Goal: Task Accomplishment & Management: Manage account settings

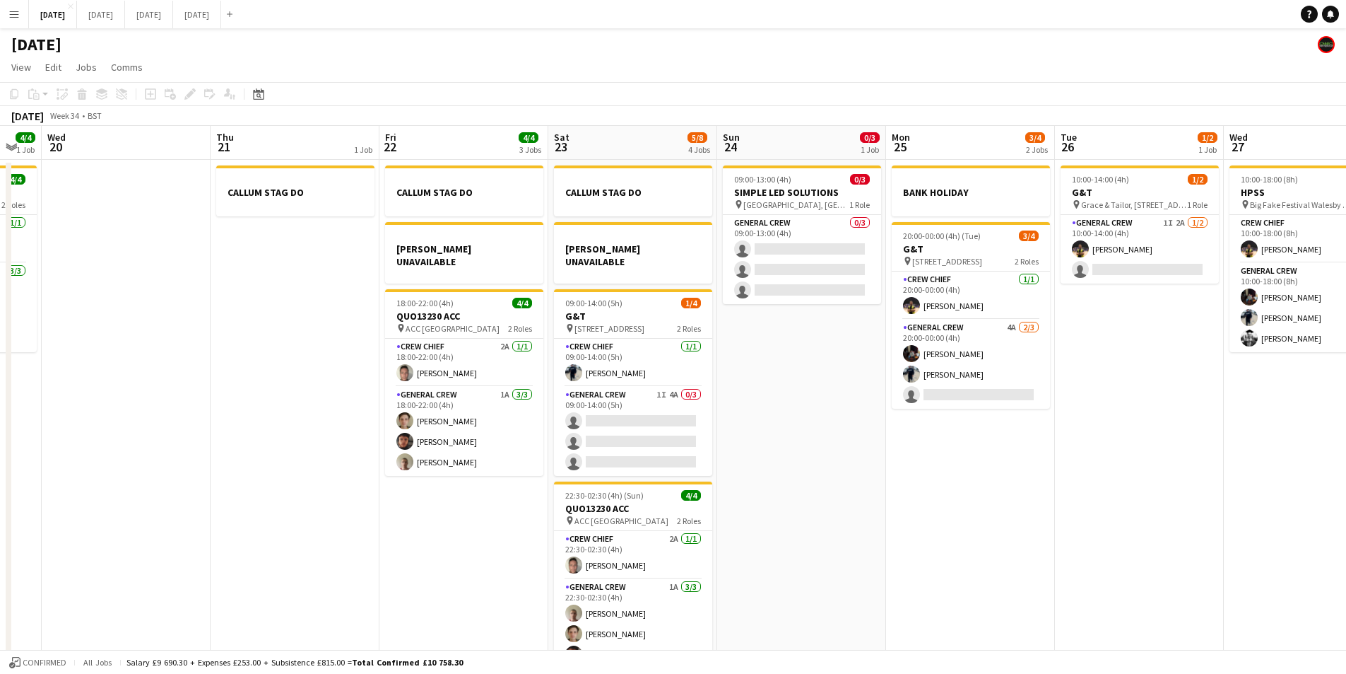
scroll to position [0, 662]
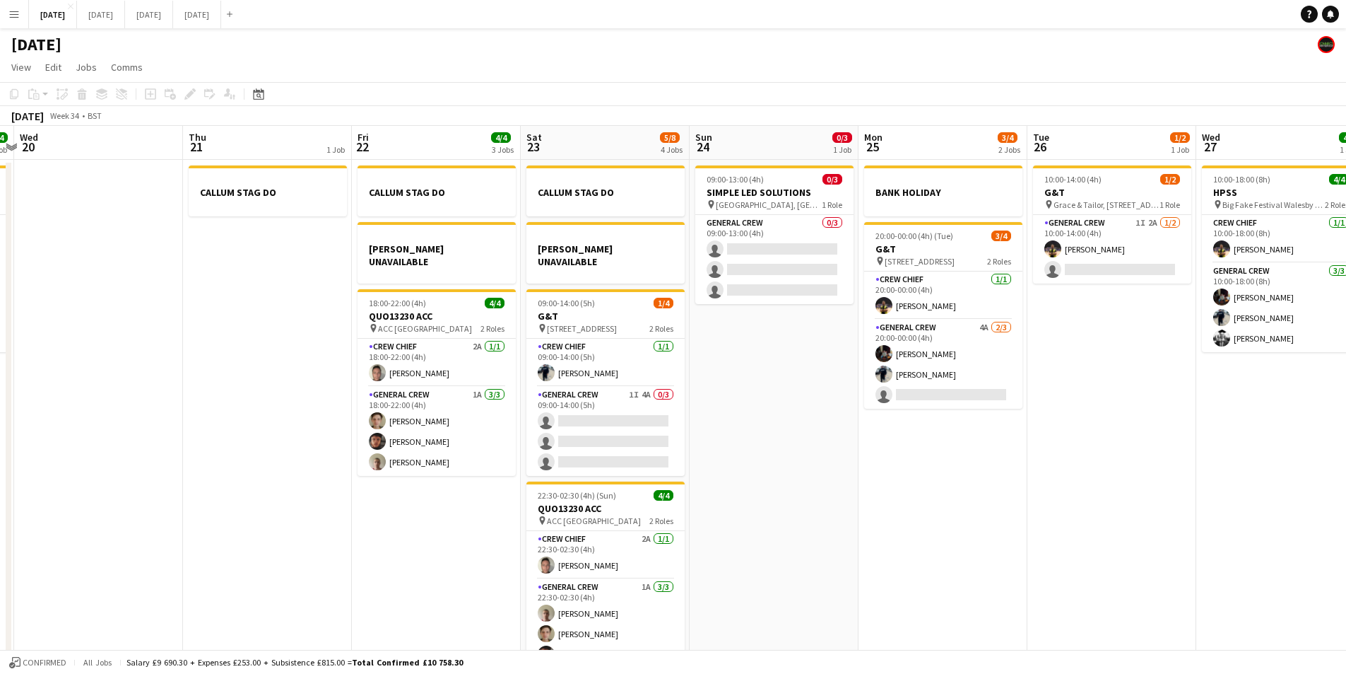
drag, startPoint x: 1125, startPoint y: 496, endPoint x: 934, endPoint y: 501, distance: 191.6
click at [934, 501] on app-calendar-viewport "Sat 16 12/12 1 Job Sun 17 12/15 2 Jobs Mon 18 6/6 4 Jobs Tue 19 4/4 1 Job Wed 2…" at bounding box center [673, 407] width 1346 height 562
click at [1098, 266] on app-card-role "General Crew 1I 2A [DATE] 10:00-14:00 (4h) [PERSON_NAME] single-neutral-actions" at bounding box center [1112, 249] width 158 height 69
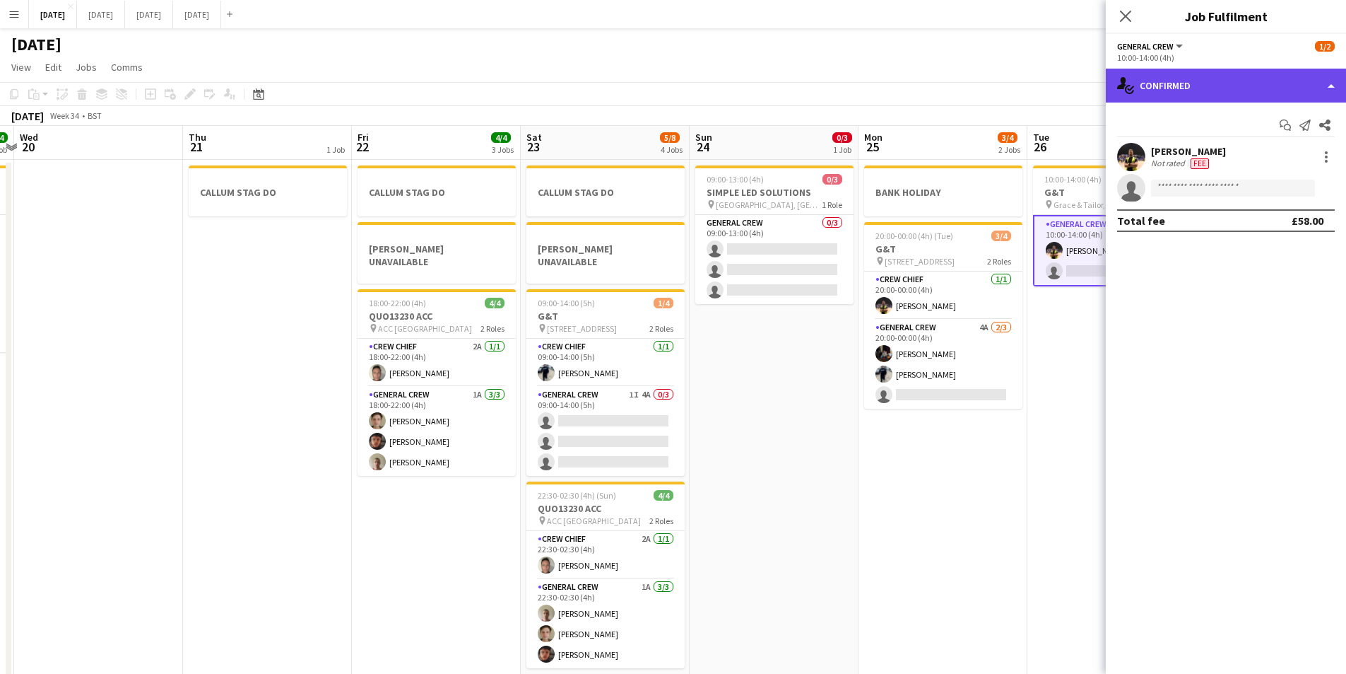
click at [1250, 81] on div "single-neutral-actions-check-2 Confirmed" at bounding box center [1226, 86] width 240 height 34
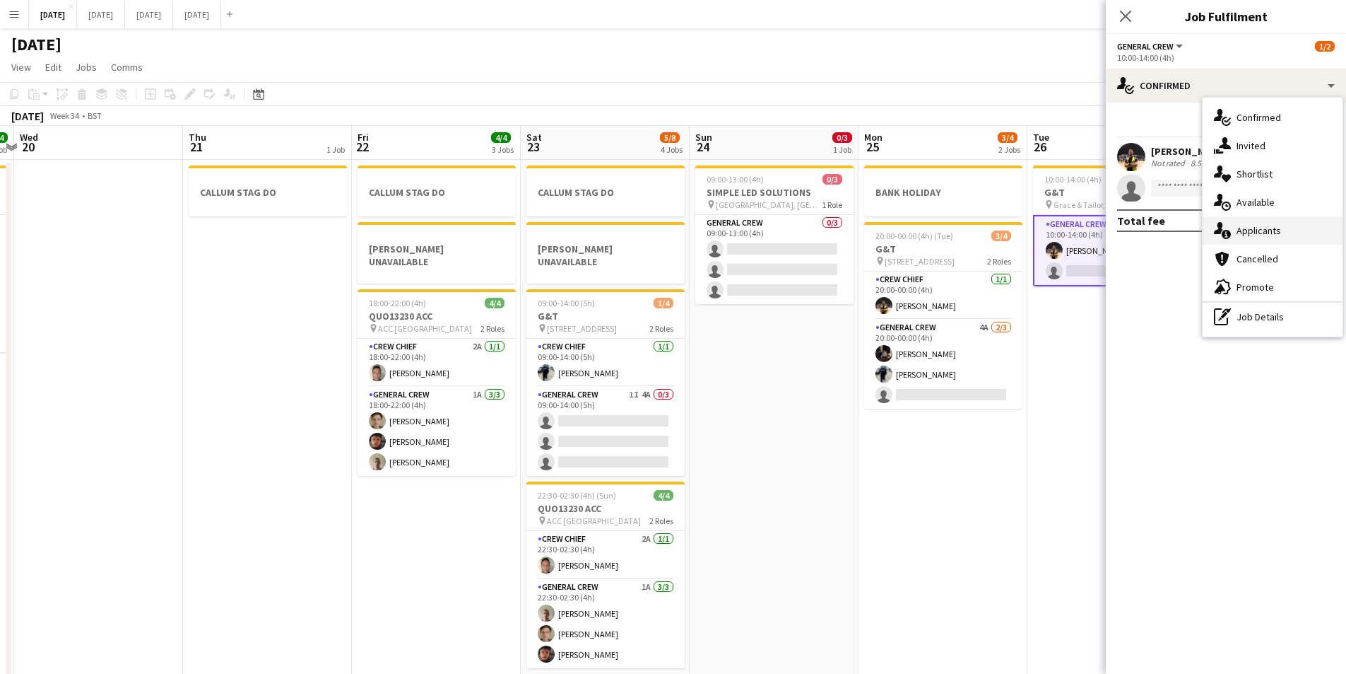
click at [1255, 236] on div "single-neutral-actions-information Applicants" at bounding box center [1273, 230] width 140 height 28
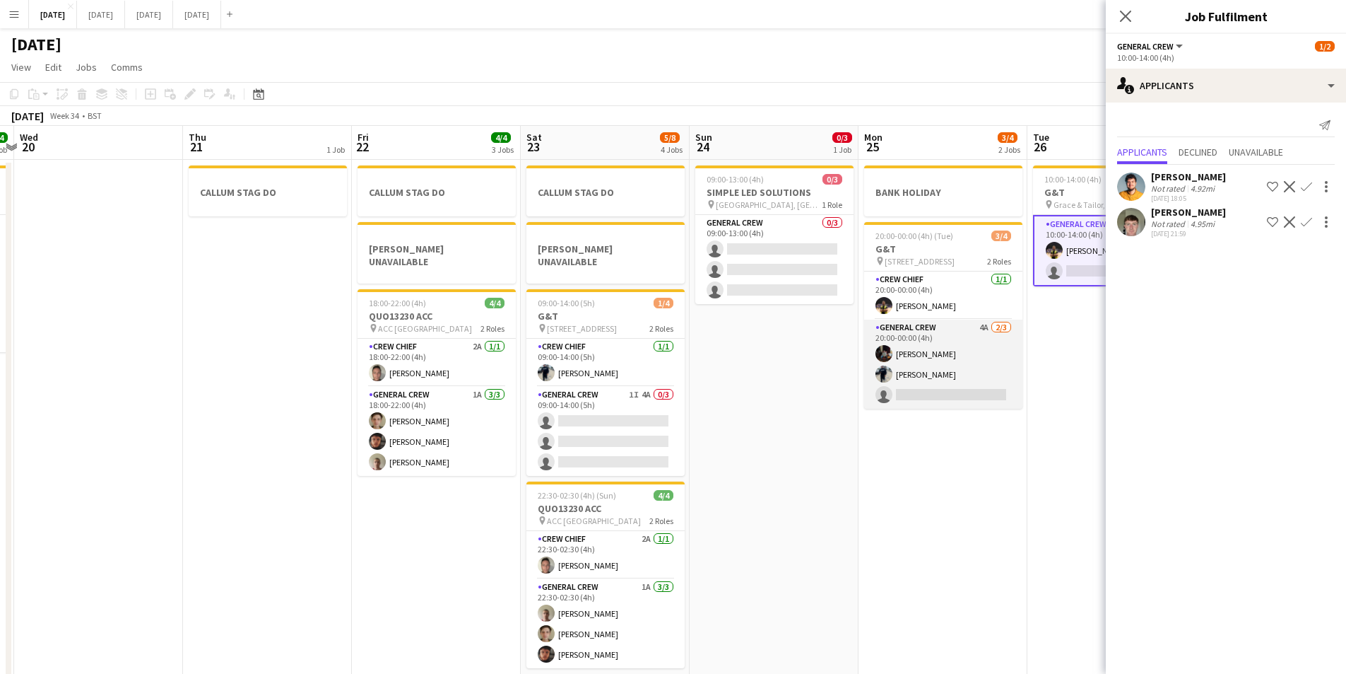
click at [928, 365] on app-card-role "General Crew 4A [DATE] 20:00-00:00 (4h) [PERSON_NAME] [PERSON_NAME] single-neut…" at bounding box center [943, 363] width 158 height 89
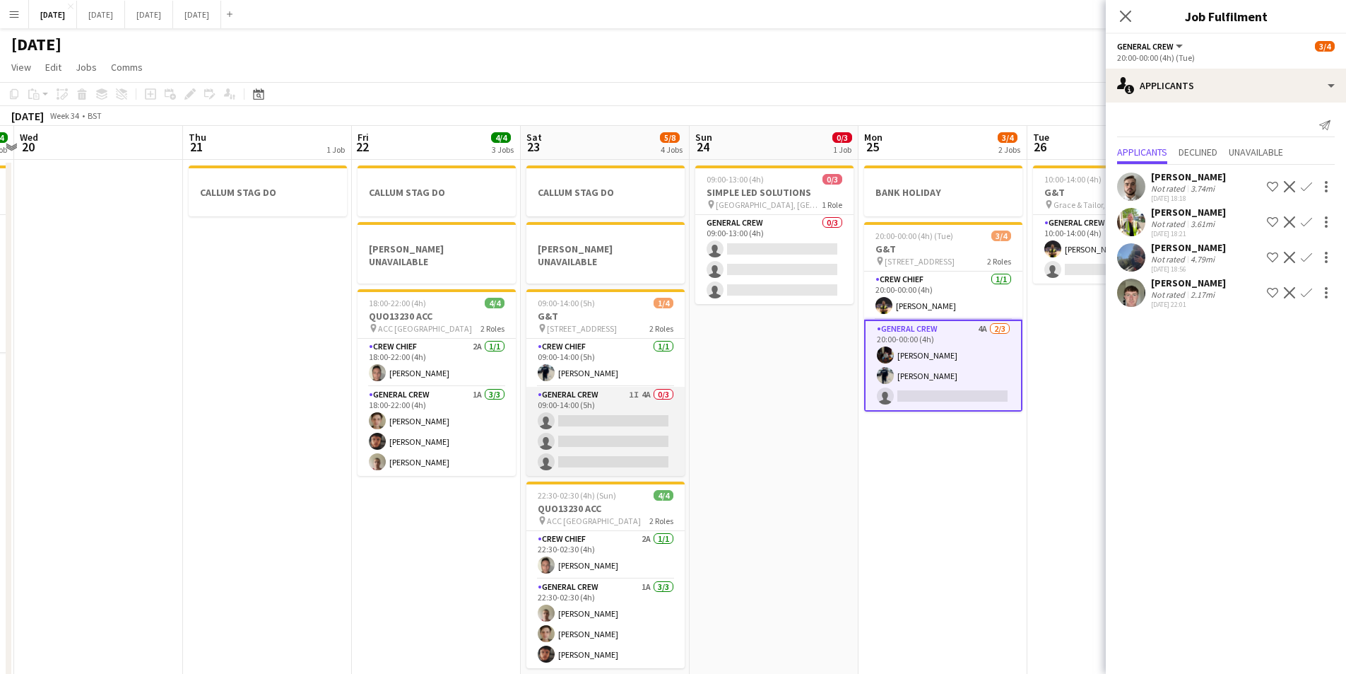
click at [623, 429] on app-card-role "General Crew 1I 4A 0/3 09:00-14:00 (5h) single-neutral-actions single-neutral-a…" at bounding box center [606, 431] width 158 height 89
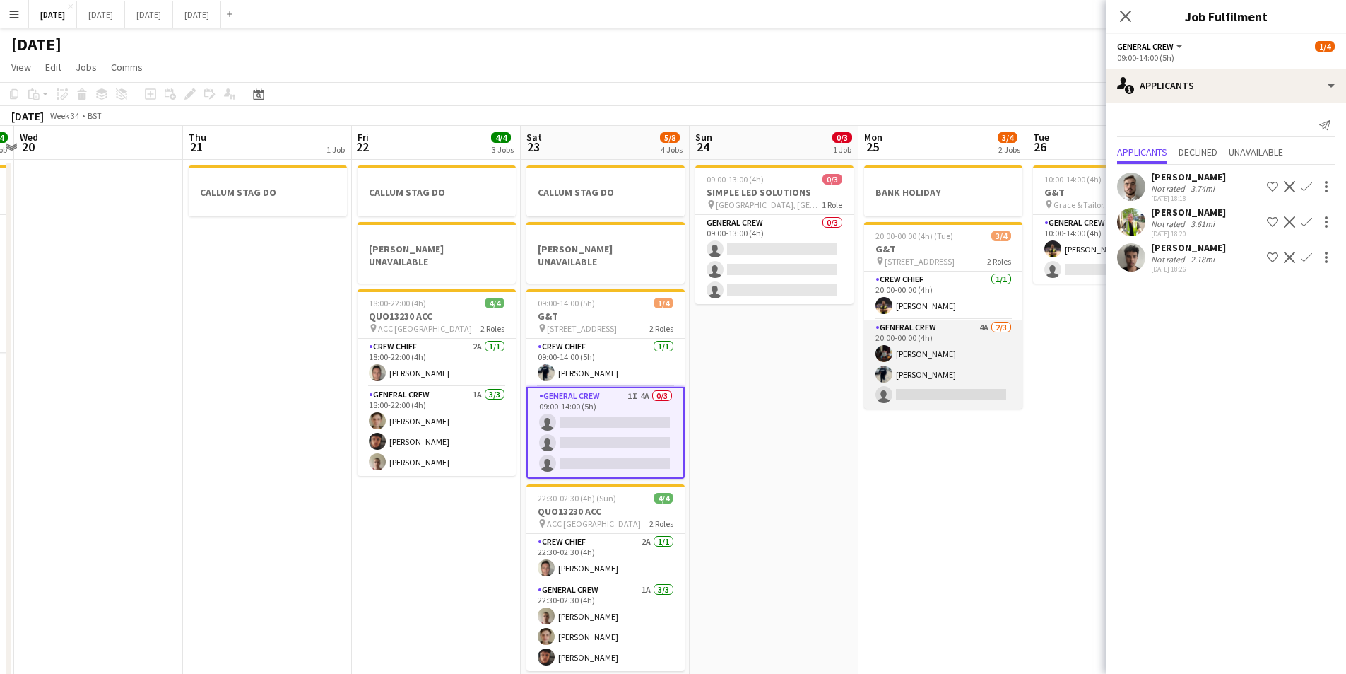
click at [977, 369] on app-card-role "General Crew 4A [DATE] 20:00-00:00 (4h) [PERSON_NAME] [PERSON_NAME] single-neut…" at bounding box center [943, 363] width 158 height 89
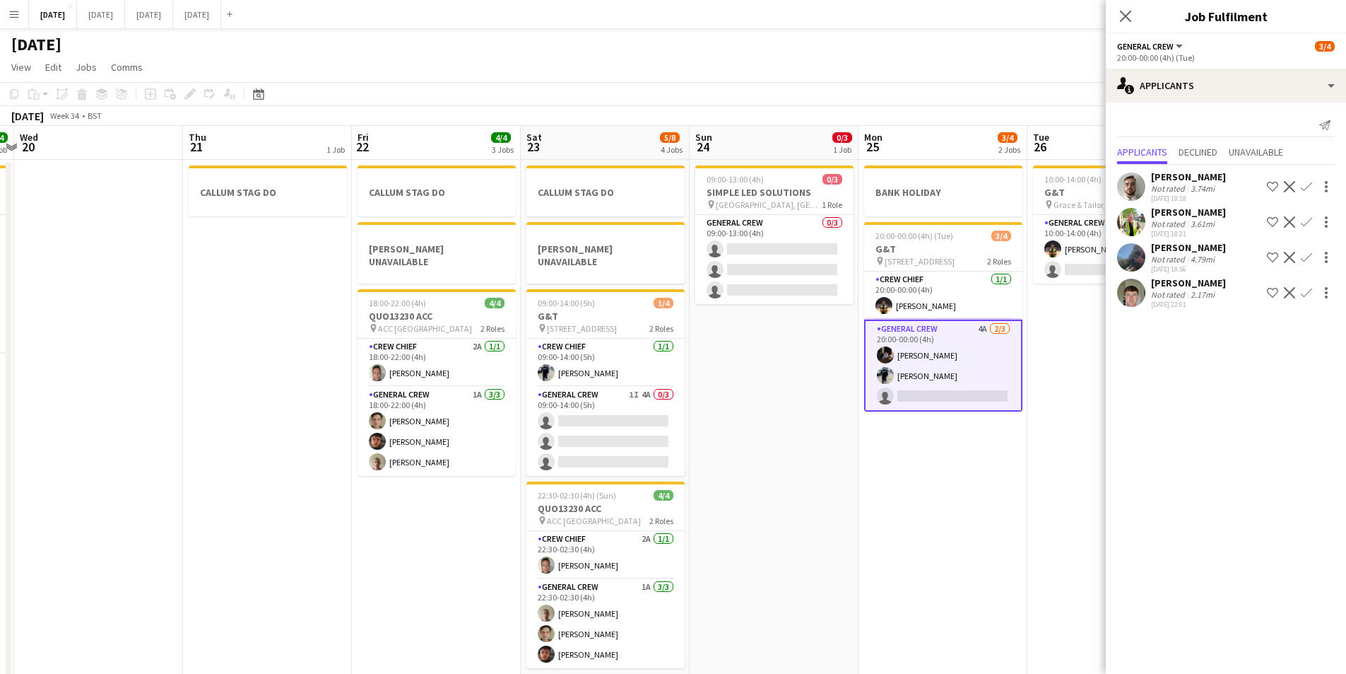
scroll to position [0, 694]
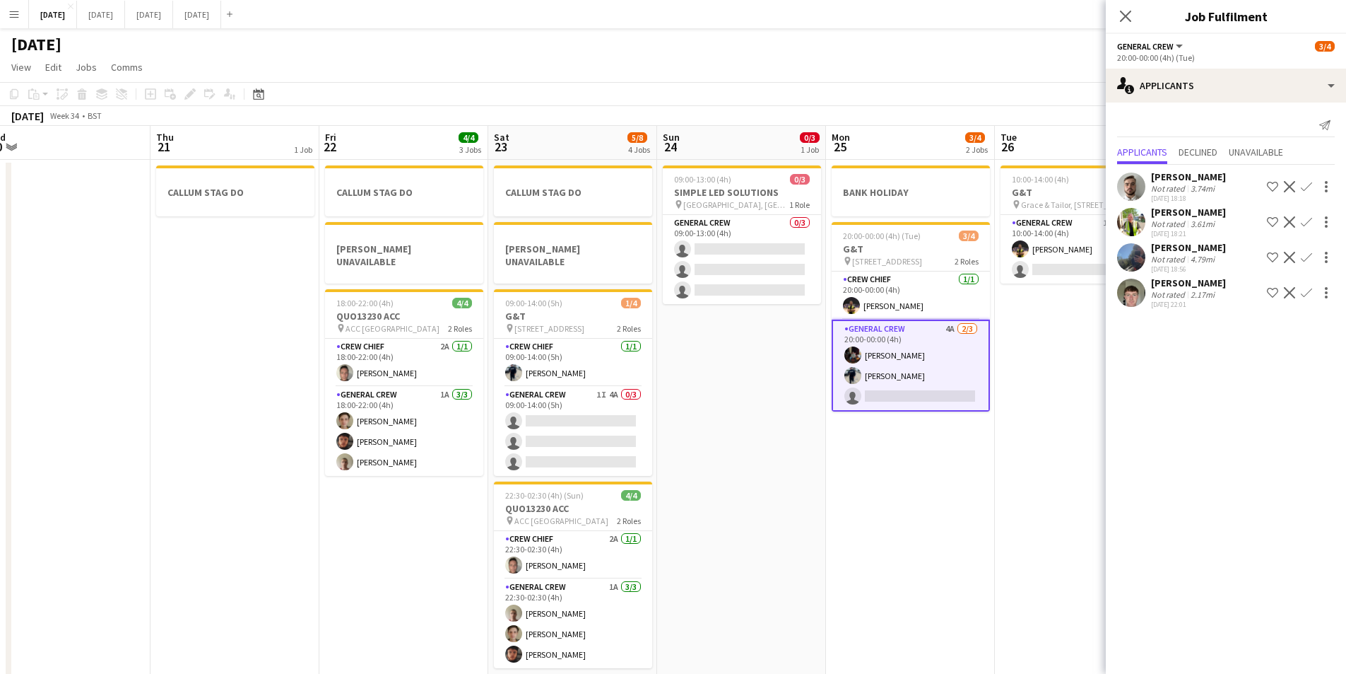
drag, startPoint x: 956, startPoint y: 479, endPoint x: 923, endPoint y: 477, distance: 32.5
click at [923, 477] on app-calendar-viewport "Sat 16 12/12 1 Job Sun 17 12/15 2 Jobs Mon 18 6/6 4 Jobs Tue 19 4/4 1 Job Wed 2…" at bounding box center [673, 407] width 1346 height 562
drag, startPoint x: 1048, startPoint y: 375, endPoint x: 964, endPoint y: 370, distance: 84.2
click at [964, 370] on app-calendar-viewport "Sat 16 12/12 1 Job Sun 17 12/15 2 Jobs Mon 18 6/6 4 Jobs Tue 19 4/4 1 Job Wed 2…" at bounding box center [673, 407] width 1346 height 562
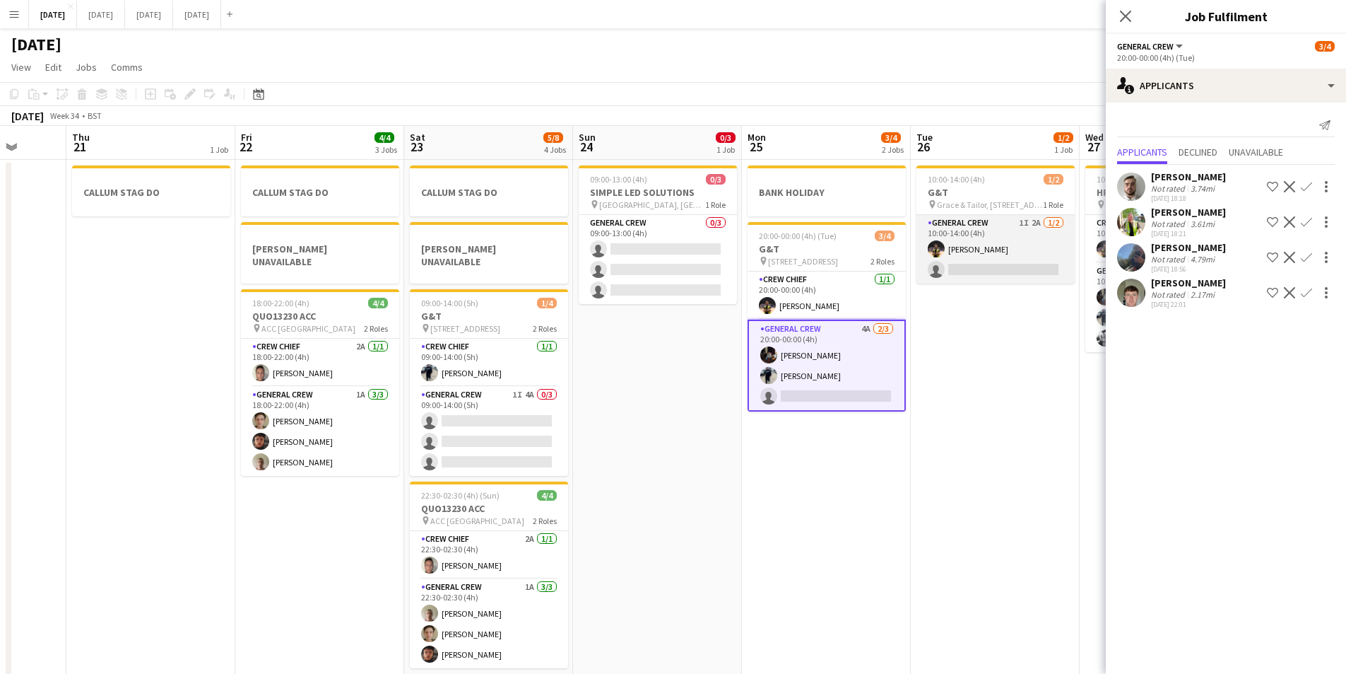
click at [976, 259] on app-card-role "General Crew 1I 2A [DATE] 10:00-14:00 (4h) [PERSON_NAME] single-neutral-actions" at bounding box center [996, 249] width 158 height 69
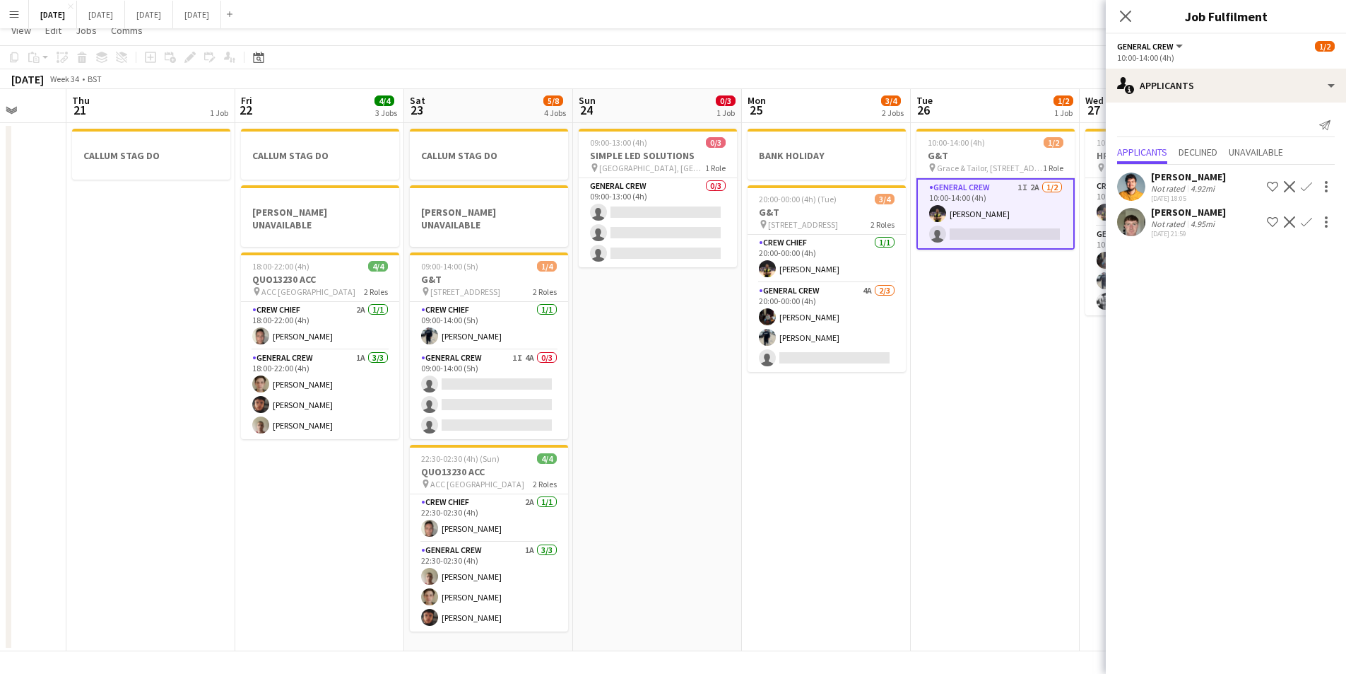
scroll to position [0, 0]
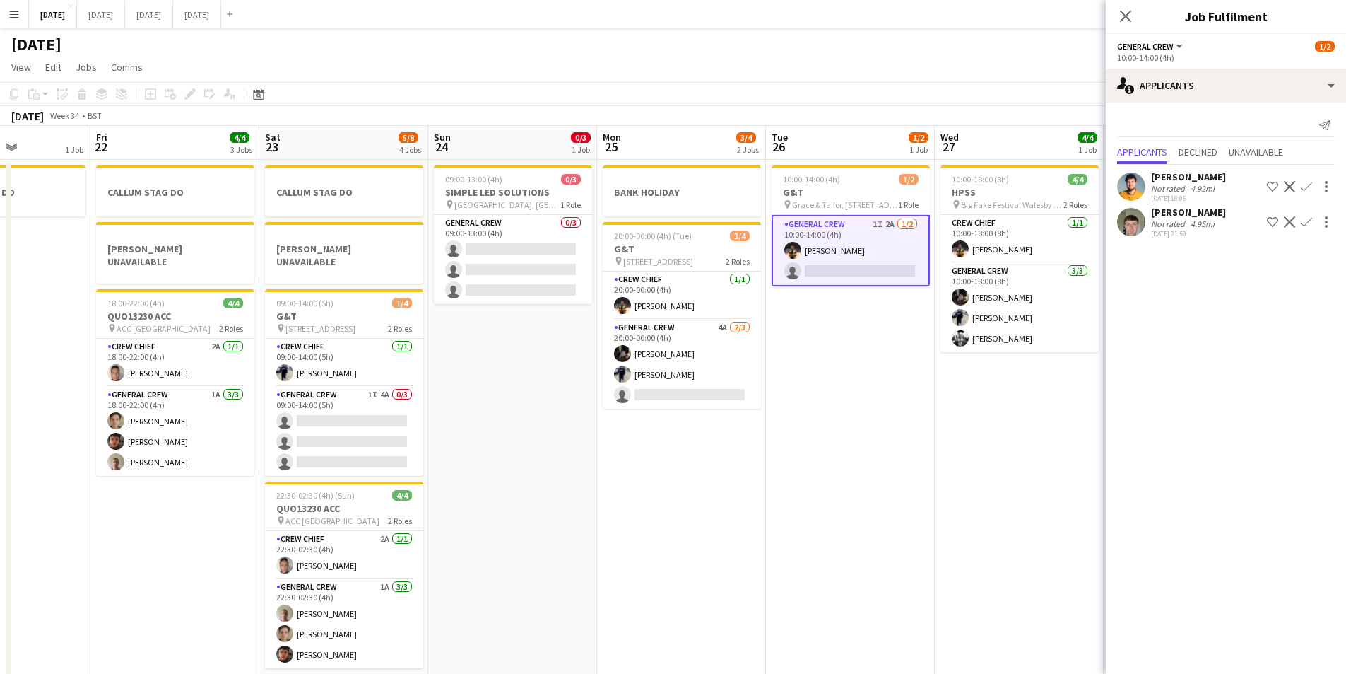
drag, startPoint x: 824, startPoint y: 464, endPoint x: 679, endPoint y: 440, distance: 146.8
click at [679, 440] on app-calendar-viewport "Mon 18 6/6 4 Jobs Tue 19 4/4 1 Job Wed 20 Thu 21 1 Job Fri 22 4/4 3 Jobs Sat 23…" at bounding box center [673, 407] width 1346 height 562
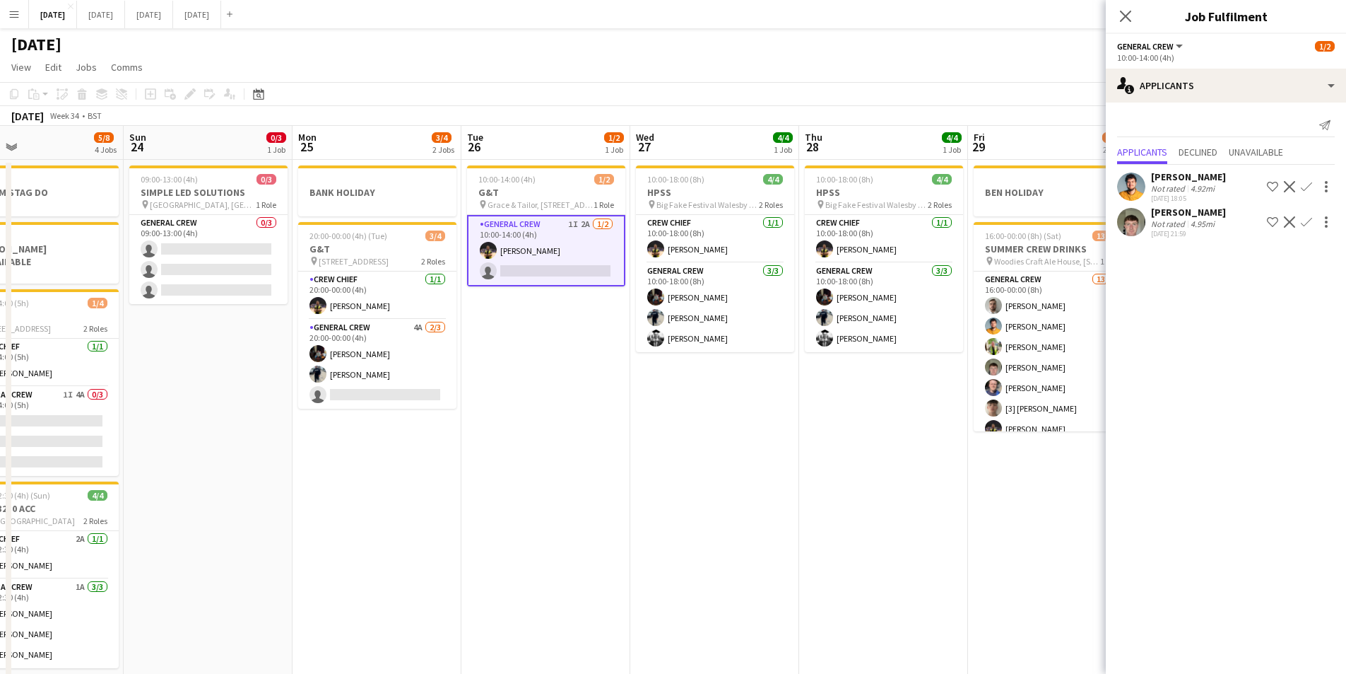
scroll to position [0, 722]
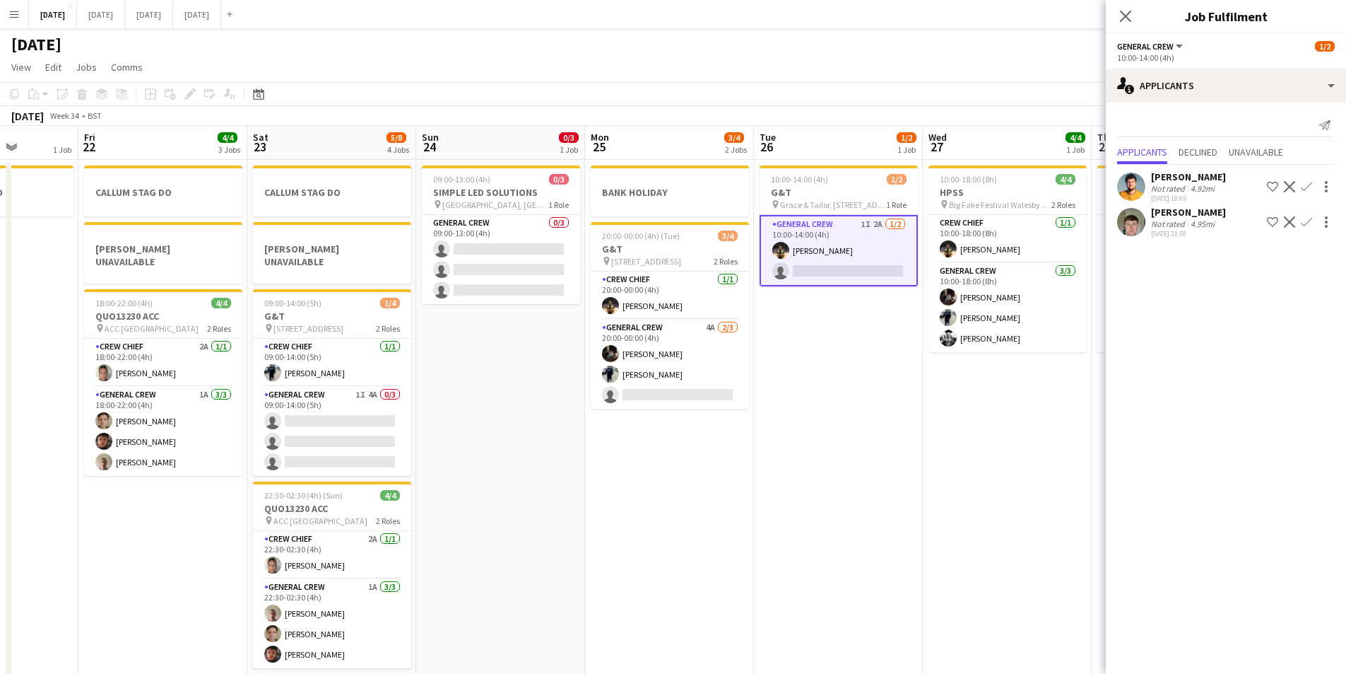
drag, startPoint x: 750, startPoint y: 490, endPoint x: 739, endPoint y: 483, distance: 12.7
click at [739, 483] on app-calendar-viewport "Tue 19 4/4 1 Job Wed 20 Thu 21 1 Job Fri 22 4/4 3 Jobs Sat 23 5/8 4 Jobs Sun 24…" at bounding box center [673, 407] width 1346 height 562
click at [338, 426] on app-card-role "General Crew 1I 4A 0/3 09:00-14:00 (5h) single-neutral-actions single-neutral-a…" at bounding box center [333, 431] width 158 height 89
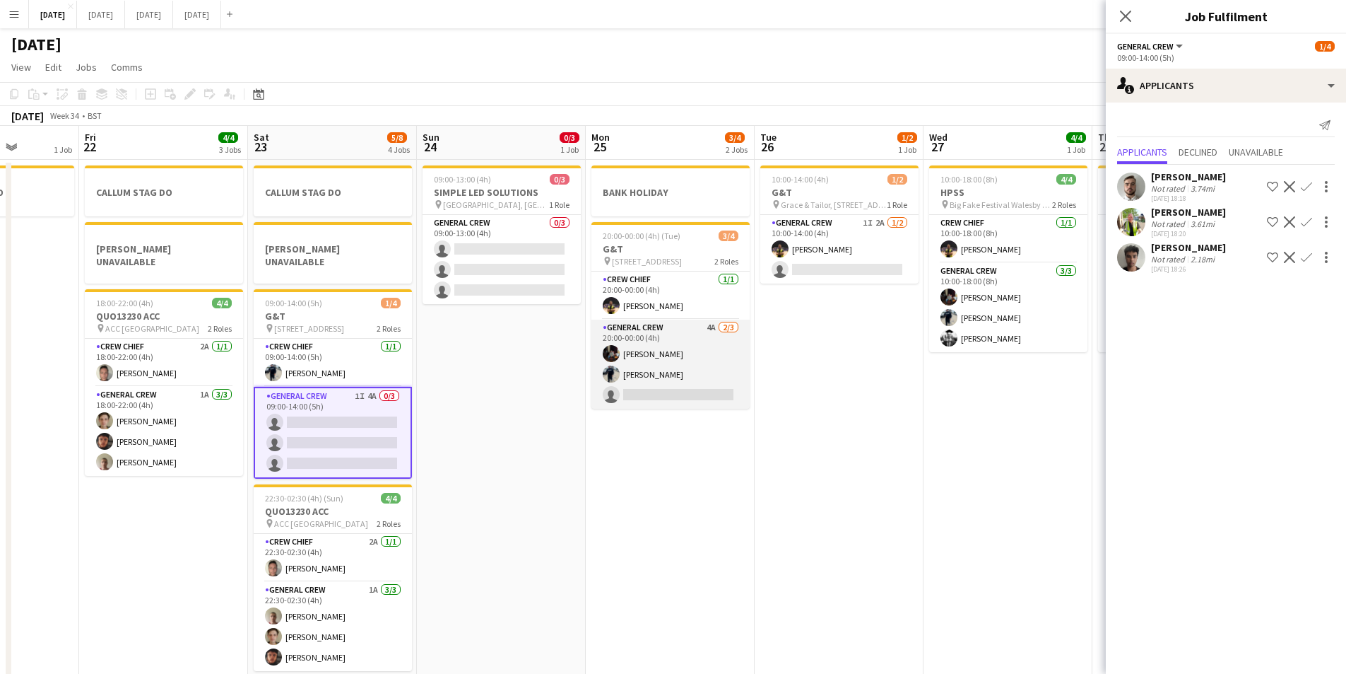
click at [667, 377] on app-card-role "General Crew 4A [DATE] 20:00-00:00 (4h) [PERSON_NAME] [PERSON_NAME] single-neut…" at bounding box center [671, 363] width 158 height 89
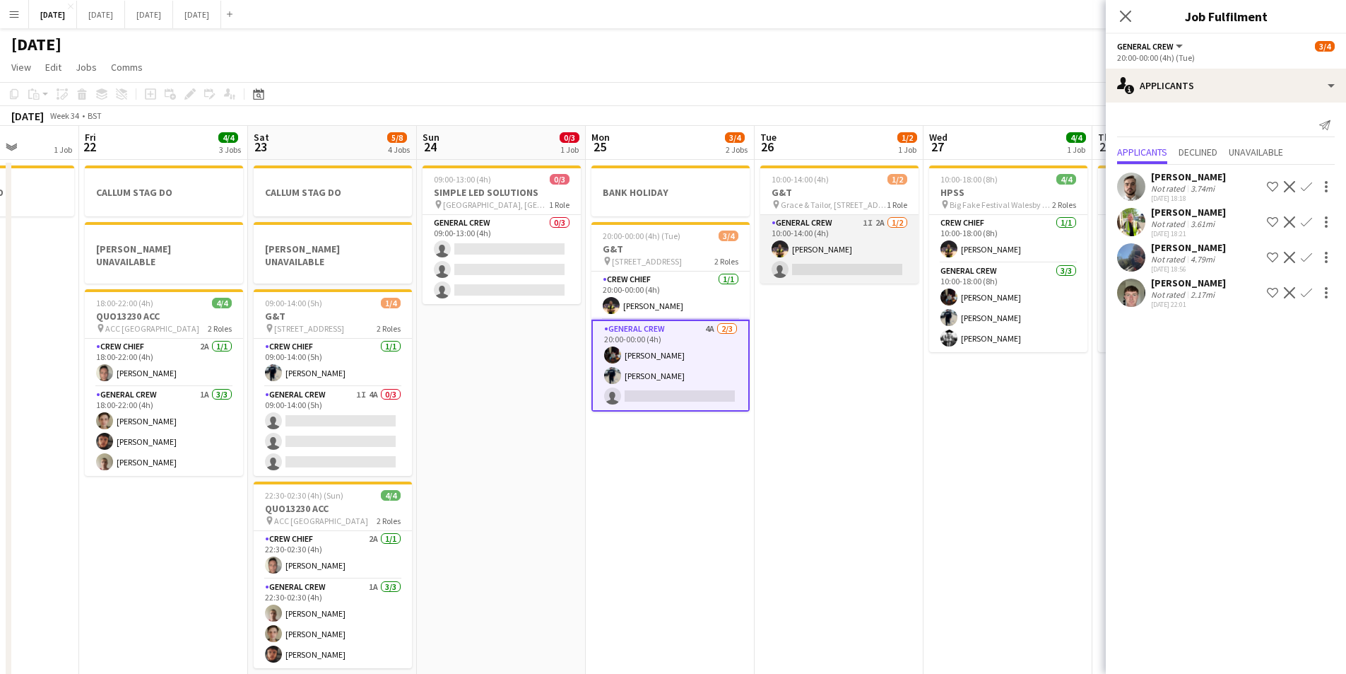
click at [874, 254] on app-card-role "General Crew 1I 2A [DATE] 10:00-14:00 (4h) [PERSON_NAME] single-neutral-actions" at bounding box center [840, 249] width 158 height 69
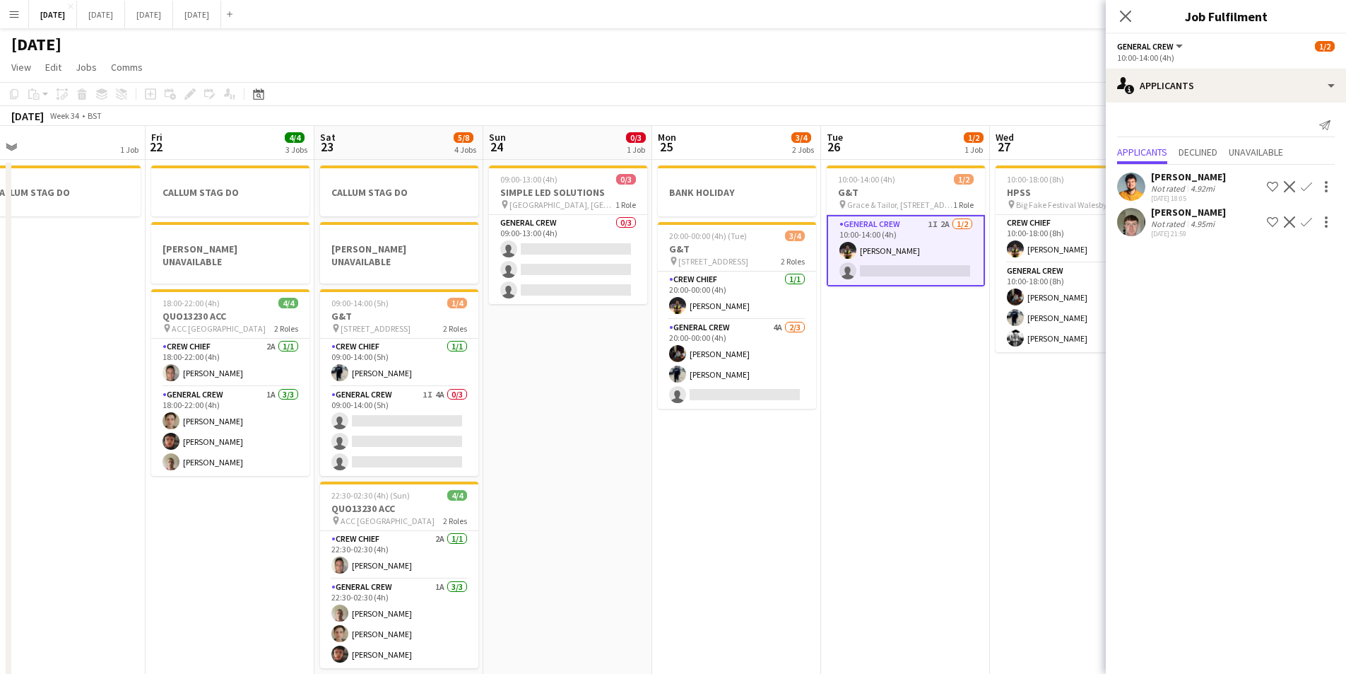
scroll to position [0, 358]
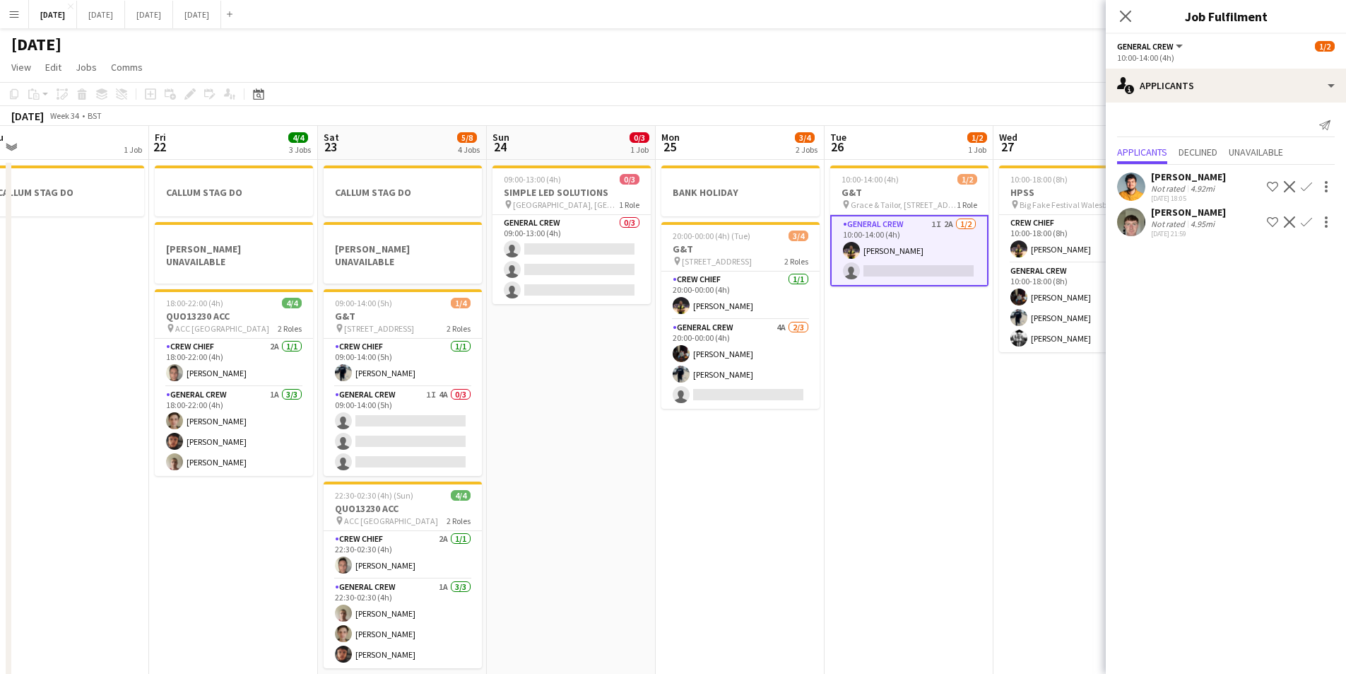
drag, startPoint x: 722, startPoint y: 463, endPoint x: 792, endPoint y: 464, distance: 70.0
click at [792, 464] on app-calendar-viewport "Tue 19 4/4 1 Job Wed 20 Thu 21 1 Job Fri 22 4/4 3 Jobs Sat 23 5/8 4 Jobs Sun 24…" at bounding box center [673, 407] width 1346 height 562
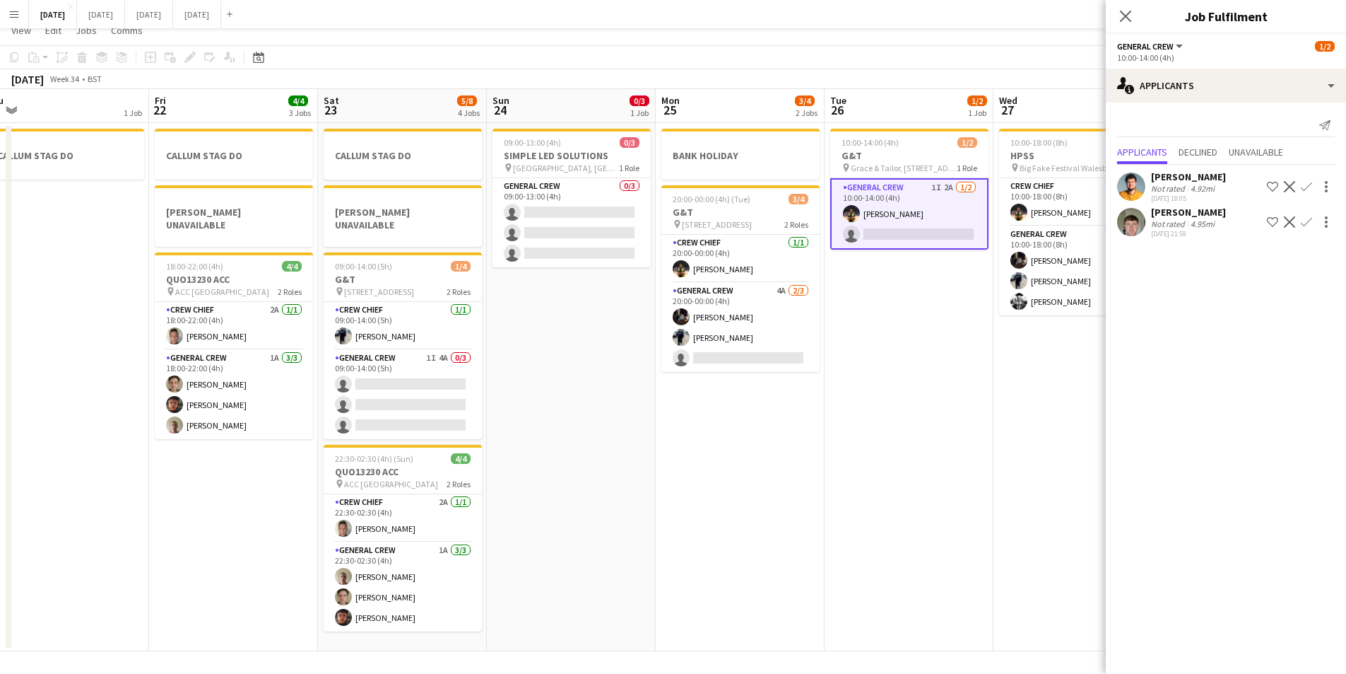
scroll to position [0, 0]
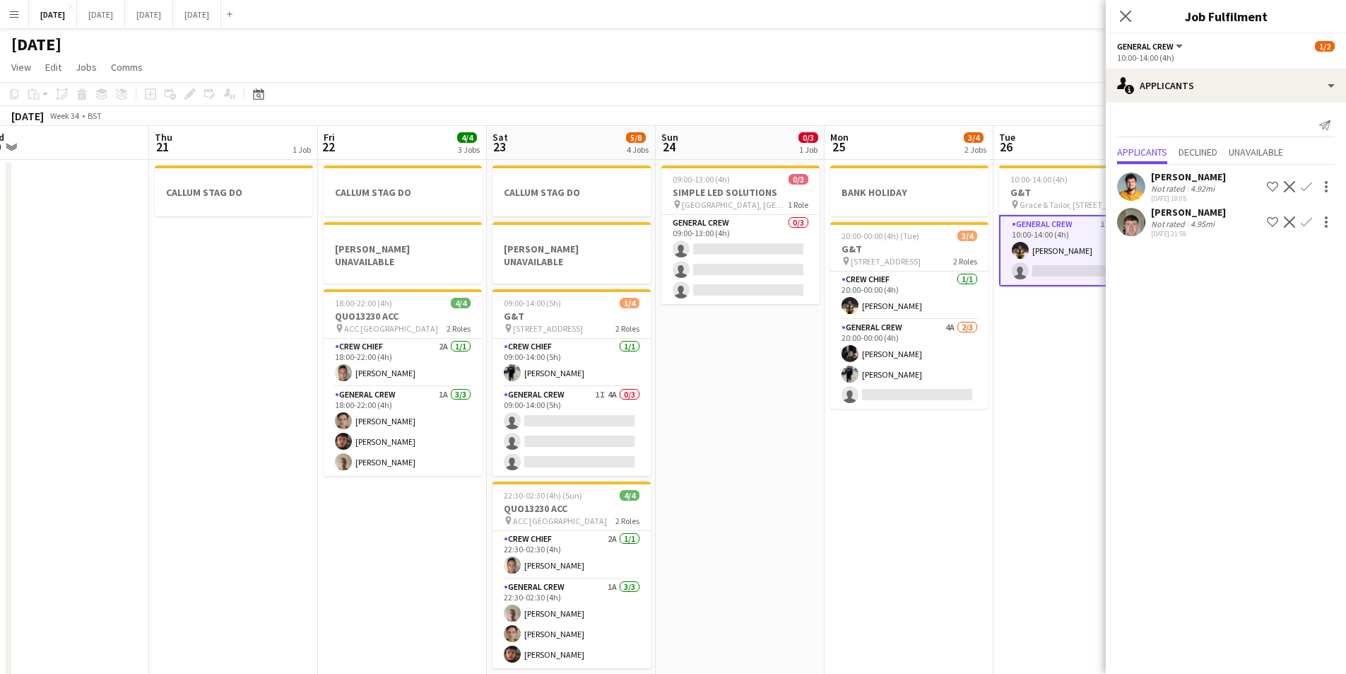
drag, startPoint x: 578, startPoint y: 492, endPoint x: 823, endPoint y: 477, distance: 245.0
click at [838, 482] on app-calendar-viewport "Mon 18 6/6 4 Jobs Tue 19 4/4 1 Job Wed 20 Thu 21 1 Job Fri 22 4/4 3 Jobs Sat 23…" at bounding box center [673, 407] width 1346 height 562
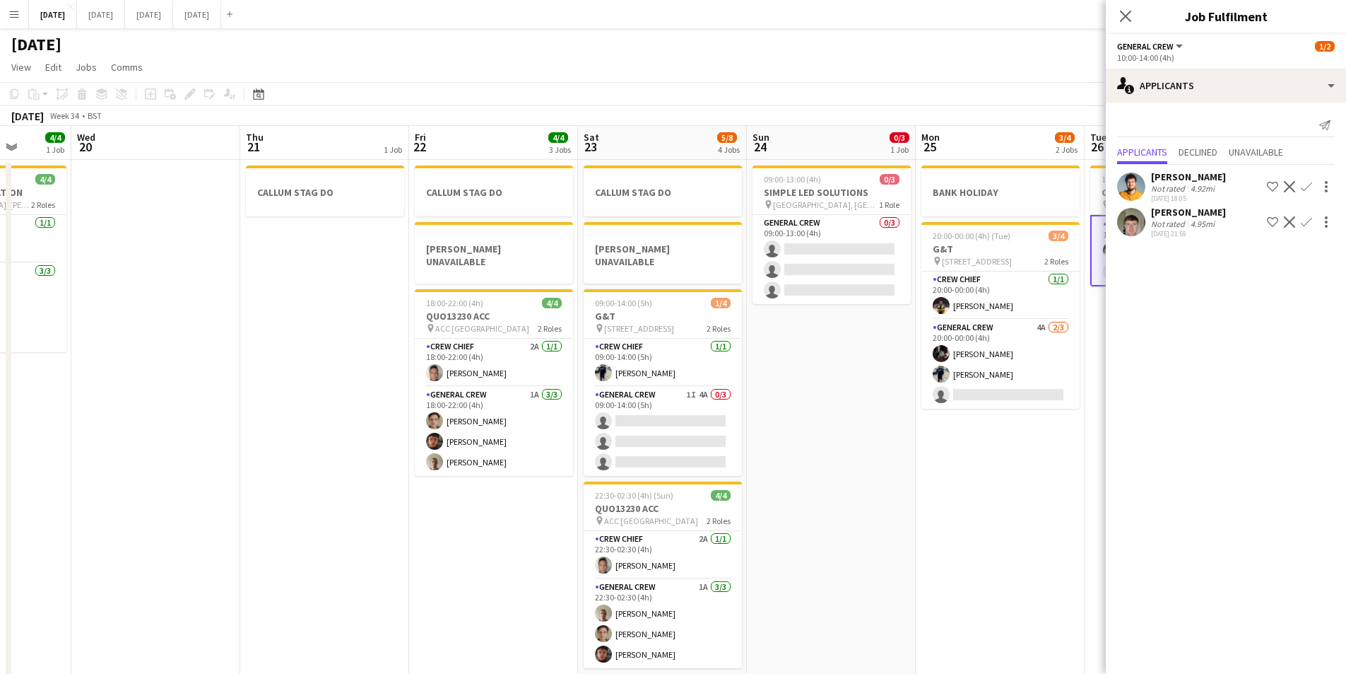
drag, startPoint x: 542, startPoint y: 530, endPoint x: 691, endPoint y: 530, distance: 149.1
click at [691, 530] on app-calendar-viewport "Sun 17 12/15 2 Jobs Mon 18 6/6 4 Jobs Tue 19 4/4 1 Job Wed 20 Thu 21 1 Job Fri …" at bounding box center [673, 407] width 1346 height 562
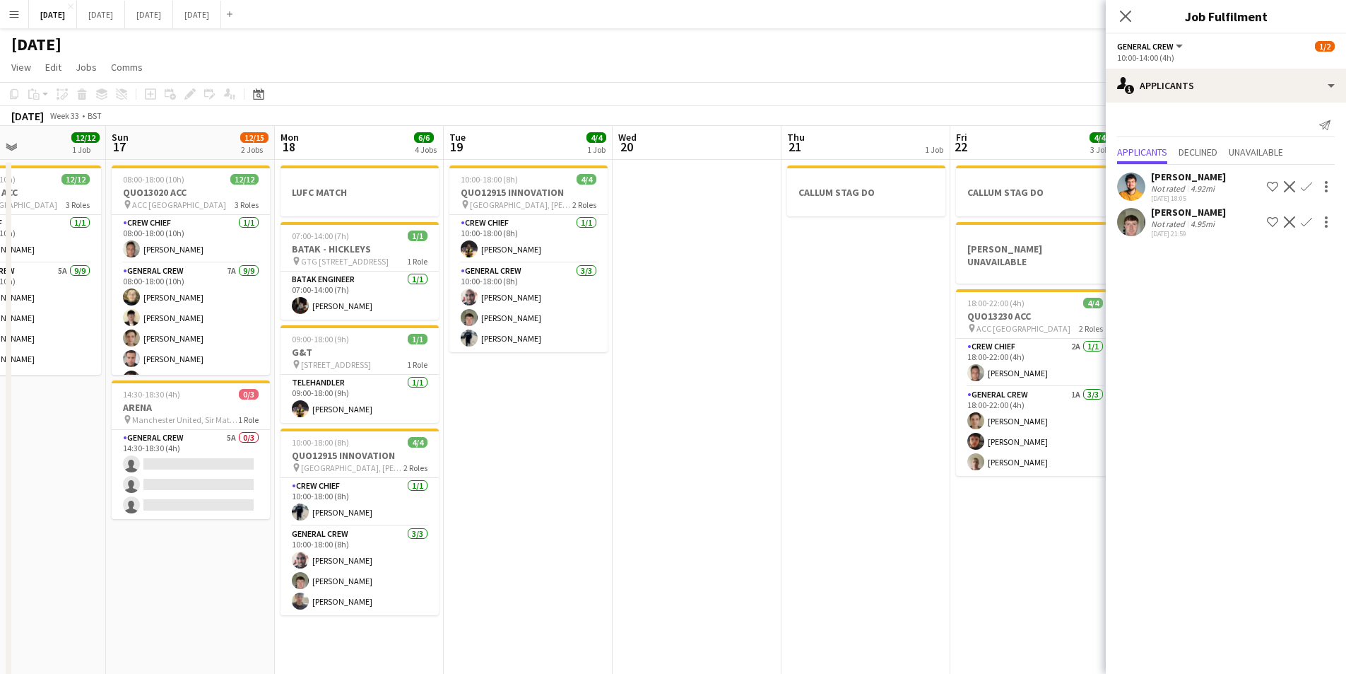
scroll to position [0, 354]
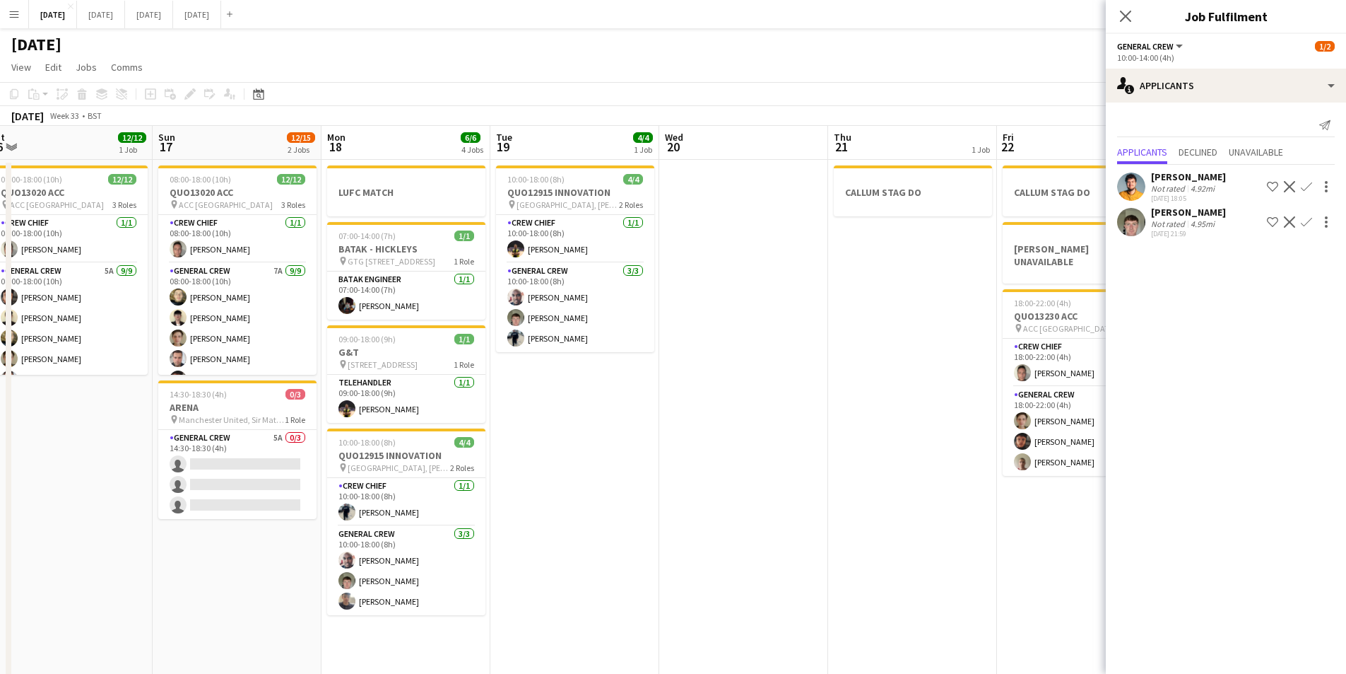
drag, startPoint x: 599, startPoint y: 532, endPoint x: 778, endPoint y: 534, distance: 178.8
click at [778, 534] on app-calendar-viewport "Thu 14 4/4 1 Job Fri 15 1/1 1 Job Sat 16 12/12 1 Job Sun 17 12/15 2 Jobs Mon 18…" at bounding box center [673, 407] width 1346 height 562
click at [269, 486] on app-card-role "General Crew 5A 0/3 14:30-18:30 (4h) single-neutral-actions single-neutral-acti…" at bounding box center [237, 474] width 158 height 89
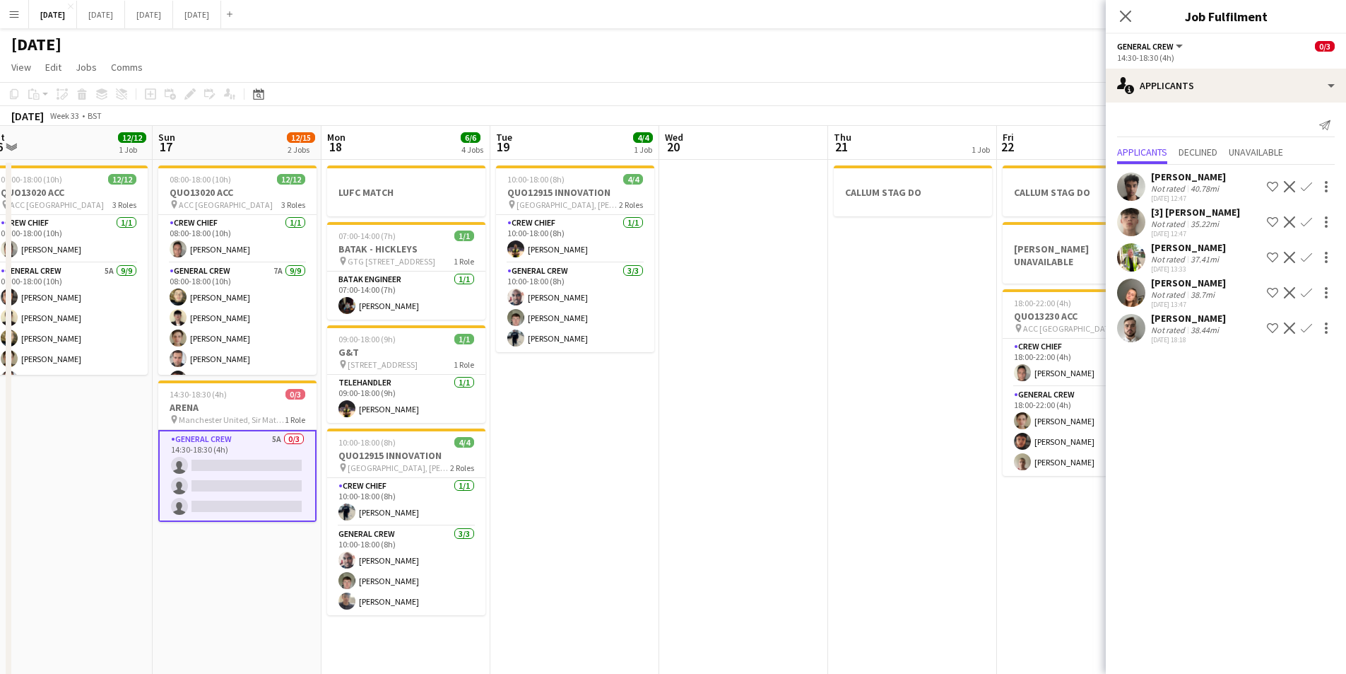
drag, startPoint x: 853, startPoint y: 499, endPoint x: 528, endPoint y: 477, distance: 325.9
click at [528, 477] on app-calendar-viewport "Thu 14 4/4 1 Job Fri 15 1/1 1 Job Sat 16 12/12 1 Job Sun 17 12/15 2 Jobs Mon 18…" at bounding box center [673, 407] width 1346 height 562
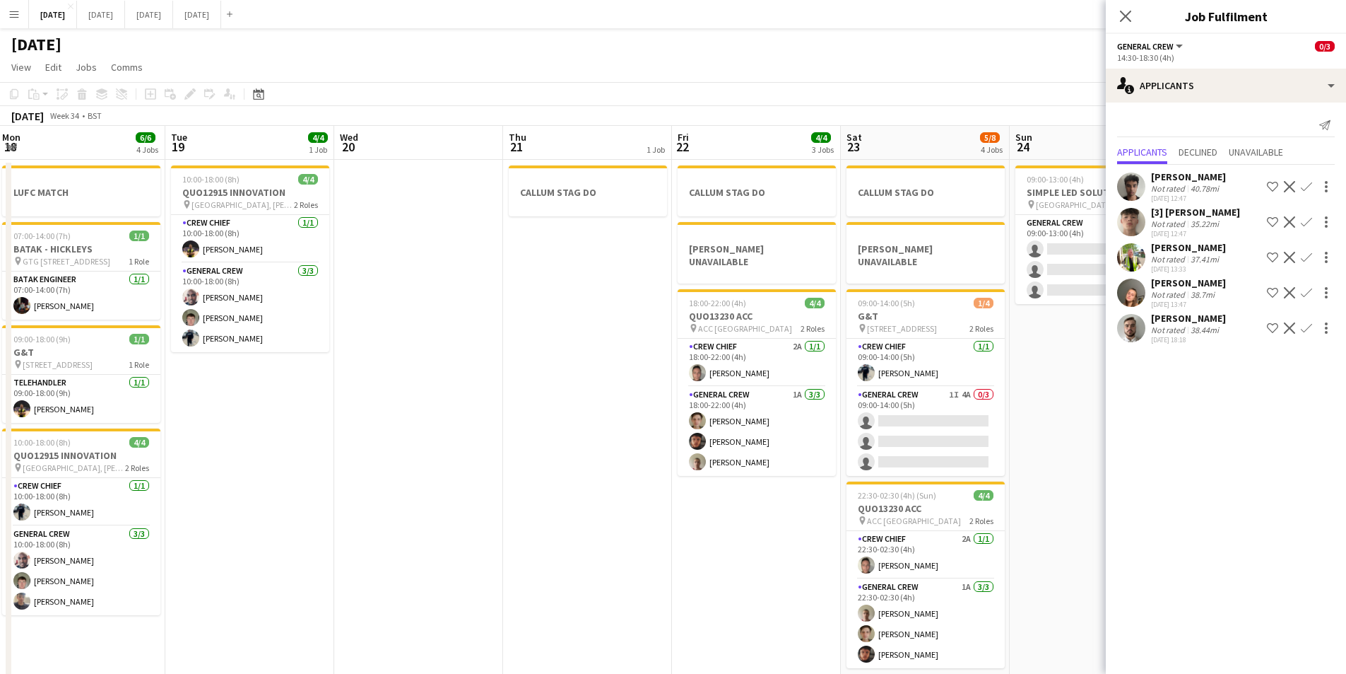
click at [486, 498] on app-calendar-viewport "Thu 14 4/4 1 Job Fri 15 1/1 1 Job Sat 16 12/12 1 Job Sun 17 12/15 2 Jobs Mon 18…" at bounding box center [673, 407] width 1346 height 562
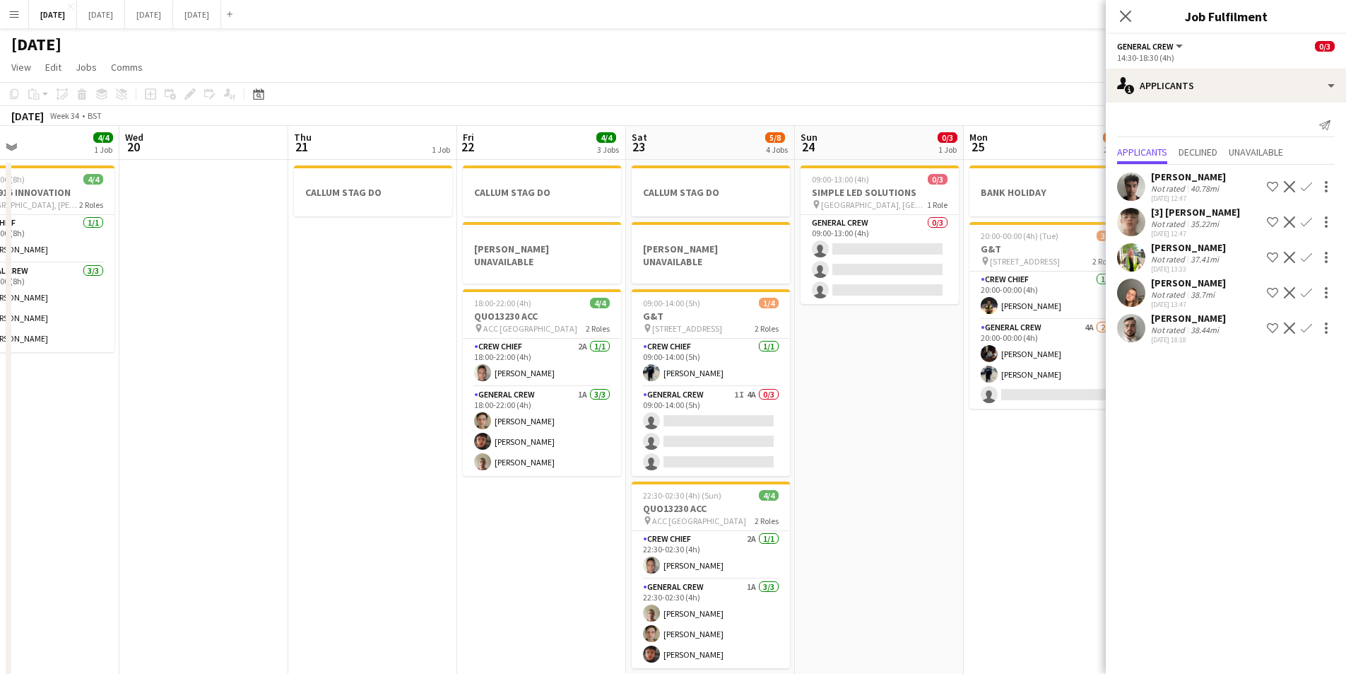
drag, startPoint x: 958, startPoint y: 505, endPoint x: 667, endPoint y: 499, distance: 292.0
click at [667, 499] on app-calendar-viewport "Sun 17 12/15 2 Jobs Mon 18 6/6 4 Jobs Tue 19 4/4 1 Job Wed 20 Thu 21 1 Job Fri …" at bounding box center [673, 407] width 1346 height 562
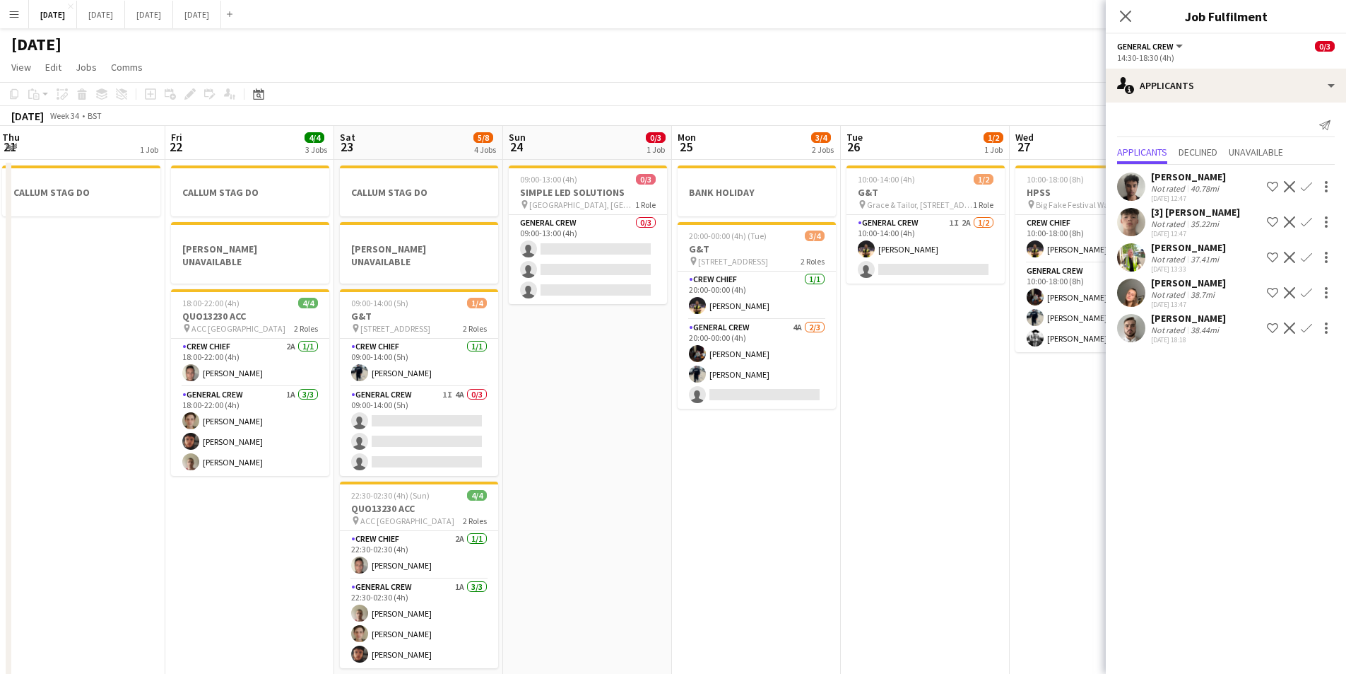
drag, startPoint x: 851, startPoint y: 516, endPoint x: 585, endPoint y: 507, distance: 265.9
click at [585, 507] on app-calendar-viewport "Sun 17 12/15 2 Jobs Mon 18 6/6 4 Jobs Tue 19 4/4 1 Job Wed 20 Thu 21 1 Job Fri …" at bounding box center [673, 407] width 1346 height 562
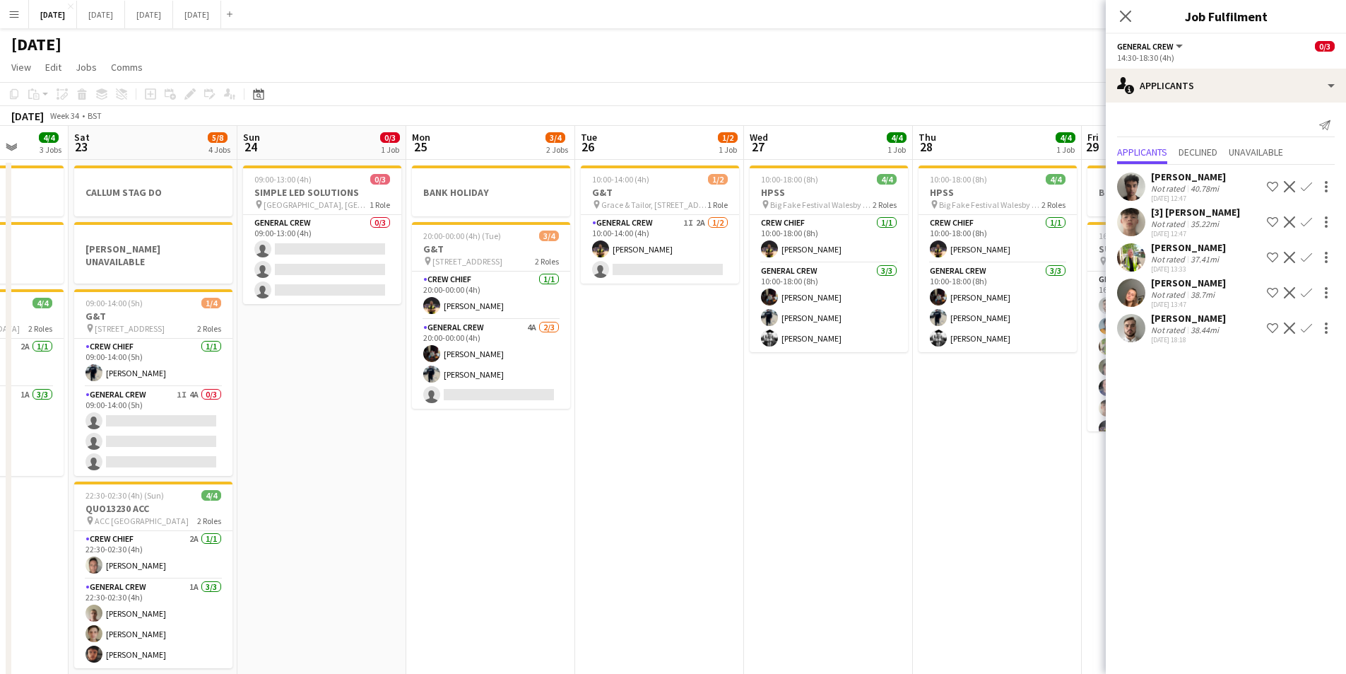
drag, startPoint x: 870, startPoint y: 518, endPoint x: 700, endPoint y: 505, distance: 170.2
click at [542, 507] on app-calendar-viewport "Wed 20 Thu 21 1 Job Fri 22 4/4 3 Jobs Sat 23 5/8 4 Jobs Sun 24 0/3 1 Job Mon 25…" at bounding box center [673, 407] width 1346 height 562
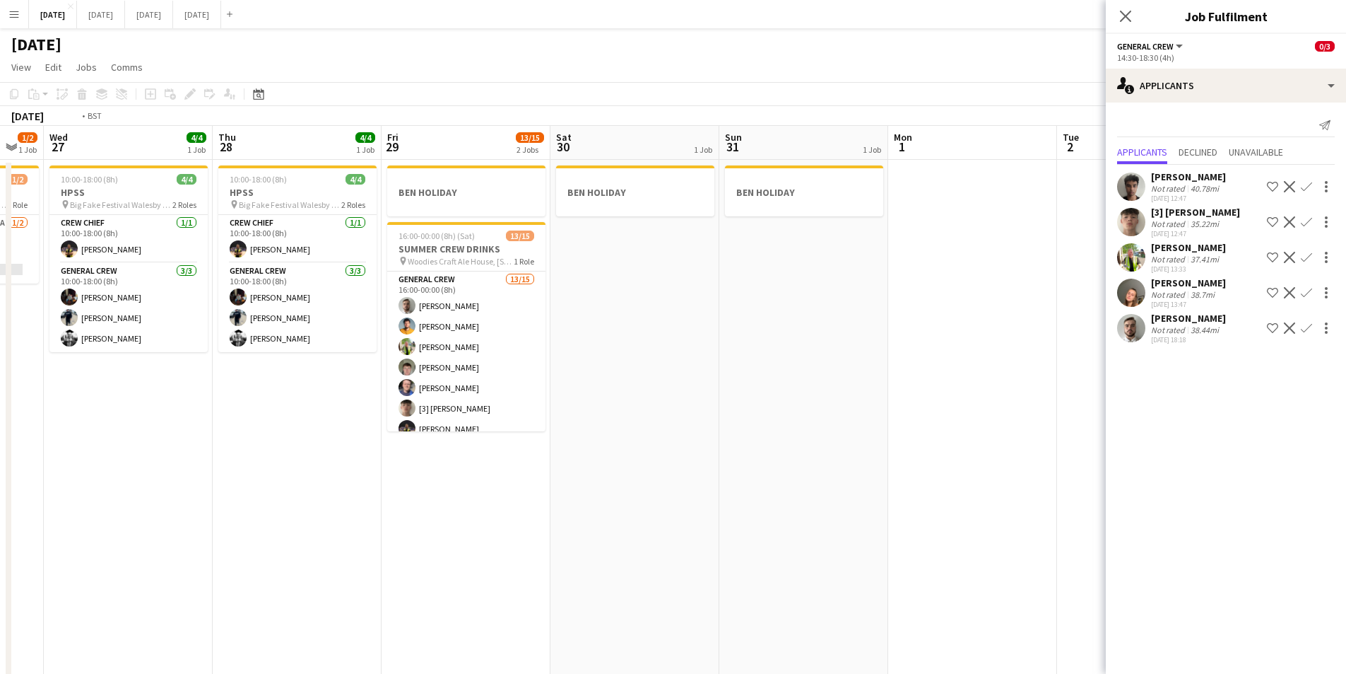
drag, startPoint x: 700, startPoint y: 523, endPoint x: 937, endPoint y: 524, distance: 236.8
click at [1005, 524] on app-calendar-viewport "Sun 24 0/3 1 Job Mon 25 3/4 2 Jobs Tue 26 1/2 1 Job Wed 27 4/4 1 Job Thu 28 4/4…" at bounding box center [673, 407] width 1346 height 562
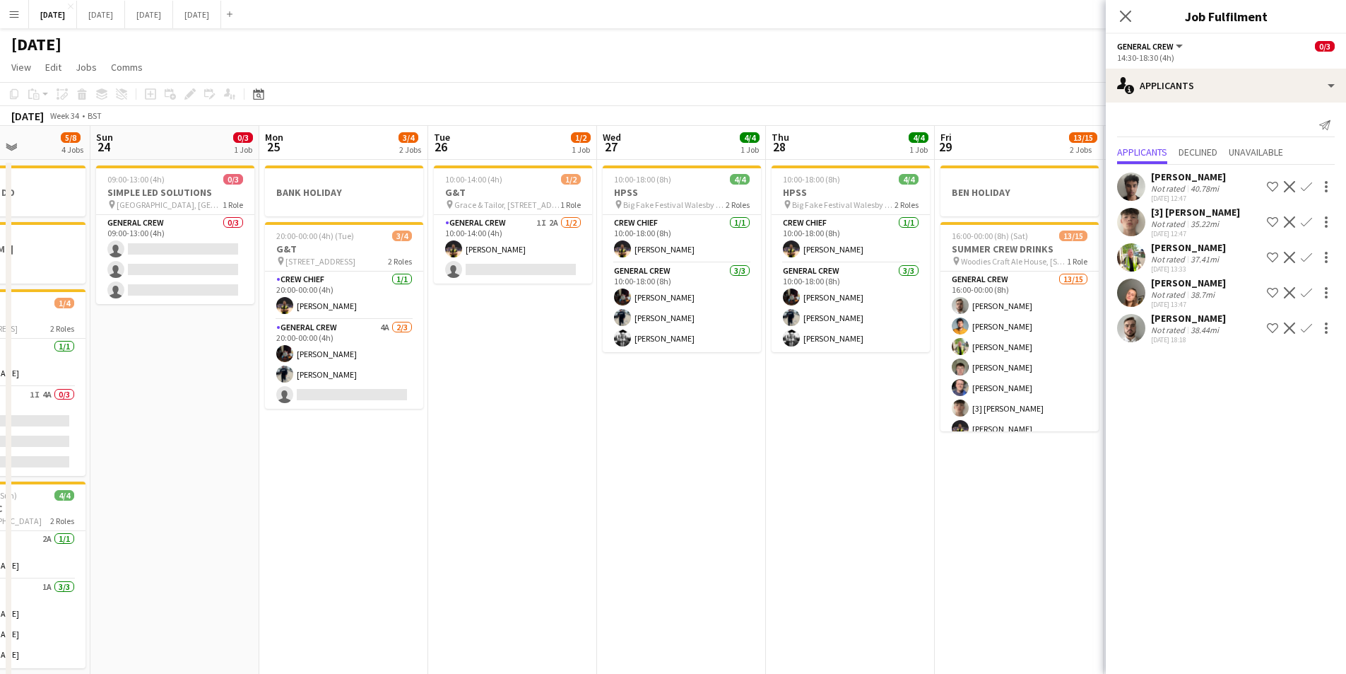
drag, startPoint x: 704, startPoint y: 553, endPoint x: 761, endPoint y: 553, distance: 56.5
click at [761, 553] on app-calendar-viewport "Thu 21 1 Job Fri 22 4/4 3 Jobs Sat 23 5/8 4 Jobs Sun 24 0/3 1 Job Mon 25 3/4 2 …" at bounding box center [673, 407] width 1346 height 562
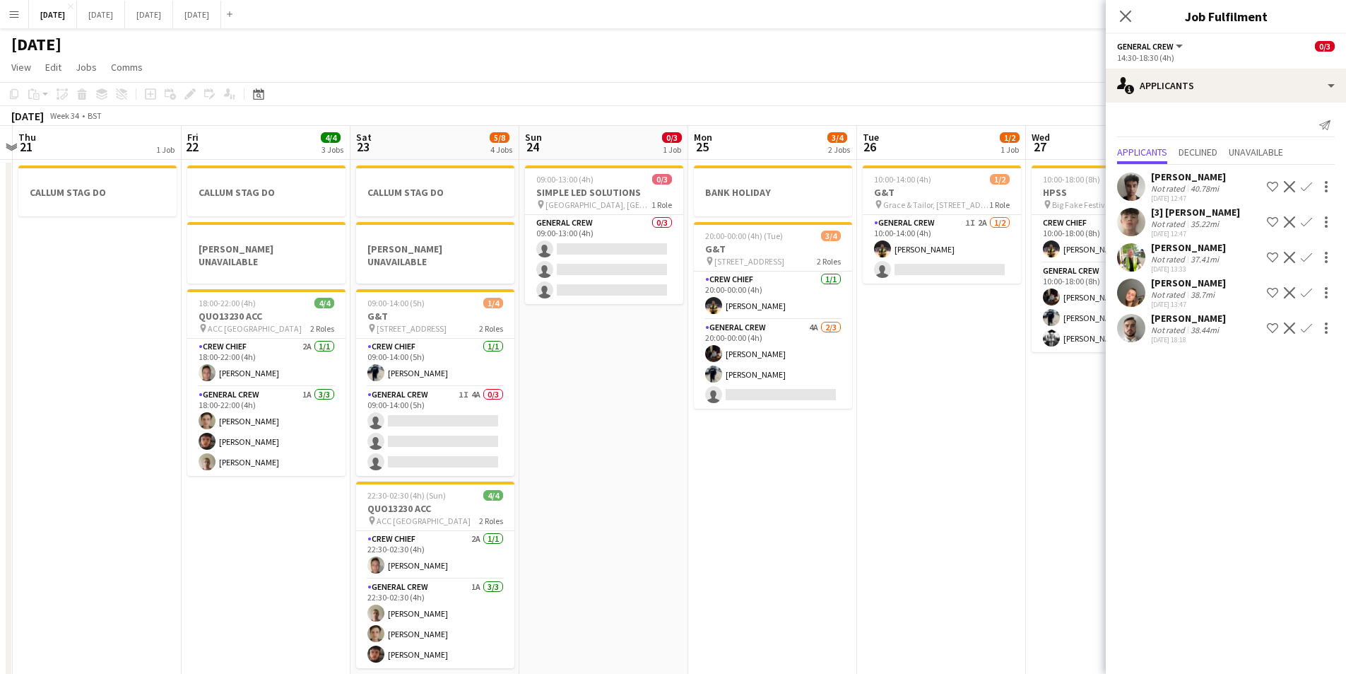
drag, startPoint x: 593, startPoint y: 544, endPoint x: 744, endPoint y: 569, distance: 153.4
click at [744, 569] on app-calendar-viewport "Tue 19 4/4 1 Job Wed 20 Thu 21 1 Job Fri 22 4/4 3 Jobs Sat 23 5/8 4 Jobs Sun 24…" at bounding box center [673, 407] width 1346 height 562
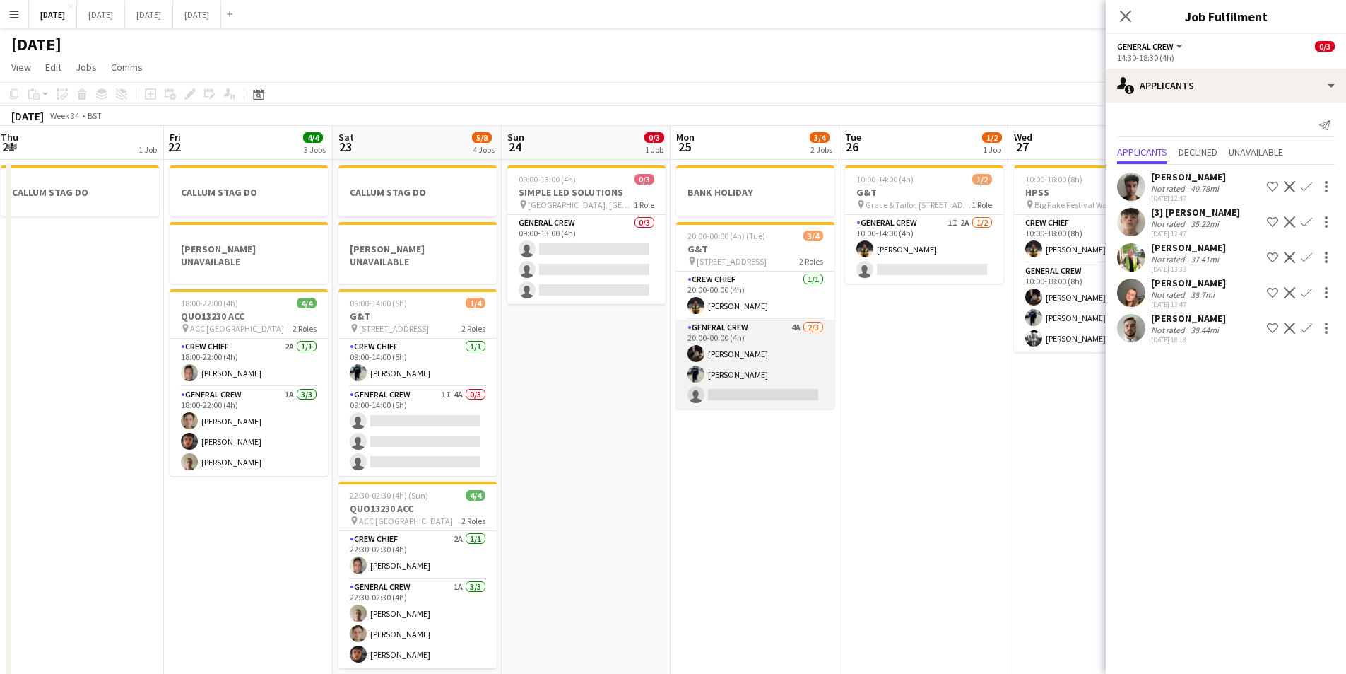
click at [756, 367] on app-card-role "General Crew 4A [DATE] 20:00-00:00 (4h) [PERSON_NAME] [PERSON_NAME] single-neut…" at bounding box center [755, 363] width 158 height 89
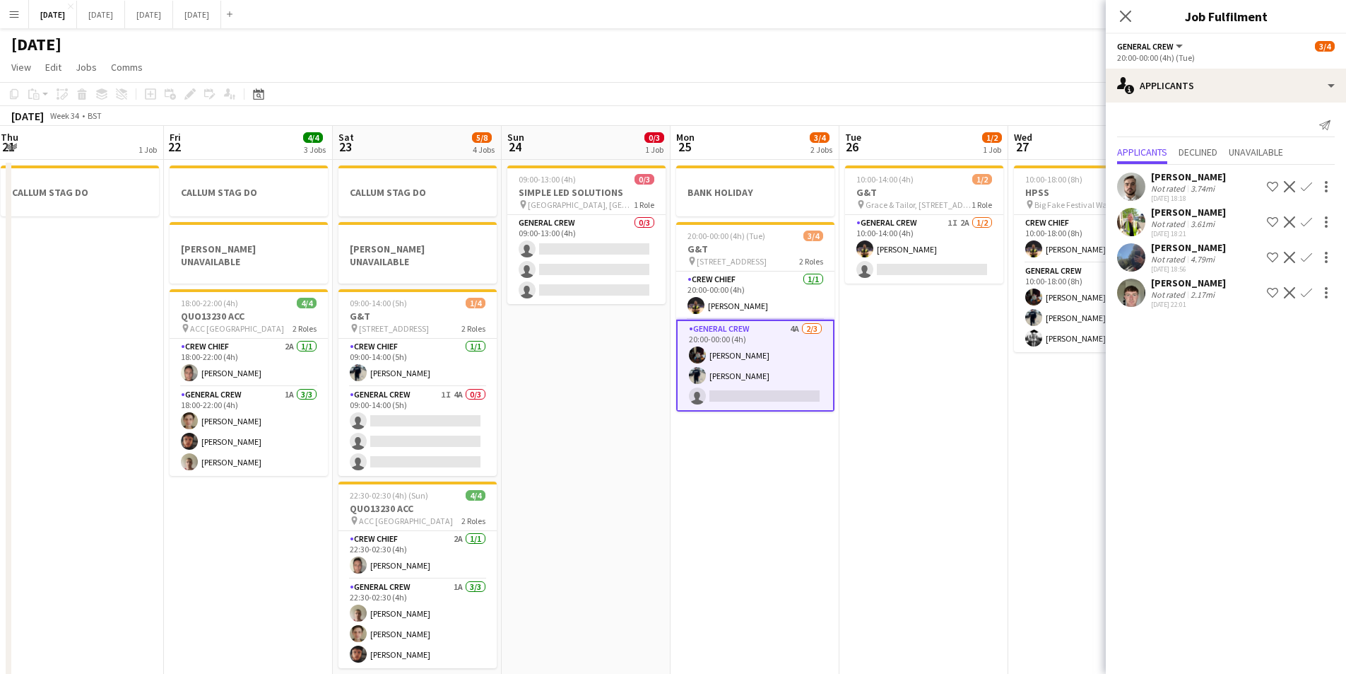
drag, startPoint x: 787, startPoint y: 520, endPoint x: 802, endPoint y: 512, distance: 17.7
click at [940, 521] on app-calendar-viewport "Tue 19 4/4 1 Job Wed 20 Thu 21 1 Job Fri 22 4/4 3 Jobs Sat 23 5/8 4 Jobs Sun 24…" at bounding box center [673, 407] width 1346 height 562
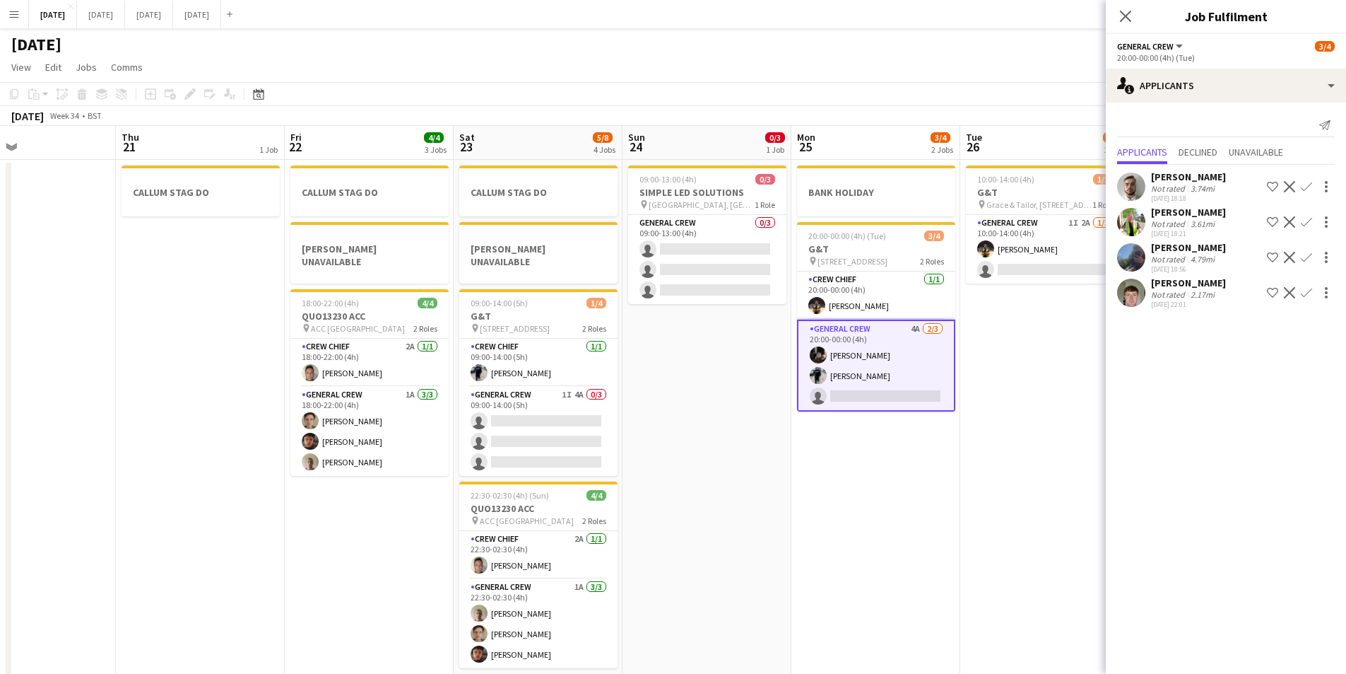
scroll to position [0, 570]
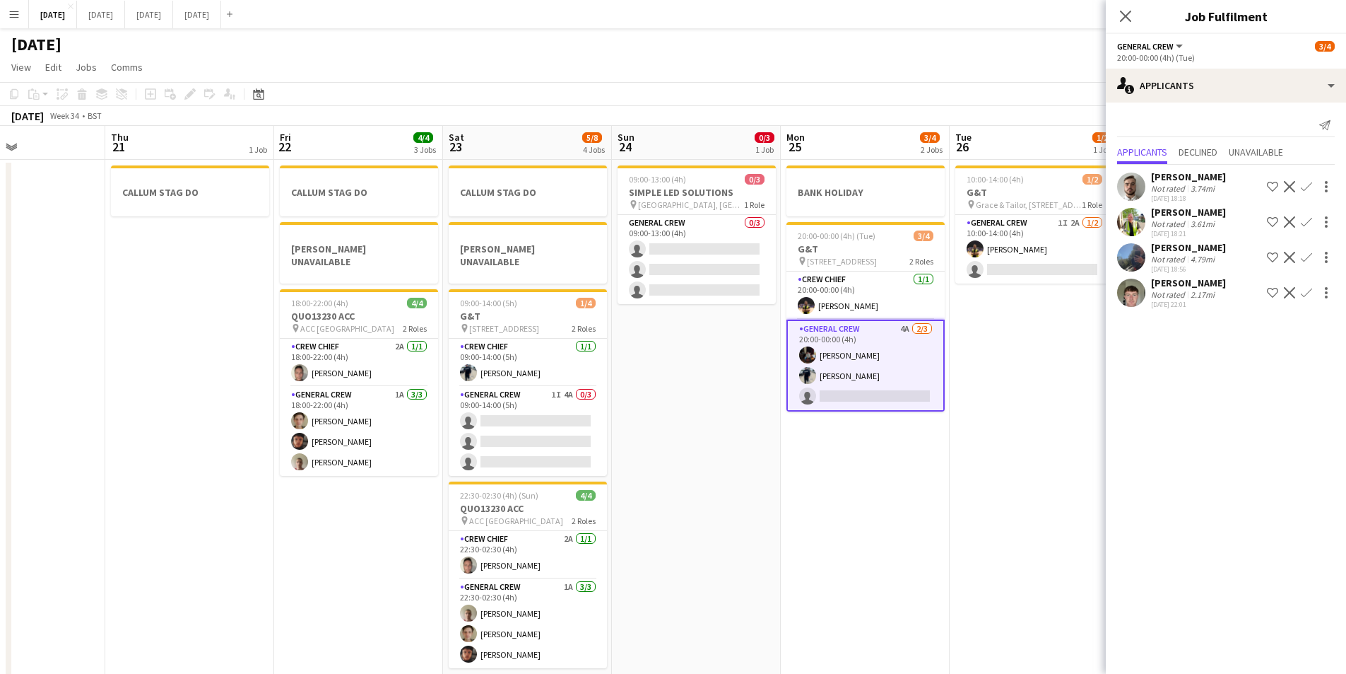
drag, startPoint x: 409, startPoint y: 500, endPoint x: 365, endPoint y: 508, distance: 43.8
click at [365, 508] on app-calendar-viewport "Sun 17 12/15 2 Jobs Mon 18 6/6 4 Jobs Tue 19 4/4 1 Job Wed 20 Thu 21 1 Job Fri …" at bounding box center [673, 407] width 1346 height 562
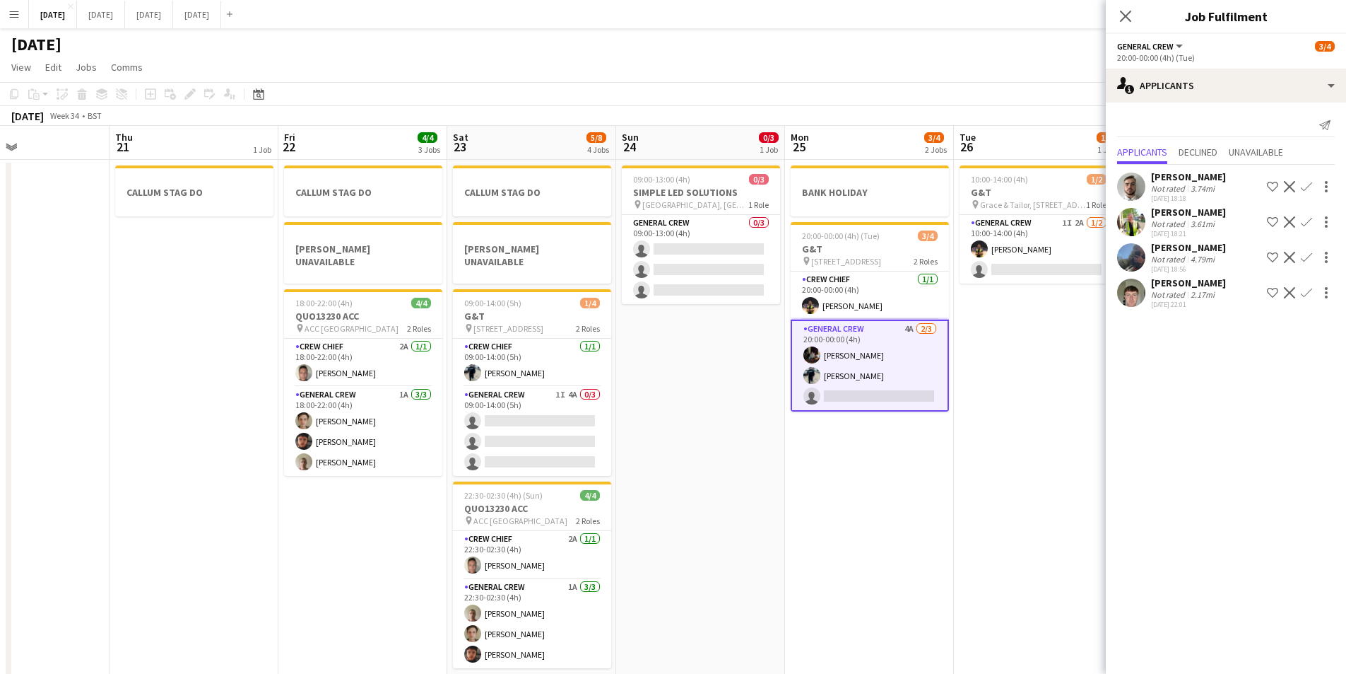
drag, startPoint x: 276, startPoint y: 573, endPoint x: 345, endPoint y: 536, distance: 78.1
click at [592, 570] on app-calendar-viewport "Sun 17 12/15 2 Jobs Mon 18 6/6 4 Jobs Tue 19 4/4 1 Job Wed 20 Thu 21 1 Job Fri …" at bounding box center [673, 407] width 1346 height 562
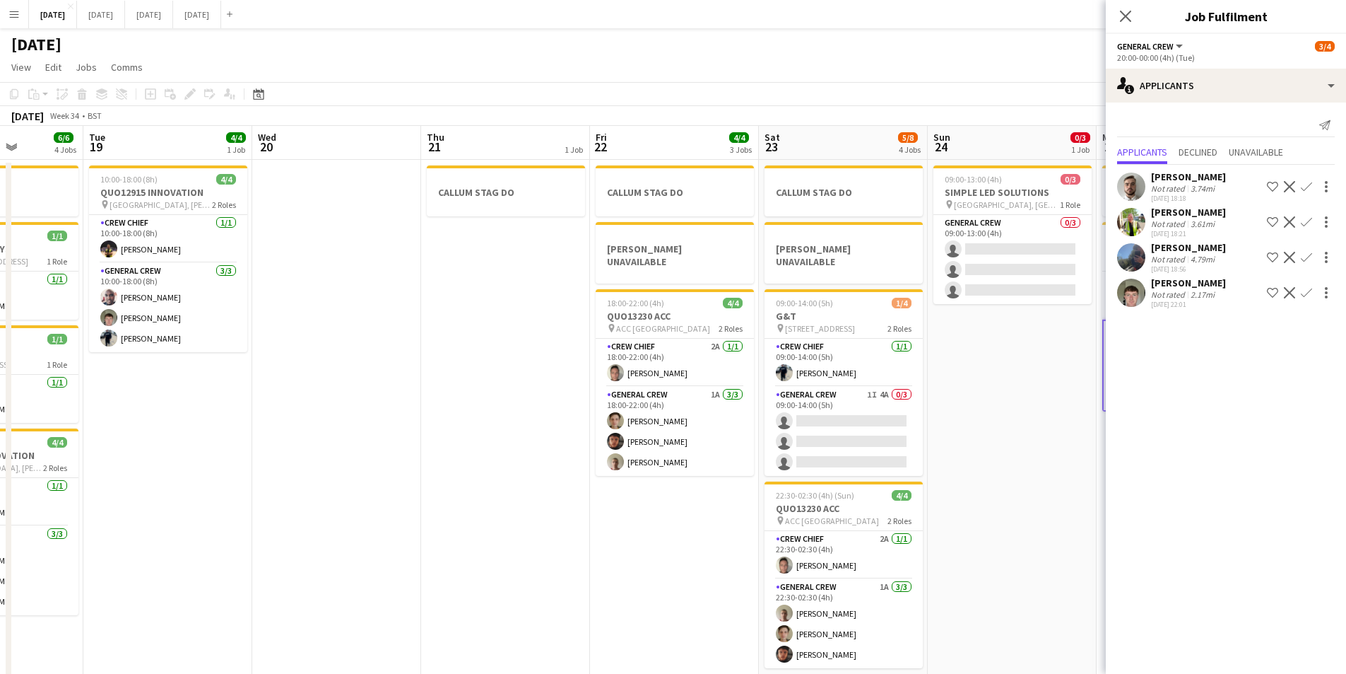
drag, startPoint x: 542, startPoint y: 574, endPoint x: 486, endPoint y: 495, distance: 96.9
click at [592, 561] on app-calendar-viewport "Sat 16 12/12 1 Job Sun 17 12/15 2 Jobs Mon 18 6/6 4 Jobs Tue 19 4/4 1 Job Wed 2…" at bounding box center [673, 407] width 1346 height 562
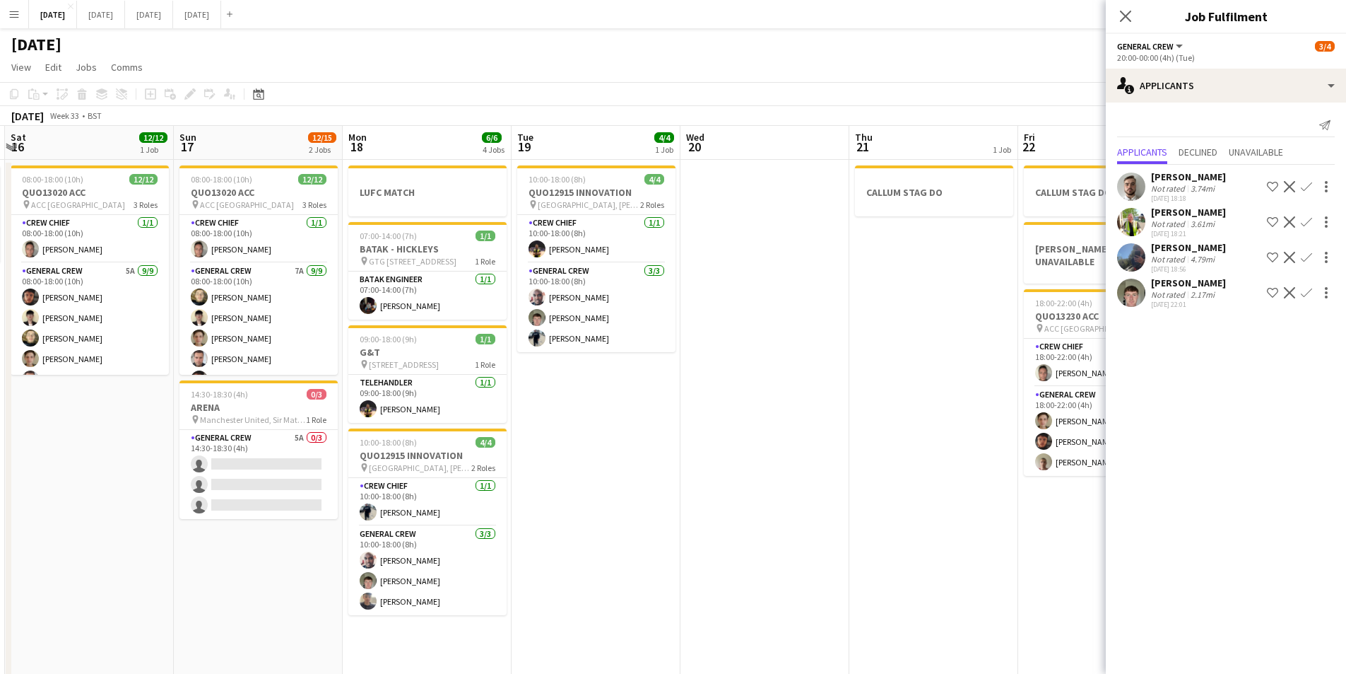
scroll to position [0, 424]
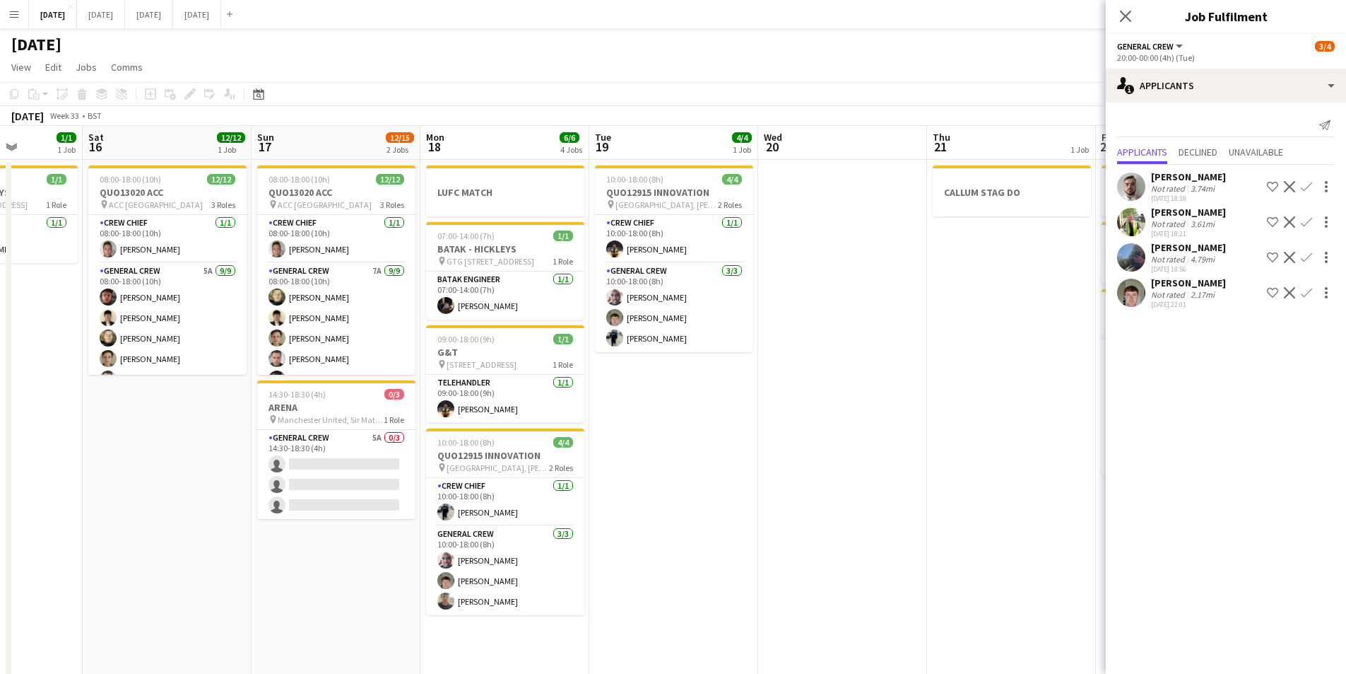
drag, startPoint x: 408, startPoint y: 512, endPoint x: 655, endPoint y: 534, distance: 247.6
click at [655, 534] on app-calendar-viewport "Wed 13 Thu 14 4/4 1 Job Fri 15 1/1 1 Job Sat 16 12/12 1 Job Sun 17 12/15 2 Jobs…" at bounding box center [673, 407] width 1346 height 562
drag, startPoint x: 197, startPoint y: 516, endPoint x: 493, endPoint y: 481, distance: 297.5
click at [520, 525] on app-calendar-viewport "Wed 13 Thu 14 4/4 1 Job Fri 15 1/1 1 Job Sat 16 12/12 1 Job Sun 17 12/15 2 Jobs…" at bounding box center [673, 407] width 1346 height 562
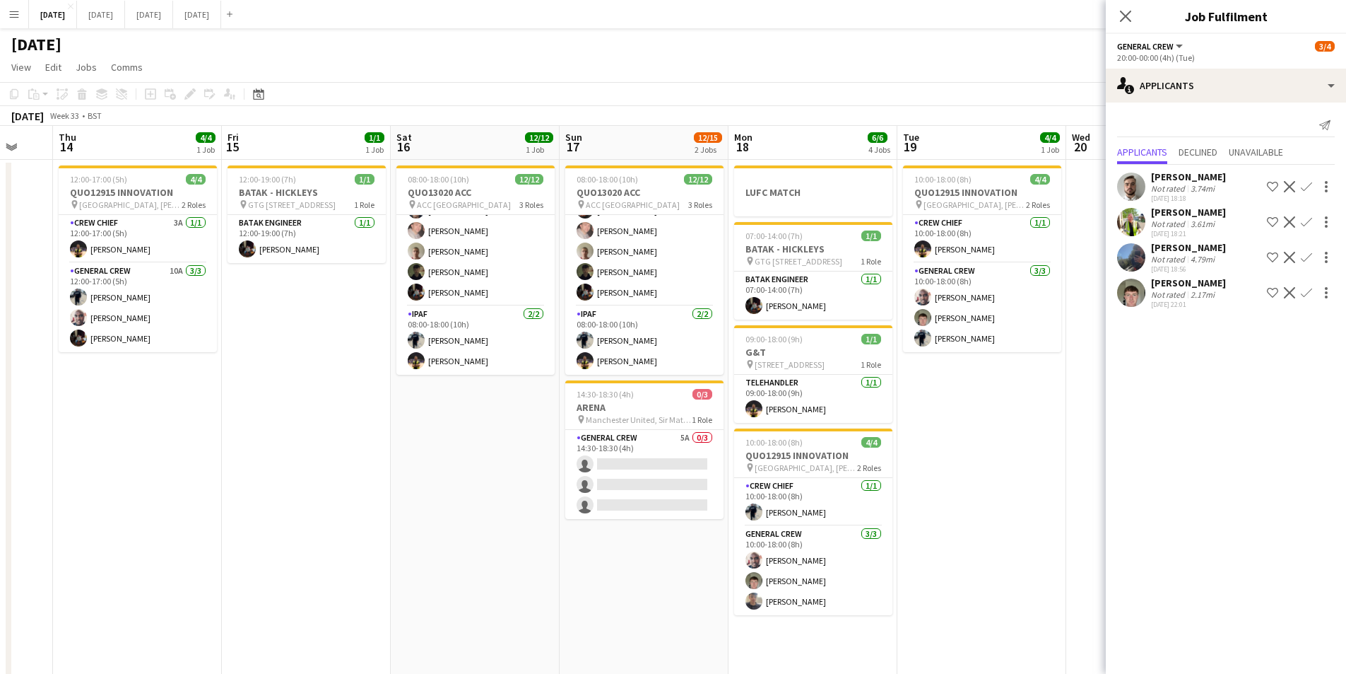
scroll to position [0, 654]
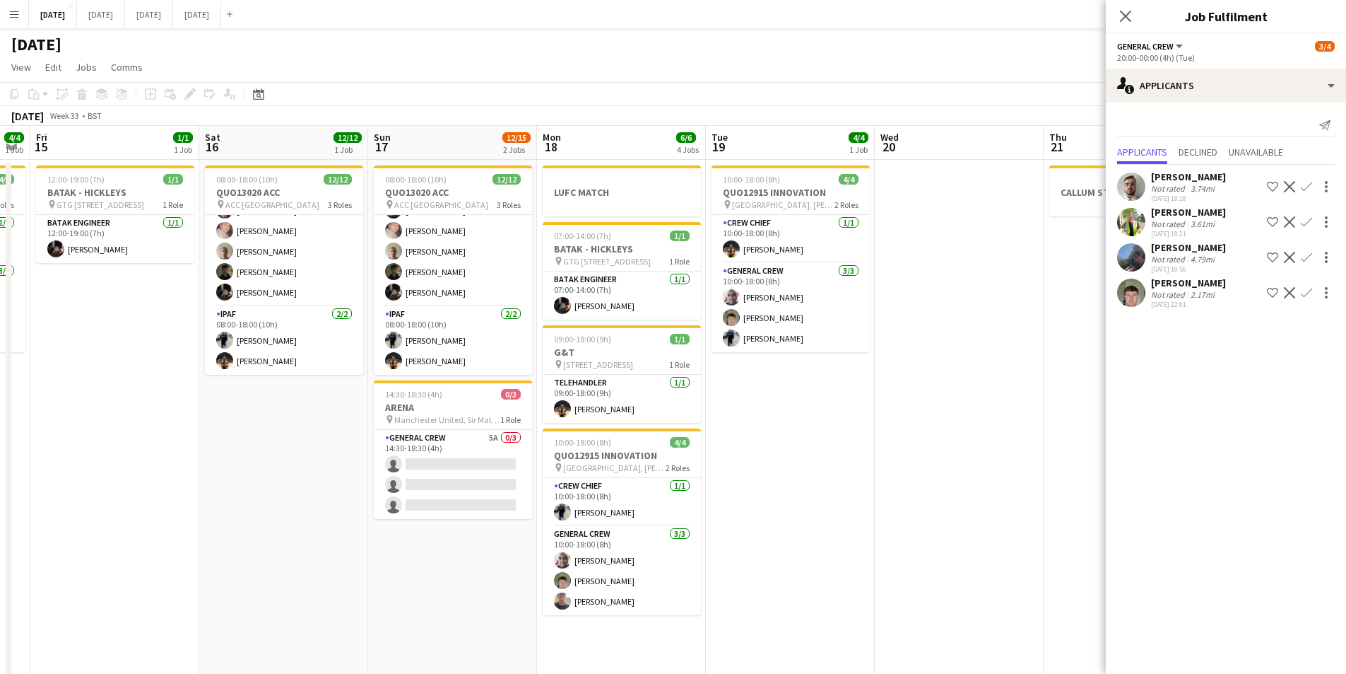
drag, startPoint x: 405, startPoint y: 477, endPoint x: 177, endPoint y: 456, distance: 229.3
click at [177, 456] on app-calendar-viewport "Mon 11 Tue 12 Wed 13 Thu 14 4/4 1 Job Fri 15 1/1 1 Job Sat 16 12/12 1 Job Sun 1…" at bounding box center [673, 407] width 1346 height 562
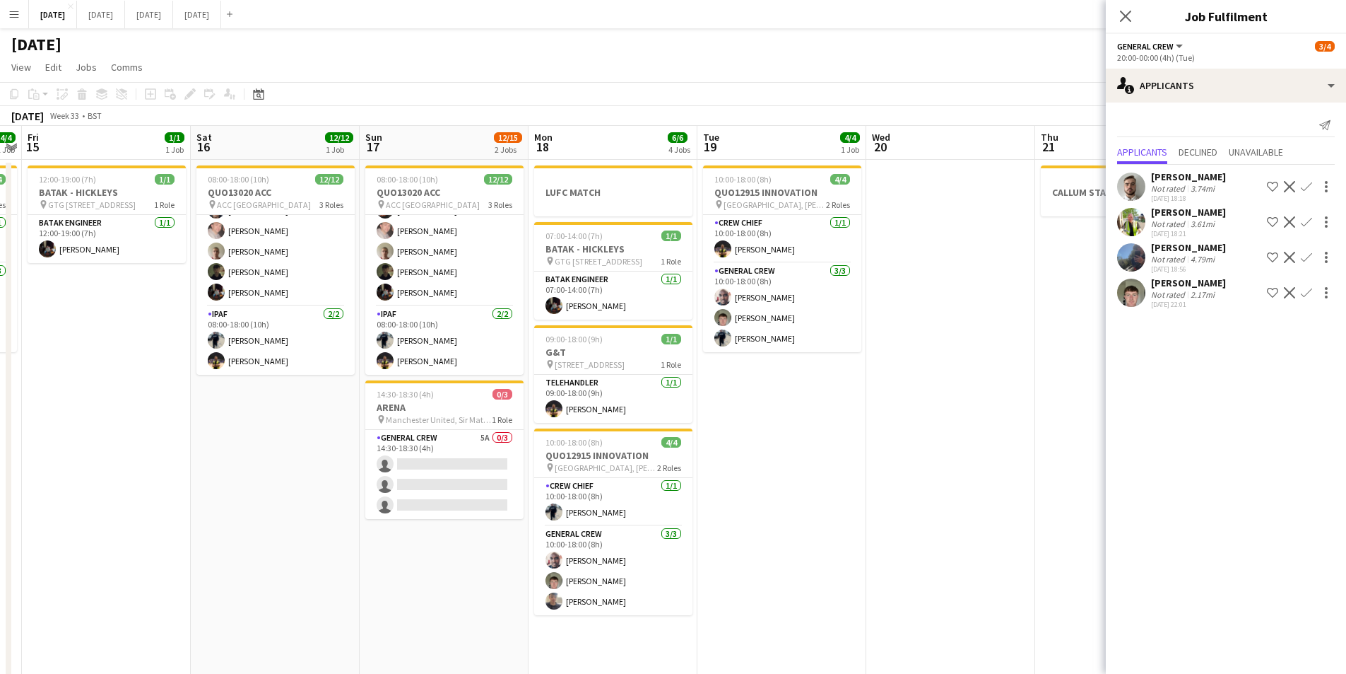
drag, startPoint x: 745, startPoint y: 490, endPoint x: 680, endPoint y: 500, distance: 65.9
click at [439, 443] on app-calendar-viewport "Mon 11 Tue 12 Wed 13 Thu 14 4/4 1 Job Fri 15 1/1 1 Job Sat 16 12/12 1 Job Sun 1…" at bounding box center [673, 407] width 1346 height 562
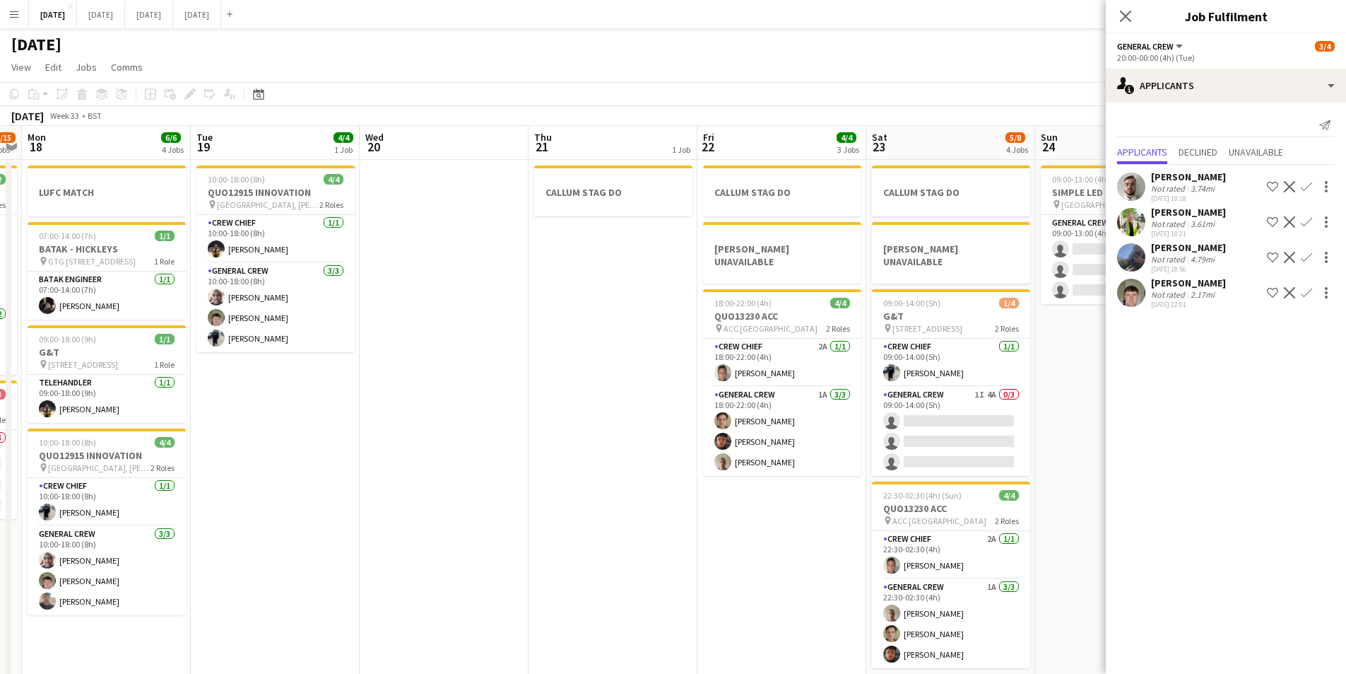
drag, startPoint x: 680, startPoint y: 500, endPoint x: 661, endPoint y: 489, distance: 22.2
click at [404, 452] on app-calendar-viewport "Thu 14 4/4 1 Job Fri 15 1/1 1 Job Sat 16 12/12 1 Job Sun 17 12/15 2 Jobs Mon 18…" at bounding box center [673, 407] width 1346 height 562
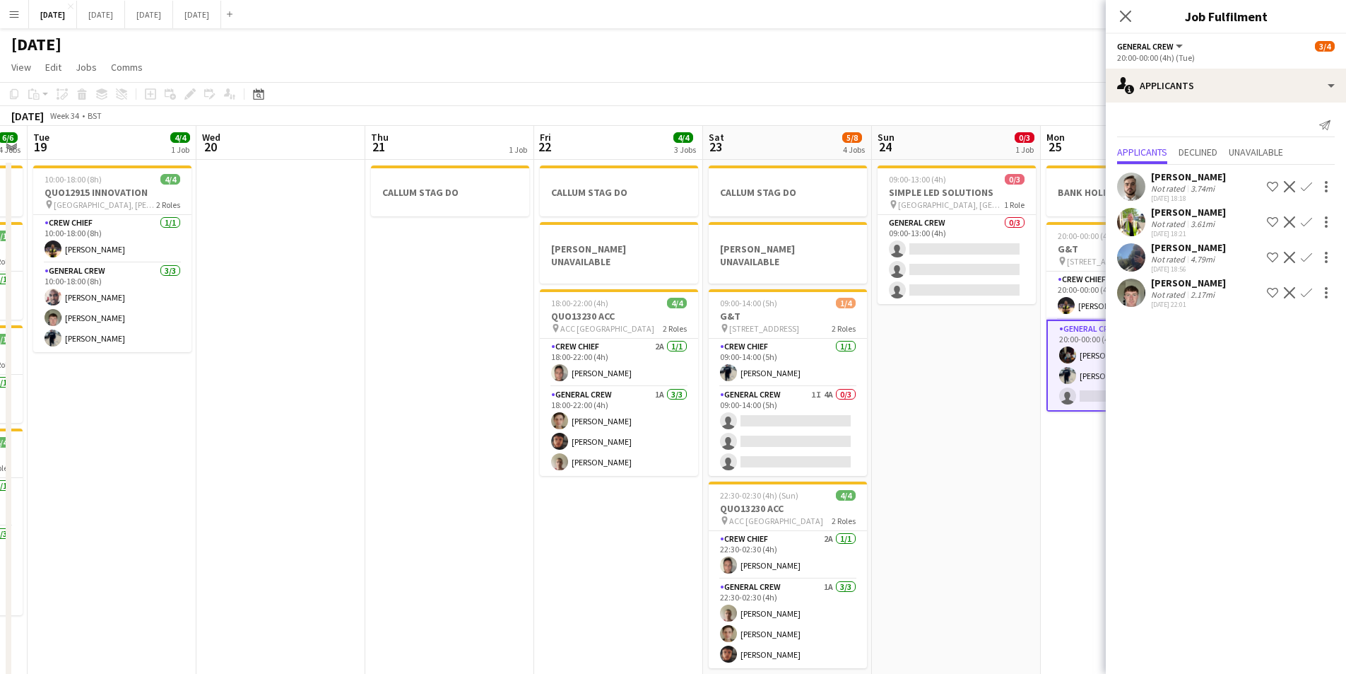
drag, startPoint x: 661, startPoint y: 489, endPoint x: 546, endPoint y: 516, distance: 117.6
click at [506, 478] on app-calendar-viewport "Sat 16 12/12 1 Job Sun 17 12/15 2 Jobs Mon 18 6/6 4 Jobs Tue 19 4/4 1 Job Wed 2…" at bounding box center [673, 407] width 1346 height 562
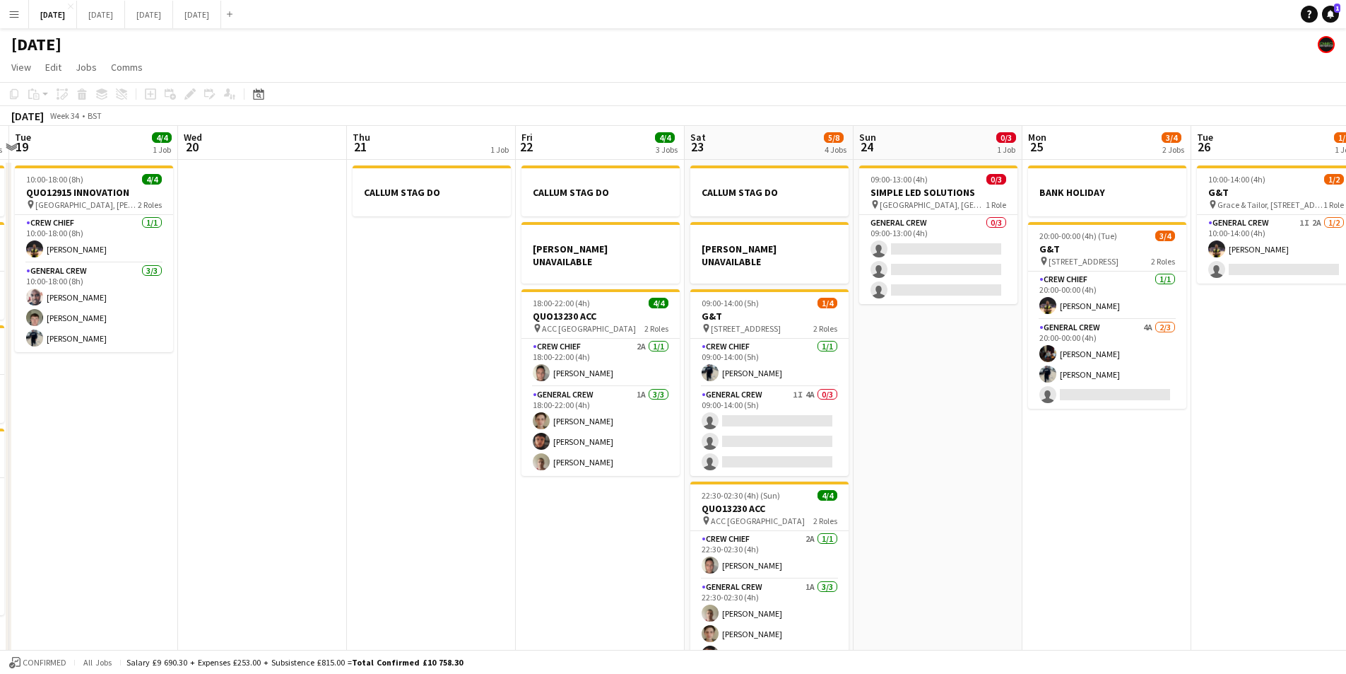
scroll to position [0, 471]
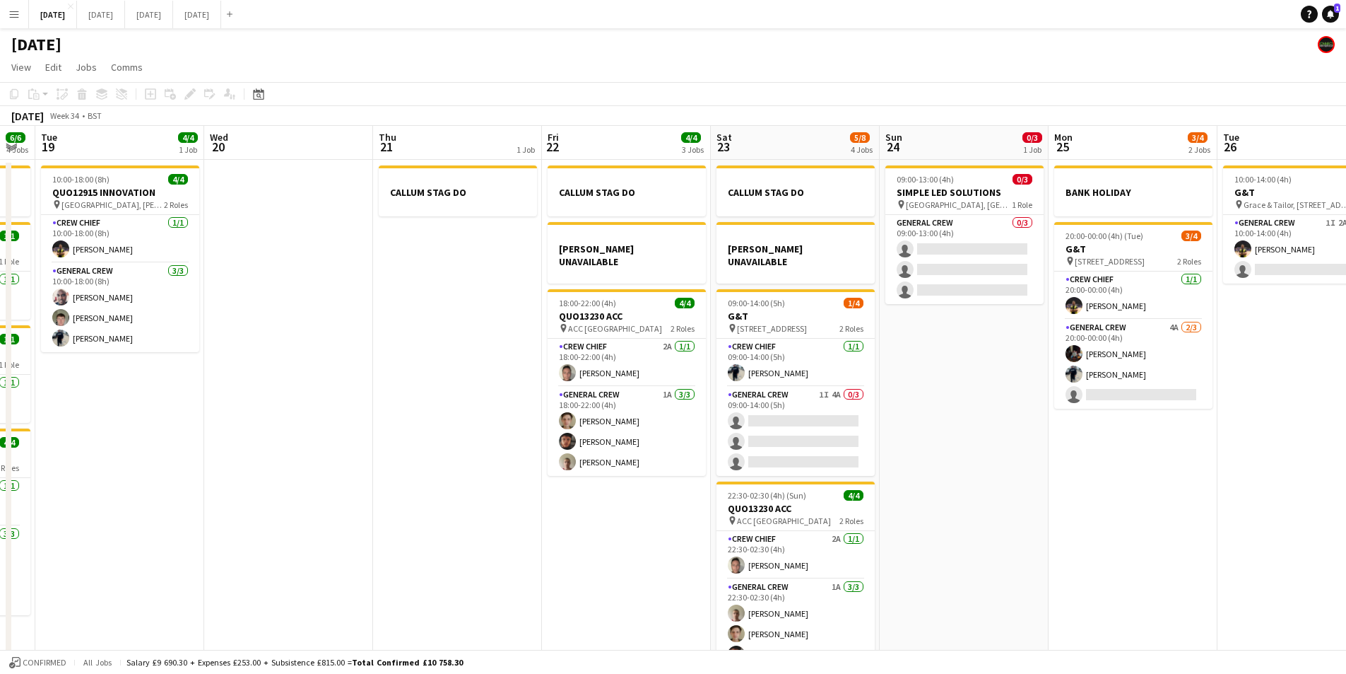
drag, startPoint x: 1173, startPoint y: 474, endPoint x: 1486, endPoint y: 507, distance: 315.6
click at [1346, 507] on html "Menu Boards Boards Boards All jobs Status Workforce Workforce My Workforce Recr…" at bounding box center [673, 356] width 1346 height 712
drag, startPoint x: 791, startPoint y: 553, endPoint x: 611, endPoint y: 520, distance: 183.4
click at [993, 522] on app-calendar-viewport "Sat 16 12/12 1 Job Sun 17 12/15 2 Jobs Mon 18 6/6 4 Jobs Tue 19 4/4 1 Job Wed 2…" at bounding box center [673, 407] width 1346 height 562
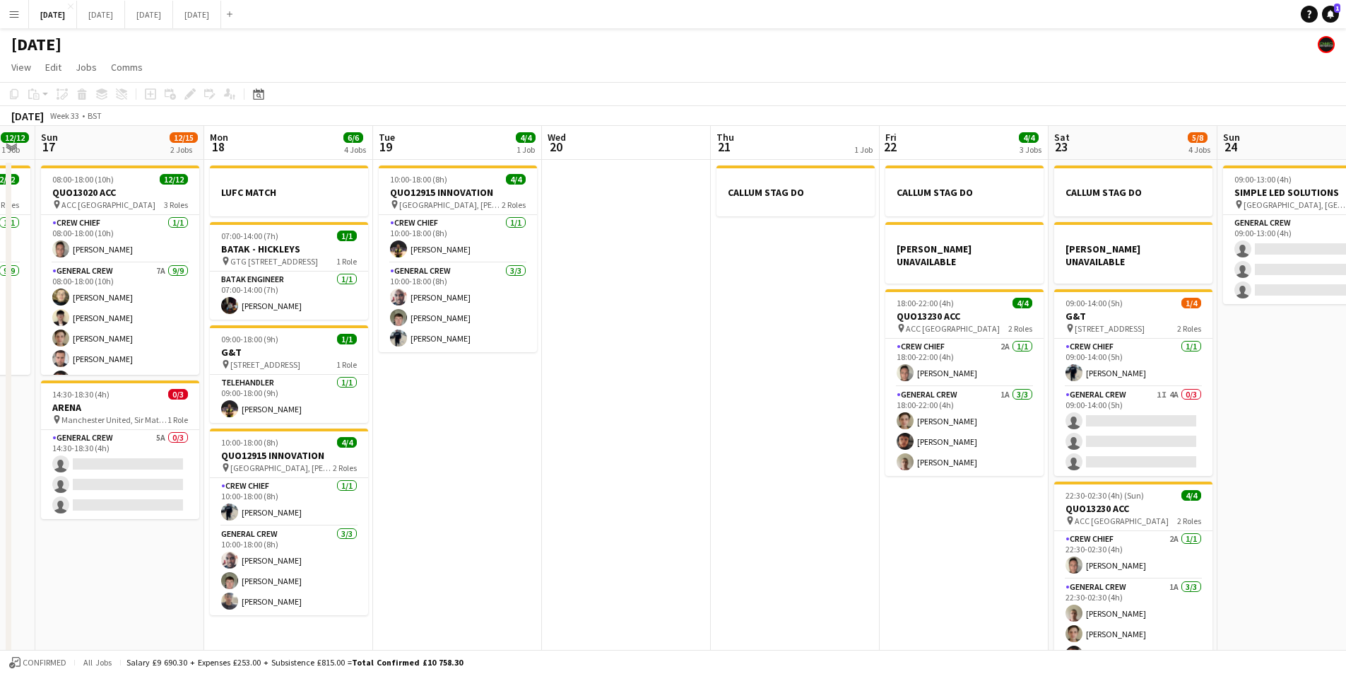
click at [900, 553] on app-calendar-viewport "Thu 14 Fri 15 Sat 16 12/12 1 Job Sun 17 12/15 2 Jobs Mon 18 6/6 4 Jobs Tue 19 4…" at bounding box center [673, 407] width 1346 height 562
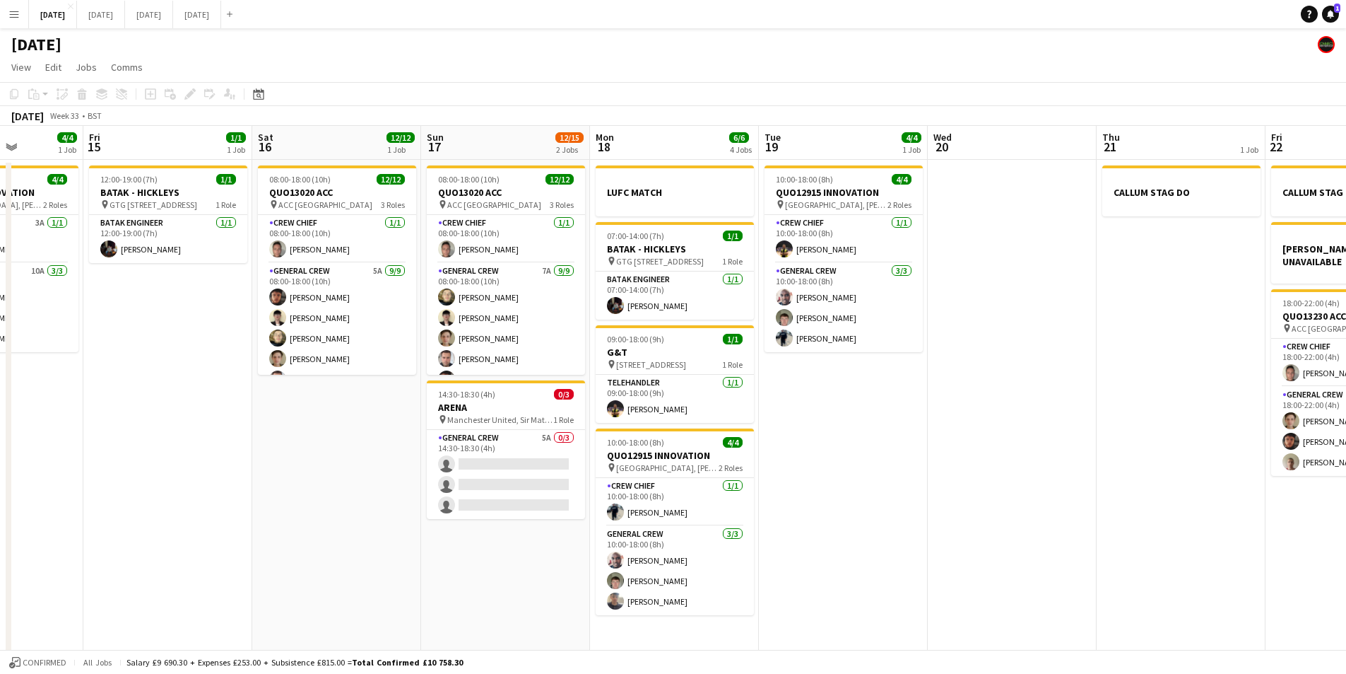
drag, startPoint x: 749, startPoint y: 541, endPoint x: 895, endPoint y: 495, distance: 152.9
click at [924, 510] on app-calendar-viewport "Tue 12 Wed 13 Thu 14 4/4 1 Job Fri 15 1/1 1 Job Sat 16 12/12 1 Job Sun 17 12/15…" at bounding box center [673, 407] width 1346 height 562
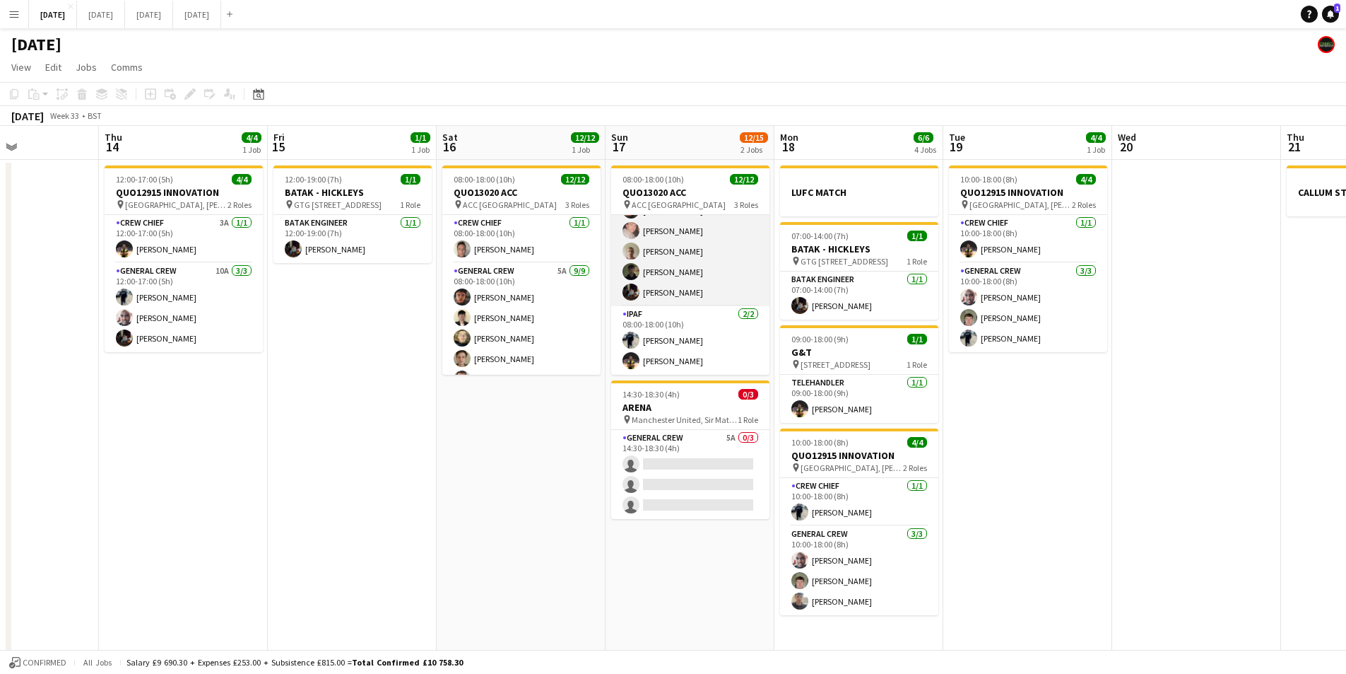
scroll to position [0, 0]
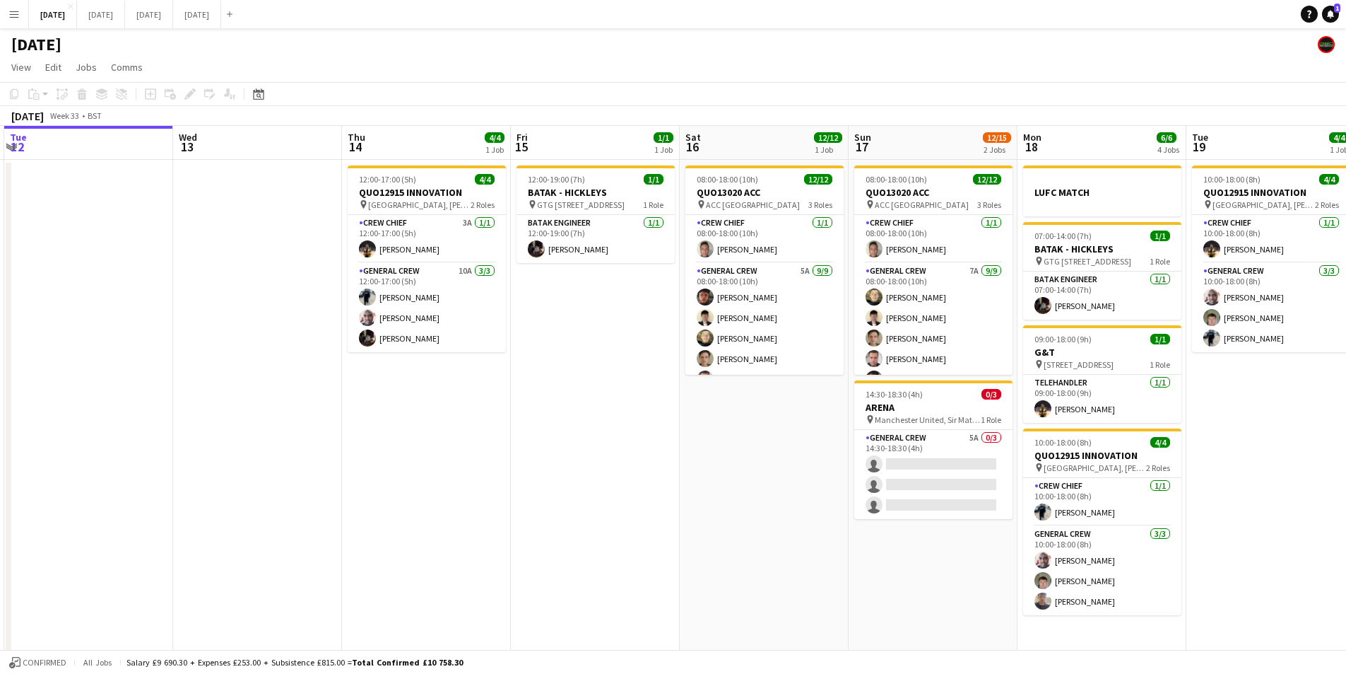
drag, startPoint x: 568, startPoint y: 461, endPoint x: 727, endPoint y: 467, distance: 159.2
click at [727, 467] on app-calendar-viewport "Sun 10 Mon 11 Tue 12 Wed 13 Thu 14 4/4 1 Job Fri 15 1/1 1 Job Sat 16 12/12 1 Jo…" at bounding box center [673, 407] width 1346 height 562
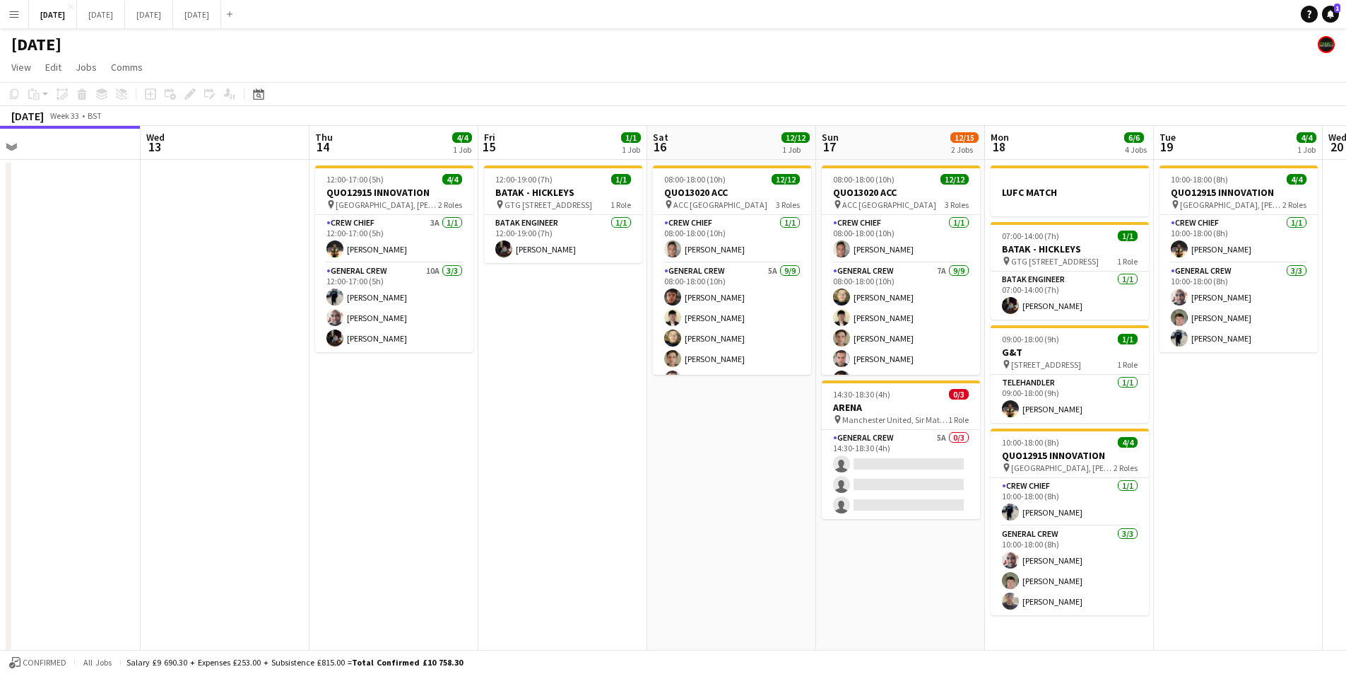
scroll to position [0, 700]
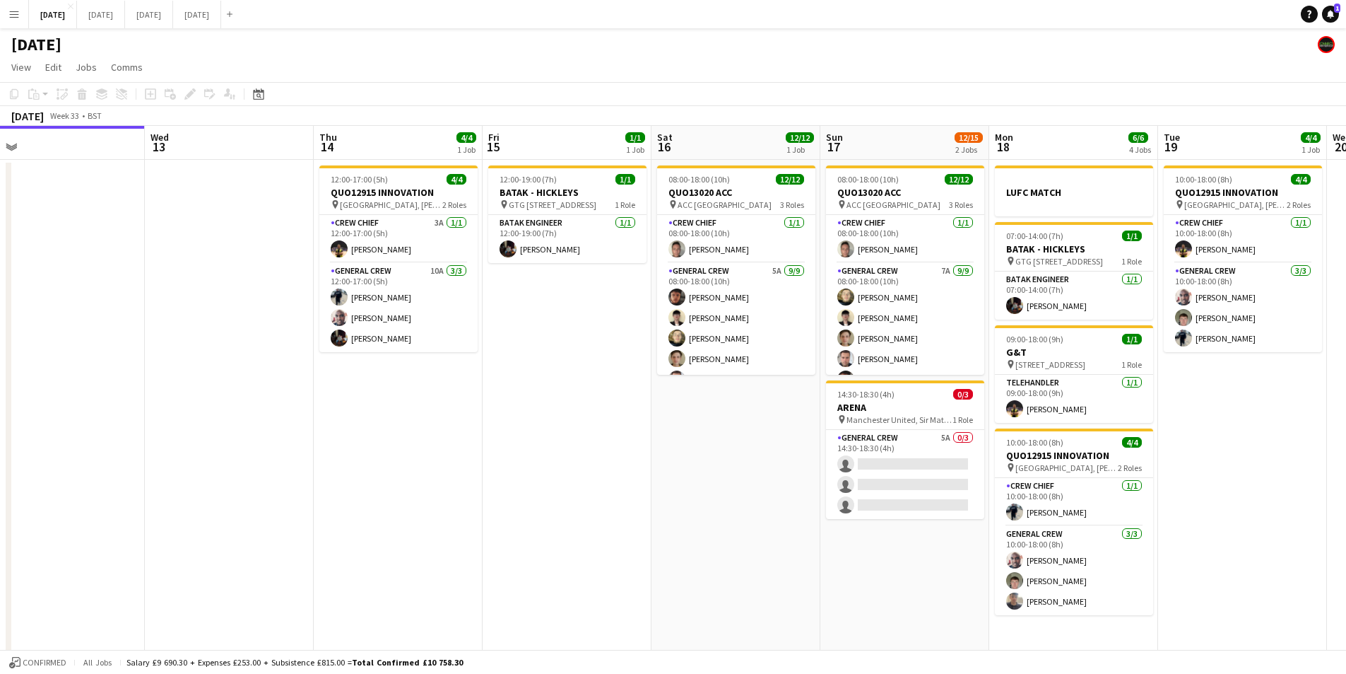
drag, startPoint x: 681, startPoint y: 483, endPoint x: 736, endPoint y: 516, distance: 64.6
click at [736, 516] on app-calendar-viewport "Fri 8 4/4 1 Job Sat 9 Sun 10 Mon 11 Tue 12 Wed 13 Thu 14 4/4 1 Job Fri 15 1/1 1…" at bounding box center [673, 407] width 1346 height 562
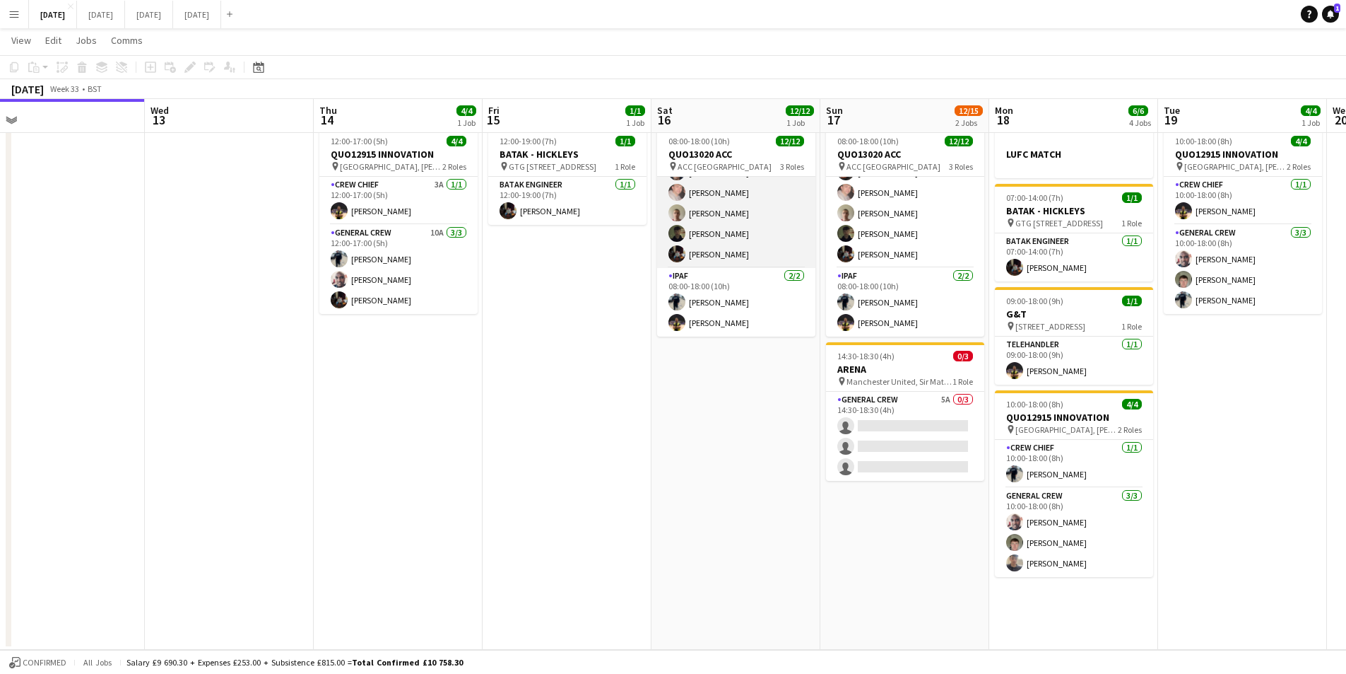
scroll to position [0, 0]
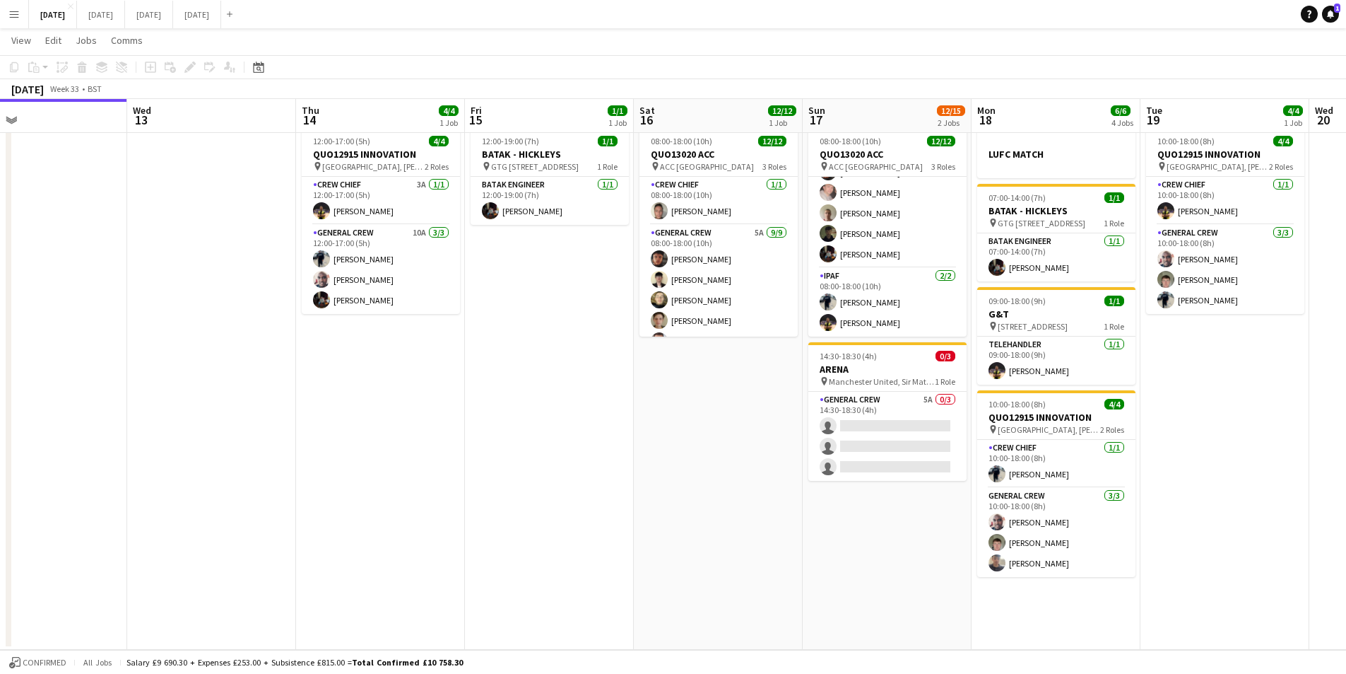
drag, startPoint x: 752, startPoint y: 421, endPoint x: 512, endPoint y: 432, distance: 239.8
click at [499, 430] on app-calendar-viewport "Fri 8 4/4 1 Job Sat 9 Sun 10 Mon 11 Tue 12 Wed 13 Thu 14 4/4 1 Job Fri 15 1/1 1…" at bounding box center [673, 333] width 1346 height 631
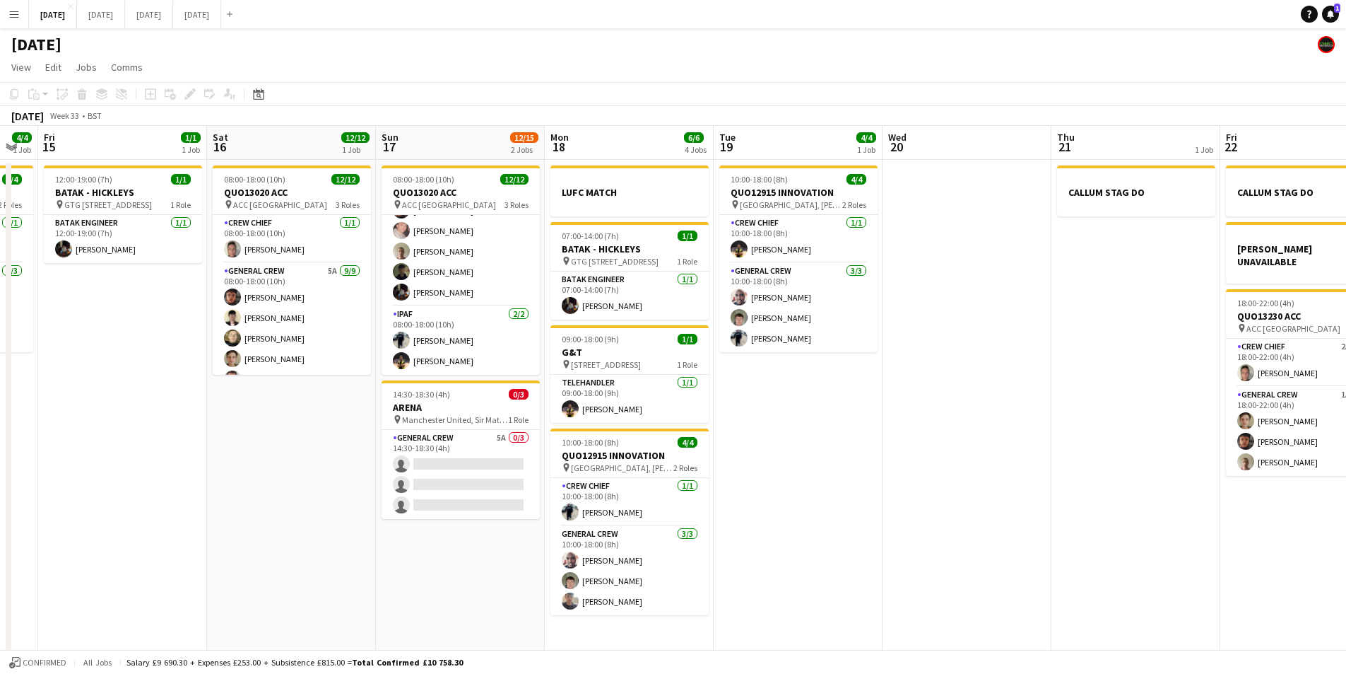
drag, startPoint x: 1033, startPoint y: 485, endPoint x: 756, endPoint y: 436, distance: 282.0
click at [756, 436] on app-calendar-viewport "Mon 11 Tue 12 Wed 13 Thu 14 4/4 1 Job Fri 15 1/1 1 Job Sat 16 12/12 1 Job Sun 1…" at bounding box center [673, 407] width 1346 height 562
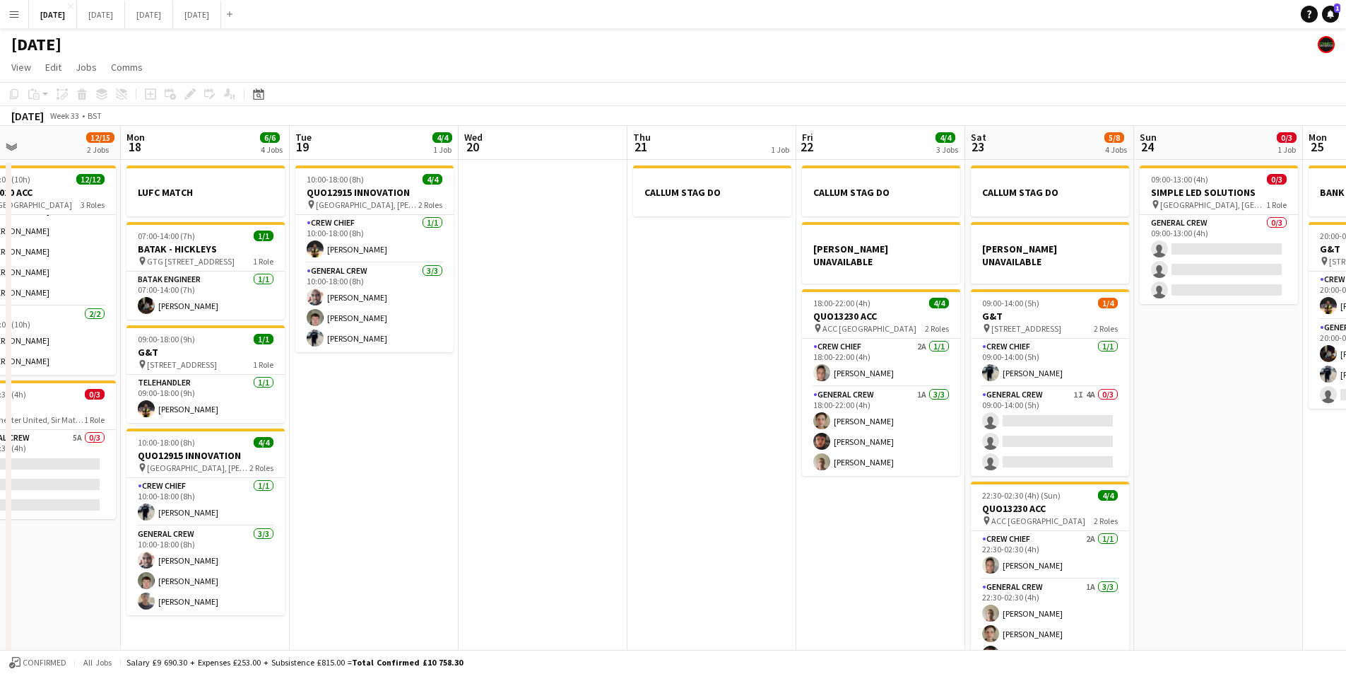
click at [753, 455] on app-calendar-viewport "Wed 13 Thu 14 4/4 1 Job Fri 15 1/1 1 Job Sat 16 12/12 1 Job Sun 17 12/15 2 Jobs…" at bounding box center [673, 407] width 1346 height 562
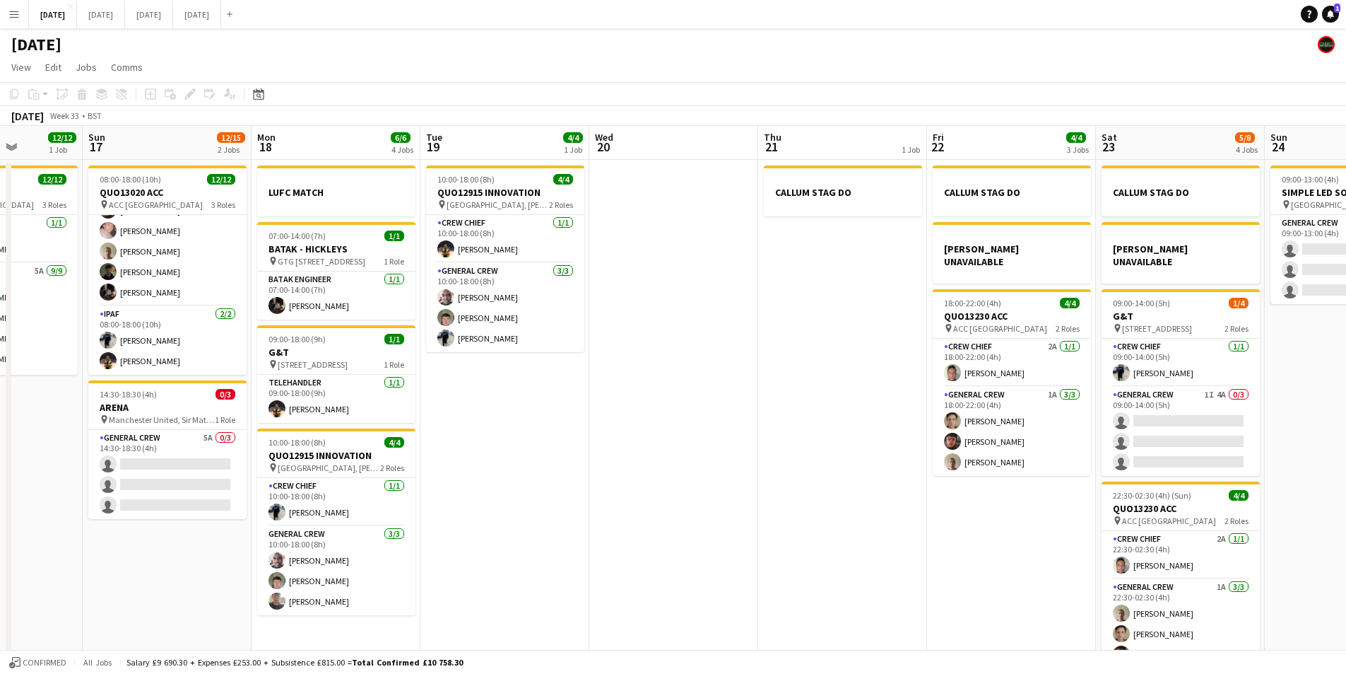
drag, startPoint x: 788, startPoint y: 499, endPoint x: 696, endPoint y: 482, distance: 93.4
click at [696, 482] on app-calendar-viewport "Wed 13 Thu 14 4/4 1 Job Fri 15 1/1 1 Job Sat 16 12/12 1 Job Sun 17 12/15 2 Jobs…" at bounding box center [673, 407] width 1346 height 562
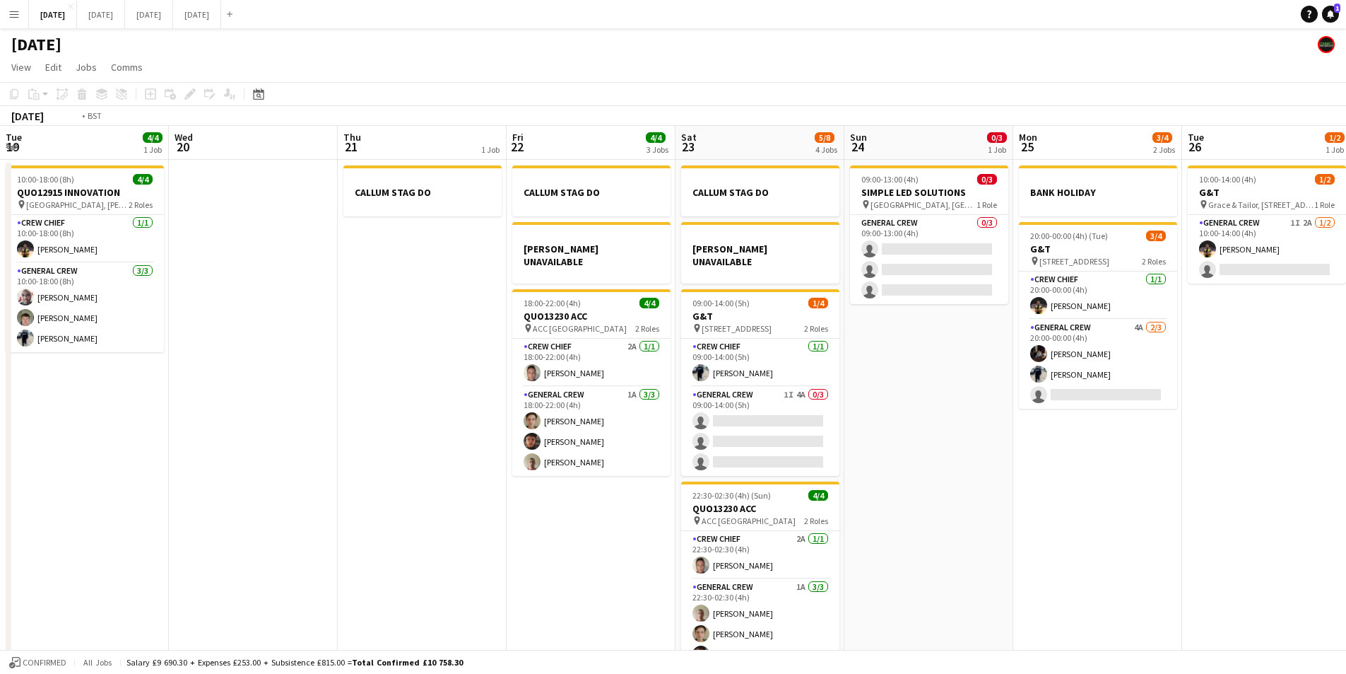
drag, startPoint x: 1091, startPoint y: 497, endPoint x: 874, endPoint y: 504, distance: 217.1
click at [874, 504] on app-calendar-viewport "Fri 15 1/1 1 Job Sat 16 12/12 1 Job Sun 17 12/15 2 Jobs Mon 18 6/6 4 Jobs Tue 1…" at bounding box center [673, 407] width 1346 height 562
drag, startPoint x: 1086, startPoint y: 522, endPoint x: 912, endPoint y: 479, distance: 179.1
click at [913, 480] on app-calendar-viewport "Fri 15 1/1 1 Job Sat 16 12/12 1 Job Sun 17 12/15 2 Jobs Mon 18 6/6 4 Jobs Tue 1…" at bounding box center [673, 407] width 1346 height 562
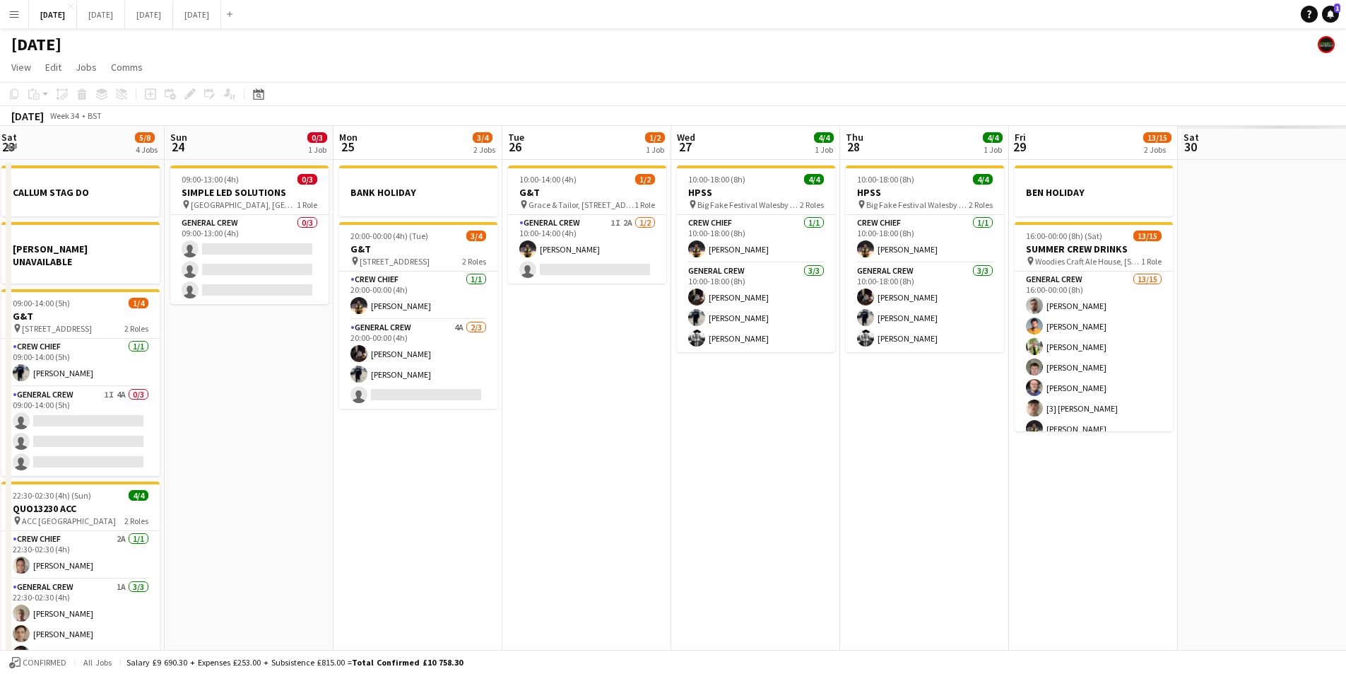
drag, startPoint x: 1056, startPoint y: 521, endPoint x: 834, endPoint y: 501, distance: 222.8
click at [834, 501] on app-calendar-viewport "Mon 18 6/6 4 Jobs Tue 19 4/4 1 Job Wed 20 Thu 21 1 Job Fri 22 4/4 3 Jobs Sat 23…" at bounding box center [673, 407] width 1346 height 562
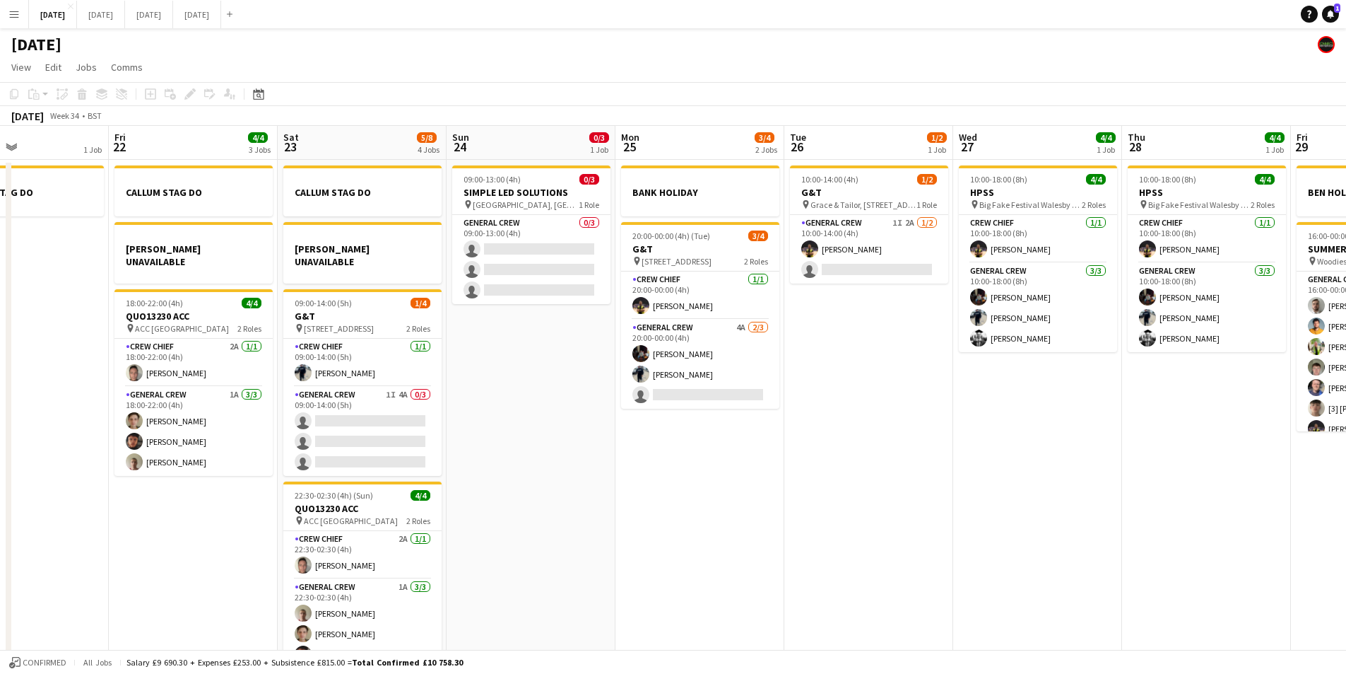
drag, startPoint x: 778, startPoint y: 519, endPoint x: 695, endPoint y: 501, distance: 85.3
click at [695, 501] on app-calendar-viewport "Mon 18 6/6 4 Jobs Tue 19 4/4 1 Job Wed 20 Thu 21 1 Job Fri 22 4/4 3 Jobs Sat 23…" at bounding box center [673, 407] width 1346 height 562
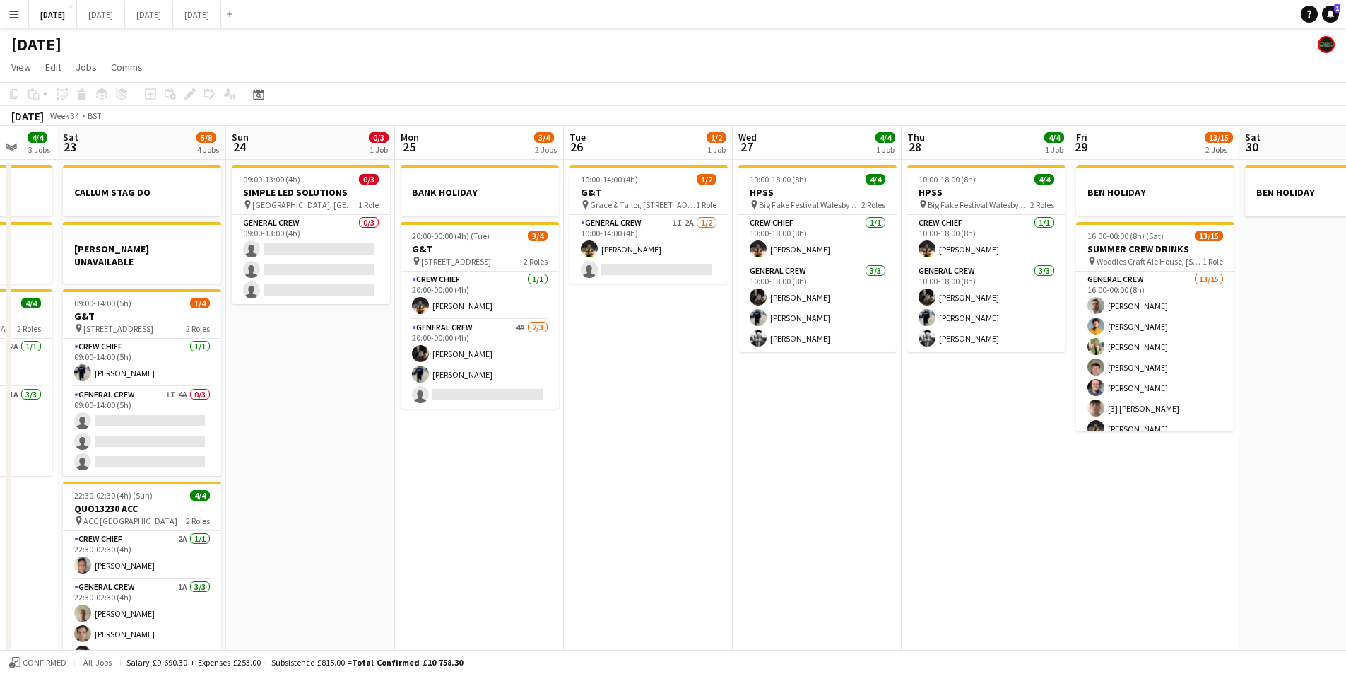
drag, startPoint x: 956, startPoint y: 487, endPoint x: 1024, endPoint y: 496, distance: 68.5
click at [1024, 496] on app-calendar-viewport "Wed 20 Thu 21 1 Job Fri 22 4/4 3 Jobs Sat 23 5/8 4 Jobs Sun 24 0/3 1 Job Mon 25…" at bounding box center [673, 407] width 1346 height 562
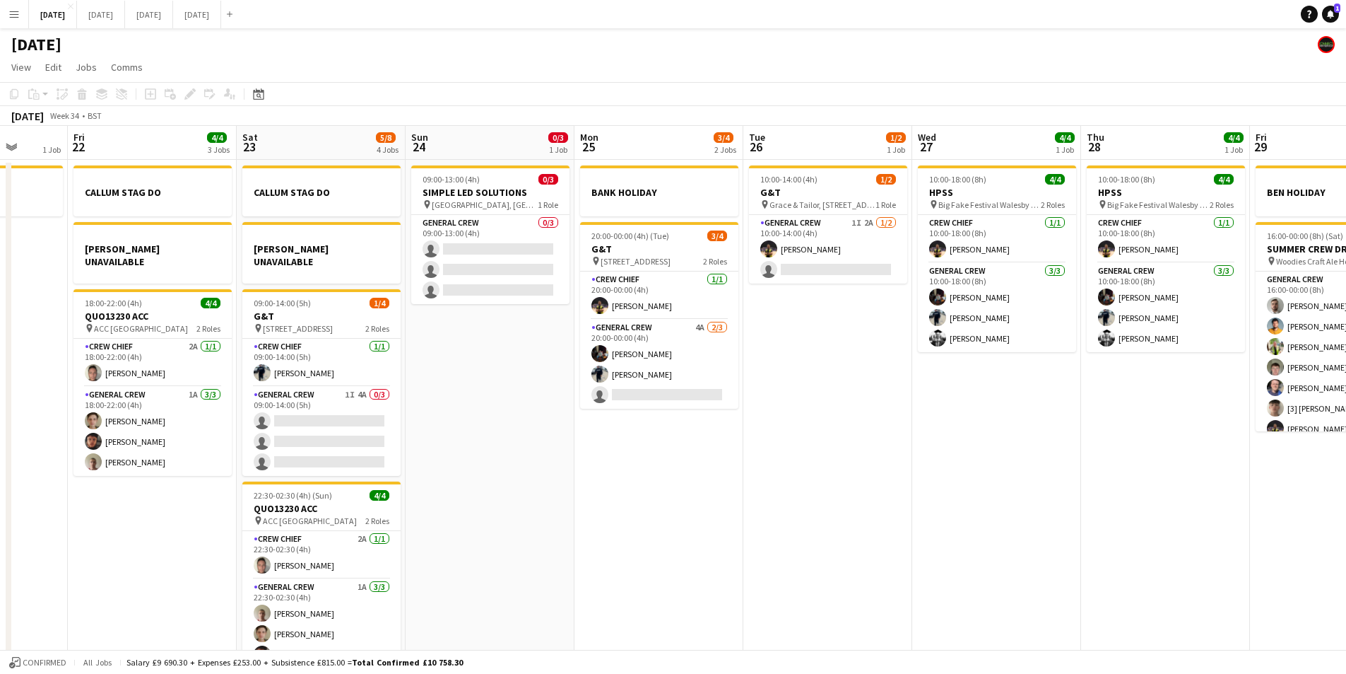
drag, startPoint x: 732, startPoint y: 508, endPoint x: 912, endPoint y: 524, distance: 180.2
click at [912, 524] on app-calendar-viewport "Tue 19 4/4 1 Job Wed 20 Thu 21 1 Job Fri 22 4/4 3 Jobs Sat 23 5/8 4 Jobs Sun 24…" at bounding box center [673, 407] width 1346 height 562
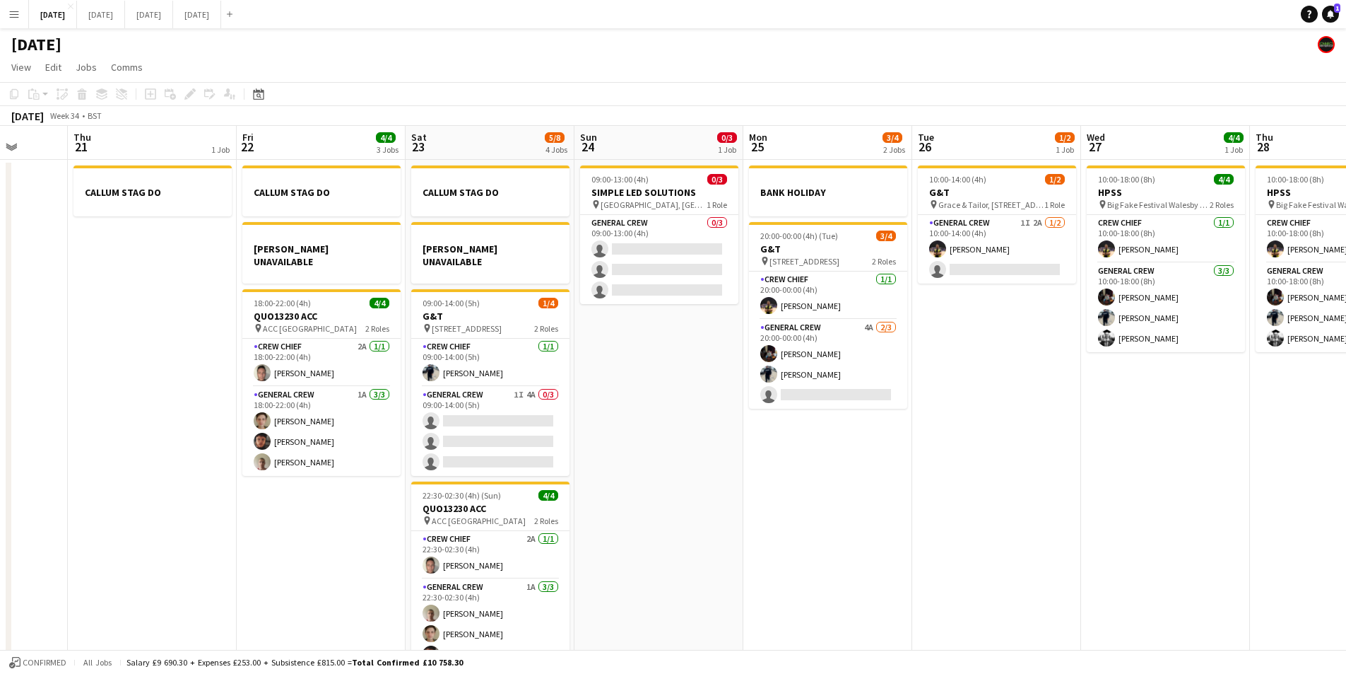
scroll to position [0, 409]
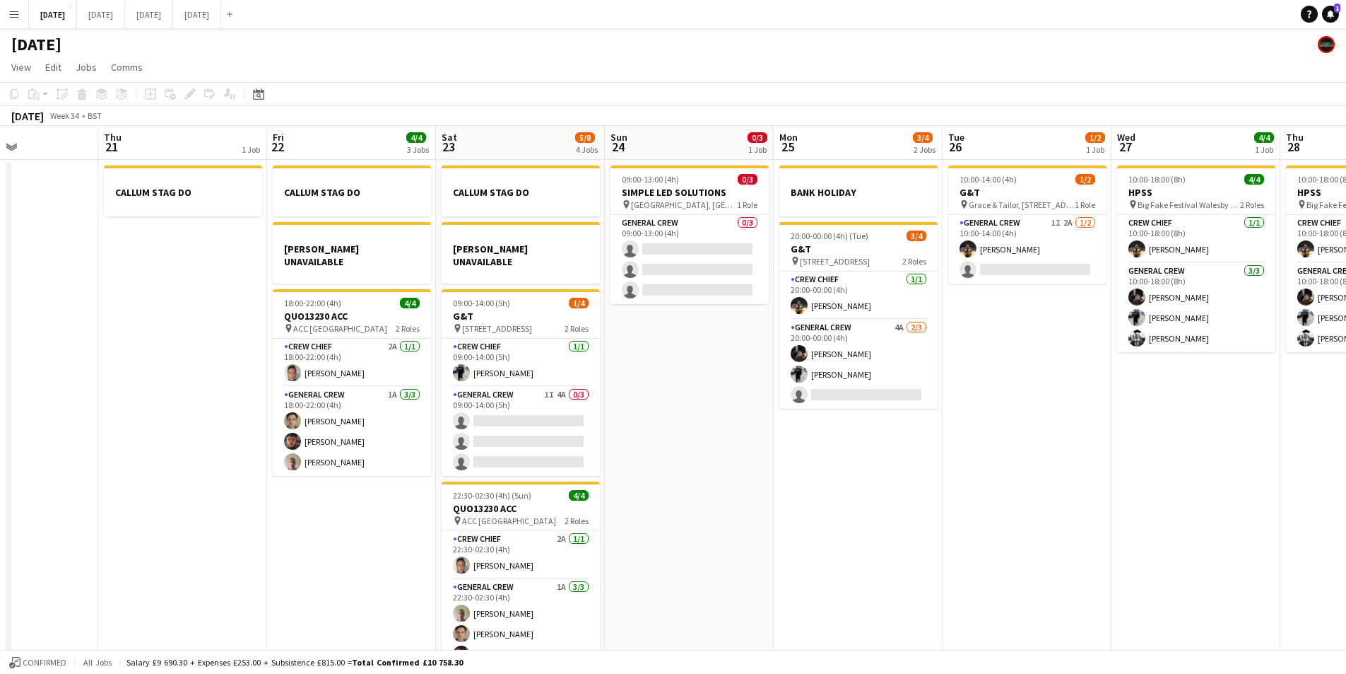
drag, startPoint x: 867, startPoint y: 553, endPoint x: 937, endPoint y: 556, distance: 70.8
click at [937, 556] on app-calendar-viewport "Mon 18 6/6 4 Jobs Tue 19 4/4 1 Job Wed 20 Thu 21 1 Job Fri 22 4/4 3 Jobs Sat 23…" at bounding box center [673, 407] width 1346 height 562
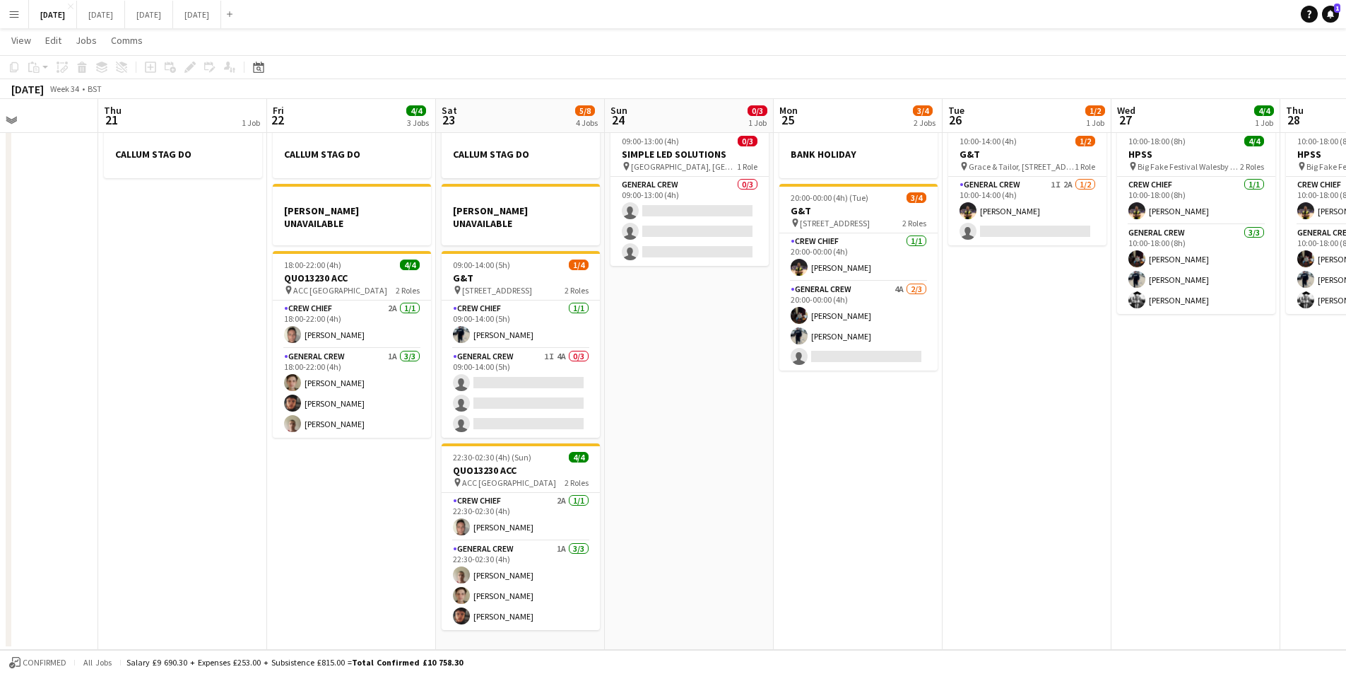
scroll to position [0, 0]
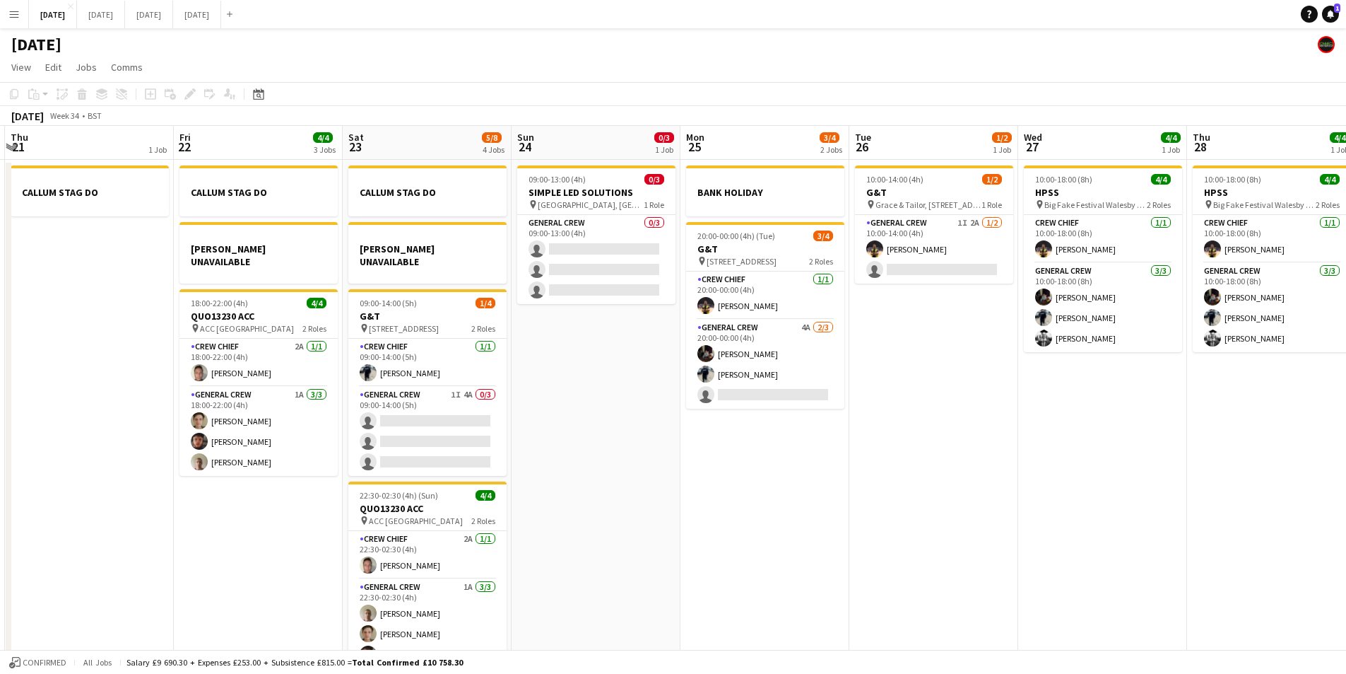
drag, startPoint x: 1068, startPoint y: 473, endPoint x: 747, endPoint y: 471, distance: 320.9
click at [747, 471] on app-calendar-viewport "Mon 18 6/6 4 Jobs Tue 19 4/4 1 Job Wed 20 Thu 21 1 Job Fri 22 4/4 3 Jobs Sat 23…" at bounding box center [673, 407] width 1346 height 562
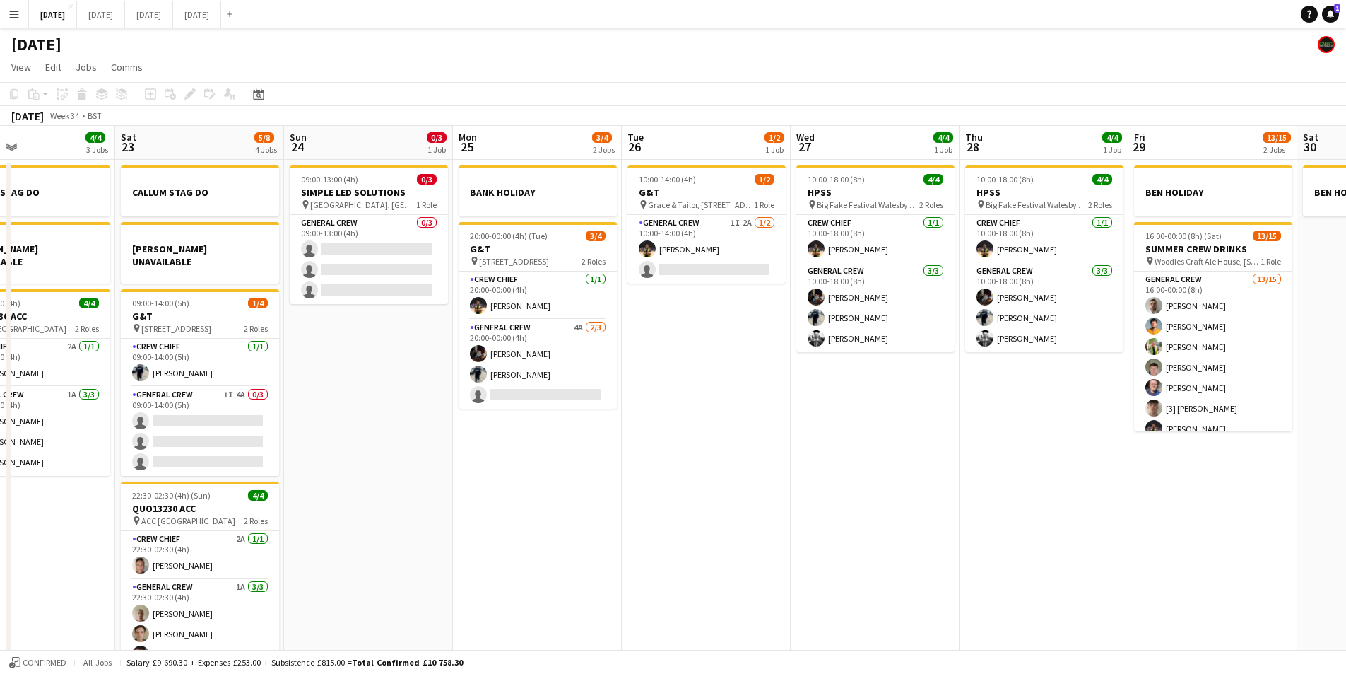
drag, startPoint x: 886, startPoint y: 487, endPoint x: 648, endPoint y: 473, distance: 237.9
click at [628, 473] on app-calendar-viewport "Wed 20 Thu 21 1 Job Fri 22 4/4 3 Jobs Sat 23 5/8 4 Jobs Sun 24 0/3 1 Job Mon 25…" at bounding box center [673, 407] width 1346 height 562
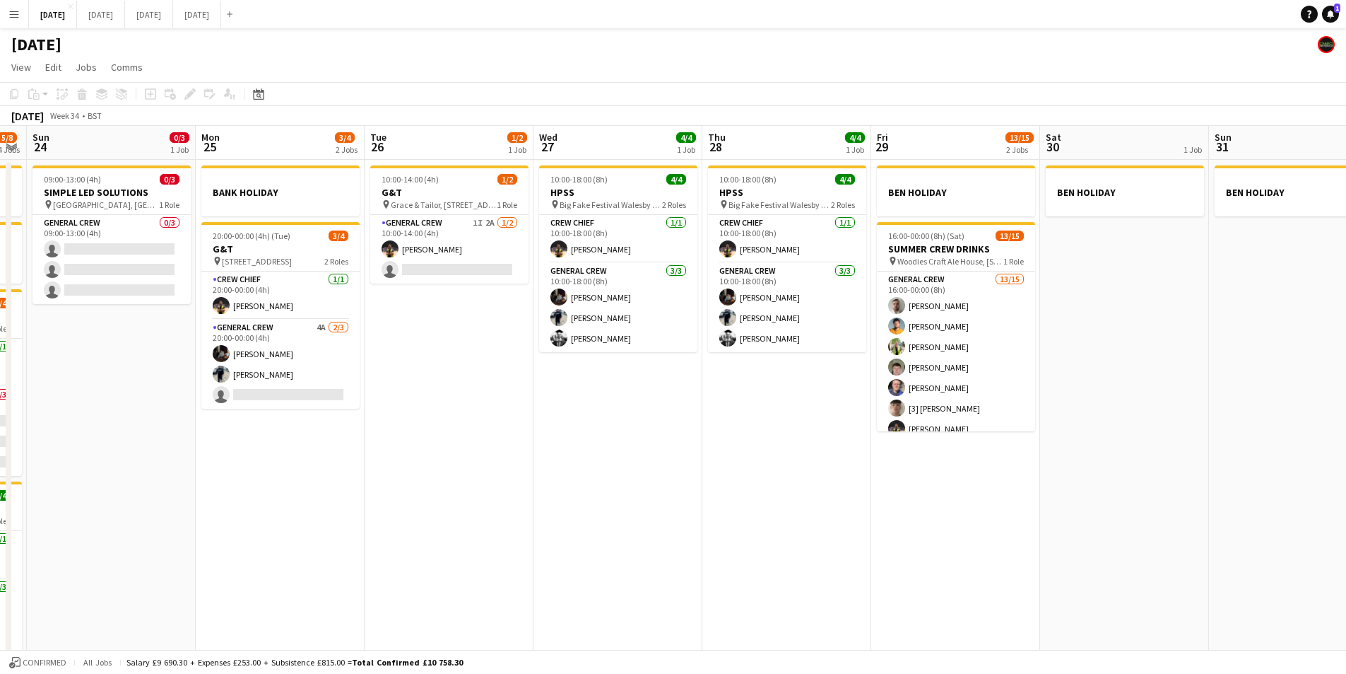
drag, startPoint x: 991, startPoint y: 481, endPoint x: 891, endPoint y: 486, distance: 100.5
click at [1129, 481] on app-calendar-viewport "Wed 20 Thu 21 1 Job Fri 22 4/4 3 Jobs Sat 23 5/8 4 Jobs Sun 24 0/3 1 Job Mon 25…" at bounding box center [673, 407] width 1346 height 562
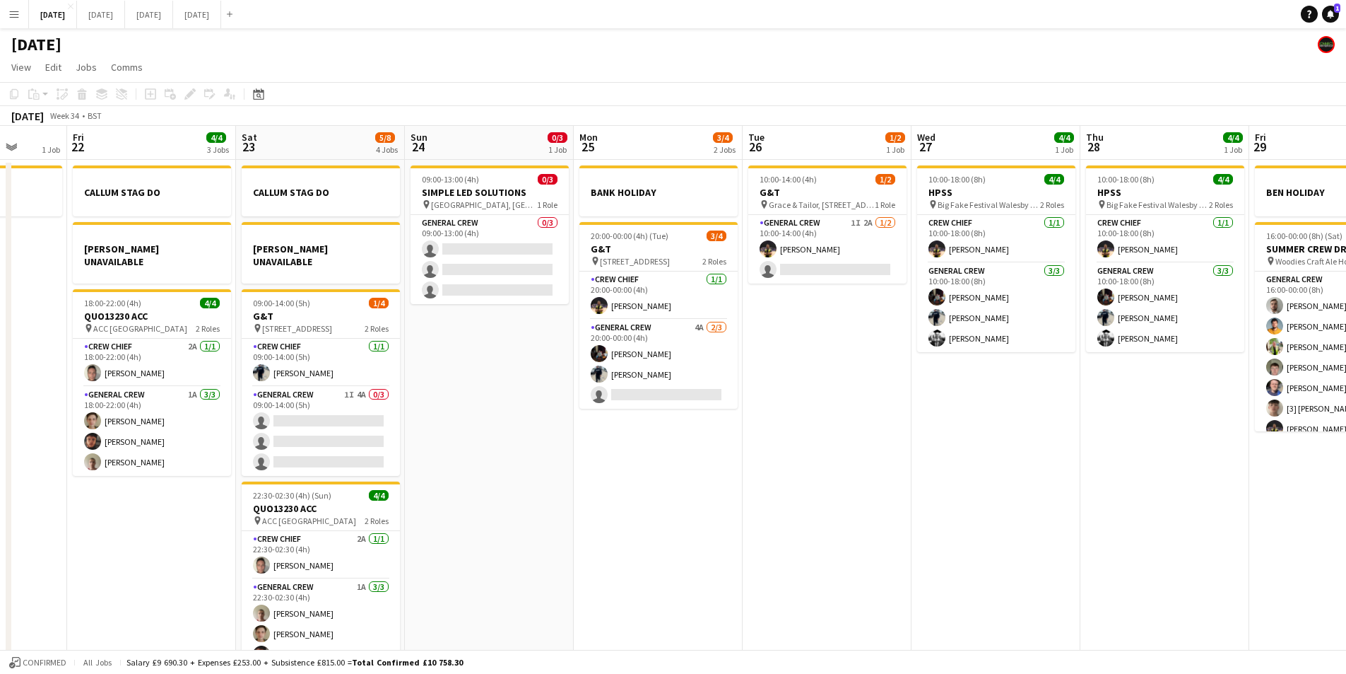
drag, startPoint x: 1064, startPoint y: 522, endPoint x: 1079, endPoint y: 482, distance: 42.7
click at [1182, 498] on app-calendar-viewport "Tue 19 4/4 1 Job Wed 20 Thu 21 1 Job Fri 22 4/4 3 Jobs Sat 23 5/8 4 Jobs Sun 24…" at bounding box center [673, 407] width 1346 height 562
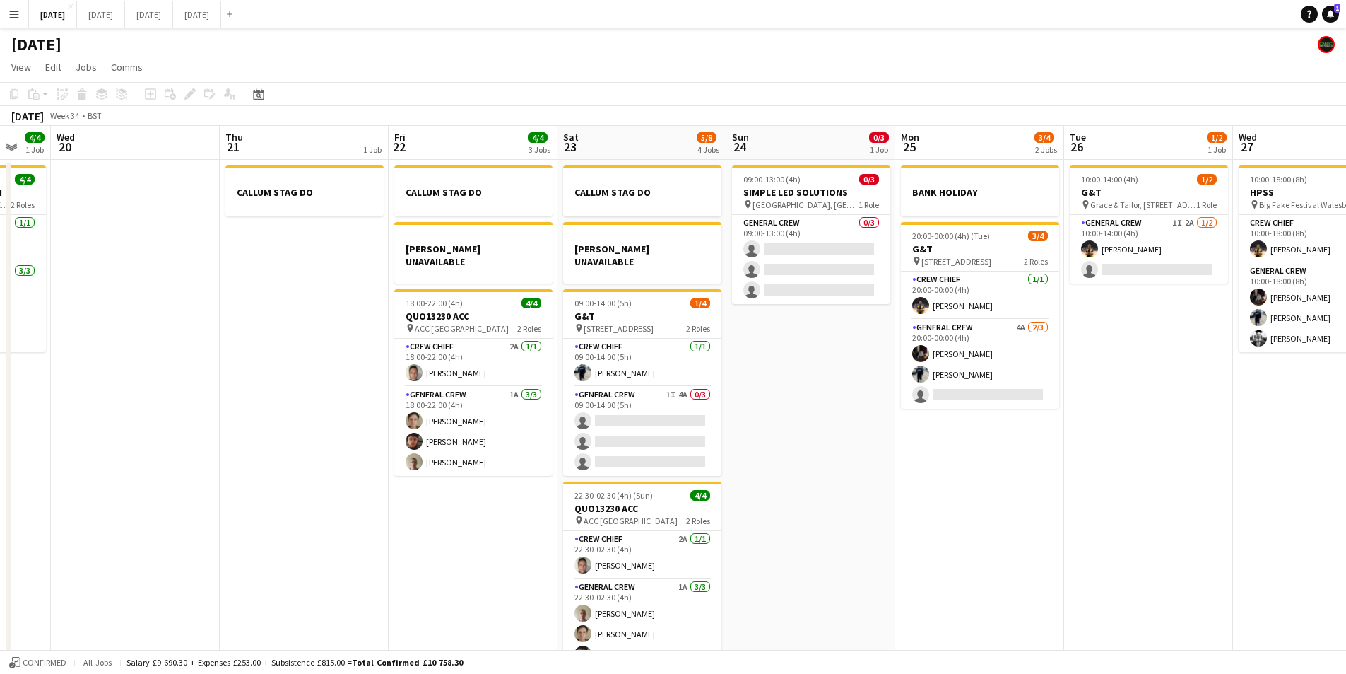
drag, startPoint x: 1173, startPoint y: 506, endPoint x: 600, endPoint y: 488, distance: 573.5
click at [1226, 494] on app-calendar-viewport "Mon 18 6/6 4 Jobs Tue 19 4/4 1 Job Wed 20 Thu 21 1 Job Fri 22 4/4 3 Jobs Sat 23…" at bounding box center [673, 407] width 1346 height 562
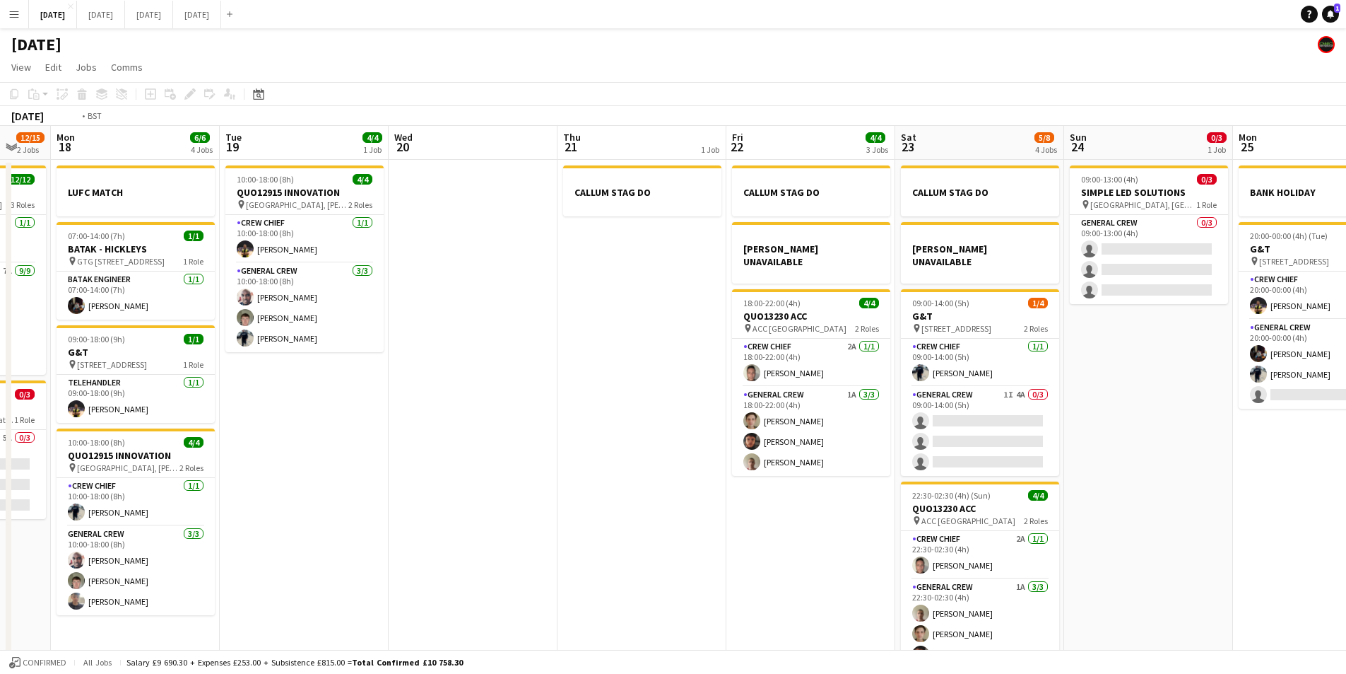
click at [888, 500] on app-calendar-viewport "Sat 16 12/12 1 Job Sun 17 12/15 2 Jobs Mon 18 6/6 4 Jobs Tue 19 4/4 1 Job Wed 2…" at bounding box center [673, 407] width 1346 height 562
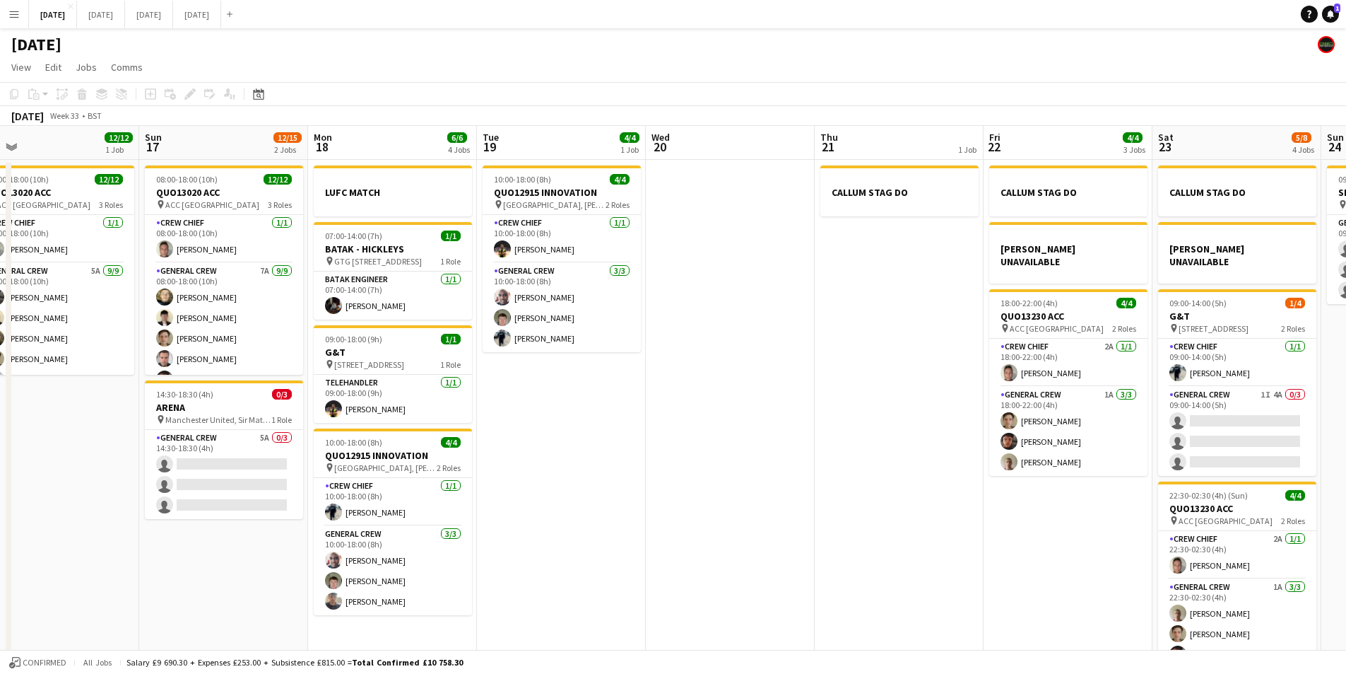
drag, startPoint x: 628, startPoint y: 508, endPoint x: 835, endPoint y: 510, distance: 207.8
click at [835, 510] on app-calendar-viewport "Thu 14 4/4 1 Job Fri 15 1/1 1 Job Sat 16 12/12 1 Job Sun 17 12/15 2 Jobs Mon 18…" at bounding box center [673, 407] width 1346 height 562
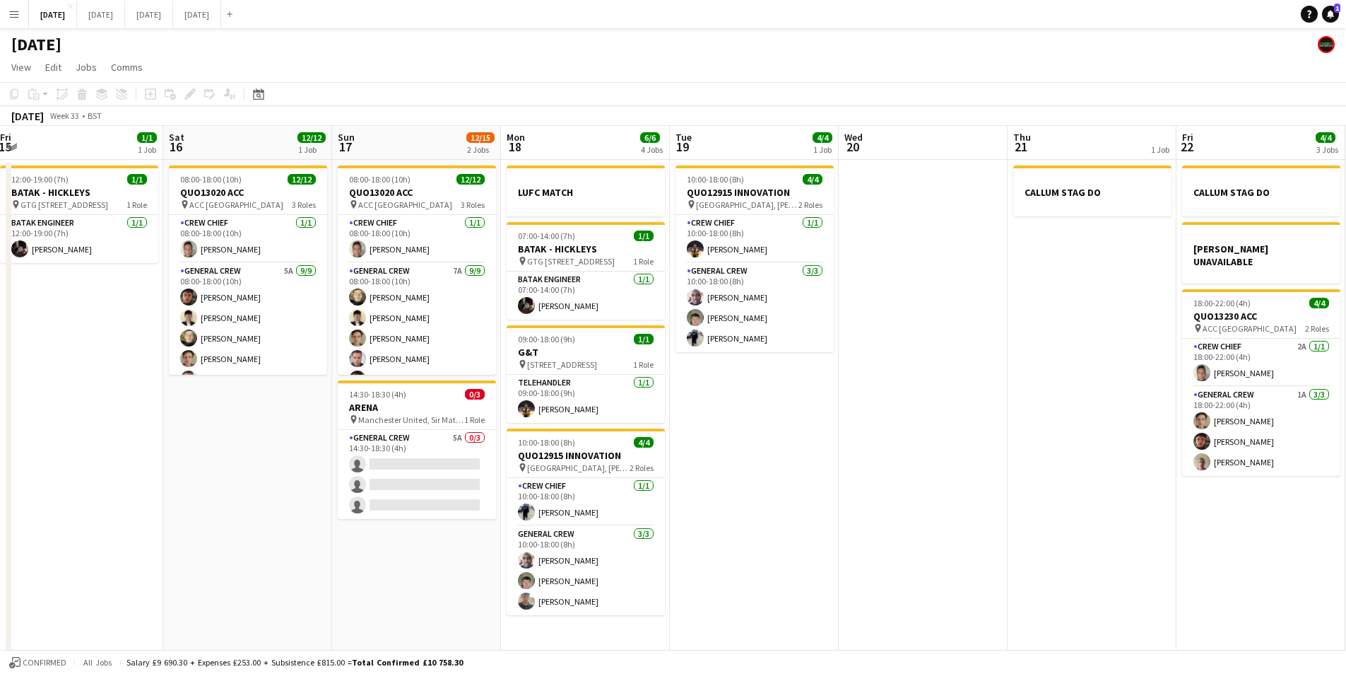
drag, startPoint x: 530, startPoint y: 556, endPoint x: 597, endPoint y: 538, distance: 68.8
click at [628, 548] on app-calendar-viewport "Wed 13 Thu 14 4/4 1 Job Fri 15 1/1 1 Job Sat 16 12/12 1 Job Sun 17 12/15 2 Jobs…" at bounding box center [673, 407] width 1346 height 562
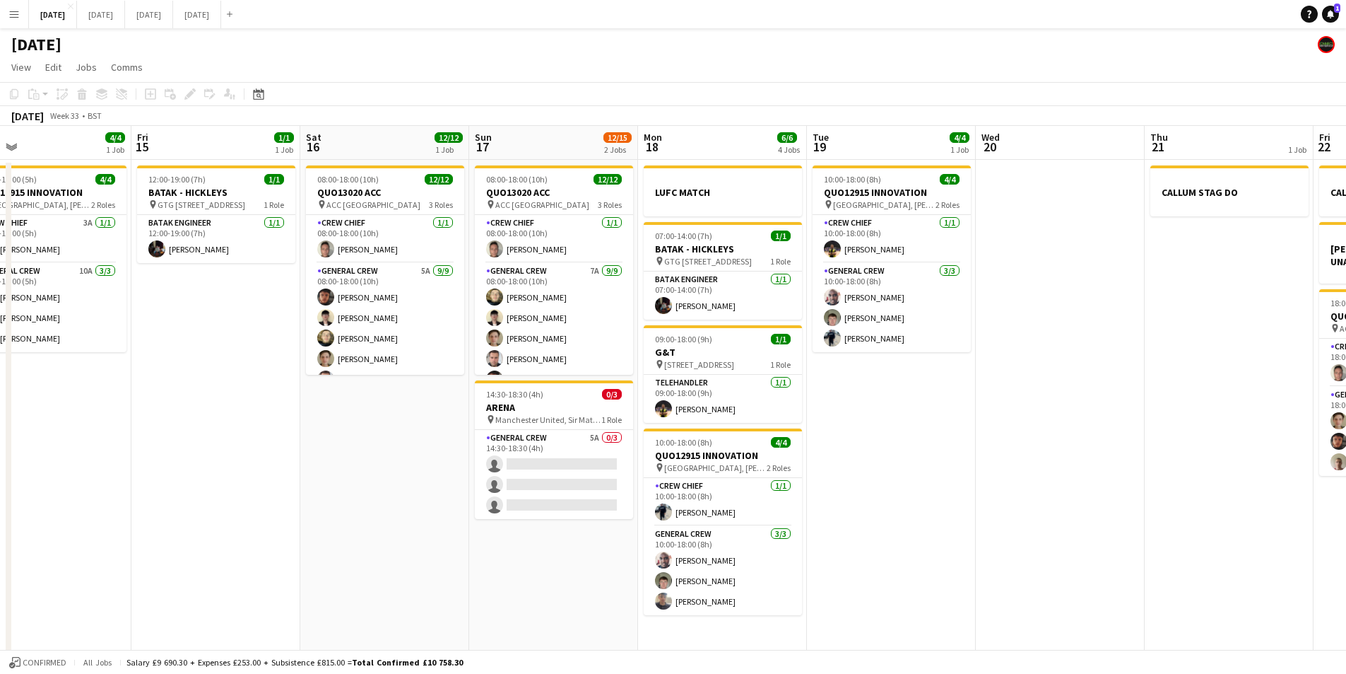
scroll to position [0, 715]
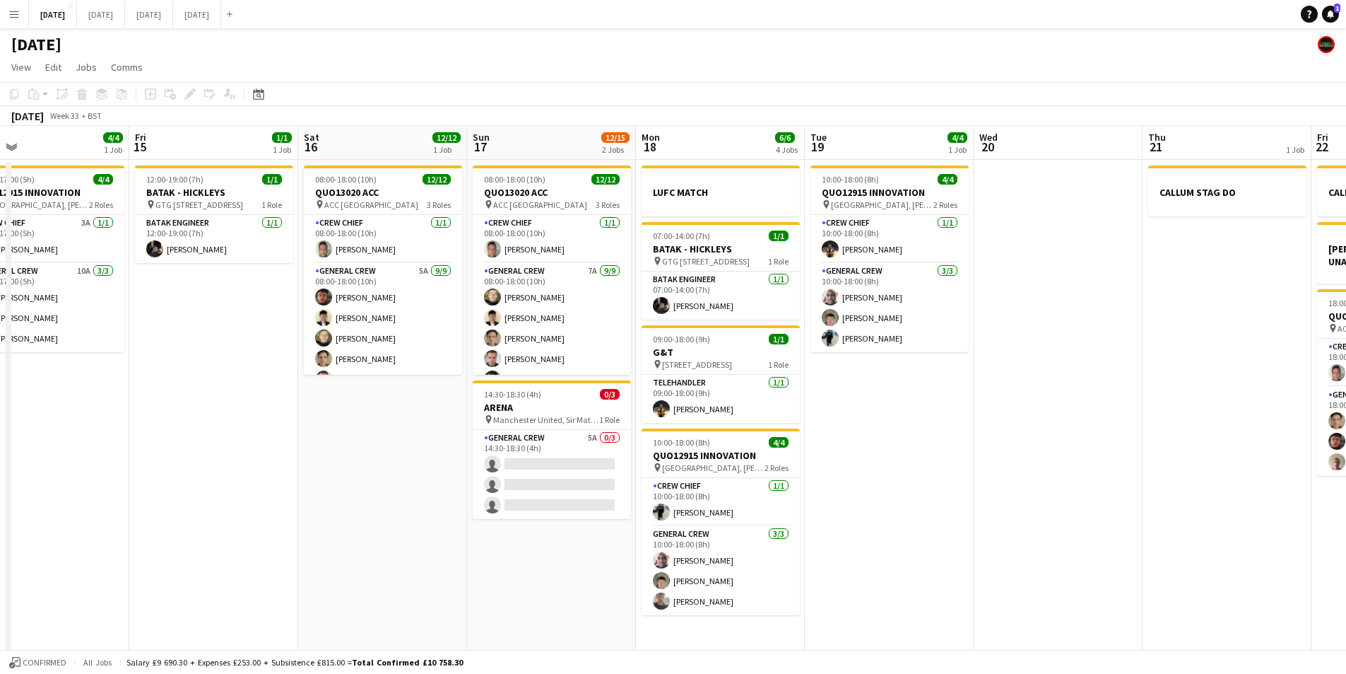
drag, startPoint x: 485, startPoint y: 520, endPoint x: 371, endPoint y: 503, distance: 115.2
click at [371, 503] on app-calendar-viewport "Sun 10 Mon 11 Tue 12 Wed 13 Thu 14 4/4 1 Job Fri 15 1/1 1 Job Sat 16 12/12 1 Jo…" at bounding box center [673, 407] width 1346 height 562
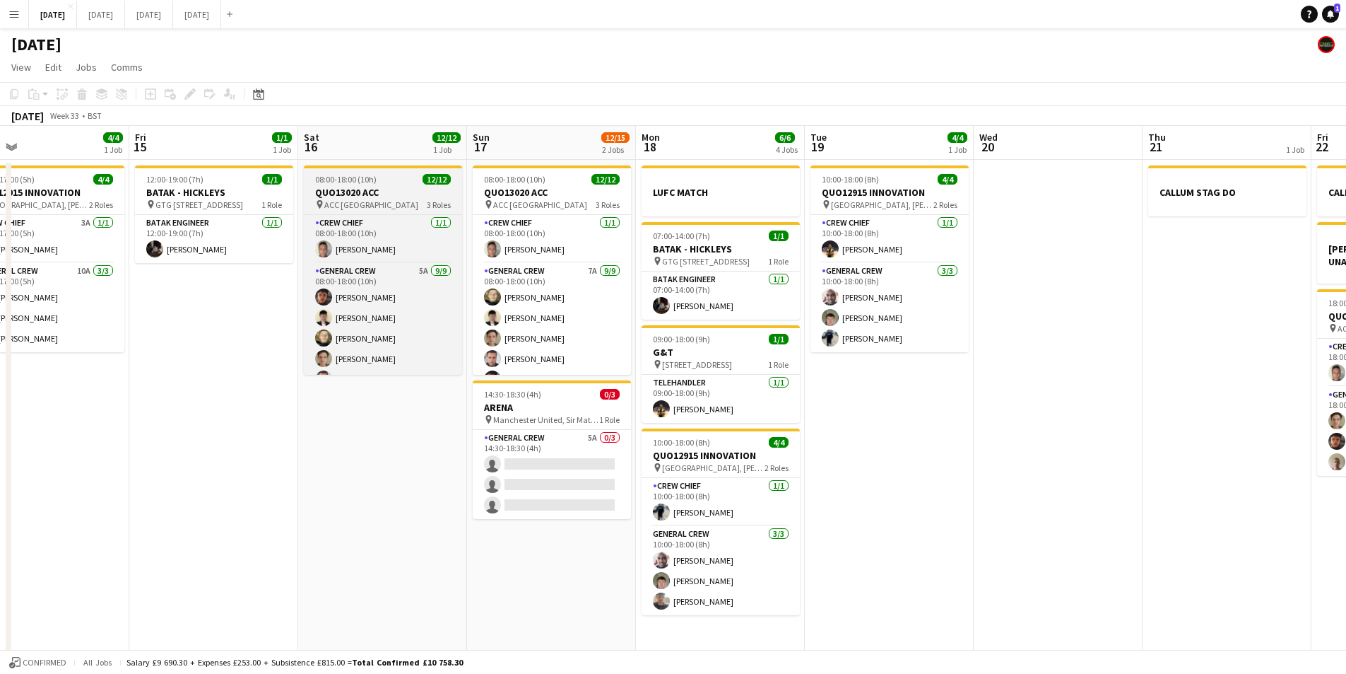
drag, startPoint x: 732, startPoint y: 354, endPoint x: 385, endPoint y: 196, distance: 381.2
click at [732, 354] on h3 "G&T" at bounding box center [721, 352] width 158 height 13
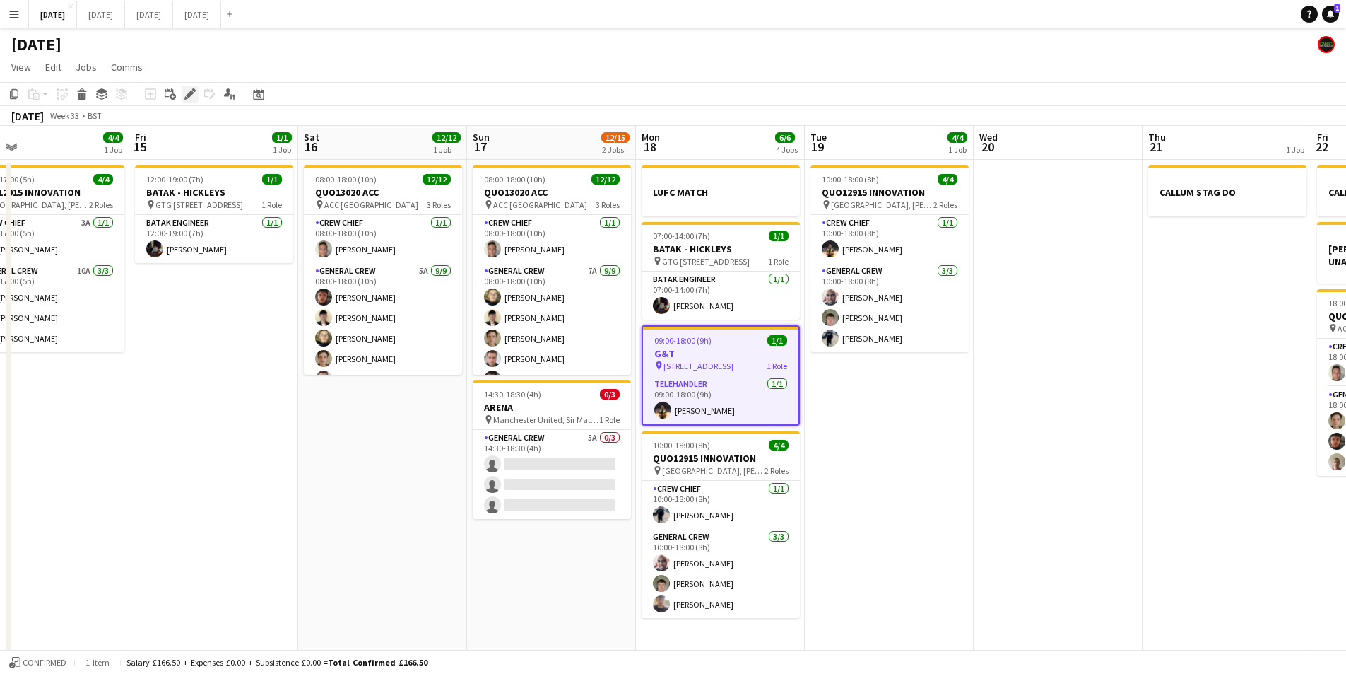
click at [188, 102] on div "Edit" at bounding box center [190, 94] width 17 height 17
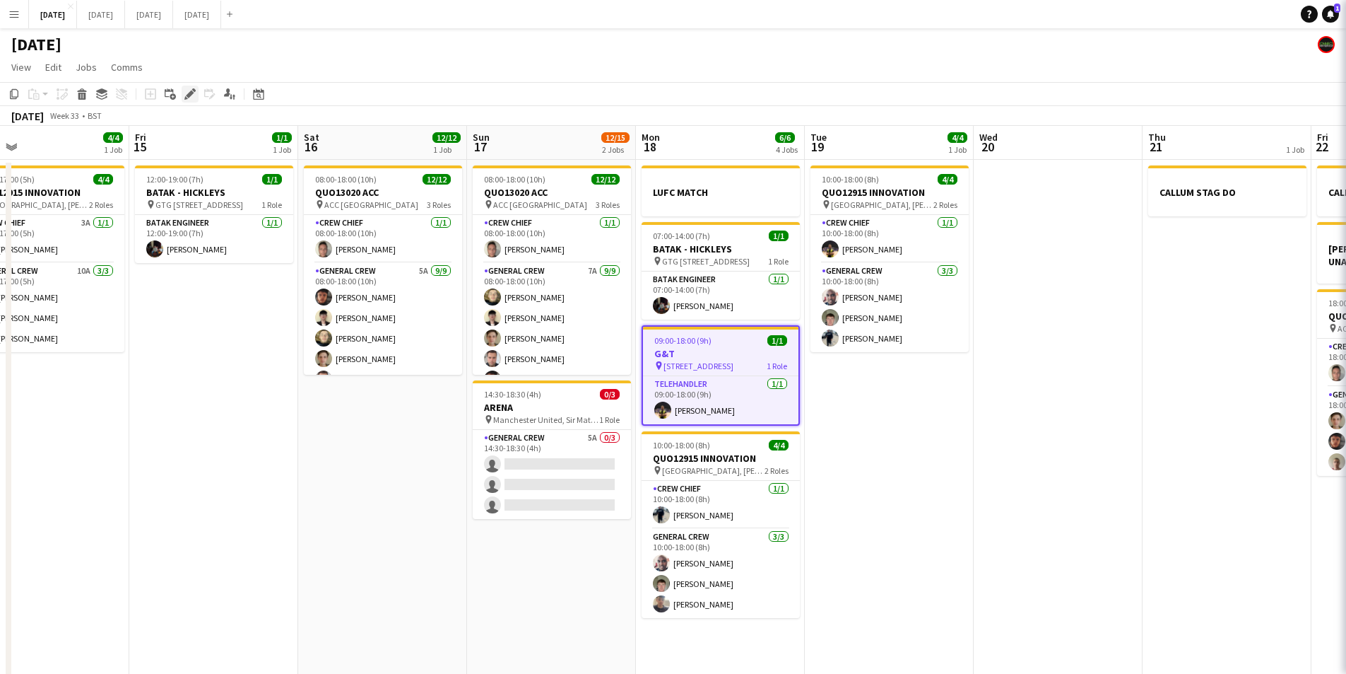
type input "***"
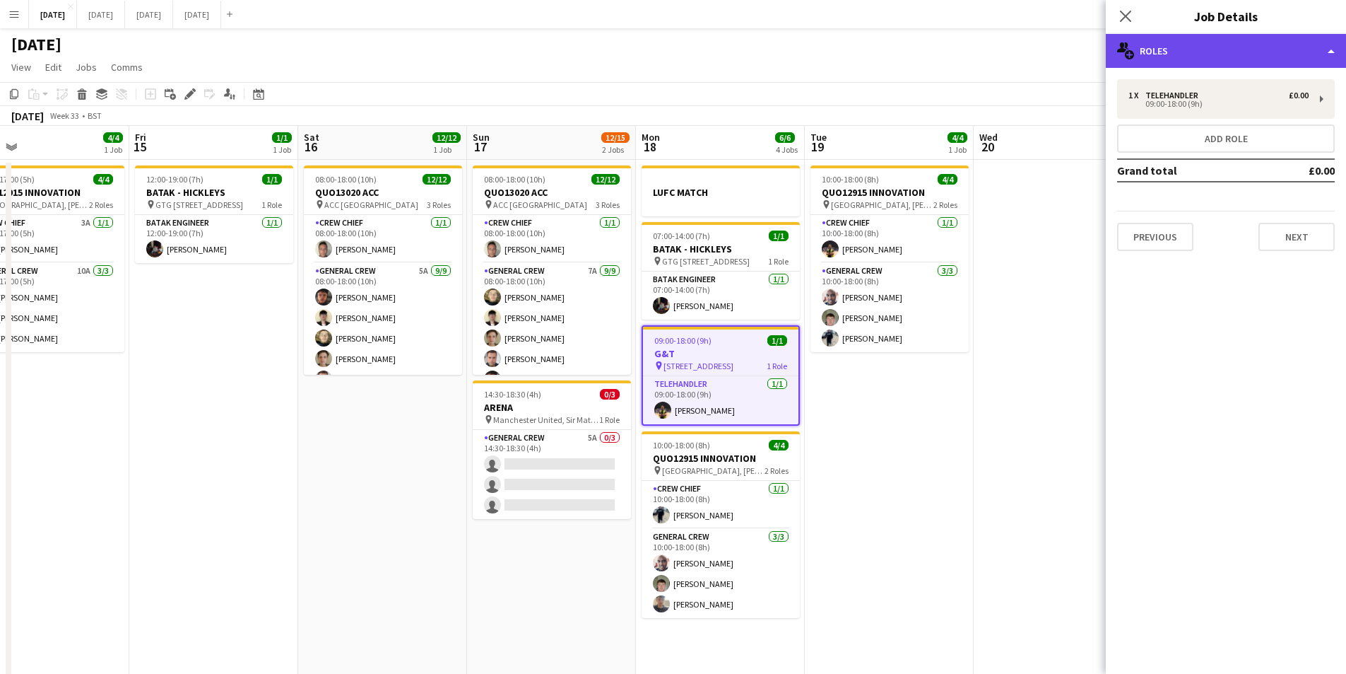
click at [1221, 35] on div "multiple-users-add Roles" at bounding box center [1226, 51] width 240 height 34
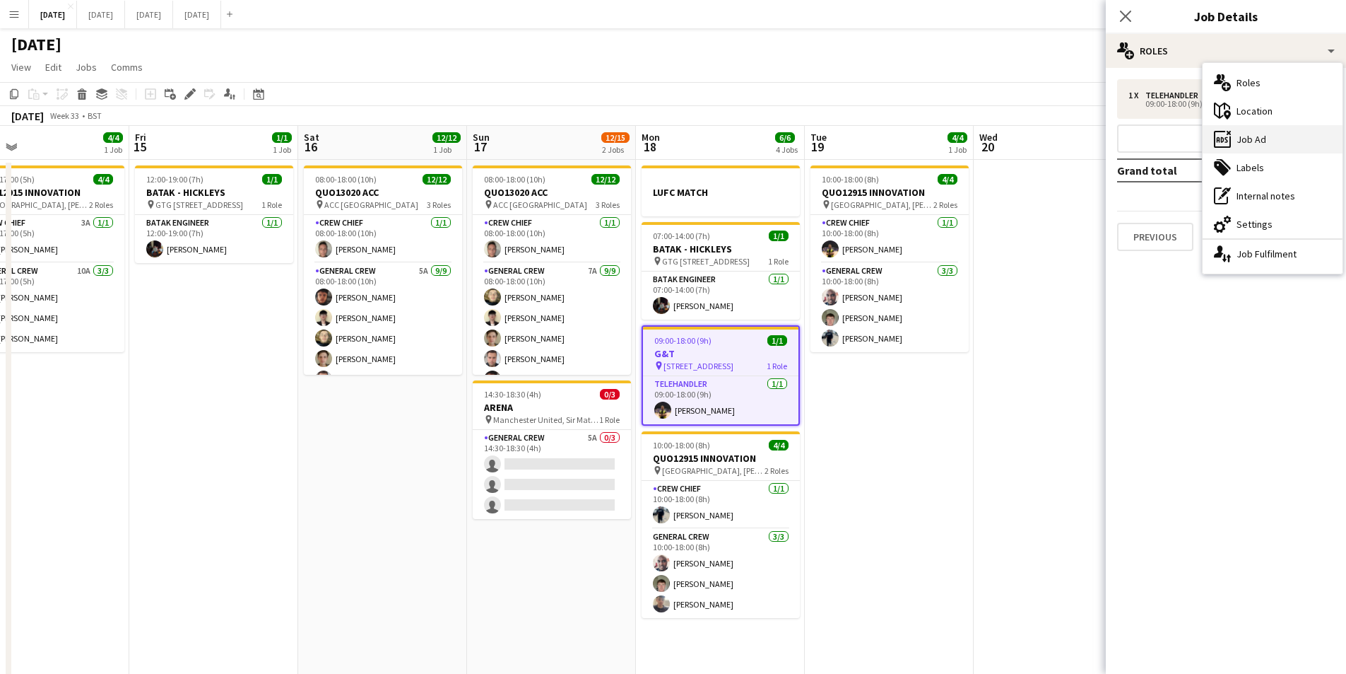
click at [1280, 139] on div "ads-window Job Ad" at bounding box center [1273, 139] width 140 height 28
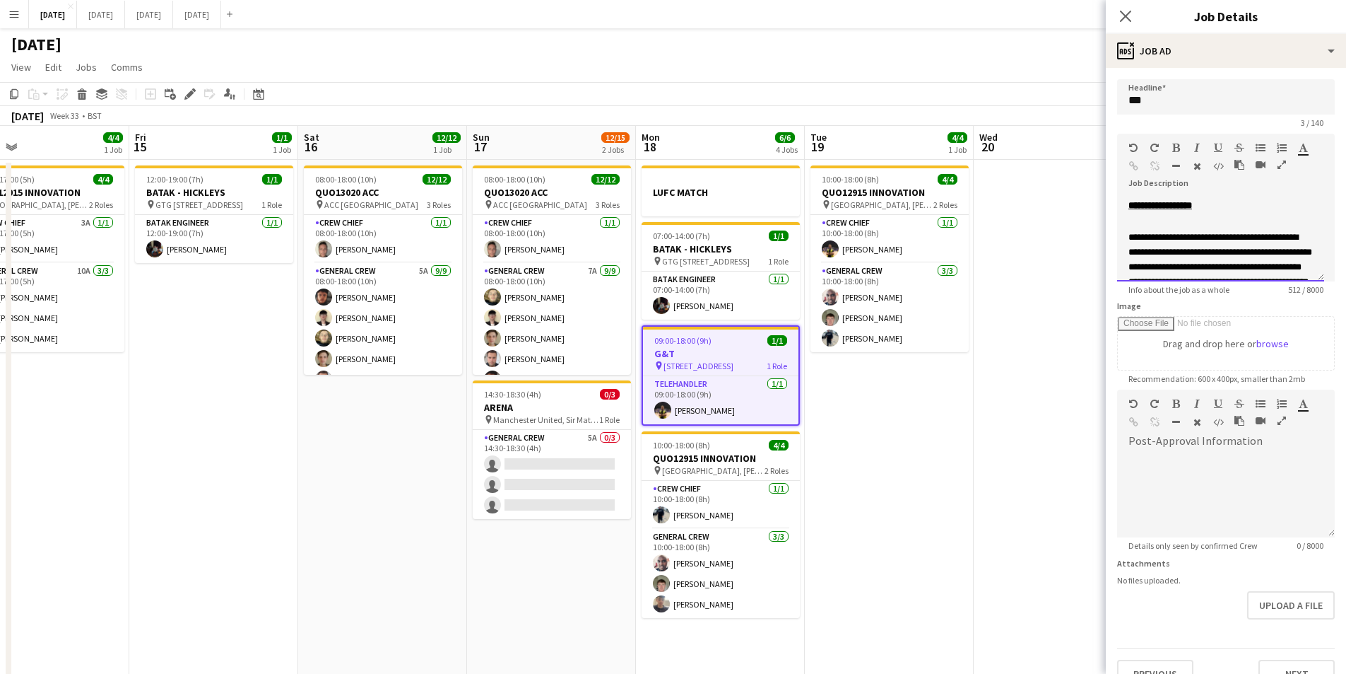
click at [1127, 209] on div "**********" at bounding box center [1220, 238] width 207 height 85
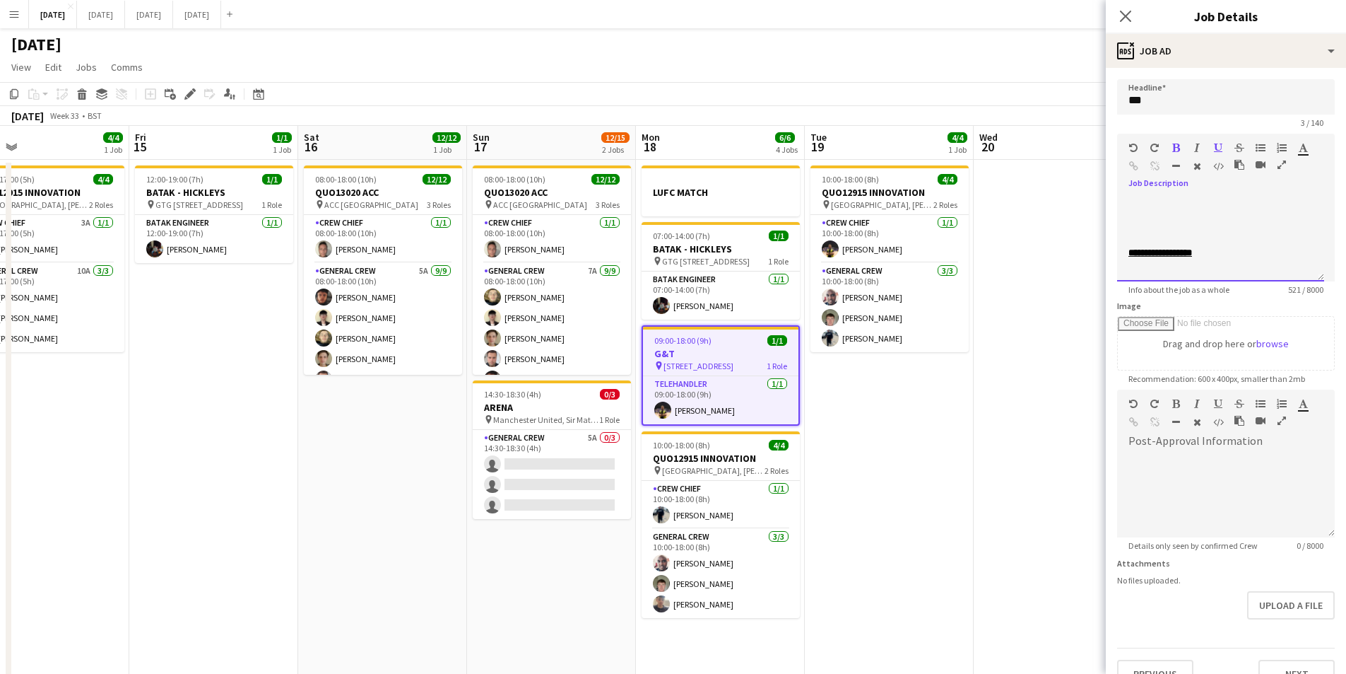
click at [1135, 200] on p at bounding box center [1221, 205] width 184 height 15
drag, startPoint x: 1217, startPoint y: 209, endPoint x: 1143, endPoint y: 187, distance: 77.4
click at [1117, 210] on div "**********" at bounding box center [1220, 238] width 207 height 85
drag, startPoint x: 1175, startPoint y: 148, endPoint x: 1199, endPoint y: 144, distance: 23.7
click at [1177, 148] on icon "button" at bounding box center [1177, 148] width 8 height 10
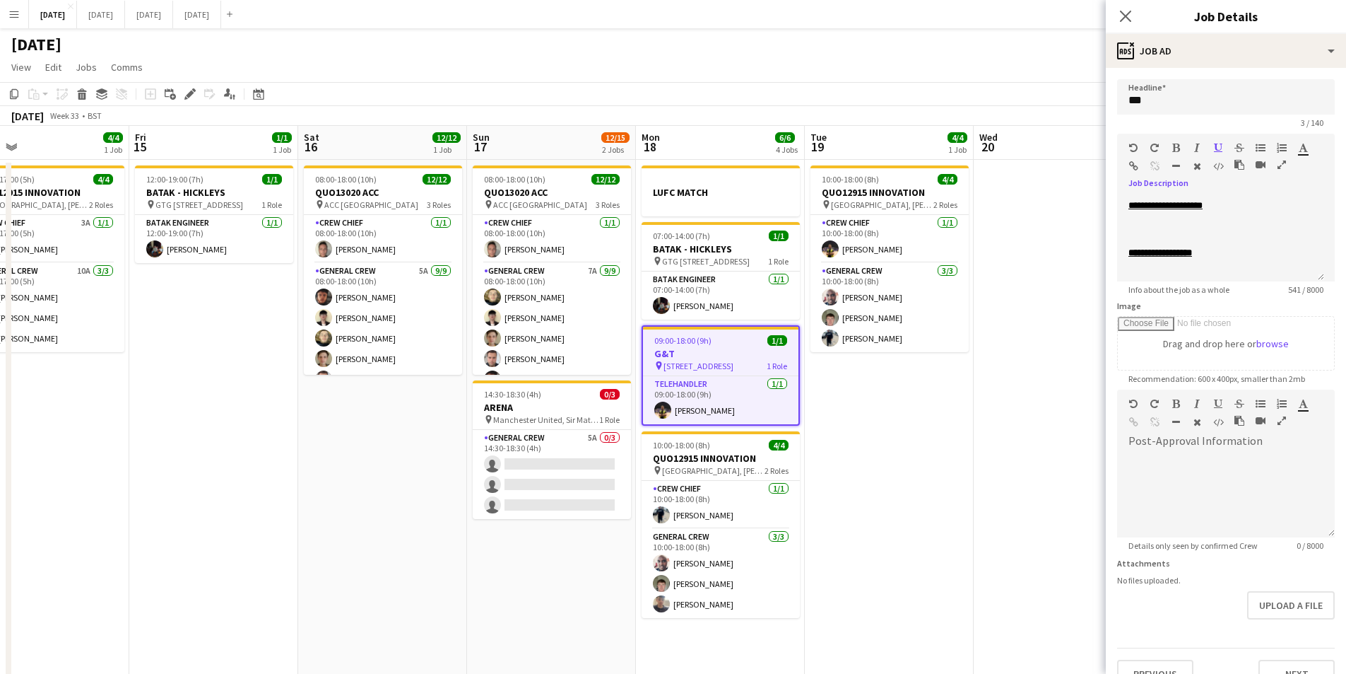
click at [1216, 143] on icon "button" at bounding box center [1218, 148] width 8 height 10
click at [1160, 218] on p at bounding box center [1221, 220] width 184 height 15
drag, startPoint x: 1158, startPoint y: 207, endPoint x: 1147, endPoint y: 206, distance: 10.6
click at [1147, 206] on span "**********" at bounding box center [1166, 205] width 74 height 9
click at [1260, 206] on p "**********" at bounding box center [1221, 205] width 184 height 15
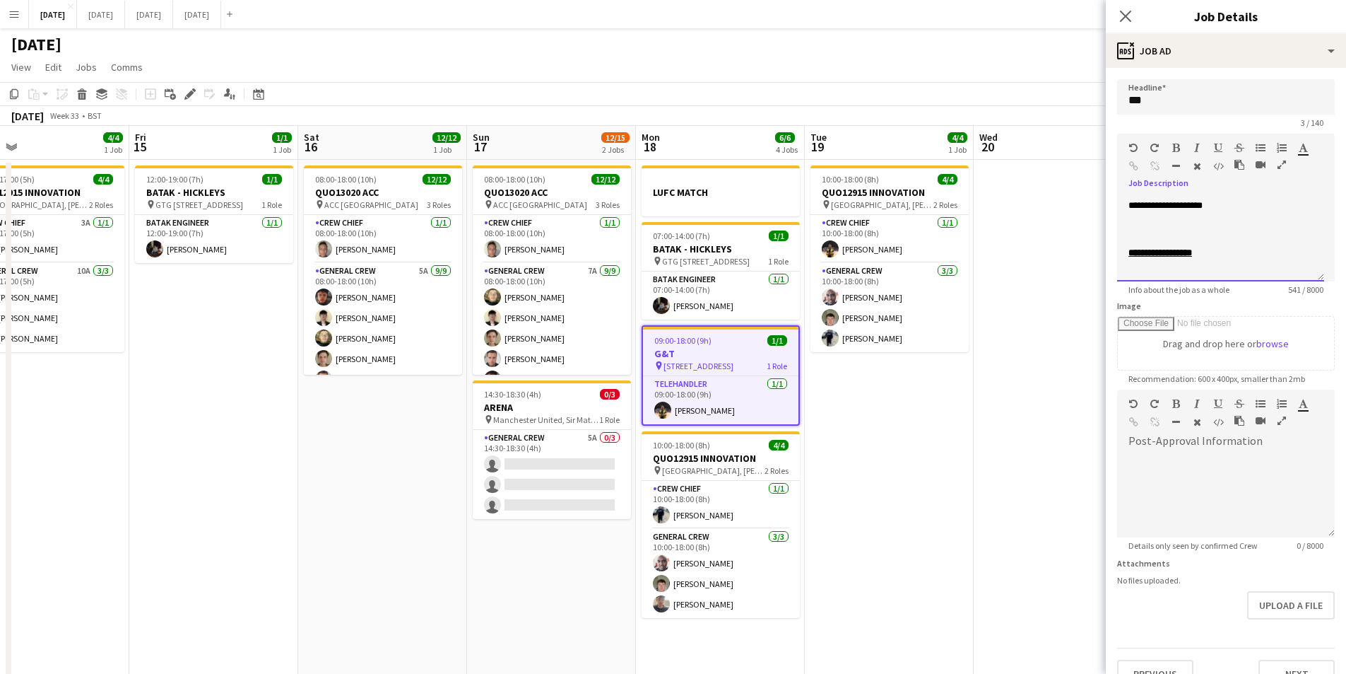
click at [1166, 240] on p at bounding box center [1221, 237] width 184 height 15
click at [1187, 255] on p at bounding box center [1221, 252] width 184 height 15
click at [1129, 13] on icon at bounding box center [1125, 15] width 13 height 13
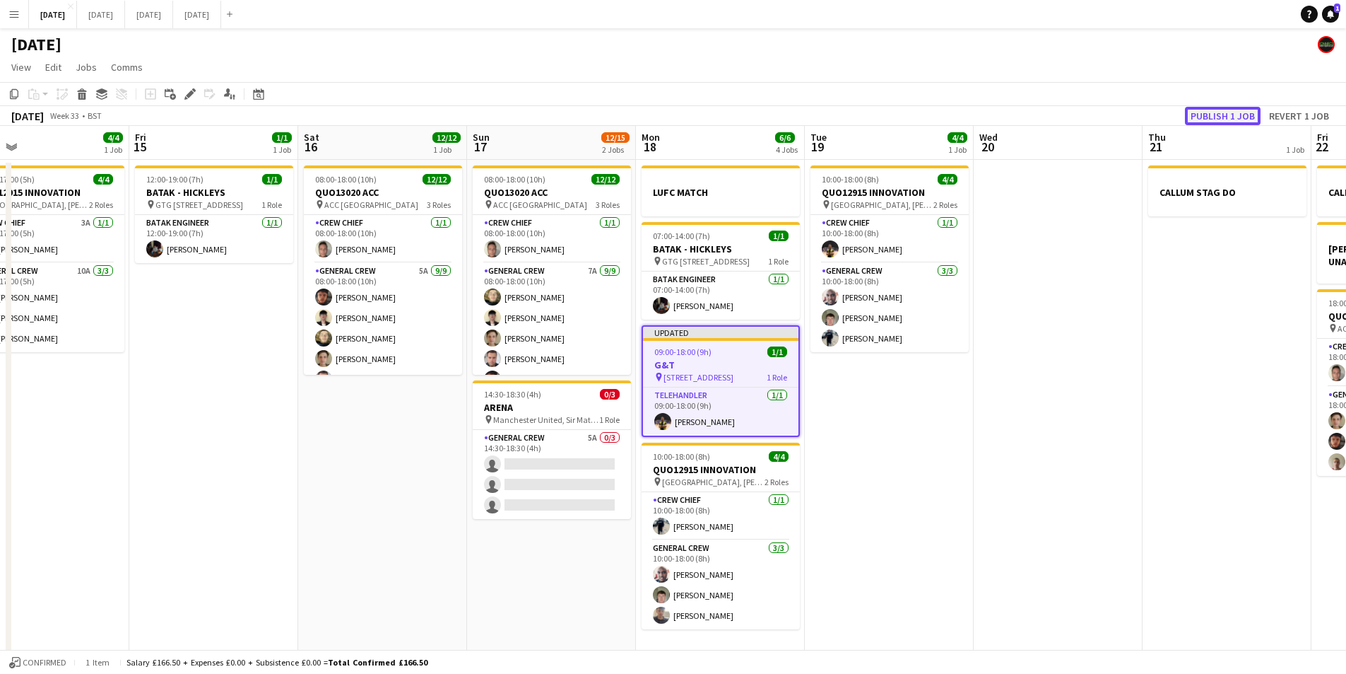
click at [1224, 111] on button "Publish 1 job" at bounding box center [1223, 116] width 76 height 18
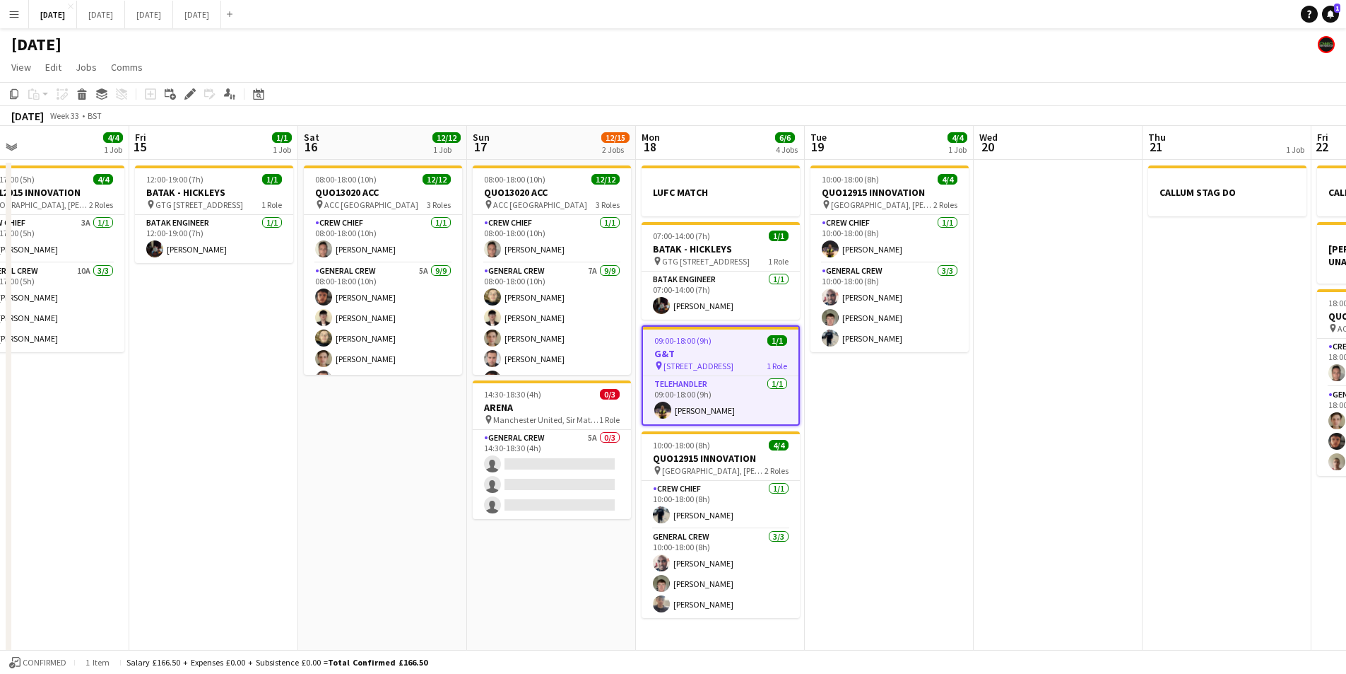
drag, startPoint x: 354, startPoint y: 481, endPoint x: 648, endPoint y: 430, distance: 298.3
click at [645, 430] on app-calendar-viewport "Sun 10 Mon 11 Tue 12 Wed 13 Thu 14 4/4 1 Job Fri 15 1/1 1 Job Sat 16 12/12 1 Jo…" at bounding box center [673, 407] width 1346 height 562
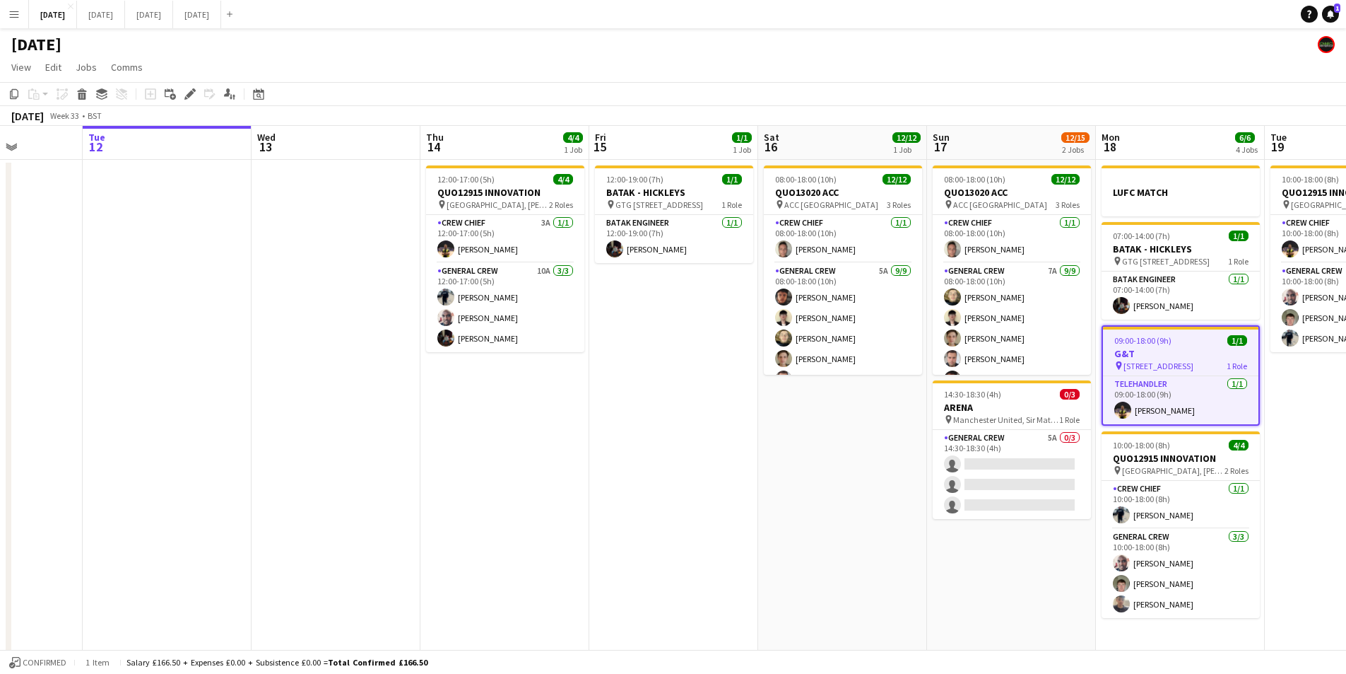
click at [963, 453] on app-calendar-viewport "Sat 9 Sun 10 Mon 11 Tue 12 Wed 13 Thu 14 4/4 1 Job Fri 15 1/1 1 Job Sat 16 12/1…" at bounding box center [673, 407] width 1346 height 562
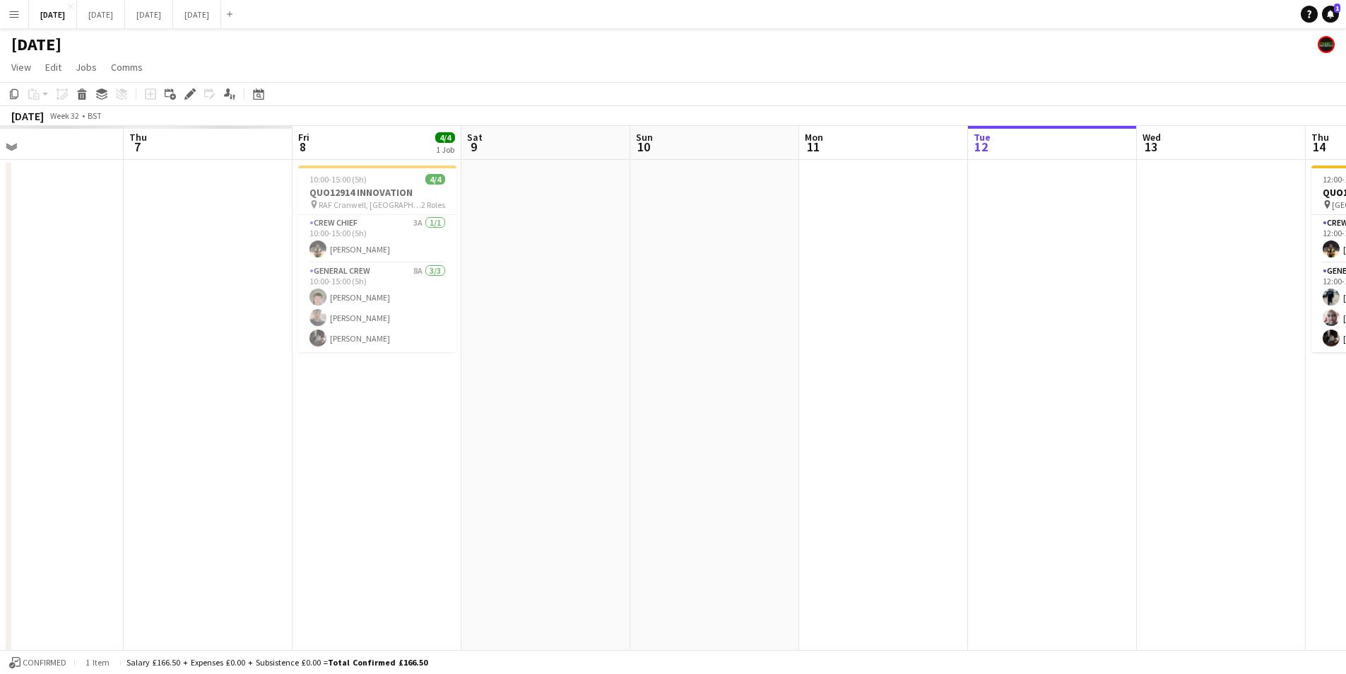
drag, startPoint x: 973, startPoint y: 462, endPoint x: 1019, endPoint y: 456, distance: 46.3
click at [977, 459] on app-calendar-viewport "Wed 6 Thu 7 Fri 8 4/4 1 Job Sat 9 Sun 10 Mon 11 Tue 12 Wed 13 Thu 14 4/4 1 Job …" at bounding box center [673, 407] width 1346 height 562
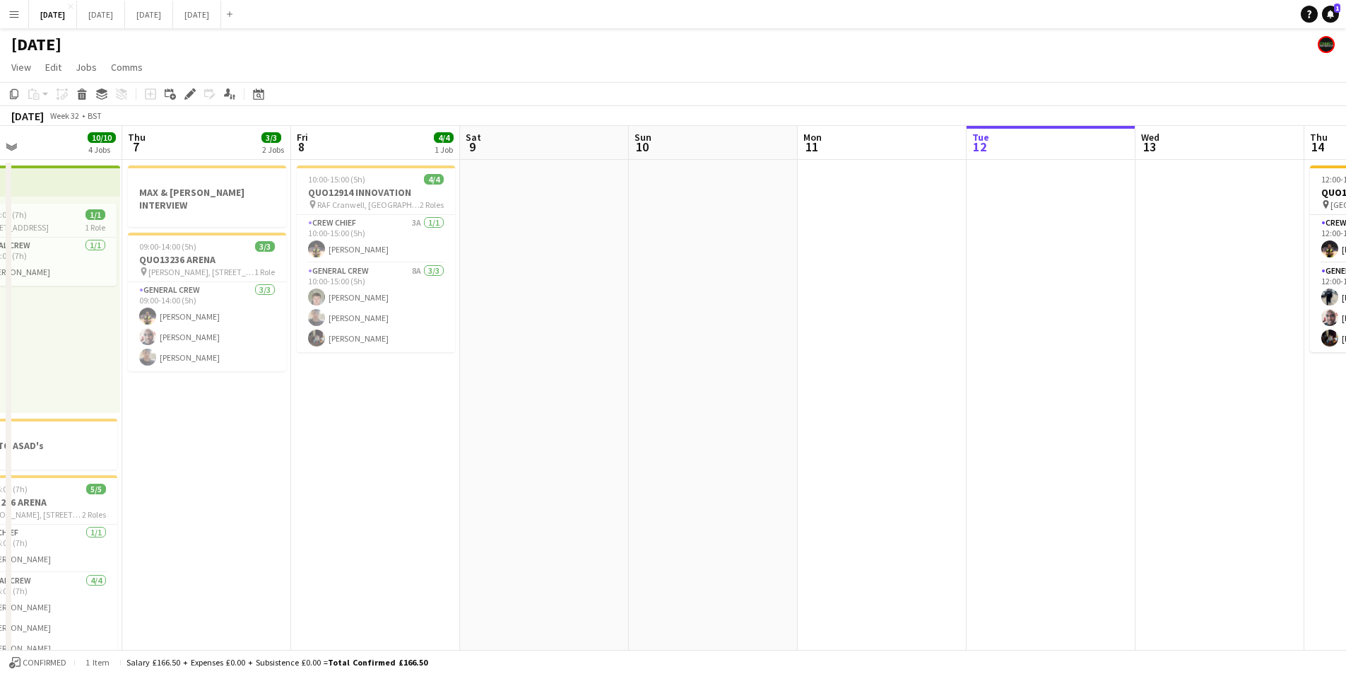
drag, startPoint x: 1019, startPoint y: 456, endPoint x: 1090, endPoint y: 442, distance: 72.1
click at [1090, 442] on app-calendar-viewport "Wed 6 10/10 4 Jobs Thu 7 3/3 2 Jobs Fri 8 4/4 1 Job Sat 9 Sun 10 Mon 11 Tue 12 …" at bounding box center [673, 515] width 1346 height 779
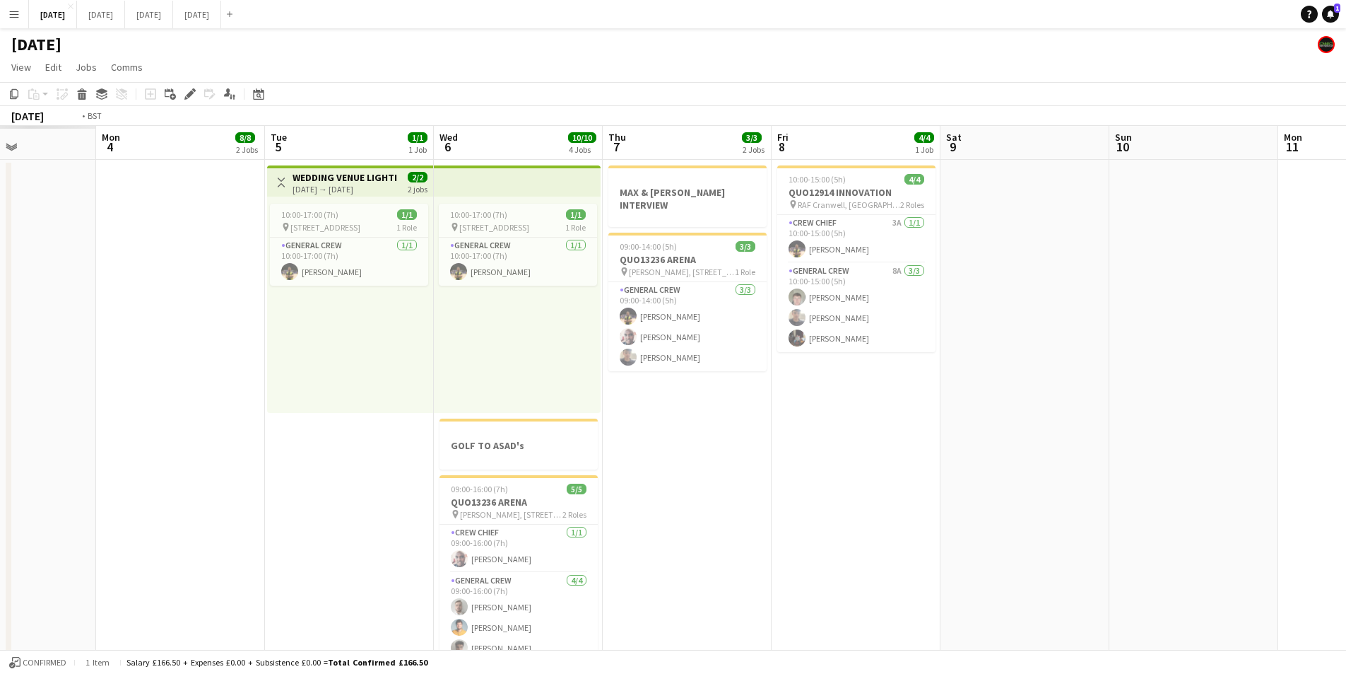
drag, startPoint x: 680, startPoint y: 464, endPoint x: 567, endPoint y: 456, distance: 113.4
click at [547, 457] on app-calendar-viewport "Fri 1 Sat 2 Sun 3 Mon 4 8/8 2 Jobs Tue 5 1/1 1 Job Wed 6 10/10 4 Jobs Thu 7 3/3…" at bounding box center [673, 515] width 1346 height 779
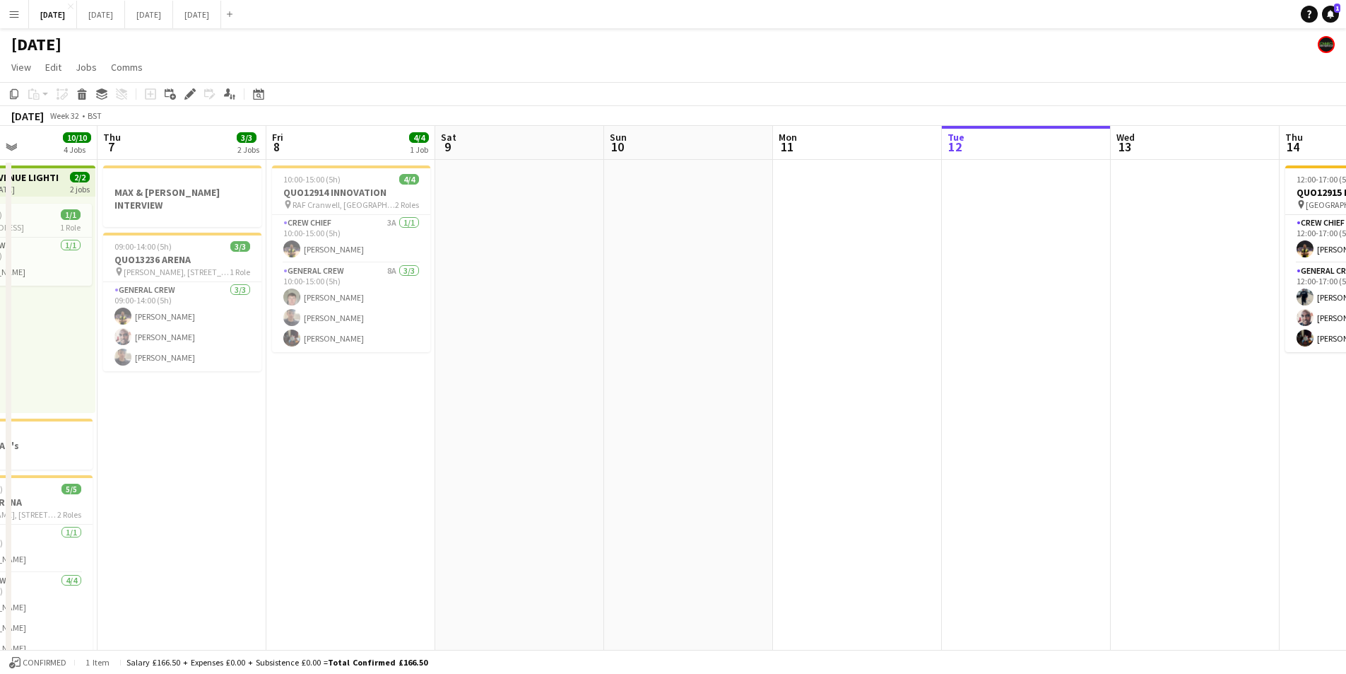
drag, startPoint x: 629, startPoint y: 459, endPoint x: 929, endPoint y: 481, distance: 301.2
click at [519, 457] on app-calendar-viewport "Sun 3 9/9 3 Jobs Mon 4 8/8 2 Jobs Tue 5 1/1 1 Job Wed 6 10/10 4 Jobs Thu 7 3/3 …" at bounding box center [673, 515] width 1346 height 779
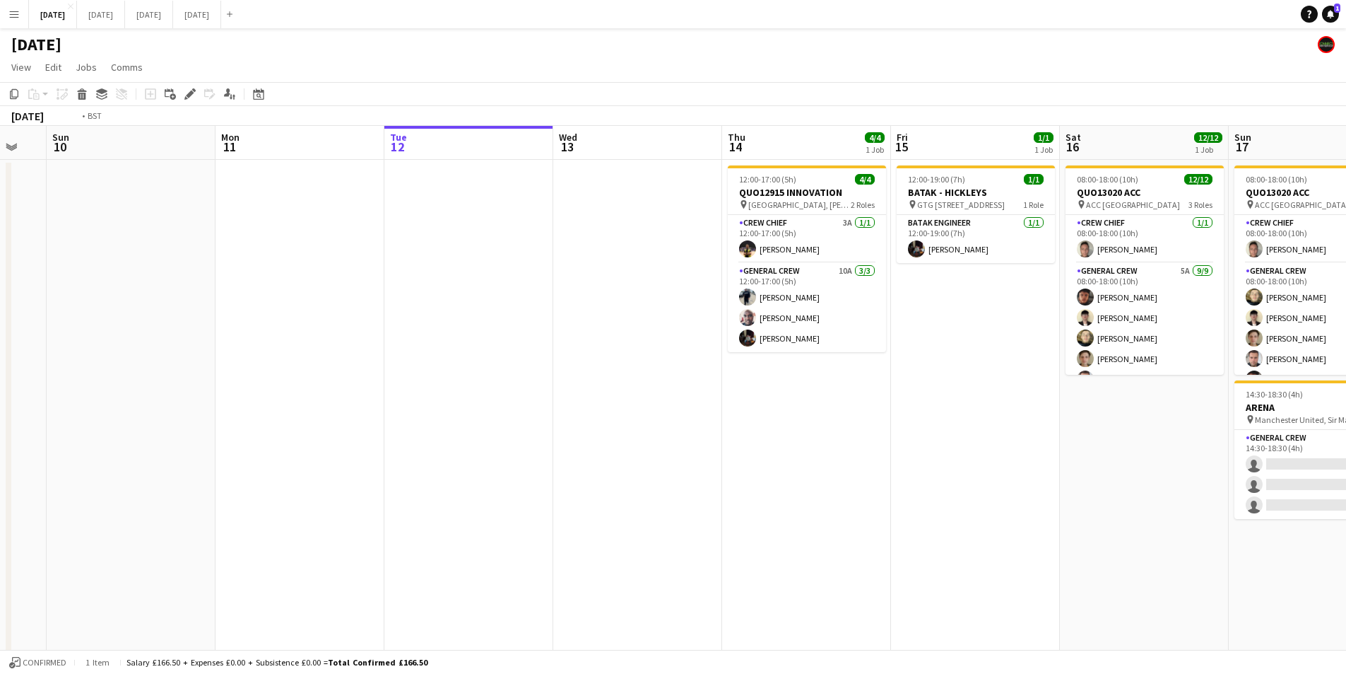
drag, startPoint x: 549, startPoint y: 484, endPoint x: 663, endPoint y: 483, distance: 113.8
click at [547, 483] on app-calendar-viewport "Thu 7 3/3 2 Jobs Fri 8 4/4 1 Job Sat 9 Sun 10 Mon 11 Tue 12 Wed 13 Thu 14 4/4 1…" at bounding box center [673, 515] width 1346 height 779
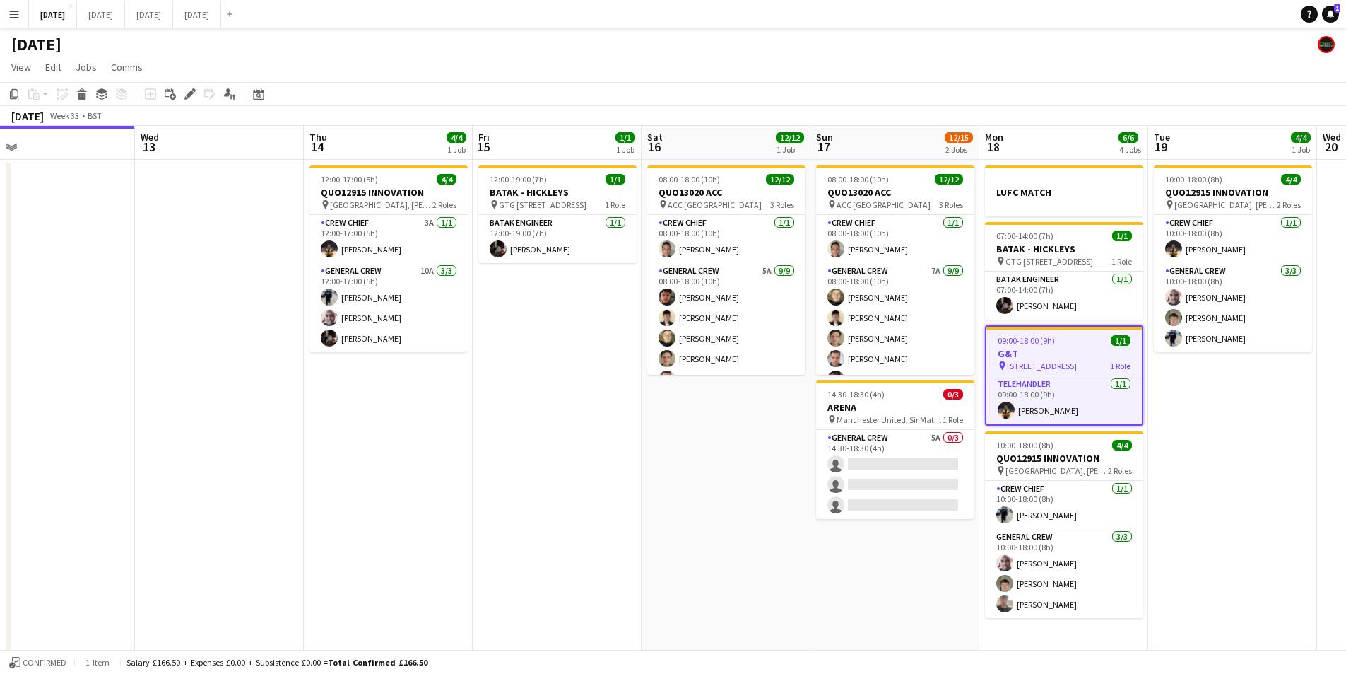
drag, startPoint x: 751, startPoint y: 487, endPoint x: 891, endPoint y: 490, distance: 140.0
click at [363, 495] on app-calendar-viewport "Sat 9 Sun 10 Mon 11 Tue 12 Wed 13 Thu 14 4/4 1 Job Fri 15 1/1 1 Job Sat 16 12/1…" at bounding box center [673, 515] width 1346 height 779
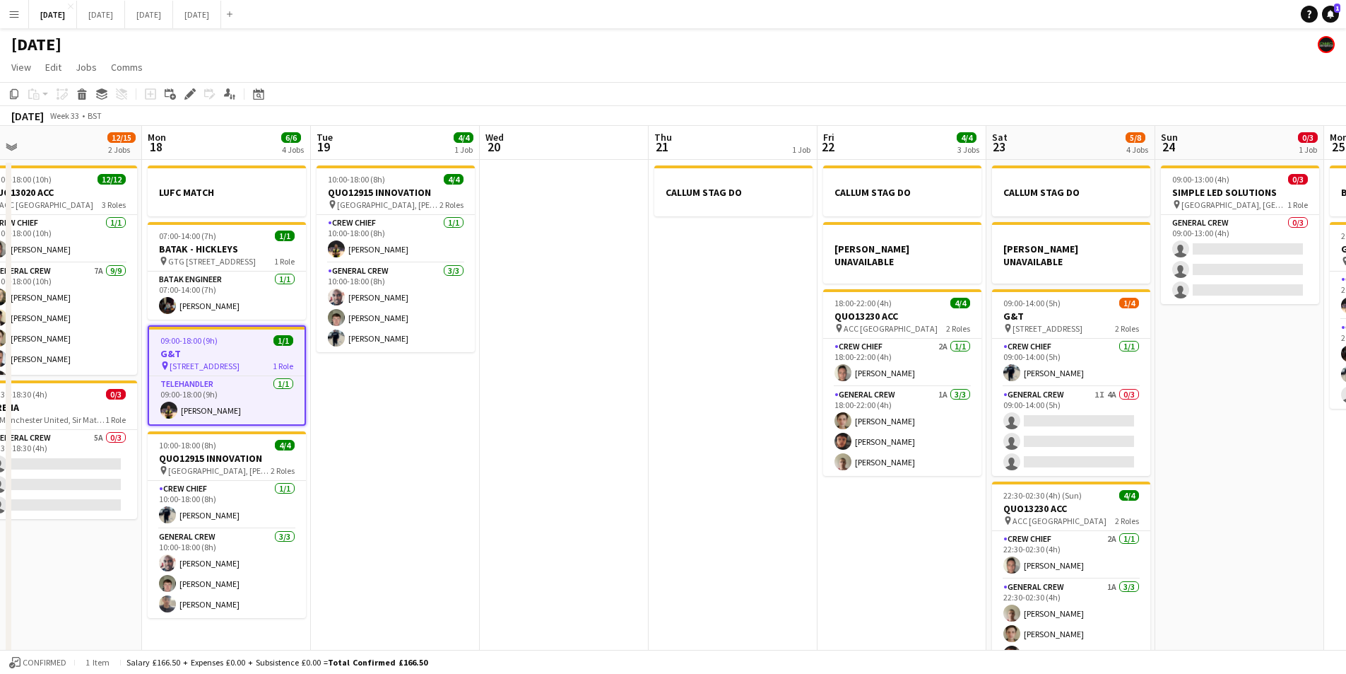
drag, startPoint x: 993, startPoint y: 498, endPoint x: 809, endPoint y: 513, distance: 185.1
click at [490, 493] on app-calendar-viewport "Tue 12 Wed 13 Thu 14 4/4 1 Job Fri 15 1/1 1 Job Sat 16 12/12 1 Job Sun 17 12/15…" at bounding box center [673, 515] width 1346 height 779
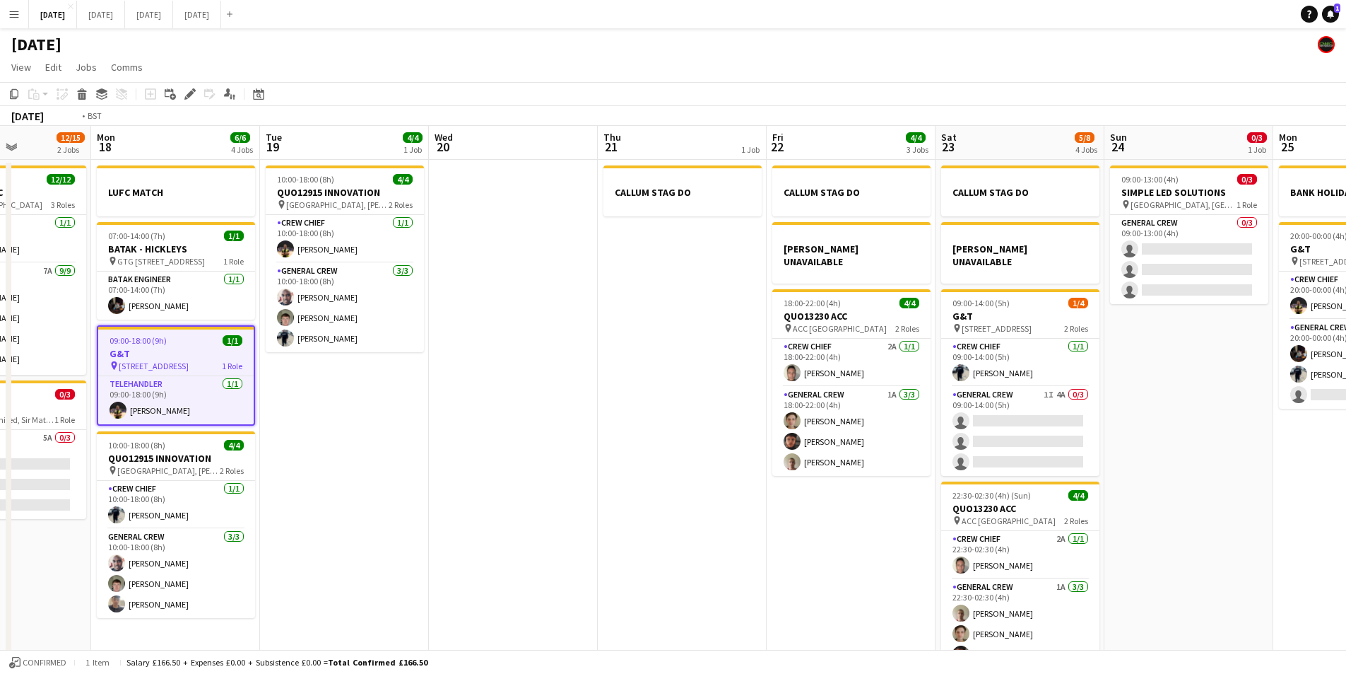
drag, startPoint x: 818, startPoint y: 528, endPoint x: 525, endPoint y: 499, distance: 294.8
click at [507, 499] on app-calendar-viewport "Fri 15 1/1 1 Job Sat 16 12/12 1 Job Sun 17 12/15 2 Jobs Mon 18 6/6 4 Jobs Tue 1…" at bounding box center [673, 515] width 1346 height 779
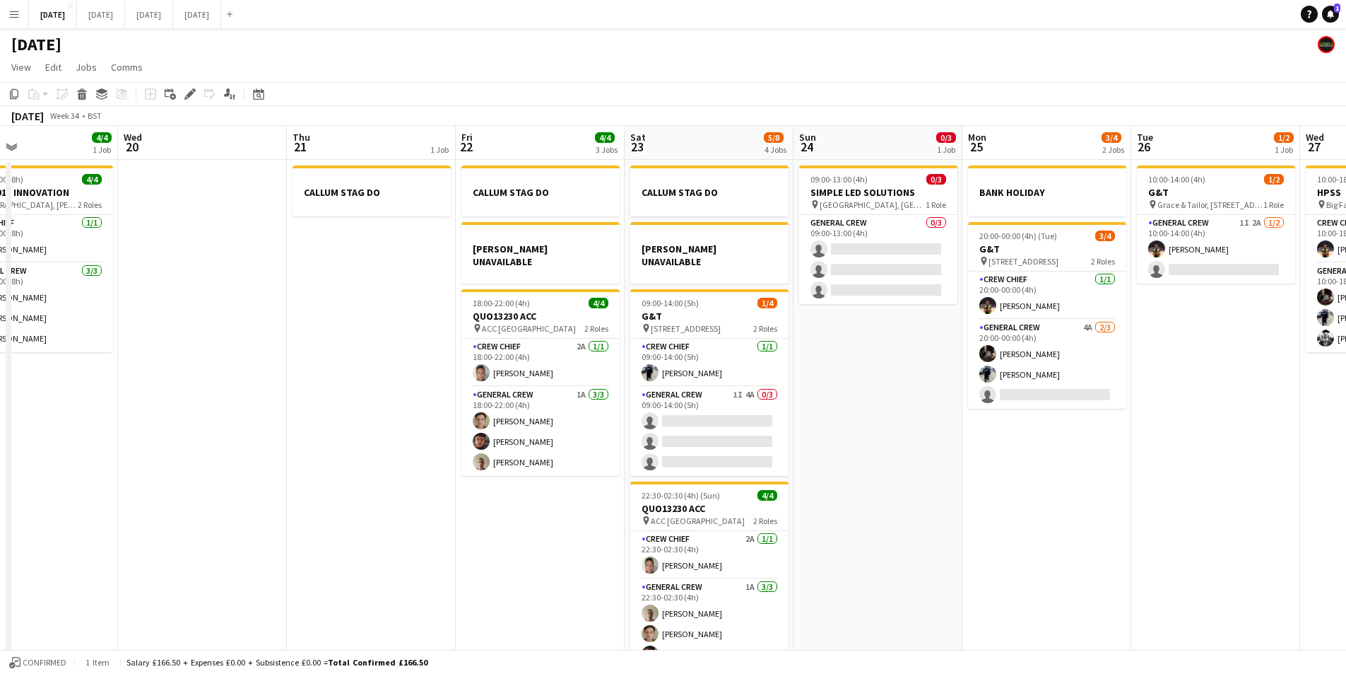
drag, startPoint x: 844, startPoint y: 495, endPoint x: 642, endPoint y: 493, distance: 201.5
click at [642, 493] on app-calendar-viewport "Sun 17 12/15 2 Jobs Mon 18 6/6 4 Jobs Tue 19 4/4 1 Job Wed 20 Thu 21 1 Job Fri …" at bounding box center [673, 515] width 1346 height 779
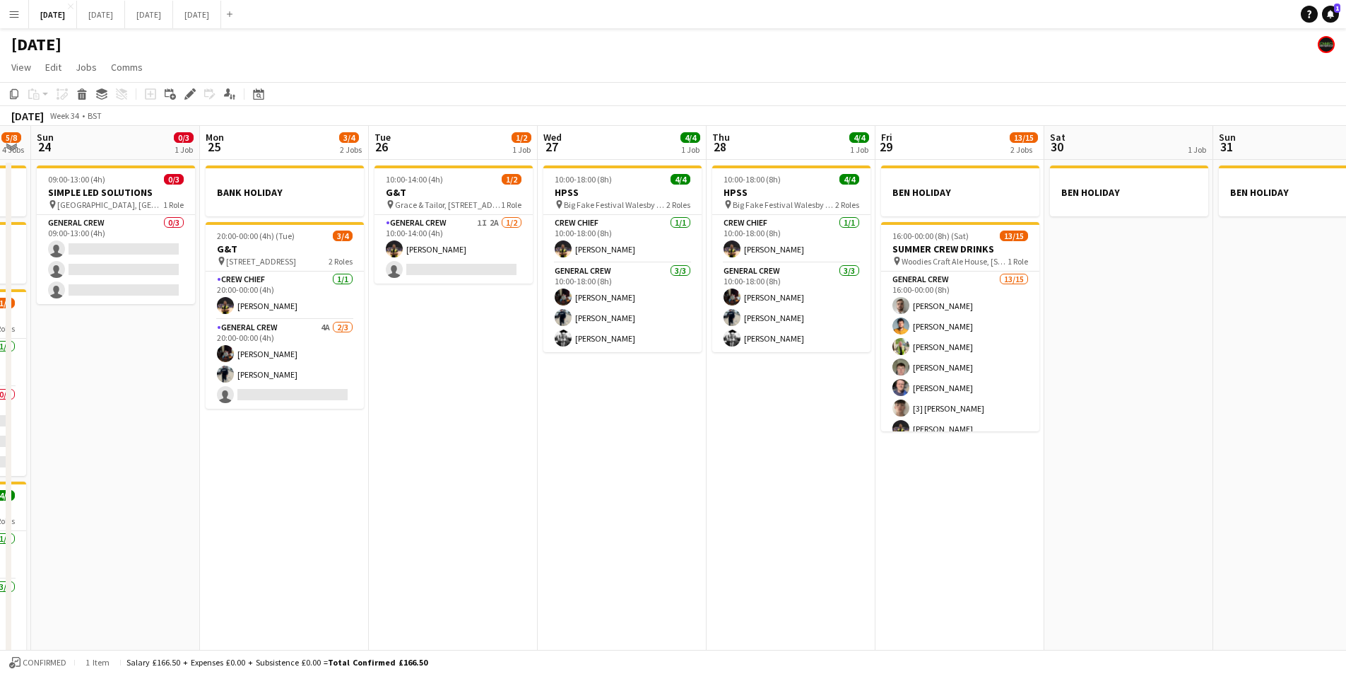
click at [528, 539] on app-calendar-viewport "Thu 21 1 Job Fri 22 4/4 3 Jobs Sat 23 5/8 4 Jobs Sun 24 0/3 1 Job Mon 25 3/4 2 …" at bounding box center [673, 515] width 1346 height 779
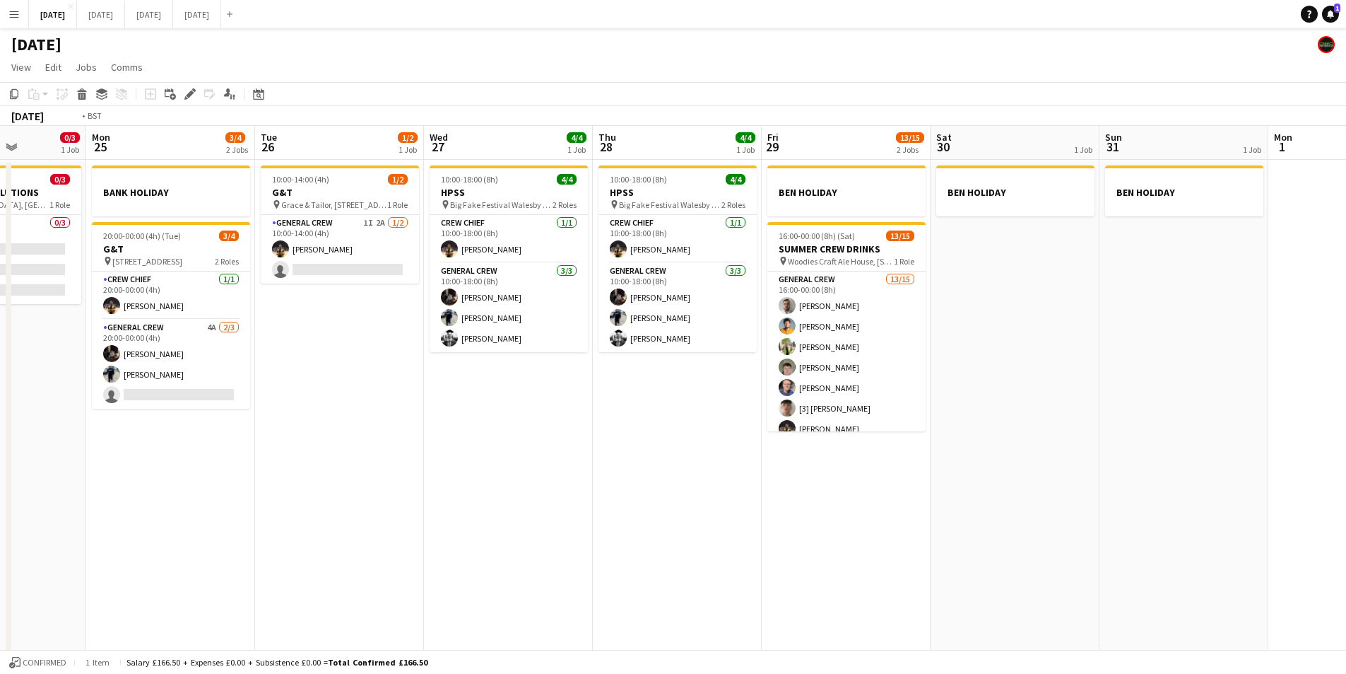
drag, startPoint x: 739, startPoint y: 548, endPoint x: 458, endPoint y: 540, distance: 281.4
click at [458, 540] on app-calendar-viewport "Thu 21 1 Job Fri 22 4/4 3 Jobs Sat 23 5/8 4 Jobs Sun 24 0/3 1 Job Mon 25 3/4 2 …" at bounding box center [673, 515] width 1346 height 779
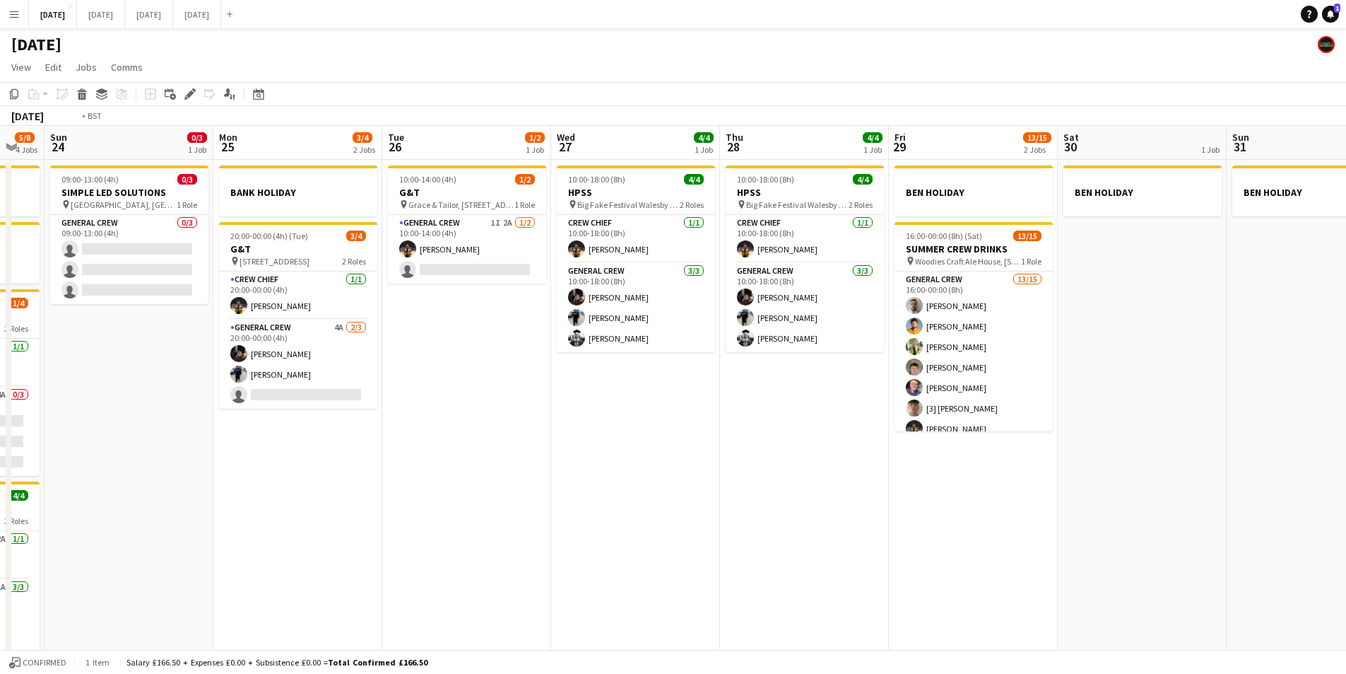
drag, startPoint x: 476, startPoint y: 556, endPoint x: 946, endPoint y: 539, distance: 470.3
click at [946, 539] on app-calendar-viewport "Sat 23 5/8 4 Jobs Sun 24 0/3 1 Job Mon 25 3/4 2 Jobs Tue 26 1/2 1 Job Wed 27 4/…" at bounding box center [673, 515] width 1346 height 779
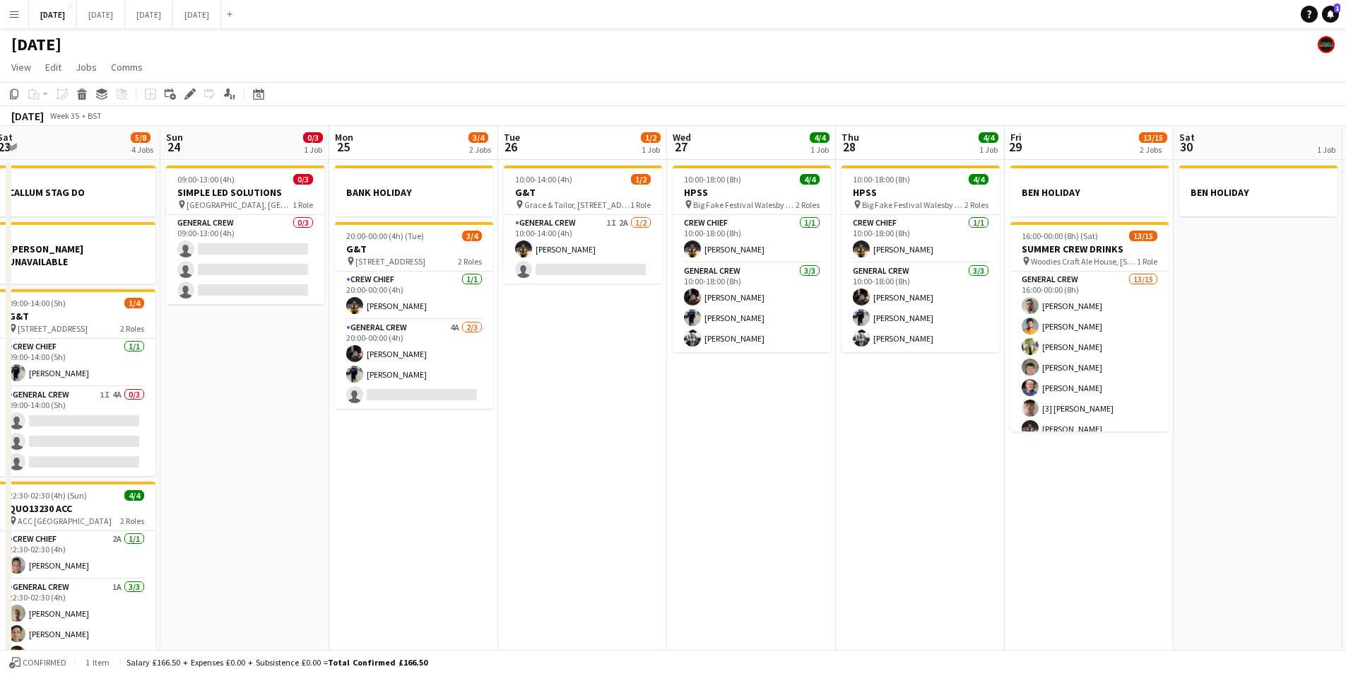
drag, startPoint x: 999, startPoint y: 556, endPoint x: 806, endPoint y: 549, distance: 193.1
click at [1070, 541] on app-calendar-viewport "Thu 21 1 Job Fri 22 4/4 3 Jobs Sat 23 5/8 4 Jobs Sun 24 0/3 1 Job Mon 25 3/4 2 …" at bounding box center [673, 515] width 1346 height 779
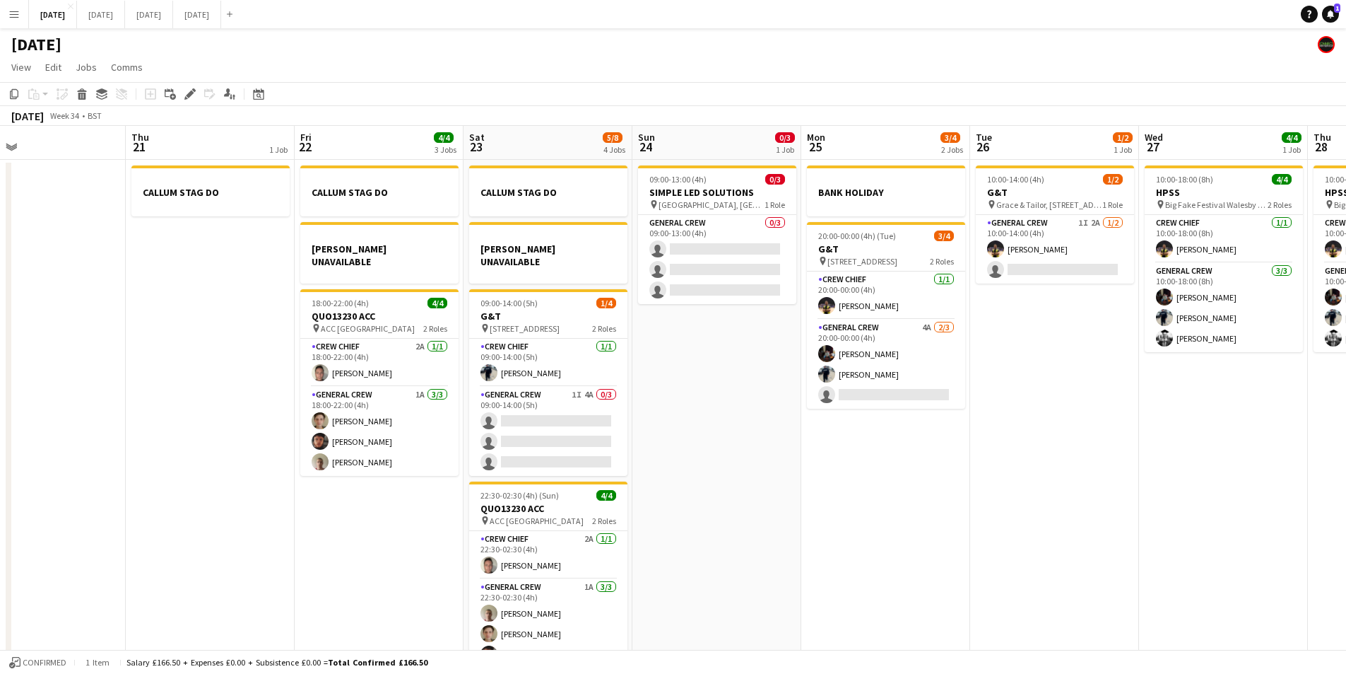
drag, startPoint x: 725, startPoint y: 573, endPoint x: 979, endPoint y: 549, distance: 254.8
click at [1115, 559] on app-calendar-viewport "Mon 18 6/6 4 Jobs Tue 19 4/4 1 Job Wed 20 Thu 21 1 Job Fri 22 4/4 3 Jobs Sat 23…" at bounding box center [673, 515] width 1346 height 779
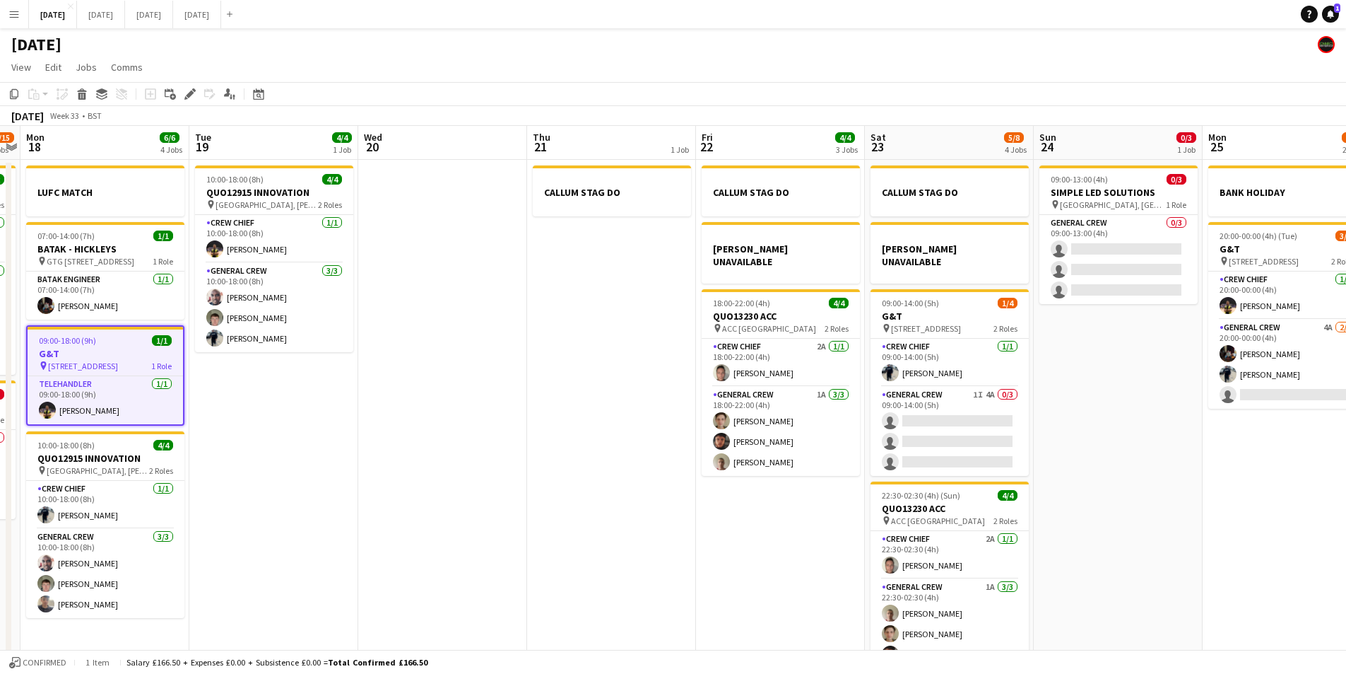
drag, startPoint x: 525, startPoint y: 582, endPoint x: 750, endPoint y: 578, distance: 224.8
click at [746, 581] on app-calendar-viewport "Sat 16 12/12 1 Job Sun 17 12/15 2 Jobs Mon 18 6/6 4 Jobs Tue 19 4/4 1 Job Wed 2…" at bounding box center [673, 515] width 1346 height 779
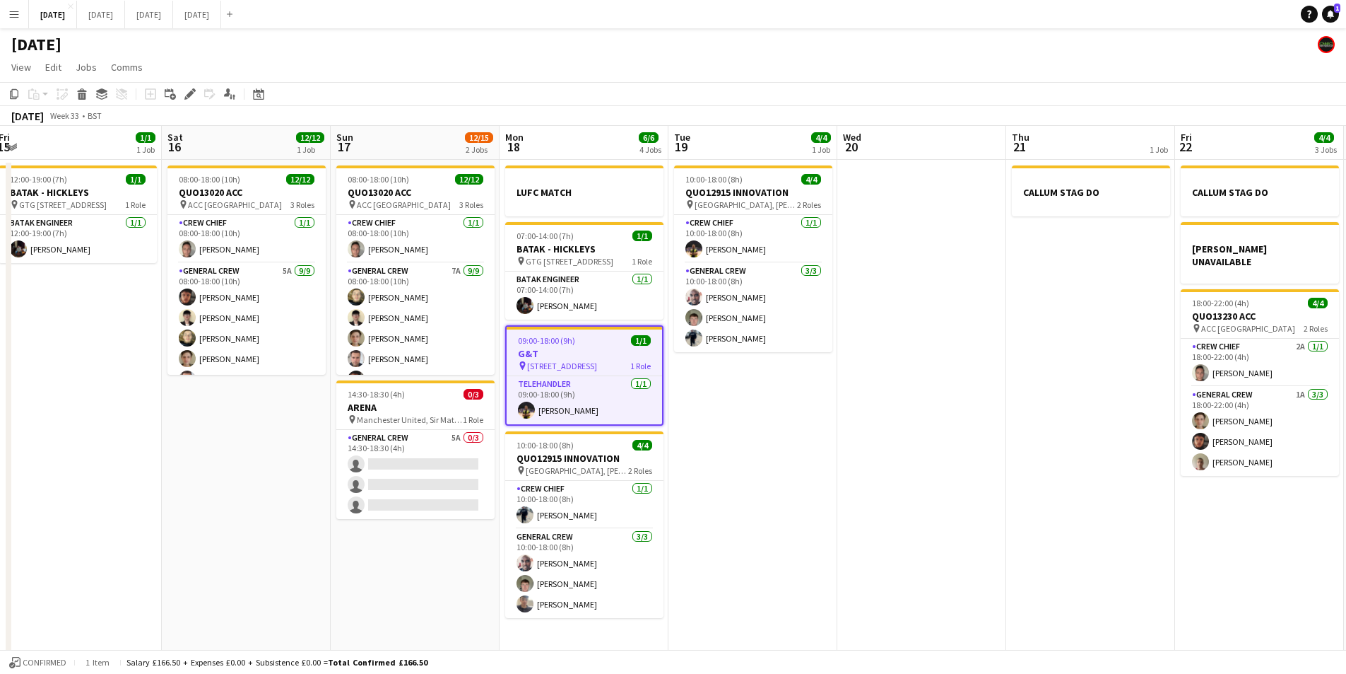
scroll to position [0, 396]
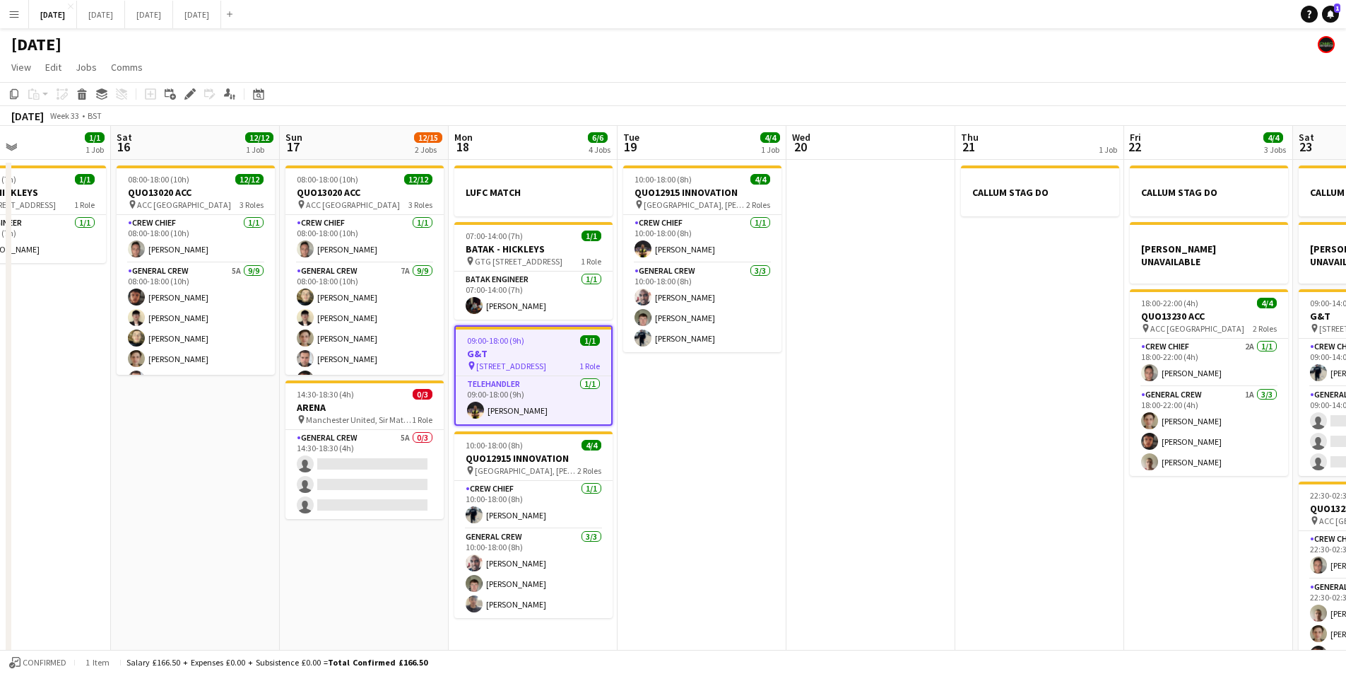
drag, startPoint x: 565, startPoint y: 566, endPoint x: 761, endPoint y: 580, distance: 196.3
click at [761, 580] on app-calendar-viewport "Wed 13 Thu 14 4/4 1 Job Fri 15 1/1 1 Job Sat 16 12/12 1 Job Sun 17 12/15 2 Jobs…" at bounding box center [673, 515] width 1346 height 779
drag, startPoint x: 752, startPoint y: 558, endPoint x: 694, endPoint y: 567, distance: 58.7
click at [698, 557] on app-calendar-viewport "Wed 13 Thu 14 4/4 1 Job Fri 15 1/1 1 Job Sat 16 12/12 1 Job Sun 17 12/15 2 Jobs…" at bounding box center [673, 515] width 1346 height 779
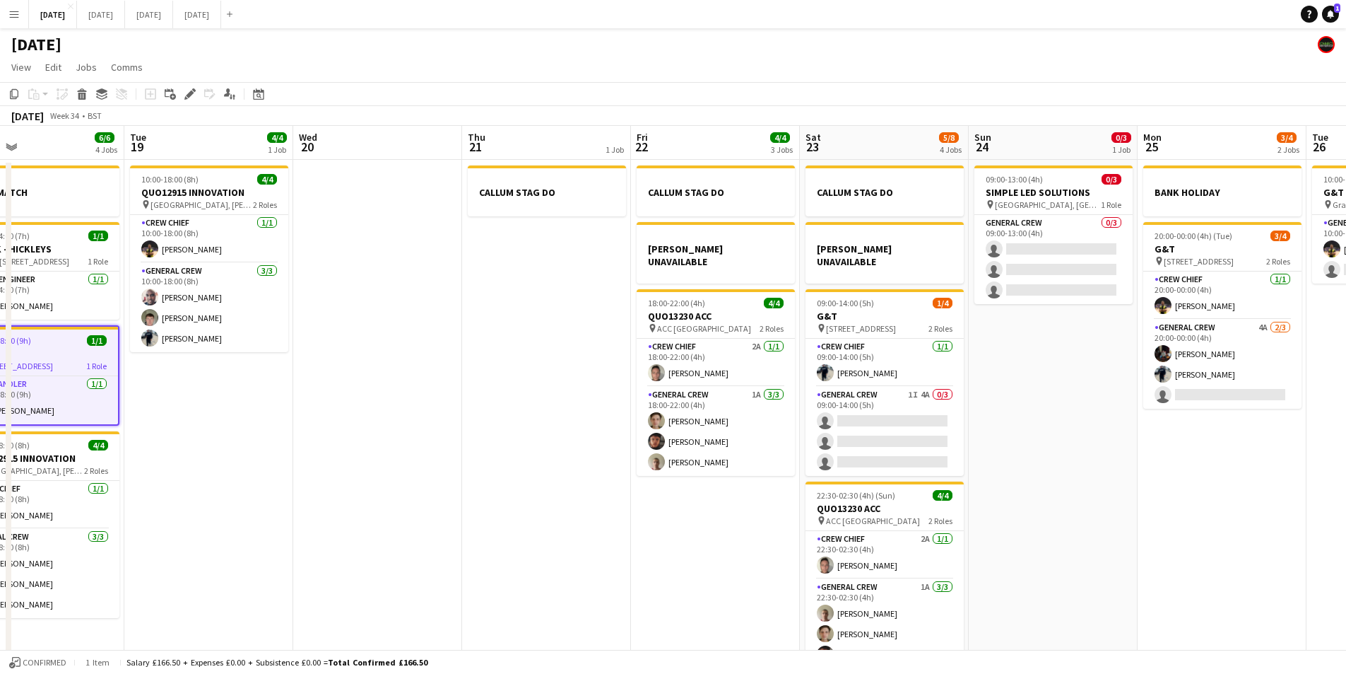
scroll to position [0, 628]
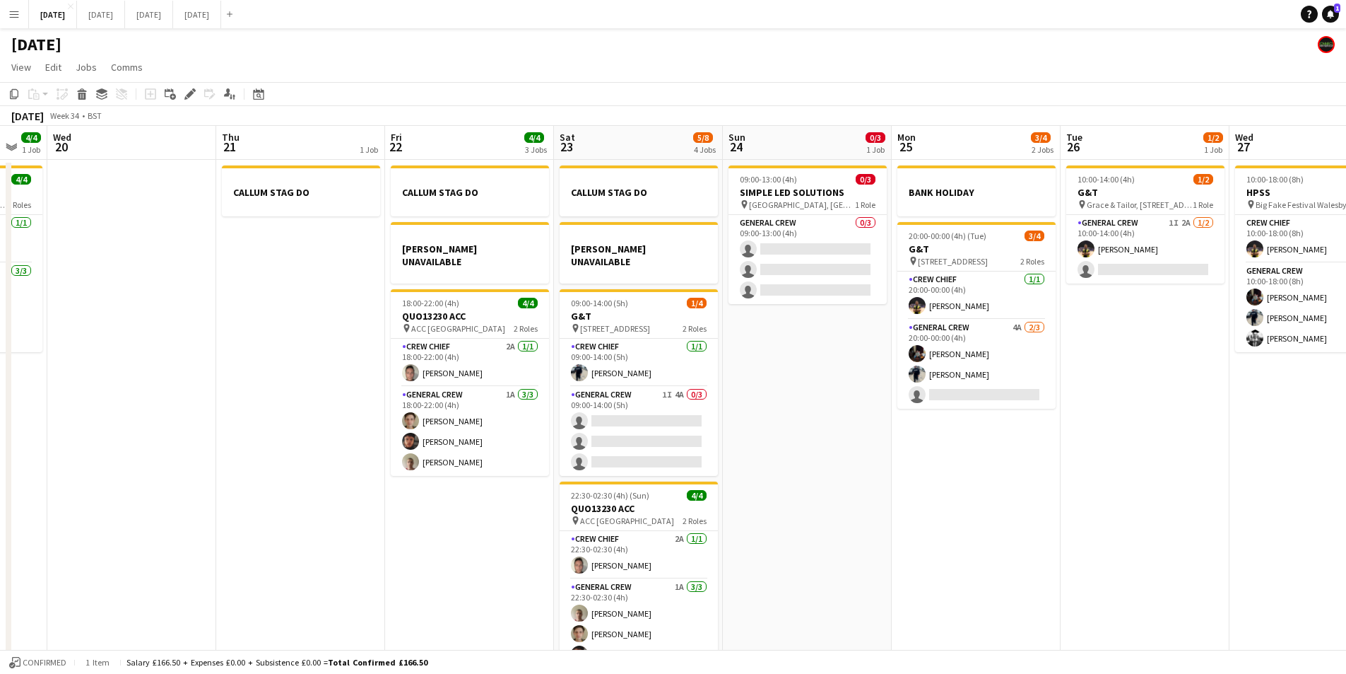
drag, startPoint x: 1055, startPoint y: 507, endPoint x: 809, endPoint y: 534, distance: 247.4
click at [809, 534] on app-calendar-viewport "Sat 16 12/12 1 Job Sun 17 12/15 2 Jobs Mon 18 6/6 4 Jobs Tue 19 4/4 1 Job Wed 2…" at bounding box center [673, 515] width 1346 height 779
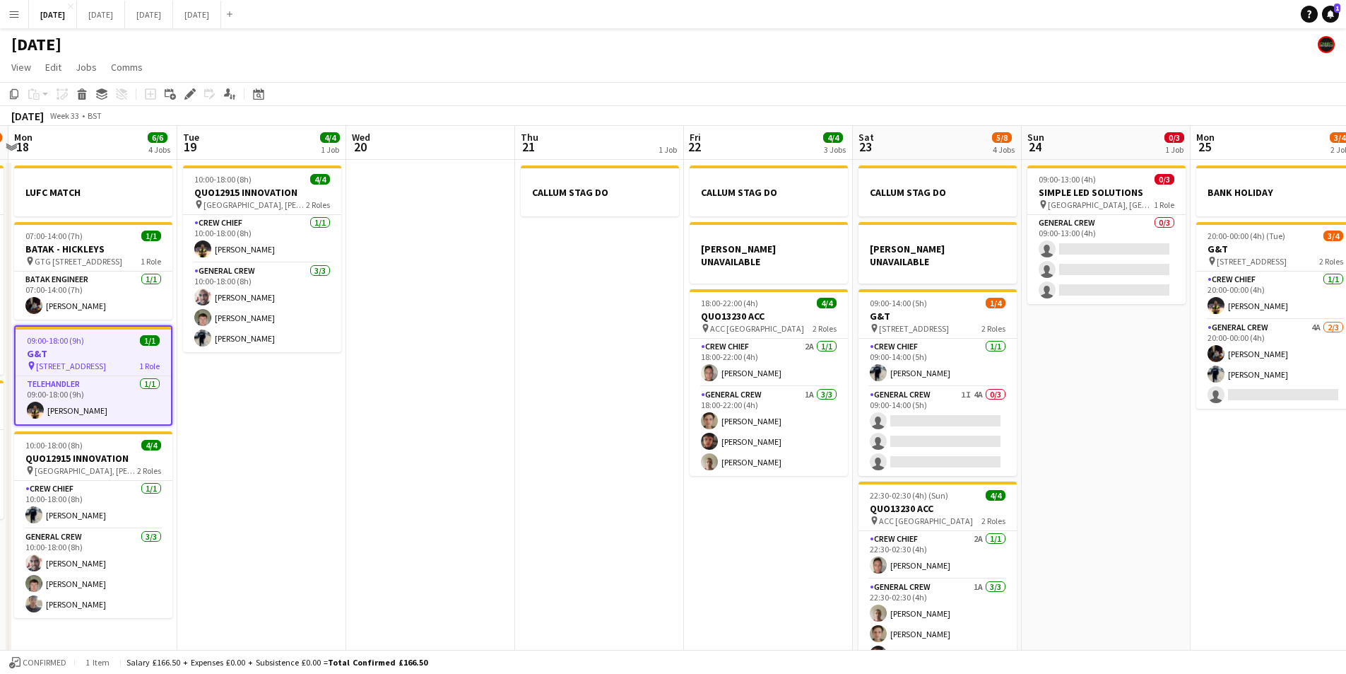
scroll to position [0, 499]
drag, startPoint x: 493, startPoint y: 536, endPoint x: 791, endPoint y: 545, distance: 298.4
click at [791, 545] on app-calendar-viewport "Fri 15 1/1 1 Job Sat 16 12/12 1 Job Sun 17 12/15 2 Jobs Mon 18 6/6 4 Jobs Tue 1…" at bounding box center [673, 515] width 1346 height 779
drag, startPoint x: 757, startPoint y: 574, endPoint x: 664, endPoint y: 498, distance: 120.1
click at [604, 507] on app-calendar-viewport "Fri 15 1/1 1 Job Sat 16 12/12 1 Job Sun 17 12/15 2 Jobs Mon 18 6/6 4 Jobs Tue 1…" at bounding box center [673, 515] width 1346 height 779
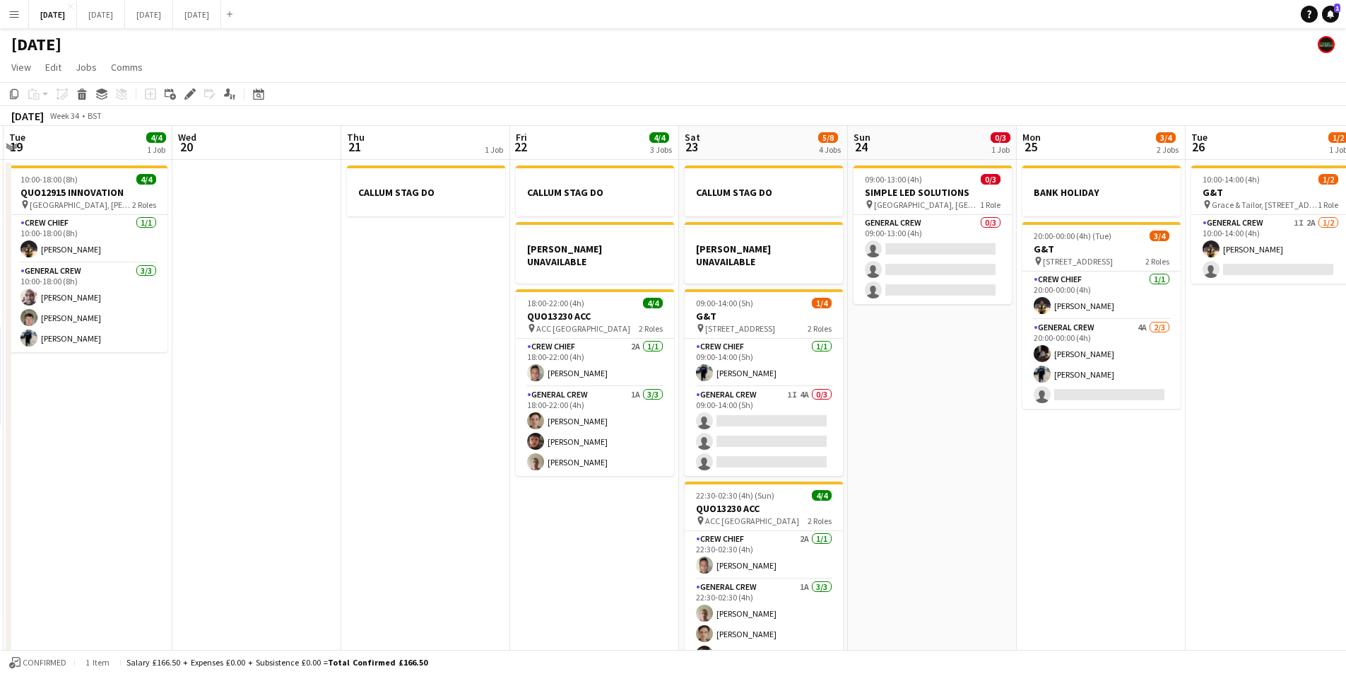
scroll to position [0, 673]
drag, startPoint x: 1236, startPoint y: 567, endPoint x: 1216, endPoint y: 568, distance: 19.8
click at [1216, 568] on app-calendar-viewport "Fri 15 1/1 1 Job Sat 16 12/12 1 Job Sun 17 12/15 2 Jobs Mon 18 6/6 4 Jobs Tue 1…" at bounding box center [673, 515] width 1346 height 779
drag, startPoint x: 1172, startPoint y: 506, endPoint x: 1072, endPoint y: 503, distance: 99.7
click at [964, 476] on app-calendar-viewport "Fri 15 1/1 1 Job Sat 16 12/12 1 Job Sun 17 12/15 2 Jobs Mon 18 6/6 4 Jobs Tue 1…" at bounding box center [673, 515] width 1346 height 779
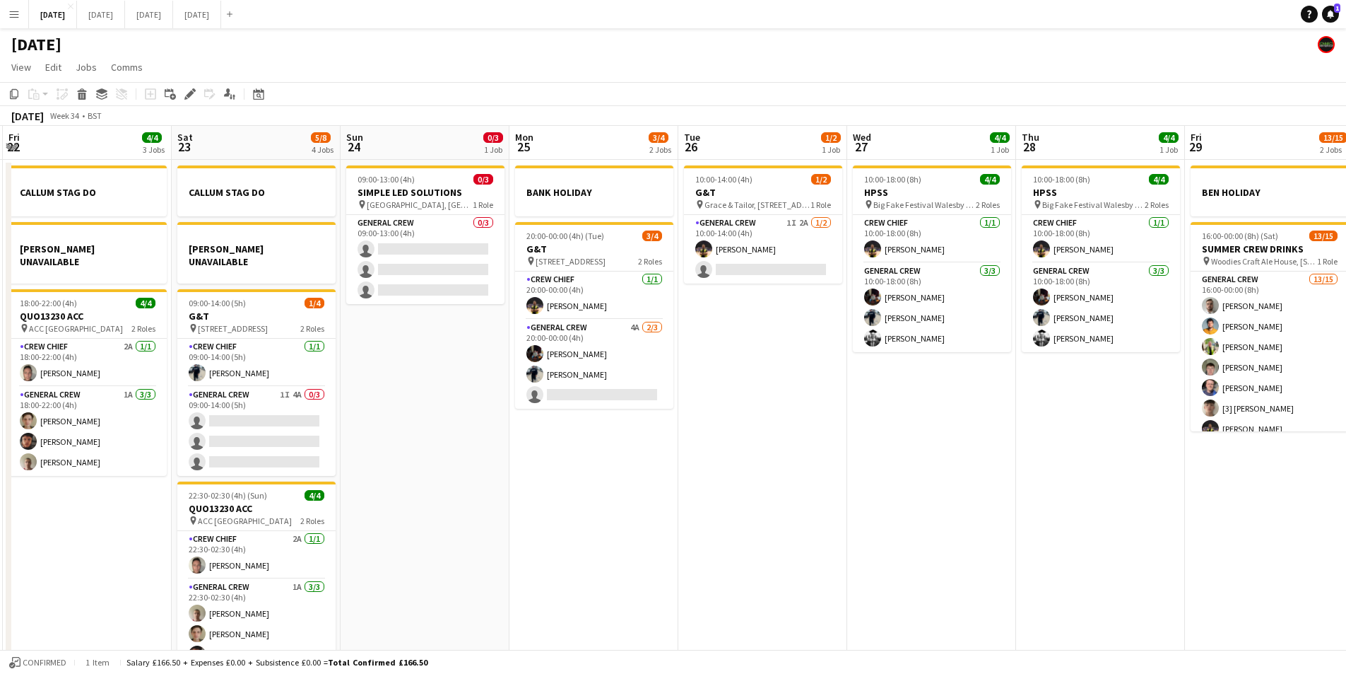
click at [815, 488] on app-calendar-viewport "Mon 18 6/6 4 Jobs Tue 19 4/4 1 Job Wed 20 Thu 21 1 Job Fri 22 4/4 3 Jobs Sat 23…" at bounding box center [673, 515] width 1346 height 779
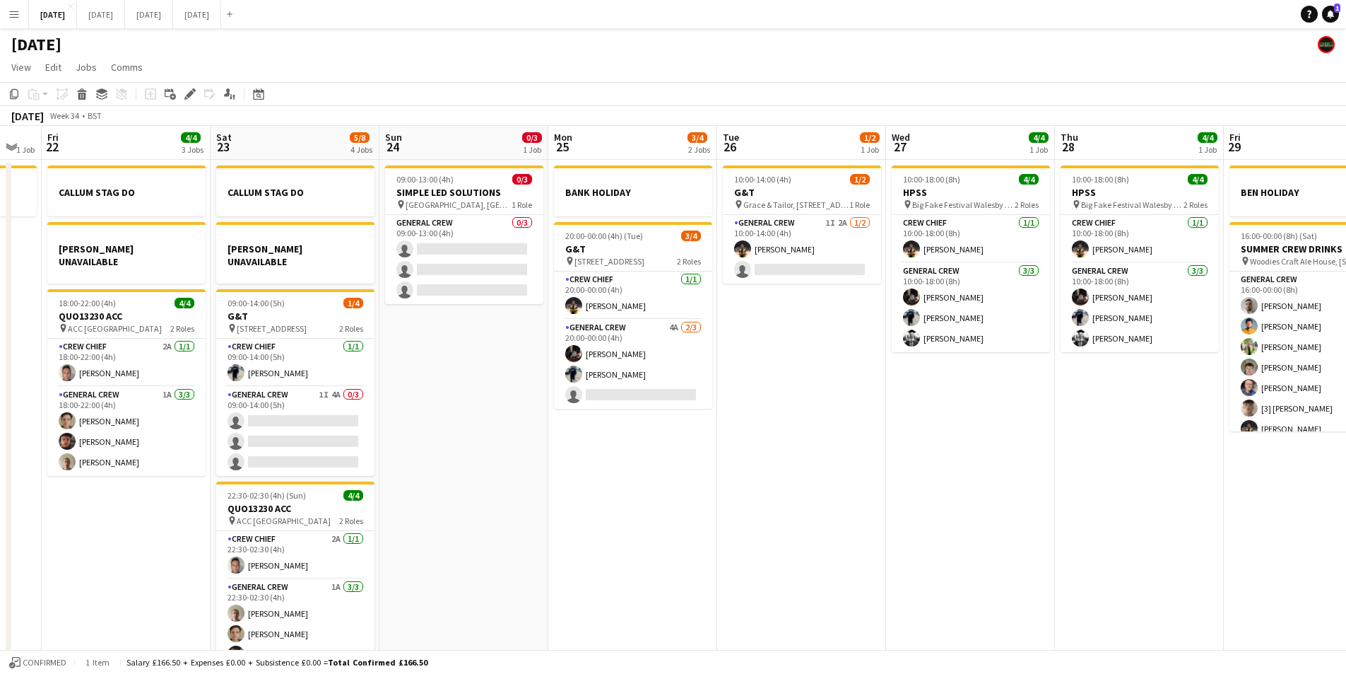
drag, startPoint x: 724, startPoint y: 507, endPoint x: 671, endPoint y: 493, distance: 54.2
click at [671, 493] on app-calendar-viewport "Mon 18 6/6 4 Jobs Tue 19 4/4 1 Job Wed 20 Thu 21 1 Job Fri 22 4/4 3 Jobs Sat 23…" at bounding box center [673, 515] width 1346 height 779
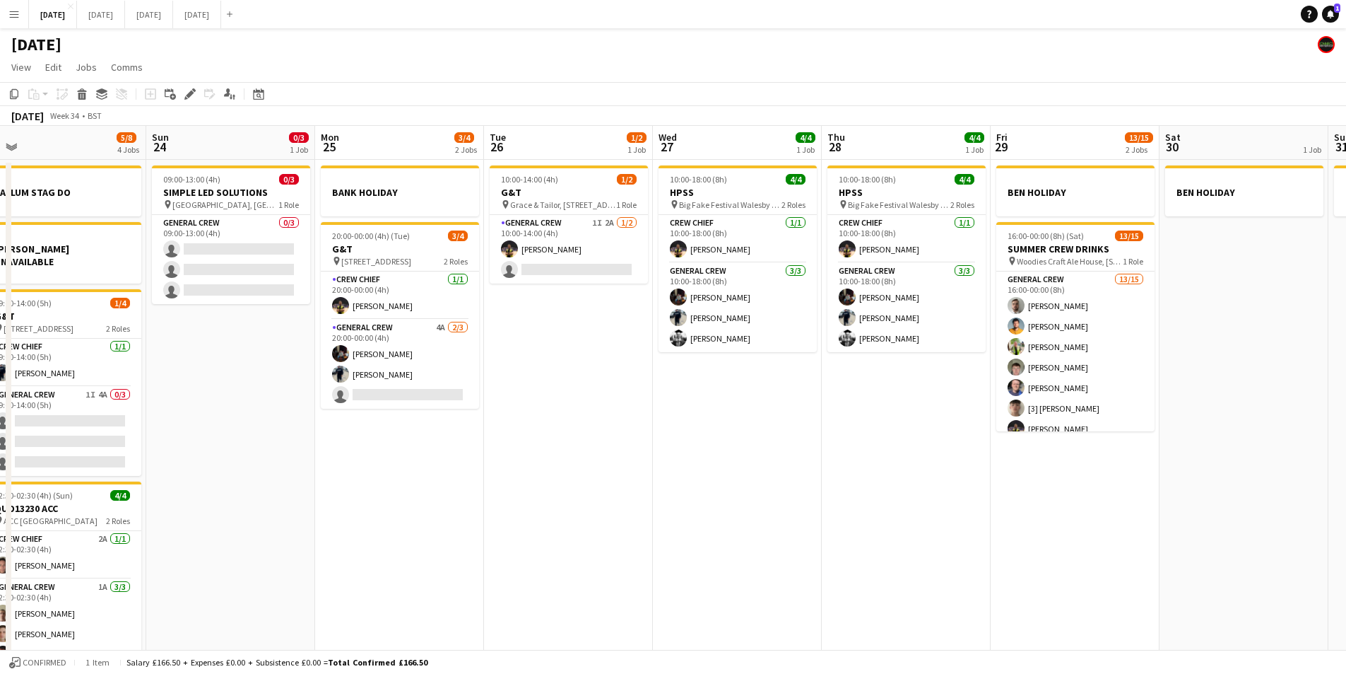
drag, startPoint x: 831, startPoint y: 561, endPoint x: 599, endPoint y: 533, distance: 233.6
click at [602, 534] on app-calendar-viewport "Wed 20 Thu 21 1 Job Fri 22 4/4 3 Jobs Sat 23 5/8 4 Jobs Sun 24 0/3 1 Job Mon 25…" at bounding box center [673, 515] width 1346 height 779
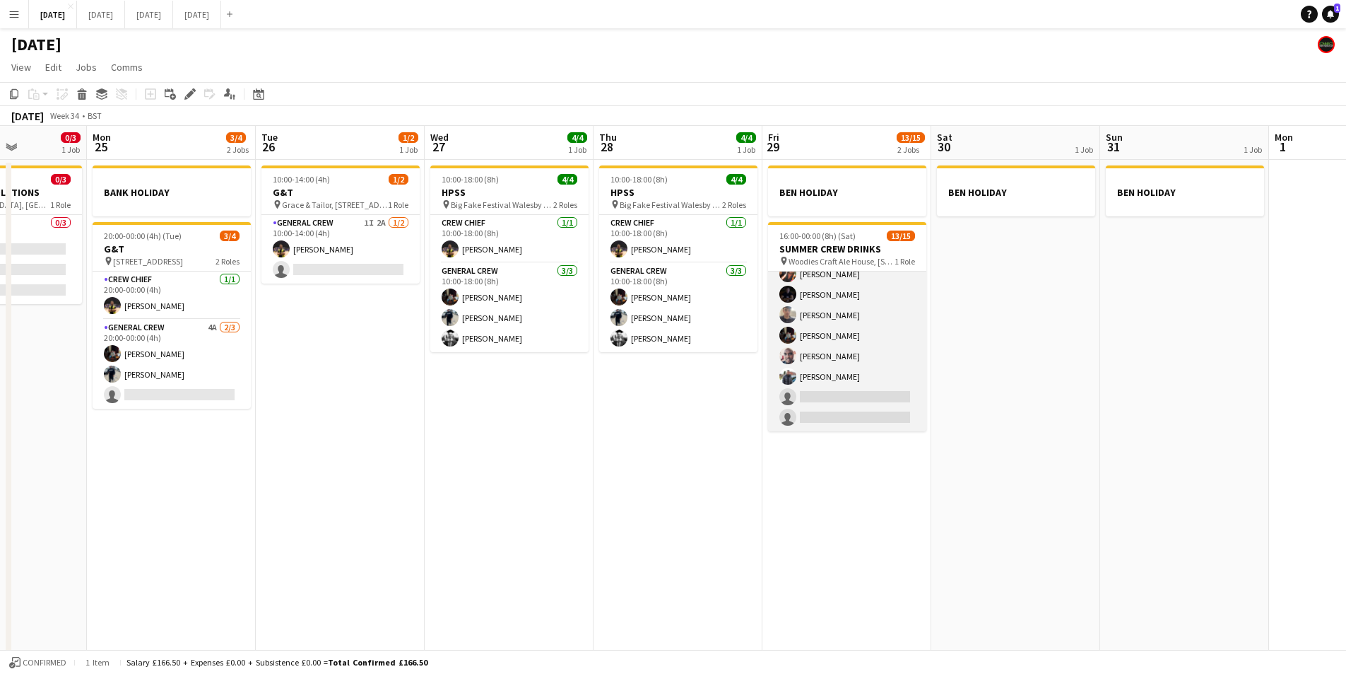
scroll to position [0, 0]
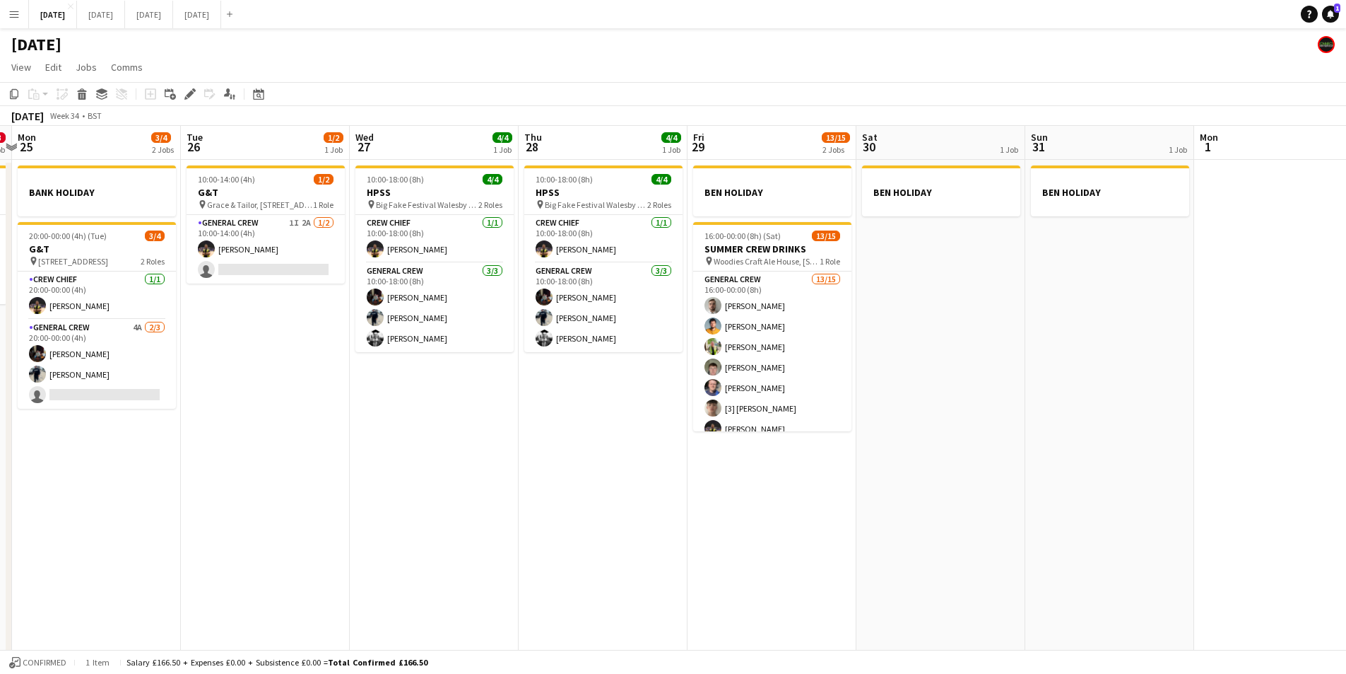
drag, startPoint x: 922, startPoint y: 464, endPoint x: 1332, endPoint y: 429, distance: 411.4
click at [1332, 430] on app-calendar-viewport "Fri 22 4/4 3 Jobs Sat 23 5/8 4 Jobs Sun 24 0/3 1 Job Mon 25 3/4 2 Jobs Tue 26 1…" at bounding box center [673, 515] width 1346 height 779
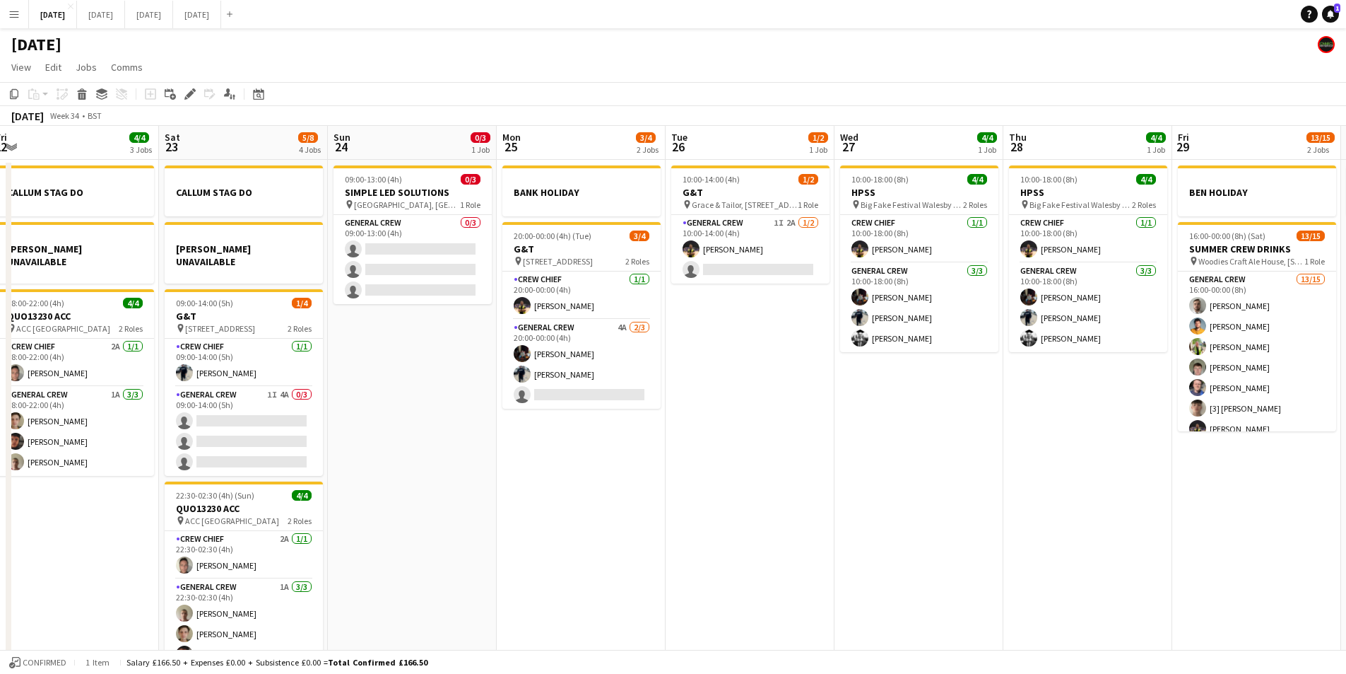
click at [1205, 465] on app-calendar-viewport "Wed 20 Thu 21 1 Job Fri 22 4/4 3 Jobs Sat 23 5/8 4 Jobs Sun 24 0/3 1 Job Mon 25…" at bounding box center [673, 515] width 1346 height 779
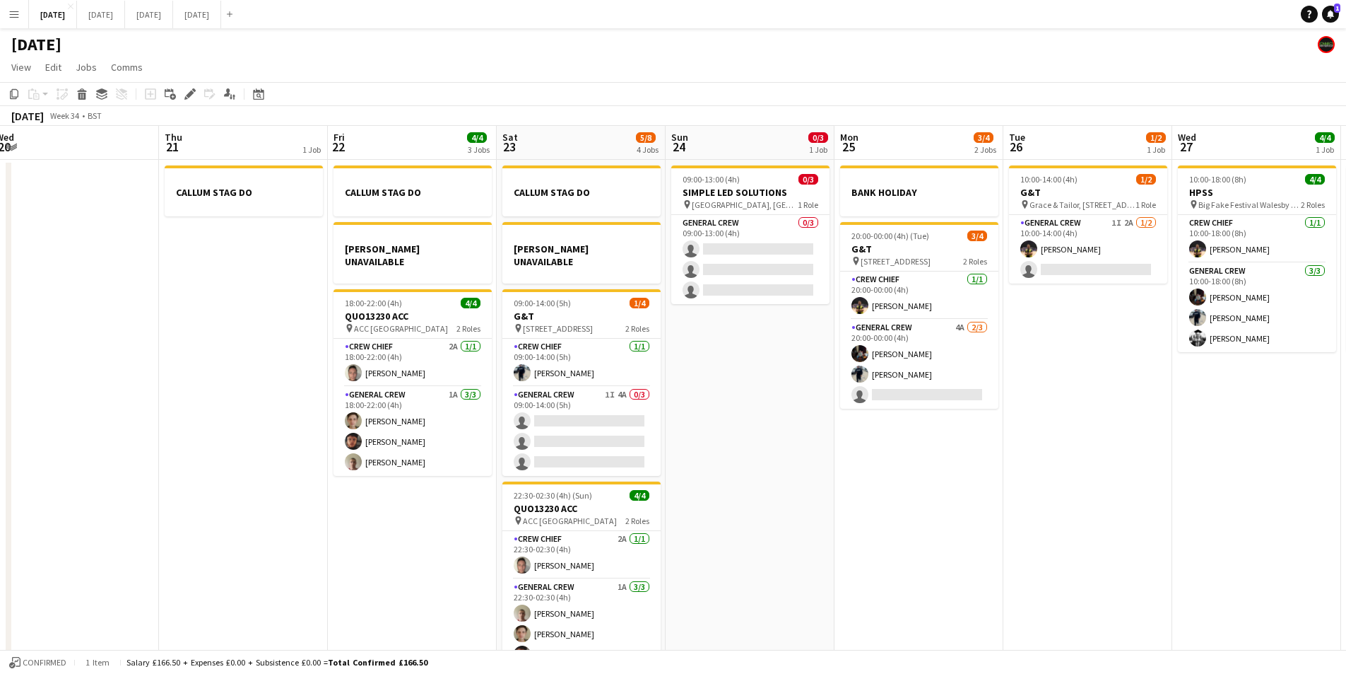
click at [1146, 491] on app-calendar-viewport "Mon 18 6/6 4 Jobs Tue 19 4/4 1 Job Wed 20 Thu 21 1 Job Fri 22 4/4 3 Jobs Sat 23…" at bounding box center [673, 515] width 1346 height 779
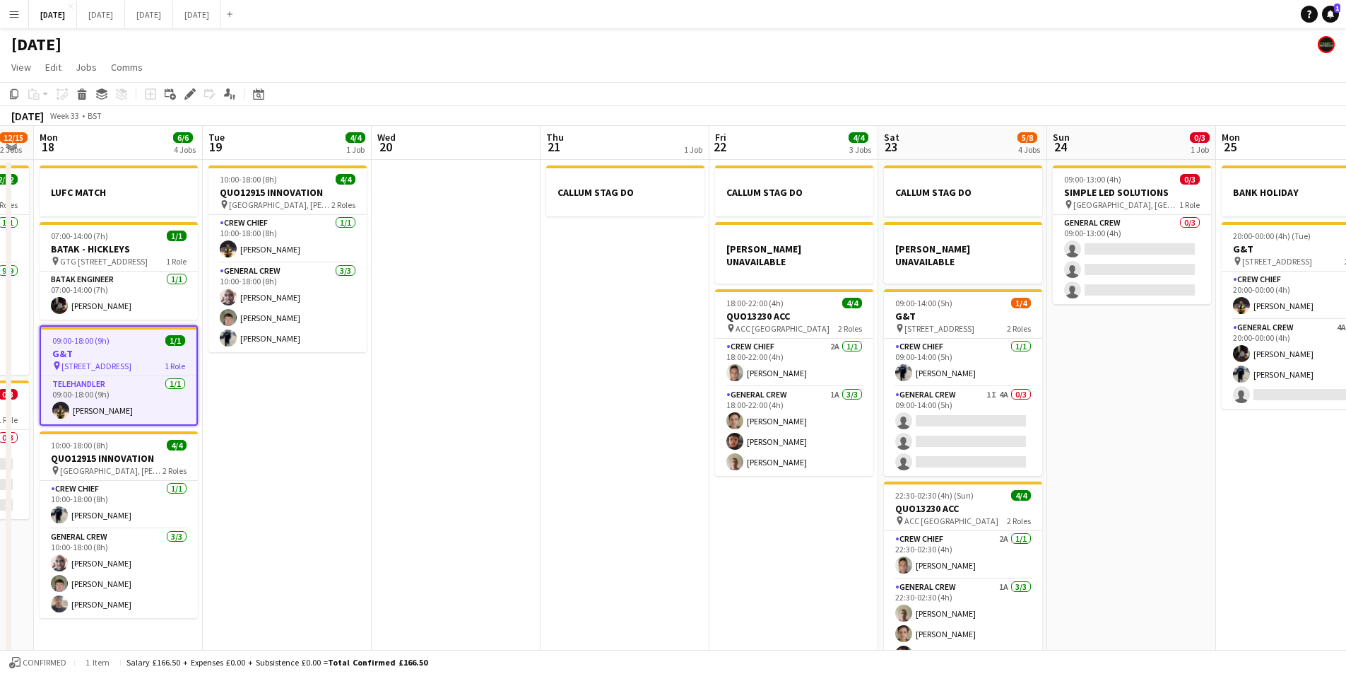
click at [840, 502] on app-calendar-viewport "Fri 15 1/1 1 Job Sat 16 12/12 1 Job Sun 17 12/15 2 Jobs Mon 18 6/6 4 Jobs Tue 1…" at bounding box center [673, 515] width 1346 height 779
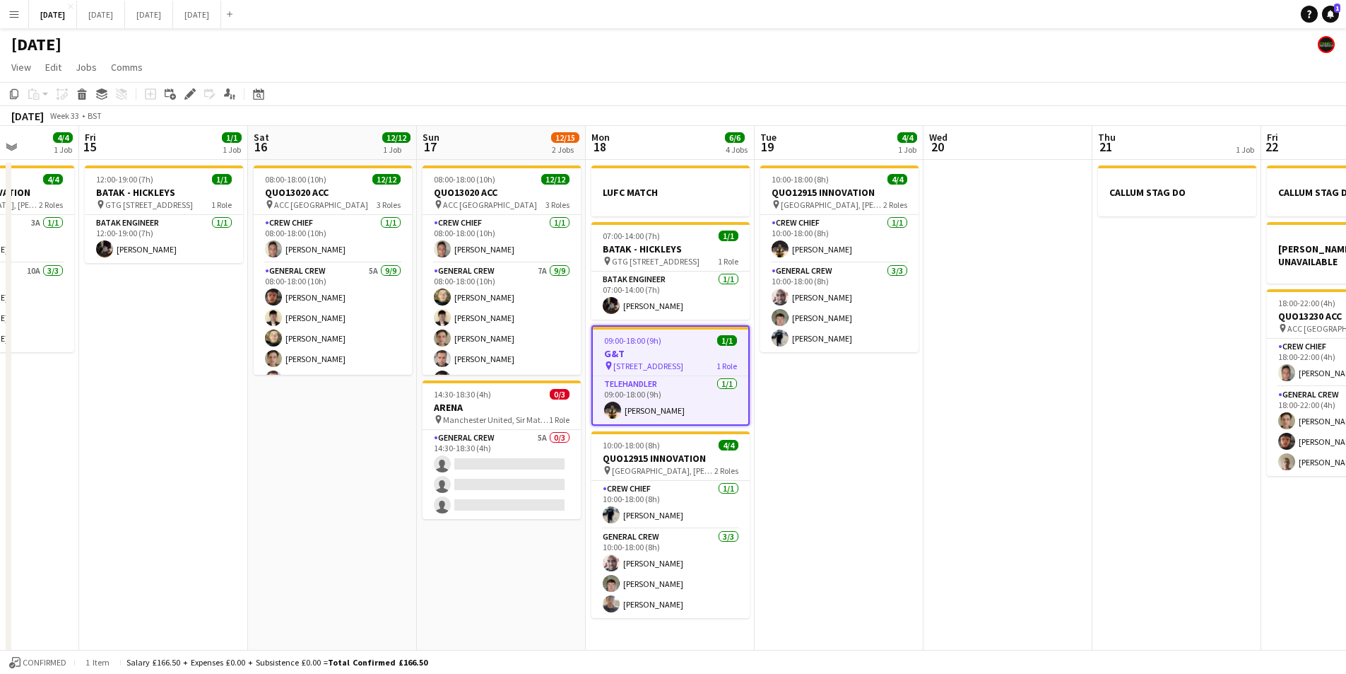
drag, startPoint x: 679, startPoint y: 522, endPoint x: 937, endPoint y: 517, distance: 258.0
click at [937, 517] on app-calendar-viewport "Tue 12 Wed 13 Thu 14 4/4 1 Job Fri 15 1/1 1 Job Sat 16 12/12 1 Job Sun 17 12/15…" at bounding box center [673, 515] width 1346 height 779
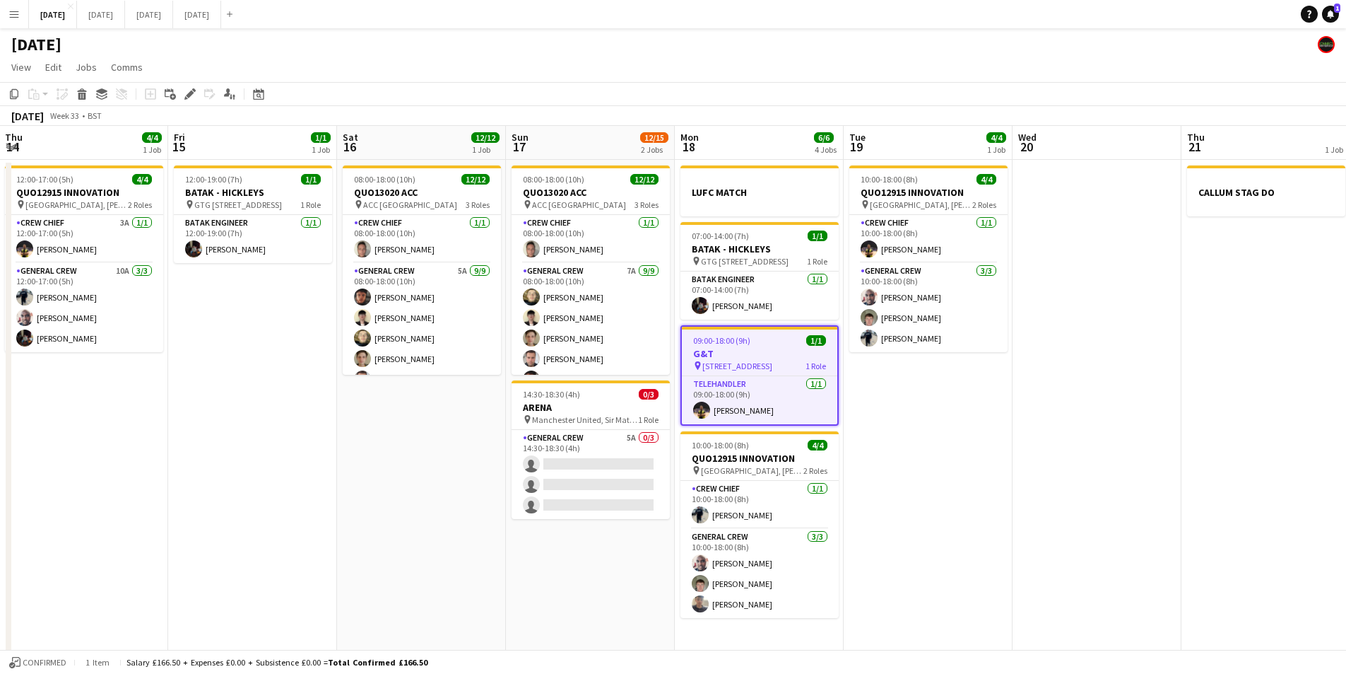
drag, startPoint x: 375, startPoint y: 467, endPoint x: 764, endPoint y: 477, distance: 388.9
click at [742, 483] on app-calendar-viewport "Tue 12 Wed 13 Thu 14 4/4 1 Job Fri 15 1/1 1 Job Sat 16 12/12 1 Job Sun 17 12/15…" at bounding box center [673, 515] width 1346 height 779
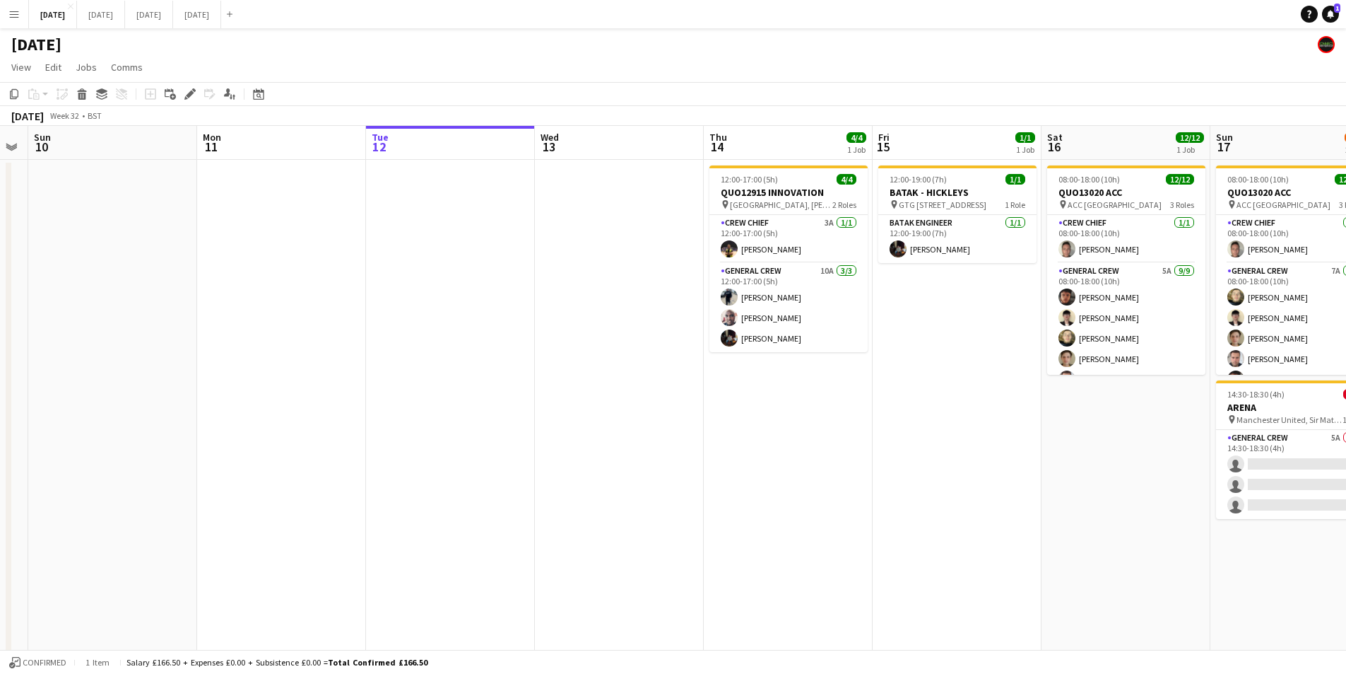
drag, startPoint x: 627, startPoint y: 535, endPoint x: 749, endPoint y: 541, distance: 121.7
click at [749, 541] on app-calendar-viewport "Fri 8 4/4 1 Job Sat 9 Sun 10 Mon 11 Tue 12 Wed 13 Thu 14 4/4 1 Job Fri 15 1/1 1…" at bounding box center [673, 515] width 1346 height 779
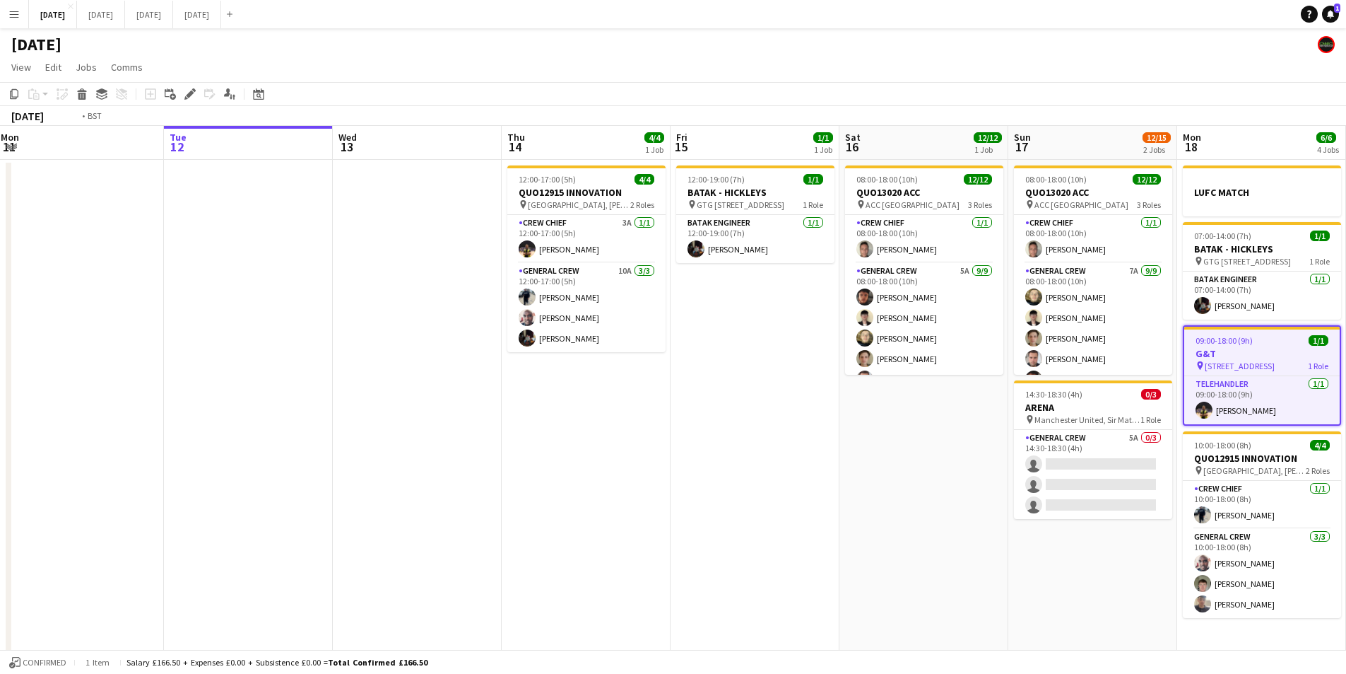
drag, startPoint x: 964, startPoint y: 479, endPoint x: 857, endPoint y: 464, distance: 108.4
click at [857, 464] on app-calendar-viewport "Fri 8 4/4 1 Job Sat 9 Sun 10 Mon 11 Tue 12 Wed 13 Thu 14 4/4 1 Job Fri 15 1/1 1…" at bounding box center [673, 515] width 1346 height 779
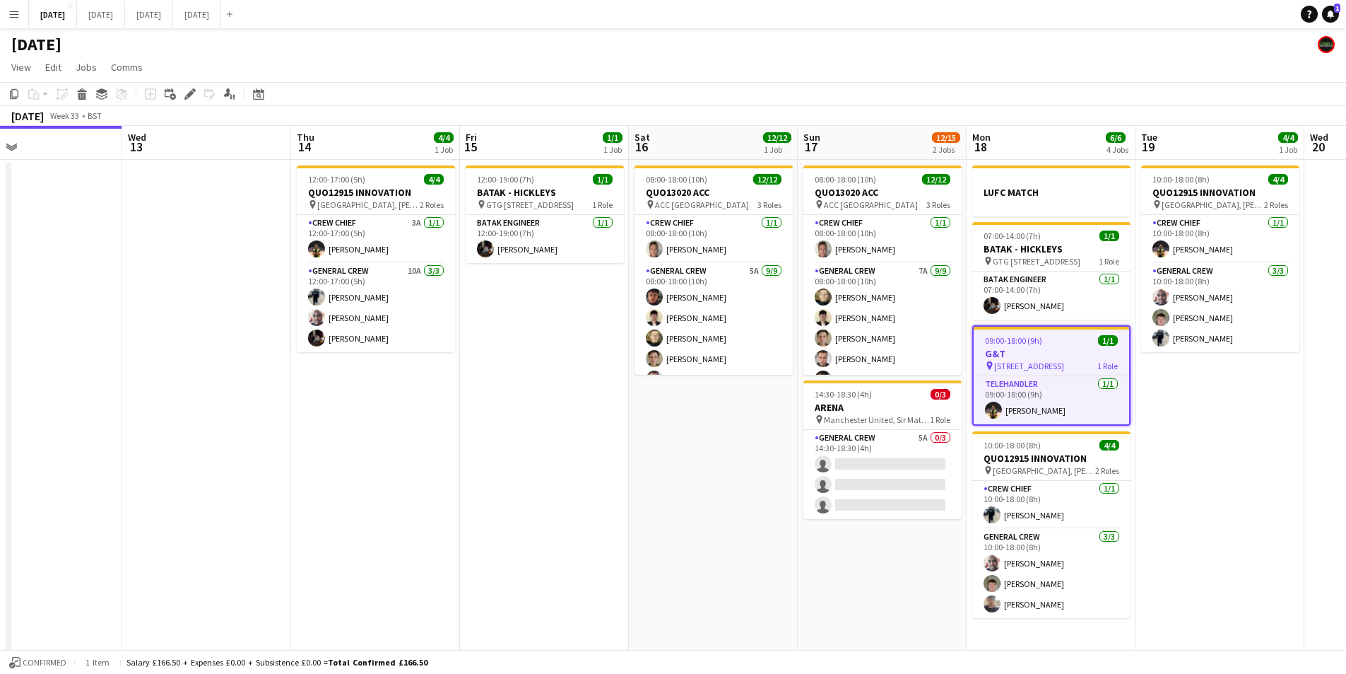
drag, startPoint x: 789, startPoint y: 493, endPoint x: 689, endPoint y: 493, distance: 99.7
click at [689, 493] on app-calendar-viewport "Fri 8 4/4 1 Job Sat 9 Sun 10 Mon 11 Tue 12 Wed 13 Thu 14 4/4 1 Job Fri 15 1/1 1…" at bounding box center [673, 515] width 1346 height 779
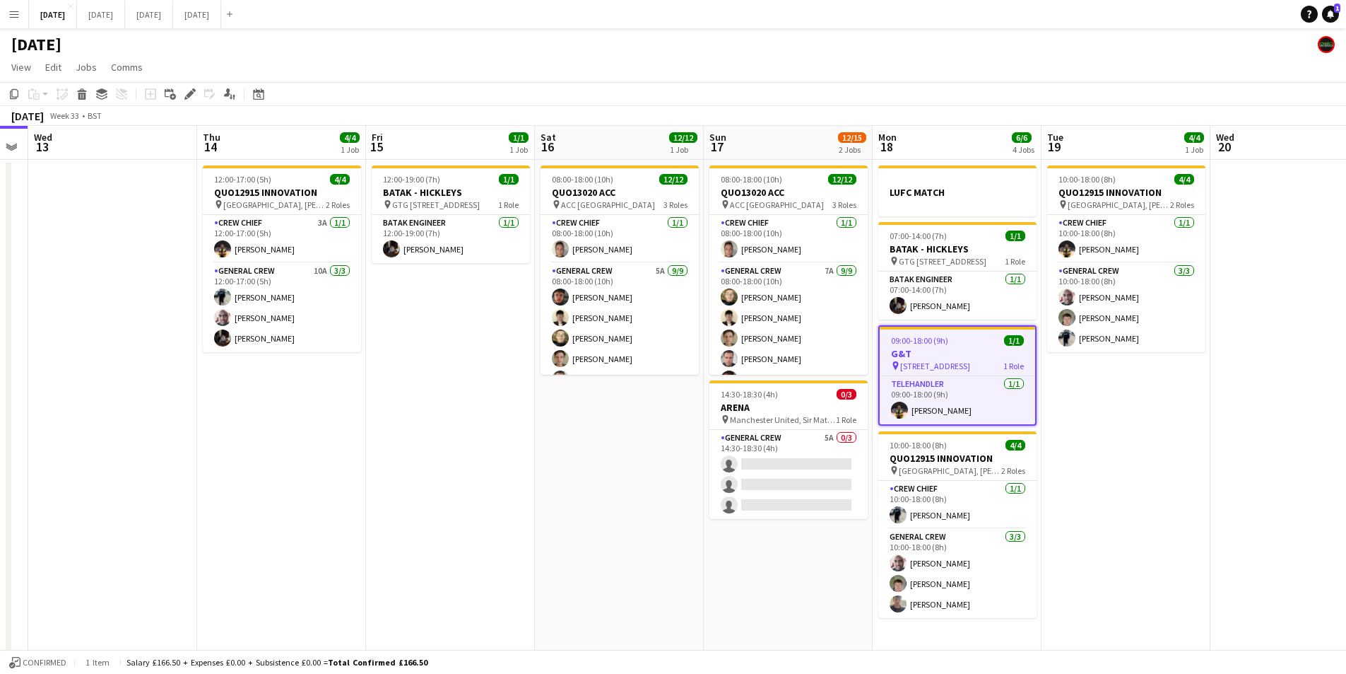
drag, startPoint x: 782, startPoint y: 535, endPoint x: 688, endPoint y: 532, distance: 94.0
click at [688, 532] on app-calendar-viewport "Sun 10 Mon 11 Tue 12 Wed 13 Thu 14 4/4 1 Job Fri 15 1/1 1 Job Sat 16 12/12 1 Jo…" at bounding box center [673, 515] width 1346 height 779
drag, startPoint x: 599, startPoint y: 544, endPoint x: 777, endPoint y: 522, distance: 180.1
click at [787, 526] on app-calendar-viewport "Sun 10 Mon 11 Tue 12 Wed 13 Thu 14 4/4 1 Job Fri 15 1/1 1 Job Sat 16 12/12 1 Jo…" at bounding box center [673, 515] width 1346 height 779
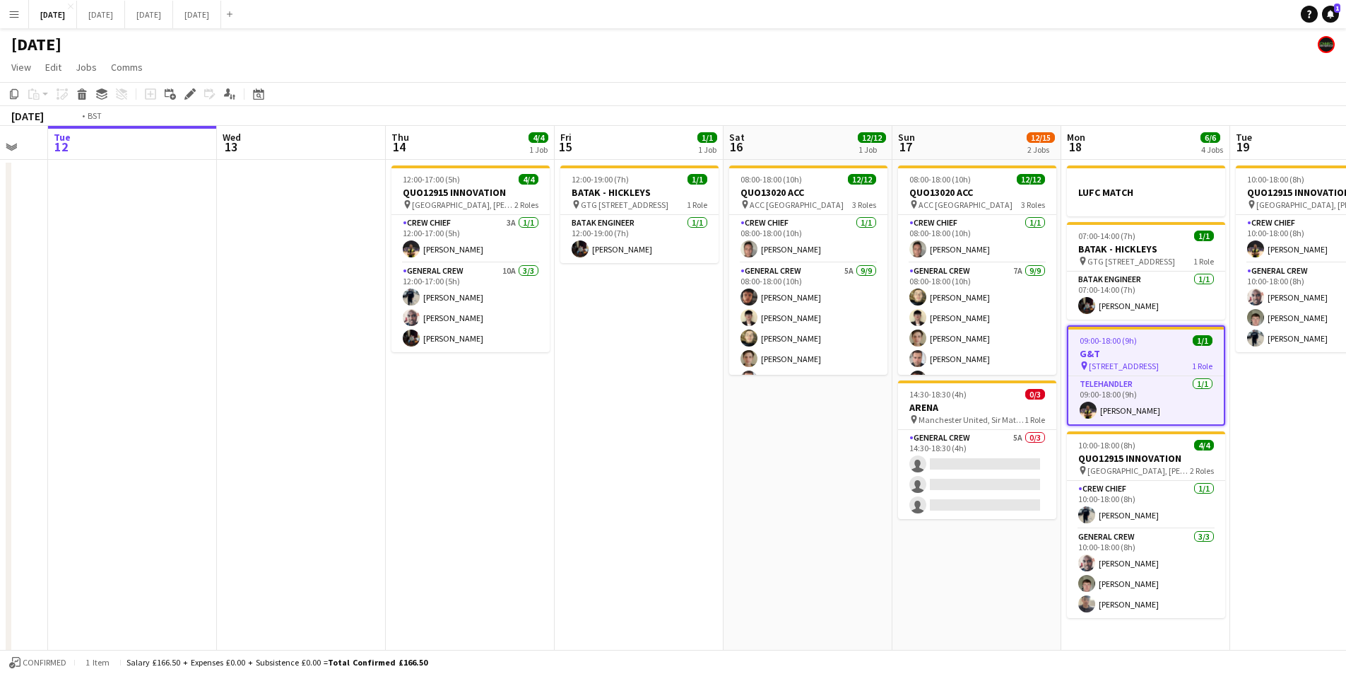
drag, startPoint x: 666, startPoint y: 525, endPoint x: 802, endPoint y: 509, distance: 136.7
click at [867, 527] on app-calendar-viewport "Sun 10 Mon 11 Tue 12 Wed 13 Thu 14 4/4 1 Job Fri 15 1/1 1 Job Sat 16 12/12 1 Jo…" at bounding box center [673, 515] width 1346 height 779
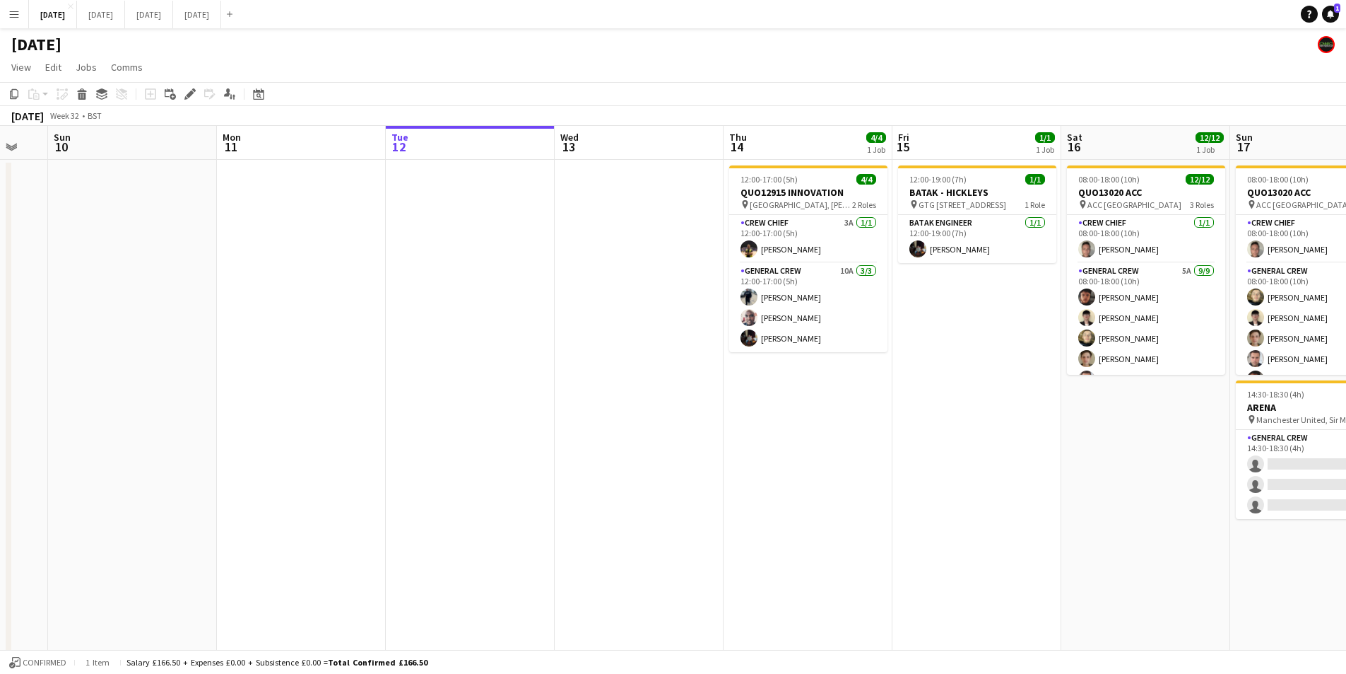
click at [698, 520] on app-calendar-viewport "Fri 8 4/4 1 Job Sat 9 Sun 10 Mon 11 Tue 12 Wed 13 Thu 14 4/4 1 Job Fri 15 1/1 1…" at bounding box center [673, 515] width 1346 height 779
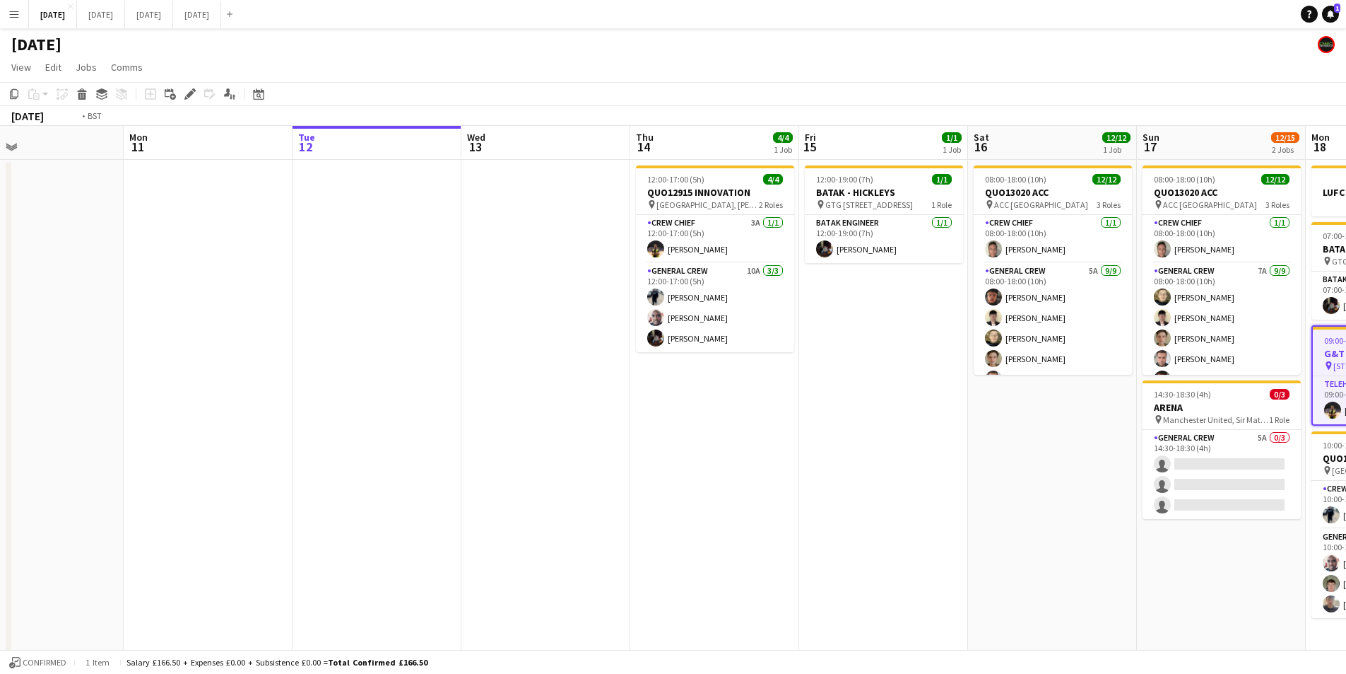
drag, startPoint x: 671, startPoint y: 460, endPoint x: 480, endPoint y: 468, distance: 191.7
click at [480, 468] on app-calendar-viewport "Fri 8 4/4 1 Job Sat 9 Sun 10 Mon 11 Tue 12 Wed 13 Thu 14 4/4 1 Job Fri 15 1/1 1…" at bounding box center [673, 515] width 1346 height 779
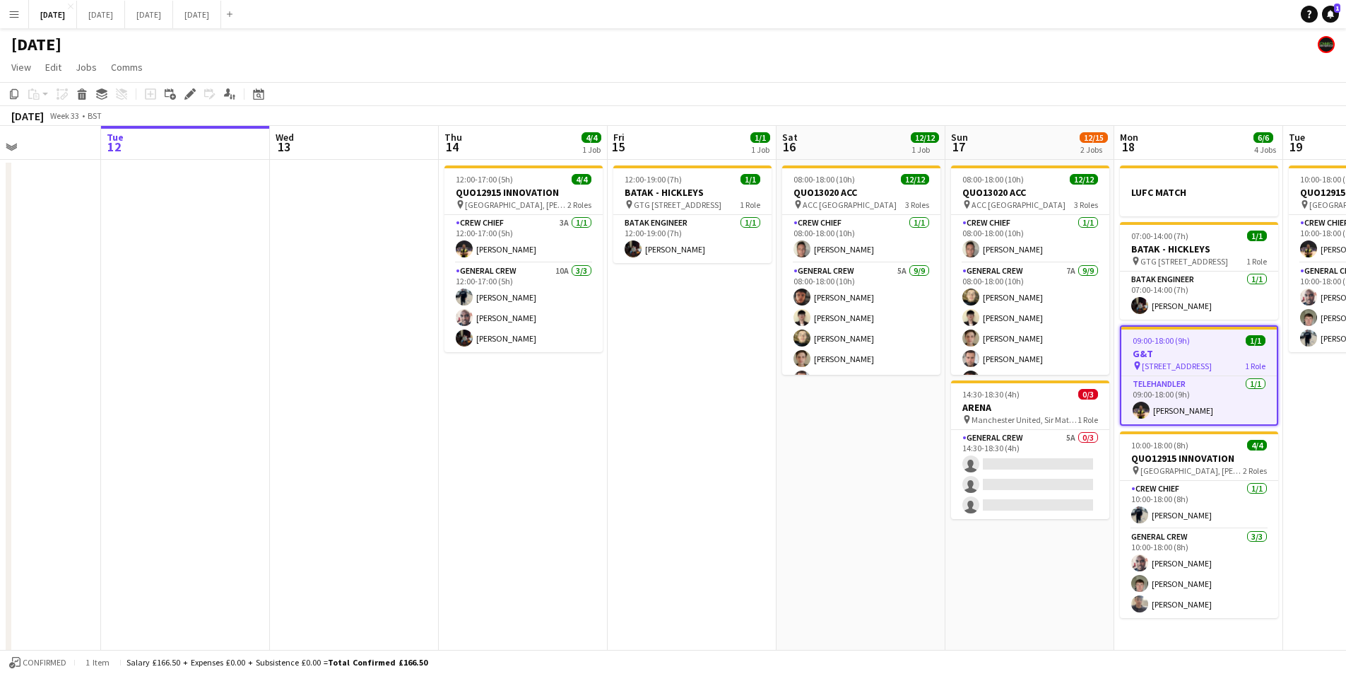
drag, startPoint x: 576, startPoint y: 471, endPoint x: 456, endPoint y: 468, distance: 120.2
click at [456, 468] on app-calendar-viewport "Fri 8 4/4 1 Job Sat 9 Sun 10 Mon 11 Tue 12 Wed 13 Thu 14 4/4 1 Job Fri 15 1/1 1…" at bounding box center [673, 515] width 1346 height 779
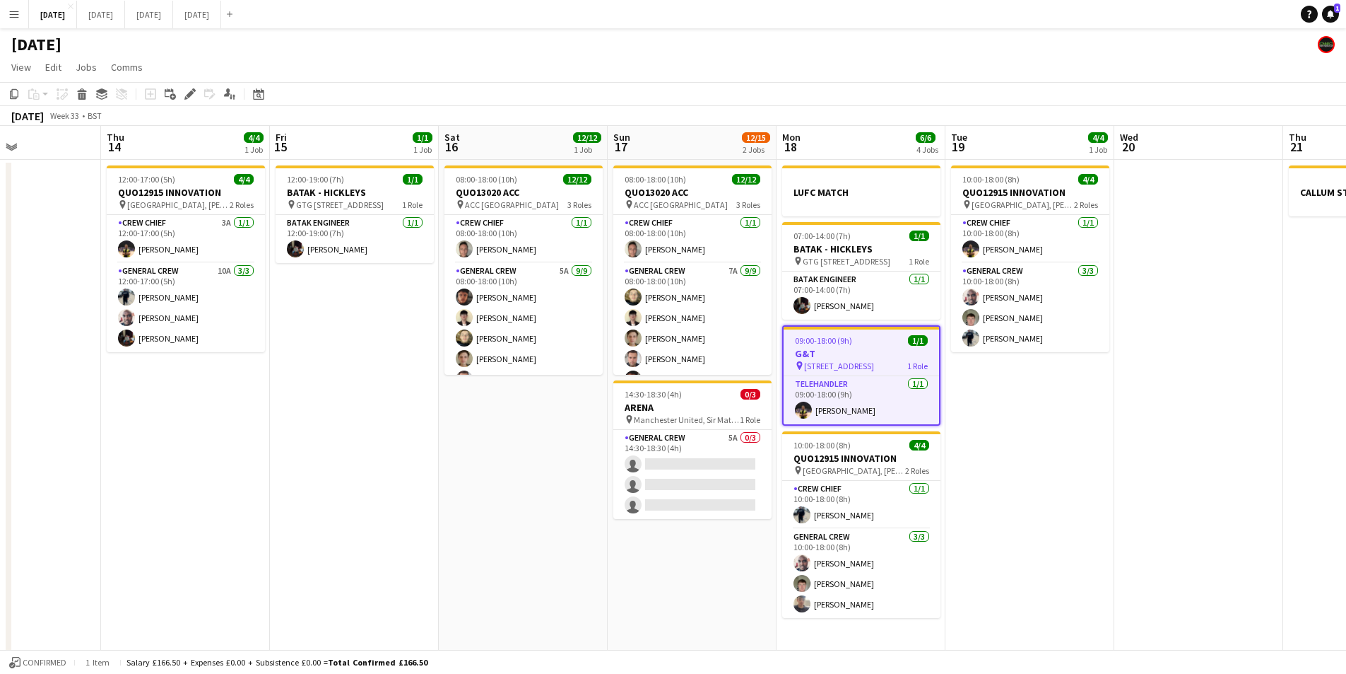
scroll to position [0, 420]
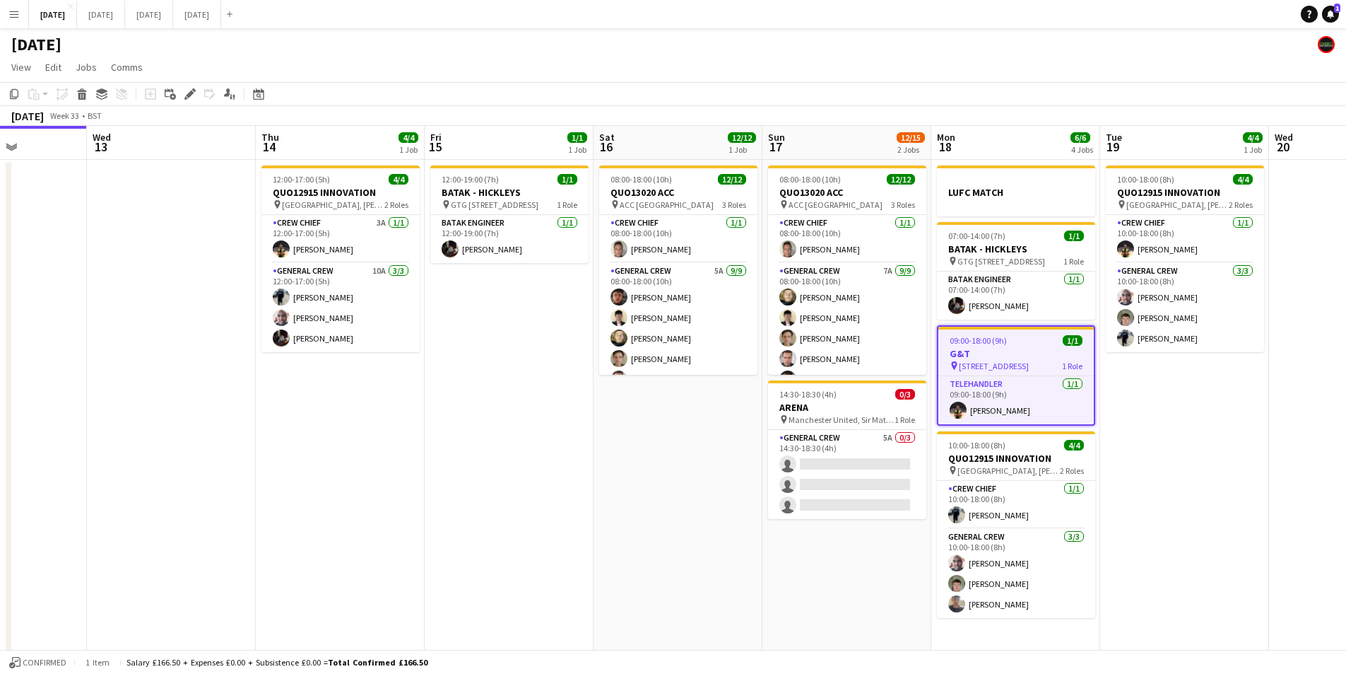
drag, startPoint x: 596, startPoint y: 469, endPoint x: 664, endPoint y: 434, distance: 76.2
click at [553, 460] on app-calendar-viewport "Sun 10 Mon 11 Tue 12 Wed 13 Thu 14 4/4 1 Job Fri 15 1/1 1 Job Sat 16 12/12 1 Jo…" at bounding box center [673, 515] width 1346 height 779
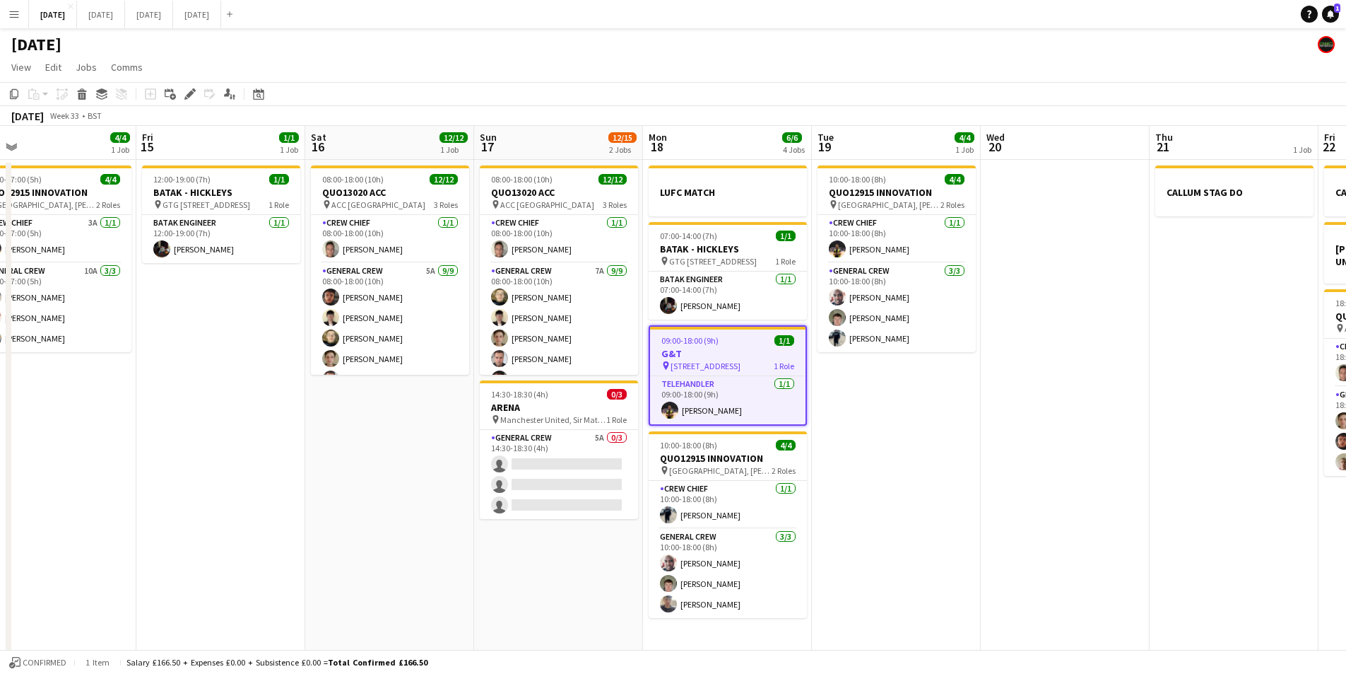
drag, startPoint x: 1050, startPoint y: 438, endPoint x: 708, endPoint y: 416, distance: 342.0
click at [702, 413] on app-calendar-viewport "Sun 10 Mon 11 Tue 12 Wed 13 Thu 14 4/4 1 Job Fri 15 1/1 1 Job Sat 16 12/12 1 Jo…" at bounding box center [673, 515] width 1346 height 779
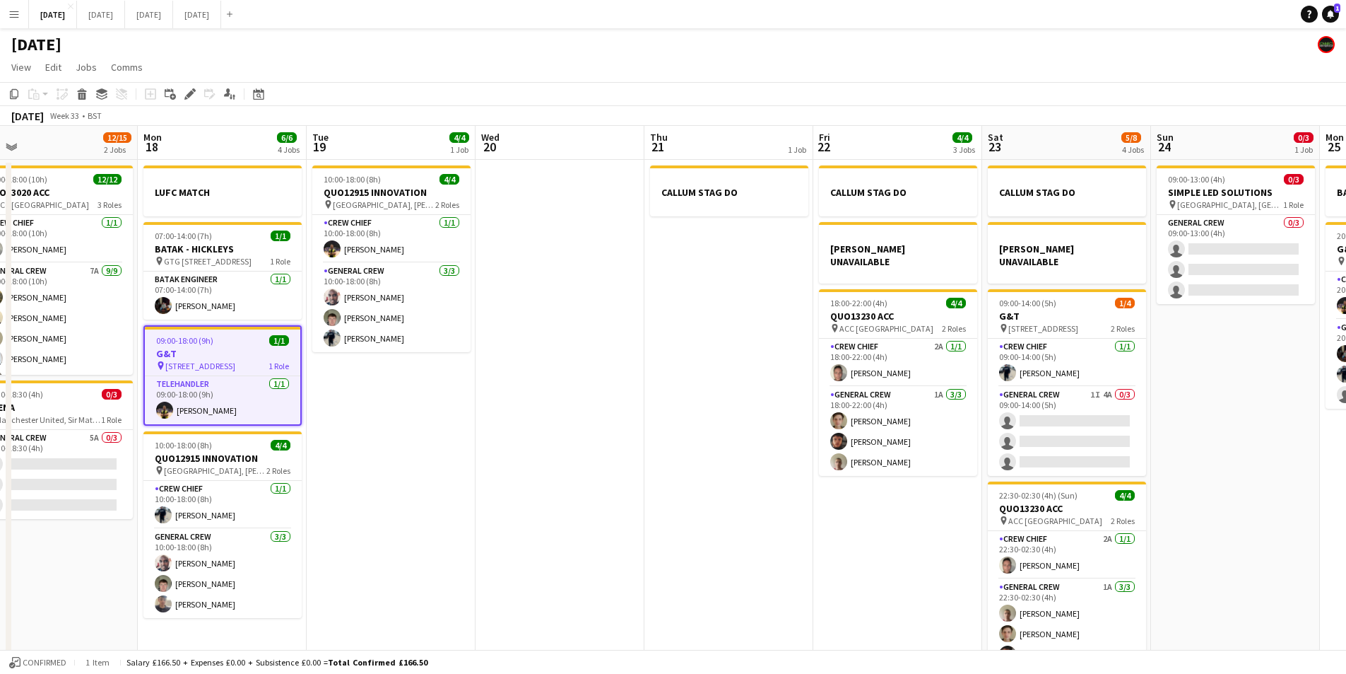
click at [626, 452] on app-calendar-viewport "Wed 13 Thu 14 4/4 1 Job Fri 15 1/1 1 Job Sat 16 12/12 1 Job Sun 17 12/15 2 Jobs…" at bounding box center [673, 515] width 1346 height 779
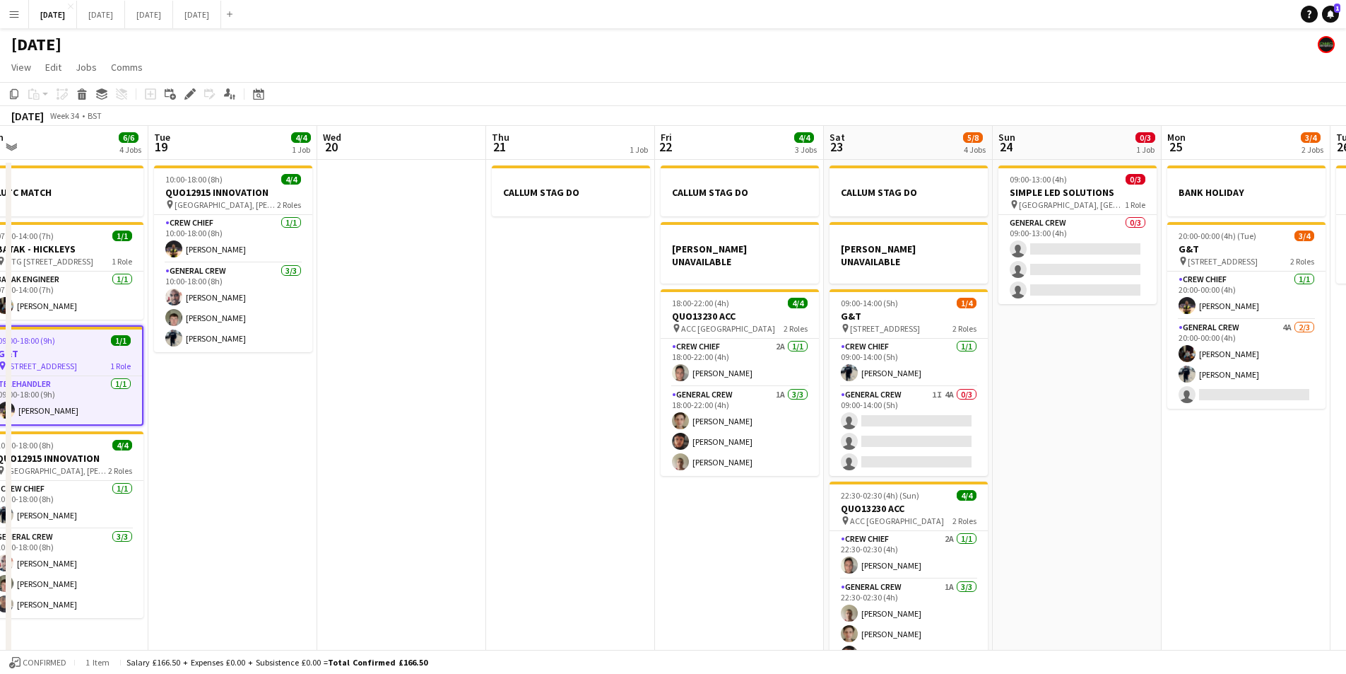
click at [430, 433] on app-calendar-viewport "Fri 15 1/1 1 Job Sat 16 12/12 1 Job Sun 17 12/15 2 Jobs Mon 18 6/6 4 Jobs Tue 1…" at bounding box center [673, 515] width 1346 height 779
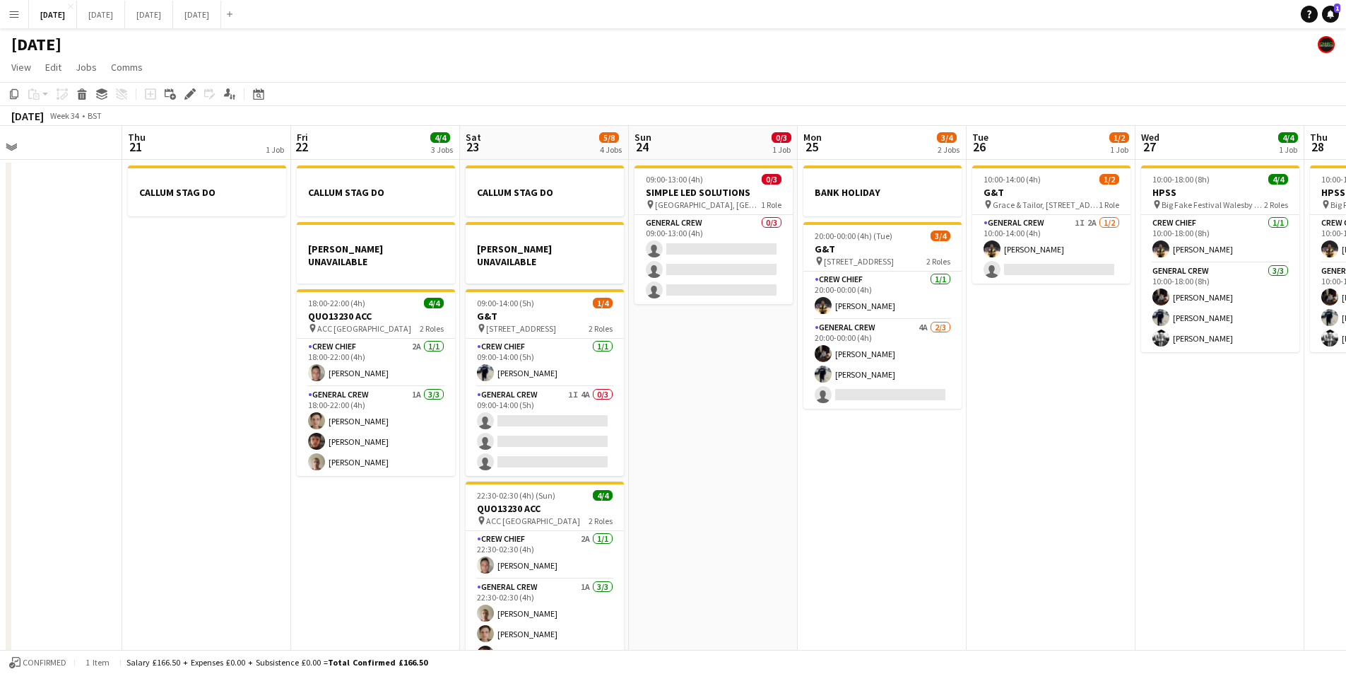
drag, startPoint x: 936, startPoint y: 423, endPoint x: 852, endPoint y: 423, distance: 83.4
click at [594, 389] on app-calendar-viewport "Mon 18 6/6 4 Jobs Tue 19 4/4 1 Job Wed 20 Thu 21 1 Job Fri 22 4/4 3 Jobs Sat 23…" at bounding box center [673, 515] width 1346 height 779
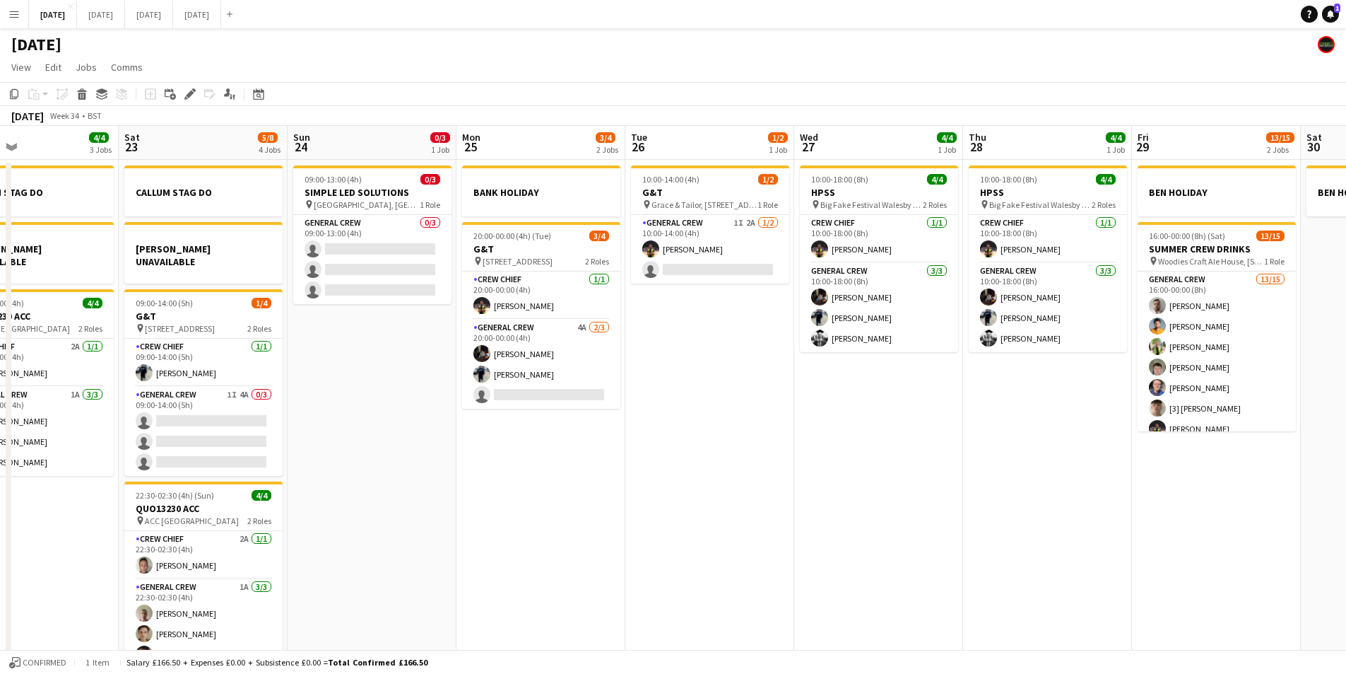
drag, startPoint x: 852, startPoint y: 448, endPoint x: 743, endPoint y: 400, distance: 119.6
click at [744, 400] on app-calendar-viewport "Wed 20 Thu 21 1 Job Fri 22 4/4 3 Jobs Sat 23 5/8 4 Jobs Sun 24 0/3 1 Job Mon 25…" at bounding box center [673, 515] width 1346 height 779
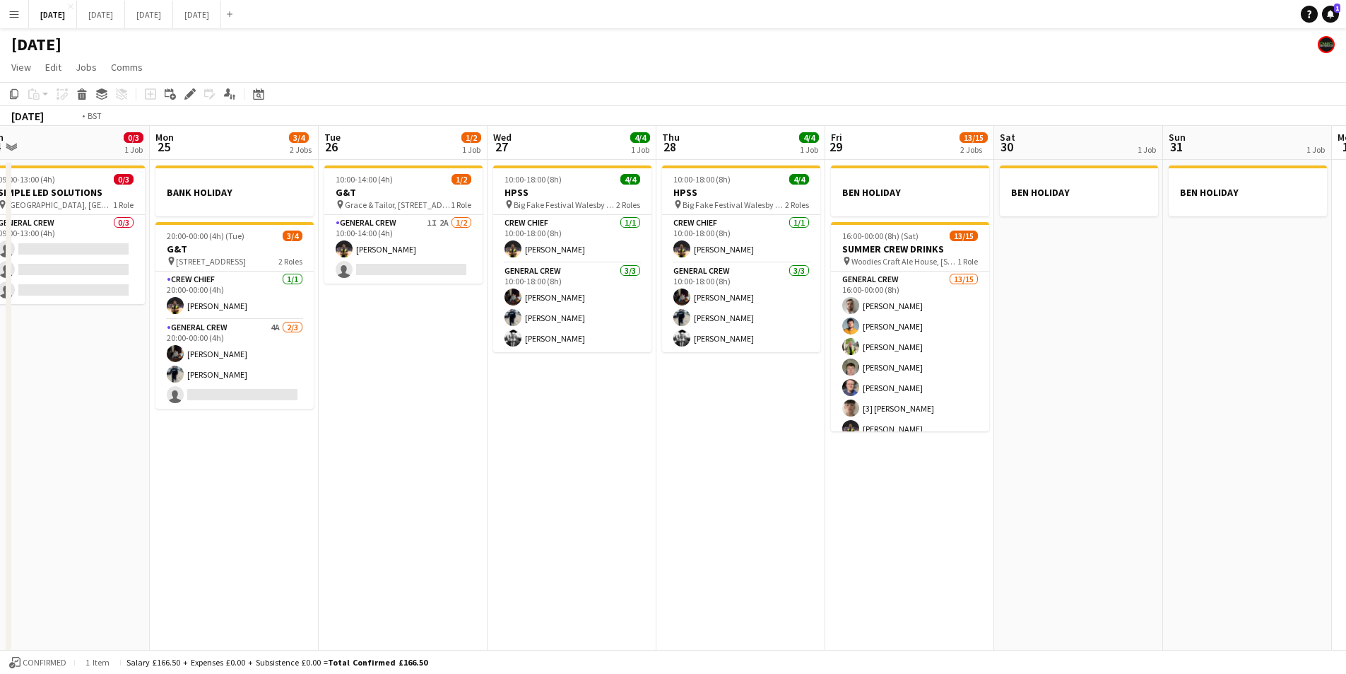
drag, startPoint x: 994, startPoint y: 462, endPoint x: 992, endPoint y: 501, distance: 38.9
click at [1023, 512] on app-calendar-viewport "Sat 23 5/8 4 Jobs Sun 24 0/3 1 Job Mon 25 3/4 2 Jobs Tue 26 1/2 1 Job Wed 27 4/…" at bounding box center [673, 515] width 1346 height 779
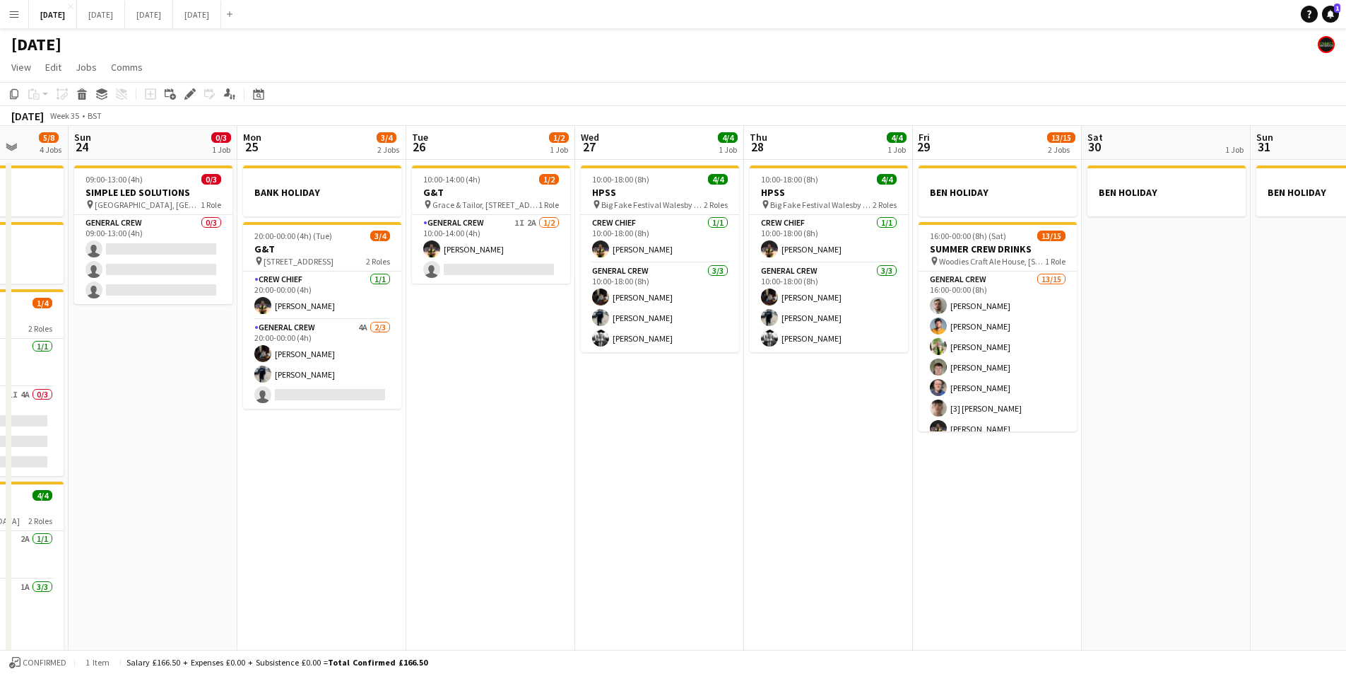
click at [994, 488] on app-calendar-viewport "Thu 21 1 Job Fri 22 4/4 3 Jobs Sat 23 5/8 4 Jobs Sun 24 0/3 1 Job Mon 25 3/4 2 …" at bounding box center [673, 515] width 1346 height 779
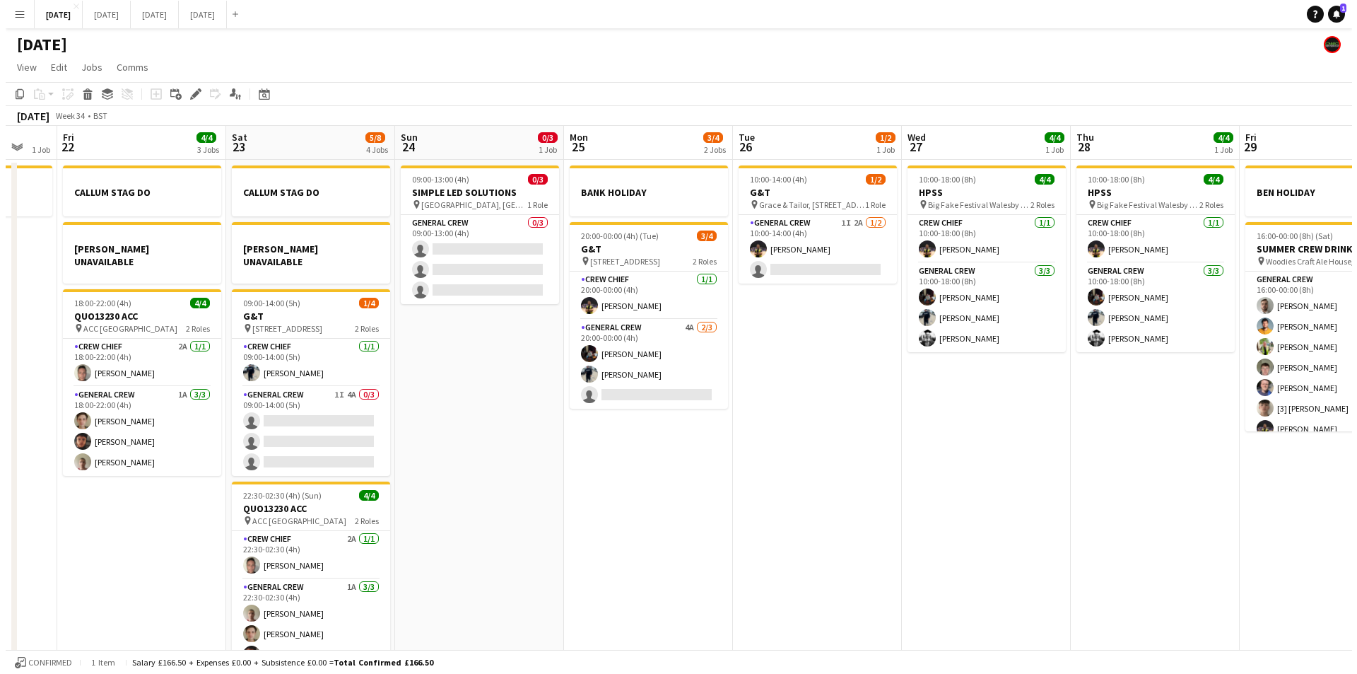
scroll to position [0, 455]
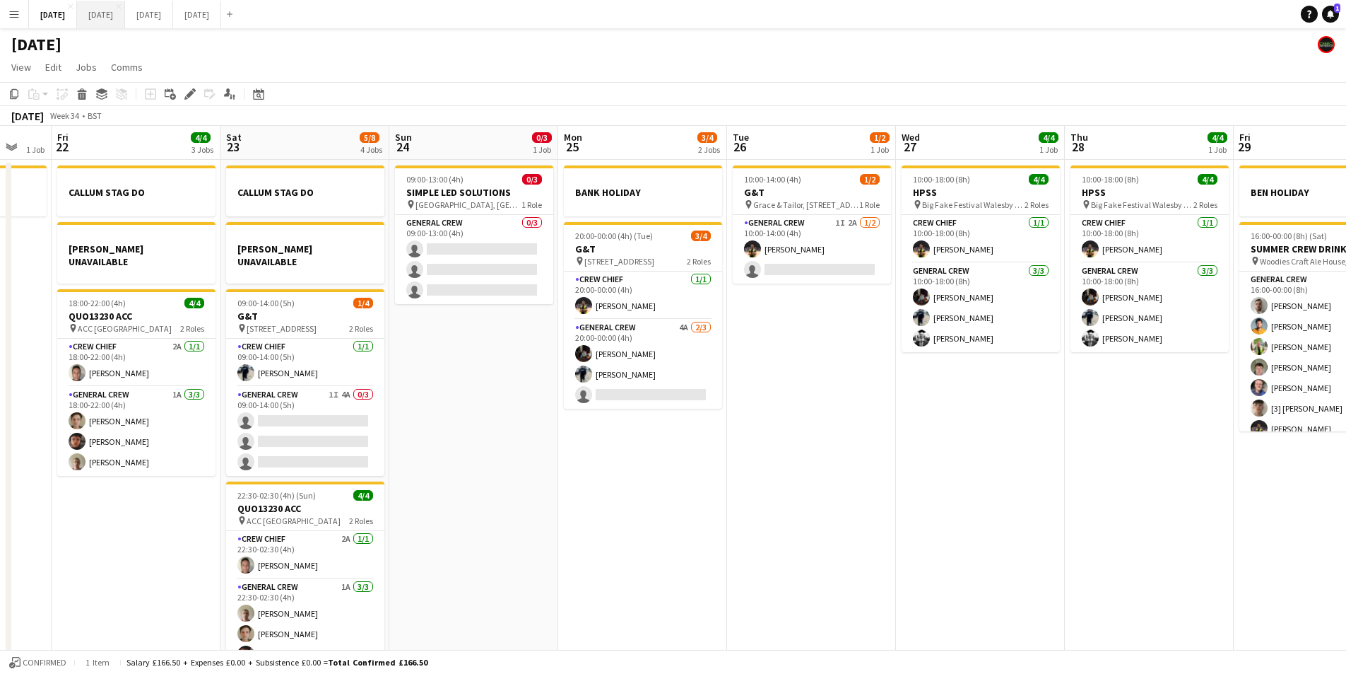
click at [117, 10] on button "SEPTEMBER 2025 Close" at bounding box center [101, 15] width 48 height 28
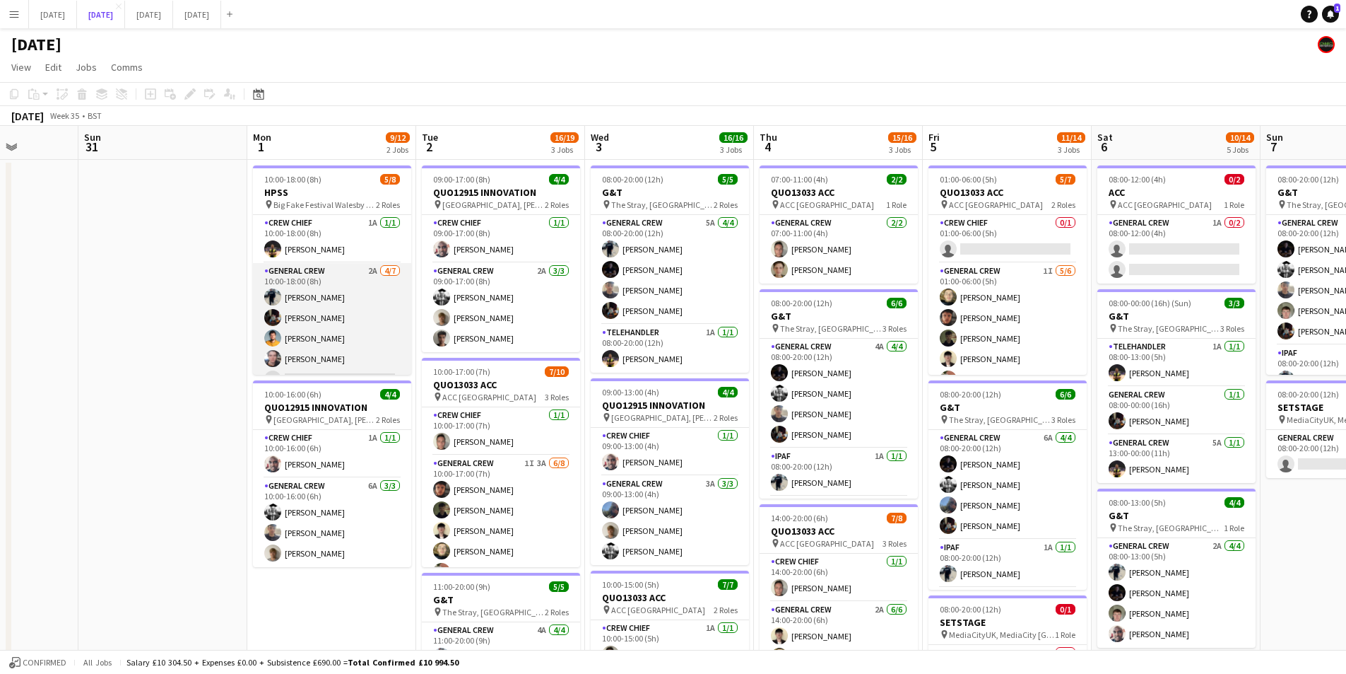
scroll to position [59, 0]
click at [344, 295] on app-card-role "General Crew 2A 4/7 10:00-18:00 (8h) Ben Connor REECE MCFARLANE George Warren E…" at bounding box center [332, 289] width 158 height 171
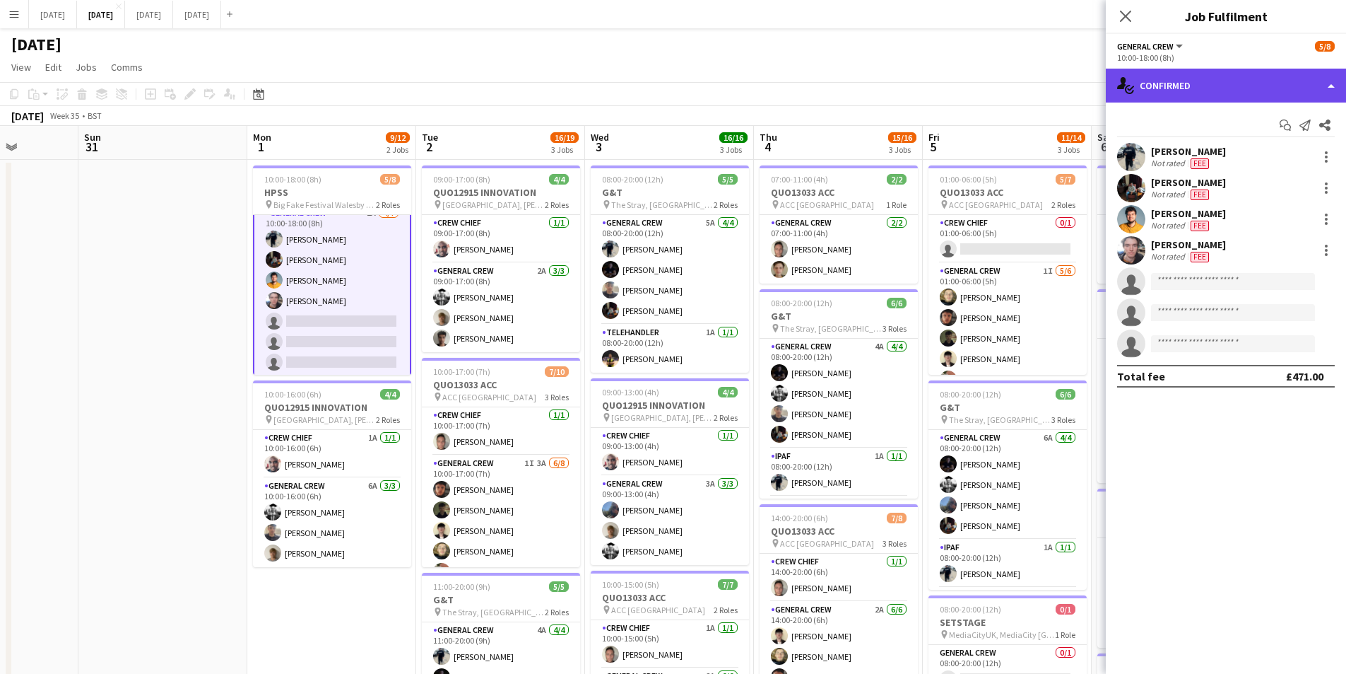
click at [1267, 81] on div "single-neutral-actions-check-2 Confirmed" at bounding box center [1226, 86] width 240 height 34
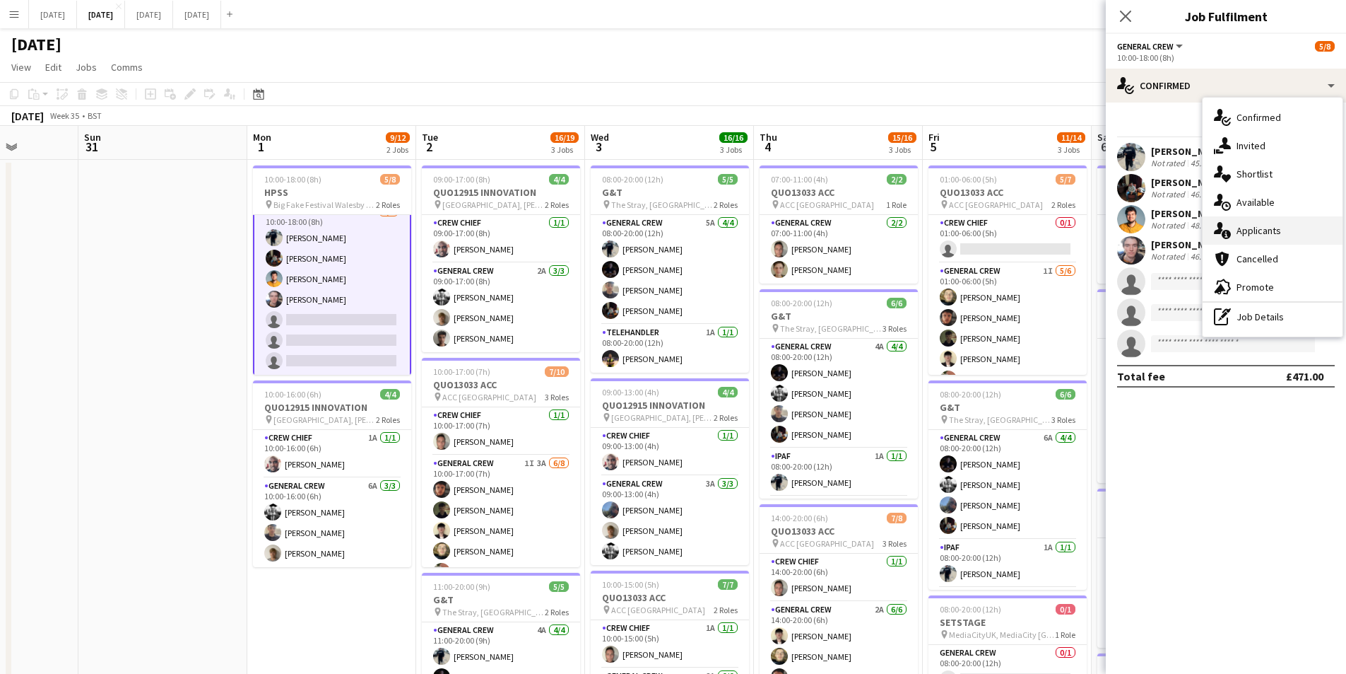
click at [1267, 230] on div "single-neutral-actions-information Applicants" at bounding box center [1273, 230] width 140 height 28
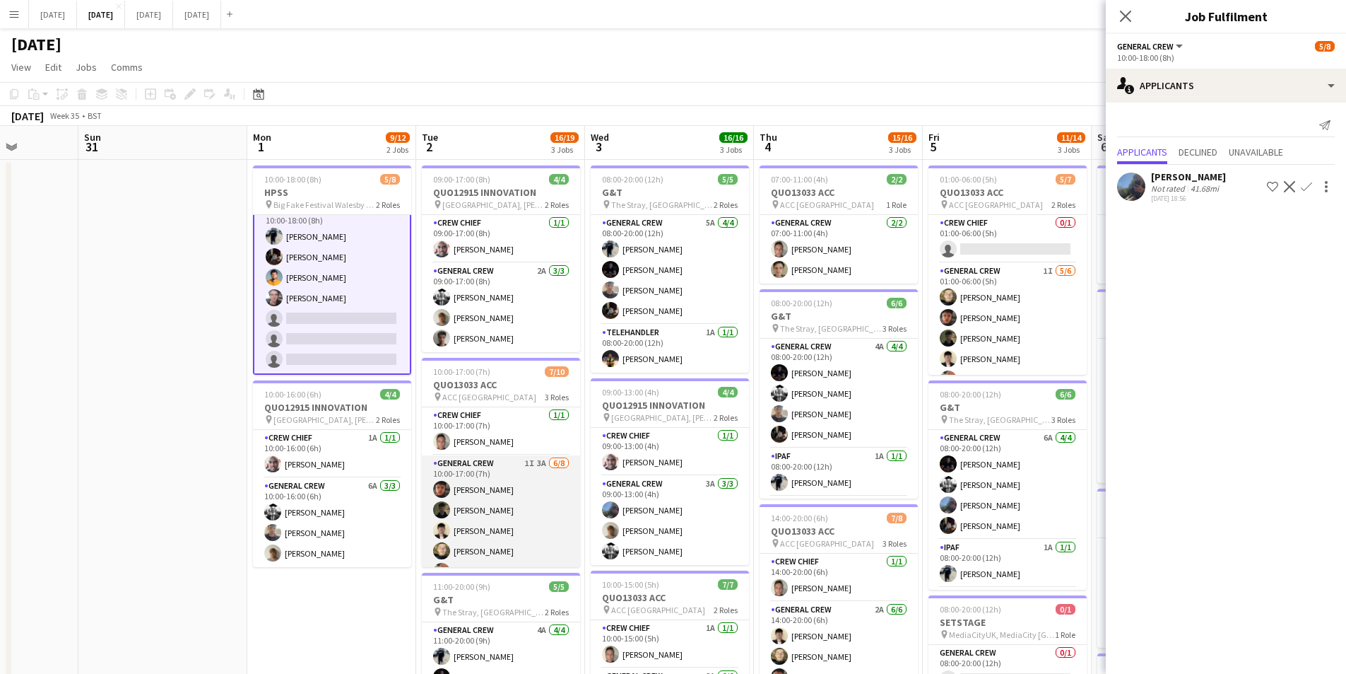
scroll to position [128, 0]
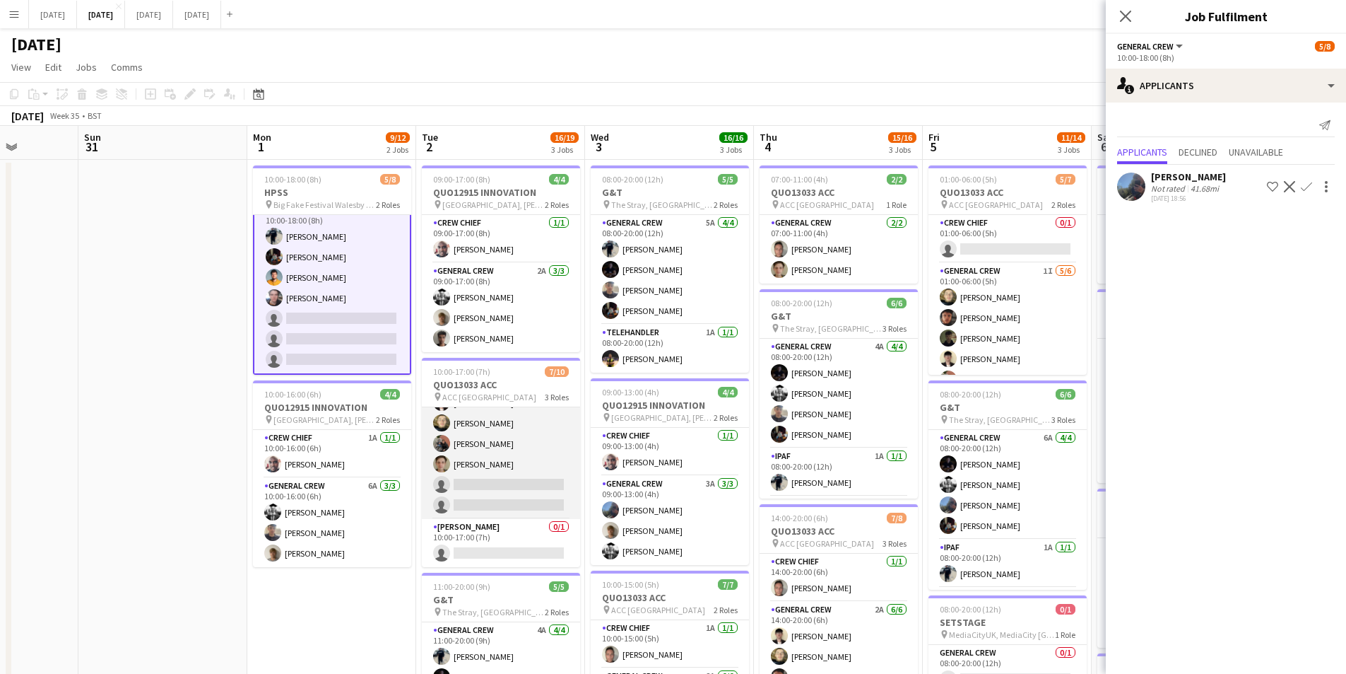
click at [520, 474] on app-card-role "General Crew 1I 3A 6/8 10:00-17:00 (7h) Kai Gilley Tawny Gilley Sam Calderbank …" at bounding box center [501, 423] width 158 height 192
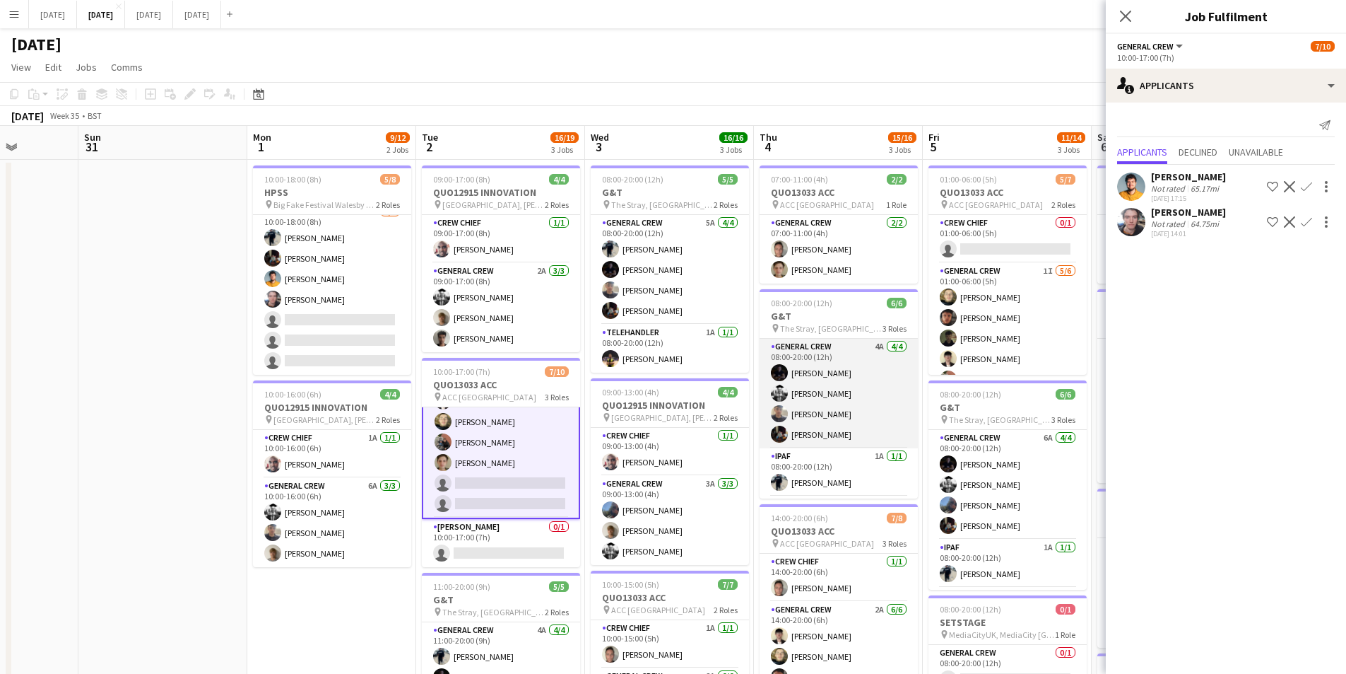
scroll to position [46, 0]
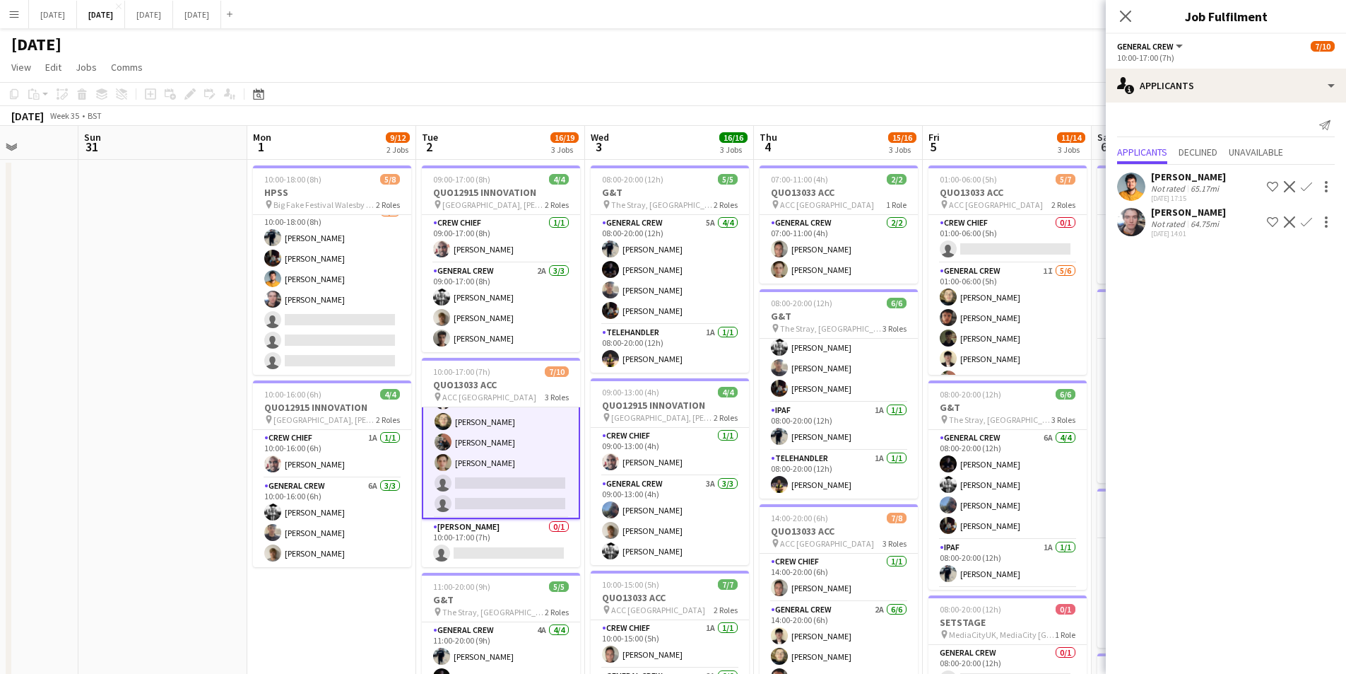
drag, startPoint x: 920, startPoint y: 448, endPoint x: 770, endPoint y: 445, distance: 149.9
click at [767, 452] on app-calendar-viewport "Thu 28 Fri 29 Sat 30 Sun 31 Mon 1 9/12 2 Jobs Tue 2 16/19 3 Jobs Wed 3 16/16 3 …" at bounding box center [673, 537] width 1346 height 823
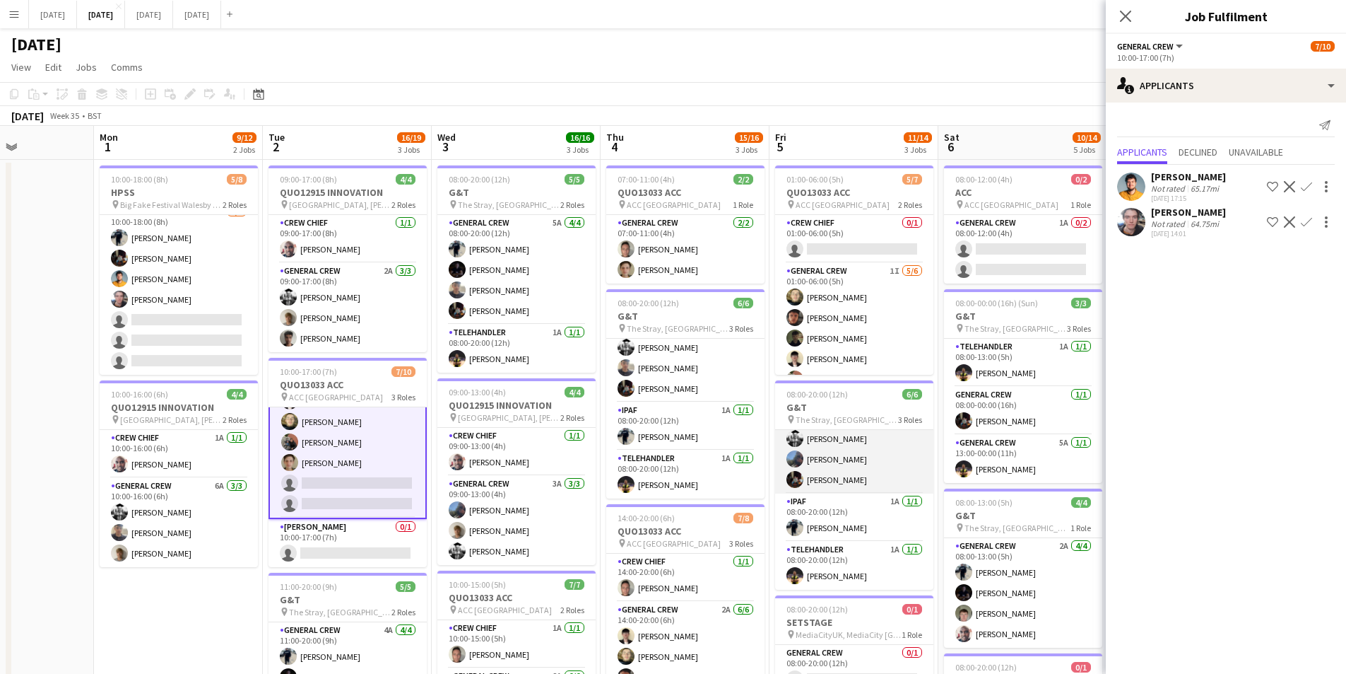
scroll to position [0, 0]
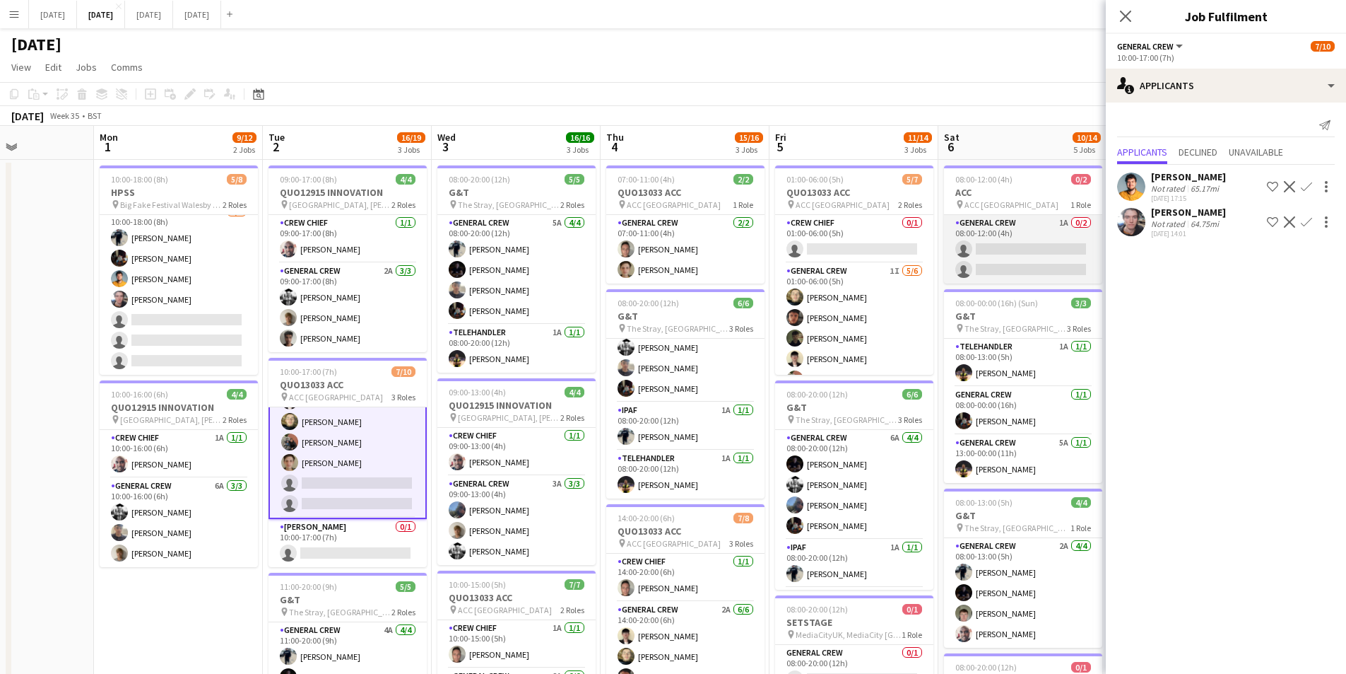
click at [988, 260] on app-card-role "General Crew 1A 0/2 08:00-12:00 (4h) single-neutral-actions single-neutral-acti…" at bounding box center [1023, 249] width 158 height 69
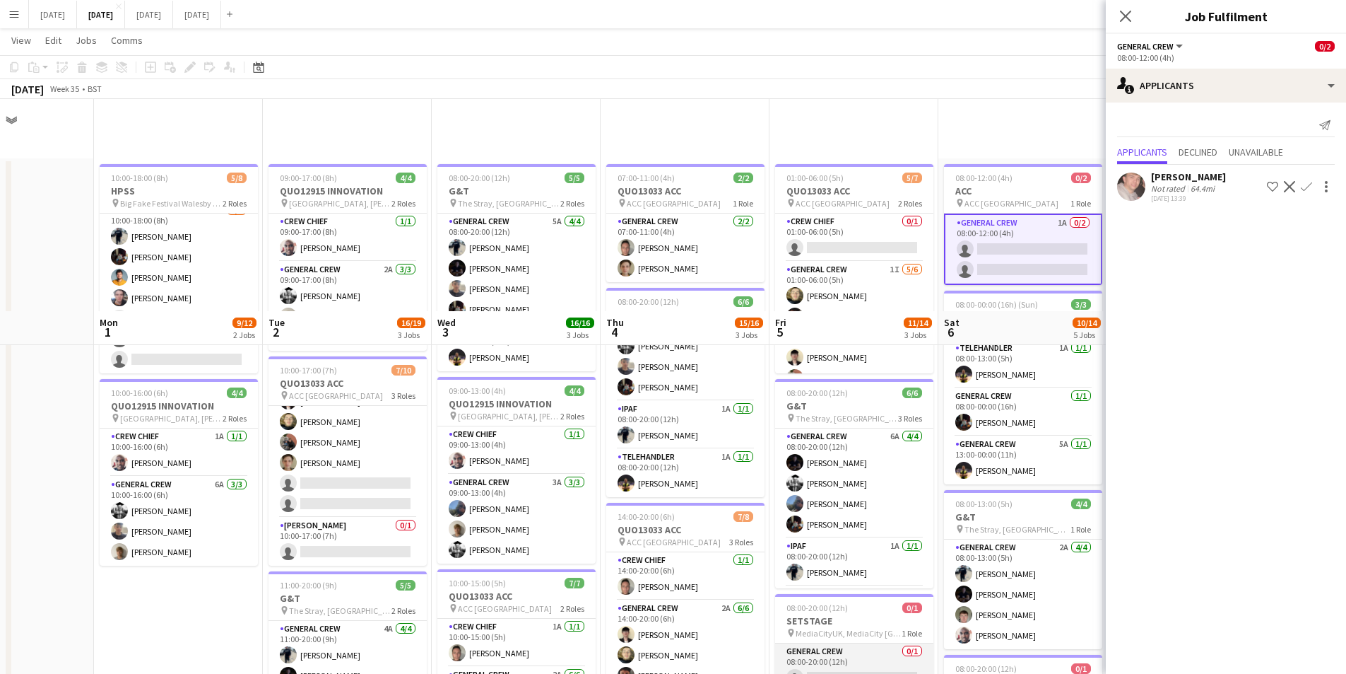
scroll to position [212, 0]
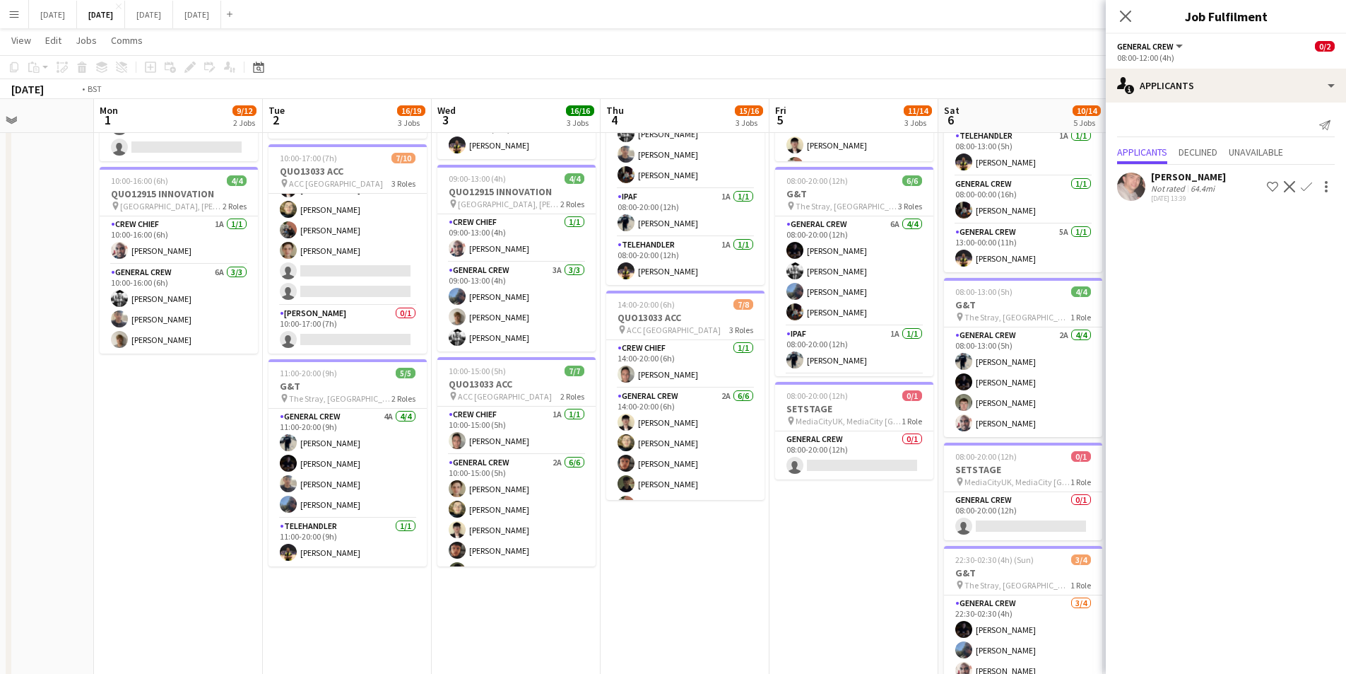
drag, startPoint x: 882, startPoint y: 524, endPoint x: 722, endPoint y: 527, distance: 159.8
click at [722, 527] on app-calendar-viewport "Fri 29 Sat 30 Sun 31 Mon 1 9/12 2 Jobs Tue 2 16/19 3 Jobs Wed 3 16/16 3 Jobs Th…" at bounding box center [673, 289] width 1346 height 893
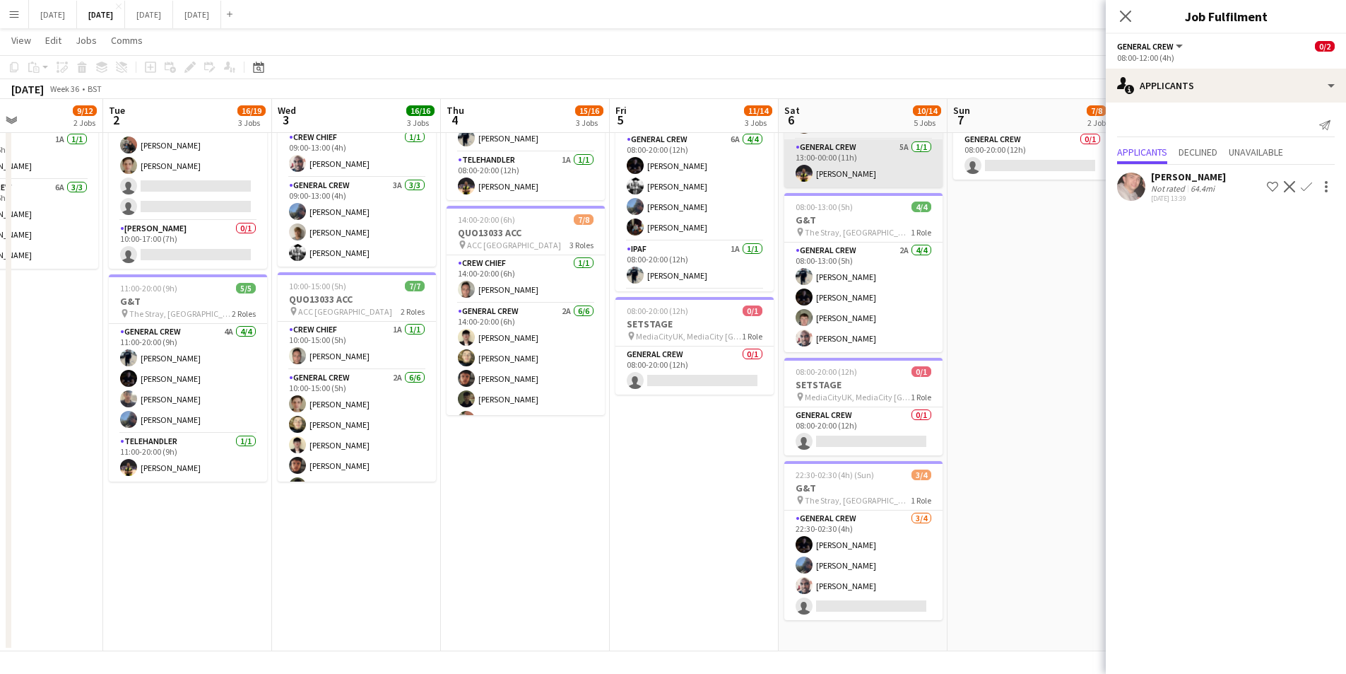
scroll to position [0, 0]
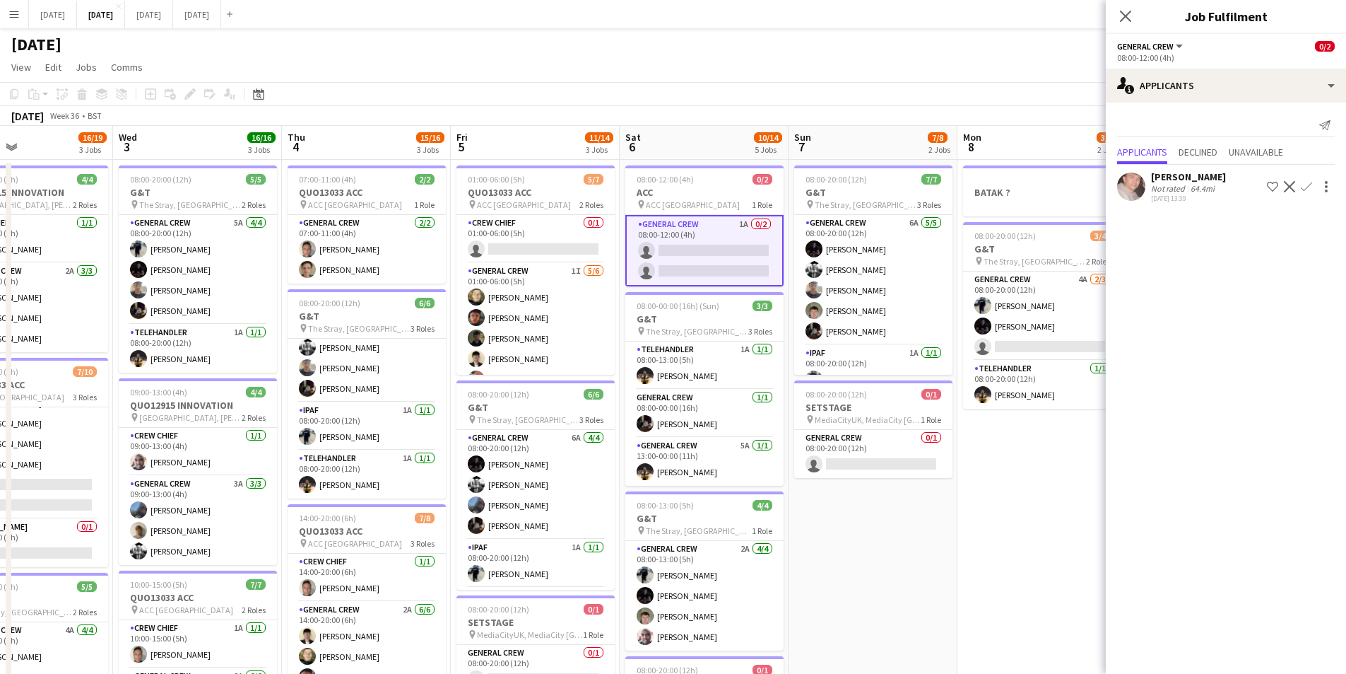
drag, startPoint x: 927, startPoint y: 479, endPoint x: 768, endPoint y: 471, distance: 159.2
click at [768, 471] on app-calendar-viewport "Sat 30 Sun 31 Mon 1 9/12 2 Jobs Tue 2 16/19 3 Jobs Wed 3 16/16 3 Jobs Thu 4 15/…" at bounding box center [673, 537] width 1346 height 823
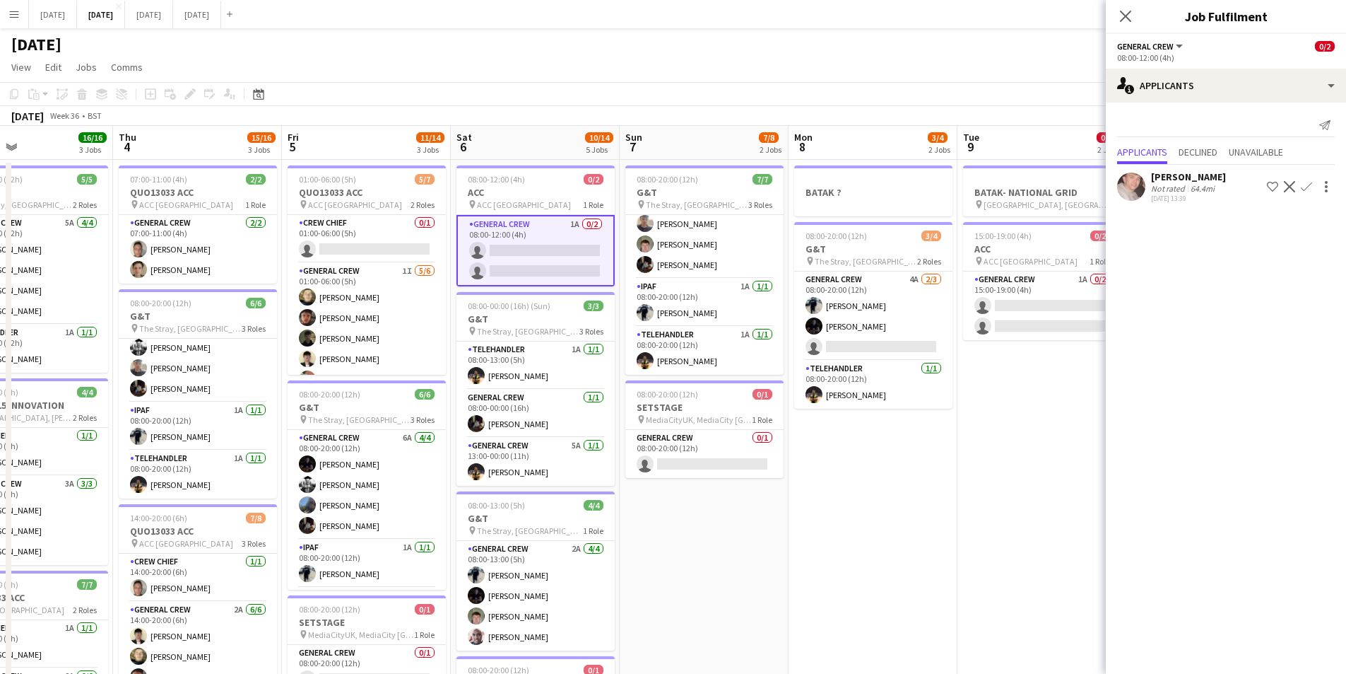
drag, startPoint x: 872, startPoint y: 483, endPoint x: 817, endPoint y: 480, distance: 55.2
click at [817, 480] on app-calendar-viewport "Sun 31 Mon 1 9/12 2 Jobs Tue 2 16/19 3 Jobs Wed 3 16/16 3 Jobs Thu 4 15/16 3 Jo…" at bounding box center [673, 537] width 1346 height 823
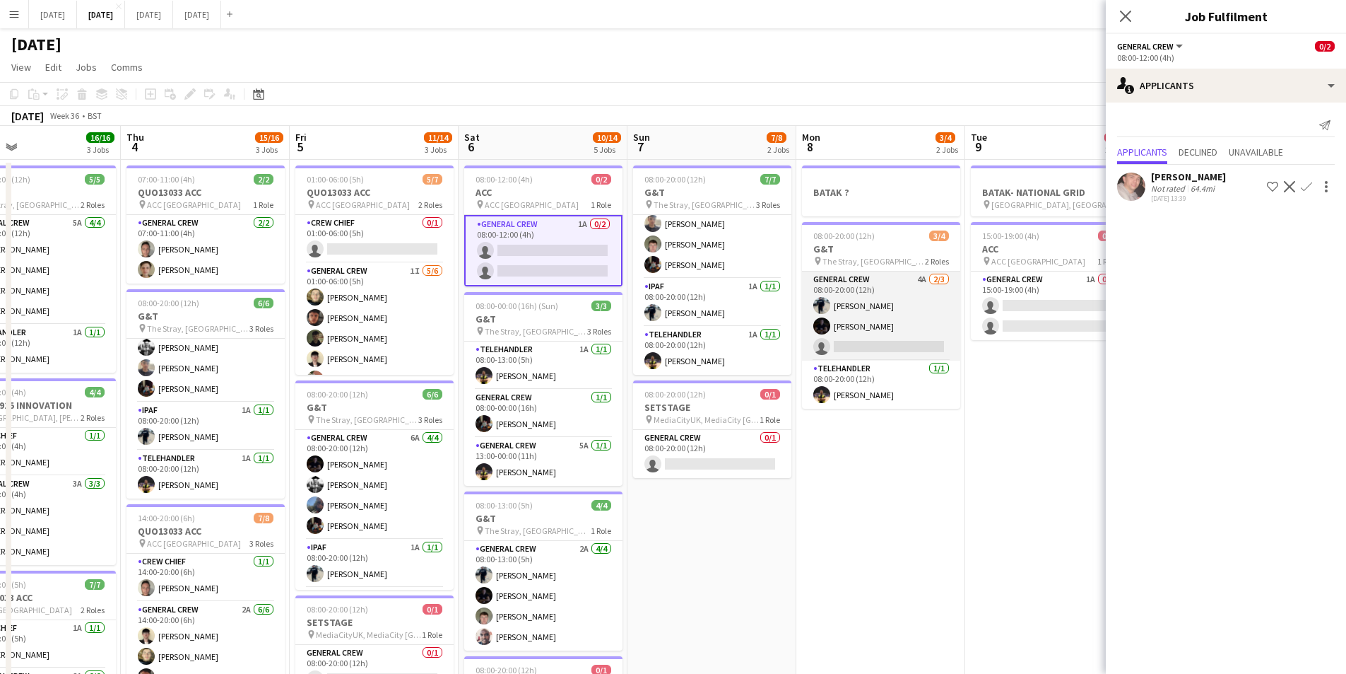
click at [878, 329] on app-card-role "General Crew 4A 2/3 08:00-20:00 (12h) Ben Connor Joe Weightman single-neutral-a…" at bounding box center [881, 315] width 158 height 89
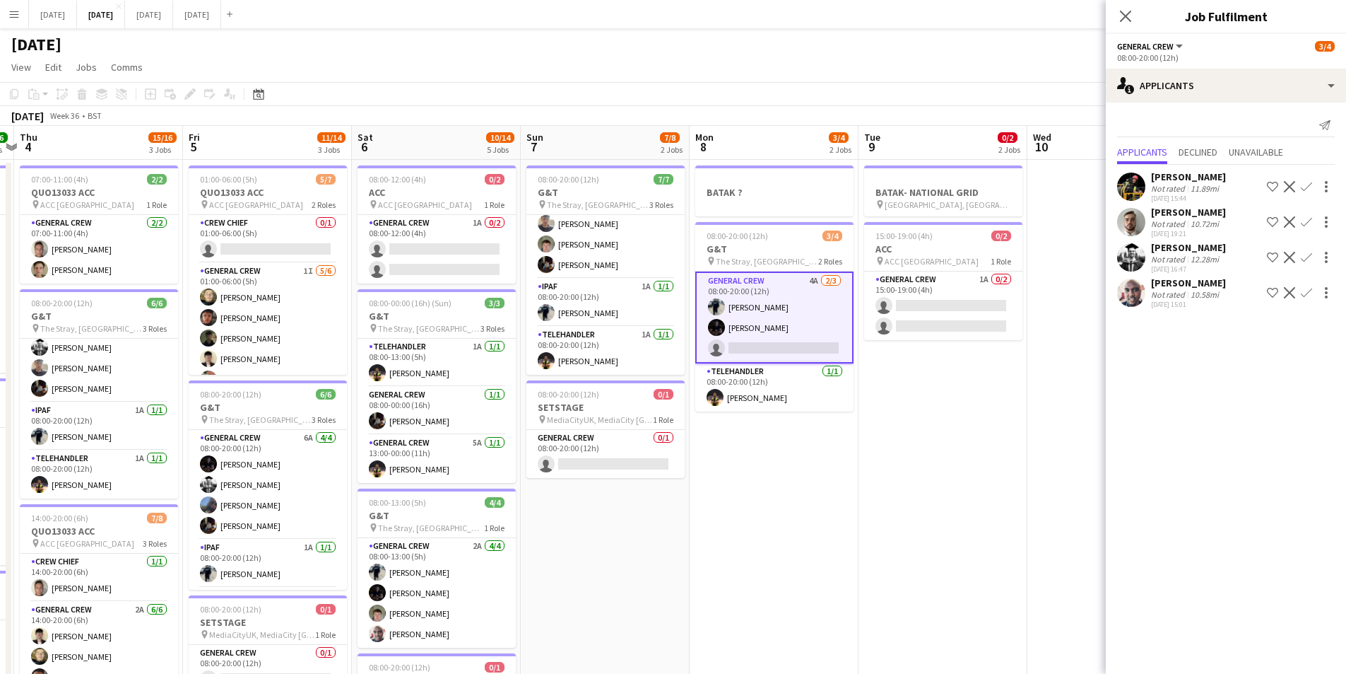
drag, startPoint x: 883, startPoint y: 469, endPoint x: 835, endPoint y: 469, distance: 47.4
click at [835, 469] on app-calendar-viewport "Mon 1 9/12 2 Jobs Tue 2 16/19 3 Jobs Wed 3 16/16 3 Jobs Thu 4 15/16 3 Jobs Fri …" at bounding box center [673, 537] width 1346 height 823
click at [927, 319] on app-card-role "General Crew 1A 0/2 15:00-19:00 (4h) single-neutral-actions single-neutral-acti…" at bounding box center [943, 305] width 158 height 69
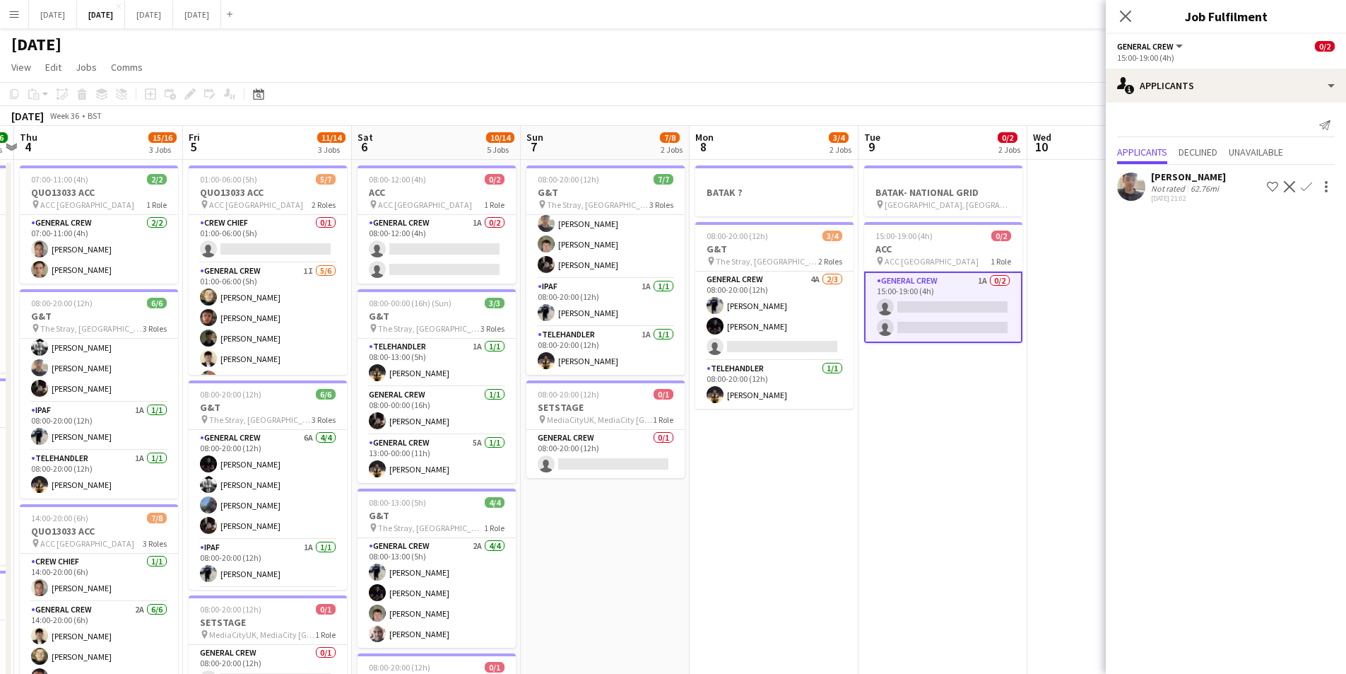
drag, startPoint x: 956, startPoint y: 489, endPoint x: 766, endPoint y: 484, distance: 189.5
click at [765, 482] on app-calendar-viewport "Mon 1 9/12 2 Jobs Tue 2 16/19 3 Jobs Wed 3 16/16 3 Jobs Thu 4 15/16 3 Jobs Fri …" at bounding box center [673, 537] width 1346 height 823
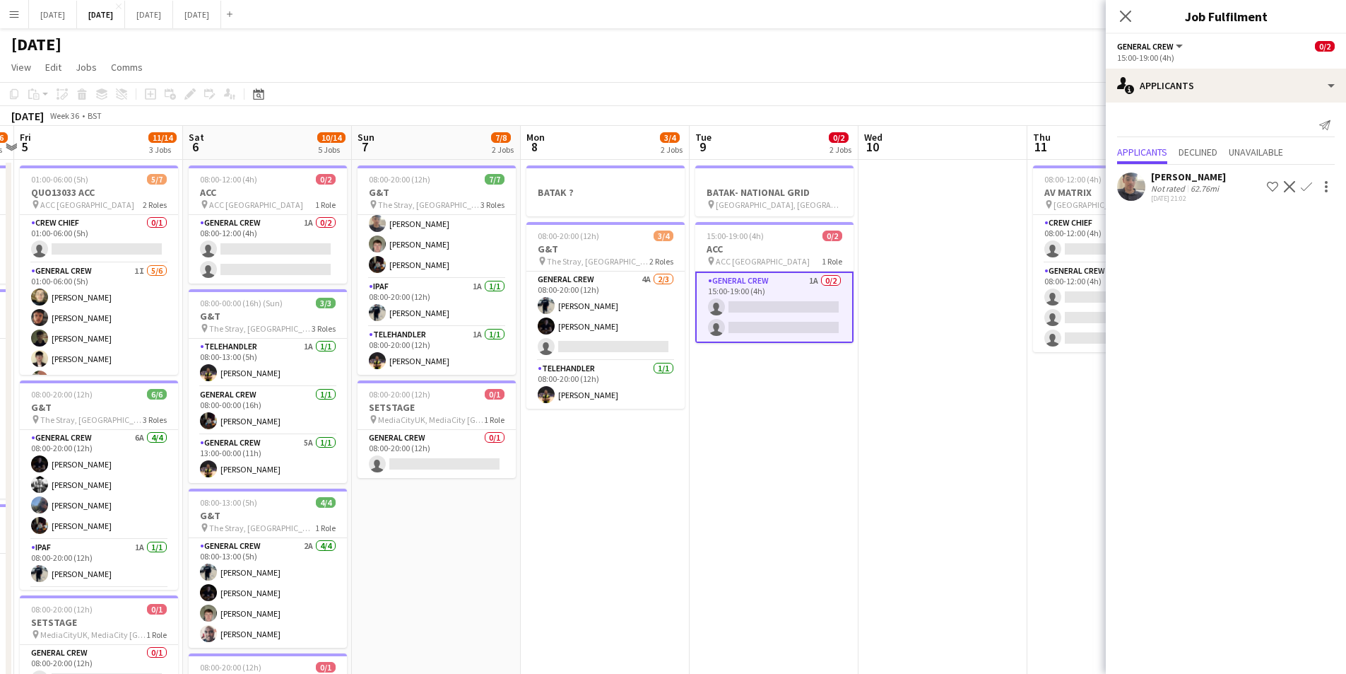
click at [553, 492] on app-calendar-viewport "Tue 2 16/19 3 Jobs Wed 3 16/16 3 Jobs Thu 4 15/16 3 Jobs Fri 5 11/14 3 Jobs Sat…" at bounding box center [673, 537] width 1346 height 823
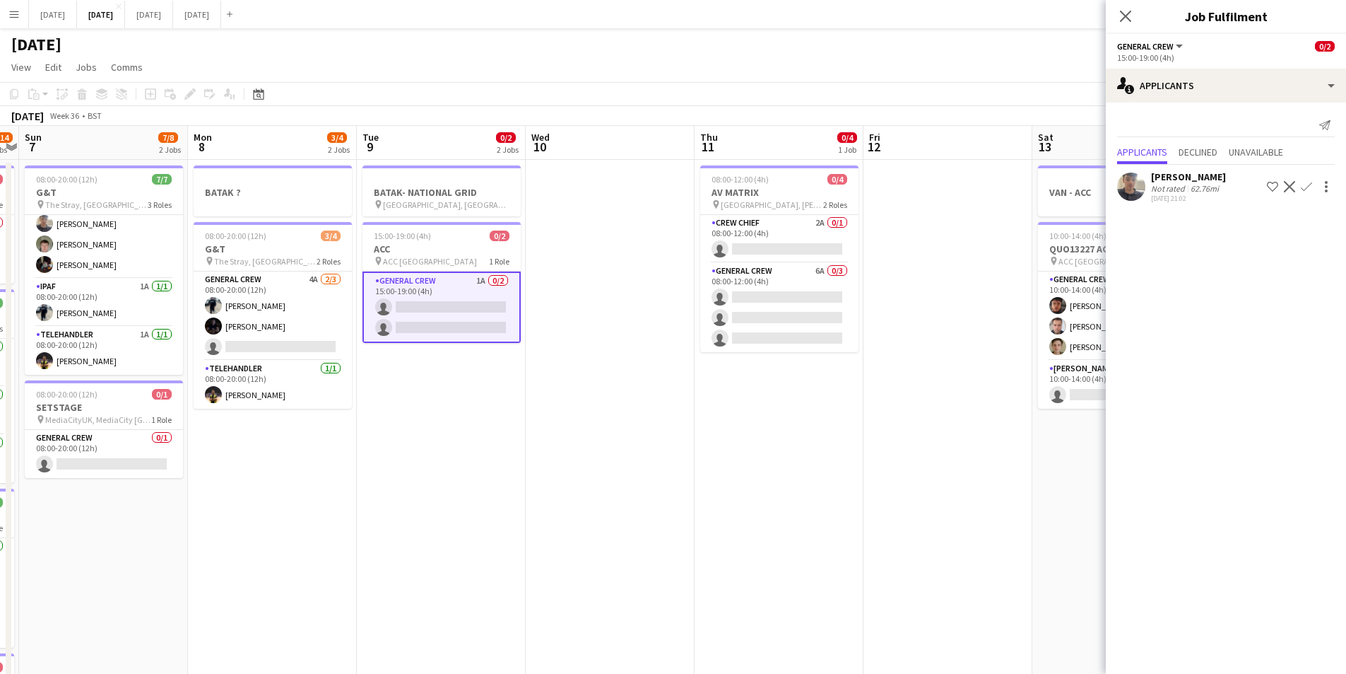
drag, startPoint x: 722, startPoint y: 524, endPoint x: 566, endPoint y: 484, distance: 160.5
click at [527, 483] on app-calendar-viewport "Thu 4 15/16 3 Jobs Fri 5 11/14 3 Jobs Sat 6 10/14 5 Jobs Sun 7 7/8 2 Jobs Mon 8…" at bounding box center [673, 537] width 1346 height 823
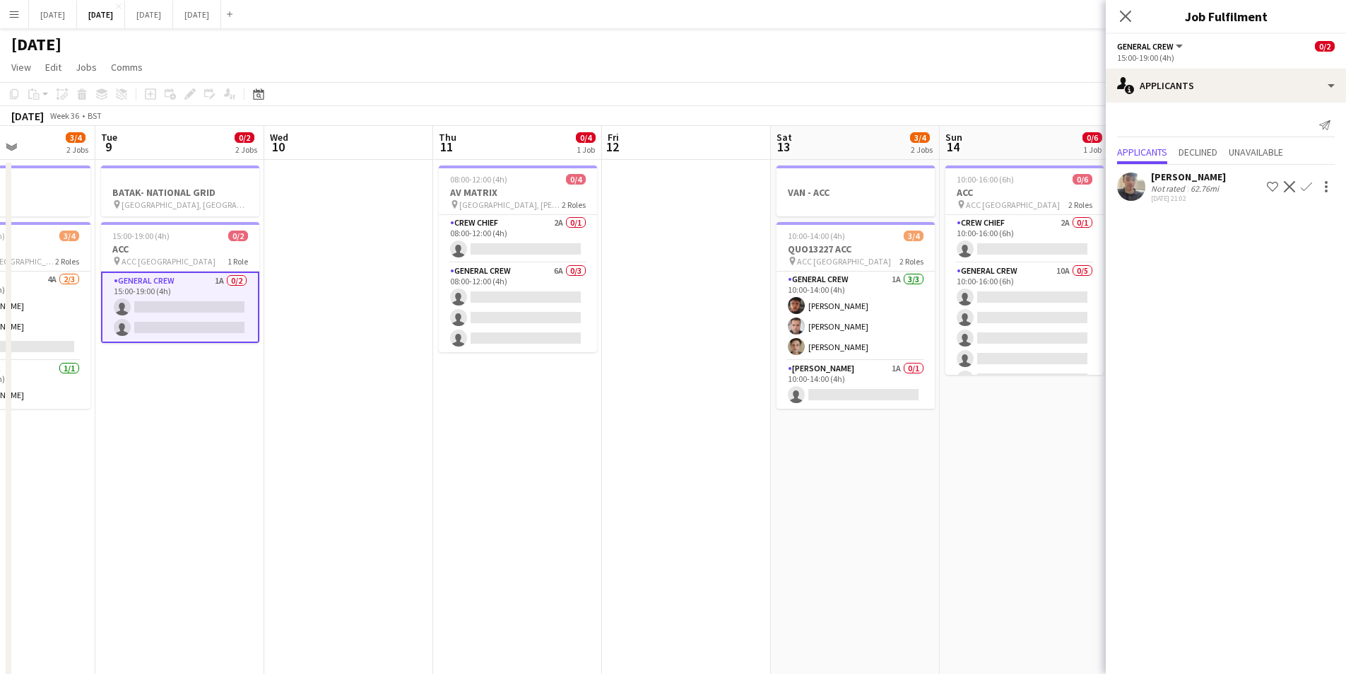
drag, startPoint x: 598, startPoint y: 486, endPoint x: 523, endPoint y: 481, distance: 75.1
click at [525, 481] on app-calendar-viewport "Sat 6 10/14 5 Jobs Sun 7 7/8 2 Jobs Mon 8 3/4 2 Jobs Tue 9 0/2 2 Jobs Wed 10 Th…" at bounding box center [673, 537] width 1346 height 823
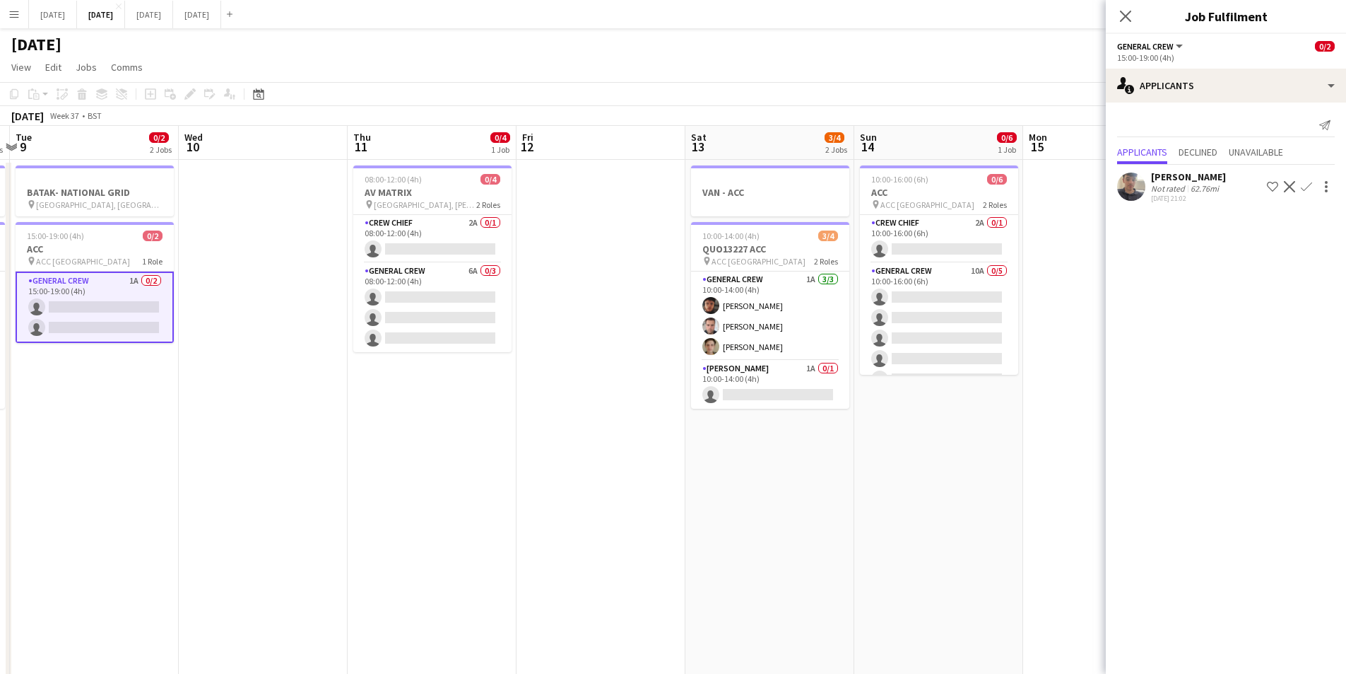
drag, startPoint x: 589, startPoint y: 466, endPoint x: 920, endPoint y: 401, distance: 336.6
click at [878, 424] on app-calendar-viewport "Sun 7 7/8 2 Jobs Mon 8 3/4 2 Jobs Tue 9 0/2 2 Jobs Wed 10 Thu 11 0/4 1 Job Fri …" at bounding box center [673, 537] width 1346 height 823
click at [881, 427] on app-calendar-viewport "Sun 7 7/8 2 Jobs Mon 8 3/4 2 Jobs Tue 9 0/2 2 Jobs Wed 10 Thu 11 0/4 1 Job Fri …" at bounding box center [673, 537] width 1346 height 823
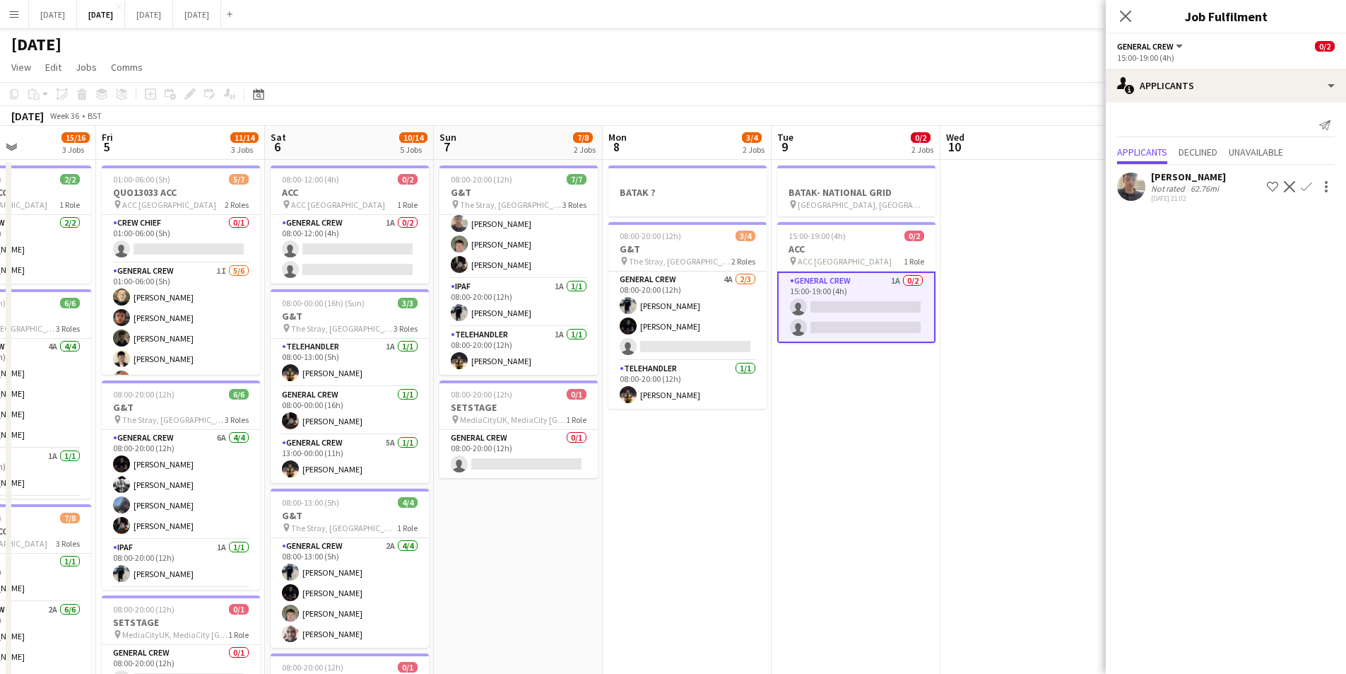
drag, startPoint x: 843, startPoint y: 471, endPoint x: 489, endPoint y: 462, distance: 354.2
click at [1012, 449] on app-calendar-viewport "Thu 4 15/16 3 Jobs Fri 5 11/14 3 Jobs Sat 6 10/14 5 Jobs Sun 7 7/8 2 Jobs Mon 8…" at bounding box center [673, 537] width 1346 height 823
click at [1022, 481] on app-calendar-viewport "Thu 4 15/16 3 Jobs Fri 5 11/14 3 Jobs Sat 6 10/14 5 Jobs Sun 7 7/8 2 Jobs Mon 8…" at bounding box center [673, 537] width 1346 height 823
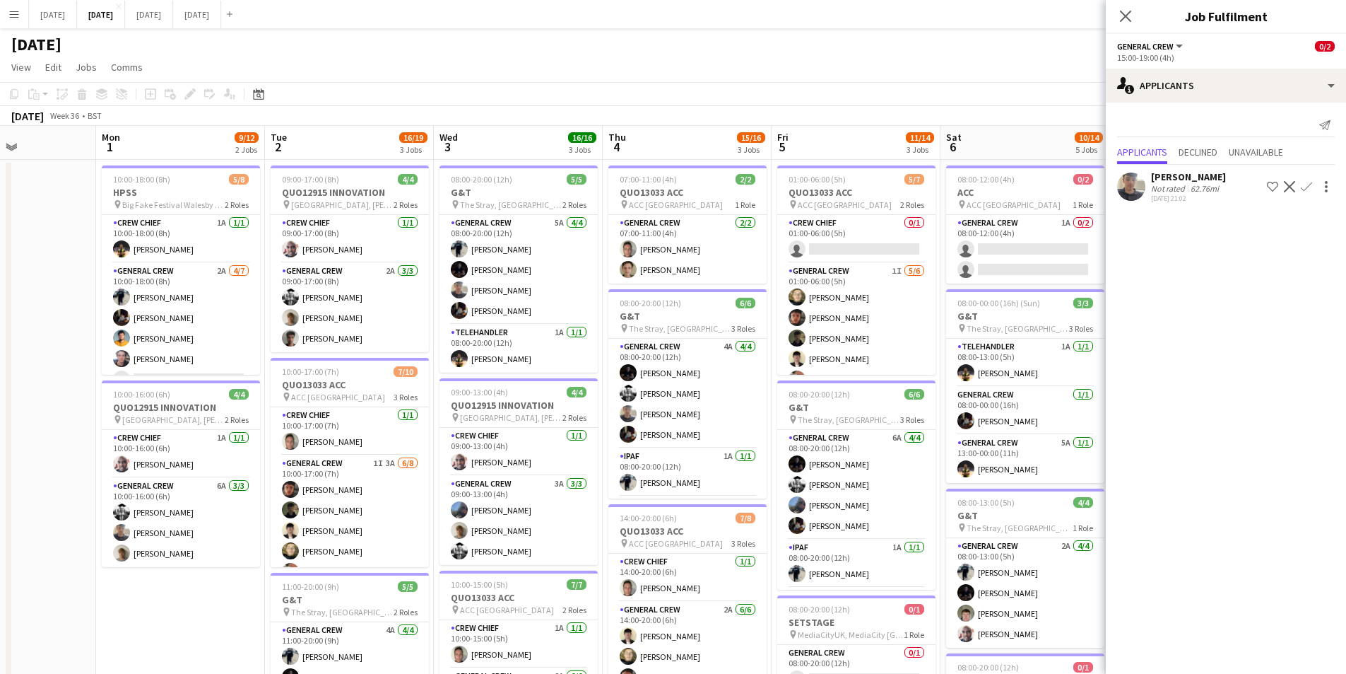
drag, startPoint x: 489, startPoint y: 462, endPoint x: 630, endPoint y: 389, distance: 159.3
click at [845, 454] on app-calendar-viewport "Sun 31 Mon 1 9/12 2 Jobs Tue 2 16/19 3 Jobs Wed 3 16/16 3 Jobs Thu 4 15/16 3 Jo…" at bounding box center [673, 537] width 1346 height 823
click at [640, 438] on app-calendar-viewport "Sun 31 Mon 1 9/12 2 Jobs Tue 2 16/19 3 Jobs Wed 3 16/16 3 Jobs Thu 4 15/16 3 Jo…" at bounding box center [673, 537] width 1346 height 823
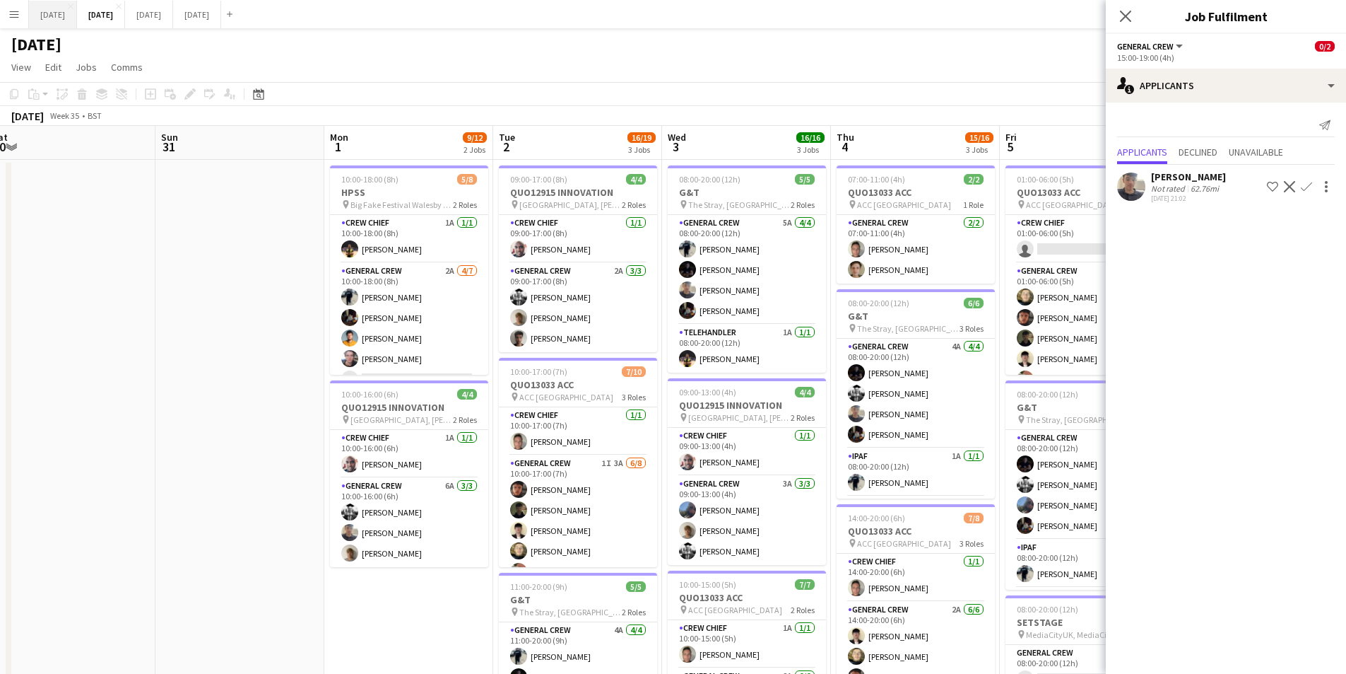
click at [61, 9] on button "AUGUST 2025 Close" at bounding box center [53, 15] width 48 height 28
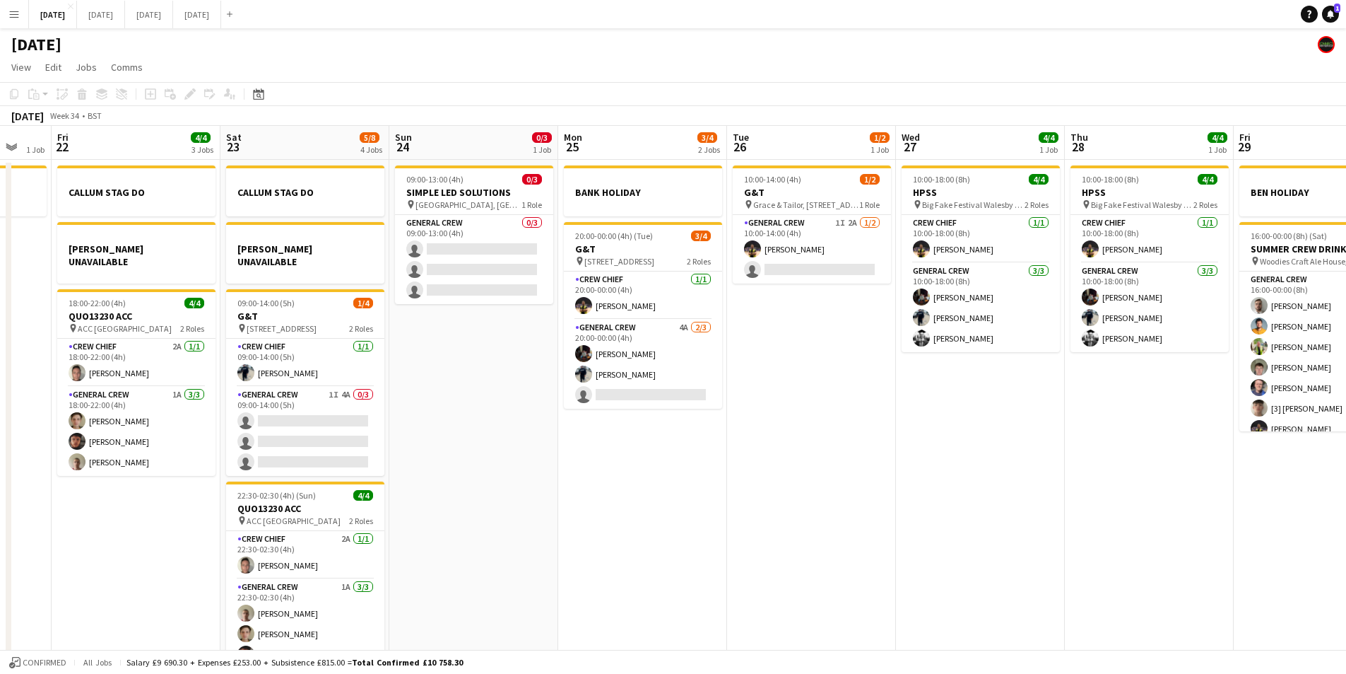
drag, startPoint x: 582, startPoint y: 492, endPoint x: 1009, endPoint y: 469, distance: 427.5
click at [1009, 469] on app-calendar-viewport "Tue 19 4/4 1 Job Wed 20 Thu 21 1 Job Fri 22 4/4 3 Jobs Sat 23 5/8 4 Jobs Sun 24…" at bounding box center [673, 407] width 1346 height 562
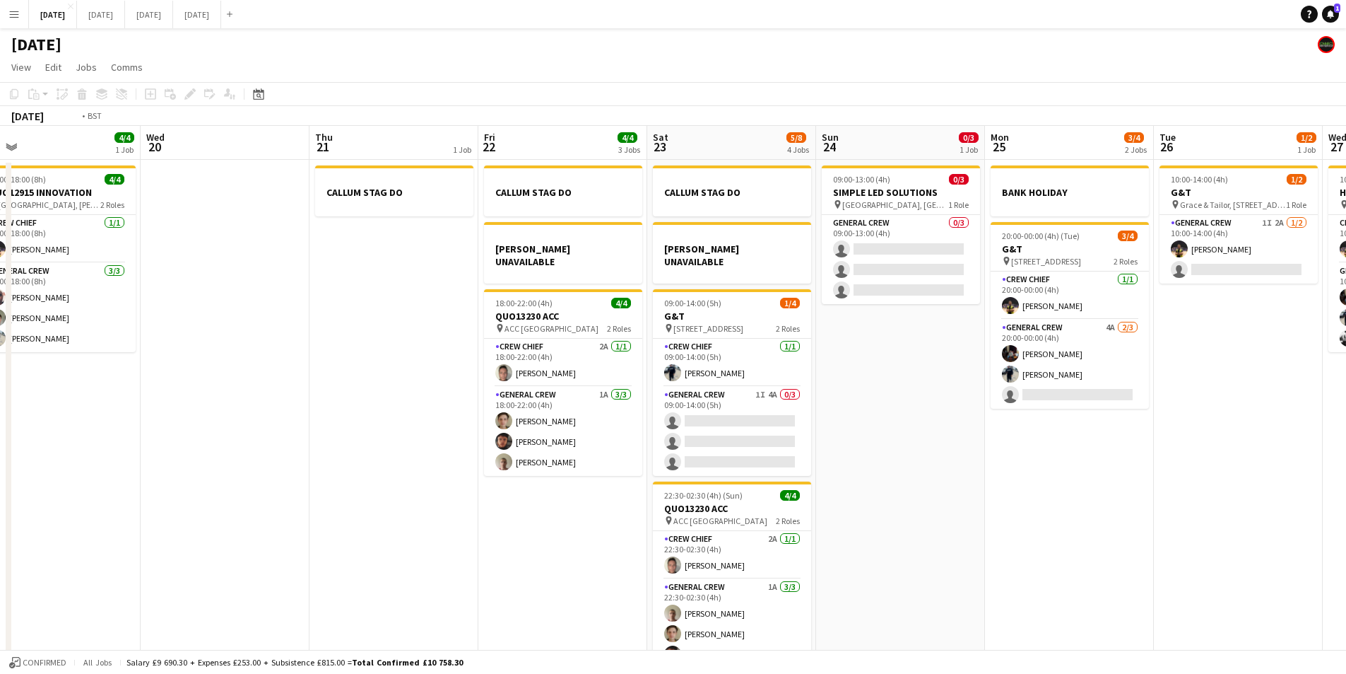
drag, startPoint x: 556, startPoint y: 498, endPoint x: 874, endPoint y: 433, distance: 325.2
click at [874, 435] on app-calendar-viewport "Sun 17 12/15 2 Jobs Mon 18 6/6 4 Jobs Tue 19 4/4 1 Job Wed 20 Thu 21 1 Job Fri …" at bounding box center [673, 407] width 1346 height 562
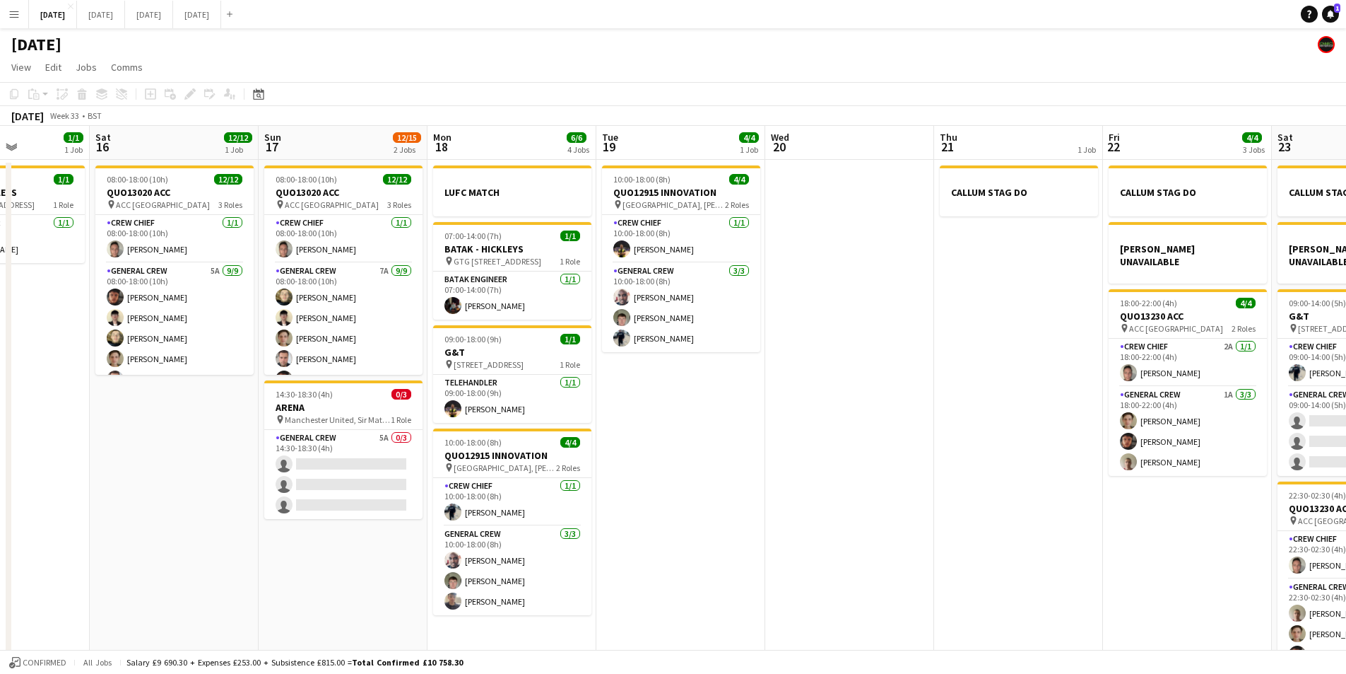
drag, startPoint x: 792, startPoint y: 522, endPoint x: 1040, endPoint y: 508, distance: 247.8
click at [1040, 508] on app-calendar-viewport "Wed 13 Thu 14 4/4 1 Job Fri 15 1/1 1 Job Sat 16 12/12 1 Job Sun 17 12/15 2 Jobs…" at bounding box center [673, 407] width 1346 height 562
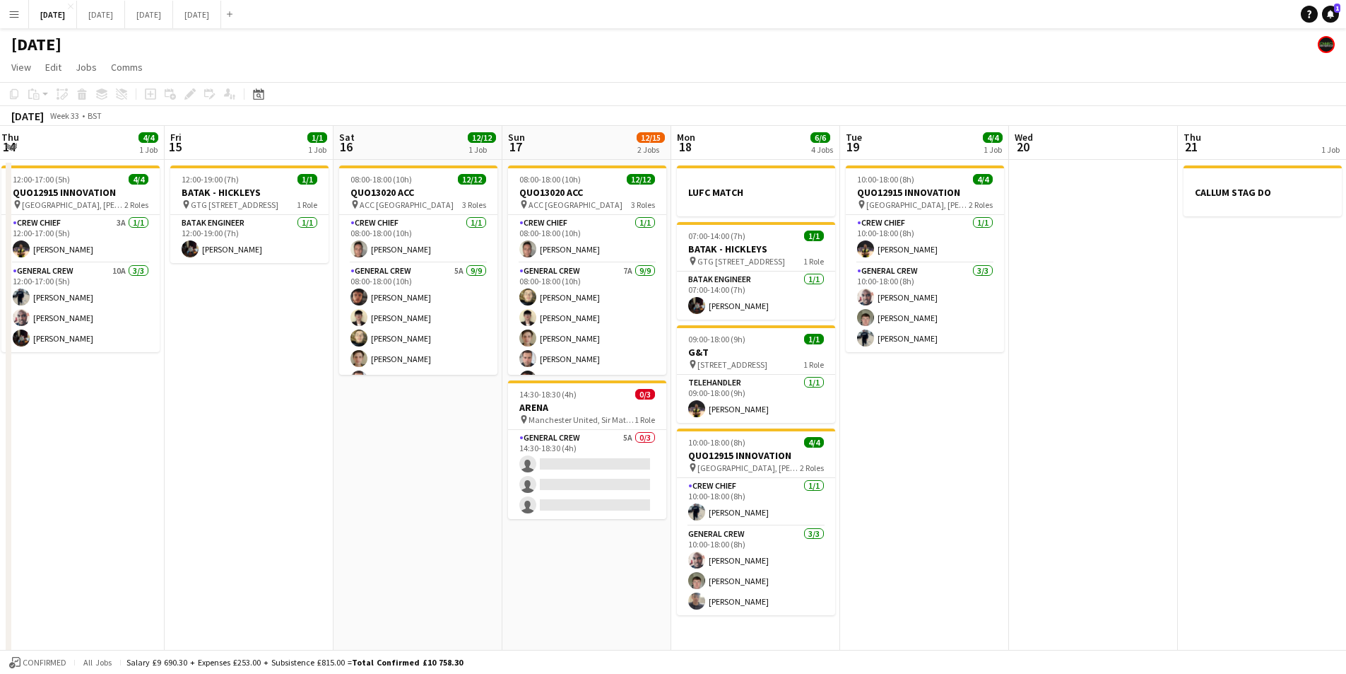
scroll to position [0, 342]
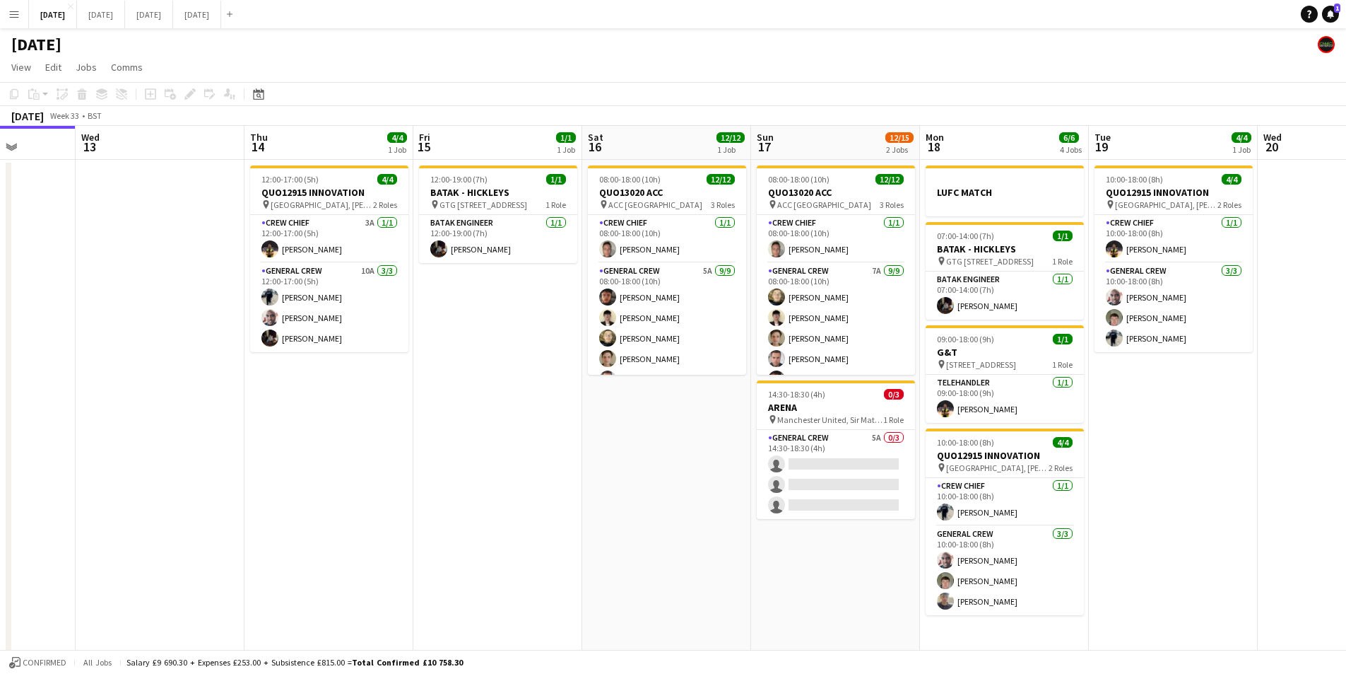
drag, startPoint x: 424, startPoint y: 527, endPoint x: 823, endPoint y: 512, distance: 399.6
click at [816, 516] on app-calendar-viewport "Sun 10 Mon 11 Tue 12 Wed 13 Thu 14 4/4 1 Job Fri 15 1/1 1 Job Sat 16 12/12 1 Jo…" at bounding box center [673, 407] width 1346 height 562
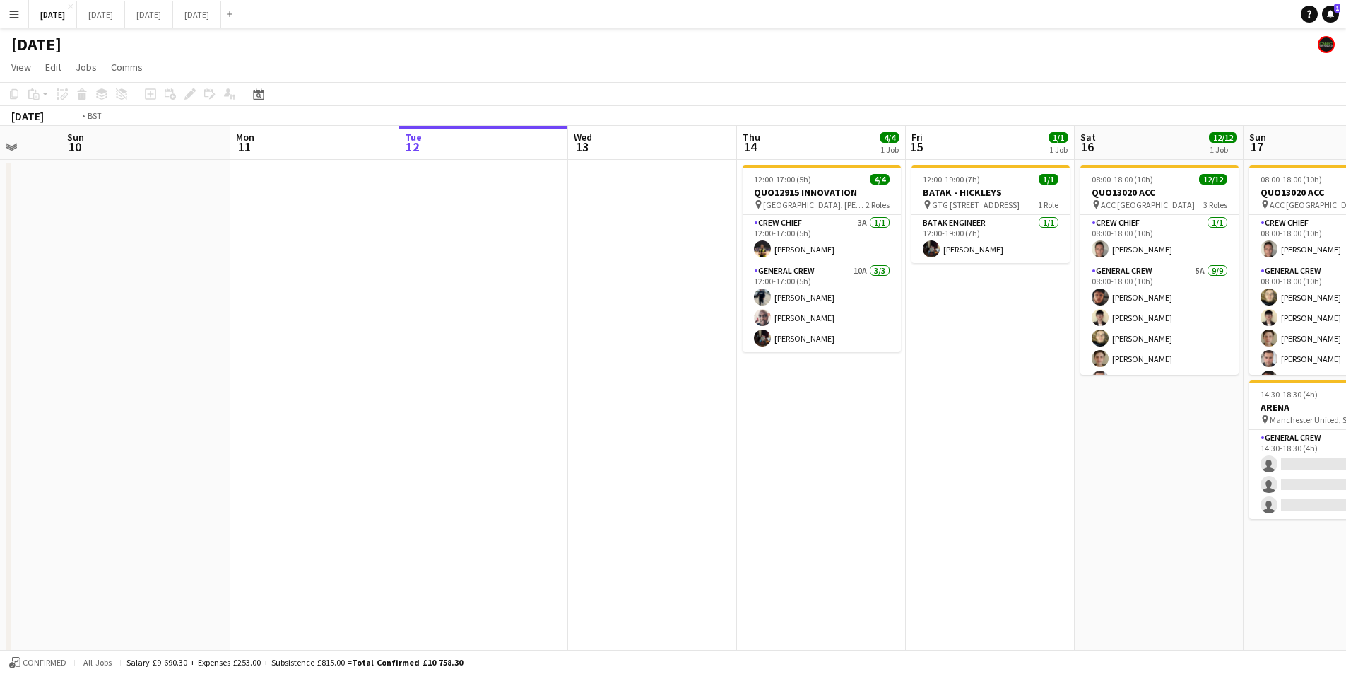
scroll to position [0, 471]
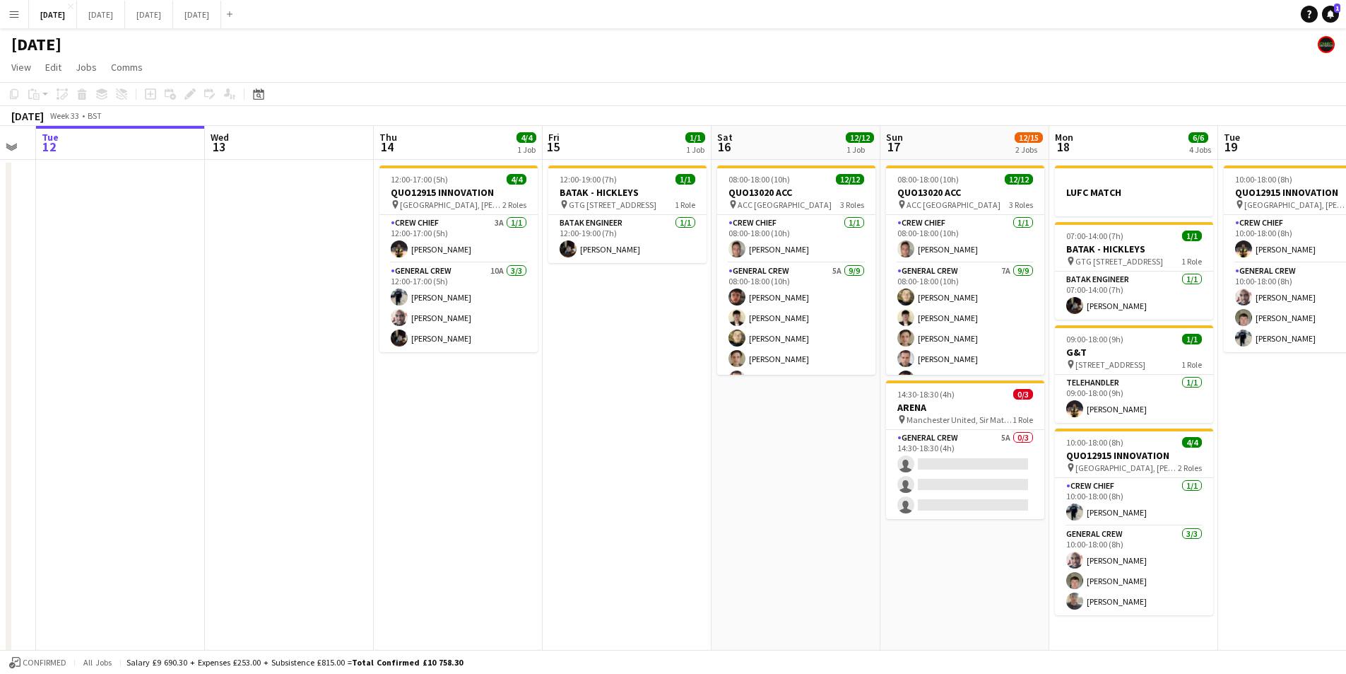
drag, startPoint x: 580, startPoint y: 541, endPoint x: 462, endPoint y: 517, distance: 121.2
click at [462, 517] on app-calendar-viewport "Sat 9 Sun 10 Mon 11 Tue 12 Wed 13 Thu 14 4/4 1 Job Fri 15 1/1 1 Job Sat 16 12/1…" at bounding box center [673, 407] width 1346 height 562
drag, startPoint x: 613, startPoint y: 524, endPoint x: 462, endPoint y: 493, distance: 153.6
click at [462, 493] on app-calendar-viewport "Sat 9 Sun 10 Mon 11 Tue 12 Wed 13 Thu 14 4/4 1 Job Fri 15 1/1 1 Job Sat 16 12/1…" at bounding box center [673, 407] width 1346 height 562
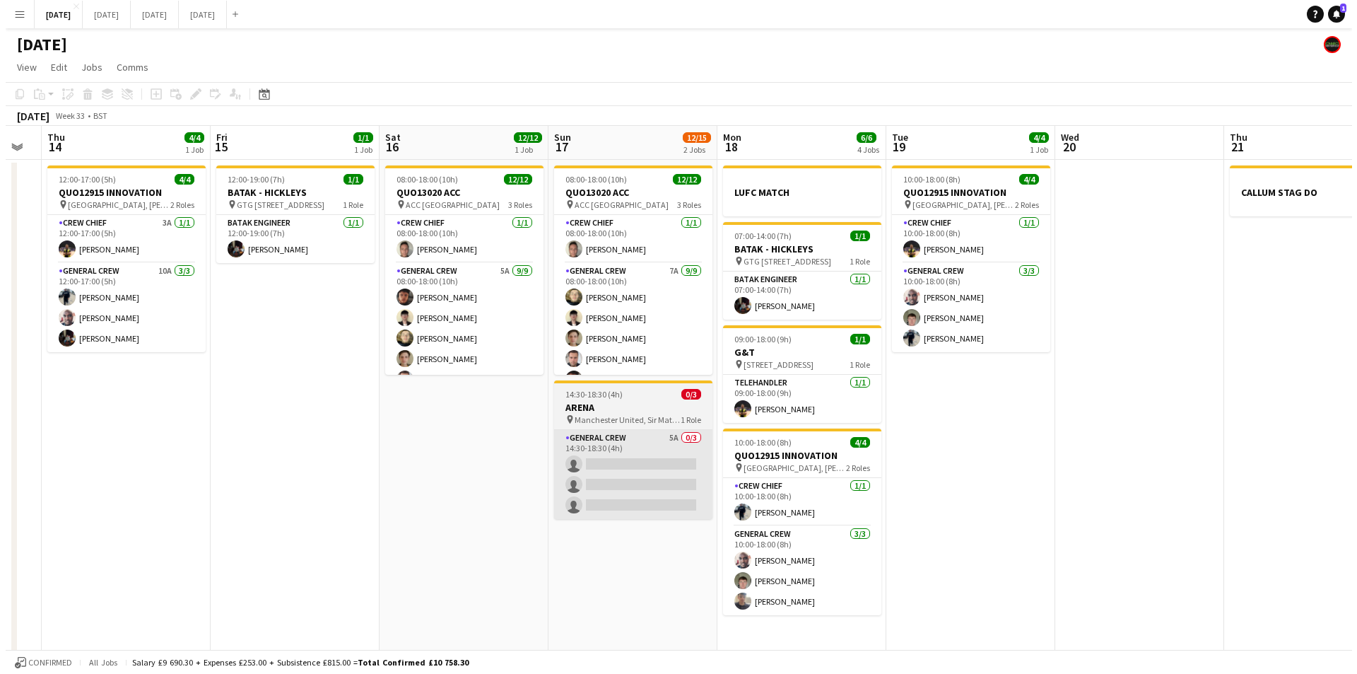
scroll to position [0, 486]
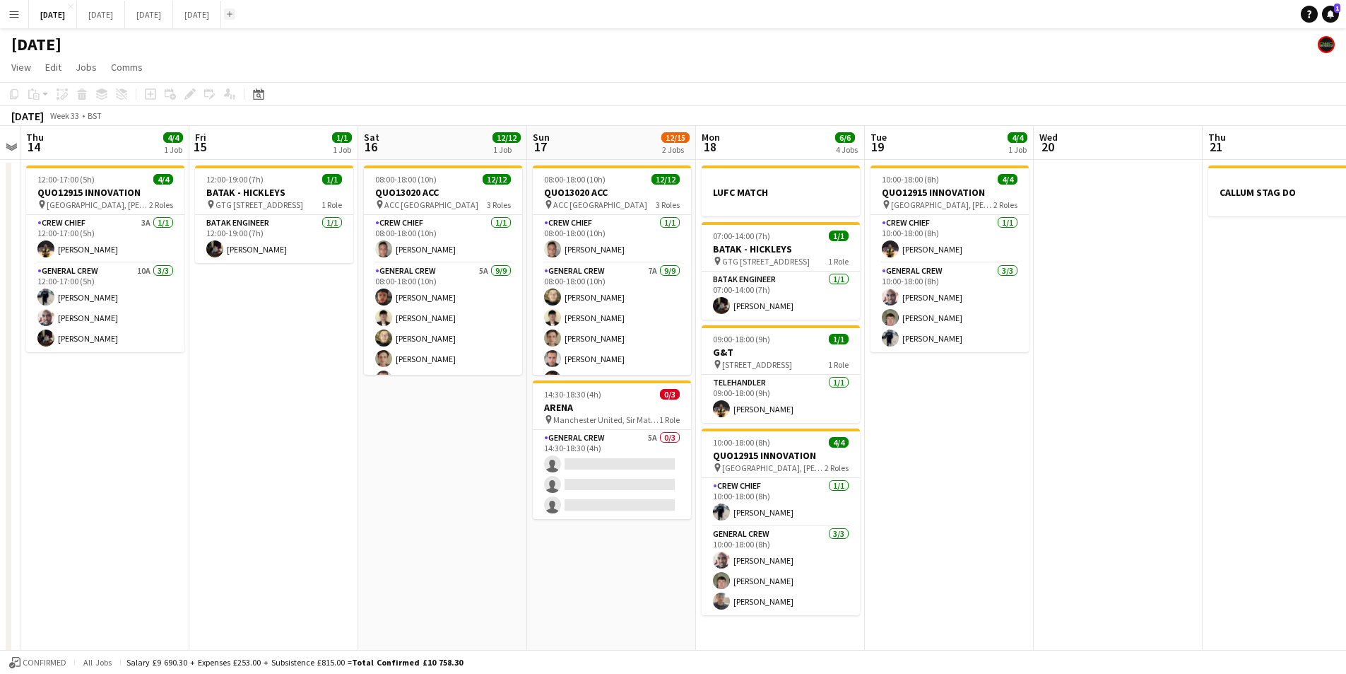
click at [233, 13] on app-icon "Add" at bounding box center [230, 14] width 6 height 6
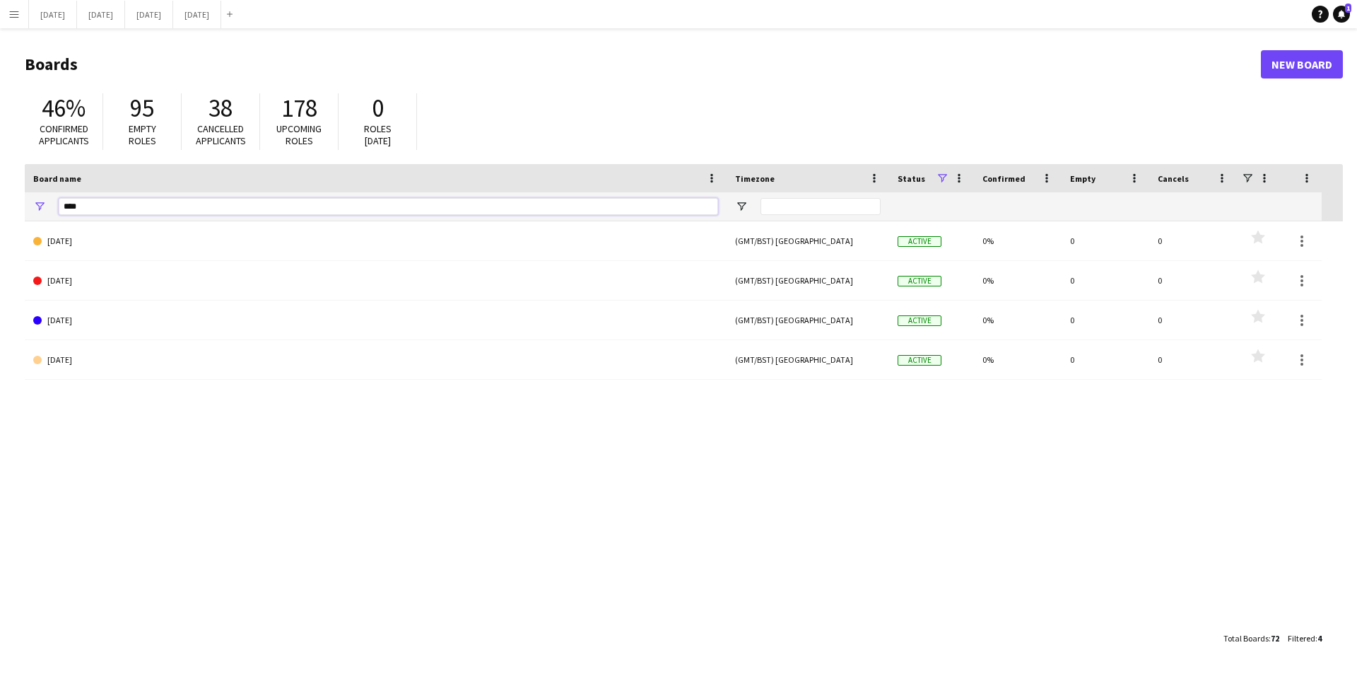
drag, startPoint x: 148, startPoint y: 208, endPoint x: 62, endPoint y: 204, distance: 85.6
click at [62, 204] on input "****" at bounding box center [388, 206] width 659 height 17
type input "***"
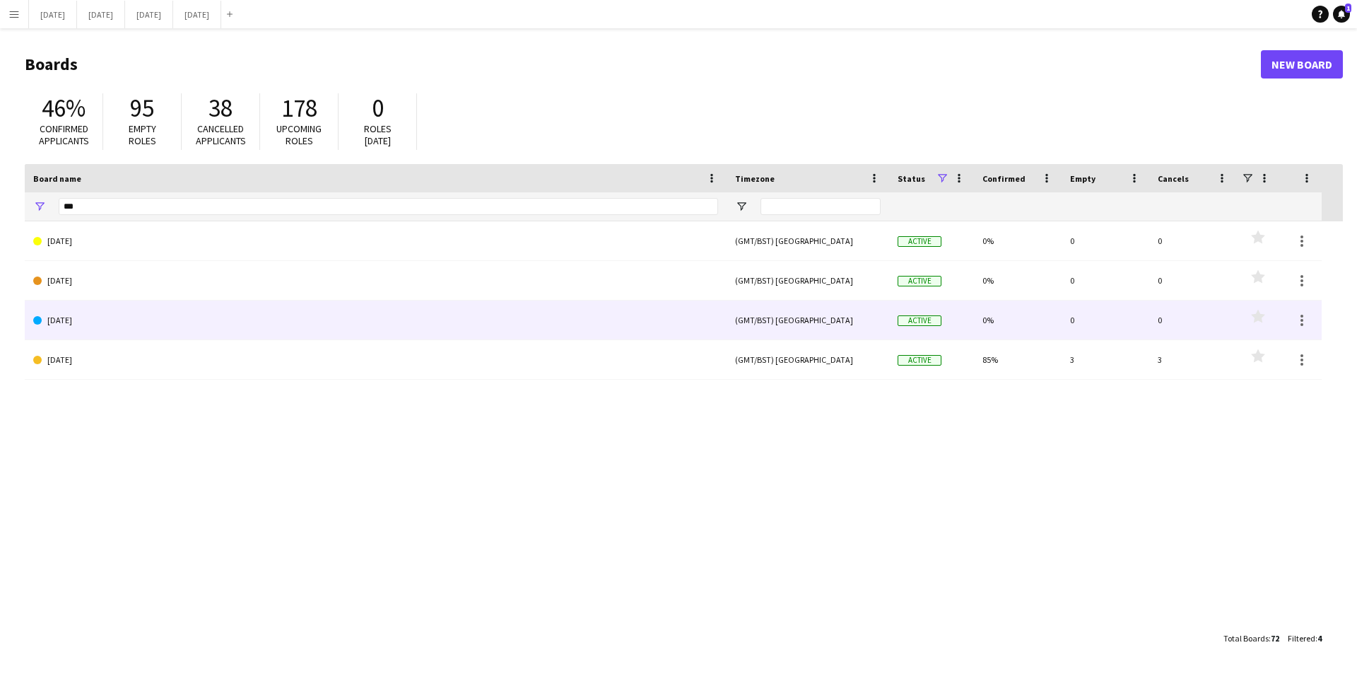
click at [144, 329] on link "AUGUST 2024" at bounding box center [375, 320] width 685 height 40
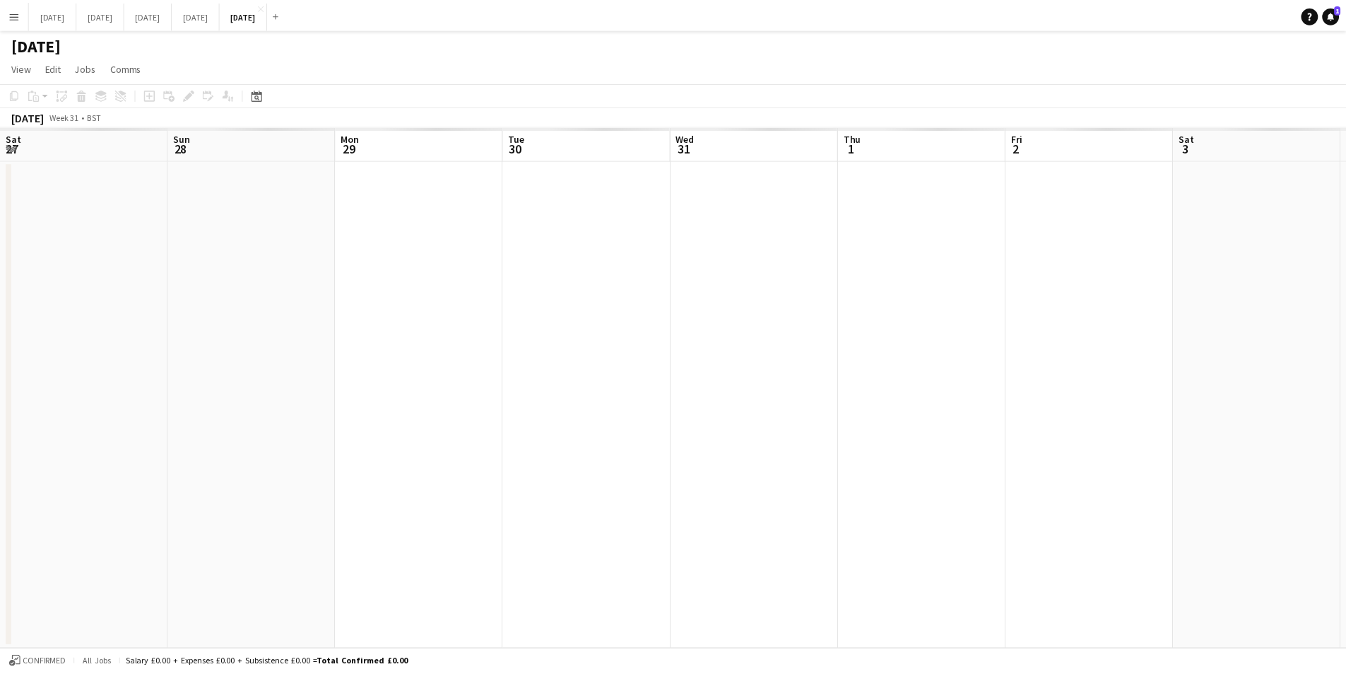
scroll to position [0, 486]
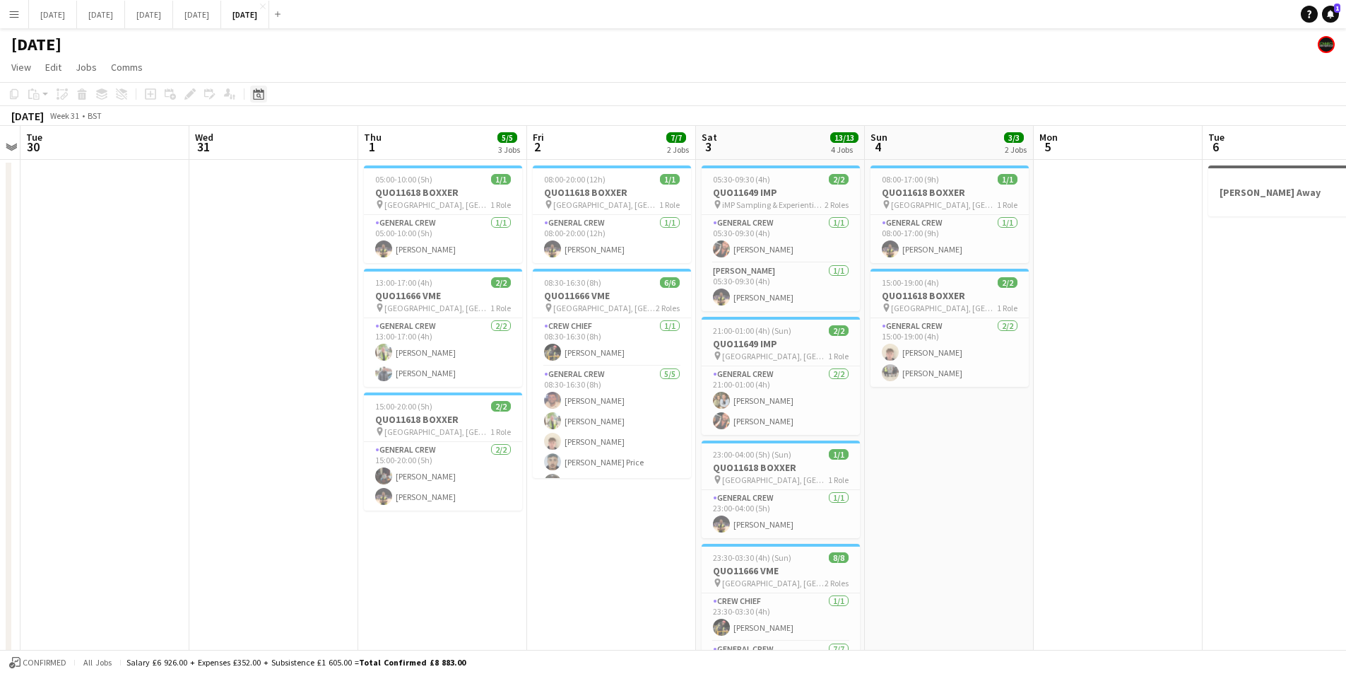
click at [259, 96] on icon "Date picker" at bounding box center [258, 93] width 11 height 11
click at [295, 142] on span "[DATE]" at bounding box center [277, 142] width 37 height 13
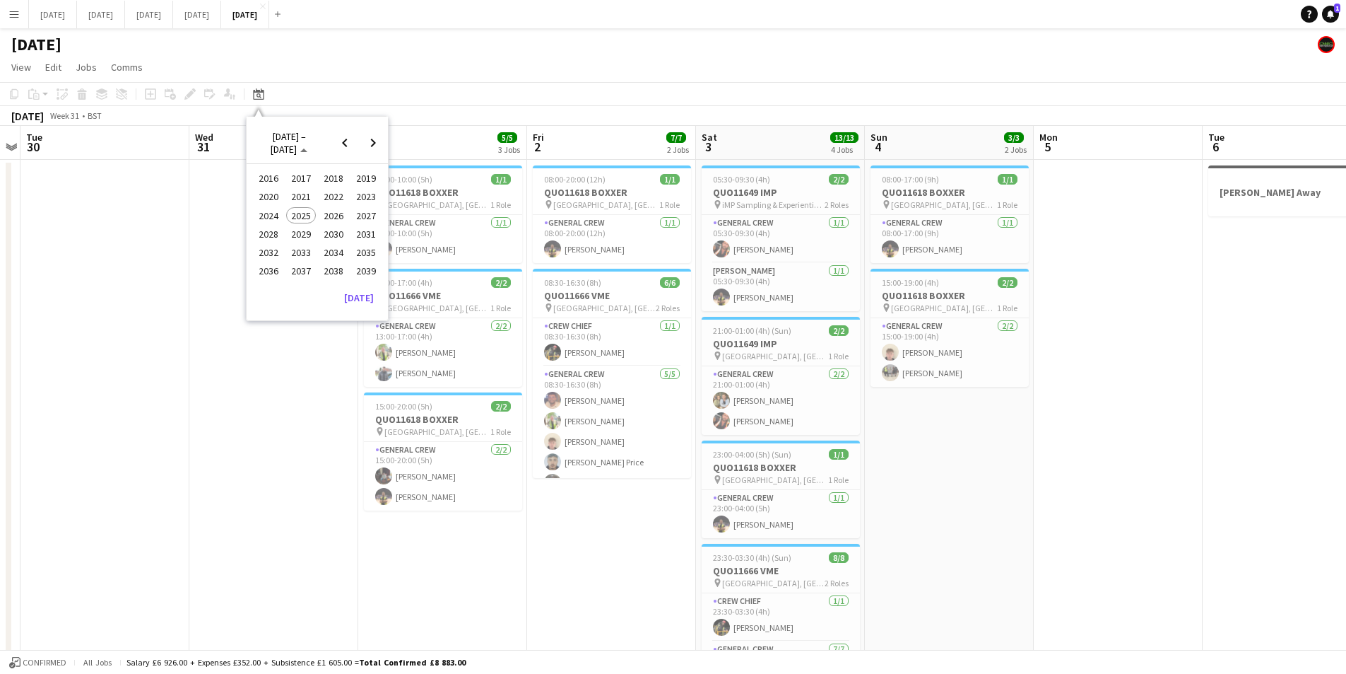
click at [262, 218] on span "2024" at bounding box center [268, 215] width 29 height 17
click at [361, 216] on span "AUG" at bounding box center [365, 215] width 29 height 17
click at [319, 199] on span "1" at bounding box center [317, 199] width 17 height 20
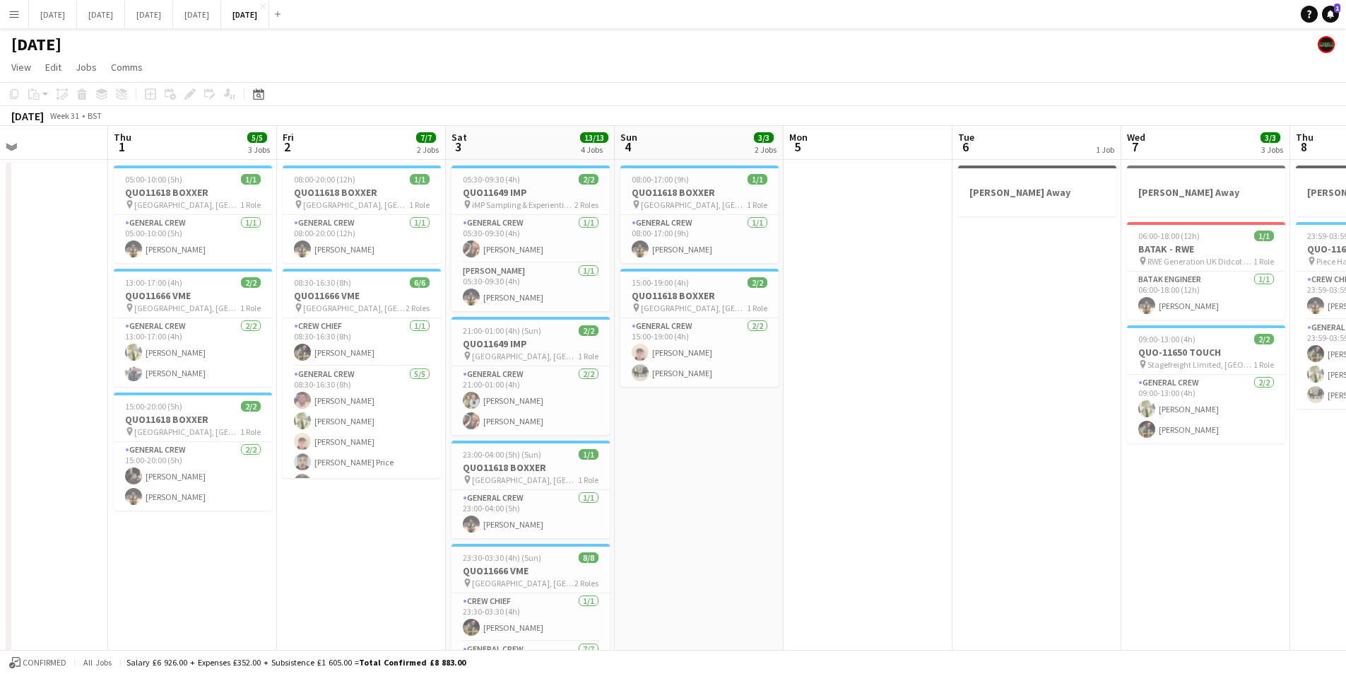
drag, startPoint x: 292, startPoint y: 275, endPoint x: 39, endPoint y: 252, distance: 254.0
click at [39, 252] on app-calendar-viewport "Mon 29 Tue 30 Wed 31 Thu 1 5/5 3 Jobs Fri 2 7/7 2 Jobs Sat 3 13/13 4 Jobs Sun 4…" at bounding box center [673, 455] width 1346 height 659
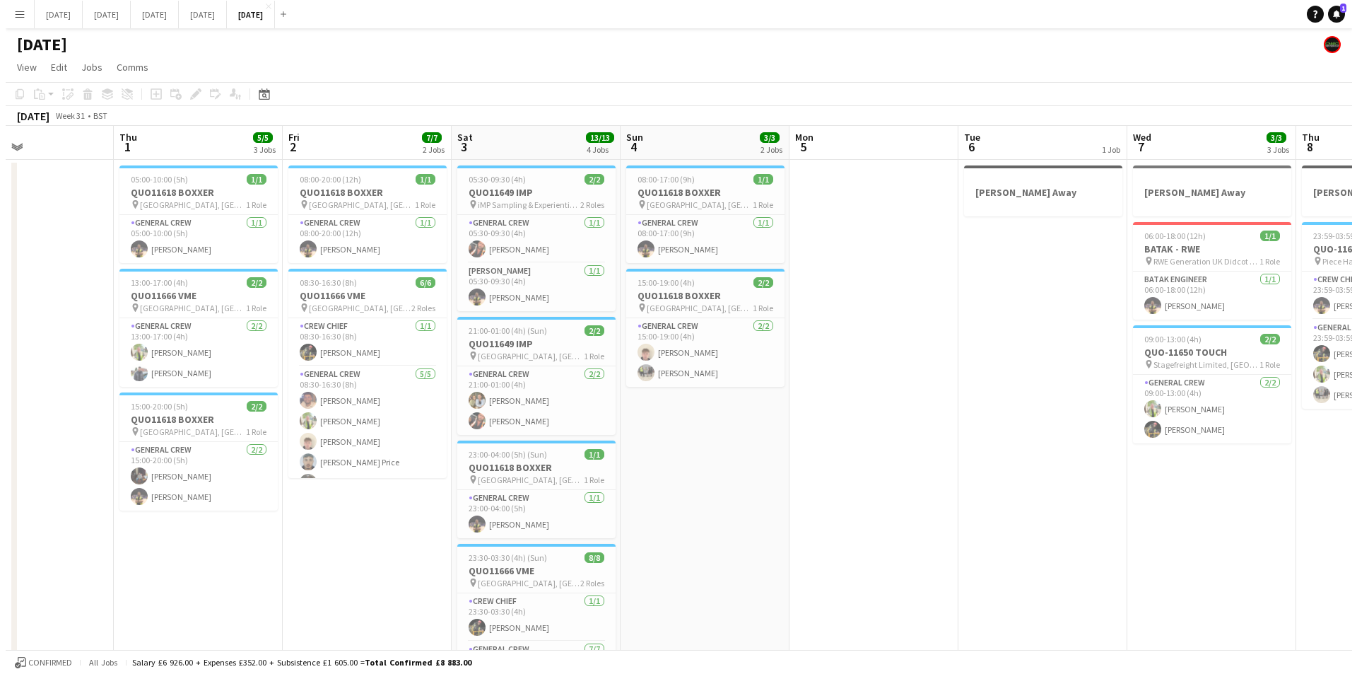
scroll to position [0, 401]
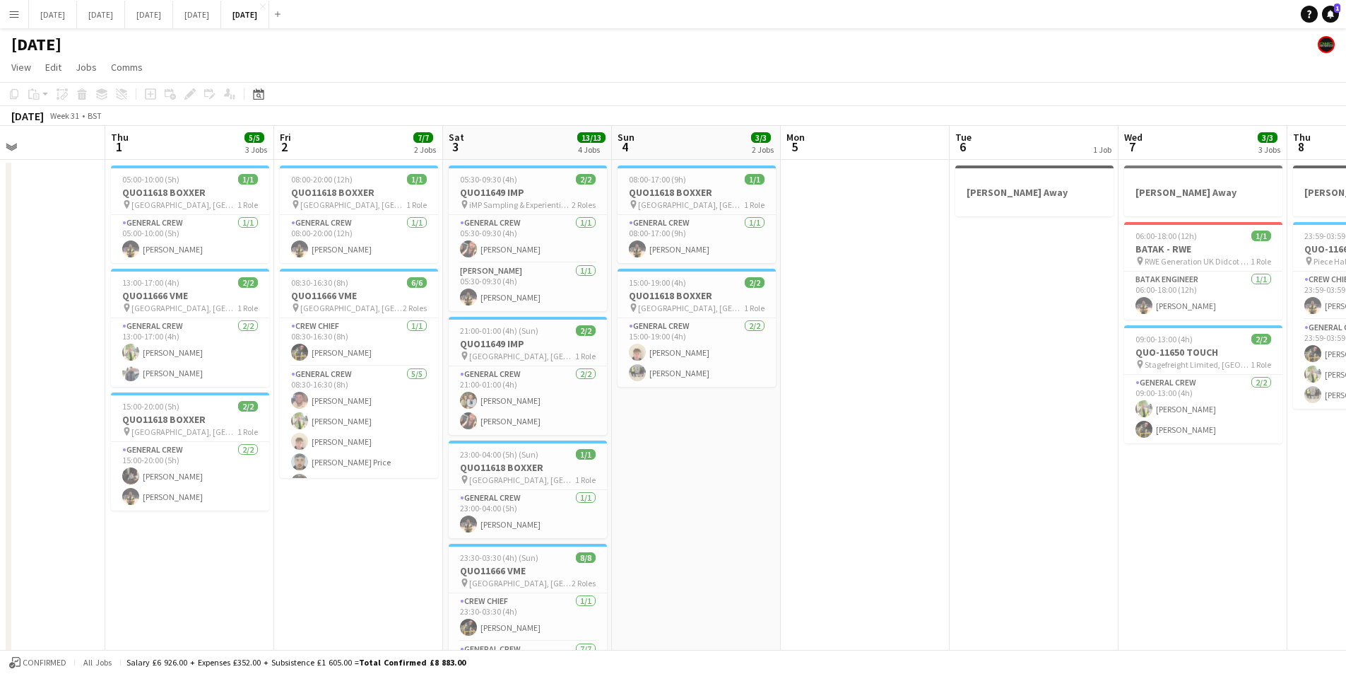
click at [756, 534] on app-date-cell "08:00-17:00 (9h) 1/1 QUO11618 BOXXER pin Oakwell Stadium, Grove Street, Barnsle…" at bounding box center [696, 472] width 169 height 625
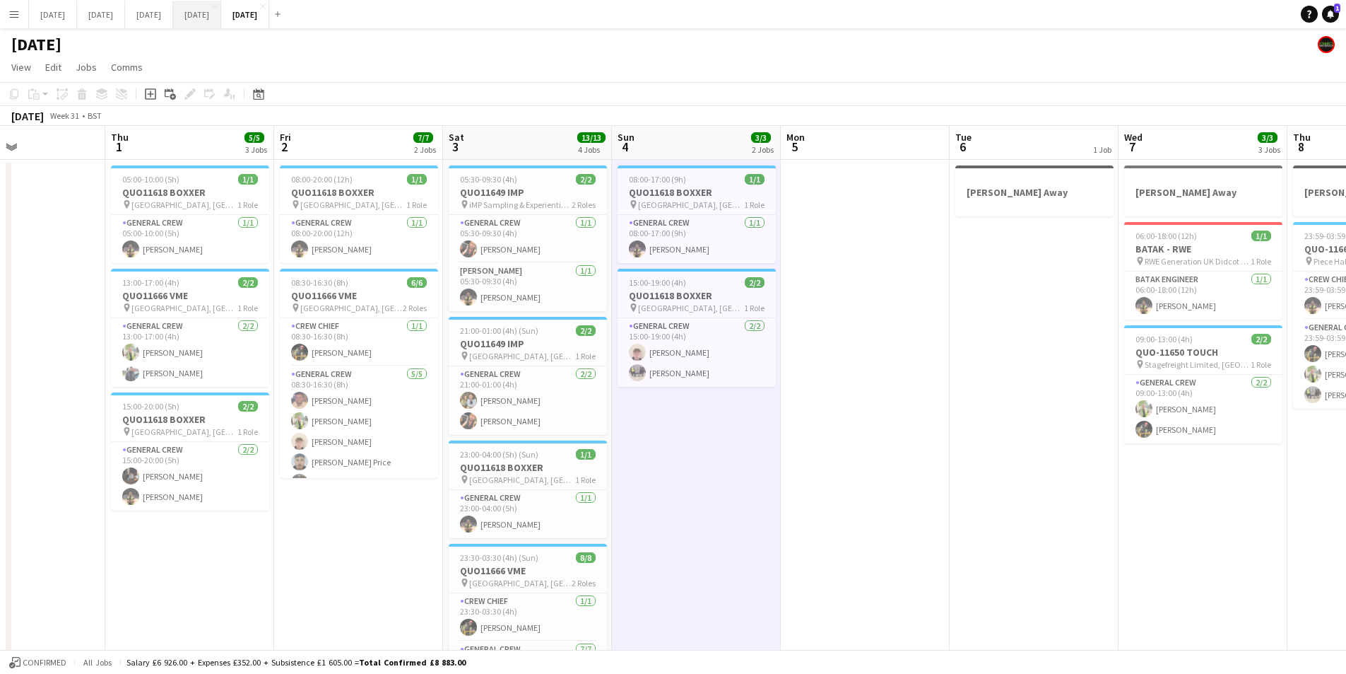
drag, startPoint x: 386, startPoint y: 6, endPoint x: 312, endPoint y: 12, distance: 73.8
click at [266, 6] on app-icon "Close" at bounding box center [263, 7] width 6 height 6
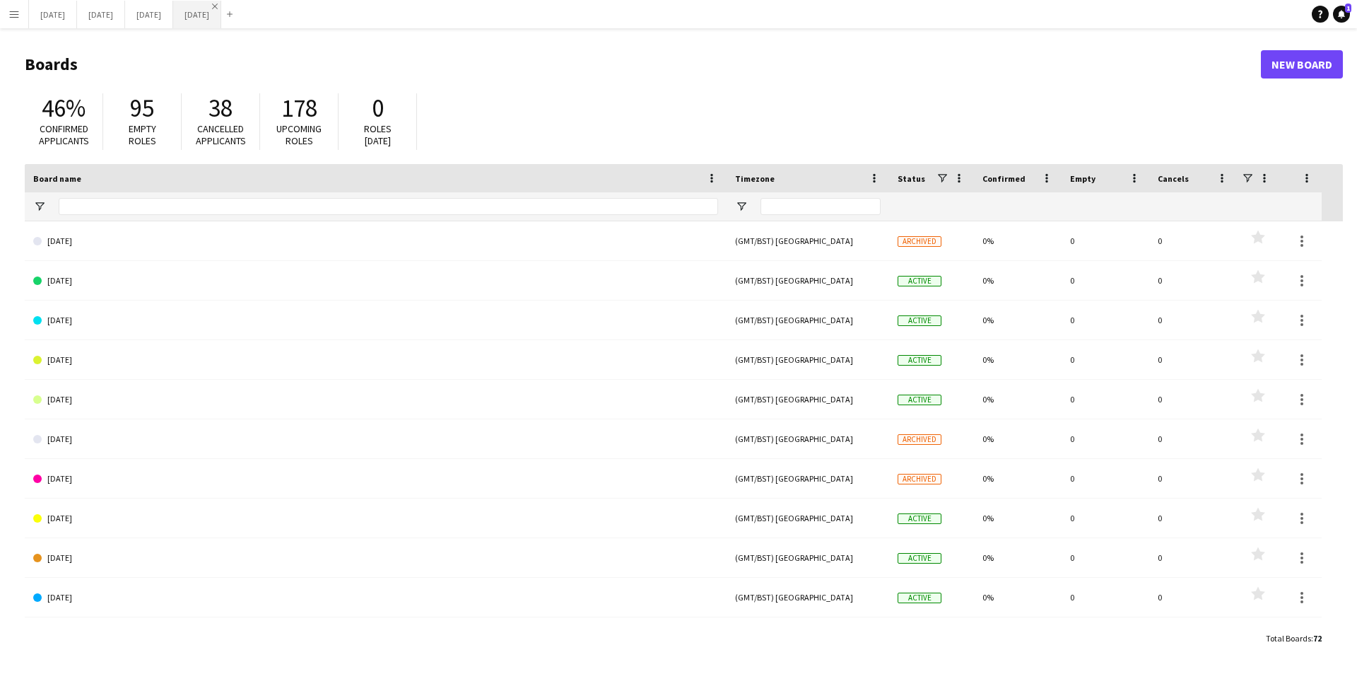
click at [218, 6] on app-icon "Close" at bounding box center [215, 7] width 6 height 6
type input "***"
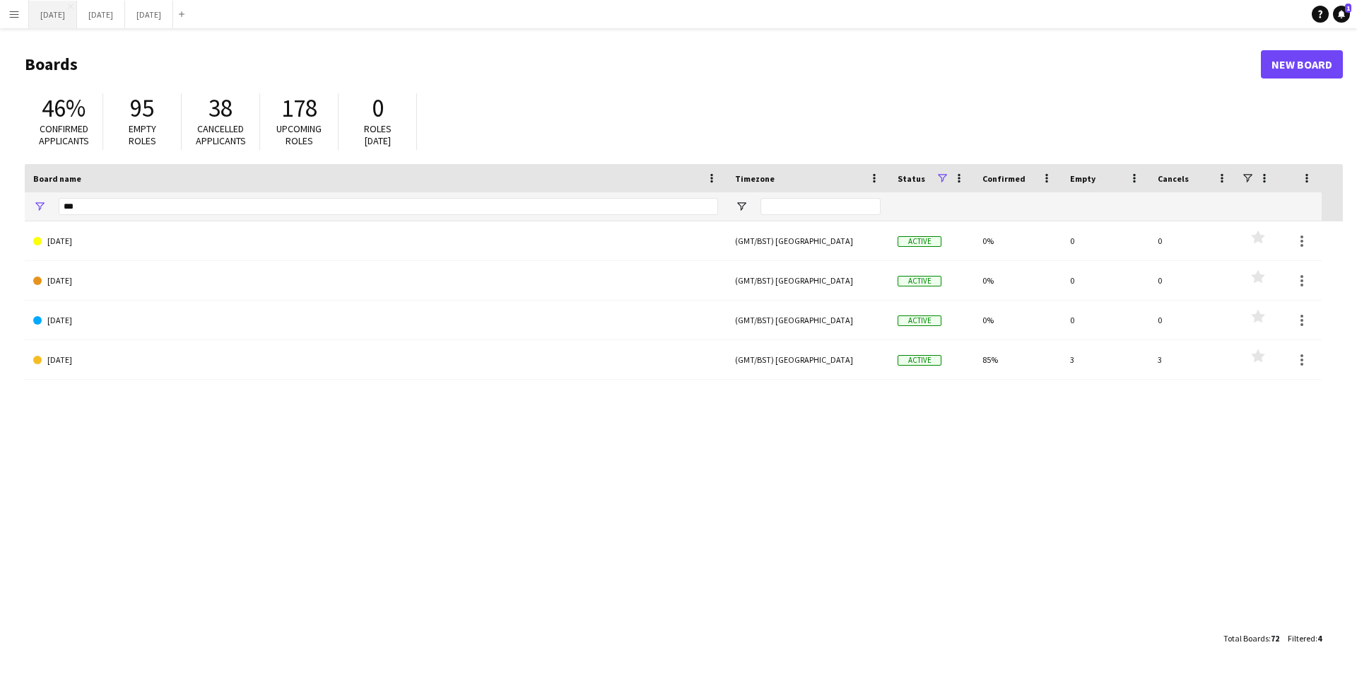
click at [69, 17] on button "AUGUST 2025 Close" at bounding box center [53, 15] width 48 height 28
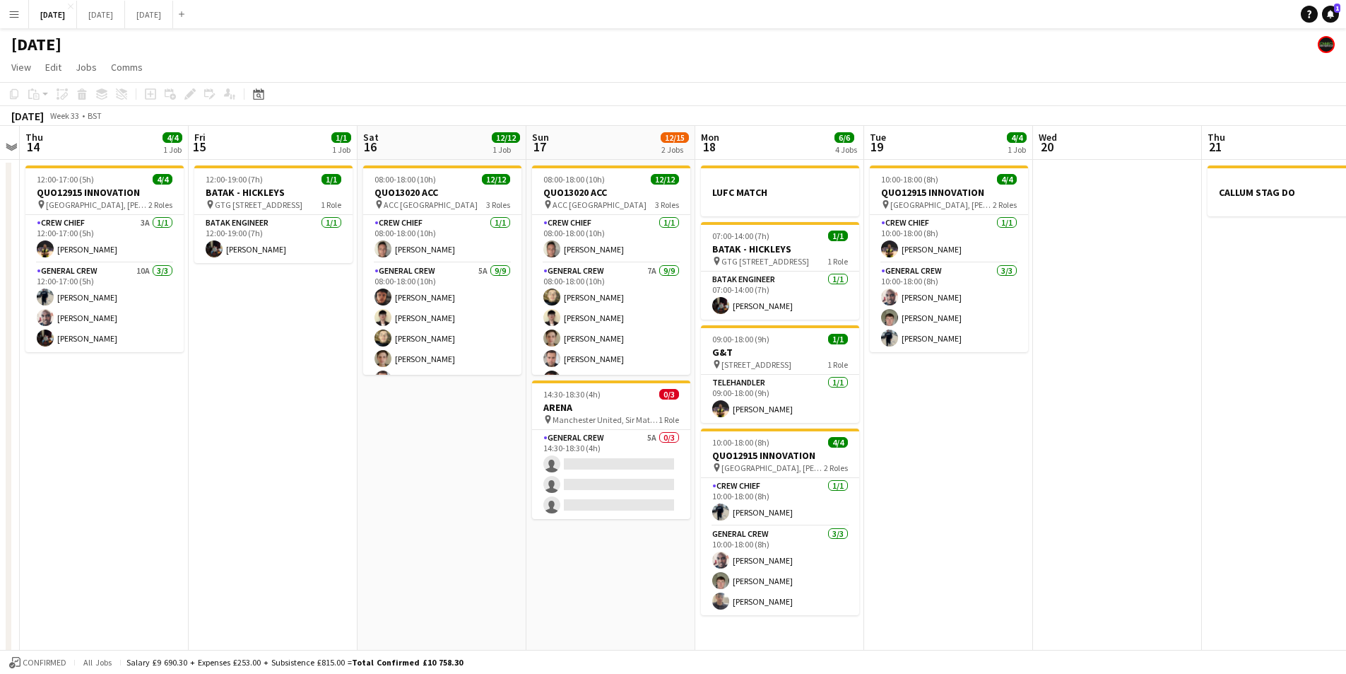
scroll to position [0, 515]
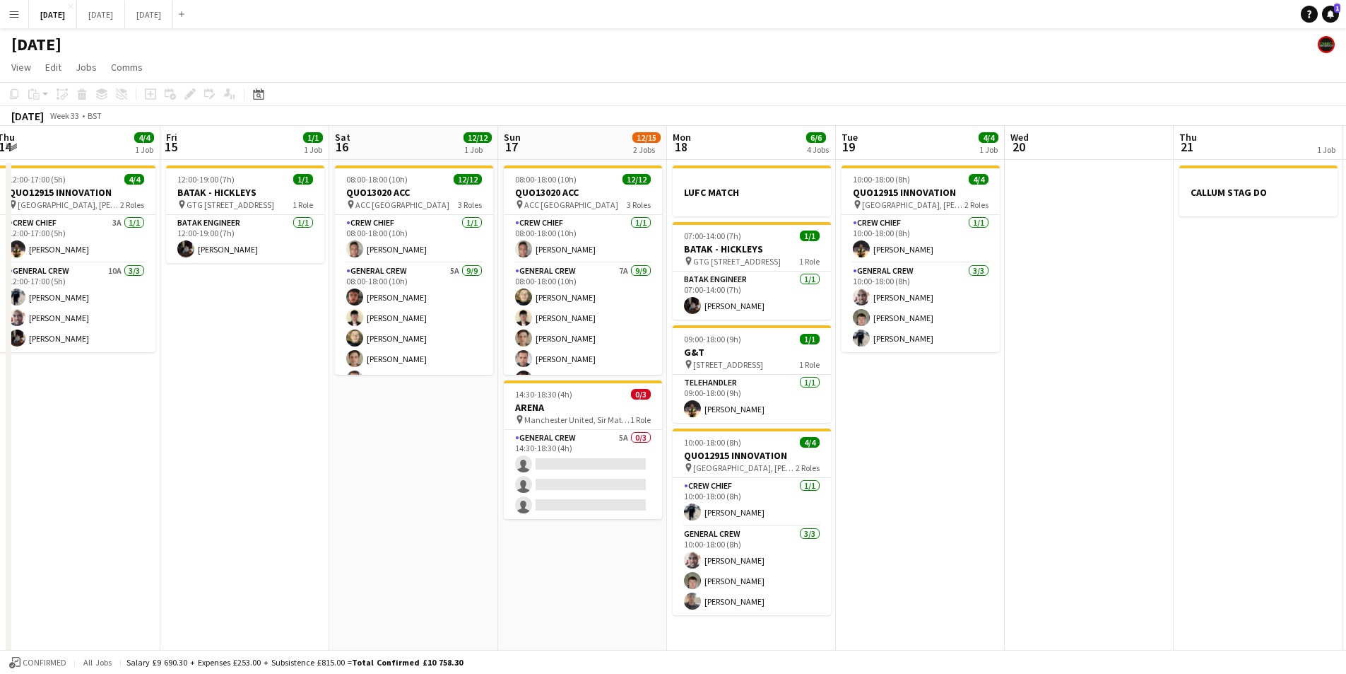
drag, startPoint x: 960, startPoint y: 410, endPoint x: 931, endPoint y: 411, distance: 29.0
click at [931, 411] on app-calendar-viewport "Mon 11 Tue 12 Wed 13 Thu 14 4/4 1 Job Fri 15 1/1 1 Job Sat 16 12/12 1 Job Sun 1…" at bounding box center [673, 407] width 1346 height 562
click at [708, 360] on span "[STREET_ADDRESS]" at bounding box center [728, 364] width 70 height 11
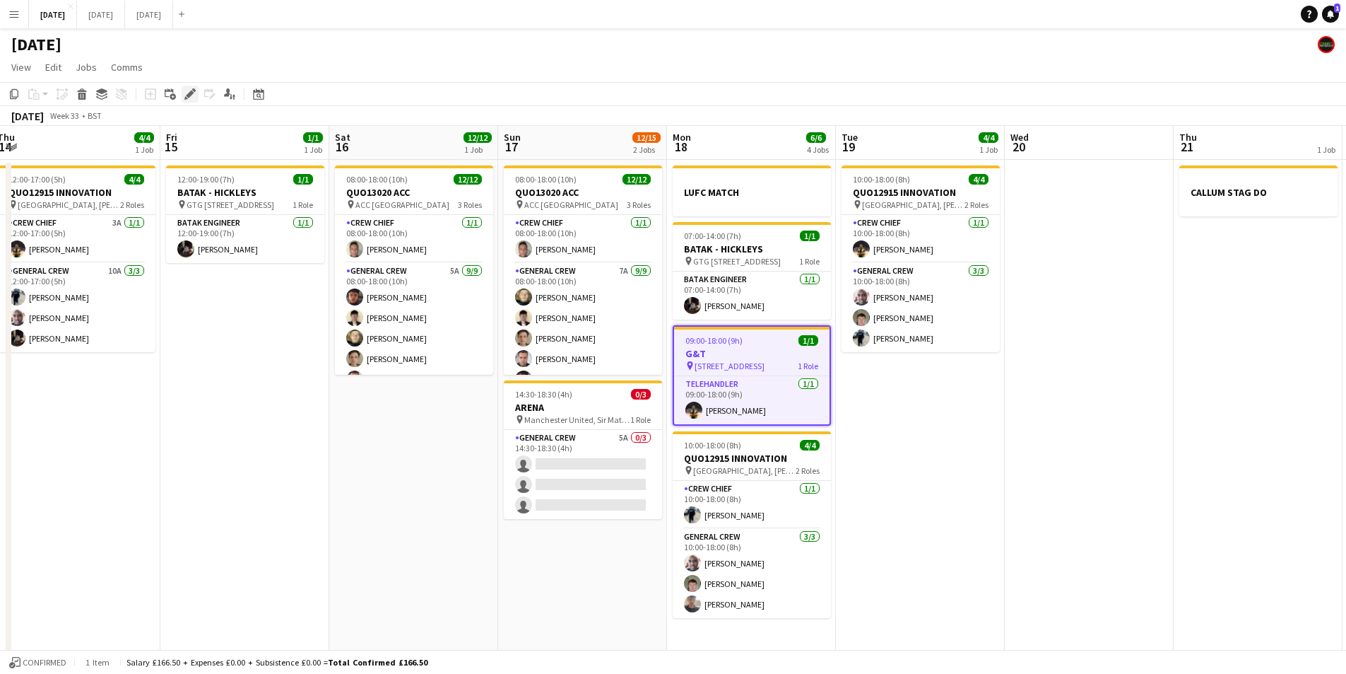
click at [187, 96] on icon at bounding box center [190, 94] width 8 height 8
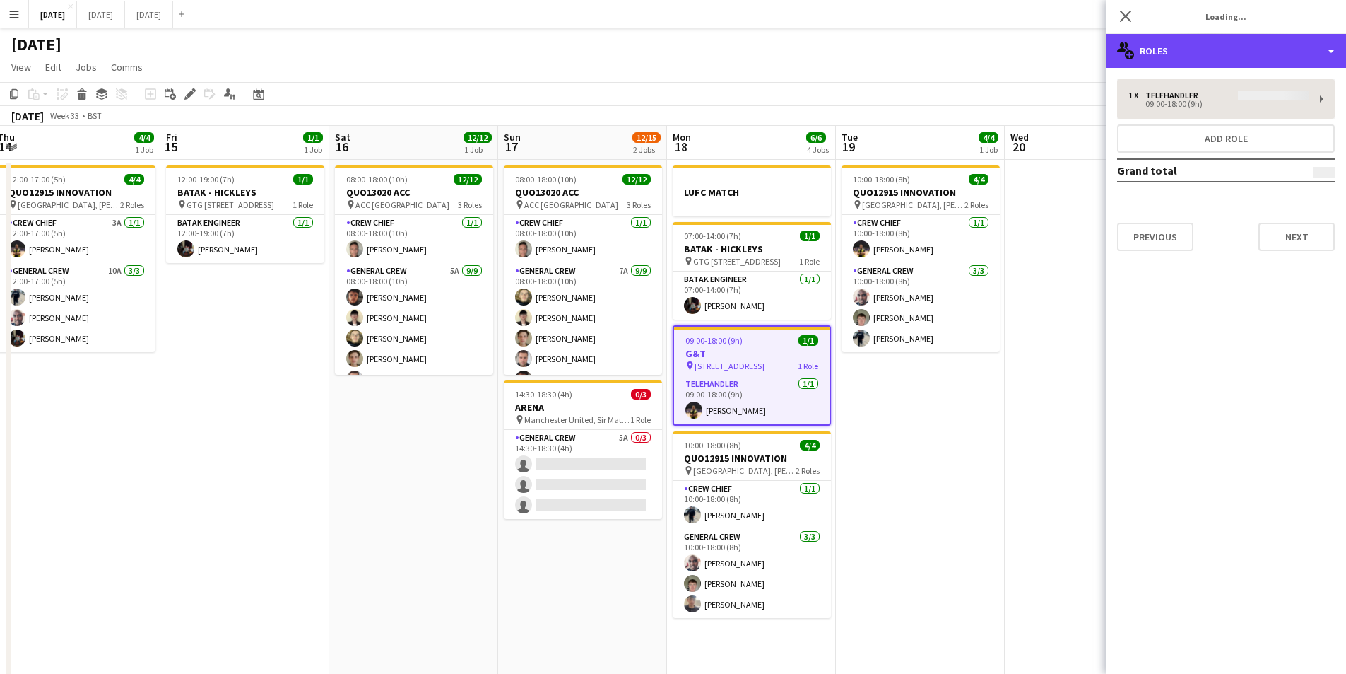
click at [1229, 44] on div "multiple-users-add Roles" at bounding box center [1226, 51] width 240 height 34
type input "*******"
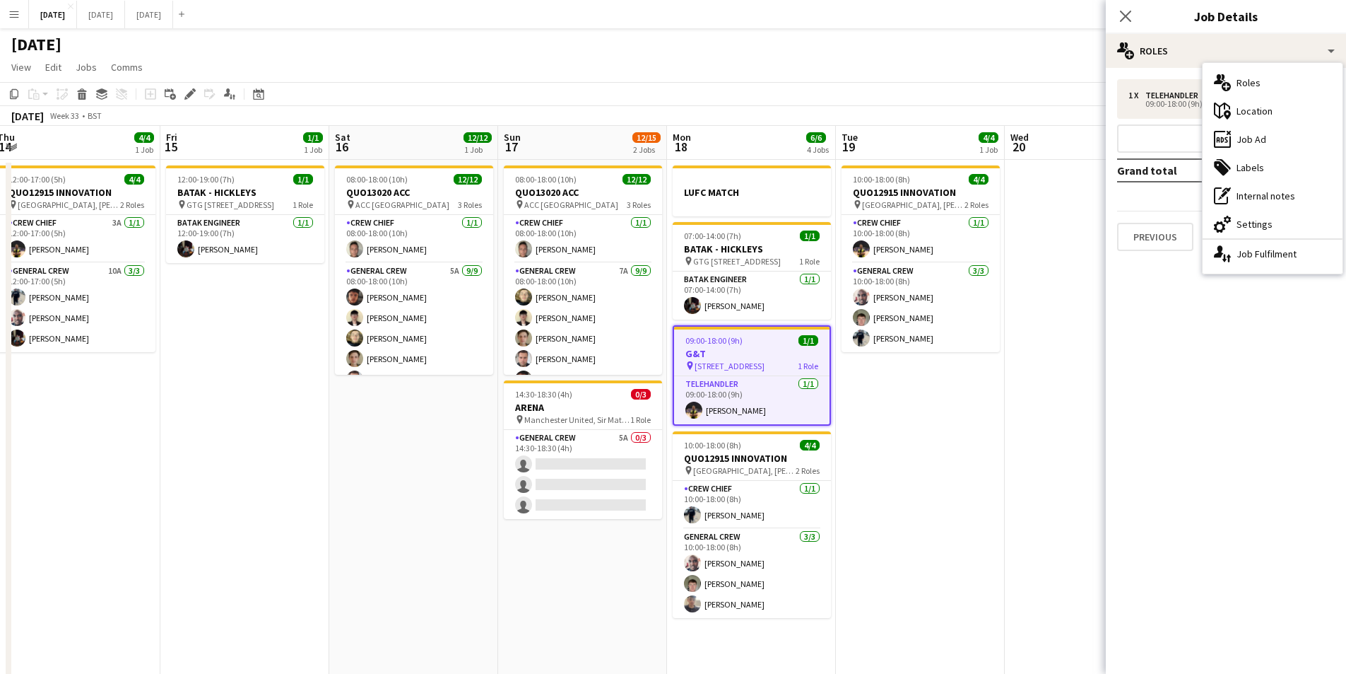
drag, startPoint x: 1252, startPoint y: 230, endPoint x: 1236, endPoint y: 218, distance: 20.6
click at [1252, 229] on div "cog-double-3 Settings" at bounding box center [1273, 224] width 140 height 28
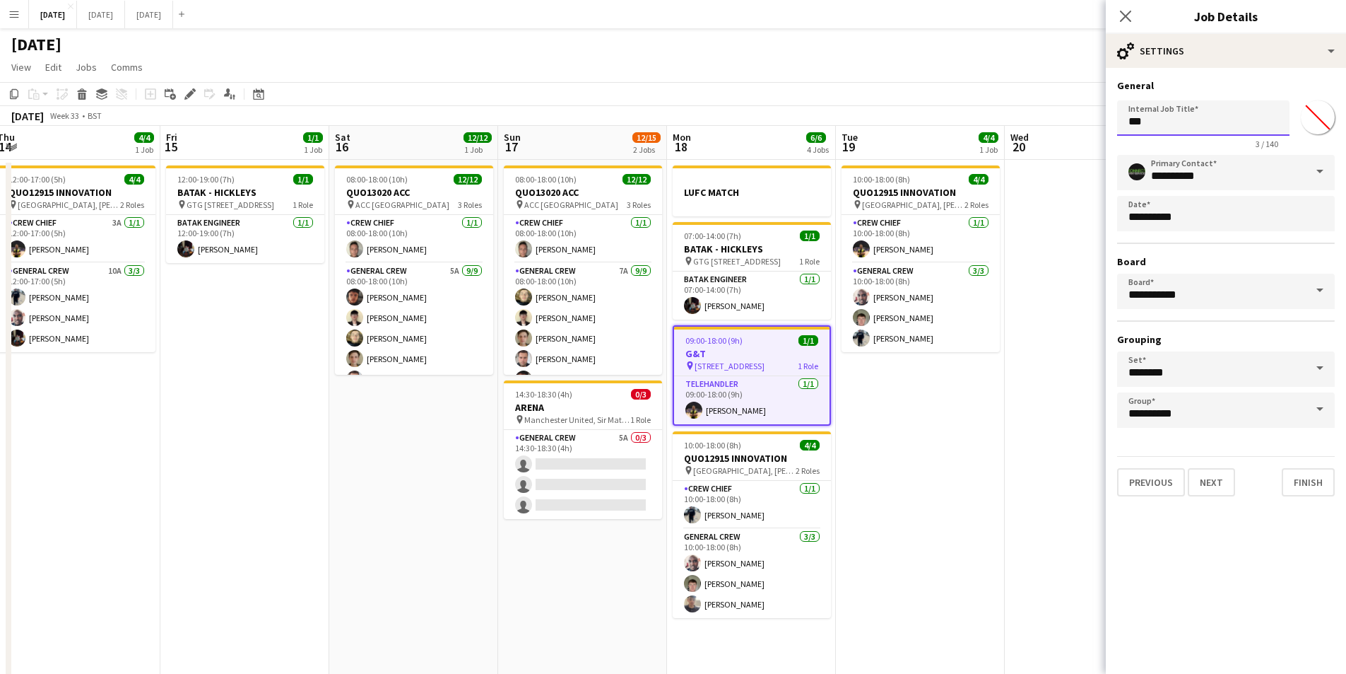
click at [1120, 119] on input "***" at bounding box center [1203, 117] width 172 height 35
type input "**********"
click at [1125, 16] on icon at bounding box center [1125, 15] width 13 height 13
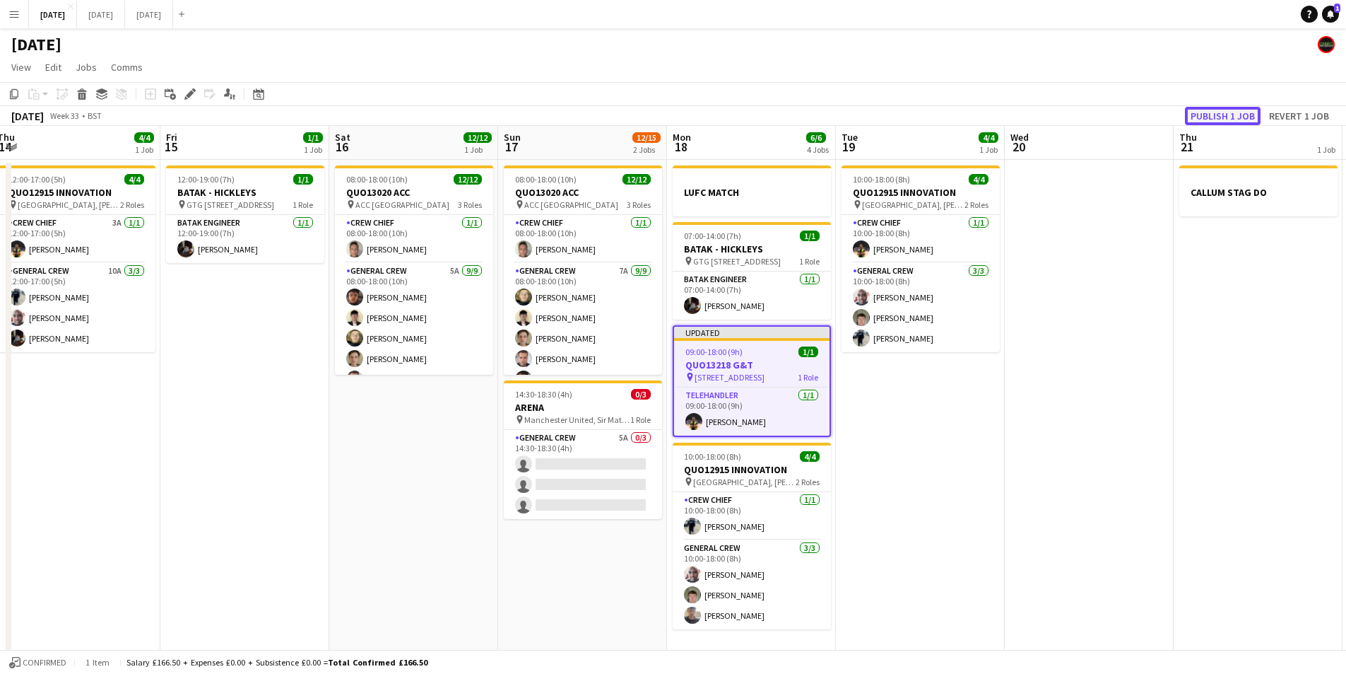
click at [1212, 117] on button "Publish 1 job" at bounding box center [1223, 116] width 76 height 18
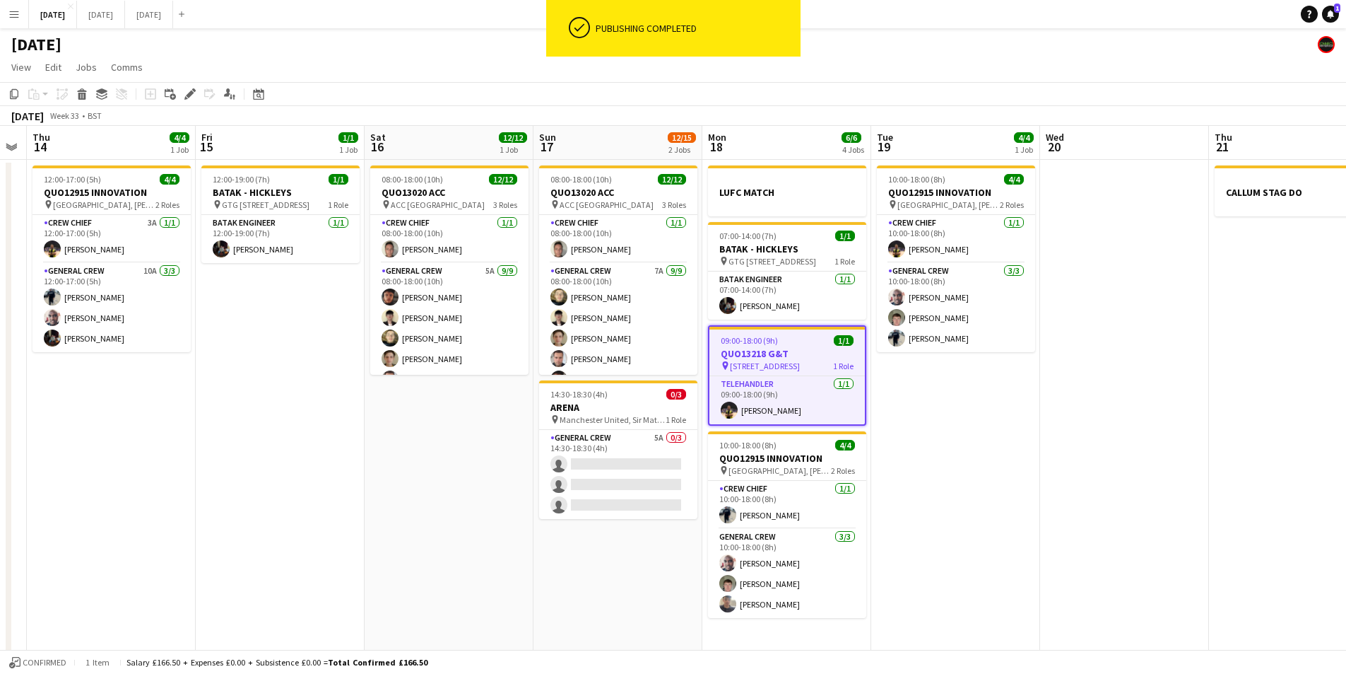
scroll to position [0, 478]
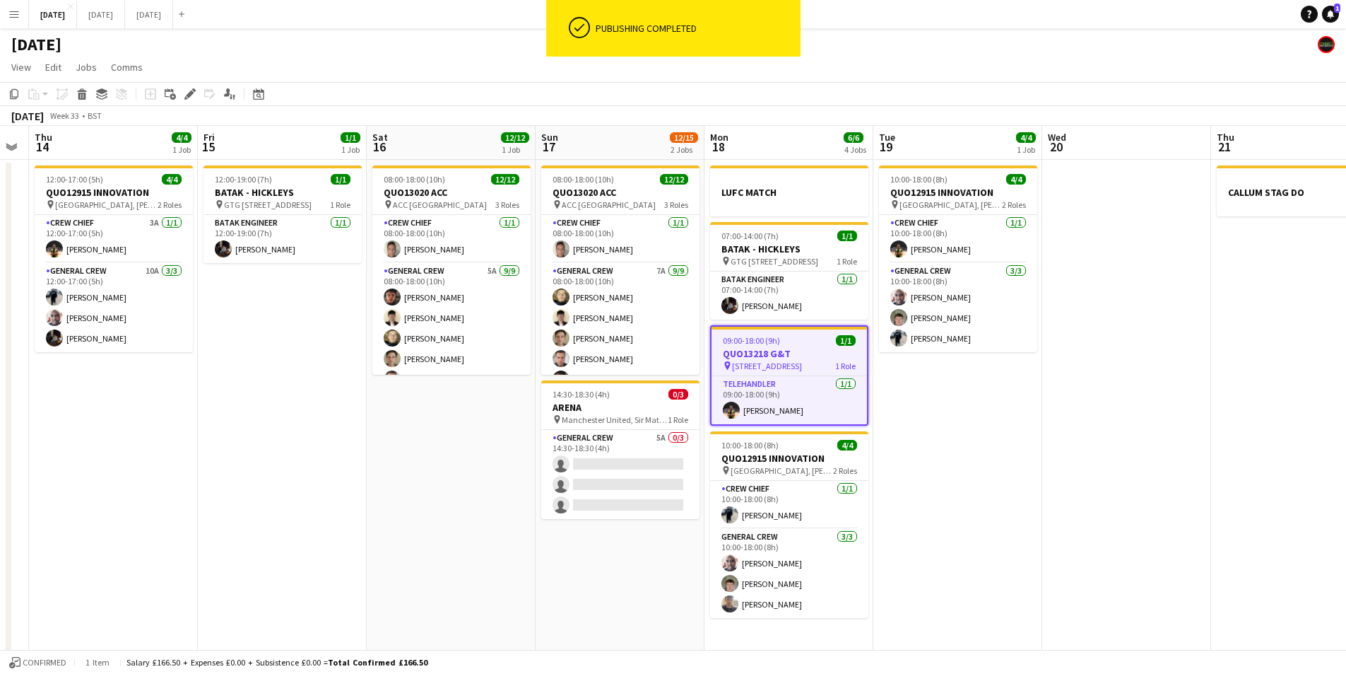
drag, startPoint x: 411, startPoint y: 489, endPoint x: 439, endPoint y: 486, distance: 28.4
click at [439, 486] on app-calendar-viewport "Mon 11 Tue 12 Wed 13 Thu 14 4/4 1 Job Fri 15 1/1 1 Job Sat 16 12/12 1 Job Sun 1…" at bounding box center [673, 407] width 1346 height 562
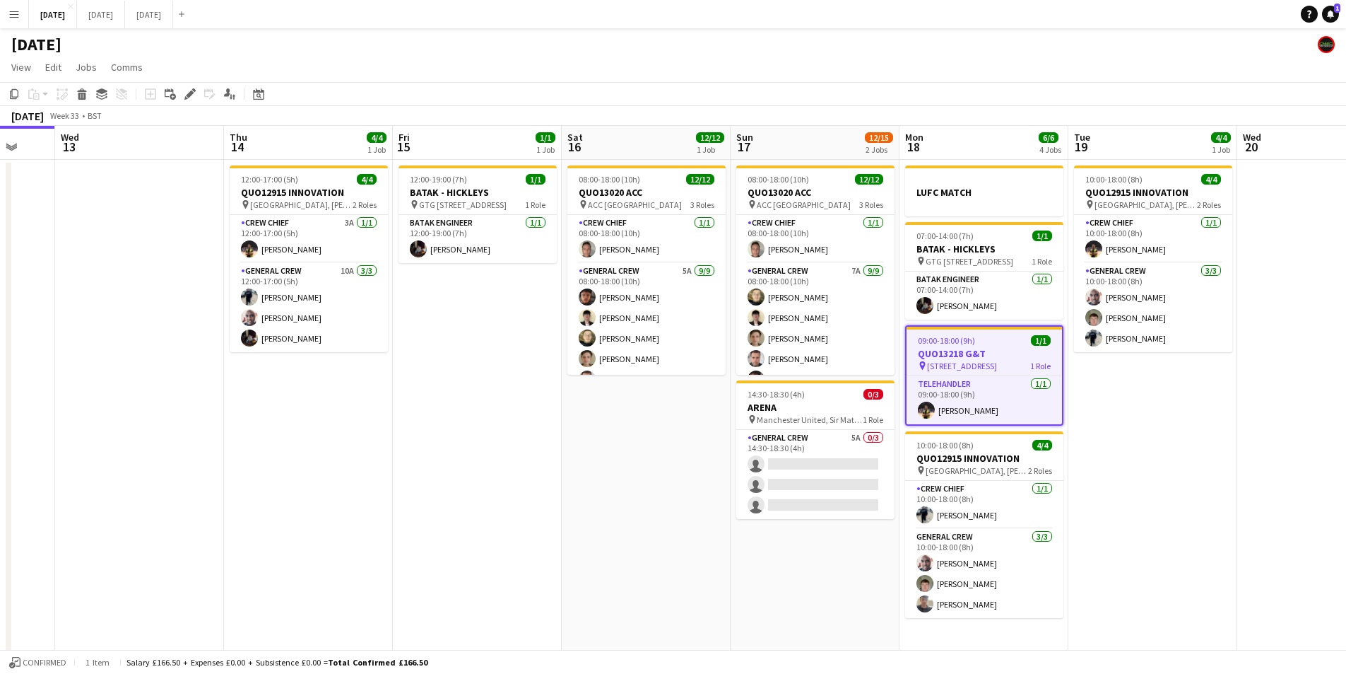
drag, startPoint x: 450, startPoint y: 459, endPoint x: 776, endPoint y: 471, distance: 326.1
click at [807, 476] on app-calendar-viewport "Sun 10 Mon 11 Tue 12 Wed 13 Thu 14 4/4 1 Job Fri 15 1/1 1 Job Sat 16 12/12 1 Jo…" at bounding box center [673, 407] width 1346 height 562
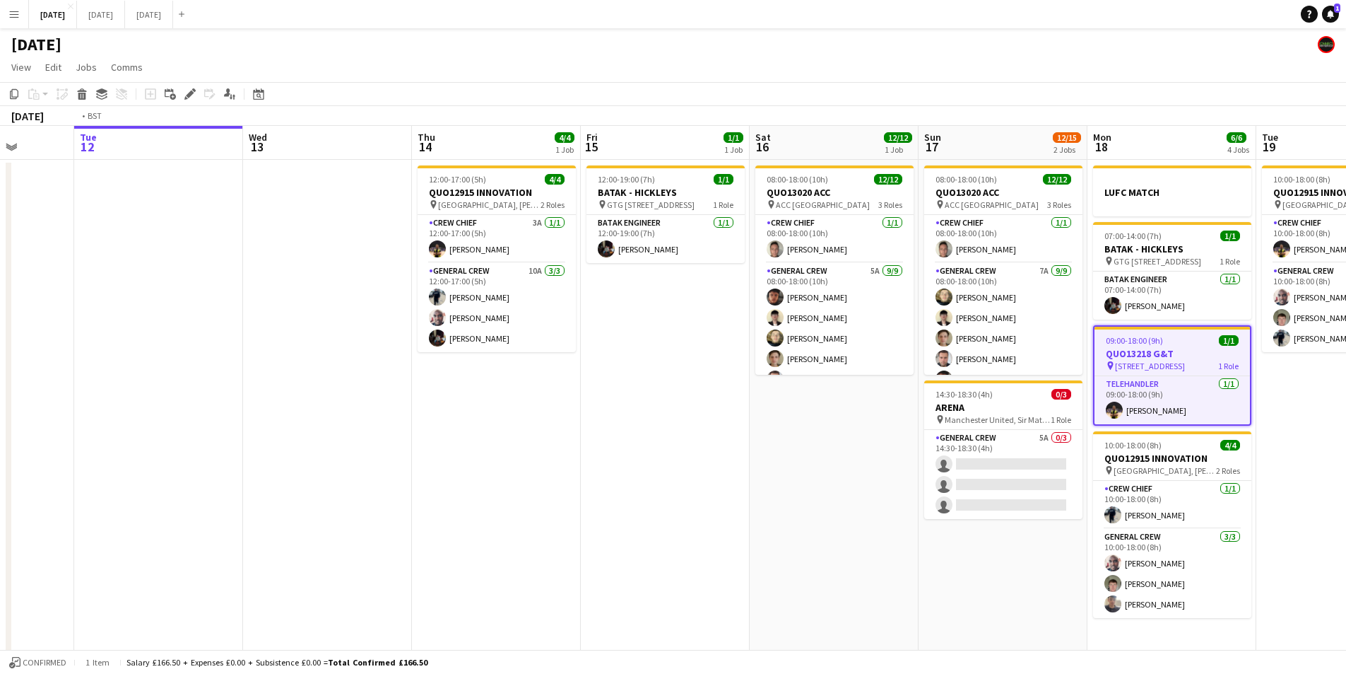
drag, startPoint x: 606, startPoint y: 497, endPoint x: 983, endPoint y: 481, distance: 377.8
click at [1048, 506] on app-calendar-viewport "Sat 9 Sun 10 Mon 11 Tue 12 Wed 13 Thu 14 4/4 1 Job Fri 15 1/1 1 Job Sat 16 12/1…" at bounding box center [673, 407] width 1346 height 562
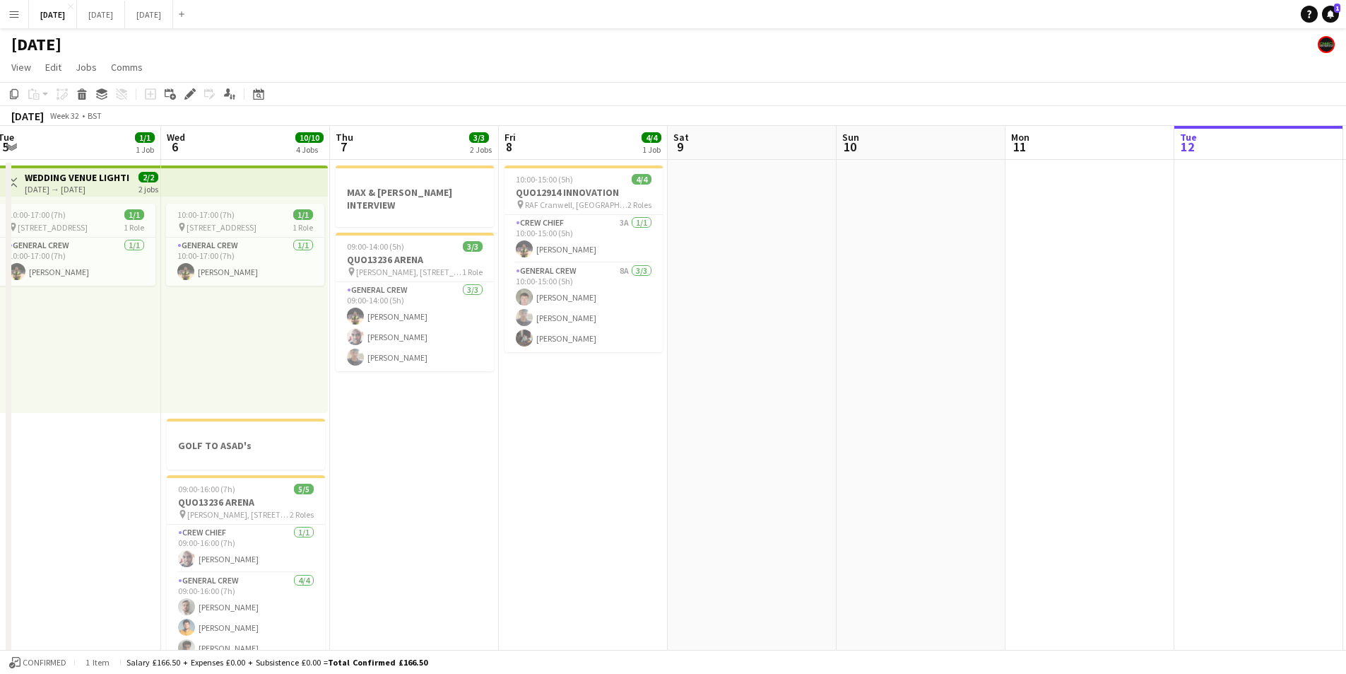
scroll to position [0, 392]
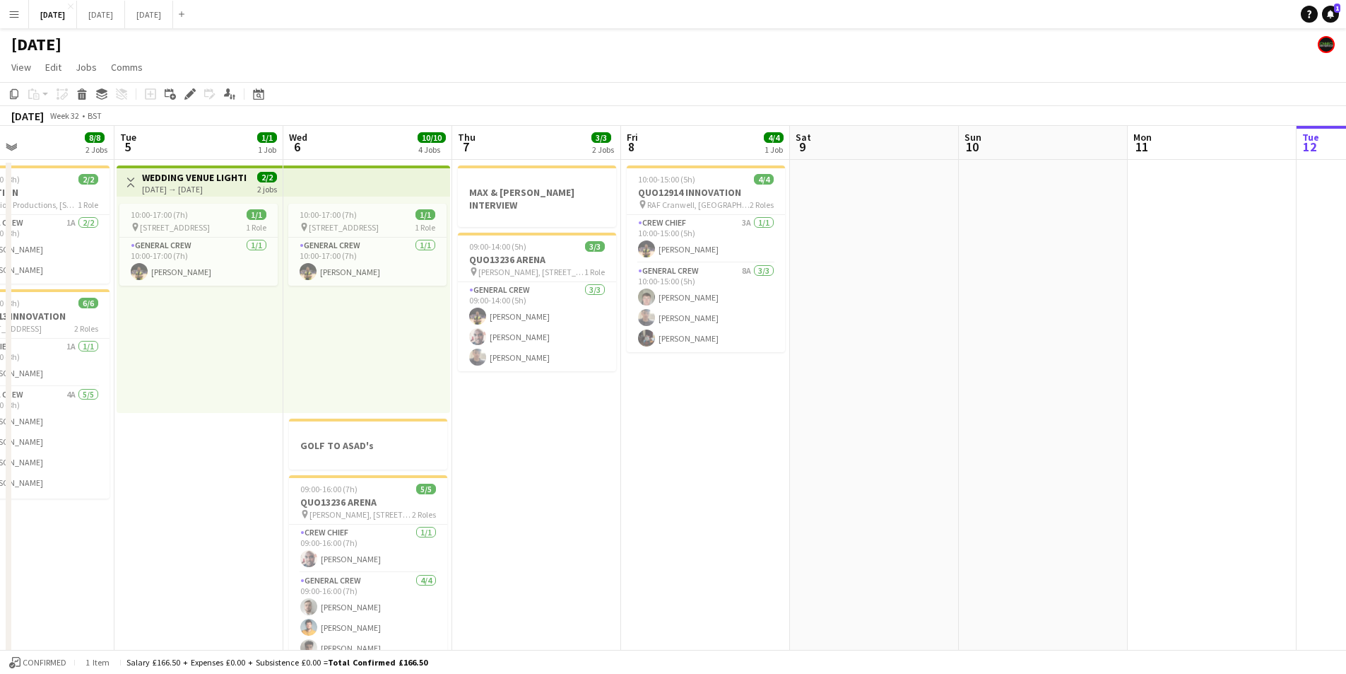
drag, startPoint x: 630, startPoint y: 500, endPoint x: 1105, endPoint y: 456, distance: 476.3
click at [544, 438] on app-calendar-viewport "Sat 2 5/5 3 Jobs Sun 3 9/9 3 Jobs Mon 4 8/8 2 Jobs Tue 5 1/1 1 Job Wed 6 10/10 …" at bounding box center [673, 515] width 1346 height 779
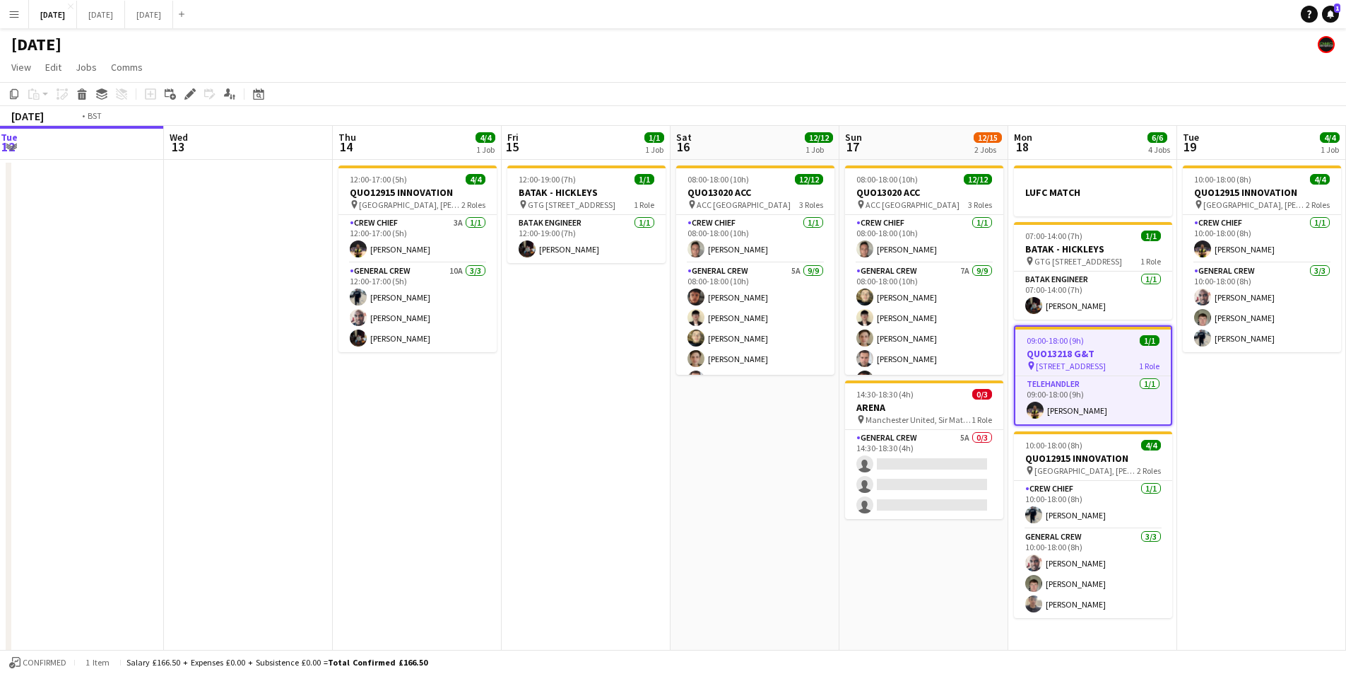
drag, startPoint x: 553, startPoint y: 445, endPoint x: 919, endPoint y: 464, distance: 366.6
click at [552, 445] on app-calendar-viewport "Wed 6 10/10 4 Jobs Thu 7 3/3 2 Jobs Fri 8 4/4 1 Job Sat 9 Sun 10 Mon 11 Tue 12 …" at bounding box center [673, 515] width 1346 height 779
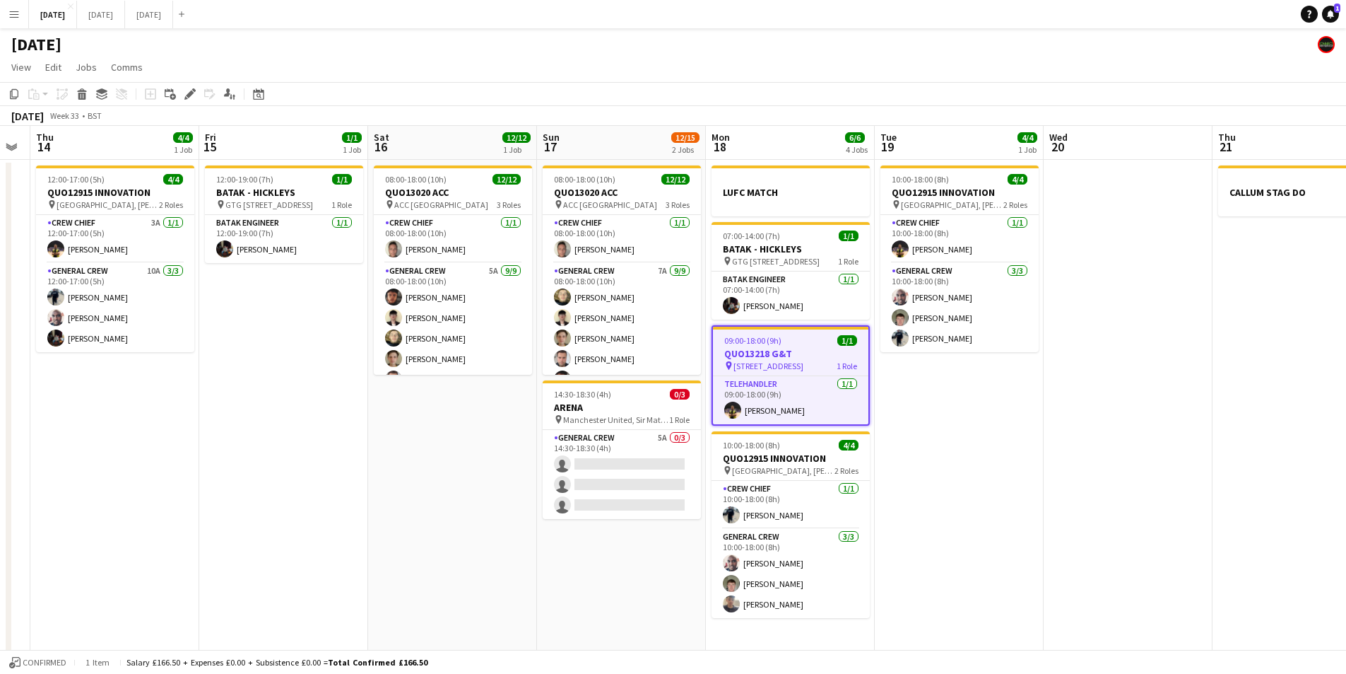
drag, startPoint x: 886, startPoint y: 471, endPoint x: 599, endPoint y: 467, distance: 287.0
click at [599, 467] on app-calendar-viewport "Sun 10 Mon 11 Tue 12 Wed 13 Thu 14 4/4 1 Job Fri 15 1/1 1 Job Sat 16 12/12 1 Jo…" at bounding box center [673, 515] width 1346 height 779
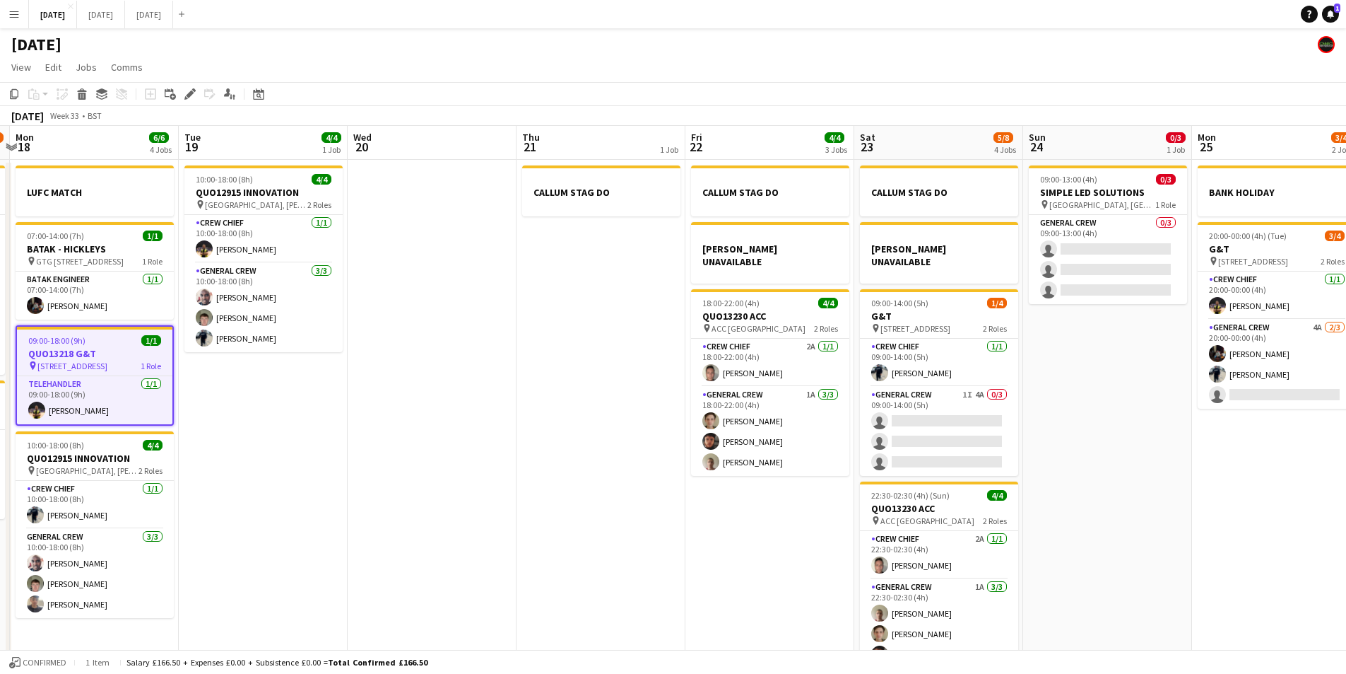
scroll to position [0, 671]
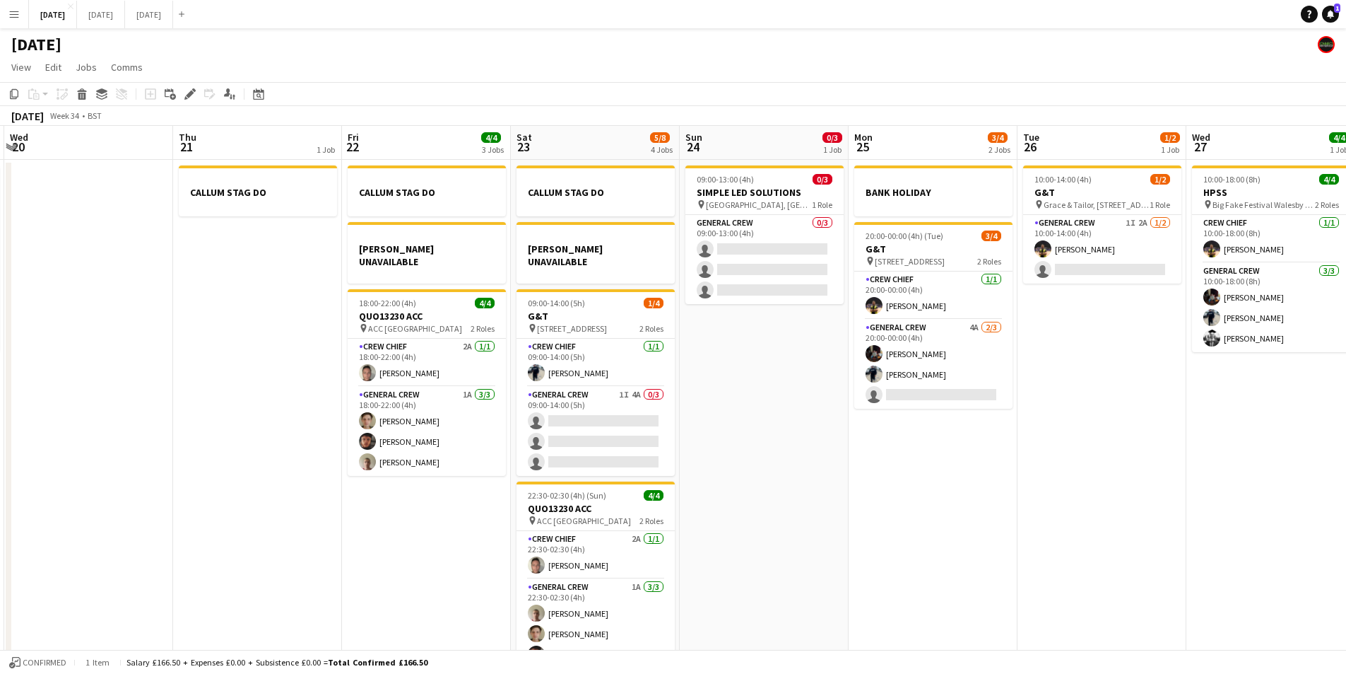
drag, startPoint x: 1072, startPoint y: 464, endPoint x: 905, endPoint y: 542, distance: 184.0
click at [203, 508] on app-calendar-viewport "Sat 16 12/12 1 Job Sun 17 12/15 2 Jobs Mon 18 6/6 4 Jobs Tue 19 4/4 1 Job Wed 2…" at bounding box center [673, 515] width 1346 height 779
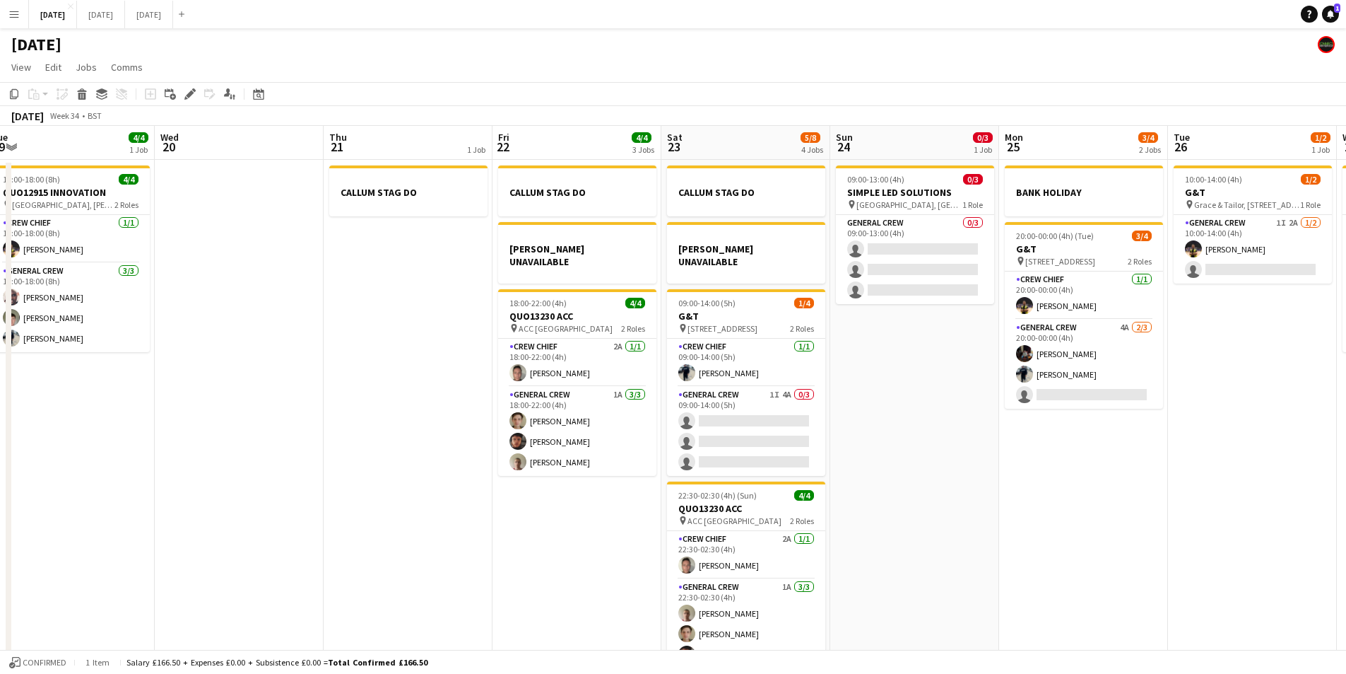
scroll to position [0, 585]
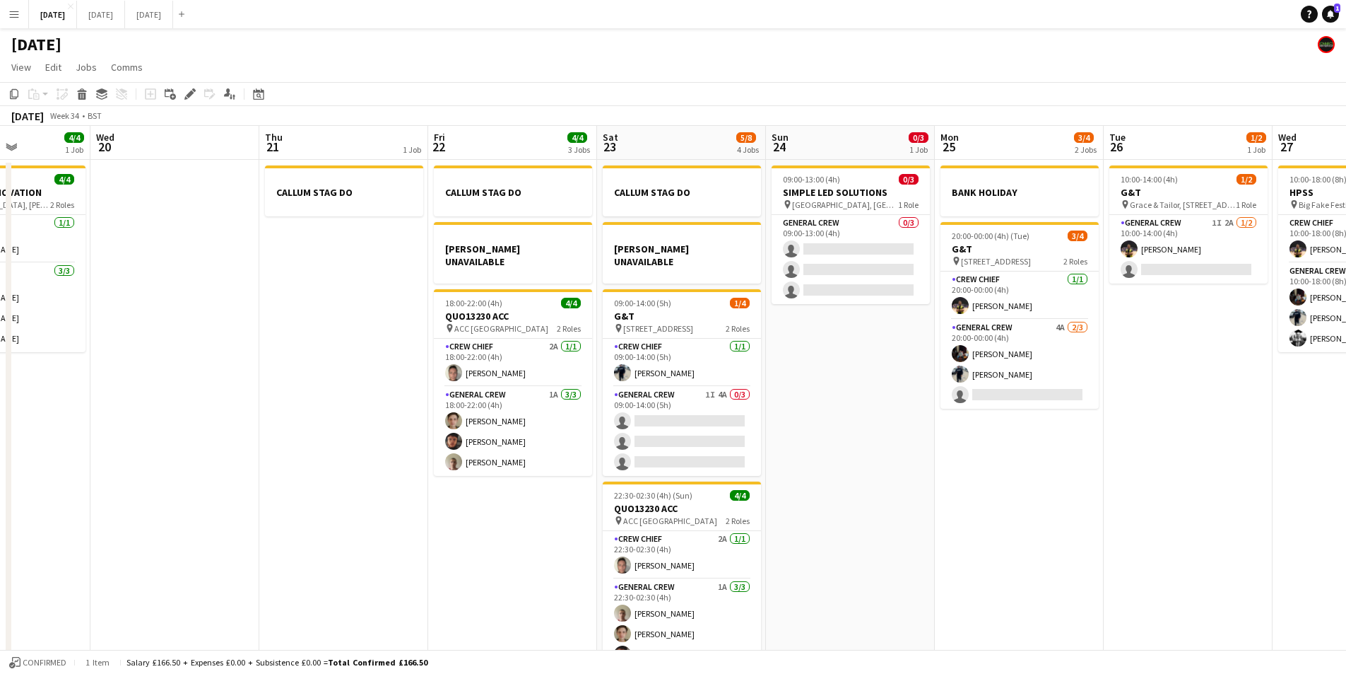
drag, startPoint x: 1029, startPoint y: 553, endPoint x: 965, endPoint y: 551, distance: 64.4
click at [965, 551] on app-calendar-viewport "Sat 16 12/12 1 Job Sun 17 12/15 2 Jobs Mon 18 6/6 4 Jobs Tue 19 4/4 1 Job Wed 2…" at bounding box center [673, 515] width 1346 height 779
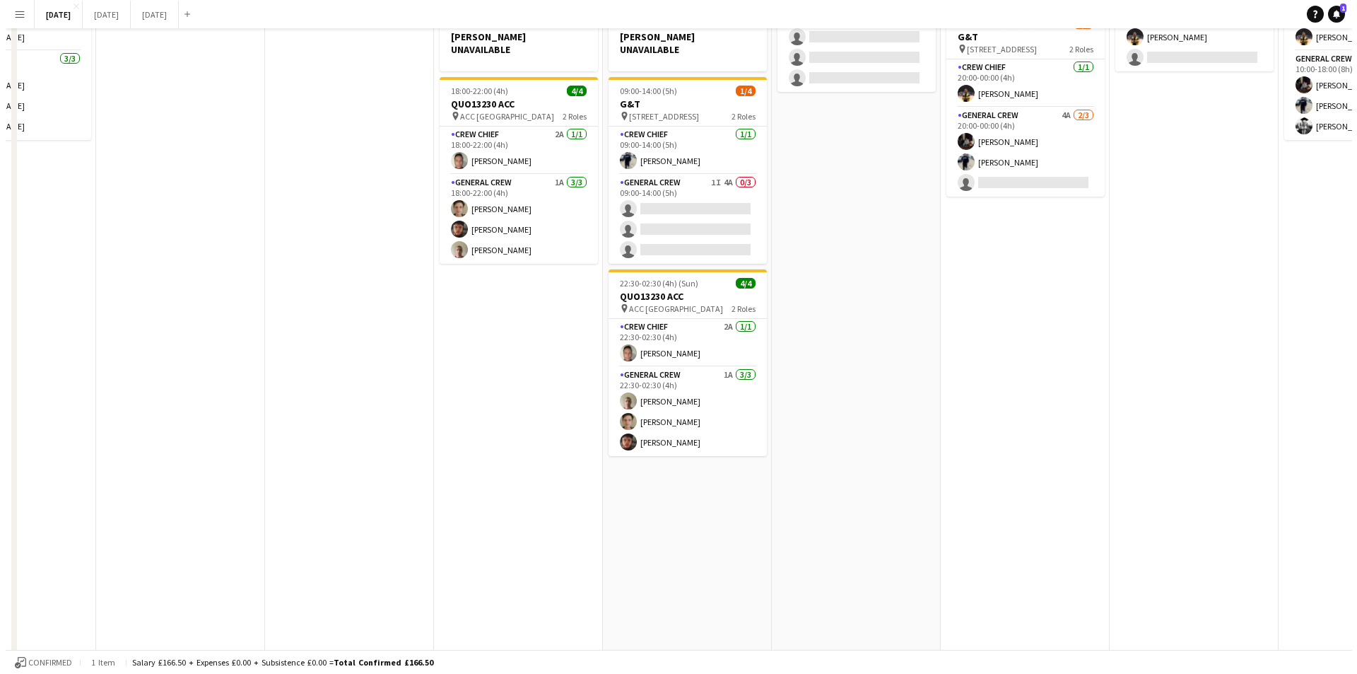
scroll to position [0, 0]
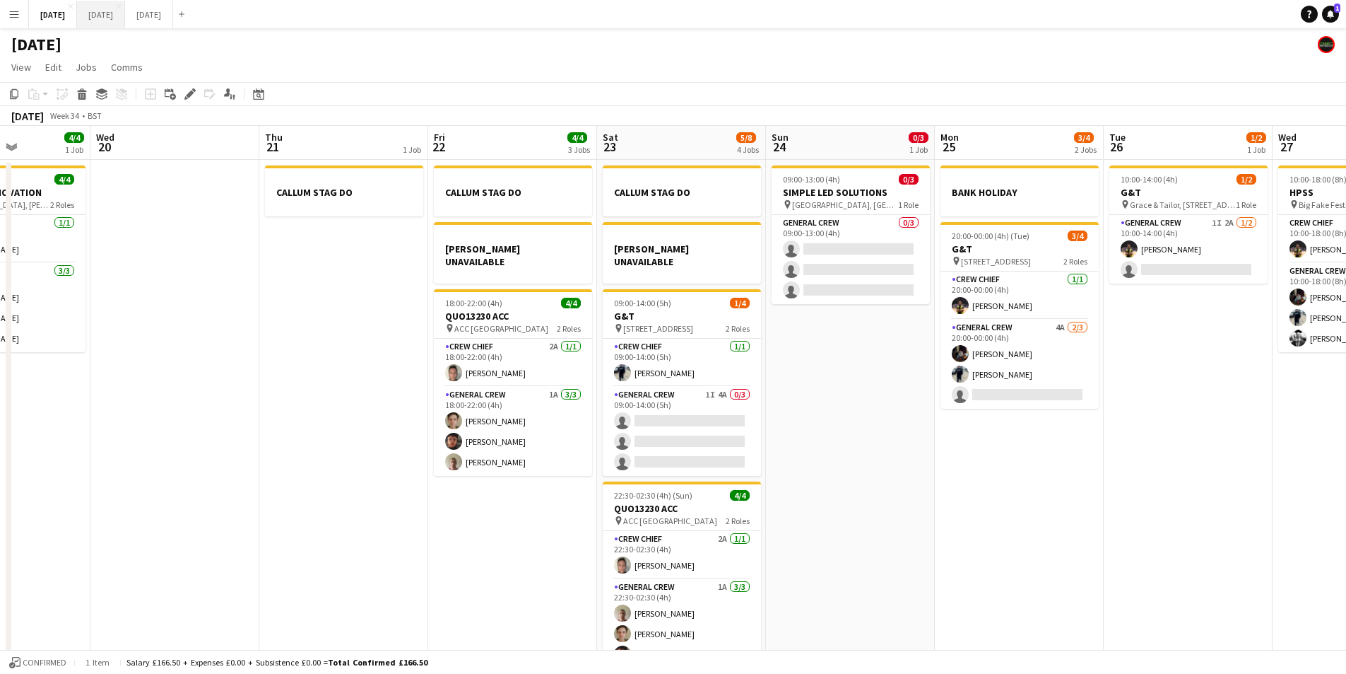
click at [125, 17] on button "SEPTEMBER 2025 Close" at bounding box center [101, 15] width 48 height 28
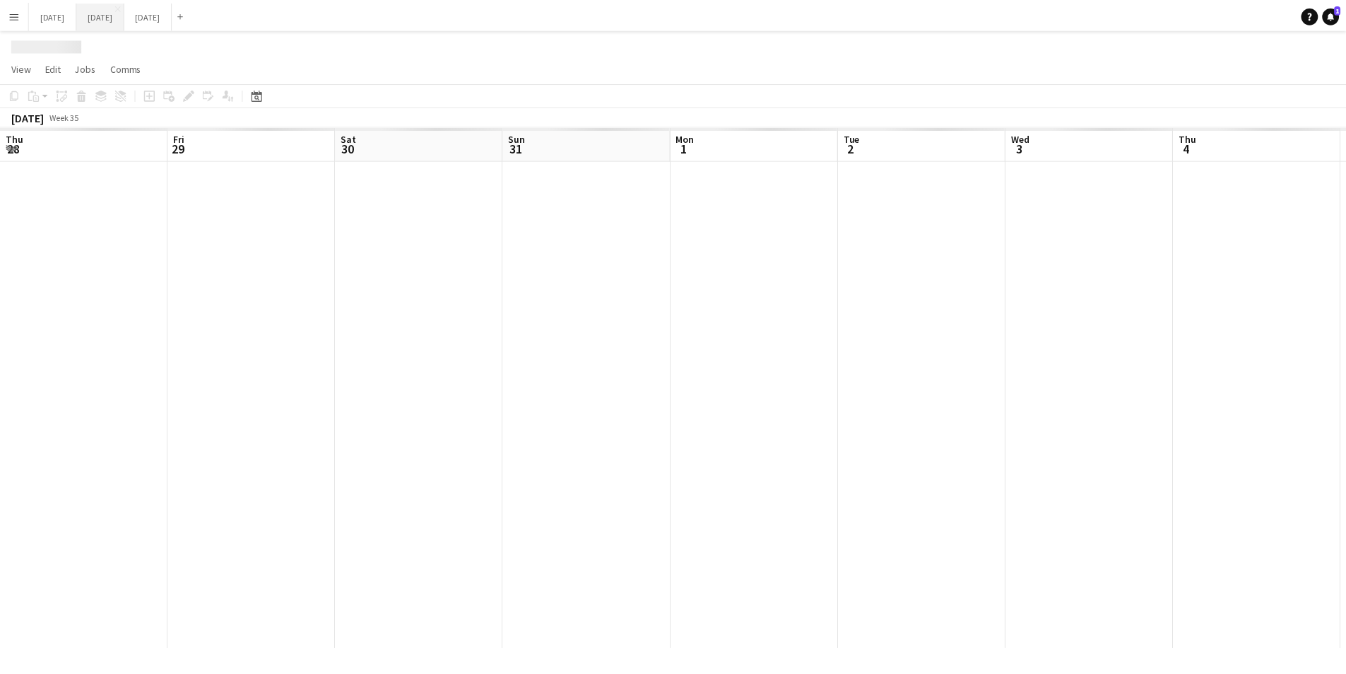
scroll to position [0, 351]
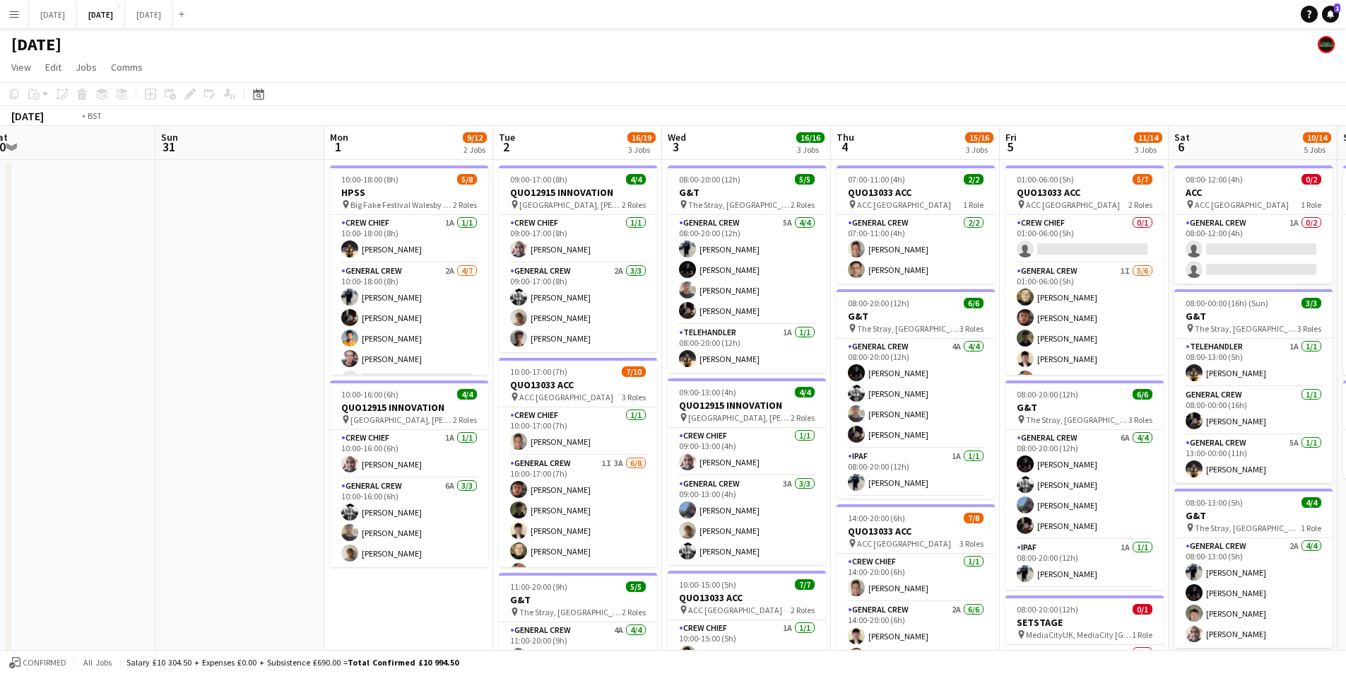
drag, startPoint x: 1113, startPoint y: 428, endPoint x: 1139, endPoint y: 447, distance: 32.4
click at [633, 390] on app-calendar-viewport "Thu 28 Fri 29 Sat 30 Sun 31 Mon 1 9/12 2 Jobs Tue 2 16/19 3 Jobs Wed 3 16/16 3 …" at bounding box center [673, 537] width 1346 height 823
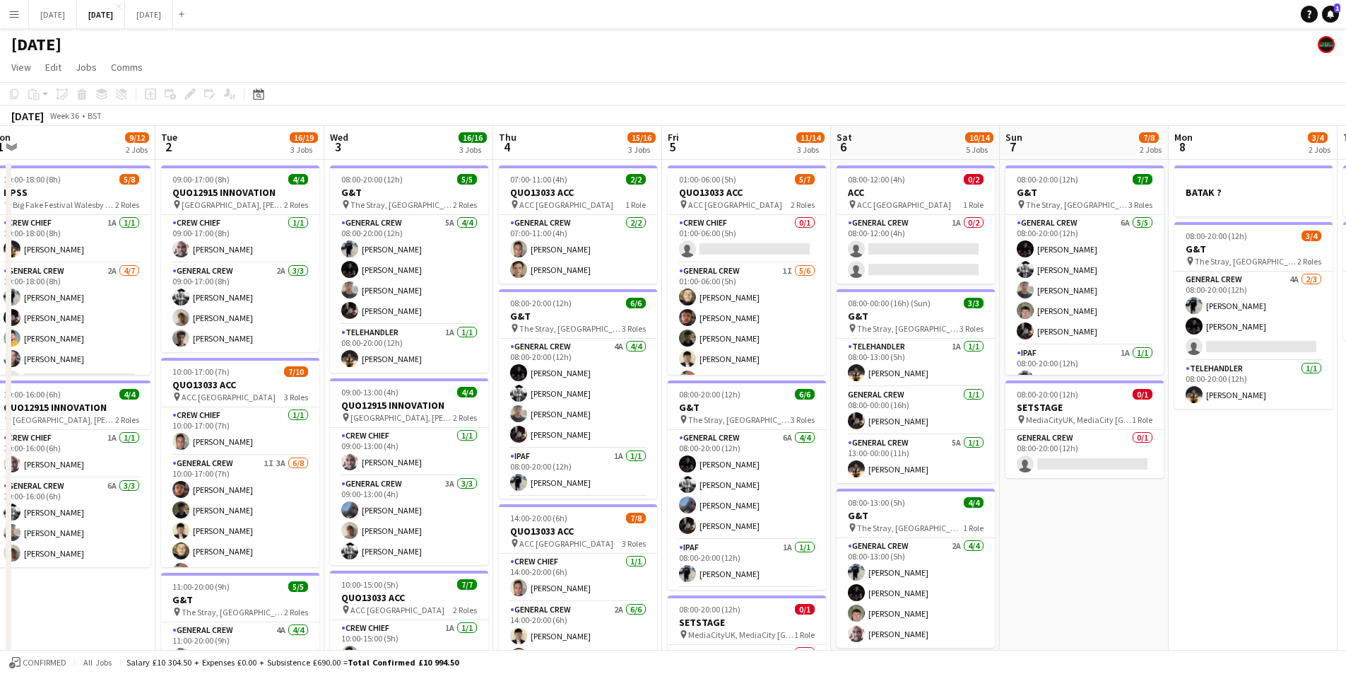
drag, startPoint x: 1139, startPoint y: 447, endPoint x: 1074, endPoint y: 503, distance: 85.2
click at [692, 411] on app-calendar-viewport "Sat 30 Sun 31 Mon 1 9/12 2 Jobs Tue 2 16/19 3 Jobs Wed 3 16/16 3 Jobs Thu 4 15/…" at bounding box center [673, 537] width 1346 height 823
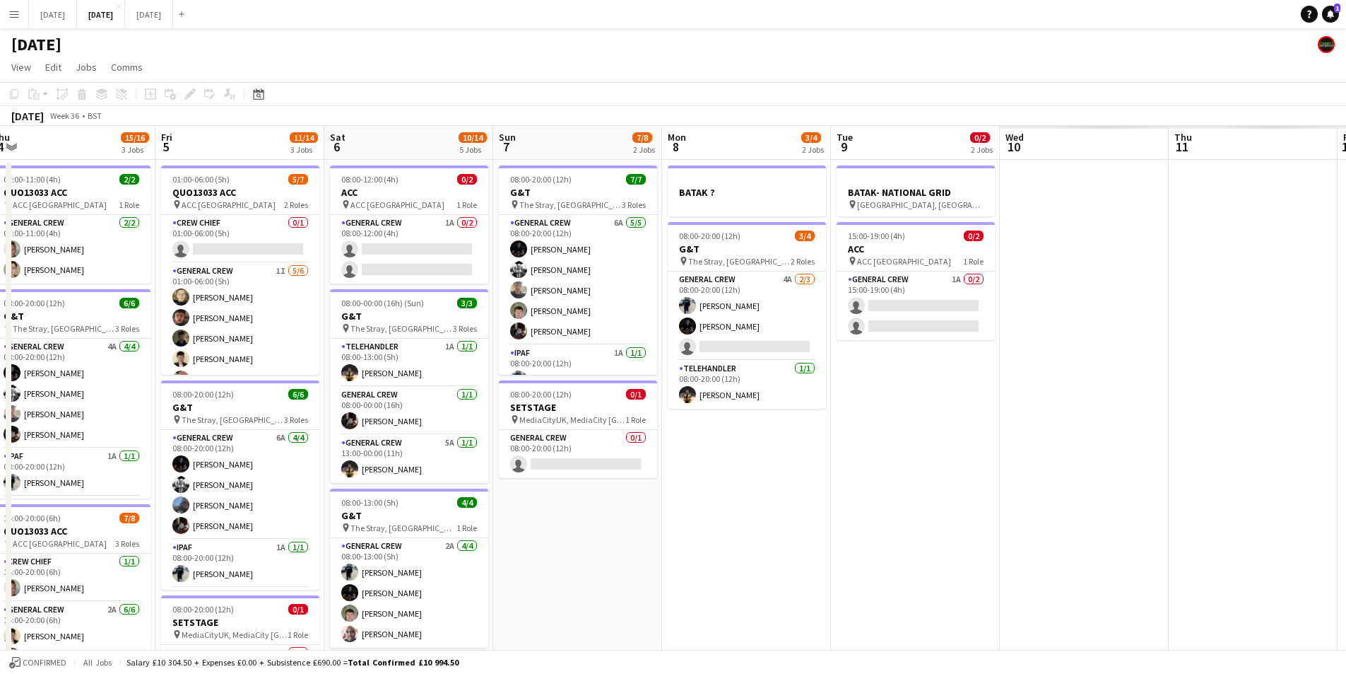
drag, startPoint x: 1074, startPoint y: 503, endPoint x: 1079, endPoint y: 489, distance: 14.1
click at [732, 431] on app-calendar-viewport "Tue 2 16/19 3 Jobs Wed 3 16/16 3 Jobs Thu 4 15/16 3 Jobs Fri 5 11/14 3 Jobs Sat…" at bounding box center [673, 537] width 1346 height 823
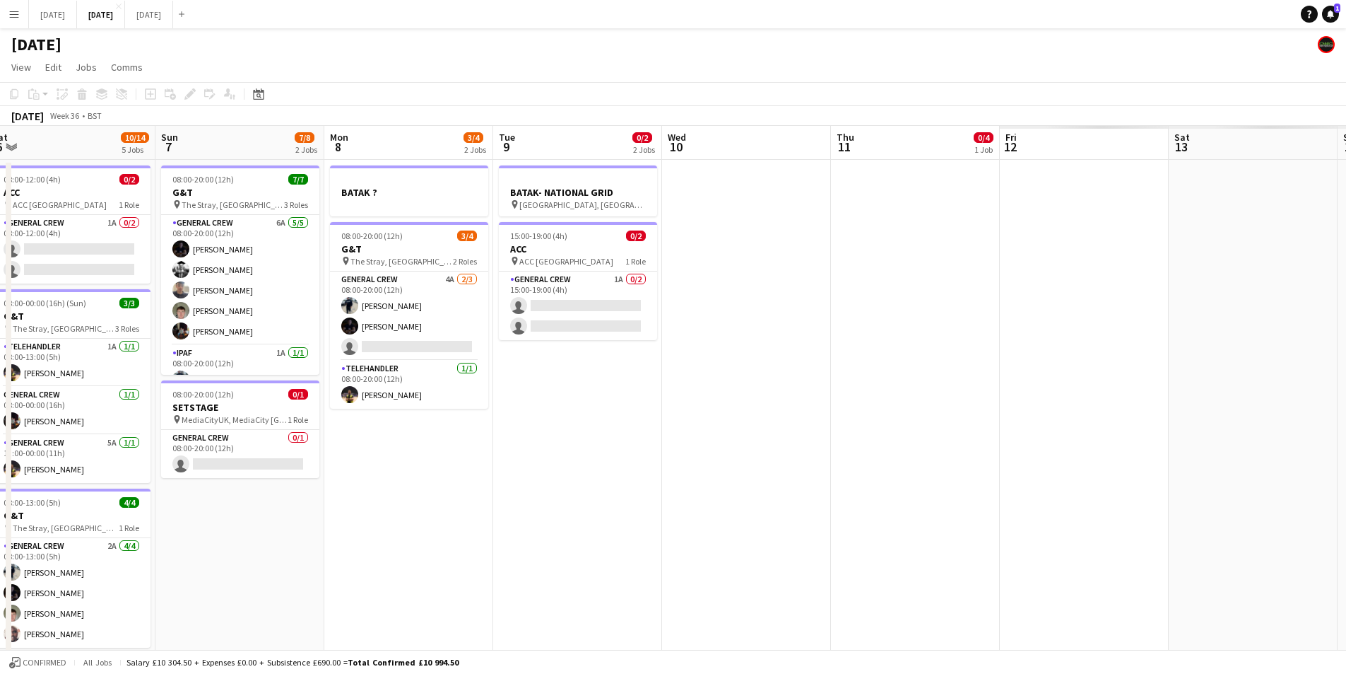
drag, startPoint x: 1079, startPoint y: 489, endPoint x: 826, endPoint y: 433, distance: 259.1
click at [806, 459] on app-calendar-viewport "Thu 4 15/16 3 Jobs Fri 5 11/14 3 Jobs Sat 6 10/14 5 Jobs Sun 7 7/8 2 Jobs Mon 8…" at bounding box center [673, 537] width 1346 height 823
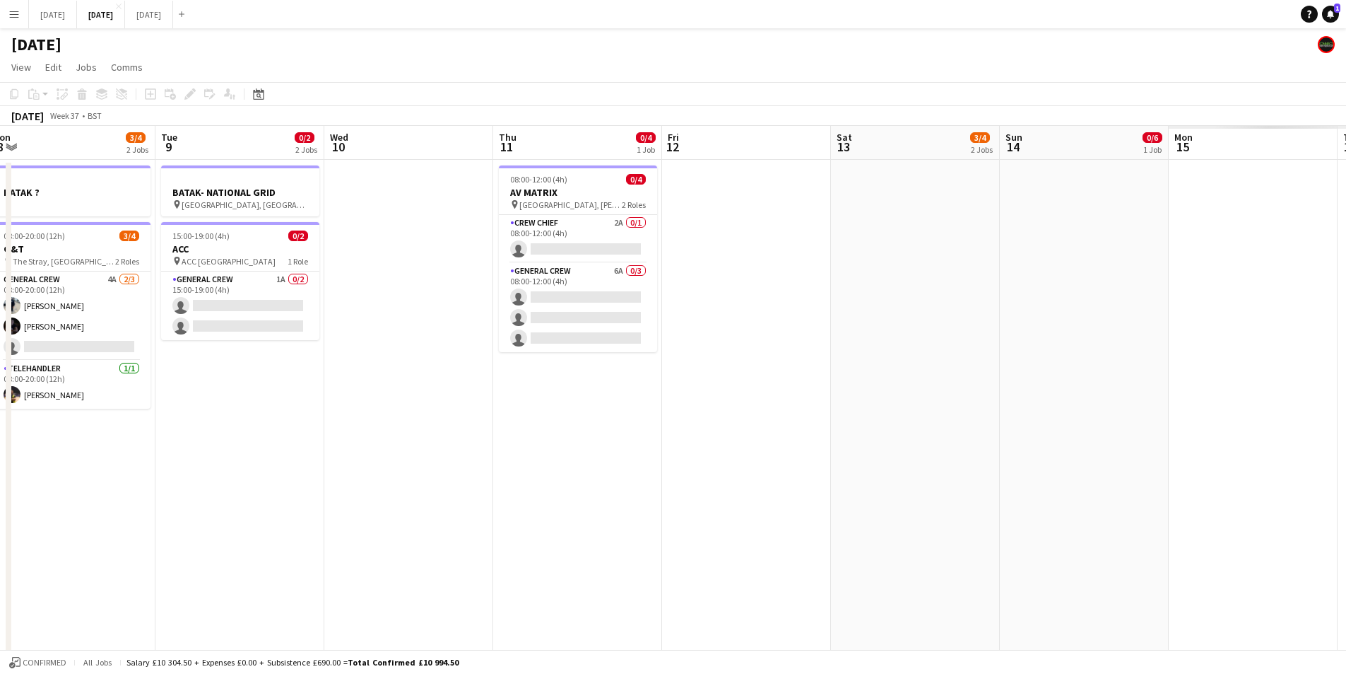
scroll to position [0, 781]
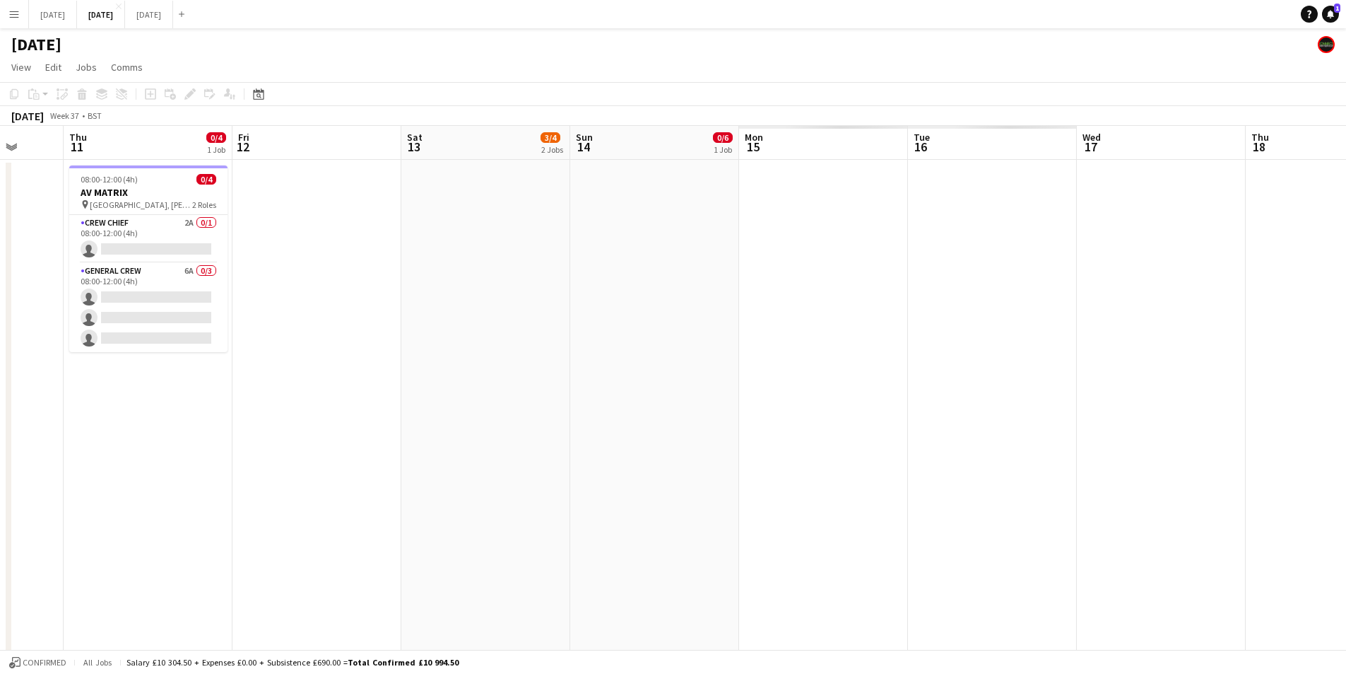
drag, startPoint x: 826, startPoint y: 433, endPoint x: 781, endPoint y: 425, distance: 45.3
click at [781, 425] on app-calendar-viewport "Sat 6 10/14 5 Jobs Sun 7 7/8 2 Jobs Mon 8 3/4 2 Jobs Tue 9 0/2 2 Jobs Wed 10 Th…" at bounding box center [673, 537] width 1346 height 823
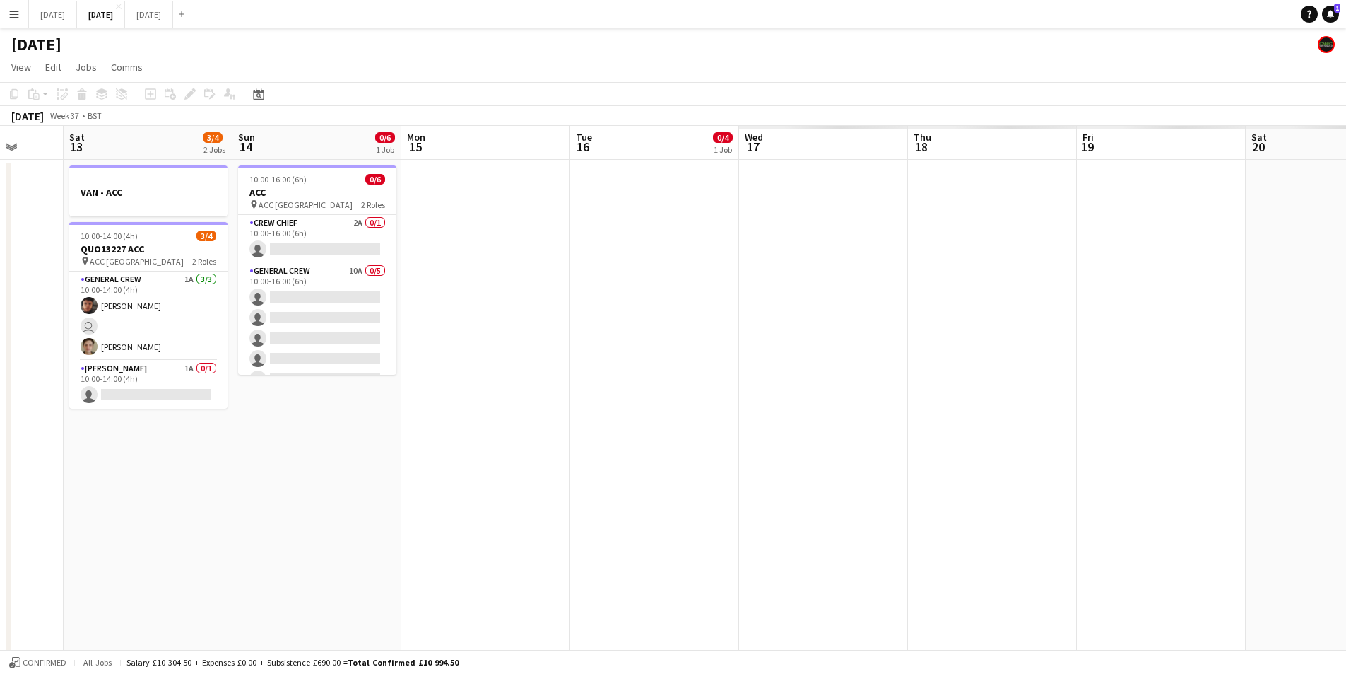
drag, startPoint x: 1129, startPoint y: 476, endPoint x: 1142, endPoint y: 478, distance: 13.5
click at [869, 430] on app-calendar-viewport "Mon 8 3/4 2 Jobs Tue 9 0/2 2 Jobs Wed 10 Thu 11 0/4 1 Job Fri 12 Sat 13 3/4 2 J…" at bounding box center [673, 537] width 1346 height 823
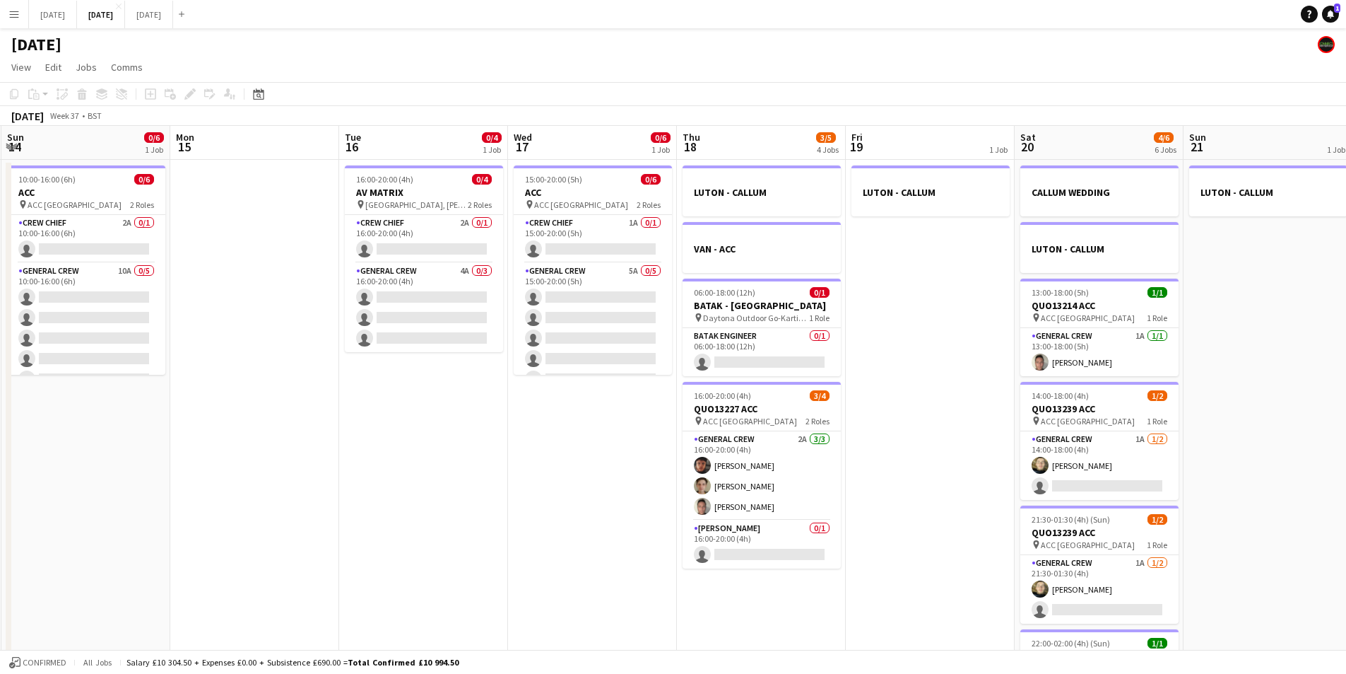
scroll to position [0, 428]
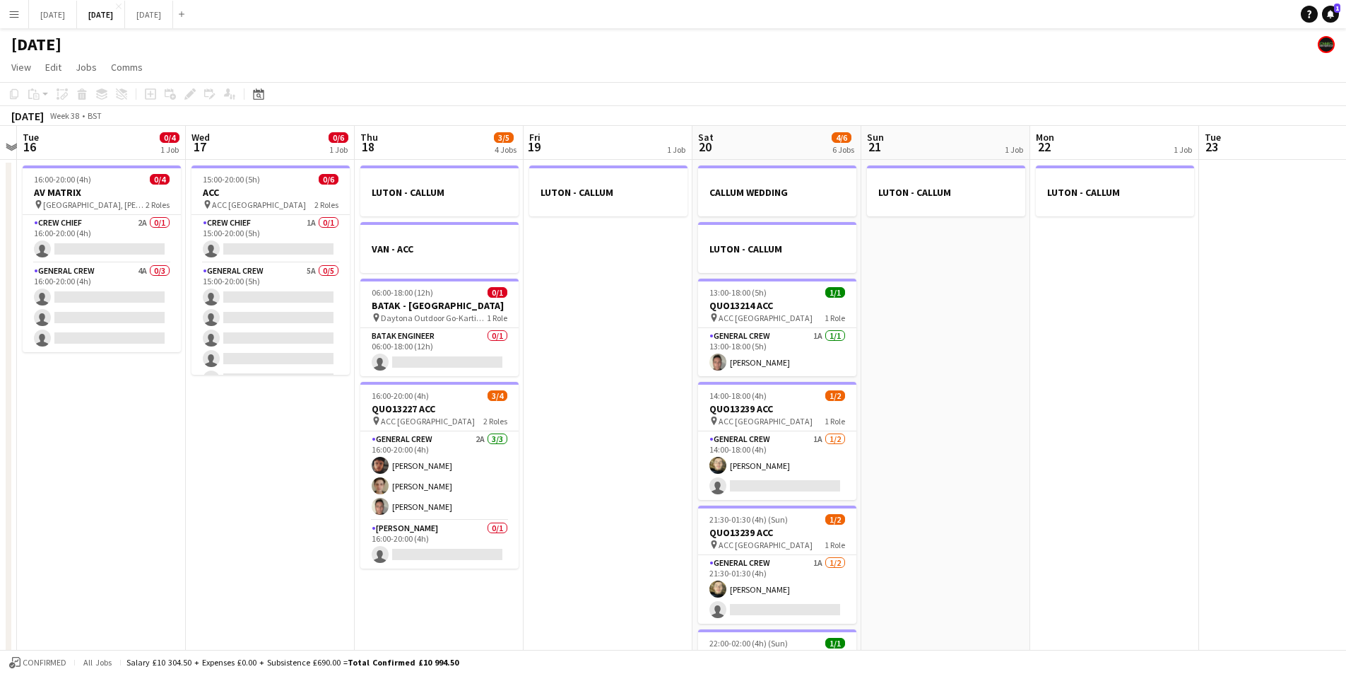
drag, startPoint x: 1010, startPoint y: 470, endPoint x: 696, endPoint y: 484, distance: 314.8
click at [593, 483] on app-calendar-viewport "Sat 13 3/4 2 Jobs Sun 14 0/6 1 Job Mon 15 Tue 16 0/4 1 Job Wed 17 0/6 1 Job Thu…" at bounding box center [673, 537] width 1346 height 823
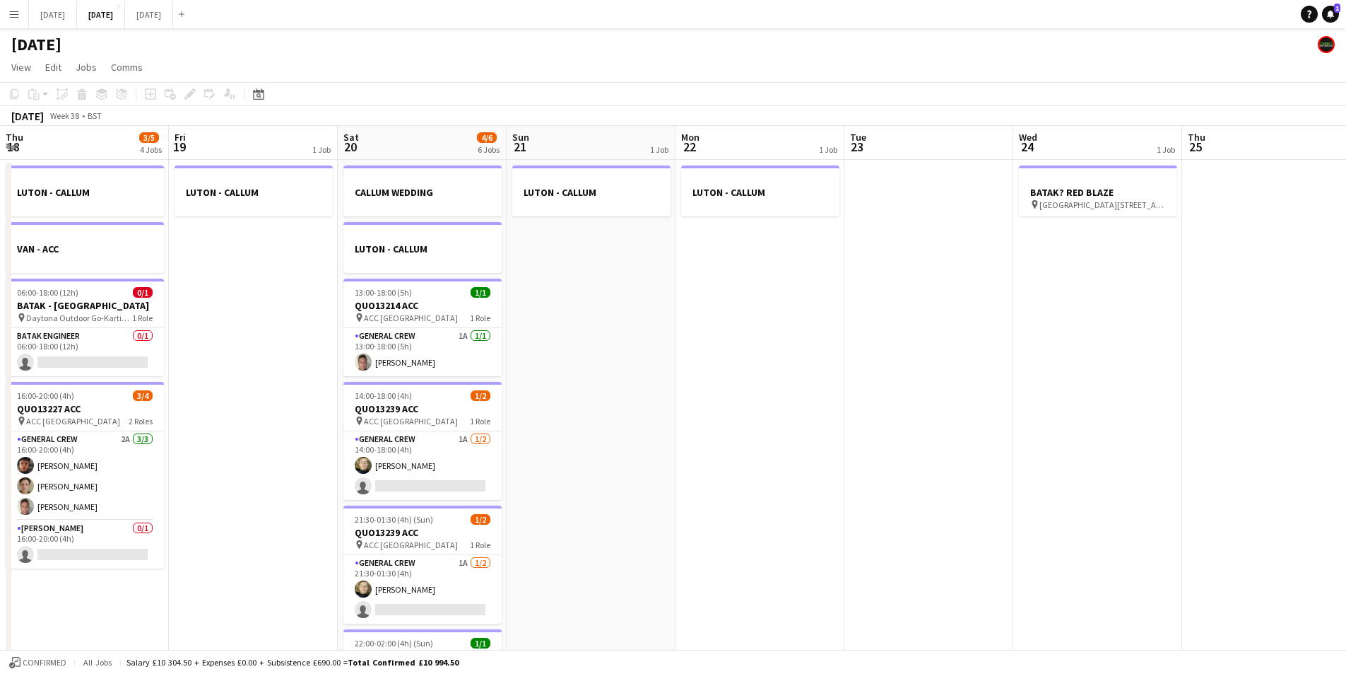
scroll to position [0, 392]
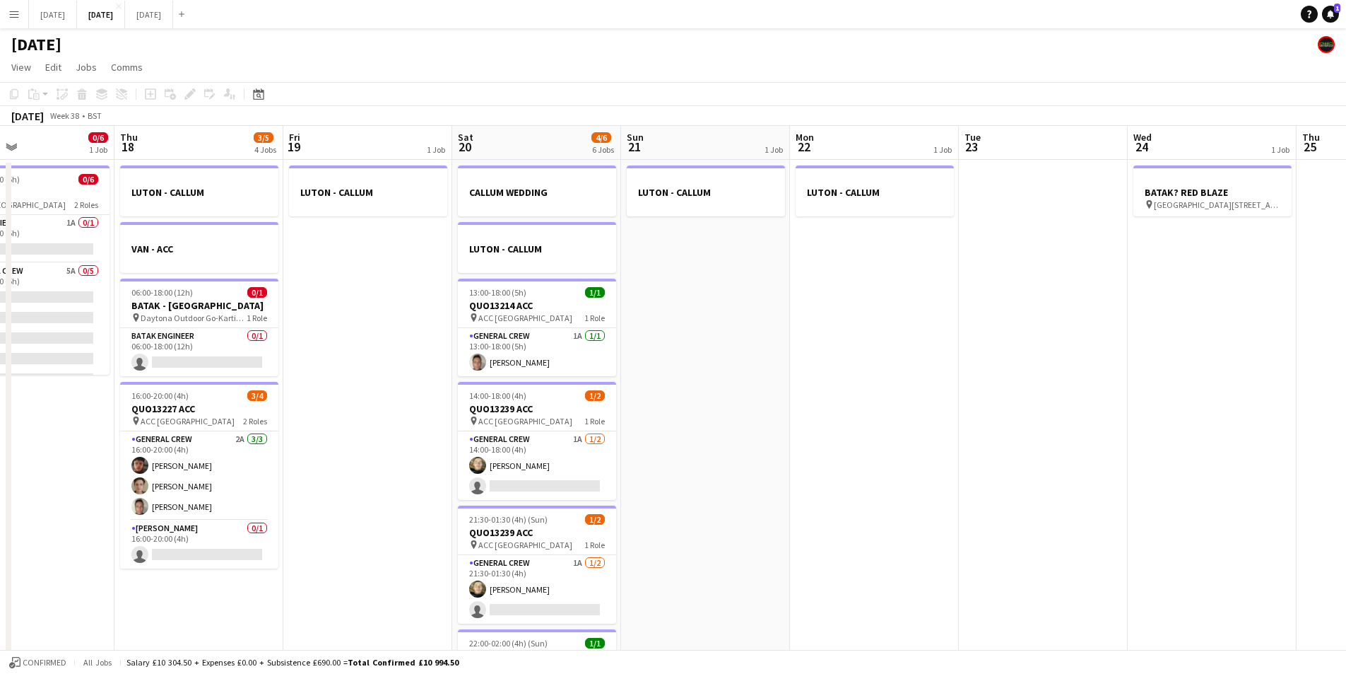
drag, startPoint x: 817, startPoint y: 486, endPoint x: 799, endPoint y: 486, distance: 17.7
click at [799, 486] on app-calendar-viewport "Mon 15 Tue 16 0/4 1 Job Wed 17 0/6 1 Job Thu 18 3/5 4 Jobs Fri 19 1 Job Sat 20 …" at bounding box center [673, 537] width 1346 height 823
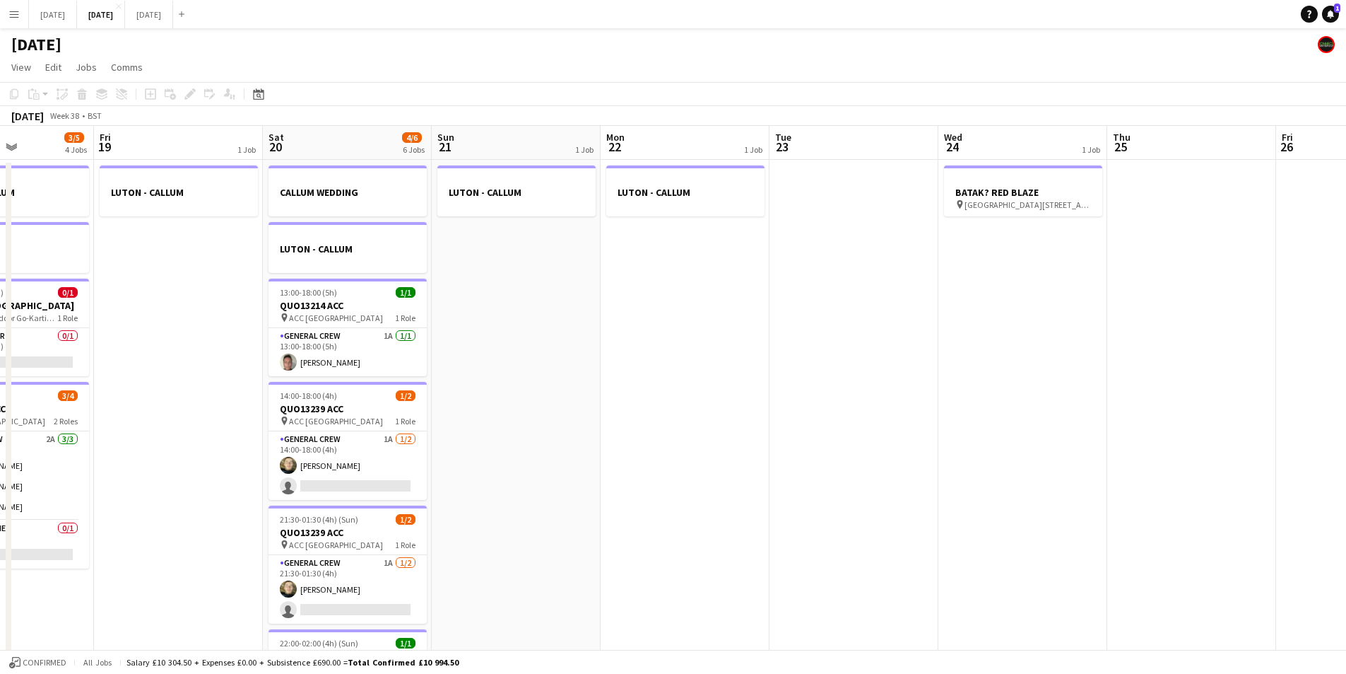
scroll to position [0, 422]
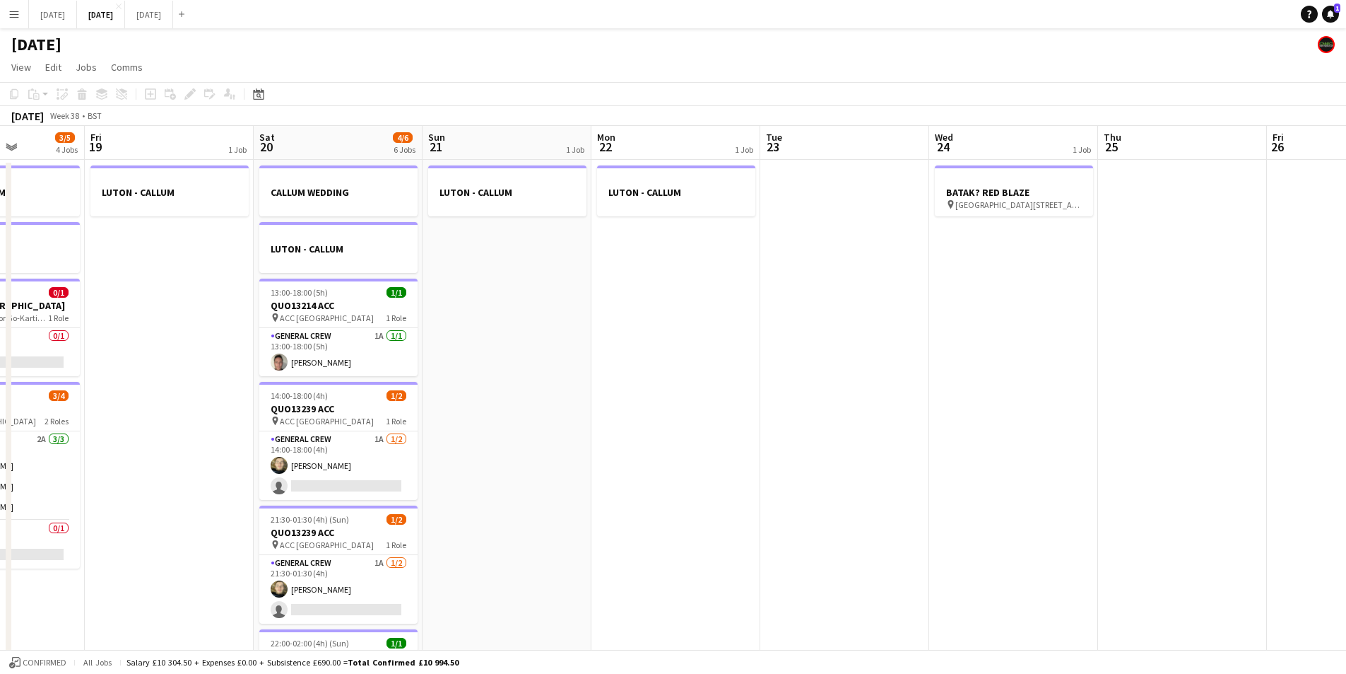
drag, startPoint x: 1022, startPoint y: 488, endPoint x: 823, endPoint y: 492, distance: 198.7
click at [823, 492] on app-calendar-viewport "Tue 16 0/4 1 Job Wed 17 0/6 1 Job Thu 18 3/5 4 Jobs Fri 19 1 Job Sat 20 4/6 6 J…" at bounding box center [673, 537] width 1346 height 823
click at [1020, 370] on app-date-cell "BATAK? RED BLAZE pin St George's Park National Football Centre, Newborough Rd, …" at bounding box center [1013, 555] width 169 height 790
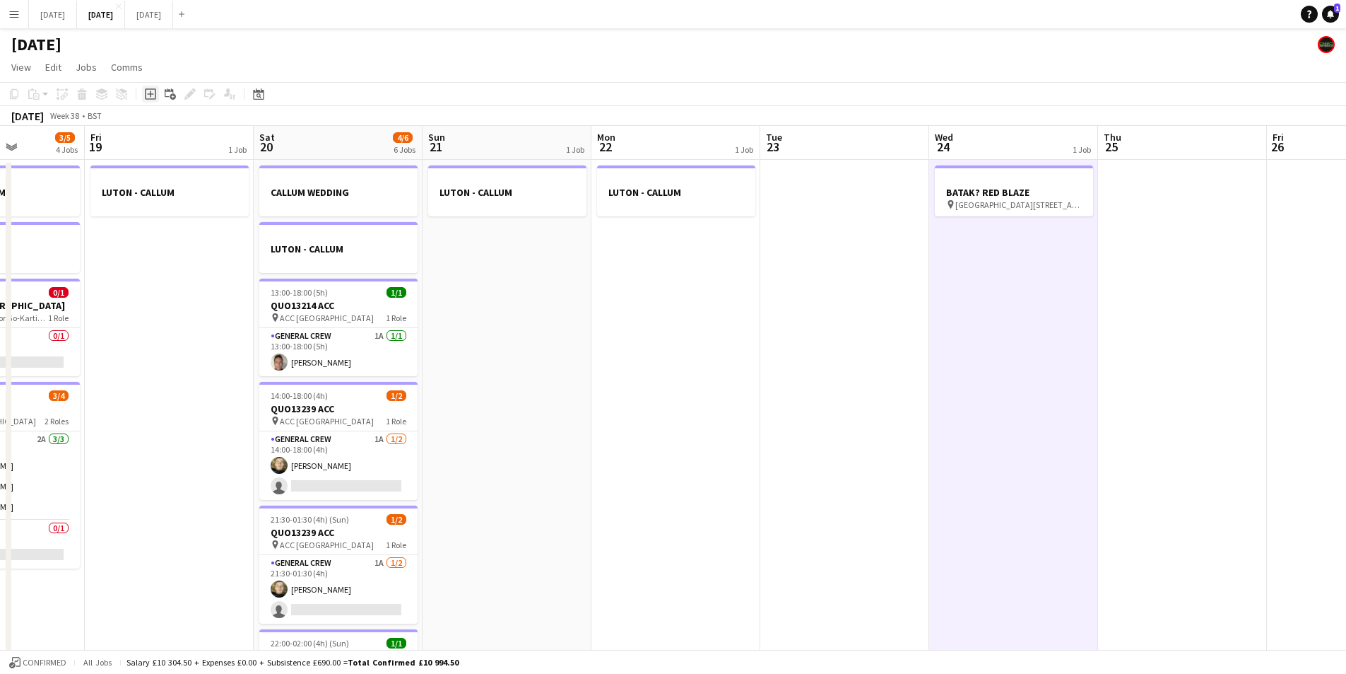
click at [148, 95] on icon at bounding box center [150, 94] width 6 height 6
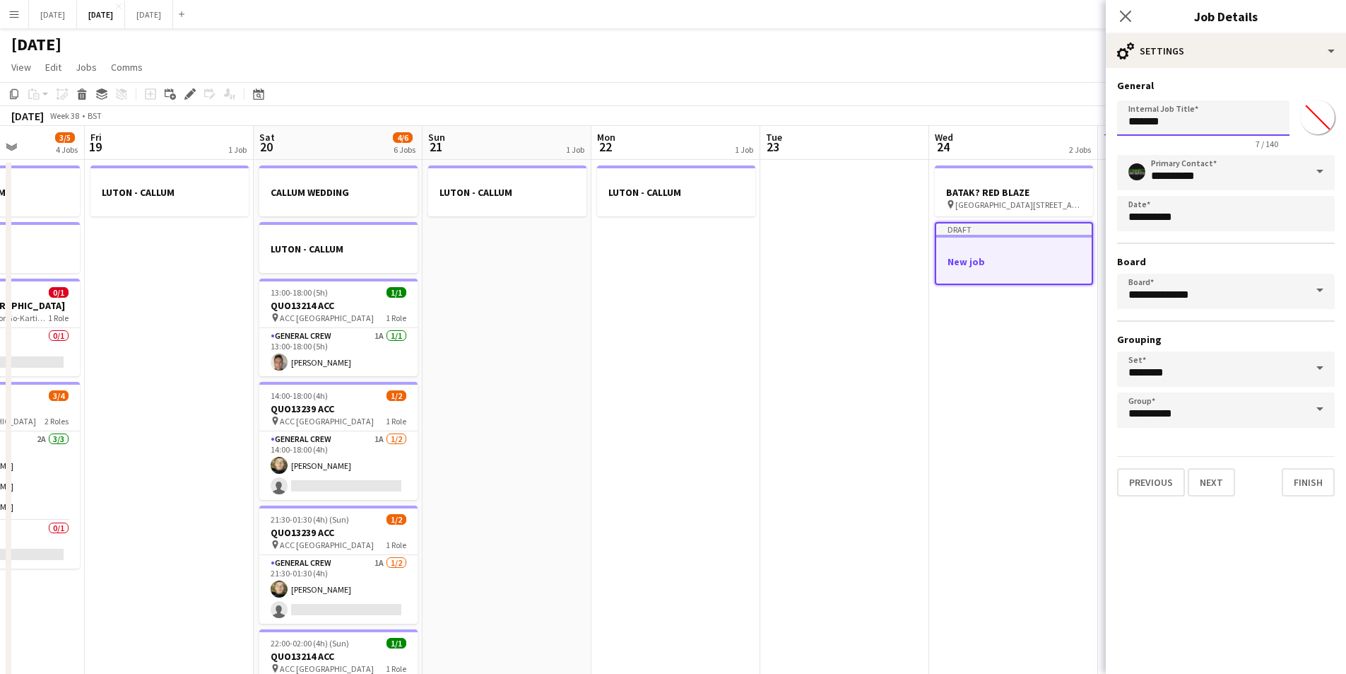
drag, startPoint x: 1195, startPoint y: 105, endPoint x: 1179, endPoint y: 140, distance: 38.3
click at [1179, 140] on app-form-group "Internal Job Title ******* 7 / 140" at bounding box center [1203, 124] width 172 height 49
click at [1179, 140] on div "7 / 140" at bounding box center [1203, 144] width 172 height 11
drag, startPoint x: 1183, startPoint y: 124, endPoint x: 1124, endPoint y: 128, distance: 59.5
click at [1124, 128] on input "*******" at bounding box center [1203, 117] width 172 height 35
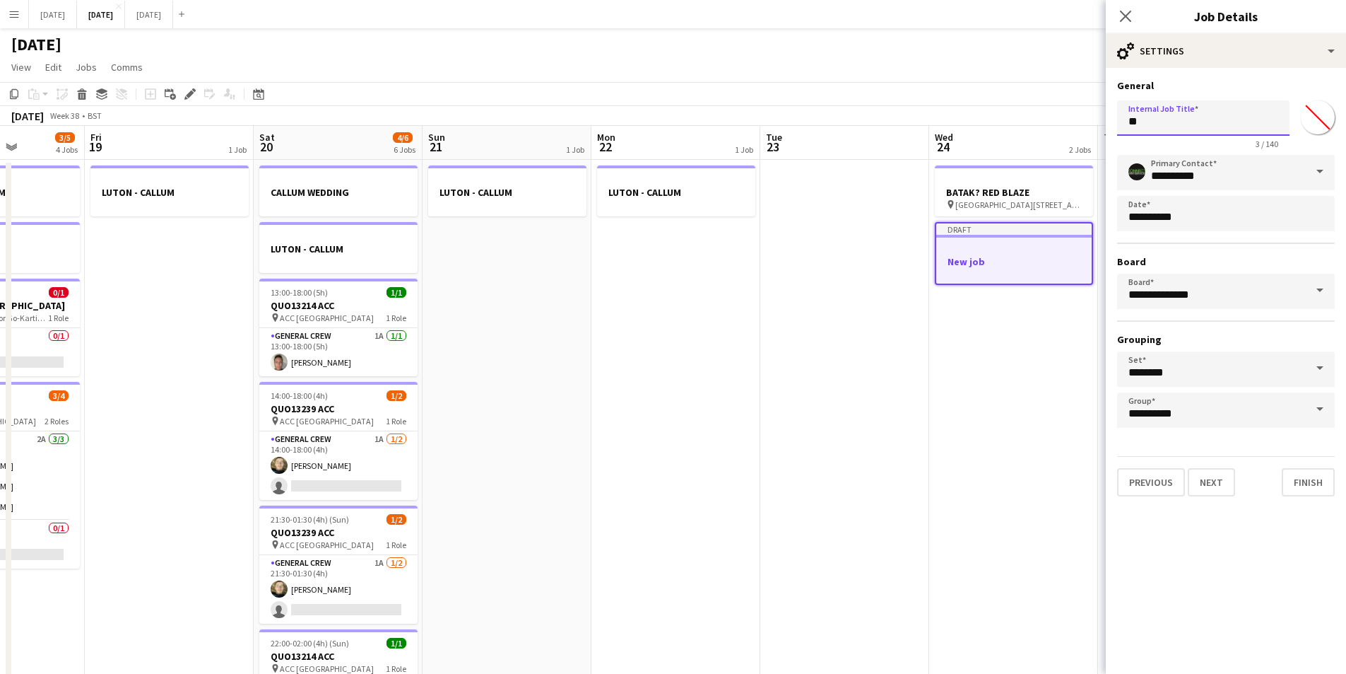
type input "*"
type input "******"
click at [1206, 476] on button "Next" at bounding box center [1211, 482] width 47 height 28
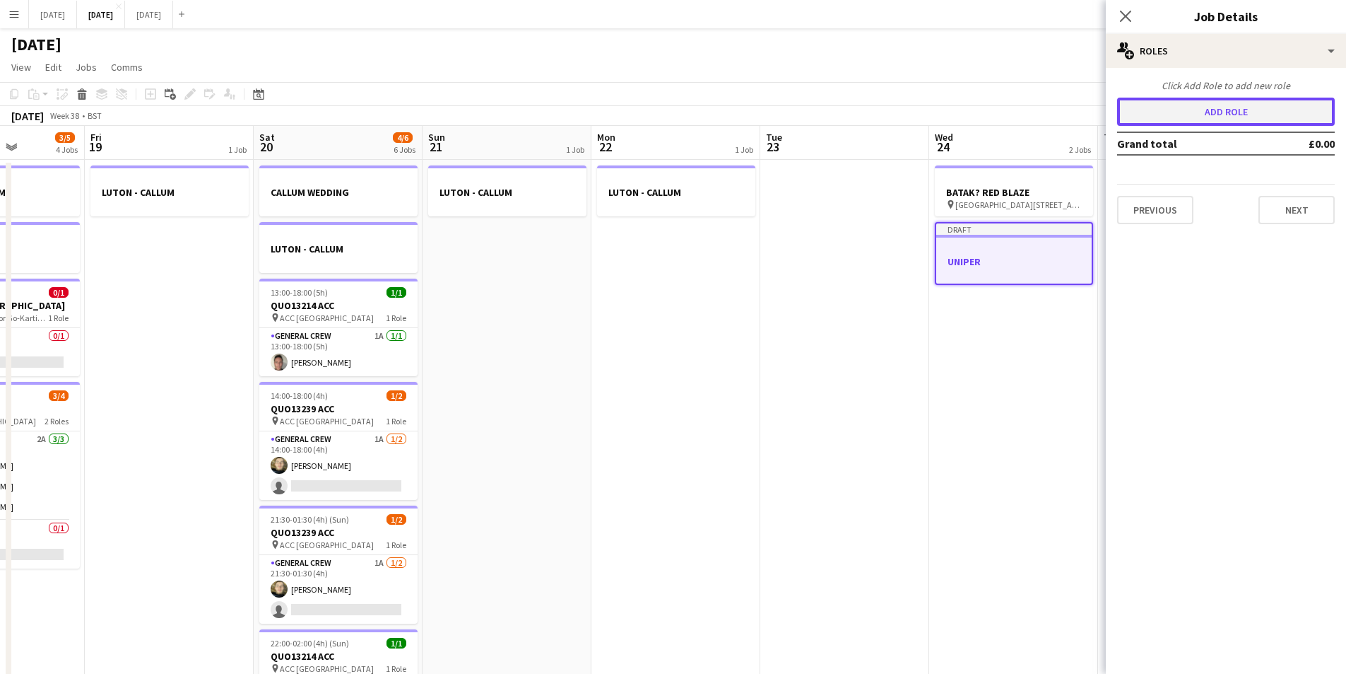
click at [1266, 118] on button "Add role" at bounding box center [1226, 112] width 218 height 28
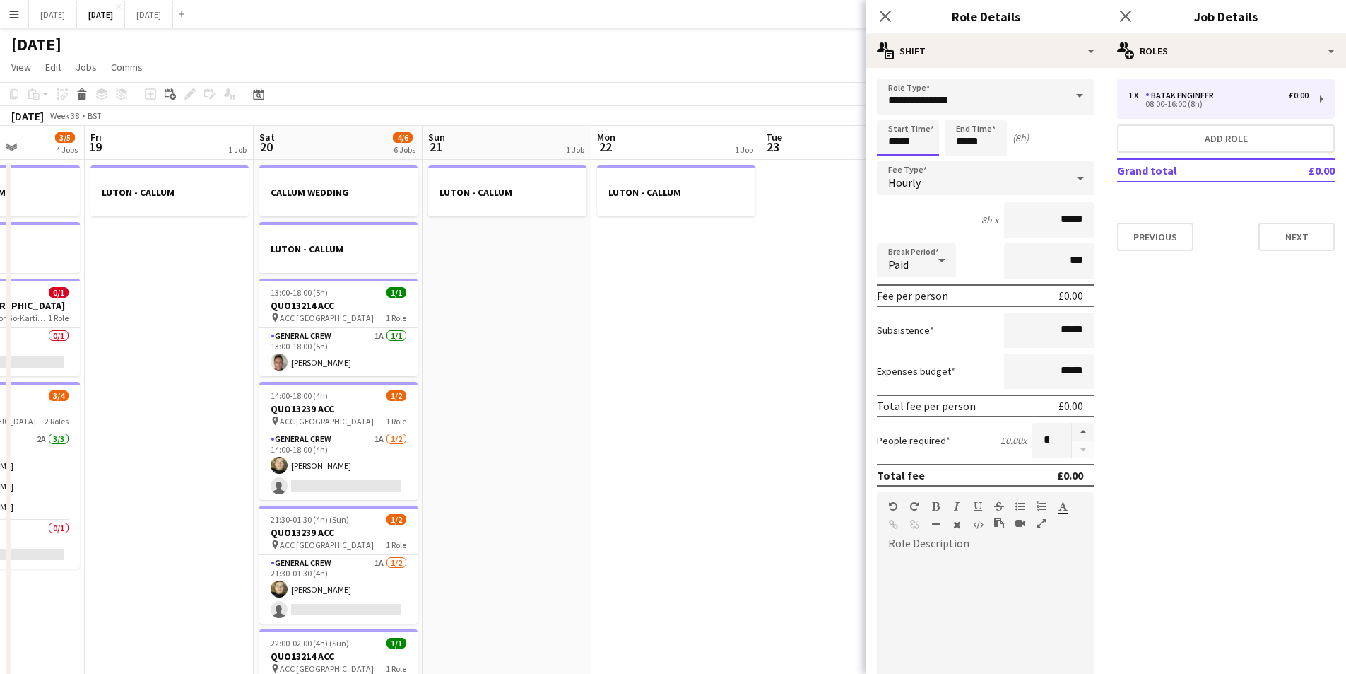
click at [893, 131] on input "*****" at bounding box center [908, 137] width 62 height 35
type input "*****"
click at [892, 155] on div at bounding box center [894, 162] width 28 height 14
click at [971, 129] on input "*****" at bounding box center [976, 137] width 62 height 35
click at [961, 113] on div at bounding box center [962, 113] width 28 height 14
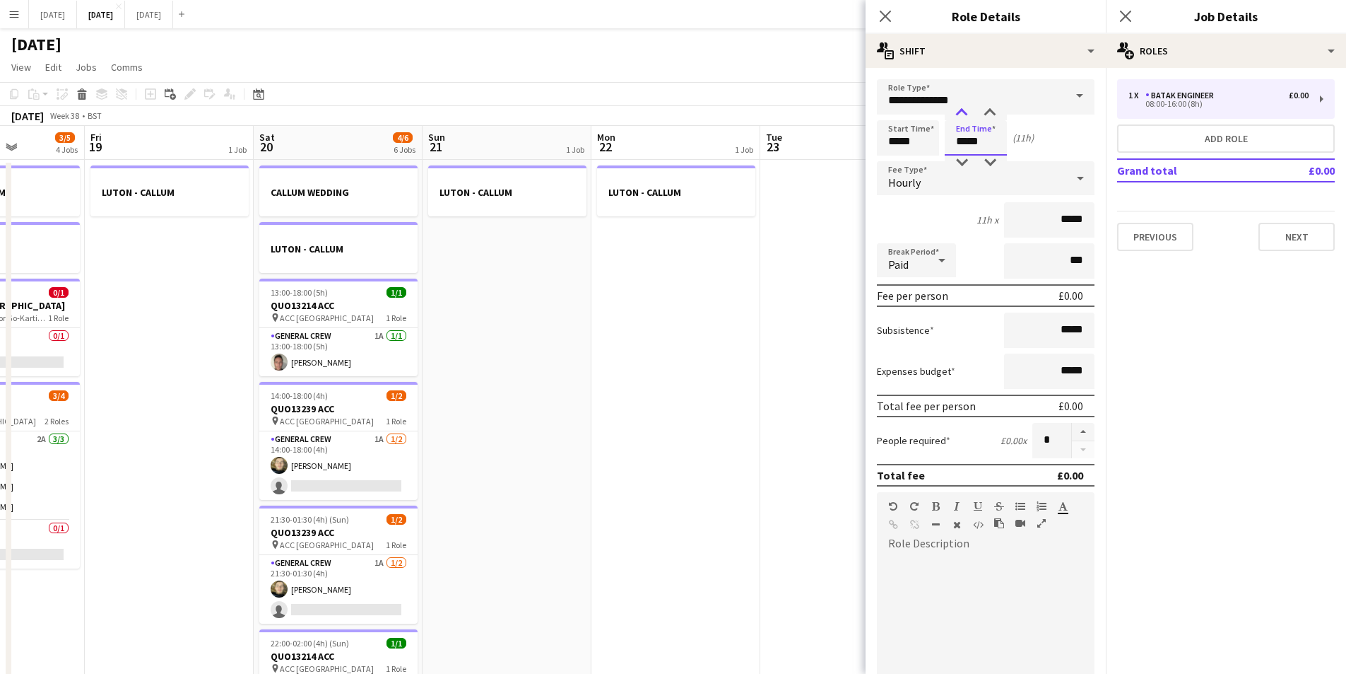
click at [961, 113] on div at bounding box center [962, 113] width 28 height 14
type input "*****"
click at [961, 113] on div at bounding box center [962, 113] width 28 height 14
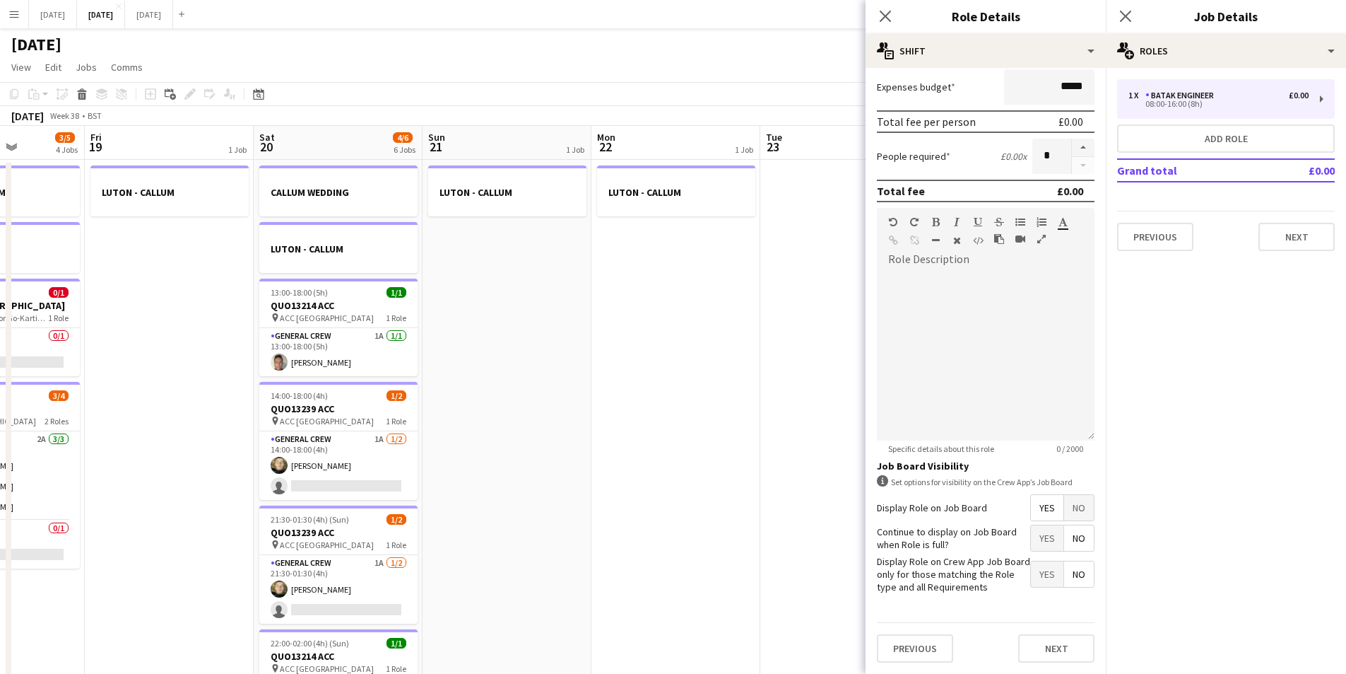
click at [1077, 512] on span "No" at bounding box center [1079, 507] width 30 height 25
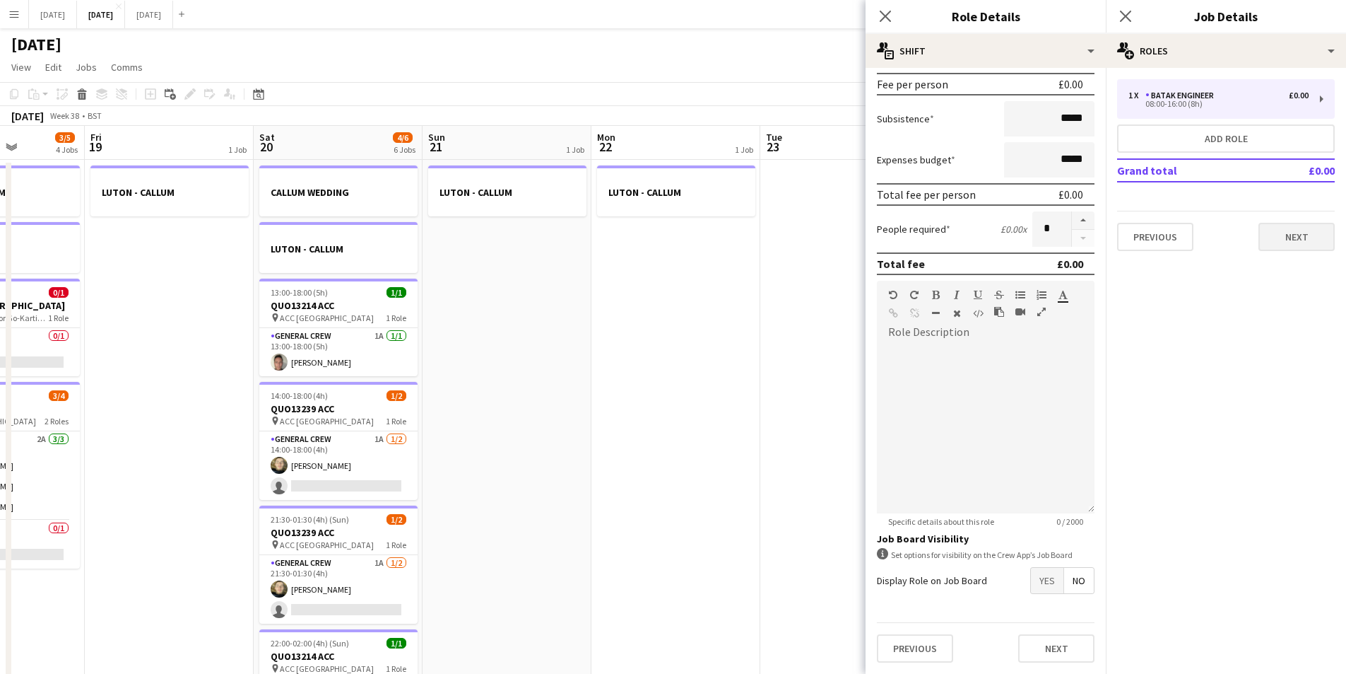
scroll to position [211, 0]
click at [1289, 237] on button "Next" at bounding box center [1297, 237] width 76 height 28
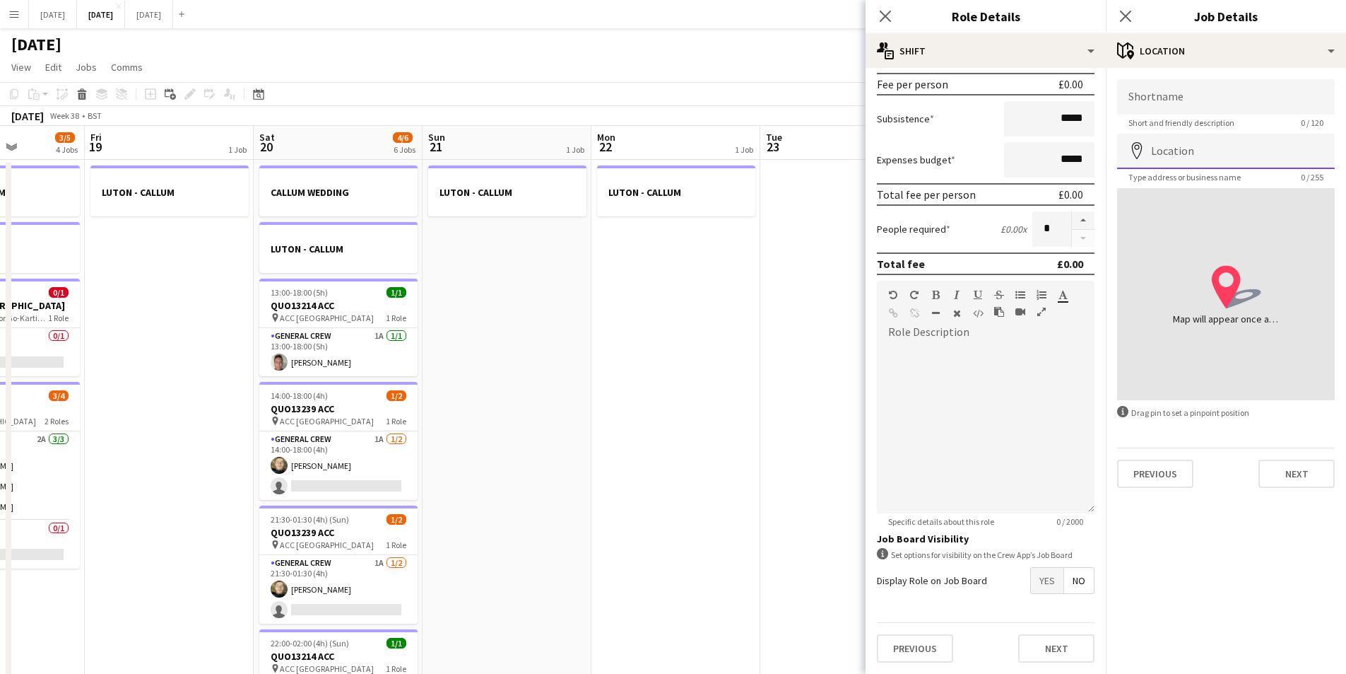
click at [1201, 146] on input "Location" at bounding box center [1226, 151] width 218 height 35
paste input "**********"
click at [1210, 94] on input "Shortname" at bounding box center [1226, 96] width 218 height 35
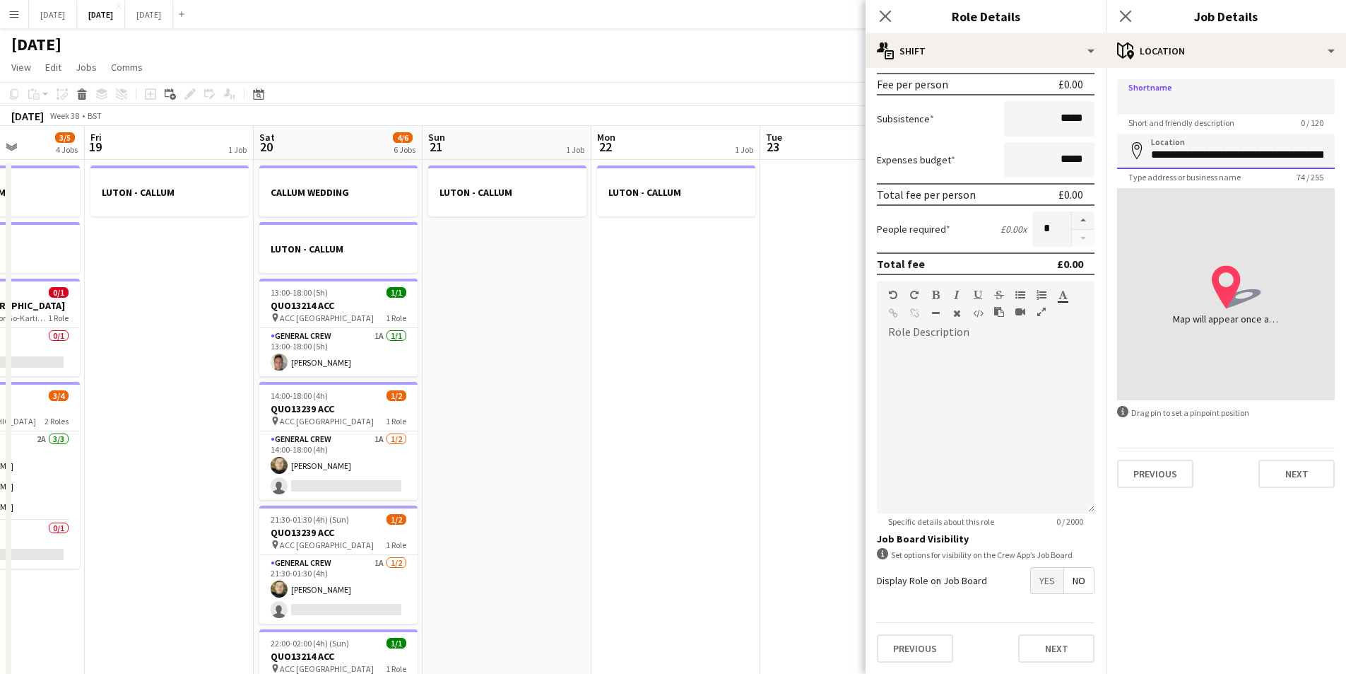
drag, startPoint x: 1170, startPoint y: 168, endPoint x: 1170, endPoint y: 161, distance: 7.1
click at [1170, 168] on input "**********" at bounding box center [1226, 151] width 218 height 35
click at [1168, 155] on input "**********" at bounding box center [1226, 151] width 218 height 35
drag, startPoint x: 1151, startPoint y: 153, endPoint x: 1309, endPoint y: 154, distance: 158.3
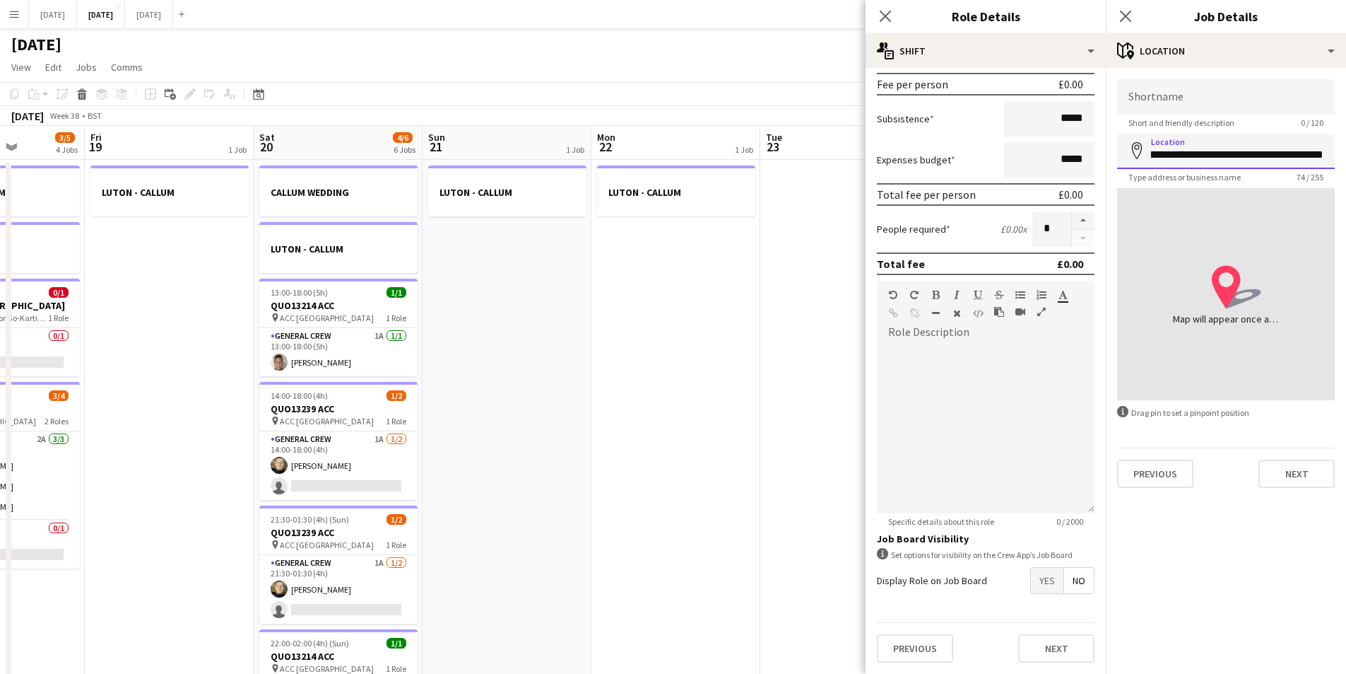
click at [1308, 153] on input "**********" at bounding box center [1226, 151] width 218 height 35
click at [1320, 155] on input "**********" at bounding box center [1226, 151] width 218 height 35
drag, startPoint x: 1324, startPoint y: 155, endPoint x: 1226, endPoint y: 158, distance: 98.3
click at [1226, 158] on input "**********" at bounding box center [1226, 151] width 218 height 35
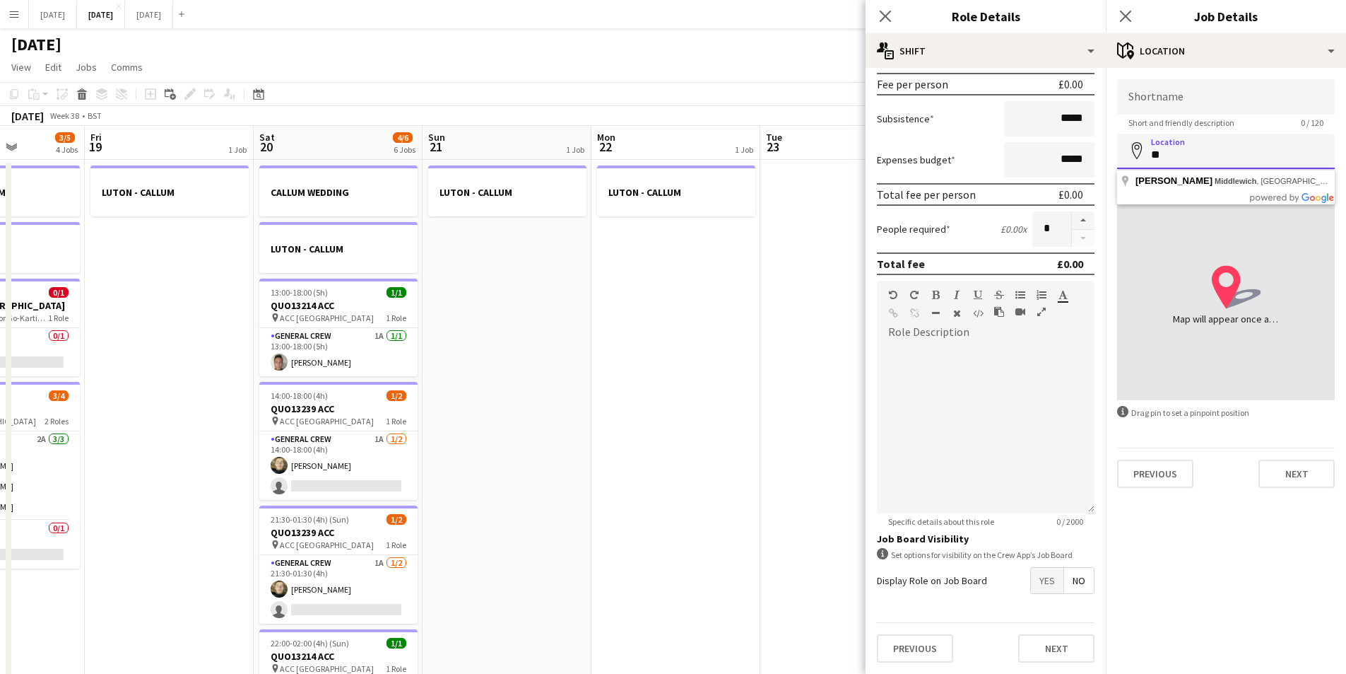
type input "*"
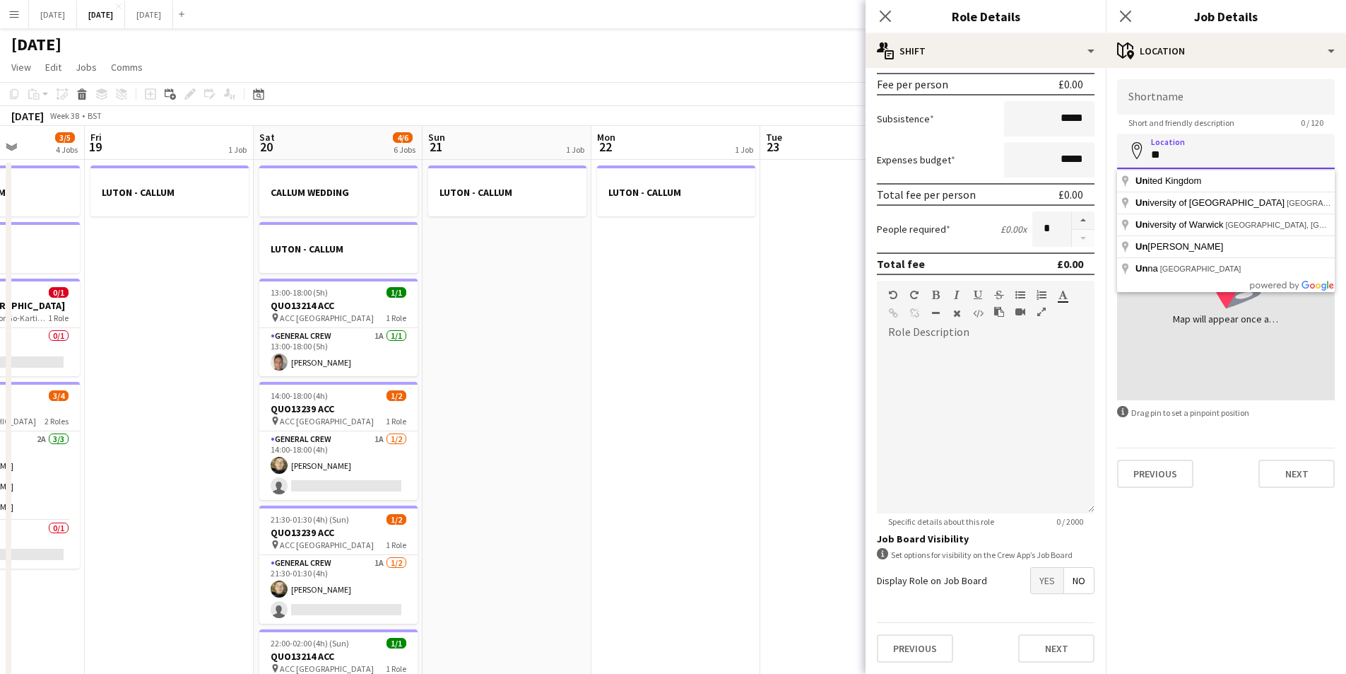
type input "*"
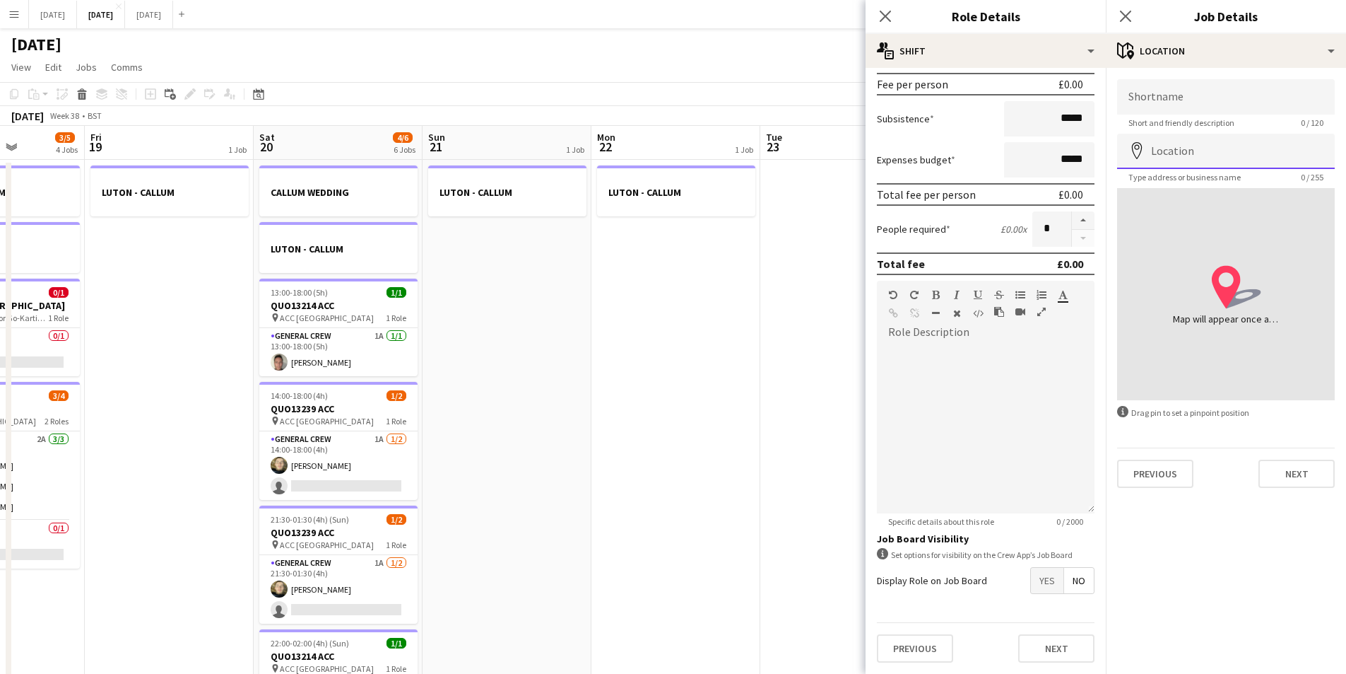
click at [1214, 155] on input "Location" at bounding box center [1226, 151] width 218 height 35
paste input "**********"
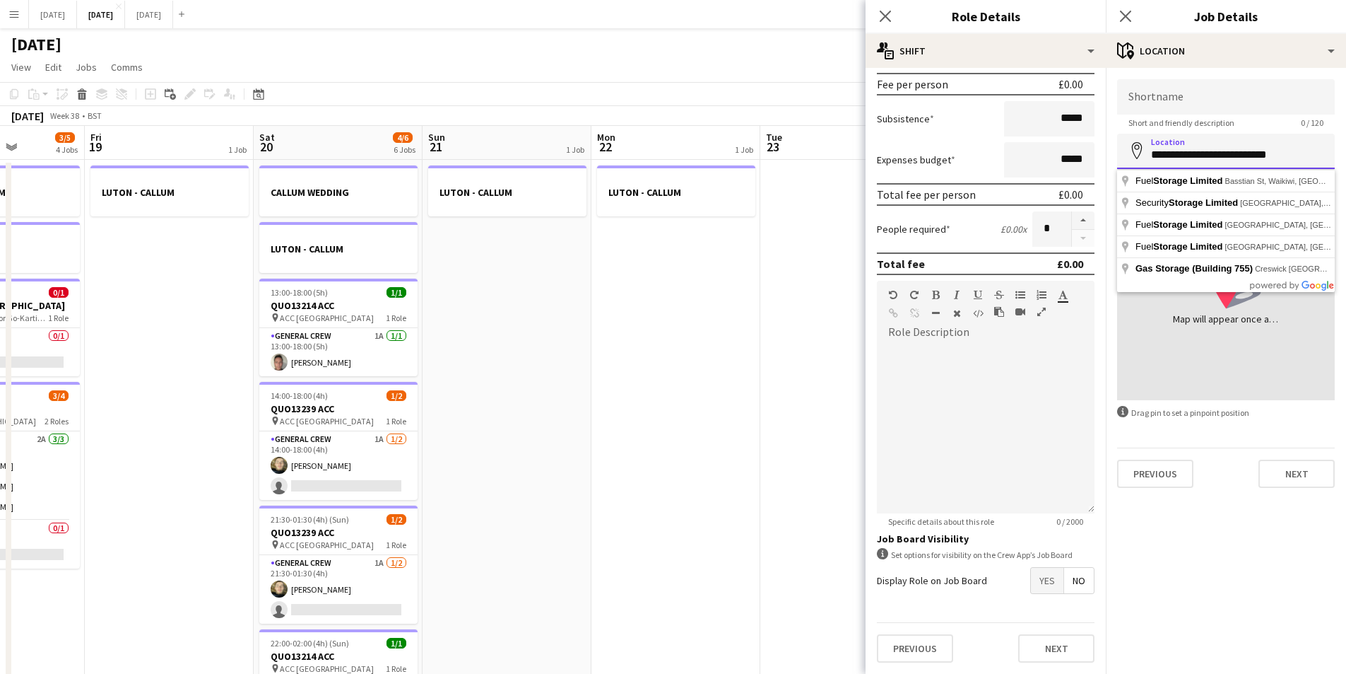
drag, startPoint x: 1288, startPoint y: 156, endPoint x: 1248, endPoint y: 157, distance: 39.6
click at [1248, 157] on input "**********" at bounding box center [1226, 151] width 218 height 35
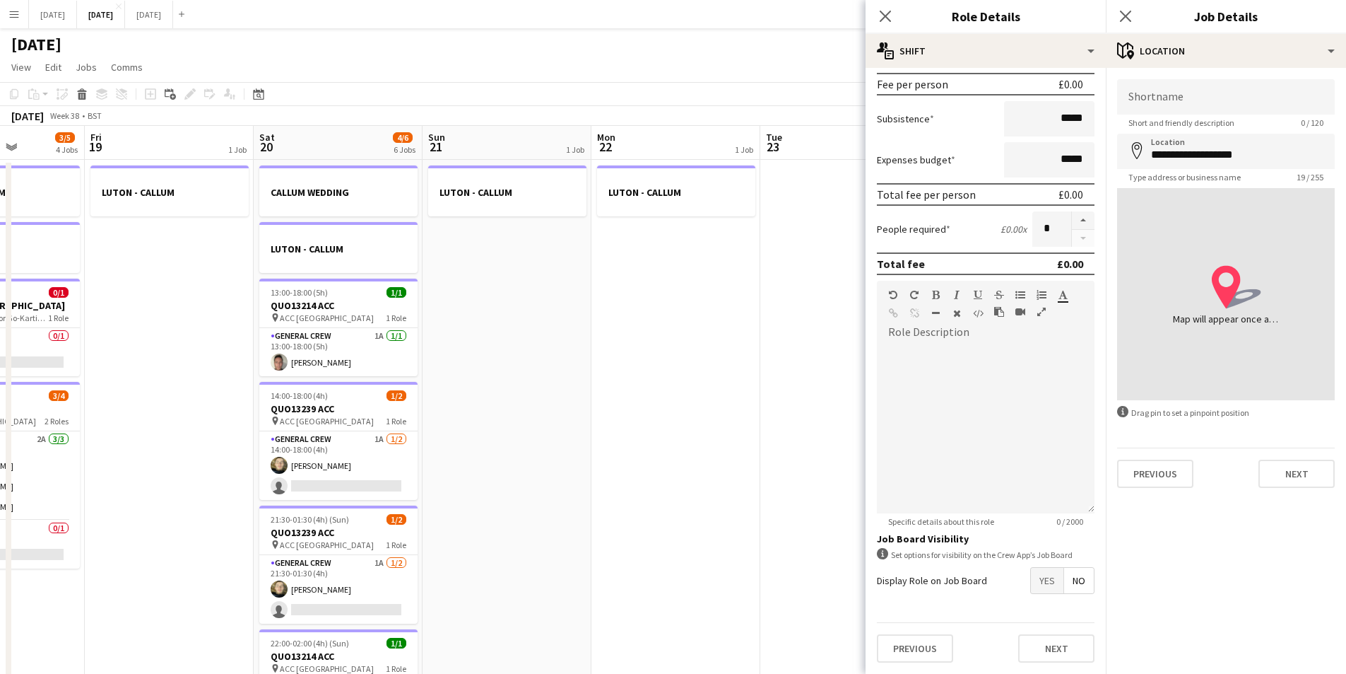
click at [1221, 192] on div "location-icon Created with Sketch. Map will appear once address has been added" at bounding box center [1226, 294] width 218 height 212
drag, startPoint x: 1277, startPoint y: 144, endPoint x: 1270, endPoint y: 149, distance: 8.1
click at [1276, 145] on input "**********" at bounding box center [1226, 151] width 218 height 35
drag, startPoint x: 1267, startPoint y: 151, endPoint x: 1134, endPoint y: 152, distance: 132.9
click at [1134, 152] on div "**********" at bounding box center [1226, 151] width 218 height 35
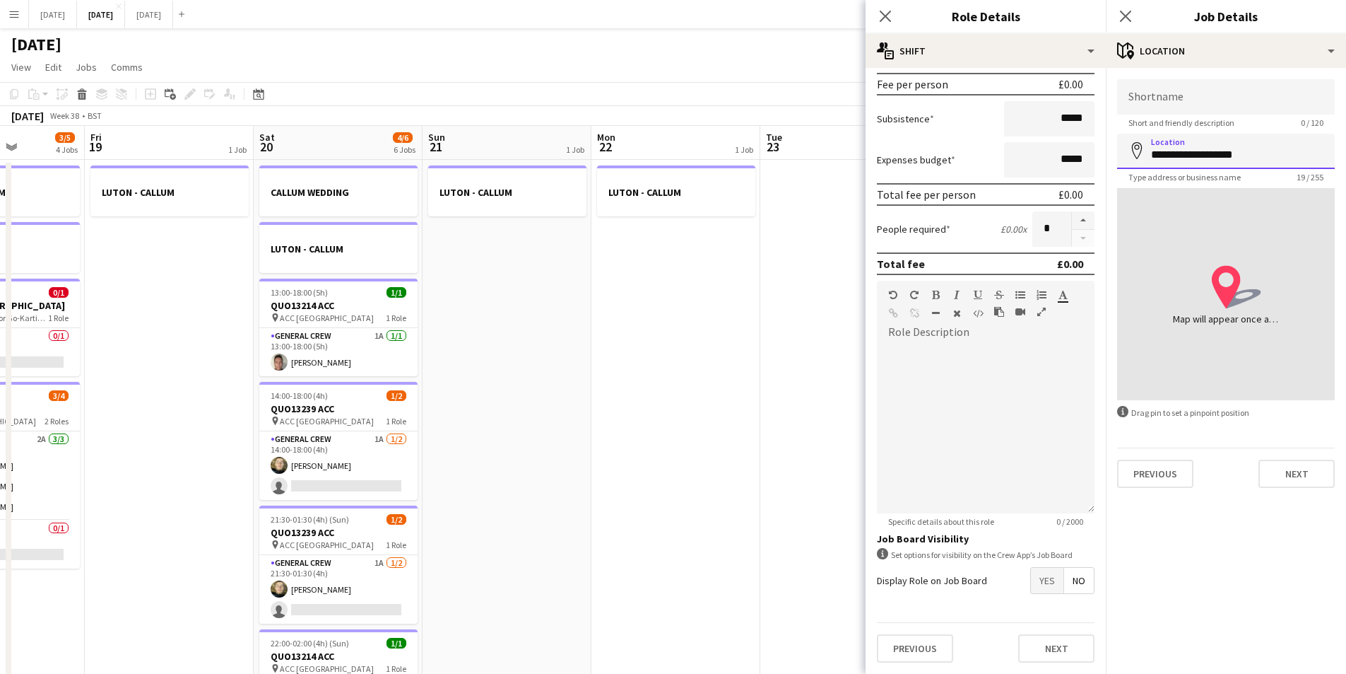
paste input "**********"
type input "**********"
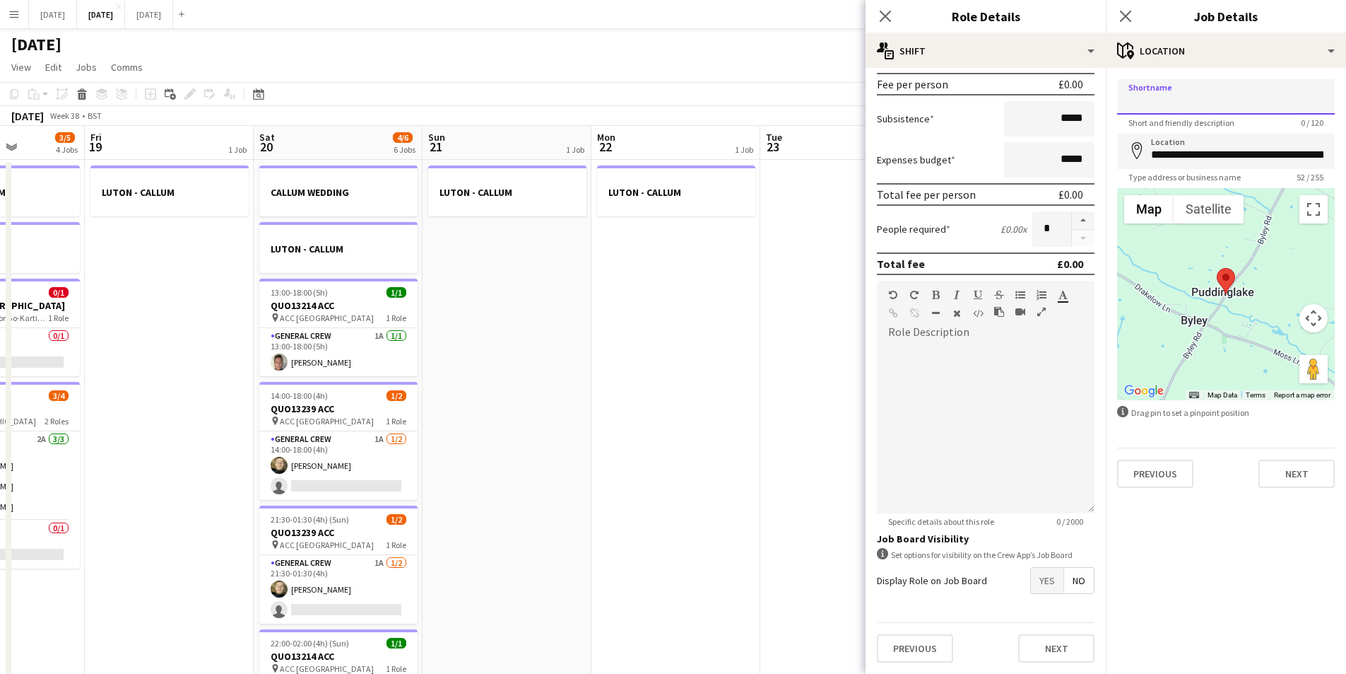
click at [1214, 98] on input "Shortname" at bounding box center [1226, 96] width 218 height 35
paste input "**********"
type input "**********"
click at [1286, 474] on button "Next" at bounding box center [1297, 473] width 76 height 28
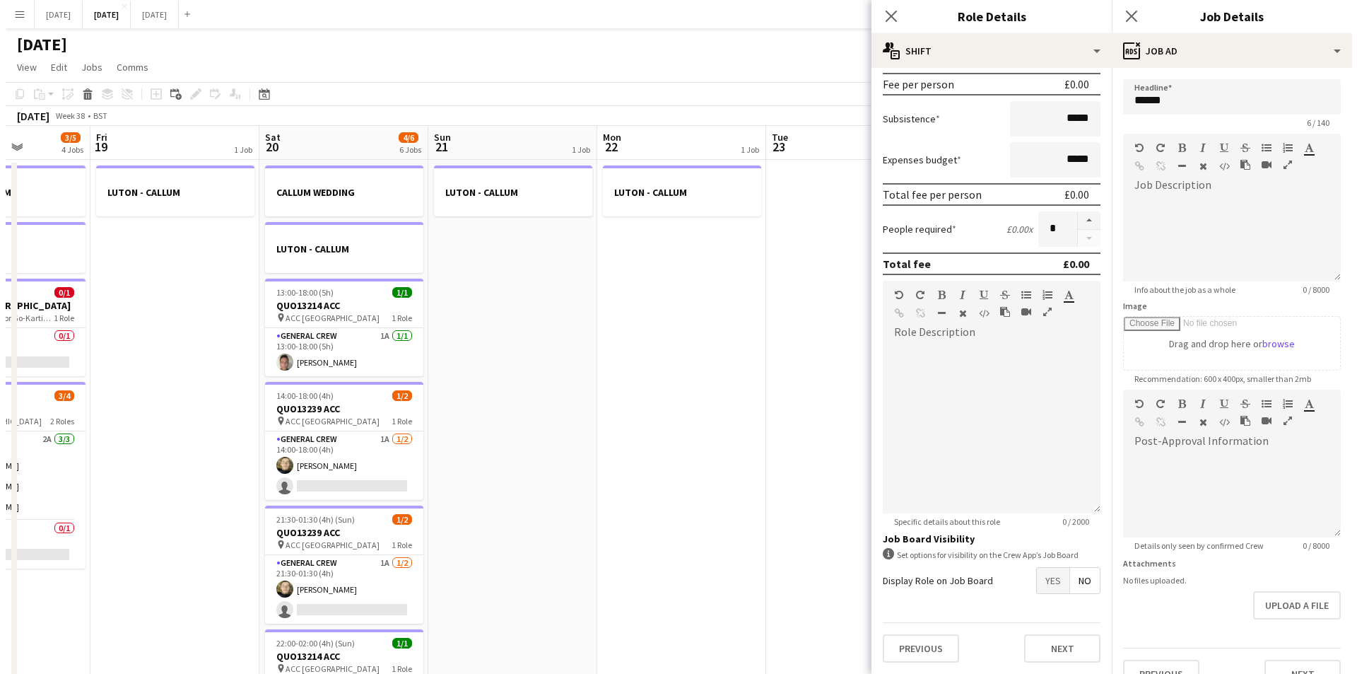
scroll to position [0, 0]
click at [885, 11] on icon "Close pop-in" at bounding box center [885, 15] width 13 height 13
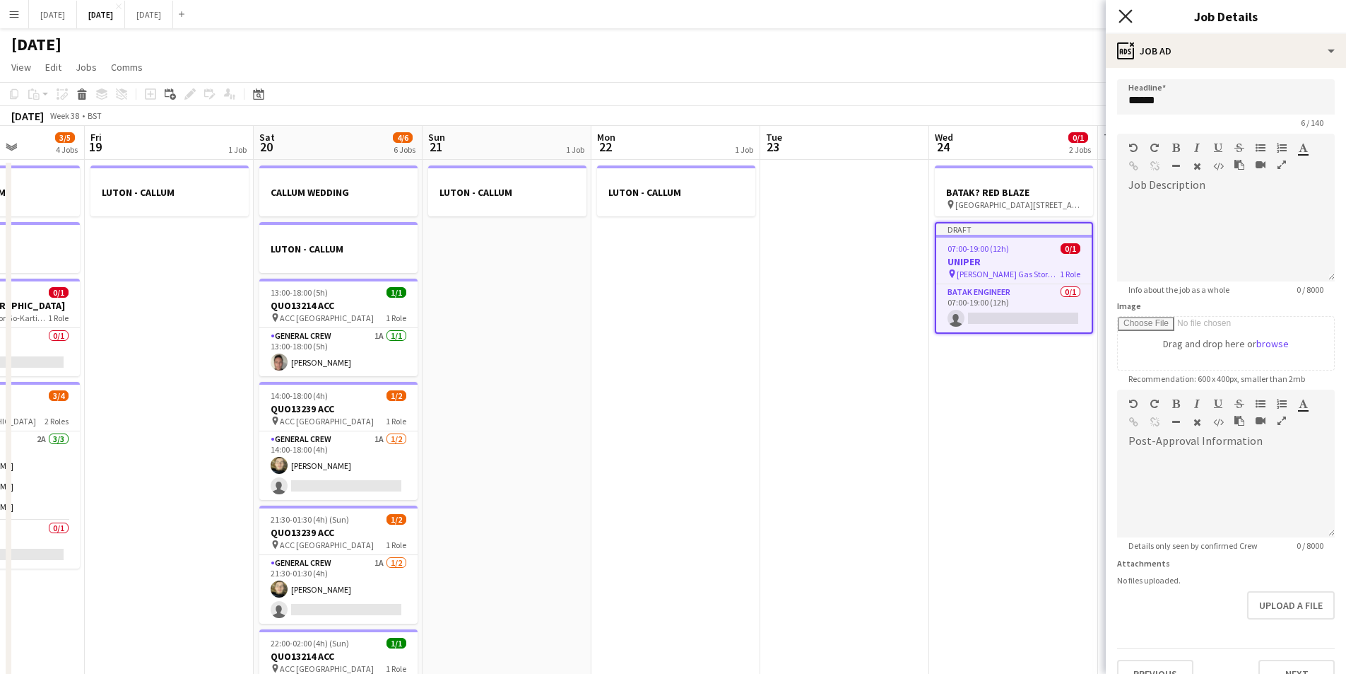
click at [1125, 18] on icon at bounding box center [1125, 15] width 13 height 13
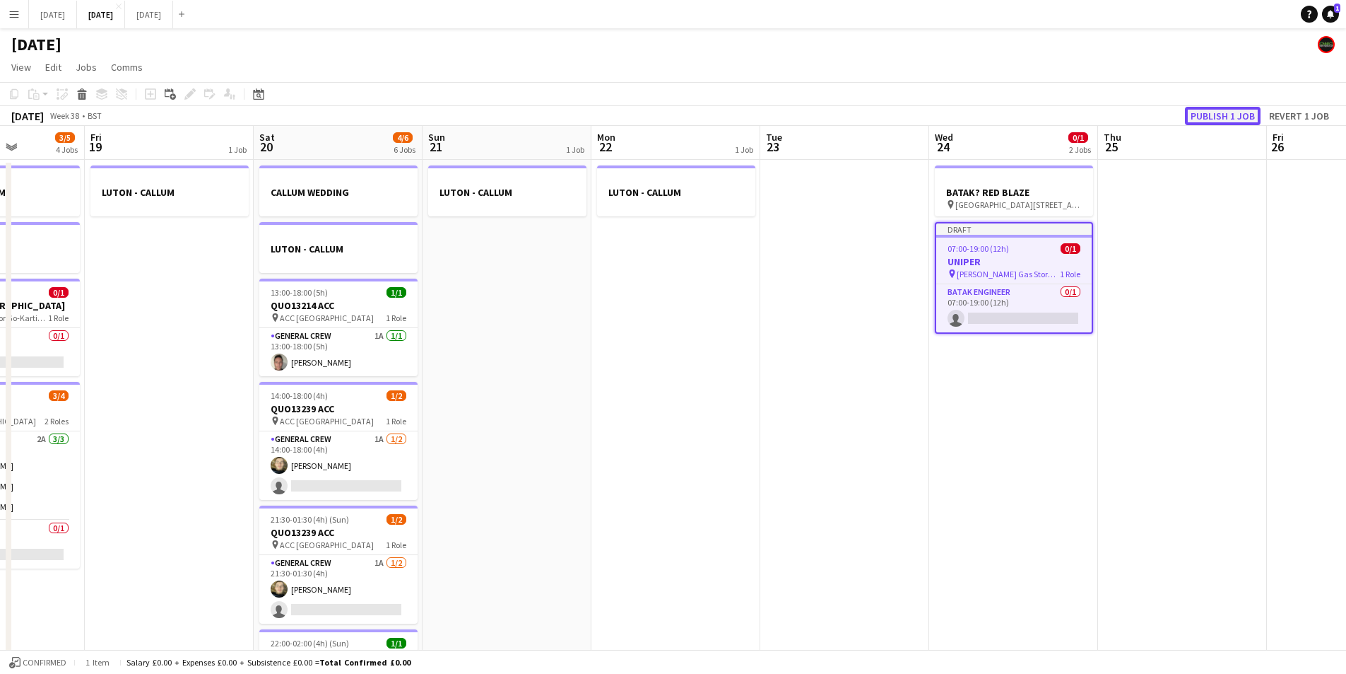
click at [1207, 121] on button "Publish 1 job" at bounding box center [1223, 116] width 76 height 18
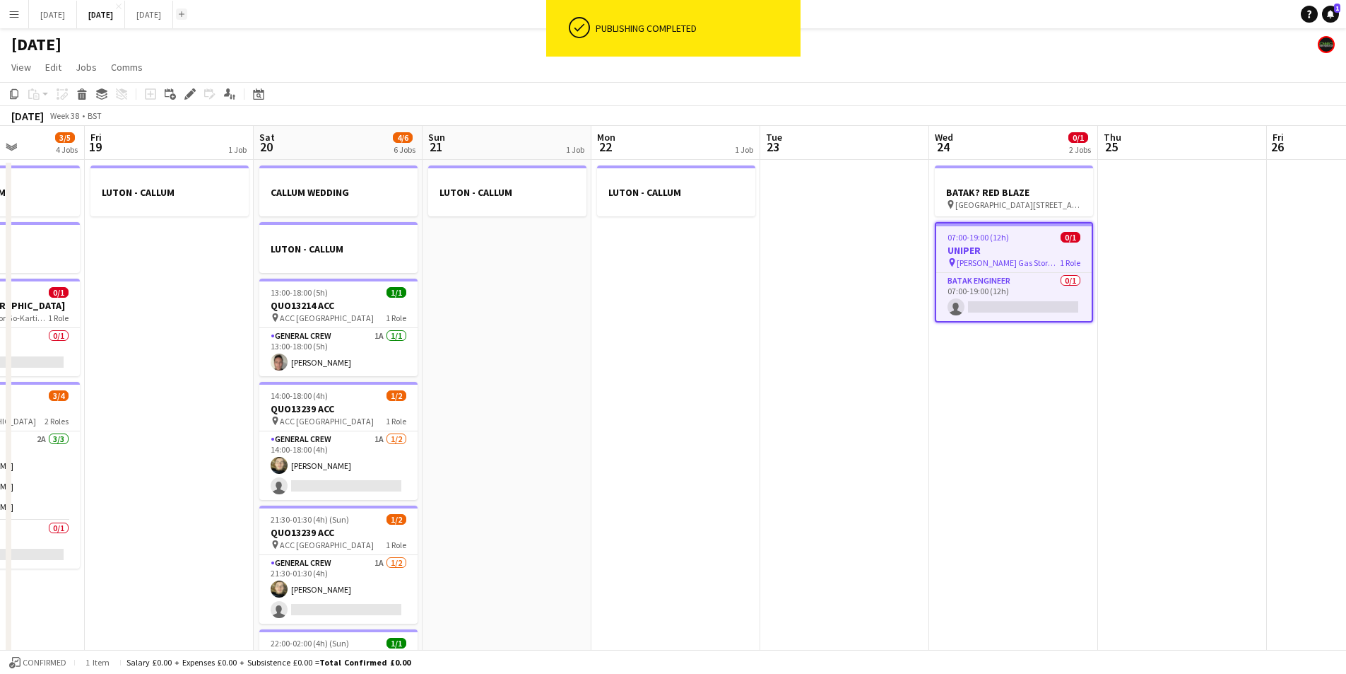
click at [184, 14] on app-icon "Add" at bounding box center [182, 14] width 6 height 6
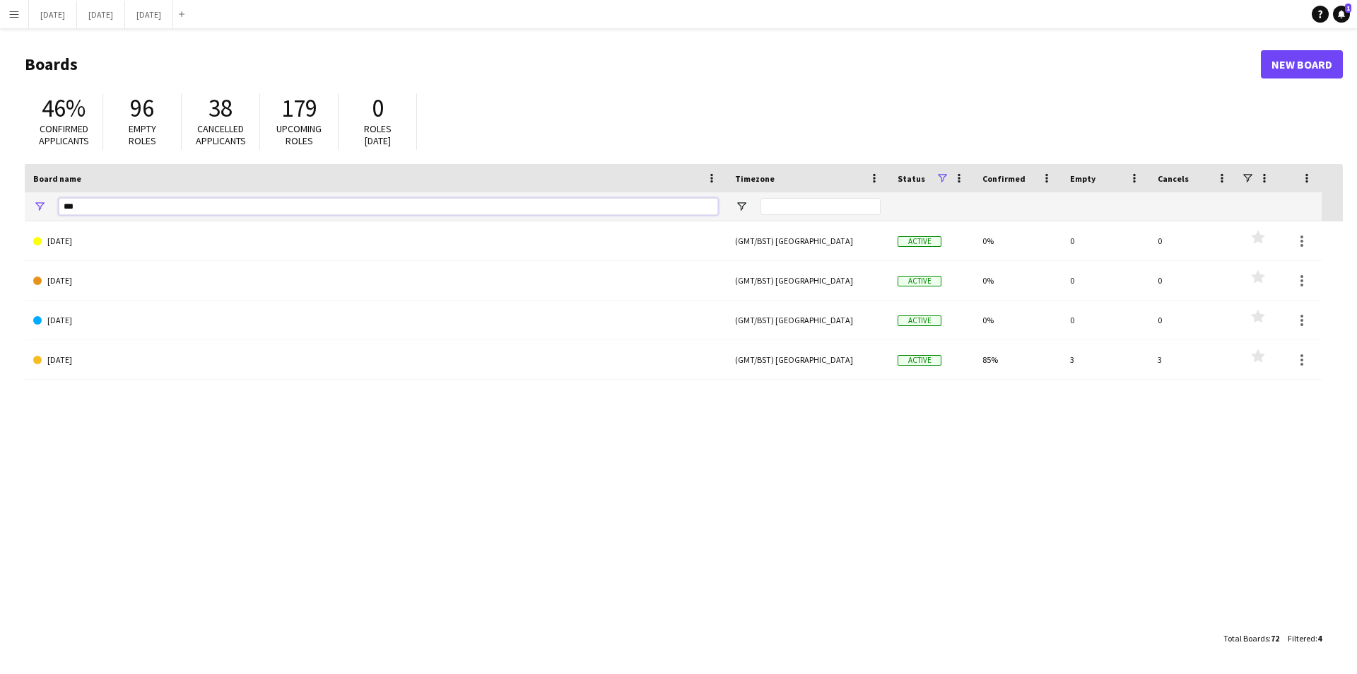
click at [172, 209] on input "***" at bounding box center [388, 206] width 659 height 17
drag, startPoint x: 169, startPoint y: 209, endPoint x: 149, endPoint y: 209, distance: 19.8
click at [150, 209] on input "***" at bounding box center [388, 206] width 659 height 17
type input "*"
type input "***"
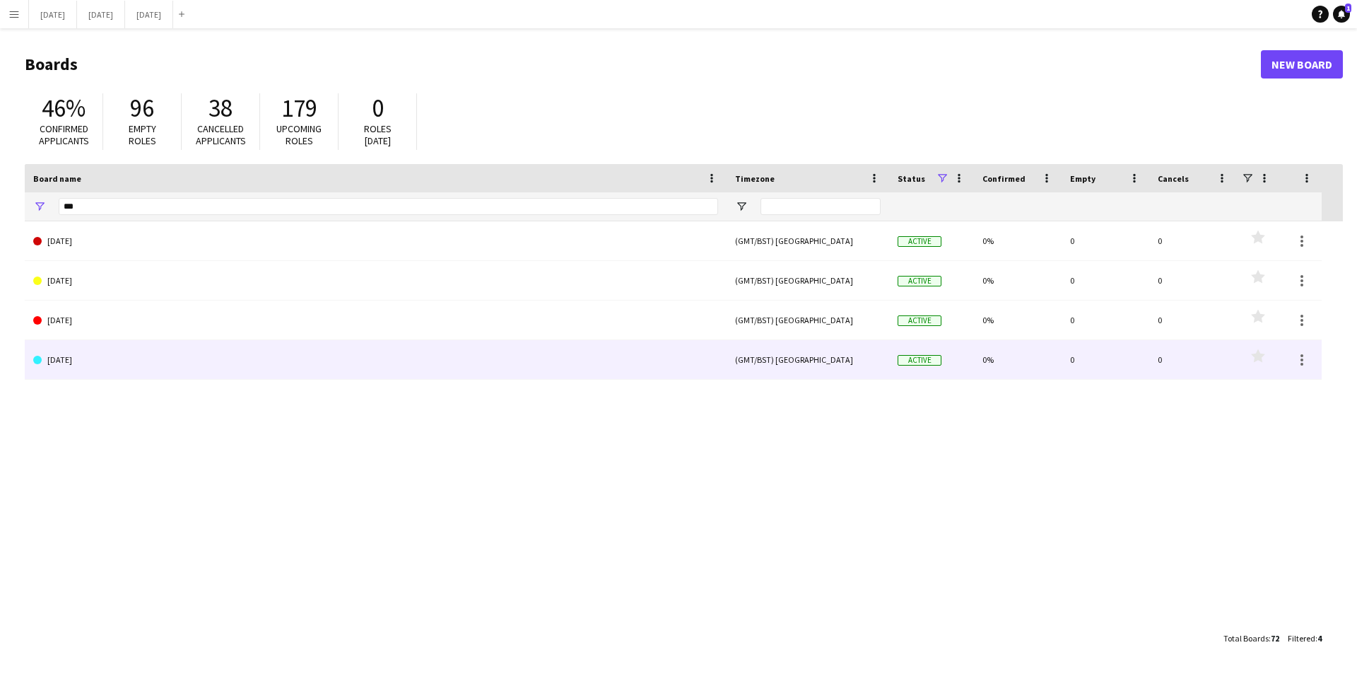
click at [121, 359] on link "MAY 2025" at bounding box center [375, 360] width 685 height 40
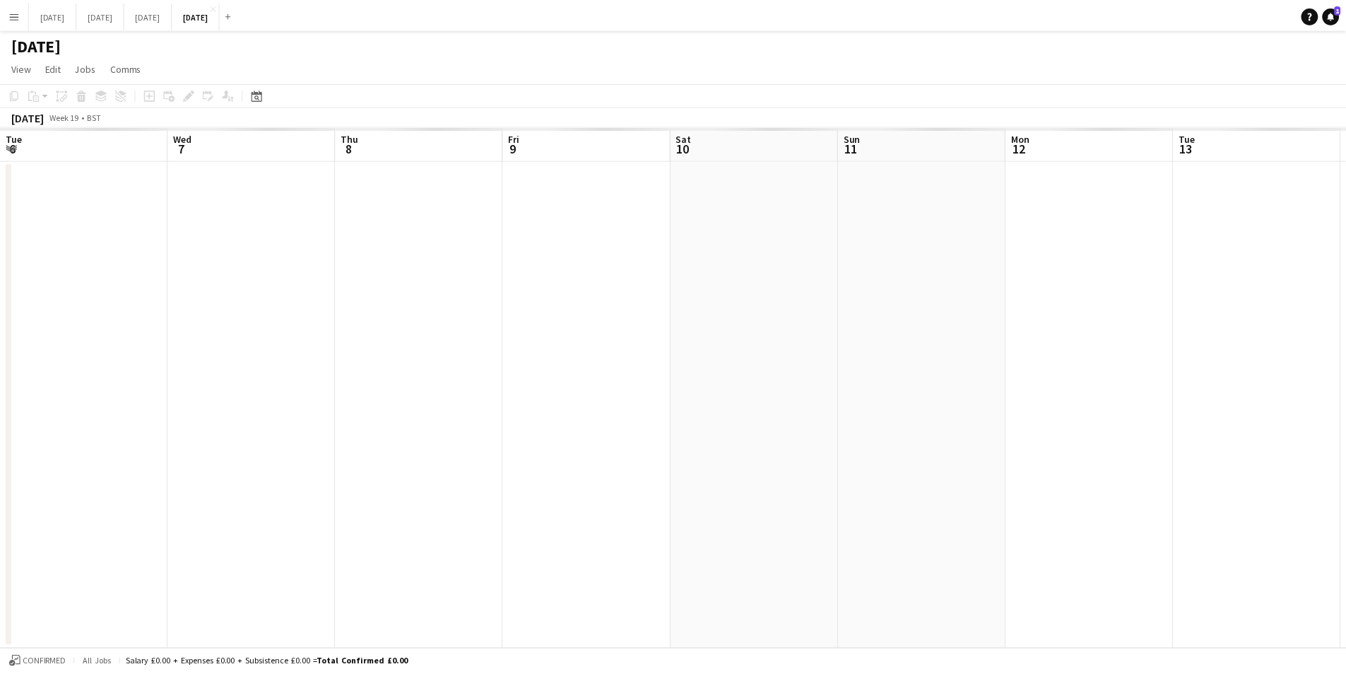
scroll to position [0, 333]
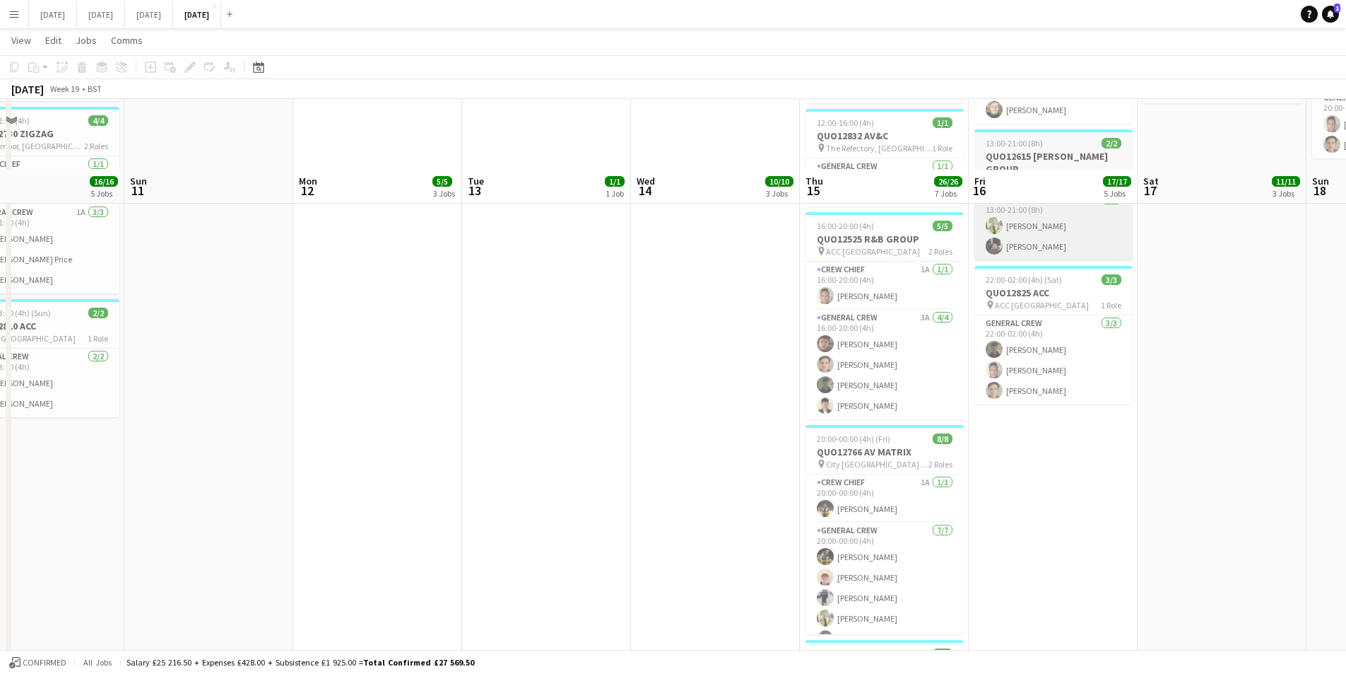
scroll to position [636, 0]
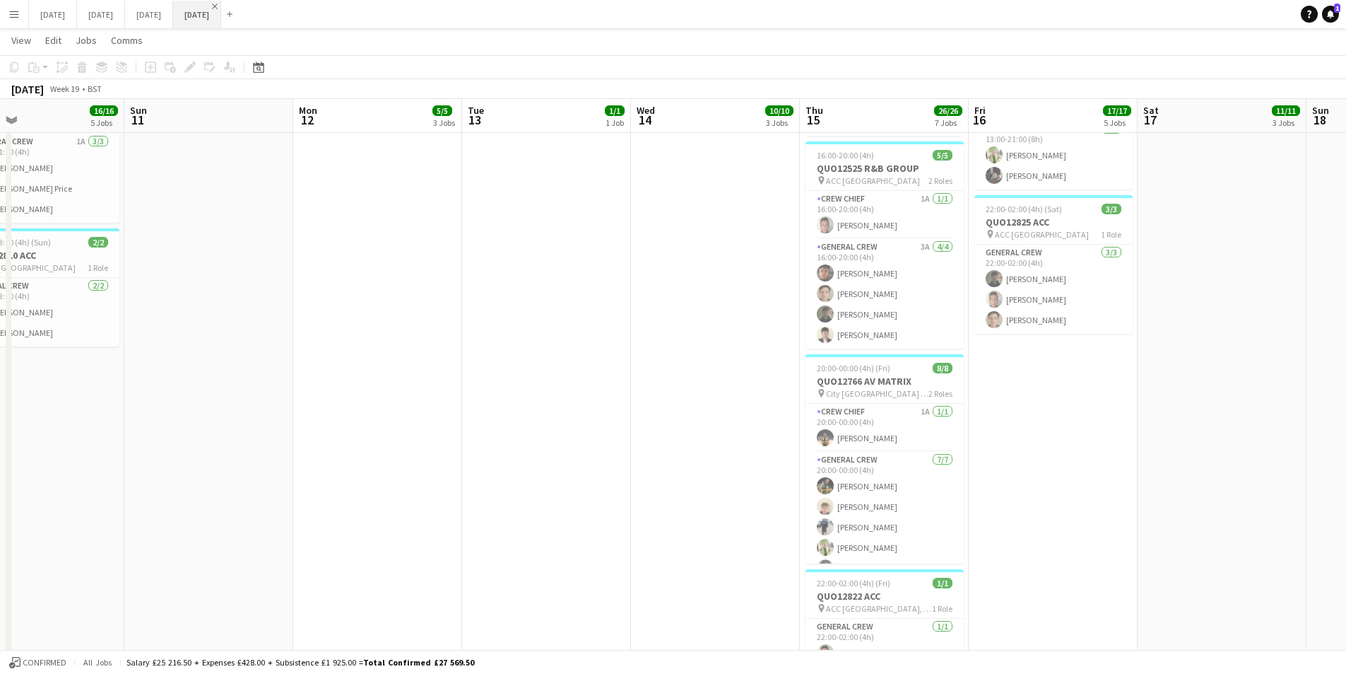
click at [218, 6] on app-icon "Close" at bounding box center [215, 7] width 6 height 6
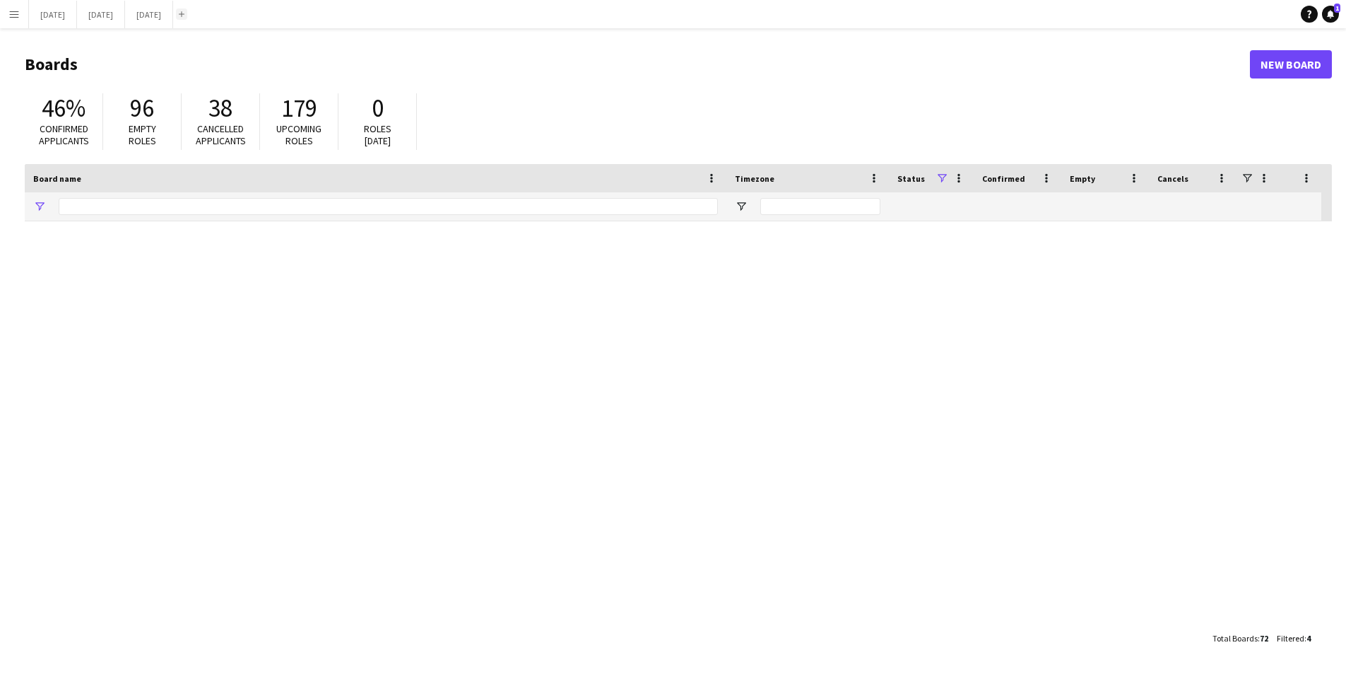
type input "***"
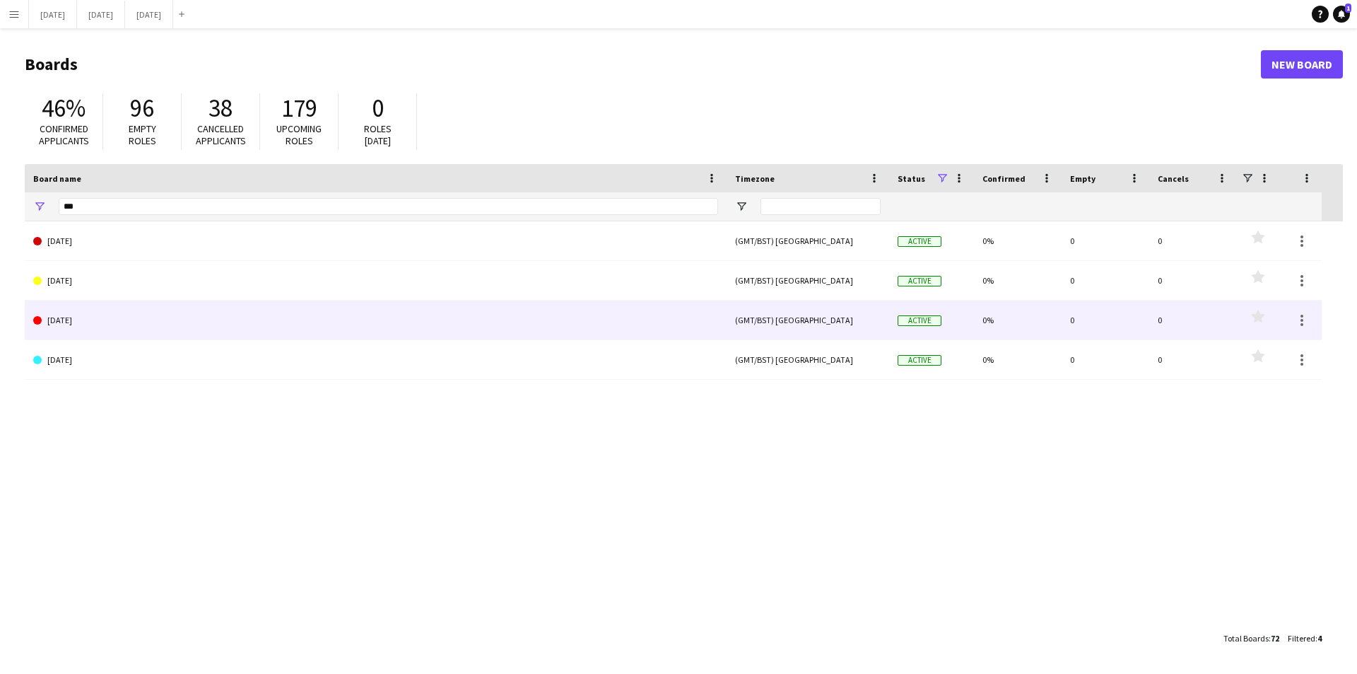
click at [96, 325] on link "MAY 2024" at bounding box center [375, 320] width 685 height 40
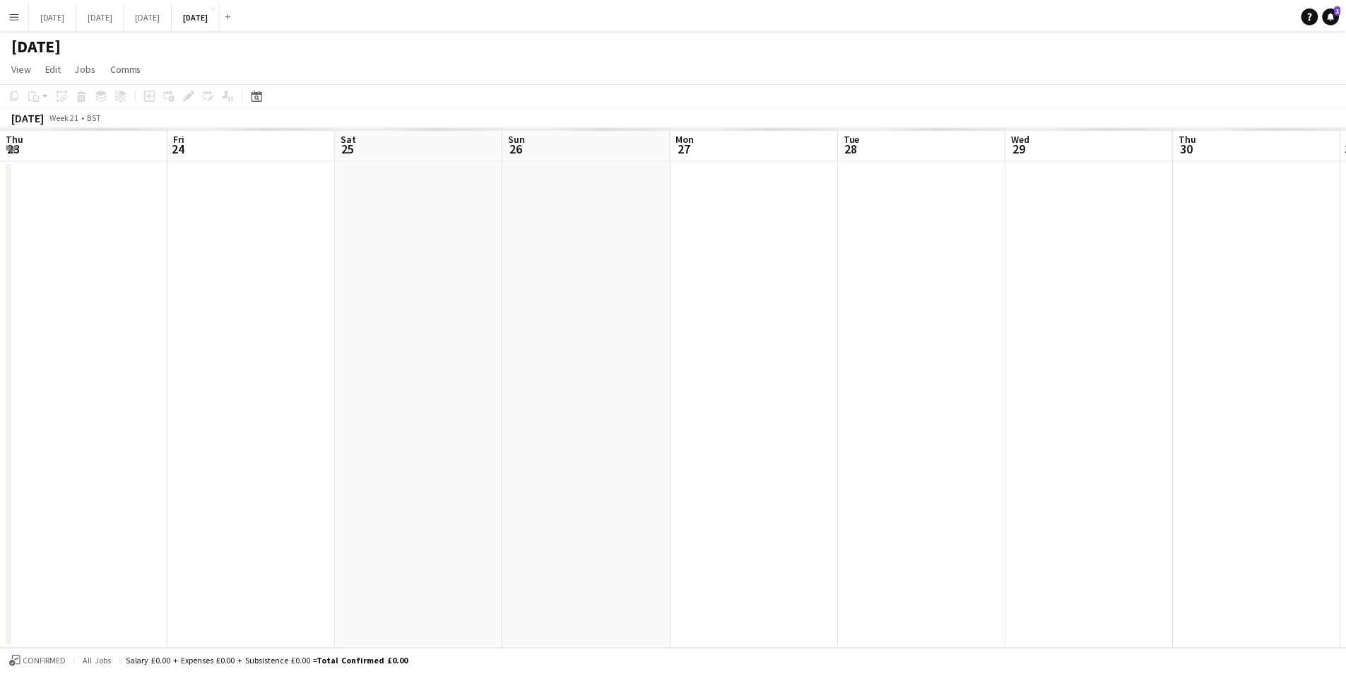
scroll to position [0, 397]
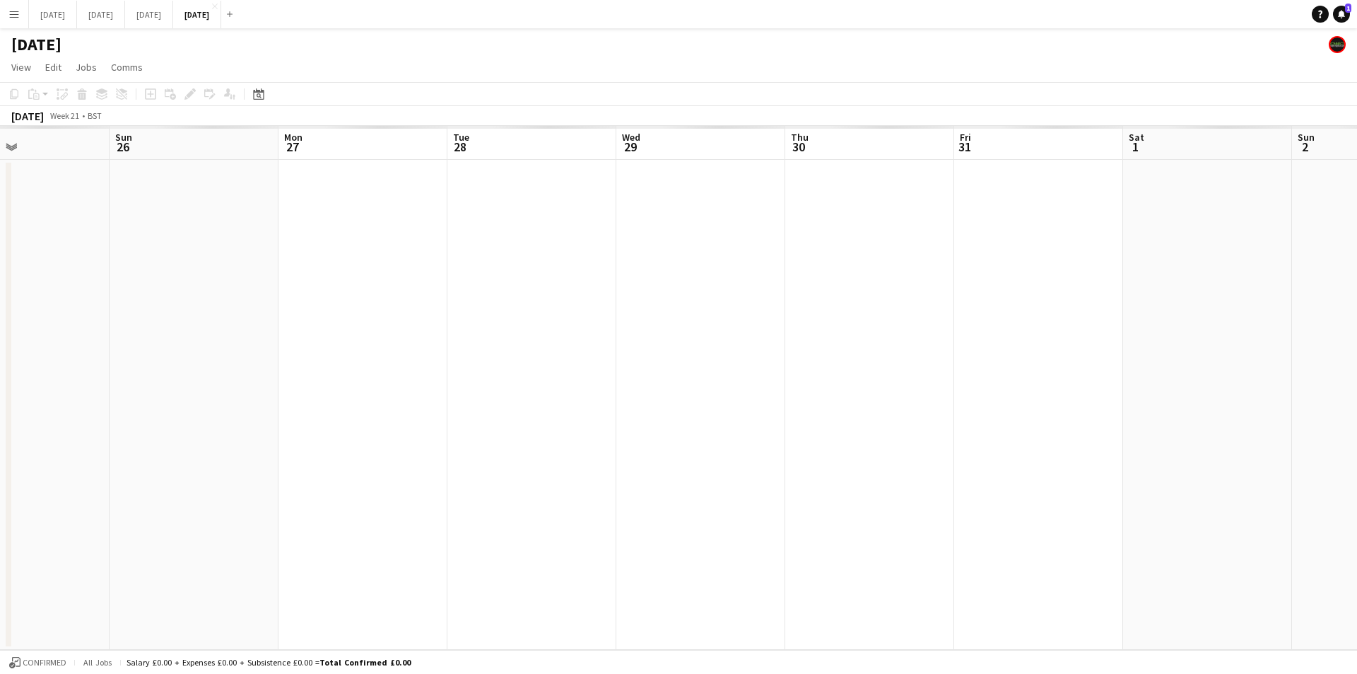
click at [950, 375] on app-calendar-viewport "Thu 23 Fri 24 Sat 25 Sun 26 Mon 27 Tue 28 Wed 29 Thu 30 Fri 31 Sat 1 Sun 2 Mon …" at bounding box center [678, 388] width 1357 height 524
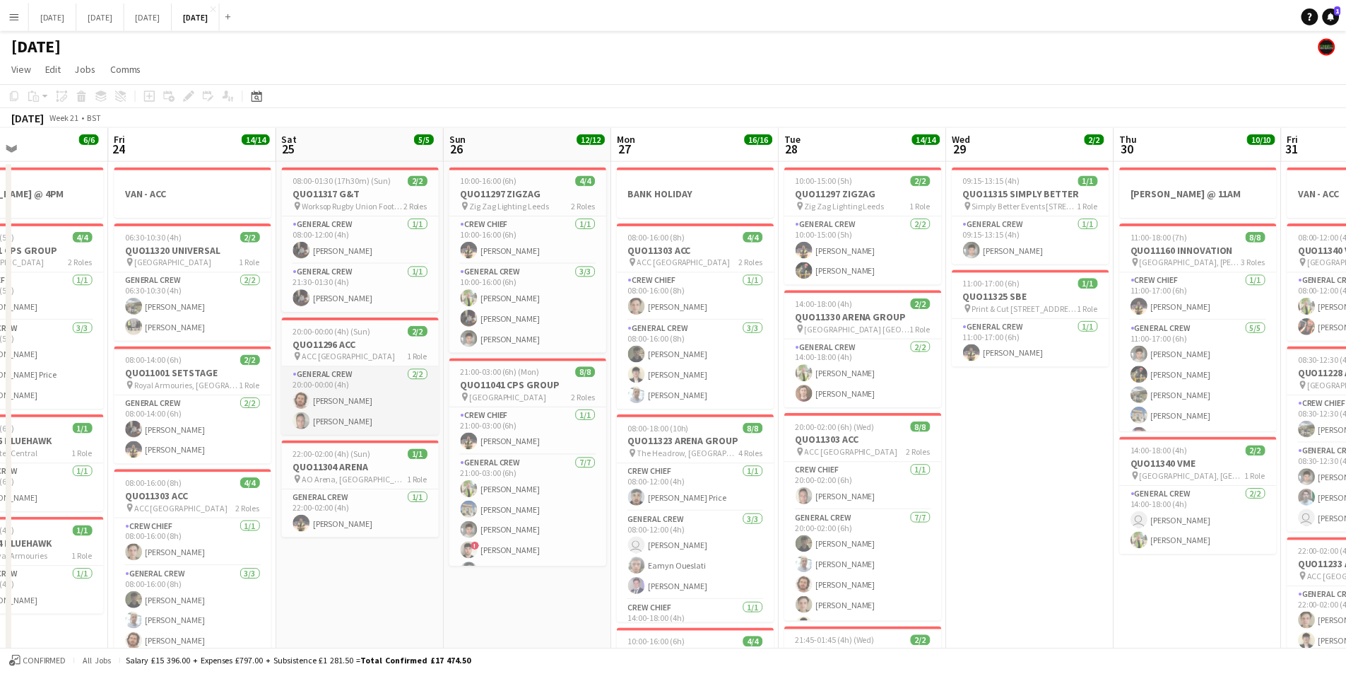
scroll to position [0, 338]
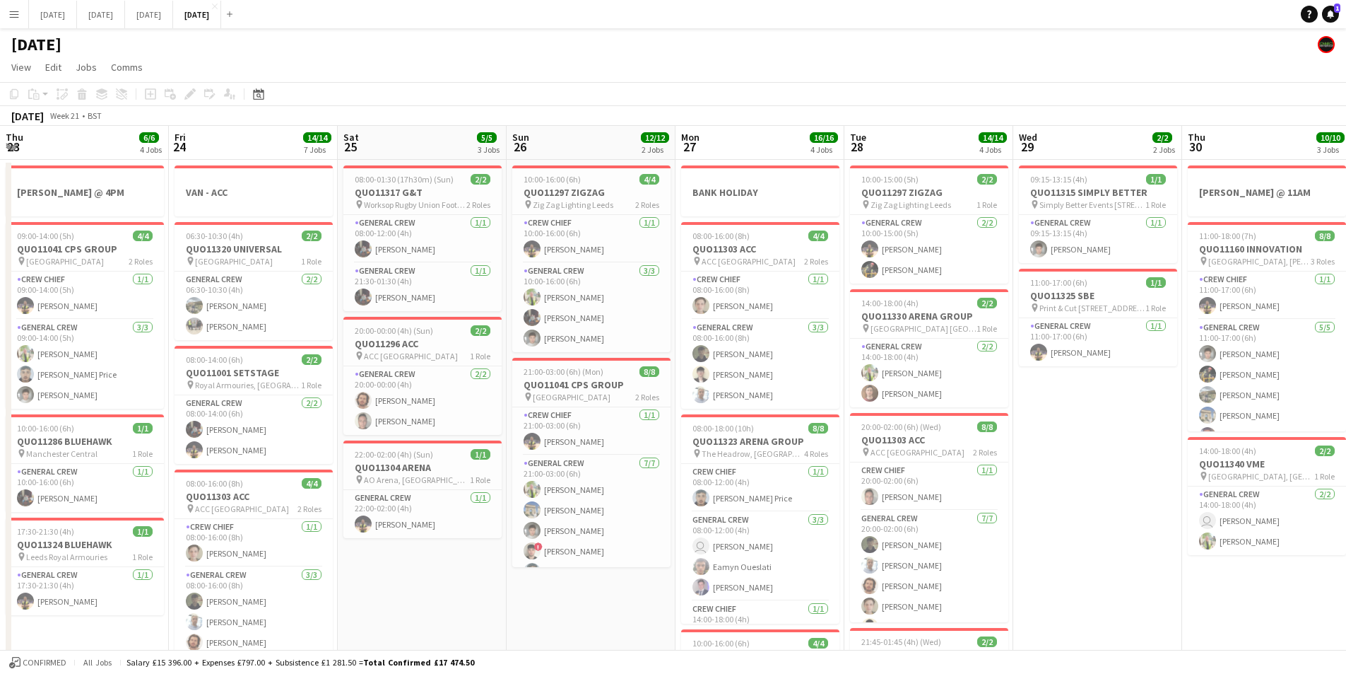
drag, startPoint x: 437, startPoint y: 409, endPoint x: 961, endPoint y: 399, distance: 523.8
click at [974, 401] on app-calendar-viewport "Tue 21 4/4 3 Jobs Wed 22 14/14 7 Jobs Thu 23 6/6 4 Jobs Fri 24 14/14 7 Jobs Sat…" at bounding box center [673, 607] width 1346 height 963
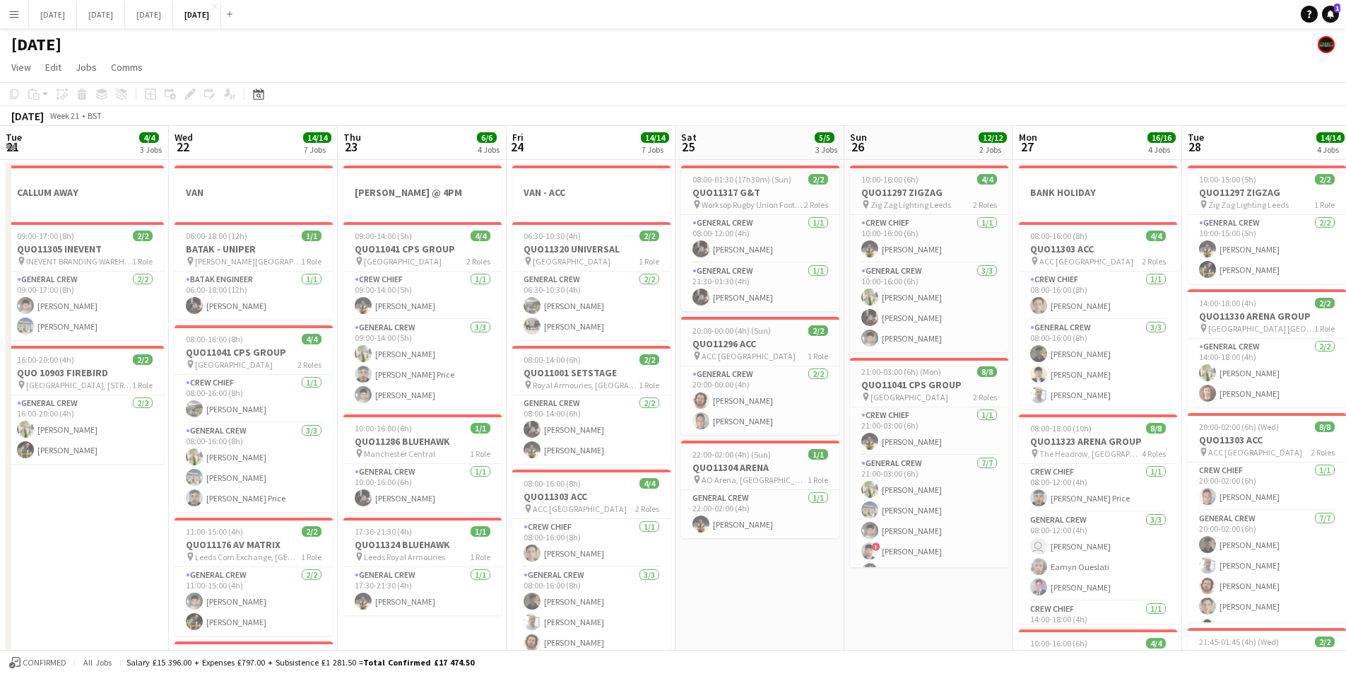
click at [691, 430] on app-calendar-viewport "Sun 19 Mon 20 Tue 21 4/4 3 Jobs Wed 22 14/14 7 Jobs Thu 23 6/6 4 Jobs Fri 24 14…" at bounding box center [673, 607] width 1346 height 963
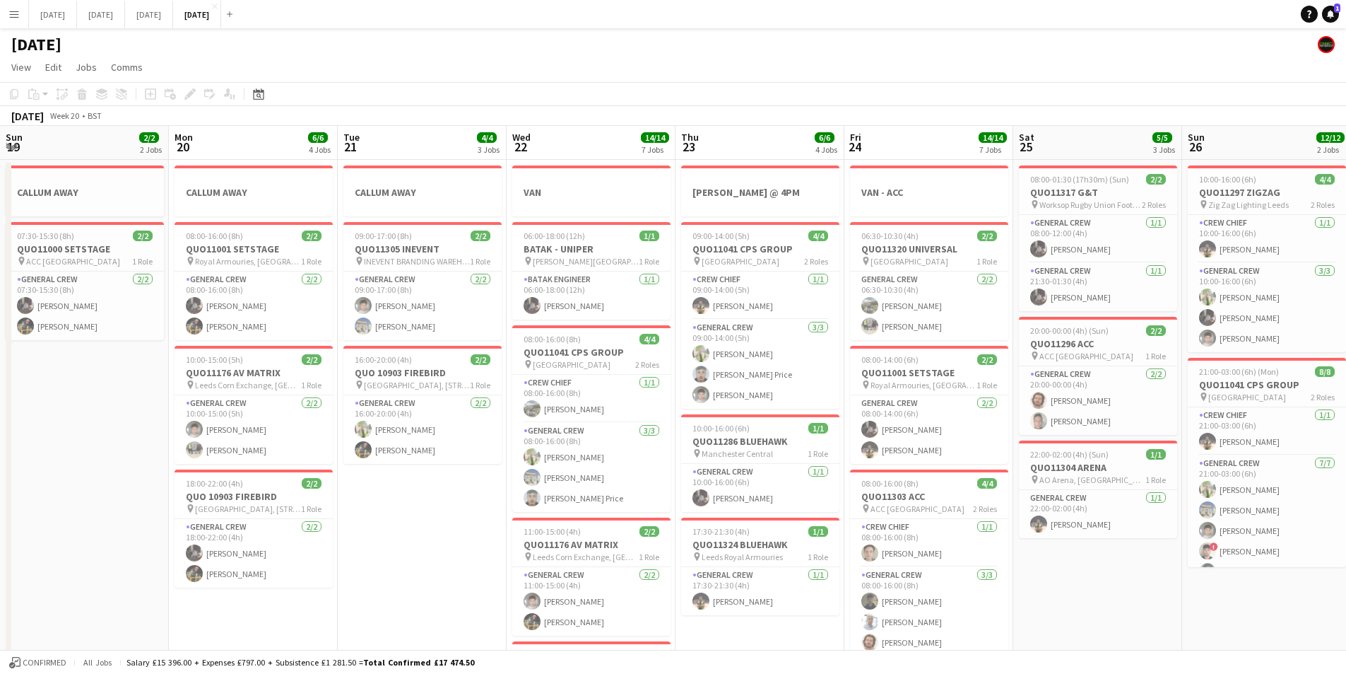
drag, startPoint x: 785, startPoint y: 509, endPoint x: 338, endPoint y: 493, distance: 447.7
click at [839, 479] on app-calendar-viewport "Fri 17 16/16 7 Jobs Sat 18 11/11 5 Jobs Sun 19 2/2 2 Jobs Mon 20 6/6 4 Jobs Tue…" at bounding box center [673, 648] width 1346 height 1045
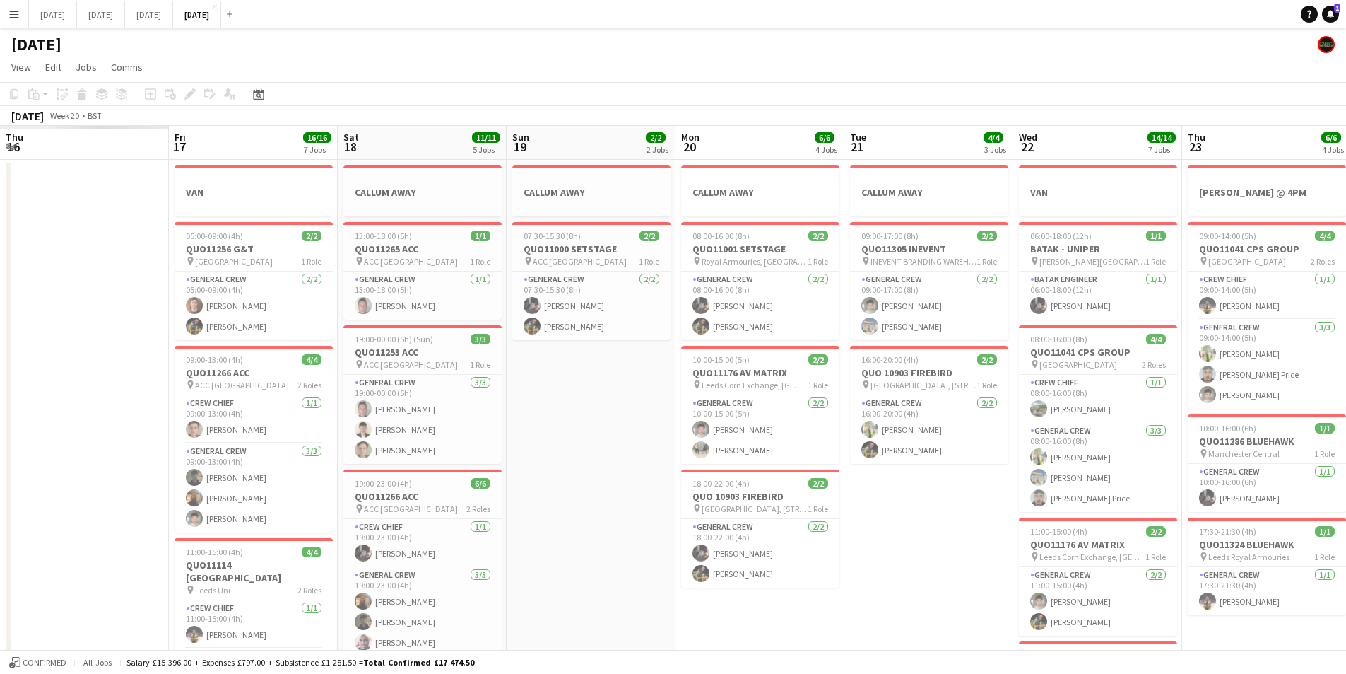
scroll to position [0, 396]
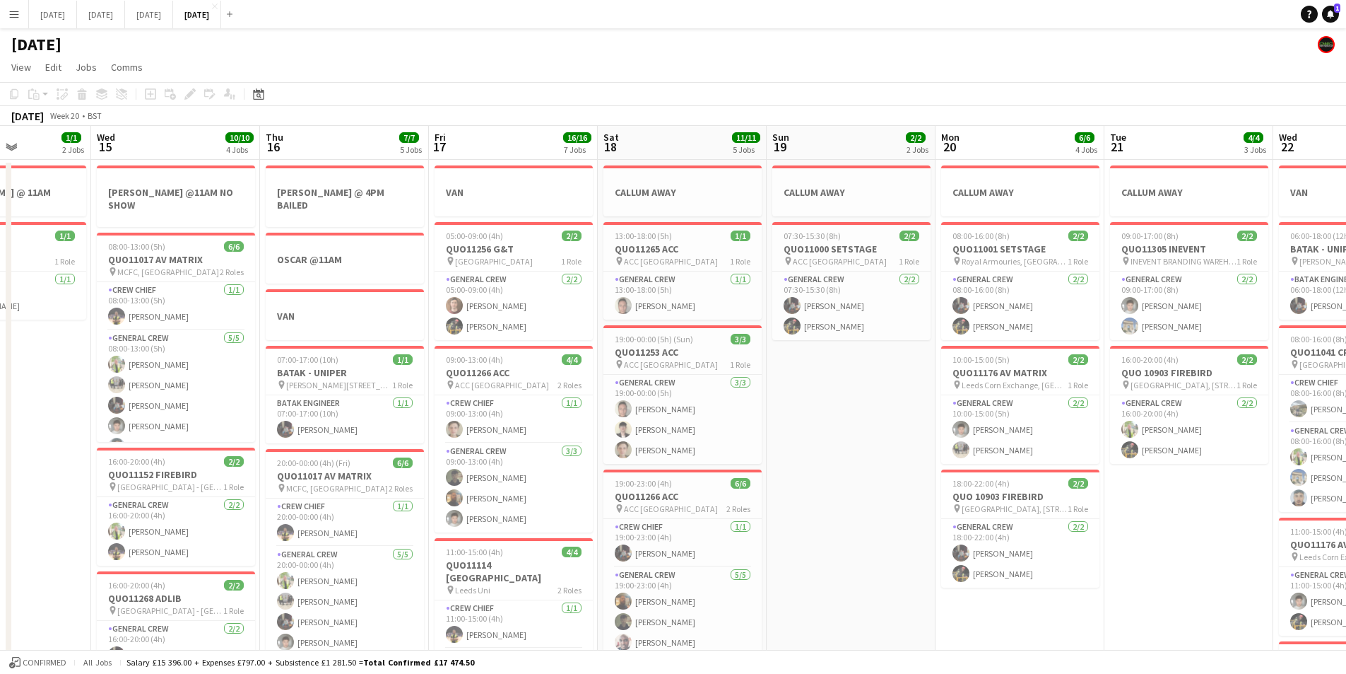
drag, startPoint x: 170, startPoint y: 464, endPoint x: 481, endPoint y: 469, distance: 311.0
click at [491, 476] on app-calendar-viewport "Sun 12 Mon 13 2/2 2 Jobs Tue 14 1/1 2 Jobs Wed 15 10/10 4 Jobs Thu 16 7/7 5 Job…" at bounding box center [673, 648] width 1346 height 1045
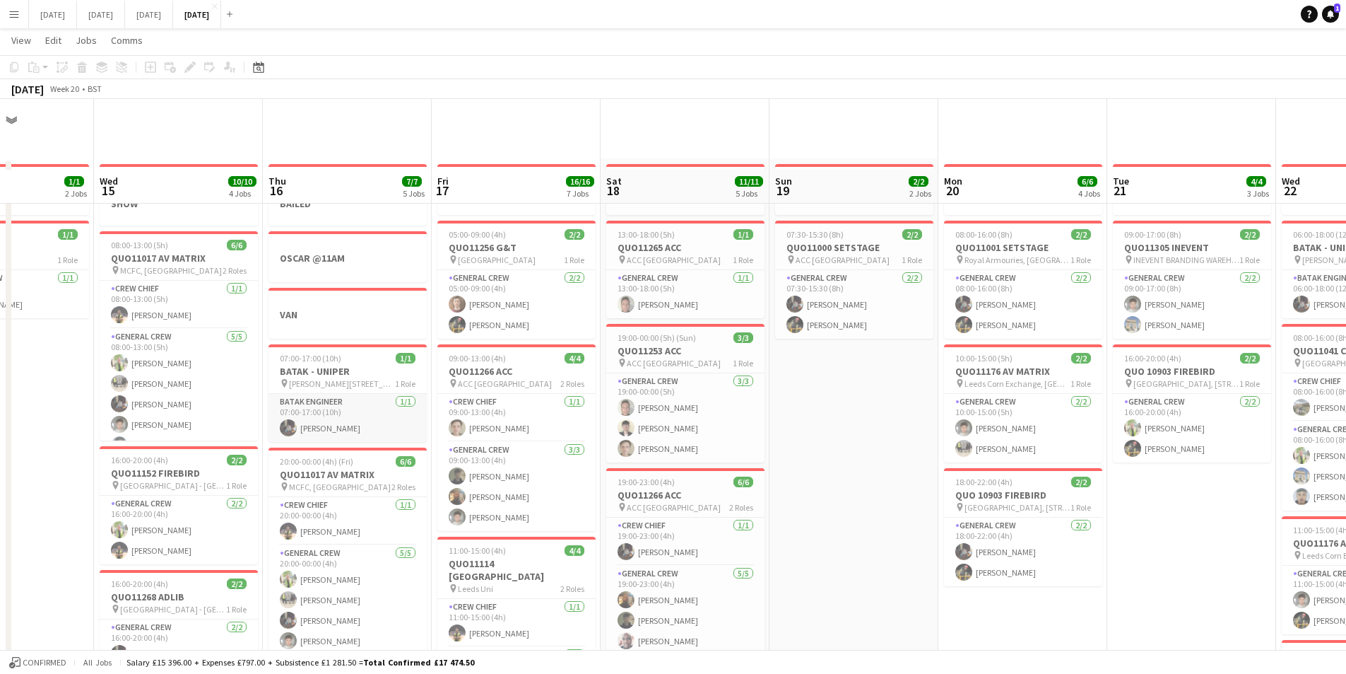
scroll to position [71, 0]
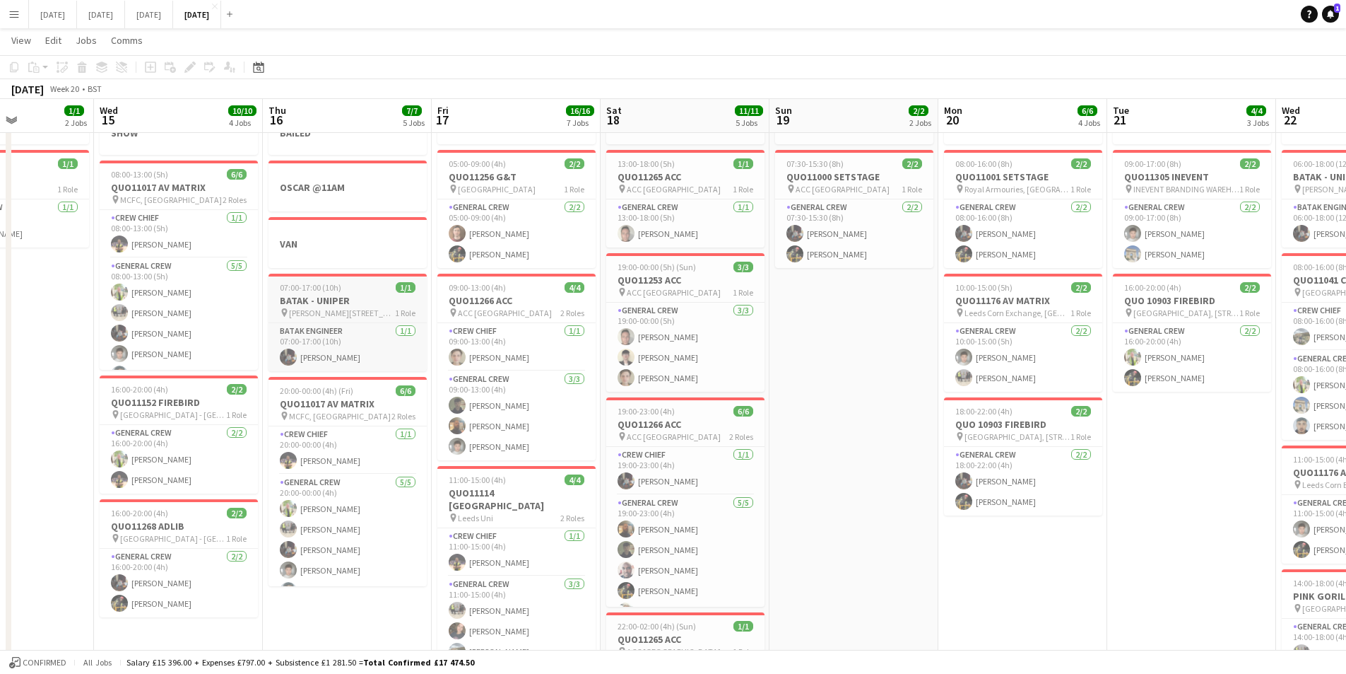
click at [356, 294] on h3 "BATAK - UNIPER" at bounding box center [348, 300] width 158 height 13
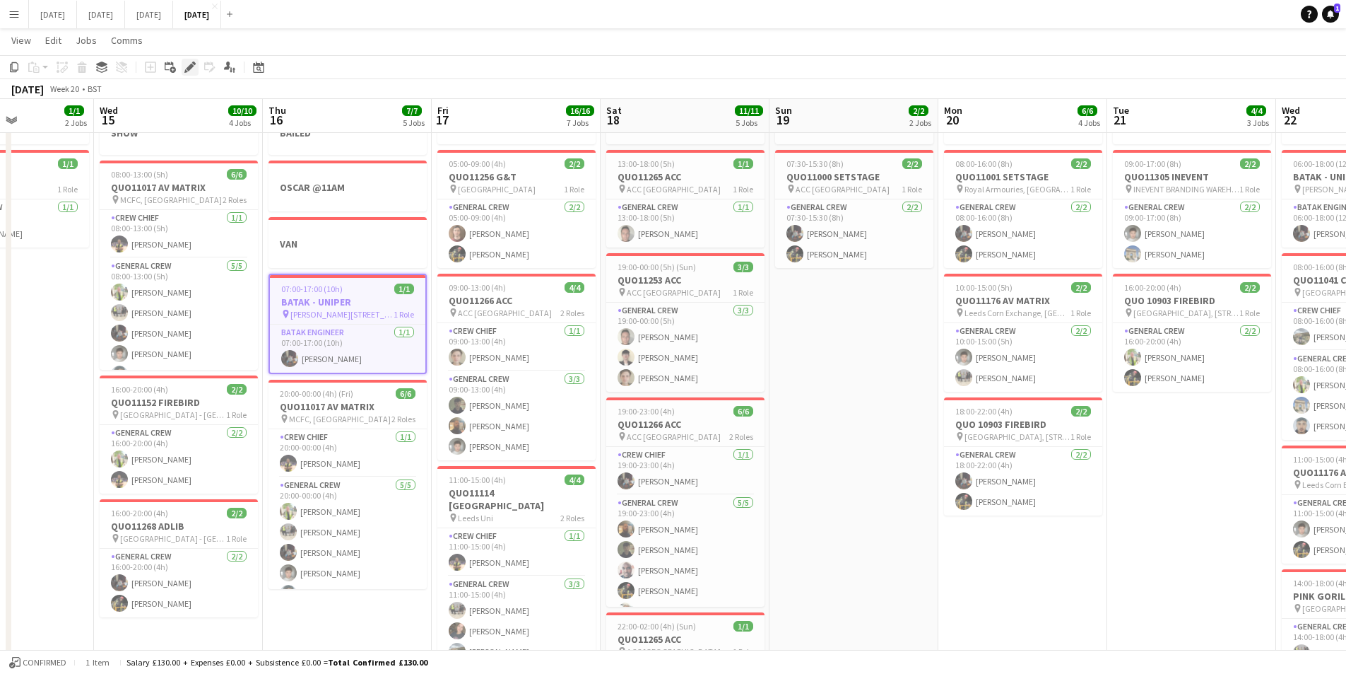
click at [183, 64] on div "Edit" at bounding box center [190, 67] width 17 height 17
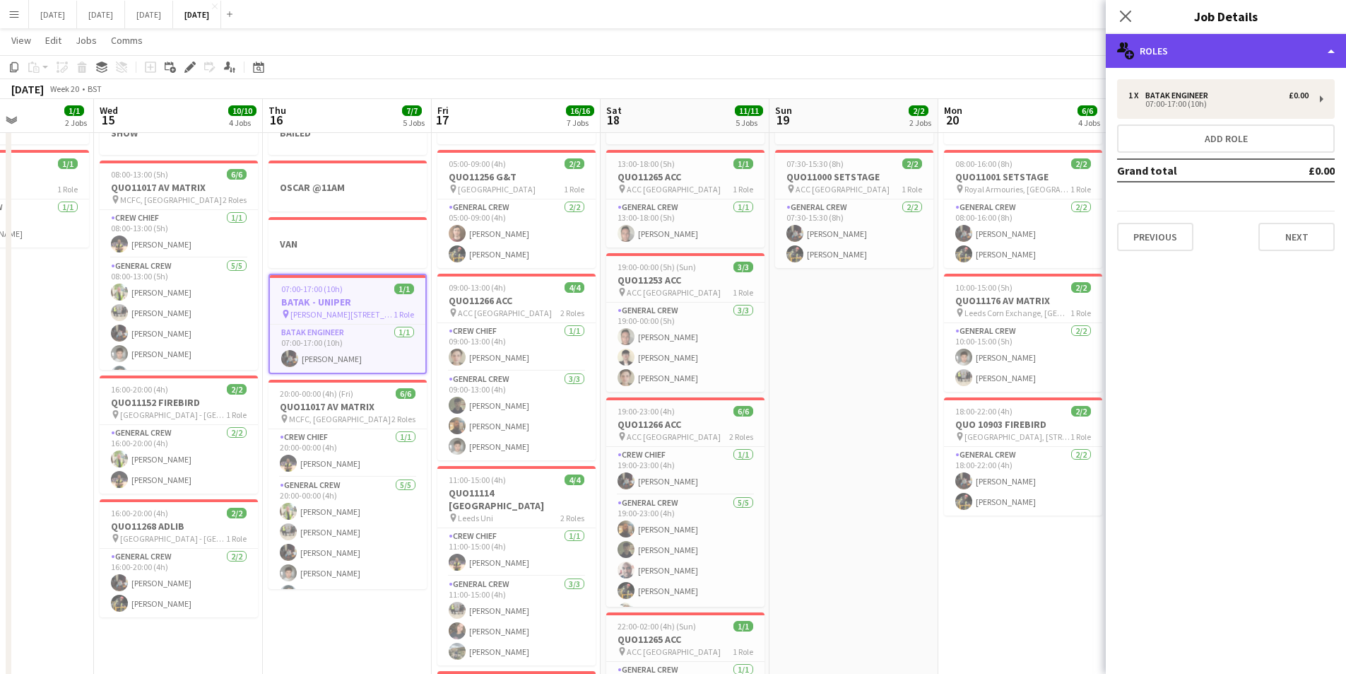
click at [1204, 52] on div "multiple-users-add Roles" at bounding box center [1226, 51] width 240 height 34
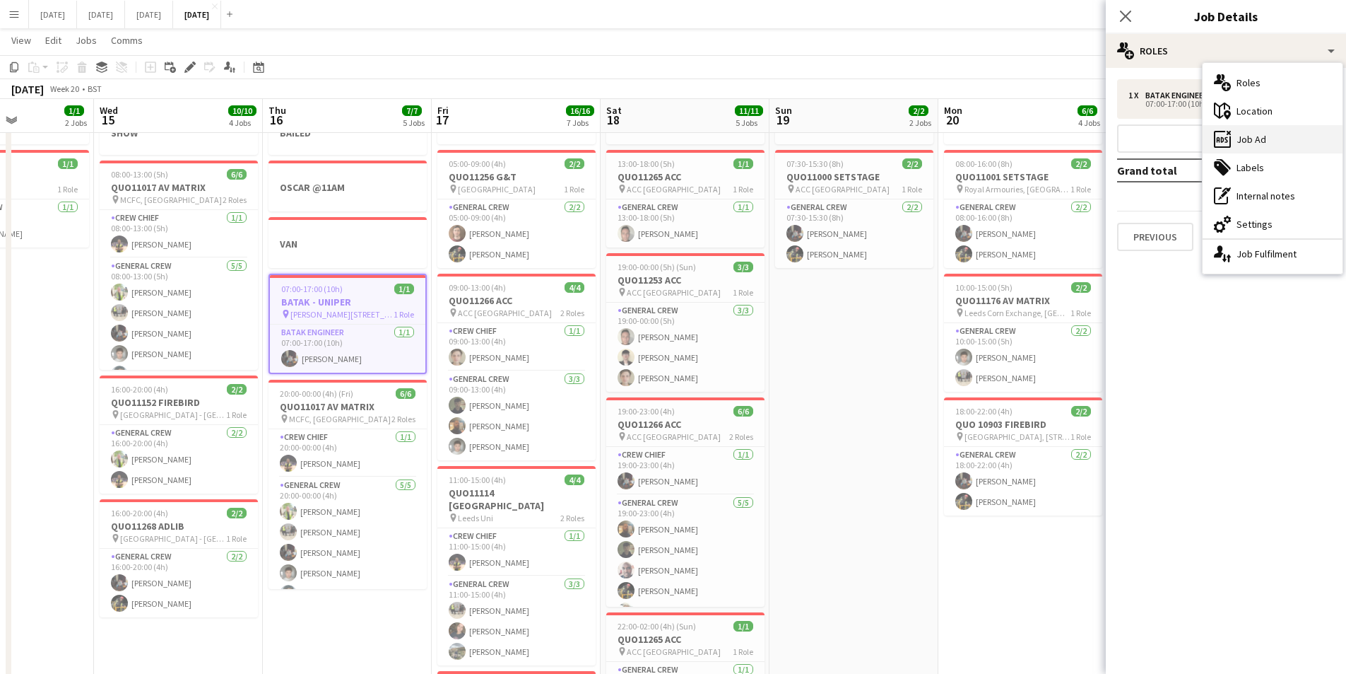
click at [1268, 144] on div "ads-window Job Ad" at bounding box center [1273, 139] width 140 height 28
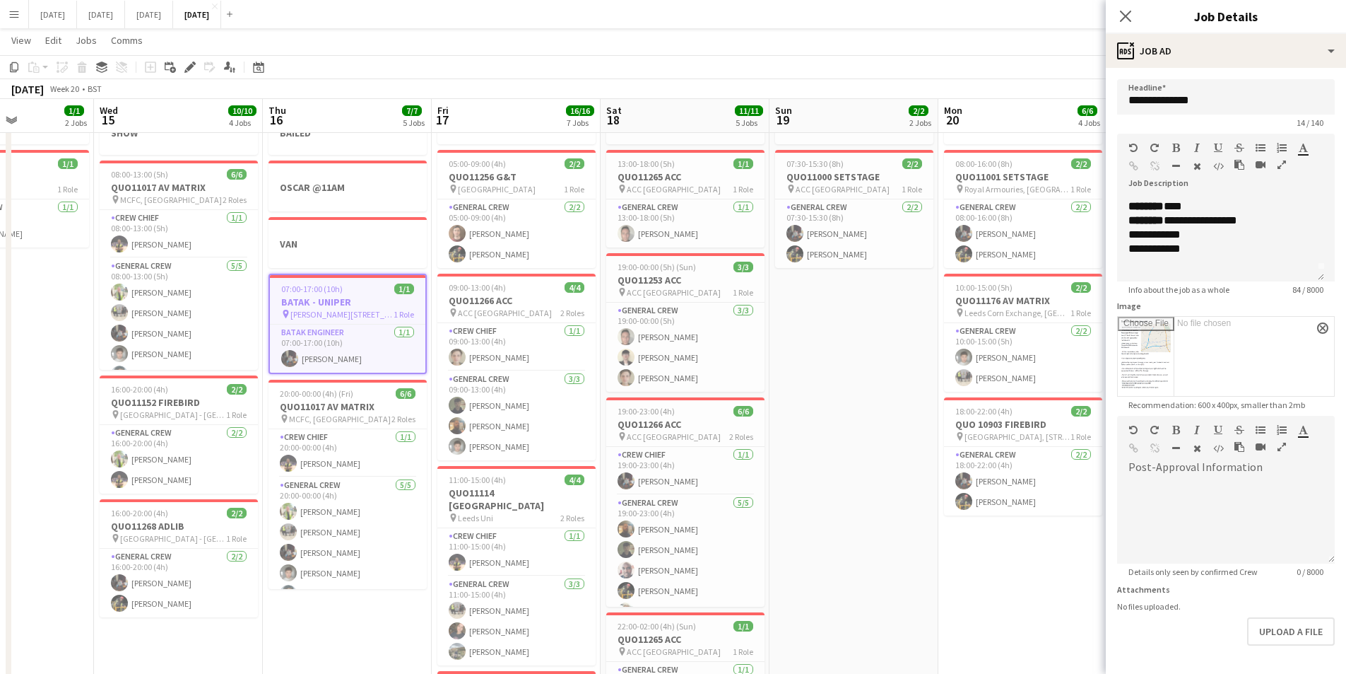
scroll to position [0, 0]
drag, startPoint x: 1206, startPoint y: 270, endPoint x: 1174, endPoint y: 227, distance: 53.6
click at [1175, 230] on div "**********" at bounding box center [1220, 238] width 207 height 85
click at [1132, 143] on icon "button" at bounding box center [1133, 148] width 8 height 10
click at [1129, 143] on icon "button" at bounding box center [1133, 148] width 8 height 10
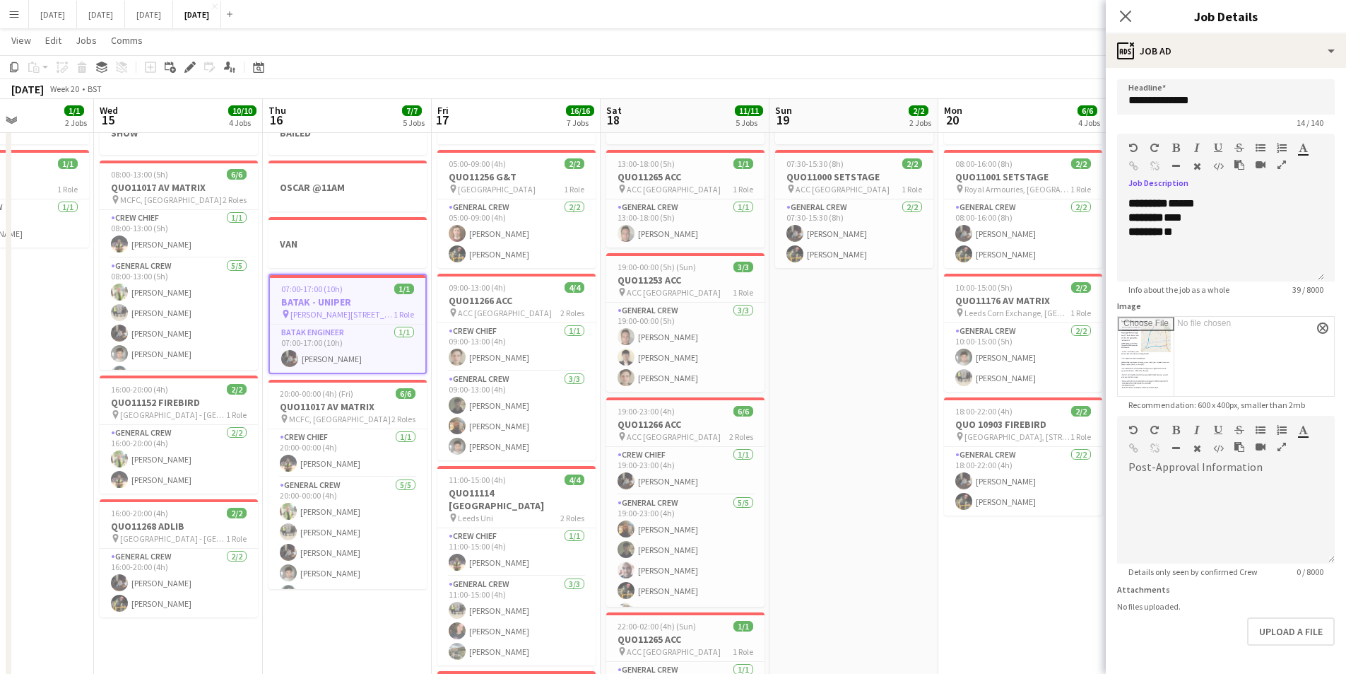
click at [1132, 146] on icon "button" at bounding box center [1133, 148] width 8 height 10
click at [1252, 206] on div "**********" at bounding box center [1220, 238] width 207 height 85
click at [334, 283] on span "07:00-17:00 (10h)" at bounding box center [311, 288] width 61 height 11
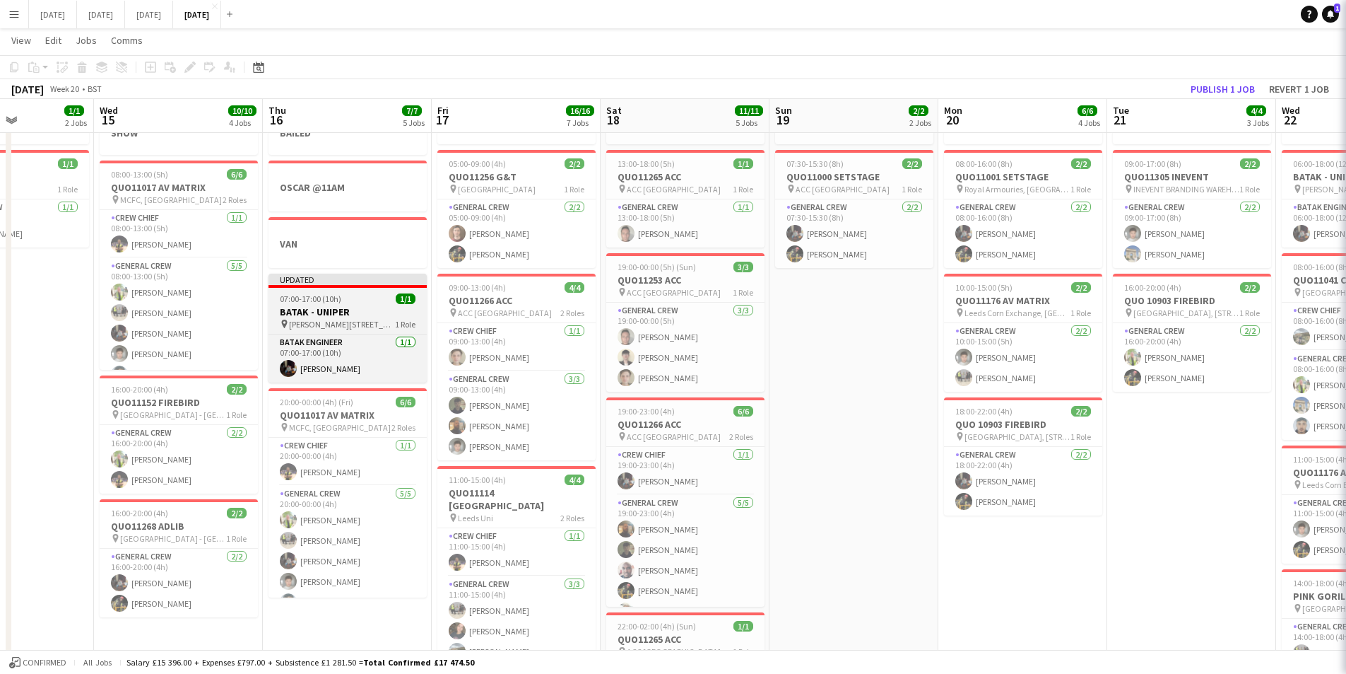
click at [334, 280] on app-job-card "Updated 07:00-17:00 (10h) 1/1 BATAK - UNIPER pin Holford Gas Storage, Byley Roa…" at bounding box center [348, 328] width 158 height 109
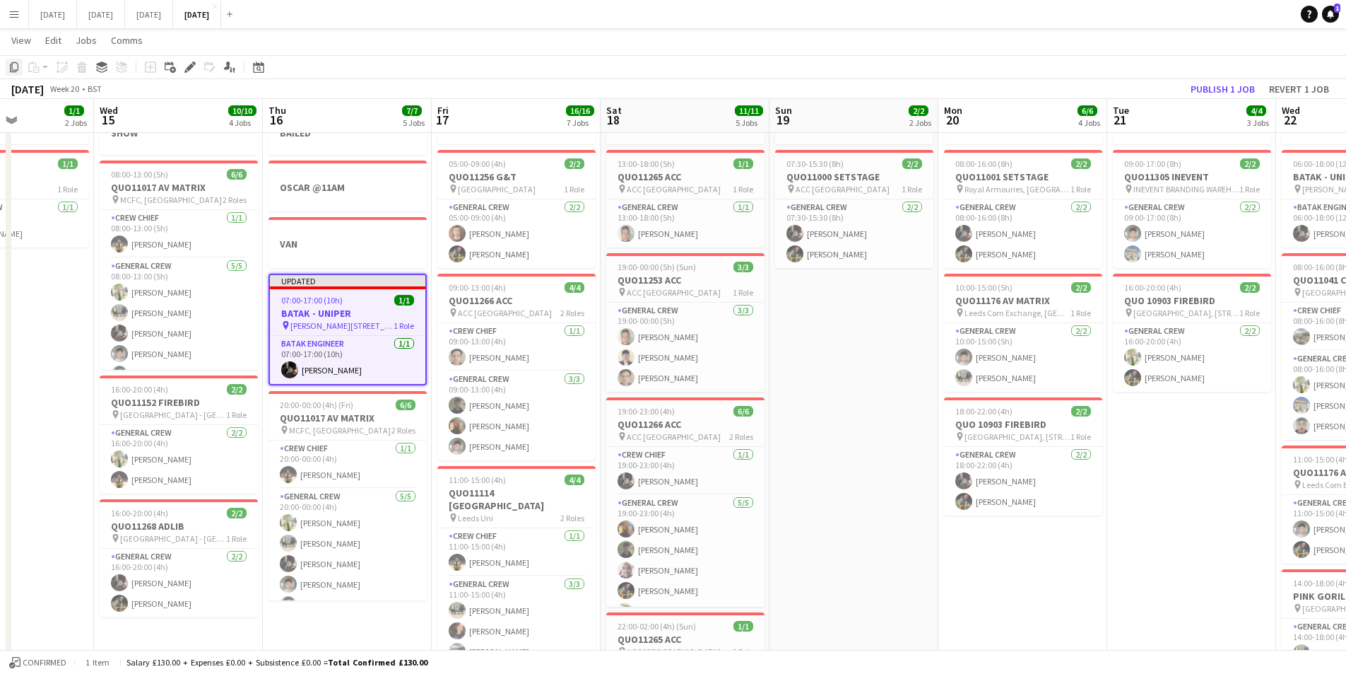
click at [11, 63] on icon "Copy" at bounding box center [13, 66] width 11 height 11
click at [125, 11] on button "SEPTEMBER 2025 Close" at bounding box center [101, 15] width 48 height 28
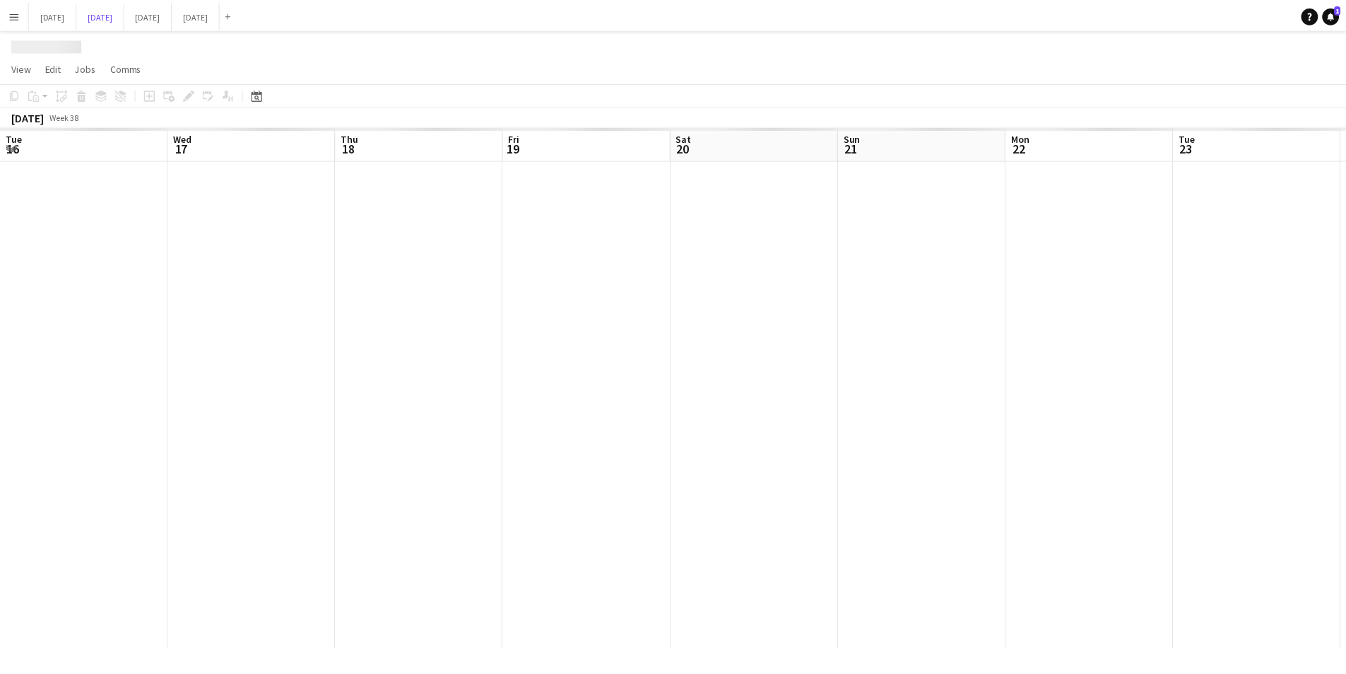
scroll to position [0, 422]
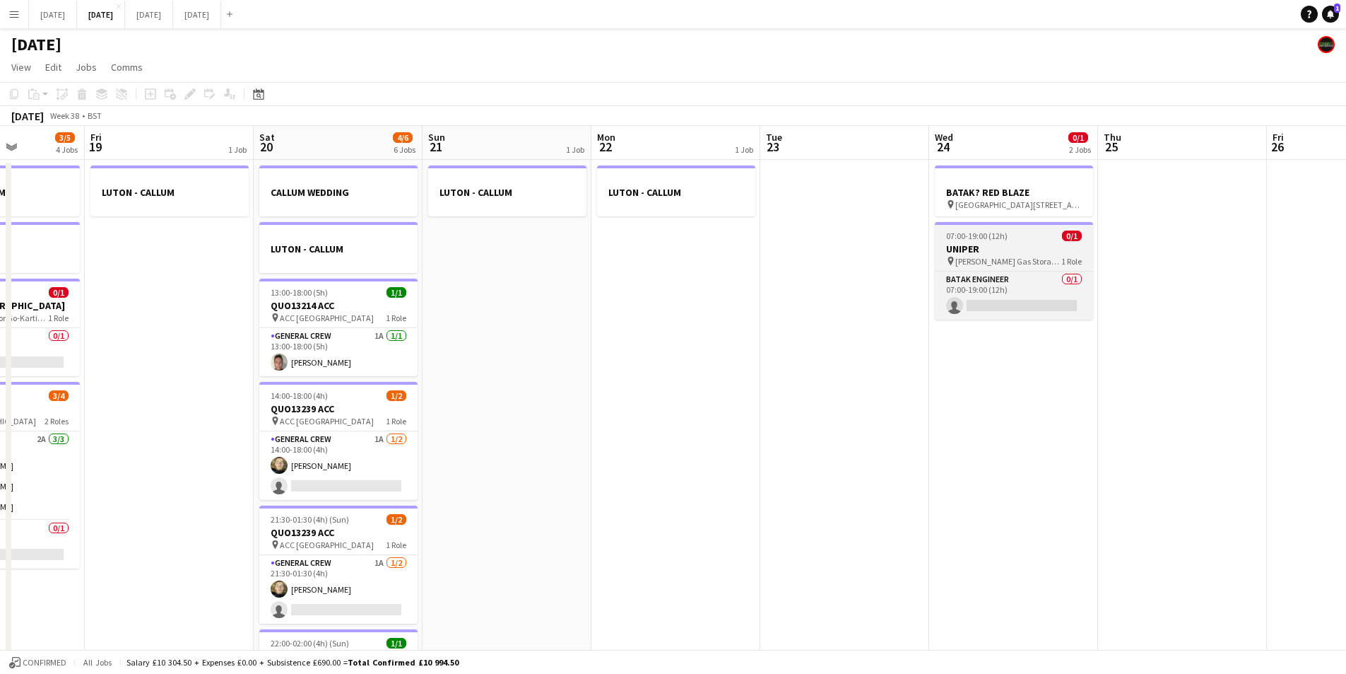
click at [1033, 246] on h3 "UNIPER" at bounding box center [1014, 248] width 158 height 13
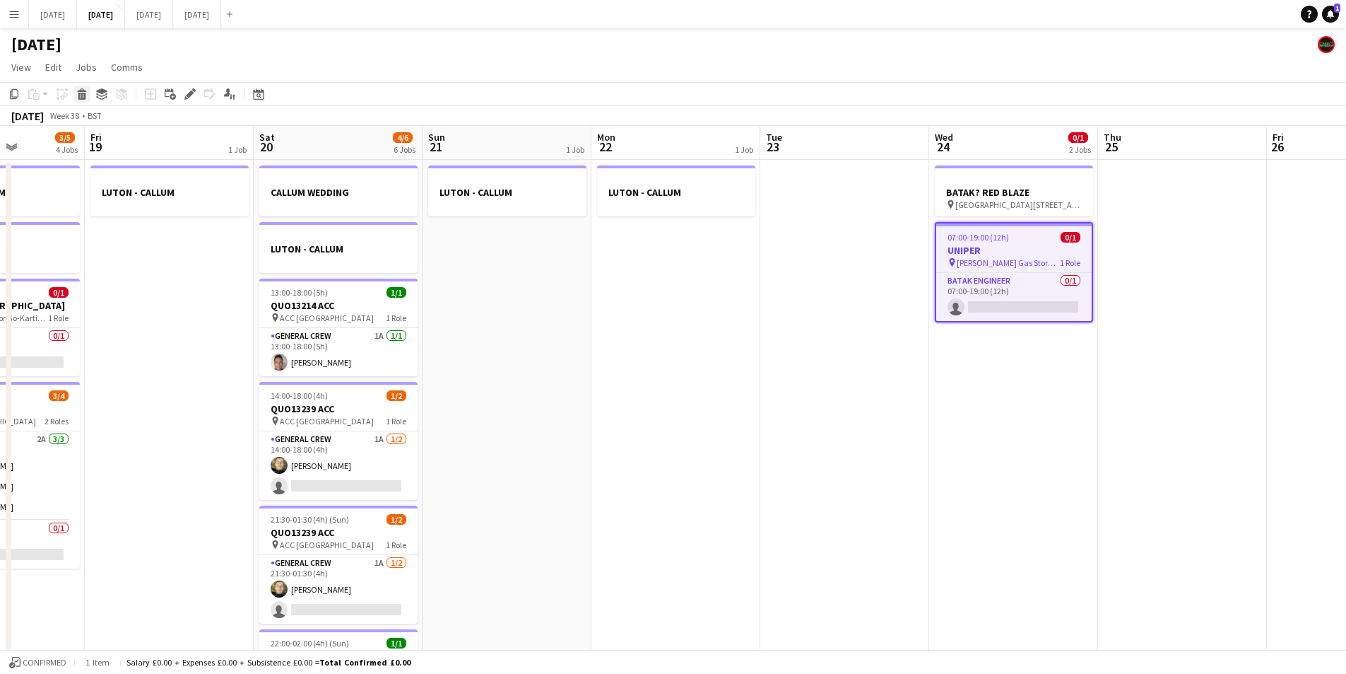
click at [82, 90] on icon at bounding box center [81, 90] width 9 height 4
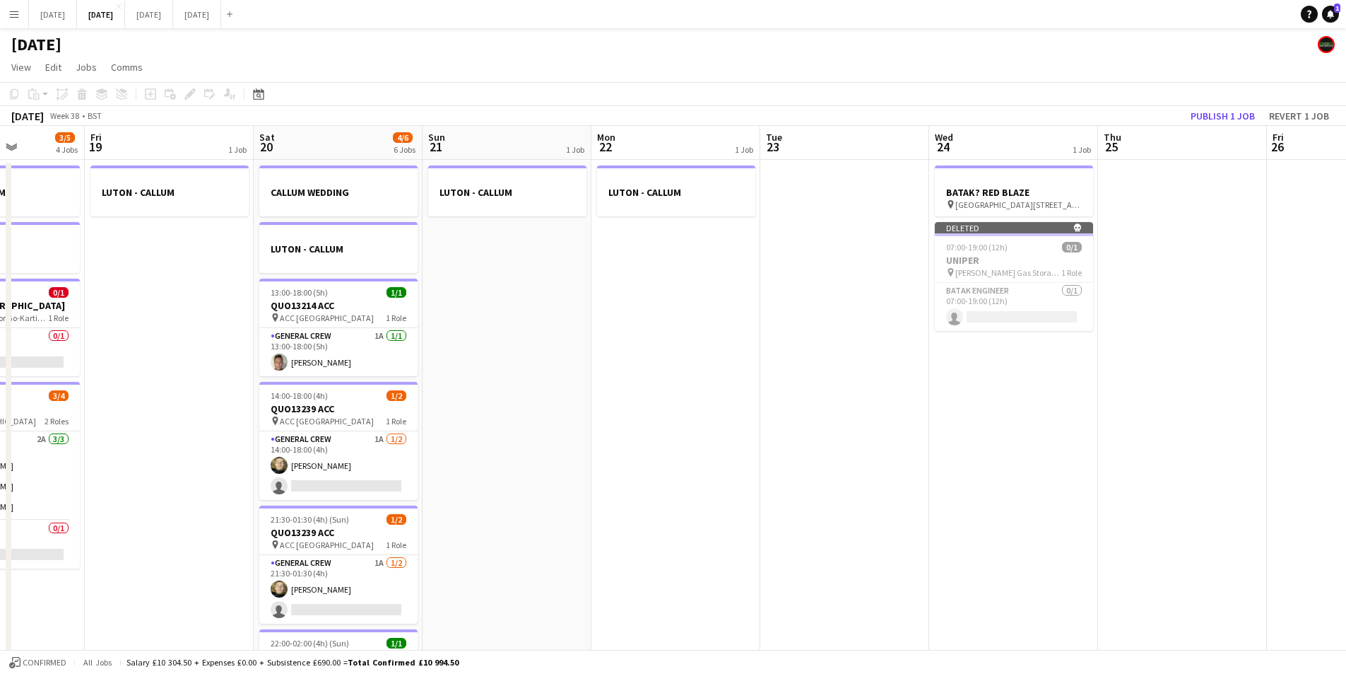
click at [996, 356] on app-date-cell "BATAK? RED BLAZE pin St George's Park National Football Centre, Newborough Rd, …" at bounding box center [1013, 459] width 169 height 599
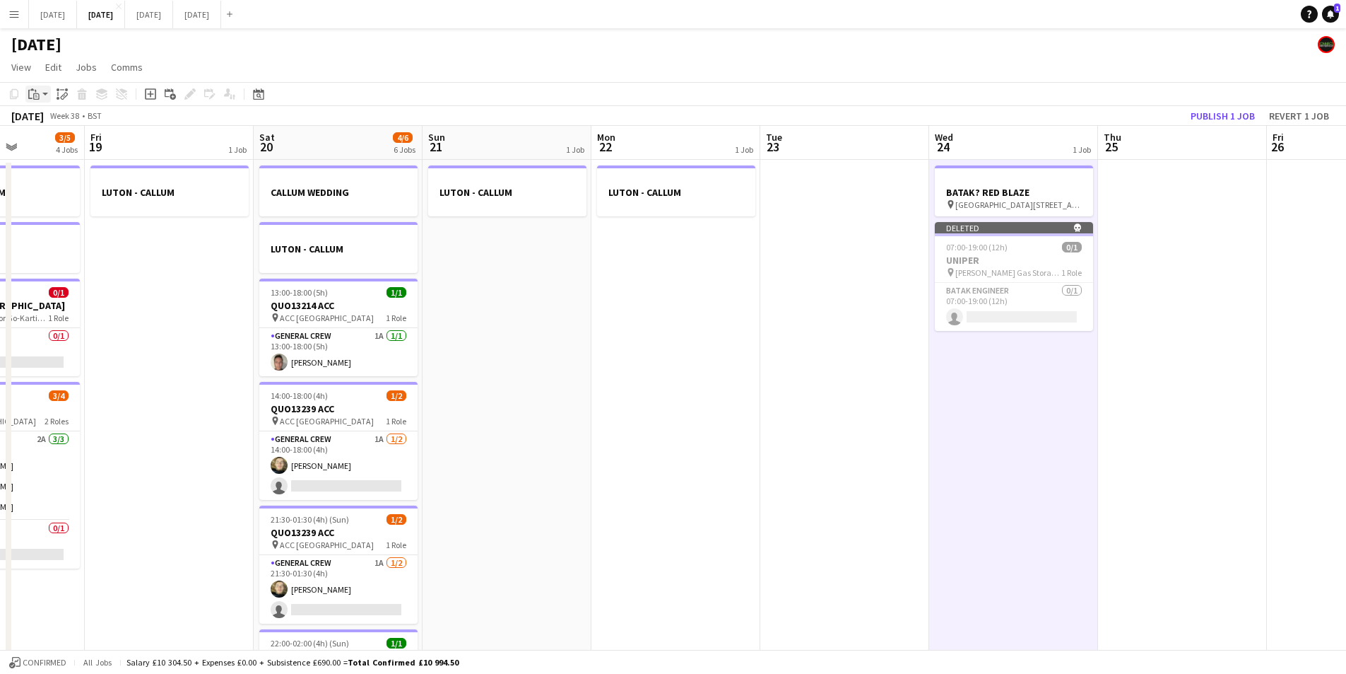
click at [40, 98] on div "Paste" at bounding box center [33, 94] width 17 height 17
click at [47, 120] on link "Paste Ctrl+V" at bounding box center [103, 121] width 133 height 13
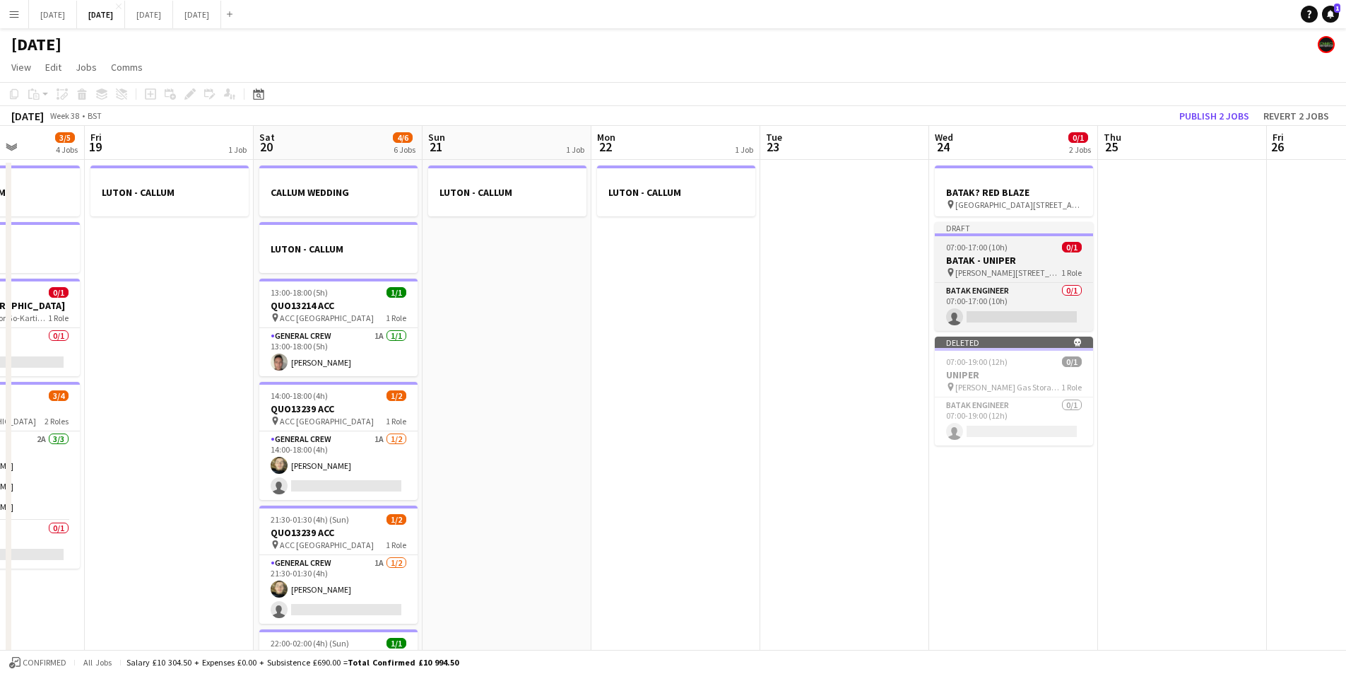
click at [1014, 250] on div "07:00-17:00 (10h) 0/1" at bounding box center [1014, 247] width 158 height 11
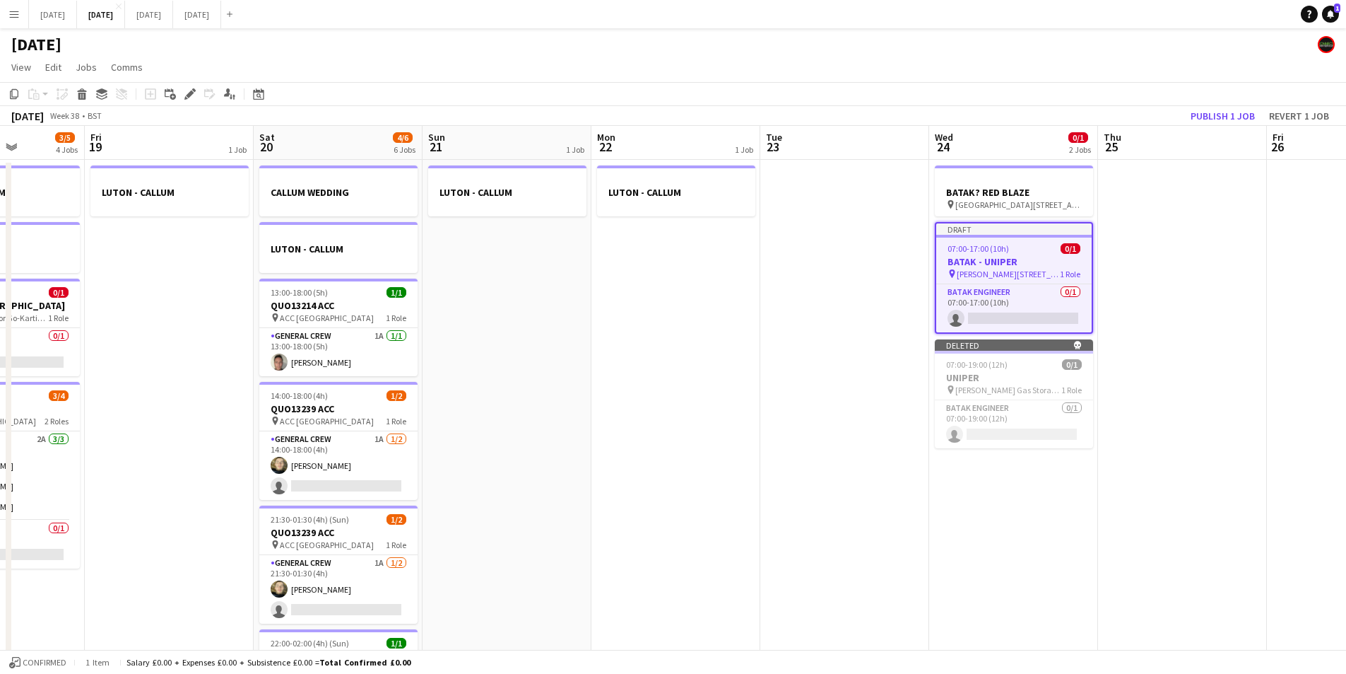
scroll to position [0, 421]
click at [189, 95] on icon at bounding box center [190, 94] width 8 height 8
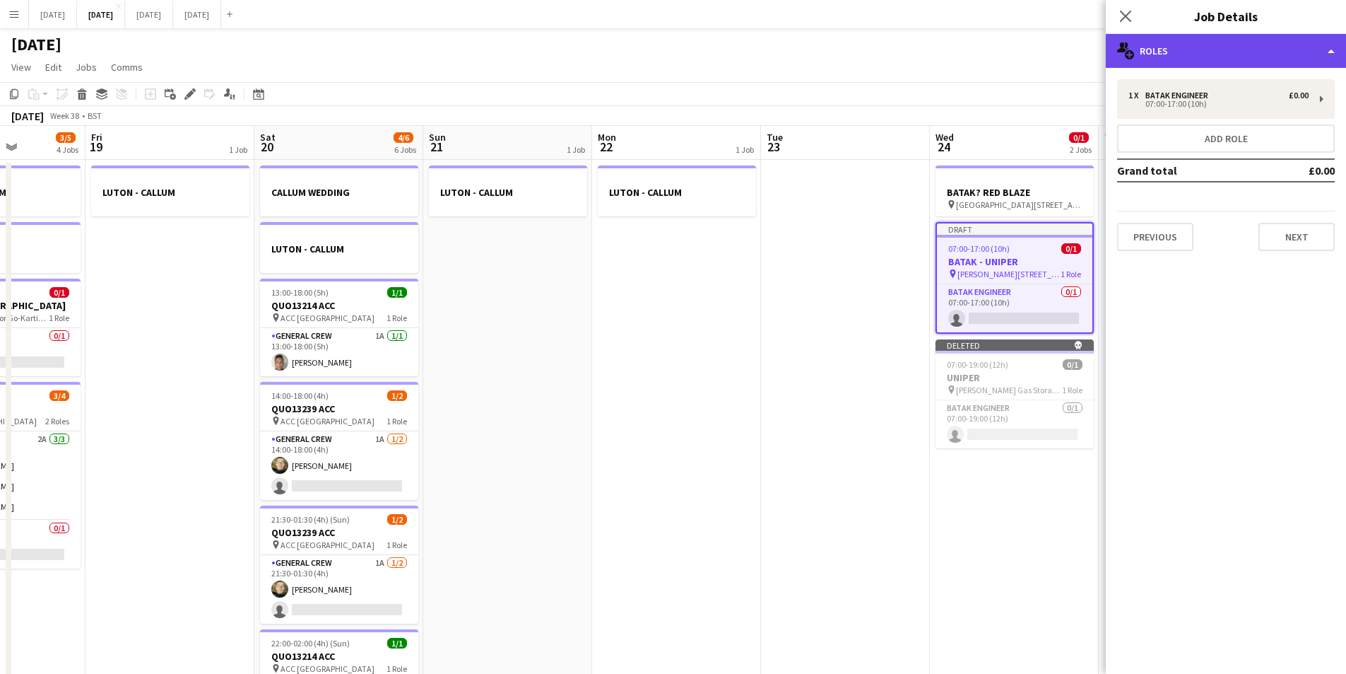
click at [1228, 50] on div "multiple-users-add Roles" at bounding box center [1226, 51] width 240 height 34
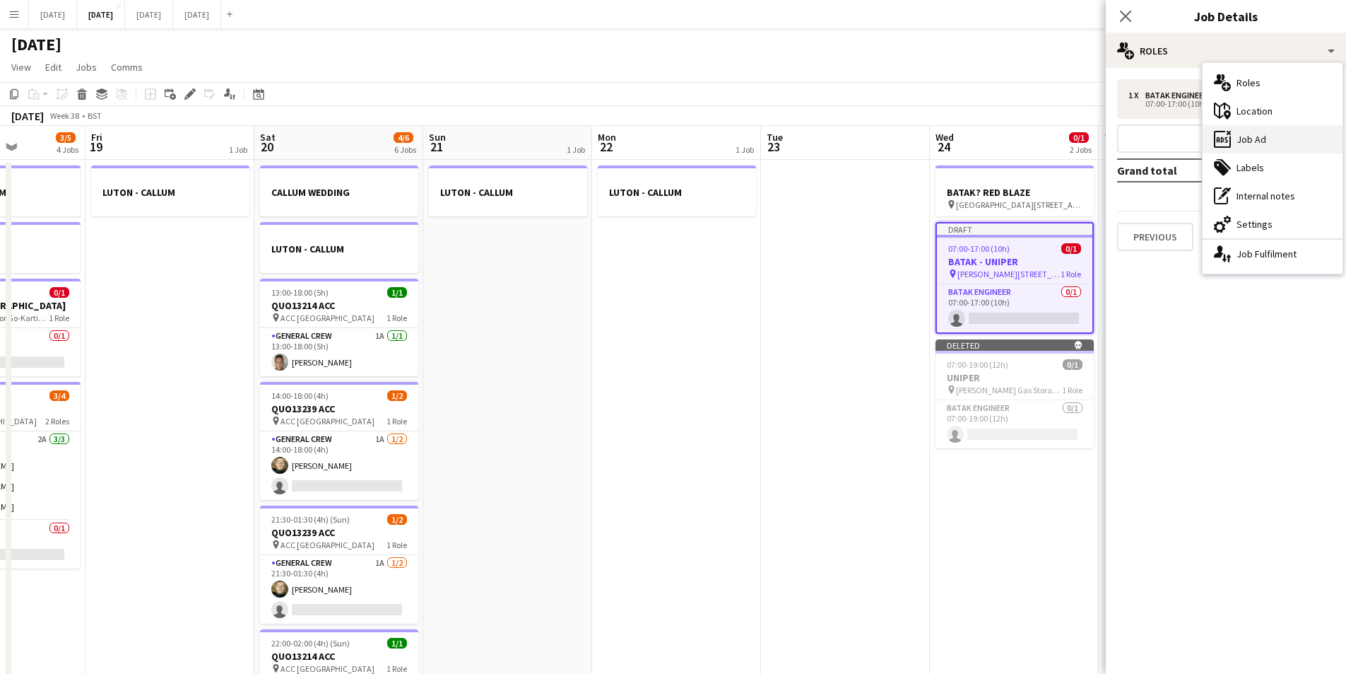
click at [1273, 136] on div "ads-window Job Ad" at bounding box center [1273, 139] width 140 height 28
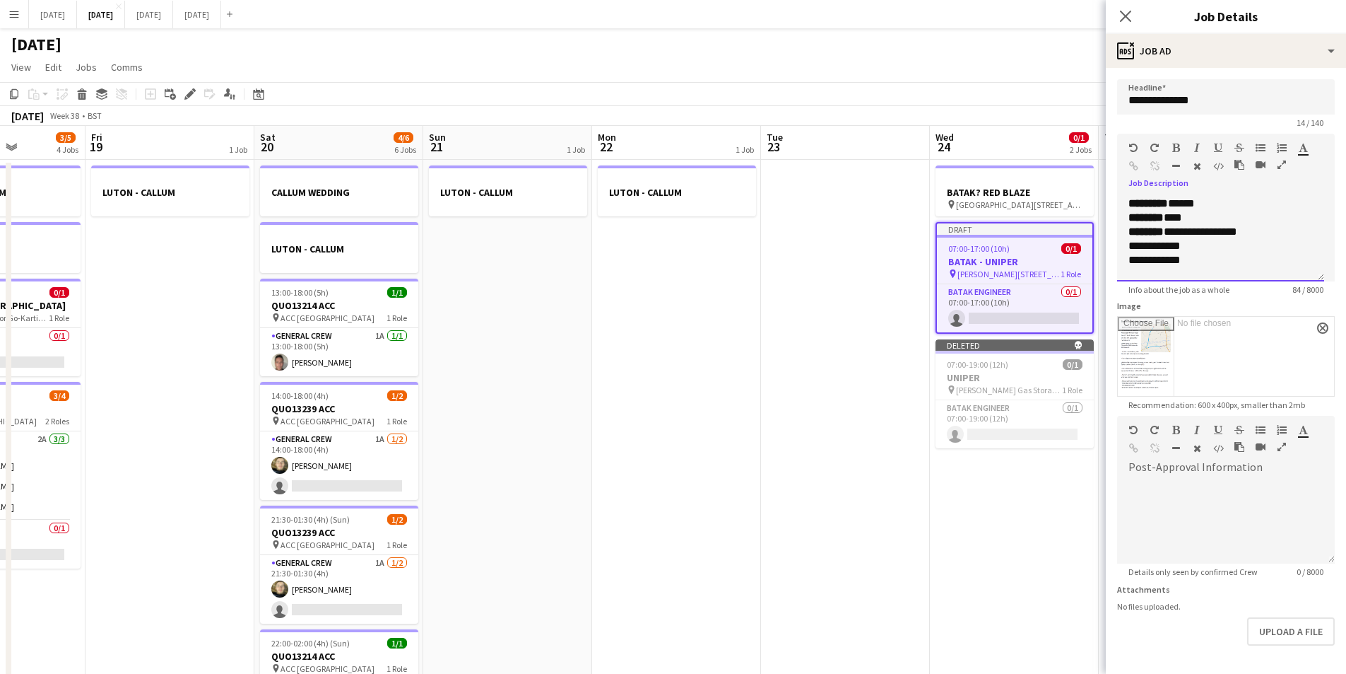
click at [1204, 262] on div "**********" at bounding box center [1221, 260] width 184 height 14
drag, startPoint x: 1204, startPoint y: 262, endPoint x: 1183, endPoint y: 233, distance: 34.9
click at [1183, 233] on div "**********" at bounding box center [1220, 238] width 207 height 85
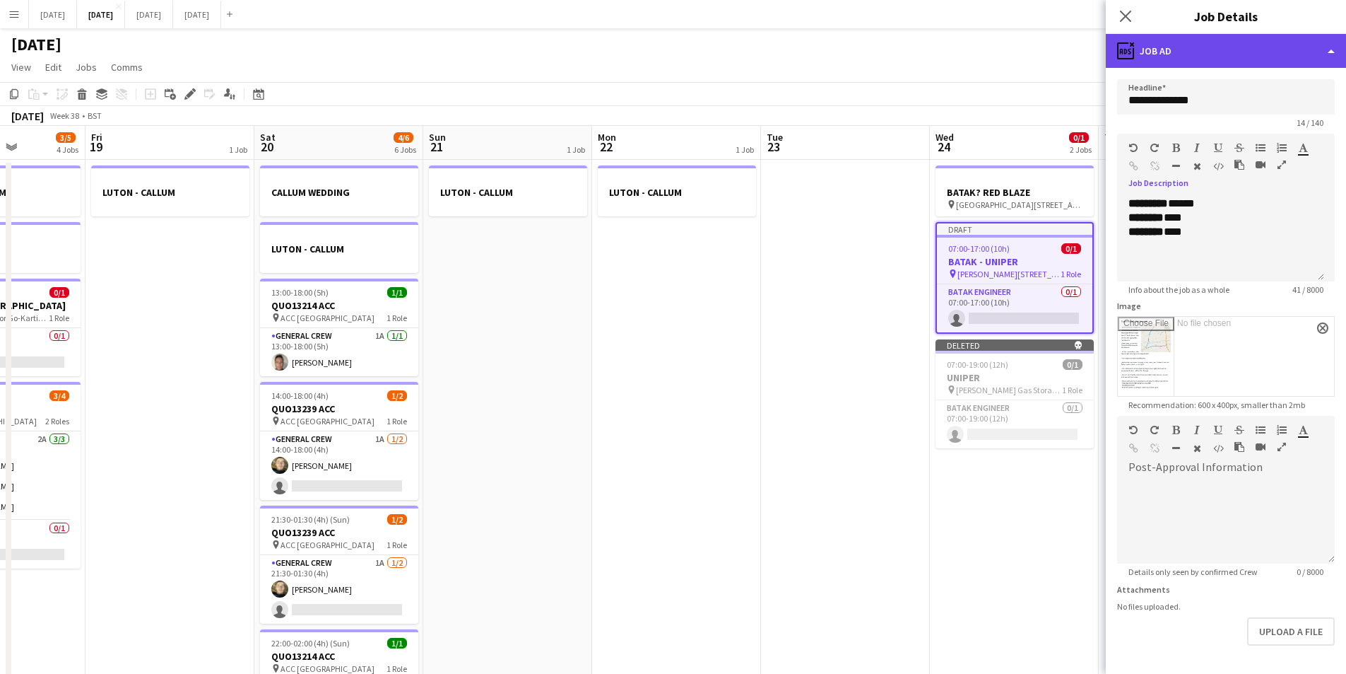
click at [1224, 52] on div "ads-window Job Ad" at bounding box center [1226, 51] width 240 height 34
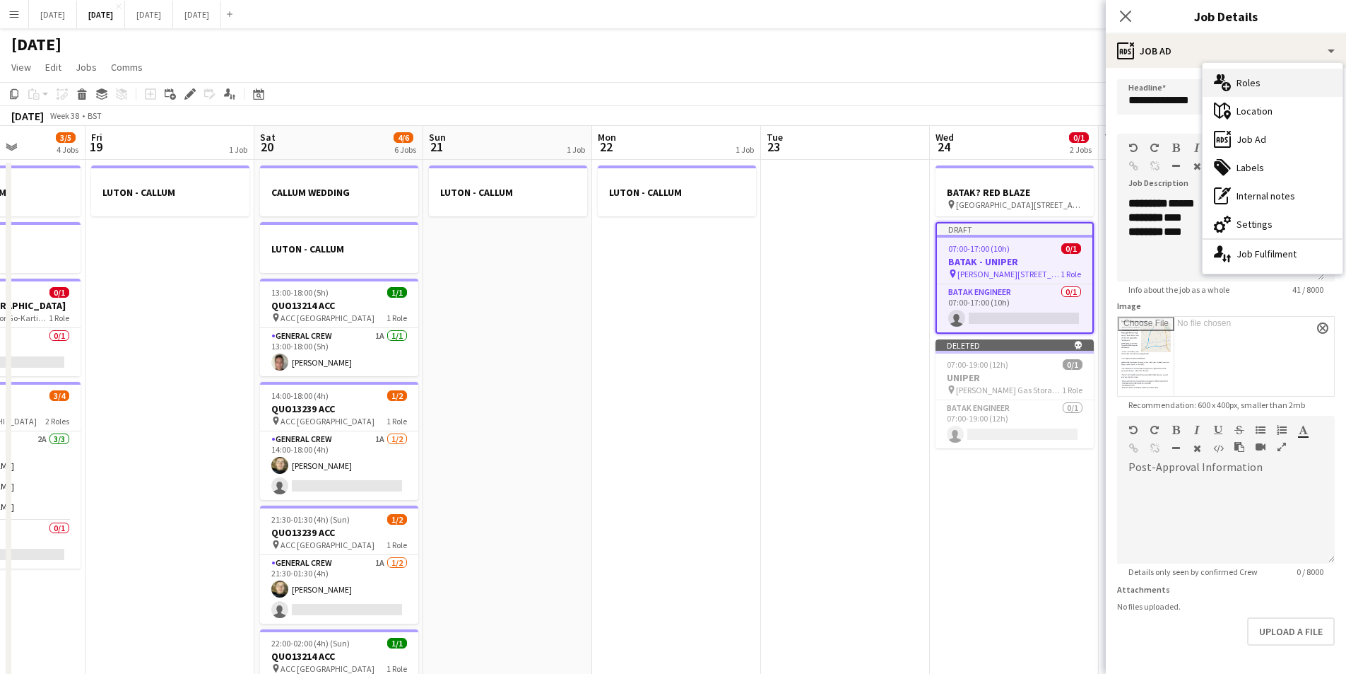
click at [1265, 80] on div "multiple-users-add Roles" at bounding box center [1273, 83] width 140 height 28
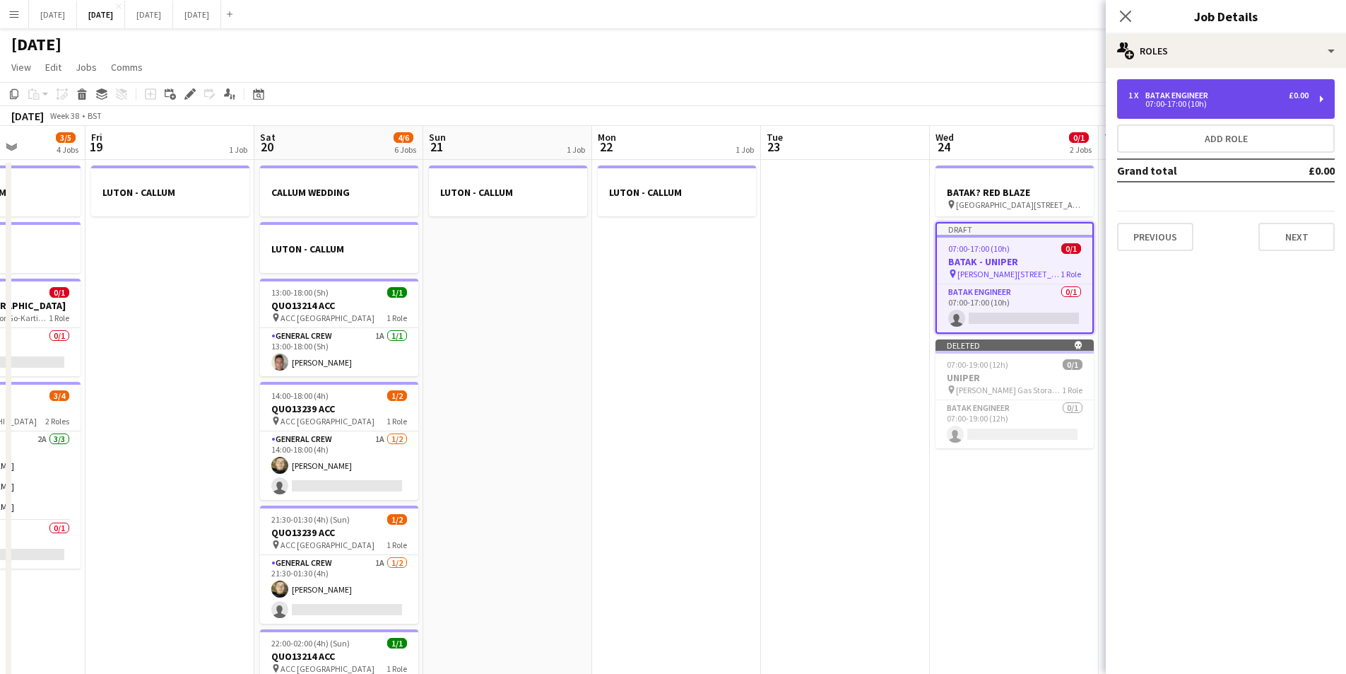
click at [1236, 79] on div "1 x BATAK ENGINEER £0.00 07:00-17:00 (10h)" at bounding box center [1226, 99] width 218 height 40
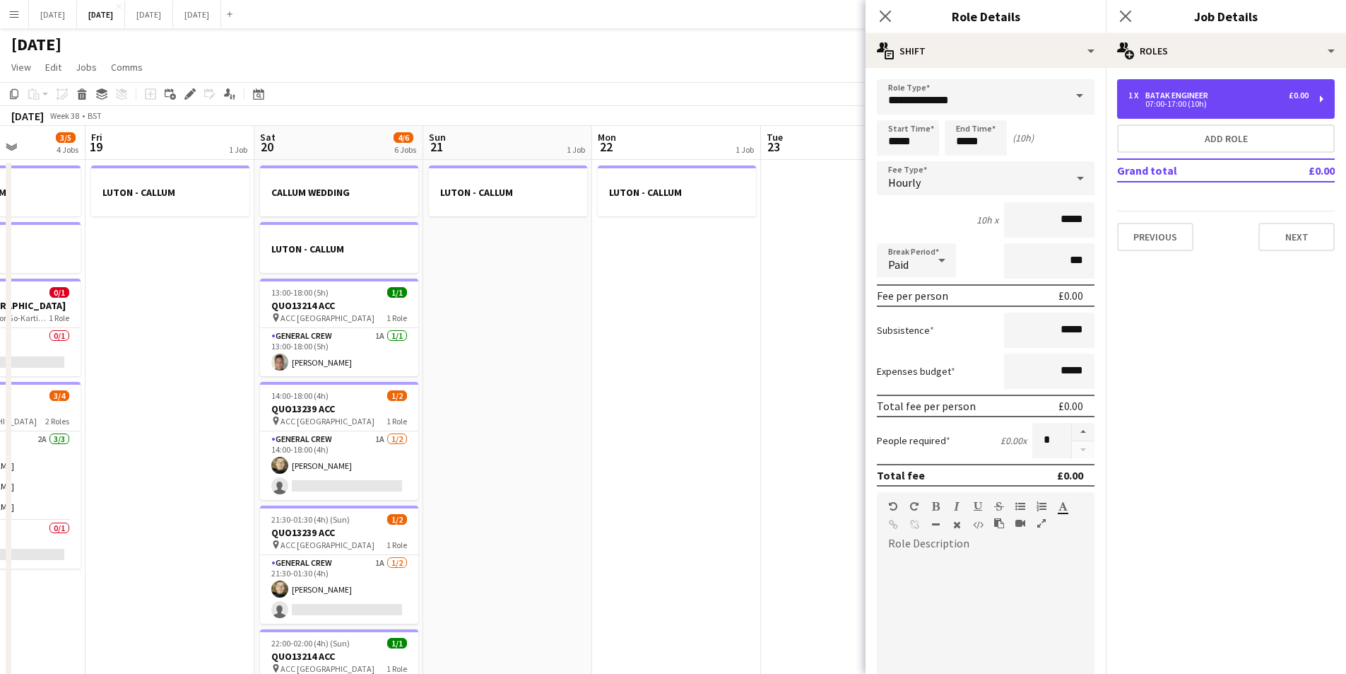
scroll to position [211, 0]
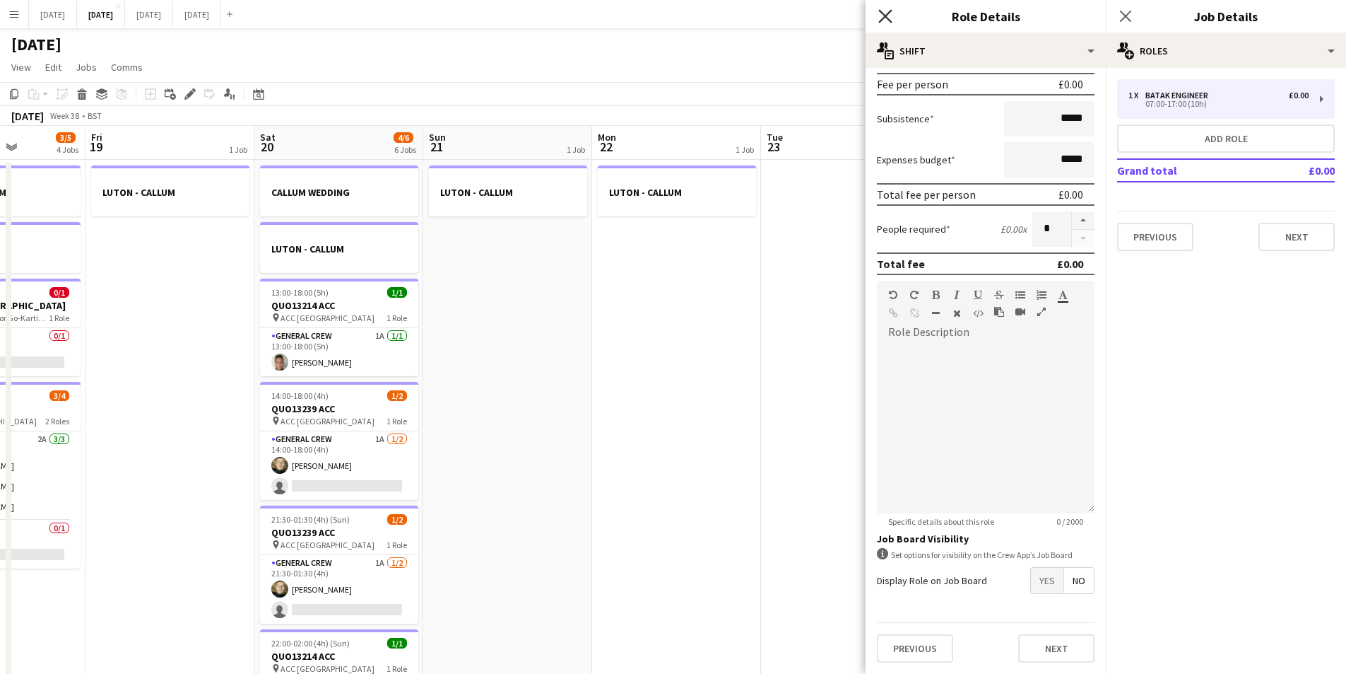
click at [885, 17] on icon at bounding box center [885, 15] width 13 height 13
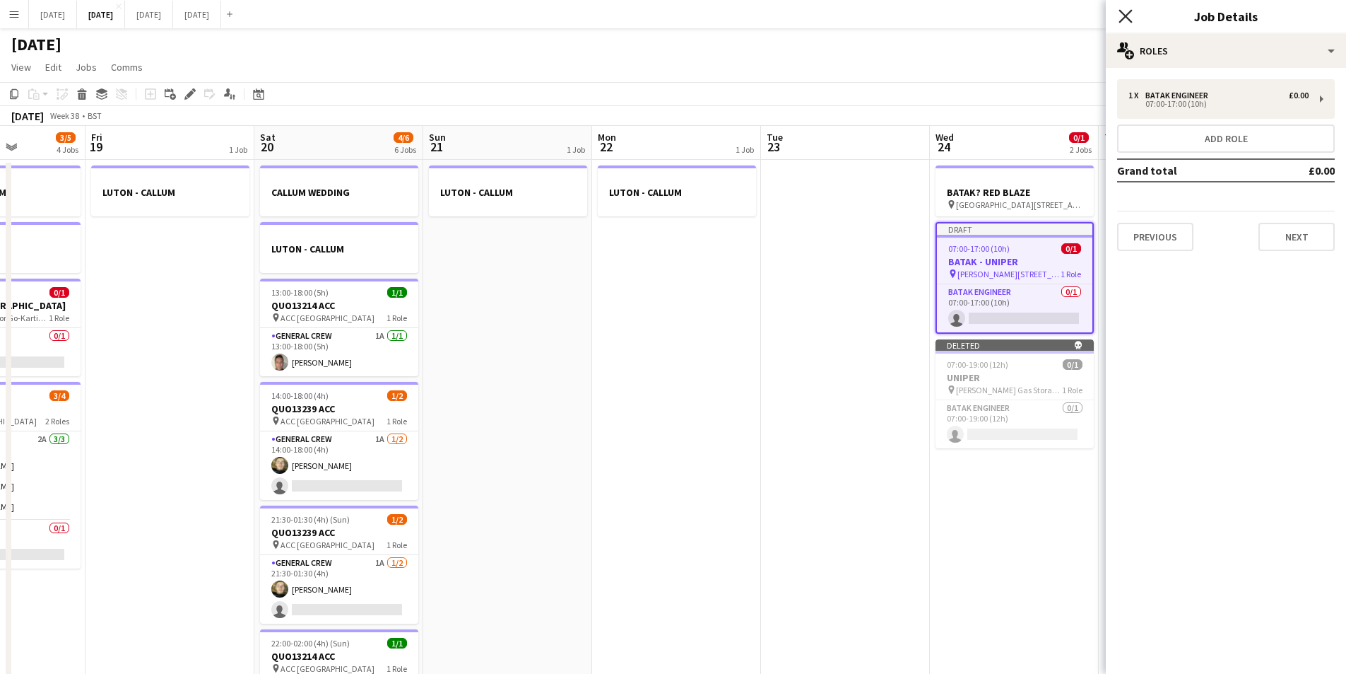
click at [1127, 11] on icon "Close pop-in" at bounding box center [1125, 15] width 13 height 13
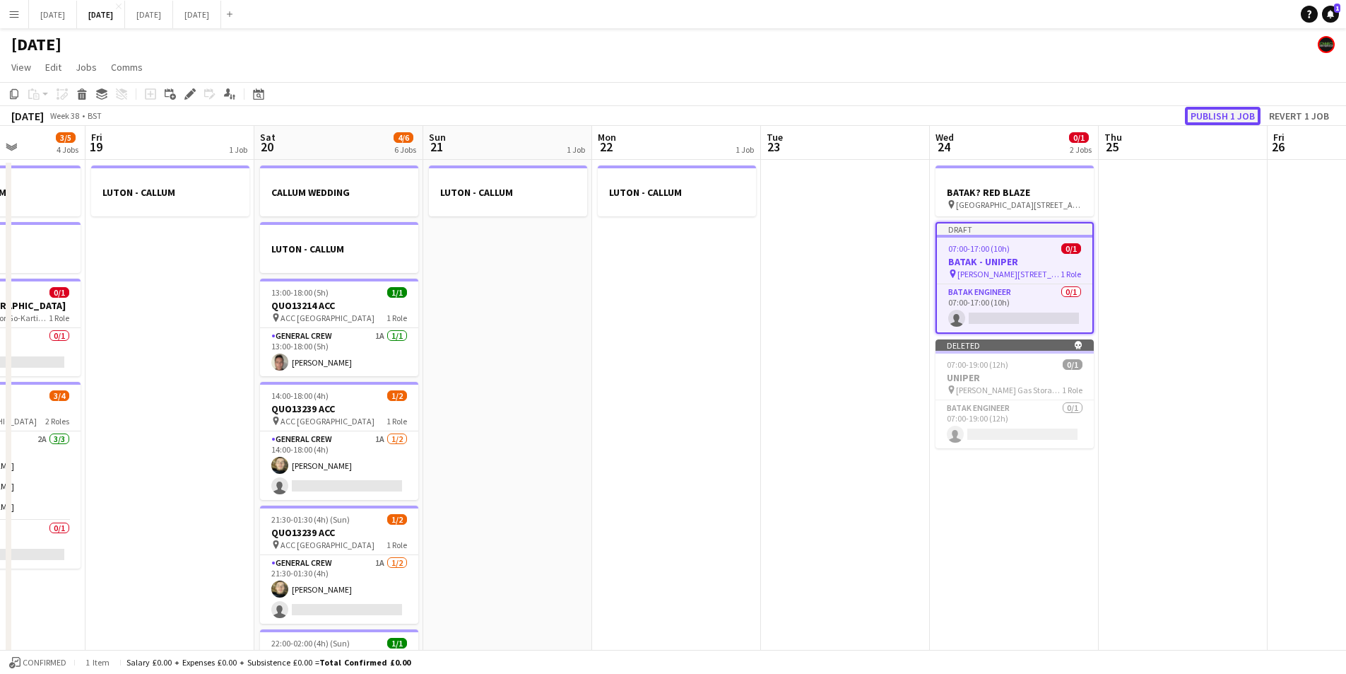
click at [1209, 119] on button "Publish 1 job" at bounding box center [1223, 116] width 76 height 18
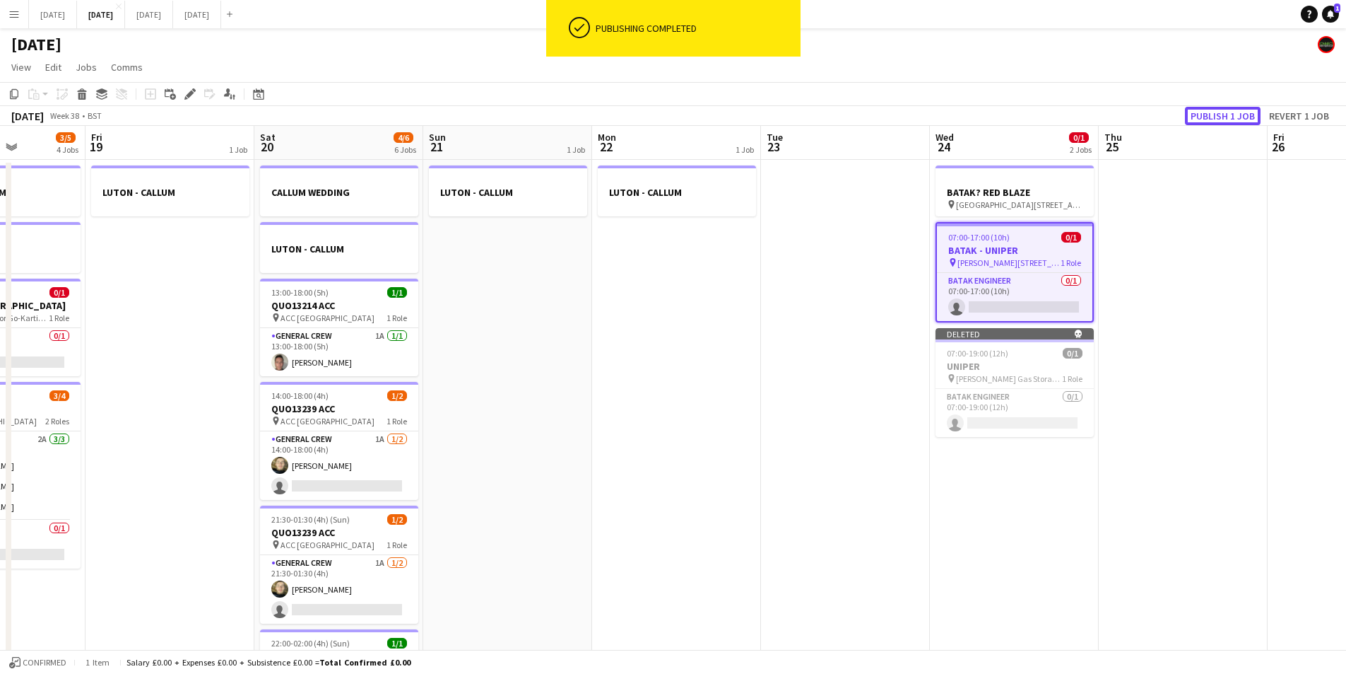
click at [1209, 119] on button "Publish 1 job" at bounding box center [1223, 116] width 76 height 18
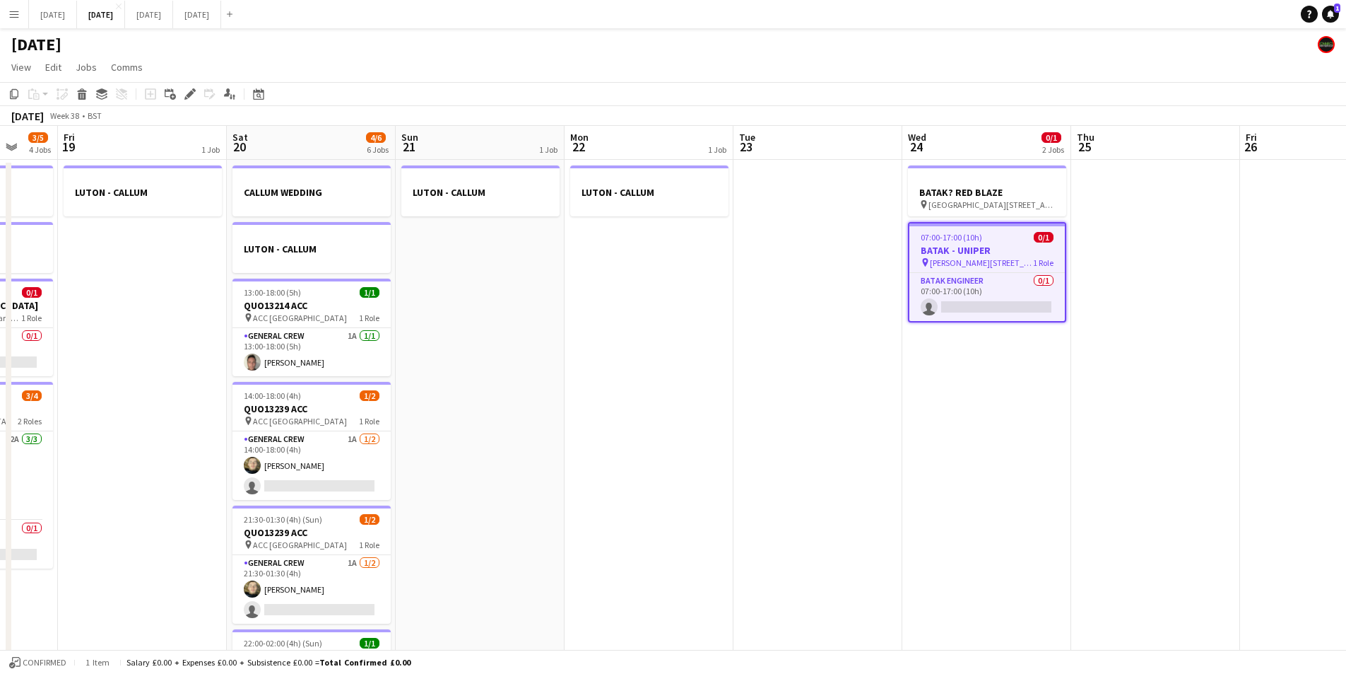
drag, startPoint x: 1025, startPoint y: 390, endPoint x: 996, endPoint y: 391, distance: 29.0
click at [996, 391] on app-calendar-viewport "Tue 16 0/4 1 Job Wed 17 0/6 1 Job Thu 18 3/5 4 Jobs Fri 19 1 Job Sat 20 4/6 6 J…" at bounding box center [673, 442] width 1346 height 633
drag, startPoint x: 650, startPoint y: 239, endPoint x: 931, endPoint y: 288, distance: 285.6
click at [1037, 276] on app-calendar-viewport "Tue 16 0/4 1 Job Wed 17 0/6 1 Job Thu 18 3/5 4 Jobs Fri 19 1 Job Sat 20 4/6 6 J…" at bounding box center [673, 442] width 1346 height 633
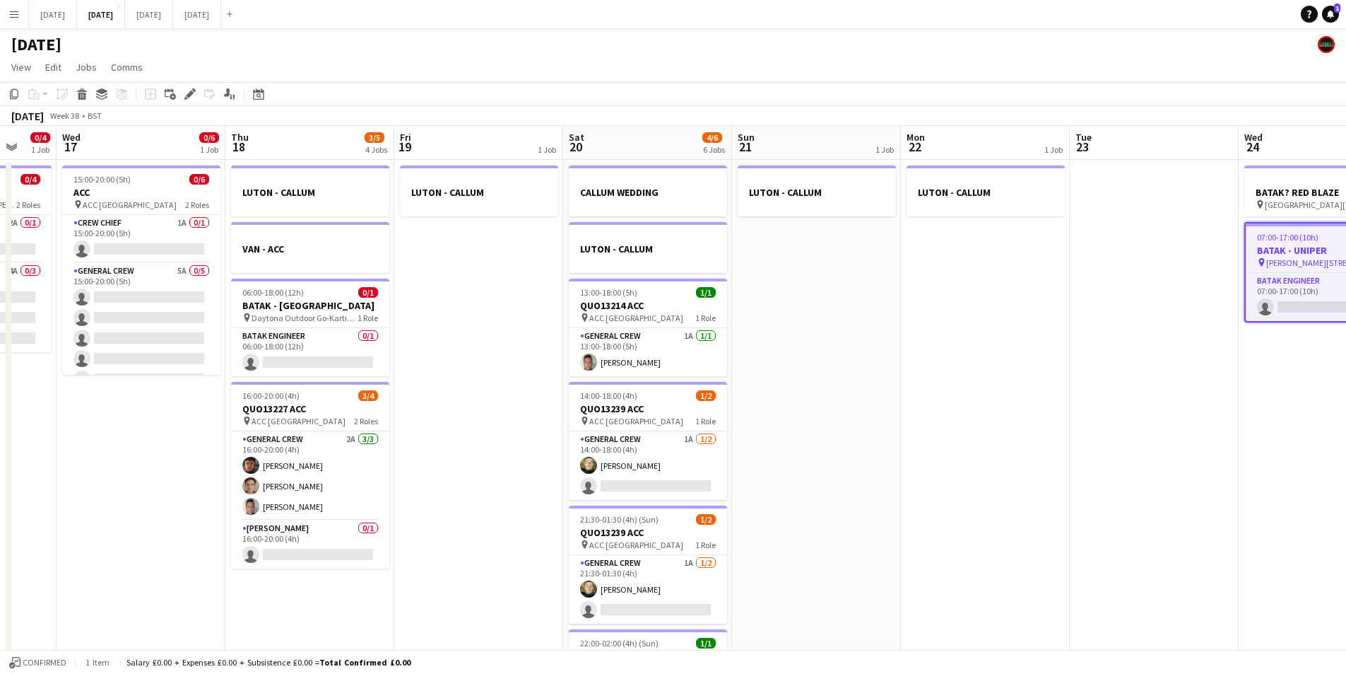
scroll to position [0, 401]
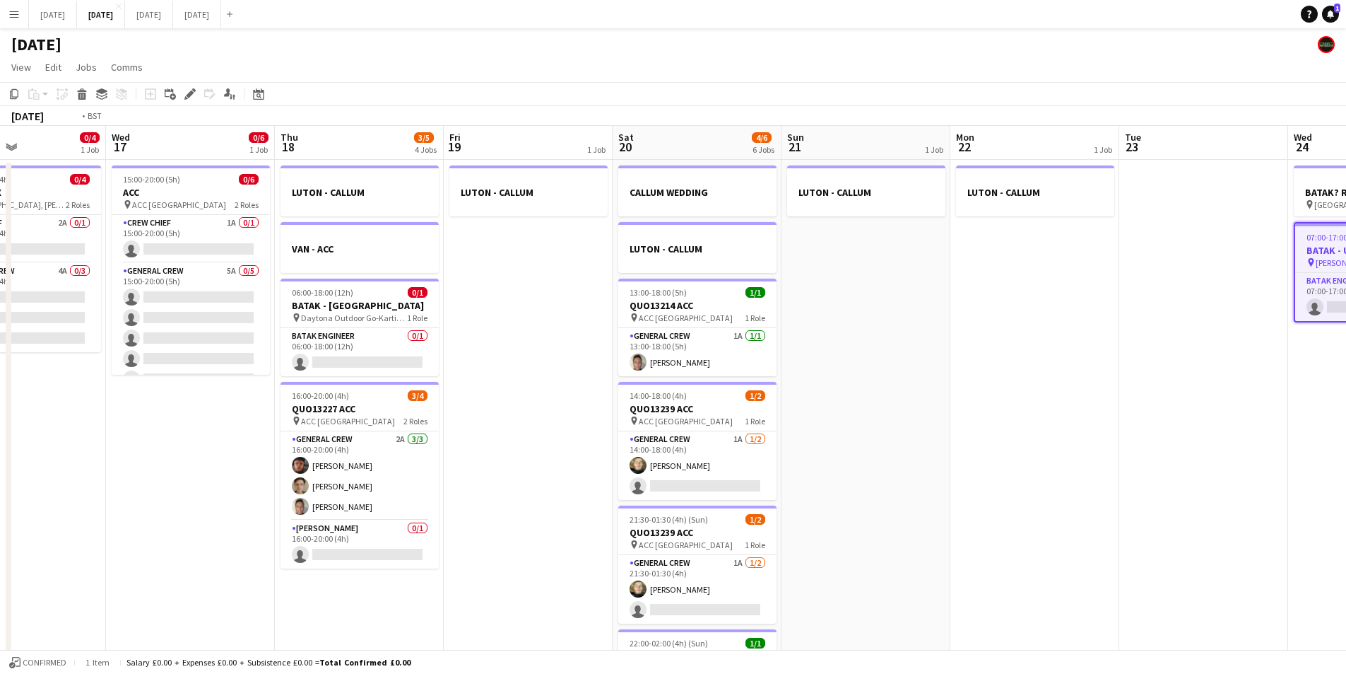
drag, startPoint x: 745, startPoint y: 372, endPoint x: 566, endPoint y: 389, distance: 179.7
click at [855, 349] on app-calendar-viewport "Sun 14 0/6 1 Job Mon 15 Tue 16 0/4 1 Job Wed 17 0/6 1 Job Thu 18 3/5 4 Jobs Fri…" at bounding box center [673, 442] width 1346 height 633
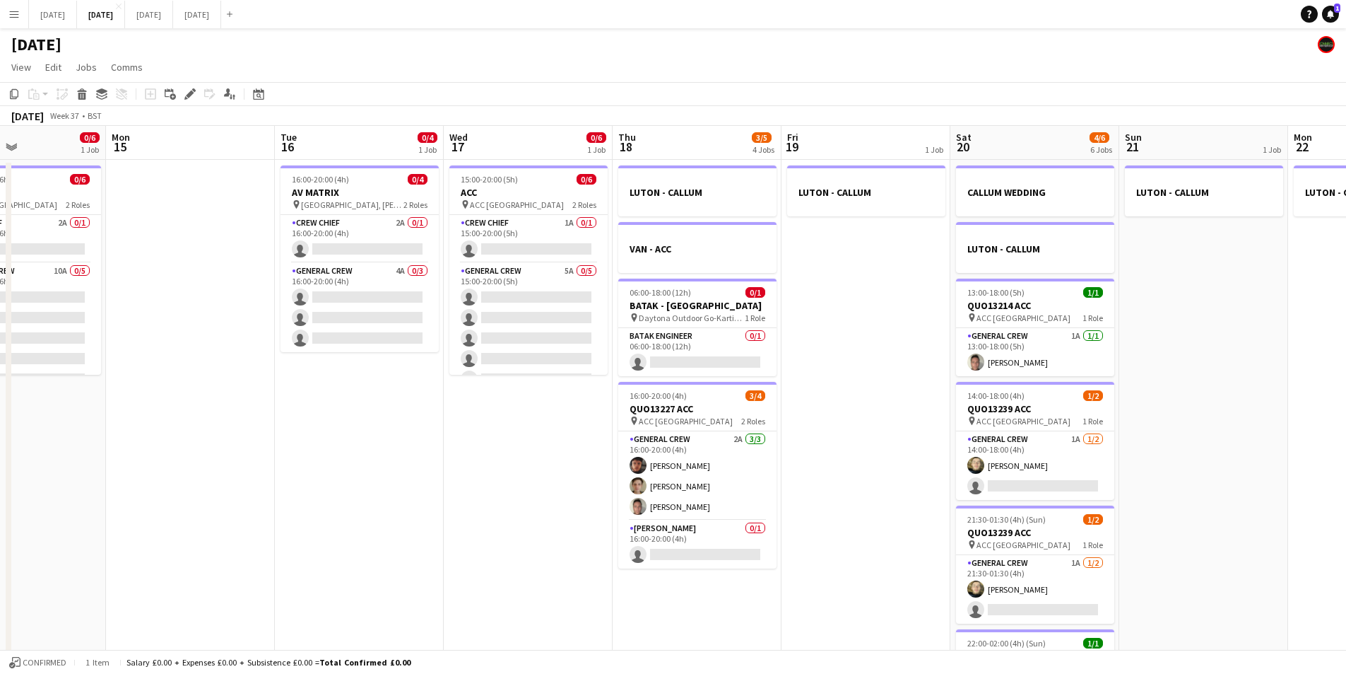
scroll to position [0, 454]
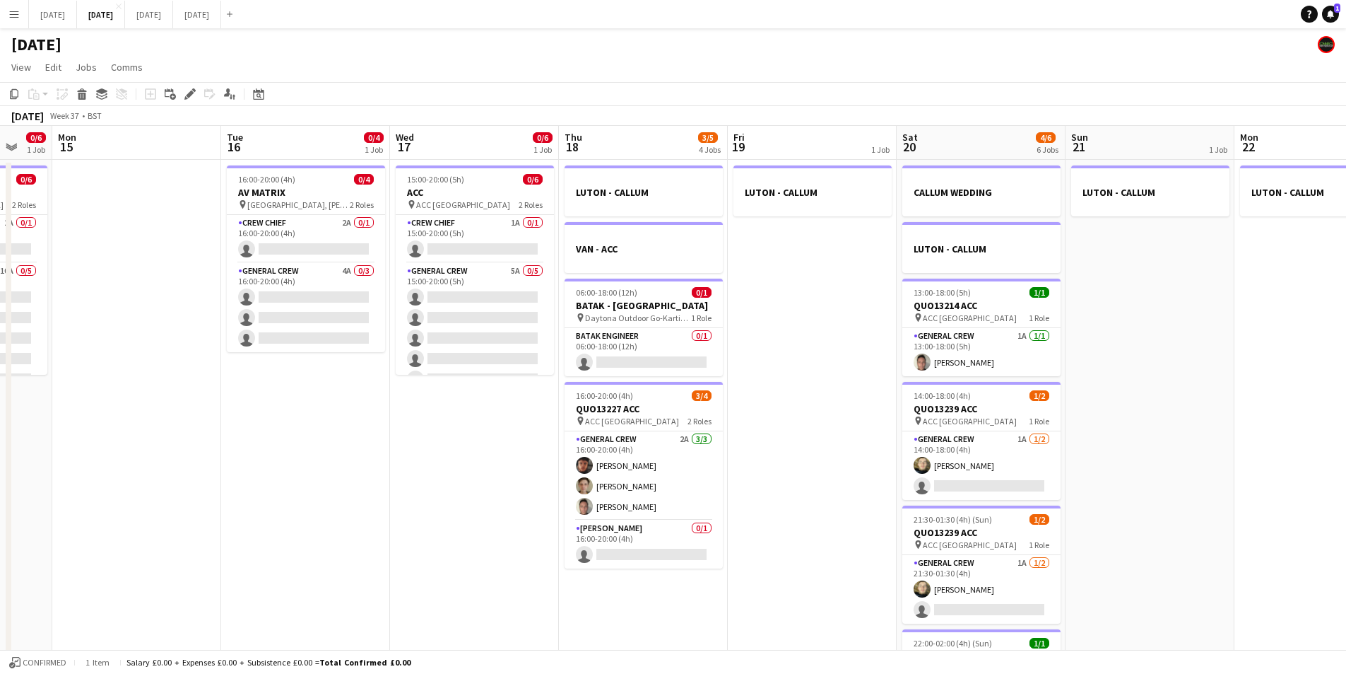
drag, startPoint x: 493, startPoint y: 457, endPoint x: 746, endPoint y: 442, distance: 254.2
click at [814, 462] on app-calendar-viewport "Fri 12 Sat 13 3/4 2 Jobs Sun 14 0/6 1 Job Mon 15 Tue 16 0/4 1 Job Wed 17 0/6 1 …" at bounding box center [673, 442] width 1346 height 633
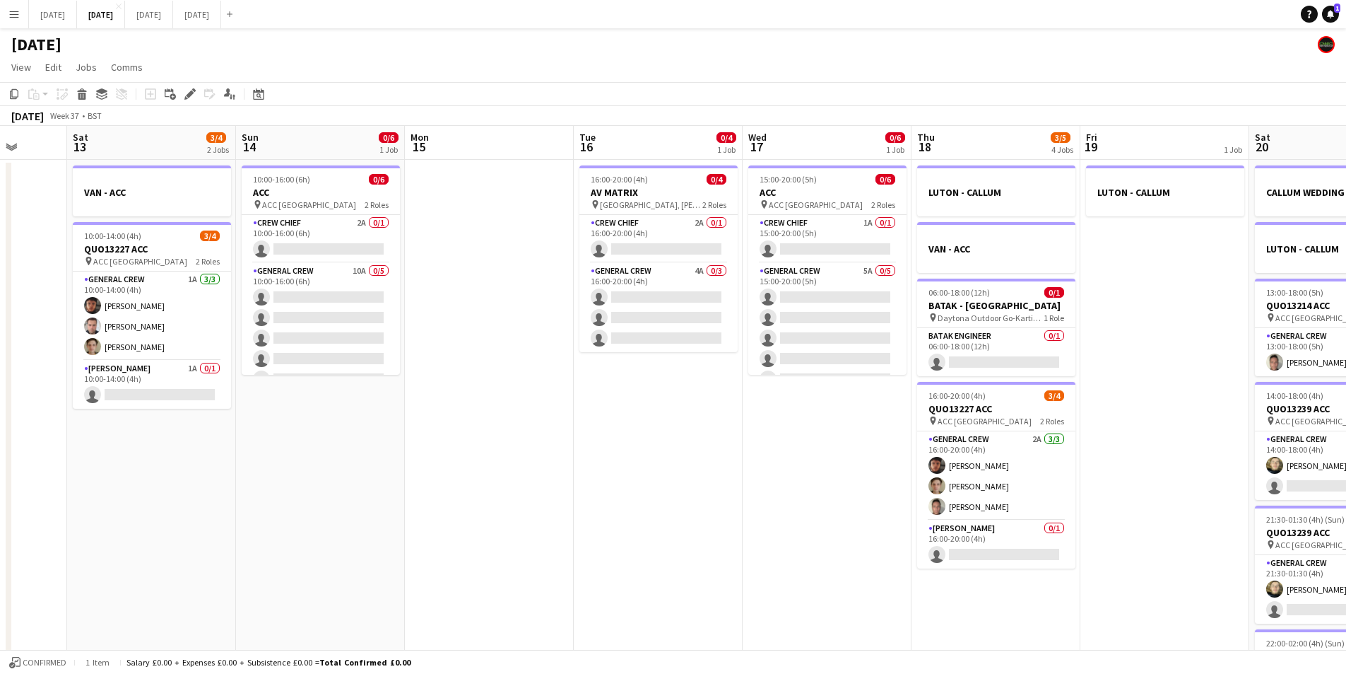
drag, startPoint x: 645, startPoint y: 441, endPoint x: 551, endPoint y: 397, distance: 104.0
click at [434, 404] on app-calendar-viewport "Wed 10 Thu 11 0/4 1 Job Fri 12 Sat 13 3/4 2 Jobs Sun 14 0/6 1 Job Mon 15 Tue 16…" at bounding box center [673, 442] width 1346 height 633
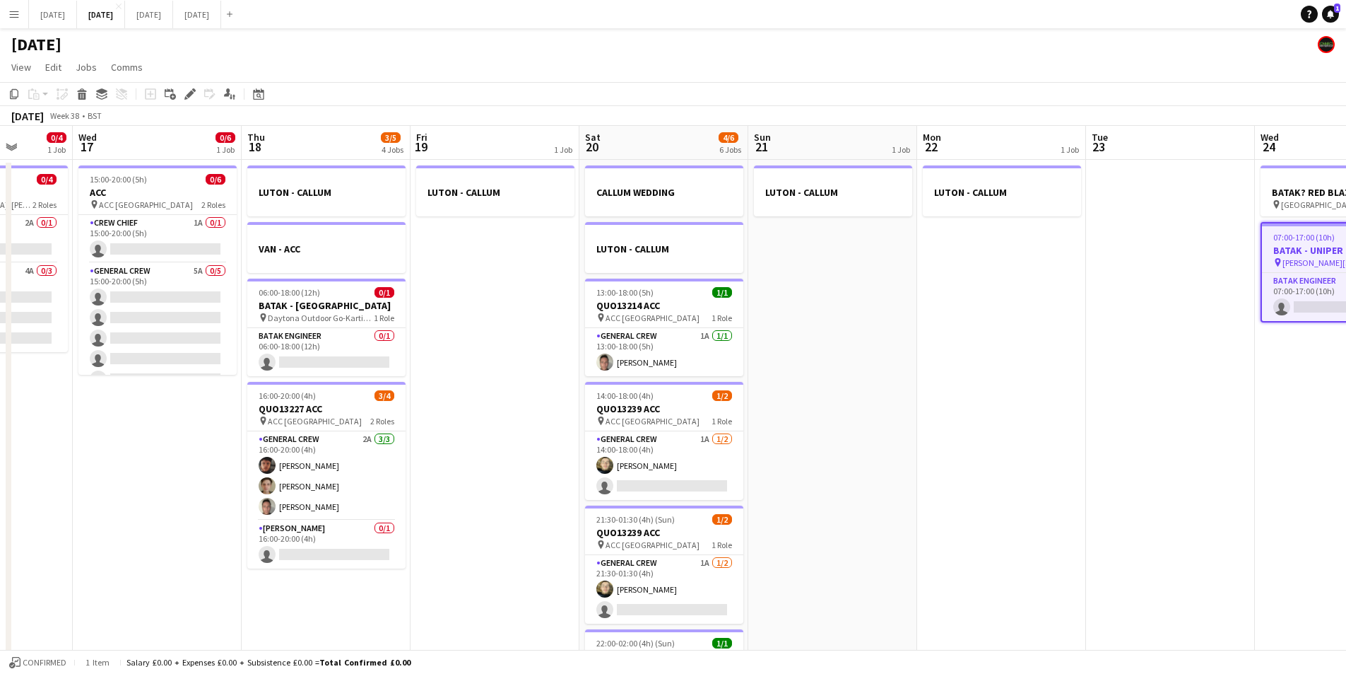
scroll to position [0, 493]
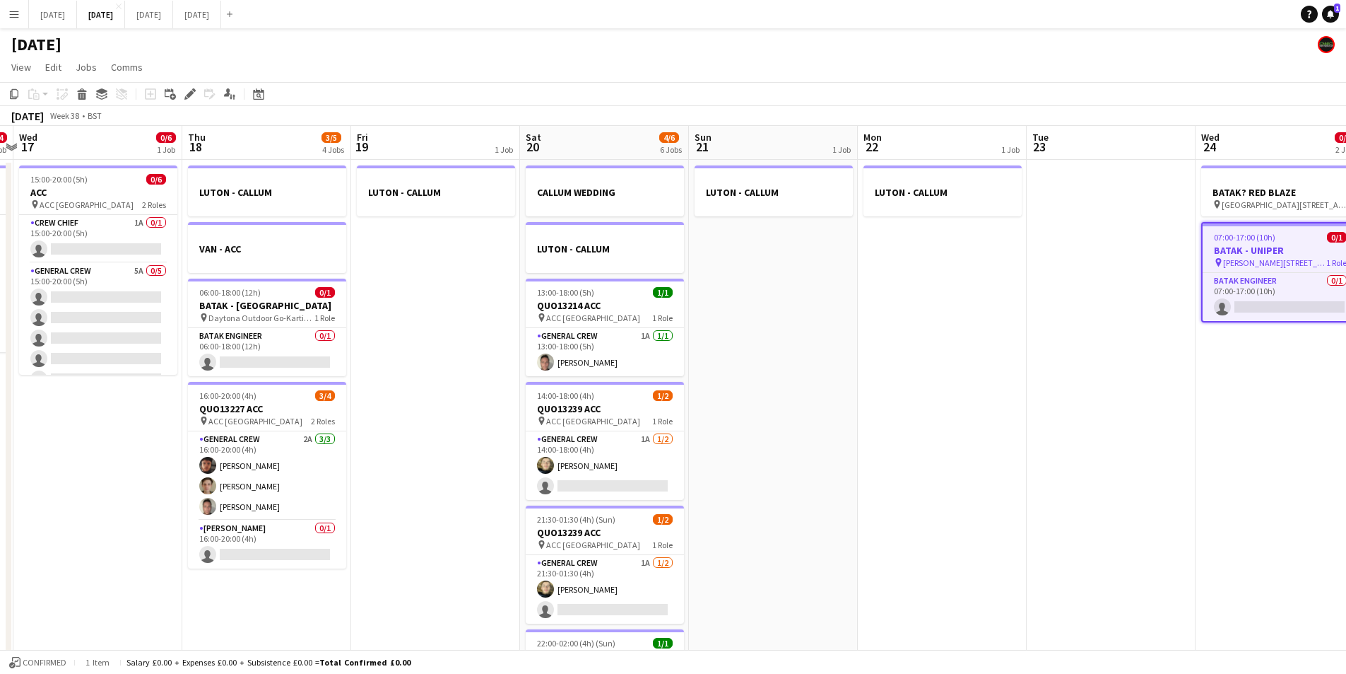
drag, startPoint x: 840, startPoint y: 367, endPoint x: 451, endPoint y: 386, distance: 389.2
click at [451, 386] on app-calendar-viewport "Sun 14 0/6 1 Job Mon 15 Tue 16 0/4 1 Job Wed 17 0/6 1 Job Thu 18 3/5 4 Jobs Fri…" at bounding box center [673, 442] width 1346 height 633
click at [295, 358] on app-card-role "BATAK ENGINEER 0/1 06:00-18:00 (12h) single-neutral-actions" at bounding box center [267, 352] width 158 height 48
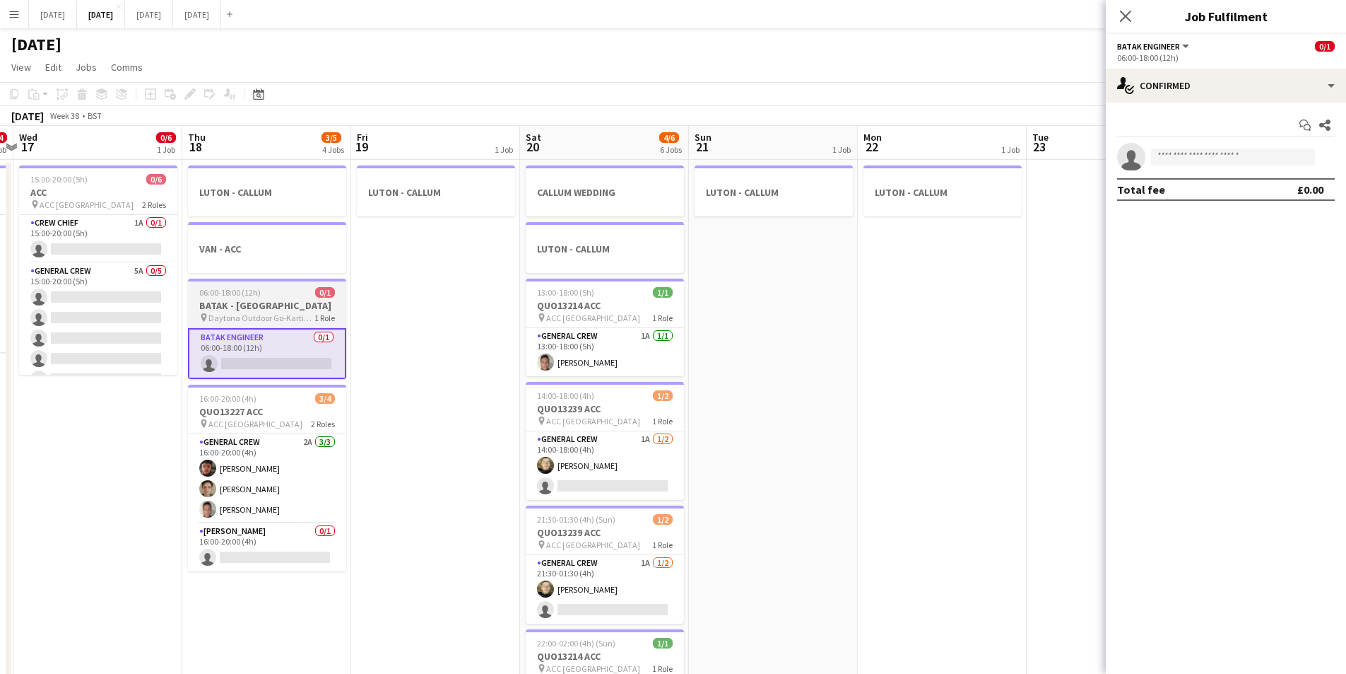
click at [278, 307] on h3 "BATAK - DAYTONA" at bounding box center [267, 305] width 158 height 13
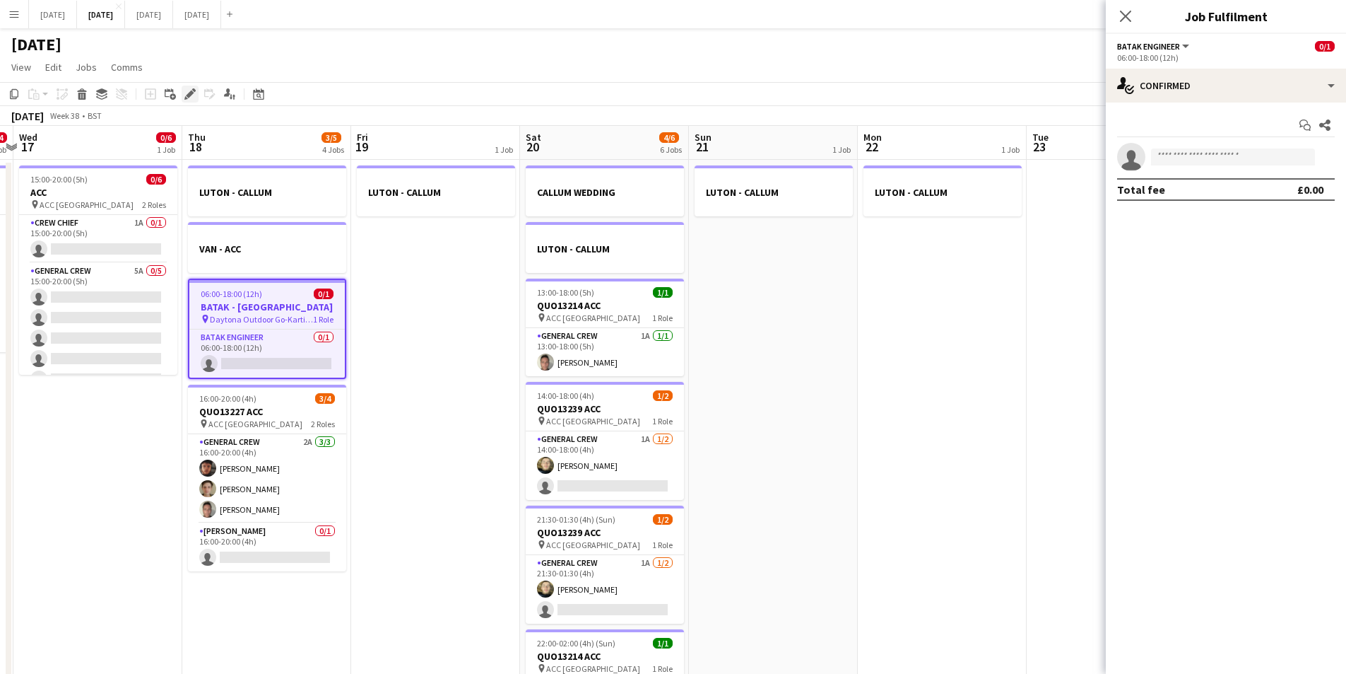
click at [190, 94] on icon at bounding box center [190, 94] width 8 height 8
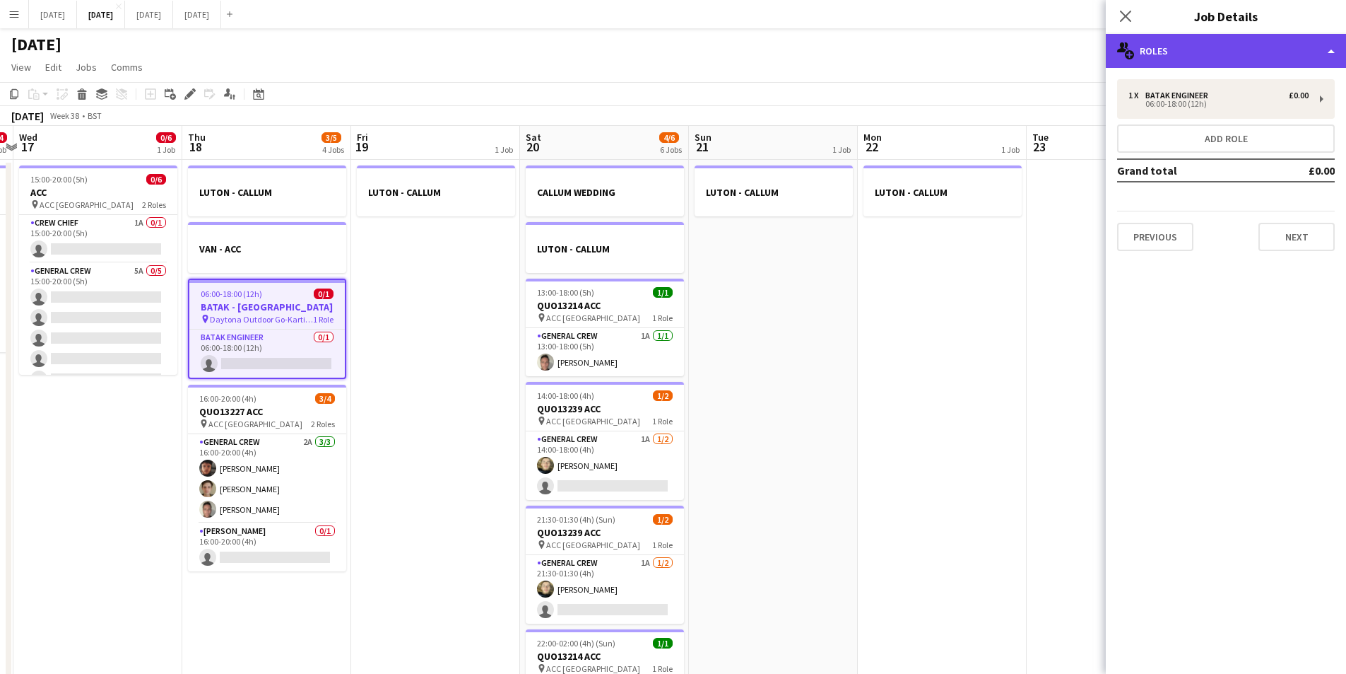
drag, startPoint x: 1238, startPoint y: 54, endPoint x: 1246, endPoint y: 54, distance: 8.5
click at [1238, 54] on div "multiple-users-add Roles" at bounding box center [1226, 51] width 240 height 34
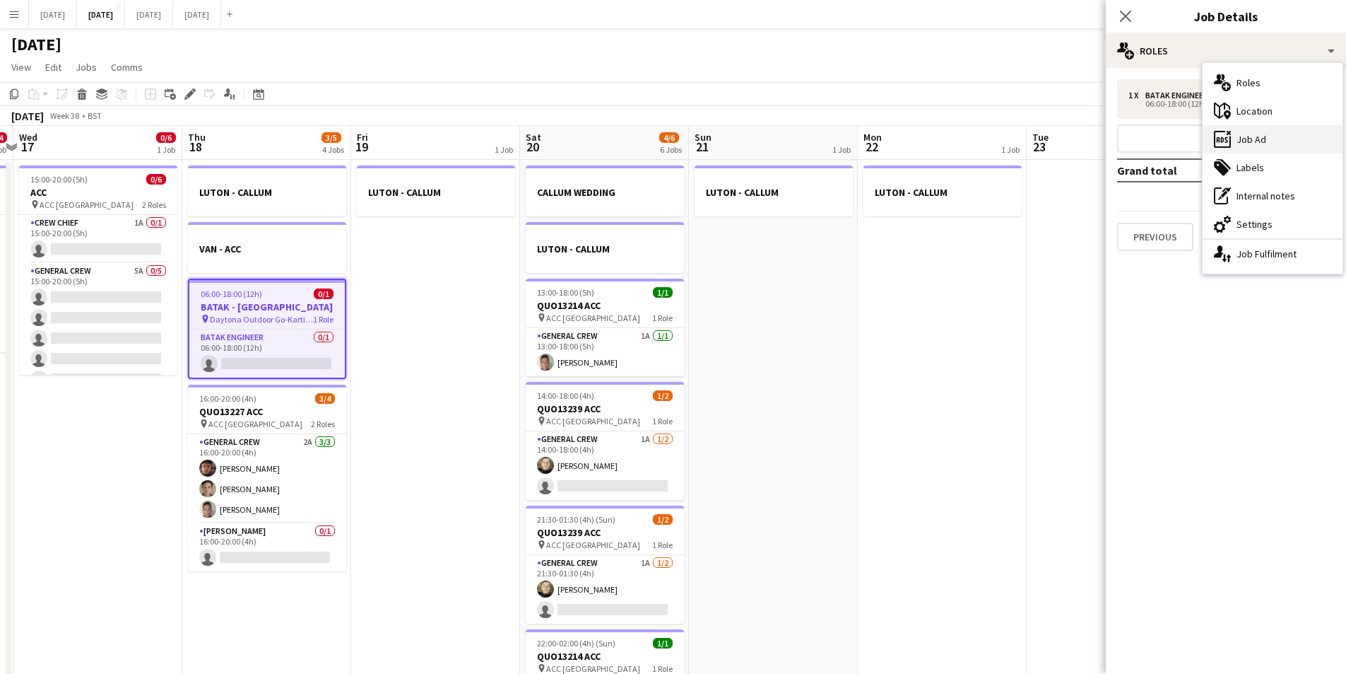
click at [1270, 134] on div "ads-window Job Ad" at bounding box center [1273, 139] width 140 height 28
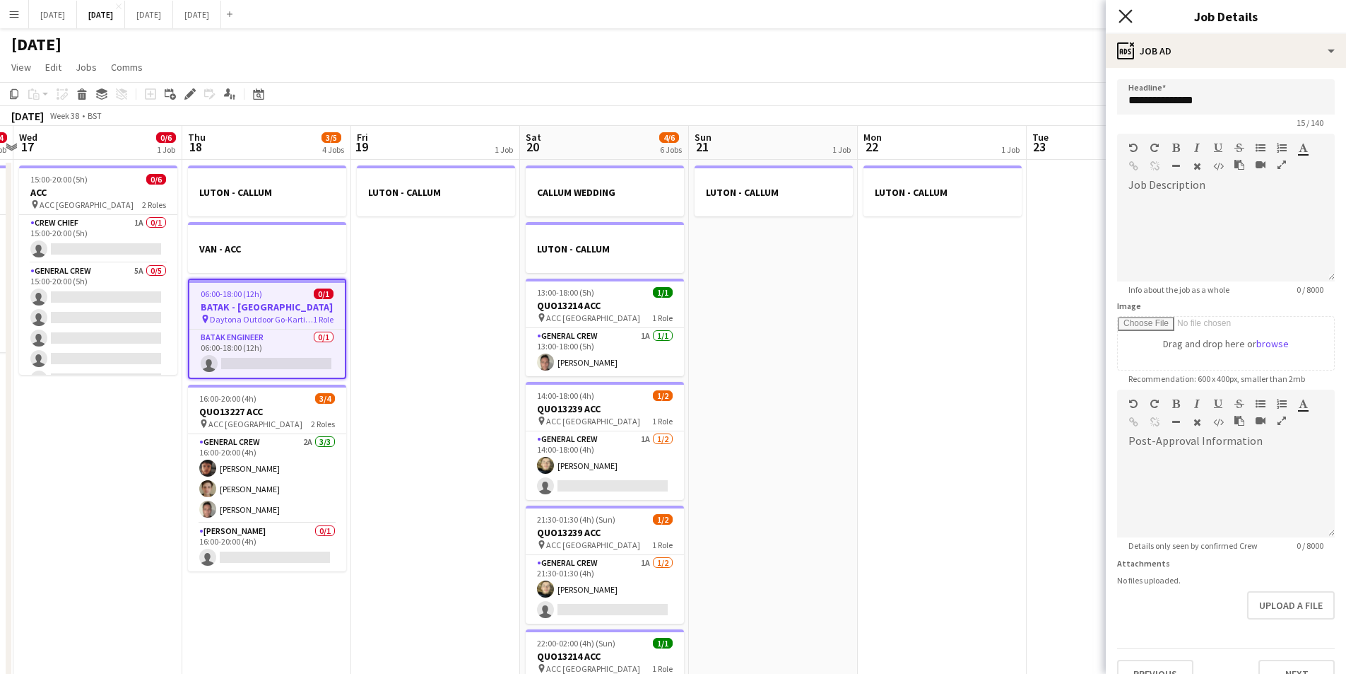
click at [1126, 17] on icon at bounding box center [1125, 15] width 13 height 13
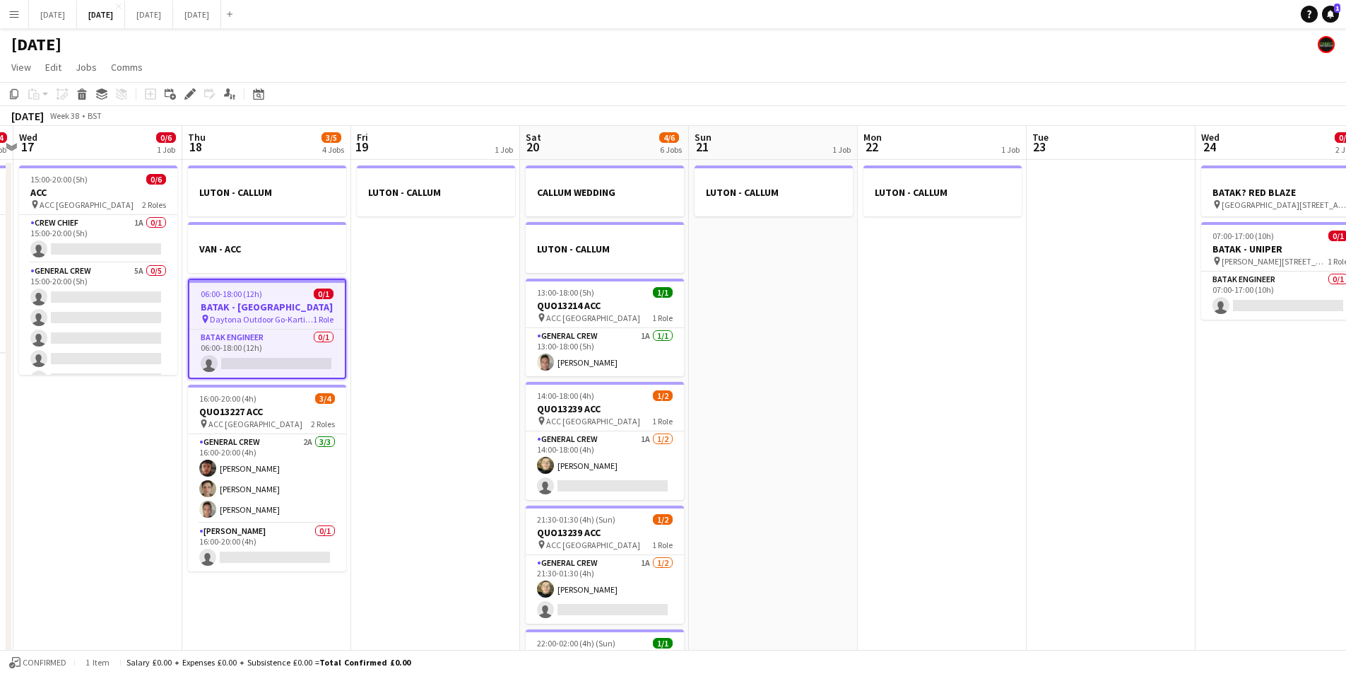
scroll to position [0, 418]
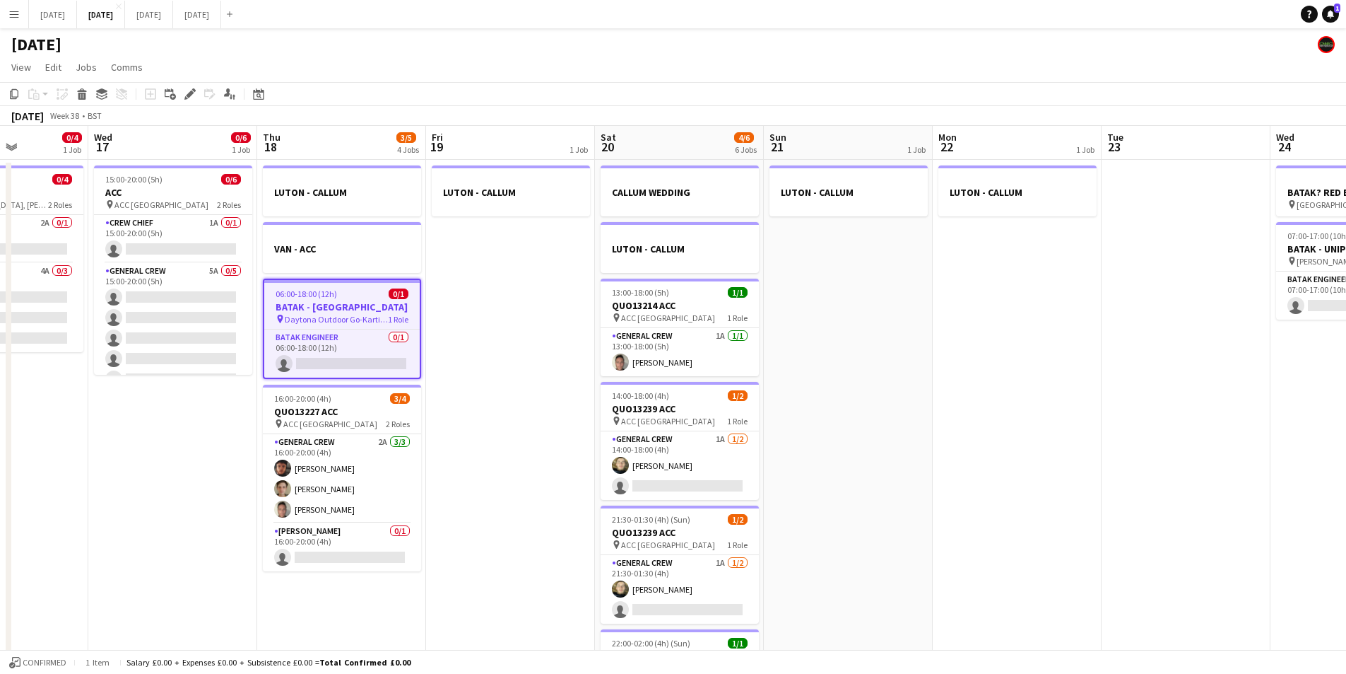
drag, startPoint x: 891, startPoint y: 329, endPoint x: 966, endPoint y: 355, distance: 79.4
click at [966, 355] on app-calendar-viewport "Sun 14 0/6 1 Job Mon 15 Tue 16 0/4 1 Job Wed 17 0/6 1 Job Thu 18 3/5 4 Jobs Fri…" at bounding box center [673, 442] width 1346 height 633
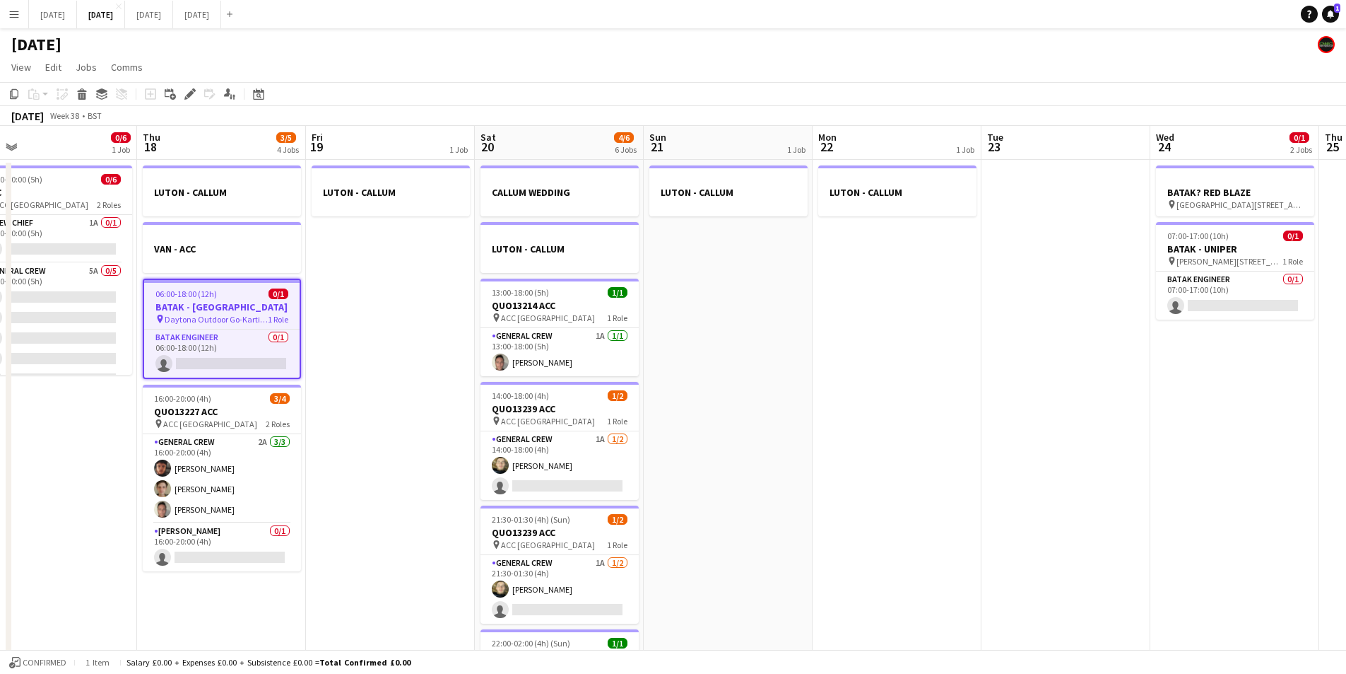
drag, startPoint x: 981, startPoint y: 350, endPoint x: 861, endPoint y: 336, distance: 120.9
click at [861, 336] on app-calendar-viewport "Sun 14 0/6 1 Job Mon 15 Tue 16 0/4 1 Job Wed 17 0/6 1 Job Thu 18 3/5 4 Jobs Fri…" at bounding box center [673, 442] width 1346 height 633
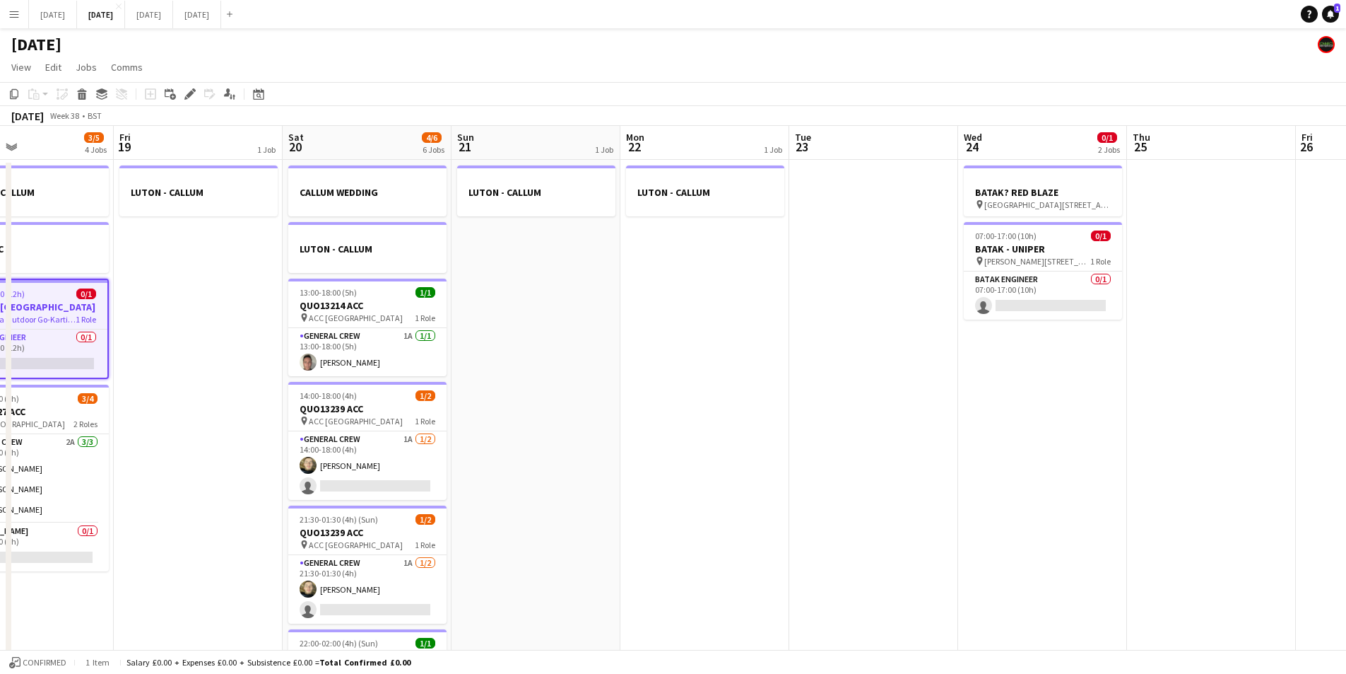
scroll to position [0, 404]
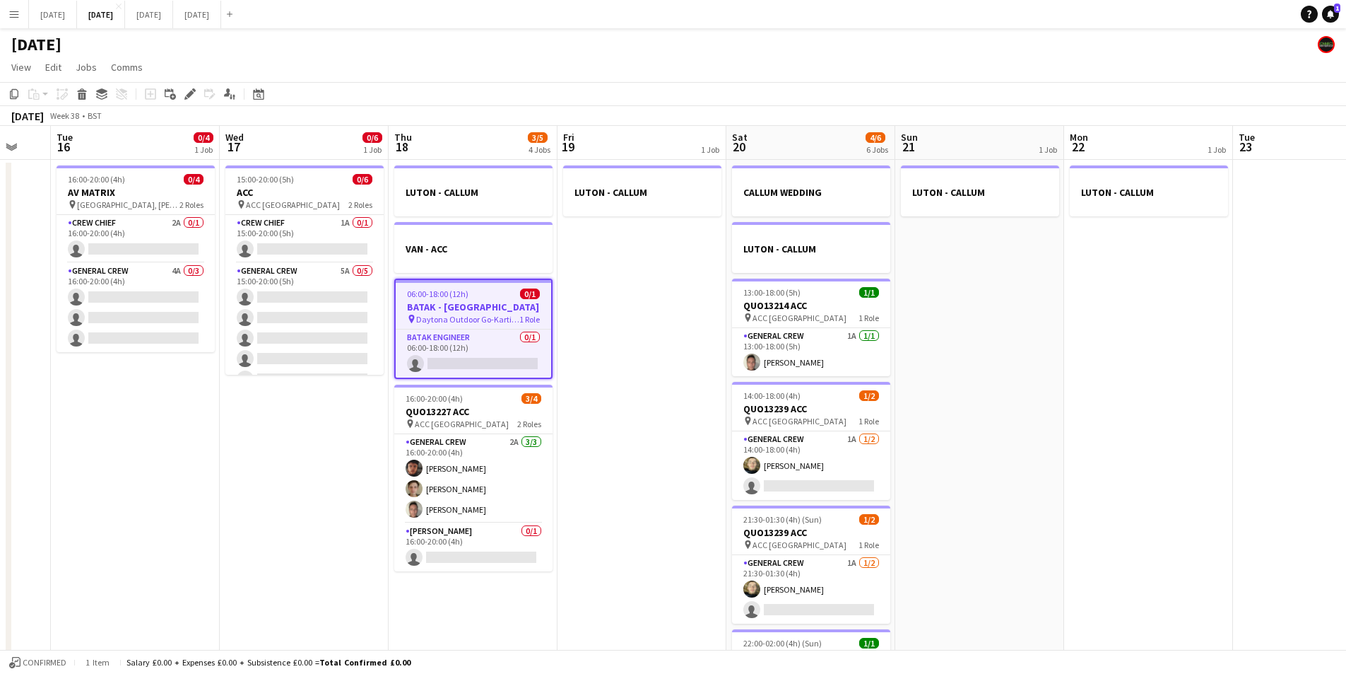
drag, startPoint x: 984, startPoint y: 396, endPoint x: 1108, endPoint y: 398, distance: 124.4
click at [1108, 398] on app-calendar-viewport "Sun 14 0/6 1 Job Mon 15 Tue 16 0/4 1 Job Wed 17 0/6 1 Job Thu 18 3/5 4 Jobs Fri…" at bounding box center [673, 442] width 1346 height 633
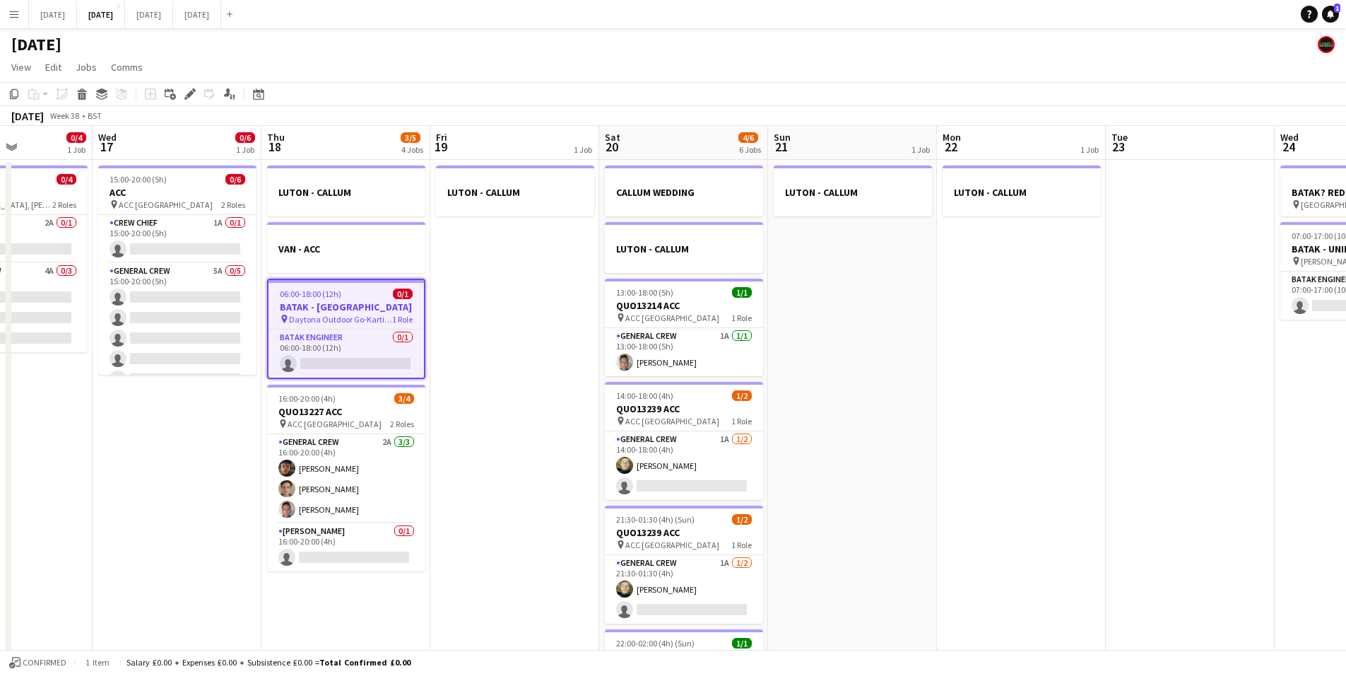
click at [1098, 394] on app-calendar-viewport "Sun 14 0/6 1 Job Mon 15 Tue 16 0/4 1 Job Wed 17 0/6 1 Job Thu 18 3/5 4 Jobs Fri…" at bounding box center [673, 442] width 1346 height 633
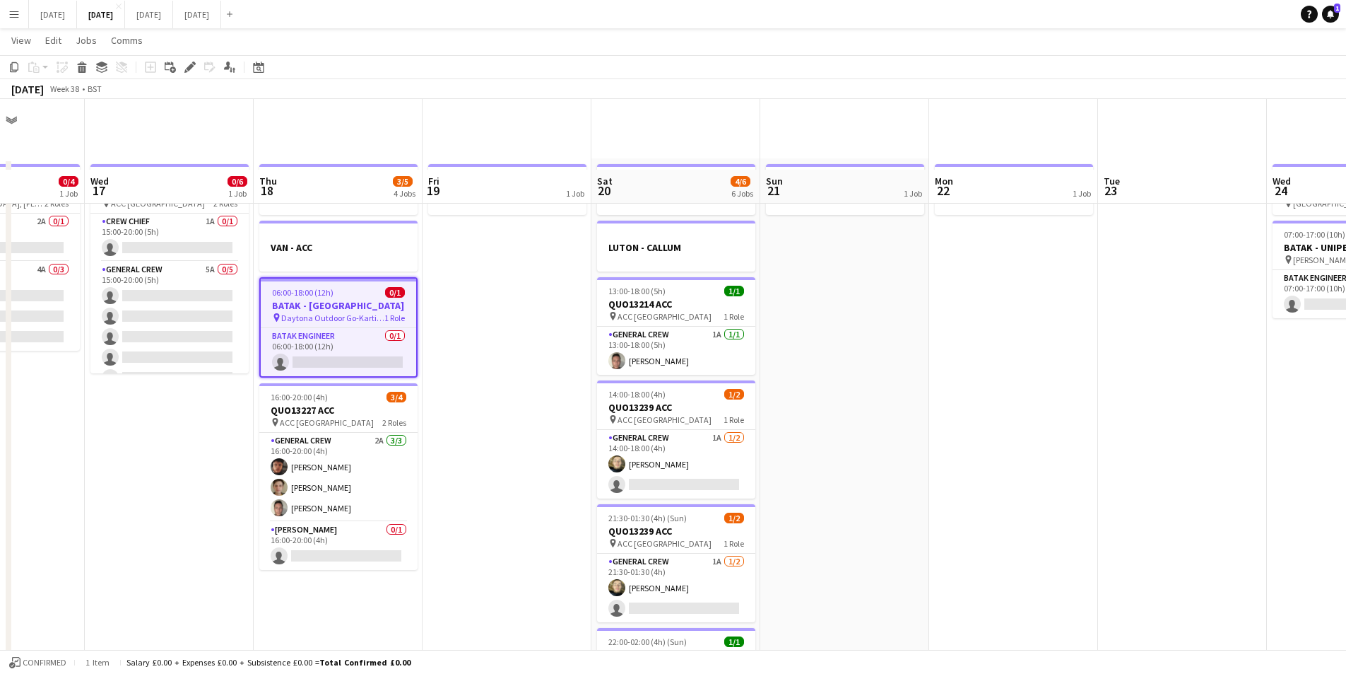
scroll to position [108, 0]
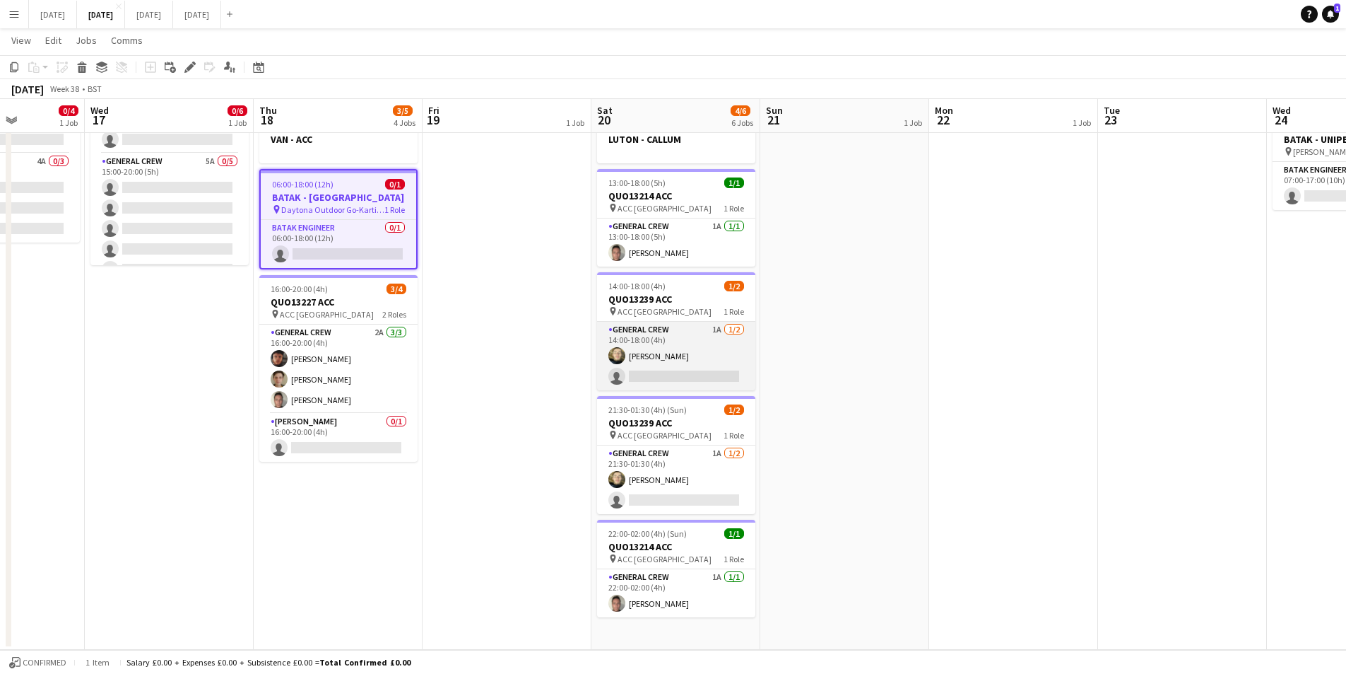
click at [692, 367] on app-card-role "General Crew 1A 1/2 14:00-18:00 (4h) Felix Taylor black single-neutral-actions" at bounding box center [676, 356] width 158 height 69
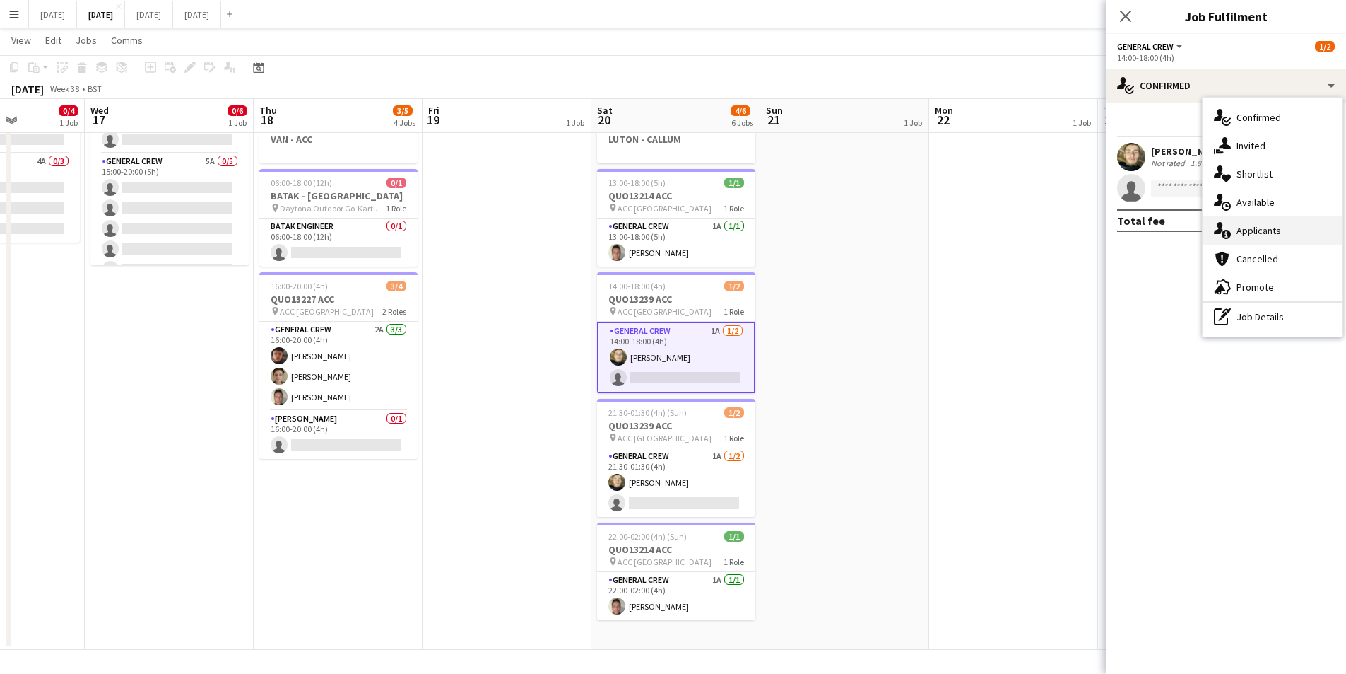
click at [1258, 229] on div "single-neutral-actions-information Applicants" at bounding box center [1273, 230] width 140 height 28
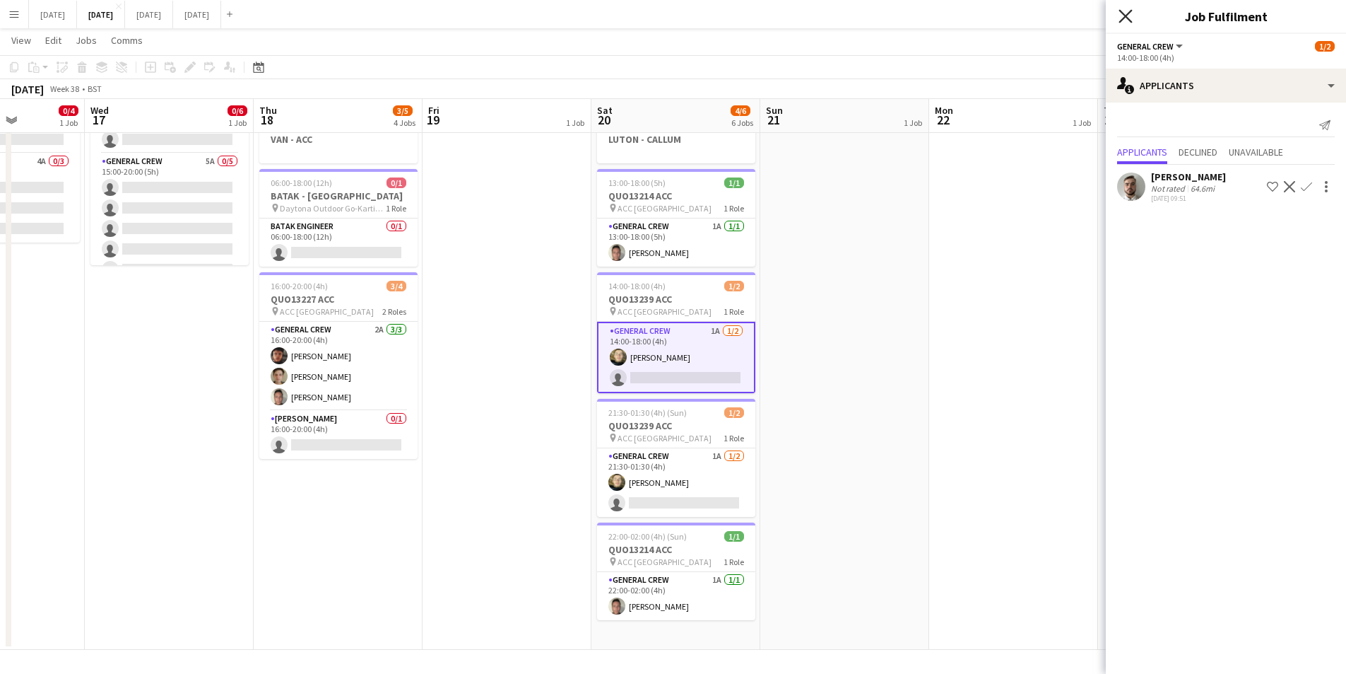
click at [1127, 17] on icon at bounding box center [1125, 15] width 13 height 13
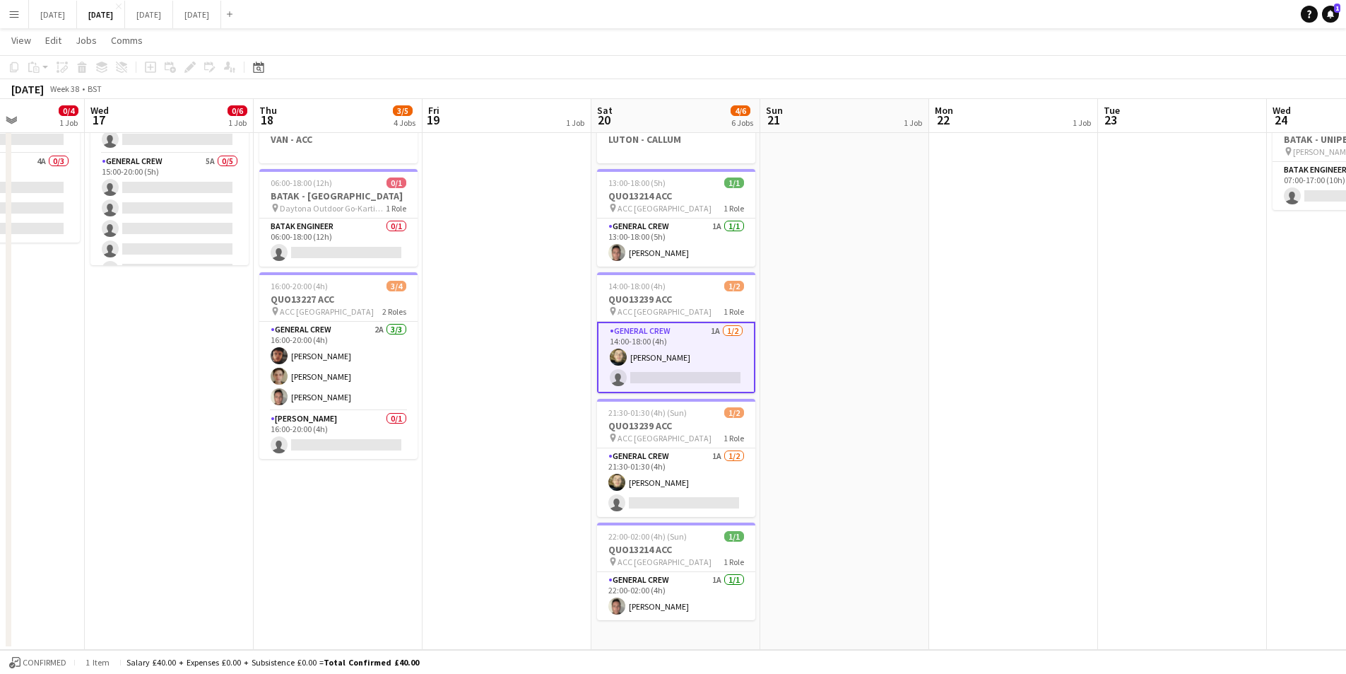
drag, startPoint x: 881, startPoint y: 439, endPoint x: 898, endPoint y: 436, distance: 17.2
click at [891, 439] on app-calendar-viewport "Sun 14 0/6 1 Job Mon 15 Tue 16 0/4 1 Job Wed 17 0/6 1 Job Thu 18 3/5 4 Jobs Fri…" at bounding box center [673, 298] width 1346 height 703
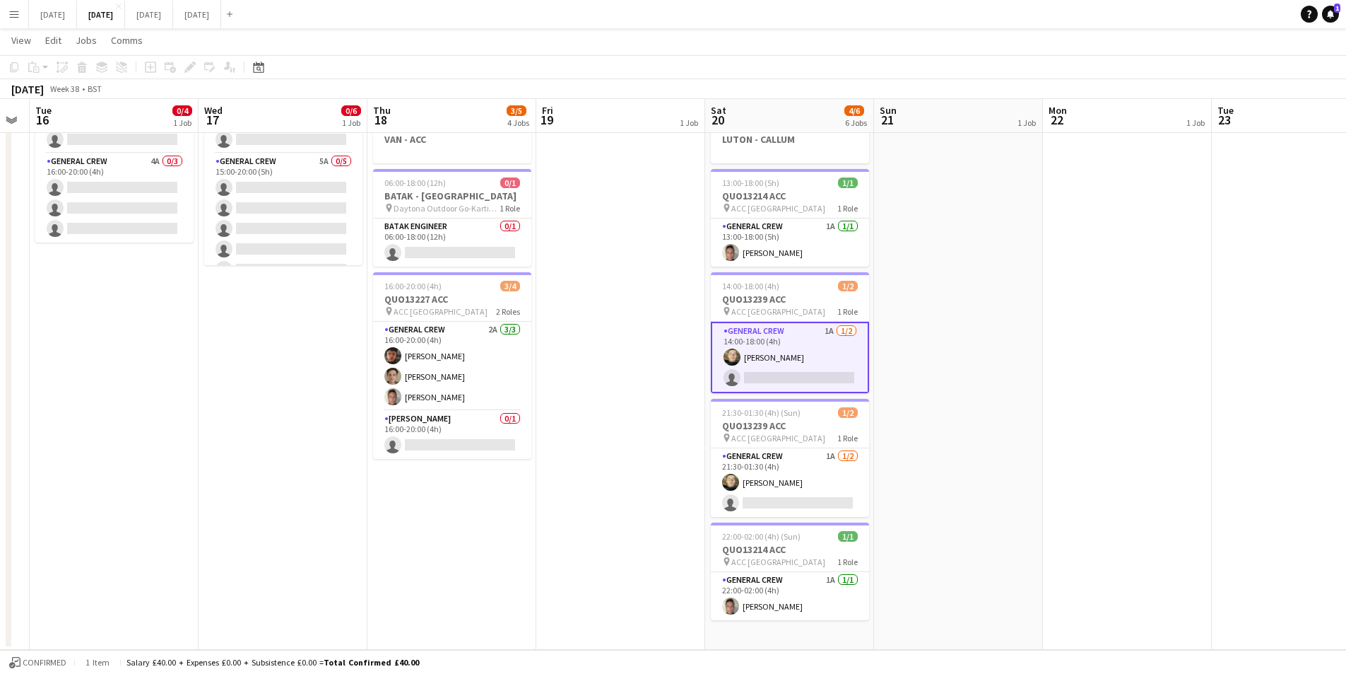
scroll to position [0, 0]
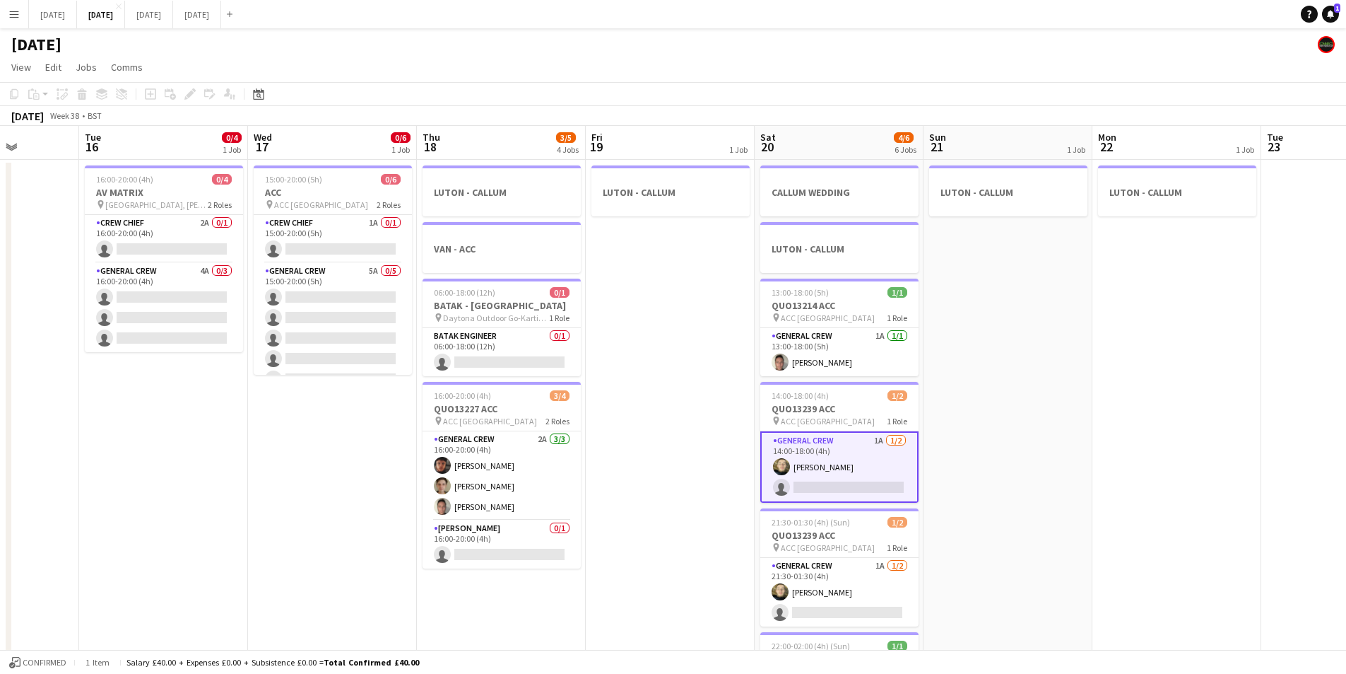
drag, startPoint x: 620, startPoint y: 481, endPoint x: 565, endPoint y: 467, distance: 56.2
click at [565, 467] on app-calendar-viewport "Sat 13 3/4 2 Jobs Sun 14 0/6 1 Job Mon 15 Tue 16 0/4 1 Job Wed 17 0/6 1 Job Thu…" at bounding box center [673, 442] width 1346 height 633
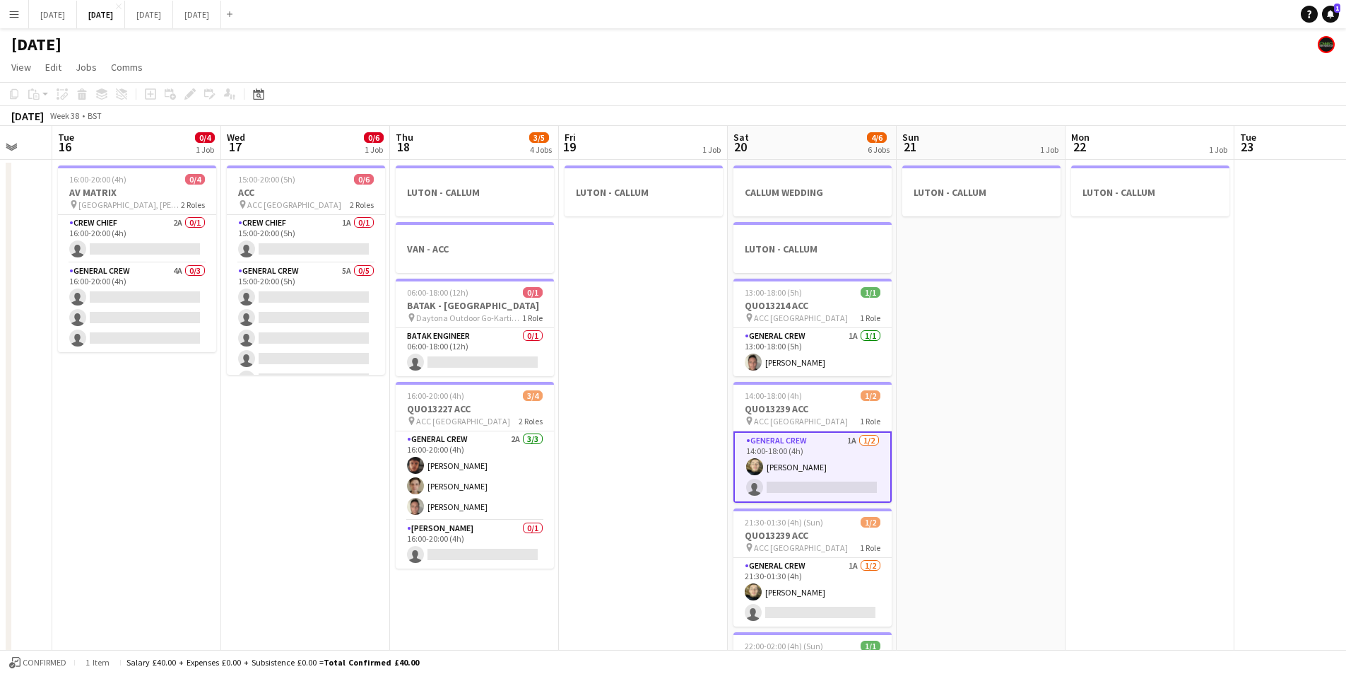
scroll to position [0, 455]
drag, startPoint x: 1060, startPoint y: 417, endPoint x: 1039, endPoint y: 418, distance: 20.5
click at [1039, 418] on app-calendar-viewport "Sat 13 3/4 2 Jobs Sun 14 0/6 1 Job Mon 15 Tue 16 0/4 1 Job Wed 17 0/6 1 Job Thu…" at bounding box center [673, 442] width 1346 height 633
click at [488, 363] on app-card-role "BATAK ENGINEER 0/1 06:00-18:00 (12h) single-neutral-actions" at bounding box center [474, 352] width 158 height 48
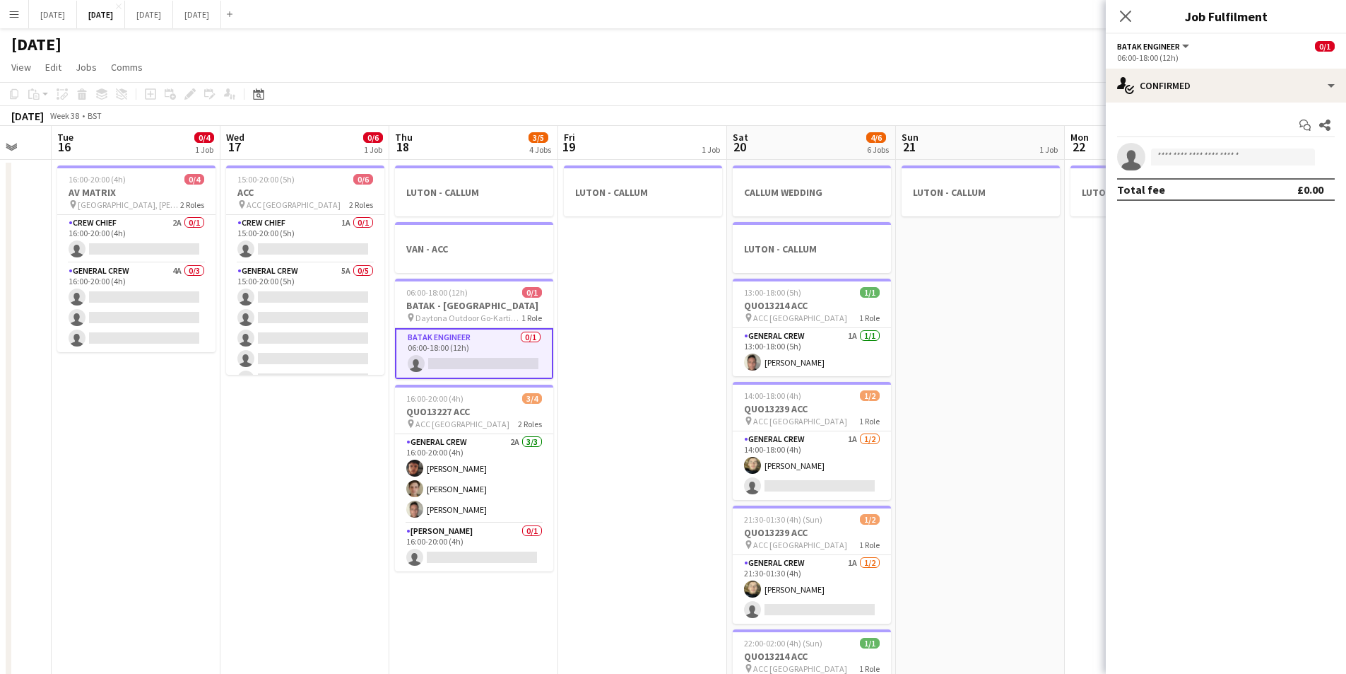
click at [1224, 102] on div "Start chat Share single-neutral-actions Total fee £0.00" at bounding box center [1226, 157] width 240 height 110
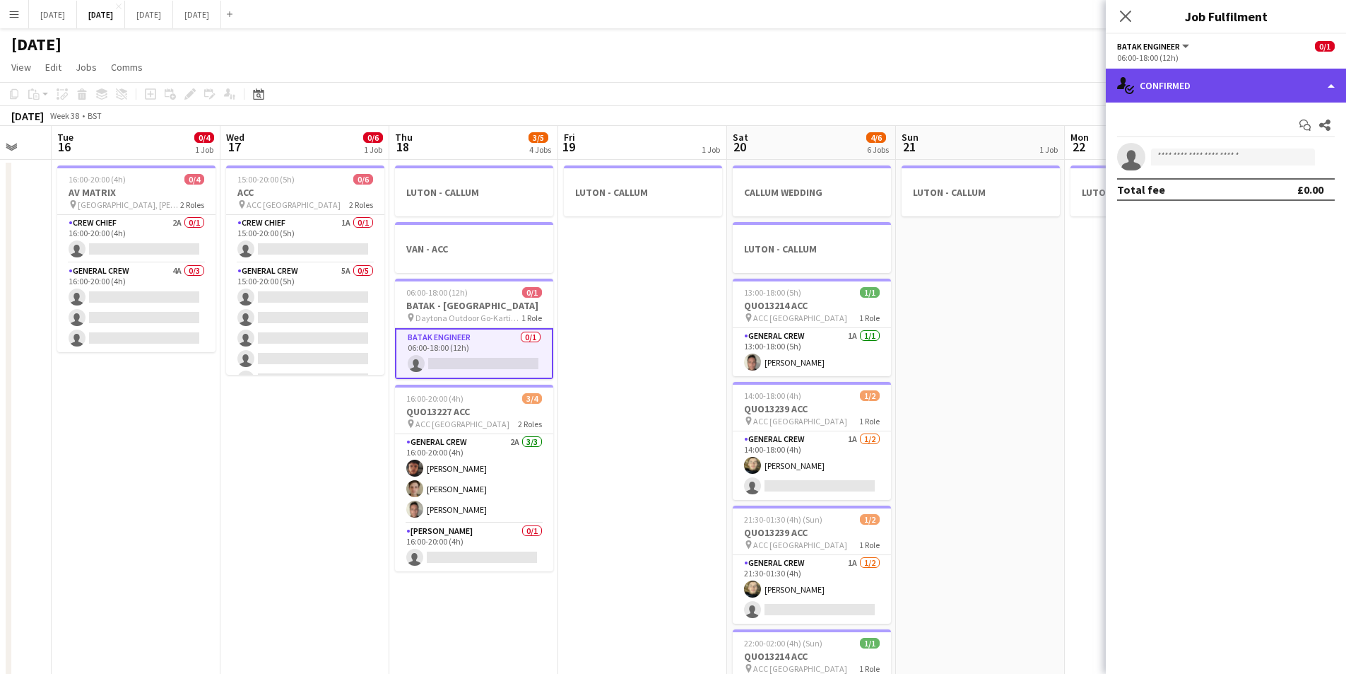
click at [1231, 93] on div "single-neutral-actions-check-2 Confirmed" at bounding box center [1226, 86] width 240 height 34
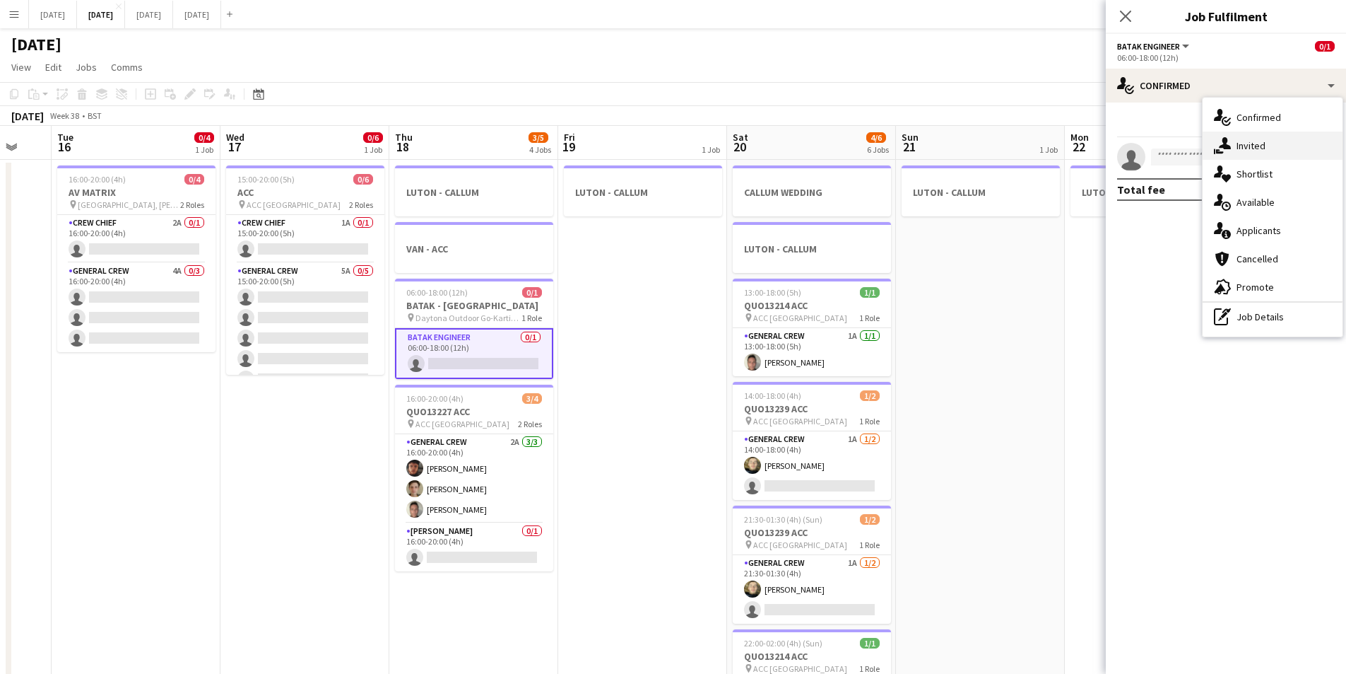
click at [1272, 148] on div "single-neutral-actions-share-1 Invited" at bounding box center [1273, 145] width 140 height 28
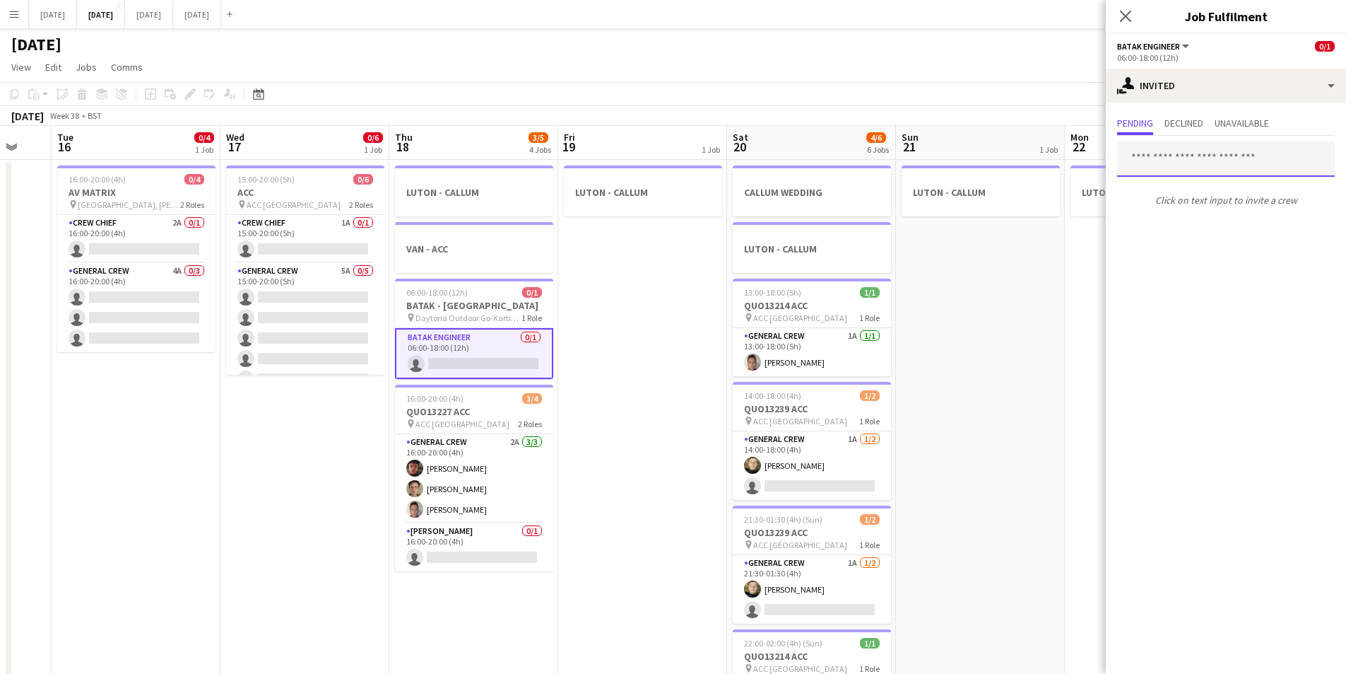
click at [1193, 162] on input "text" at bounding box center [1226, 158] width 218 height 35
type input "***"
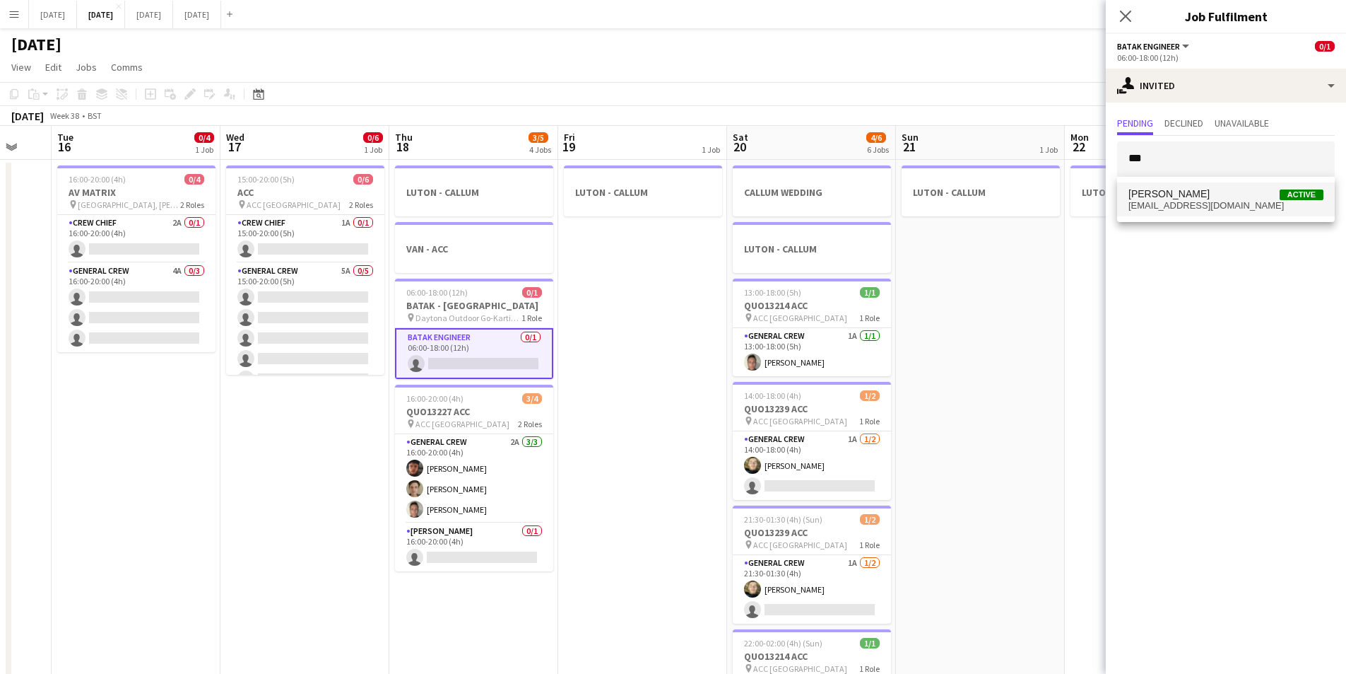
click at [1196, 192] on span "[PERSON_NAME]" at bounding box center [1169, 194] width 81 height 12
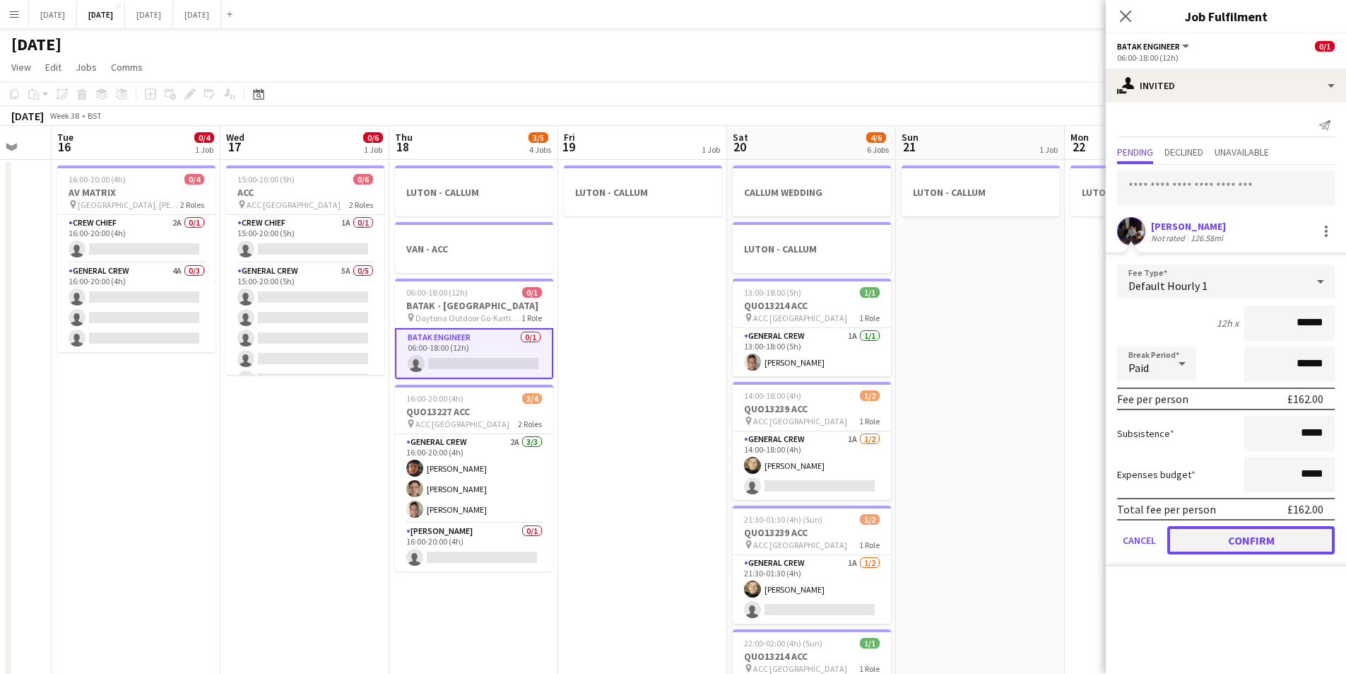
click at [1232, 536] on button "Confirm" at bounding box center [1252, 540] width 168 height 28
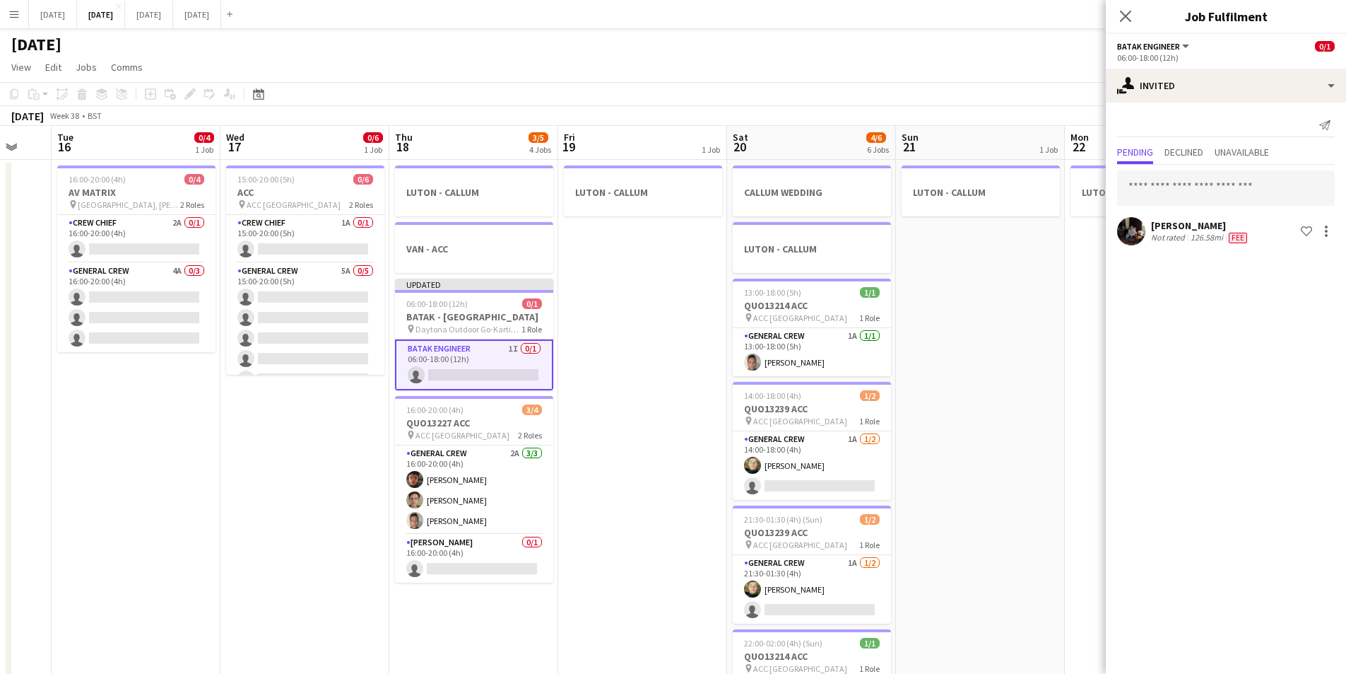
drag, startPoint x: 1050, startPoint y: 438, endPoint x: 869, endPoint y: 411, distance: 183.6
click at [869, 411] on app-calendar-viewport "Sat 13 3/4 2 Jobs Sun 14 0/6 1 Job Mon 15 Tue 16 0/4 1 Job Wed 17 0/6 1 Job Thu…" at bounding box center [673, 442] width 1346 height 633
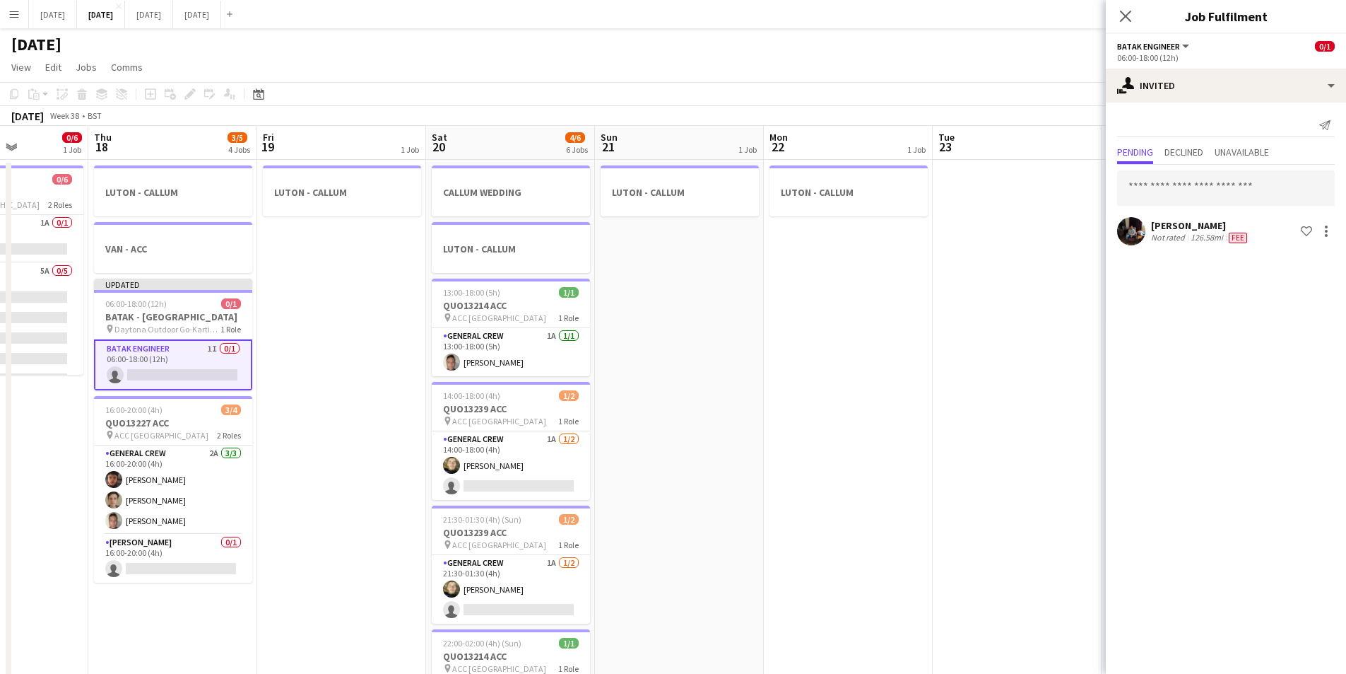
click at [669, 427] on app-calendar-viewport "Sun 14 0/6 1 Job Mon 15 Tue 16 0/4 1 Job Wed 17 0/6 1 Job Thu 18 3/5 4 Jobs Fri…" at bounding box center [673, 442] width 1346 height 633
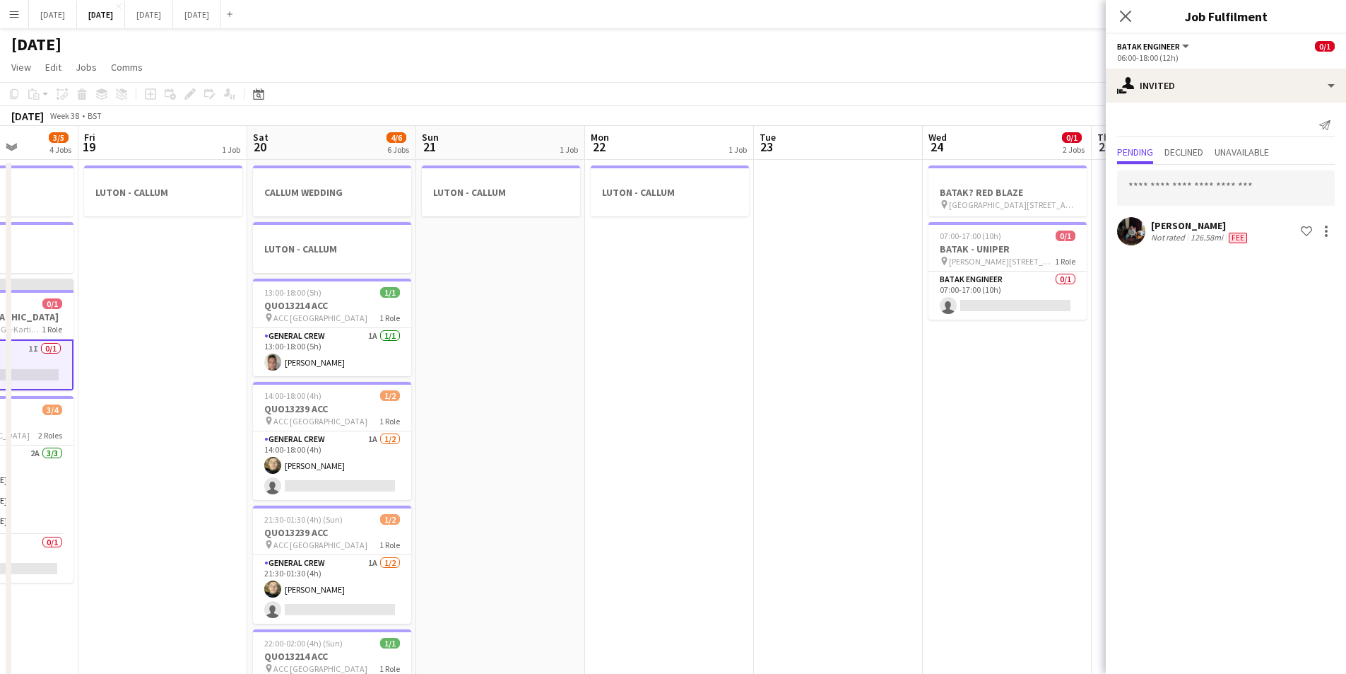
drag, startPoint x: 921, startPoint y: 433, endPoint x: 735, endPoint y: 421, distance: 186.3
click at [735, 421] on app-calendar-viewport "Tue 16 0/4 1 Job Wed 17 0/6 1 Job Thu 18 3/5 4 Jobs Fri 19 1 Job Sat 20 4/6 6 J…" at bounding box center [673, 442] width 1346 height 633
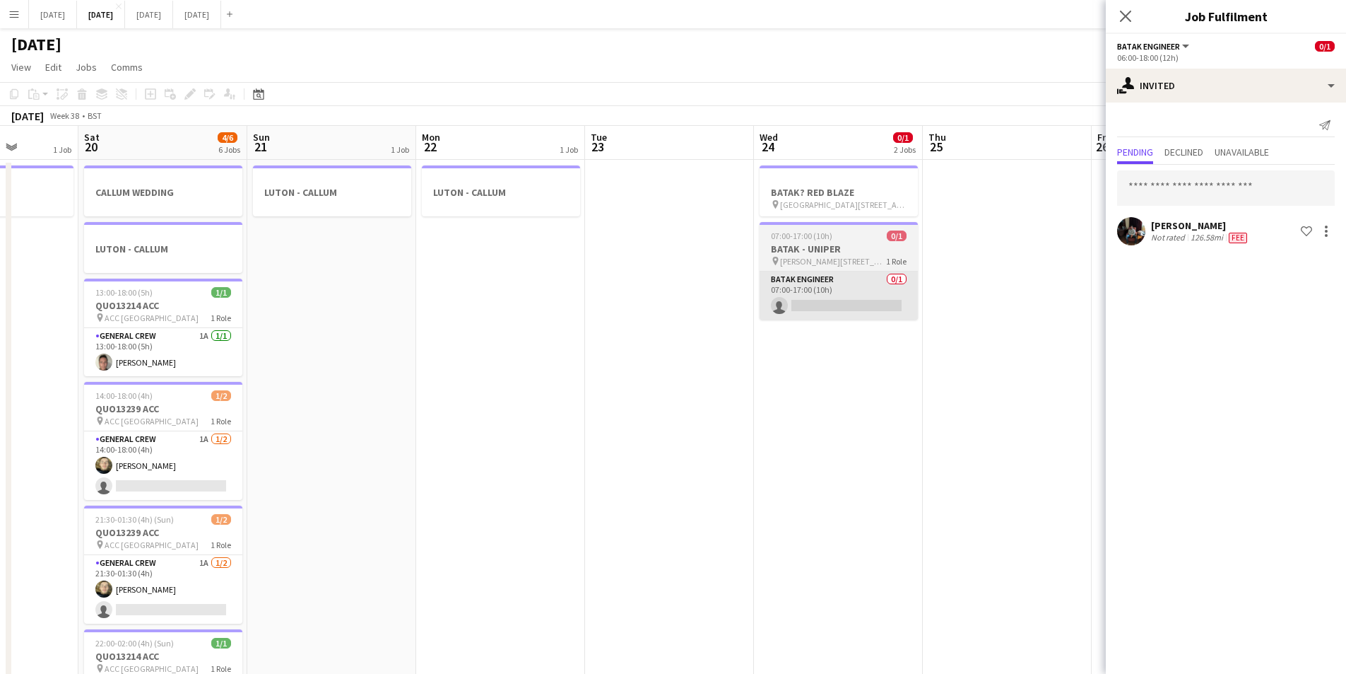
scroll to position [0, 445]
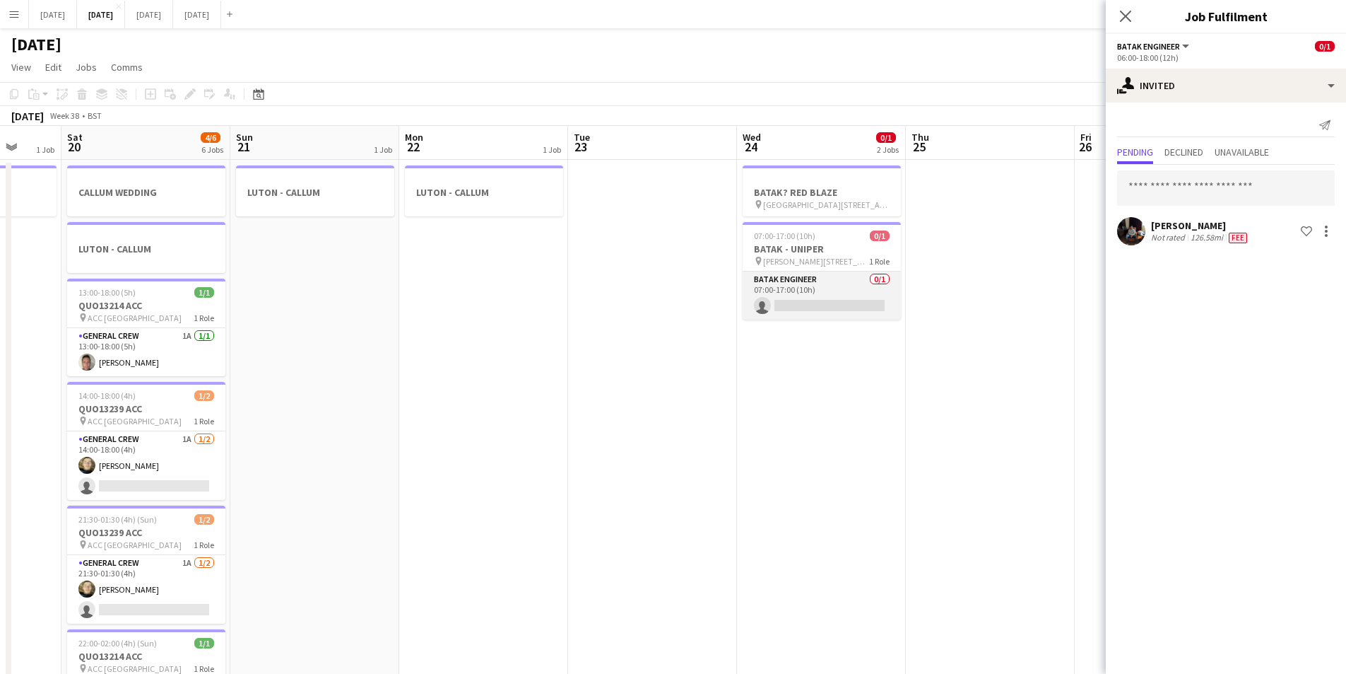
click at [861, 298] on app-card-role "BATAK ENGINEER 0/1 07:00-17:00 (10h) single-neutral-actions" at bounding box center [822, 295] width 158 height 48
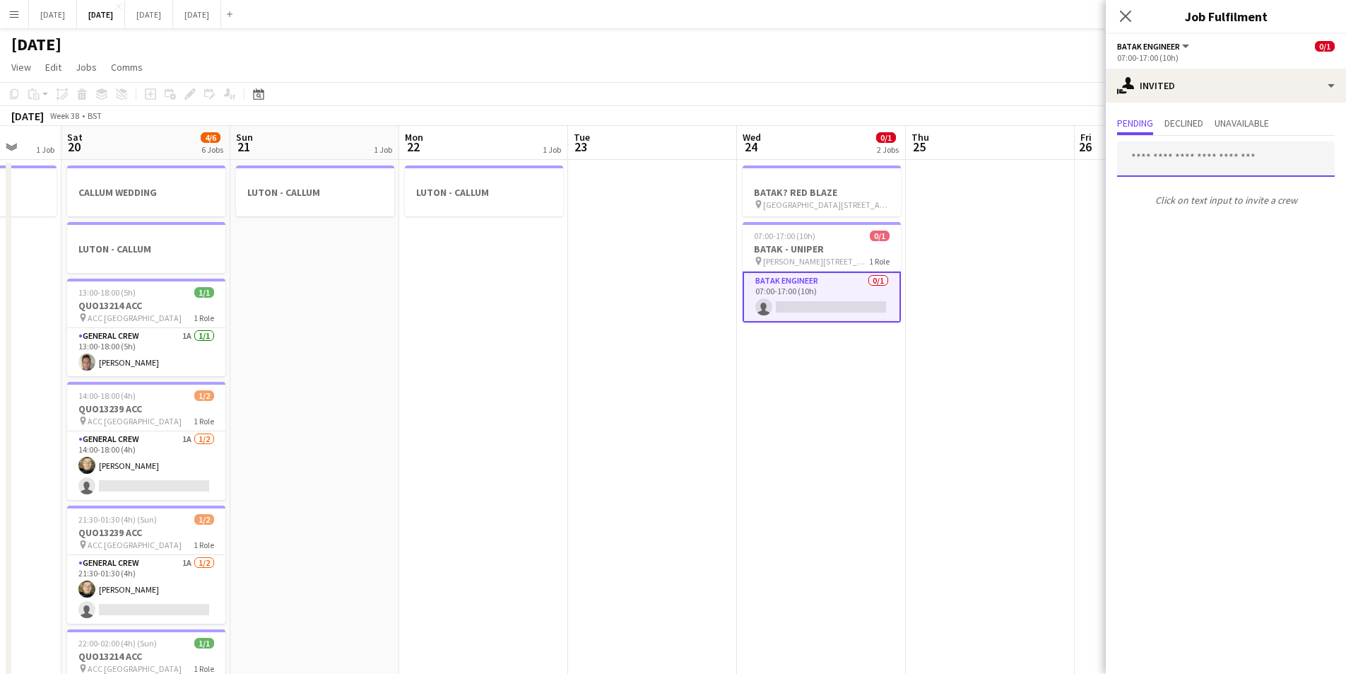
click at [1180, 159] on input "text" at bounding box center [1226, 158] width 218 height 35
type input "***"
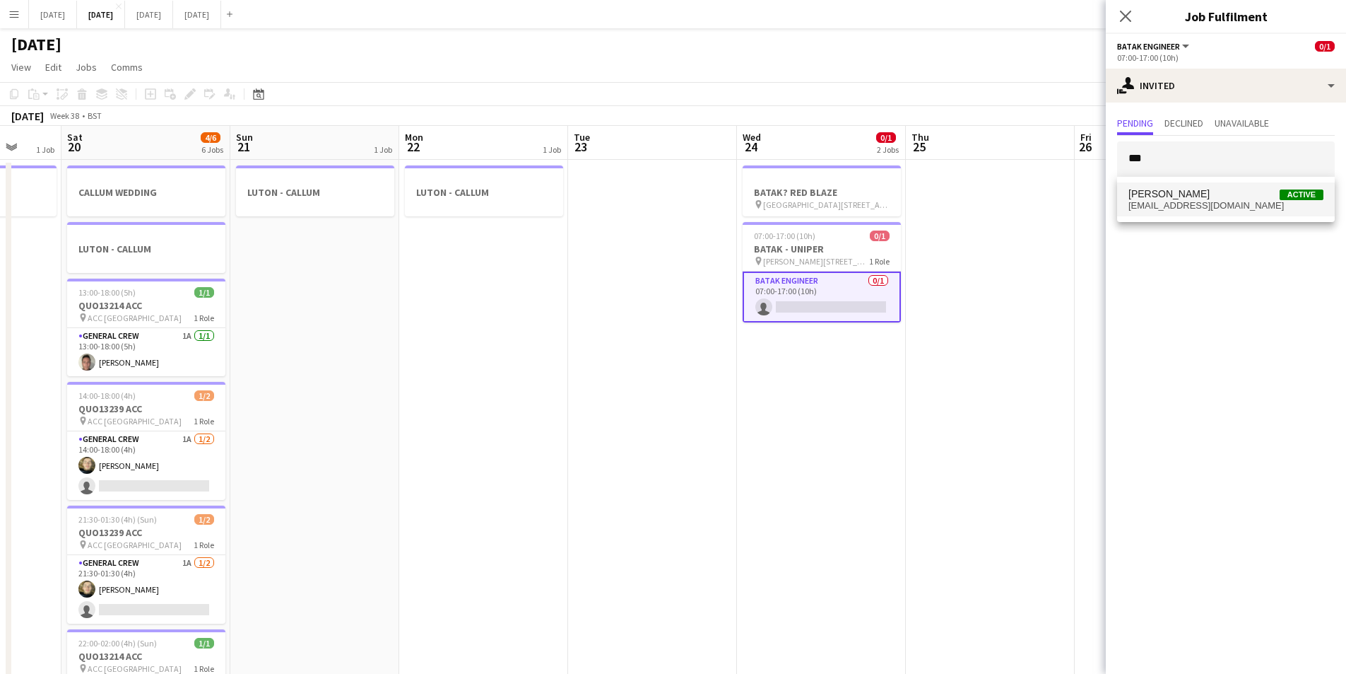
click at [1168, 196] on span "[PERSON_NAME]" at bounding box center [1169, 194] width 81 height 12
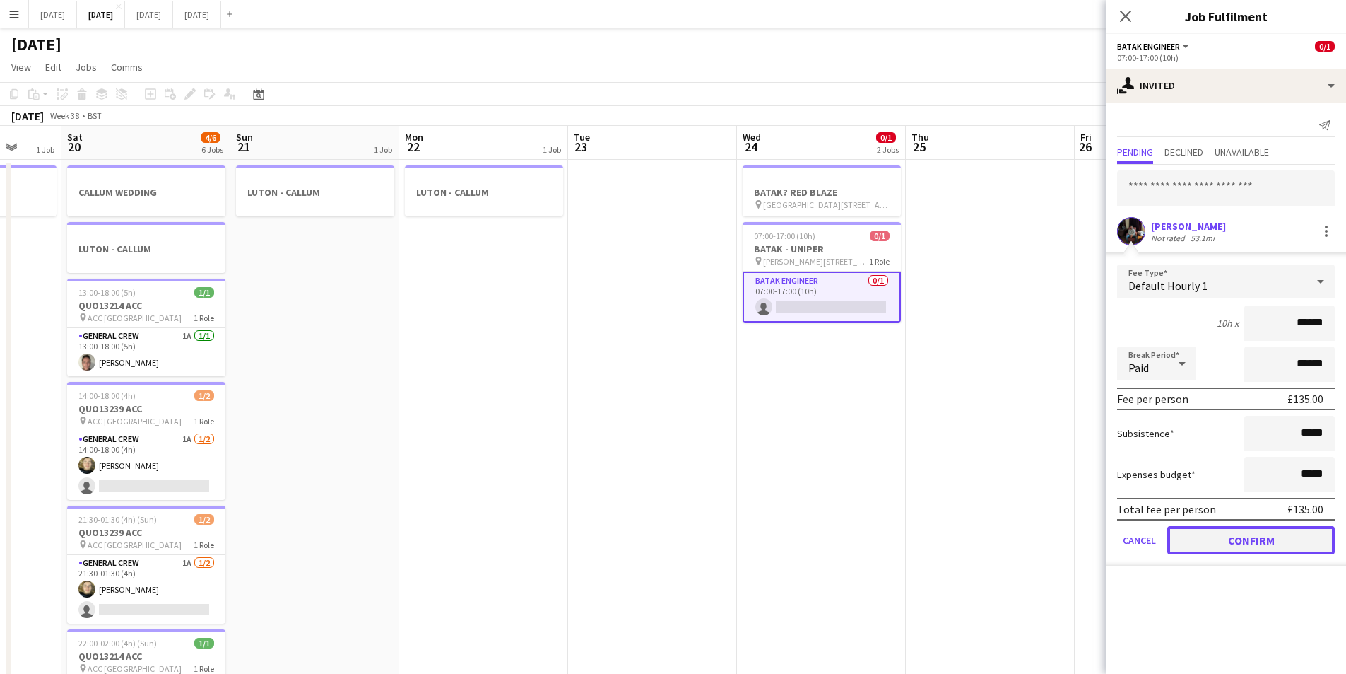
click at [1231, 538] on button "Confirm" at bounding box center [1252, 540] width 168 height 28
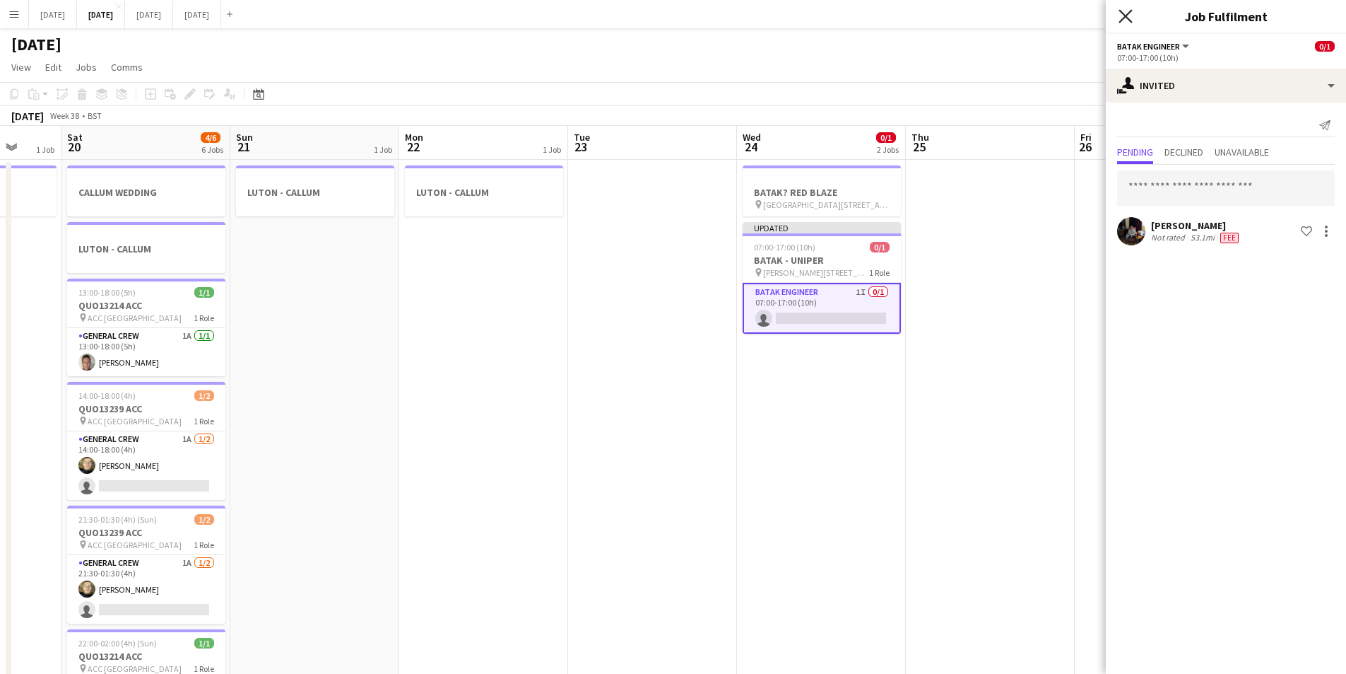
click at [1127, 13] on icon "Close pop-in" at bounding box center [1125, 15] width 13 height 13
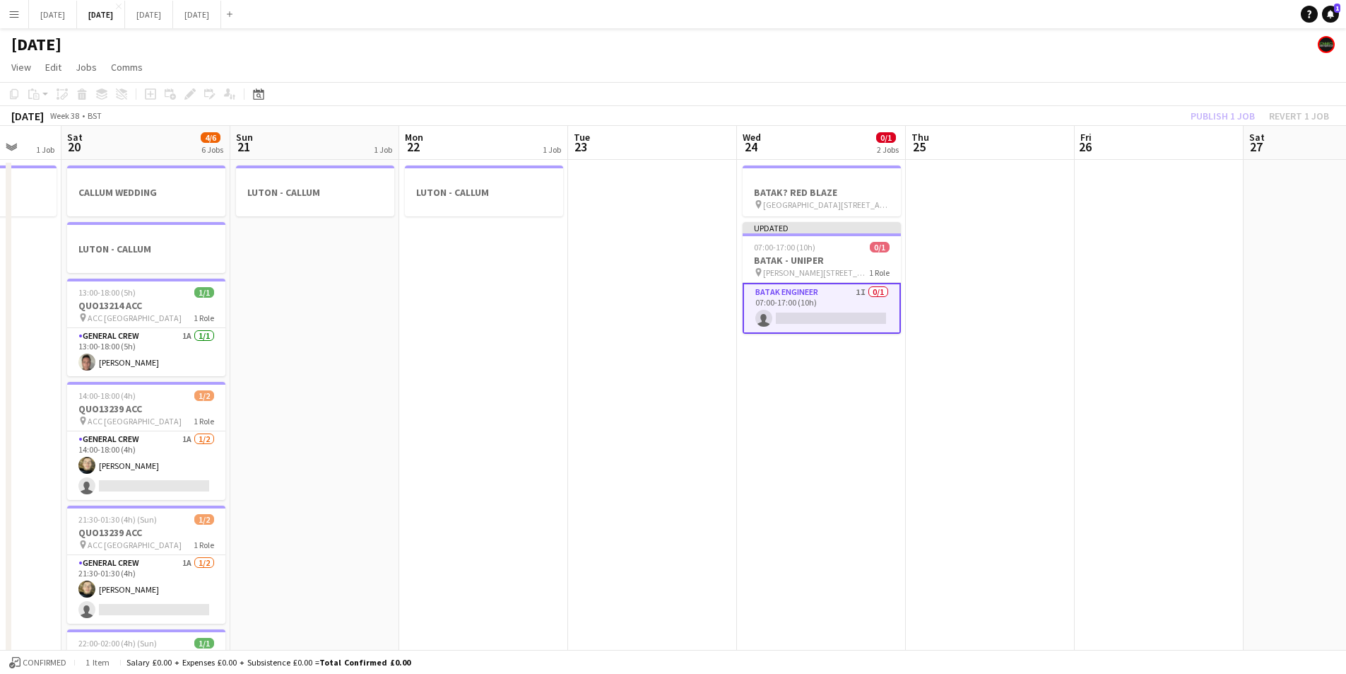
click at [1206, 107] on div "Publish 1 job Revert 1 job" at bounding box center [1260, 116] width 172 height 18
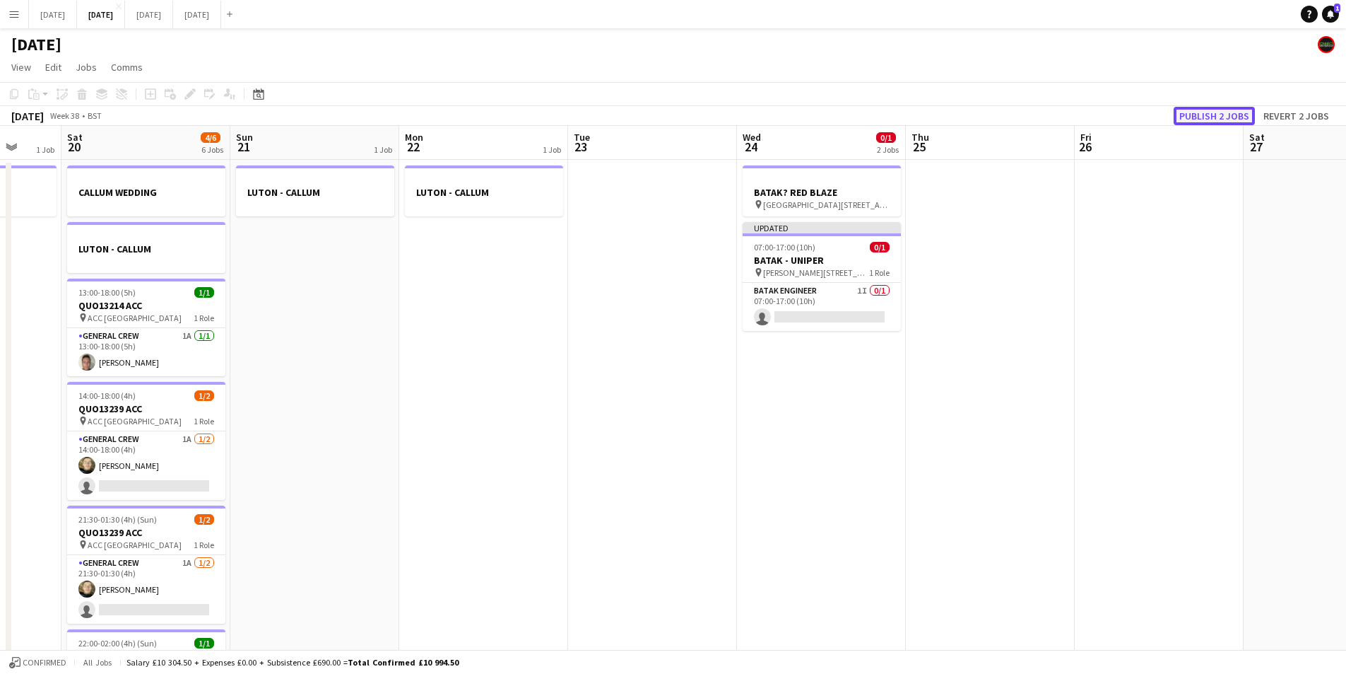
click at [1212, 115] on button "Publish 2 jobs" at bounding box center [1214, 116] width 81 height 18
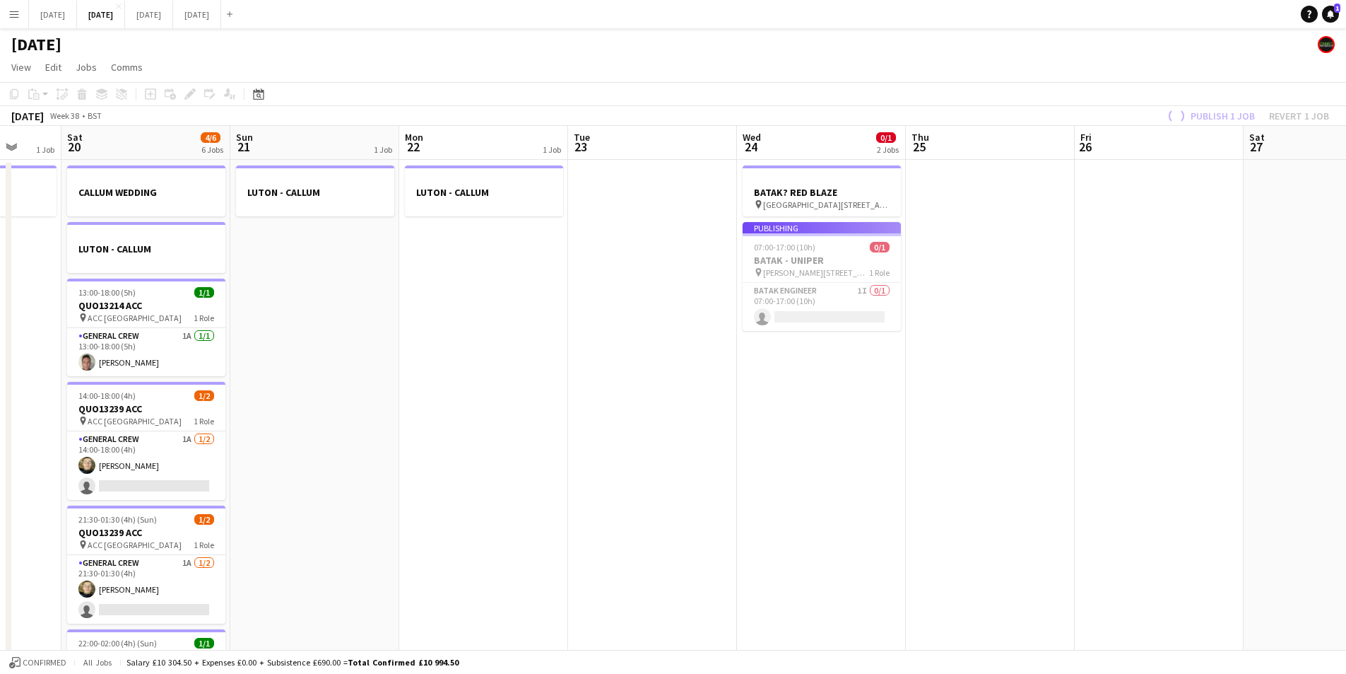
drag, startPoint x: 496, startPoint y: 421, endPoint x: 732, endPoint y: 423, distance: 236.1
click at [730, 430] on app-calendar-viewport "Wed 17 0/6 1 Job Thu 18 3/5 4 Jobs Fri 19 1 Job Sat 20 4/6 6 Jobs Sun 21 1 Job …" at bounding box center [673, 442] width 1346 height 633
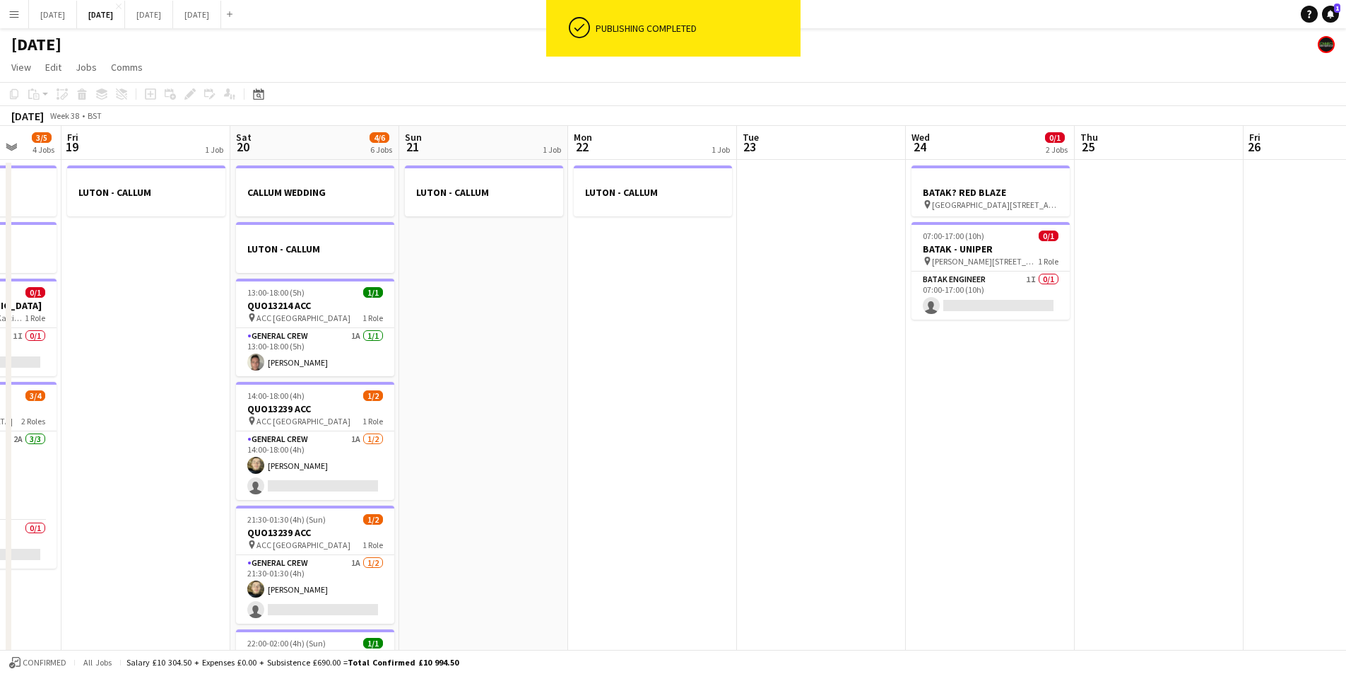
scroll to position [0, 377]
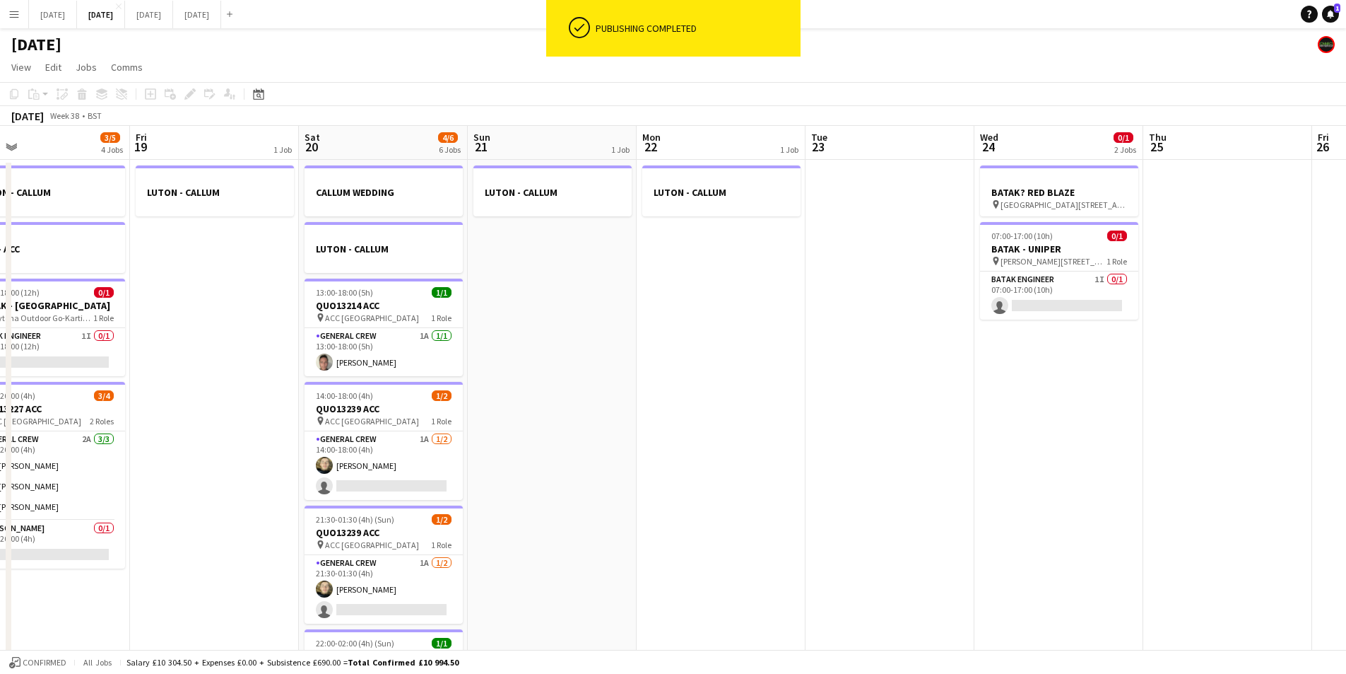
drag, startPoint x: 855, startPoint y: 462, endPoint x: 874, endPoint y: 462, distance: 18.4
click at [867, 462] on app-calendar-viewport "Tue 16 0/4 1 Job Wed 17 0/6 1 Job Thu 18 3/5 4 Jobs Fri 19 1 Job Sat 20 4/6 6 J…" at bounding box center [673, 442] width 1346 height 633
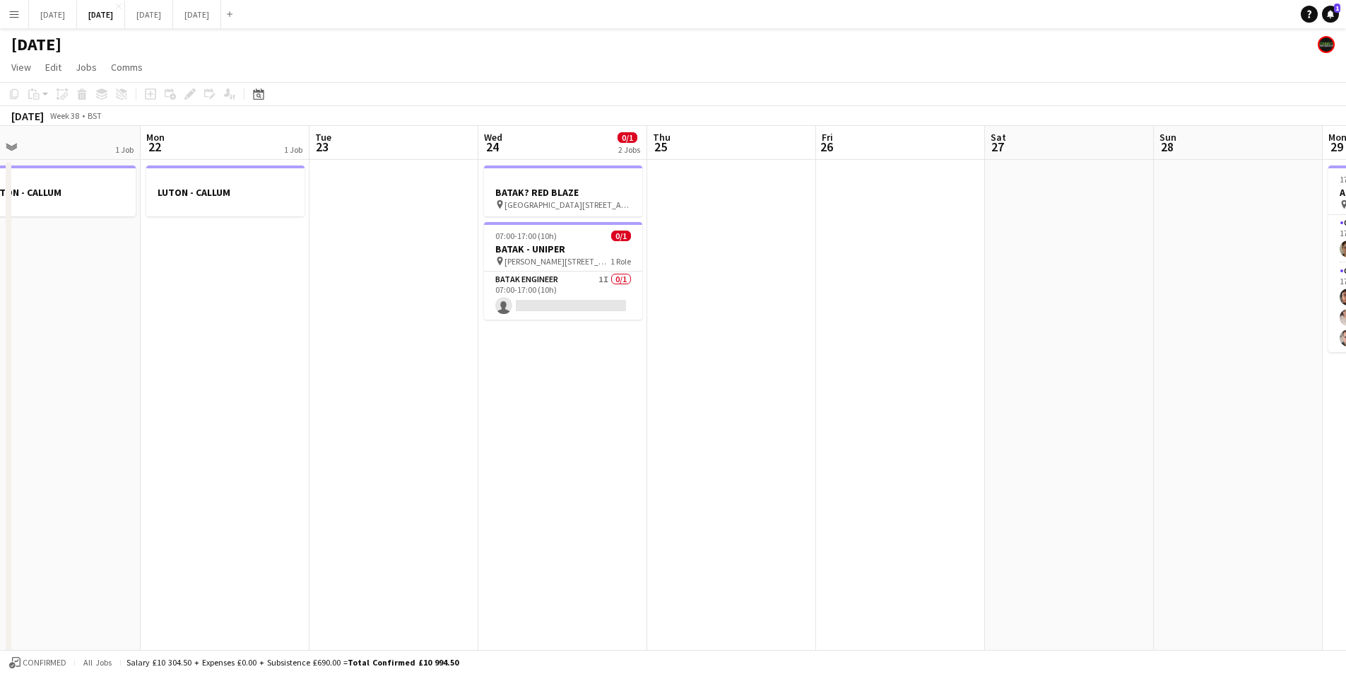
scroll to position [0, 358]
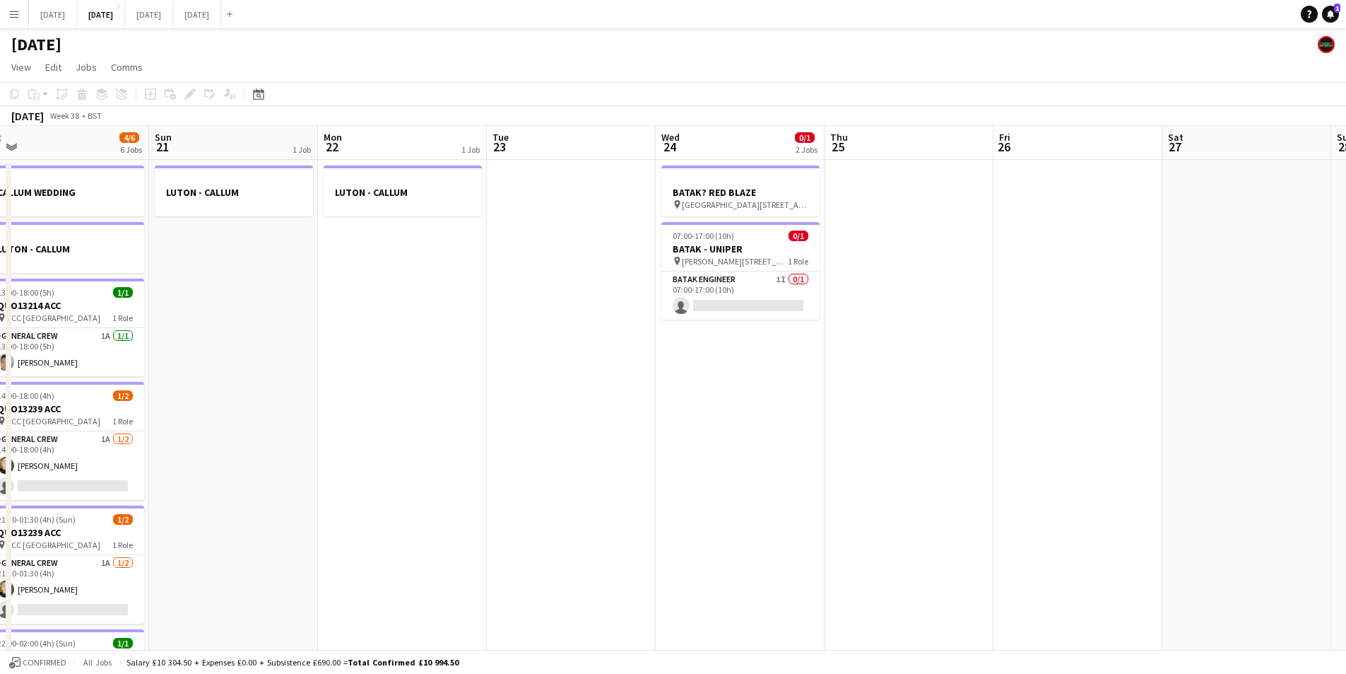
drag, startPoint x: 418, startPoint y: 451, endPoint x: 1007, endPoint y: 451, distance: 588.8
click at [971, 446] on app-calendar-viewport "Thu 18 3/5 4 Jobs Fri 19 1 Job Sat 20 4/6 6 Jobs Sun 21 1 Job Mon 22 1 Job Tue …" at bounding box center [673, 442] width 1346 height 633
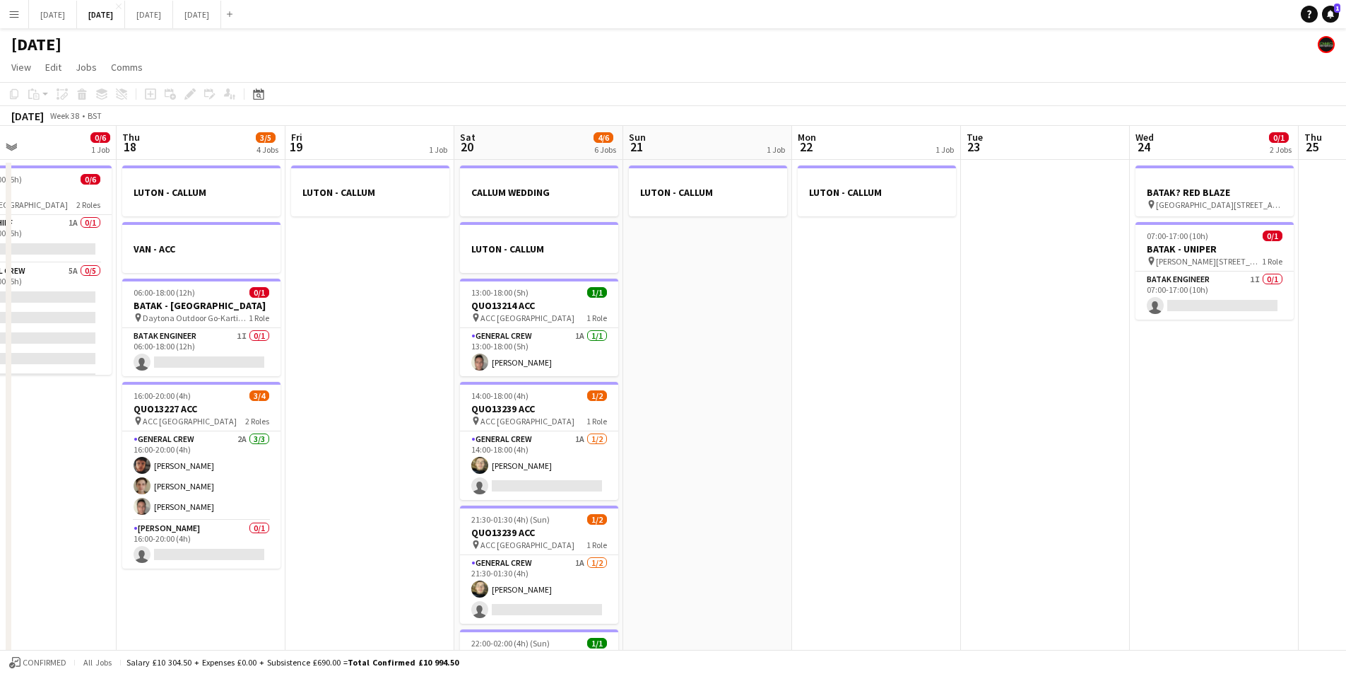
drag, startPoint x: 809, startPoint y: 445, endPoint x: 893, endPoint y: 479, distance: 90.0
click at [893, 479] on app-calendar-viewport "Mon 15 Tue 16 0/4 1 Job Wed 17 0/6 1 Job Thu 18 3/5 4 Jobs Fri 19 1 Job Sat 20 …" at bounding box center [673, 442] width 1346 height 633
drag, startPoint x: 933, startPoint y: 452, endPoint x: 1093, endPoint y: 428, distance: 162.2
click at [934, 452] on app-date-cell "LUTON - CALLUM" at bounding box center [876, 459] width 169 height 599
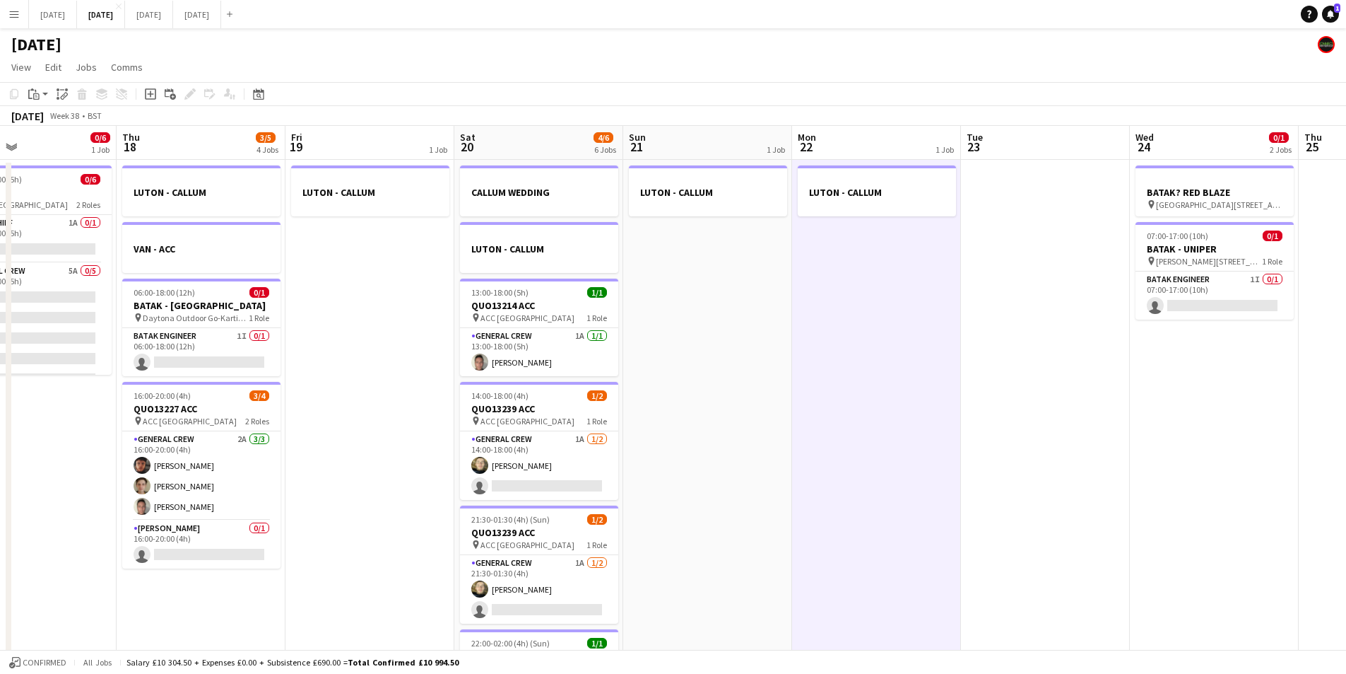
scroll to position [0, 389]
click at [1094, 428] on app-date-cell at bounding box center [1046, 459] width 169 height 599
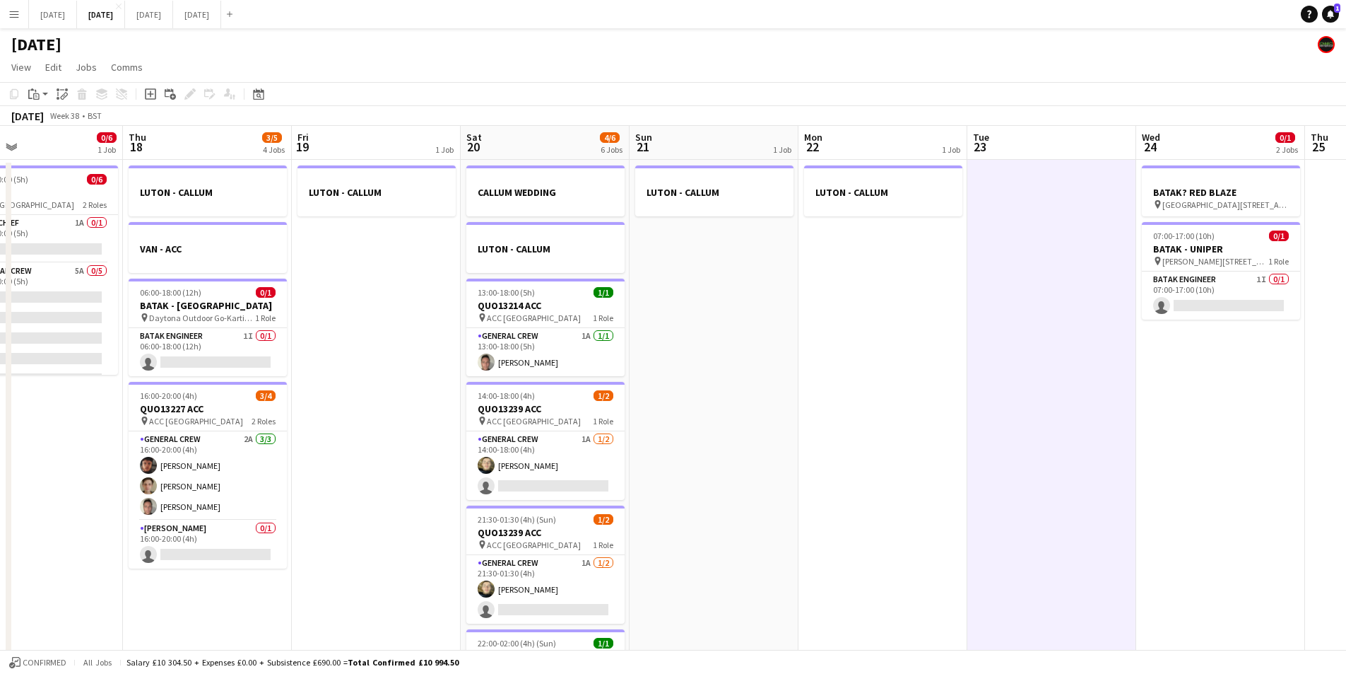
drag, startPoint x: 787, startPoint y: 367, endPoint x: 844, endPoint y: 375, distance: 57.1
click at [827, 378] on app-calendar-viewport "Mon 15 Tue 16 0/4 1 Job Wed 17 0/6 1 Job Thu 18 3/5 4 Jobs Fri 19 1 Job Sat 20 …" at bounding box center [673, 442] width 1346 height 633
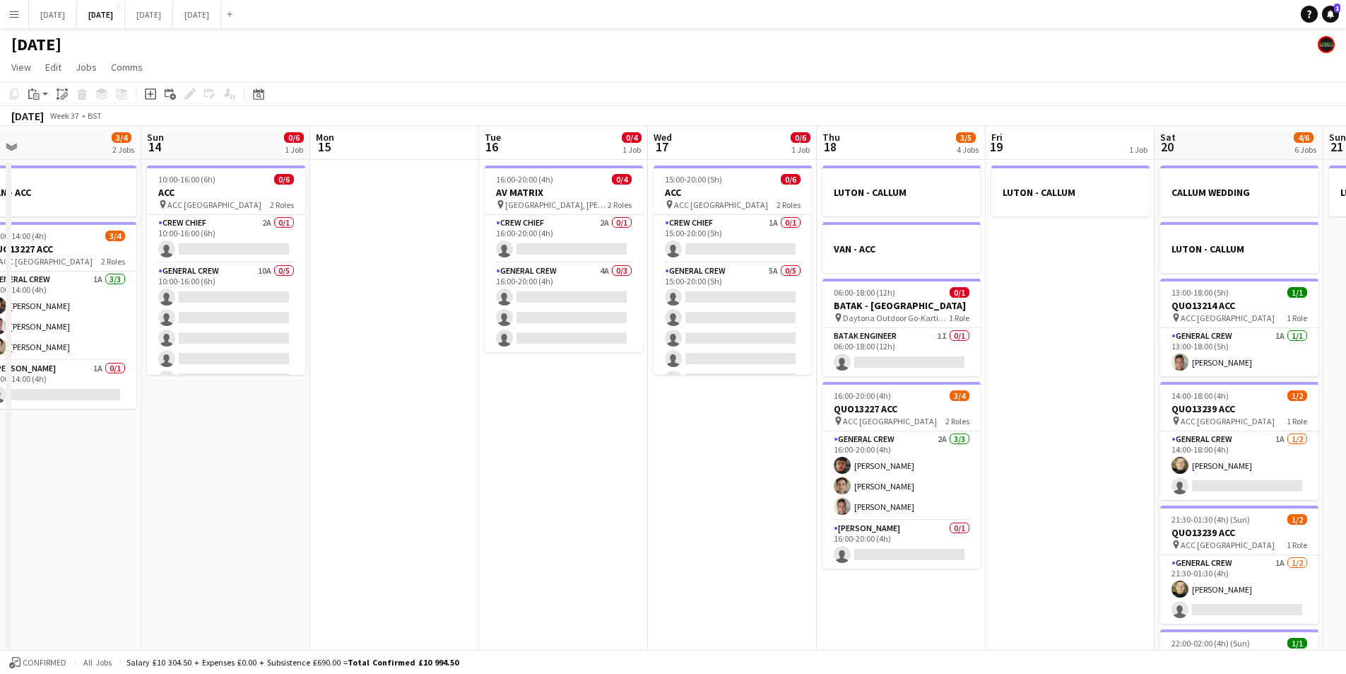
scroll to position [0, 450]
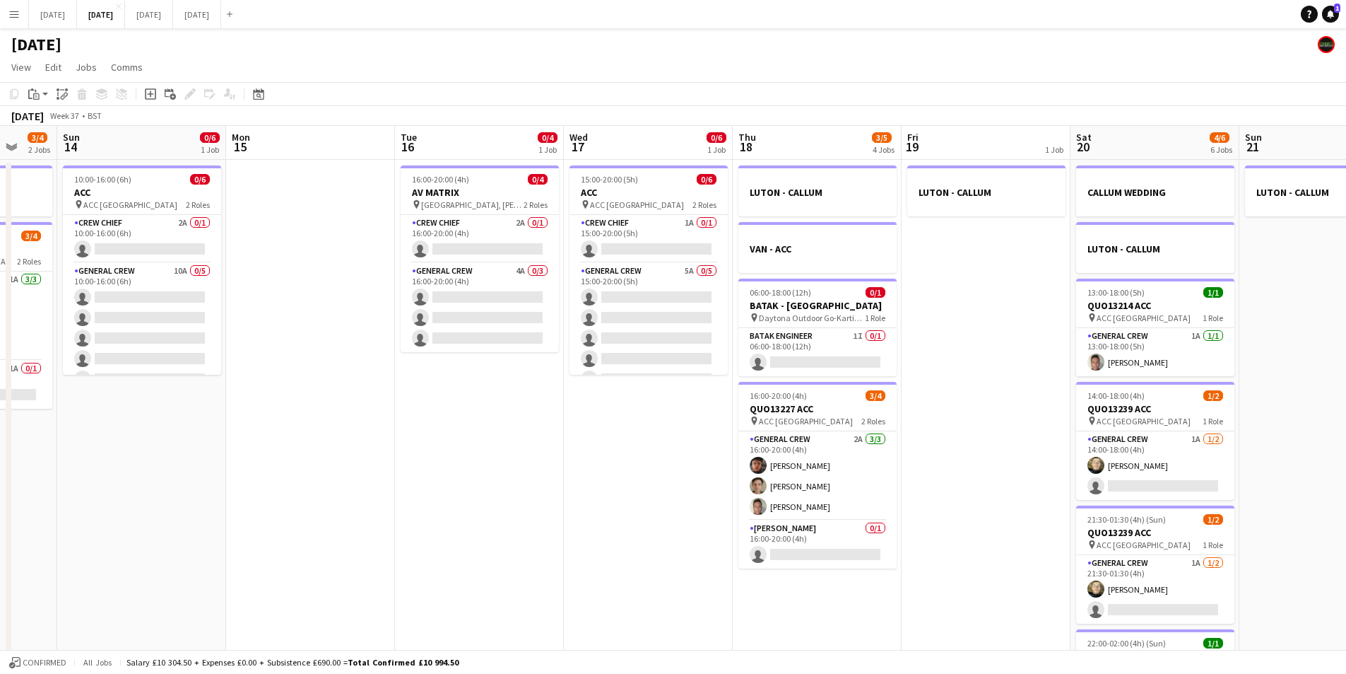
drag, startPoint x: 368, startPoint y: 404, endPoint x: 944, endPoint y: 433, distance: 576.8
click at [944, 433] on app-calendar-viewport "Thu 11 0/4 1 Job Fri 12 Sat 13 3/4 2 Jobs Sun 14 0/6 1 Job Mon 15 Tue 16 0/4 1 …" at bounding box center [673, 442] width 1346 height 633
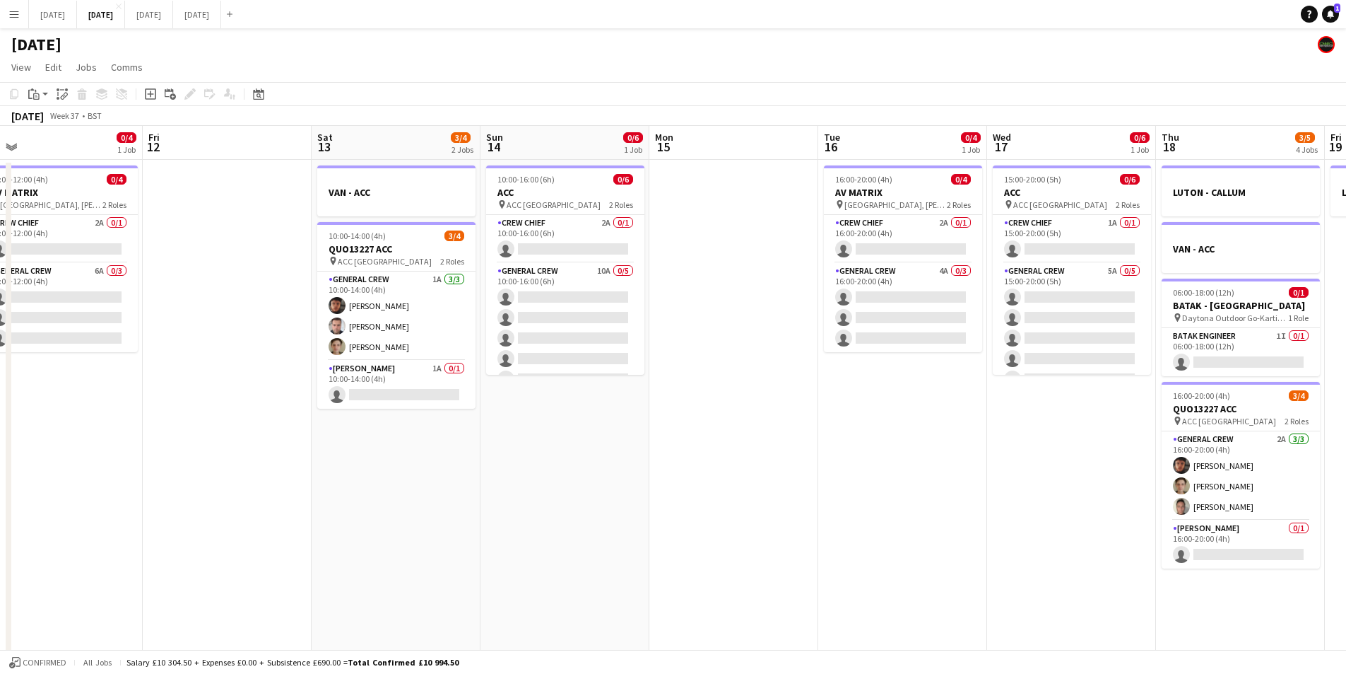
scroll to position [0, 283]
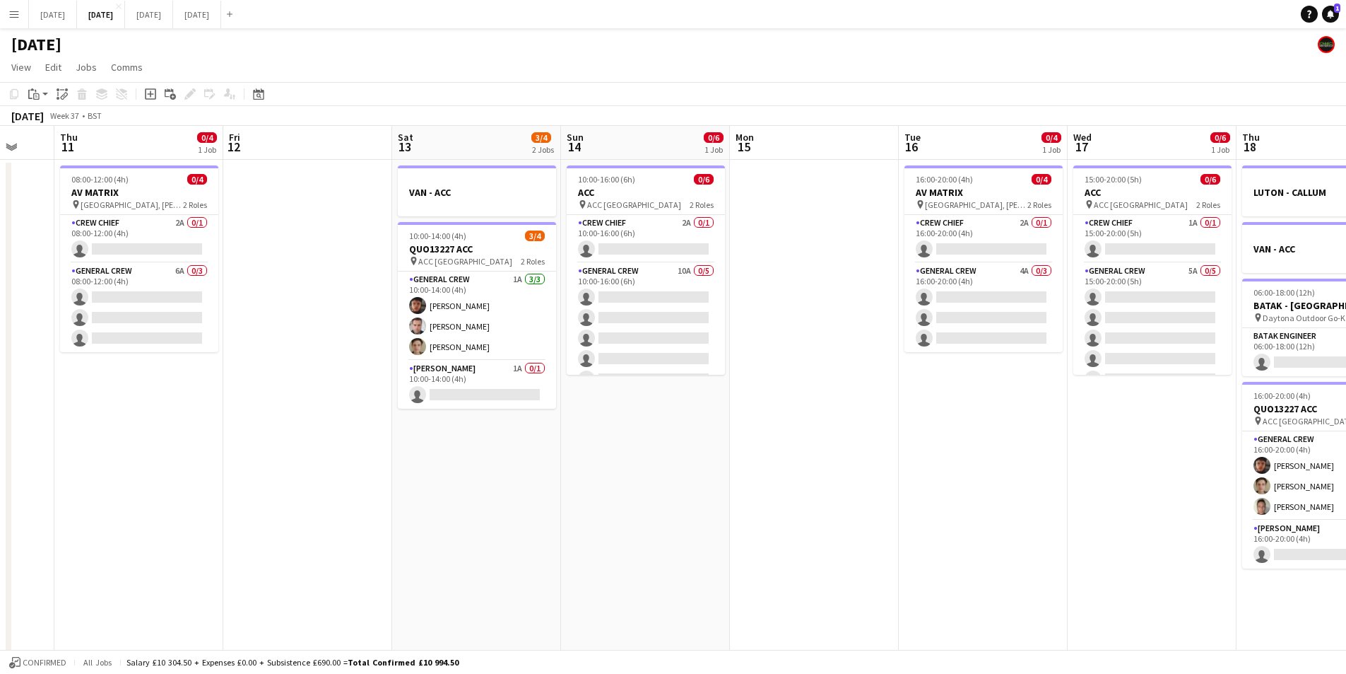
drag, startPoint x: 589, startPoint y: 488, endPoint x: 1093, endPoint y: 495, distance: 504.0
click at [1093, 495] on app-calendar-viewport "Tue 9 Wed 10 Thu 11 0/4 1 Job Fri 12 Sat 13 3/4 2 Jobs Sun 14 0/6 1 Job Mon 15 …" at bounding box center [673, 442] width 1346 height 633
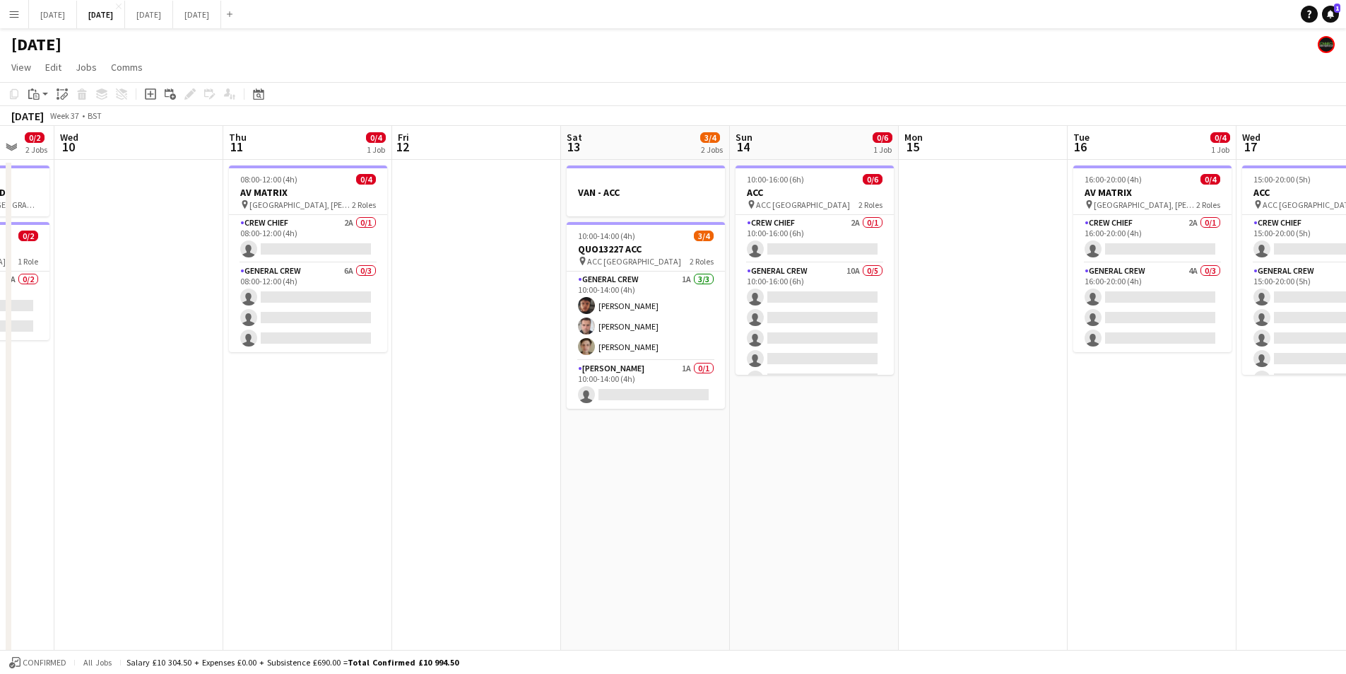
drag, startPoint x: 683, startPoint y: 504, endPoint x: 1332, endPoint y: 470, distance: 650.4
click at [1035, 531] on app-calendar-viewport "Mon 8 Tue 9 0/2 2 Jobs Wed 10 Thu 11 0/4 1 Job Fri 12 Sat 13 3/4 2 Jobs Sun 14 …" at bounding box center [673, 442] width 1346 height 633
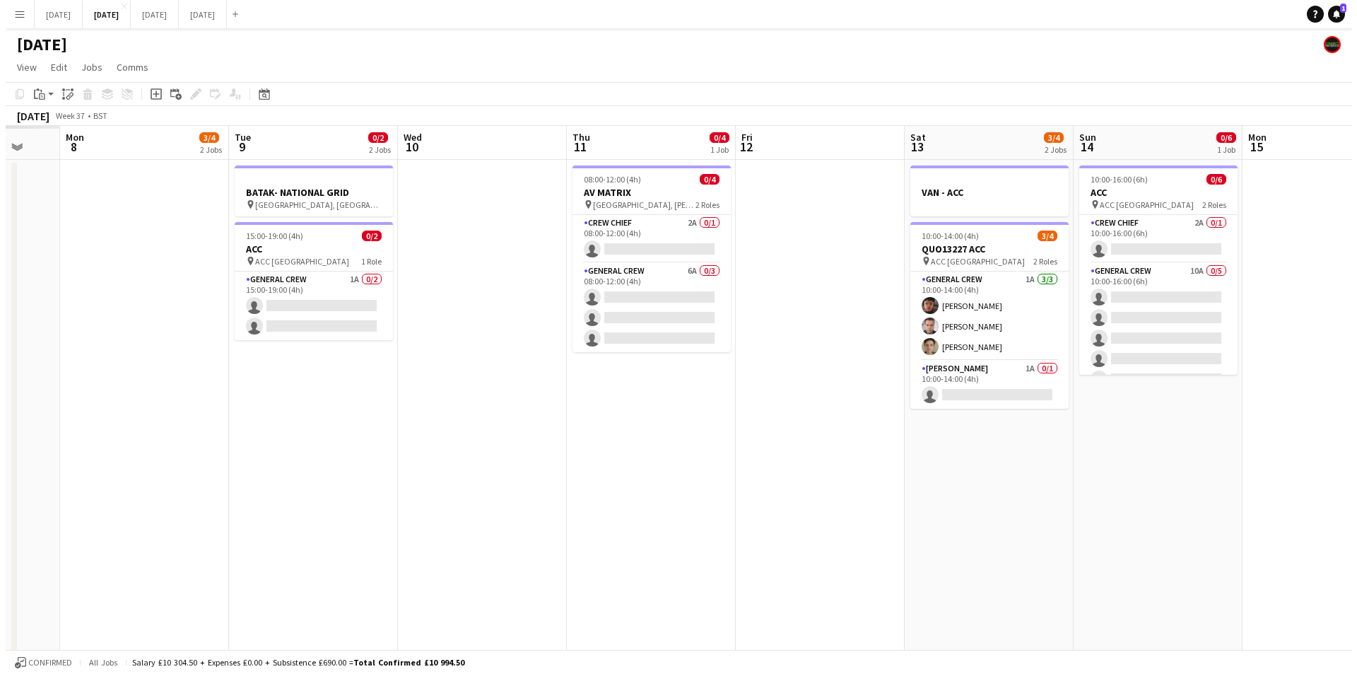
scroll to position [0, 438]
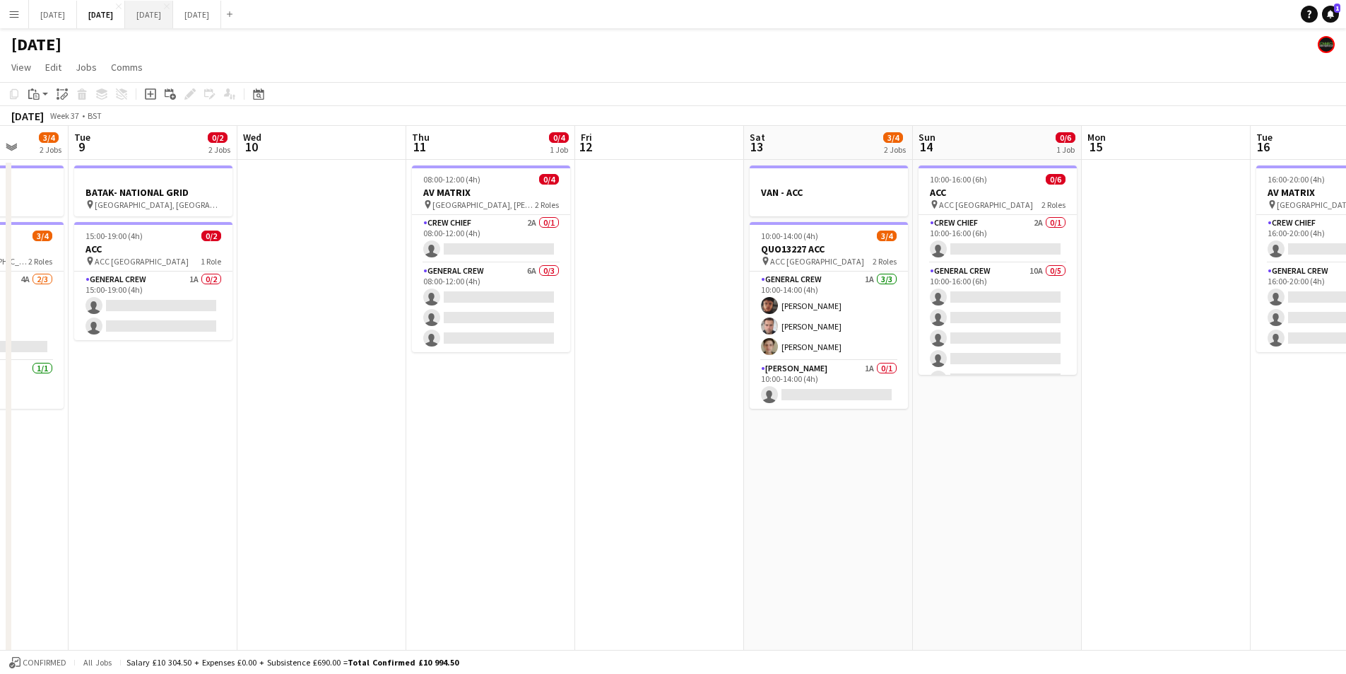
click at [173, 10] on button "OCTOBER 2025 Close" at bounding box center [149, 15] width 48 height 28
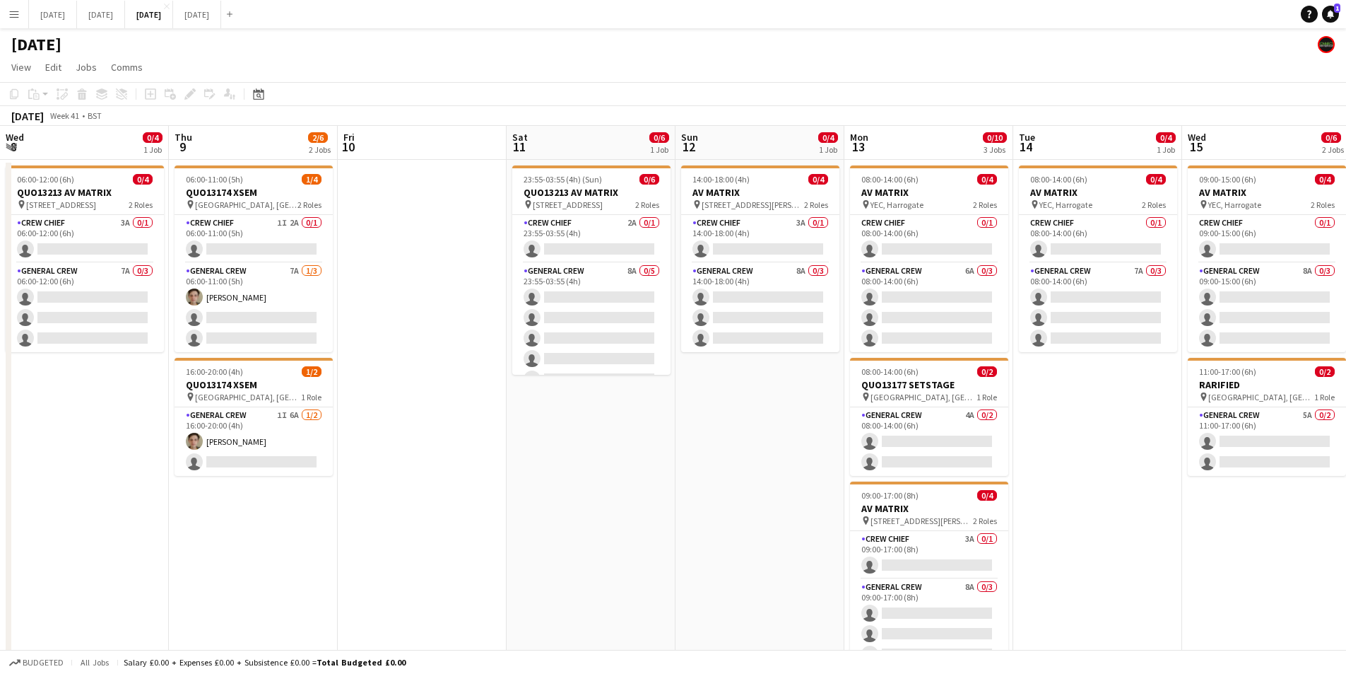
drag, startPoint x: 395, startPoint y: 438, endPoint x: 1127, endPoint y: 426, distance: 731.6
click at [1137, 433] on app-calendar-viewport "Wed 8 0/4 1 Job Thu 9 2/6 2 Jobs Fri 10 Sat 11 0/6 1 Job Sun 12 0/4 1 Job Mon 1…" at bounding box center [673, 537] width 1346 height 823
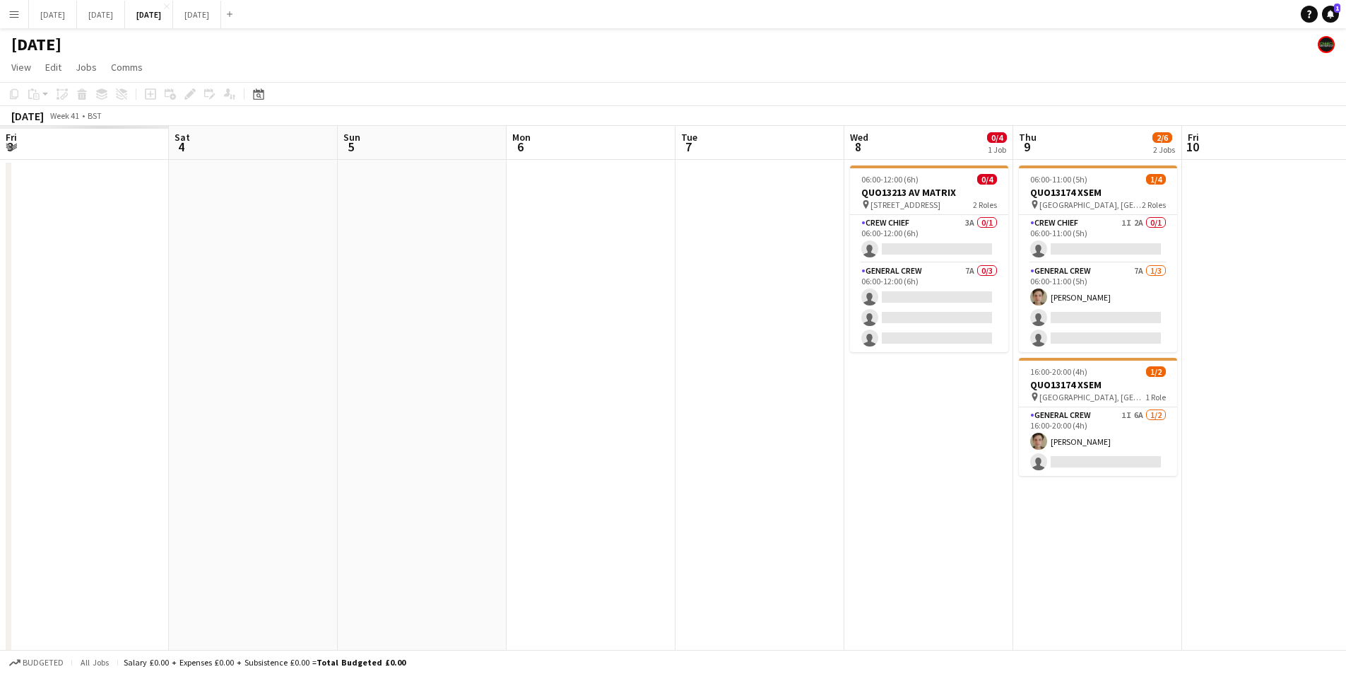
drag, startPoint x: 642, startPoint y: 469, endPoint x: 1139, endPoint y: 498, distance: 498.4
click at [1150, 512] on app-calendar-viewport "Fri 3 Sat 4 Sun 5 Mon 6 Tue 7 Wed 8 0/4 1 Job Thu 9 2/6 2 Jobs Fri 10 Sat 11 0/…" at bounding box center [673, 537] width 1346 height 823
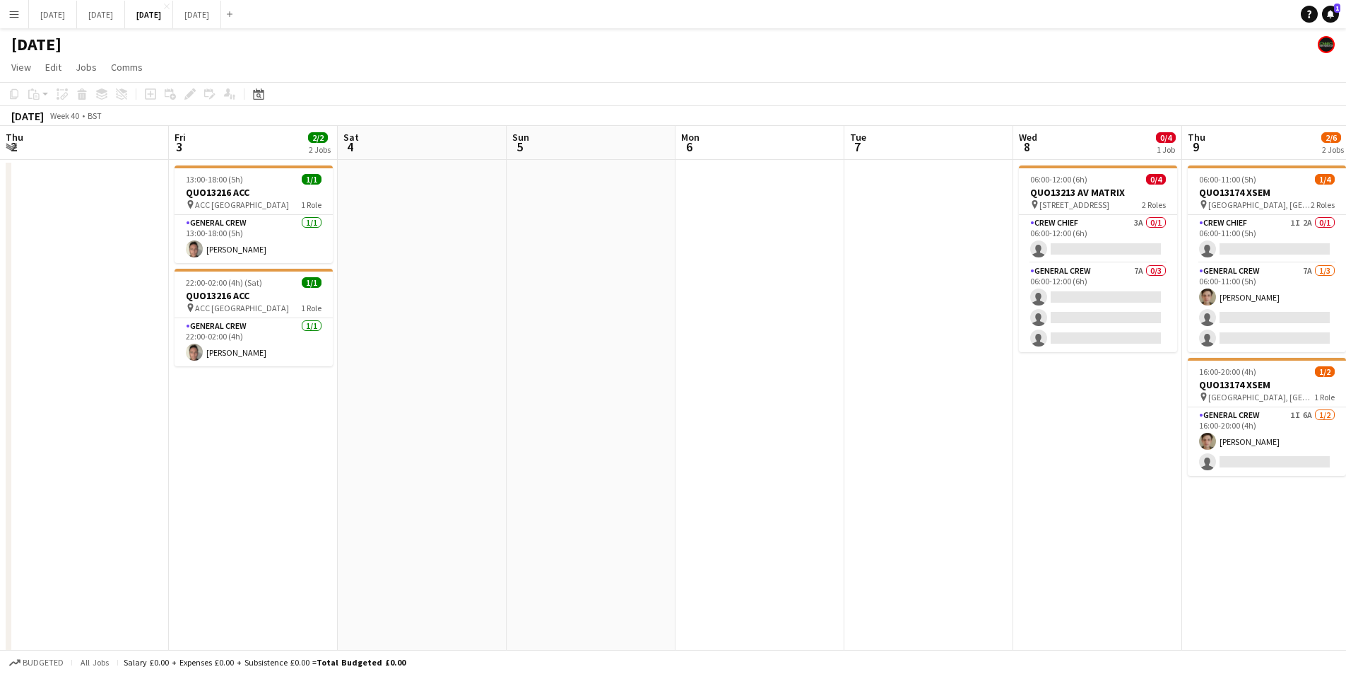
drag, startPoint x: 614, startPoint y: 484, endPoint x: 1048, endPoint y: 486, distance: 434.7
click at [1041, 488] on app-calendar-viewport "Tue 30 Wed 1 Thu 2 Fri 3 2/2 2 Jobs Sat 4 Sun 5 Mon 6 Tue 7 Wed 8 0/4 1 Job Thu…" at bounding box center [673, 537] width 1346 height 823
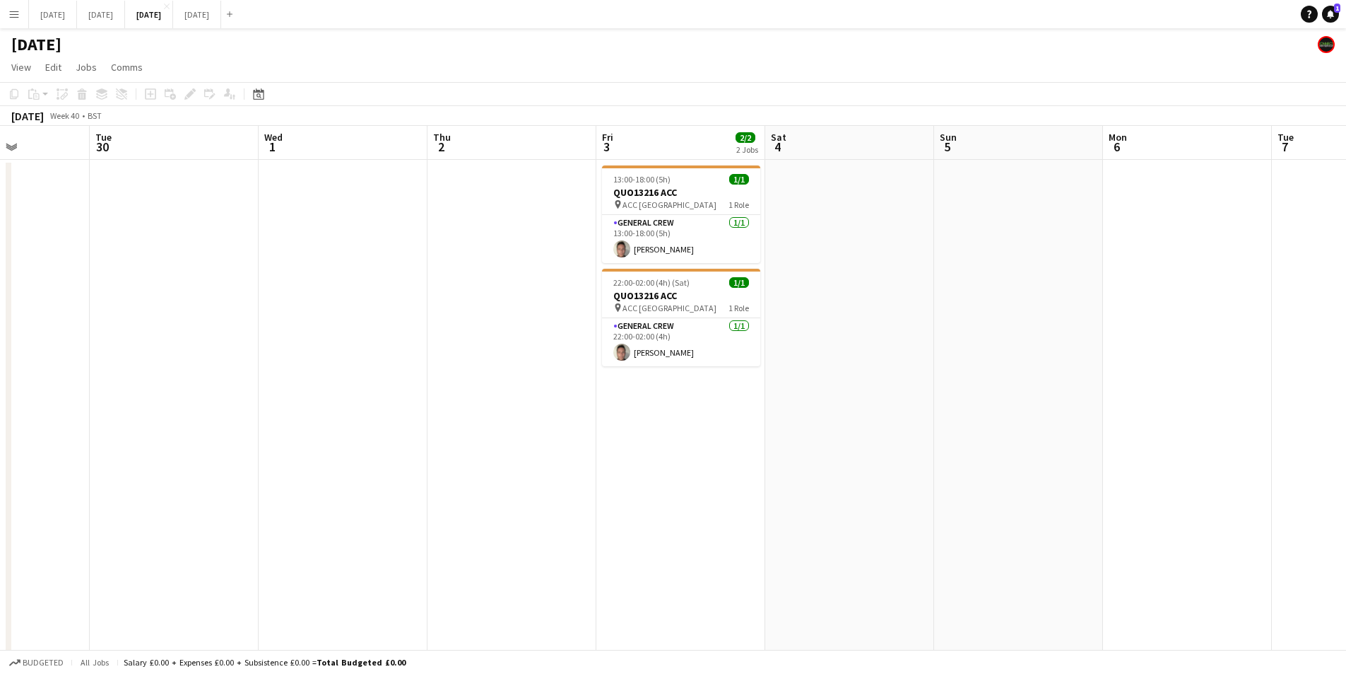
drag, startPoint x: 527, startPoint y: 504, endPoint x: 815, endPoint y: 534, distance: 289.3
click at [815, 534] on app-calendar-viewport "Sat 27 Sun 28 Mon 29 Tue 30 Wed 1 Thu 2 Fri 3 2/2 2 Jobs Sat 4 Sun 5 Mon 6 Tue …" at bounding box center [673, 537] width 1346 height 823
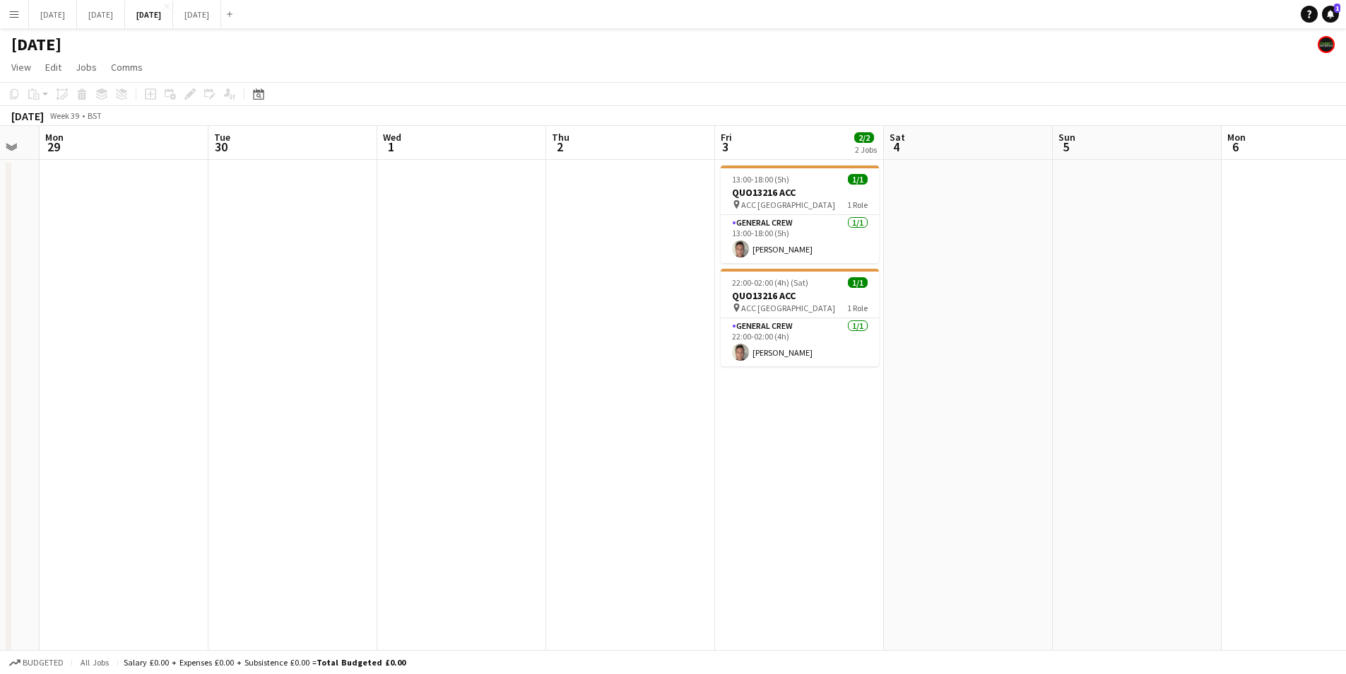
click at [615, 276] on app-date-cell at bounding box center [630, 555] width 169 height 790
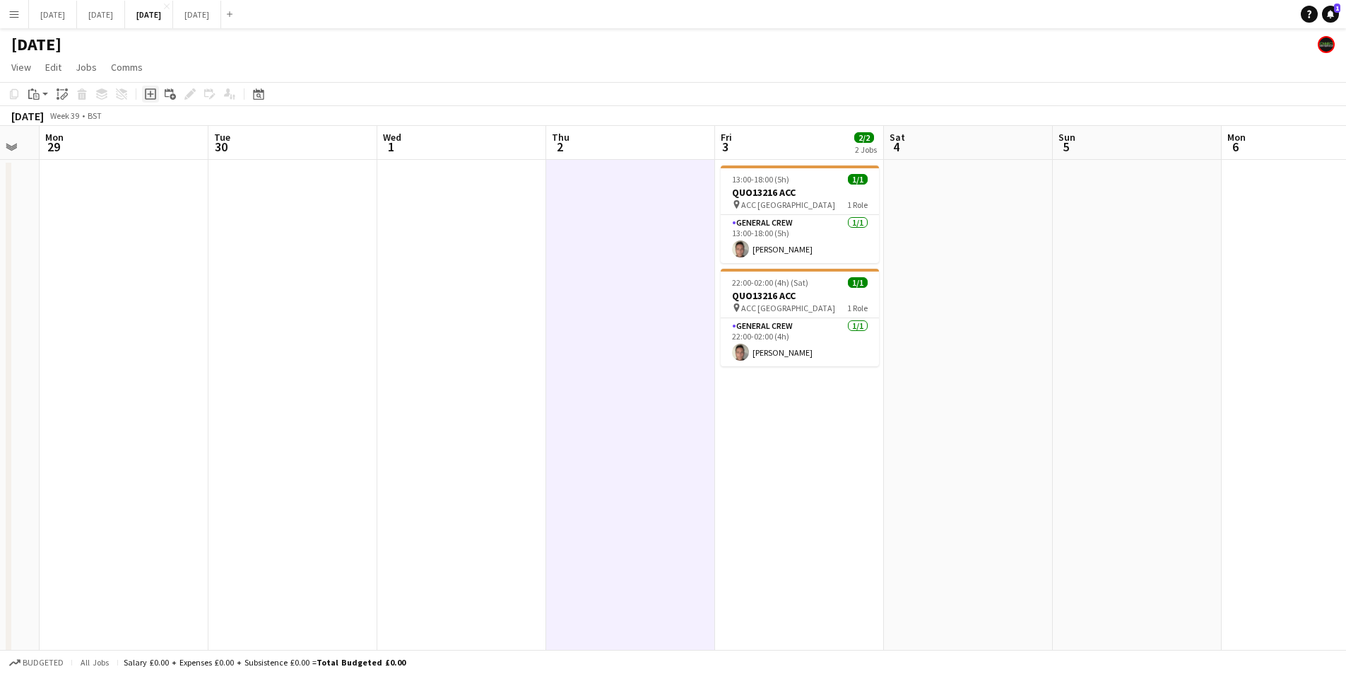
click at [143, 88] on div "Add job" at bounding box center [150, 94] width 17 height 17
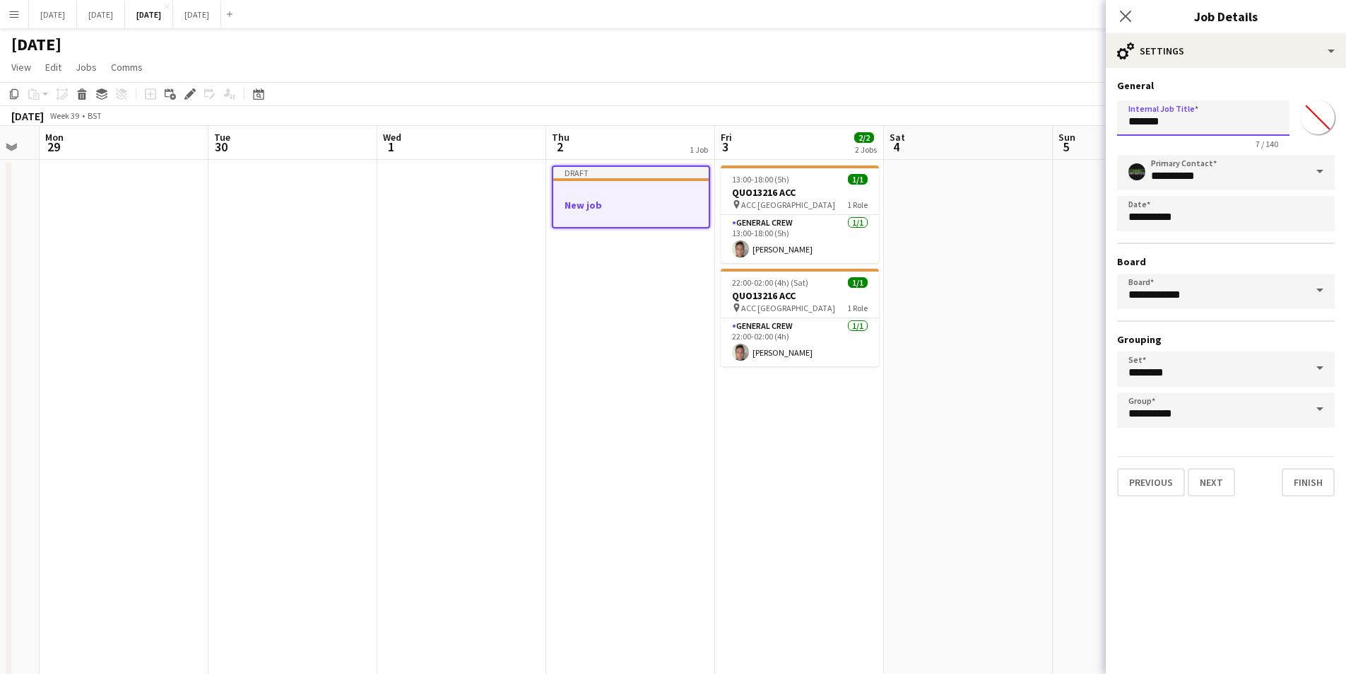
drag, startPoint x: 1180, startPoint y: 122, endPoint x: 1110, endPoint y: 123, distance: 70.0
click at [1110, 123] on form "**********" at bounding box center [1226, 287] width 240 height 417
type input "*****"
click at [1211, 487] on button "Next" at bounding box center [1211, 482] width 47 height 28
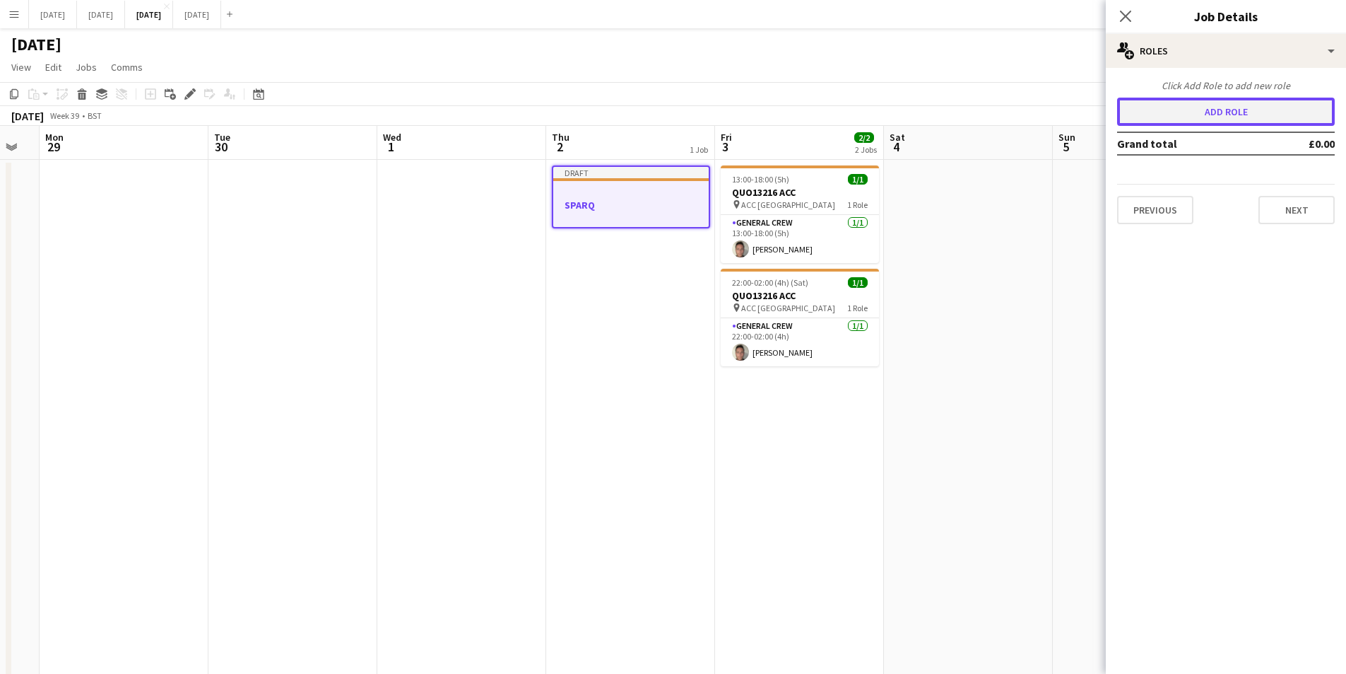
click at [1213, 120] on button "Add role" at bounding box center [1226, 112] width 218 height 28
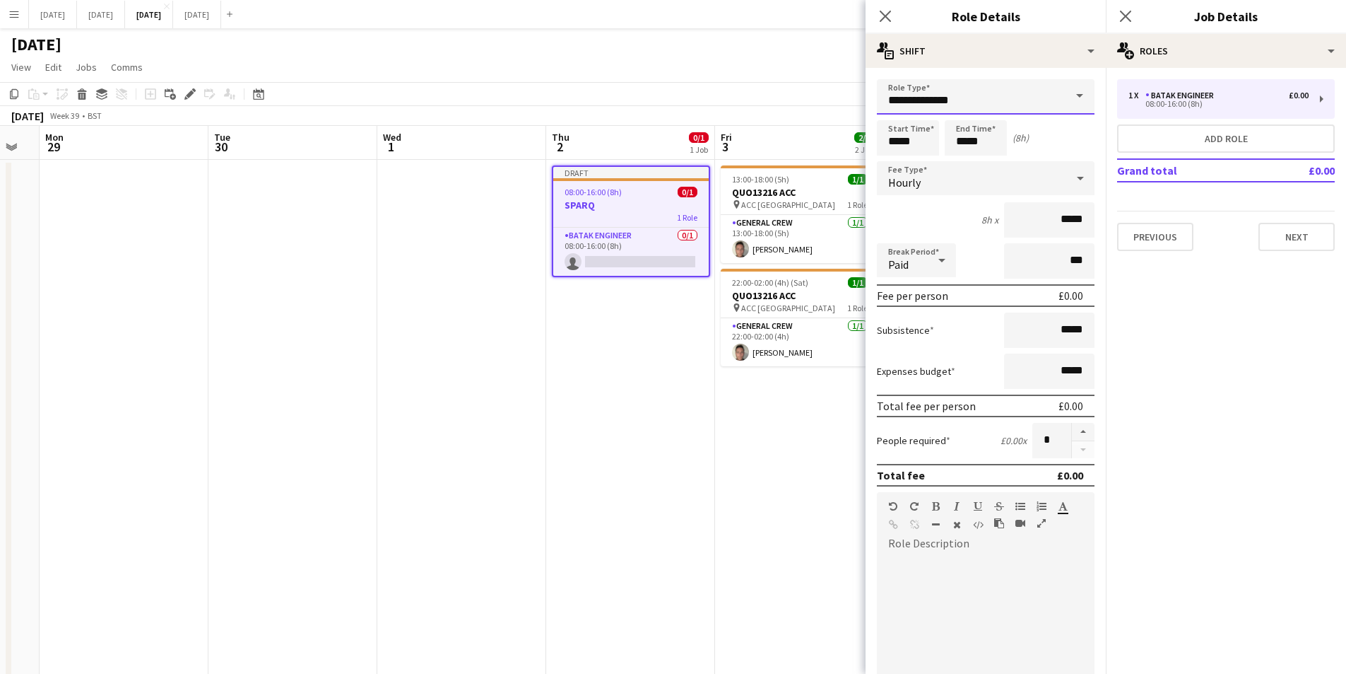
click at [1007, 97] on input "**********" at bounding box center [986, 96] width 218 height 35
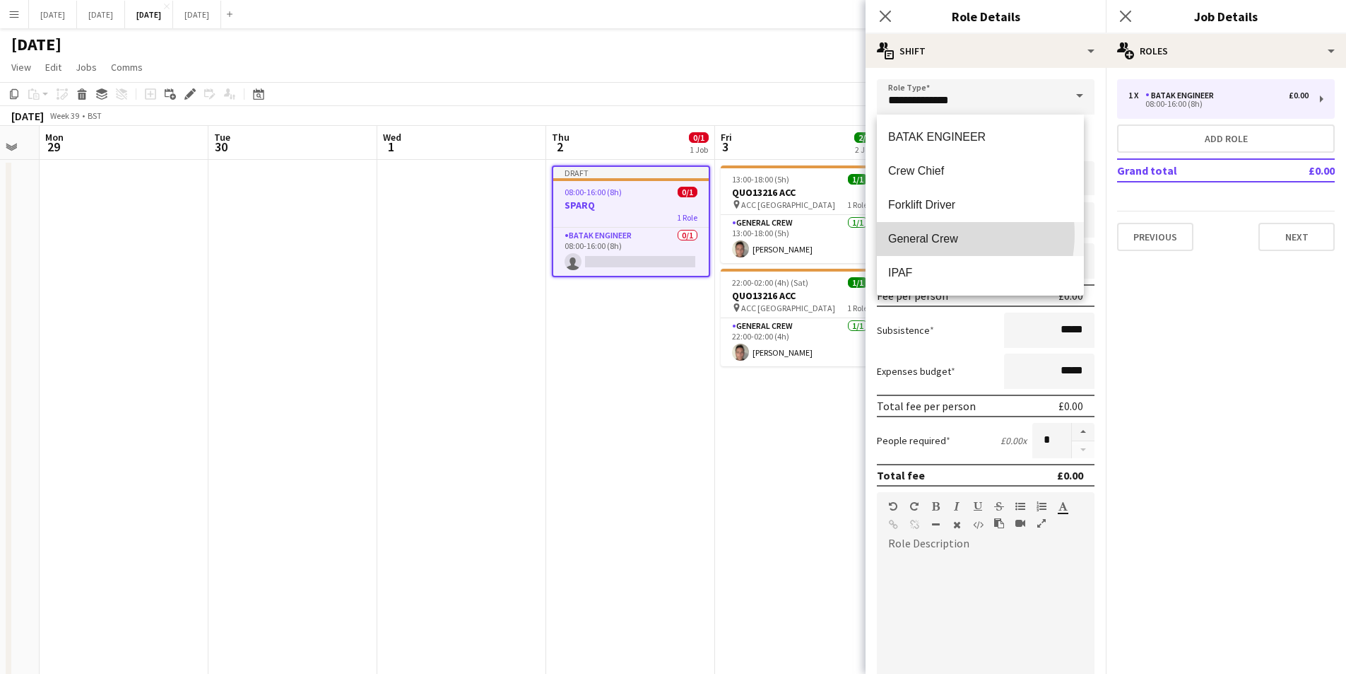
click at [937, 234] on span "General Crew" at bounding box center [980, 238] width 184 height 13
type input "**********"
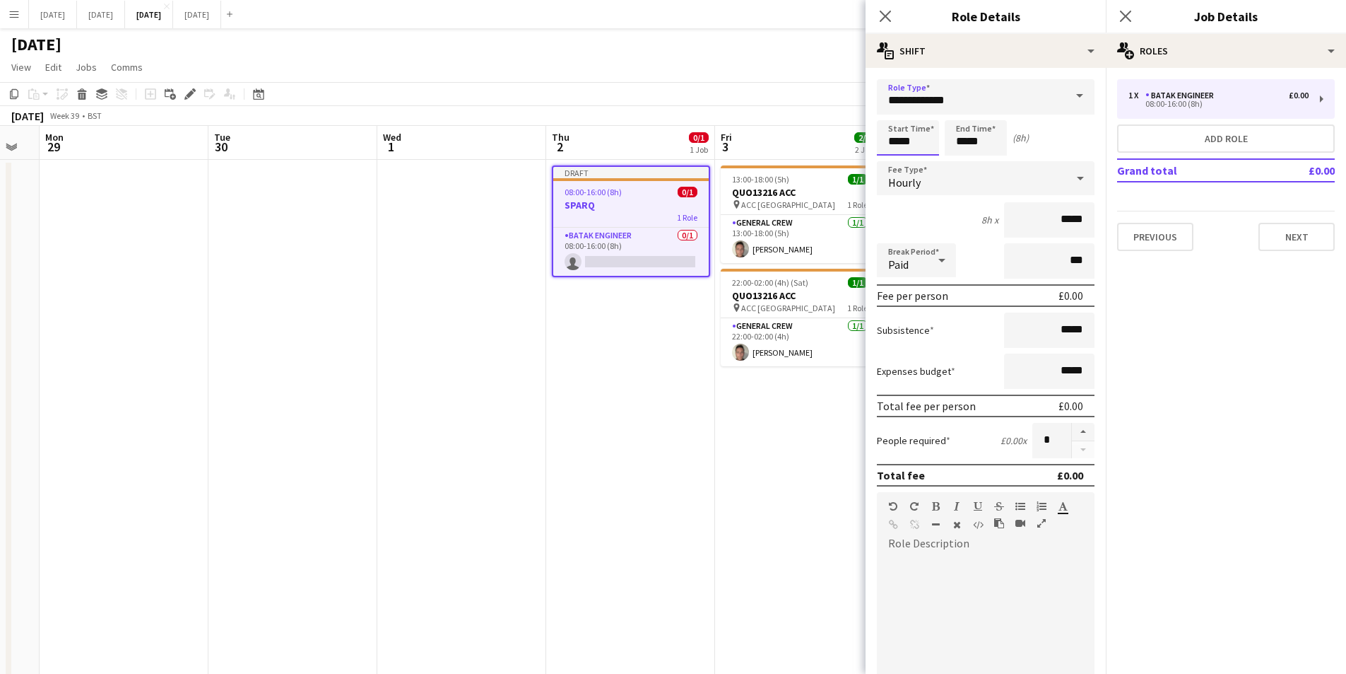
click at [907, 145] on input "*****" at bounding box center [908, 137] width 62 height 35
click at [925, 111] on div at bounding box center [922, 113] width 28 height 14
type input "*****"
click at [924, 115] on div at bounding box center [922, 113] width 28 height 14
click at [971, 134] on input "*****" at bounding box center [976, 137] width 62 height 35
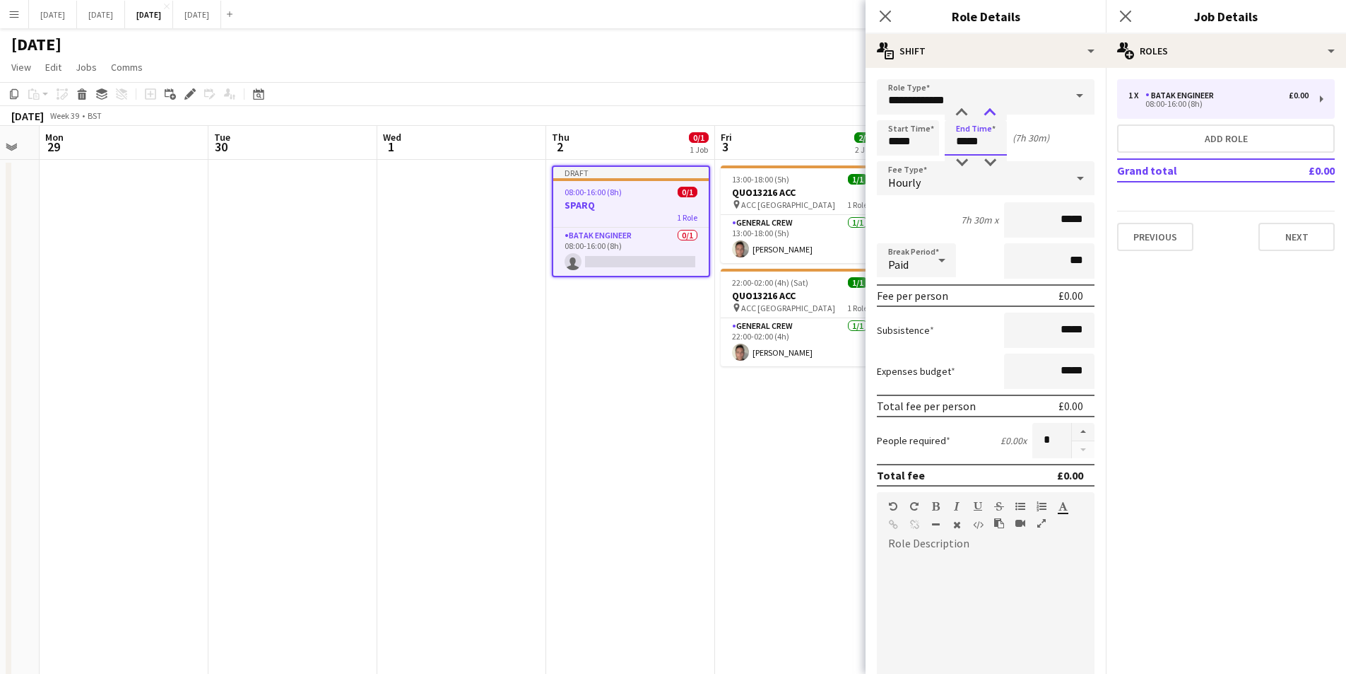
click at [987, 115] on div at bounding box center [990, 113] width 28 height 14
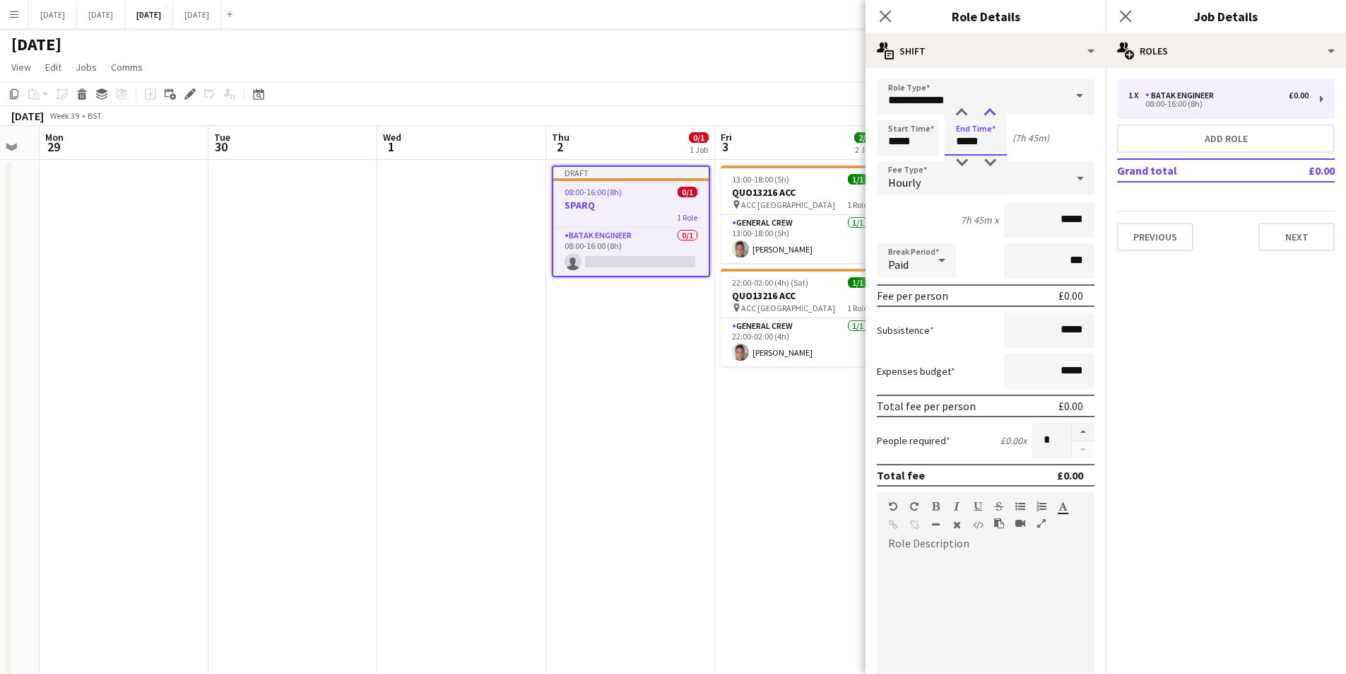
click at [987, 115] on div at bounding box center [990, 113] width 28 height 14
click at [961, 162] on div at bounding box center [962, 162] width 28 height 14
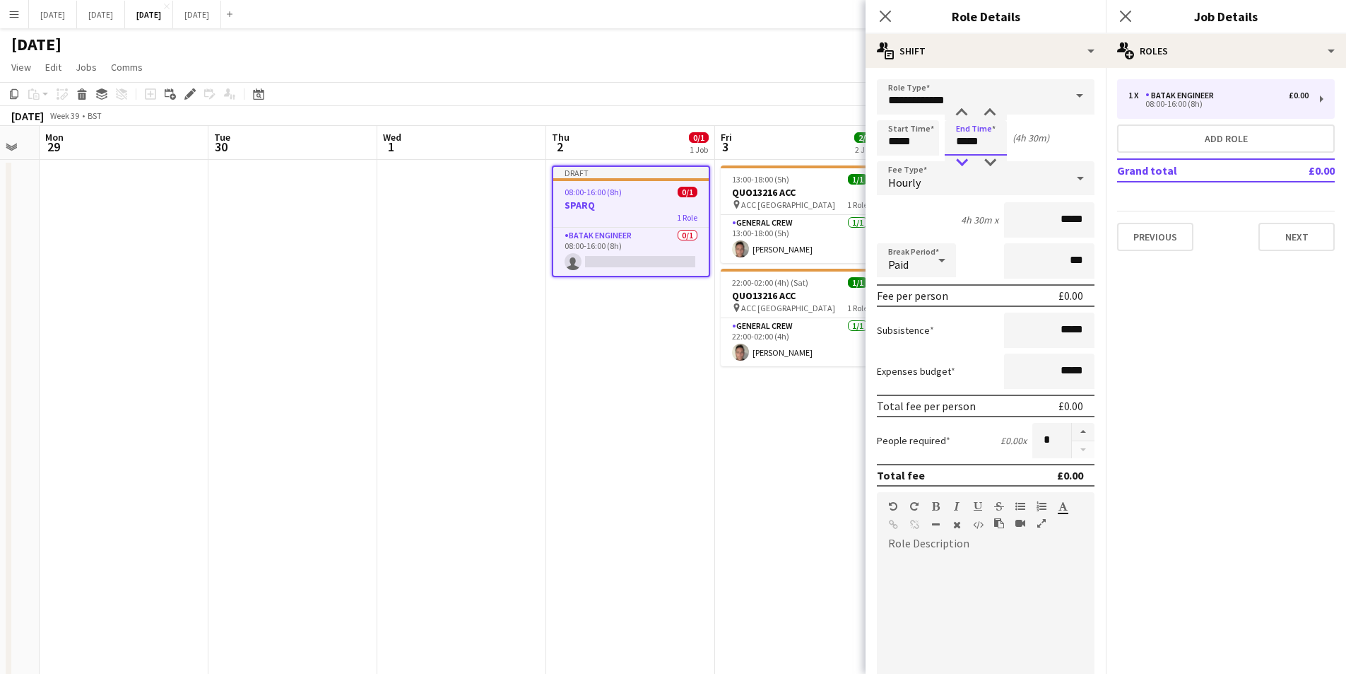
click at [961, 162] on div at bounding box center [962, 162] width 28 height 14
click at [991, 162] on div at bounding box center [990, 162] width 28 height 14
type input "*****"
click at [991, 162] on div at bounding box center [990, 162] width 28 height 14
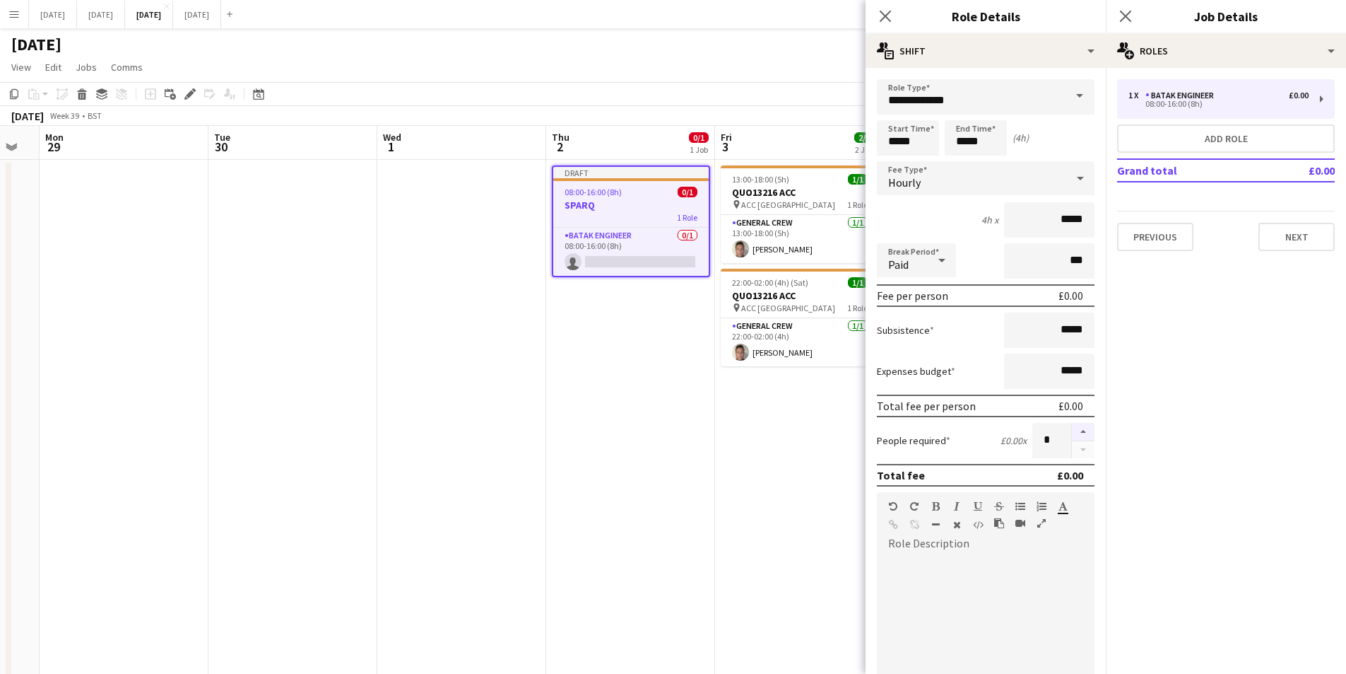
click at [1072, 429] on button "button" at bounding box center [1083, 432] width 23 height 18
type input "*"
click at [1291, 236] on button "Next" at bounding box center [1297, 237] width 76 height 28
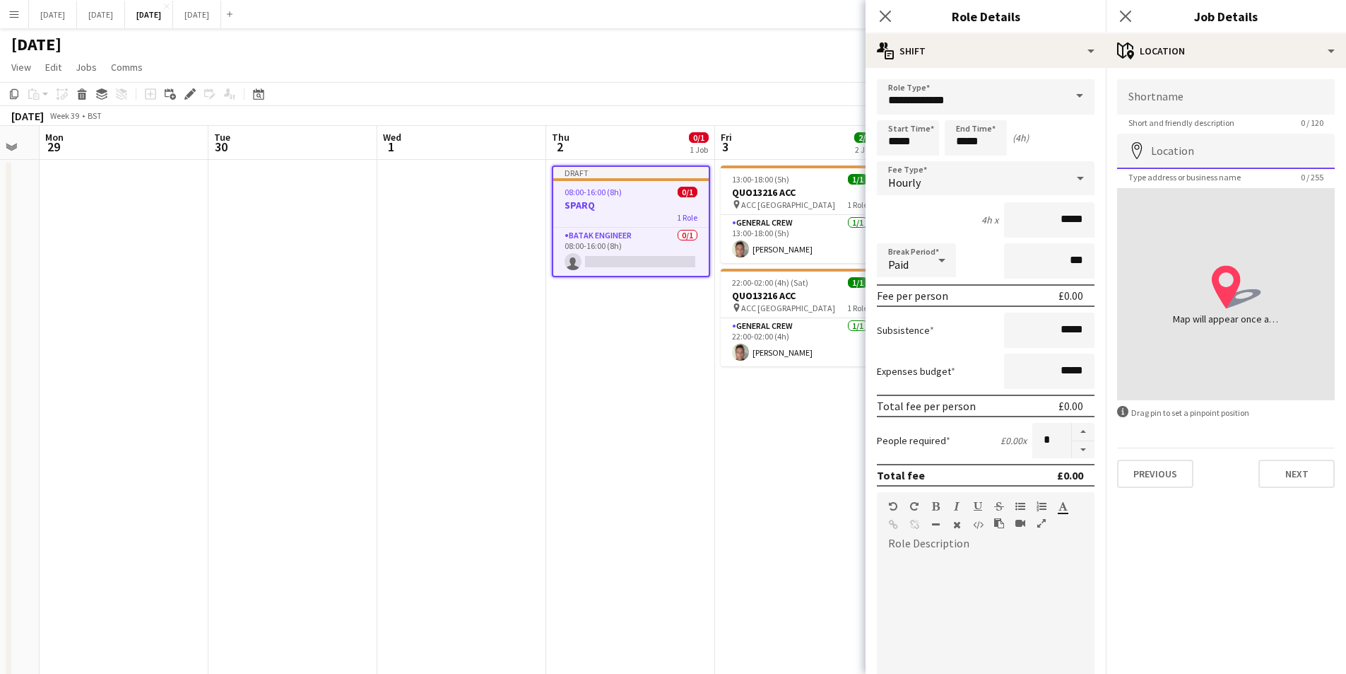
click at [1202, 158] on input "Location" at bounding box center [1226, 151] width 218 height 35
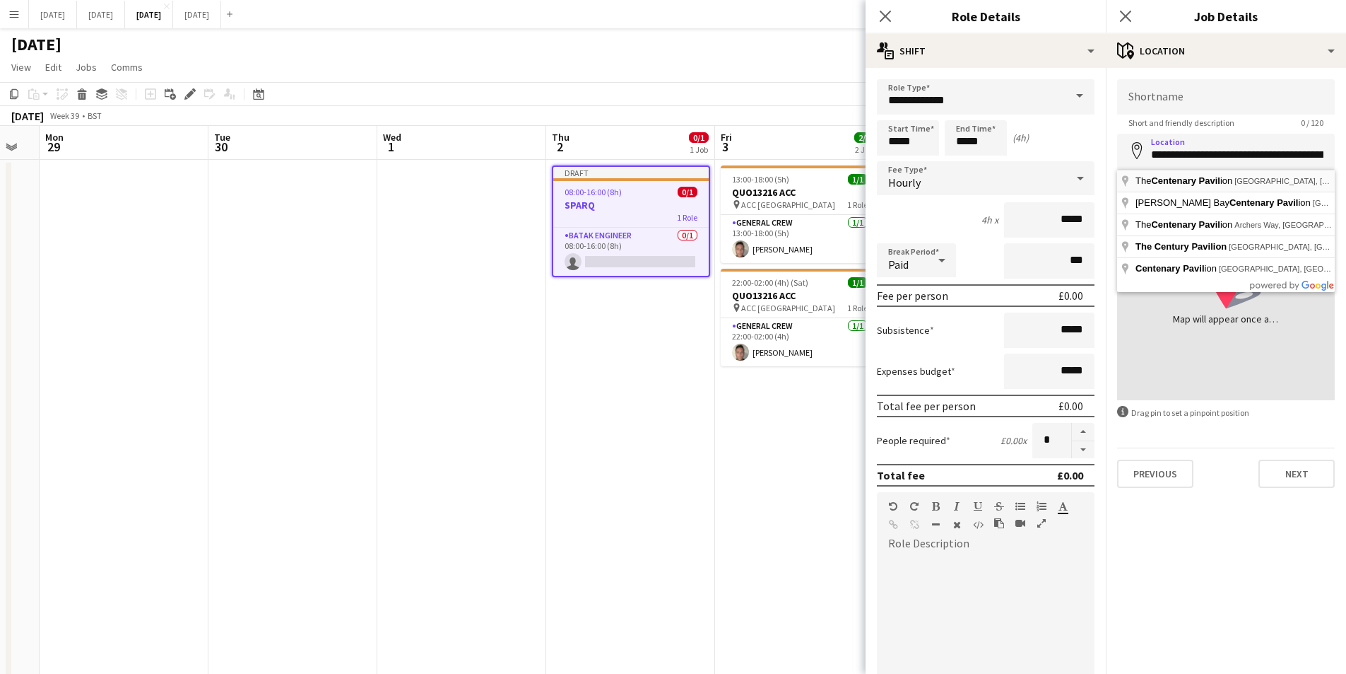
type input "**********"
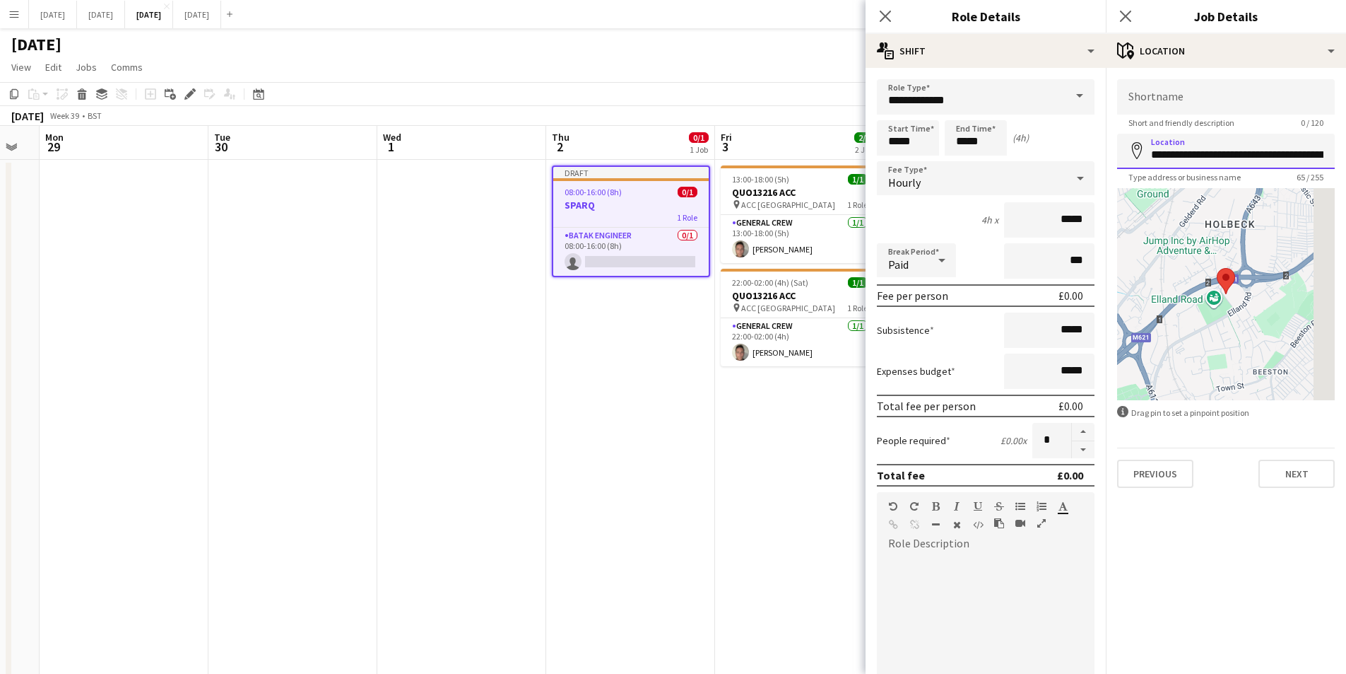
scroll to position [0, 141]
drag, startPoint x: 1149, startPoint y: 153, endPoint x: 1362, endPoint y: 166, distance: 213.8
click at [1346, 166] on html "Menu Boards Boards Boards All jobs Status Workforce Workforce My Workforce Recr…" at bounding box center [673, 486] width 1346 height 973
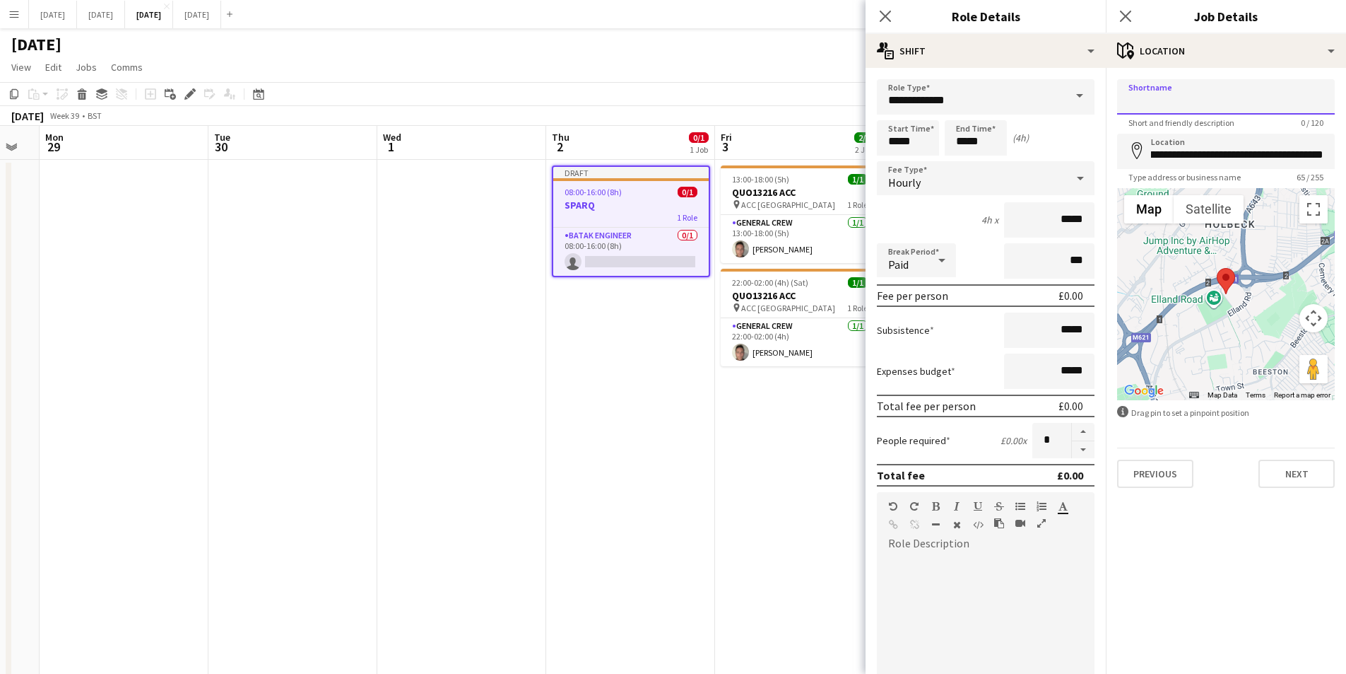
scroll to position [0, 0]
click at [1206, 98] on input "Shortname" at bounding box center [1226, 96] width 218 height 35
paste input "**********"
type input "**********"
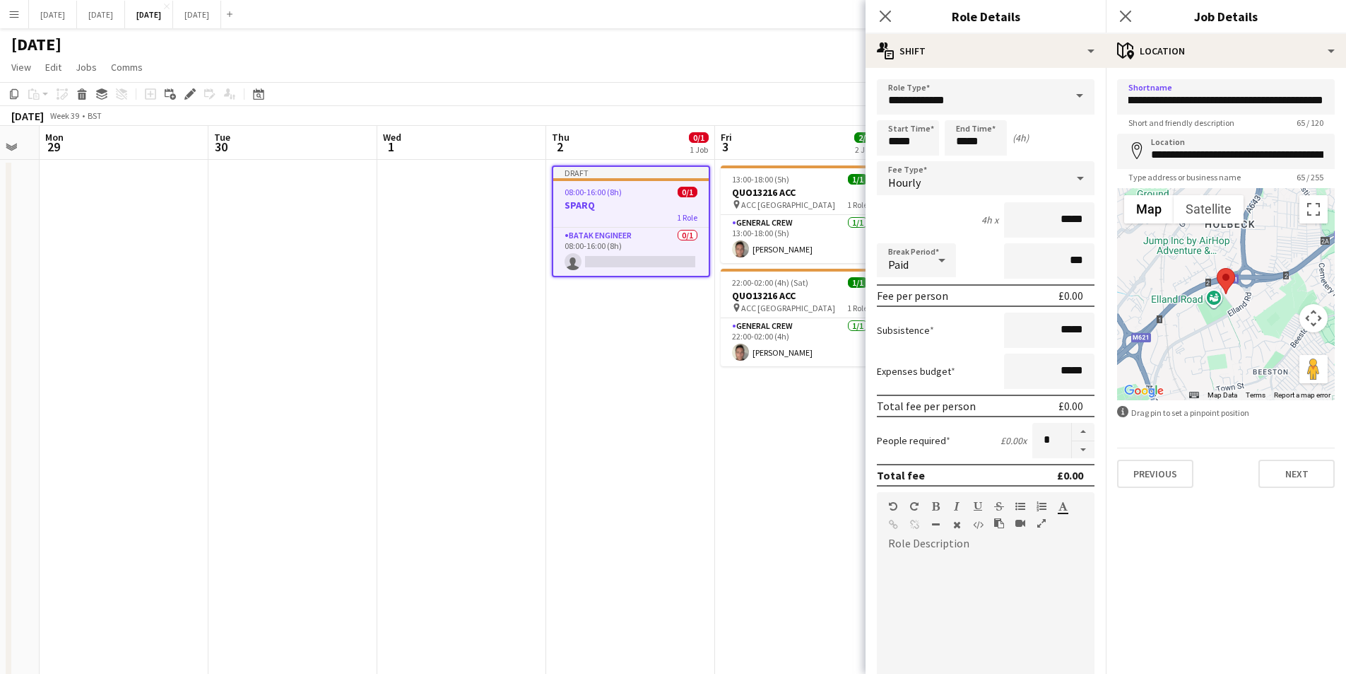
drag, startPoint x: 883, startPoint y: 19, endPoint x: 1154, endPoint y: 18, distance: 270.7
click at [886, 19] on icon "Close pop-in" at bounding box center [885, 16] width 11 height 11
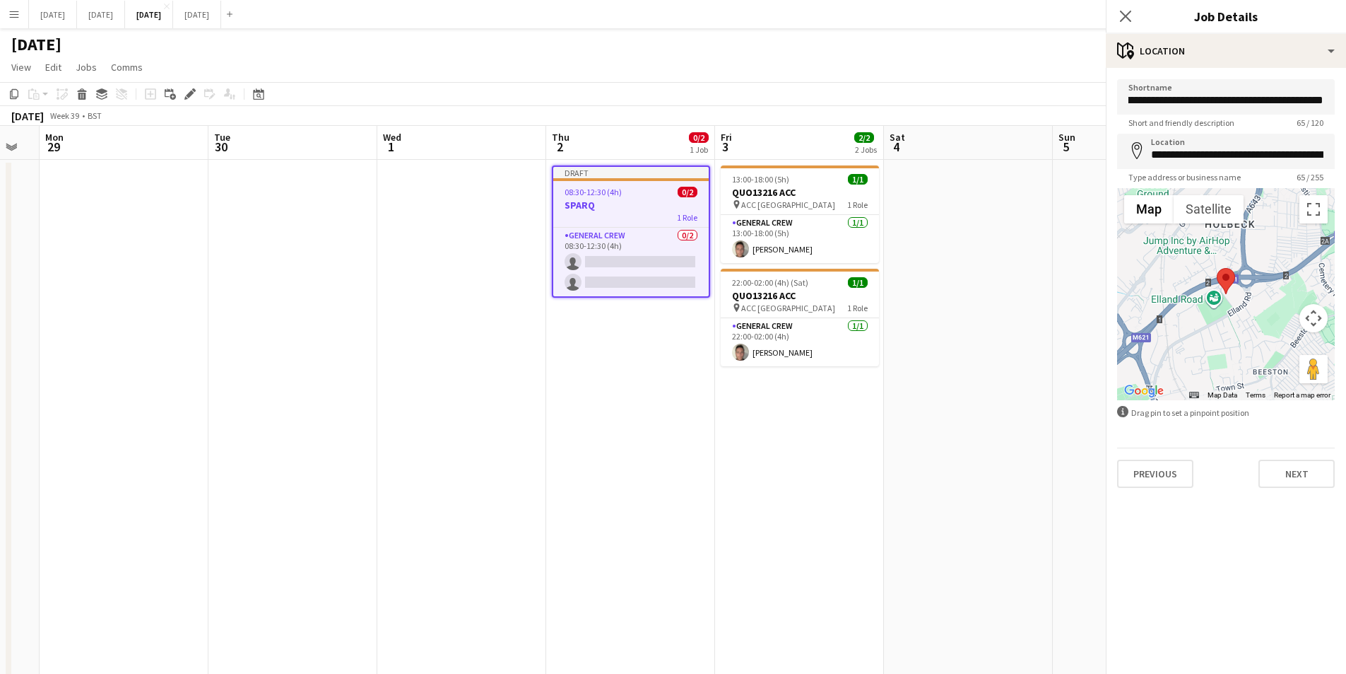
scroll to position [0, 0]
click at [1125, 17] on icon "Close pop-in" at bounding box center [1125, 15] width 13 height 13
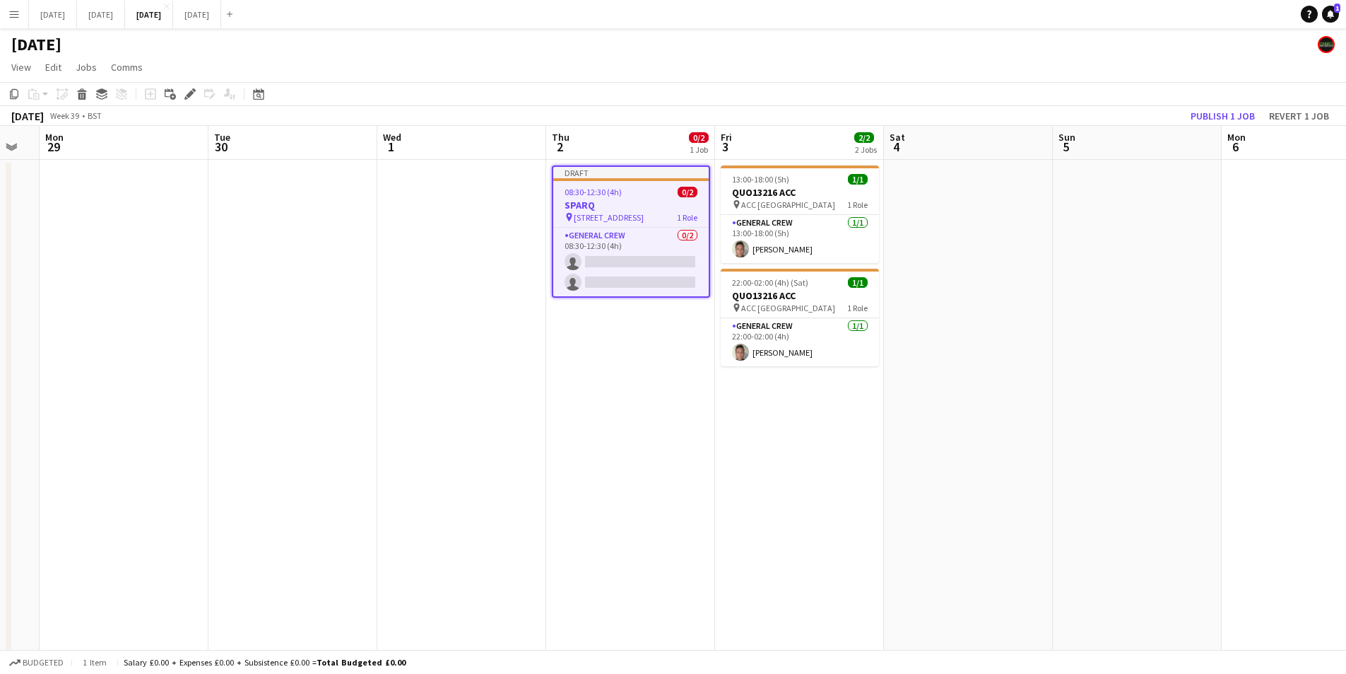
click at [585, 220] on span "The Centenary Pavilion, Lowfields Rd, Beeston, Leeds LS11 0ES, UK" at bounding box center [609, 217] width 70 height 11
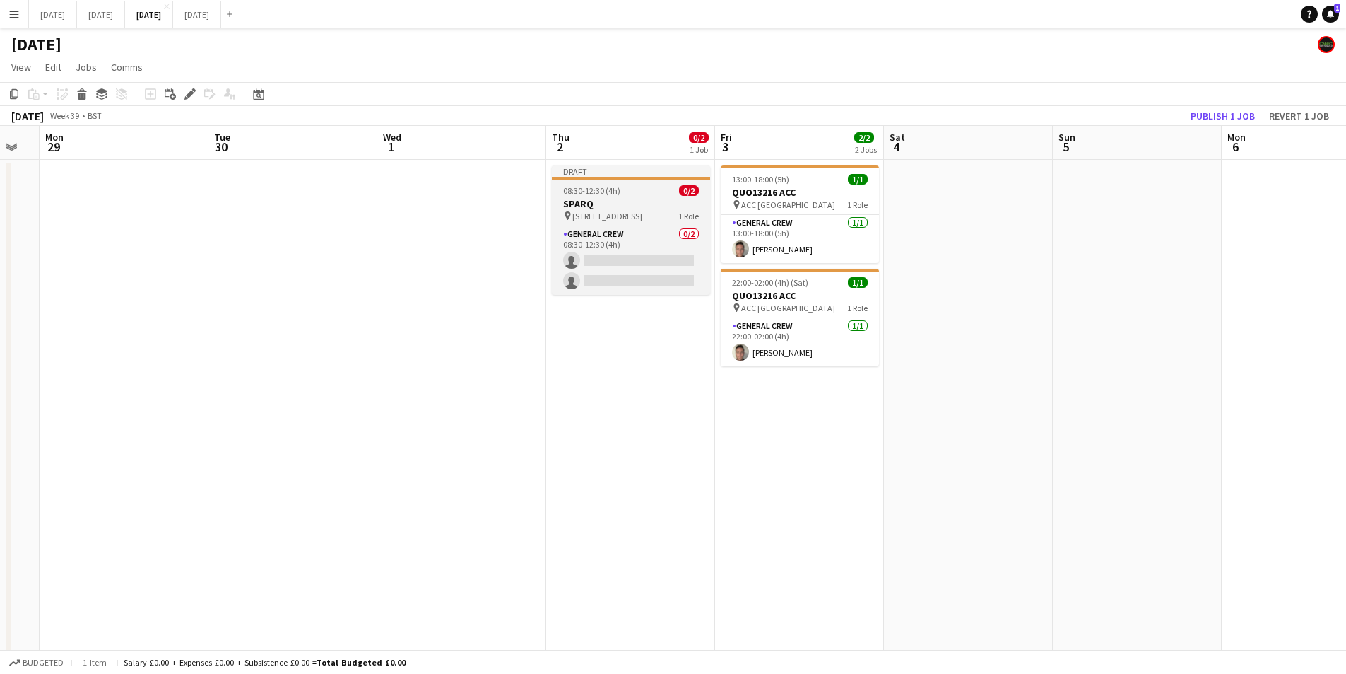
scroll to position [0, 295]
click at [594, 209] on h3 "SPARQ" at bounding box center [635, 203] width 158 height 13
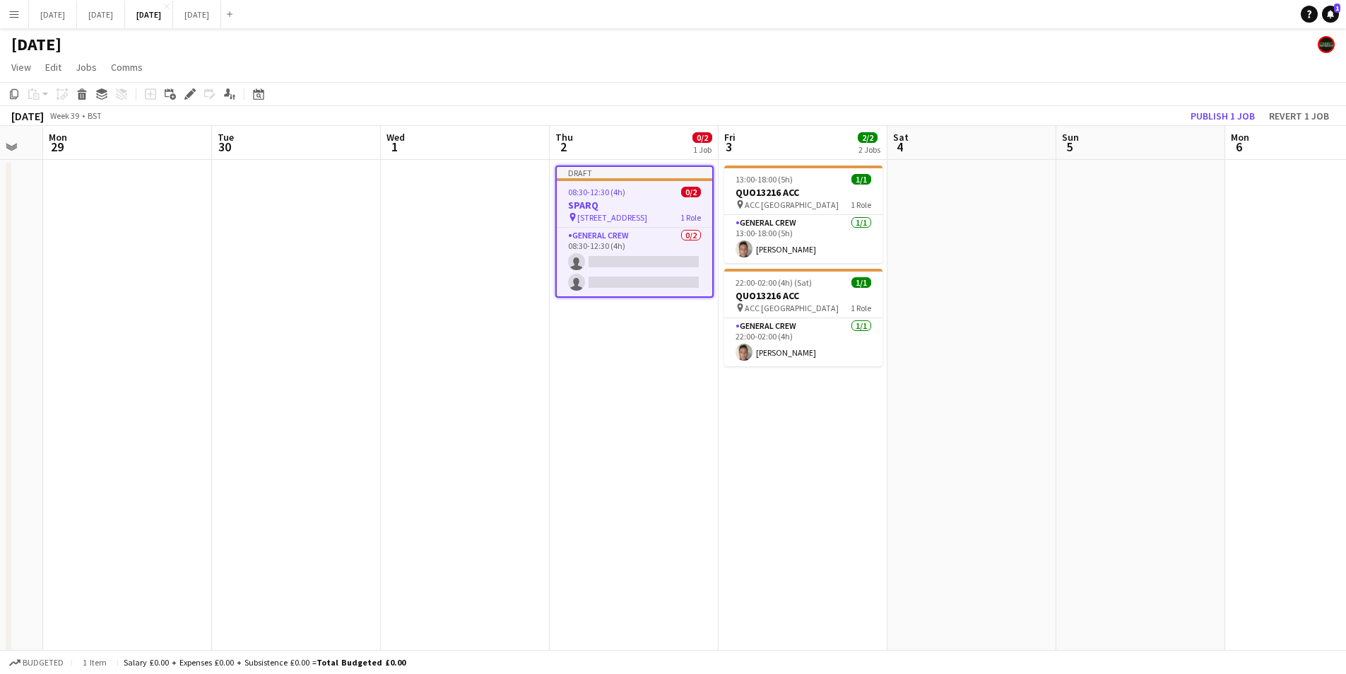
drag, startPoint x: 11, startPoint y: 98, endPoint x: 310, endPoint y: 218, distance: 323.1
click at [11, 98] on icon "Copy" at bounding box center [13, 93] width 11 height 11
click at [623, 385] on app-date-cell "Draft 08:30-12:30 (4h) 0/2 SPARQ pin The Centenary Pavilion, Lowfields Rd, Bees…" at bounding box center [634, 555] width 169 height 790
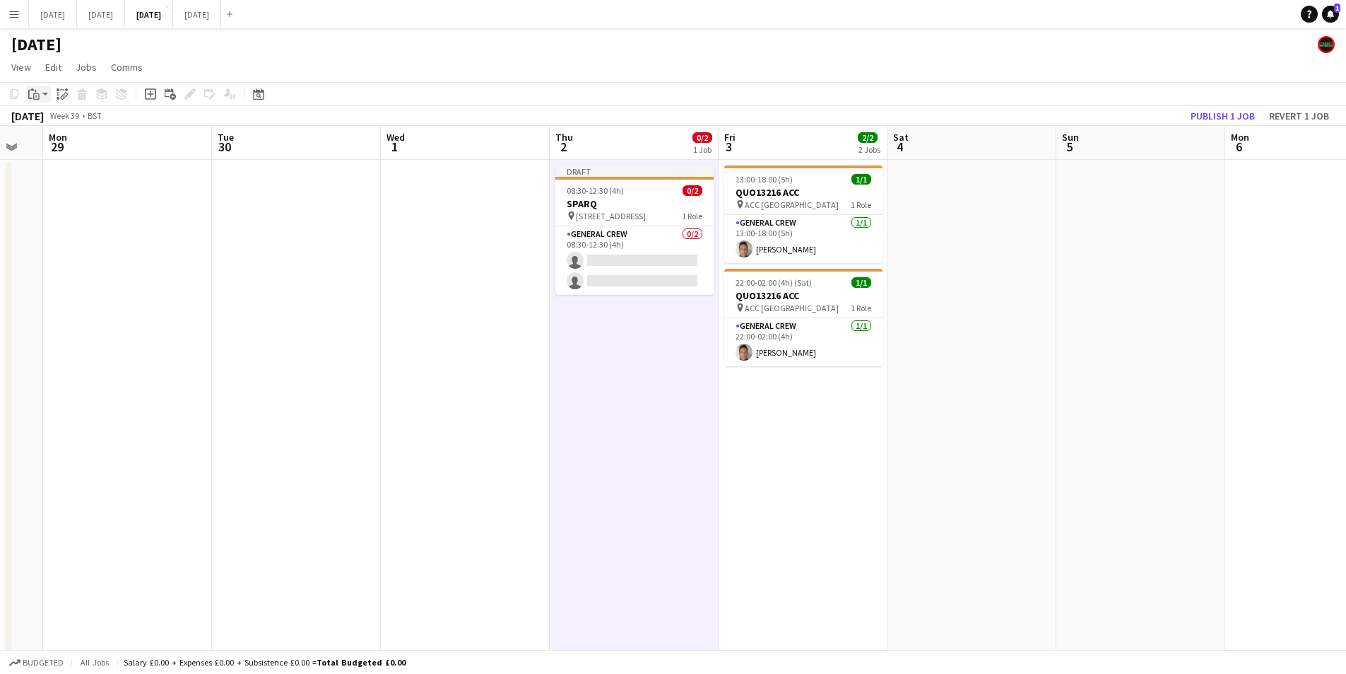
click at [32, 93] on icon "Paste" at bounding box center [33, 93] width 11 height 11
drag, startPoint x: 48, startPoint y: 123, endPoint x: 363, endPoint y: 209, distance: 326.1
click at [48, 121] on link "Paste Ctrl+V" at bounding box center [103, 121] width 133 height 13
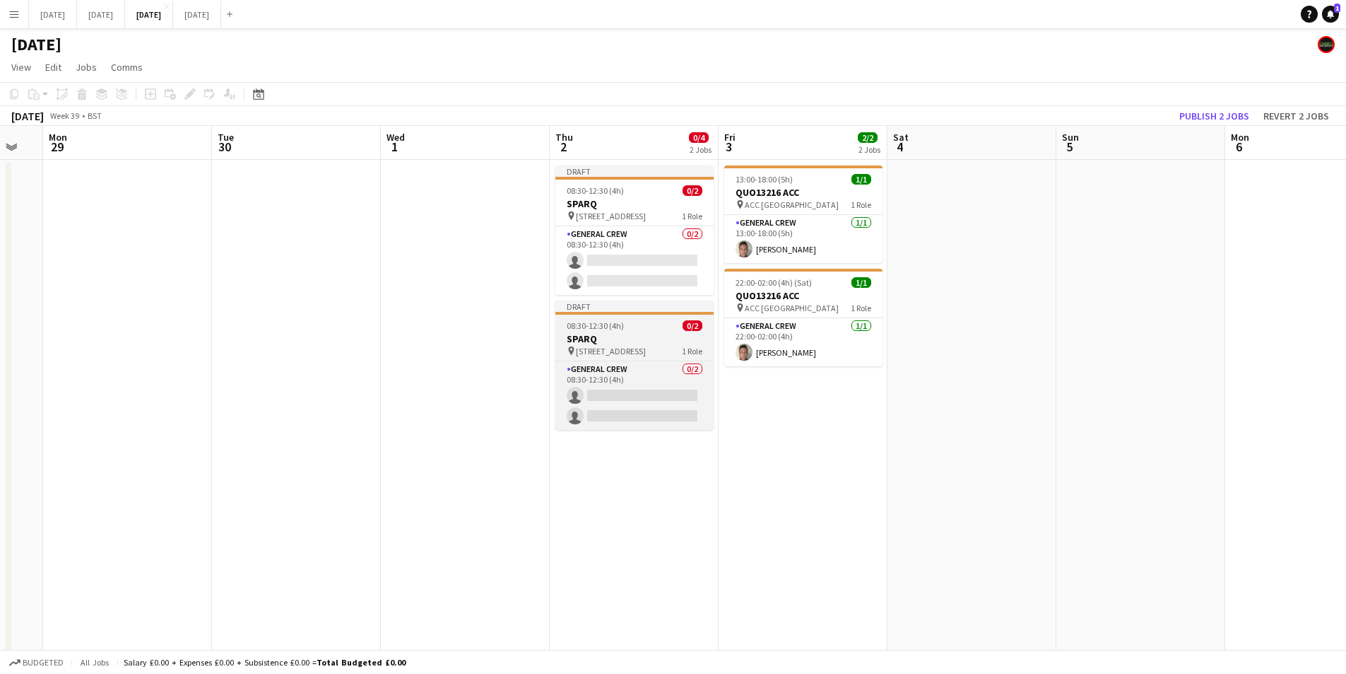
click at [630, 328] on div "08:30-12:30 (4h) 0/2" at bounding box center [635, 325] width 158 height 11
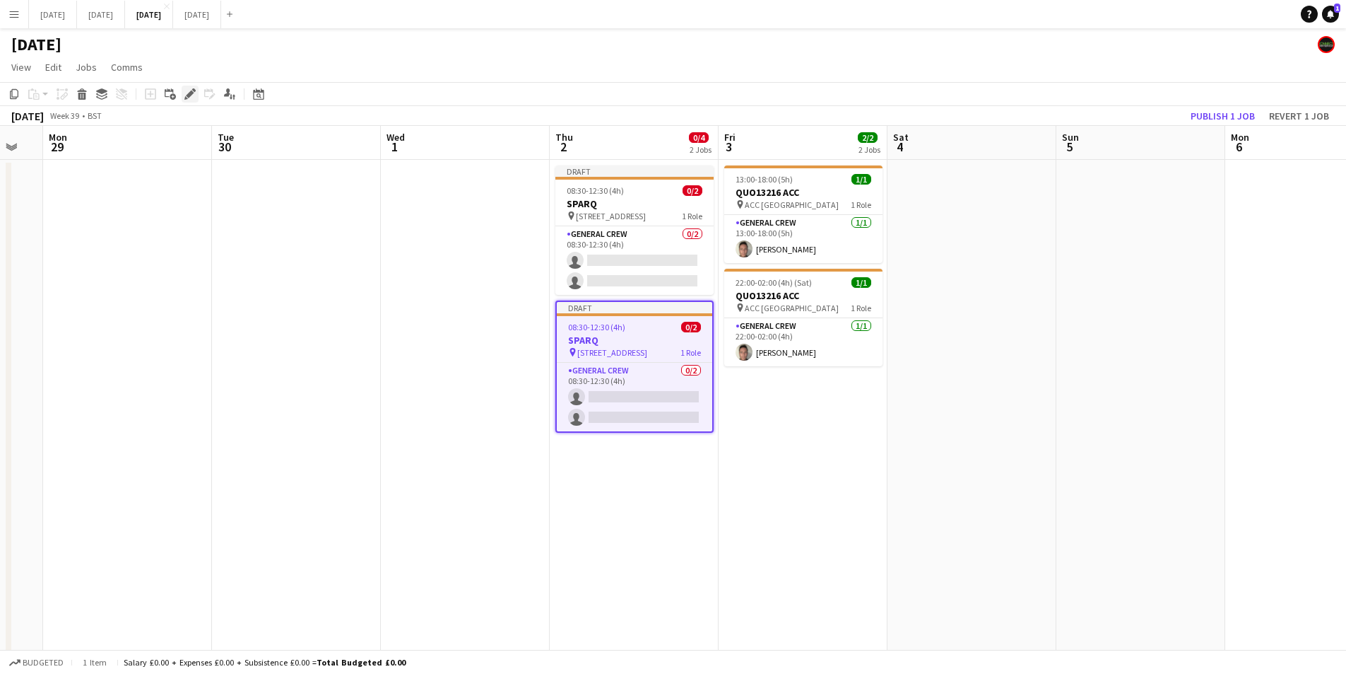
click at [191, 94] on icon at bounding box center [190, 94] width 8 height 8
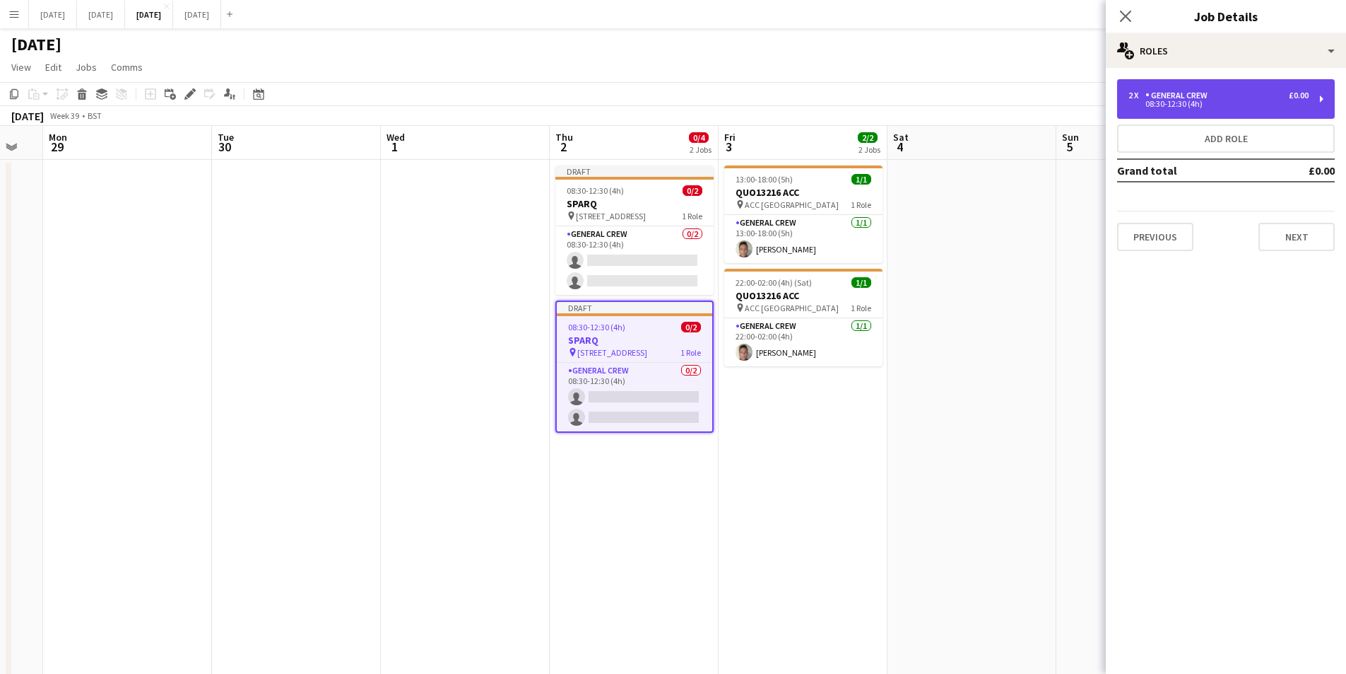
click at [1220, 98] on div "2 x General Crew £0.00" at bounding box center [1219, 95] width 180 height 10
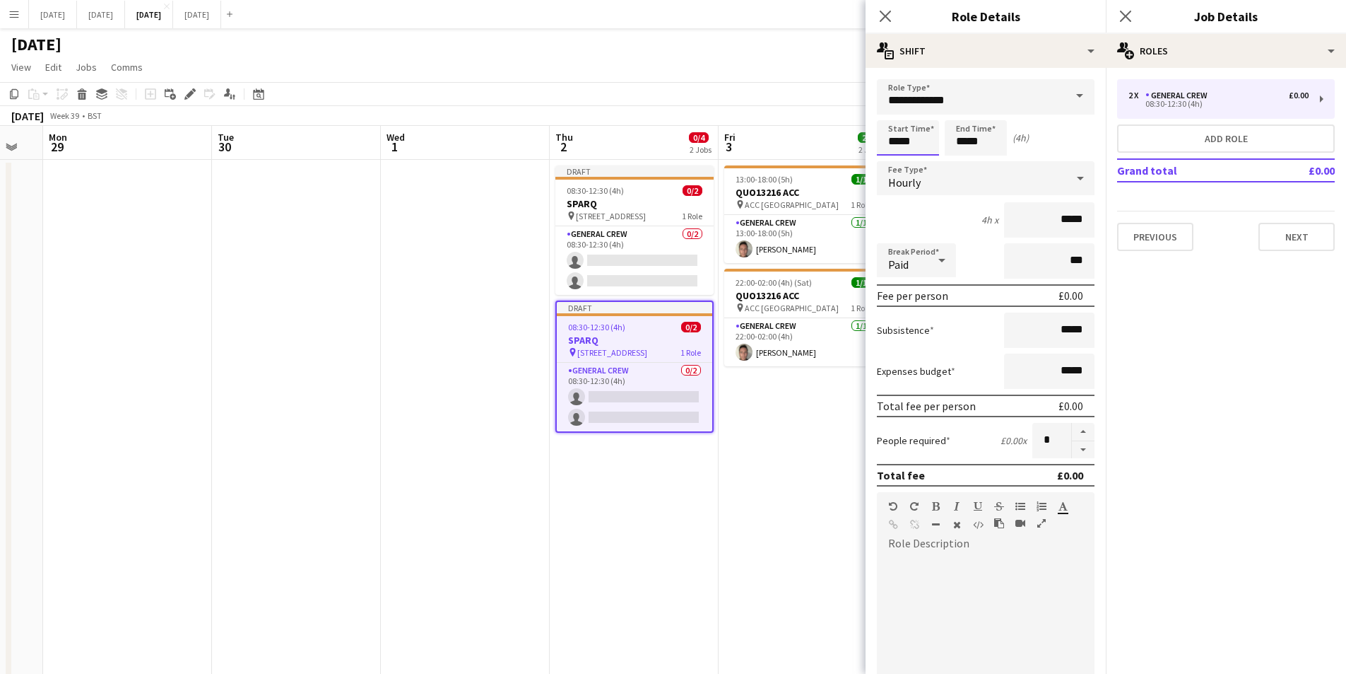
click at [890, 134] on input "*****" at bounding box center [908, 137] width 62 height 35
click at [892, 116] on div at bounding box center [894, 113] width 28 height 14
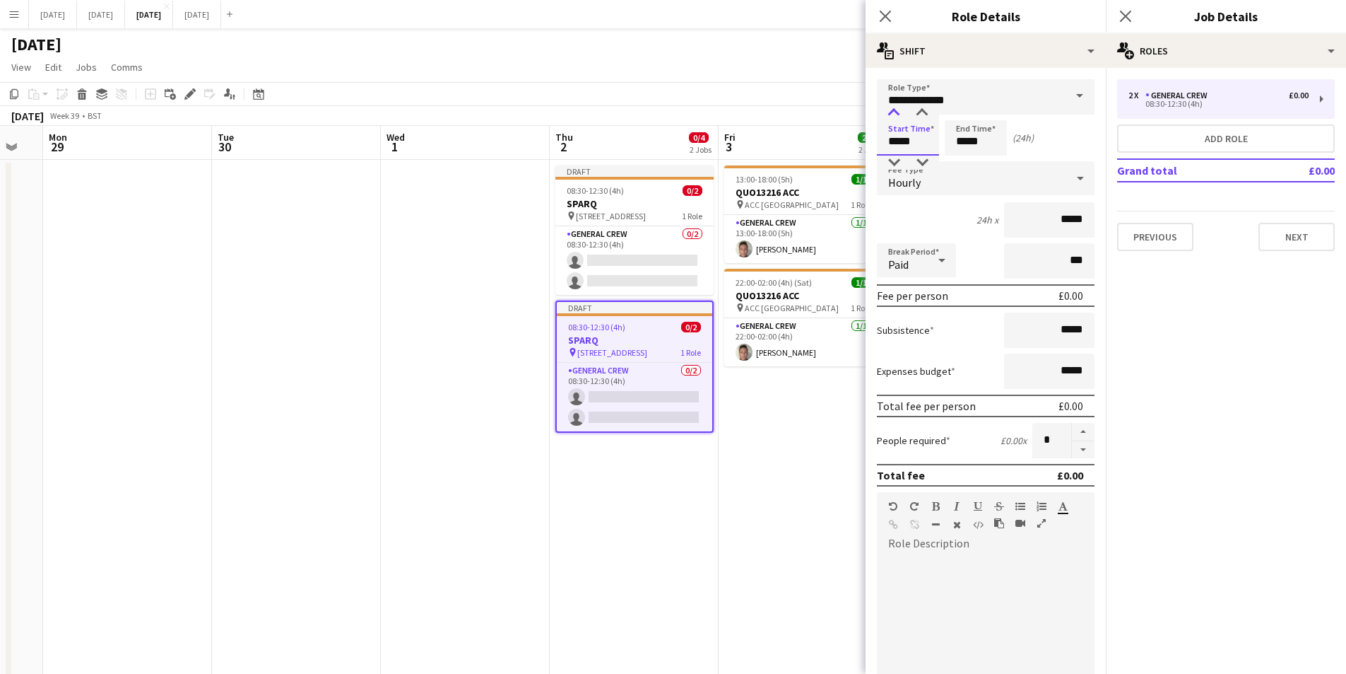
click at [892, 116] on div at bounding box center [894, 113] width 28 height 14
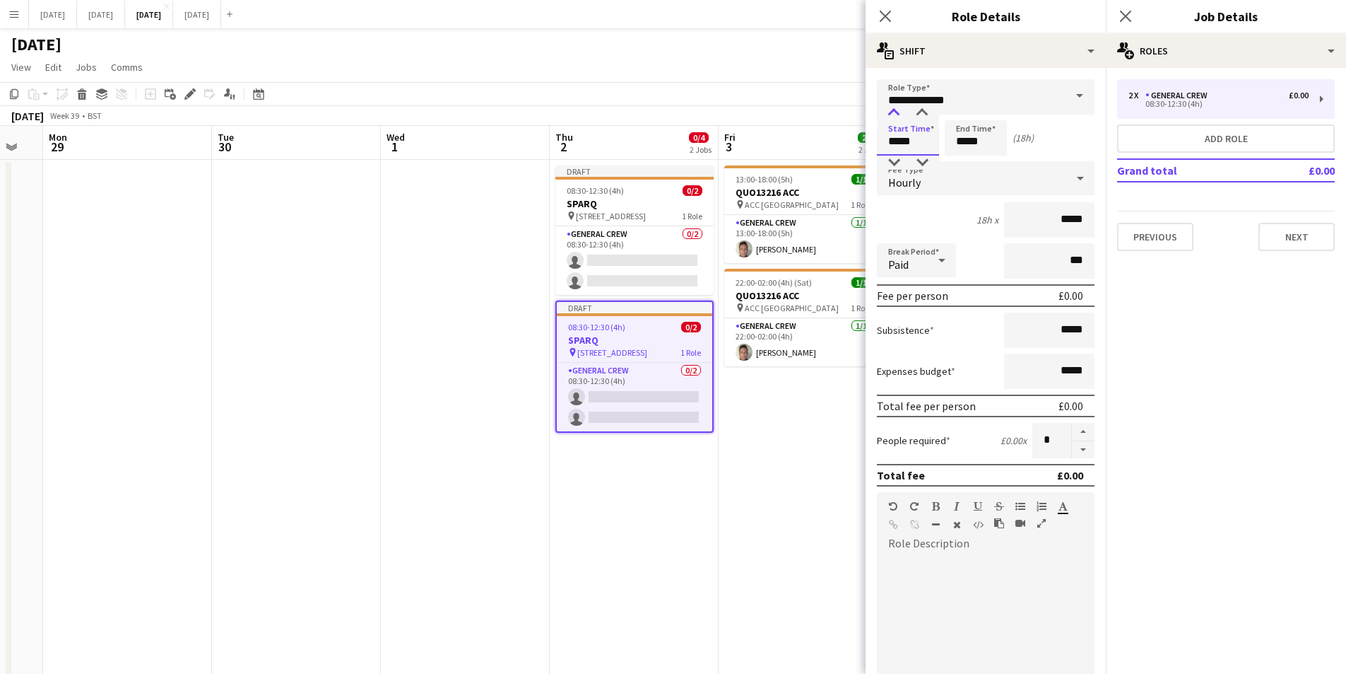
click at [892, 116] on div at bounding box center [894, 113] width 28 height 14
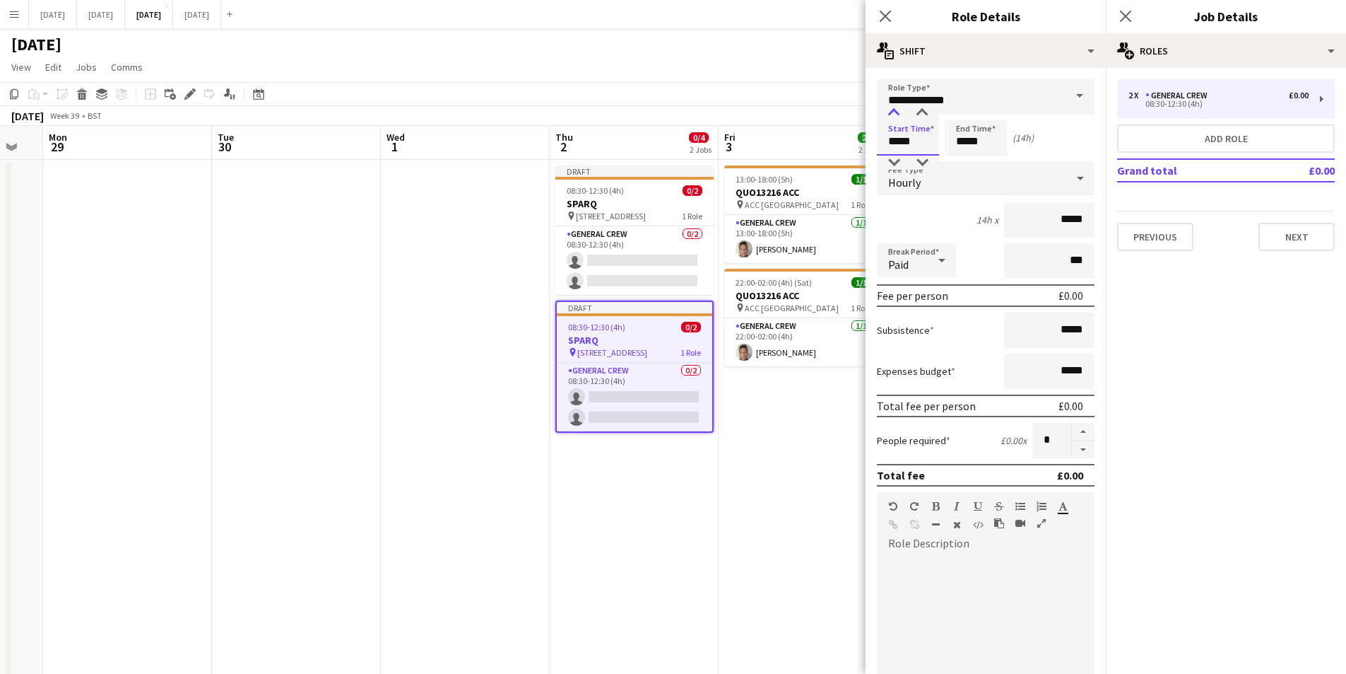
click at [892, 116] on div at bounding box center [894, 113] width 28 height 14
type input "*****"
click at [922, 111] on div at bounding box center [922, 113] width 28 height 14
click at [963, 129] on input "*****" at bounding box center [976, 137] width 62 height 35
click at [994, 110] on div at bounding box center [990, 113] width 28 height 14
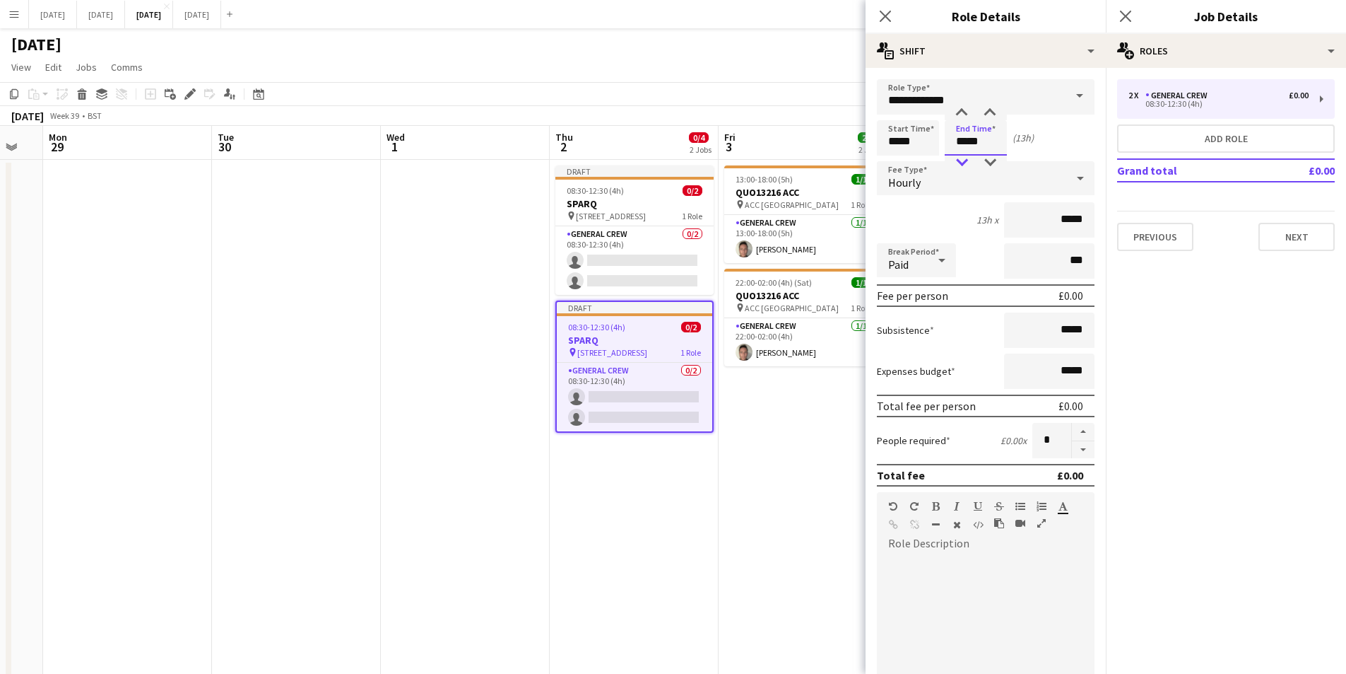
click at [961, 162] on div at bounding box center [962, 162] width 28 height 14
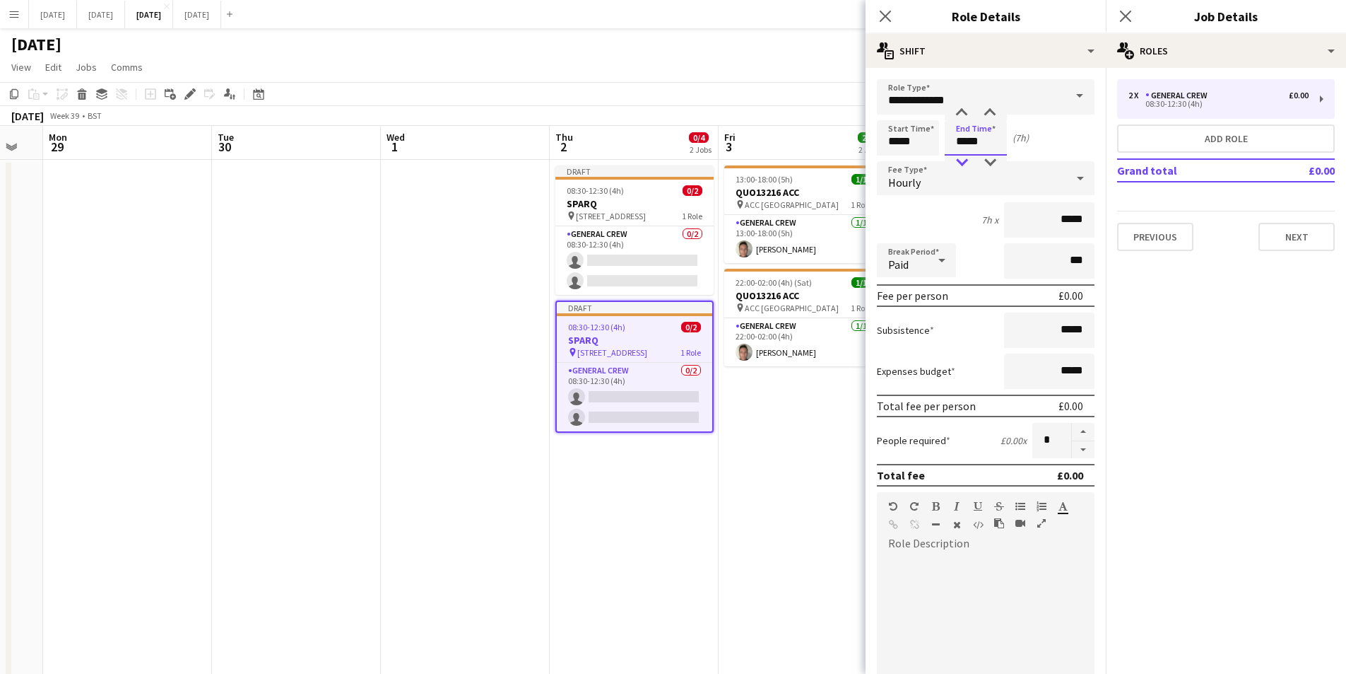
click at [961, 162] on div at bounding box center [962, 162] width 28 height 14
type input "*****"
click at [961, 162] on div at bounding box center [962, 162] width 28 height 14
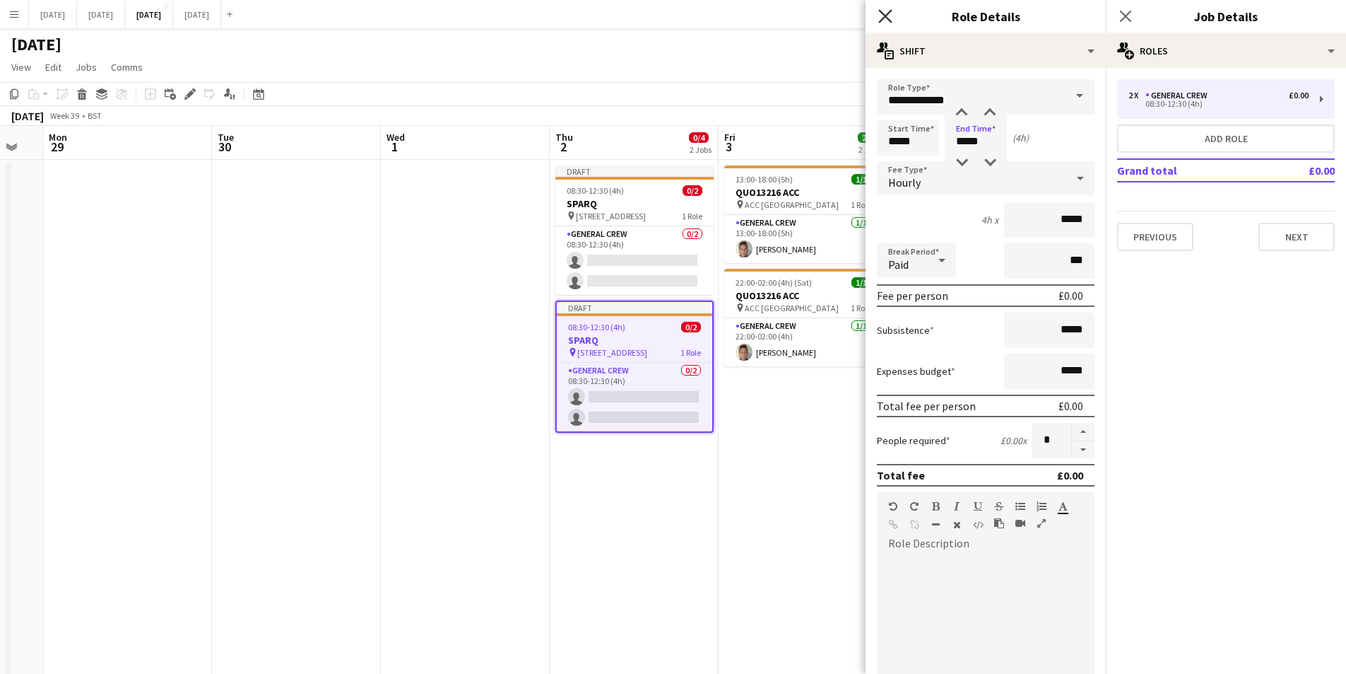
click at [891, 16] on icon "Close pop-in" at bounding box center [885, 15] width 13 height 13
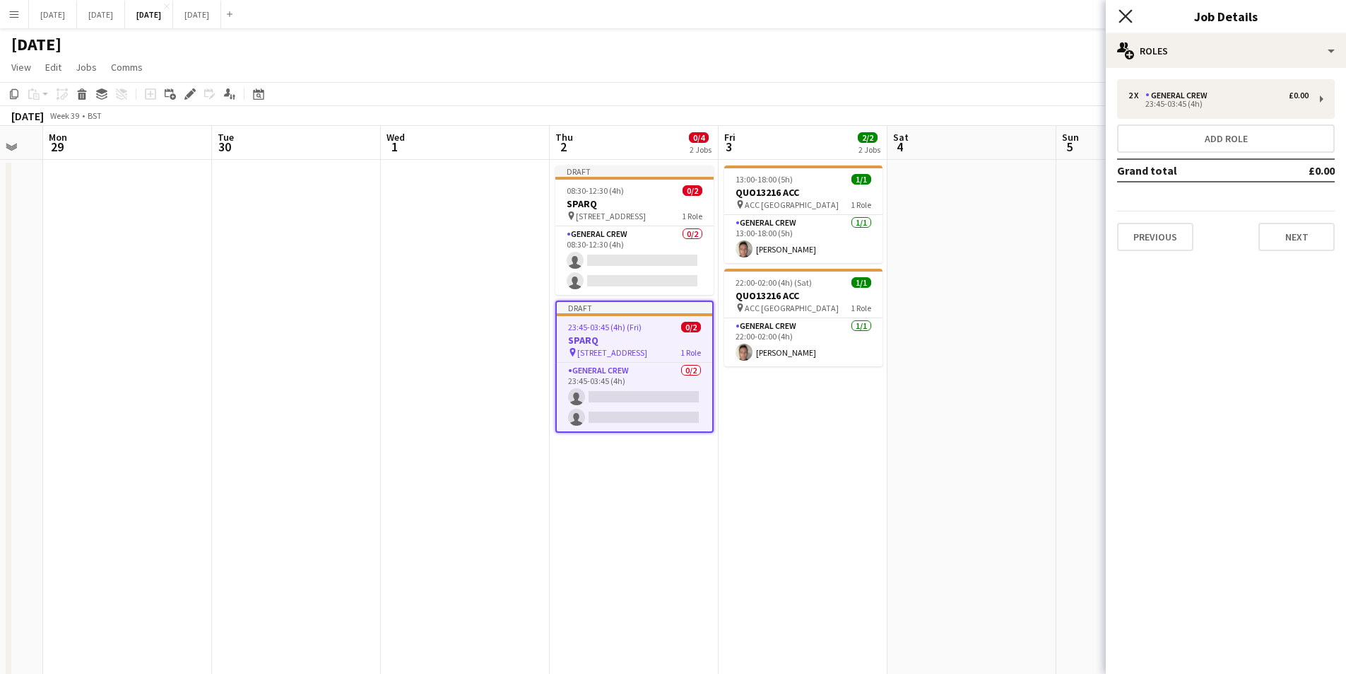
click at [1129, 16] on icon "Close pop-in" at bounding box center [1125, 15] width 13 height 13
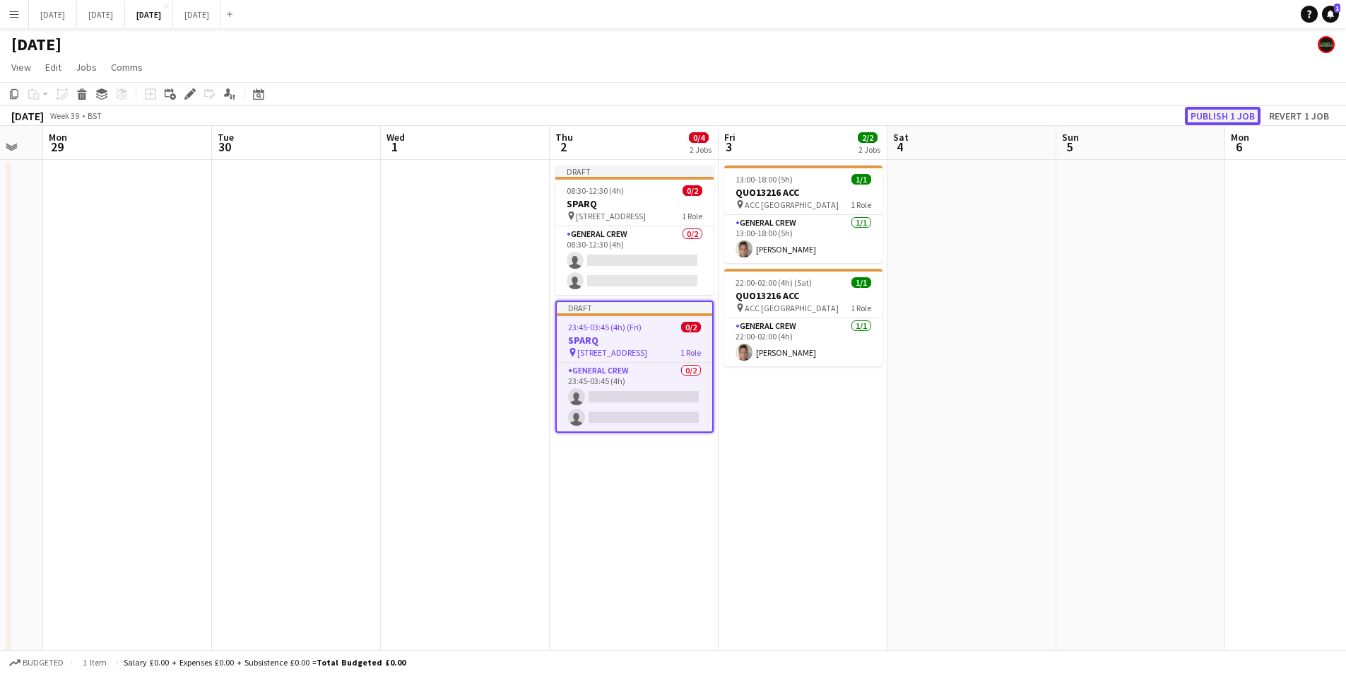
click at [1208, 112] on button "Publish 1 job" at bounding box center [1223, 116] width 76 height 18
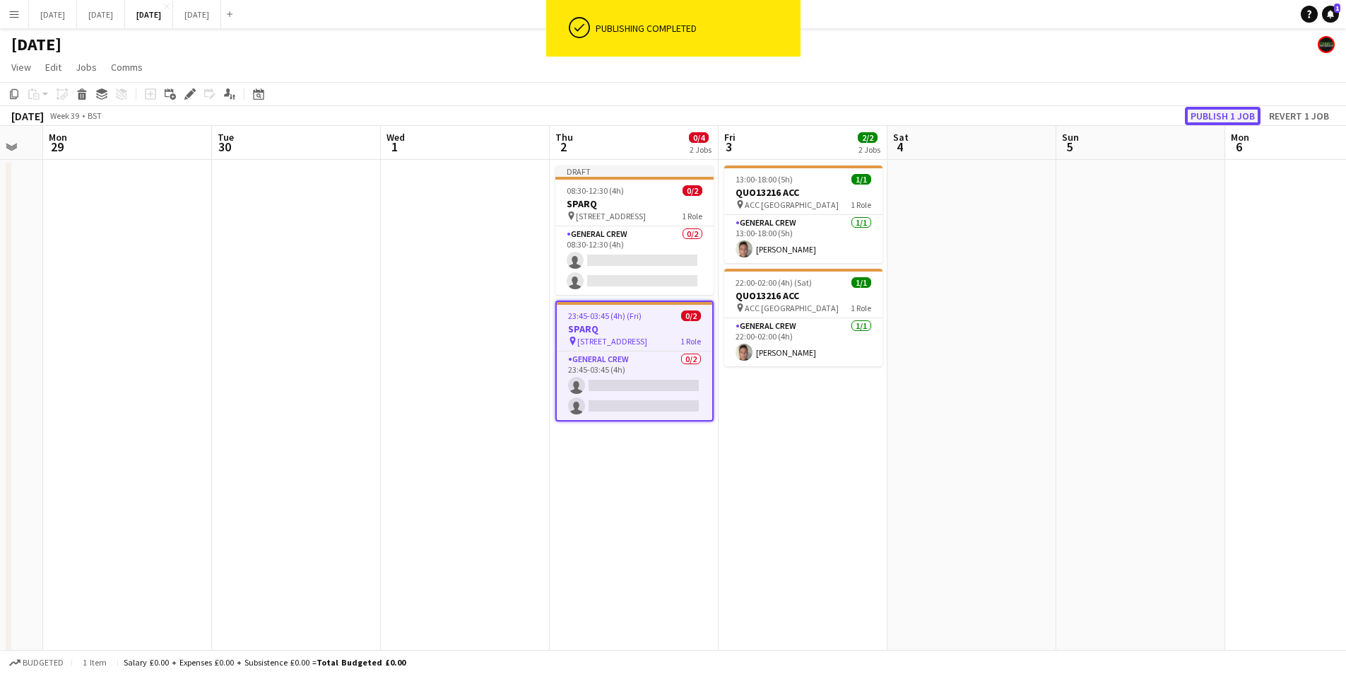
click at [1208, 112] on button "Publish 1 job" at bounding box center [1223, 116] width 76 height 18
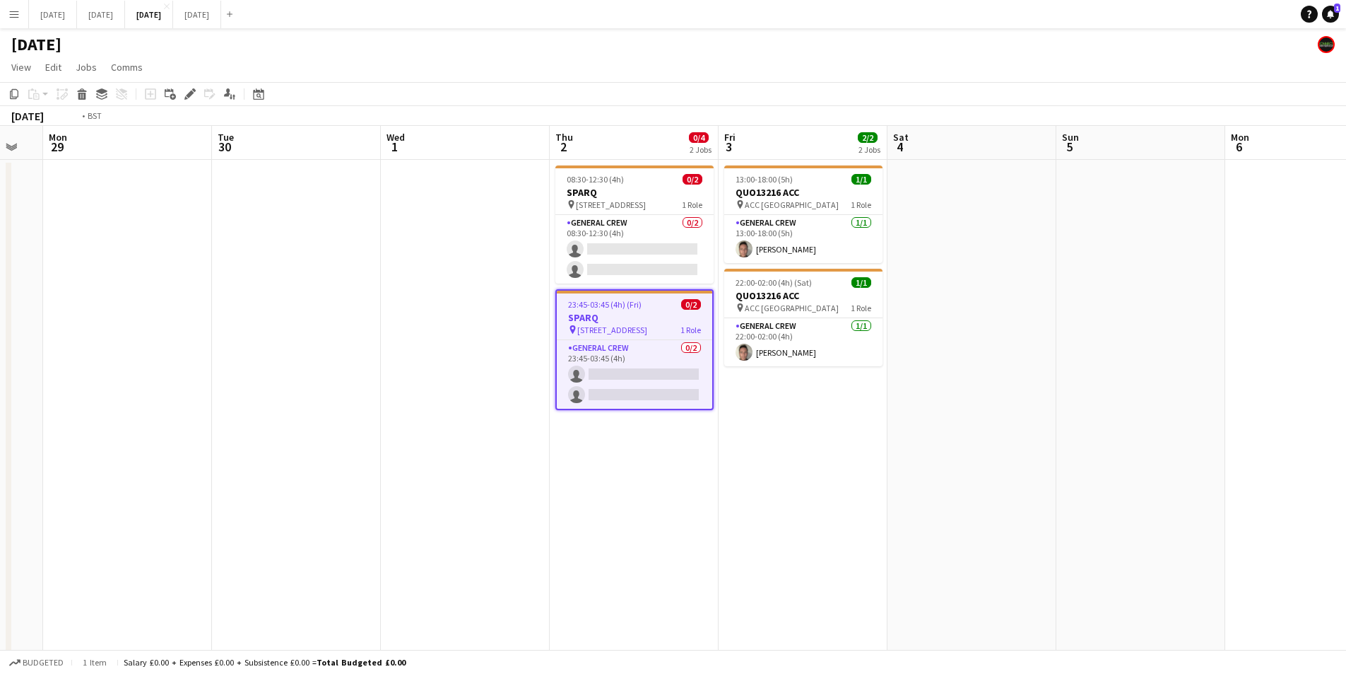
drag, startPoint x: 1158, startPoint y: 433, endPoint x: 1066, endPoint y: 491, distance: 109.6
click at [600, 400] on app-calendar-viewport "Sat 27 Sun 28 Mon 29 Tue 30 Wed 1 Thu 2 0/4 2 Jobs Fri 3 2/2 2 Jobs Sat 4 Sun 5…" at bounding box center [673, 537] width 1346 height 823
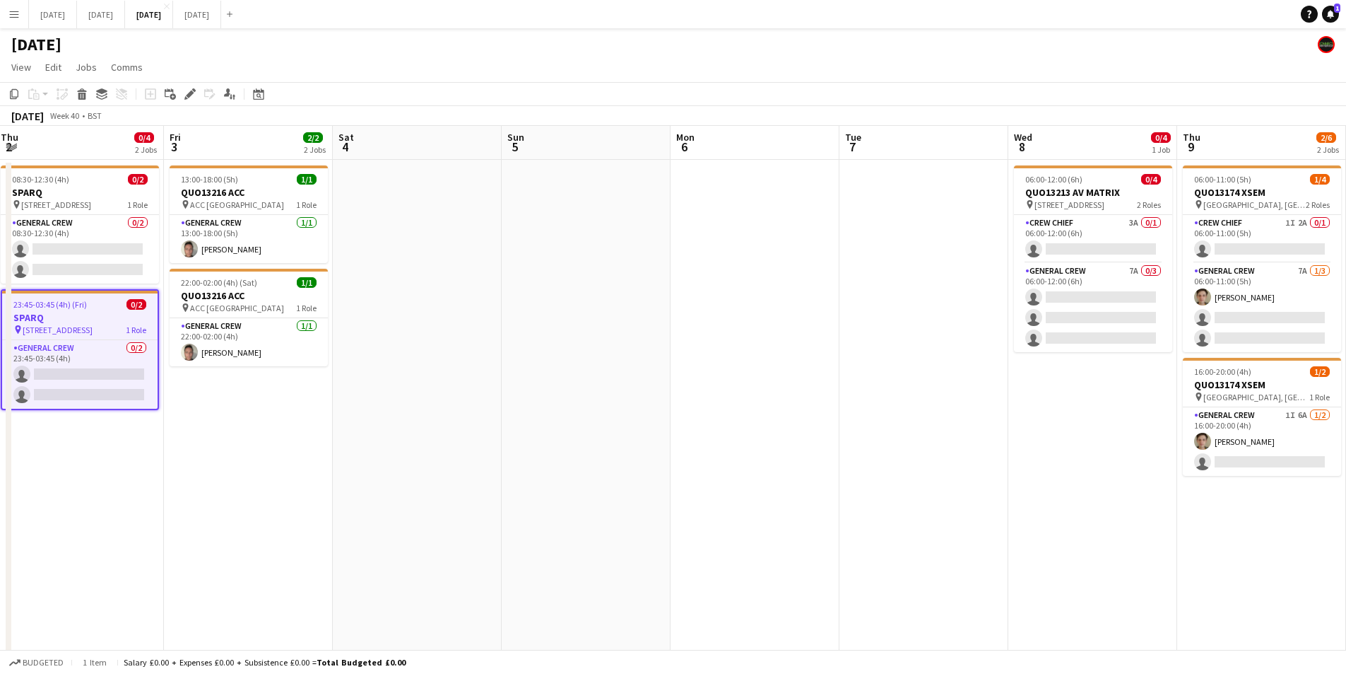
drag, startPoint x: 688, startPoint y: 459, endPoint x: 549, endPoint y: 445, distance: 139.3
click at [500, 430] on app-calendar-viewport "Tue 30 Wed 1 Thu 2 0/4 2 Jobs Fri 3 2/2 2 Jobs Sat 4 Sun 5 Mon 6 Tue 7 Wed 8 0/…" at bounding box center [673, 537] width 1346 height 823
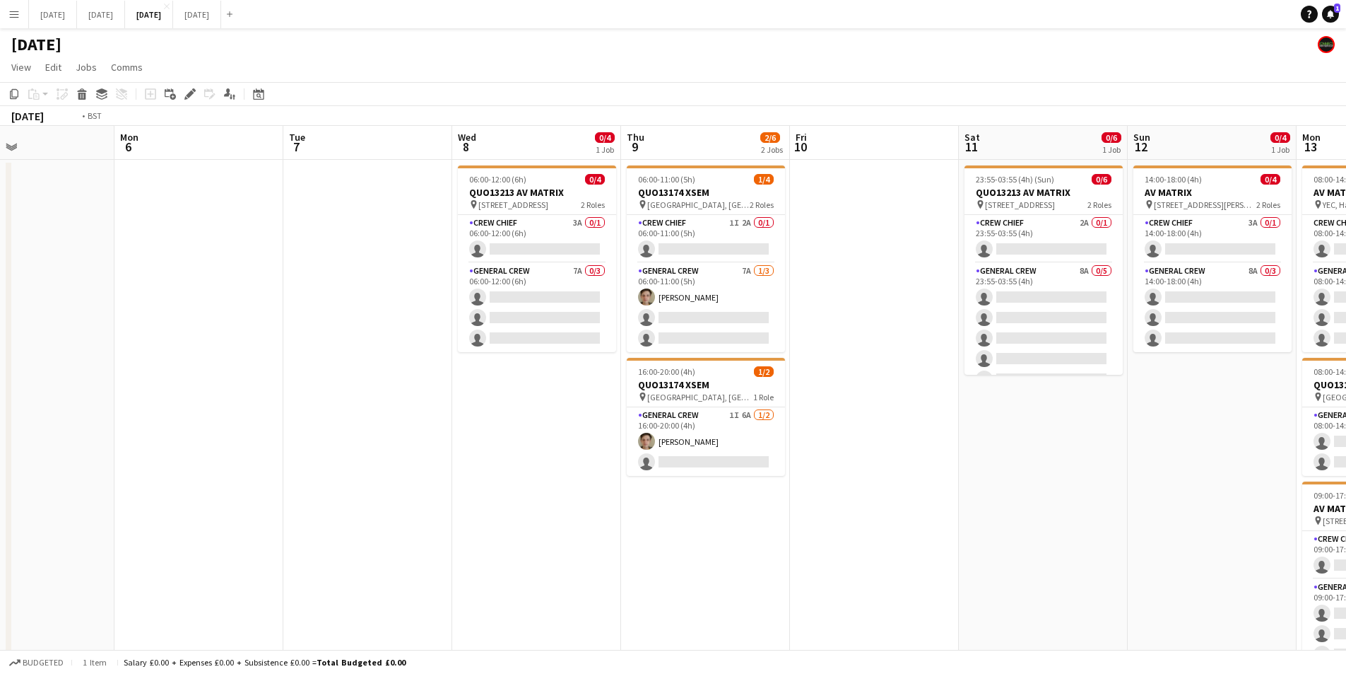
drag, startPoint x: 630, startPoint y: 458, endPoint x: 615, endPoint y: 452, distance: 16.1
click at [601, 454] on app-calendar-viewport "Thu 2 0/4 2 Jobs Fri 3 2/2 2 Jobs Sat 4 Sun 5 Mon 6 Tue 7 Wed 8 0/4 1 Job Thu 9…" at bounding box center [673, 537] width 1346 height 823
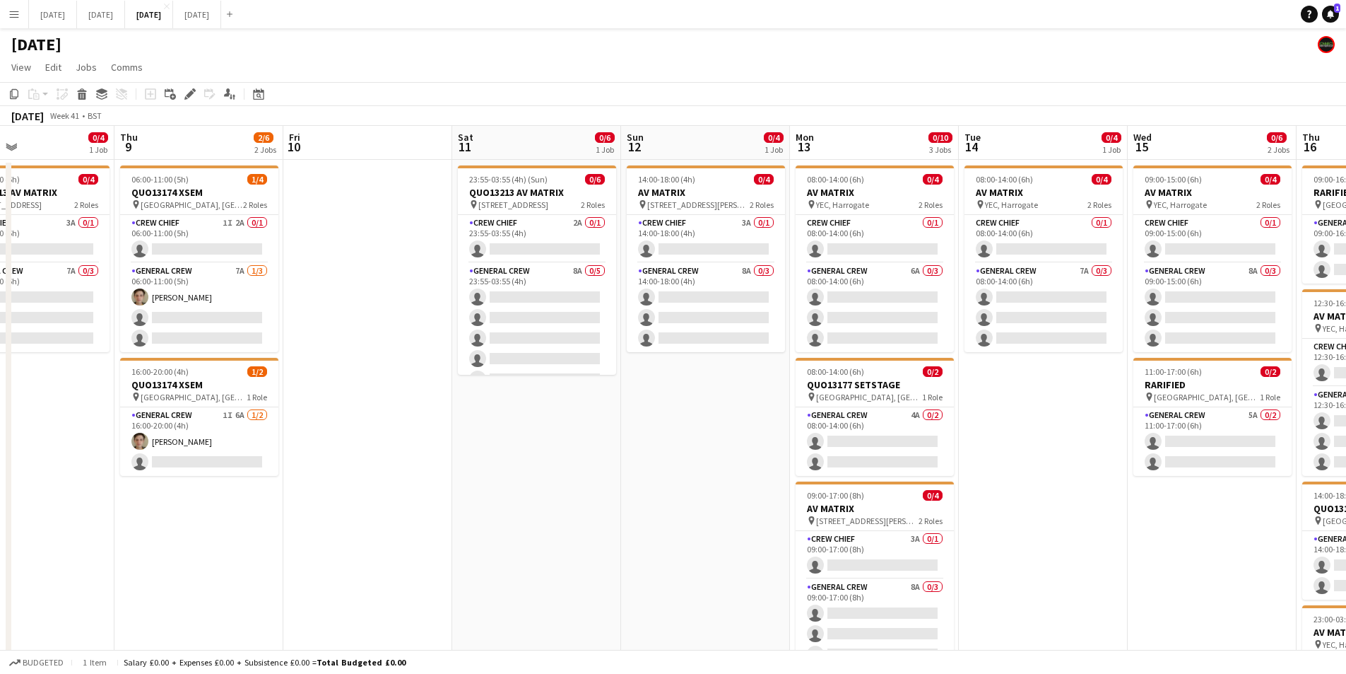
drag, startPoint x: 615, startPoint y: 452, endPoint x: 505, endPoint y: 433, distance: 111.9
click at [505, 433] on app-calendar-viewport "Sun 5 Mon 6 Tue 7 Wed 8 0/4 1 Job Thu 9 2/6 2 Jobs Fri 10 Sat 11 0/6 1 Job Sun …" at bounding box center [673, 537] width 1346 height 823
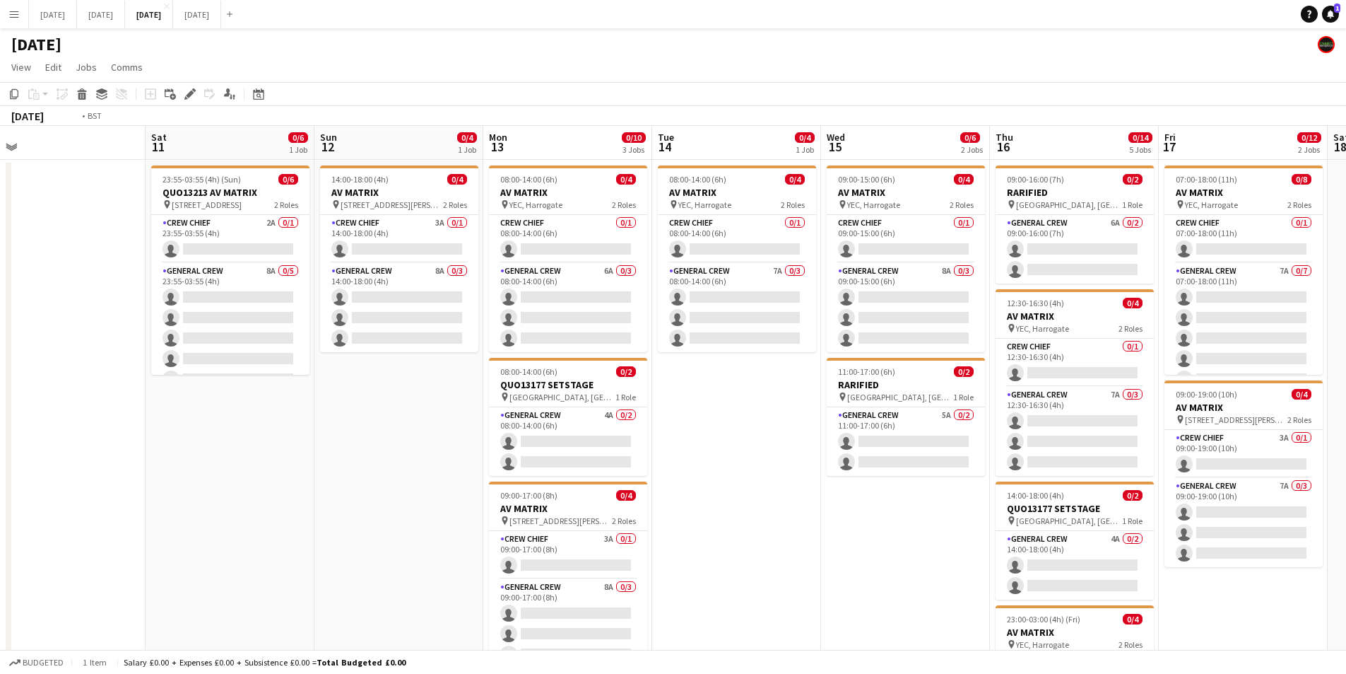
drag, startPoint x: 553, startPoint y: 447, endPoint x: 605, endPoint y: 456, distance: 52.4
click at [486, 434] on app-calendar-viewport "Wed 8 0/4 1 Job Thu 9 2/6 2 Jobs Fri 10 Sat 11 0/6 1 Job Sun 12 0/4 1 Job Mon 1…" at bounding box center [673, 537] width 1346 height 823
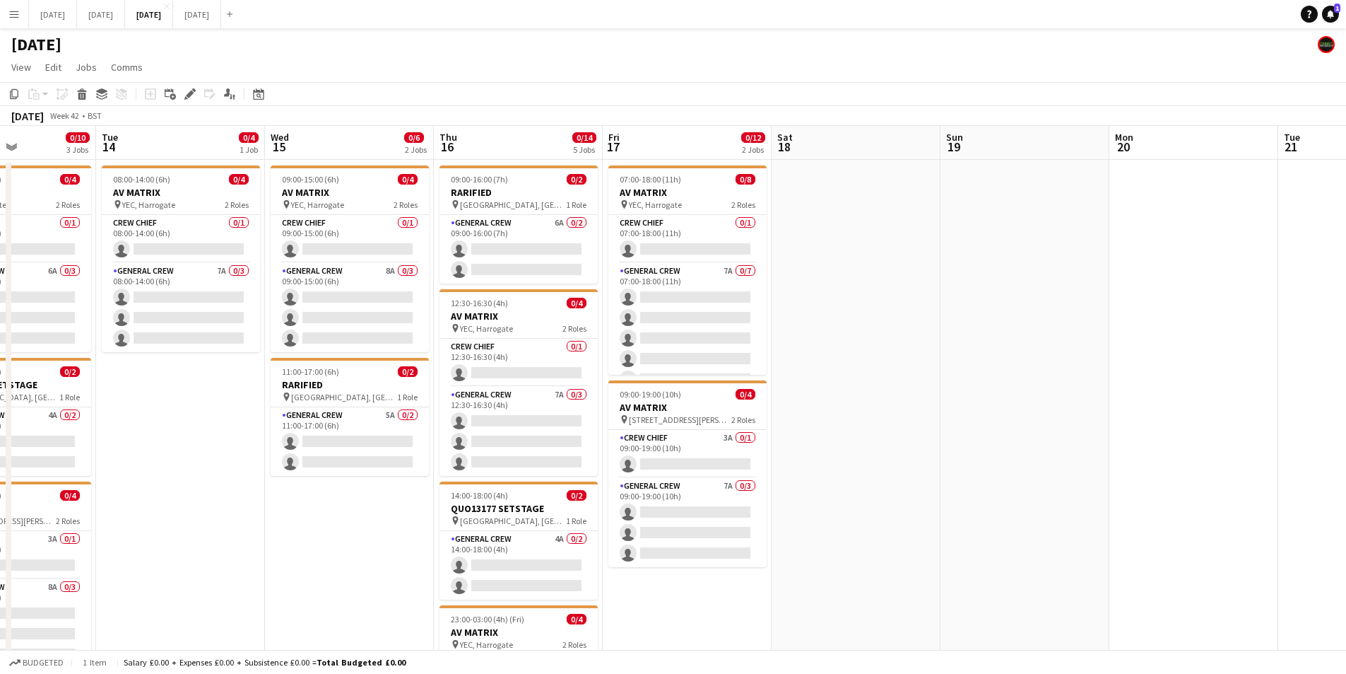
drag, startPoint x: 685, startPoint y: 406, endPoint x: 623, endPoint y: 394, distance: 62.7
click at [621, 393] on app-calendar-viewport "Sat 11 0/6 1 Job Sun 12 0/4 1 Job Mon 13 0/10 3 Jobs Tue 14 0/4 1 Job Wed 15 0/…" at bounding box center [673, 537] width 1346 height 823
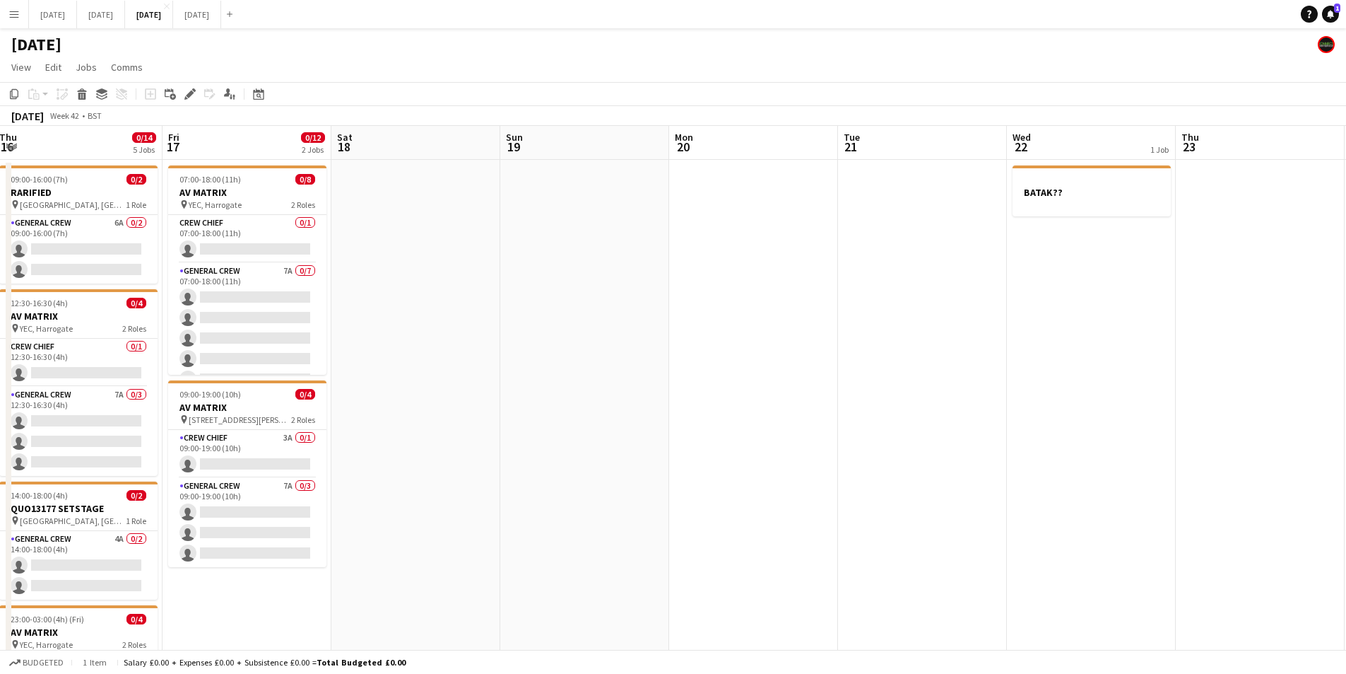
drag, startPoint x: 790, startPoint y: 404, endPoint x: 725, endPoint y: 394, distance: 65.2
click at [725, 394] on app-calendar-viewport "Mon 13 0/10 3 Jobs Tue 14 0/4 1 Job Wed 15 0/6 2 Jobs Thu 16 0/14 5 Jobs Fri 17…" at bounding box center [673, 537] width 1346 height 823
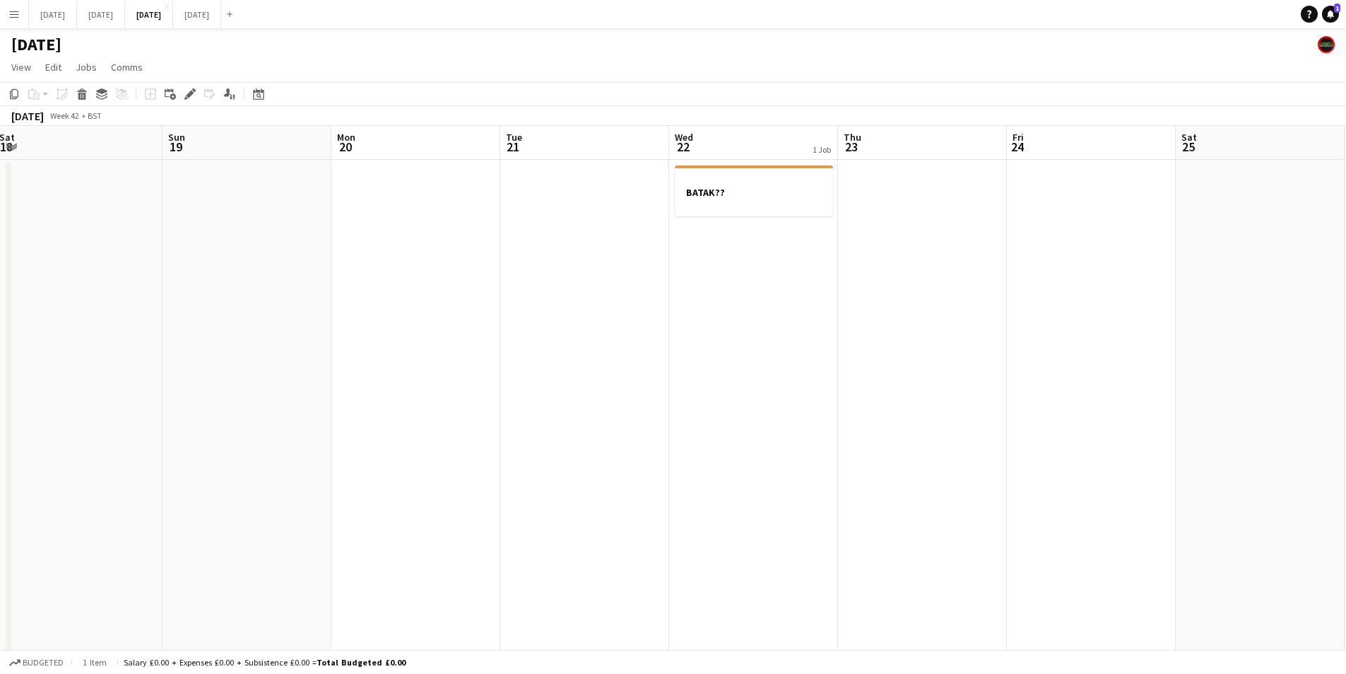
scroll to position [0, 450]
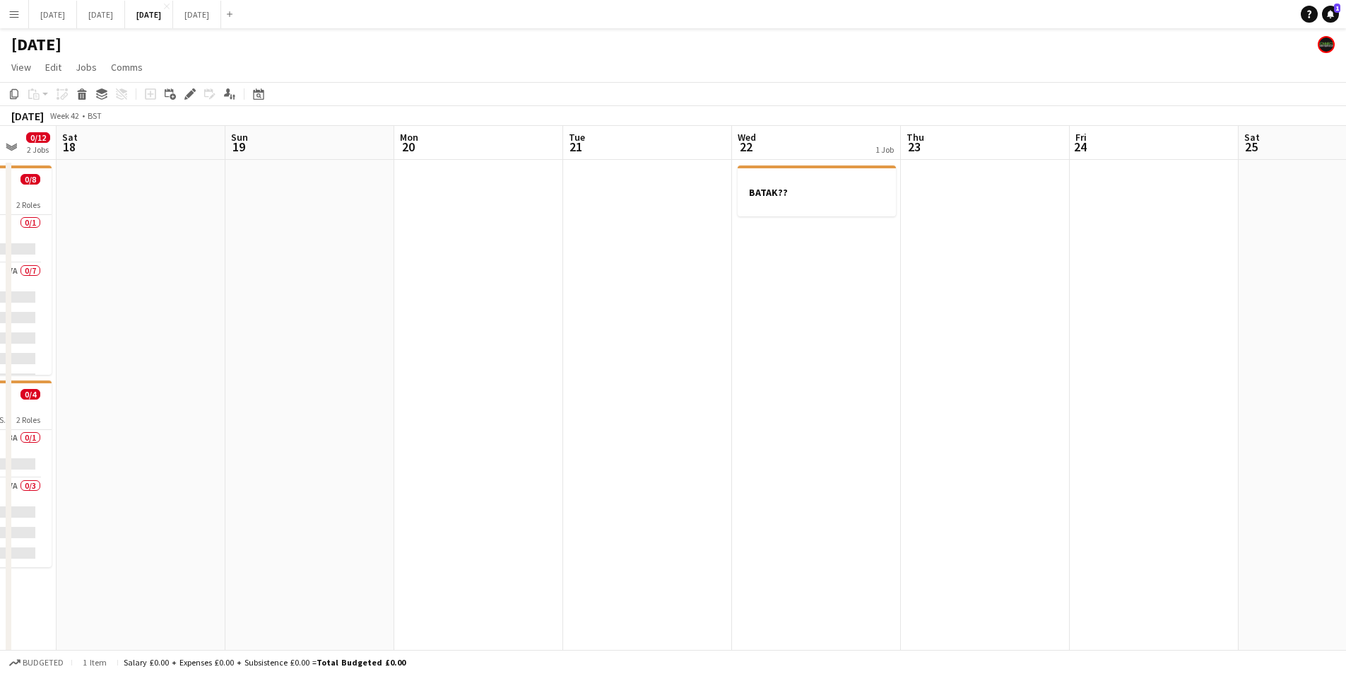
click at [965, 298] on app-date-cell at bounding box center [985, 555] width 169 height 790
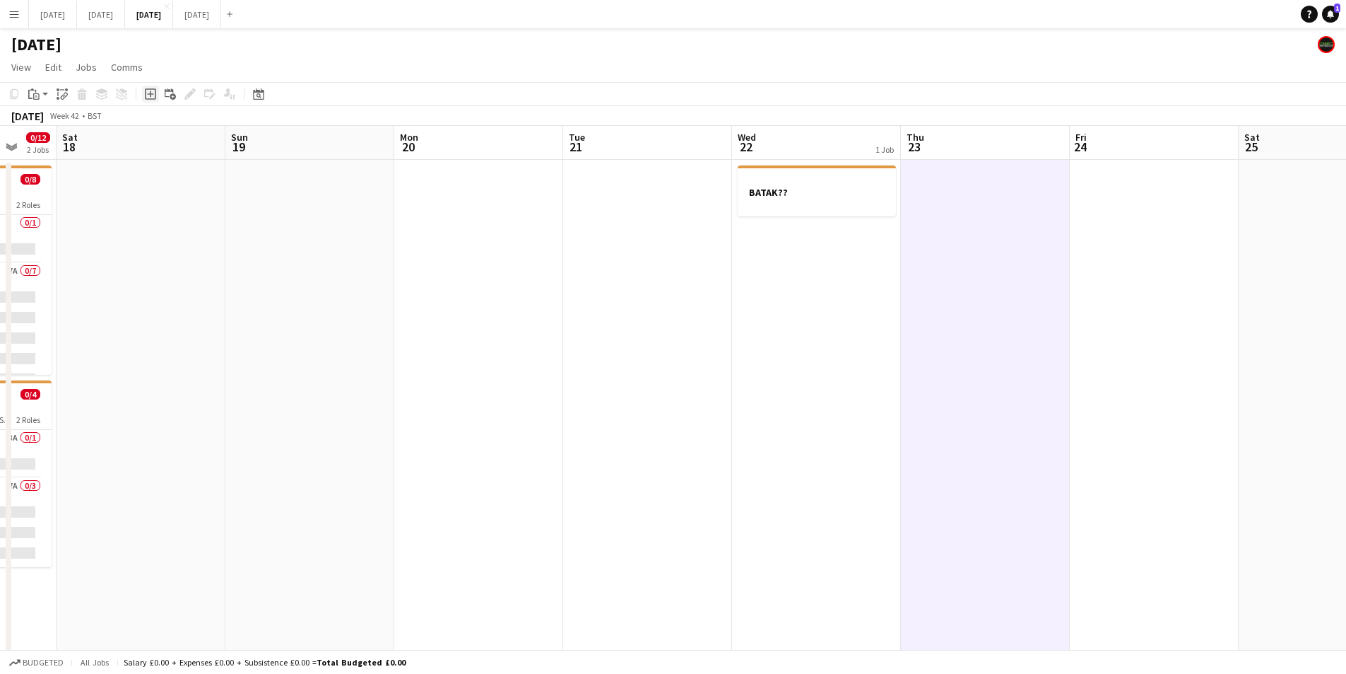
click at [152, 92] on icon "Add job" at bounding box center [150, 93] width 11 height 11
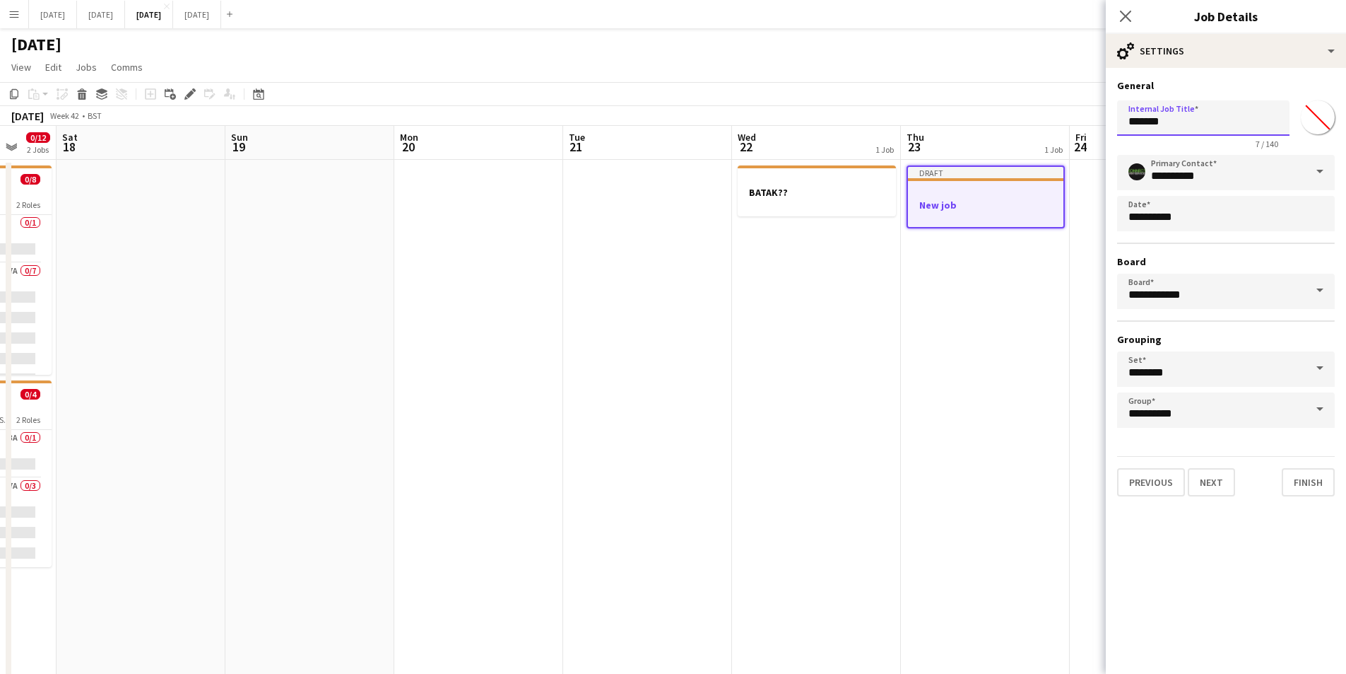
drag, startPoint x: 1187, startPoint y: 129, endPoint x: 1092, endPoint y: 127, distance: 94.8
click at [1092, 127] on body "Menu Boards Boards Boards All jobs Status Workforce Workforce My Workforce Recr…" at bounding box center [673, 486] width 1346 height 973
type input "*"
type input "*****"
click at [1209, 480] on button "Next" at bounding box center [1211, 482] width 47 height 28
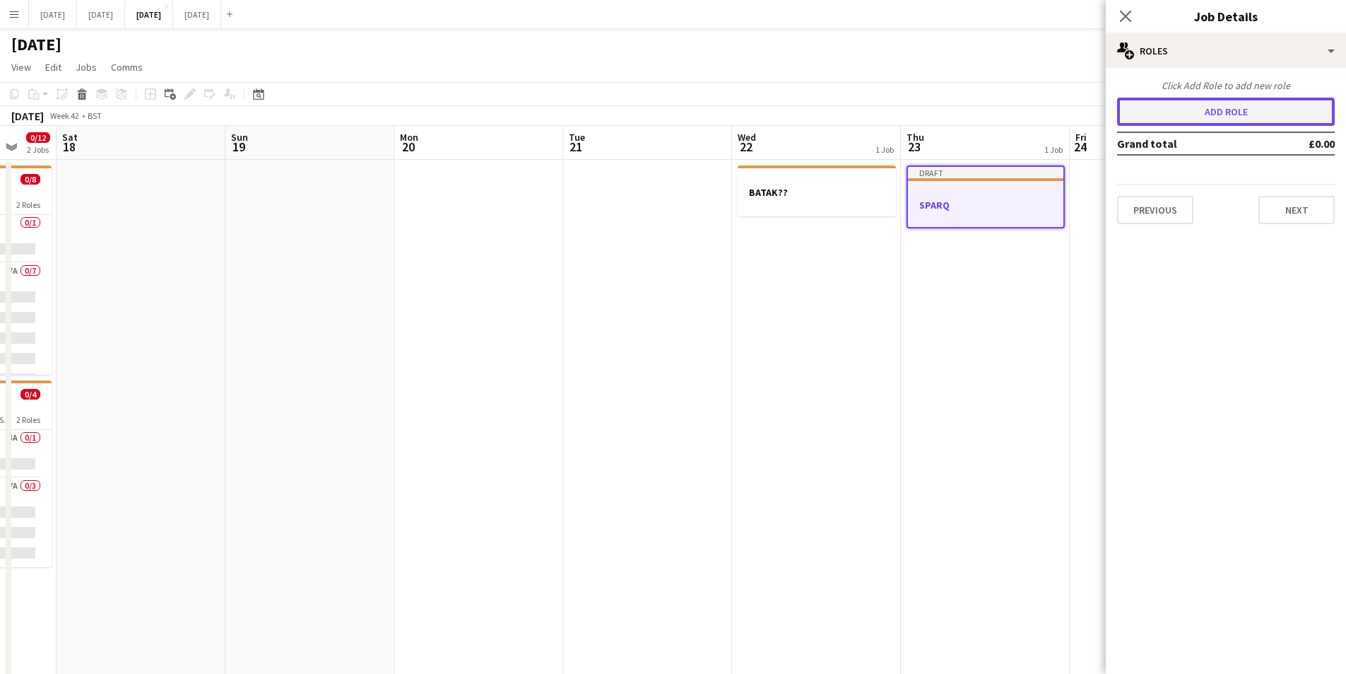
click at [1180, 117] on button "Add role" at bounding box center [1226, 112] width 218 height 28
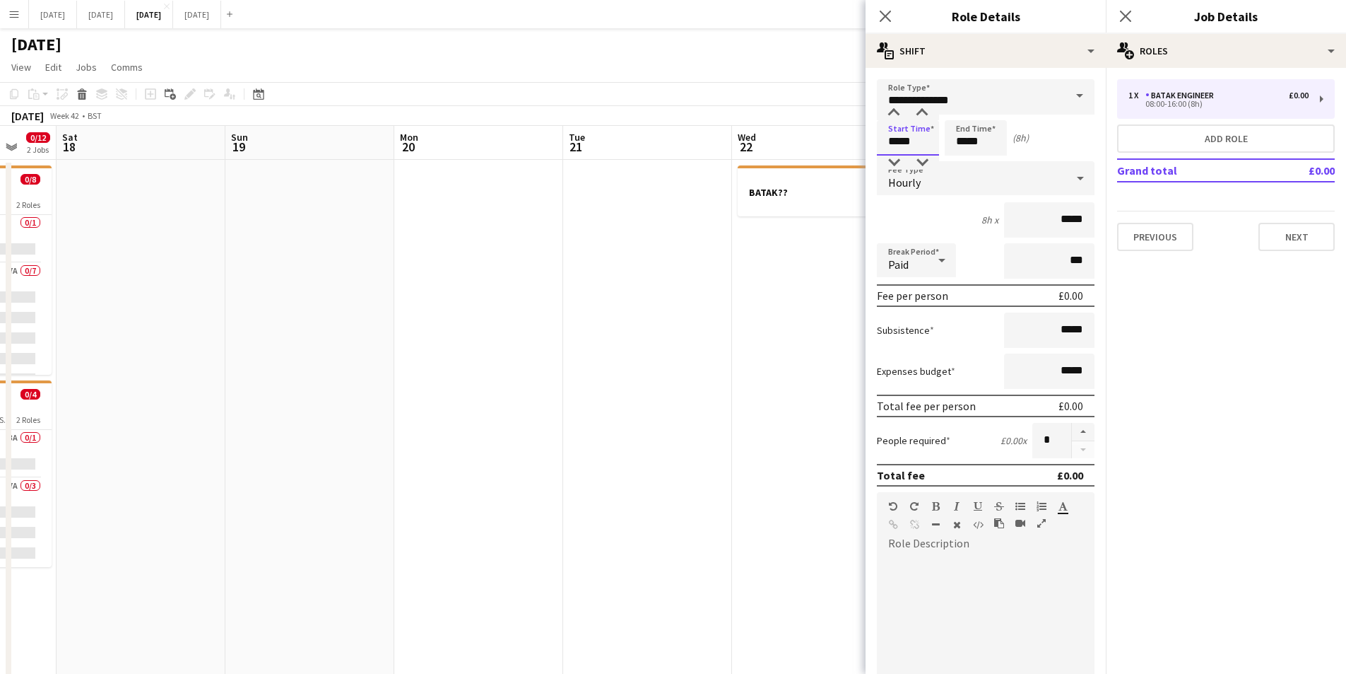
click at [900, 136] on input "*****" at bounding box center [908, 137] width 62 height 35
type input "*****"
drag, startPoint x: 890, startPoint y: 163, endPoint x: 903, endPoint y: 155, distance: 14.6
click at [893, 161] on div at bounding box center [894, 162] width 28 height 14
click at [968, 132] on input "*****" at bounding box center [976, 137] width 62 height 35
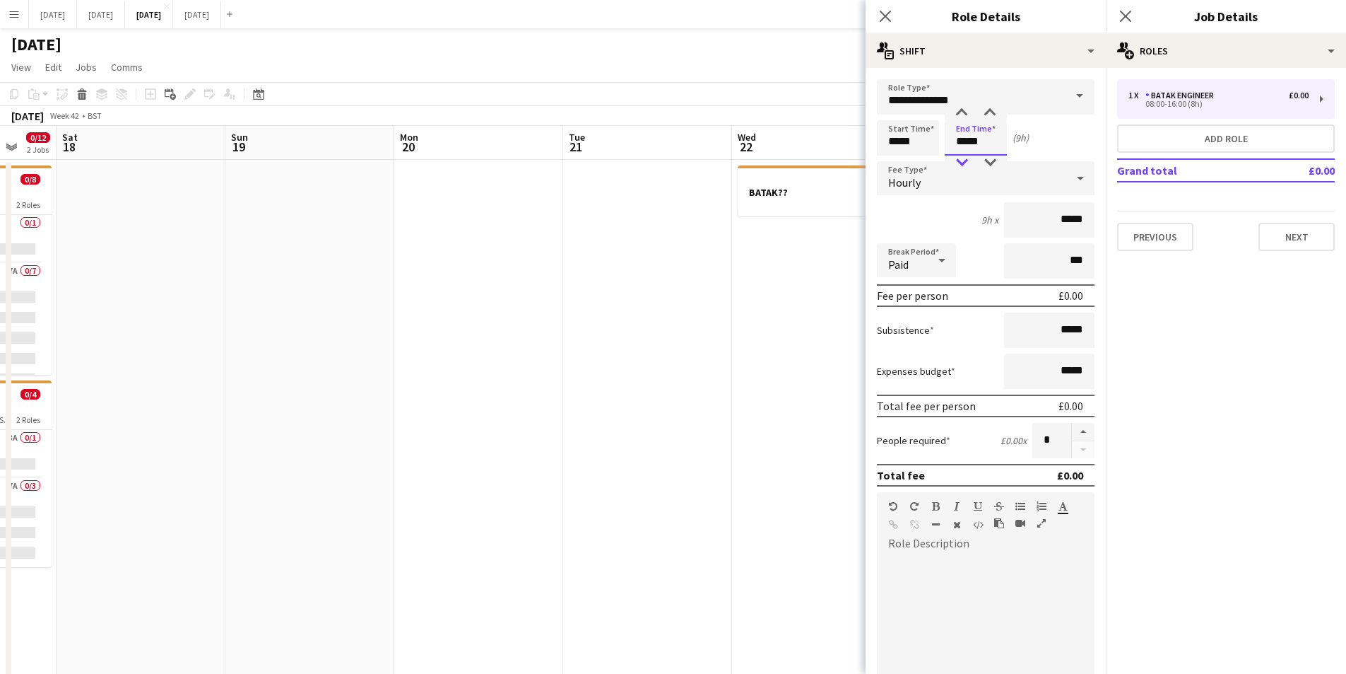
click at [961, 159] on div at bounding box center [962, 162] width 28 height 14
type input "*****"
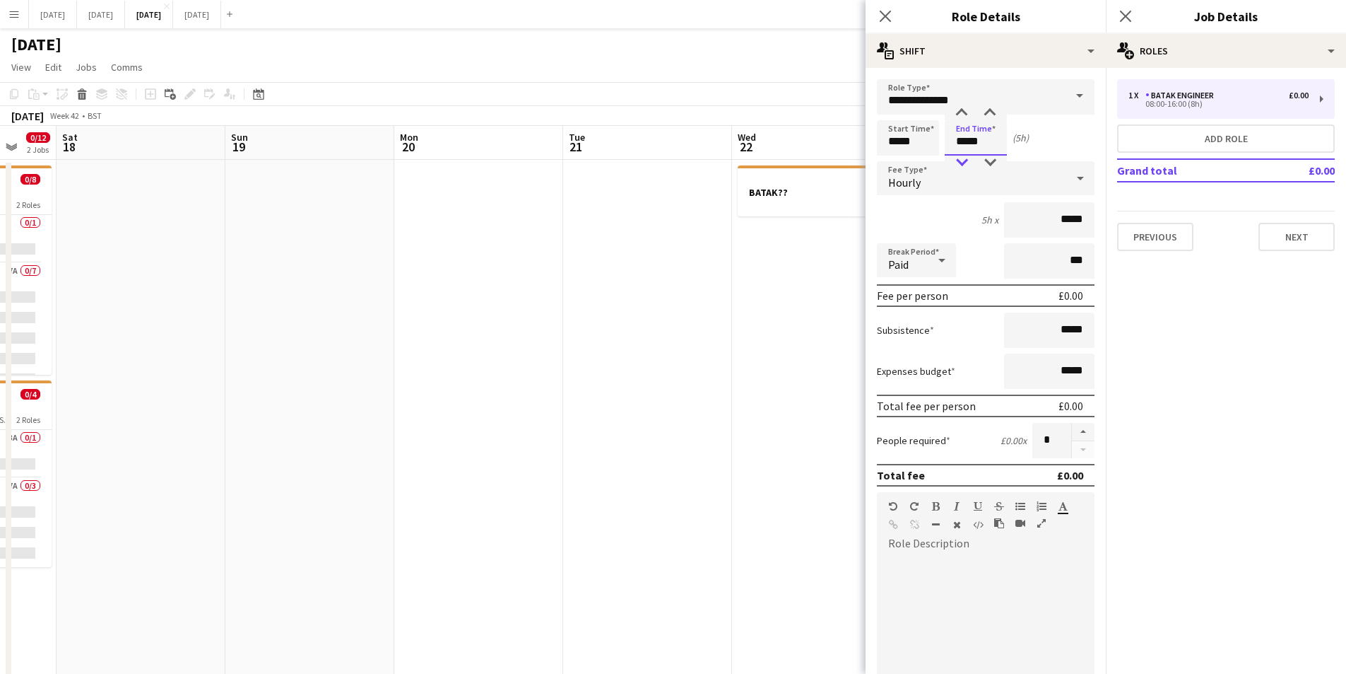
click at [961, 159] on div at bounding box center [962, 162] width 28 height 14
click at [1009, 101] on input "**********" at bounding box center [986, 96] width 218 height 35
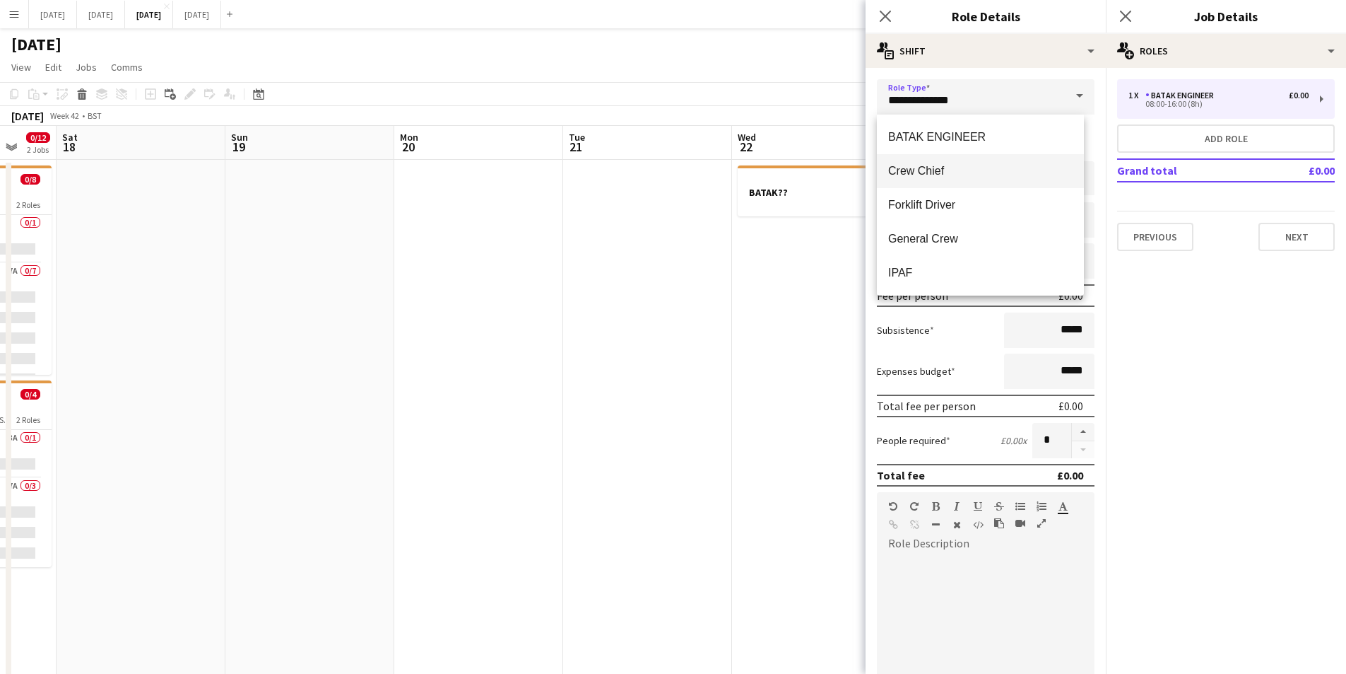
click at [938, 175] on span "Crew Chief" at bounding box center [980, 170] width 184 height 13
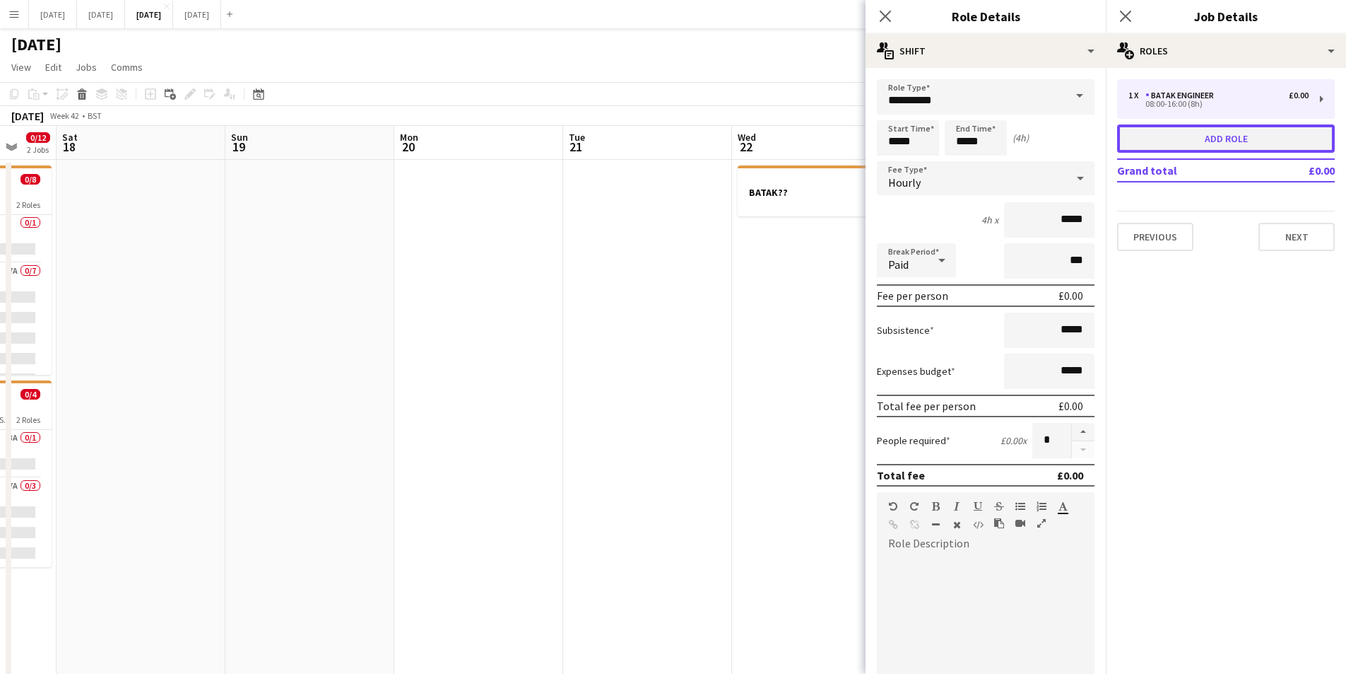
click at [1204, 133] on button "Add role" at bounding box center [1226, 138] width 218 height 28
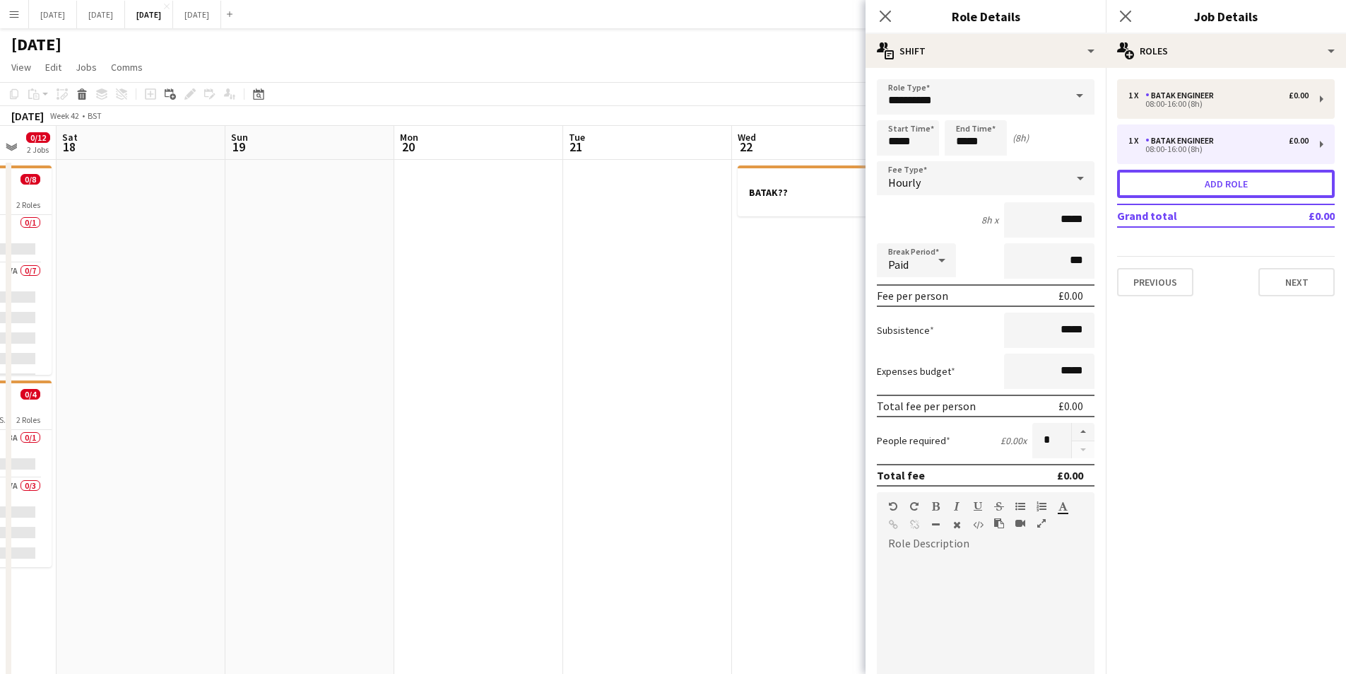
type input "**********"
type input "*****"
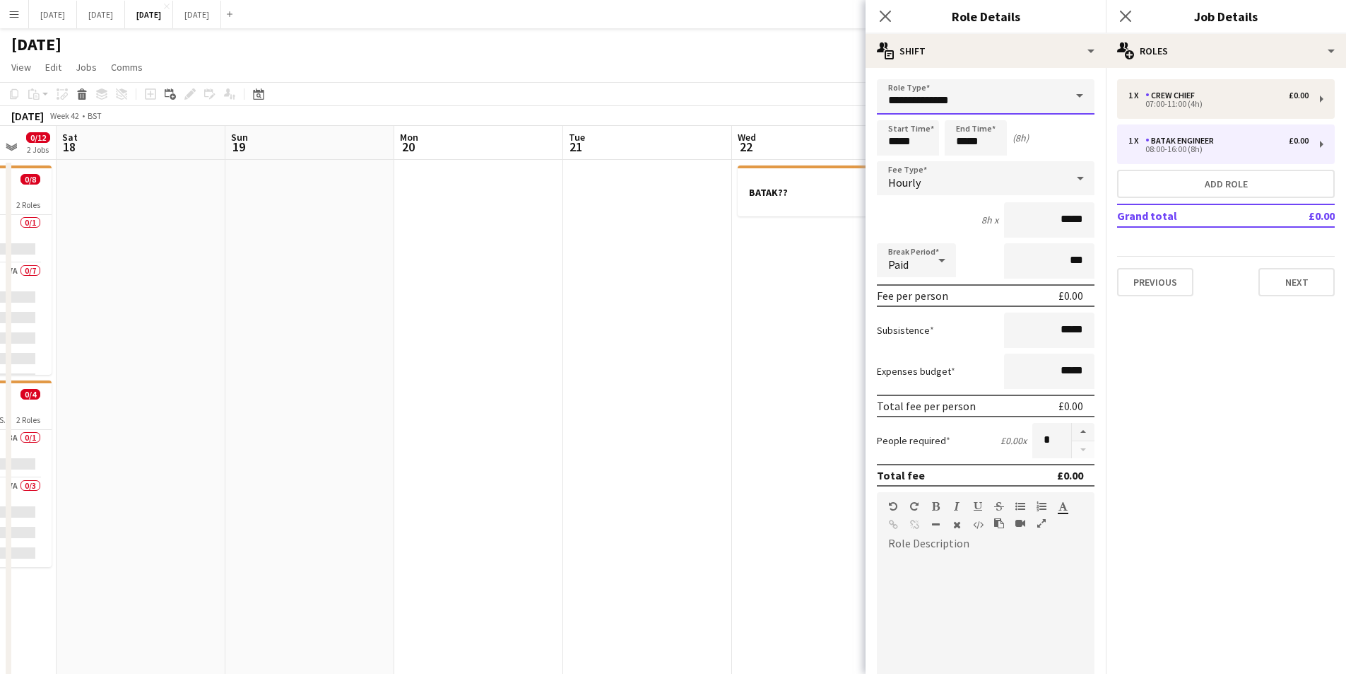
click at [967, 96] on input "**********" at bounding box center [986, 96] width 218 height 35
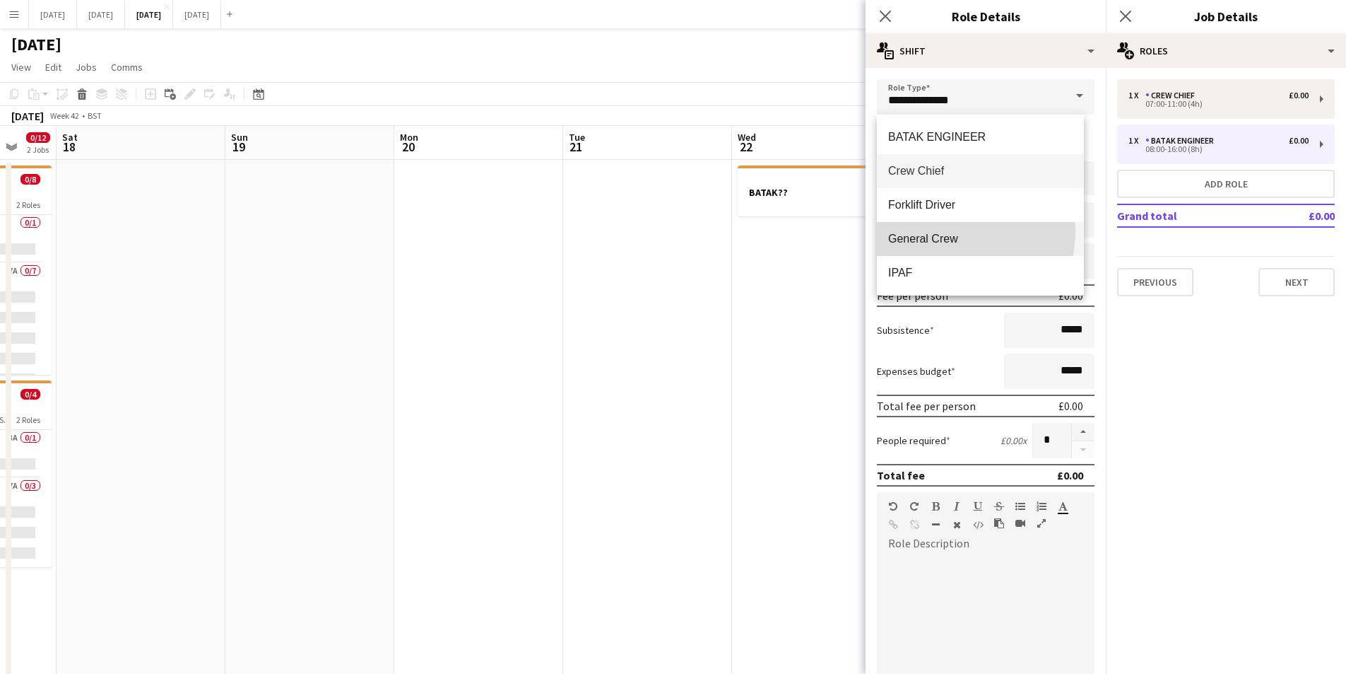
click at [931, 231] on mat-option "General Crew" at bounding box center [980, 239] width 207 height 34
type input "**********"
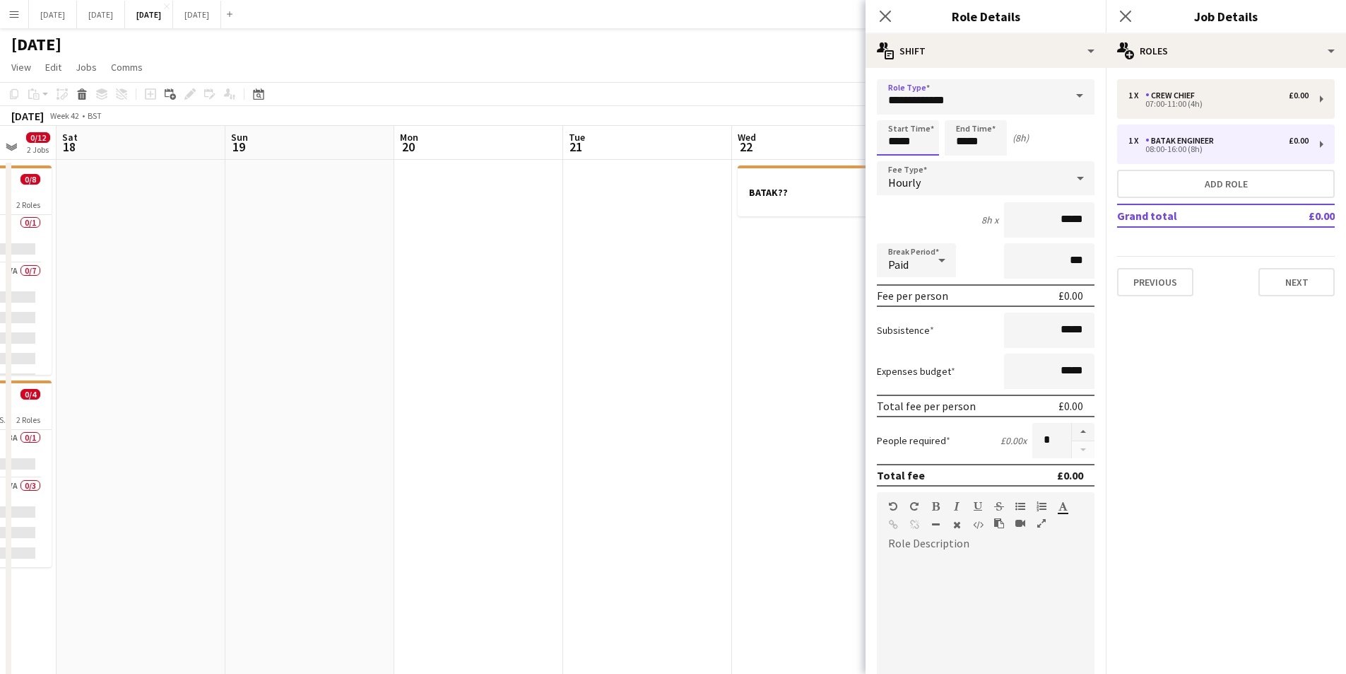
click at [891, 146] on input "*****" at bounding box center [908, 137] width 62 height 35
type input "*****"
drag, startPoint x: 892, startPoint y: 159, endPoint x: 927, endPoint y: 148, distance: 36.9
click at [893, 158] on div at bounding box center [894, 162] width 28 height 14
click at [973, 141] on input "*****" at bounding box center [976, 137] width 62 height 35
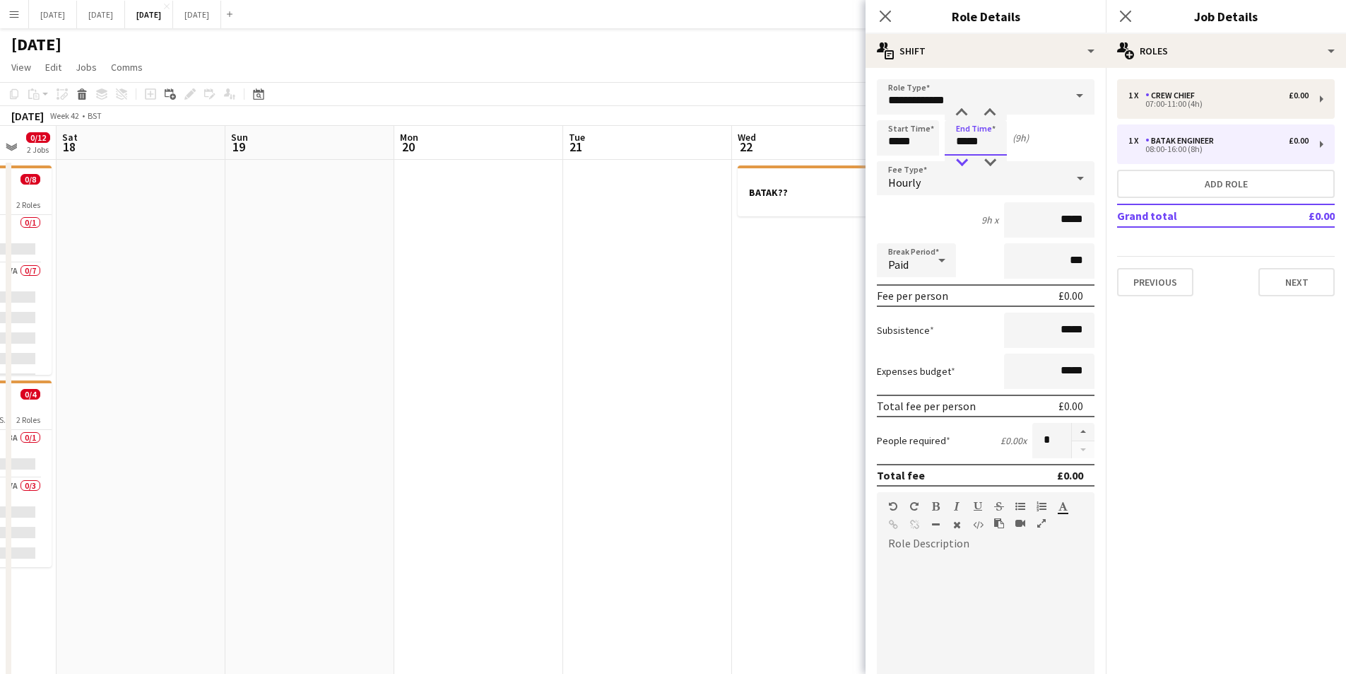
click at [956, 158] on div at bounding box center [962, 162] width 28 height 14
click at [958, 158] on div at bounding box center [962, 162] width 28 height 14
type input "*****"
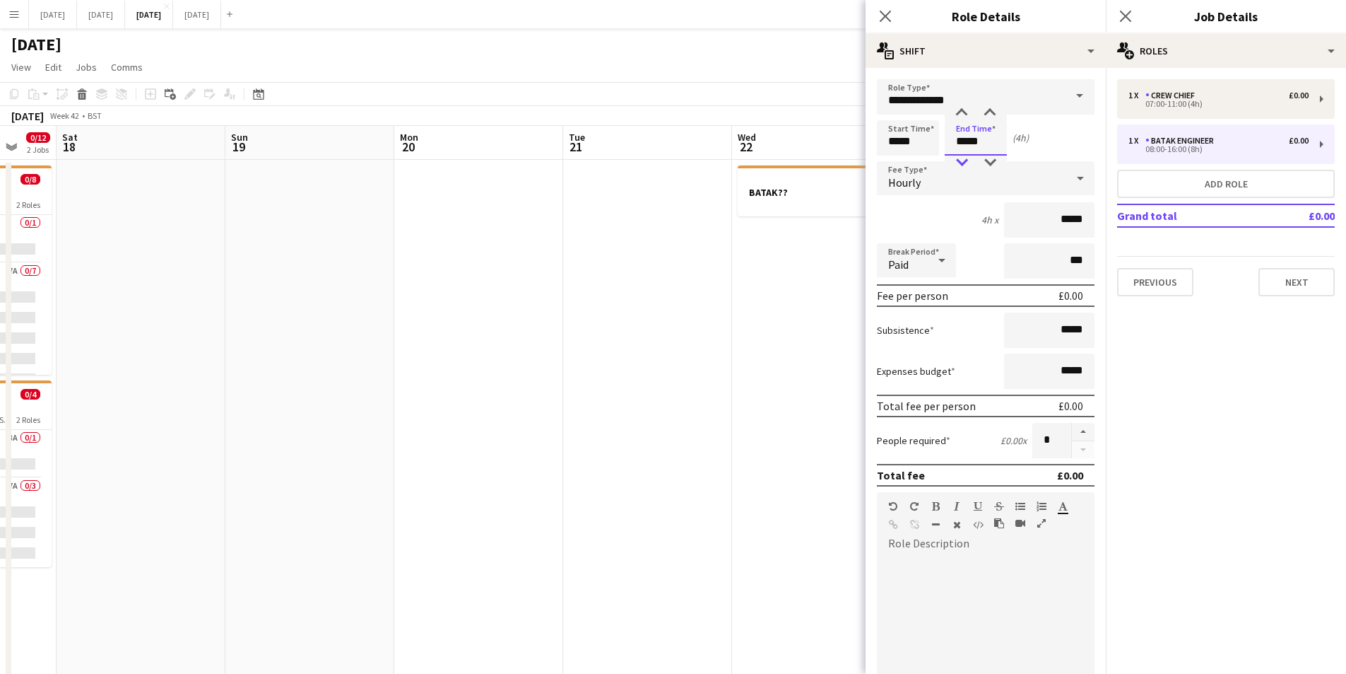
click at [958, 158] on div at bounding box center [962, 162] width 28 height 14
click at [1075, 429] on button "button" at bounding box center [1083, 432] width 23 height 18
type input "*"
click at [1296, 274] on button "Next" at bounding box center [1297, 282] width 76 height 28
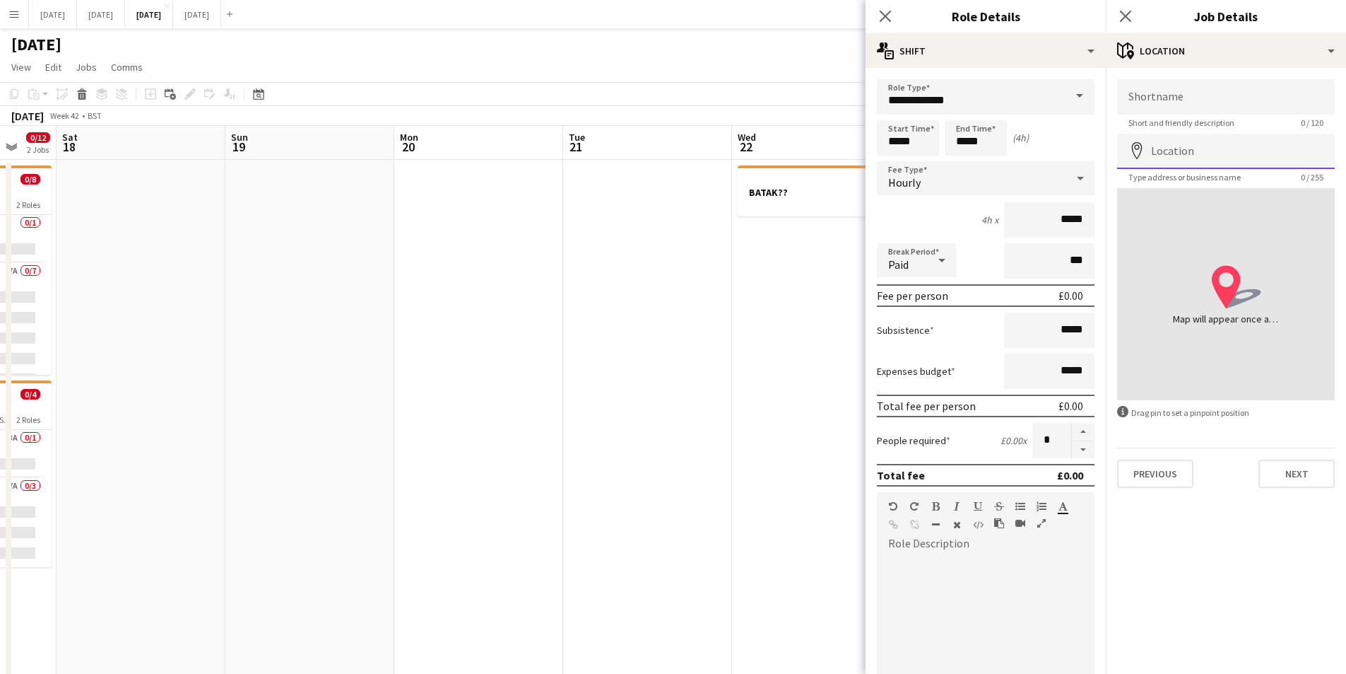
click at [1202, 145] on input "Location" at bounding box center [1226, 151] width 218 height 35
type input "**********"
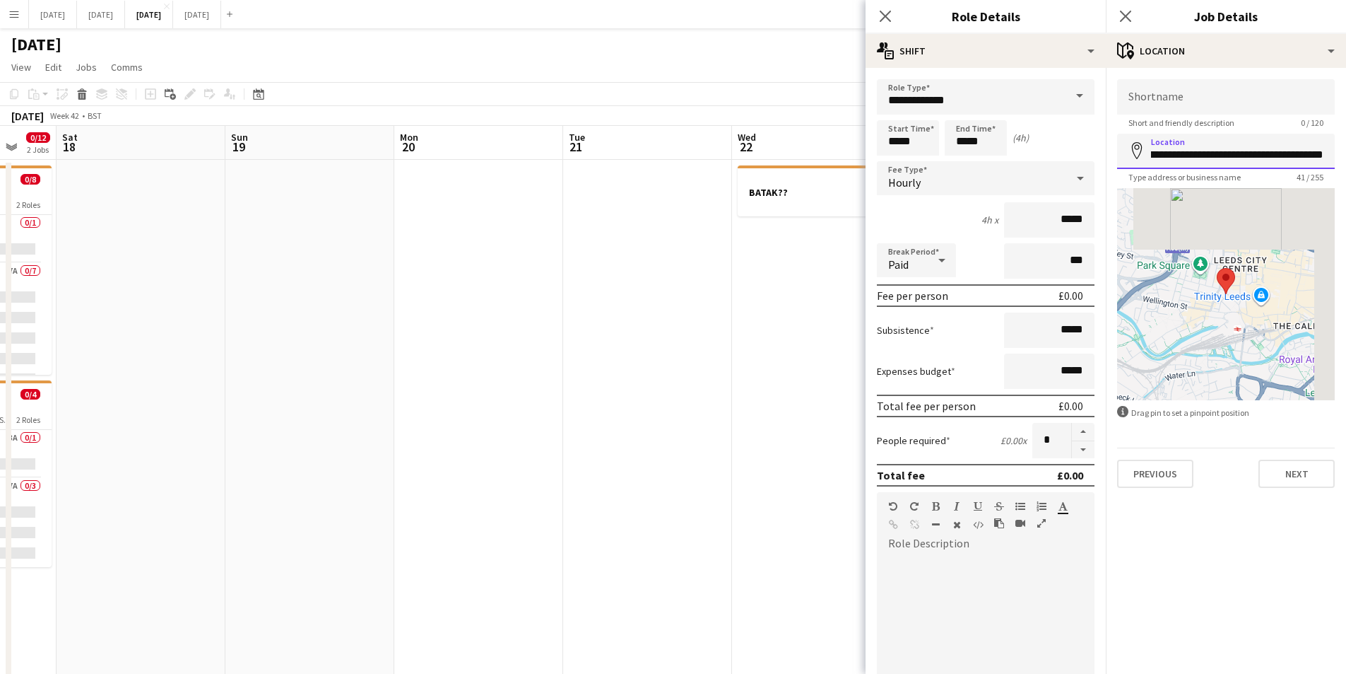
drag, startPoint x: 1149, startPoint y: 157, endPoint x: 1356, endPoint y: 147, distance: 207.3
click at [1346, 147] on html "Menu Boards Boards Boards All jobs Status Workforce Workforce My Workforce Recr…" at bounding box center [673, 486] width 1346 height 973
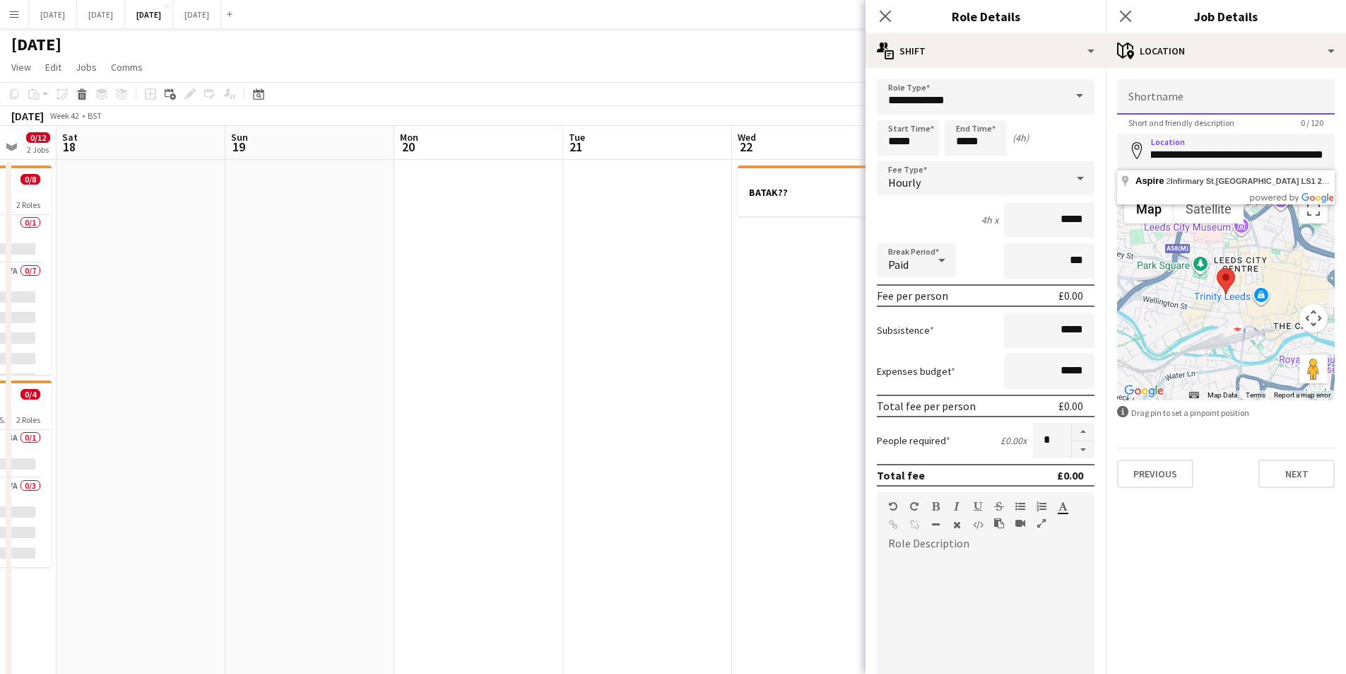
click at [1173, 109] on input "Shortname" at bounding box center [1226, 96] width 218 height 35
paste input "**********"
type input "**********"
drag, startPoint x: 882, startPoint y: 17, endPoint x: 1110, endPoint y: 13, distance: 228.3
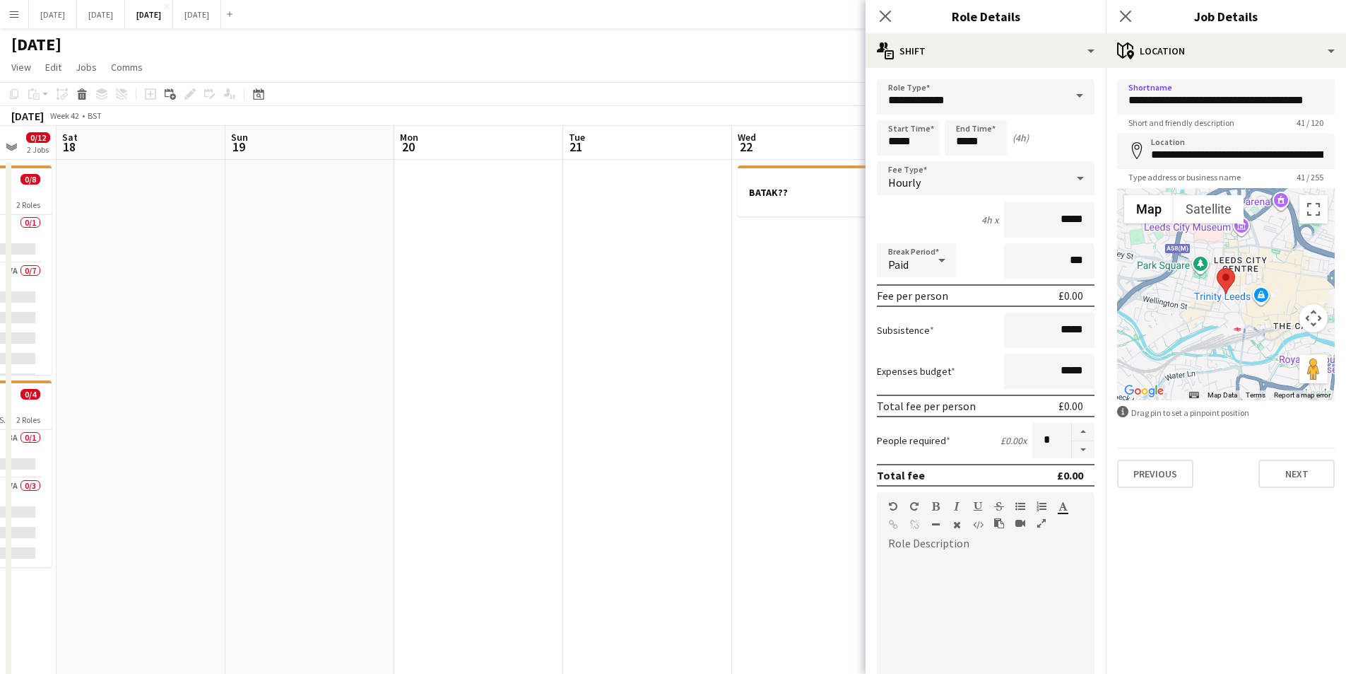
click at [884, 17] on icon "Close pop-in" at bounding box center [885, 16] width 11 height 11
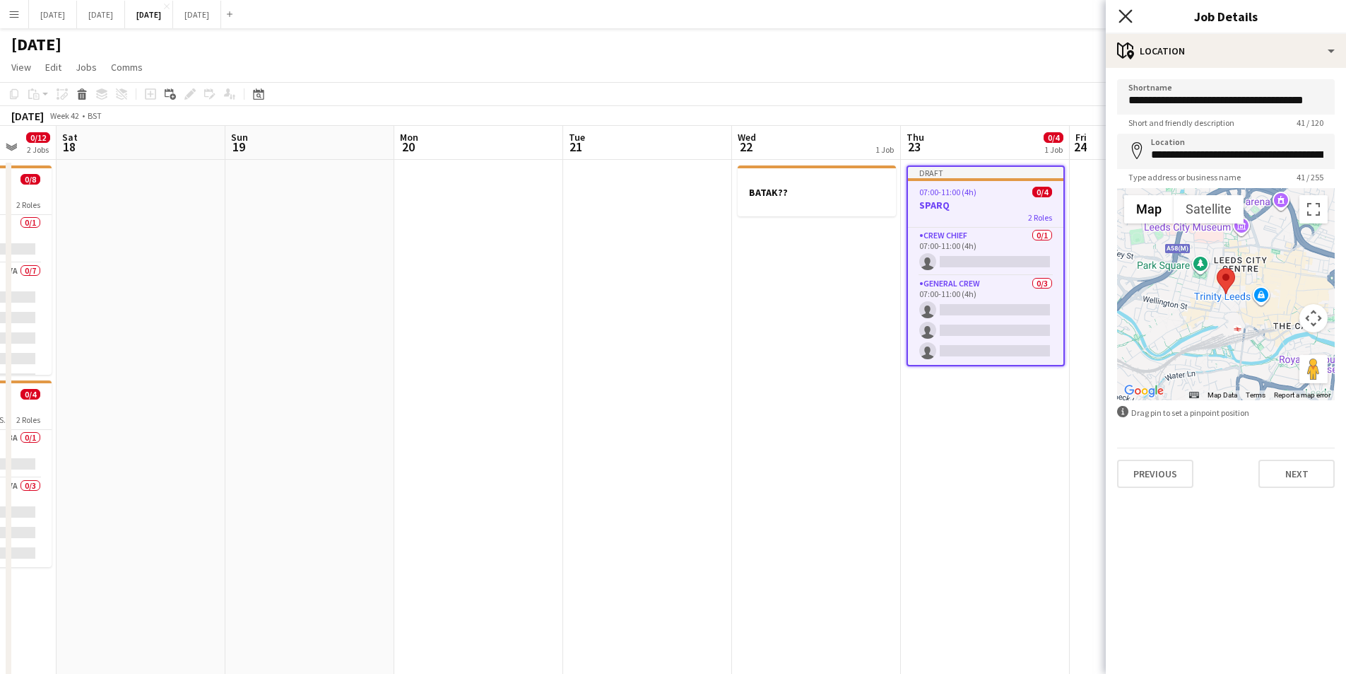
click at [1124, 12] on icon "Close pop-in" at bounding box center [1125, 15] width 13 height 13
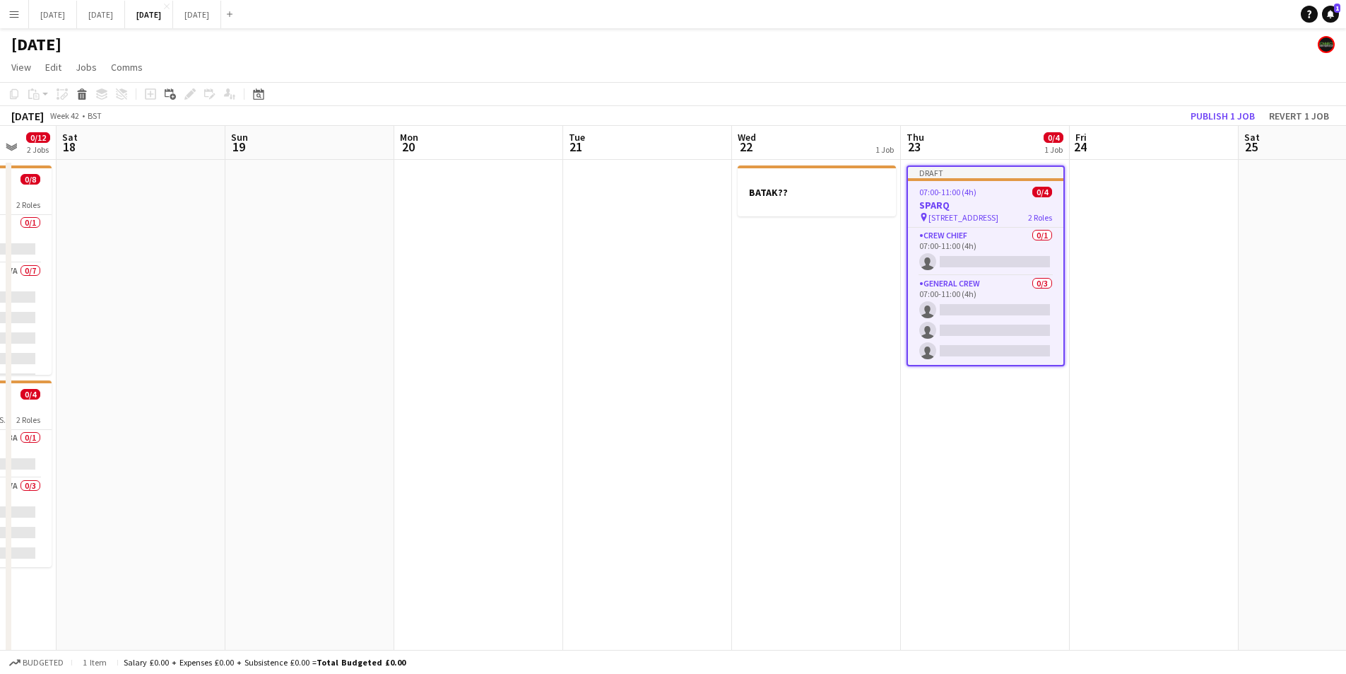
click at [979, 209] on h3 "SPARQ" at bounding box center [985, 205] width 155 height 13
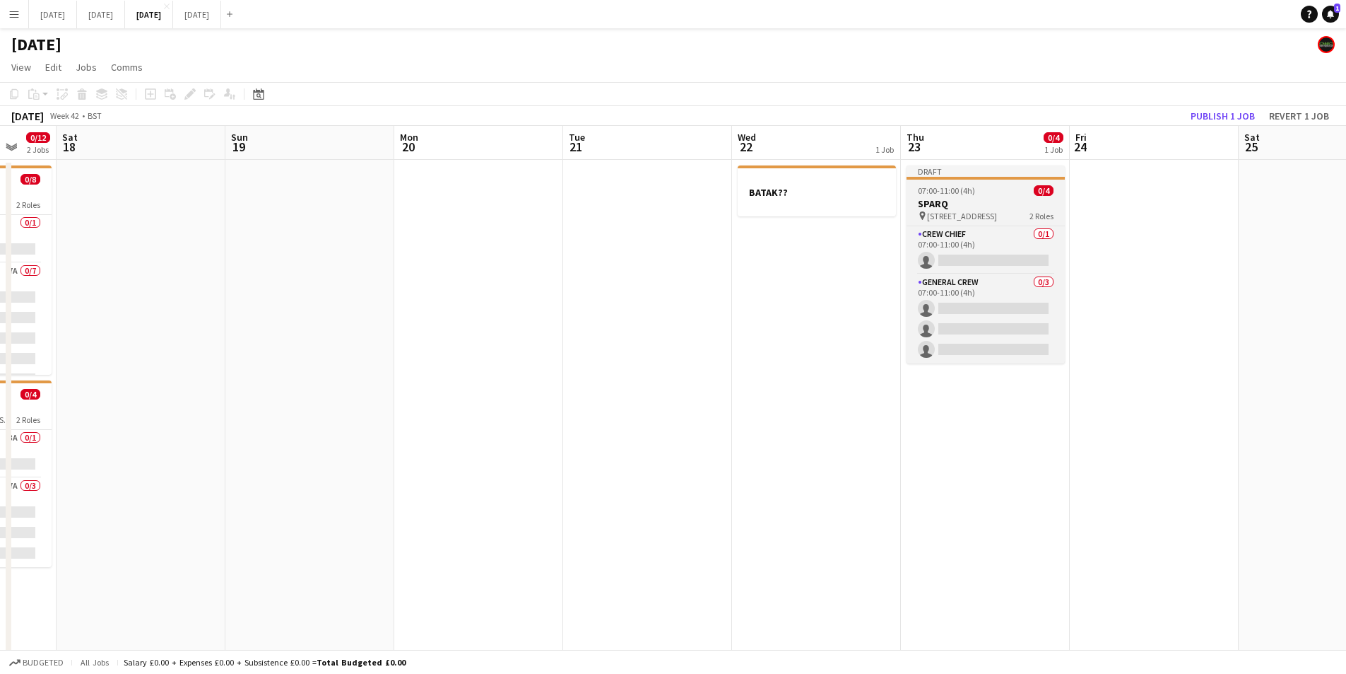
click at [979, 209] on h3 "SPARQ" at bounding box center [986, 203] width 158 height 13
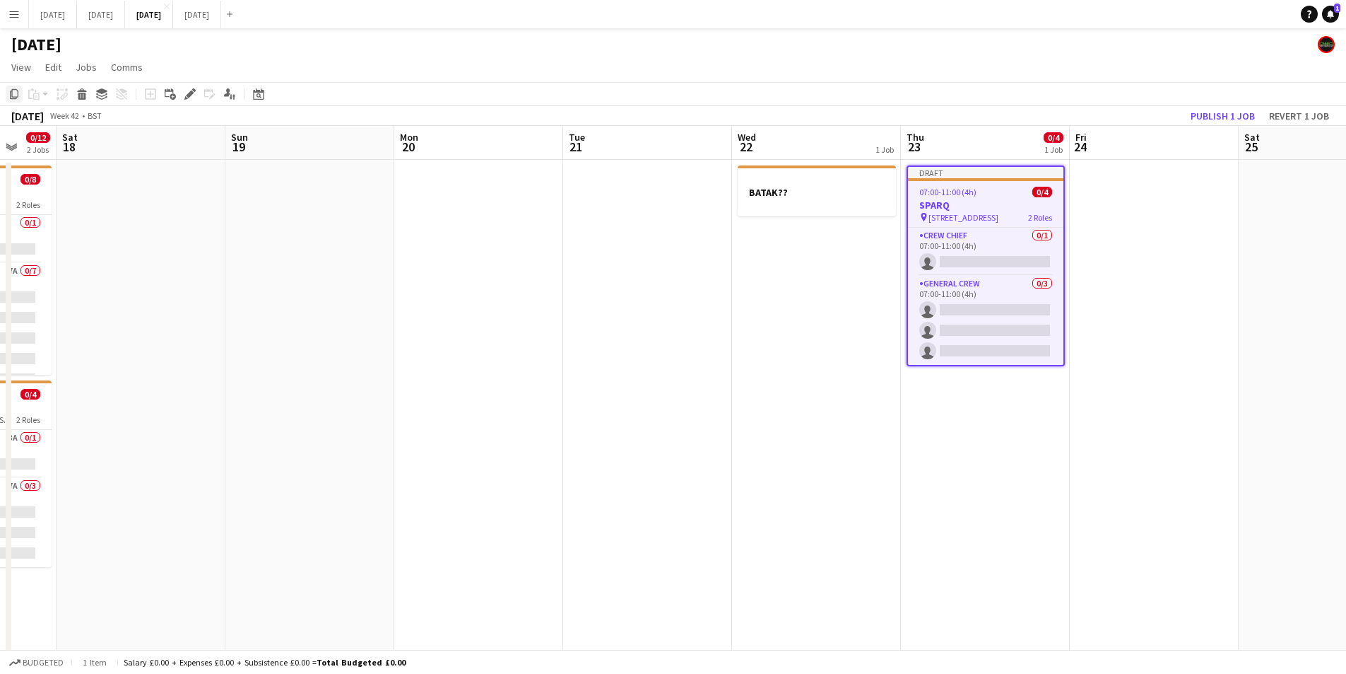
click at [10, 92] on icon "Copy" at bounding box center [13, 93] width 11 height 11
click at [970, 421] on app-date-cell "Draft 07:00-11:00 (4h) 0/4 SPARQ pin Aspire, 2 Infirmary St, Leeds LS1 2JP, UK …" at bounding box center [985, 555] width 169 height 790
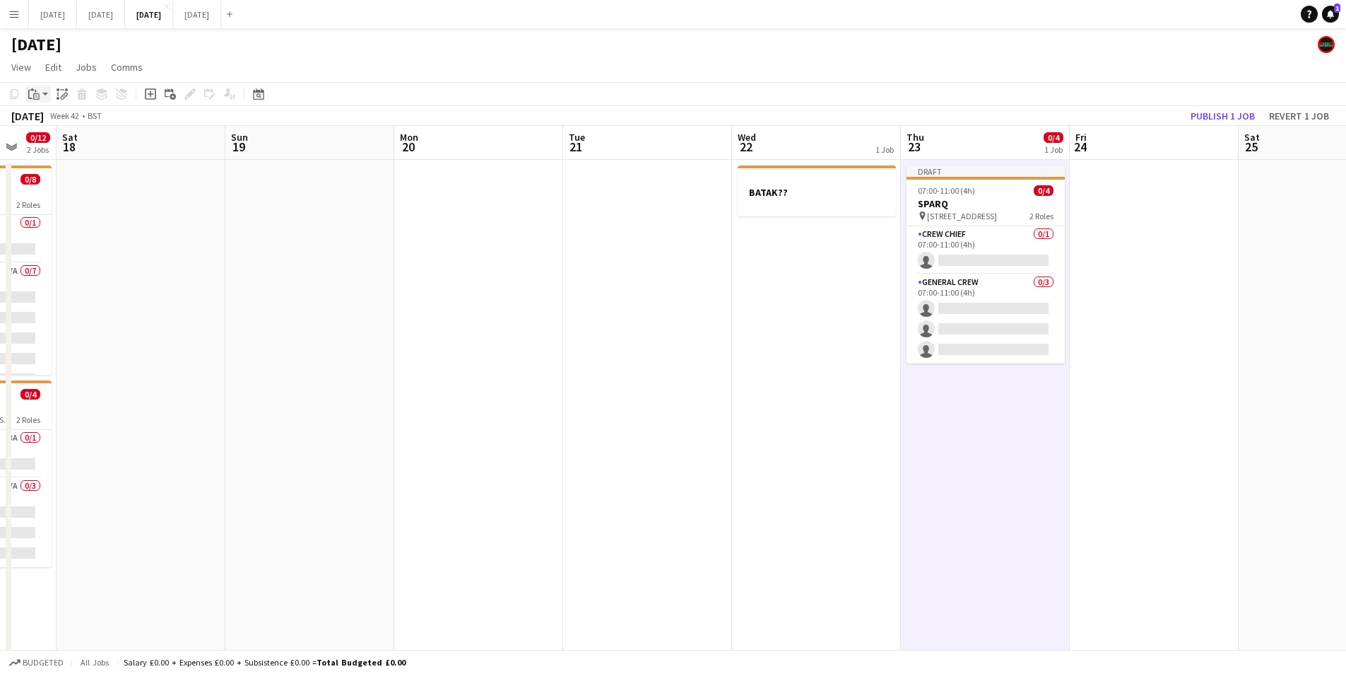
click at [35, 93] on icon at bounding box center [36, 96] width 6 height 6
click at [47, 121] on link "Paste Ctrl+V" at bounding box center [103, 121] width 133 height 13
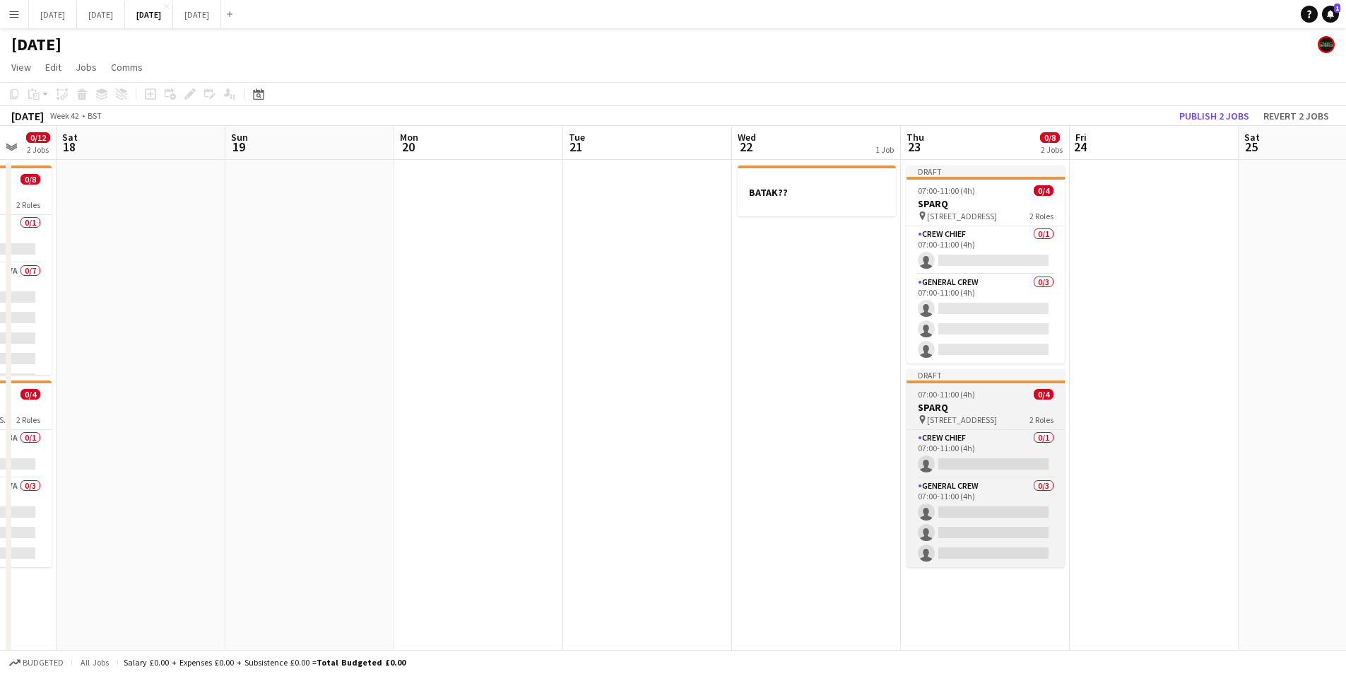
click at [976, 409] on h3 "SPARQ" at bounding box center [986, 407] width 158 height 13
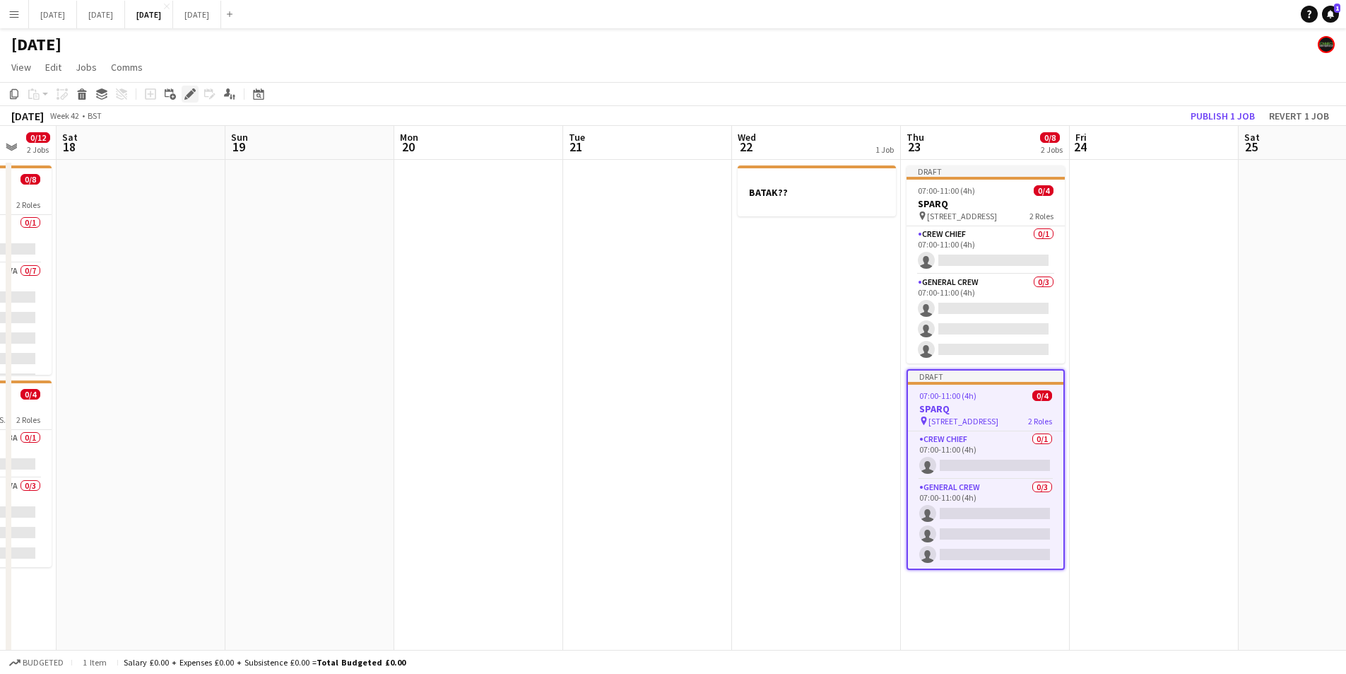
click at [192, 89] on icon "Edit" at bounding box center [189, 93] width 11 height 11
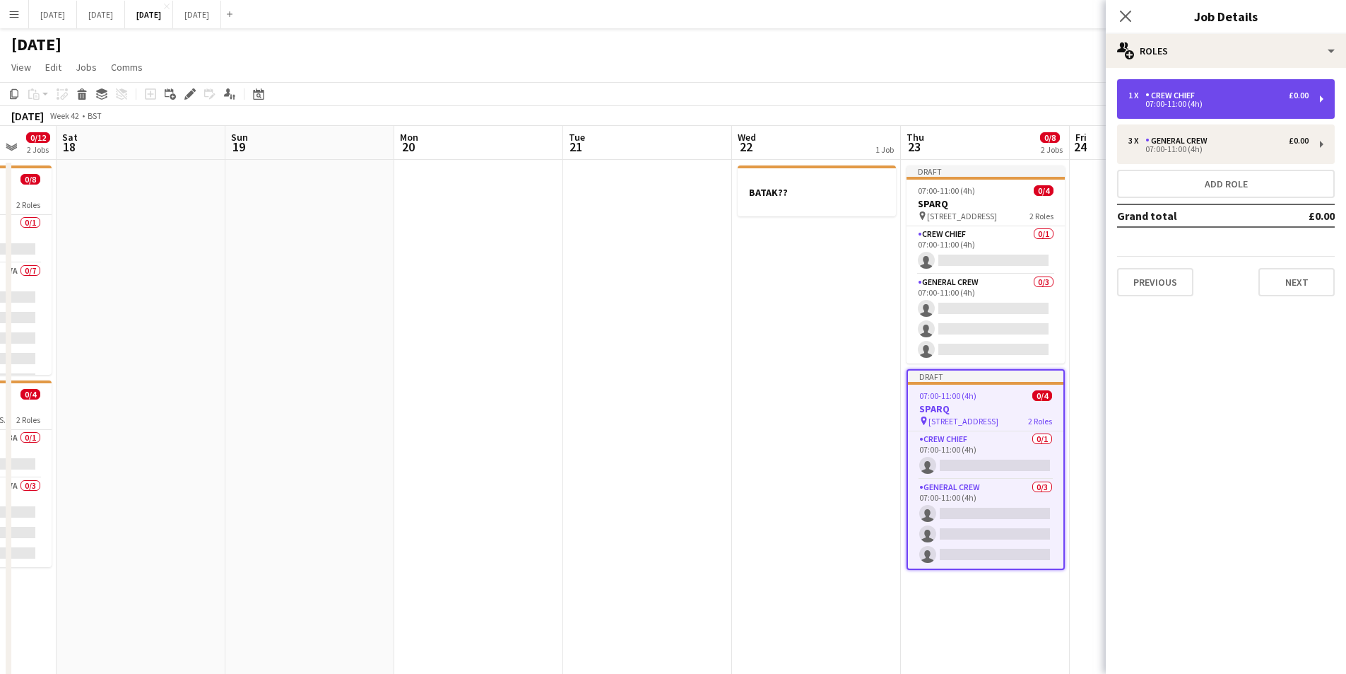
click at [1202, 101] on div "07:00-11:00 (4h)" at bounding box center [1219, 103] width 180 height 7
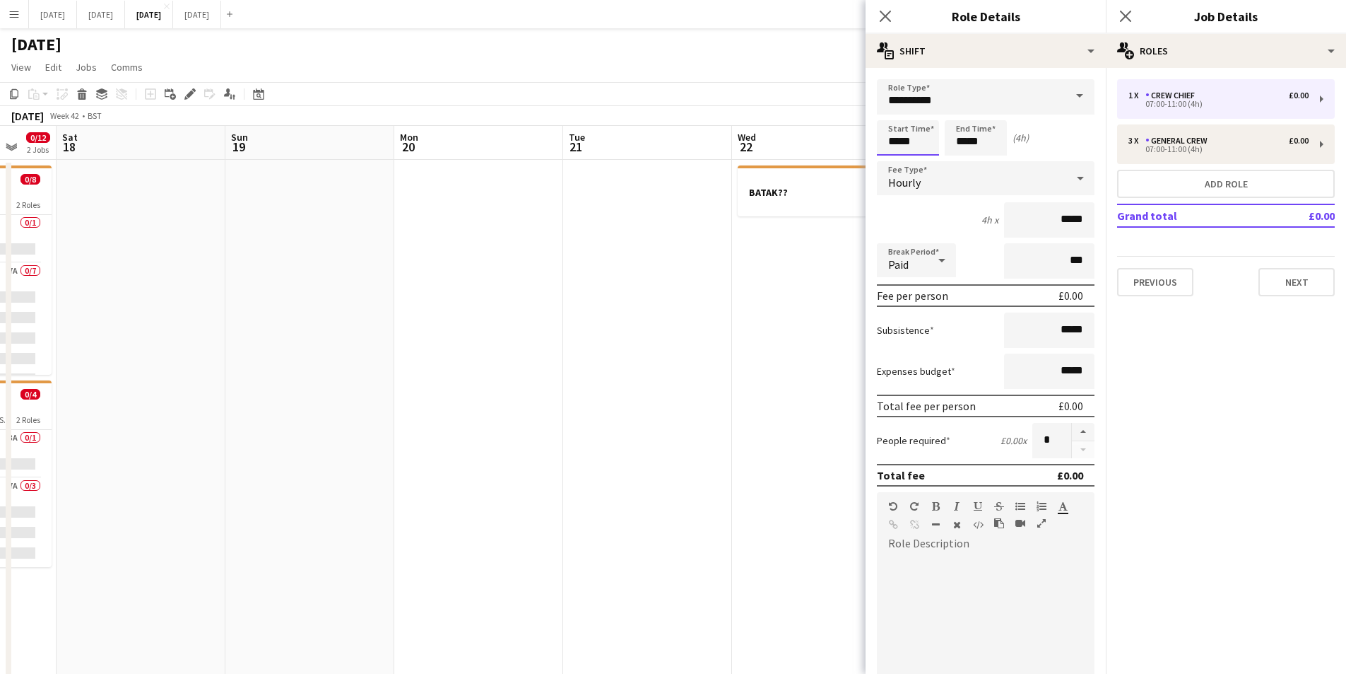
click at [898, 135] on input "*****" at bounding box center [908, 137] width 62 height 35
click at [893, 112] on div at bounding box center [894, 113] width 28 height 14
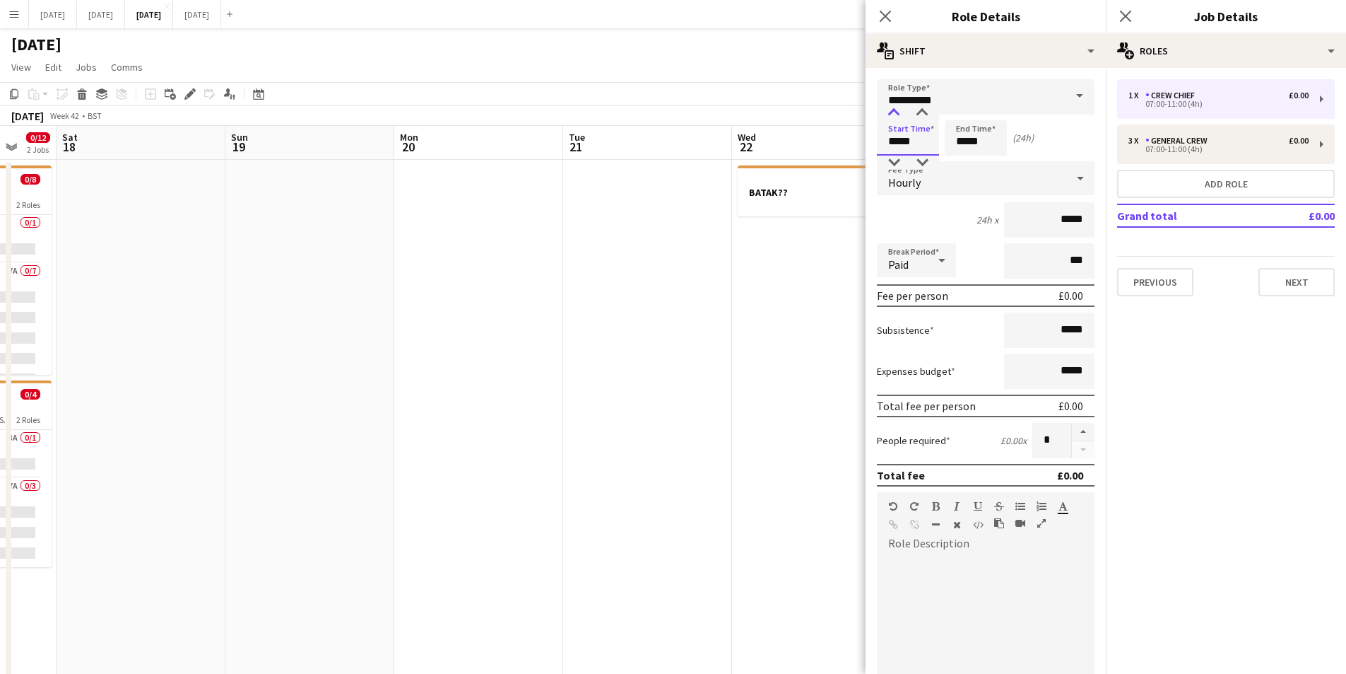
click at [893, 112] on div at bounding box center [894, 113] width 28 height 14
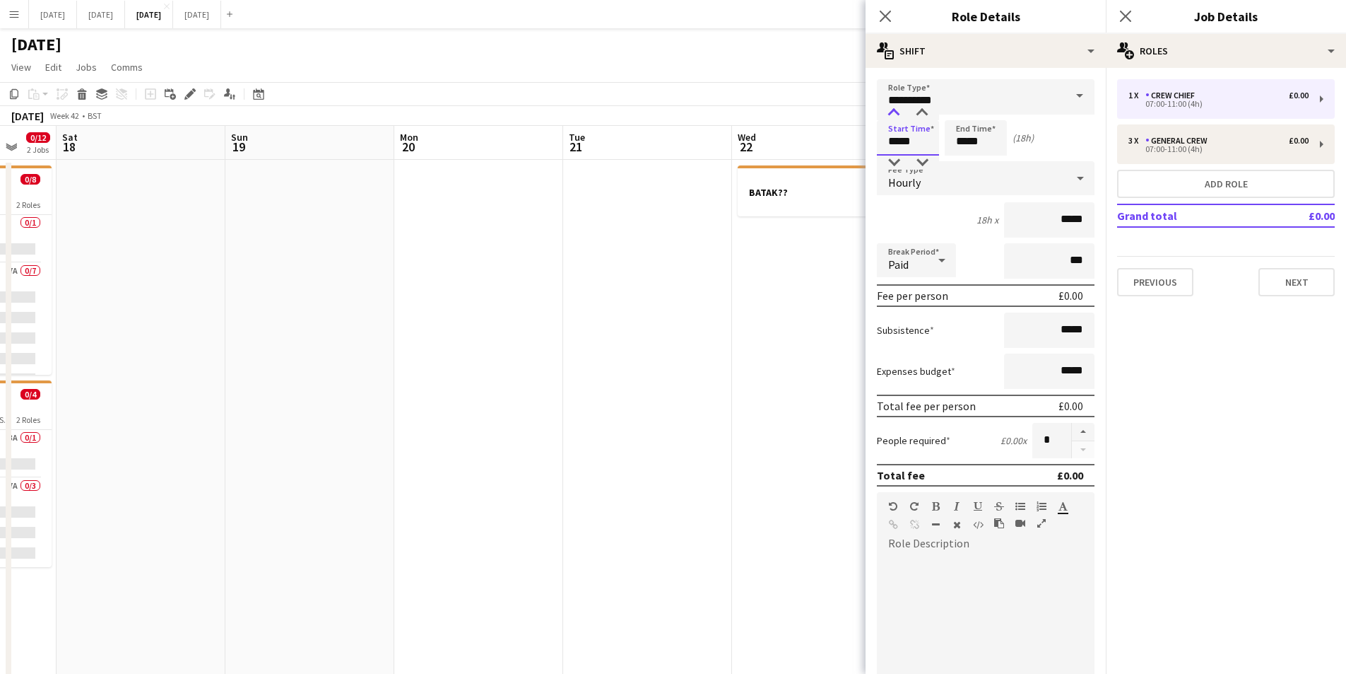
click at [893, 112] on div at bounding box center [894, 113] width 28 height 14
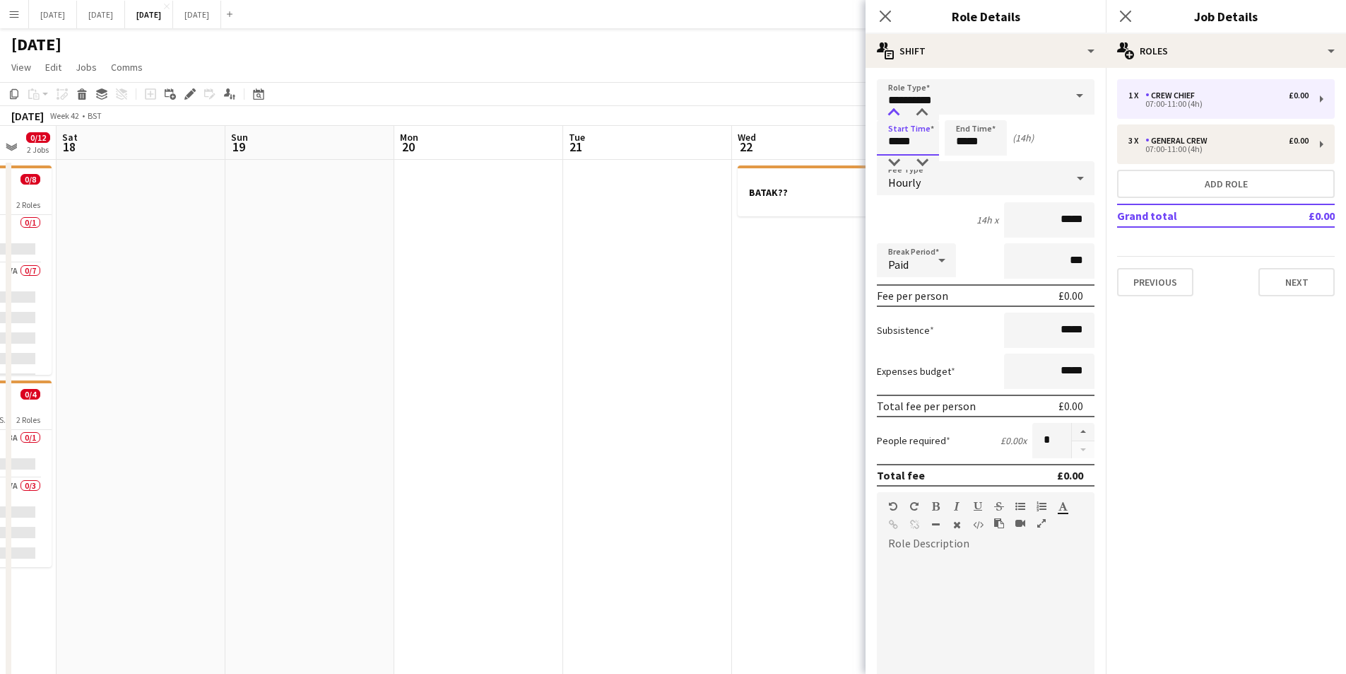
click at [893, 112] on div at bounding box center [894, 113] width 28 height 14
click at [920, 110] on div at bounding box center [922, 113] width 28 height 14
type input "*****"
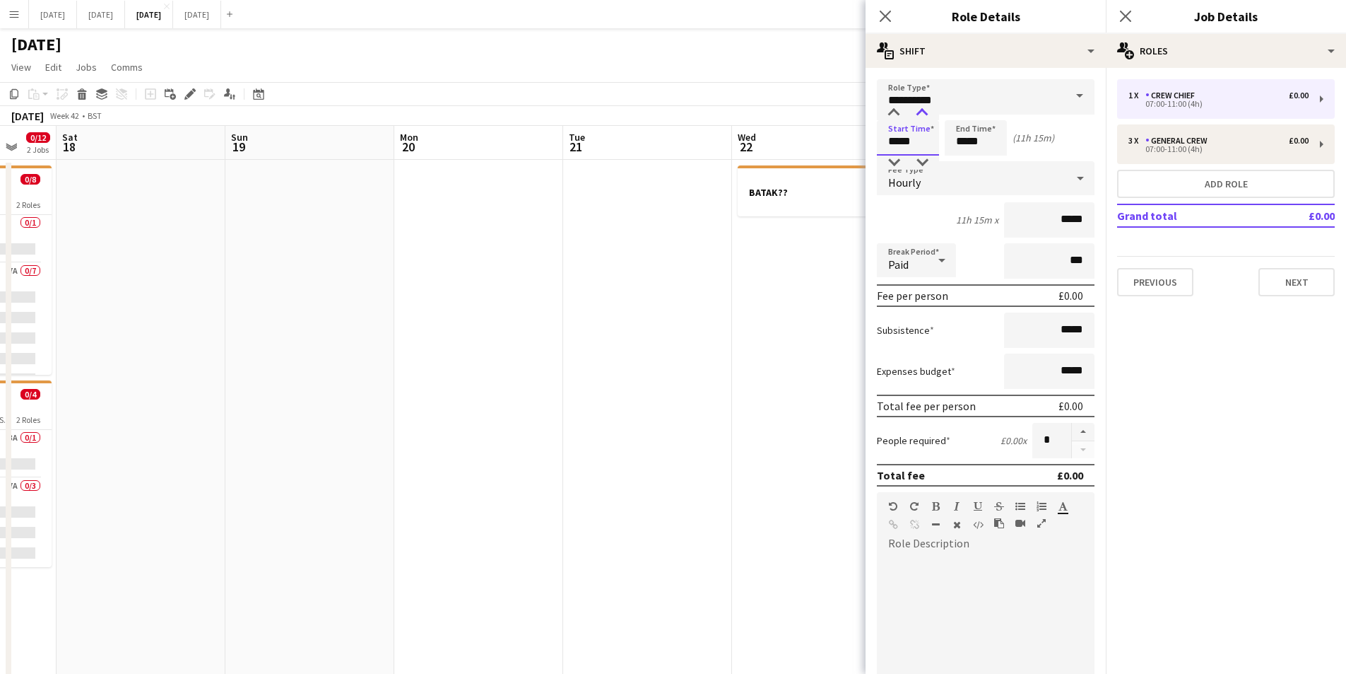
click at [920, 110] on div at bounding box center [922, 113] width 28 height 14
click at [963, 131] on input "*****" at bounding box center [976, 137] width 62 height 35
click at [993, 163] on div at bounding box center [990, 162] width 28 height 14
click at [994, 115] on div at bounding box center [990, 113] width 28 height 14
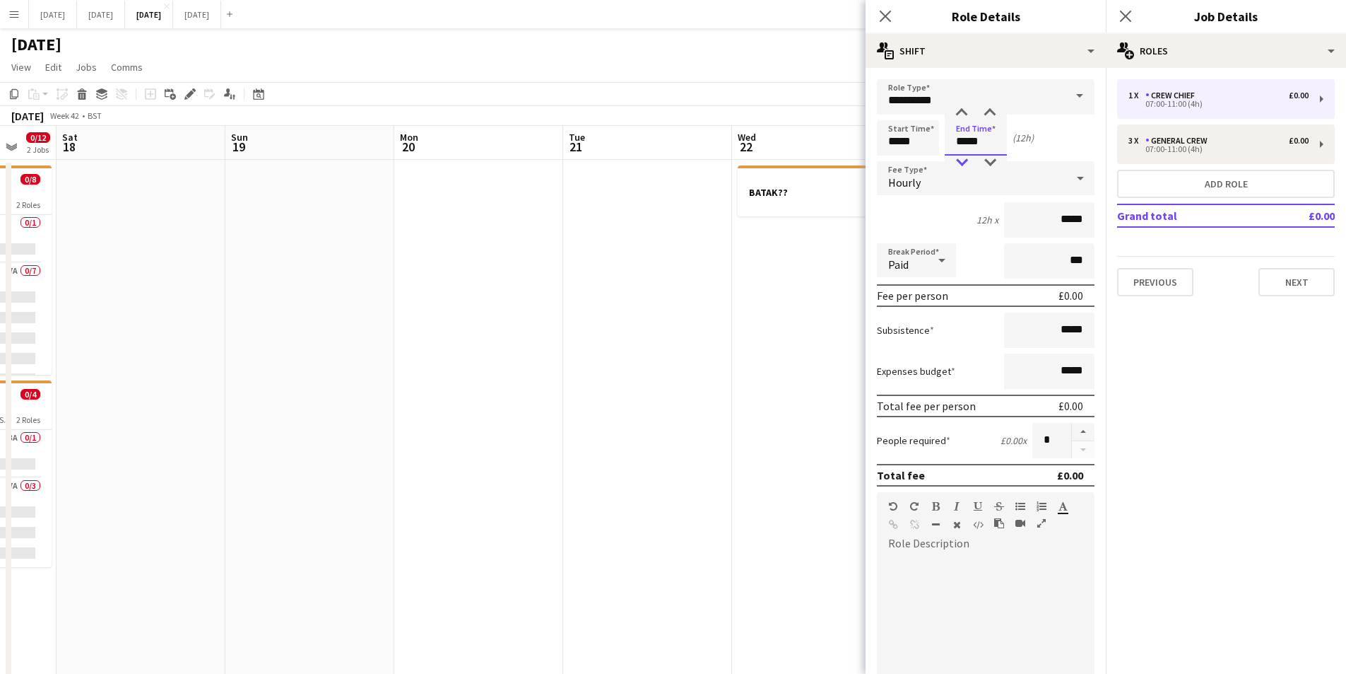
click at [961, 164] on div at bounding box center [962, 162] width 28 height 14
click at [961, 163] on div at bounding box center [962, 162] width 28 height 14
click at [962, 163] on div at bounding box center [962, 162] width 28 height 14
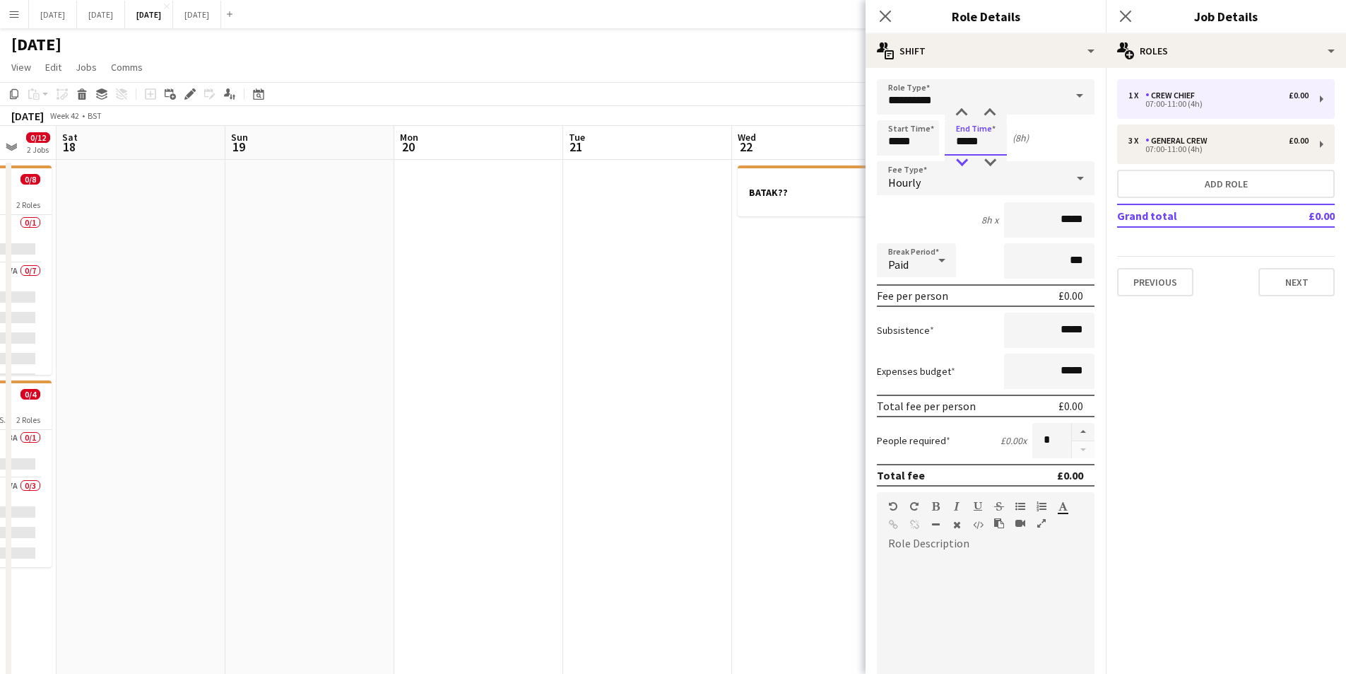
click at [962, 163] on div at bounding box center [962, 162] width 28 height 14
type input "*****"
click at [962, 163] on div at bounding box center [962, 162] width 28 height 14
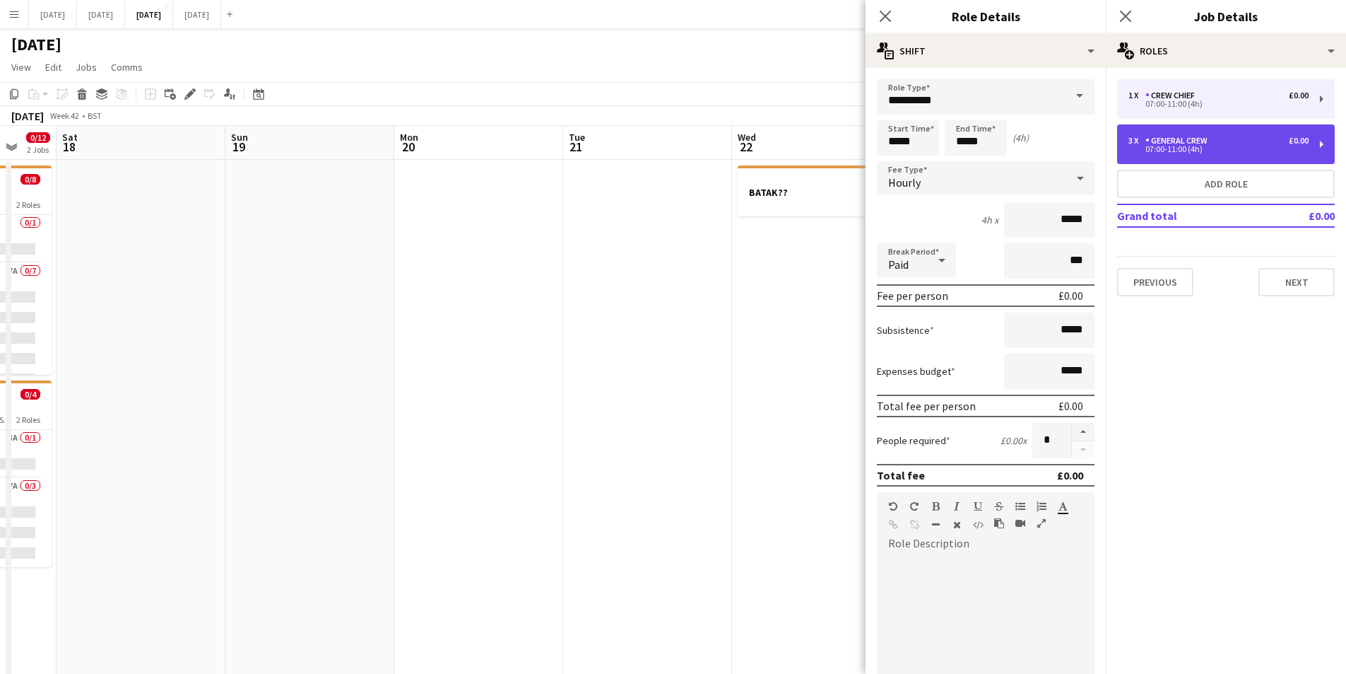
click at [1195, 141] on div "General Crew" at bounding box center [1180, 141] width 68 height 10
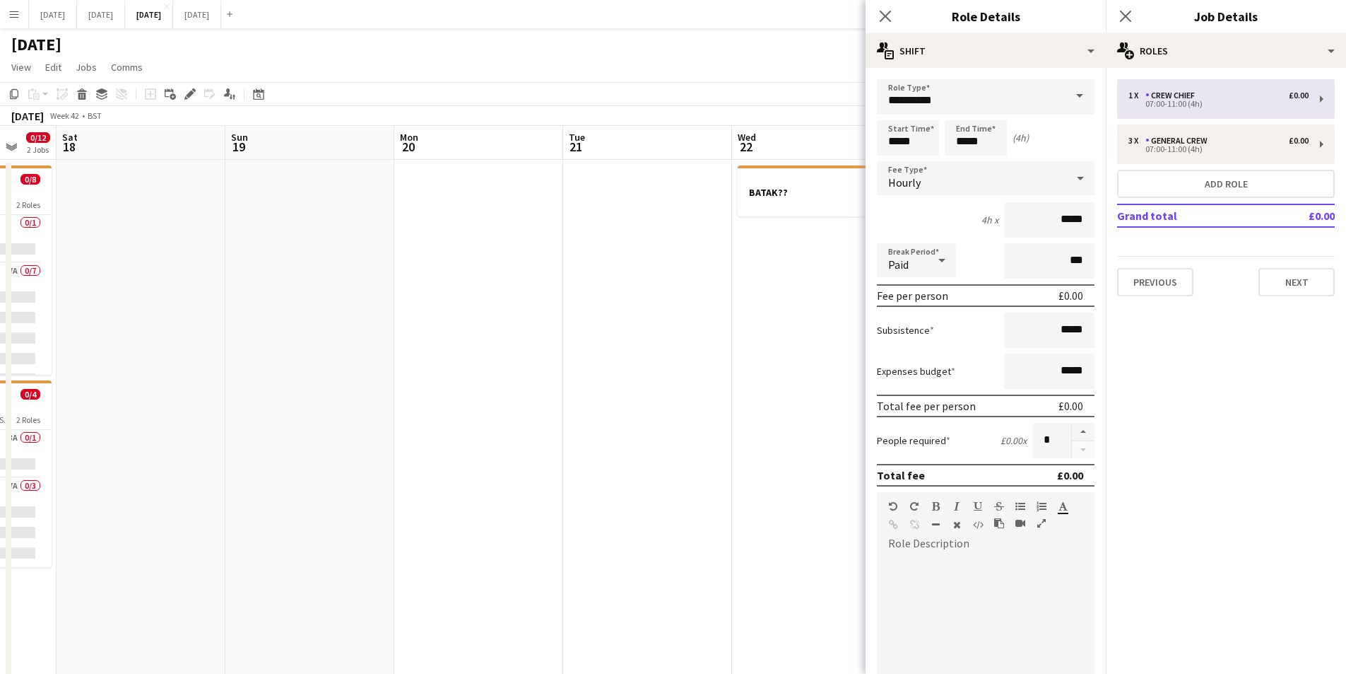
type input "**********"
type input "*****"
type input "*"
click at [891, 139] on input "*****" at bounding box center [908, 137] width 62 height 35
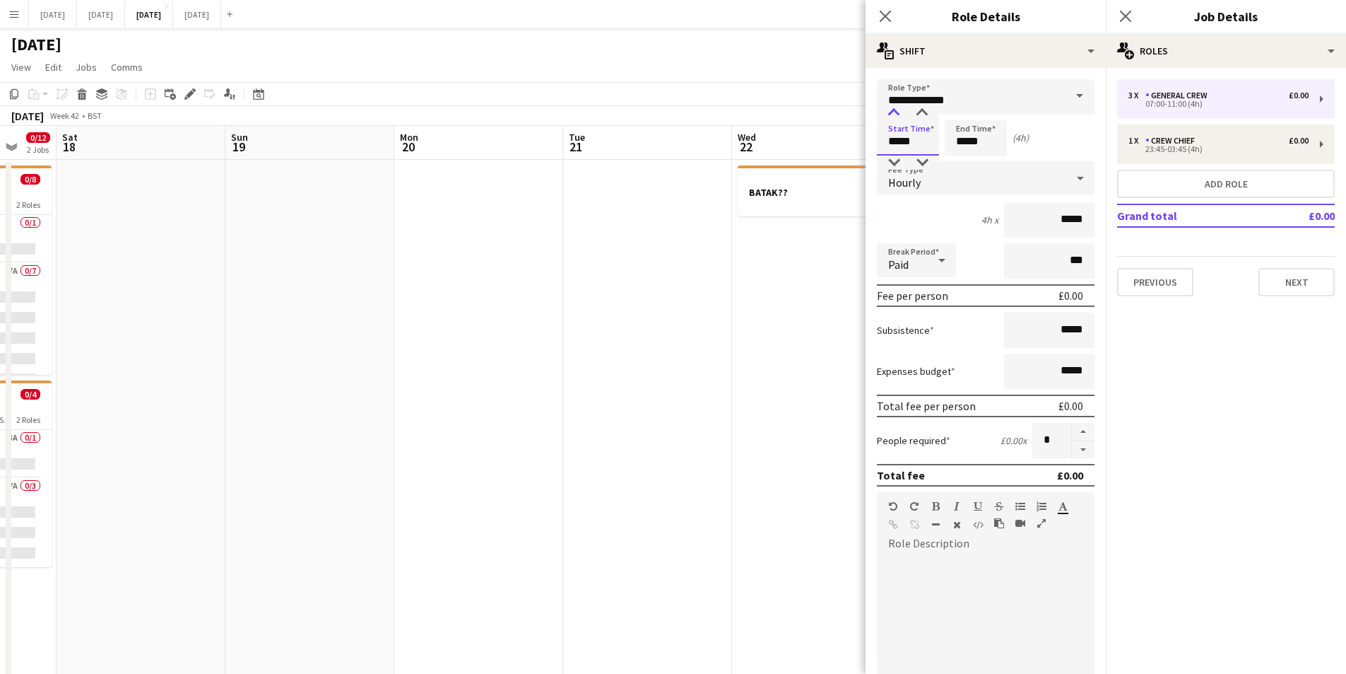
click at [895, 109] on div at bounding box center [894, 113] width 28 height 14
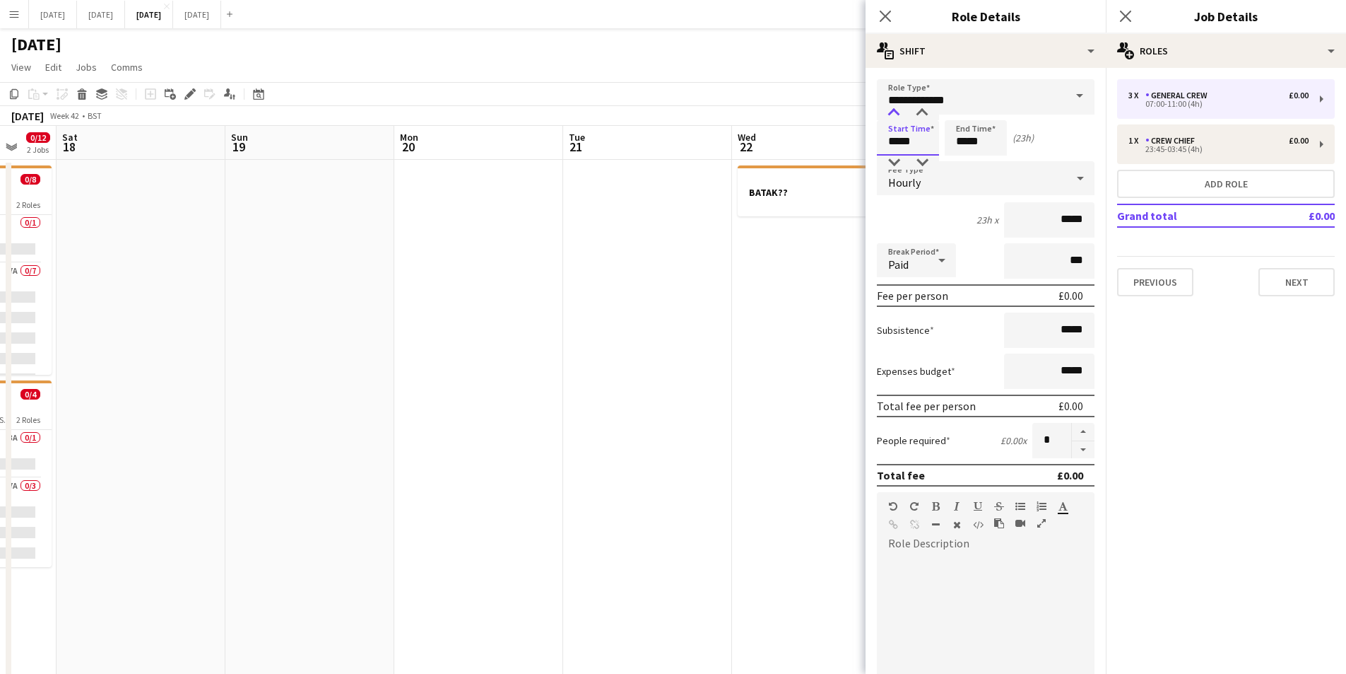
click at [895, 109] on div at bounding box center [894, 113] width 28 height 14
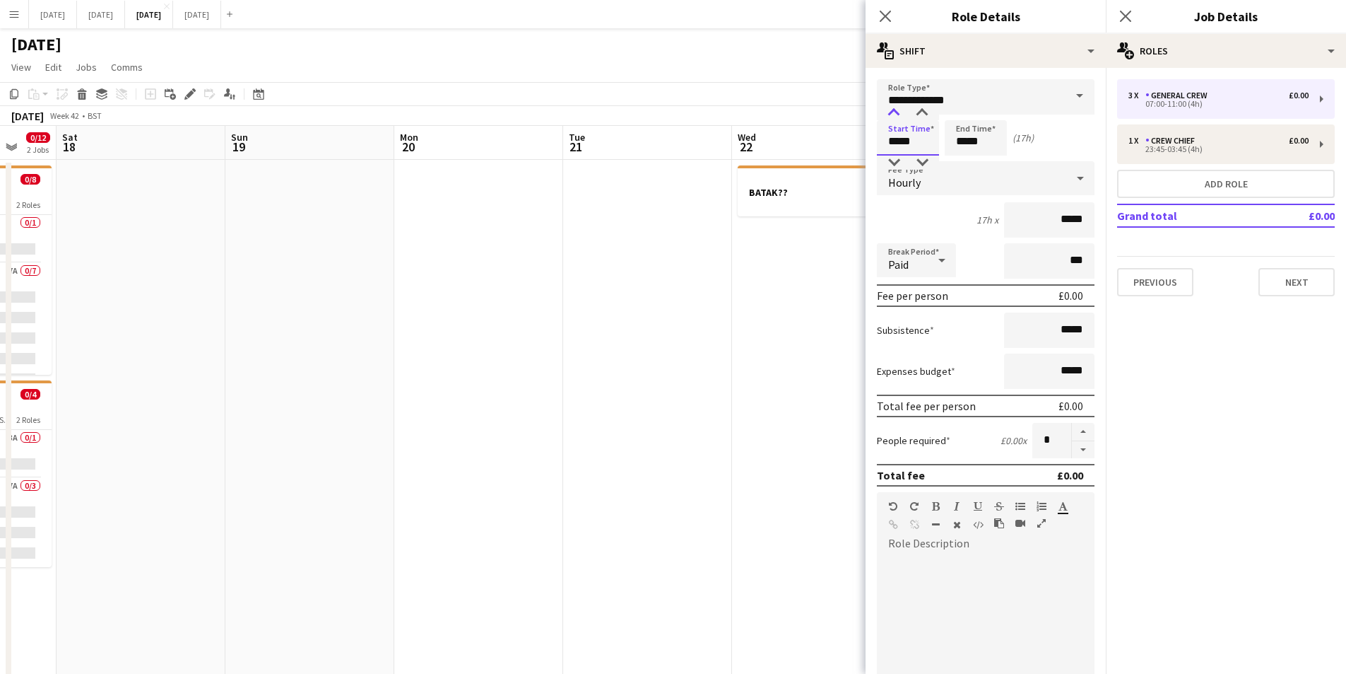
click at [895, 109] on div at bounding box center [894, 113] width 28 height 14
click at [895, 110] on div at bounding box center [894, 113] width 28 height 14
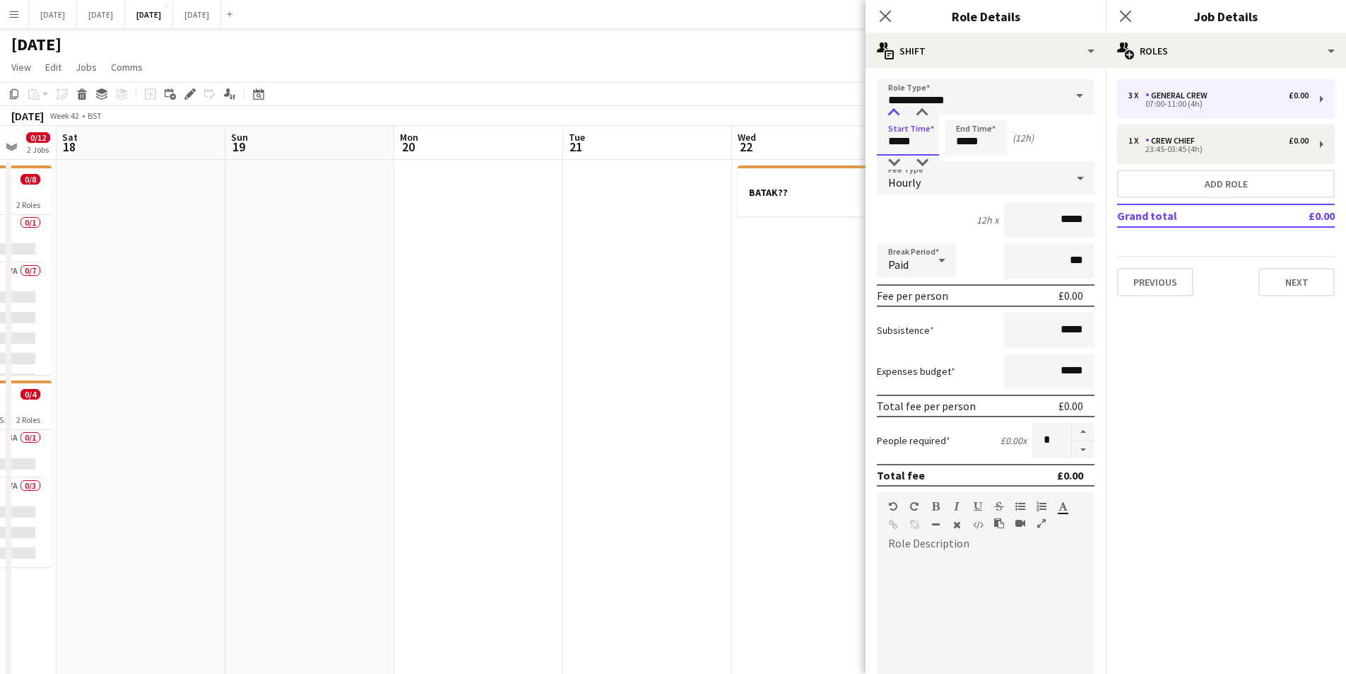
click at [895, 110] on div at bounding box center [894, 113] width 28 height 14
click at [925, 110] on div at bounding box center [922, 113] width 28 height 14
type input "*****"
click at [925, 110] on div at bounding box center [922, 113] width 28 height 14
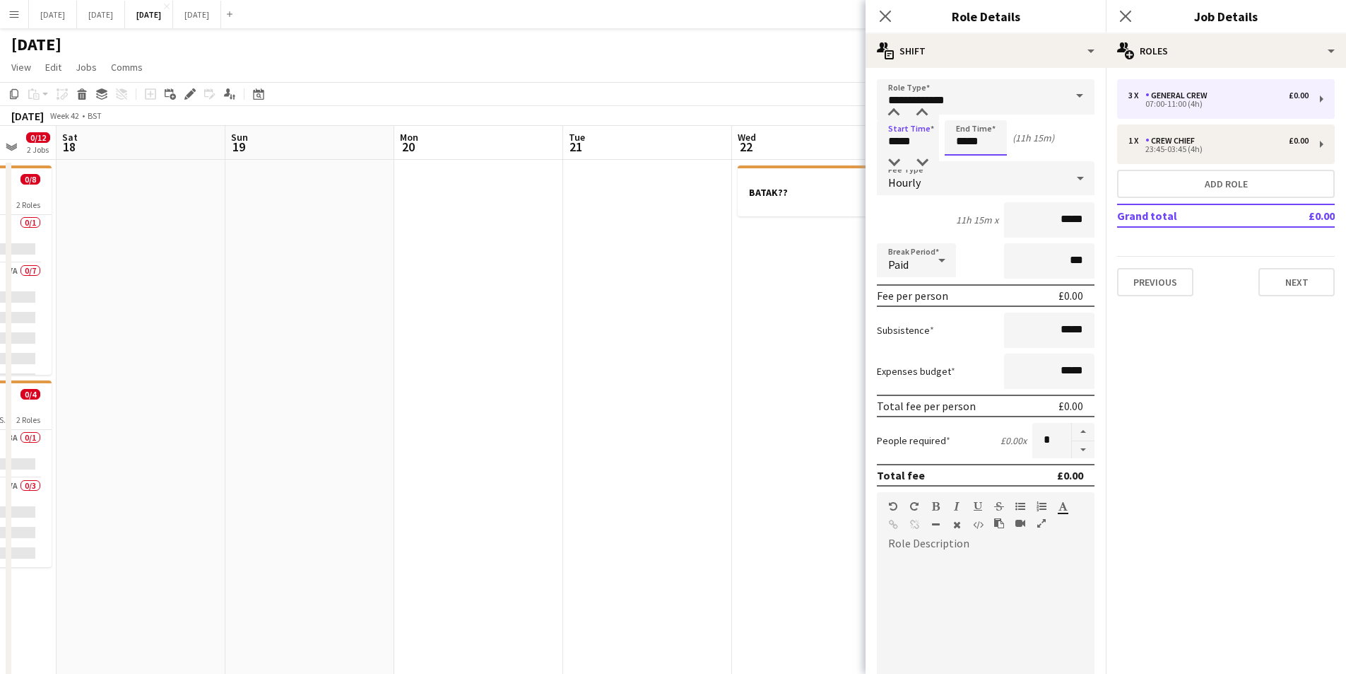
click at [987, 134] on input "*****" at bounding box center [976, 137] width 62 height 35
click at [991, 111] on div at bounding box center [990, 113] width 28 height 14
click at [961, 111] on div at bounding box center [962, 113] width 28 height 14
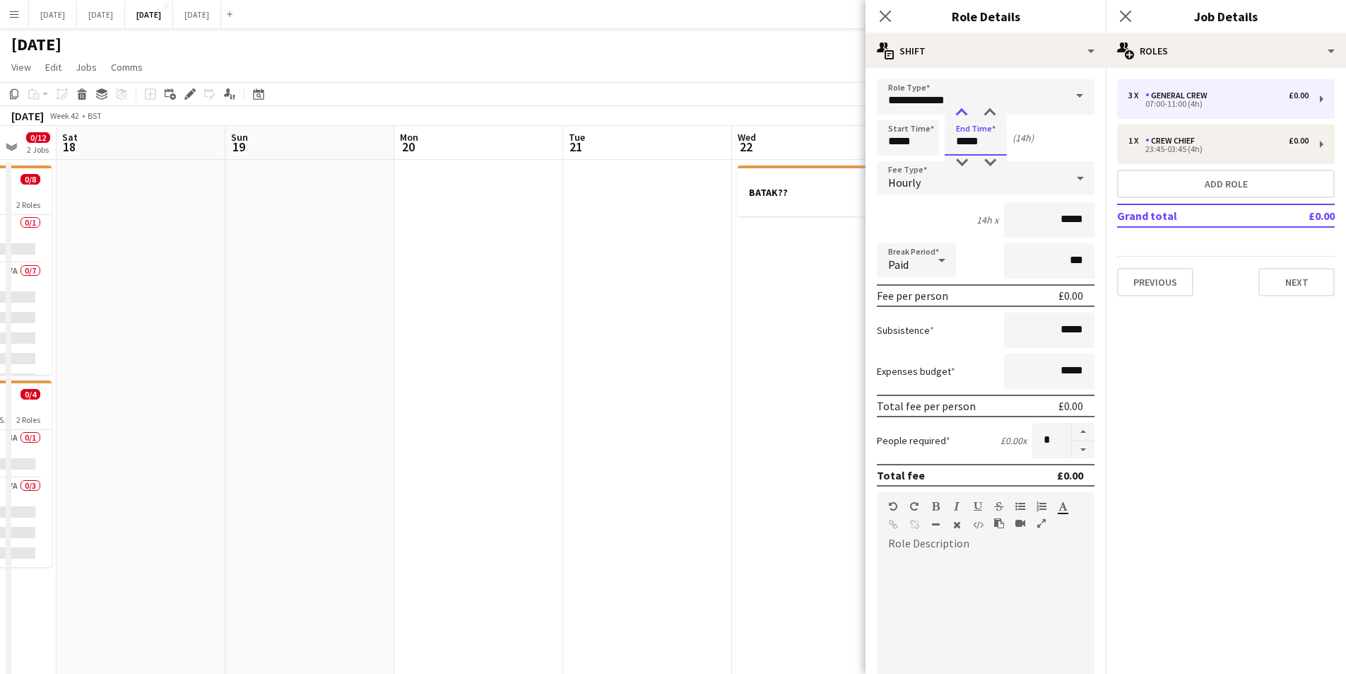
click at [961, 111] on div at bounding box center [962, 113] width 28 height 14
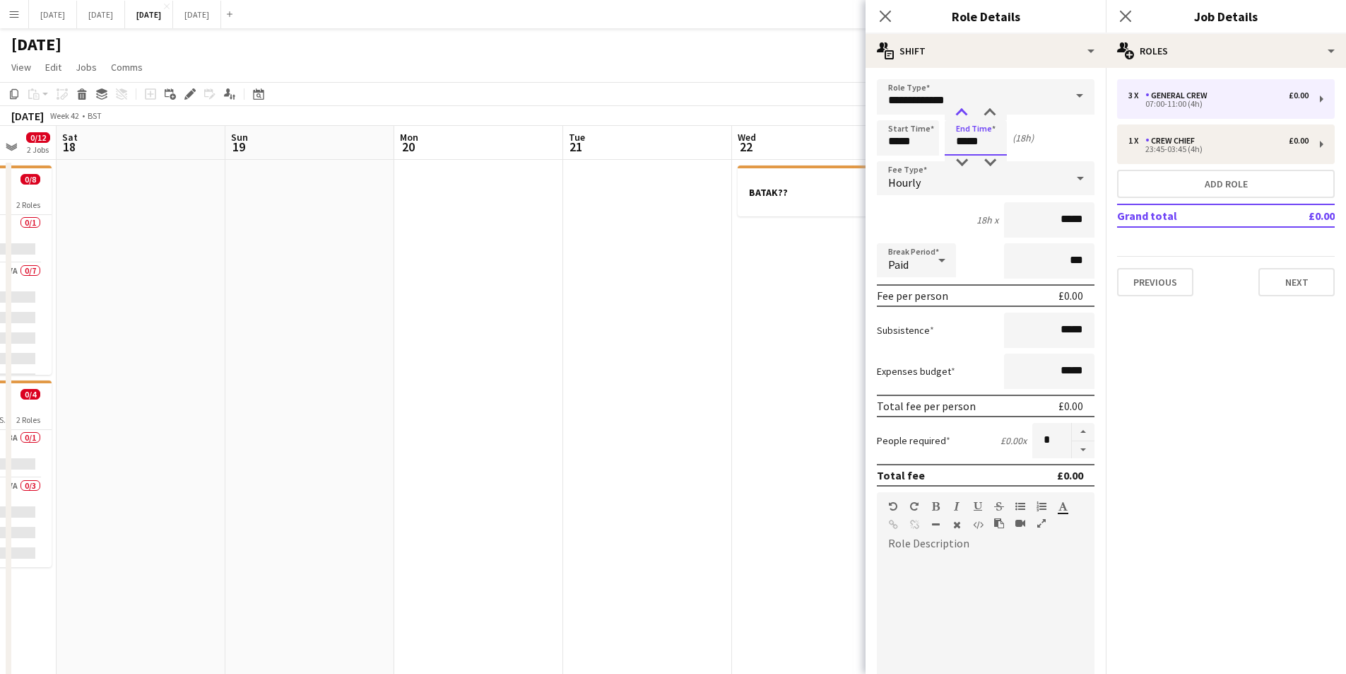
click at [961, 111] on div at bounding box center [962, 113] width 28 height 14
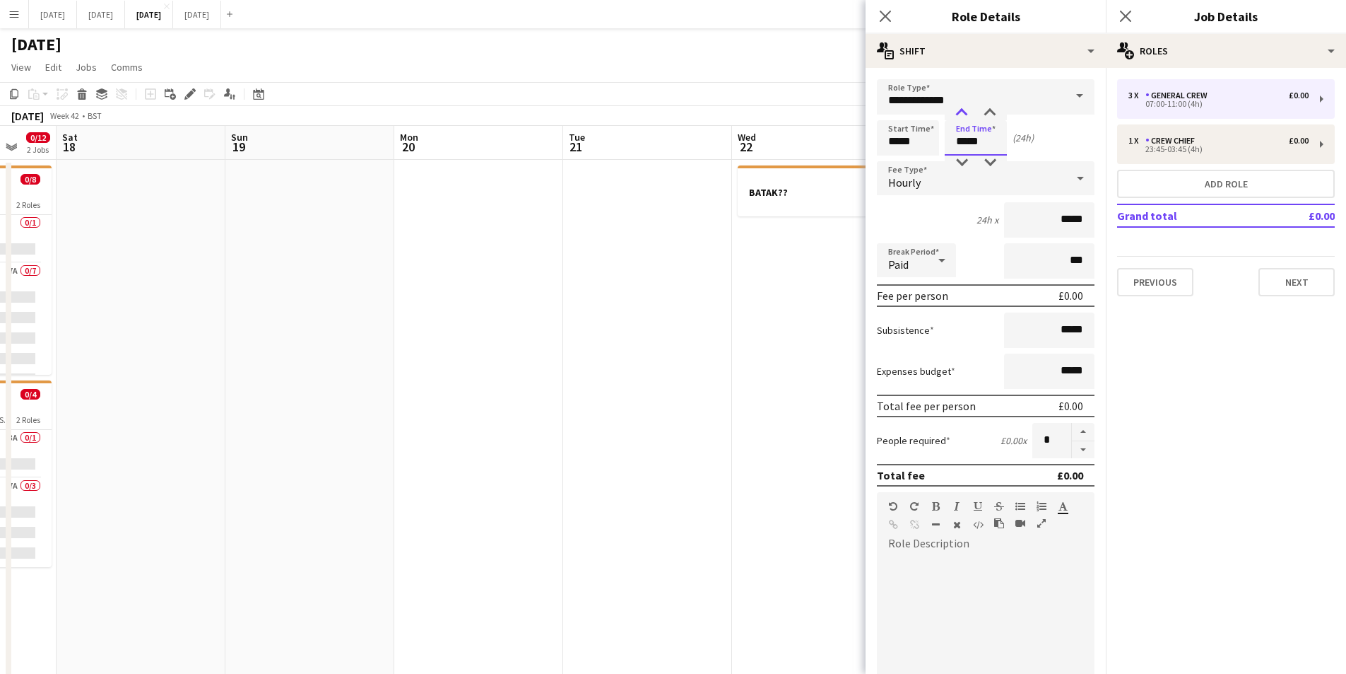
click at [961, 111] on div at bounding box center [962, 113] width 28 height 14
type input "*****"
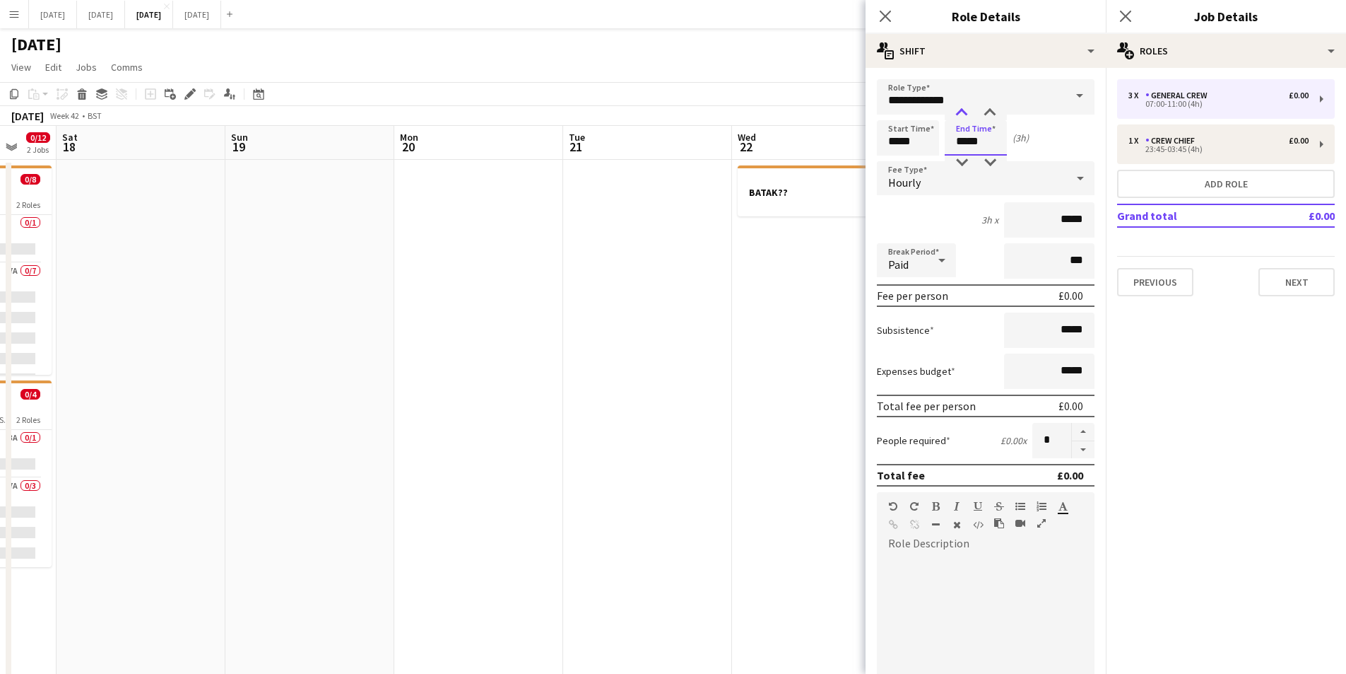
click at [961, 111] on div at bounding box center [962, 113] width 28 height 14
drag, startPoint x: 888, startPoint y: 15, endPoint x: 1137, endPoint y: 21, distance: 248.9
click at [893, 16] on app-icon "Close pop-in" at bounding box center [885, 16] width 17 height 17
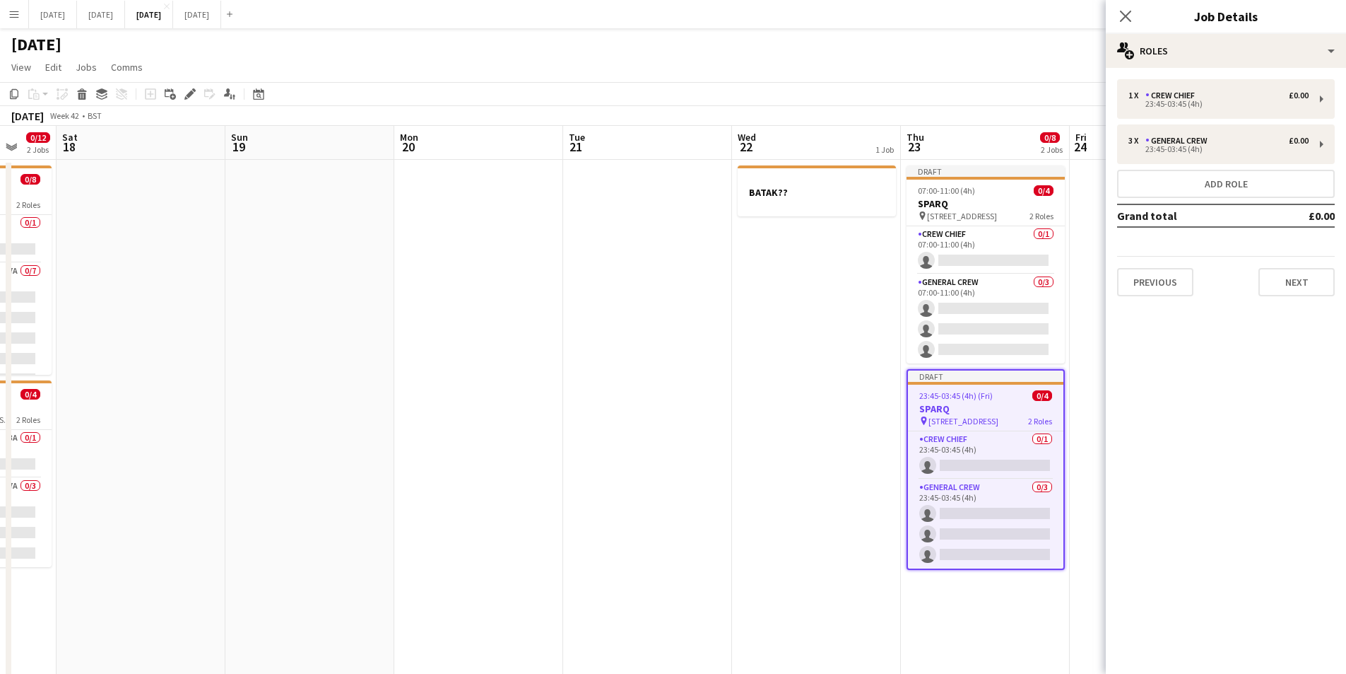
drag, startPoint x: 1122, startPoint y: 18, endPoint x: 1144, endPoint y: 24, distance: 22.1
click at [1125, 18] on icon "Close pop-in" at bounding box center [1125, 16] width 11 height 11
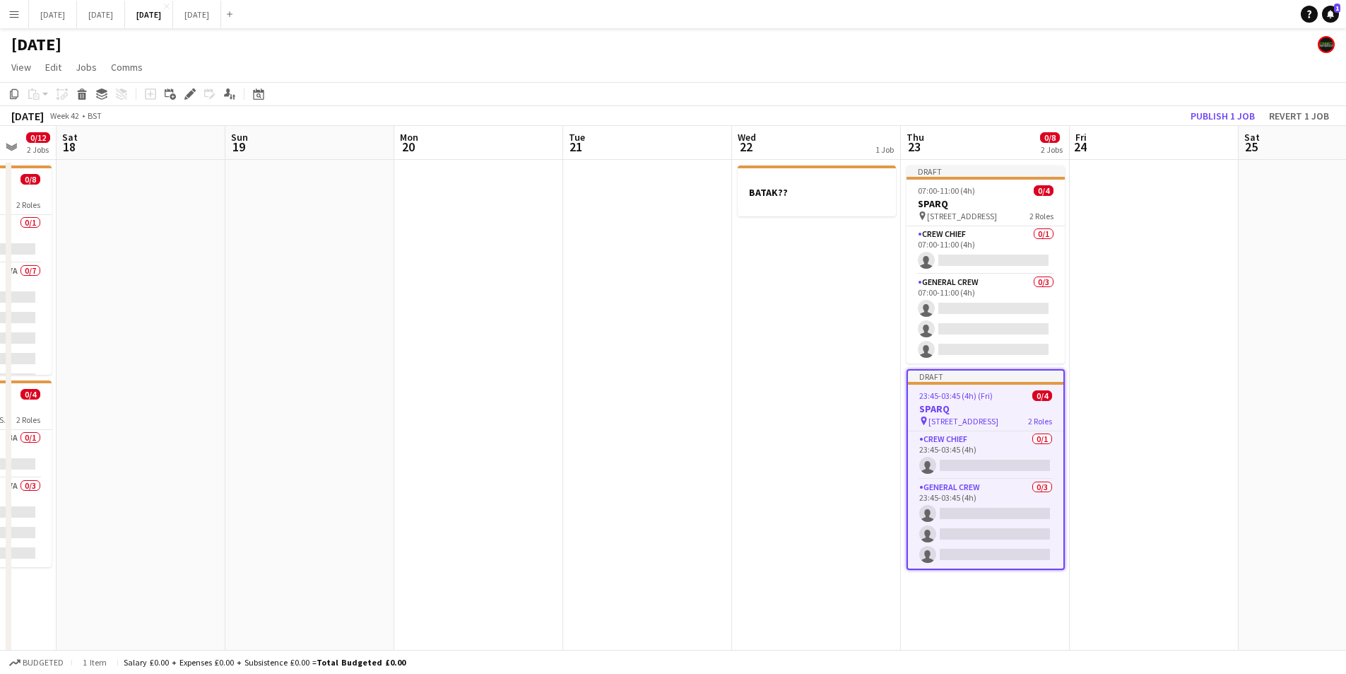
click at [1231, 130] on app-board-header-date "Fri 24" at bounding box center [1154, 143] width 169 height 34
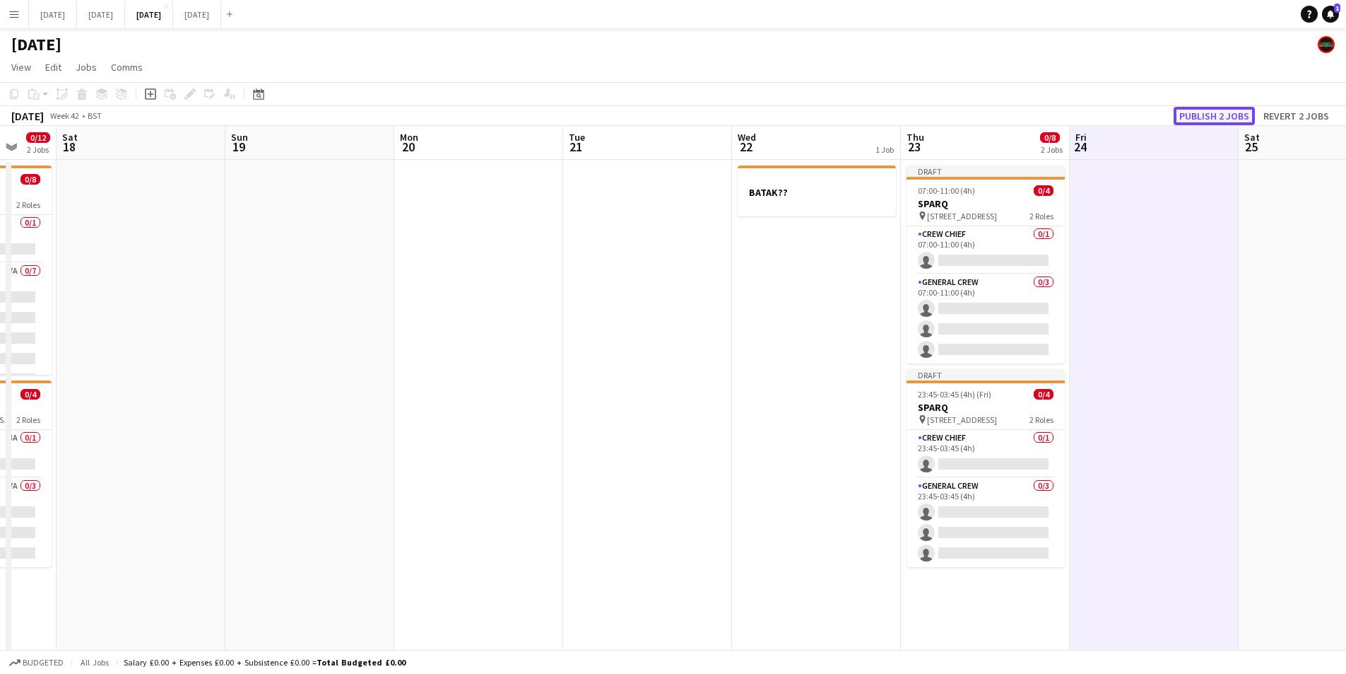
click at [1225, 120] on button "Publish 2 jobs" at bounding box center [1214, 116] width 81 height 18
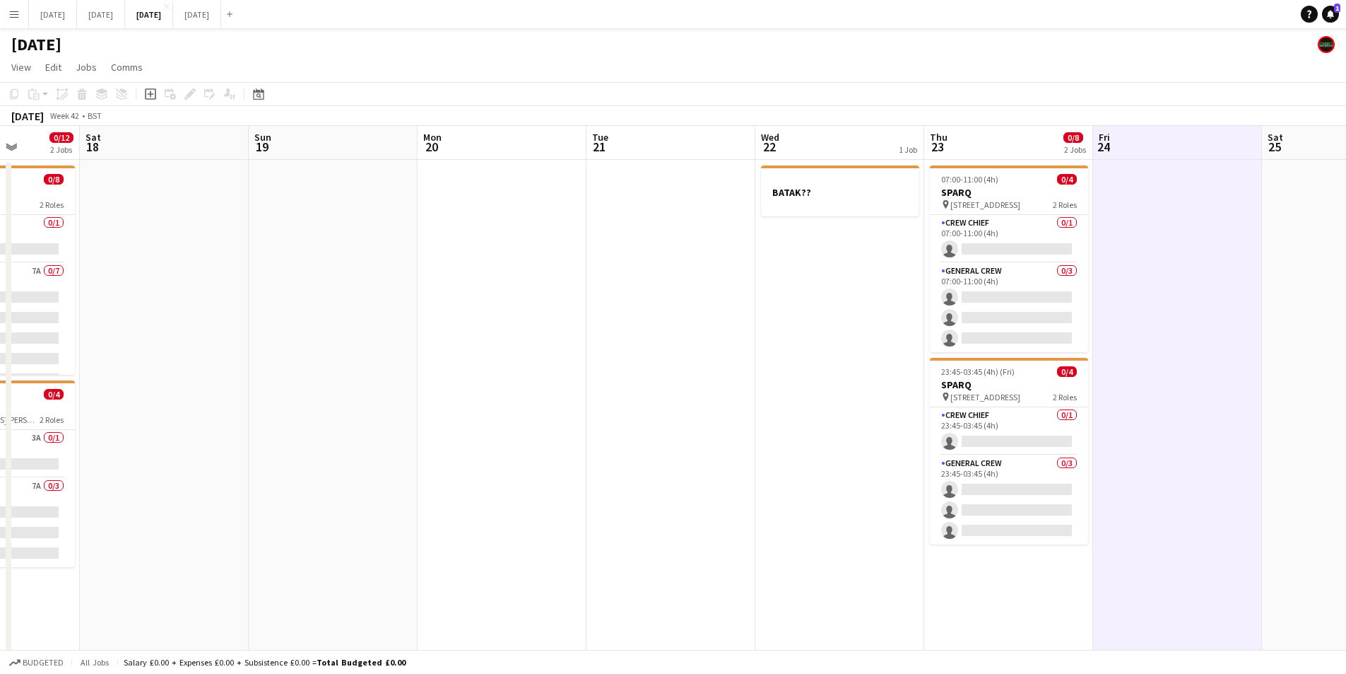
scroll to position [0, 426]
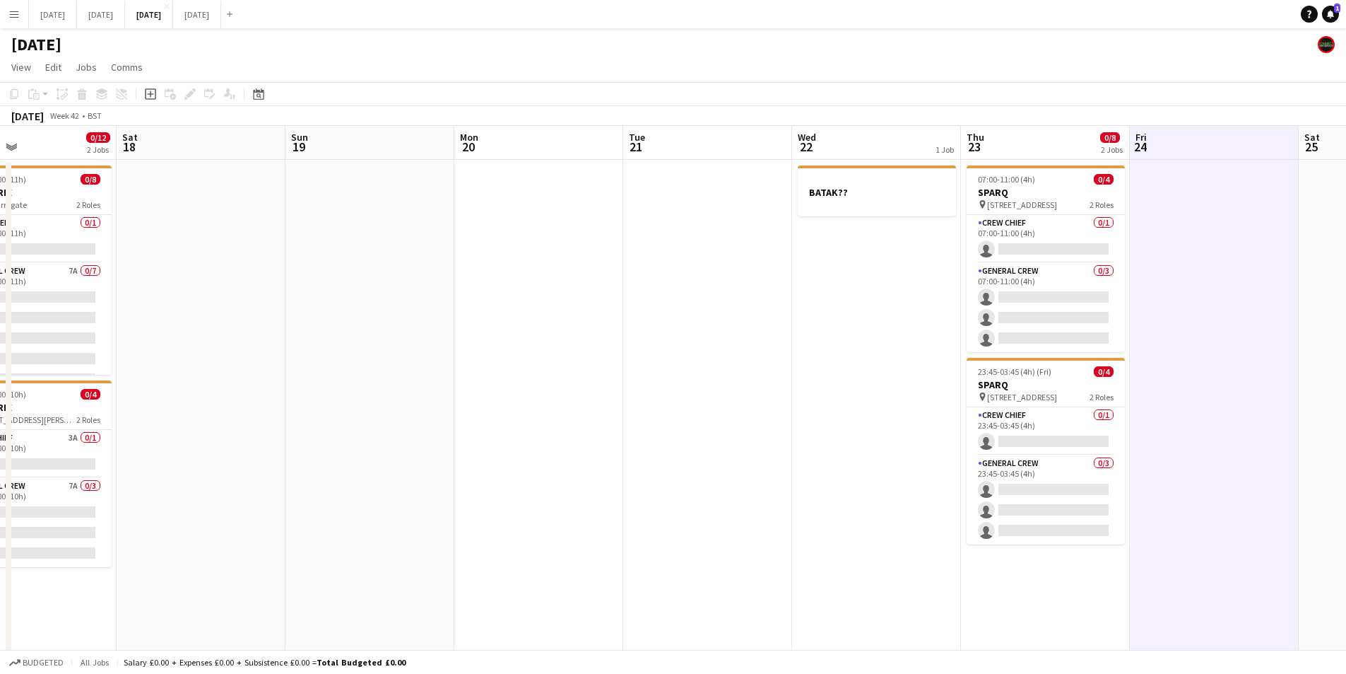
drag, startPoint x: 712, startPoint y: 409, endPoint x: 1025, endPoint y: 413, distance: 313.1
click at [1043, 417] on app-calendar-viewport "Wed 15 0/6 2 Jobs Thu 16 0/14 5 Jobs Fri 17 0/12 2 Jobs Sat 18 Sun 19 Mon 20 Tu…" at bounding box center [673, 537] width 1346 height 823
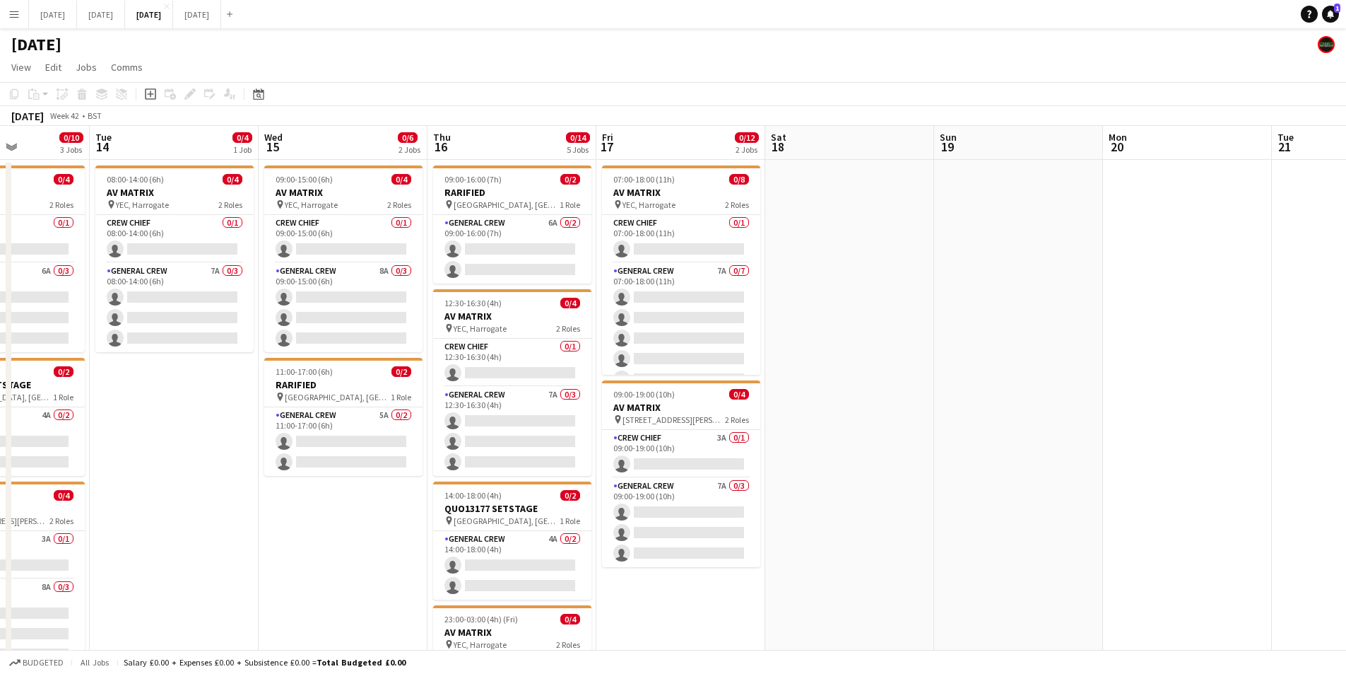
drag, startPoint x: 973, startPoint y: 411, endPoint x: 931, endPoint y: 421, distance: 42.9
click at [1033, 404] on app-calendar-viewport "Mon 13 0/10 3 Jobs Tue 14 0/4 1 Job Wed 15 0/6 2 Jobs Thu 16 0/14 5 Jobs Fri 17…" at bounding box center [673, 537] width 1346 height 823
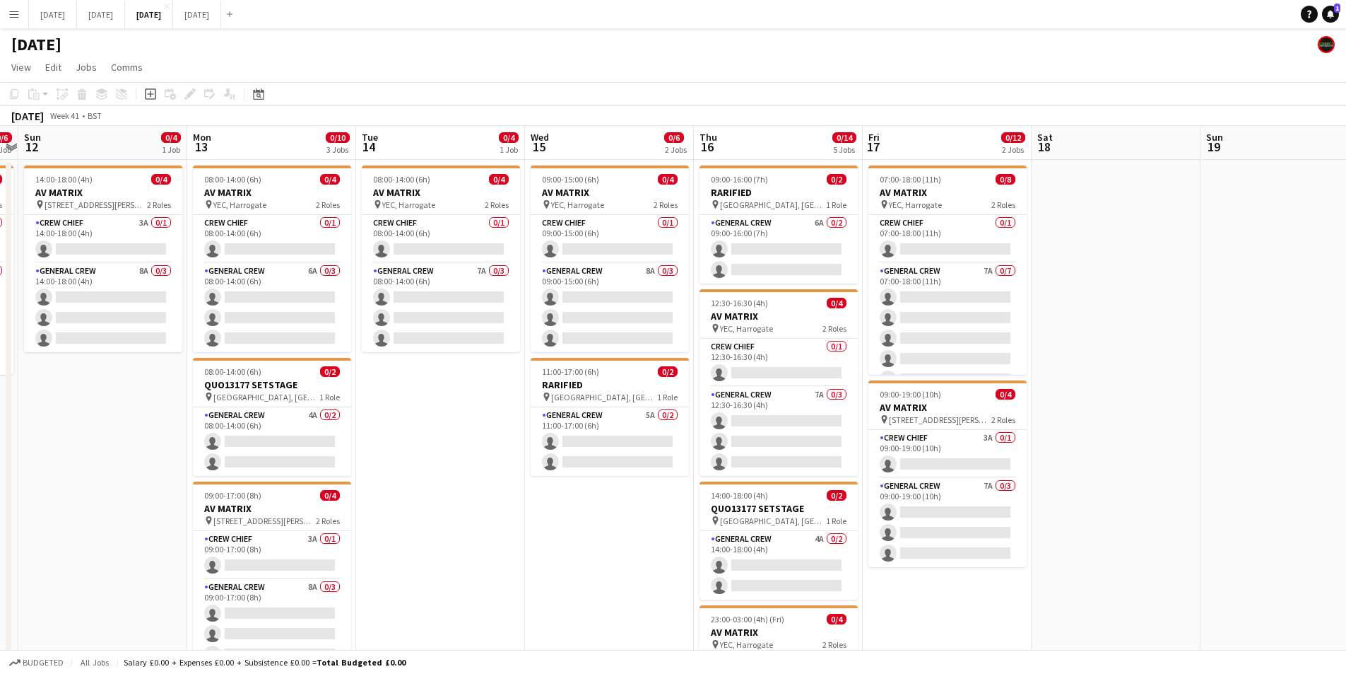
scroll to position [0, 350]
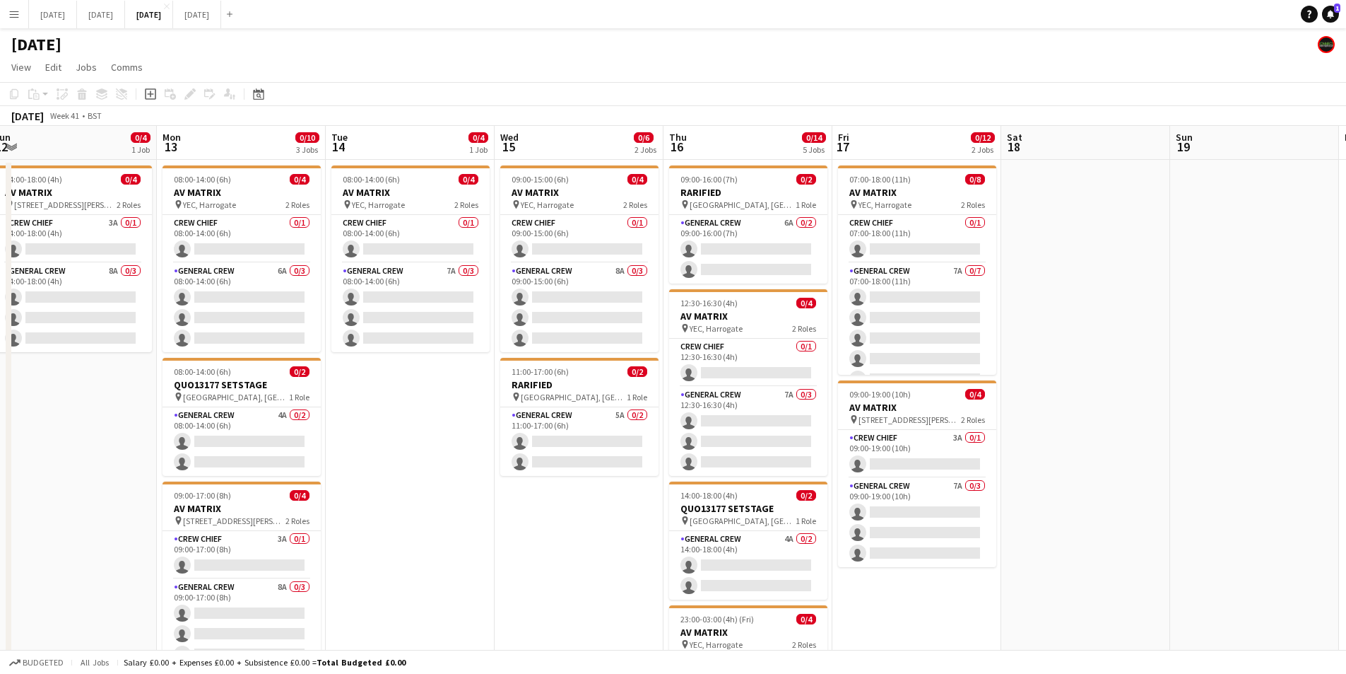
drag, startPoint x: 370, startPoint y: 520, endPoint x: 715, endPoint y: 532, distance: 345.1
click at [715, 532] on app-calendar-viewport "Fri 10 Sat 11 0/6 1 Job Sun 12 0/4 1 Job Mon 13 0/10 3 Jobs Tue 14 0/4 1 Job We…" at bounding box center [673, 537] width 1346 height 823
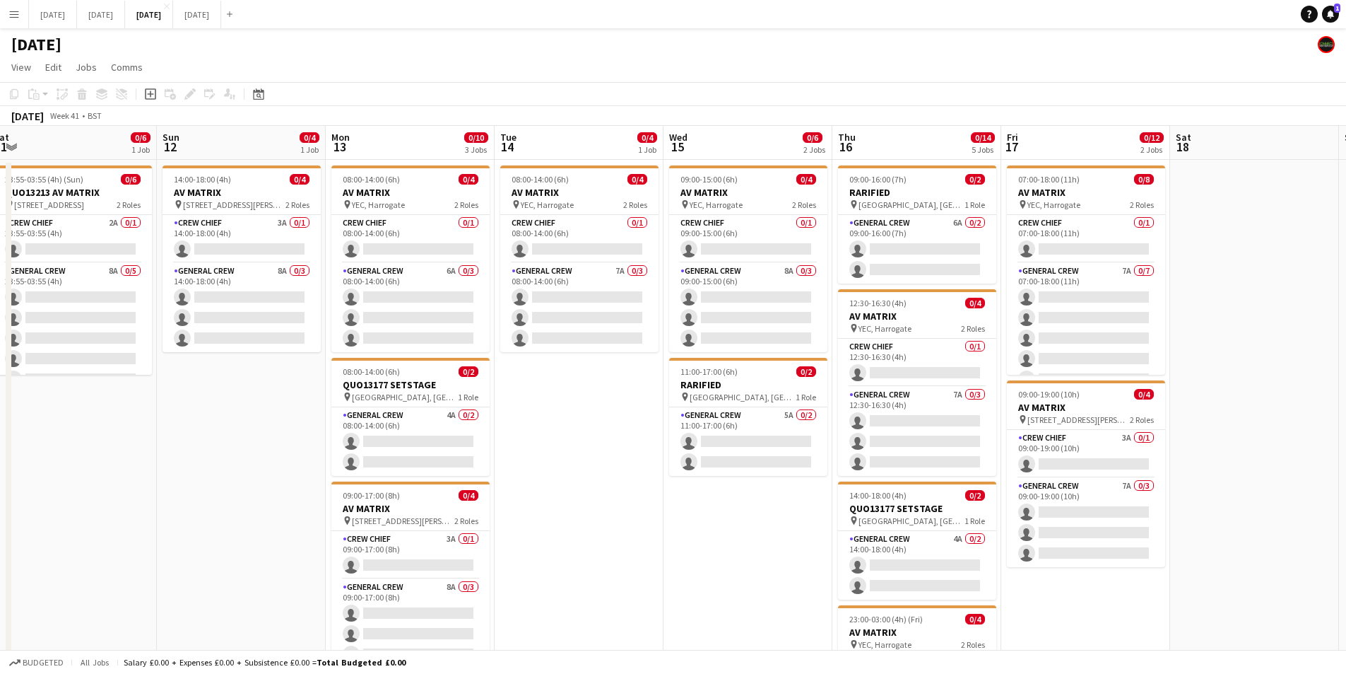
drag, startPoint x: 579, startPoint y: 498, endPoint x: 767, endPoint y: 510, distance: 188.4
click at [781, 516] on app-calendar-viewport "Thu 9 2/6 2 Jobs Fri 10 Sat 11 0/6 1 Job Sun 12 0/4 1 Job Mon 13 0/10 3 Jobs Tu…" at bounding box center [673, 537] width 1346 height 823
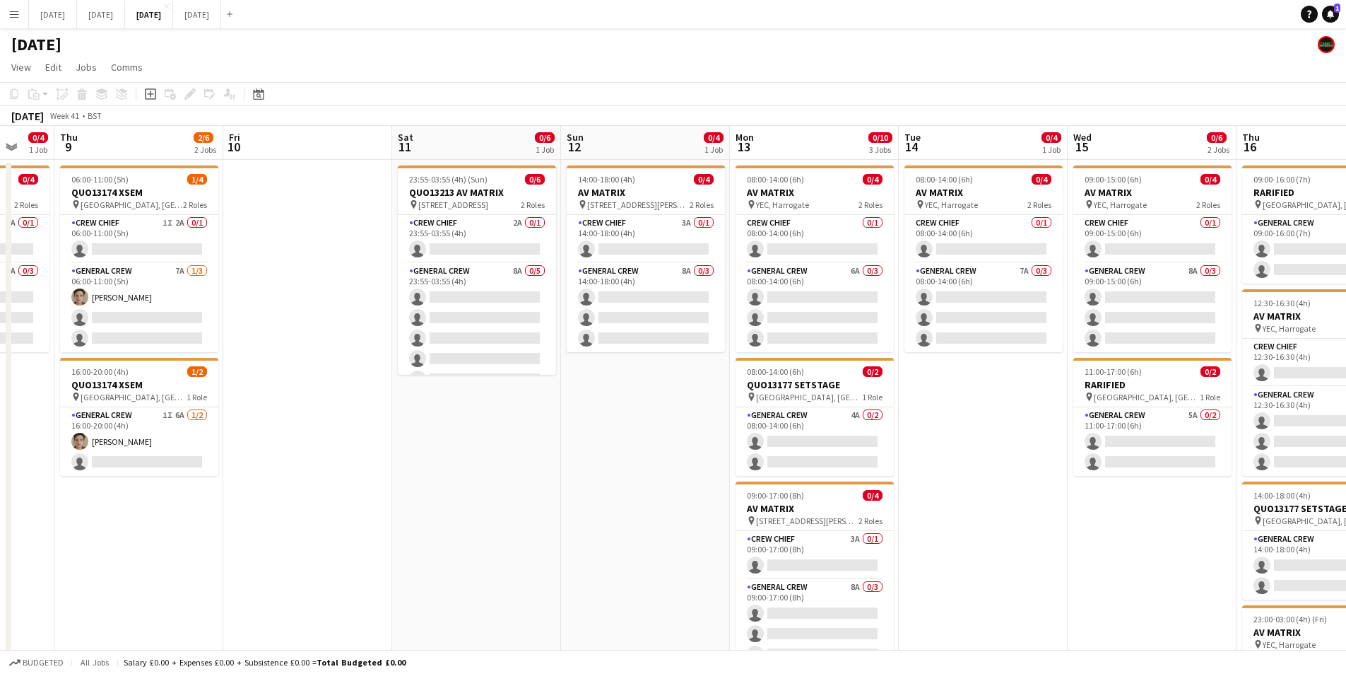
drag, startPoint x: 391, startPoint y: 513, endPoint x: 609, endPoint y: 523, distance: 217.9
click at [609, 523] on app-calendar-viewport "Tue 7 Wed 8 0/4 1 Job Thu 9 2/6 2 Jobs Fri 10 Sat 11 0/6 1 Job Sun 12 0/4 1 Job…" at bounding box center [673, 537] width 1346 height 823
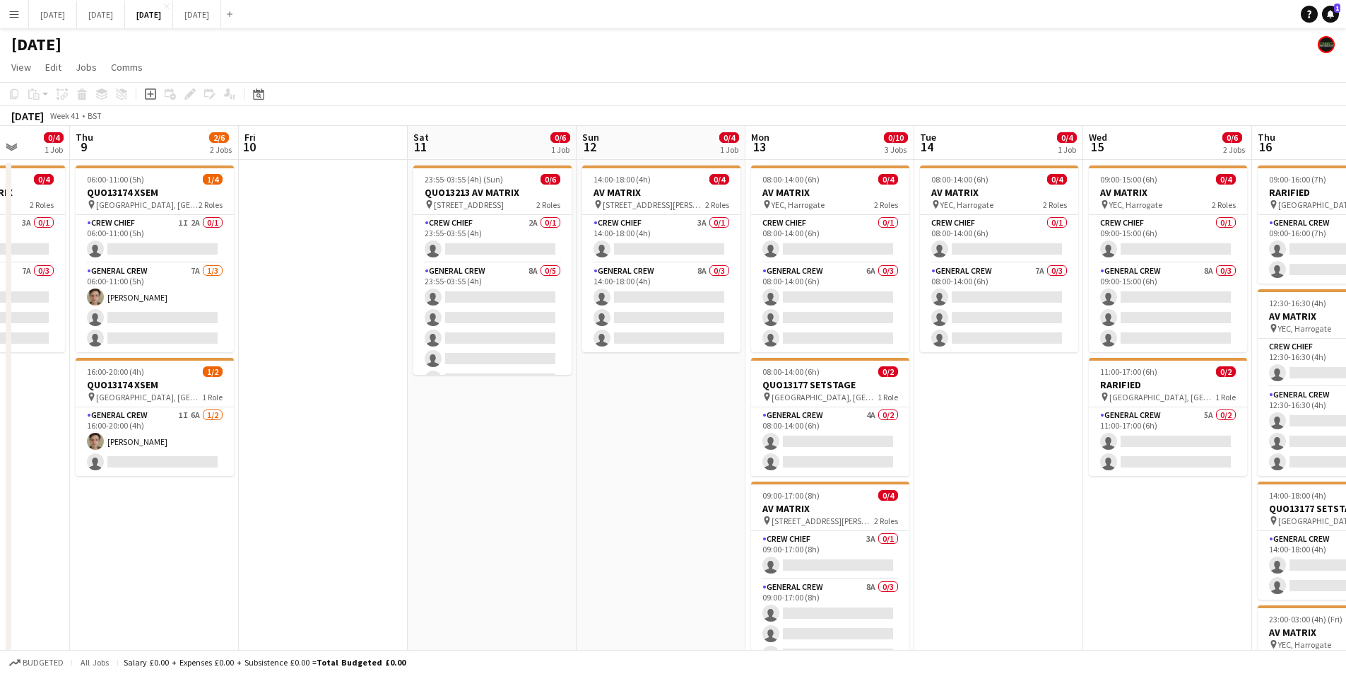
drag, startPoint x: 696, startPoint y: 544, endPoint x: 712, endPoint y: 532, distance: 20.8
click at [726, 538] on app-calendar-viewport "Mon 6 Tue 7 Wed 8 0/4 1 Job Thu 9 2/6 2 Jobs Fri 10 Sat 11 0/6 1 Job Sun 12 0/4…" at bounding box center [673, 537] width 1346 height 823
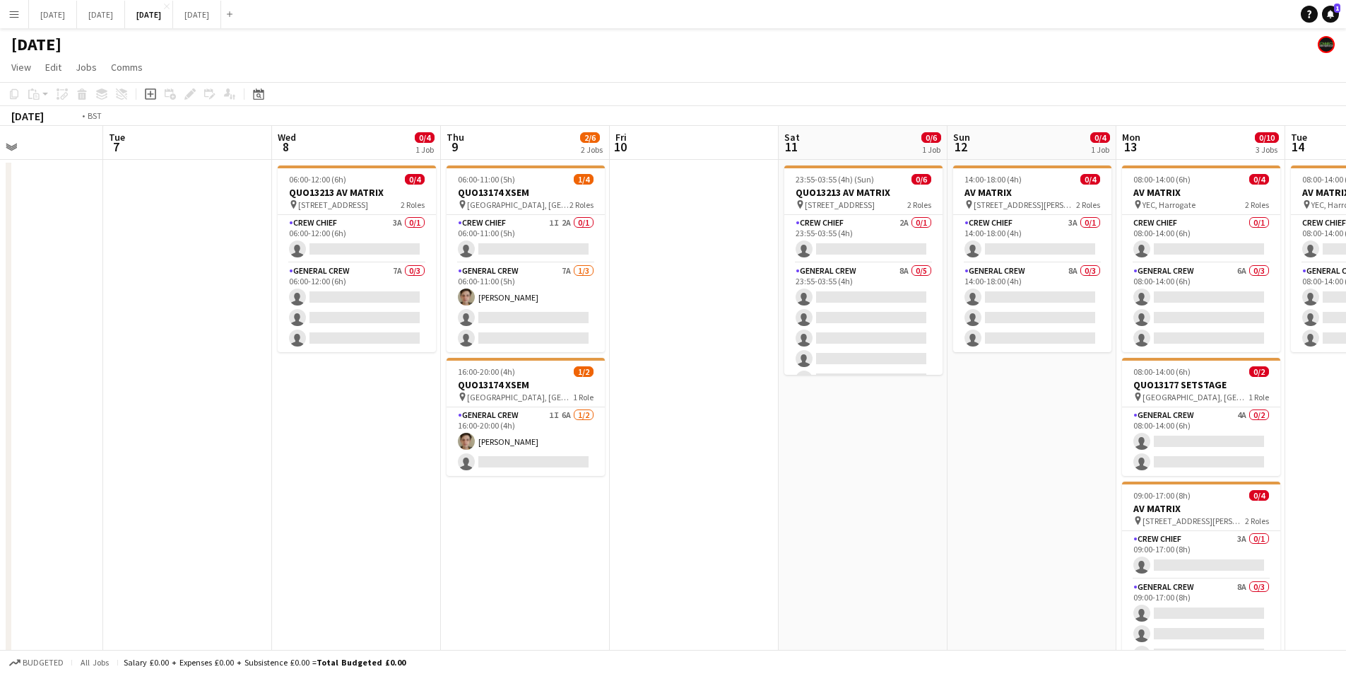
drag, startPoint x: 483, startPoint y: 544, endPoint x: 691, endPoint y: 561, distance: 207.8
click at [691, 561] on app-calendar-viewport "Sat 4 Sun 5 Mon 6 Tue 7 Wed 8 0/4 1 Job Thu 9 2/6 2 Jobs Fri 10 Sat 11 0/6 1 Jo…" at bounding box center [673, 537] width 1346 height 823
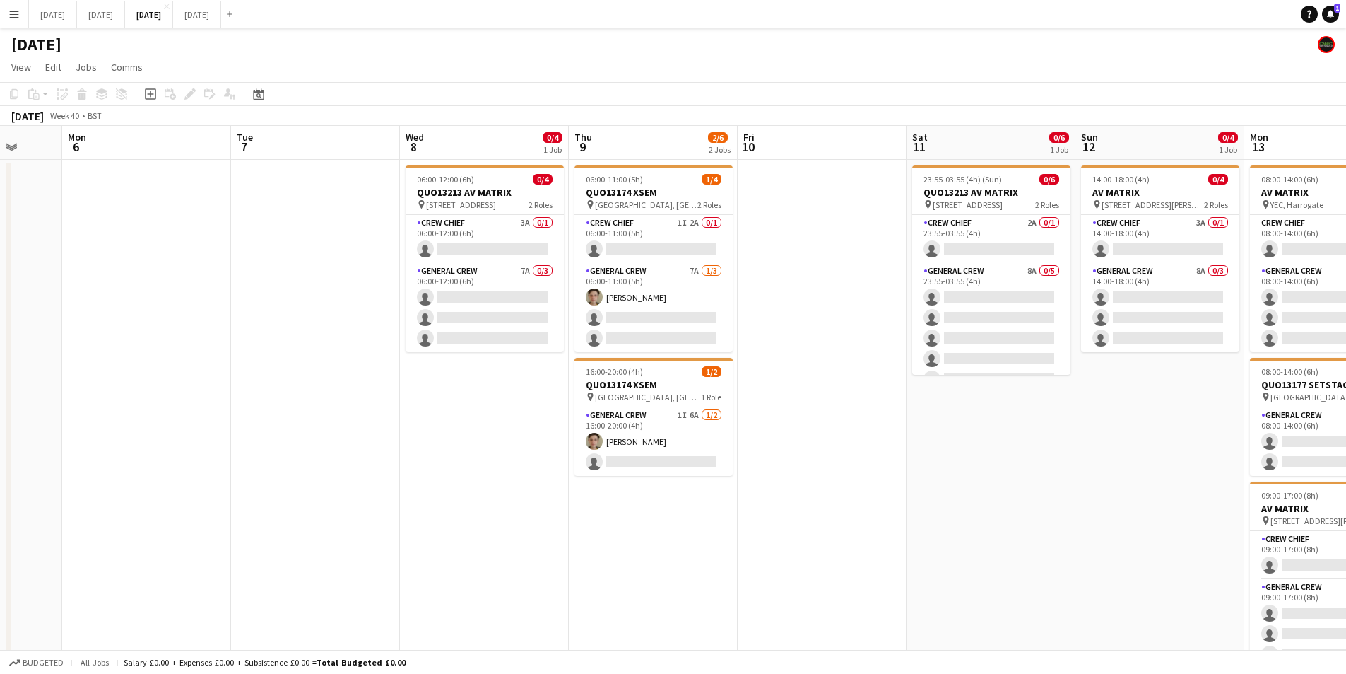
click at [668, 245] on app-card-role "Crew Chief 1I 2A 0/1 06:00-11:00 (5h) single-neutral-actions" at bounding box center [654, 239] width 158 height 48
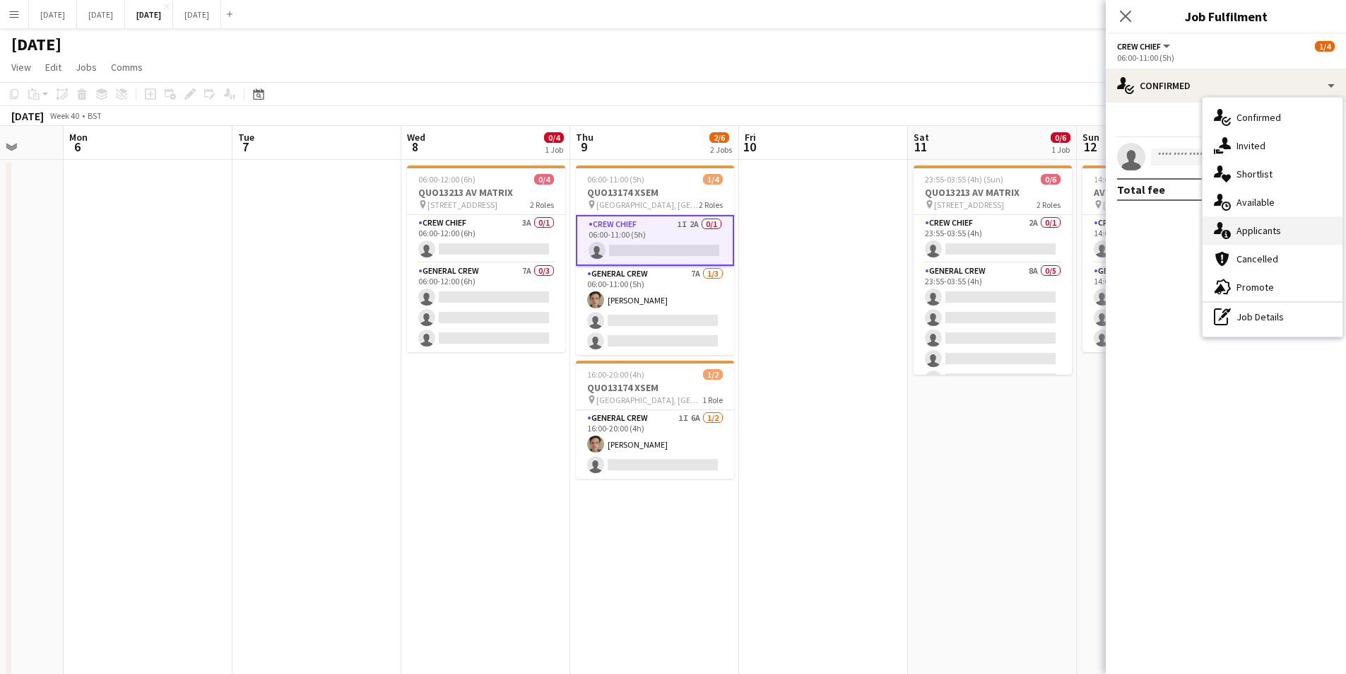
click at [1270, 219] on div "single-neutral-actions-information Applicants" at bounding box center [1273, 230] width 140 height 28
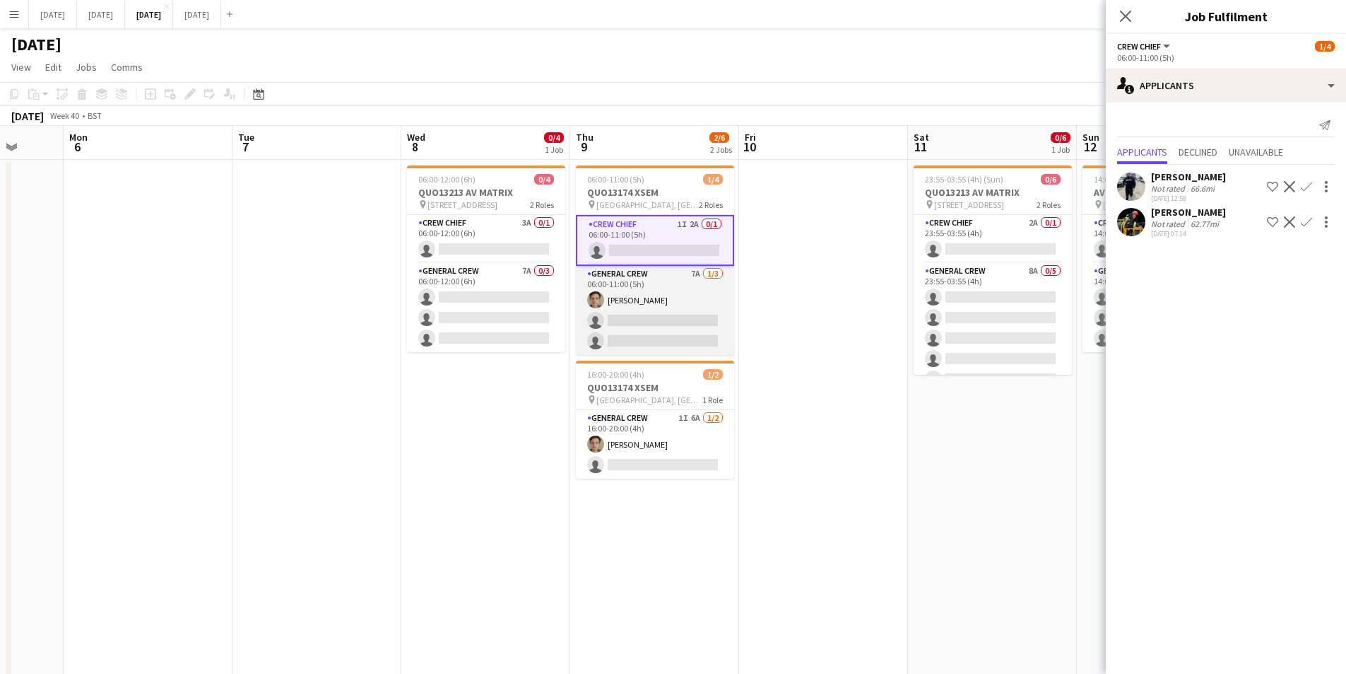
click at [637, 324] on app-card-role "General Crew 7A 1/3 06:00-11:00 (5h) Sam Greatorex single-neutral-actions singl…" at bounding box center [655, 310] width 158 height 89
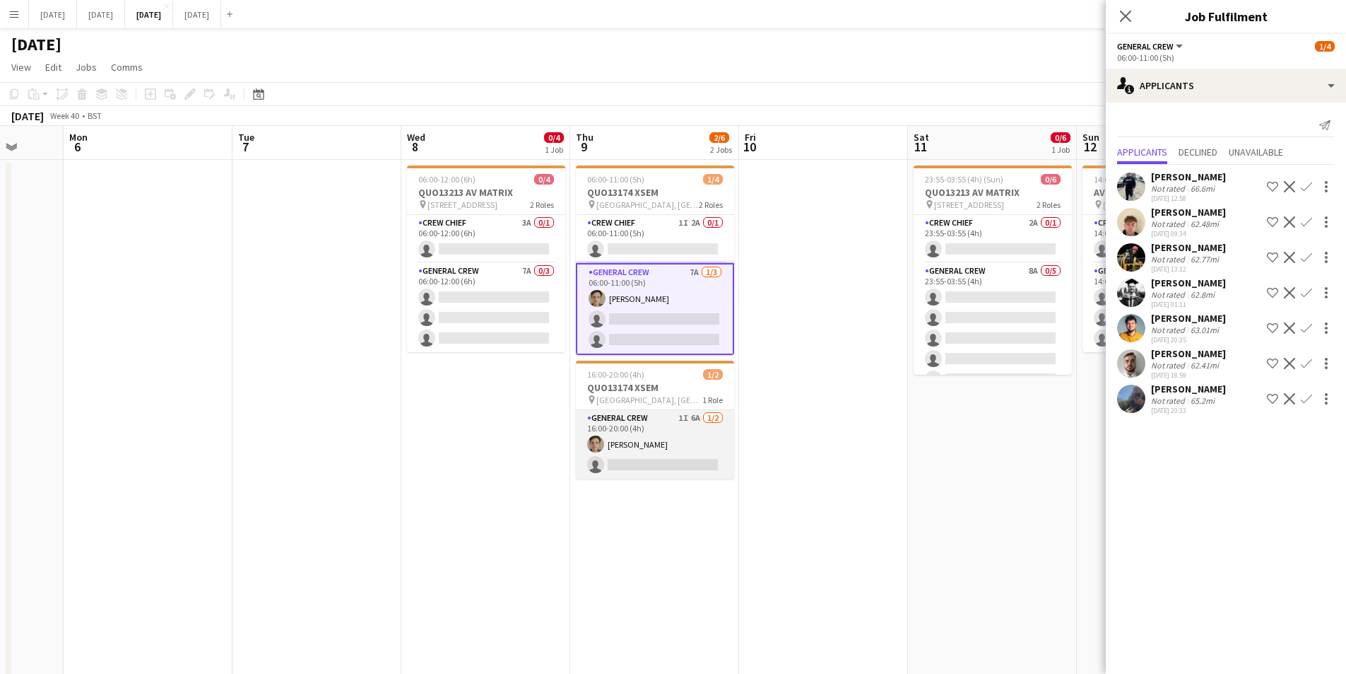
click at [679, 452] on app-card-role "General Crew 1I 6A 1/2 16:00-20:00 (4h) Sam Greatorex single-neutral-actions" at bounding box center [655, 444] width 158 height 69
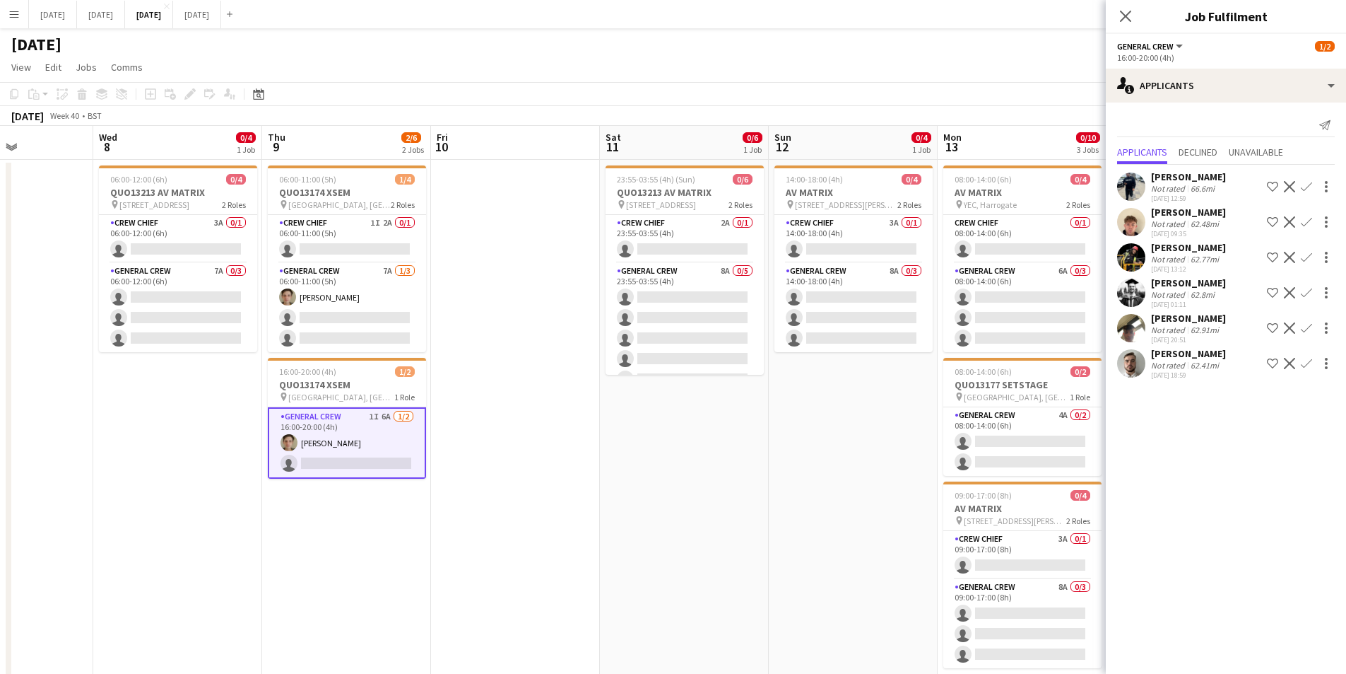
scroll to position [0, 438]
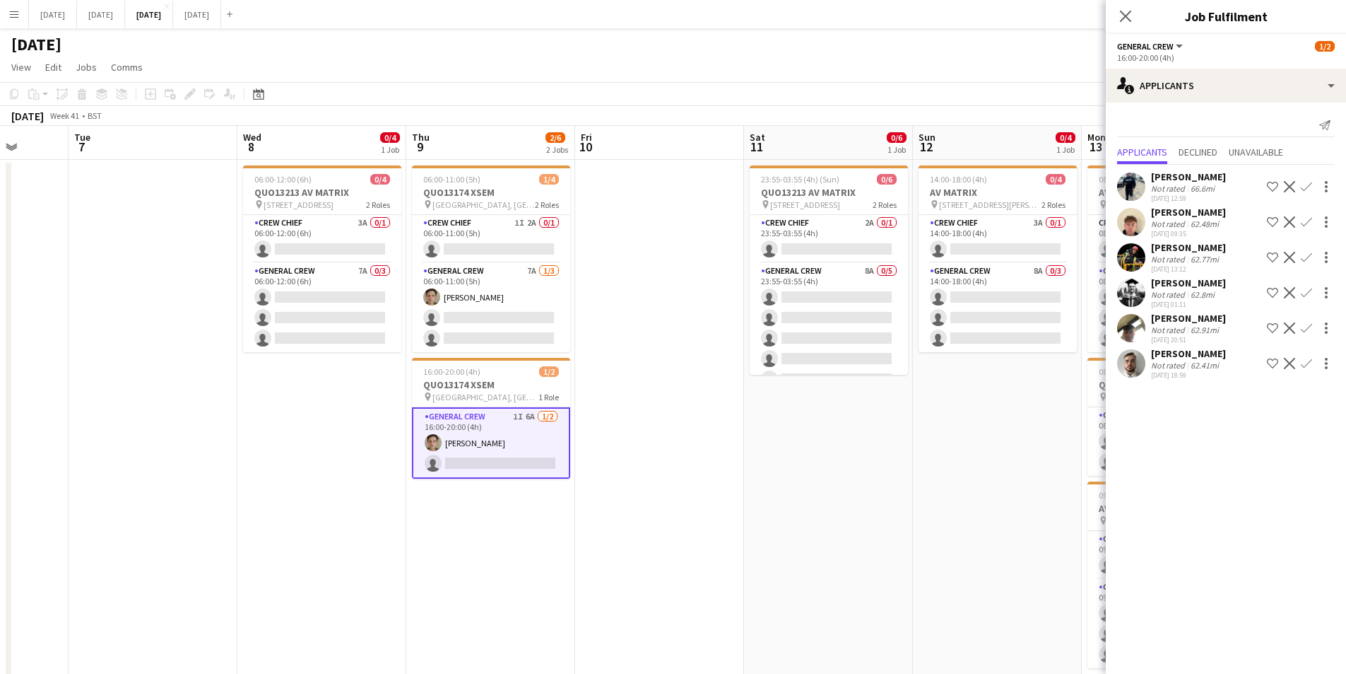
drag, startPoint x: 921, startPoint y: 447, endPoint x: 757, endPoint y: 447, distance: 164.0
click at [757, 447] on app-calendar-viewport "Sat 4 Sun 5 Mon 6 Tue 7 Wed 8 0/4 1 Job Thu 9 2/6 2 Jobs Fri 10 Sat 11 0/6 1 Jo…" at bounding box center [673, 537] width 1346 height 823
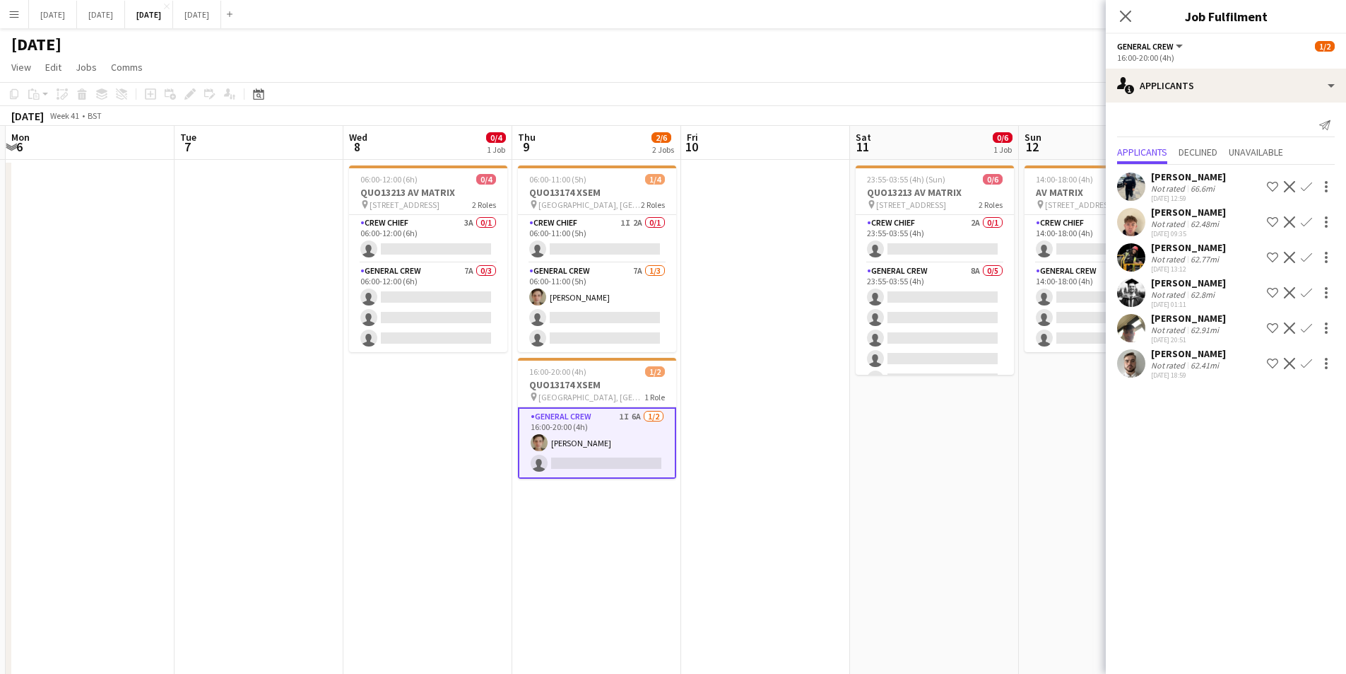
drag, startPoint x: 765, startPoint y: 505, endPoint x: 876, endPoint y: 506, distance: 110.3
click at [874, 507] on app-calendar-viewport "Sat 4 Sun 5 Mon 6 Tue 7 Wed 8 0/4 1 Job Thu 9 2/6 2 Jobs Fri 10 Sat 11 0/6 1 Jo…" at bounding box center [673, 537] width 1346 height 823
drag, startPoint x: 1127, startPoint y: 14, endPoint x: 951, endPoint y: 102, distance: 196.9
click at [1128, 14] on icon "Close pop-in" at bounding box center [1125, 16] width 11 height 11
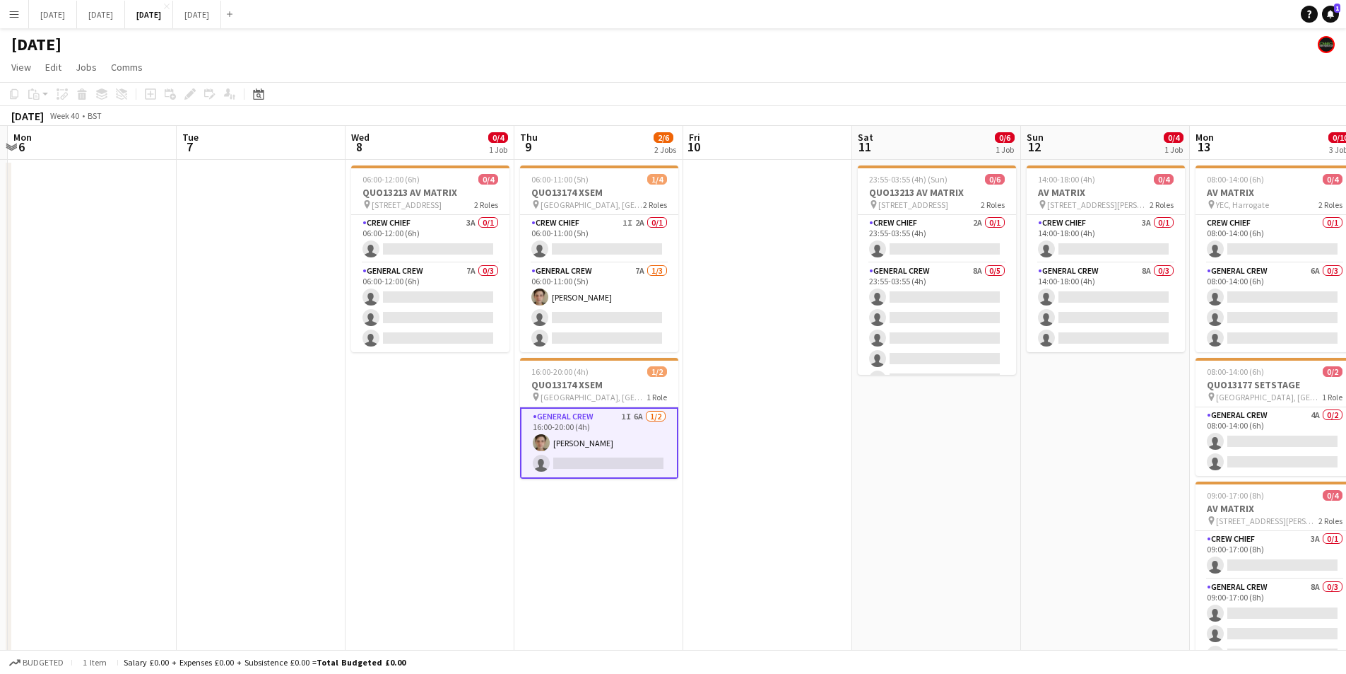
drag, startPoint x: 382, startPoint y: 399, endPoint x: 209, endPoint y: 57, distance: 384.1
click at [592, 342] on app-calendar-viewport "Sat 4 Sun 5 Mon 6 Tue 7 Wed 8 0/4 1 Job Thu 9 2/6 2 Jobs Fri 10 Sat 11 0/6 1 Jo…" at bounding box center [673, 537] width 1346 height 823
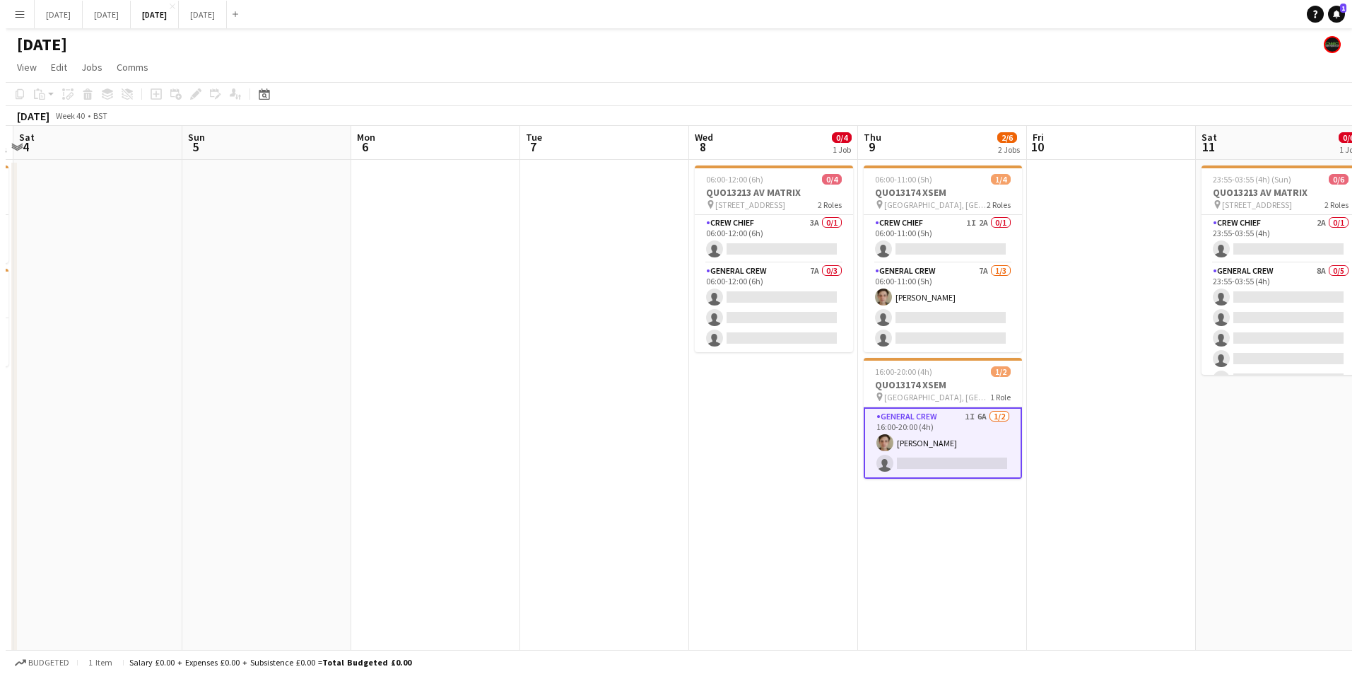
scroll to position [0, 458]
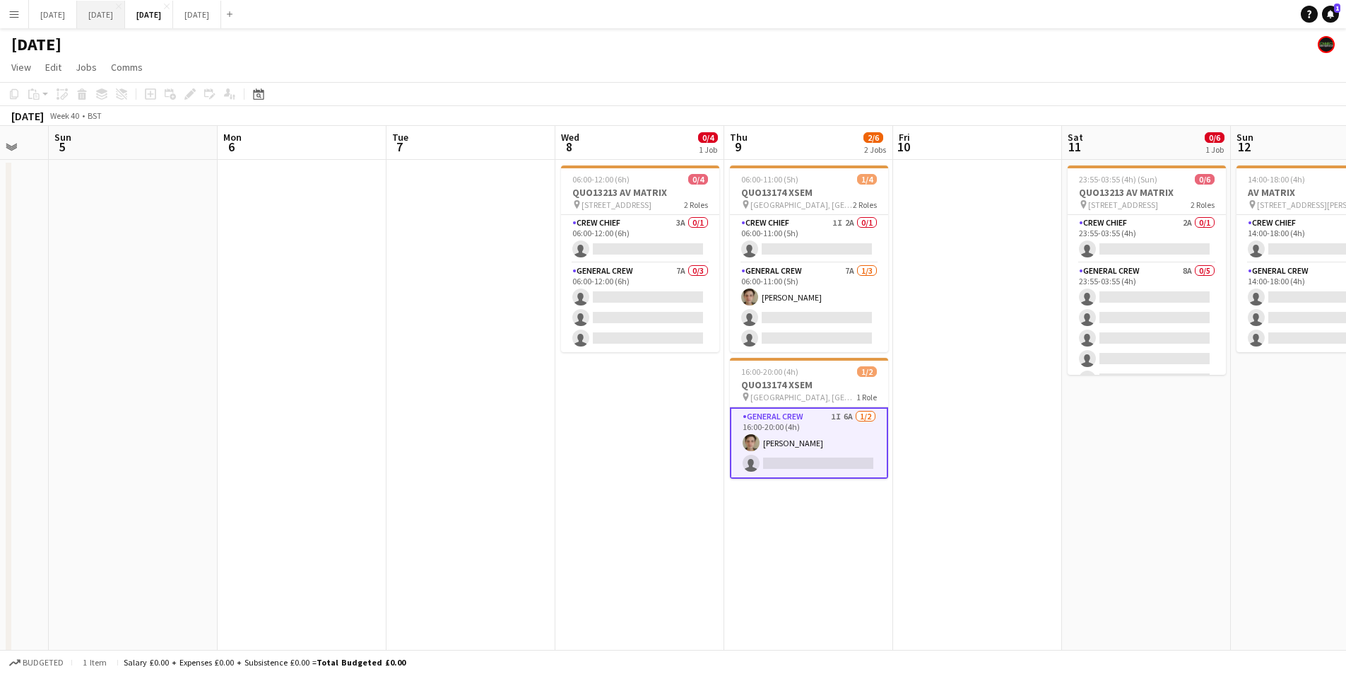
click at [125, 13] on button "SEPTEMBER 2025 Close" at bounding box center [101, 15] width 48 height 28
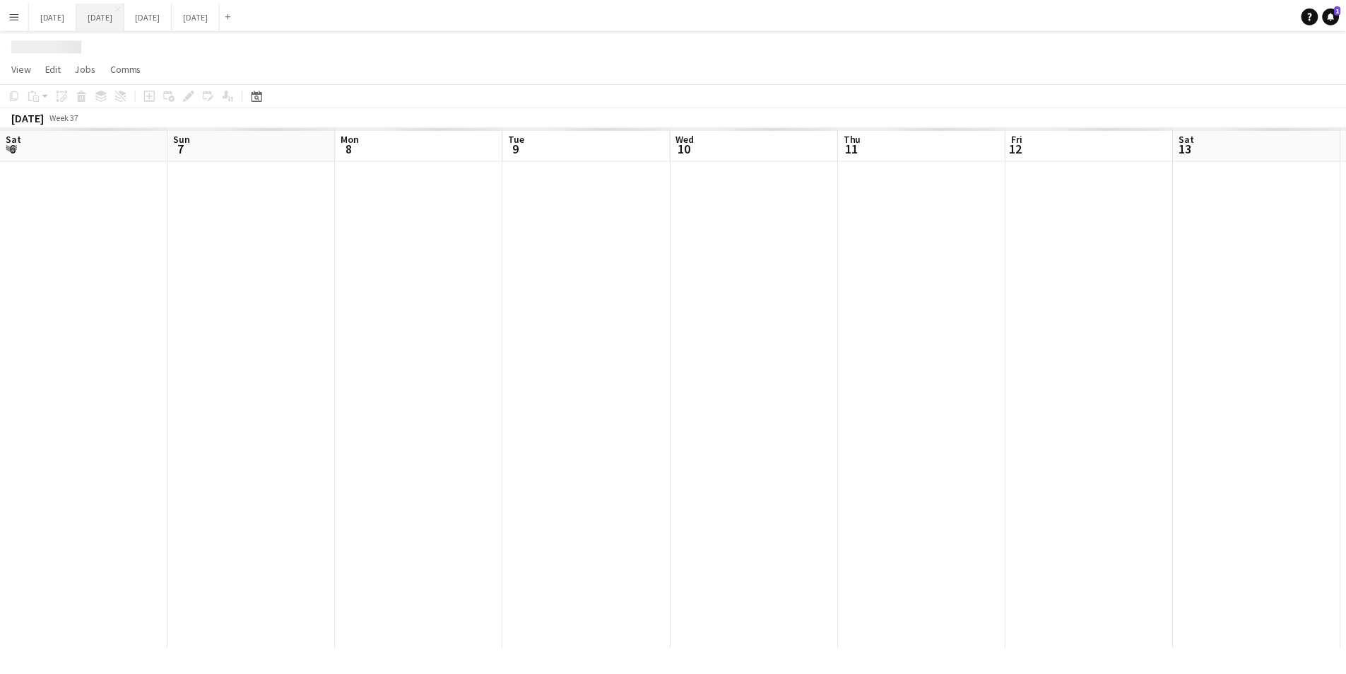
scroll to position [0, 438]
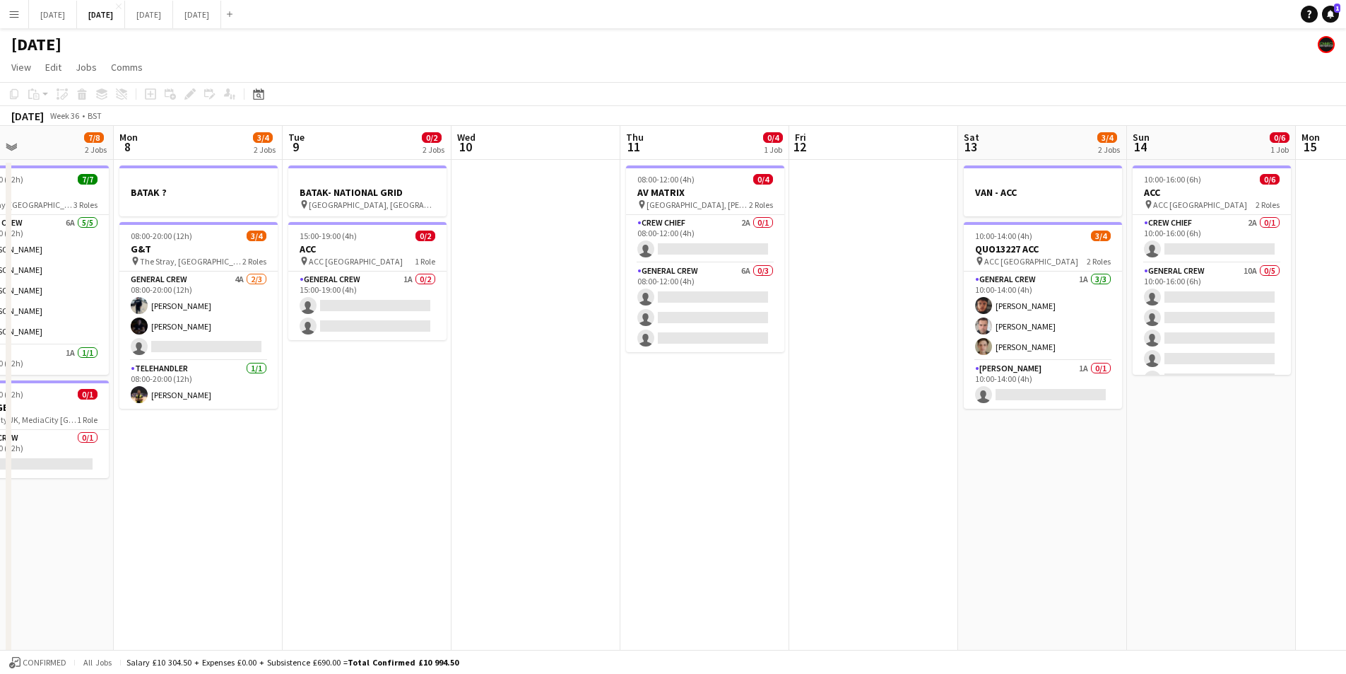
drag, startPoint x: 655, startPoint y: 488, endPoint x: 717, endPoint y: 491, distance: 61.6
click at [1043, 489] on app-calendar-viewport "Fri 5 Sat 6 10/14 5 Jobs Sun 7 7/8 2 Jobs Mon 8 3/4 2 Jobs Tue 9 0/2 2 Jobs Wed…" at bounding box center [673, 537] width 1346 height 823
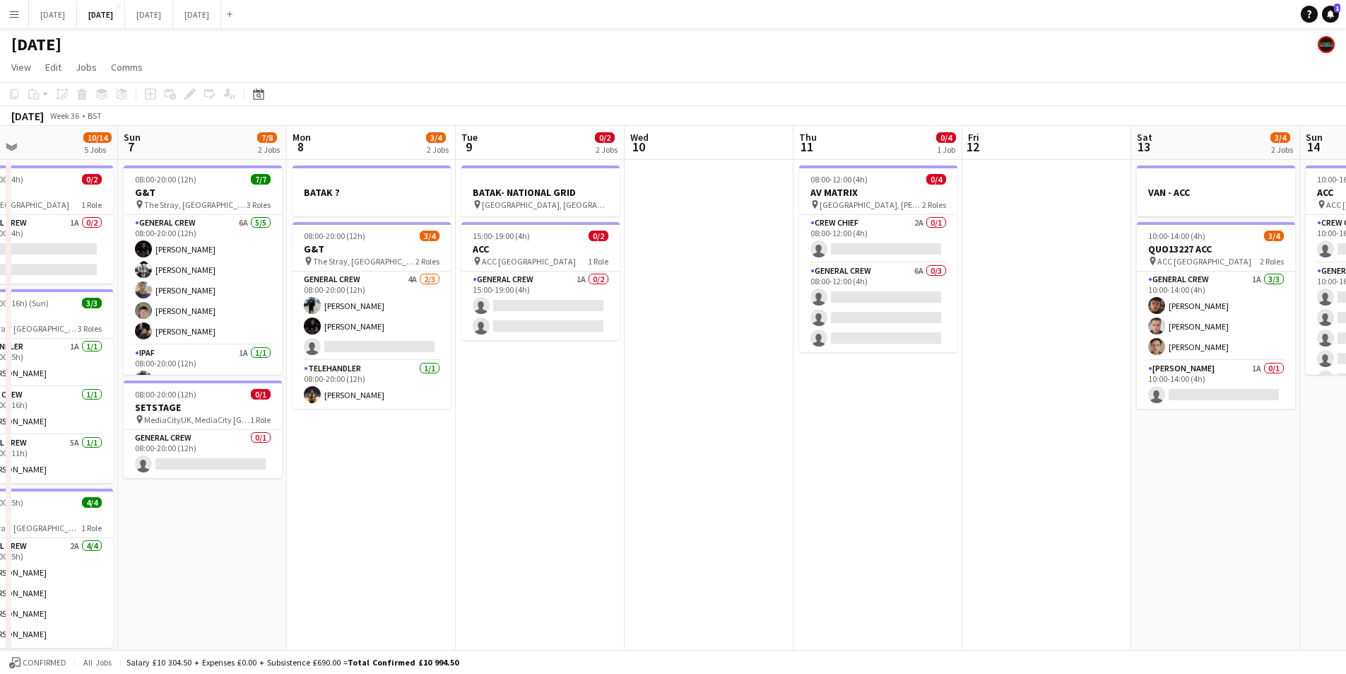
scroll to position [0, 372]
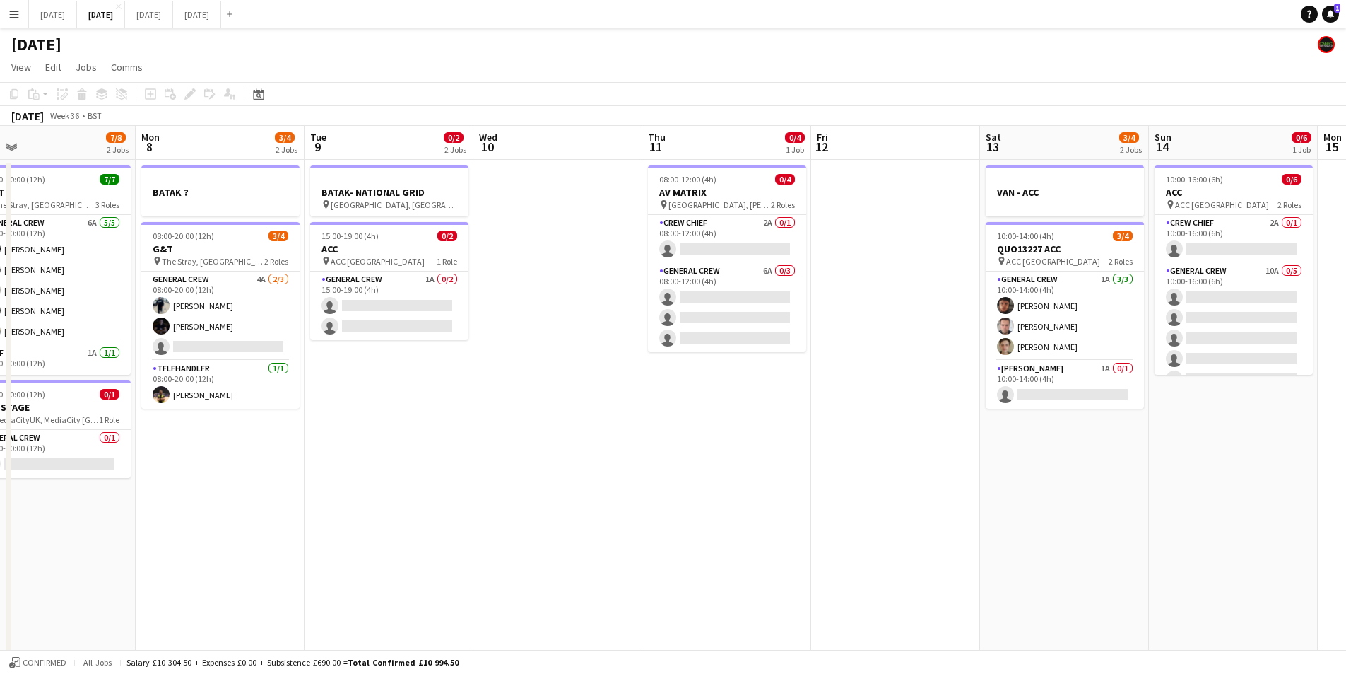
drag, startPoint x: 690, startPoint y: 503, endPoint x: 375, endPoint y: 492, distance: 314.7
click at [375, 492] on app-calendar-viewport "Thu 4 15/16 3 Jobs Fri 5 11/14 3 Jobs Sat 6 10/14 5 Jobs Sun 7 7/8 2 Jobs Mon 8…" at bounding box center [673, 537] width 1346 height 823
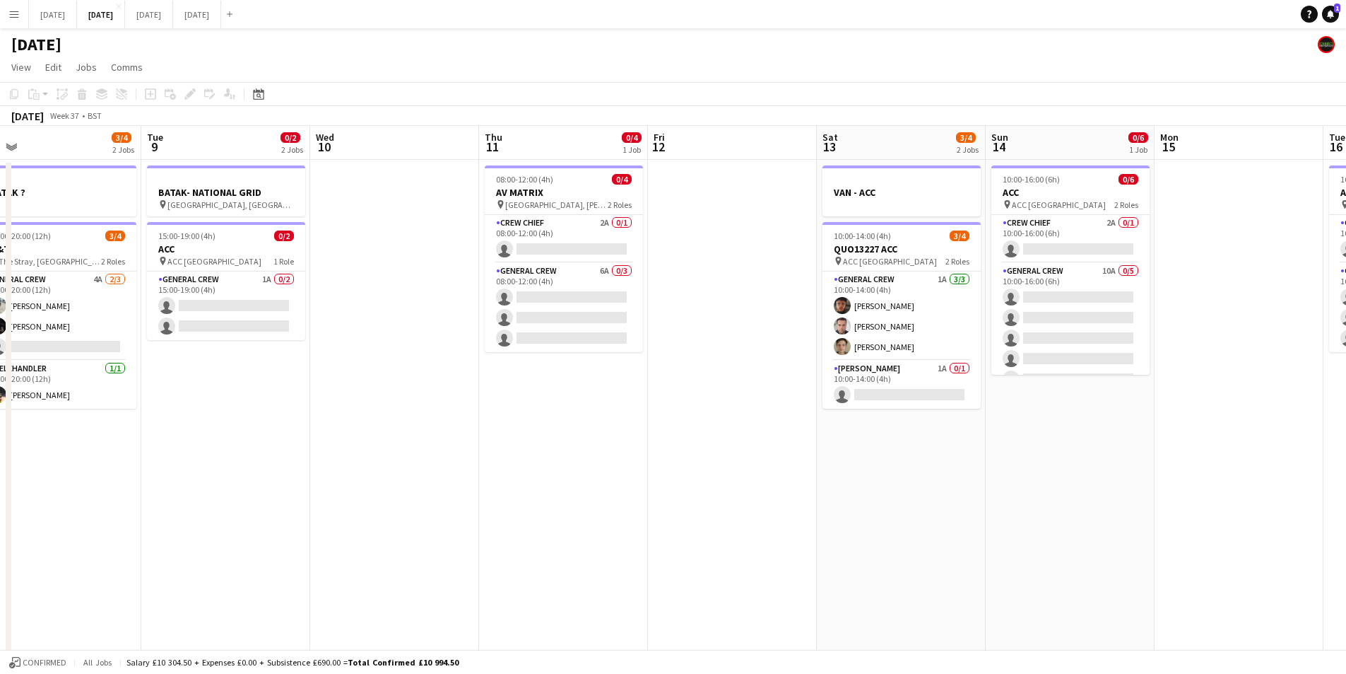
click at [536, 466] on app-calendar-viewport "Fri 5 11/14 3 Jobs Sat 6 10/14 5 Jobs Sun 7 7/8 2 Jobs Mon 8 3/4 2 Jobs Tue 9 0…" at bounding box center [673, 537] width 1346 height 823
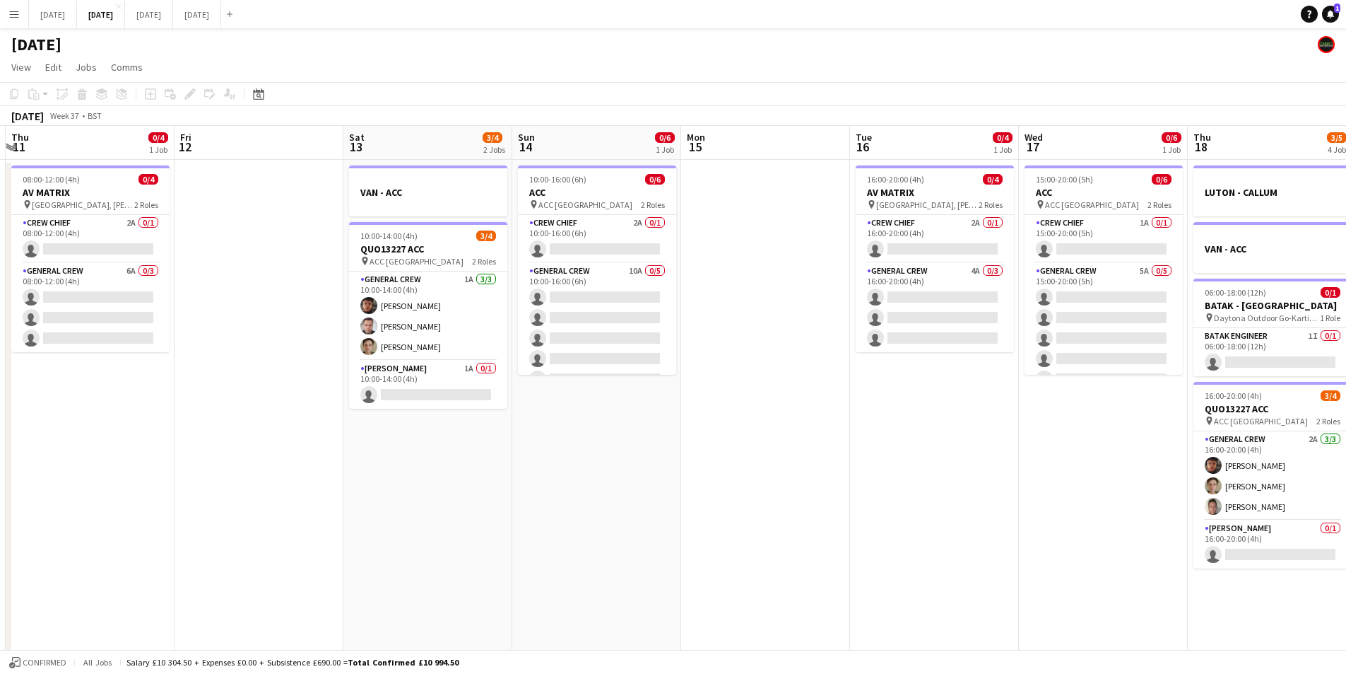
drag, startPoint x: 990, startPoint y: 518, endPoint x: 560, endPoint y: 484, distance: 431.8
click at [533, 484] on app-calendar-viewport "Mon 8 3/4 2 Jobs Tue 9 0/2 2 Jobs Wed 10 Thu 11 0/4 1 Job Fri 12 Sat 13 3/4 2 J…" at bounding box center [673, 537] width 1346 height 823
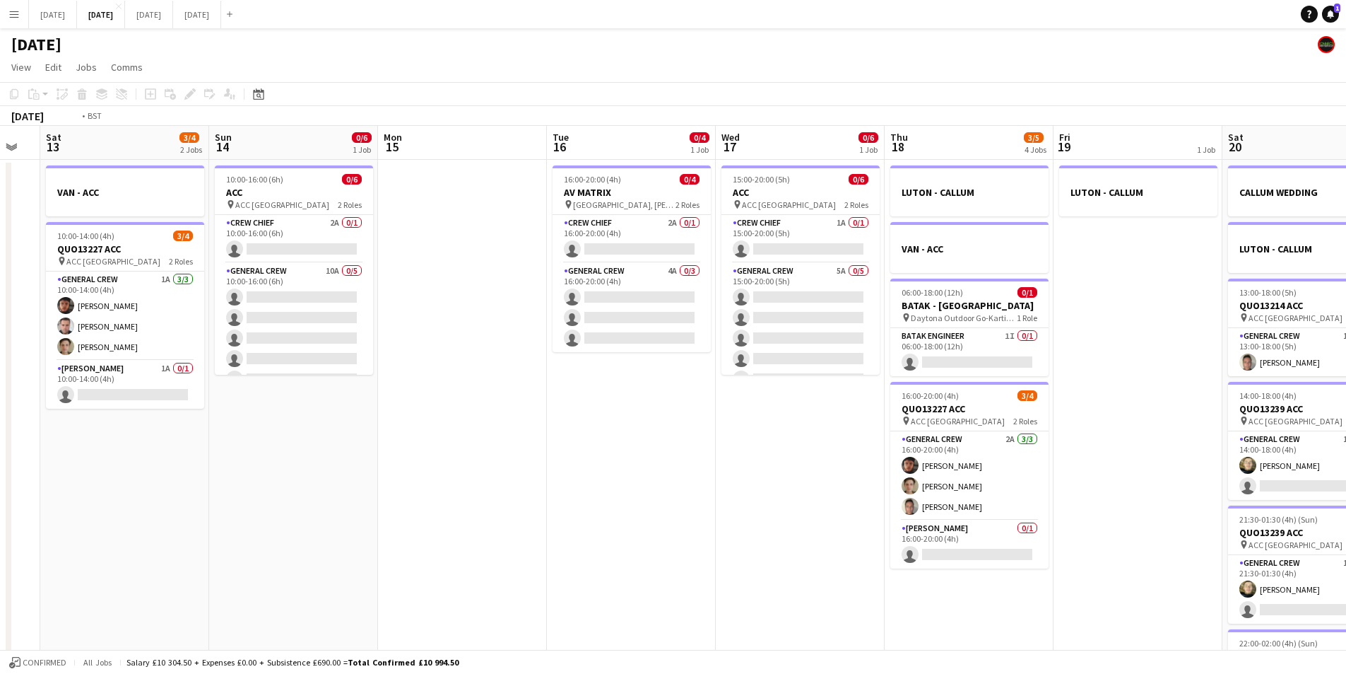
drag, startPoint x: 763, startPoint y: 532, endPoint x: 352, endPoint y: 500, distance: 412.6
click at [352, 500] on app-calendar-viewport "Wed 10 Thu 11 0/4 1 Job Fri 12 Sat 13 3/4 2 Jobs Sun 14 0/6 1 Job Mon 15 Tue 16…" at bounding box center [673, 537] width 1346 height 823
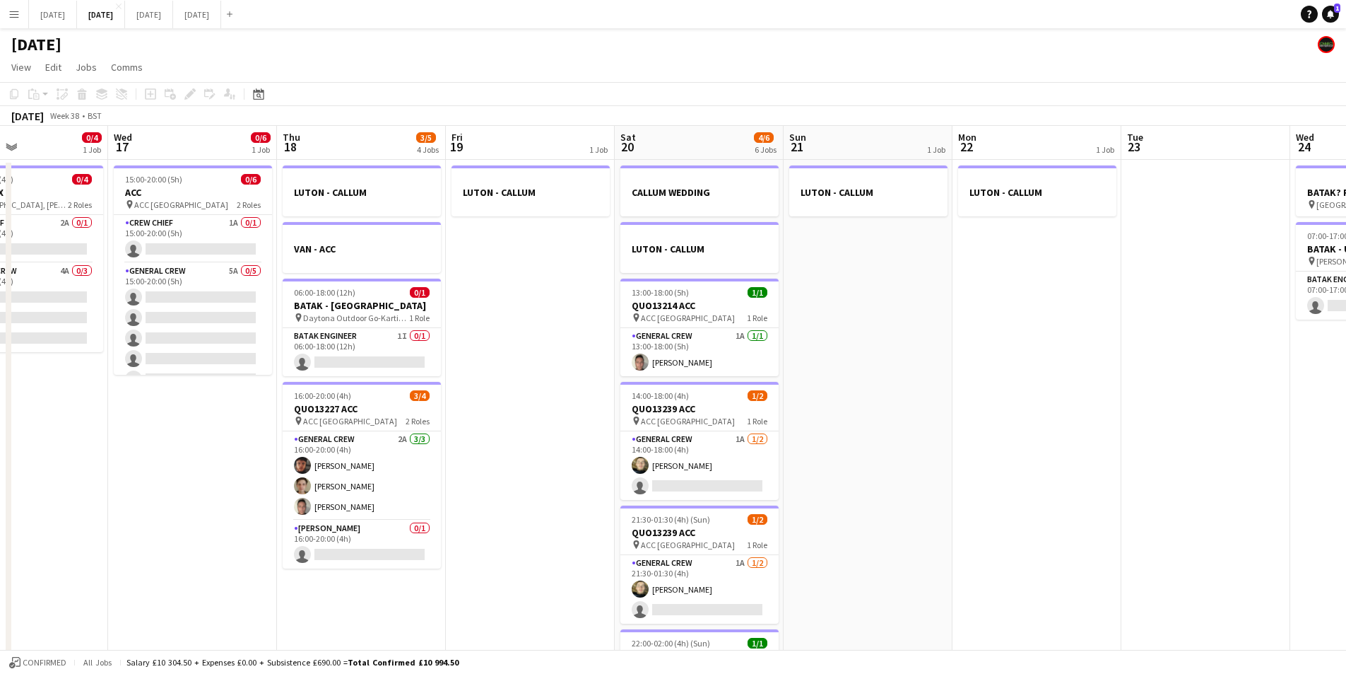
scroll to position [0, 399]
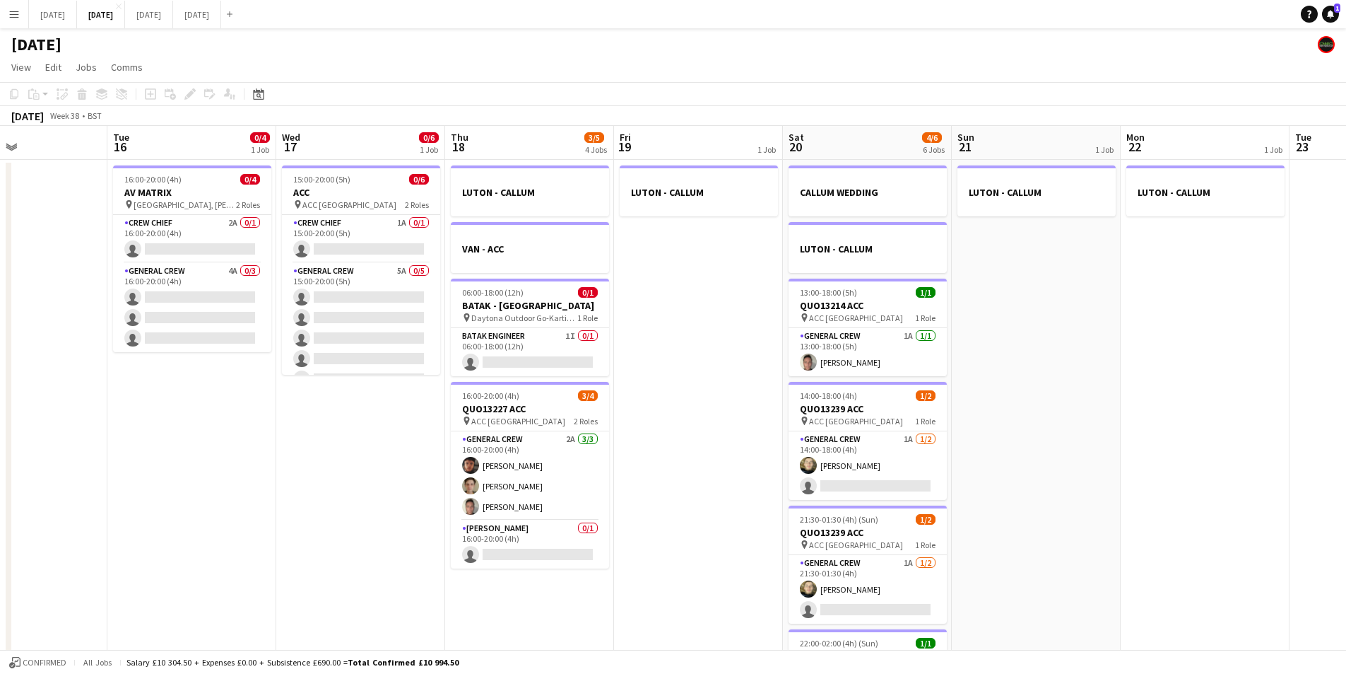
drag, startPoint x: 1074, startPoint y: 520, endPoint x: 827, endPoint y: 505, distance: 247.1
click at [855, 509] on app-calendar-viewport "Sat 13 3/4 2 Jobs Sun 14 0/6 1 Job Mon 15 Tue 16 0/4 1 Job Wed 17 0/6 1 Job Thu…" at bounding box center [673, 537] width 1346 height 823
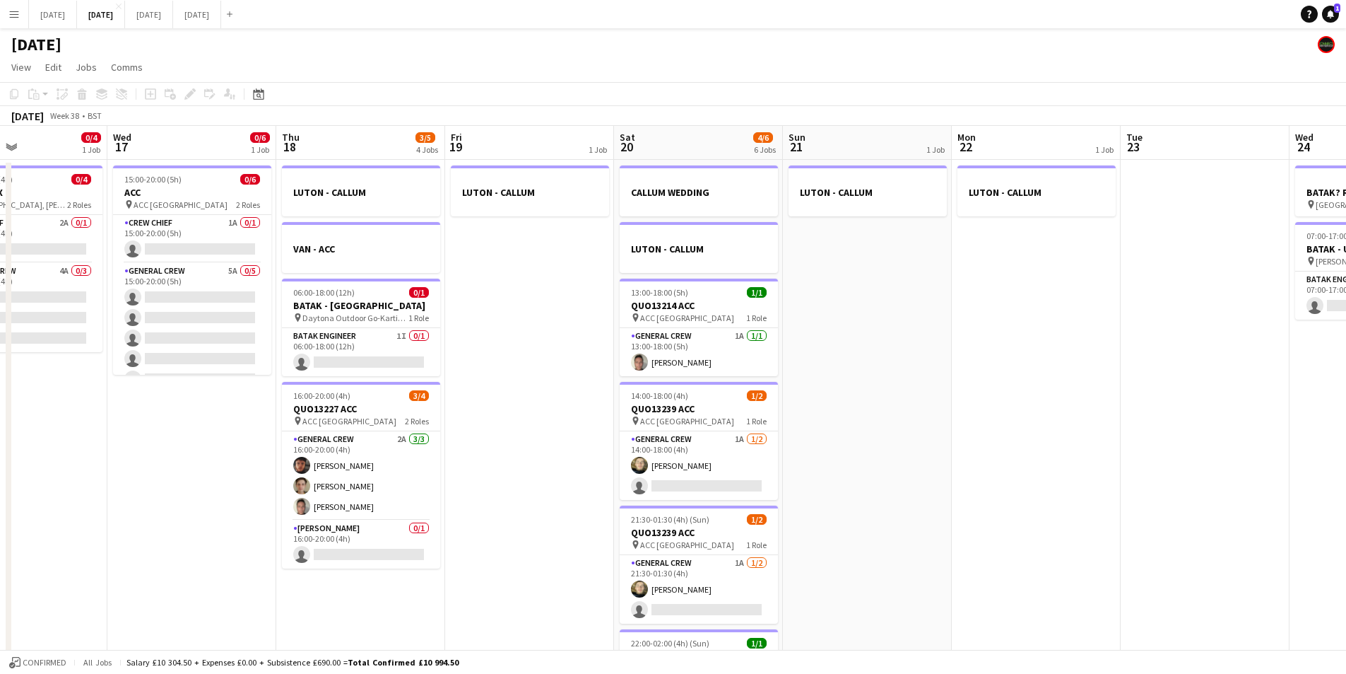
scroll to position [0, 423]
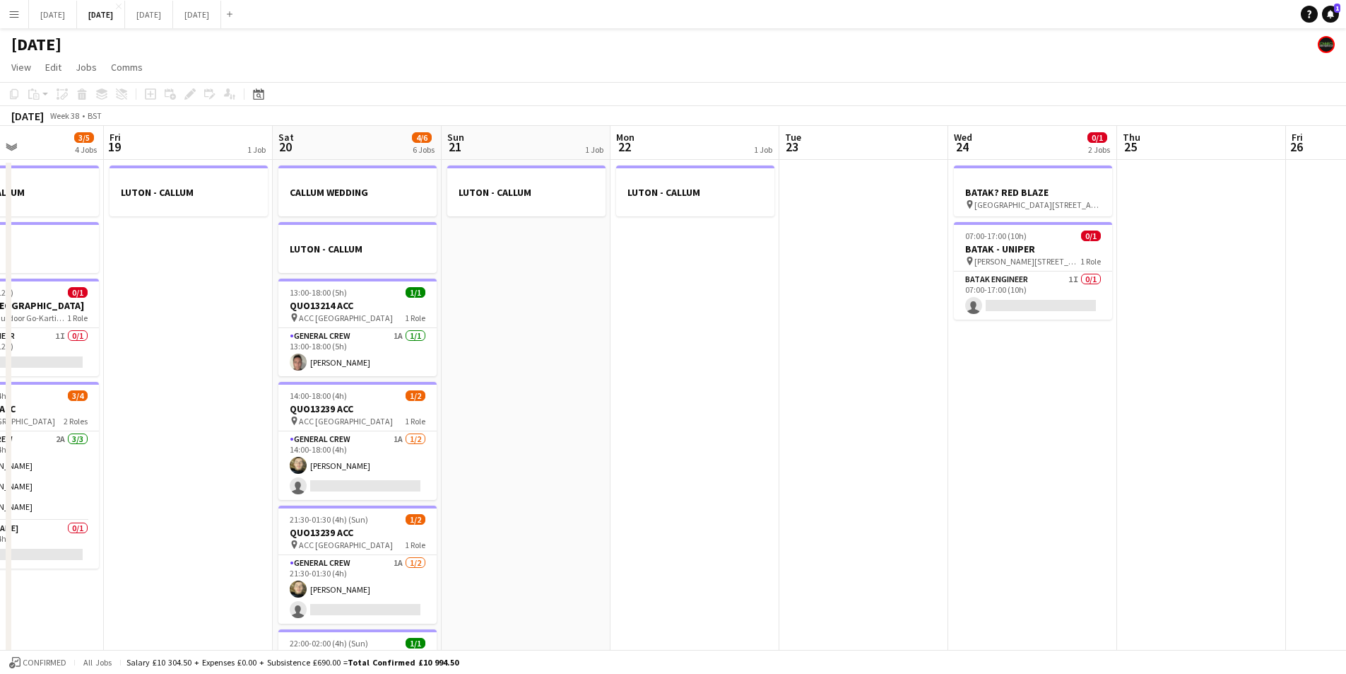
drag, startPoint x: 915, startPoint y: 398, endPoint x: 881, endPoint y: 374, distance: 41.6
click at [877, 375] on app-calendar-viewport "Tue 16 0/4 1 Job Wed 17 0/6 1 Job Thu 18 3/5 4 Jobs Fri 19 1 Job Sat 20 4/6 6 J…" at bounding box center [673, 537] width 1346 height 823
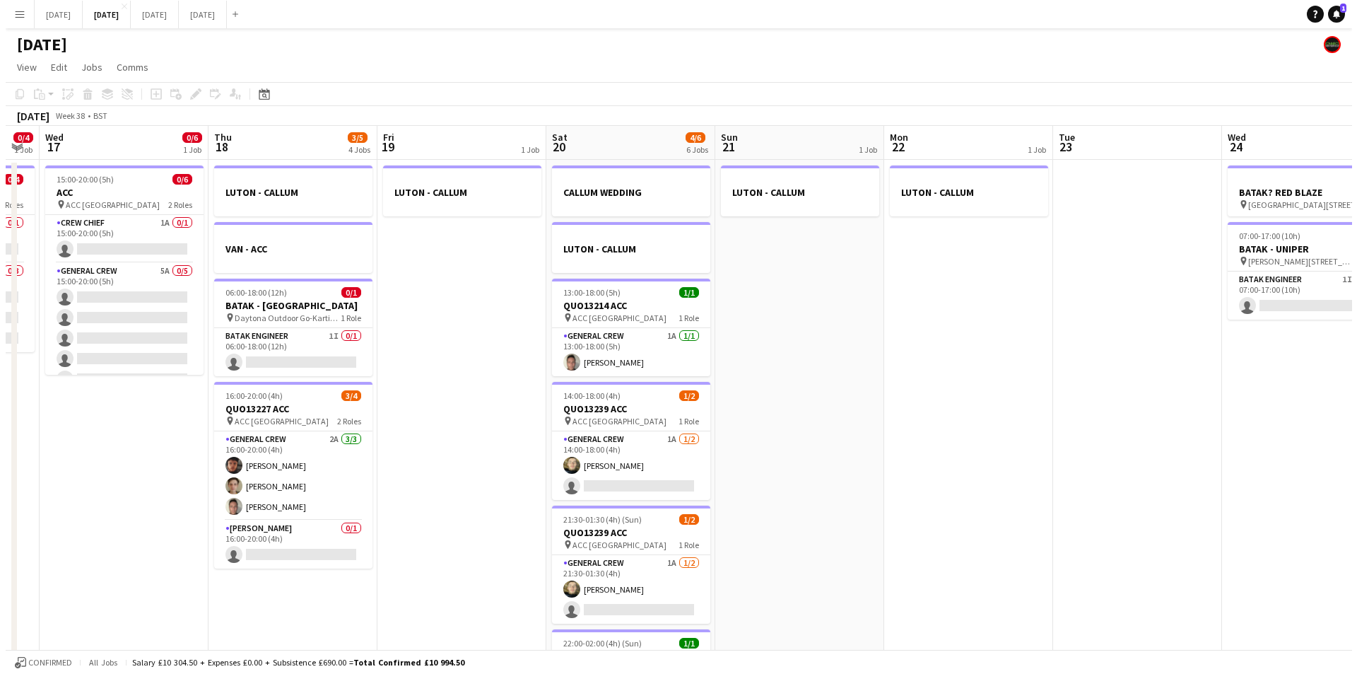
scroll to position [0, 475]
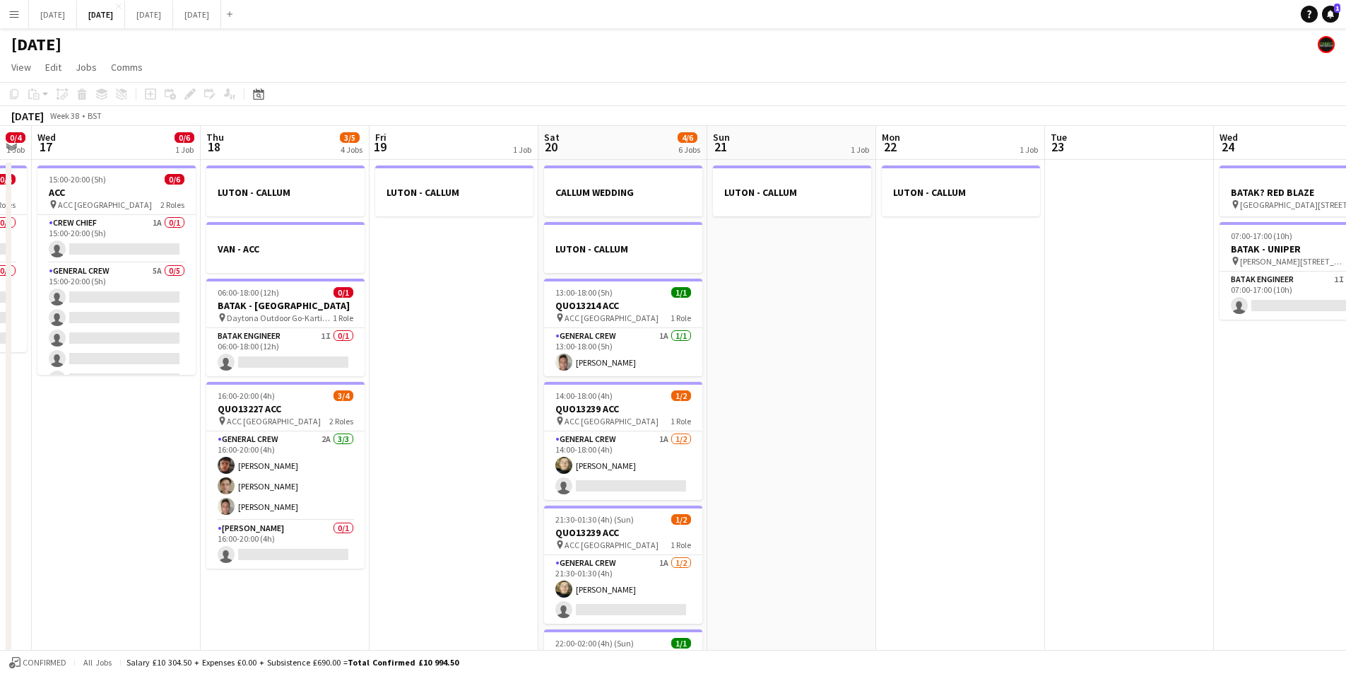
drag, startPoint x: 956, startPoint y: 428, endPoint x: 941, endPoint y: 428, distance: 14.1
click at [941, 428] on app-calendar-viewport "Sun 14 0/6 1 Job Mon 15 Tue 16 0/4 1 Job Wed 17 0/6 1 Job Thu 18 3/5 4 Jobs Fri…" at bounding box center [673, 537] width 1346 height 823
click at [173, 10] on button "OCTOBER 2025 Close" at bounding box center [149, 15] width 48 height 28
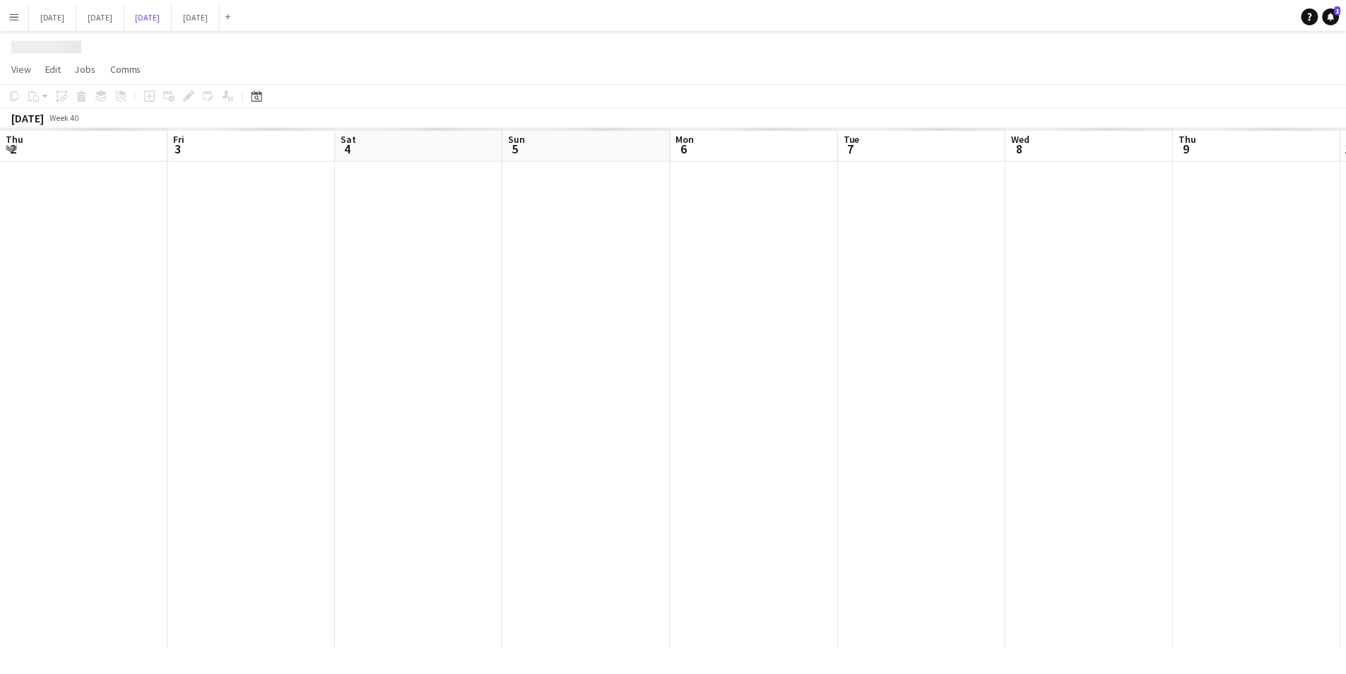
scroll to position [0, 458]
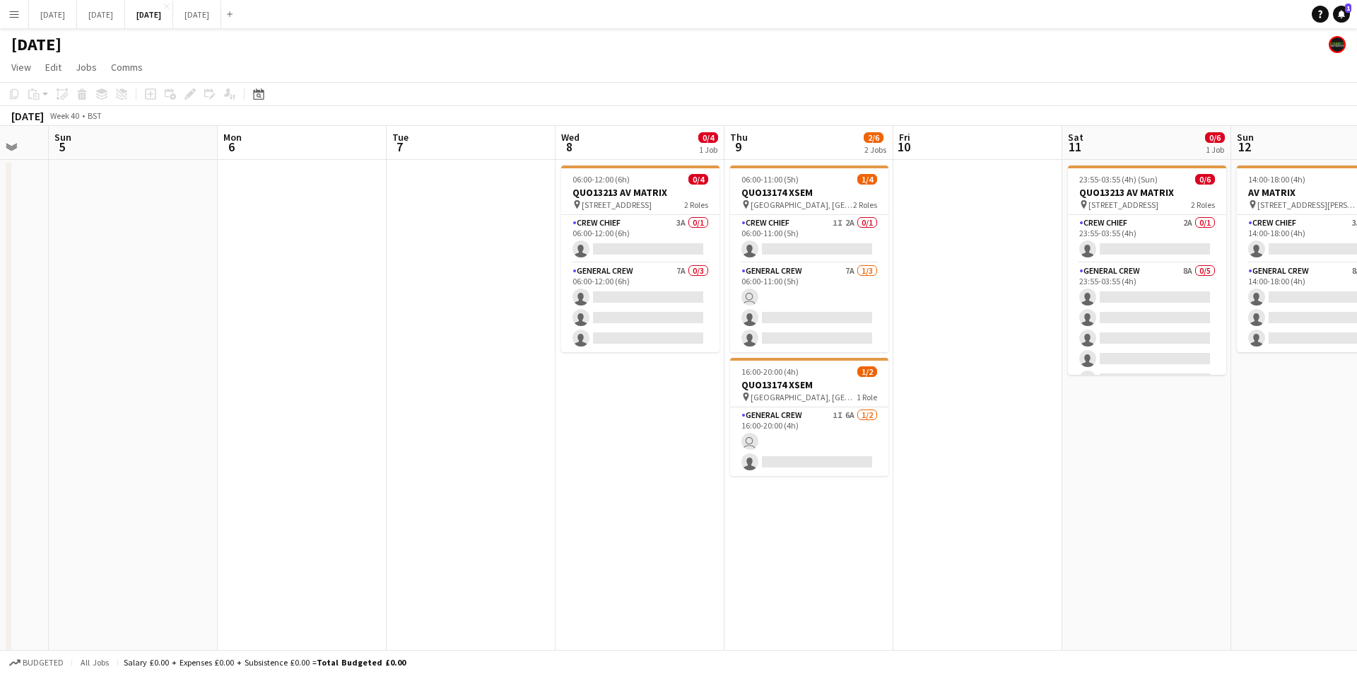
drag, startPoint x: 560, startPoint y: 426, endPoint x: 919, endPoint y: 418, distance: 359.2
click at [919, 419] on app-calendar-viewport "Thu 2 0/4 2 Jobs Fri 3 2/2 2 Jobs Sat 4 Sun 5 Mon 6 Tue 7 Wed 8 0/4 1 Job Thu 9…" at bounding box center [678, 413] width 1357 height 574
click at [1071, 445] on app-calendar-viewport "Thu 2 0/4 2 Jobs Fri 3 2/2 2 Jobs Sat 4 Sun 5 Mon 6 Tue 7 Wed 8 0/4 1 Job Thu 9…" at bounding box center [678, 413] width 1357 height 574
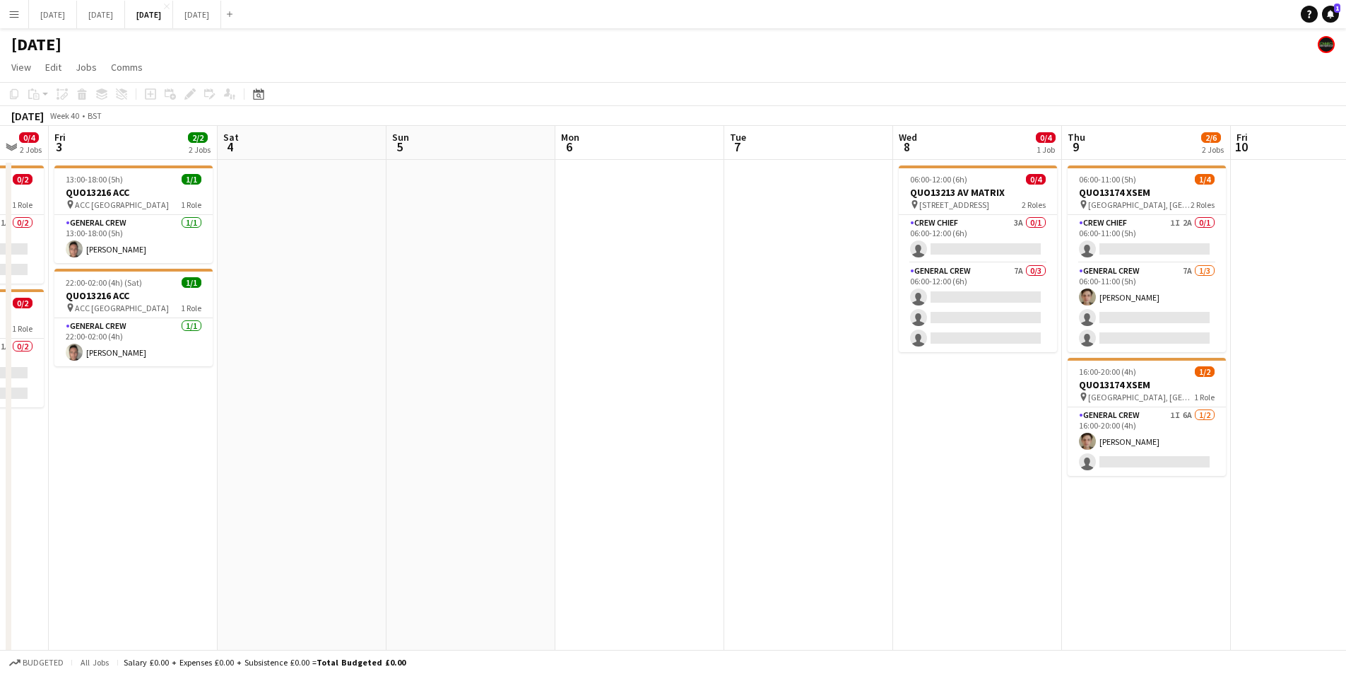
scroll to position [0, 338]
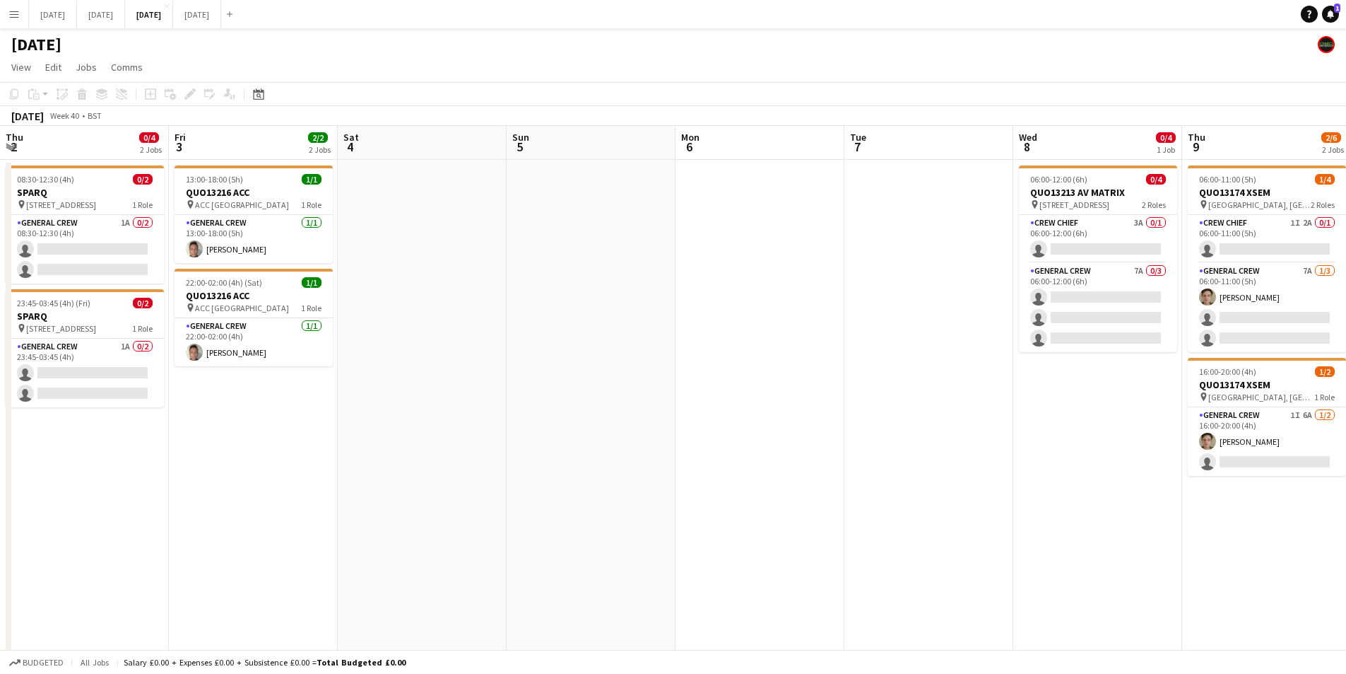
click at [751, 466] on app-calendar-viewport "Tue 30 Wed 1 Thu 2 0/4 2 Jobs Fri 3 2/2 2 Jobs Sat 4 Sun 5 Mon 6 Tue 7 Wed 8 0/…" at bounding box center [673, 413] width 1346 height 574
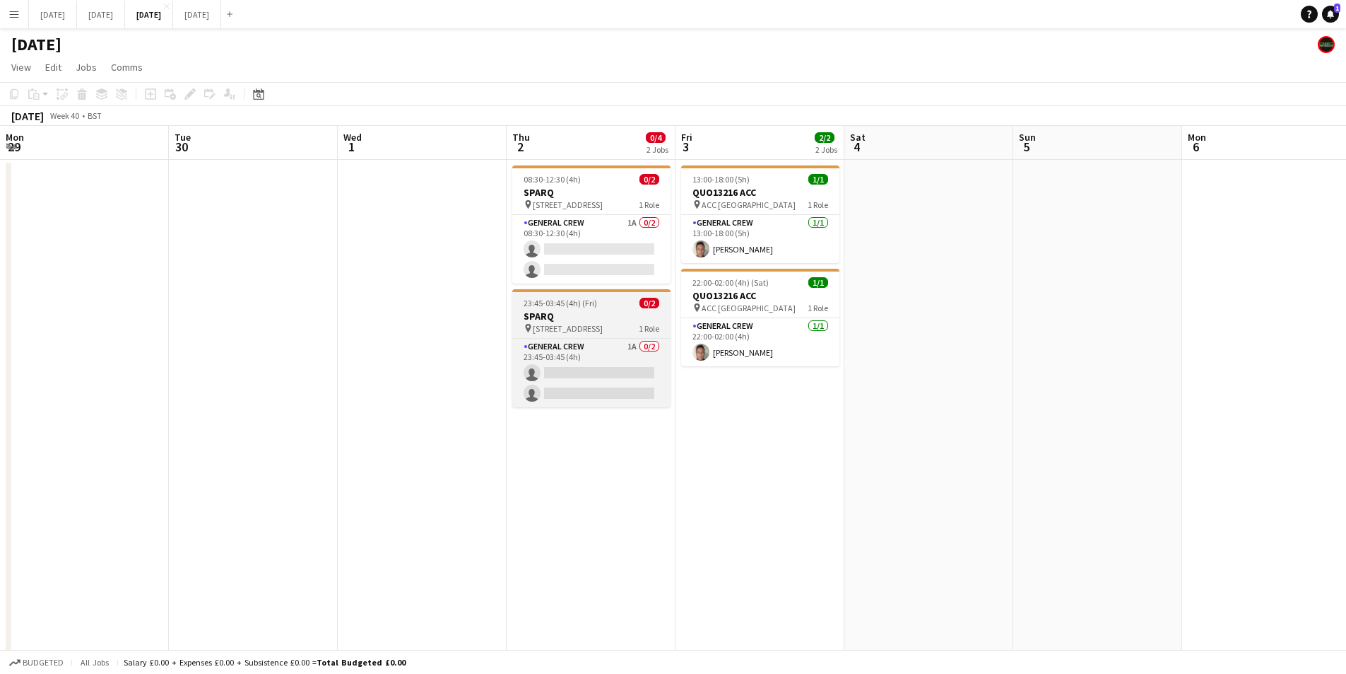
click at [512, 319] on h3 "SPARQ" at bounding box center [591, 316] width 158 height 13
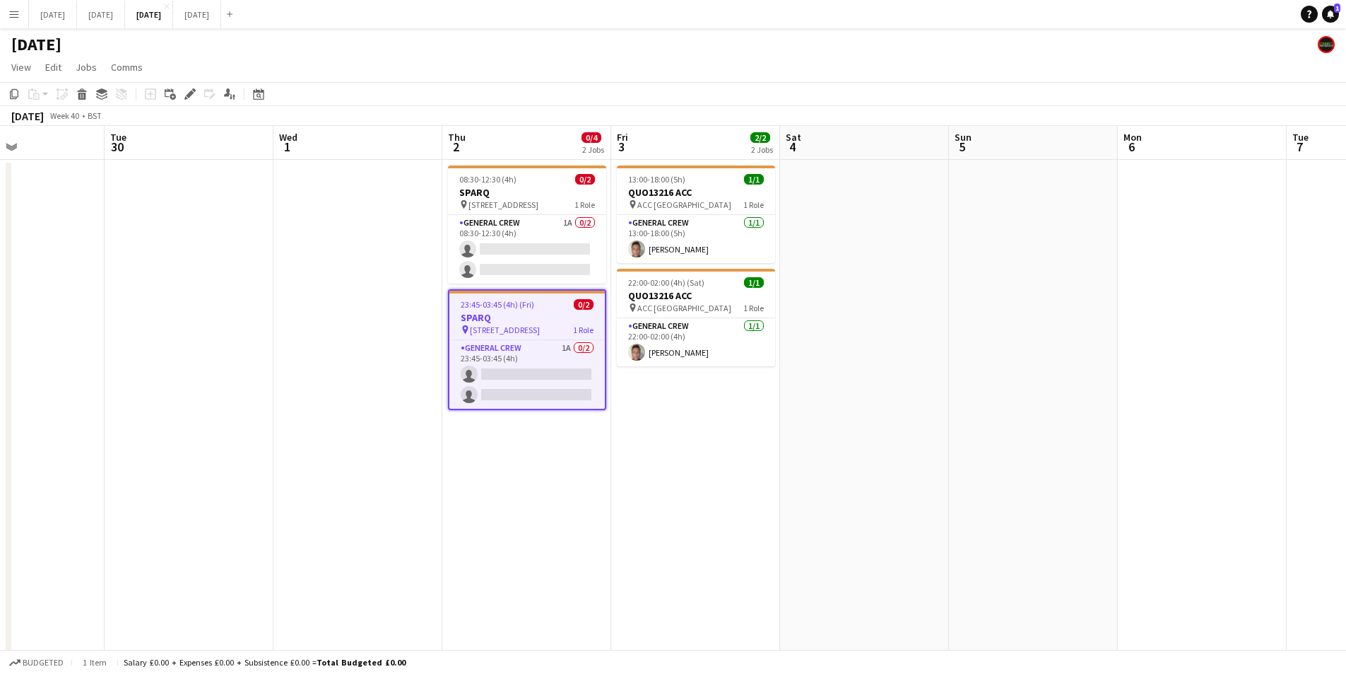
drag, startPoint x: 189, startPoint y: 94, endPoint x: 1072, endPoint y: 172, distance: 886.9
click at [189, 94] on icon at bounding box center [190, 94] width 8 height 8
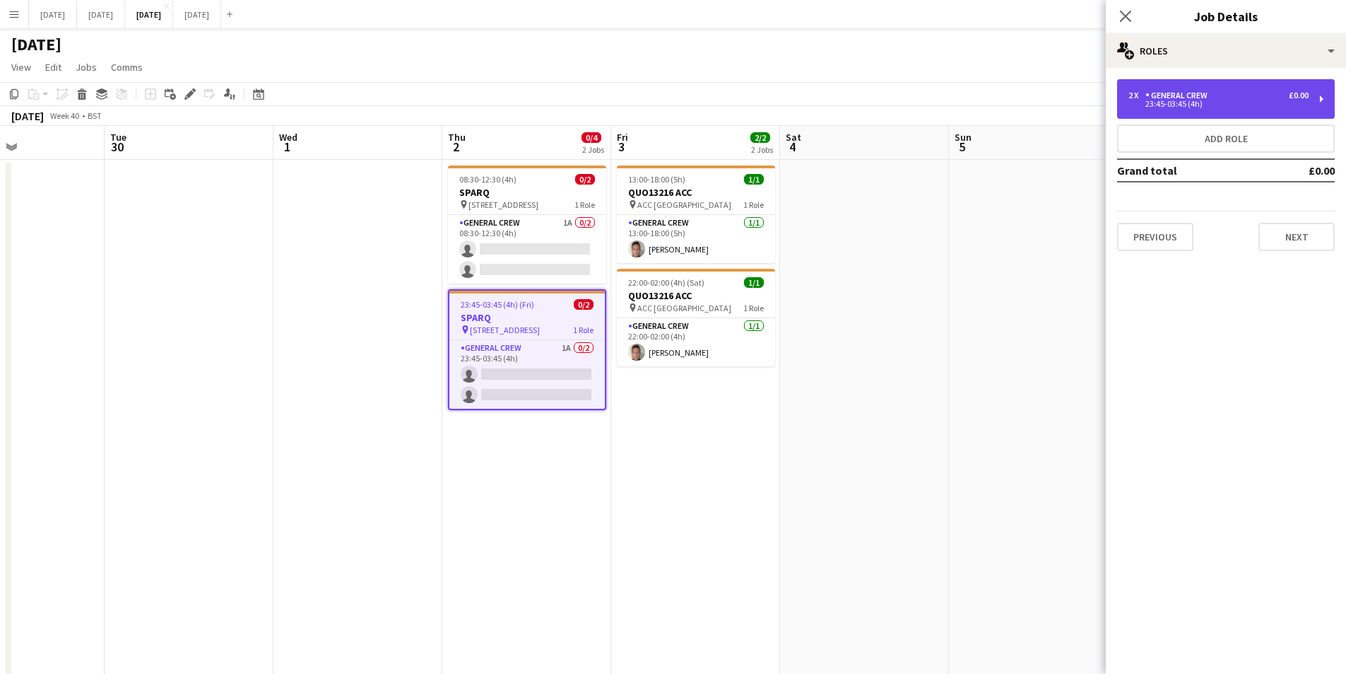
click at [1226, 95] on div "2 x General Crew £0.00" at bounding box center [1219, 95] width 180 height 10
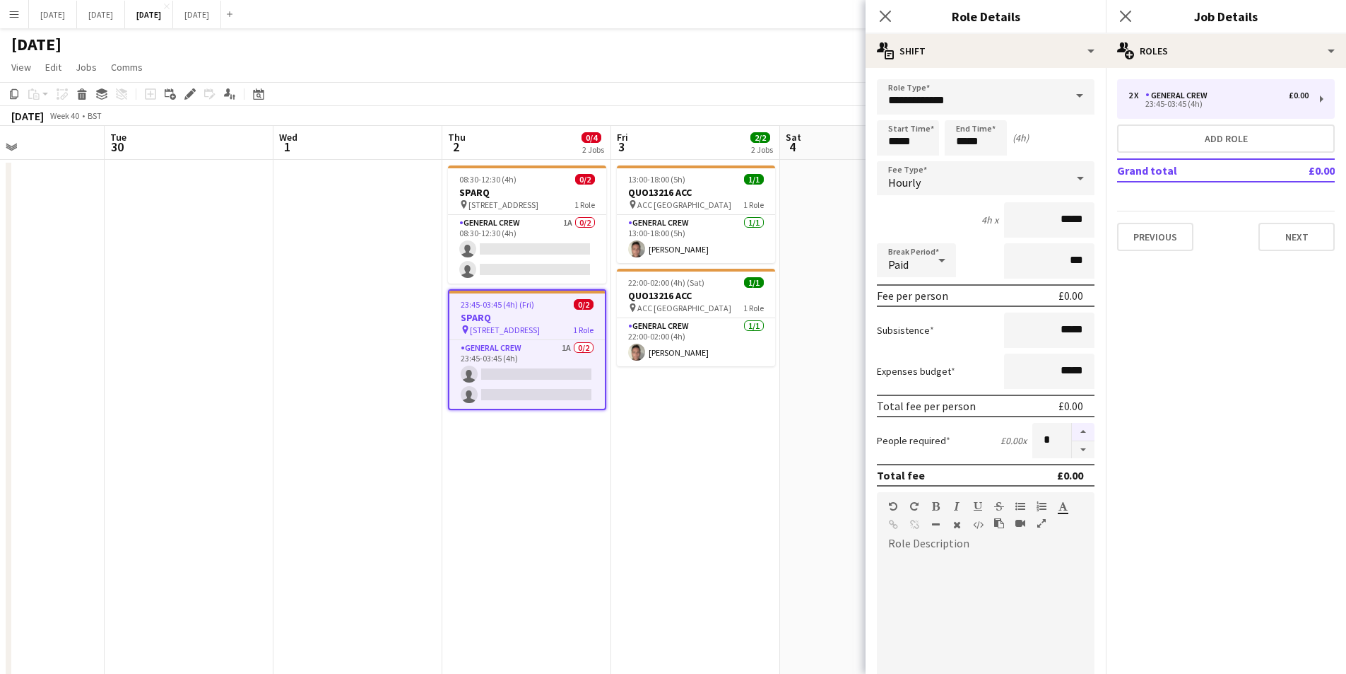
click at [1072, 428] on button "button" at bounding box center [1083, 432] width 23 height 18
type input "*"
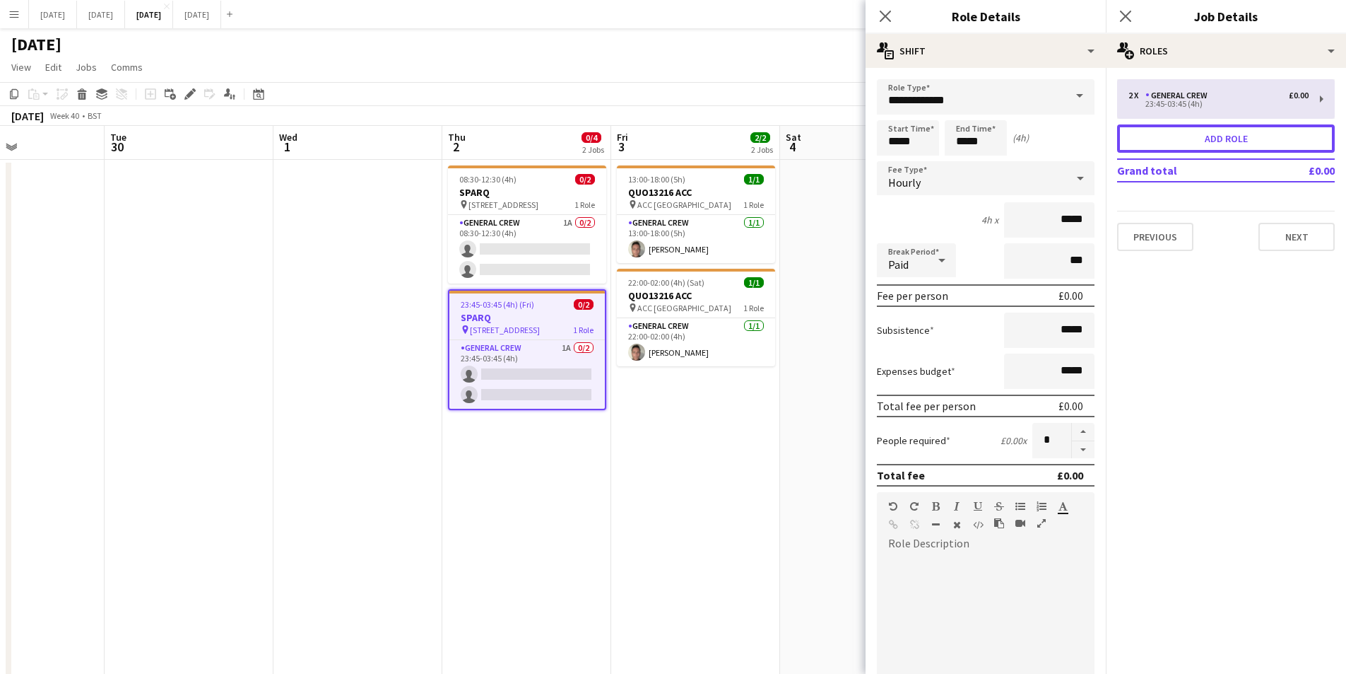
click at [1213, 137] on button "Add role" at bounding box center [1226, 138] width 218 height 28
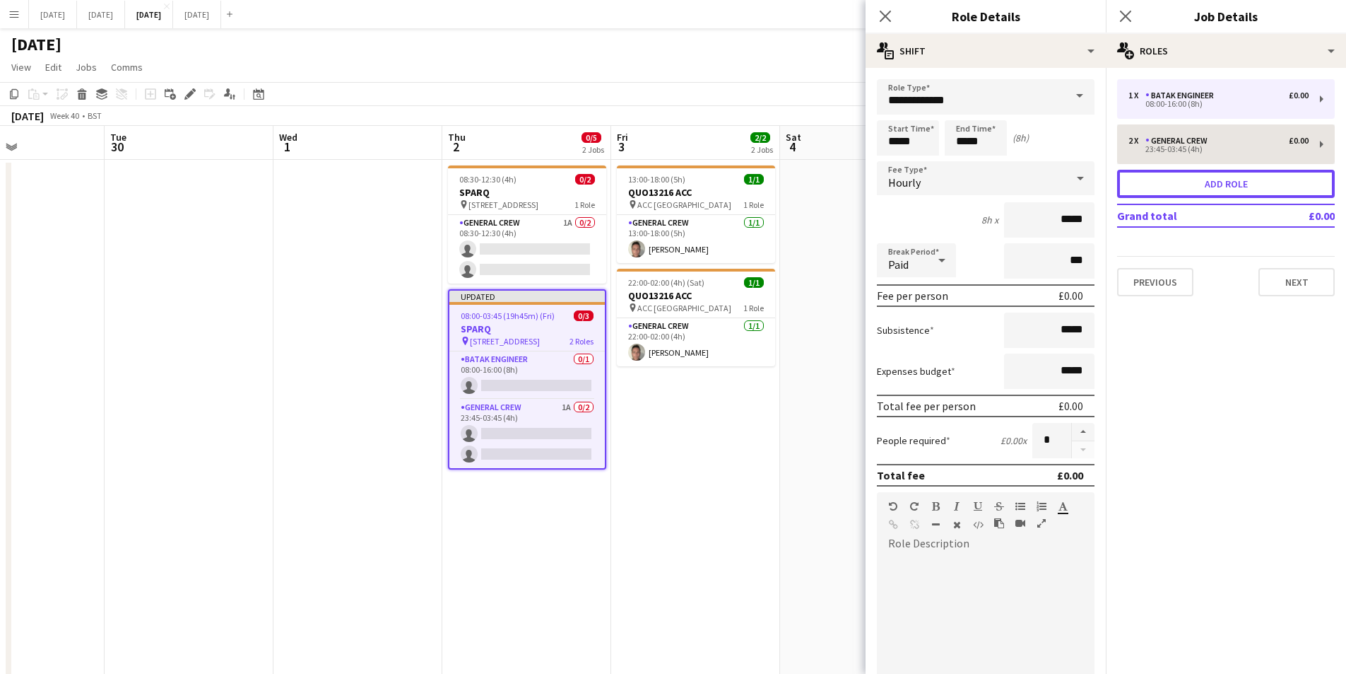
type input "**********"
type input "*****"
type input "*"
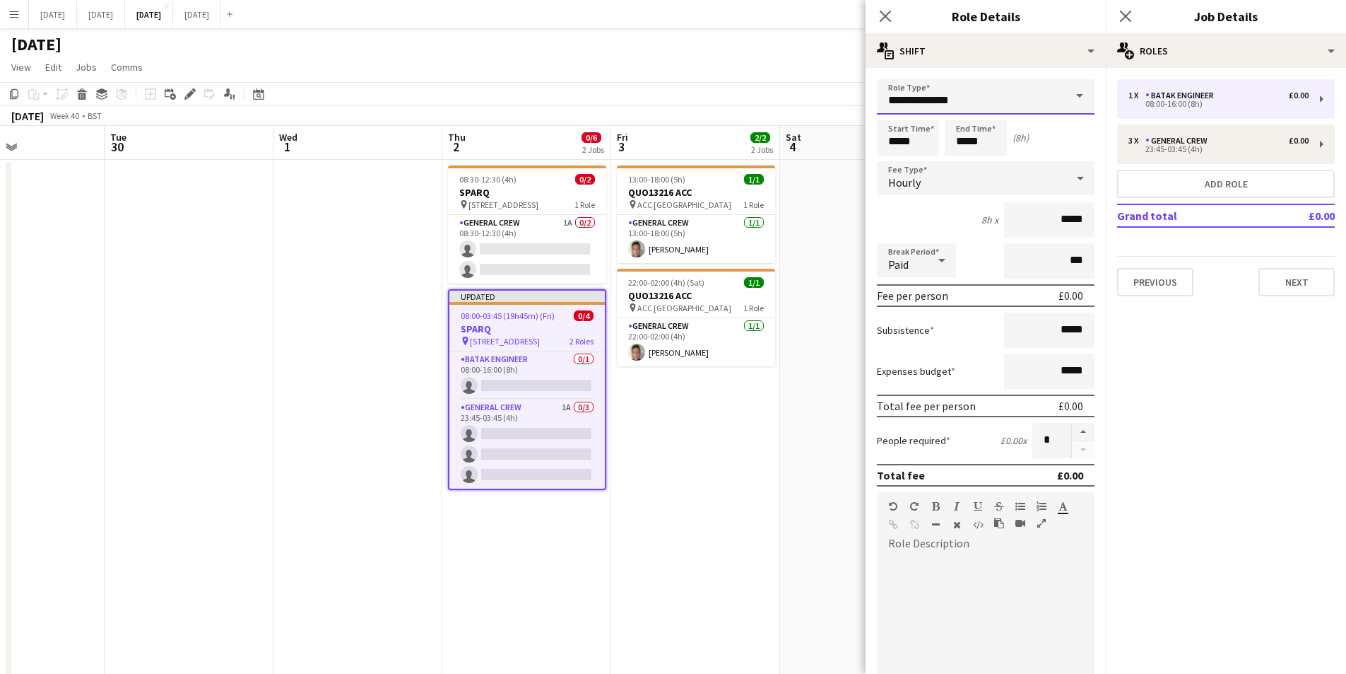
click at [1011, 106] on input "**********" at bounding box center [986, 96] width 218 height 35
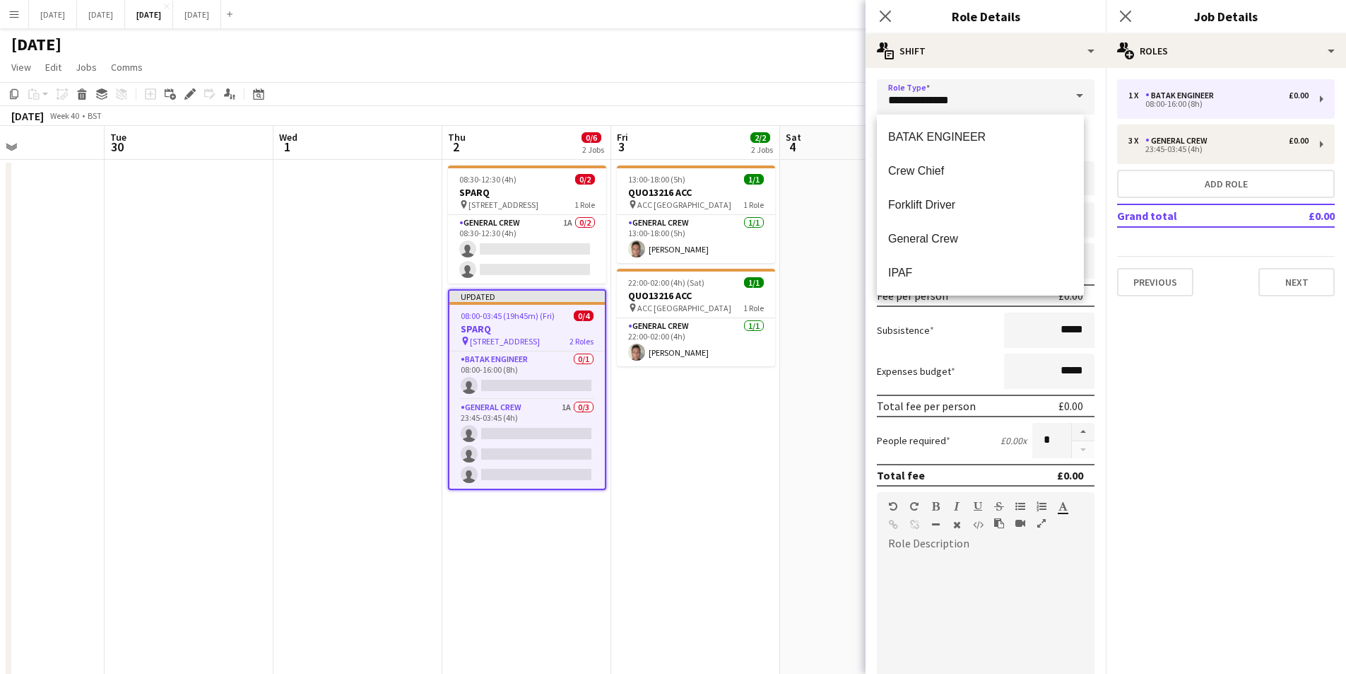
click at [928, 175] on span "Crew Chief" at bounding box center [980, 170] width 184 height 13
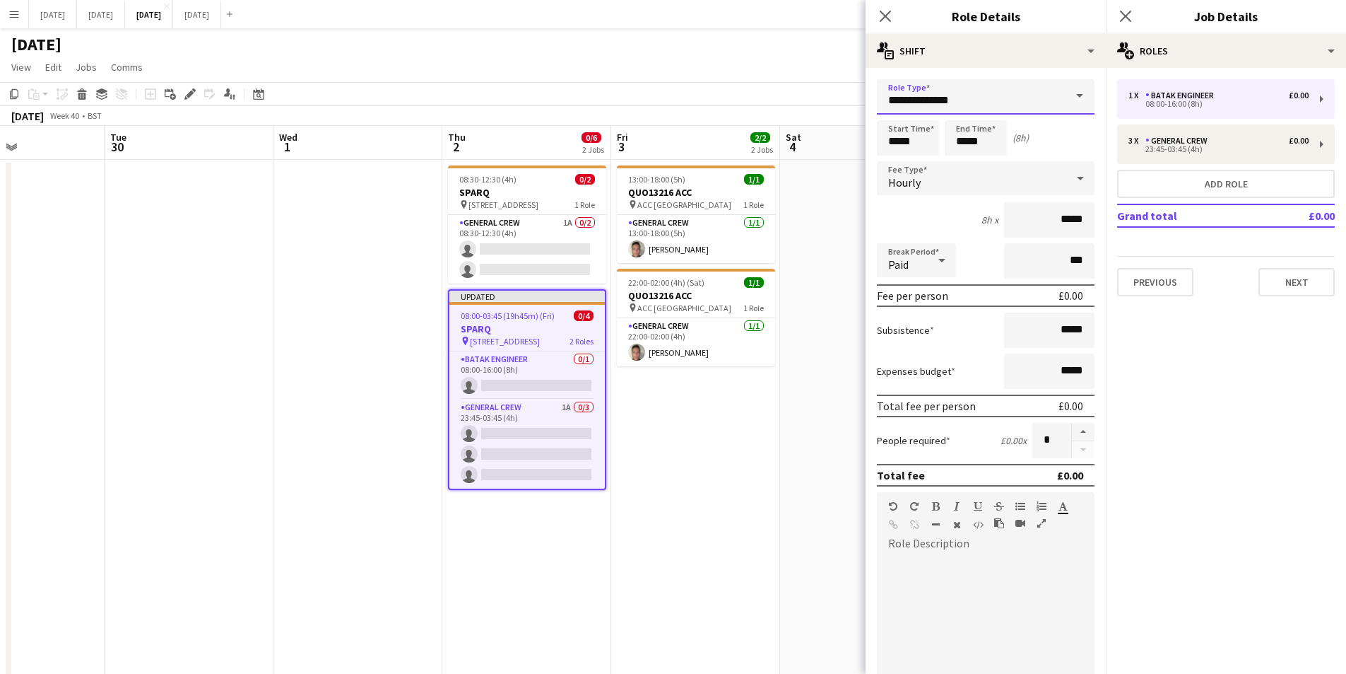
type input "**********"
click at [896, 141] on input "*****" at bounding box center [908, 137] width 62 height 35
click at [897, 115] on div at bounding box center [894, 113] width 28 height 14
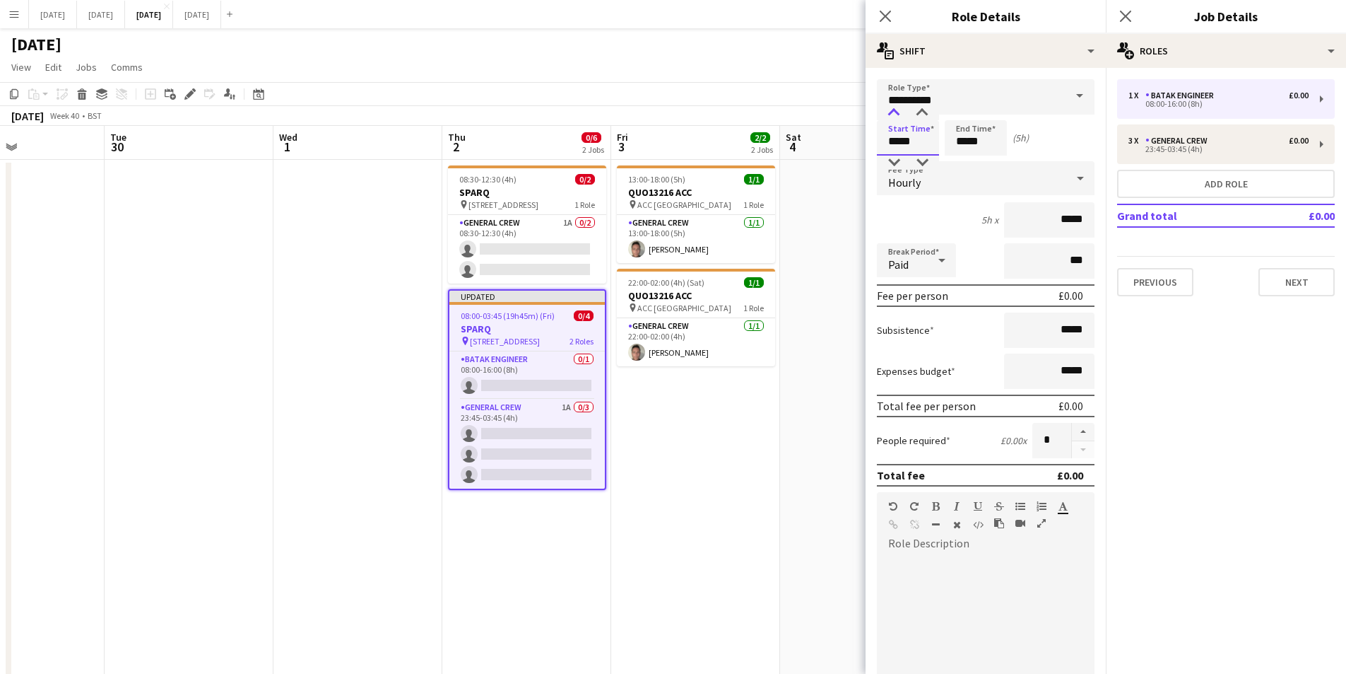
click at [897, 115] on div at bounding box center [894, 113] width 28 height 14
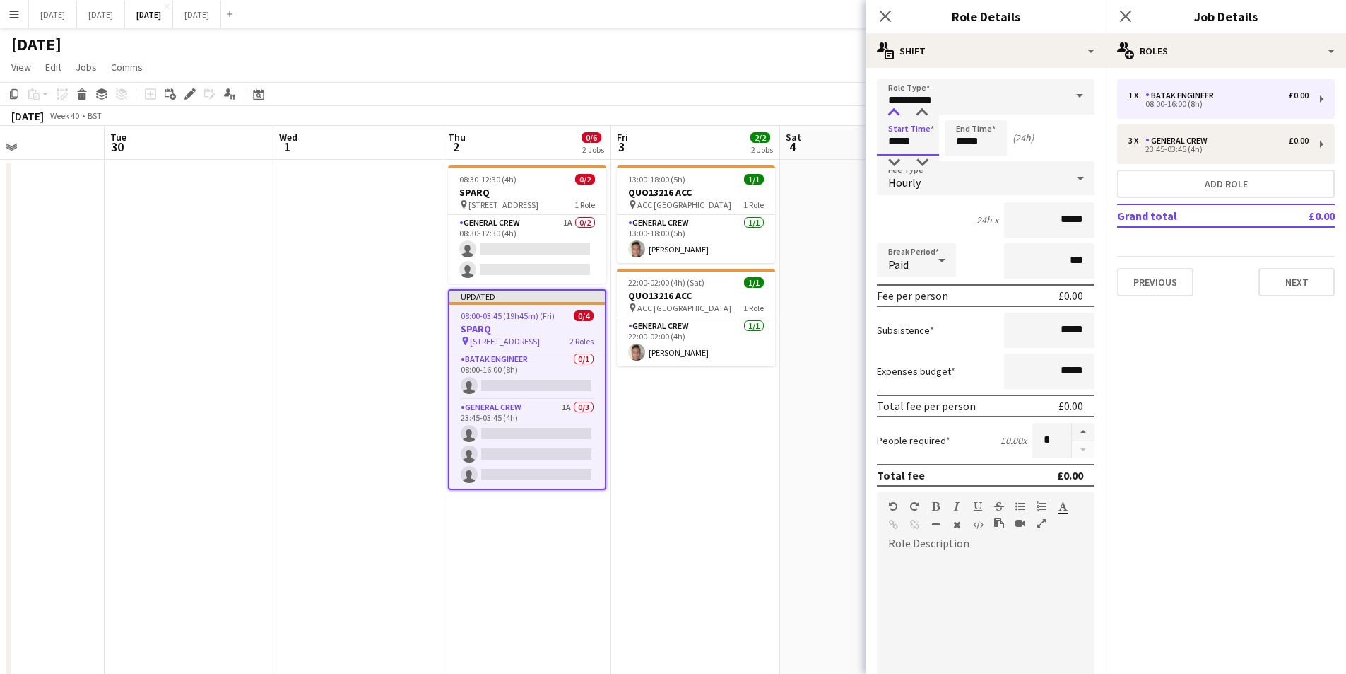
click at [897, 115] on div at bounding box center [894, 113] width 28 height 14
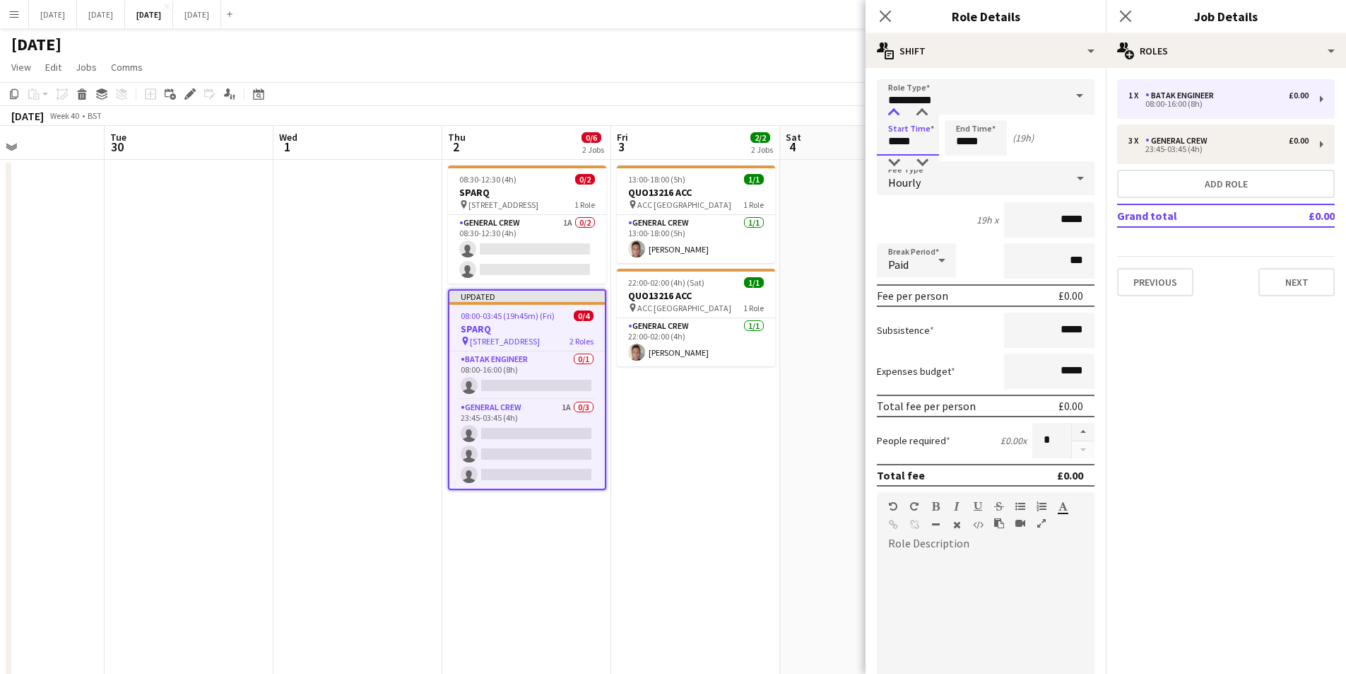
click at [897, 115] on div at bounding box center [894, 113] width 28 height 14
click at [926, 112] on div at bounding box center [922, 113] width 28 height 14
click at [926, 111] on div at bounding box center [922, 113] width 28 height 14
type input "*****"
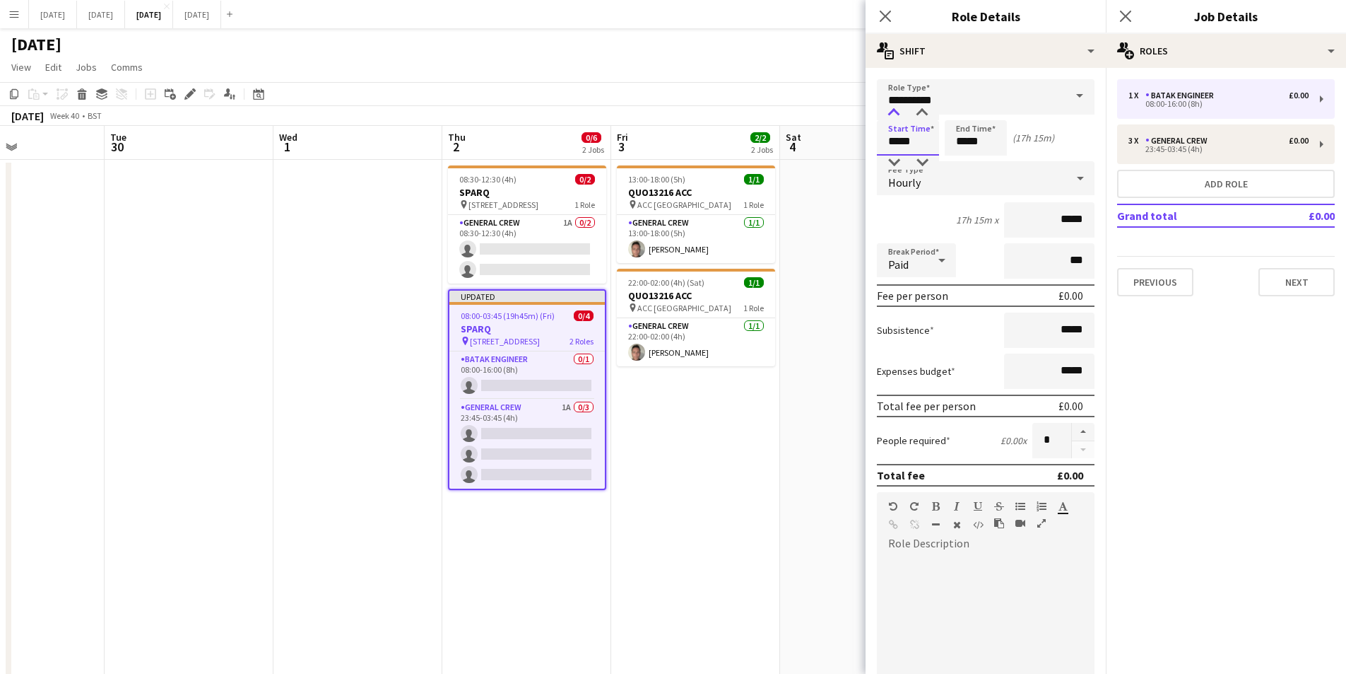
drag, startPoint x: 896, startPoint y: 112, endPoint x: 908, endPoint y: 112, distance: 12.0
click at [898, 111] on div at bounding box center [894, 113] width 28 height 14
click at [962, 134] on input "*****" at bounding box center [976, 137] width 62 height 35
click at [963, 111] on div at bounding box center [962, 113] width 28 height 14
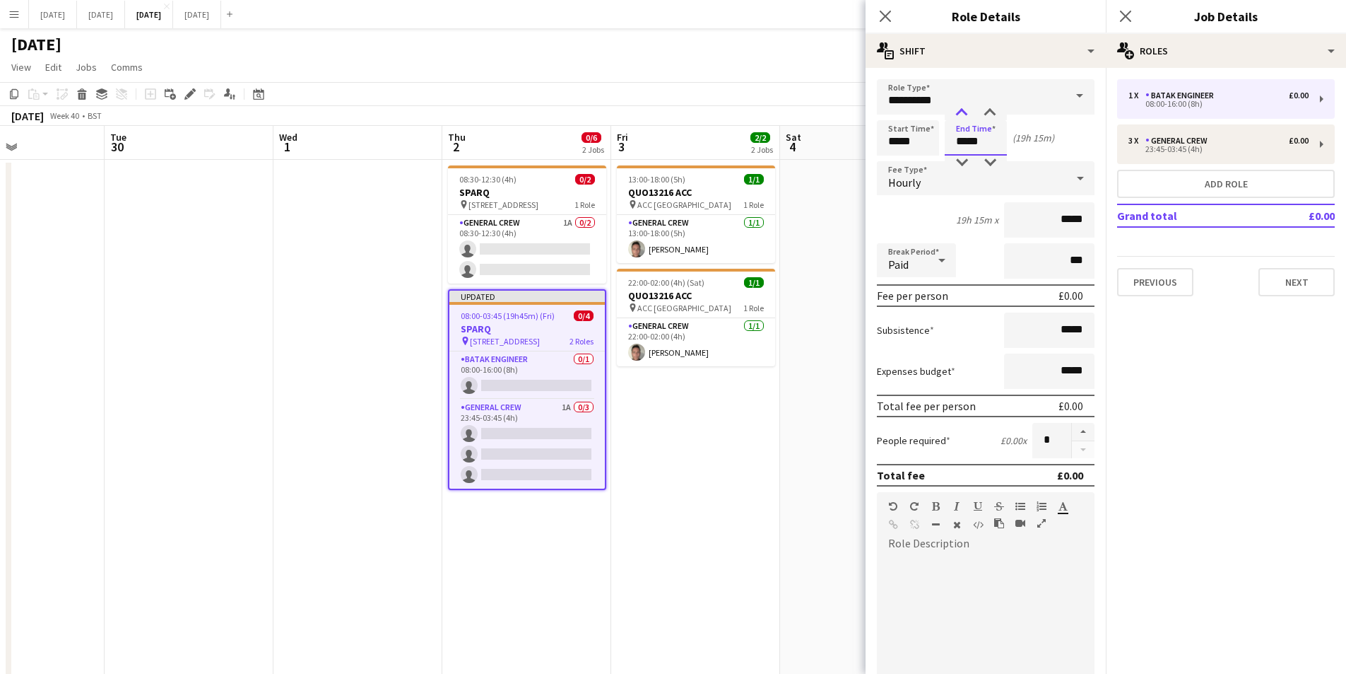
click at [963, 111] on div at bounding box center [962, 113] width 28 height 14
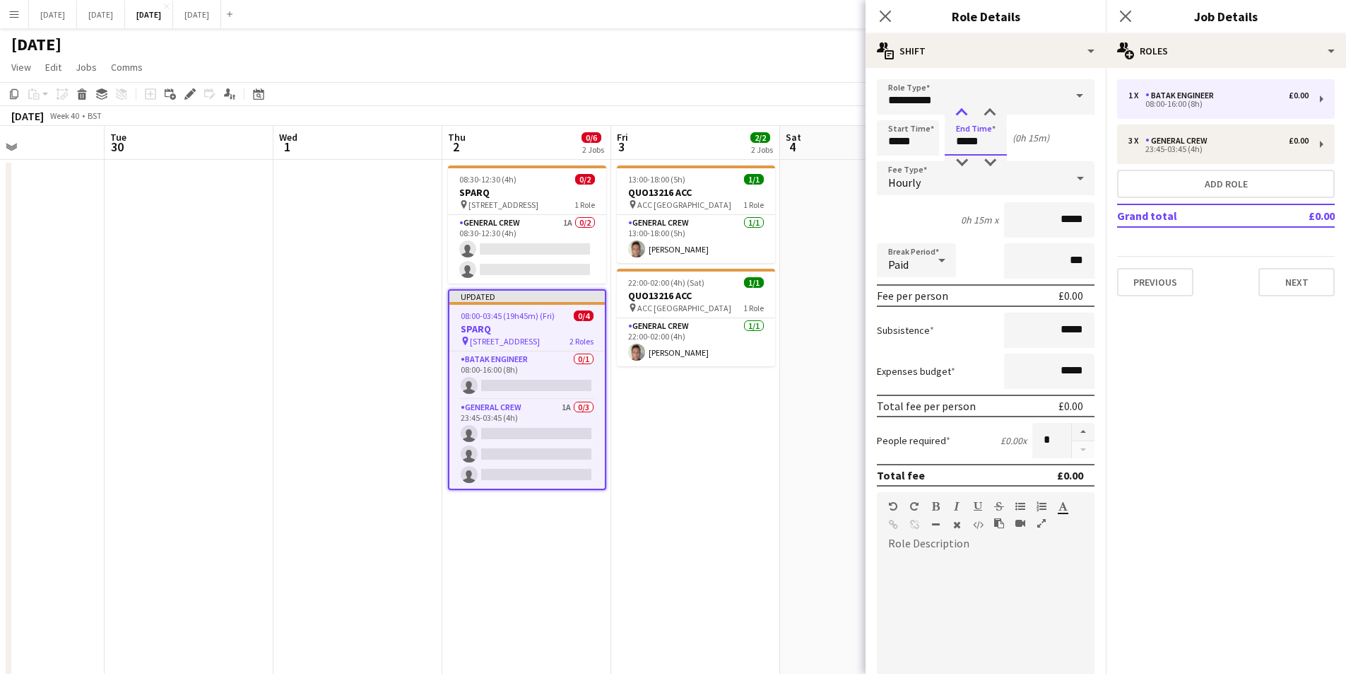
click at [963, 111] on div at bounding box center [962, 113] width 28 height 14
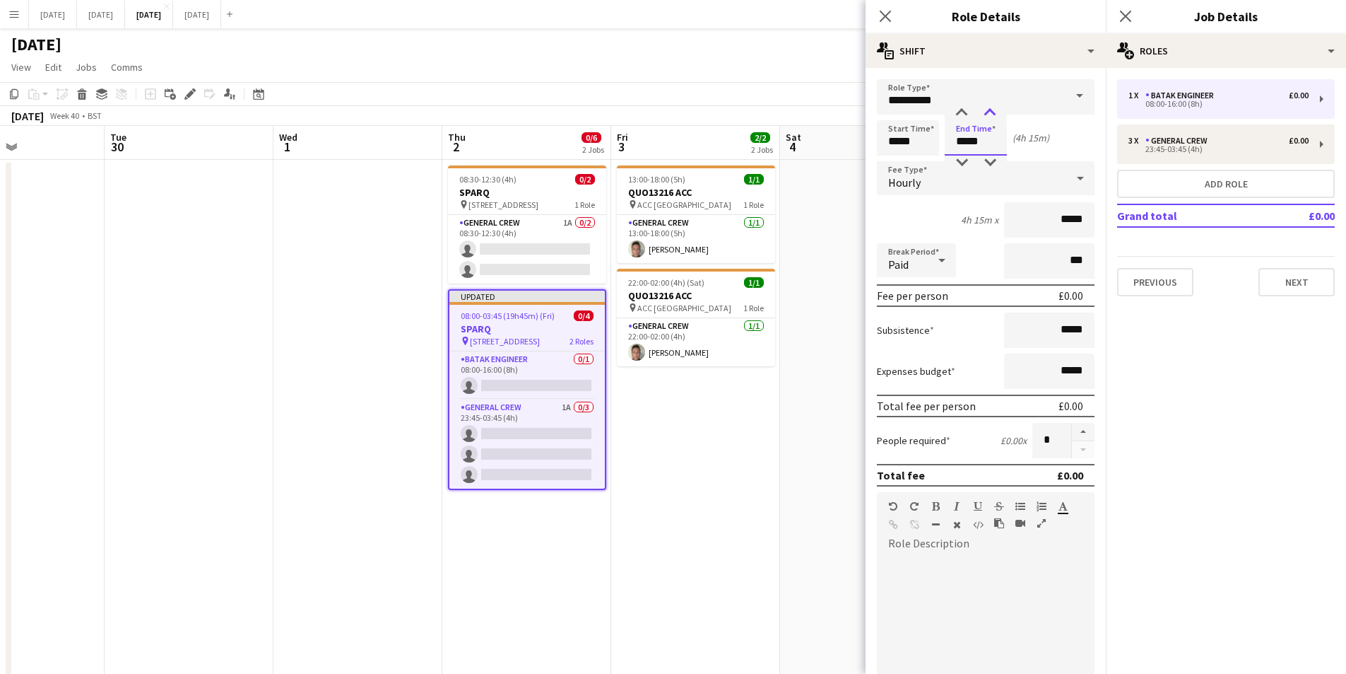
click at [990, 108] on div at bounding box center [990, 113] width 28 height 14
click at [993, 108] on div at bounding box center [990, 113] width 28 height 14
type input "*****"
click at [968, 161] on div at bounding box center [962, 162] width 28 height 14
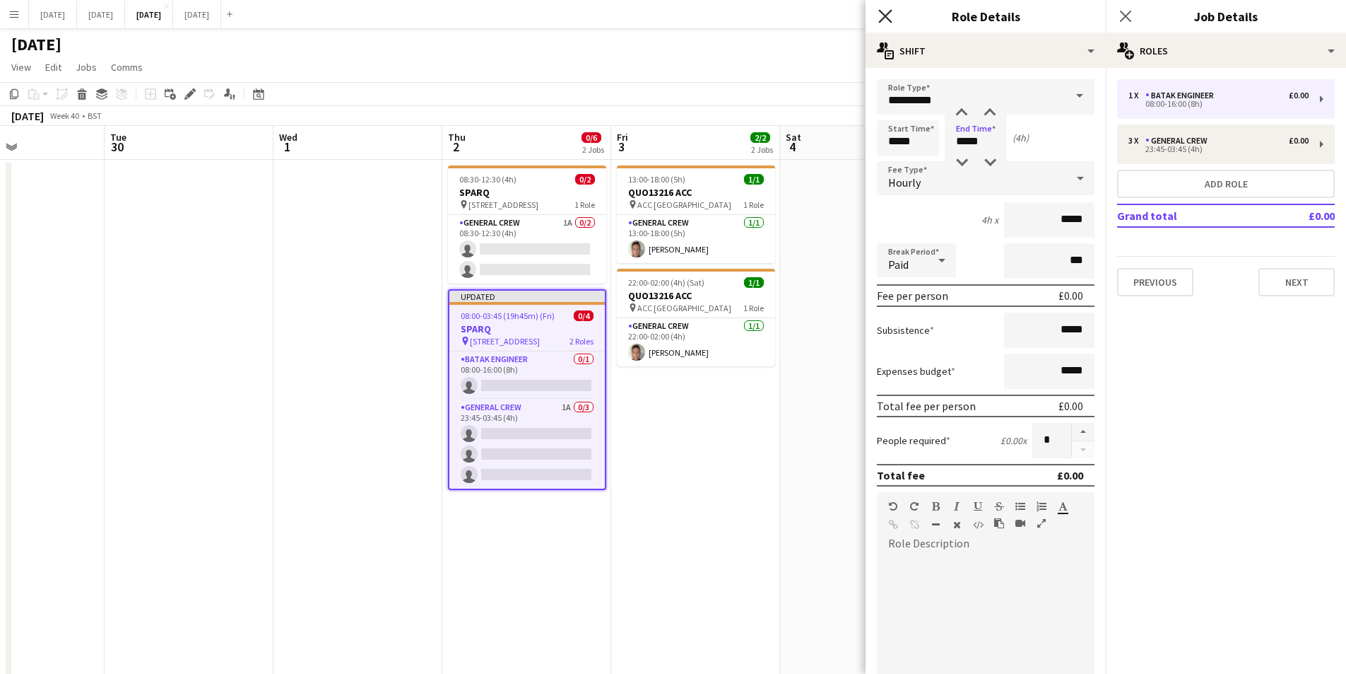
click at [884, 18] on icon at bounding box center [885, 15] width 13 height 13
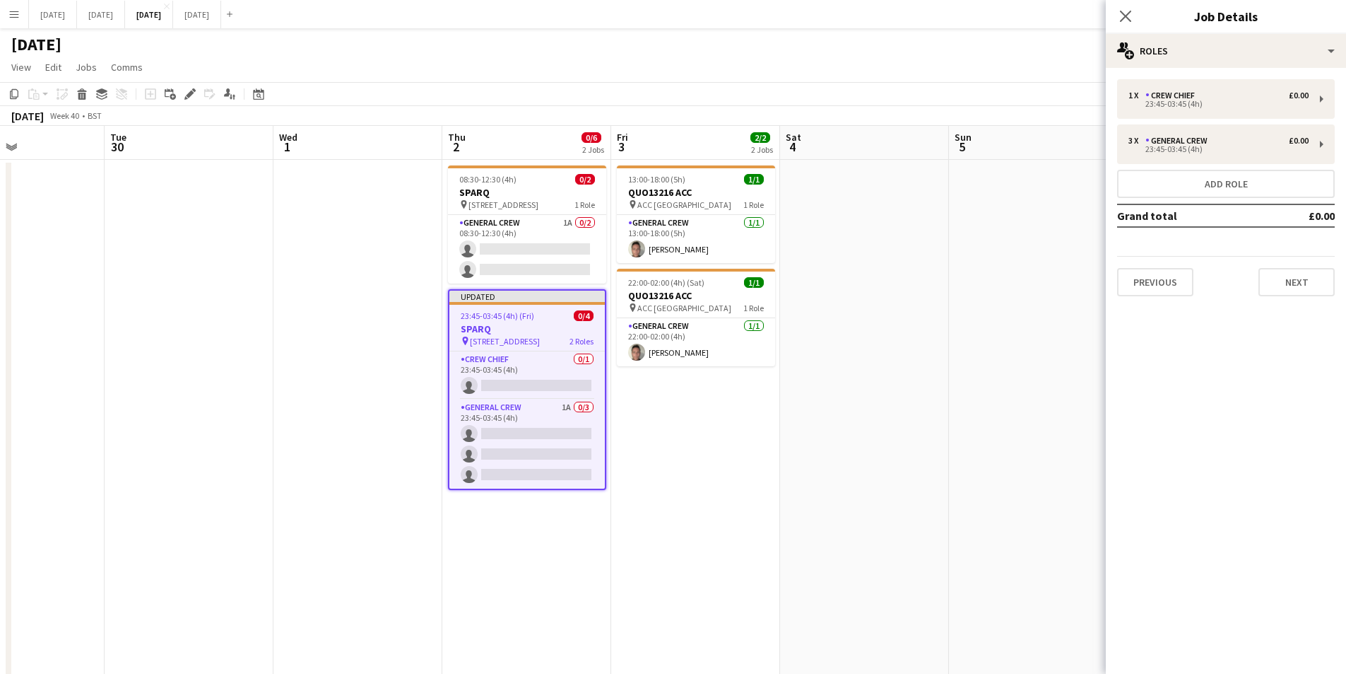
drag, startPoint x: 1120, startPoint y: 13, endPoint x: 1084, endPoint y: 64, distance: 62.9
click at [1125, 15] on icon "Close pop-in" at bounding box center [1125, 16] width 11 height 11
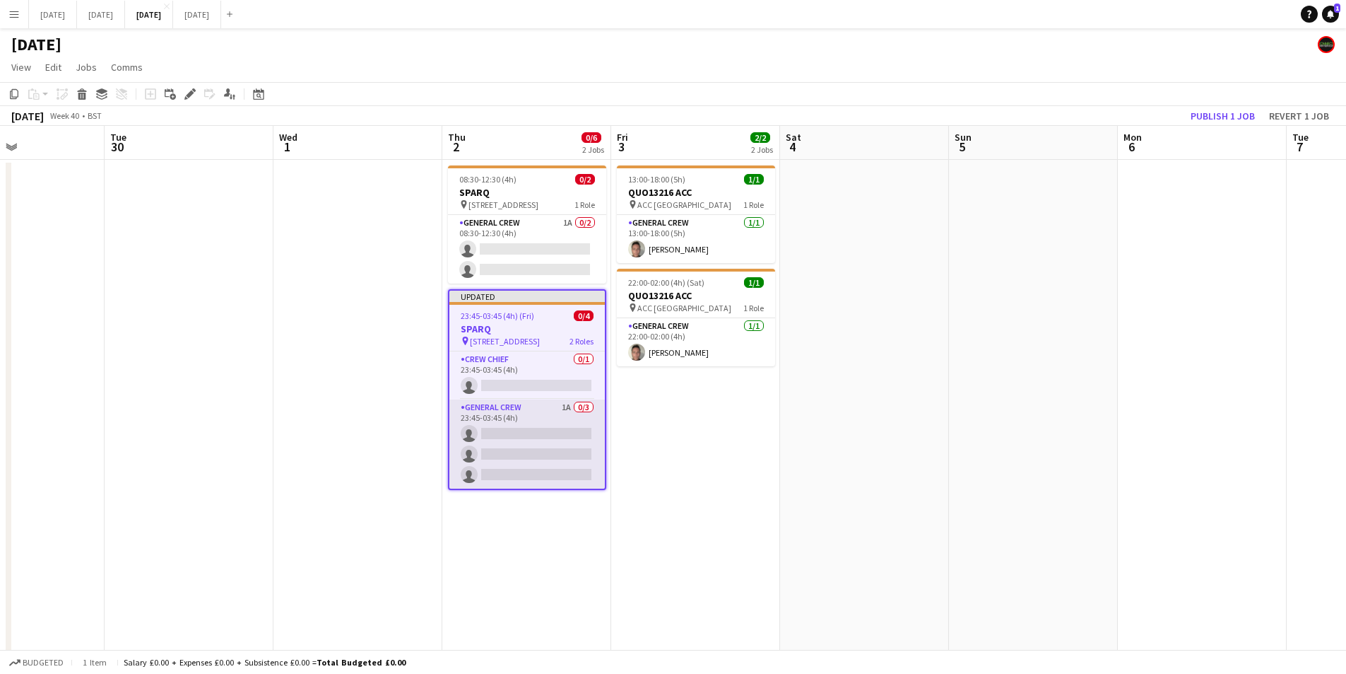
click at [575, 460] on app-card-role "General Crew 1A 0/3 23:45-03:45 (4h) single-neutral-actions single-neutral-acti…" at bounding box center [527, 443] width 155 height 89
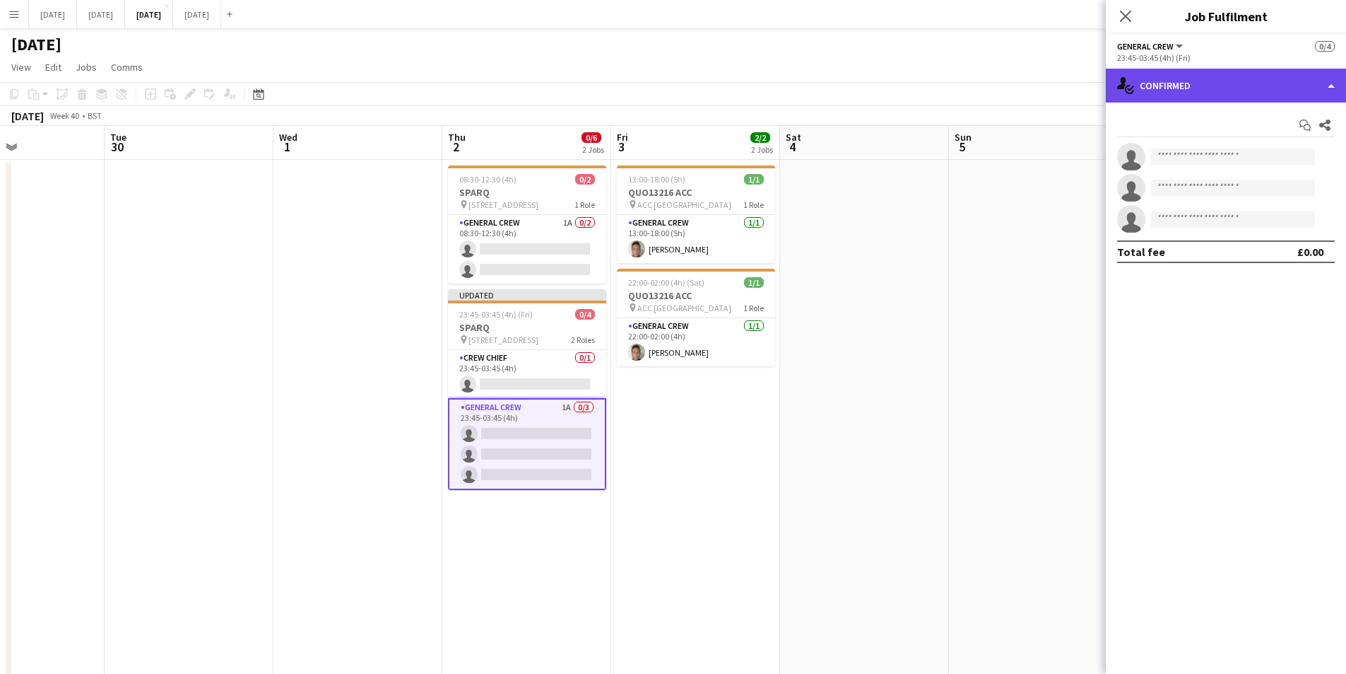
click at [1212, 90] on div "single-neutral-actions-check-2 Confirmed" at bounding box center [1226, 86] width 240 height 34
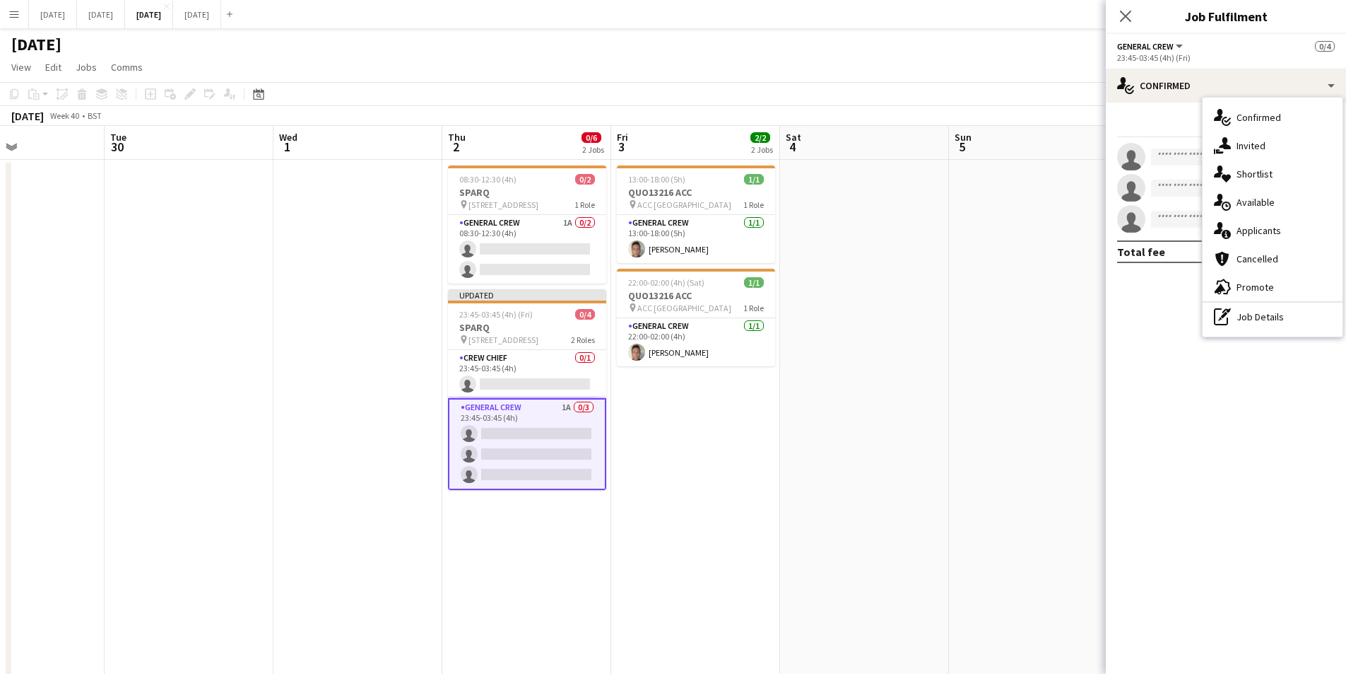
click at [1257, 223] on div "single-neutral-actions-information Applicants" at bounding box center [1273, 230] width 140 height 28
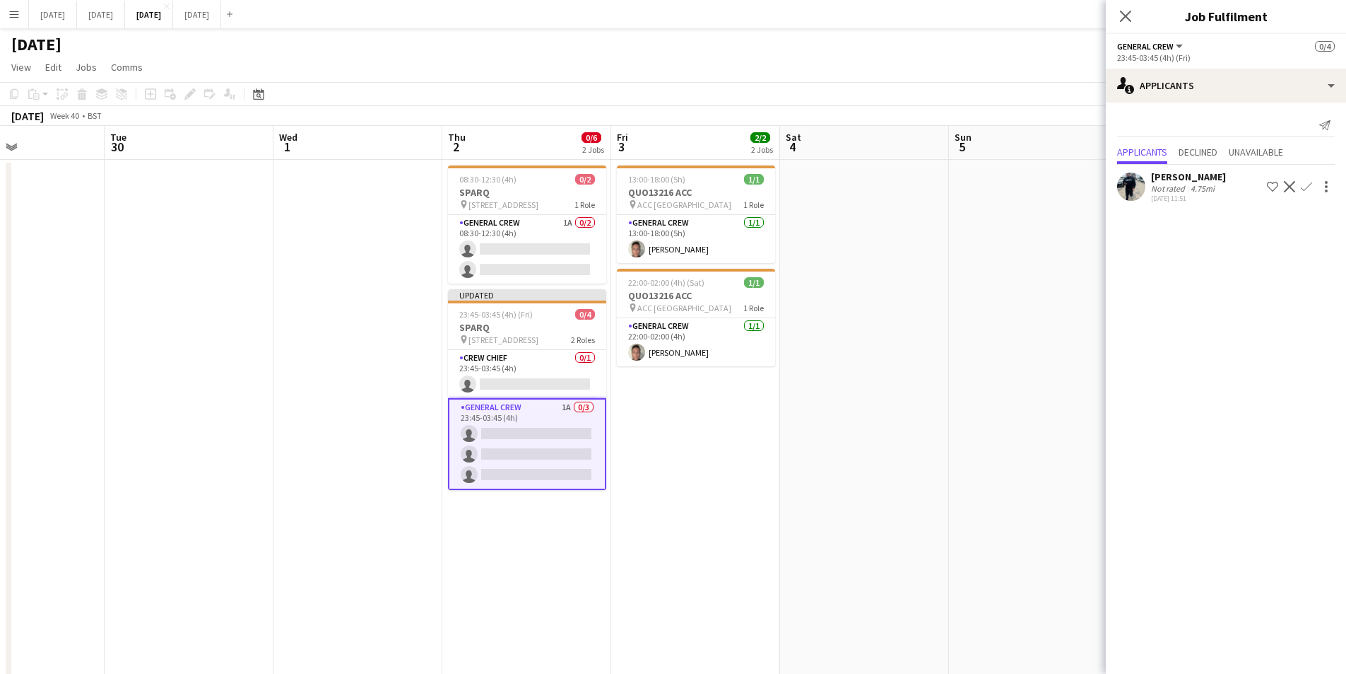
drag, startPoint x: 1122, startPoint y: 14, endPoint x: 1204, endPoint y: 156, distance: 164.4
click at [1122, 15] on icon "Close pop-in" at bounding box center [1125, 16] width 11 height 11
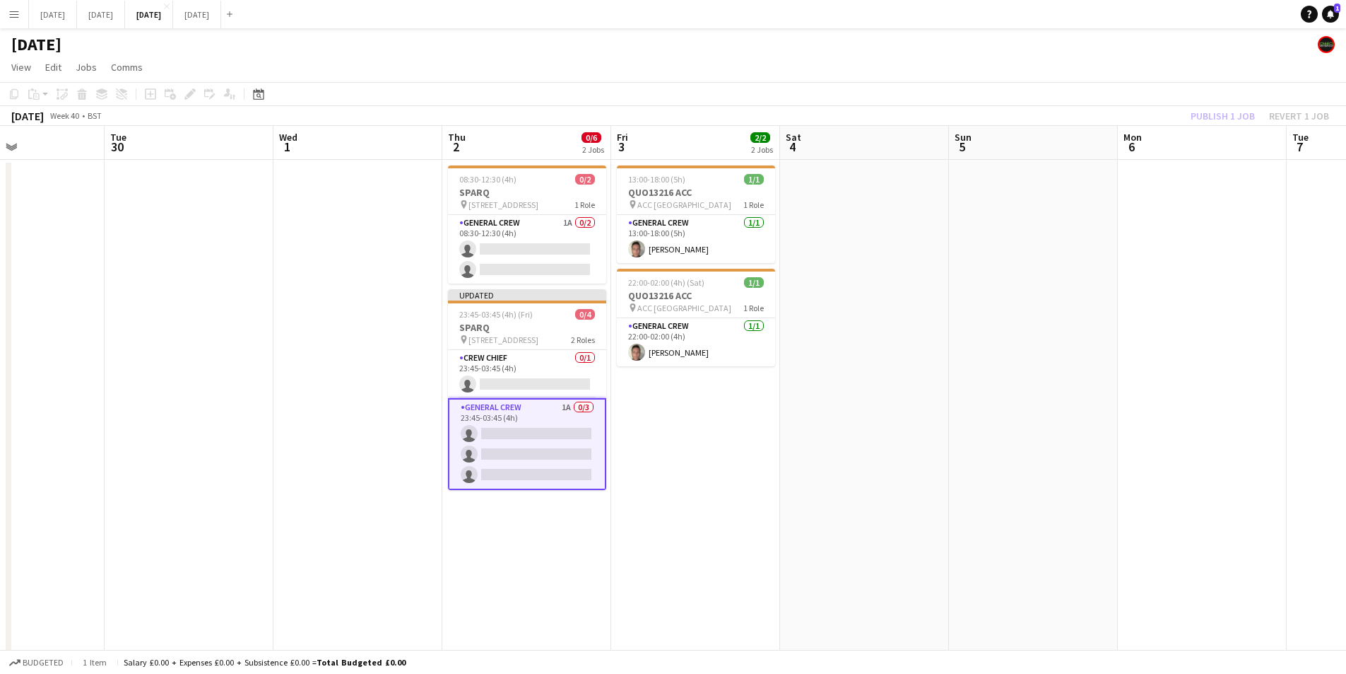
click at [1224, 118] on div "Publish 1 job Revert 1 job" at bounding box center [1260, 116] width 172 height 18
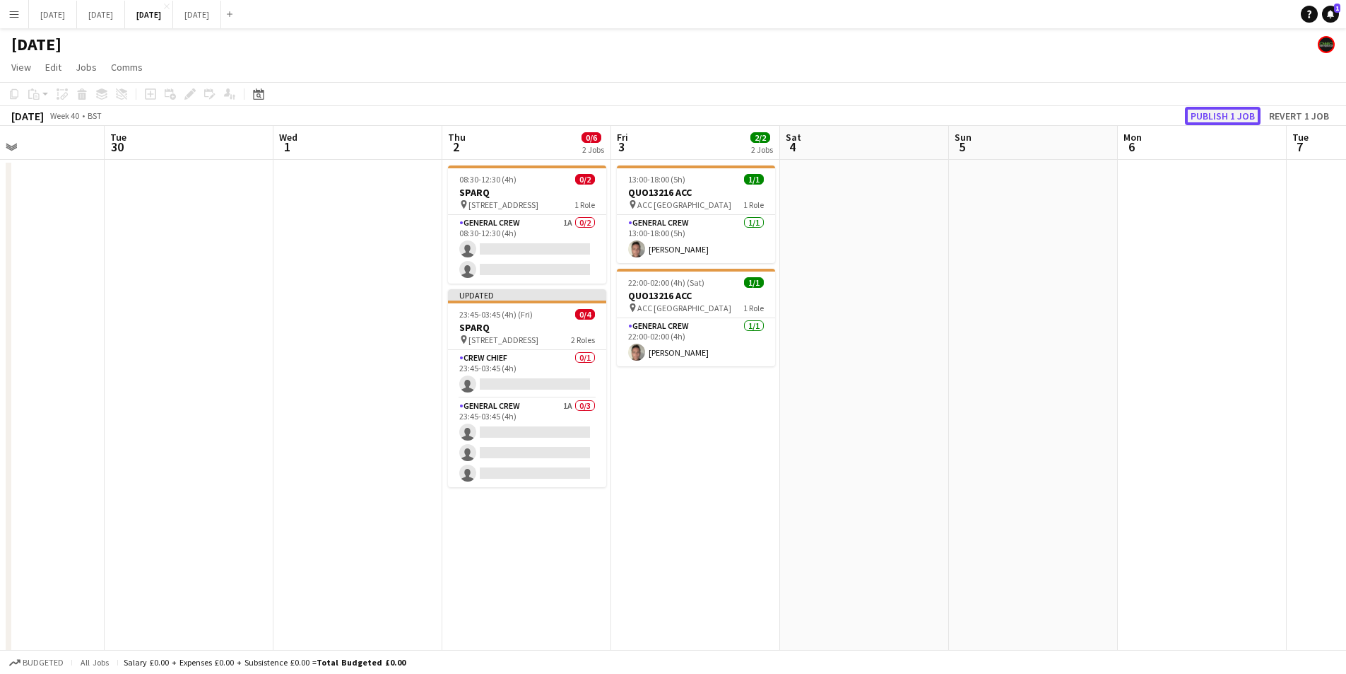
click at [1224, 117] on button "Publish 1 job" at bounding box center [1223, 116] width 76 height 18
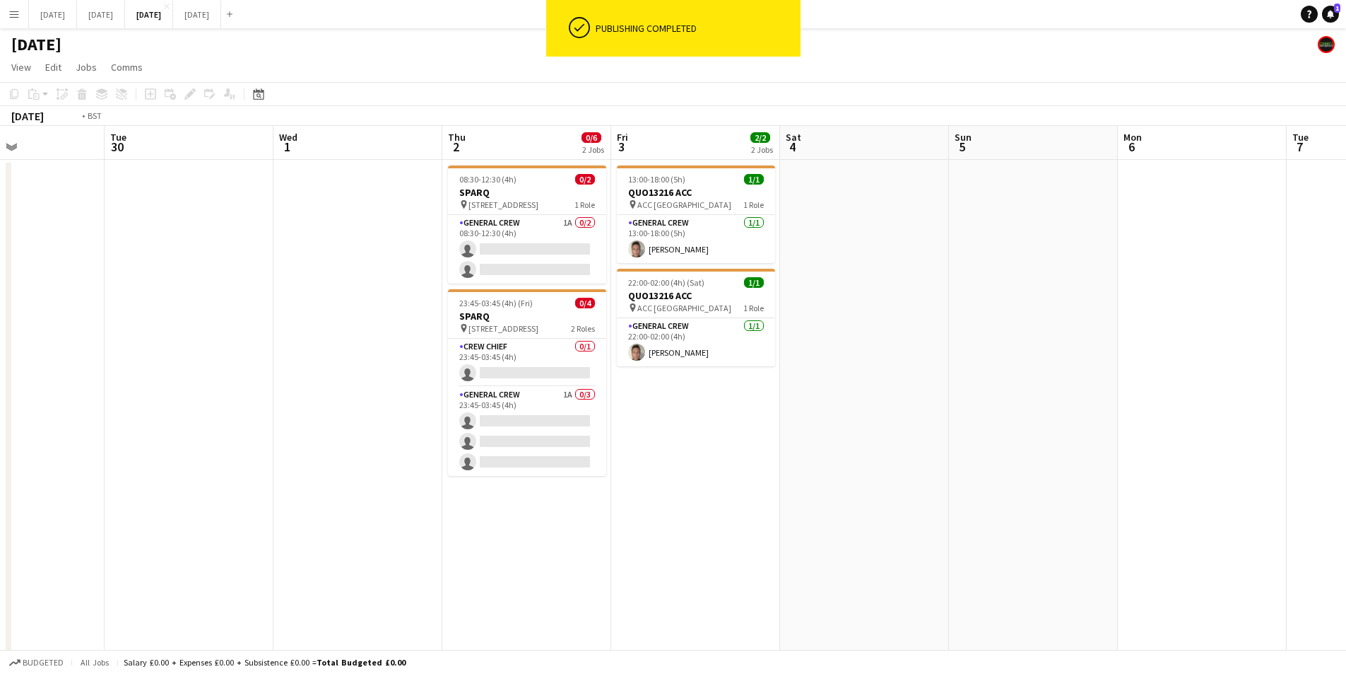
drag, startPoint x: 881, startPoint y: 379, endPoint x: 852, endPoint y: 326, distance: 60.8
click at [992, 373] on app-calendar-viewport "Sat 27 Sun 28 Mon 29 Tue 30 Wed 1 Thu 2 0/6 2 Jobs Fri 3 2/2 2 Jobs Sat 4 Sun 5…" at bounding box center [673, 413] width 1346 height 574
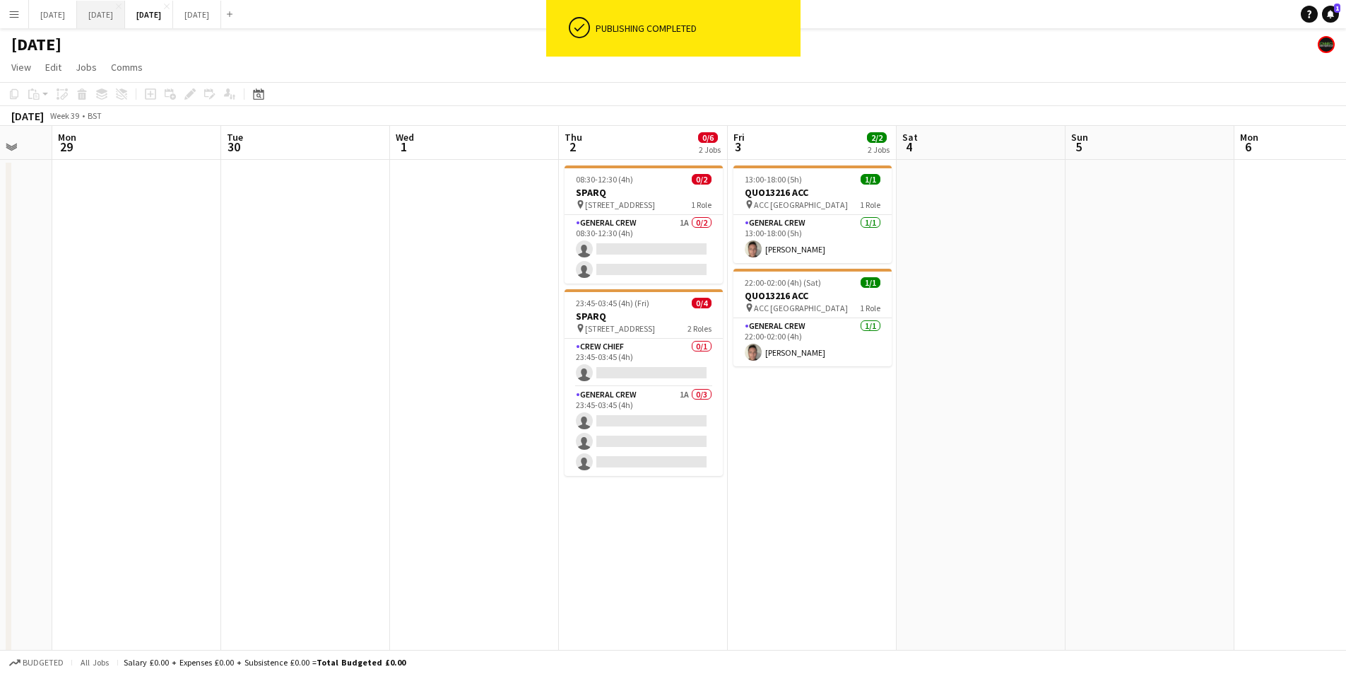
click at [125, 16] on button "SEPTEMBER 2025 Close" at bounding box center [101, 15] width 48 height 28
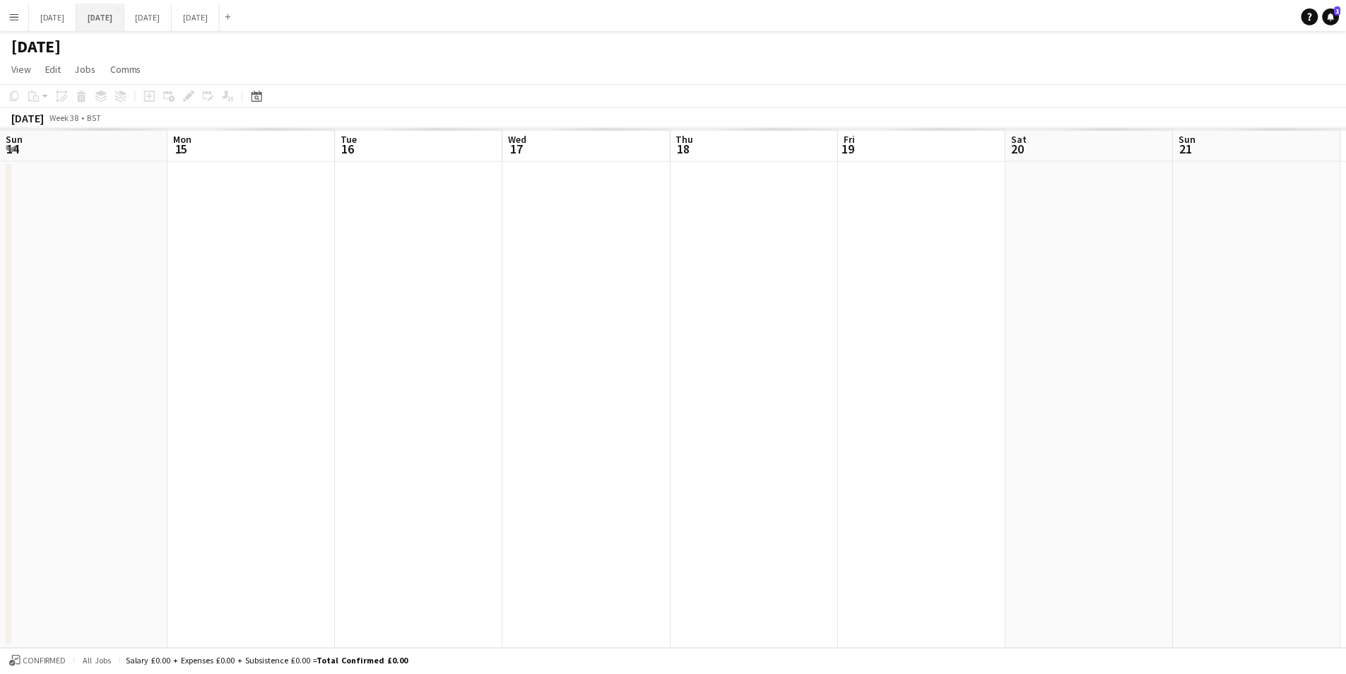
scroll to position [0, 475]
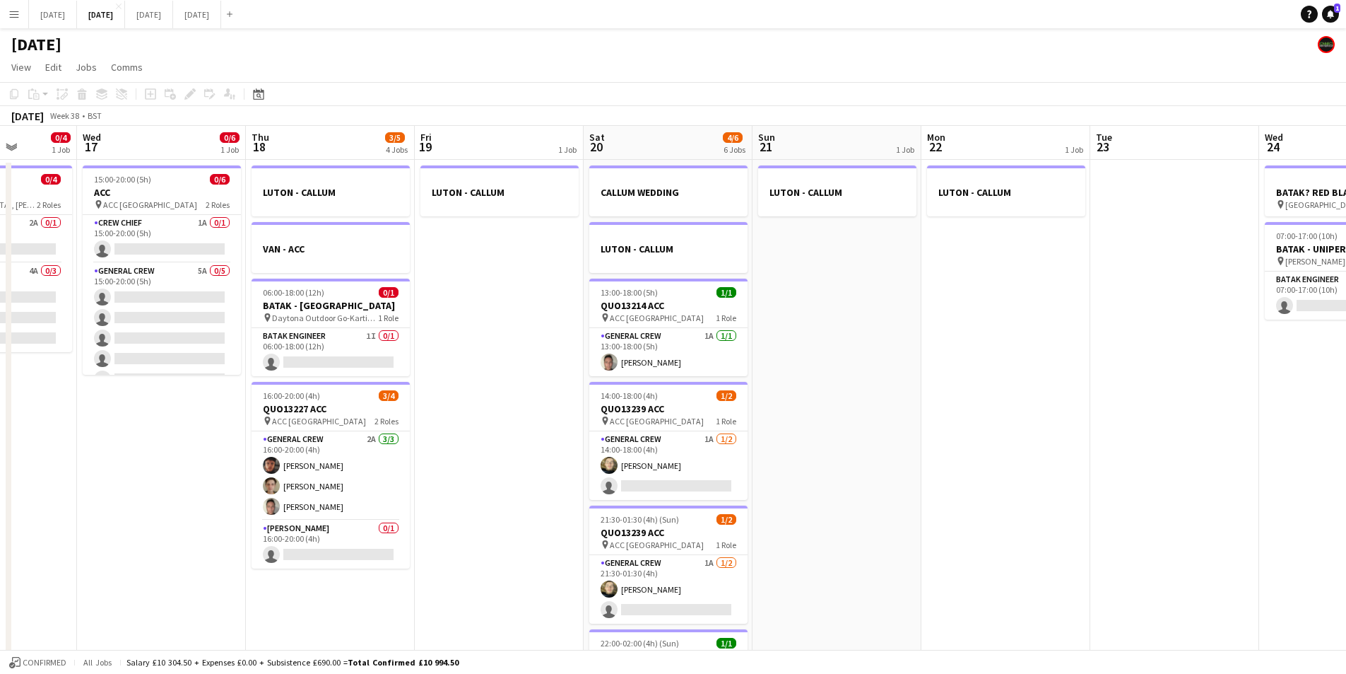
drag, startPoint x: 980, startPoint y: 375, endPoint x: 818, endPoint y: 346, distance: 164.4
click at [790, 346] on app-calendar-viewport "Sun 14 0/6 1 Job Mon 15 Tue 16 0/4 1 Job Wed 17 0/6 1 Job Thu 18 3/5 4 Jobs Fri…" at bounding box center [673, 442] width 1346 height 633
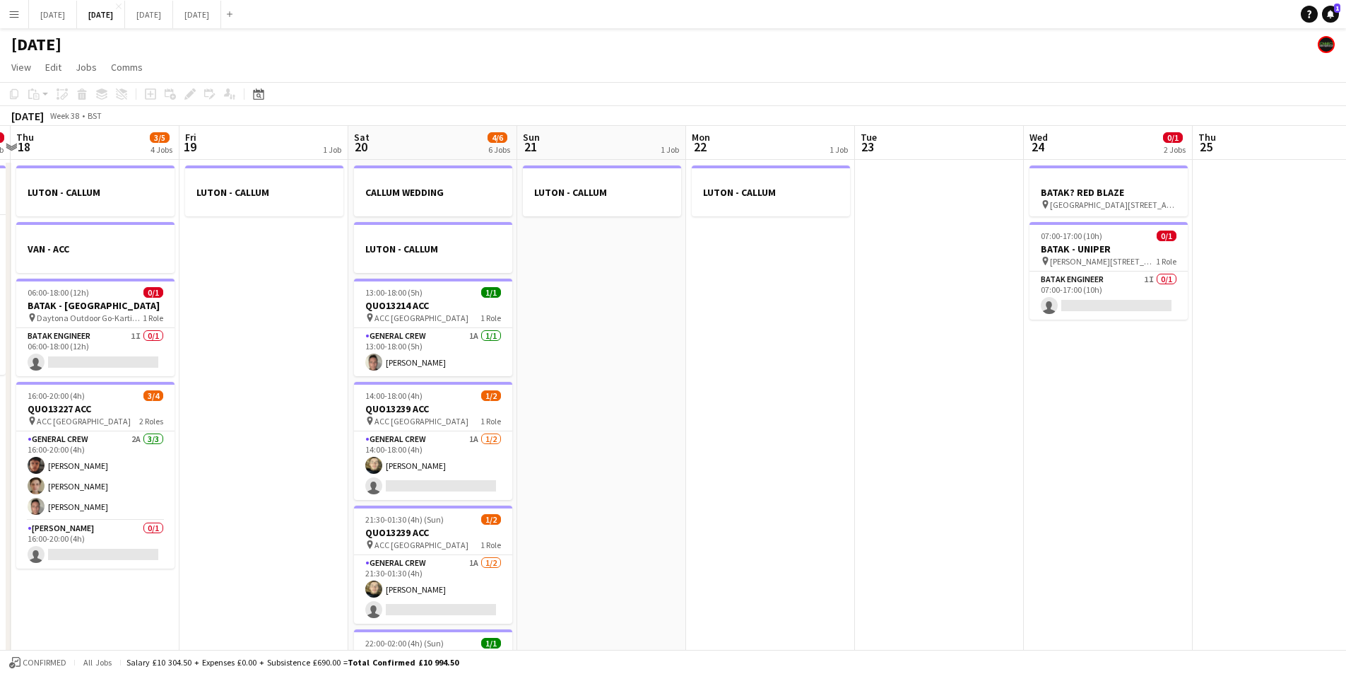
drag, startPoint x: 1072, startPoint y: 395, endPoint x: 900, endPoint y: 376, distance: 172.1
click at [835, 356] on app-calendar-viewport "Mon 15 Tue 16 0/4 1 Job Wed 17 0/6 1 Job Thu 18 3/5 4 Jobs Fri 19 1 Job Sat 20 …" at bounding box center [673, 442] width 1346 height 633
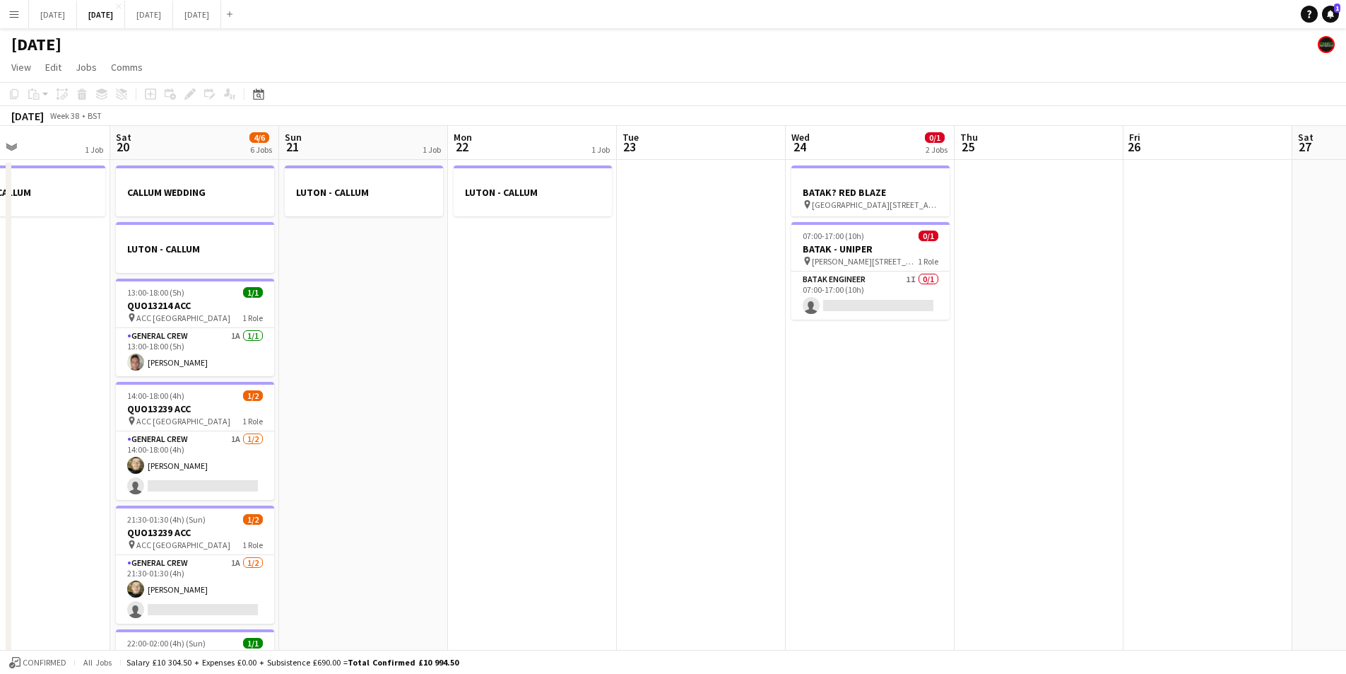
click at [840, 368] on app-calendar-viewport "Wed 17 0/6 1 Job Thu 18 3/5 4 Jobs Fri 19 1 Job Sat 20 4/6 6 Jobs Sun 21 1 Job …" at bounding box center [673, 442] width 1346 height 633
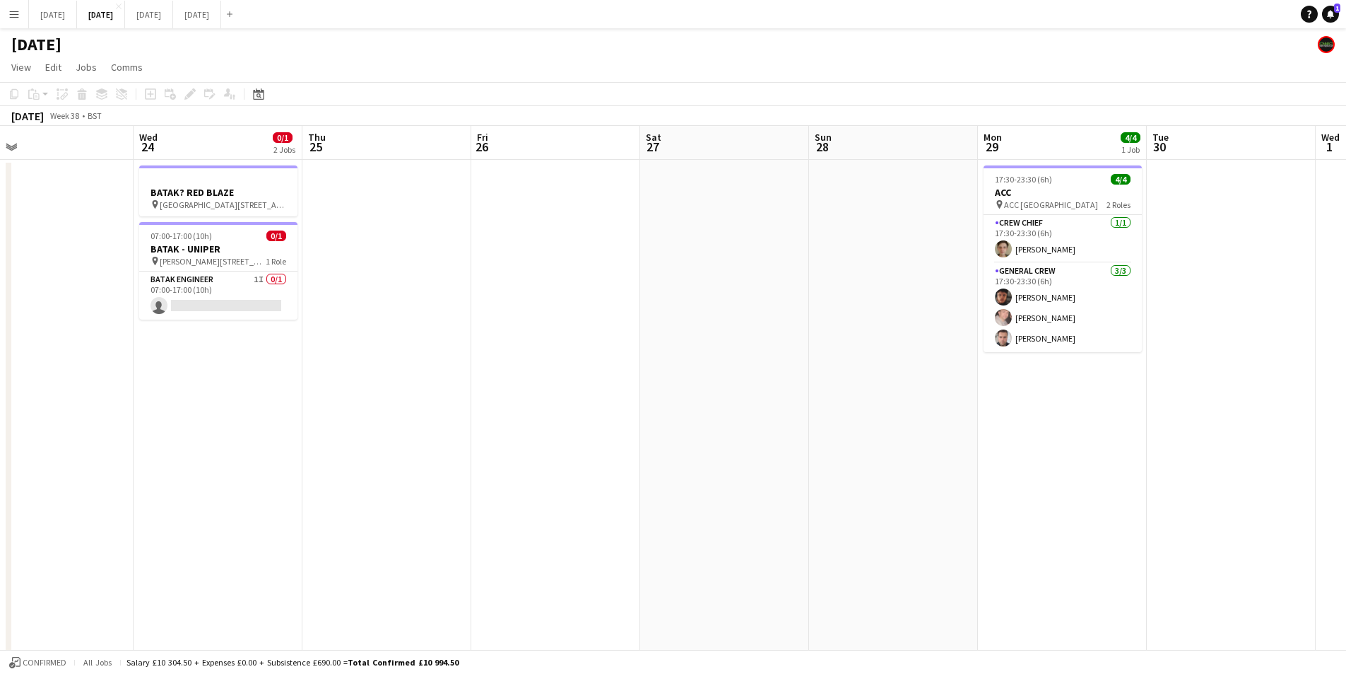
drag, startPoint x: 1039, startPoint y: 428, endPoint x: 651, endPoint y: 371, distance: 392.1
click at [651, 371] on app-calendar-viewport "Sat 20 4/6 6 Jobs Sun 21 1 Job Mon 22 1 Job Tue 23 Wed 24 0/1 2 Jobs Thu 25 Fri…" at bounding box center [673, 442] width 1346 height 633
drag, startPoint x: 681, startPoint y: 452, endPoint x: 954, endPoint y: 434, distance: 274.1
click at [1039, 459] on app-calendar-viewport "Sat 20 4/6 6 Jobs Sun 21 1 Job Mon 22 1 Job Tue 23 Wed 24 0/1 2 Jobs Thu 25 Fri…" at bounding box center [673, 442] width 1346 height 633
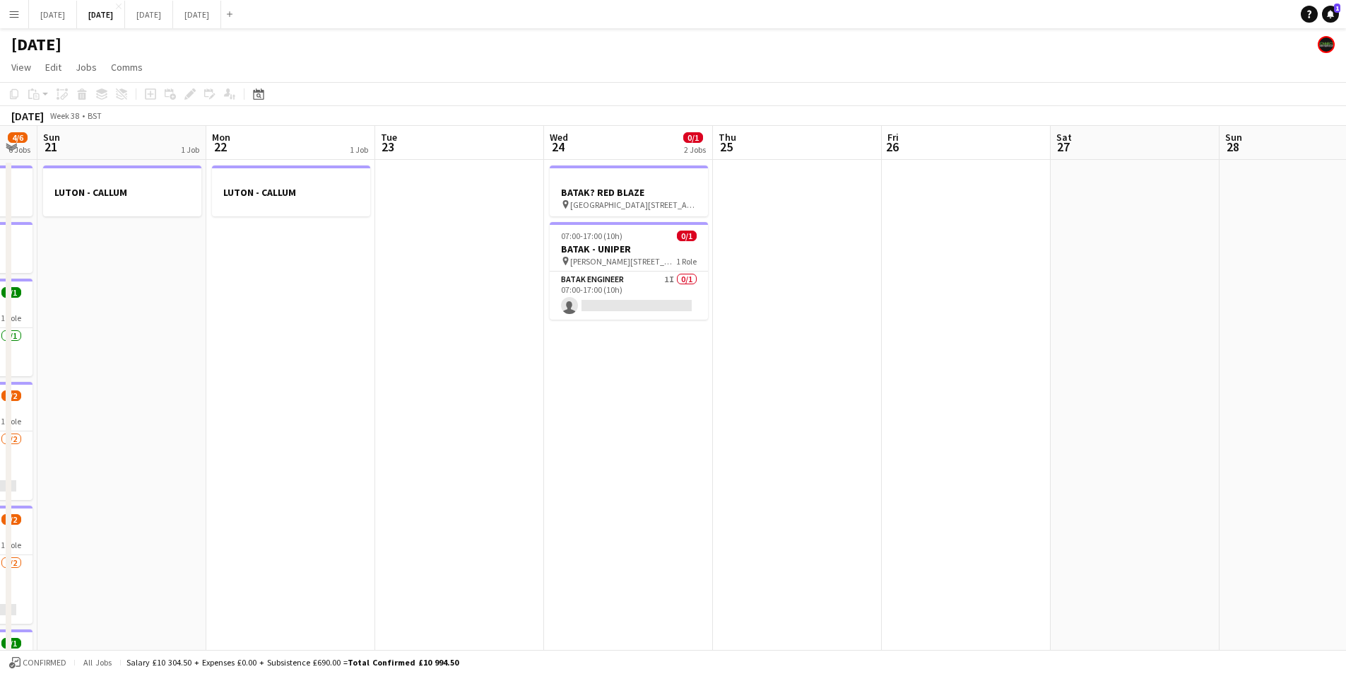
drag, startPoint x: 710, startPoint y: 445, endPoint x: 575, endPoint y: 409, distance: 139.0
click at [1044, 488] on app-calendar-viewport "Fri 19 1 Job Sat 20 4/6 6 Jobs Sun 21 1 Job Mon 22 1 Job Tue 23 Wed 24 0/1 2 Jo…" at bounding box center [673, 442] width 1346 height 633
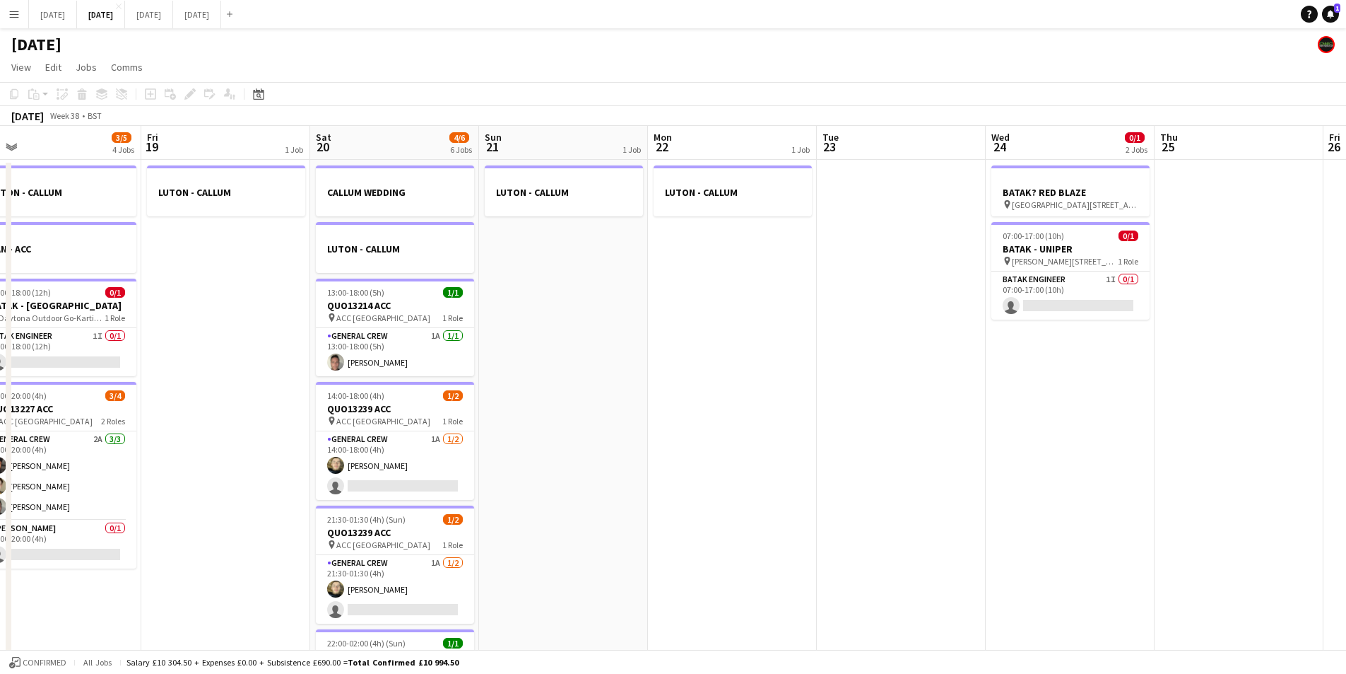
drag, startPoint x: 667, startPoint y: 447, endPoint x: 833, endPoint y: 428, distance: 167.8
click at [921, 450] on app-calendar-viewport "Wed 17 0/6 1 Job Thu 18 3/5 4 Jobs Fri 19 1 Job Sat 20 4/6 6 Jobs Sun 21 1 Job …" at bounding box center [673, 442] width 1346 height 633
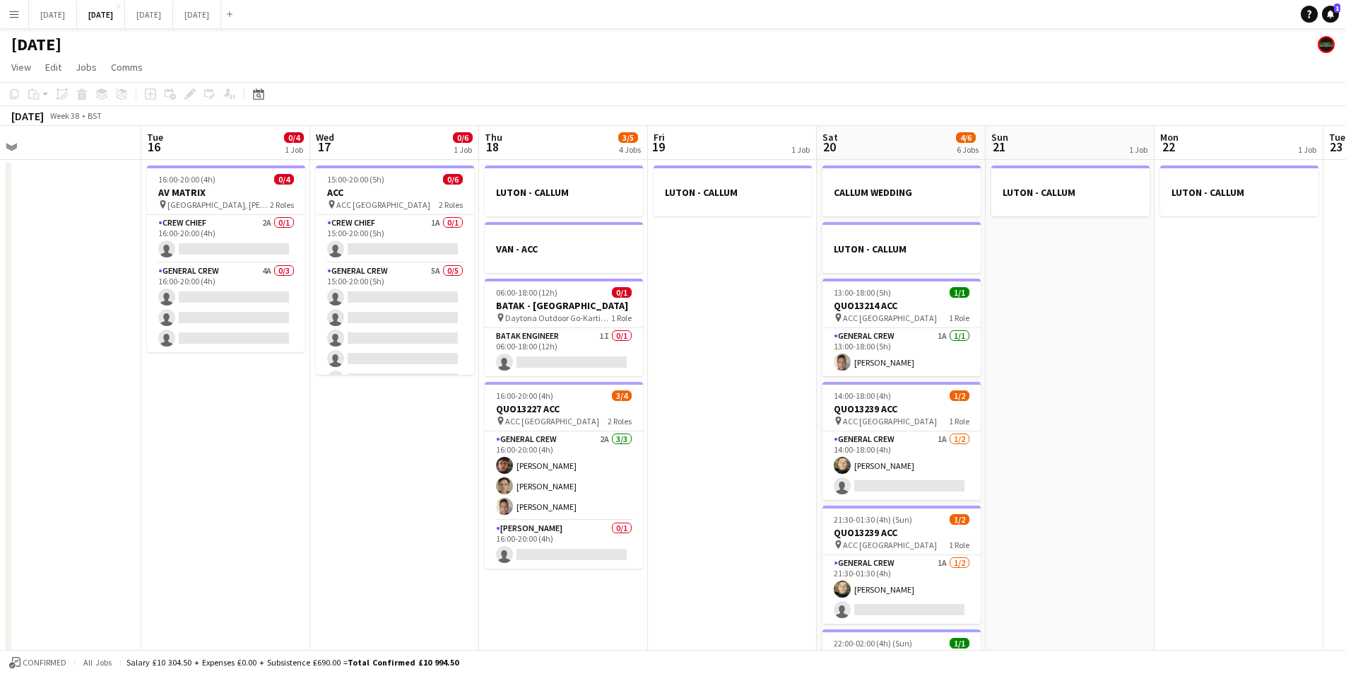
scroll to position [0, 388]
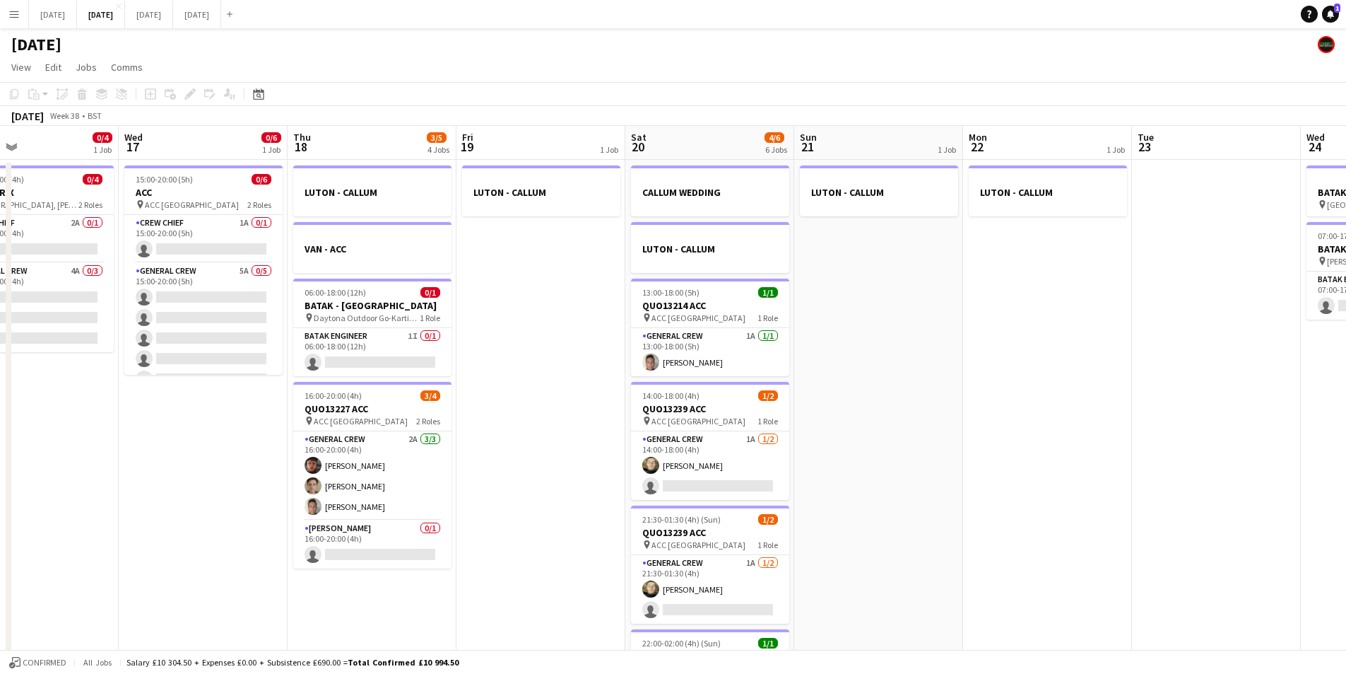
drag, startPoint x: 775, startPoint y: 445, endPoint x: 932, endPoint y: 440, distance: 157.0
click at [1012, 447] on app-calendar-viewport "Sun 14 0/6 1 Job Mon 15 Tue 16 0/4 1 Job Wed 17 0/6 1 Job Thu 18 3/5 4 Jobs Fri…" at bounding box center [673, 442] width 1346 height 633
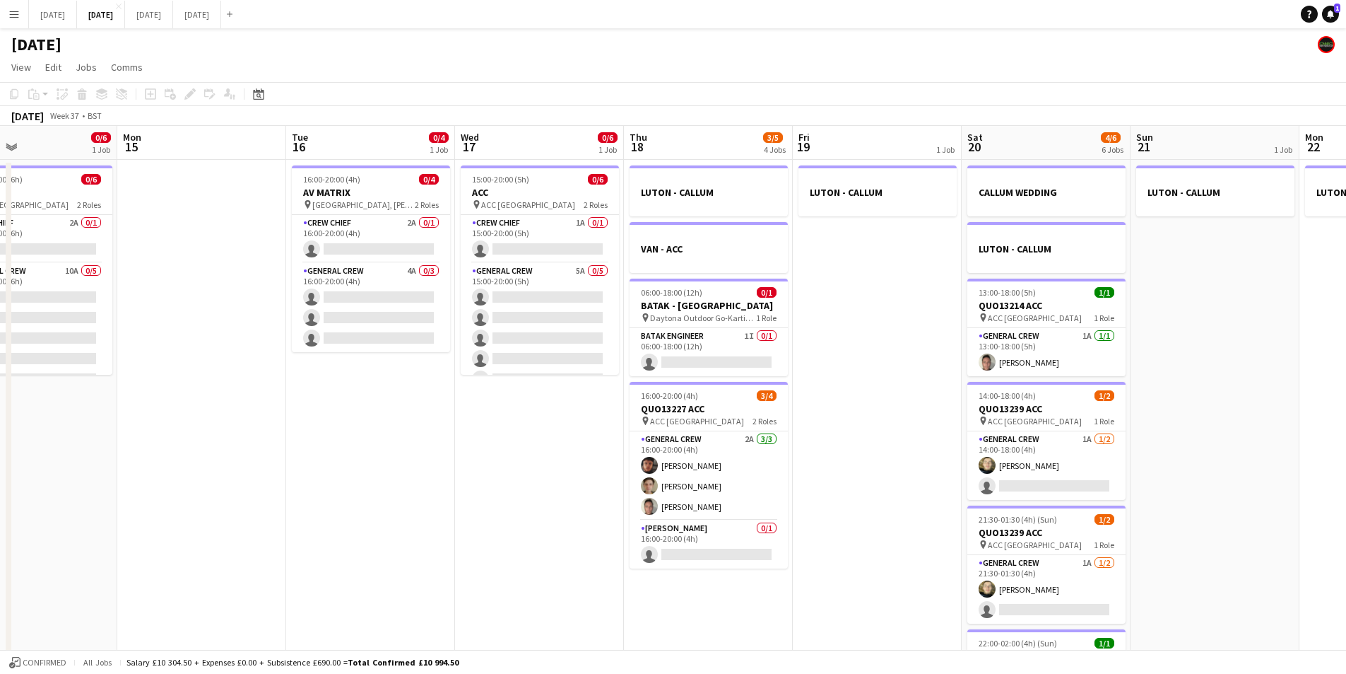
scroll to position [0, 563]
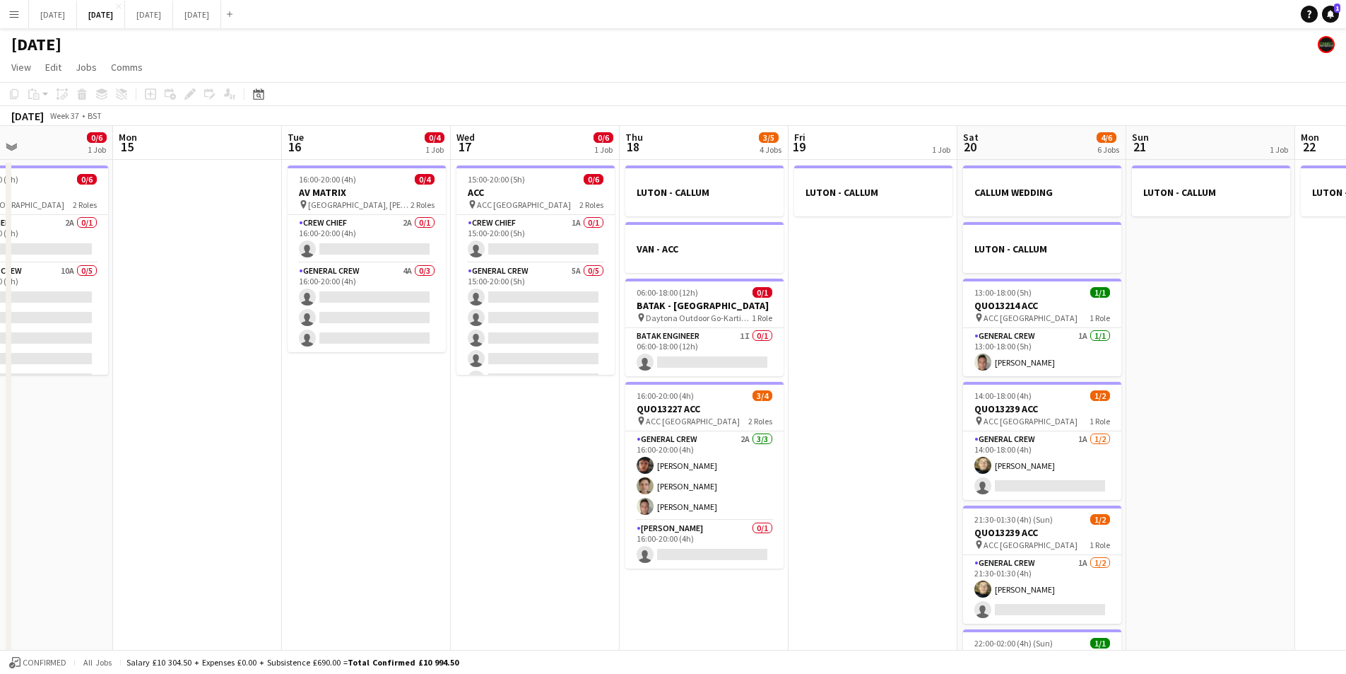
drag, startPoint x: 439, startPoint y: 515, endPoint x: 492, endPoint y: 493, distance: 57.4
click at [492, 493] on app-calendar-viewport "Thu 11 0/4 1 Job Fri 12 Sat 13 3/4 2 Jobs Sun 14 0/6 1 Job Mon 15 Tue 16 0/4 1 …" at bounding box center [673, 442] width 1346 height 633
click at [480, 485] on app-calendar-viewport "Thu 11 0/4 1 Job Fri 12 Sat 13 3/4 2 Jobs Sun 14 0/6 1 Job Mon 15 Tue 16 0/4 1 …" at bounding box center [673, 442] width 1346 height 633
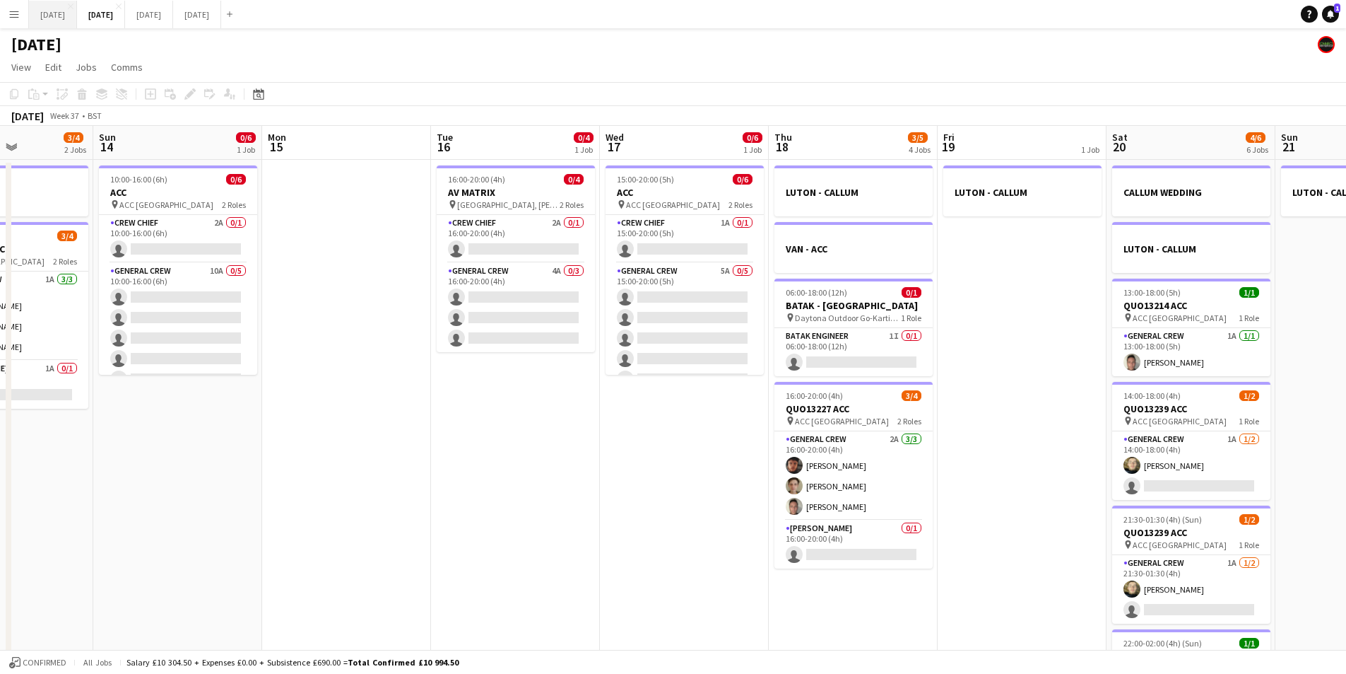
click at [71, 18] on button "AUGUST 2025 Close" at bounding box center [53, 15] width 48 height 28
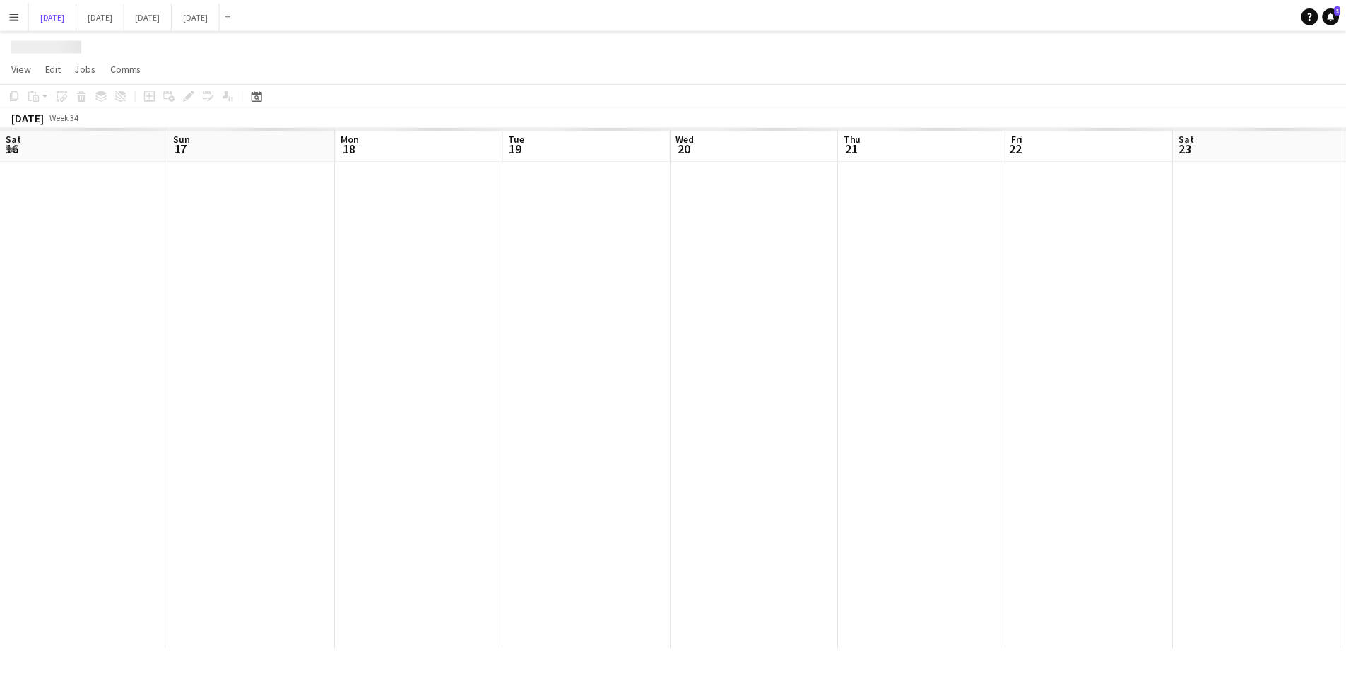
scroll to position [0, 585]
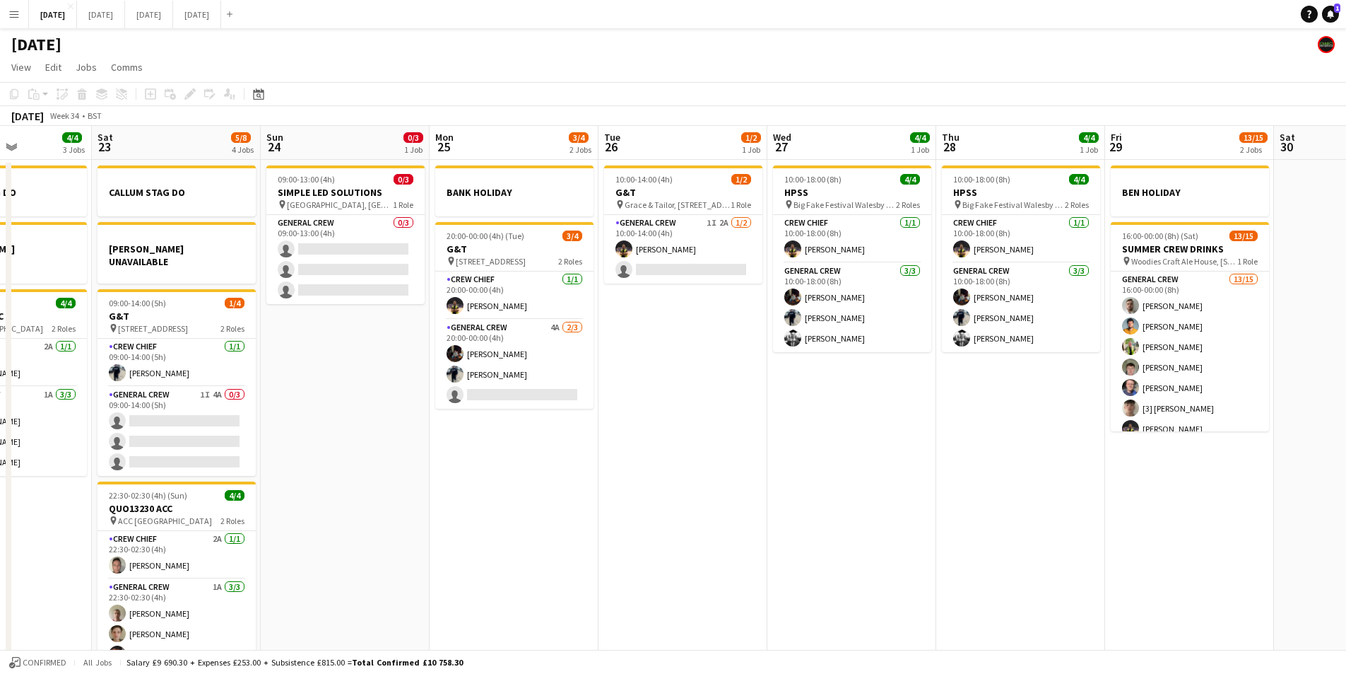
drag, startPoint x: 1020, startPoint y: 454, endPoint x: 905, endPoint y: 448, distance: 115.4
click at [905, 448] on app-calendar-viewport "Mon 18 6/6 4 Jobs Tue 19 4/4 1 Job Wed 20 Thu 21 1 Job Fri 22 4/4 3 Jobs Sat 23…" at bounding box center [673, 407] width 1346 height 562
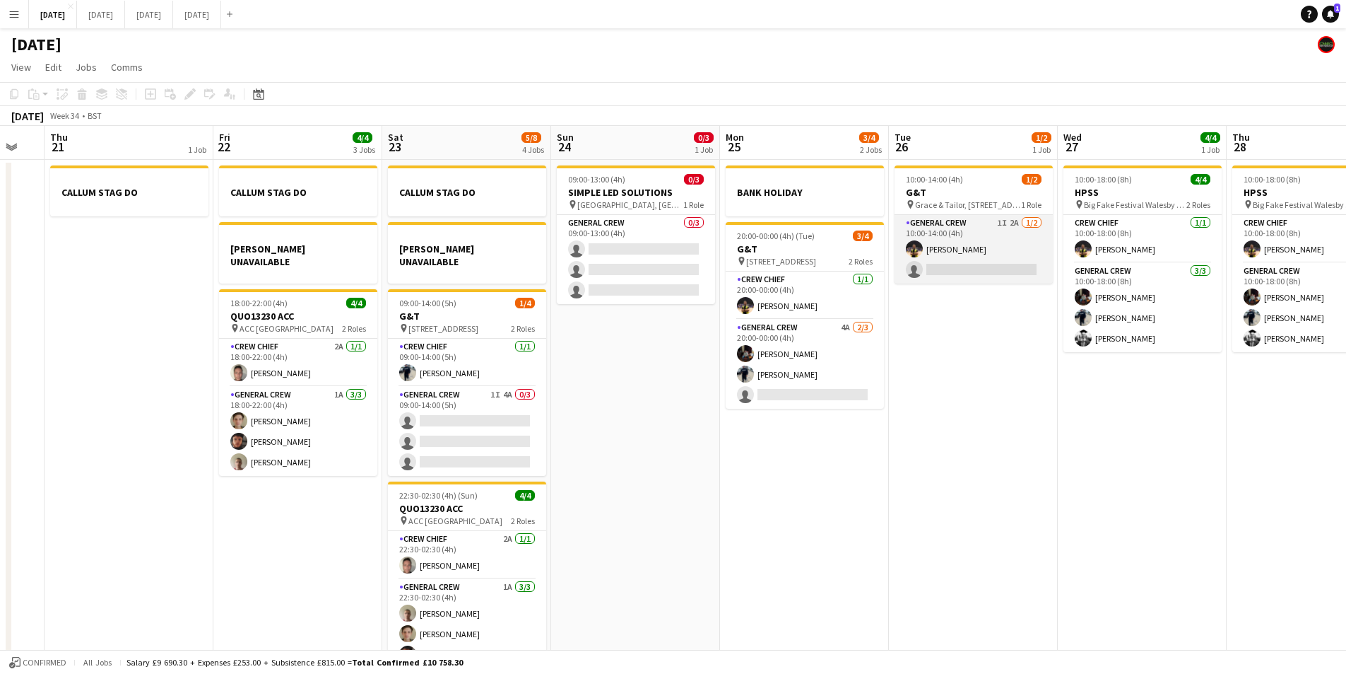
click at [978, 265] on app-card-role "General Crew 1I 2A [DATE] 10:00-14:00 (4h) [PERSON_NAME] single-neutral-actions" at bounding box center [974, 249] width 158 height 69
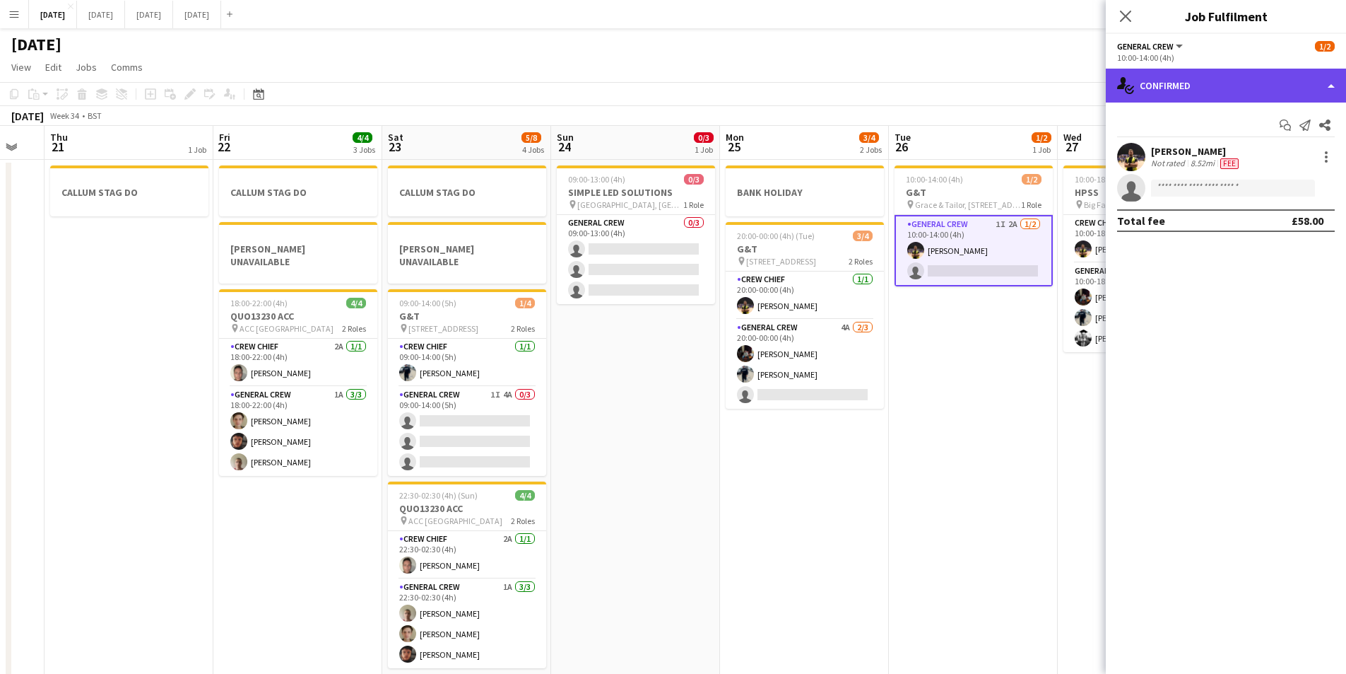
click at [1256, 91] on div "single-neutral-actions-check-2 Confirmed" at bounding box center [1226, 86] width 240 height 34
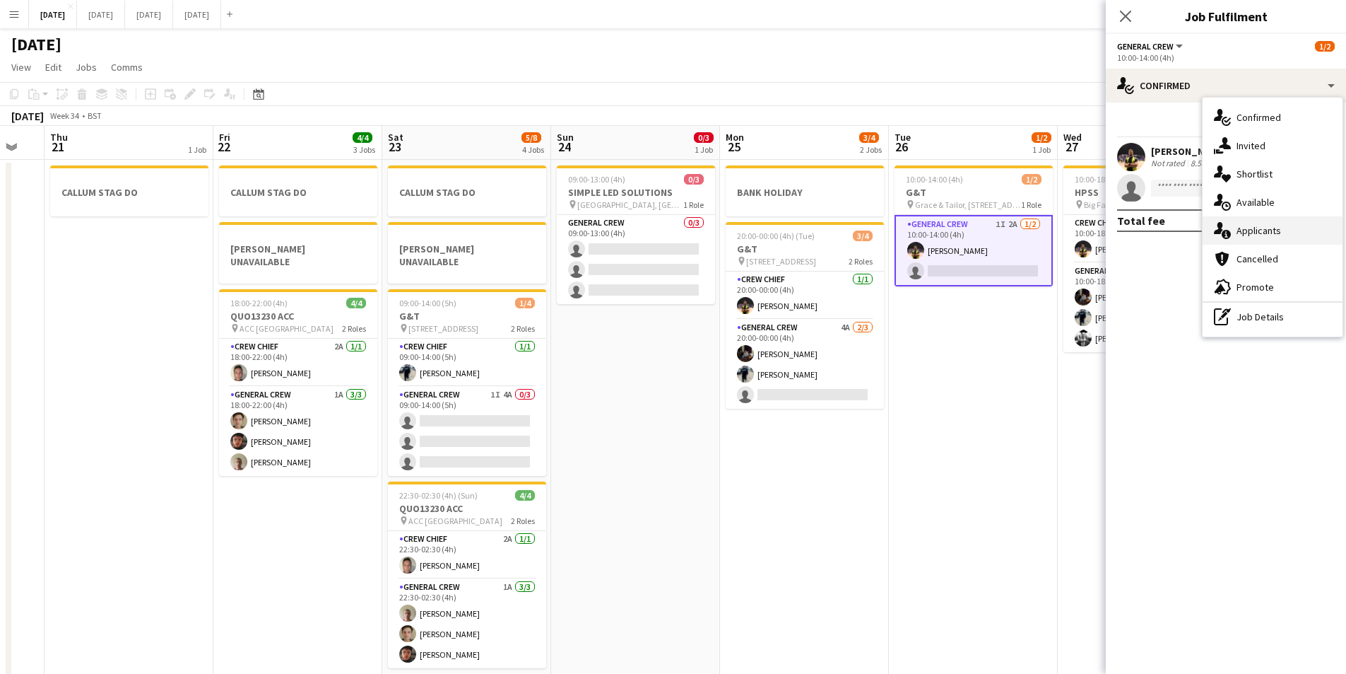
click at [1269, 231] on div "single-neutral-actions-information Applicants" at bounding box center [1273, 230] width 140 height 28
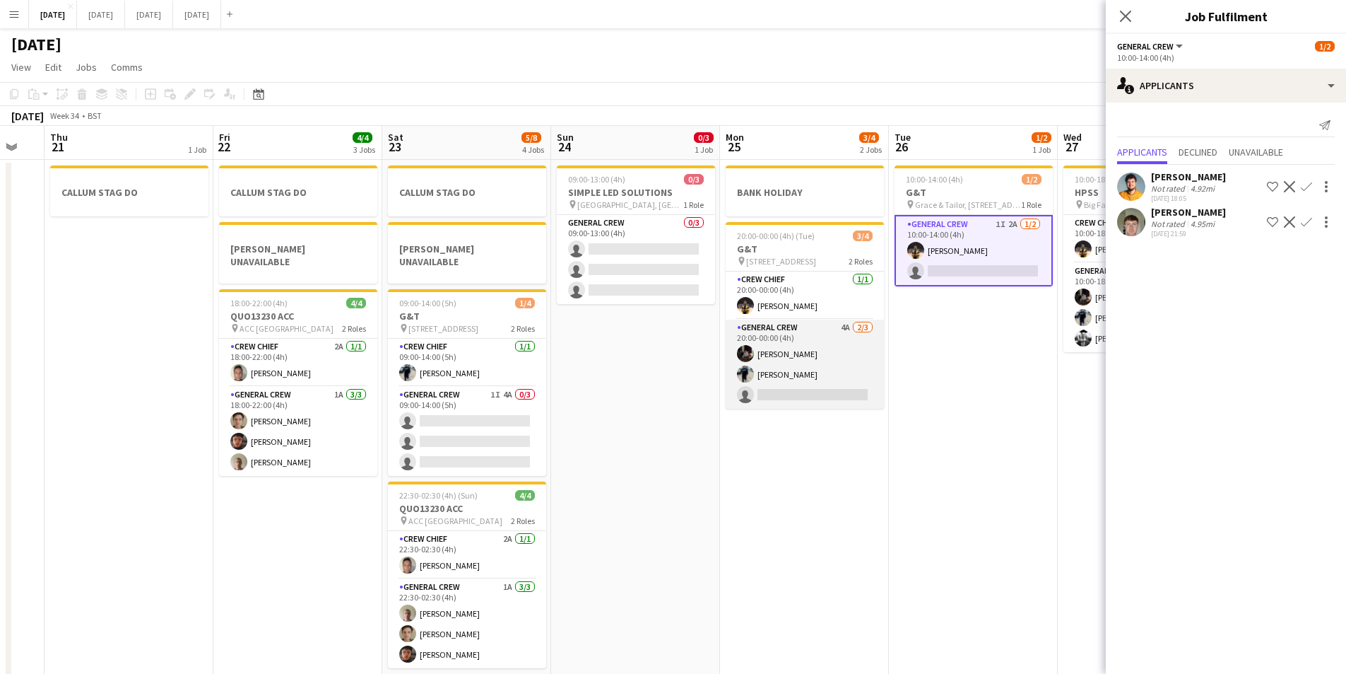
click at [793, 372] on app-card-role "General Crew 4A [DATE] 20:00-00:00 (4h) [PERSON_NAME] [PERSON_NAME] single-neut…" at bounding box center [805, 363] width 158 height 89
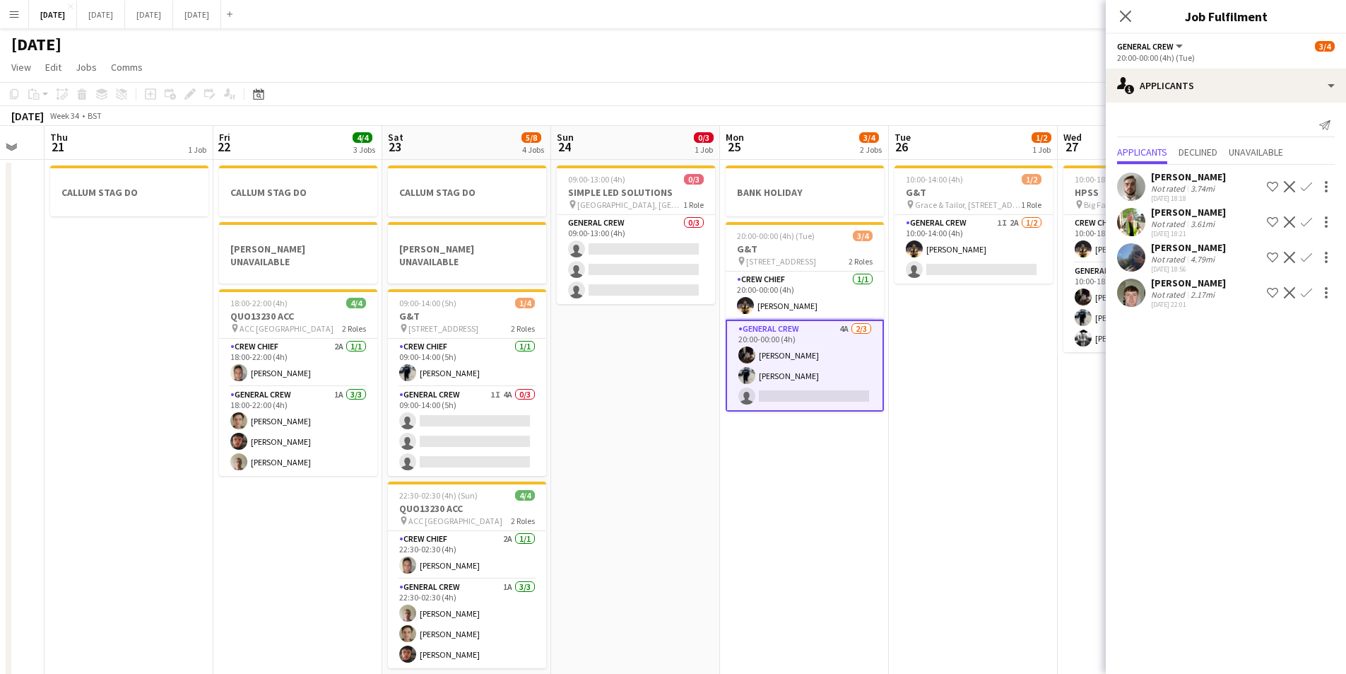
scroll to position [0, 461]
click at [495, 424] on app-calendar-viewport "Mon 18 6/6 4 Jobs Tue 19 4/4 1 Job Wed 20 Thu 21 1 Job Fri 22 4/4 3 Jobs Sat 23…" at bounding box center [673, 407] width 1346 height 562
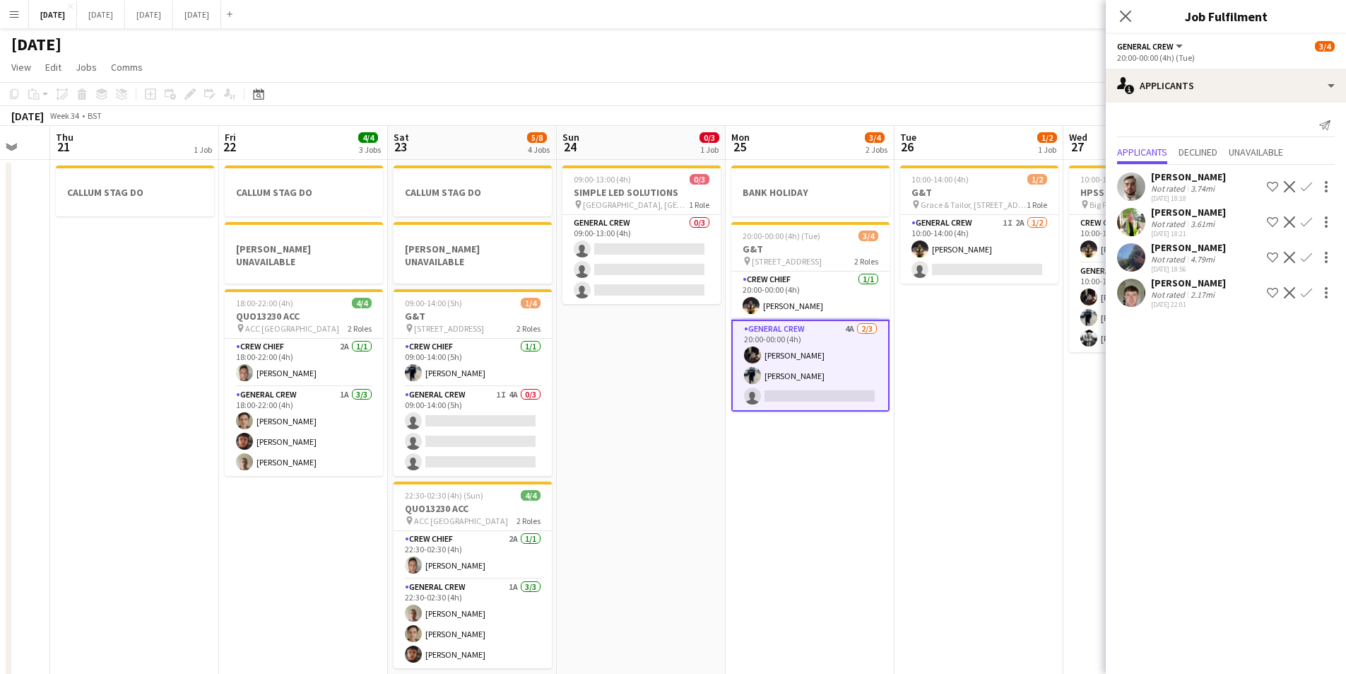
click at [495, 424] on app-card-role "General Crew 1I 4A 0/3 09:00-14:00 (5h) single-neutral-actions single-neutral-a…" at bounding box center [473, 431] width 158 height 89
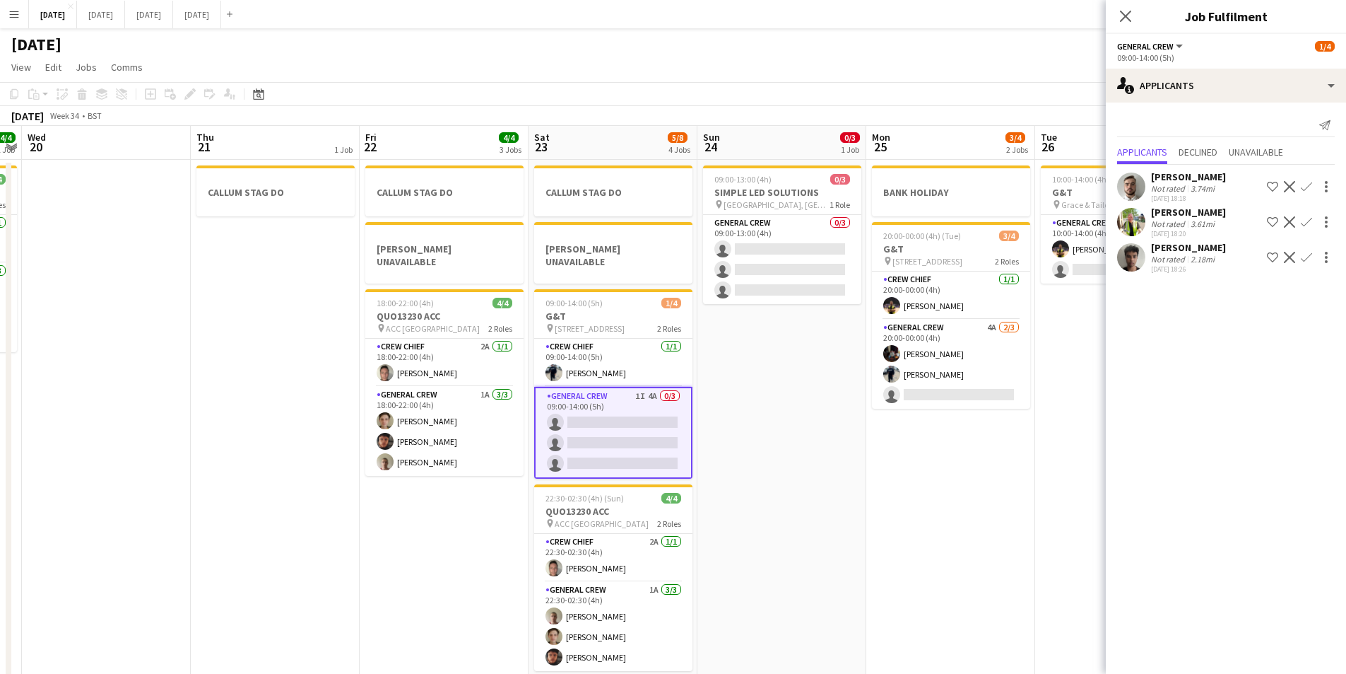
scroll to position [0, 307]
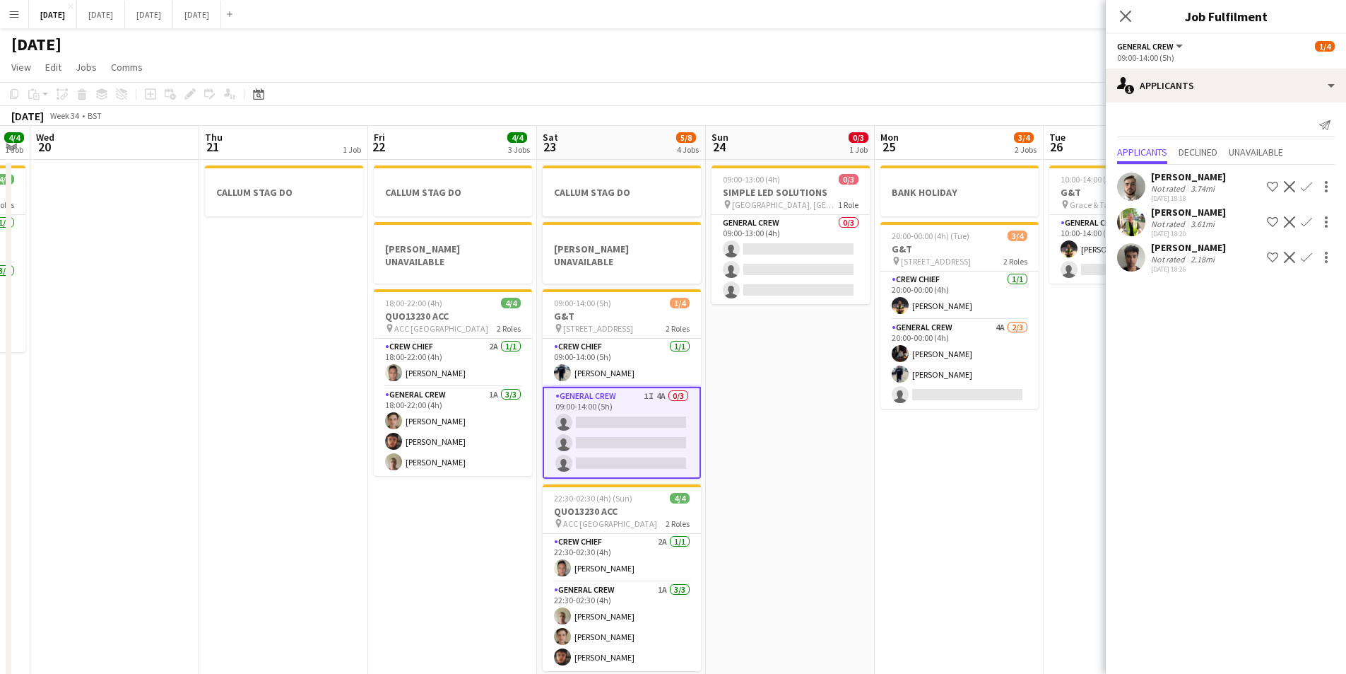
drag, startPoint x: 666, startPoint y: 464, endPoint x: 815, endPoint y: 487, distance: 151.0
click at [815, 487] on app-calendar-viewport "Mon 18 6/6 4 Jobs Tue 19 4/4 1 Job Wed 20 Thu 21 1 Job Fri 22 4/4 3 Jobs Sat 23…" at bounding box center [673, 407] width 1346 height 562
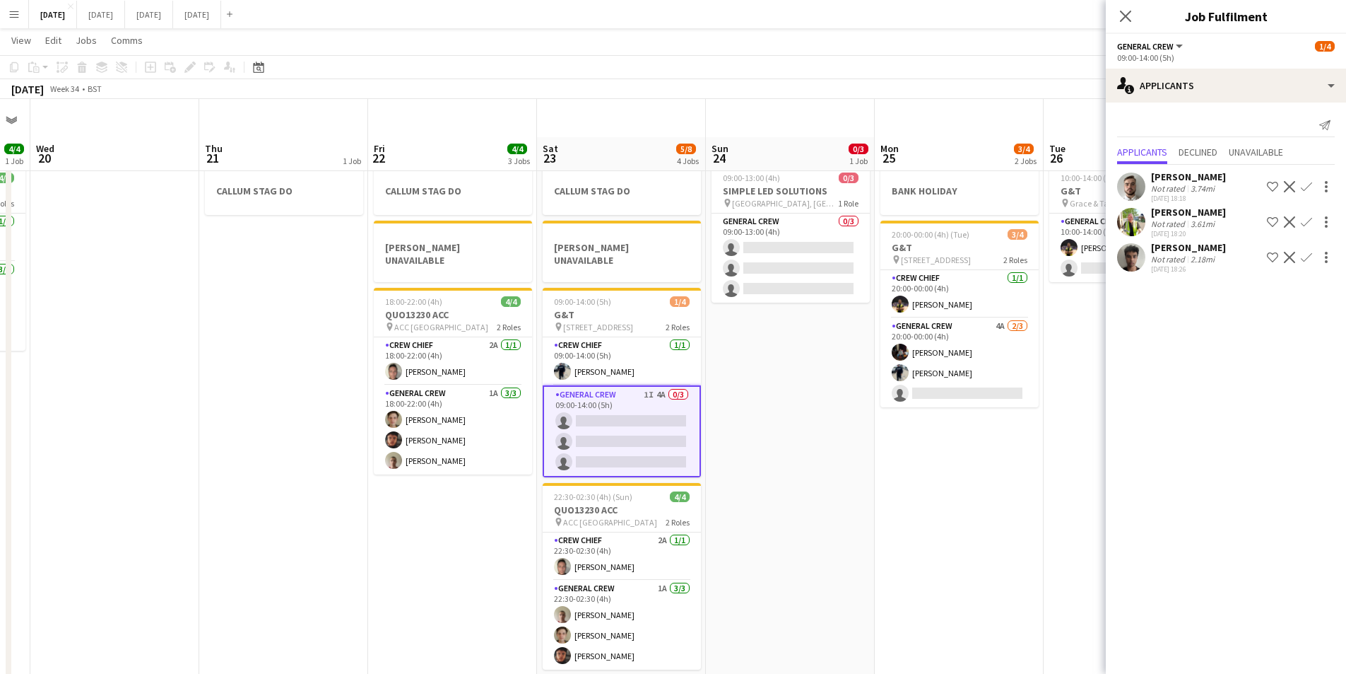
scroll to position [37, 0]
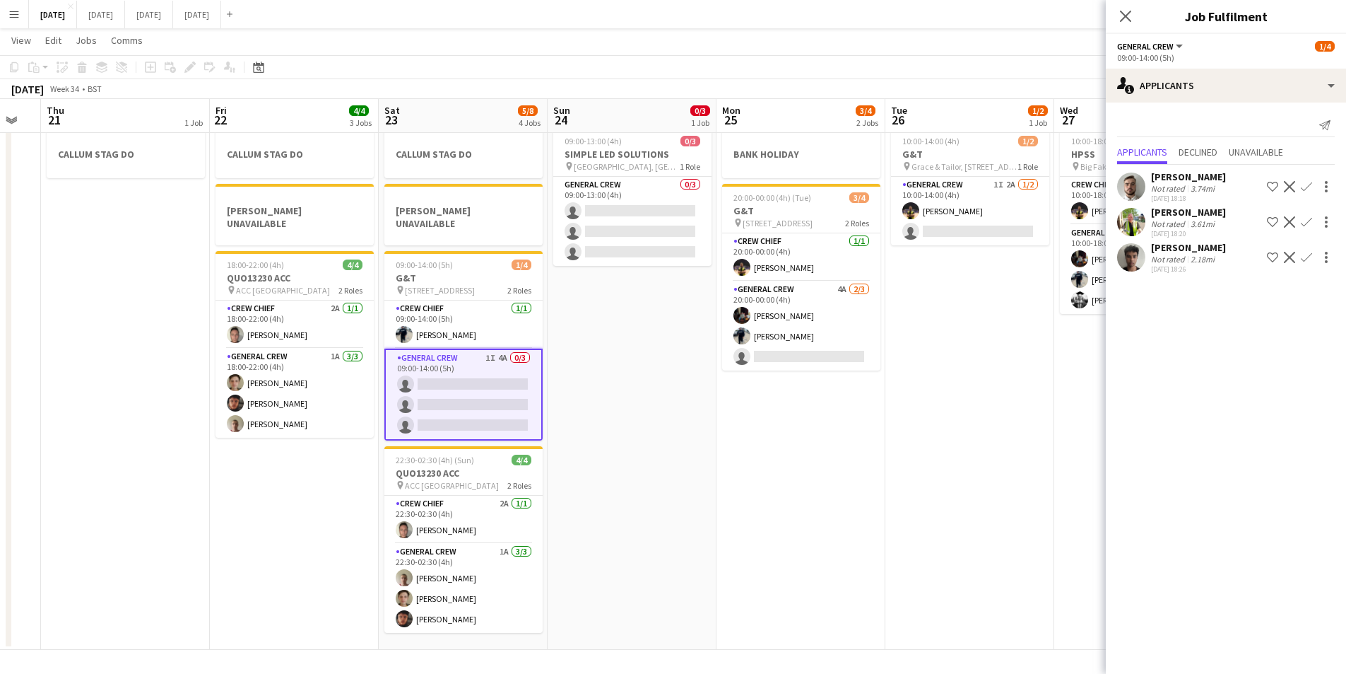
drag, startPoint x: 811, startPoint y: 466, endPoint x: 830, endPoint y: 392, distance: 76.6
click at [864, 466] on app-calendar-viewport "Mon 18 6/6 4 Jobs Tue 19 4/4 1 Job Wed 20 Thu 21 1 Job Fri 22 4/4 3 Jobs Sat 23…" at bounding box center [673, 333] width 1346 height 631
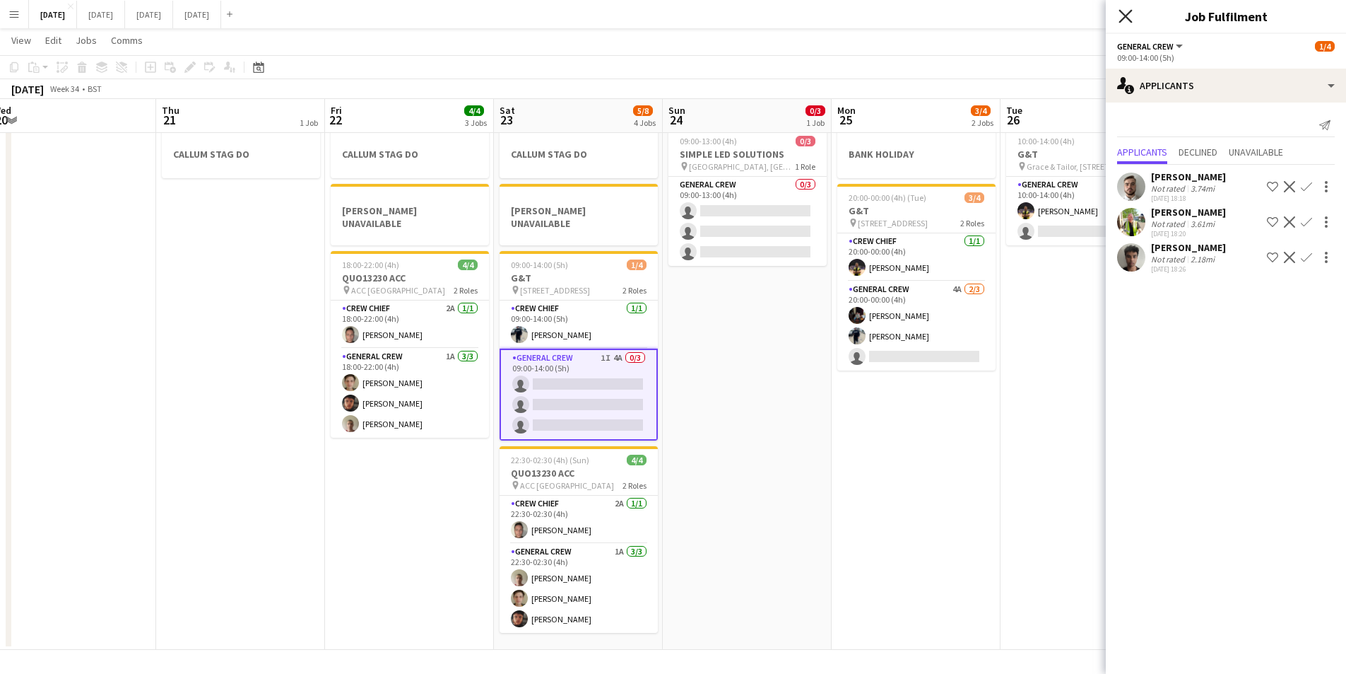
click at [1125, 14] on icon "Close pop-in" at bounding box center [1125, 15] width 13 height 13
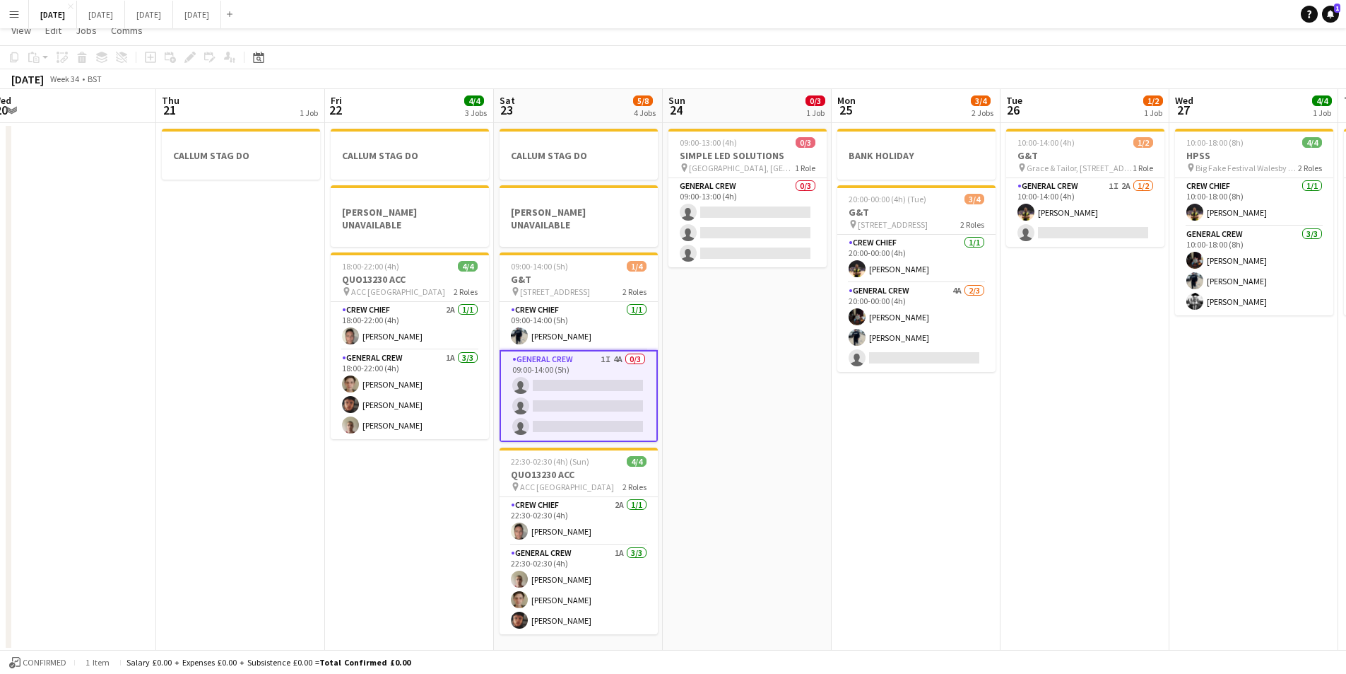
scroll to position [0, 0]
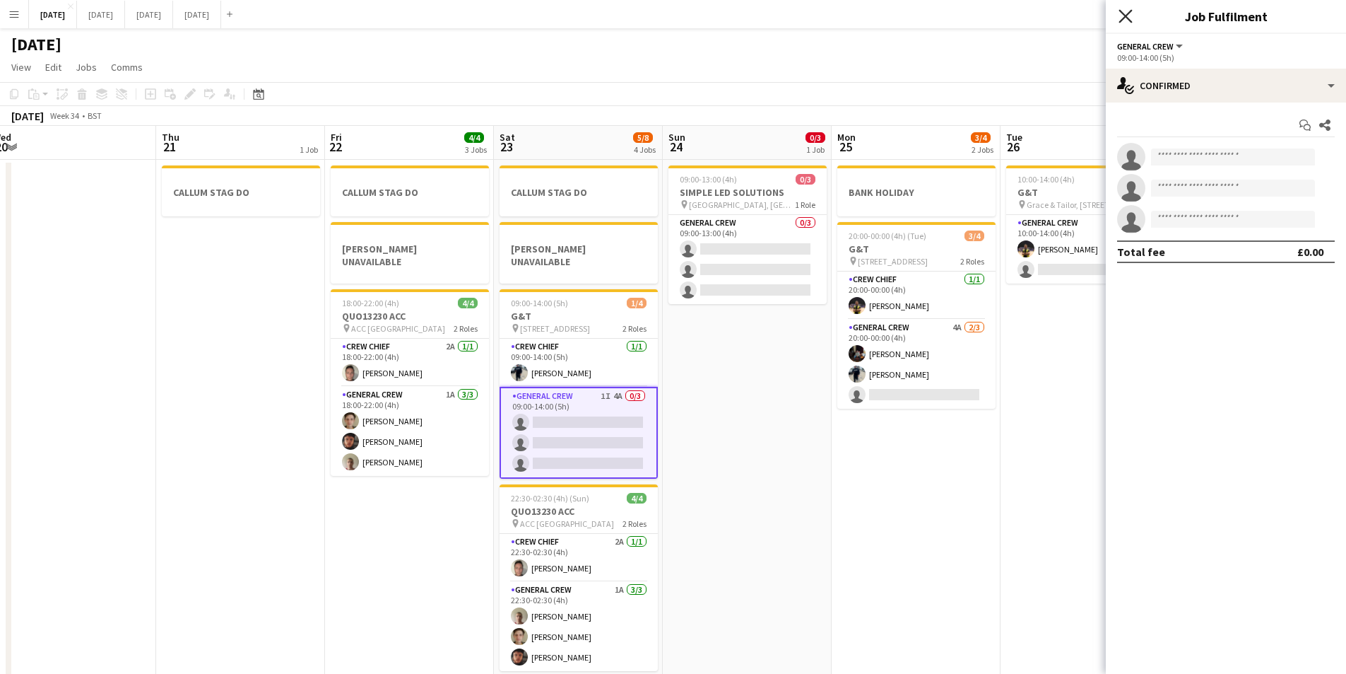
click at [1125, 22] on icon "Close pop-in" at bounding box center [1125, 15] width 13 height 13
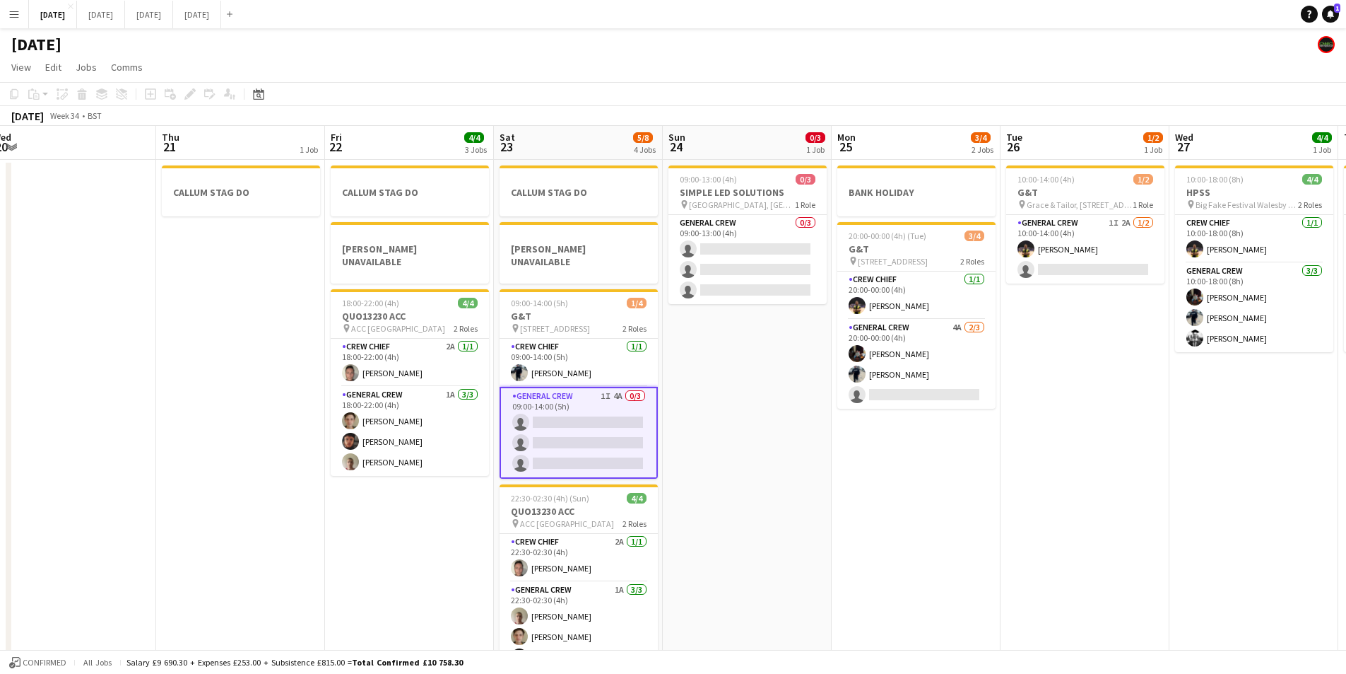
drag, startPoint x: 861, startPoint y: 491, endPoint x: 469, endPoint y: 2, distance: 626.5
click at [885, 472] on app-calendar-viewport "Mon 18 6/6 4 Jobs Tue 19 4/4 1 Job Wed 20 Thu 21 1 Job Fri 22 4/4 3 Jobs Sat 23…" at bounding box center [673, 407] width 1346 height 562
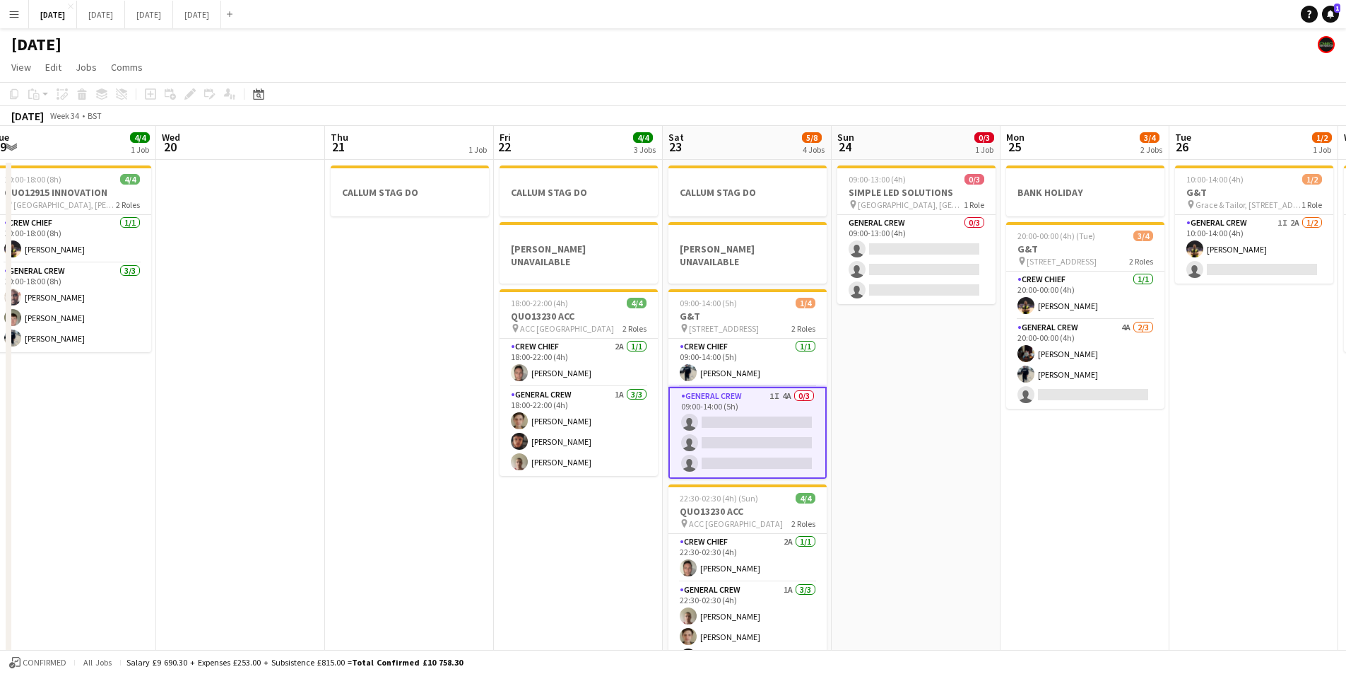
scroll to position [0, 428]
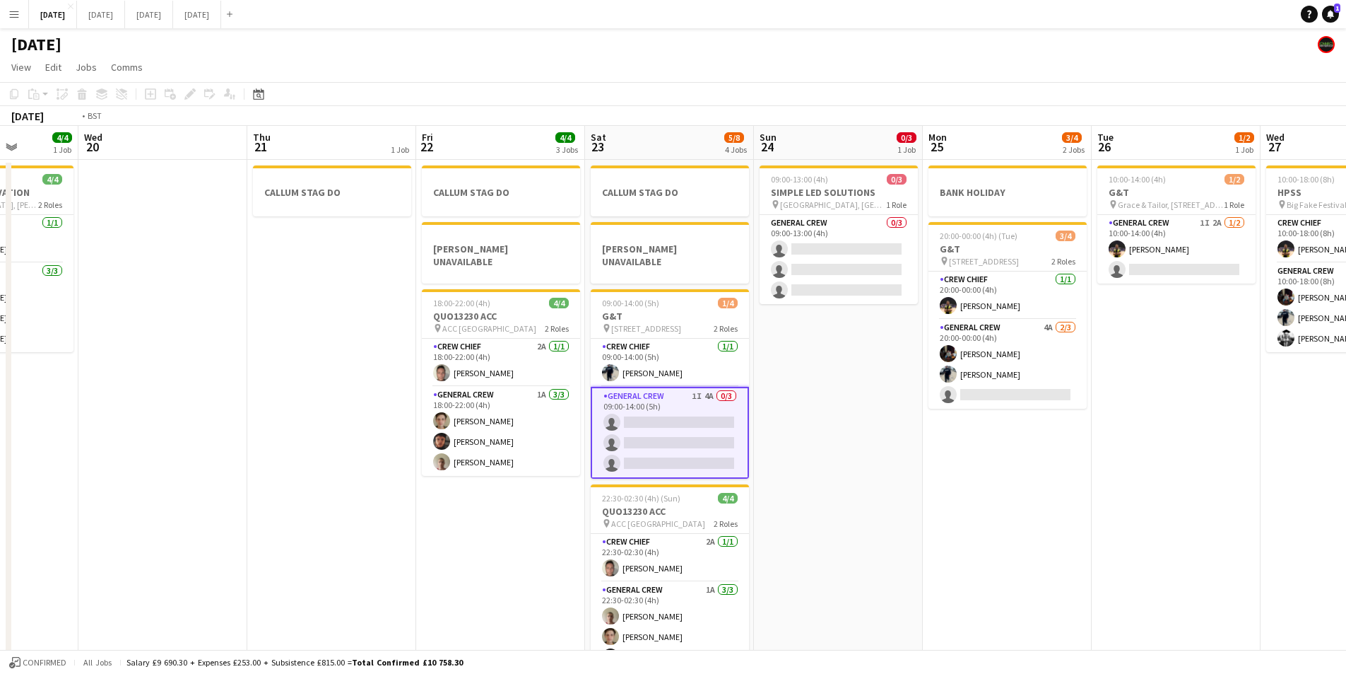
drag, startPoint x: 325, startPoint y: 484, endPoint x: 509, endPoint y: 533, distance: 190.1
click at [903, 511] on app-calendar-viewport "Sun 17 12/15 2 Jobs Mon 18 6/6 4 Jobs Tue 19 4/4 1 Job Wed 20 Thu 21 1 Job Fri …" at bounding box center [673, 407] width 1346 height 562
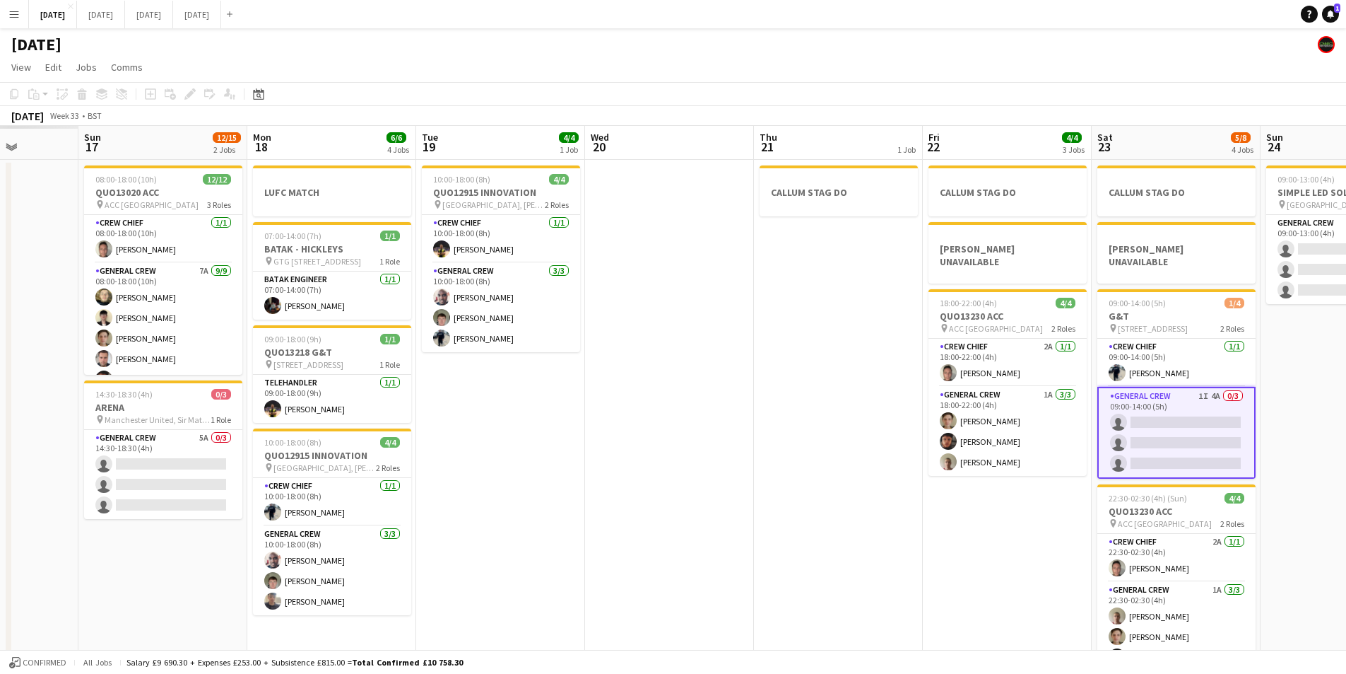
drag, startPoint x: 509, startPoint y: 533, endPoint x: 856, endPoint y: 551, distance: 347.5
click at [848, 553] on app-calendar-viewport "Thu 14 Fri 15 Sat 16 Sun 17 12/15 2 Jobs Mon 18 6/6 4 Jobs Tue 19 4/4 1 Job Wed…" at bounding box center [673, 407] width 1346 height 562
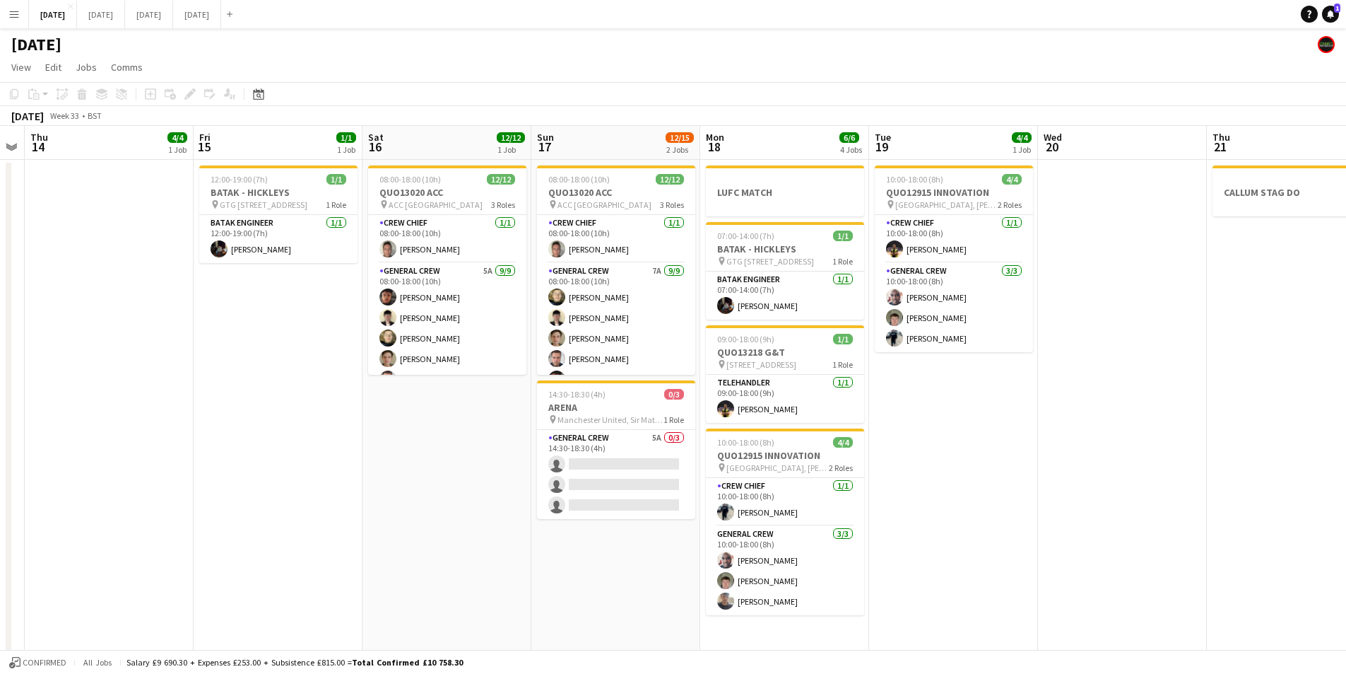
drag, startPoint x: 454, startPoint y: 546, endPoint x: 694, endPoint y: 522, distance: 241.6
click at [633, 556] on app-calendar-viewport "Tue 12 Wed 13 Thu 14 4/4 1 Job Fri 15 1/1 1 Job Sat 16 12/12 1 Job Sun 17 12/15…" at bounding box center [673, 407] width 1346 height 562
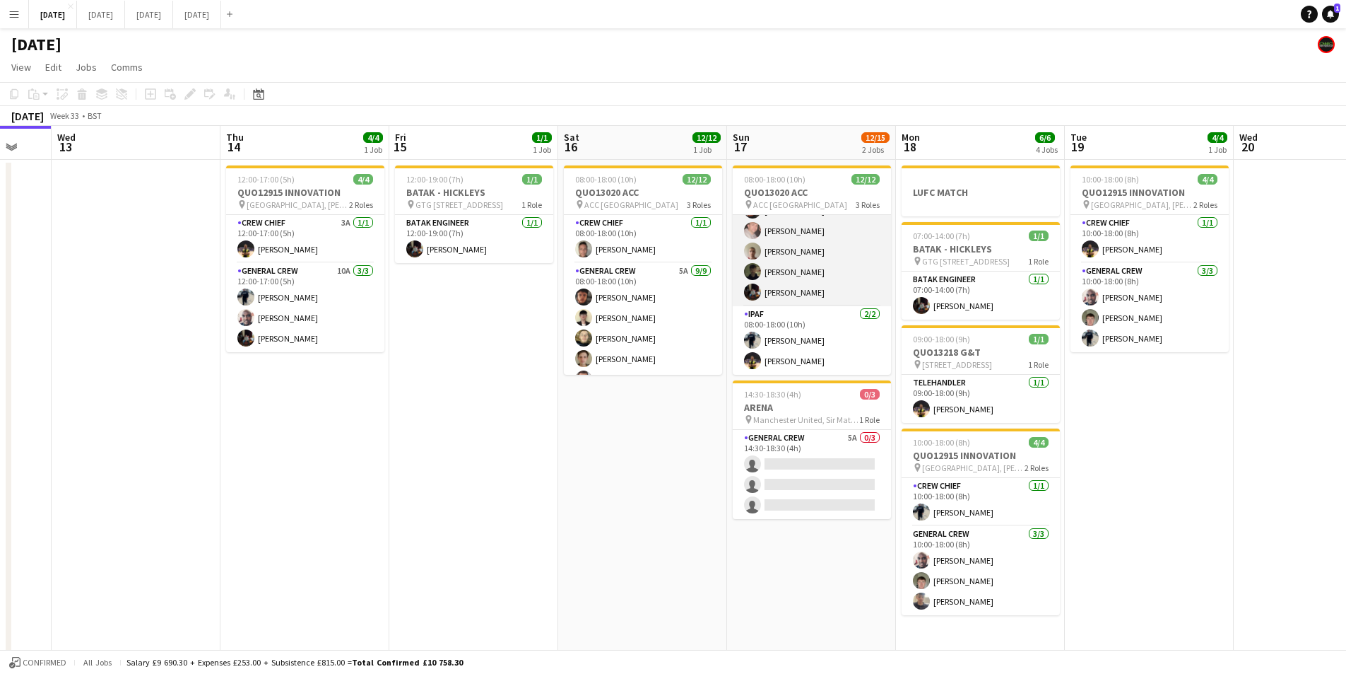
scroll to position [0, 0]
click at [1116, 402] on app-calendar-viewport "Sun 10 Mon 11 Tue 12 Wed 13 Thu 14 4/4 1 Job Fri 15 1/1 1 Job Sat 16 12/12 1 Jo…" at bounding box center [673, 407] width 1346 height 562
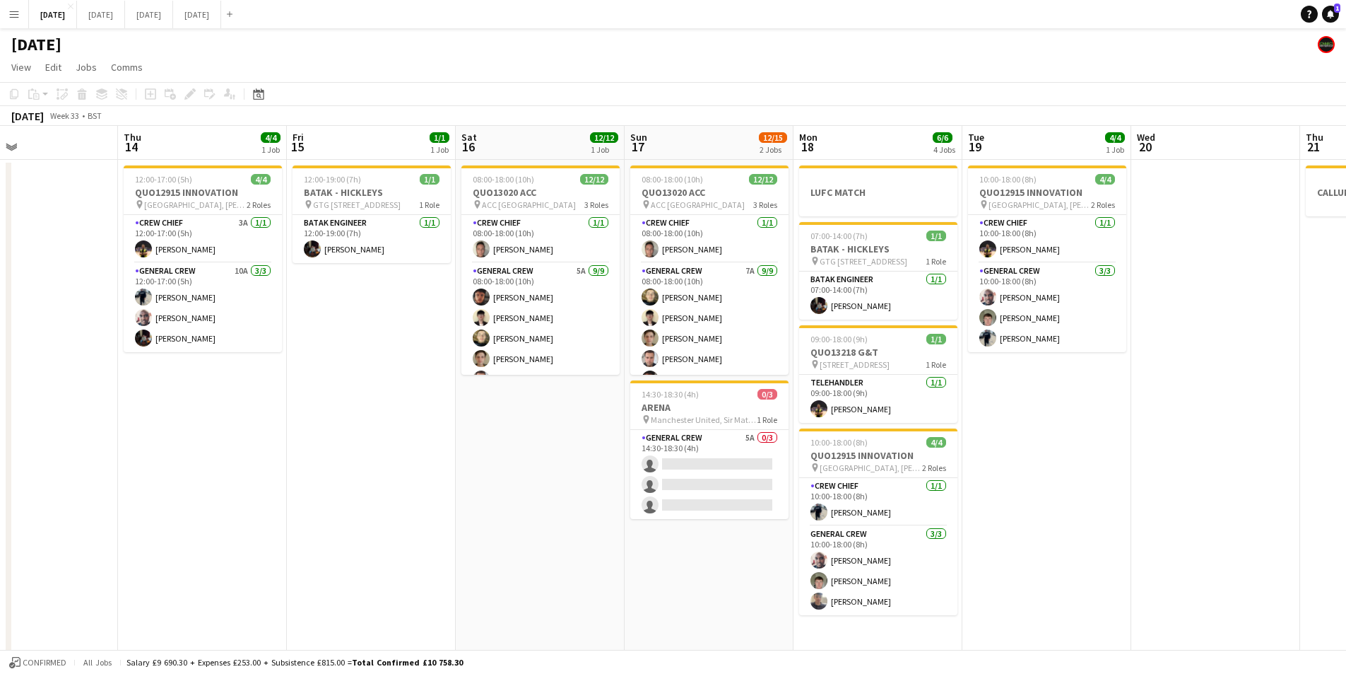
drag, startPoint x: 1069, startPoint y: 416, endPoint x: 1045, endPoint y: 419, distance: 25.0
click at [1045, 419] on app-calendar-viewport "Sun 10 Mon 11 Tue 12 Wed 13 Thu 14 4/4 1 Job Fri 15 1/1 1 Job Sat 16 12/12 1 Jo…" at bounding box center [673, 407] width 1346 height 562
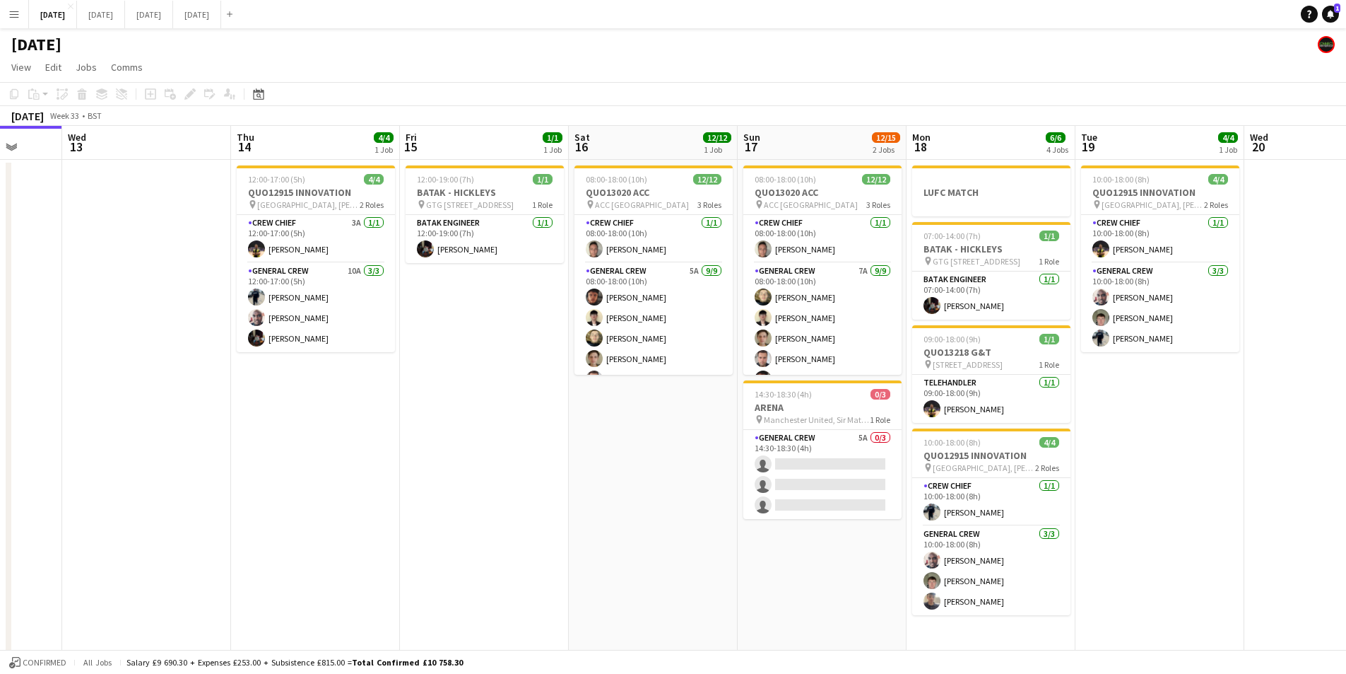
scroll to position [0, 429]
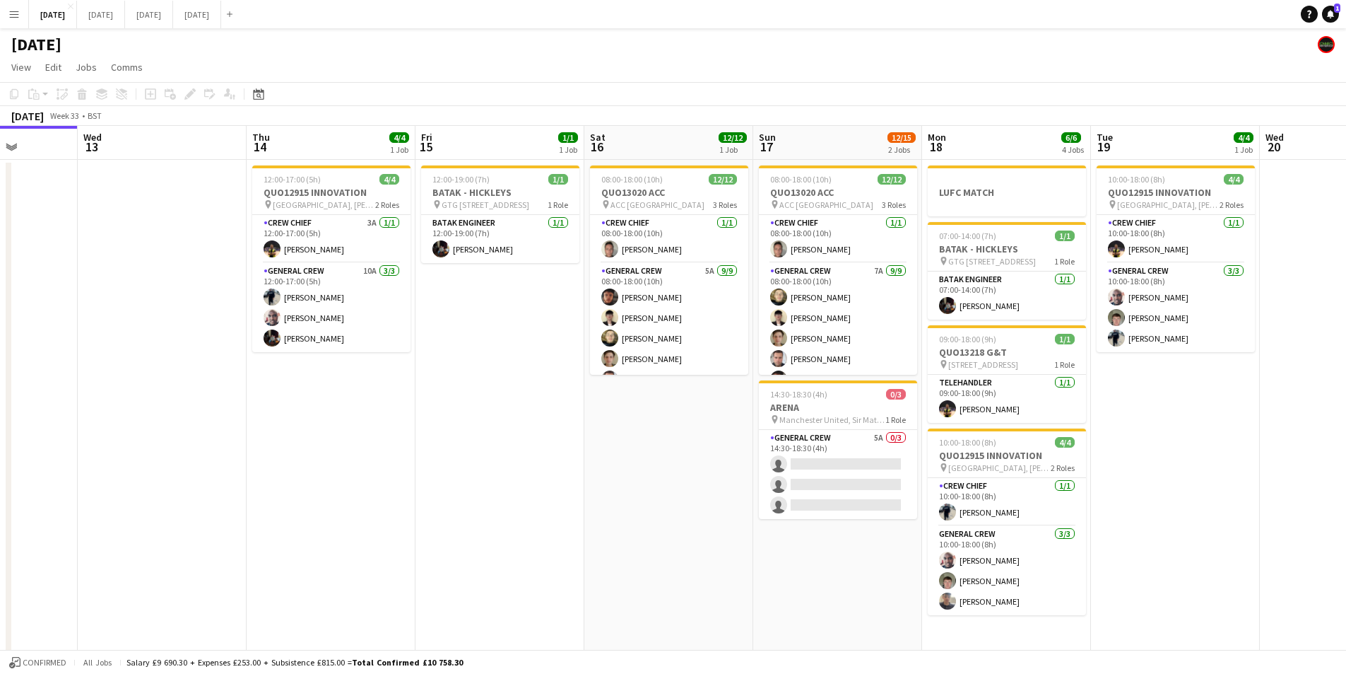
drag, startPoint x: 303, startPoint y: 483, endPoint x: 397, endPoint y: 495, distance: 94.1
click at [397, 495] on app-calendar-viewport "Sun 10 Mon 11 Tue 12 Wed 13 Thu 14 4/4 1 Job Fri 15 1/1 1 Job Sat 16 12/12 1 Jo…" at bounding box center [673, 407] width 1346 height 562
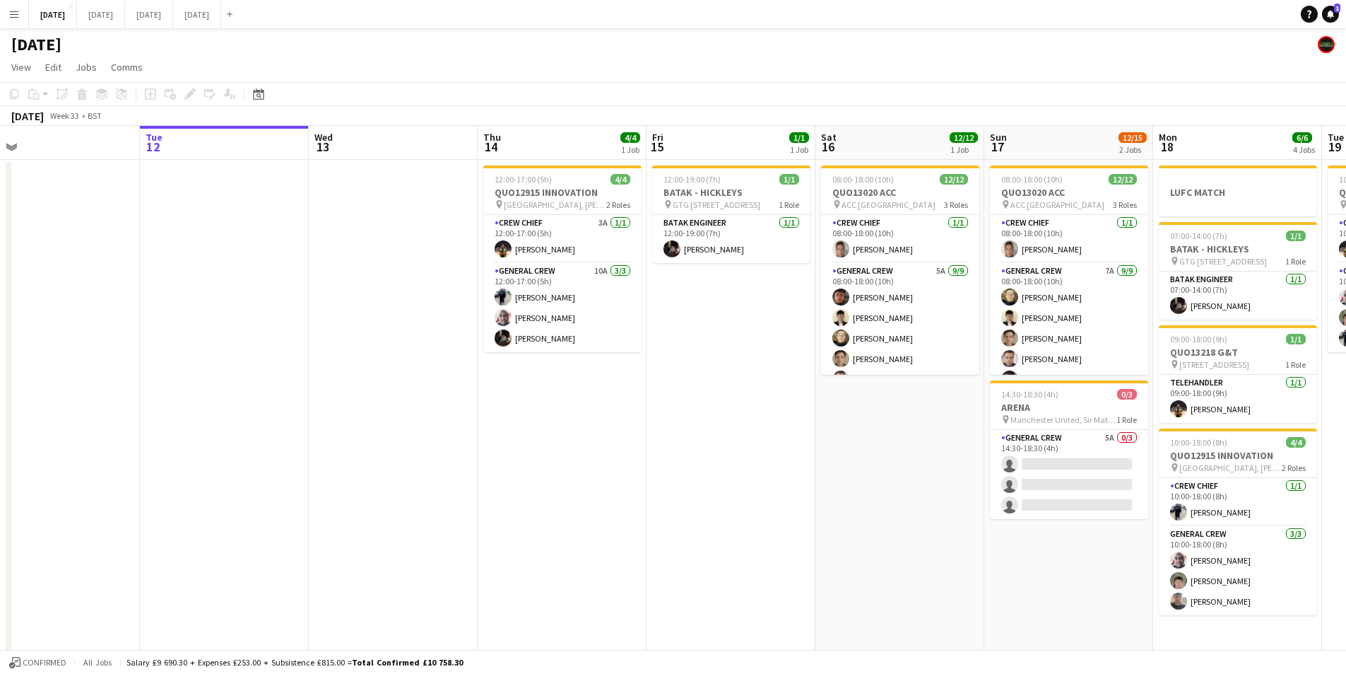
scroll to position [0, 351]
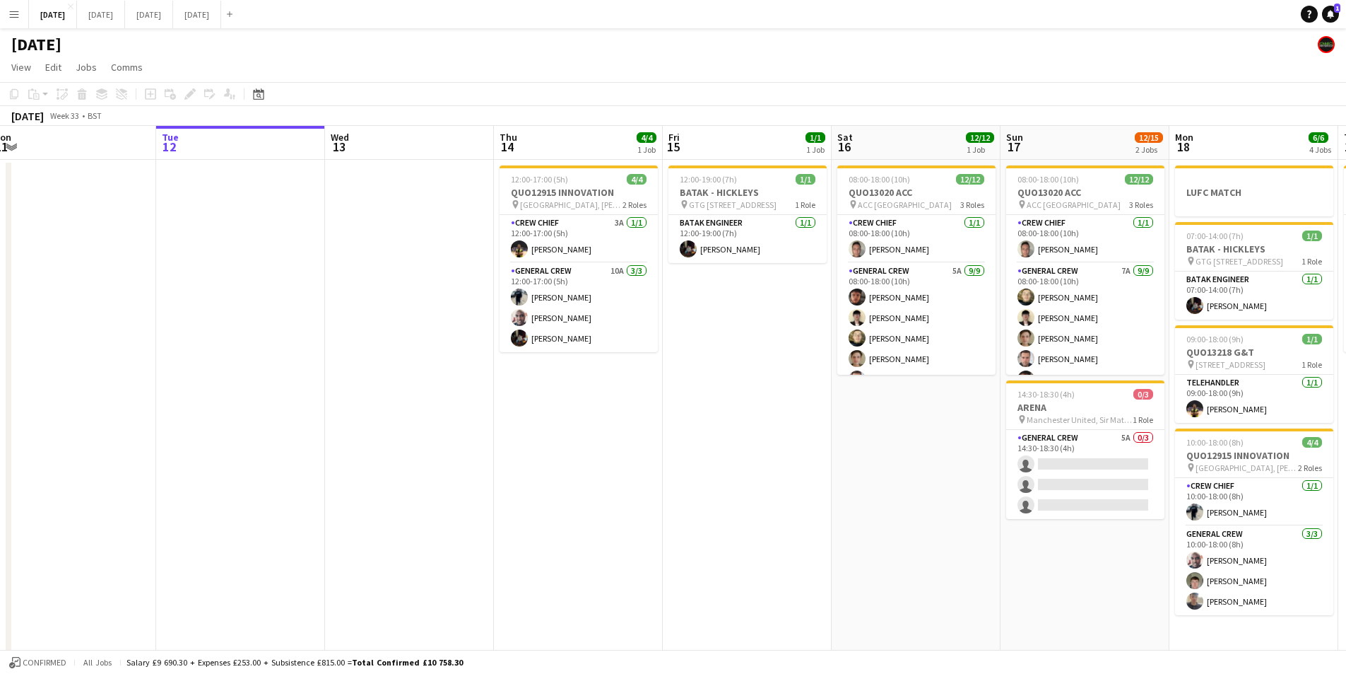
drag, startPoint x: 358, startPoint y: 452, endPoint x: 605, endPoint y: 493, distance: 250.8
click at [605, 493] on app-calendar-viewport "Sat 9 Sun 10 Mon 11 Tue 12 Wed 13 Thu 14 4/4 1 Job Fri 15 1/1 1 Job Sat 16 12/1…" at bounding box center [673, 407] width 1346 height 562
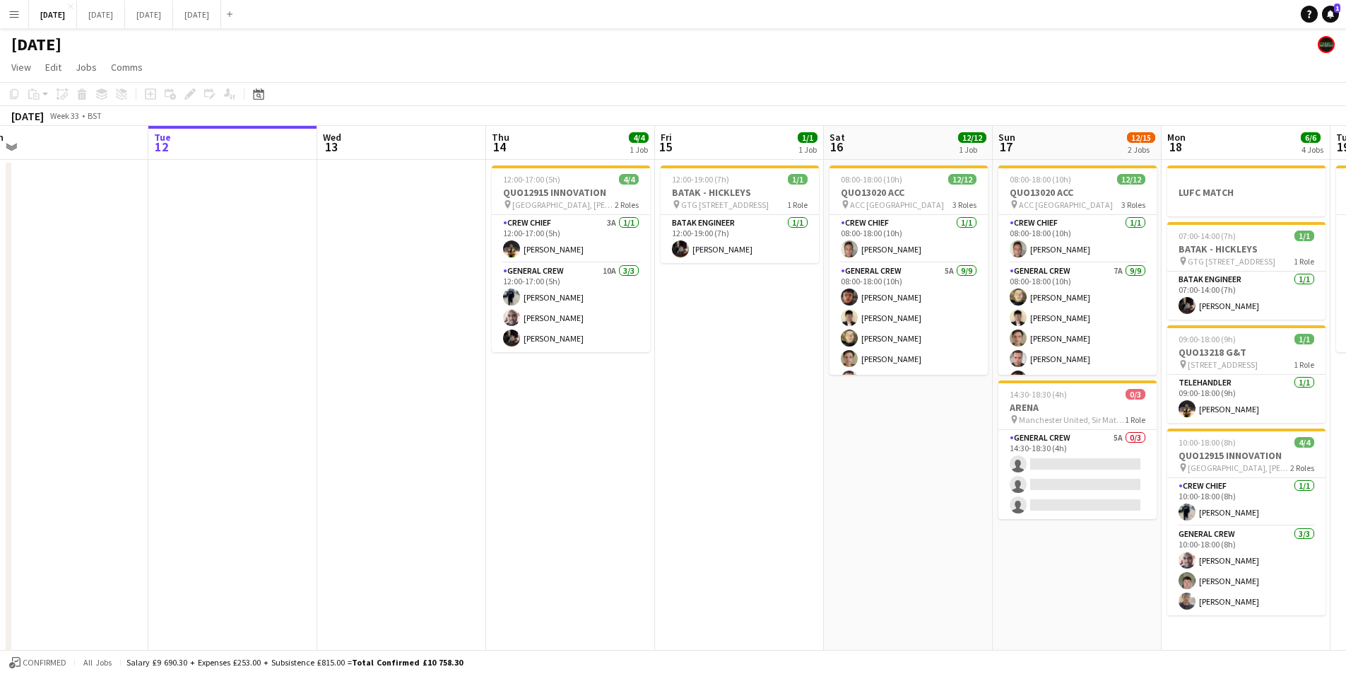
click at [698, 440] on app-calendar-viewport "Sat 9 Sun 10 Mon 11 Tue 12 Wed 13 Thu 14 4/4 1 Job Fri 15 1/1 1 Job Sat 16 12/1…" at bounding box center [673, 407] width 1346 height 562
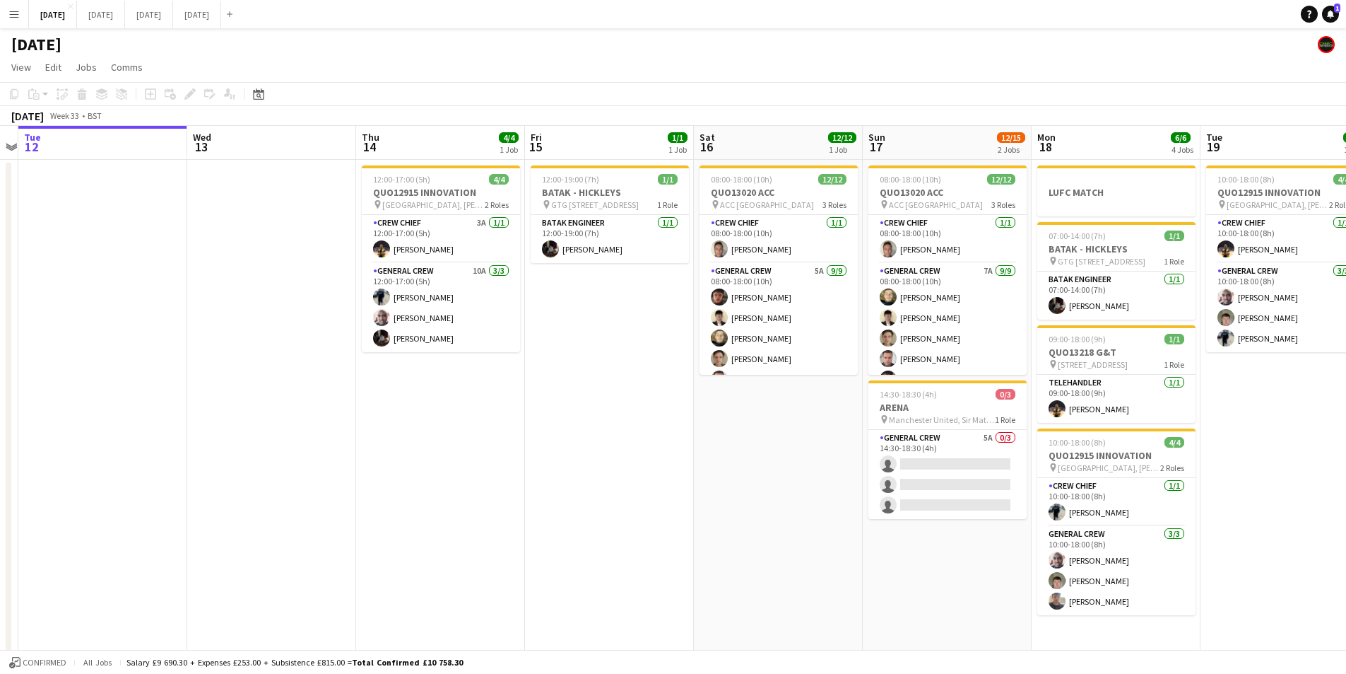
scroll to position [0, 585]
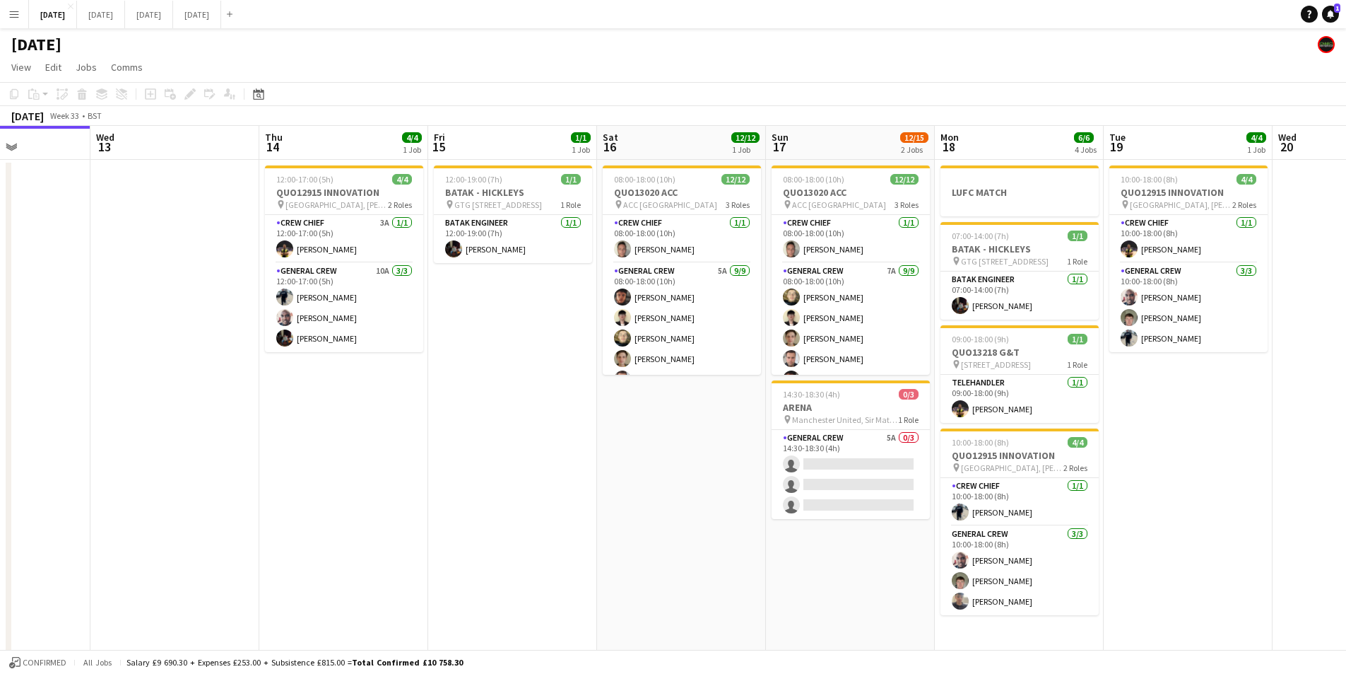
drag, startPoint x: 785, startPoint y: 457, endPoint x: 618, endPoint y: 442, distance: 167.5
click at [604, 442] on app-calendar-viewport "Sat 9 Sun 10 Mon 11 Tue 12 Wed 13 Thu 14 4/4 1 Job Fri 15 1/1 1 Job Sat 16 12/1…" at bounding box center [673, 407] width 1346 height 562
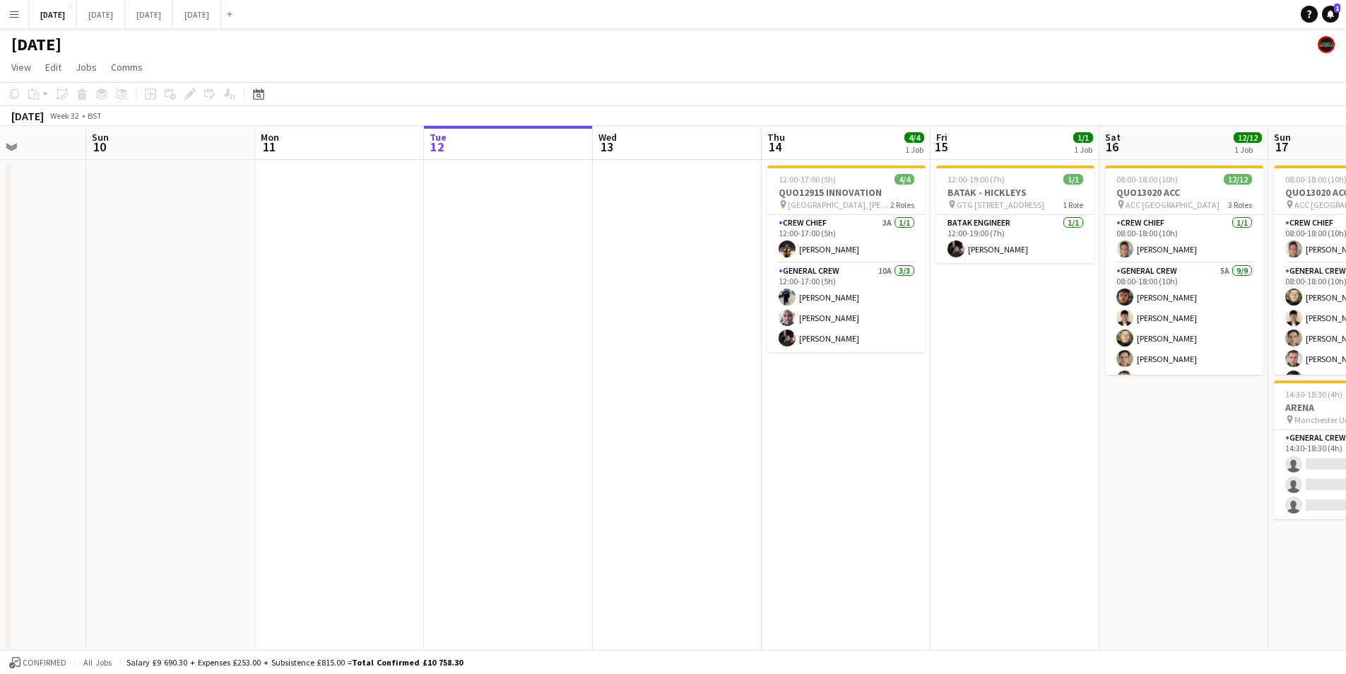
scroll to position [0, 337]
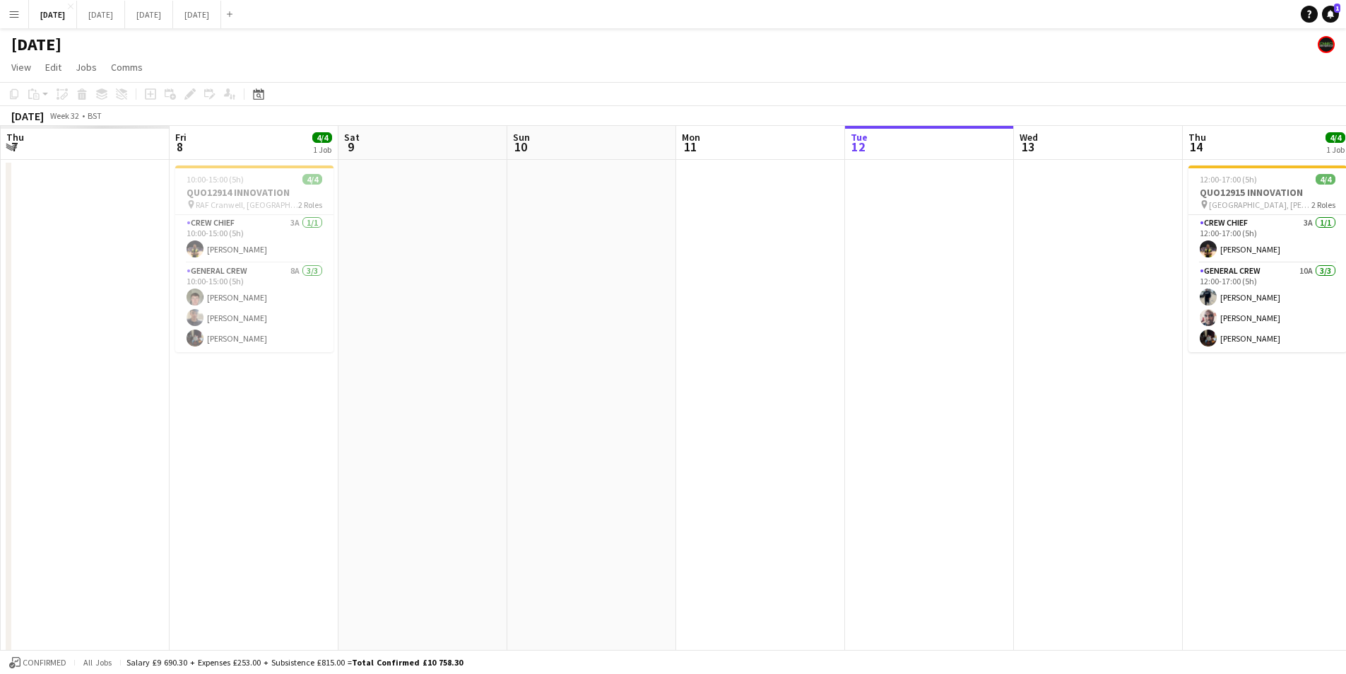
drag, startPoint x: 517, startPoint y: 471, endPoint x: 1289, endPoint y: 473, distance: 771.8
click at [1289, 473] on app-calendar-viewport "Tue 5 Wed 6 Thu 7 Fri 8 4/4 1 Job Sat 9 Sun 10 Mon 11 Tue 12 Wed 13 Thu 14 4/4 …" at bounding box center [673, 407] width 1346 height 562
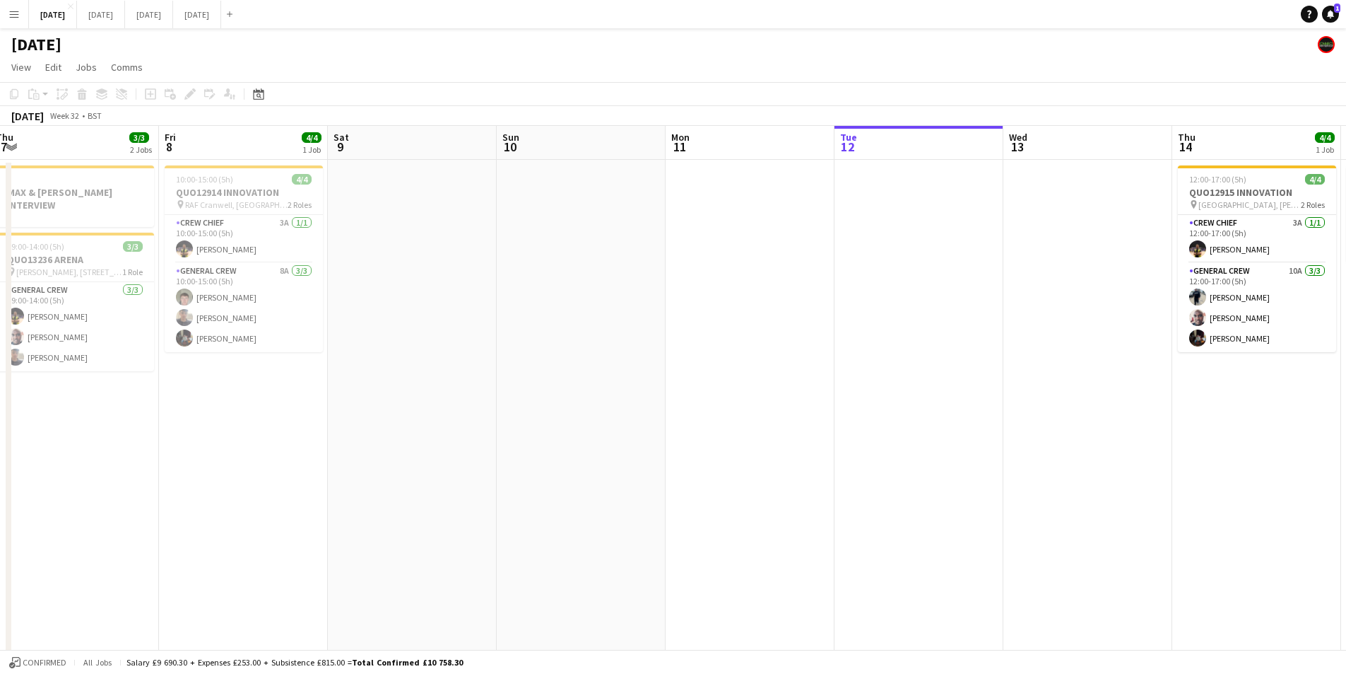
drag, startPoint x: 501, startPoint y: 474, endPoint x: 582, endPoint y: 471, distance: 80.6
click at [582, 471] on app-calendar-viewport "Tue 5 1/1 1 Job Wed 6 10/10 4 Jobs Thu 7 3/3 2 Jobs Fri 8 4/4 1 Job Sat 9 Sun 1…" at bounding box center [673, 515] width 1346 height 779
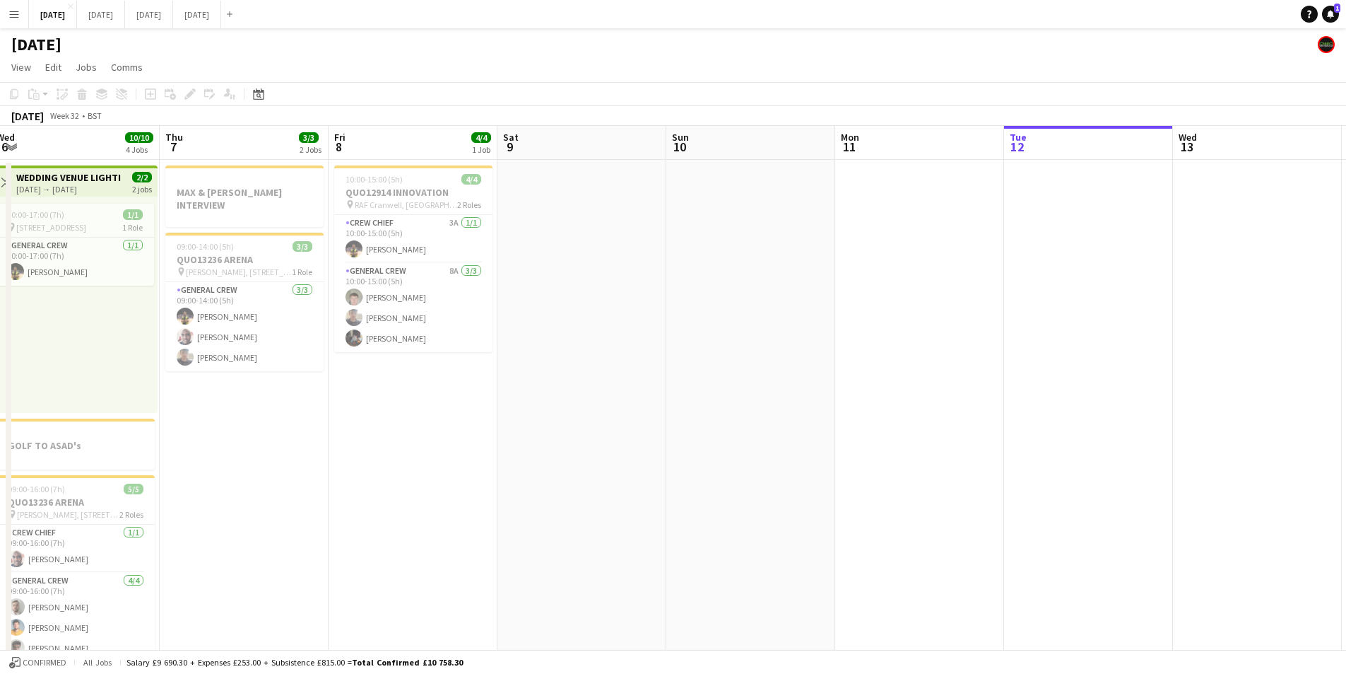
drag, startPoint x: 328, startPoint y: 469, endPoint x: 675, endPoint y: 454, distance: 347.4
click at [675, 454] on app-calendar-viewport "Mon 4 Tue 5 1/1 1 Job Wed 6 10/10 4 Jobs Thu 7 3/3 2 Jobs Fri 8 4/4 1 Job Sat 9…" at bounding box center [673, 515] width 1346 height 779
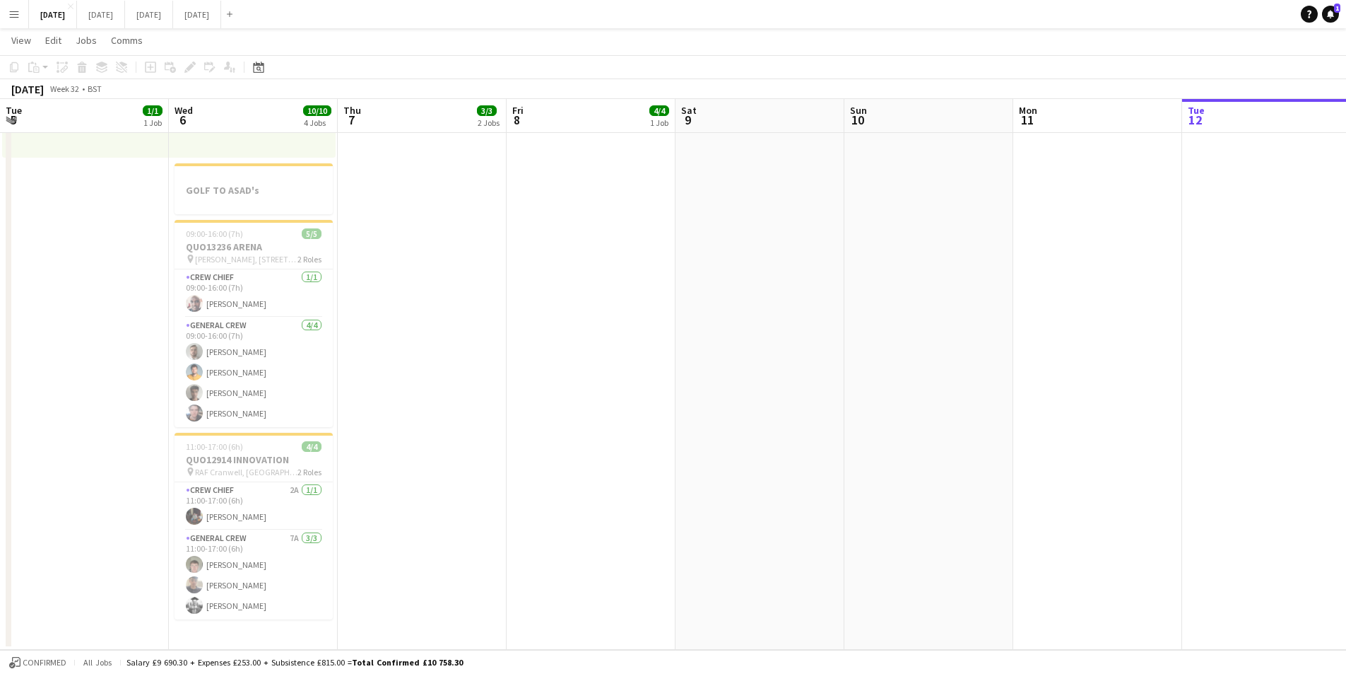
scroll to position [0, 0]
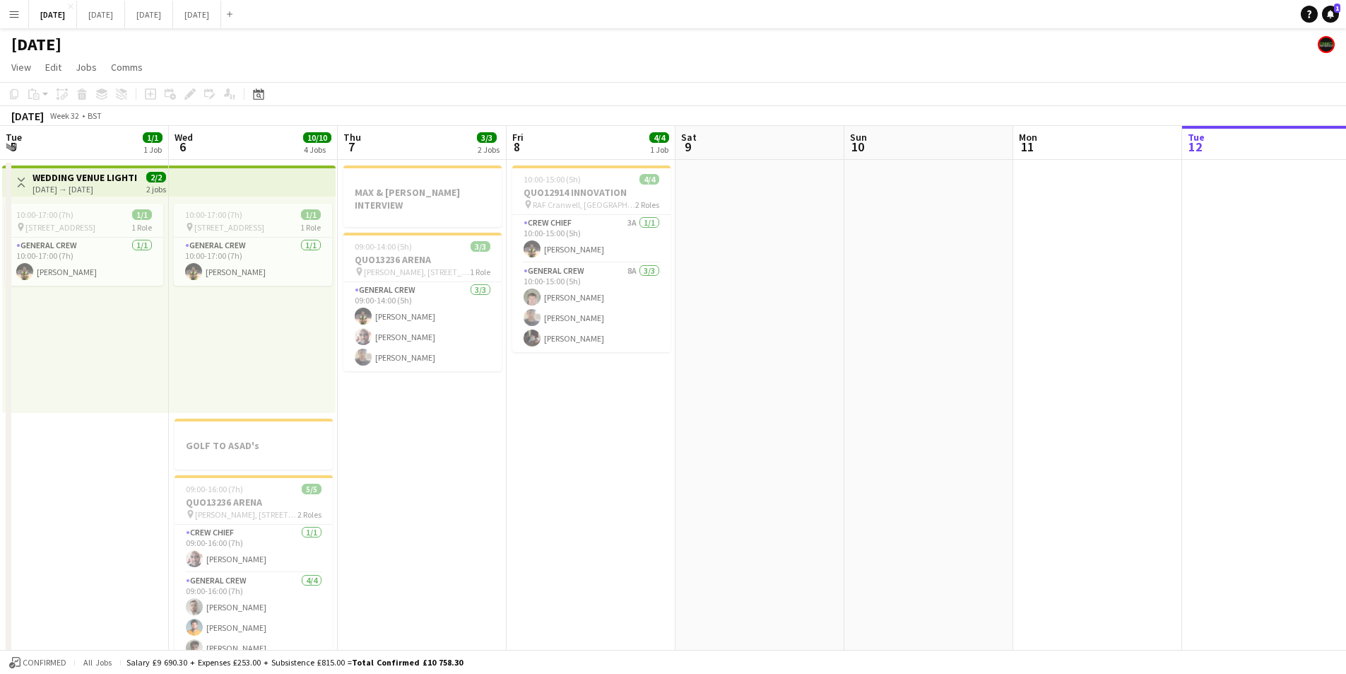
drag, startPoint x: 980, startPoint y: 452, endPoint x: 818, endPoint y: 461, distance: 162.8
click at [736, 450] on app-calendar-viewport "Sun 3 9/9 3 Jobs Mon 4 8/8 2 Jobs Tue 5 1/1 1 Job Wed 6 10/10 4 Jobs Thu 7 3/3 …" at bounding box center [673, 515] width 1346 height 779
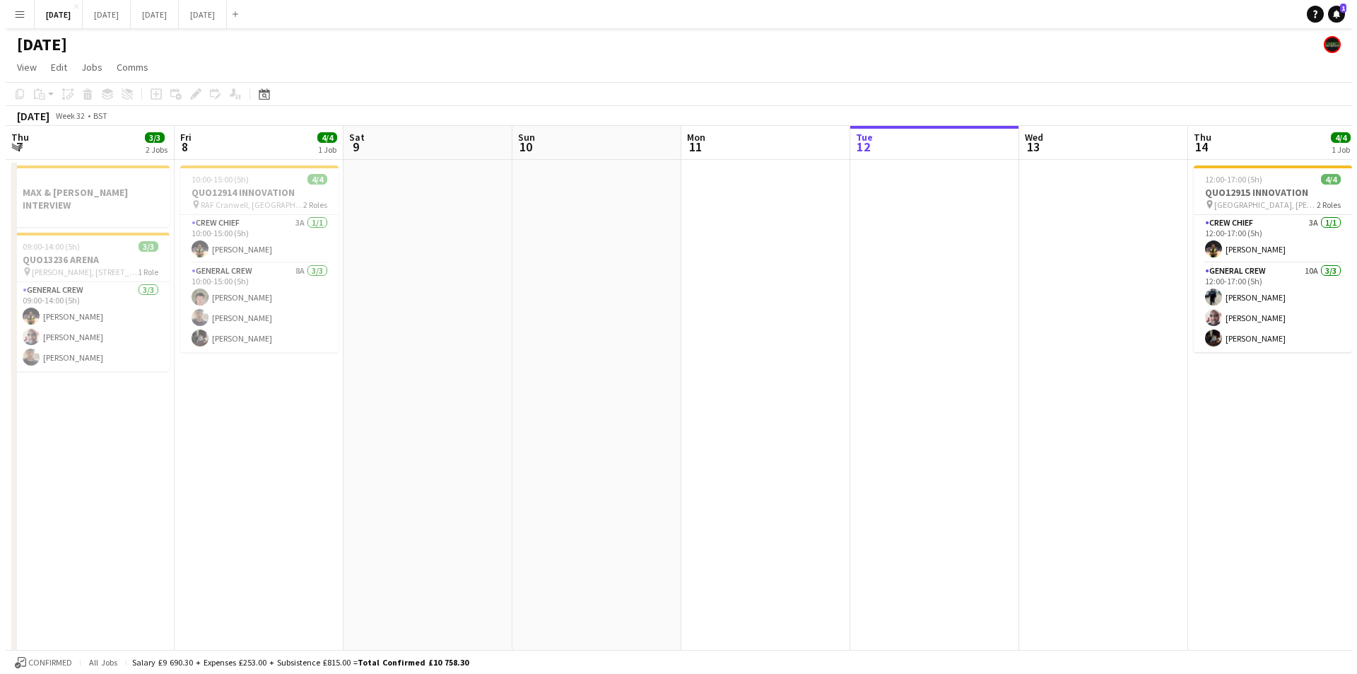
scroll to position [0, 472]
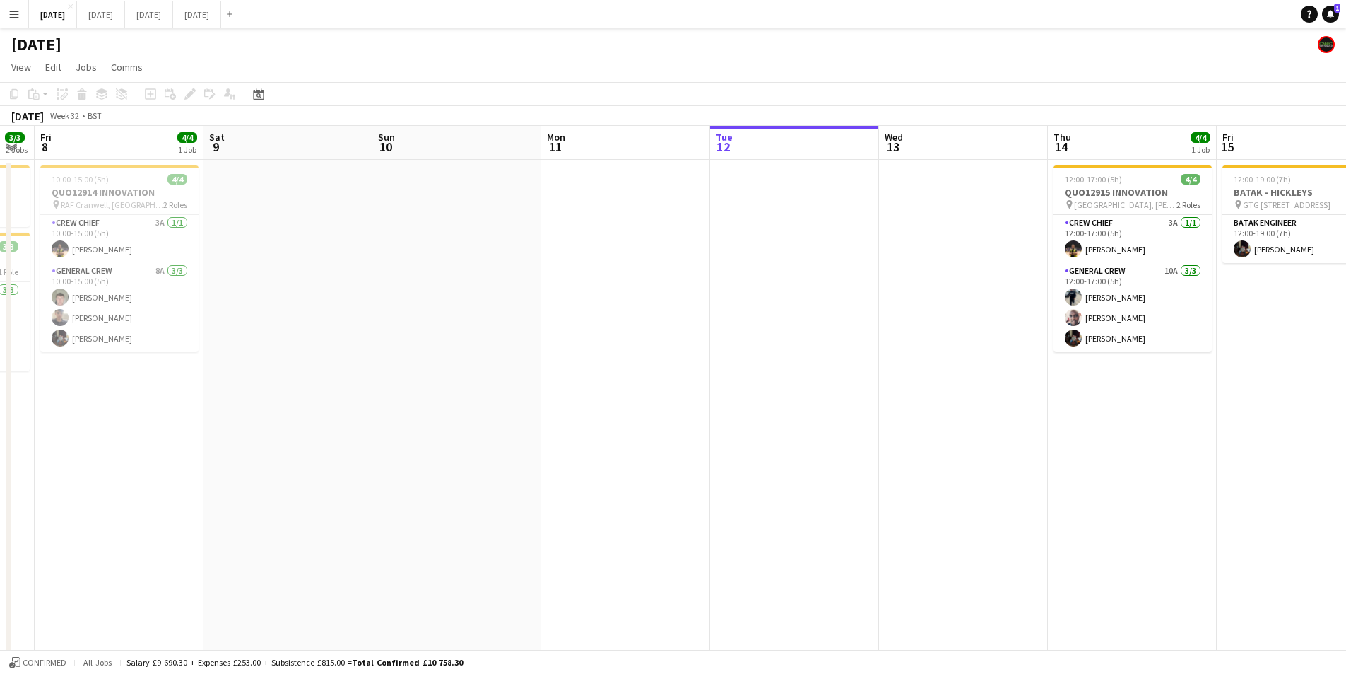
drag, startPoint x: 25, startPoint y: 5, endPoint x: 15, endPoint y: 14, distance: 14.0
click at [24, 6] on button "Menu" at bounding box center [14, 14] width 28 height 28
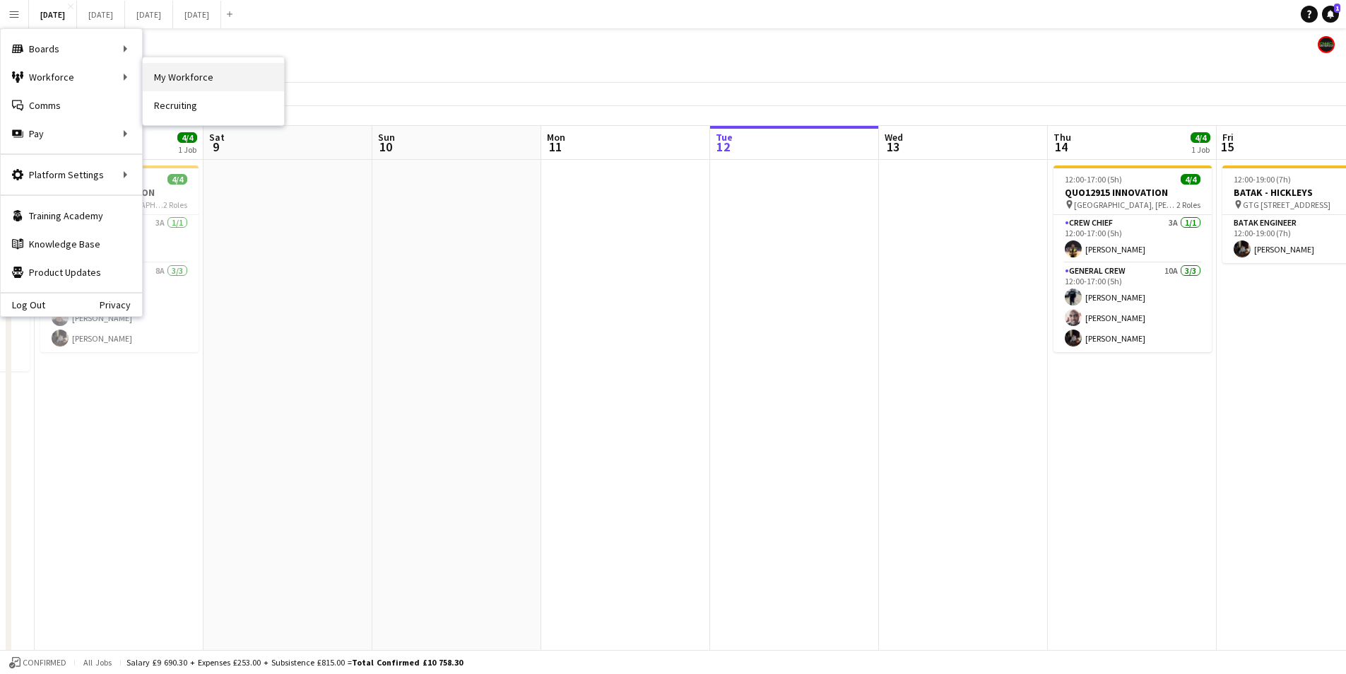
click at [213, 78] on link "My Workforce" at bounding box center [213, 77] width 141 height 28
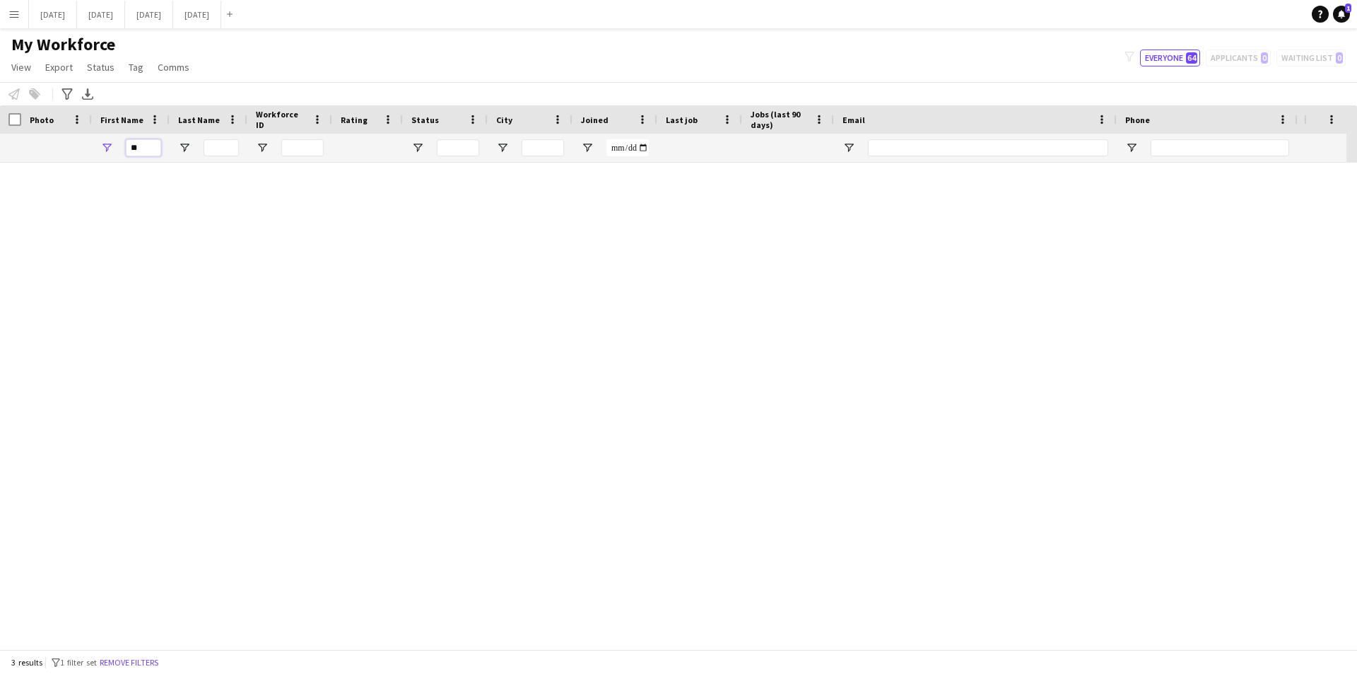
click at [145, 150] on input "**" at bounding box center [143, 147] width 35 height 17
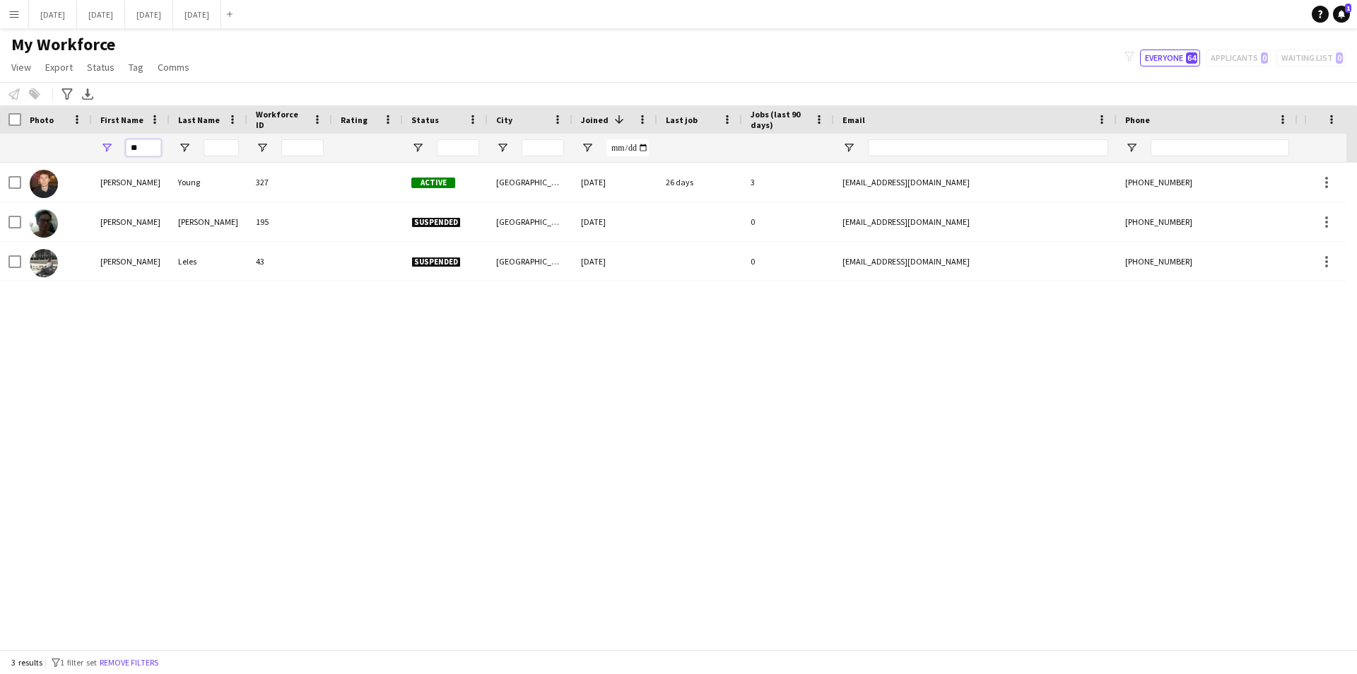
drag, startPoint x: 129, startPoint y: 149, endPoint x: 129, endPoint y: 141, distance: 7.8
click at [127, 148] on input "**" at bounding box center [143, 147] width 35 height 17
type input "****"
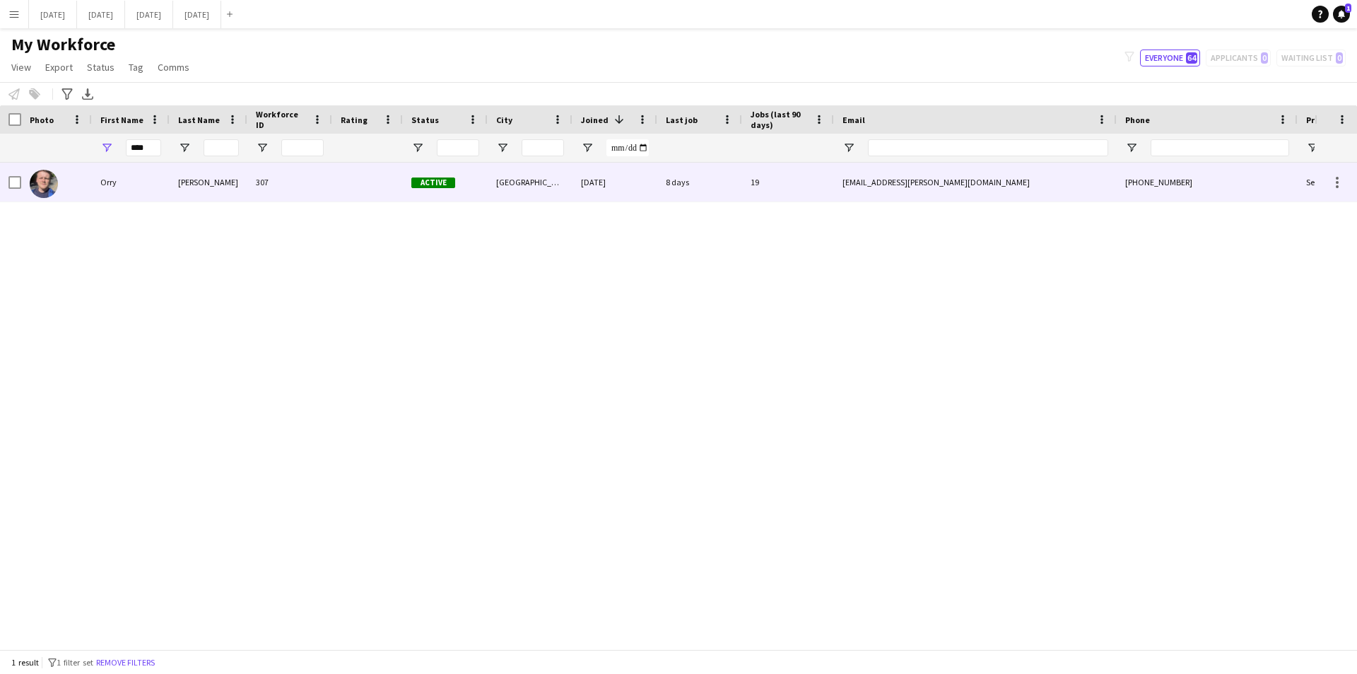
click at [366, 180] on div at bounding box center [367, 182] width 71 height 39
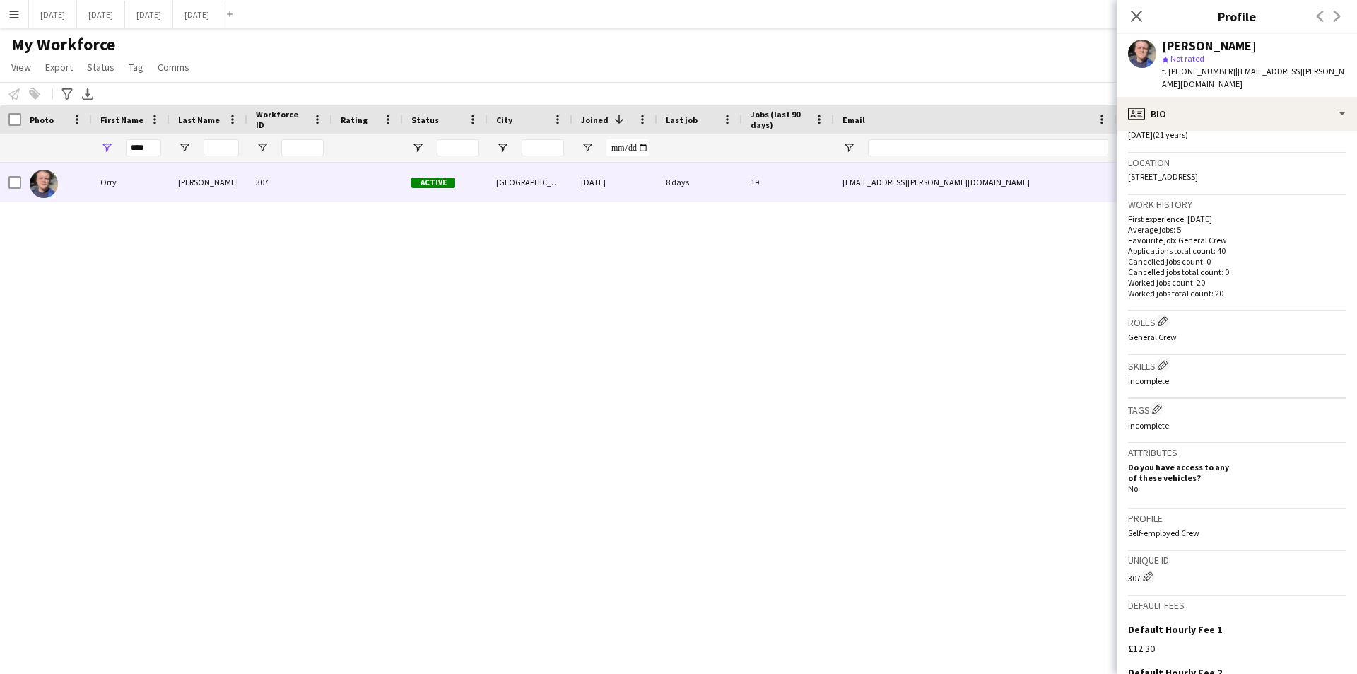
scroll to position [441, 0]
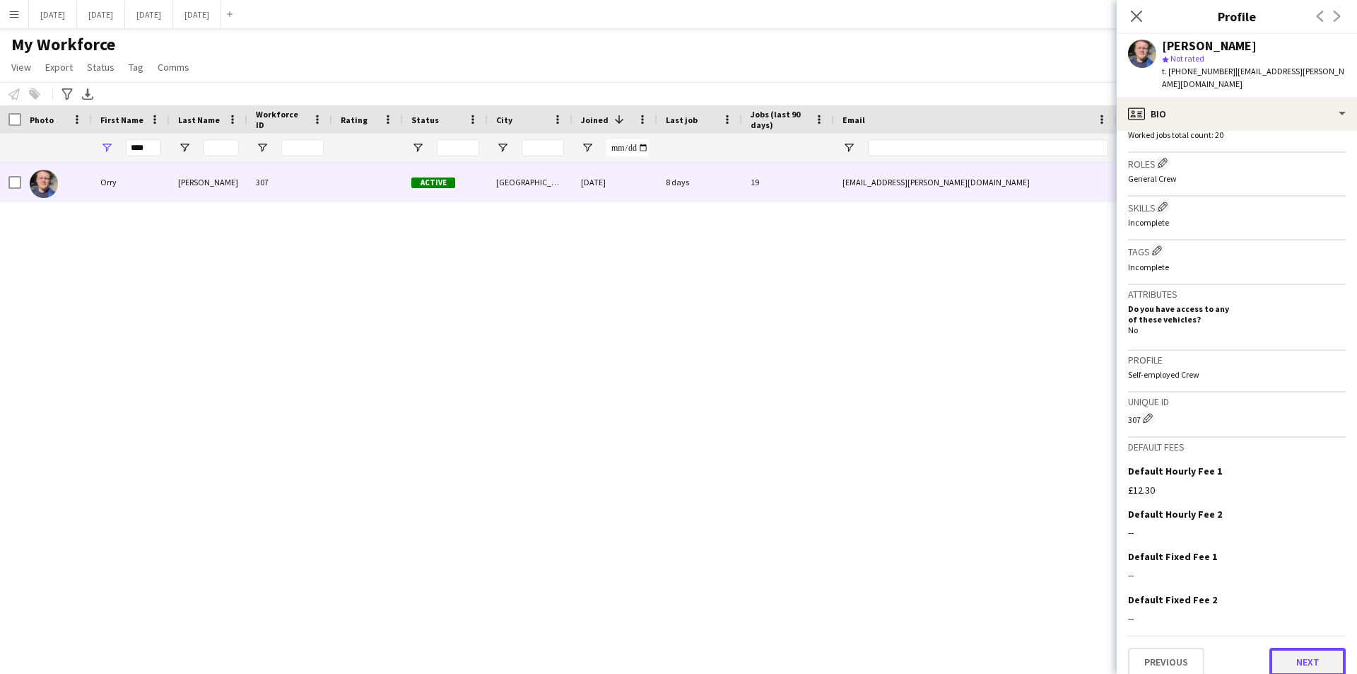
click at [1296, 647] on button "Next" at bounding box center [1307, 661] width 76 height 28
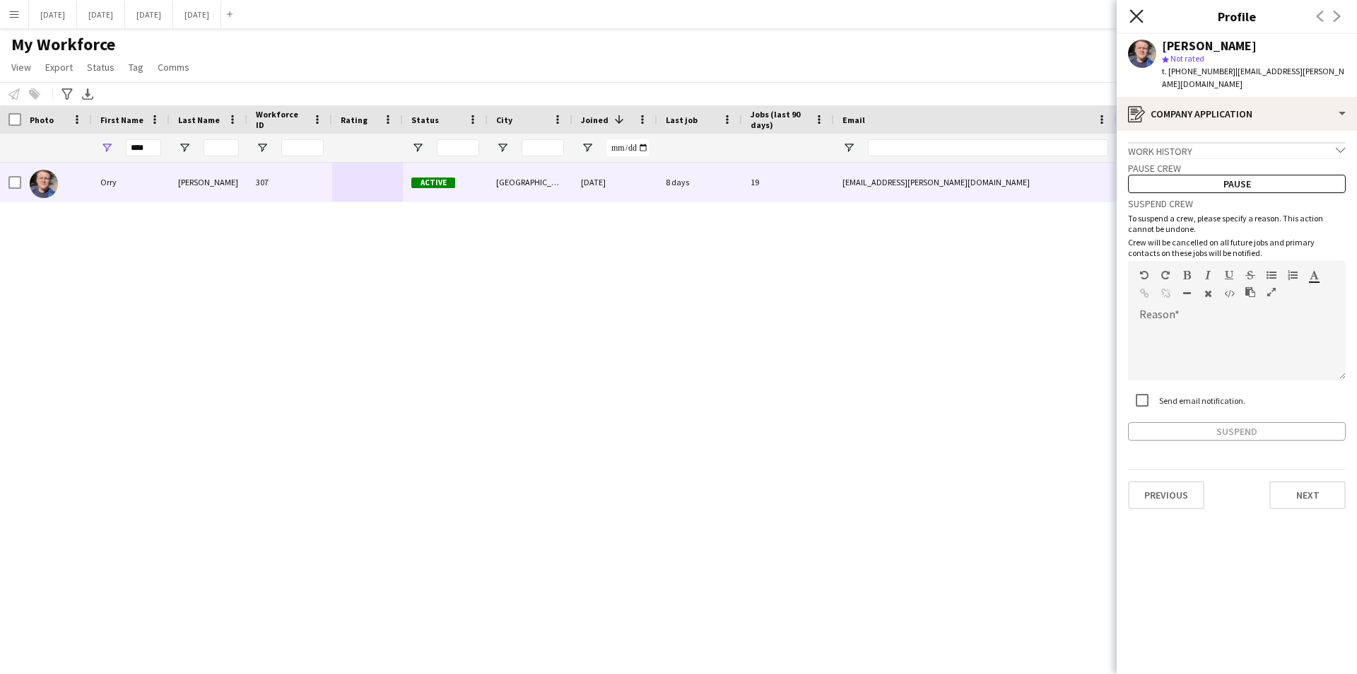
click at [1133, 16] on icon "Close pop-in" at bounding box center [1135, 15] width 13 height 13
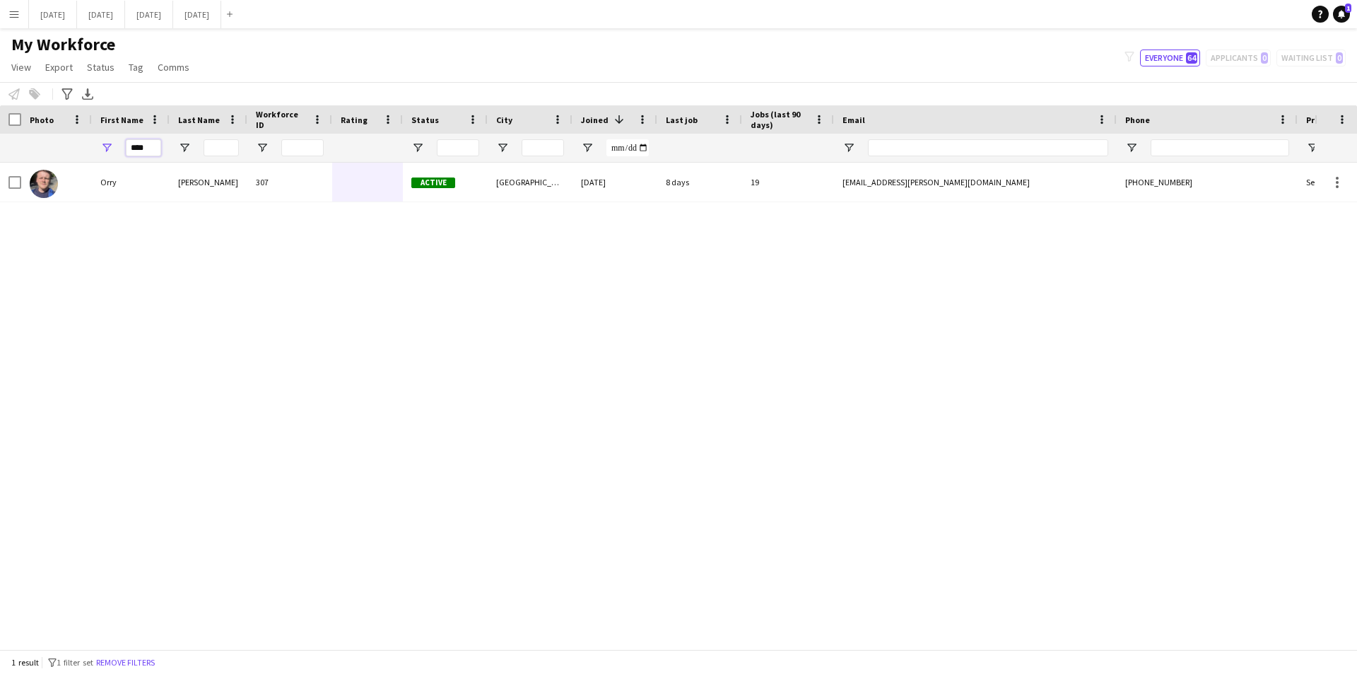
drag, startPoint x: 153, startPoint y: 146, endPoint x: 85, endPoint y: 144, distance: 67.9
click at [85, 144] on div "****" at bounding box center [805, 148] width 1610 height 28
click at [63, 14] on button "AUGUST 2025 Close" at bounding box center [53, 15] width 48 height 28
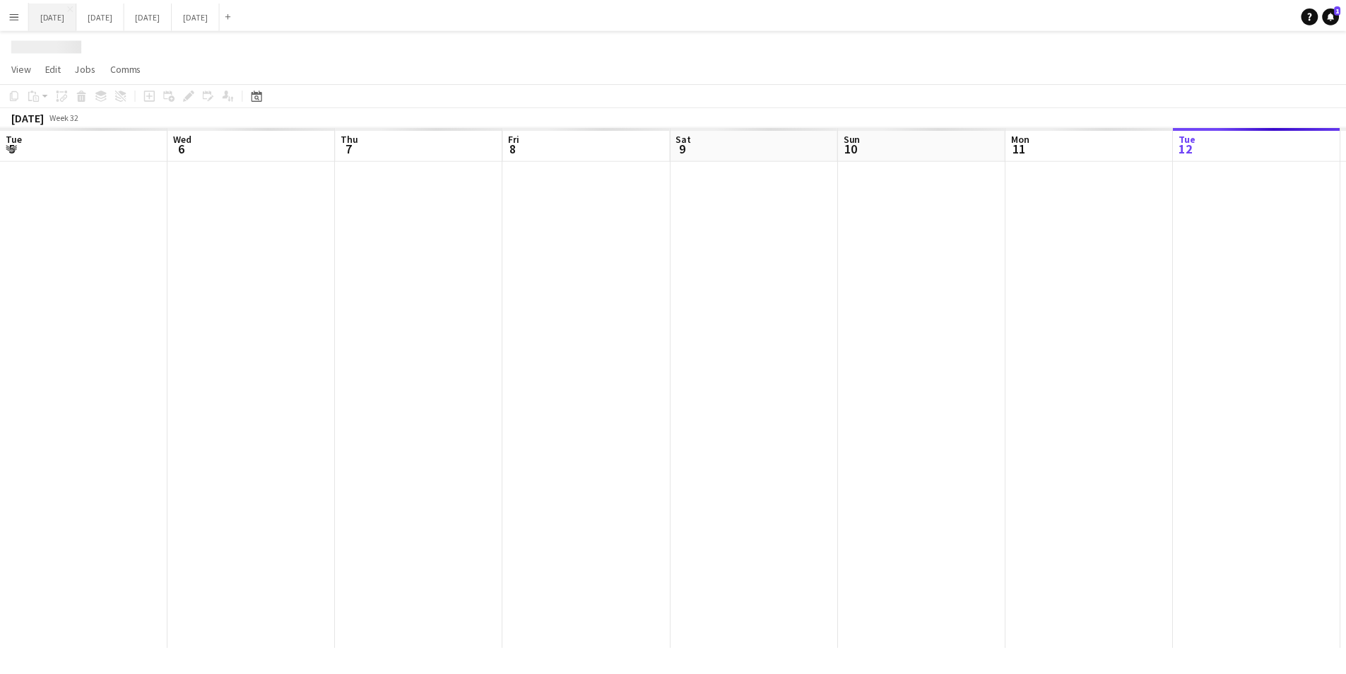
scroll to position [0, 472]
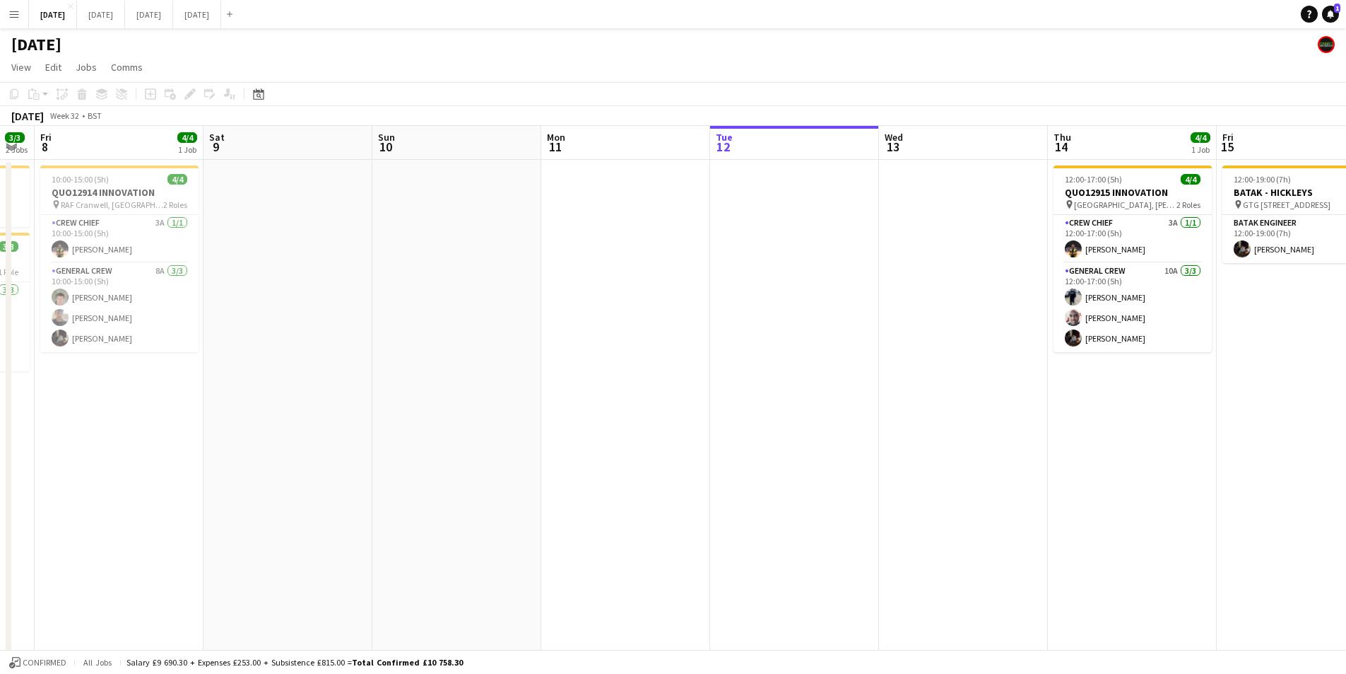
drag, startPoint x: 1115, startPoint y: 440, endPoint x: 1023, endPoint y: 435, distance: 92.8
click at [1023, 435] on app-calendar-viewport "Tue 5 1/1 1 Job Wed 6 10/10 4 Jobs Thu 7 3/3 2 Jobs Fri 8 4/4 1 Job Sat 9 Sun 1…" at bounding box center [673, 515] width 1346 height 779
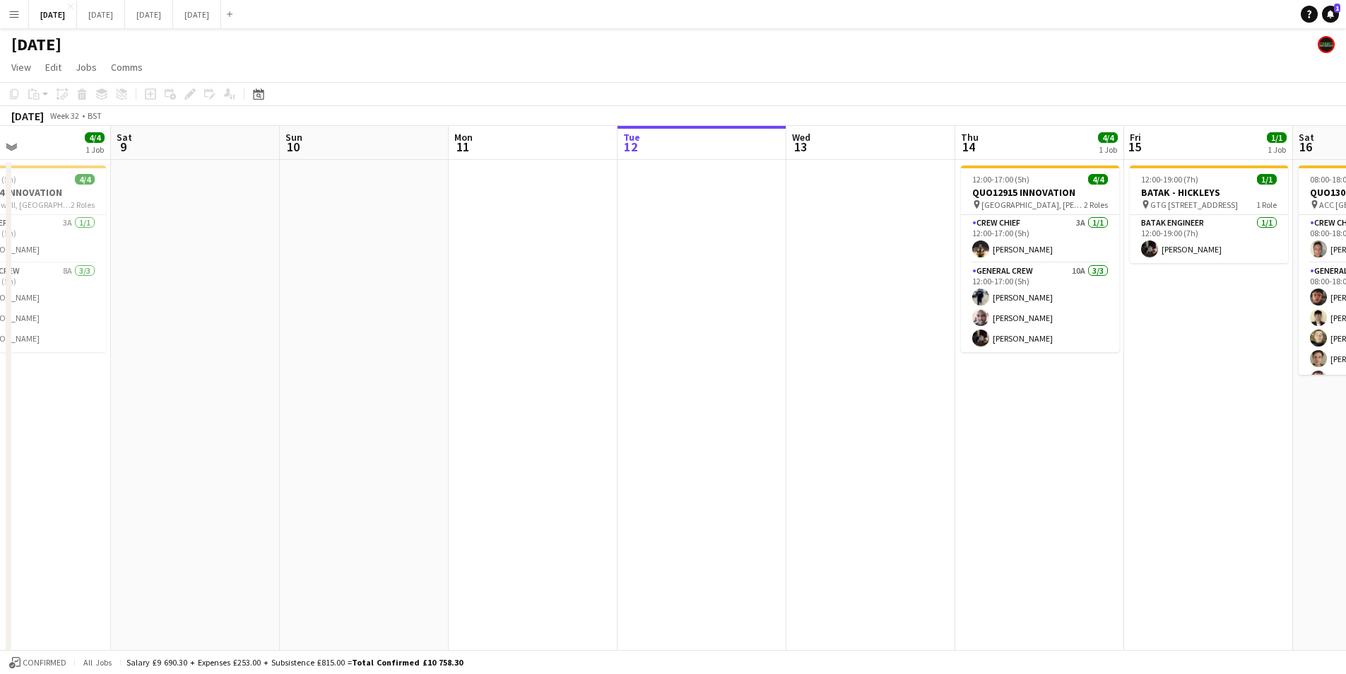
drag, startPoint x: 1220, startPoint y: 445, endPoint x: 1013, endPoint y: 462, distance: 207.8
click at [982, 427] on app-calendar-viewport "Tue 5 1/1 1 Job Wed 6 10/10 4 Jobs Thu 7 3/3 2 Jobs Fri 8 4/4 1 Job Sat 9 Sun 1…" at bounding box center [673, 515] width 1346 height 779
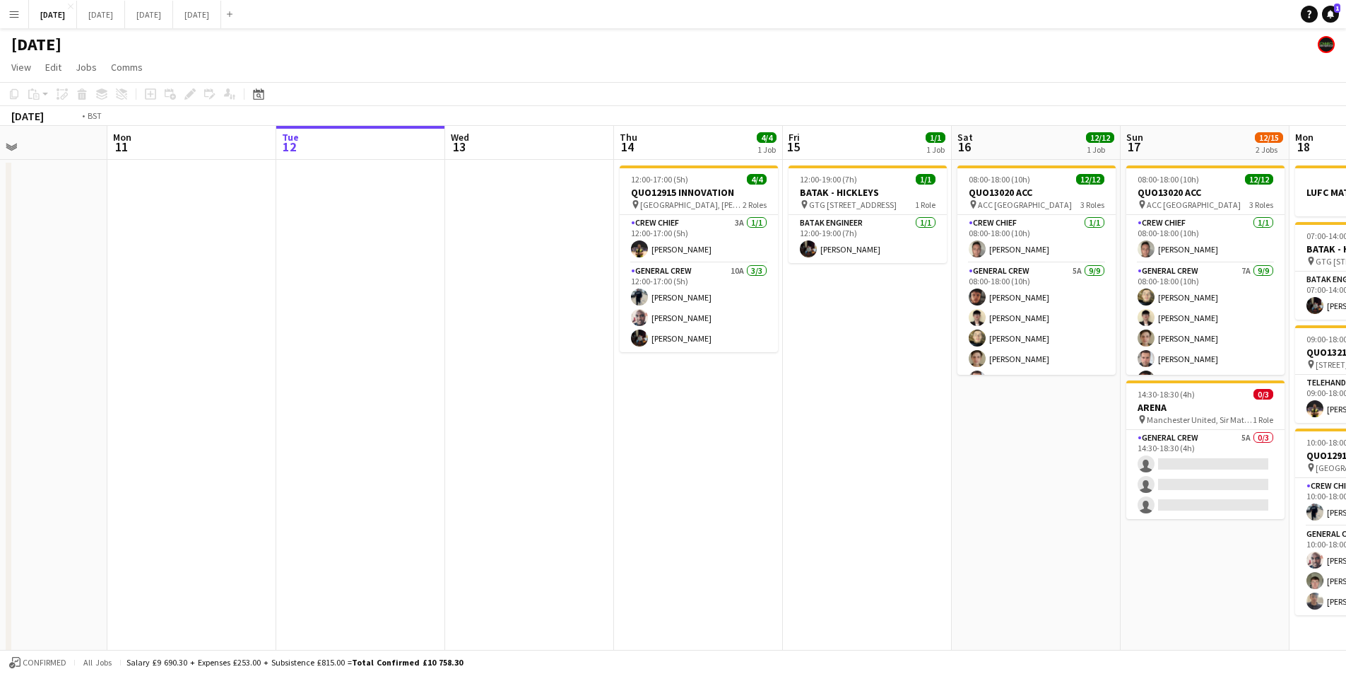
drag, startPoint x: 821, startPoint y: 499, endPoint x: 539, endPoint y: 525, distance: 283.2
click at [385, 495] on app-calendar-viewport "Thu 7 3/3 2 Jobs Fri 8 4/4 1 Job Sat 9 Sun 10 Mon 11 Tue 12 Wed 13 Thu 14 4/4 1…" at bounding box center [673, 515] width 1346 height 779
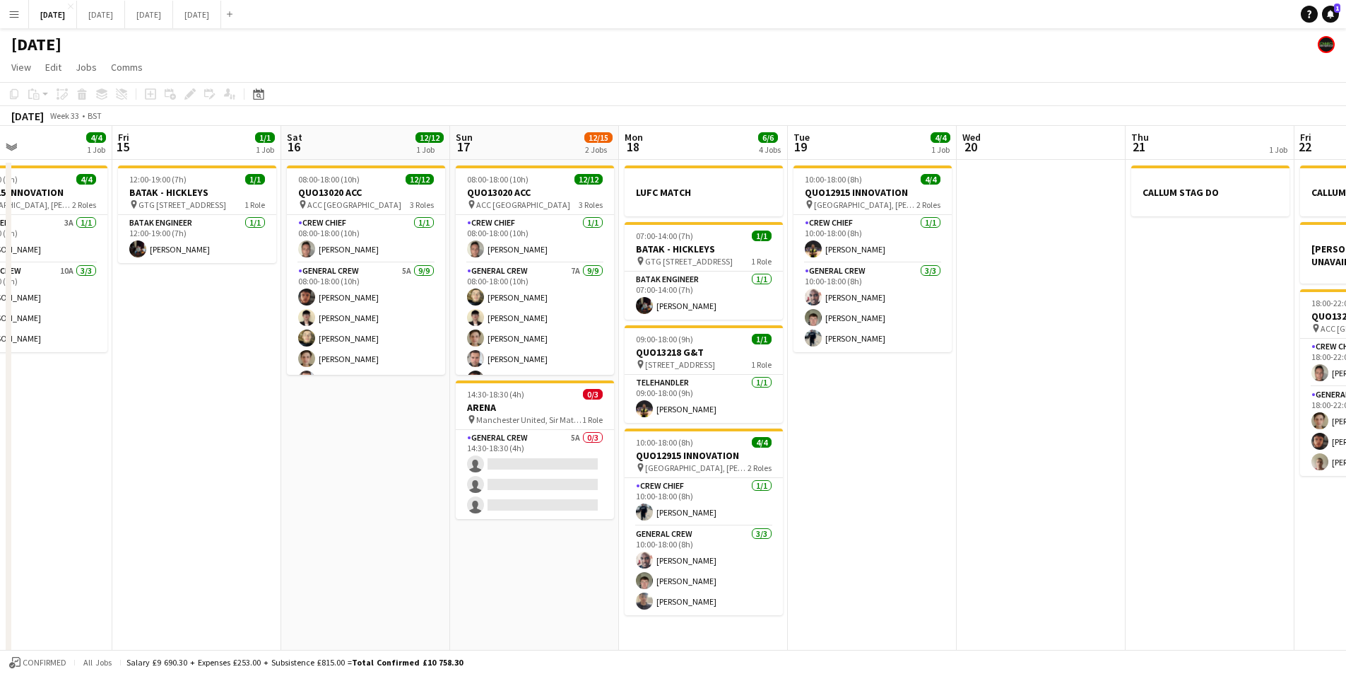
drag, startPoint x: 434, startPoint y: 542, endPoint x: 624, endPoint y: 518, distance: 191.6
click at [346, 540] on app-calendar-viewport "Mon 11 Tue 12 Wed 13 Thu 14 4/4 1 Job Fri 15 1/1 1 Job Sat 16 12/12 1 Job Sun 1…" at bounding box center [673, 515] width 1346 height 779
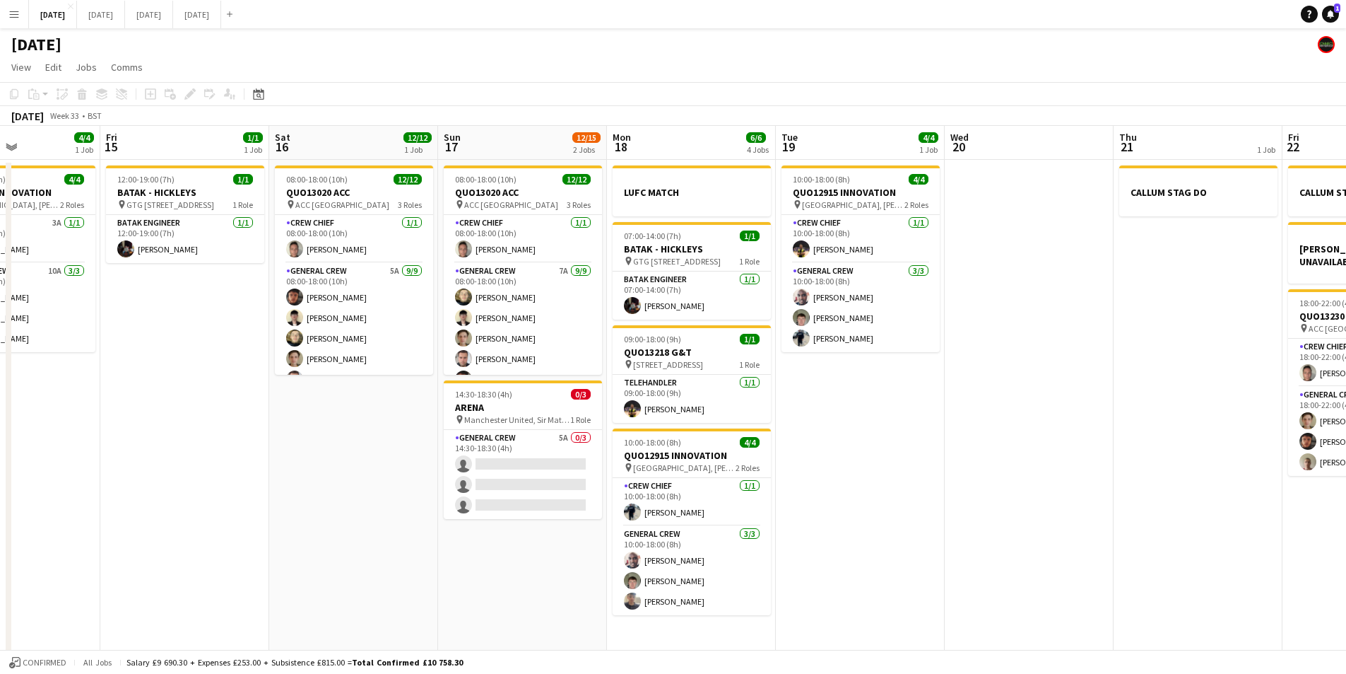
click at [670, 512] on app-calendar-viewport "Mon 11 Tue 12 Wed 13 Thu 14 4/4 1 Job Fri 15 1/1 1 Job Sat 16 12/12 1 Job Sun 1…" at bounding box center [673, 515] width 1346 height 779
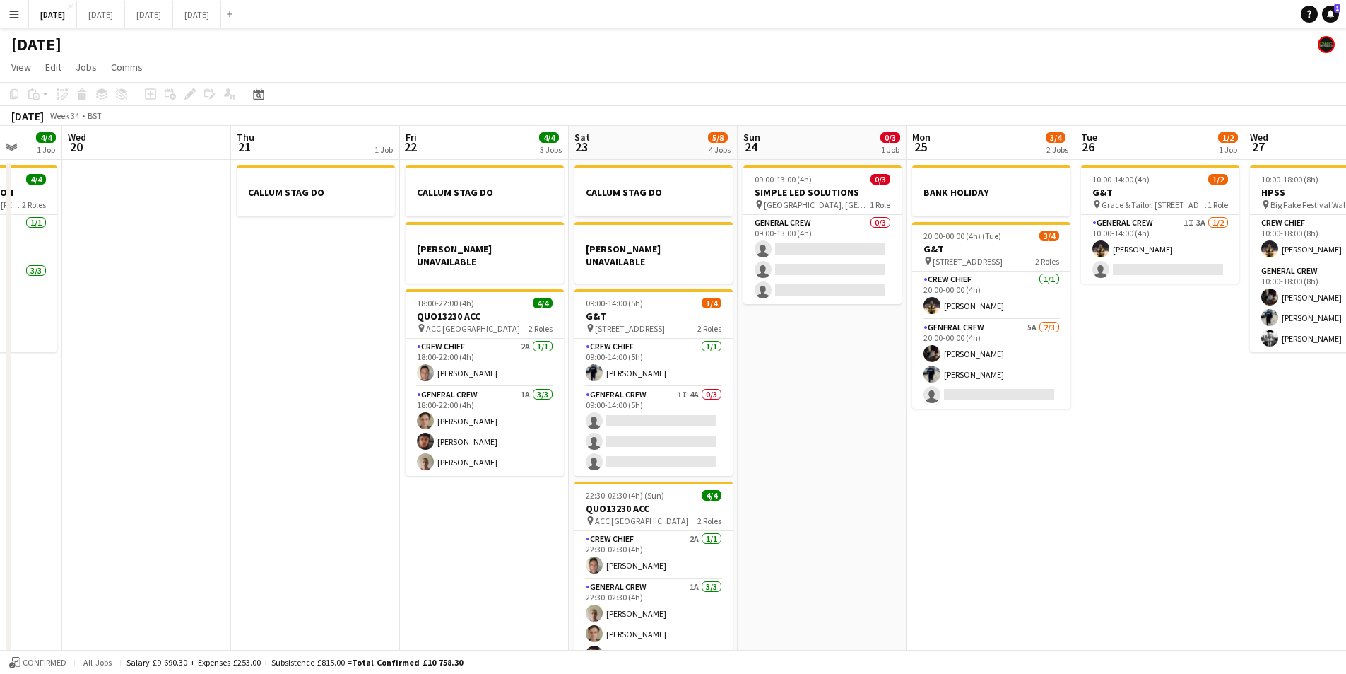
drag, startPoint x: 626, startPoint y: 520, endPoint x: 455, endPoint y: 544, distance: 172.7
click at [428, 537] on app-calendar-viewport "Sat 16 12/12 1 Job Sun 17 12/15 2 Jobs Mon 18 6/6 4 Jobs Tue 19 4/4 1 Job Wed 2…" at bounding box center [673, 515] width 1346 height 779
drag, startPoint x: 979, startPoint y: 394, endPoint x: 1239, endPoint y: 106, distance: 388.4
click at [980, 394] on app-card-role "General Crew 5A 2/3 20:00-00:00 (4h) REECE MCFARLANE Ben Connor single-neutral-…" at bounding box center [992, 363] width 158 height 89
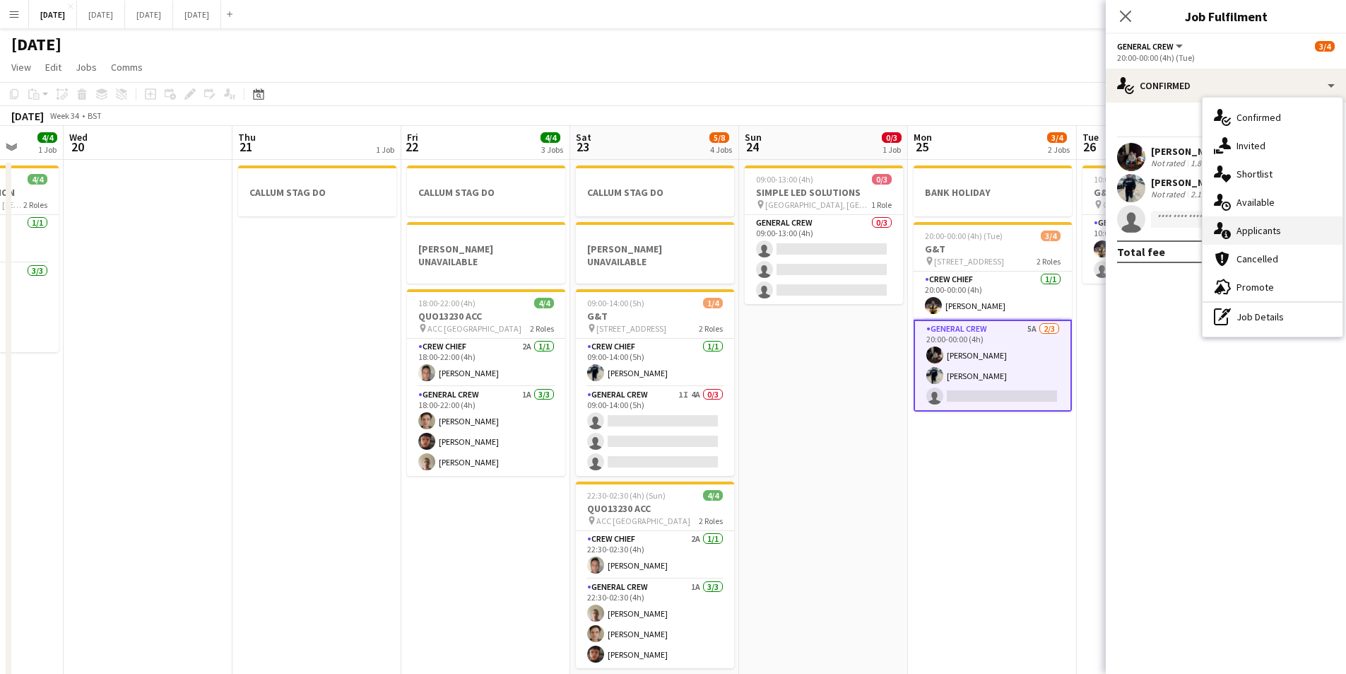
click at [1274, 231] on div "single-neutral-actions-information Applicants" at bounding box center [1273, 230] width 140 height 28
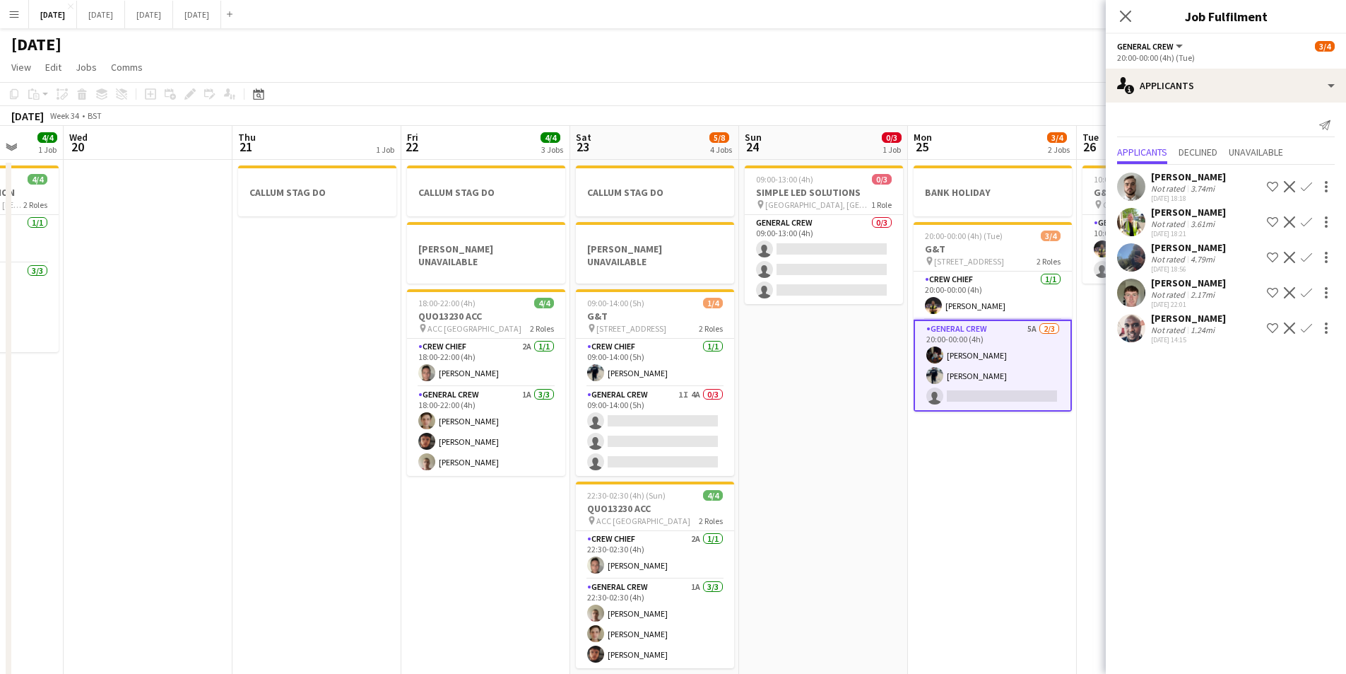
drag, startPoint x: 933, startPoint y: 474, endPoint x: 858, endPoint y: 472, distance: 74.9
click at [858, 472] on app-calendar-viewport "Sat 16 12/12 1 Job Sun 17 12/15 2 Jobs Mon 18 6/6 4 Jobs Tue 19 4/4 1 Job Wed 2…" at bounding box center [673, 515] width 1346 height 779
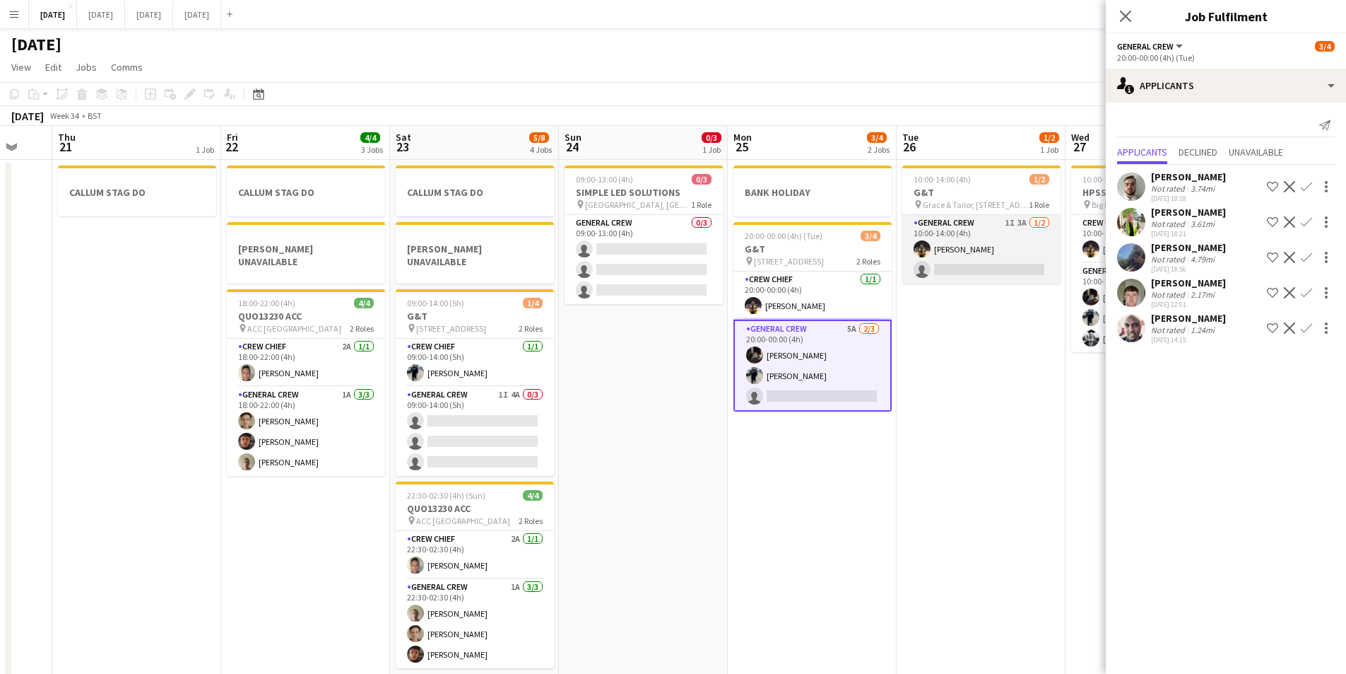
click at [997, 252] on app-card-role "General Crew 1I 3A 1/2 10:00-14:00 (4h) CALLUM HOWIE single-neutral-actions" at bounding box center [982, 249] width 158 height 69
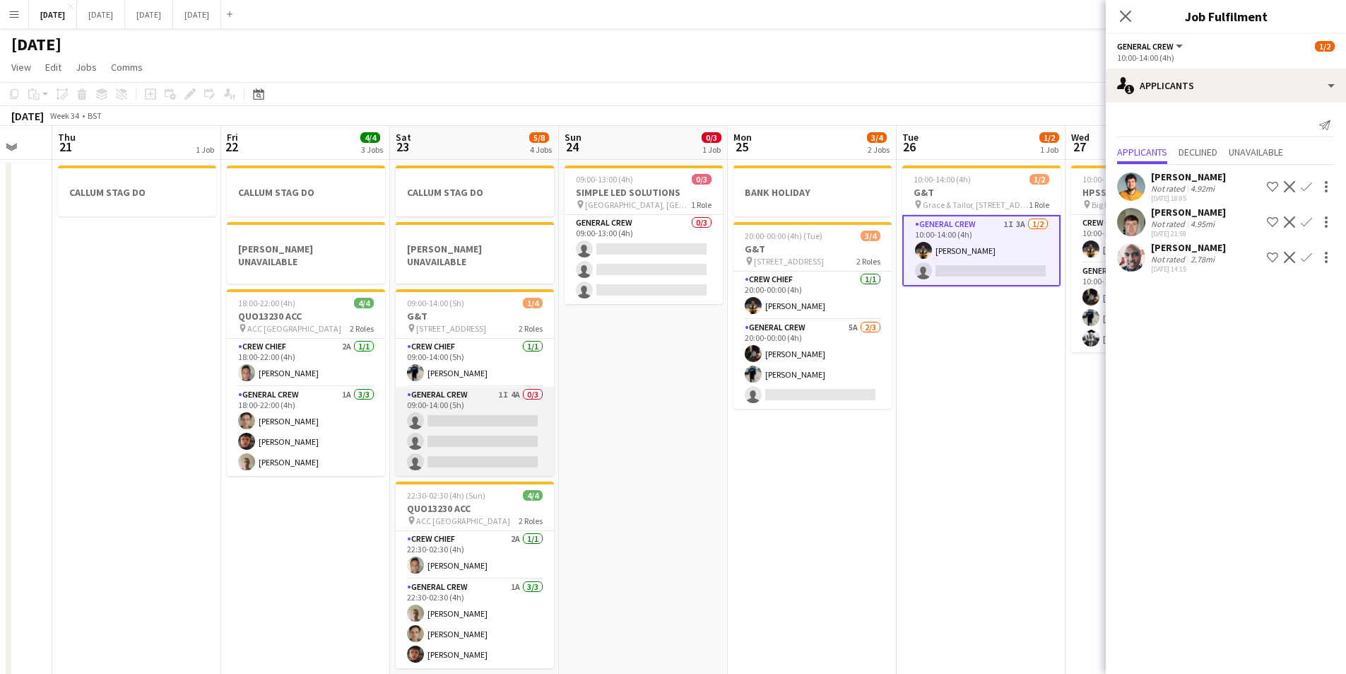
click at [509, 420] on app-card-role "General Crew 1I 4A 0/3 09:00-14:00 (5h) single-neutral-actions single-neutral-a…" at bounding box center [475, 431] width 158 height 89
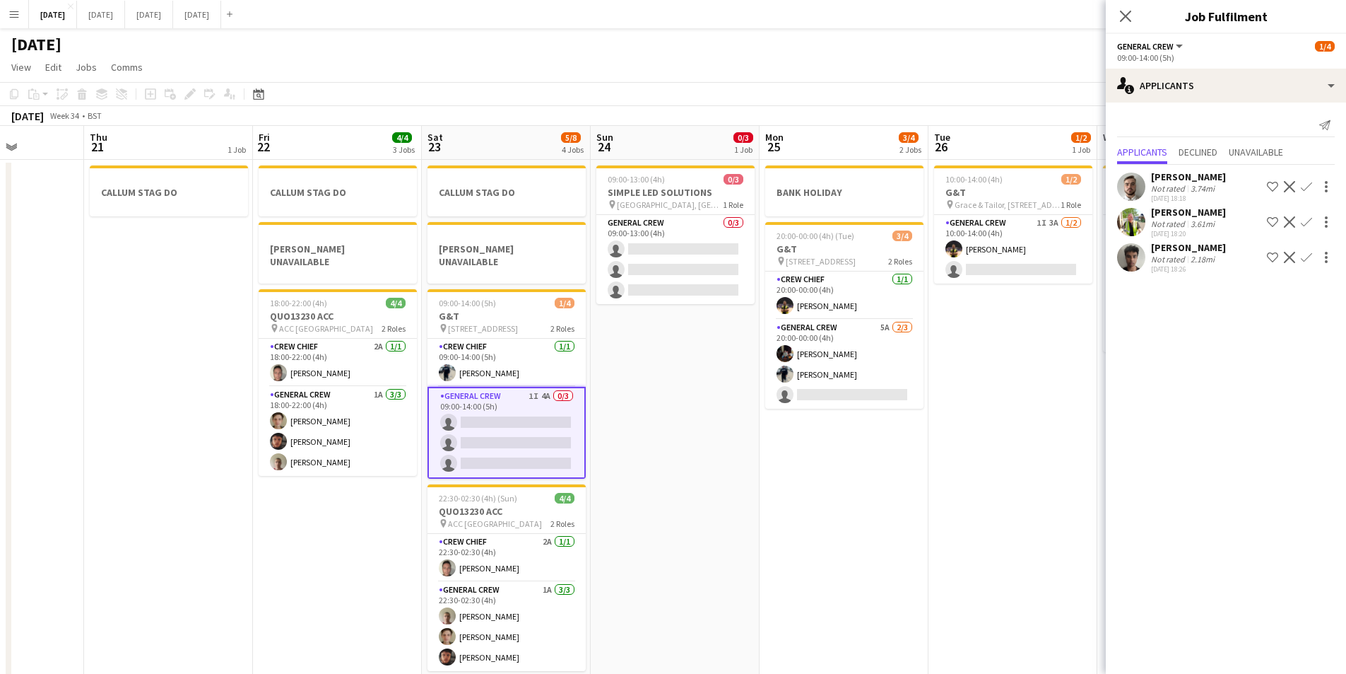
scroll to position [0, 420]
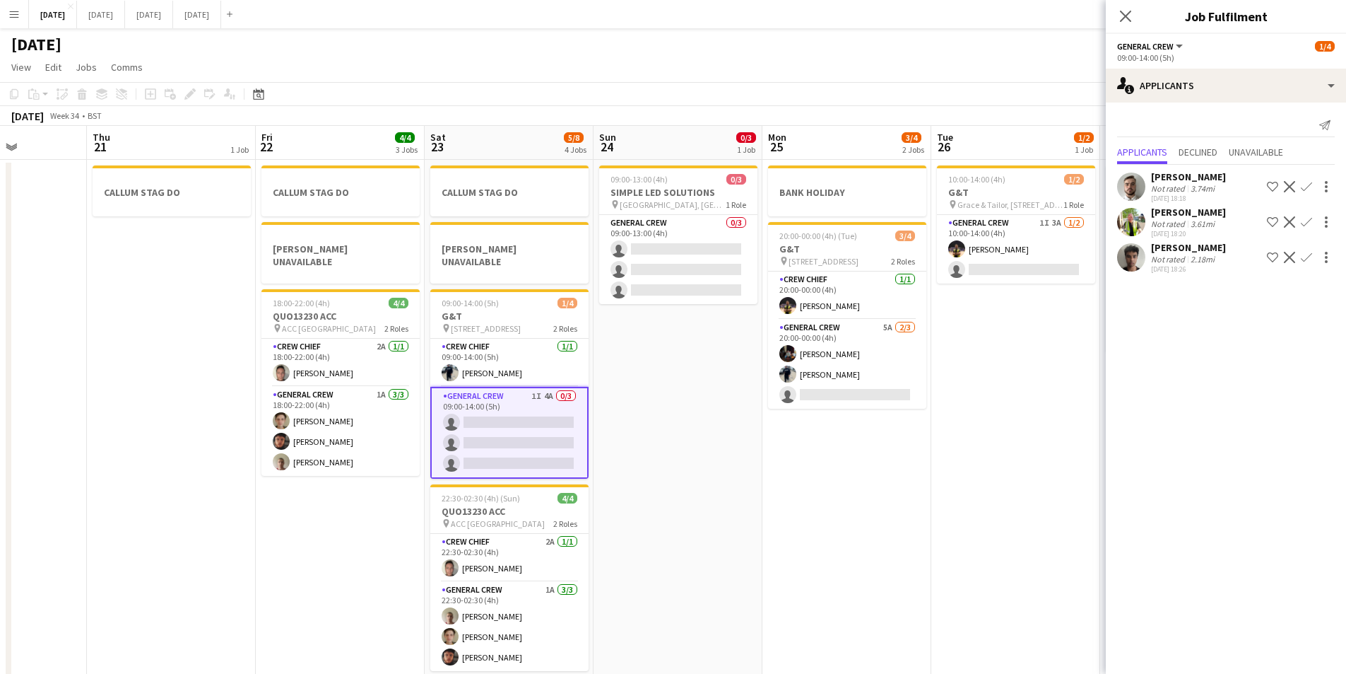
drag, startPoint x: 728, startPoint y: 522, endPoint x: 763, endPoint y: 530, distance: 35.5
click at [763, 530] on app-calendar-viewport "Mon 18 6/6 4 Jobs Tue 19 4/4 1 Job Wed 20 Thu 21 1 Job Fri 22 4/4 3 Jobs Sat 23…" at bounding box center [673, 515] width 1346 height 779
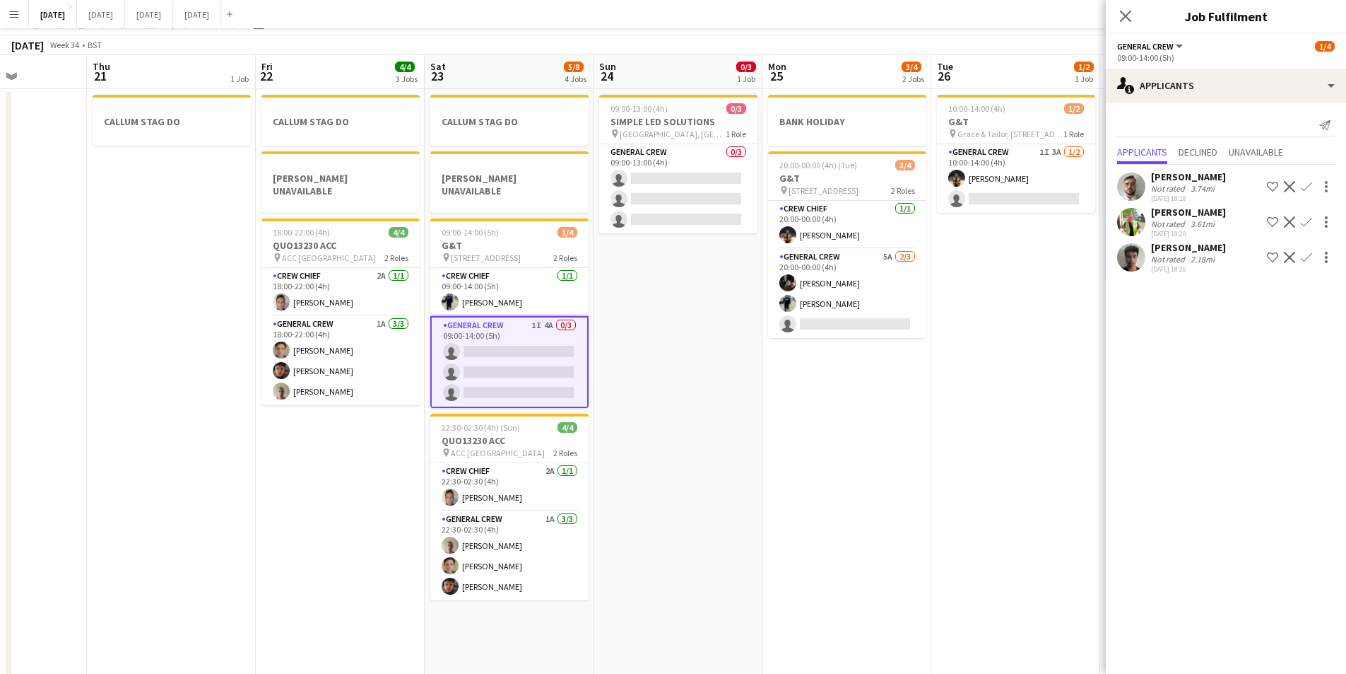
scroll to position [0, 0]
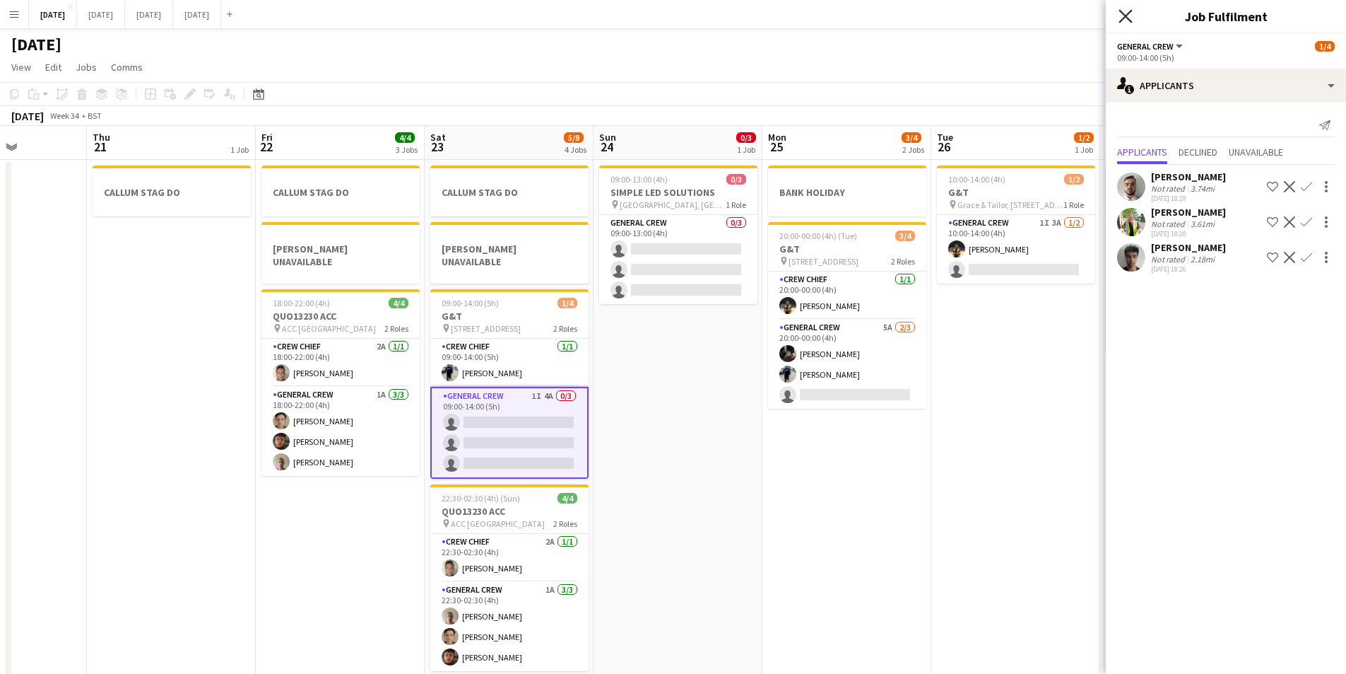
click at [1129, 15] on icon "Close pop-in" at bounding box center [1125, 15] width 13 height 13
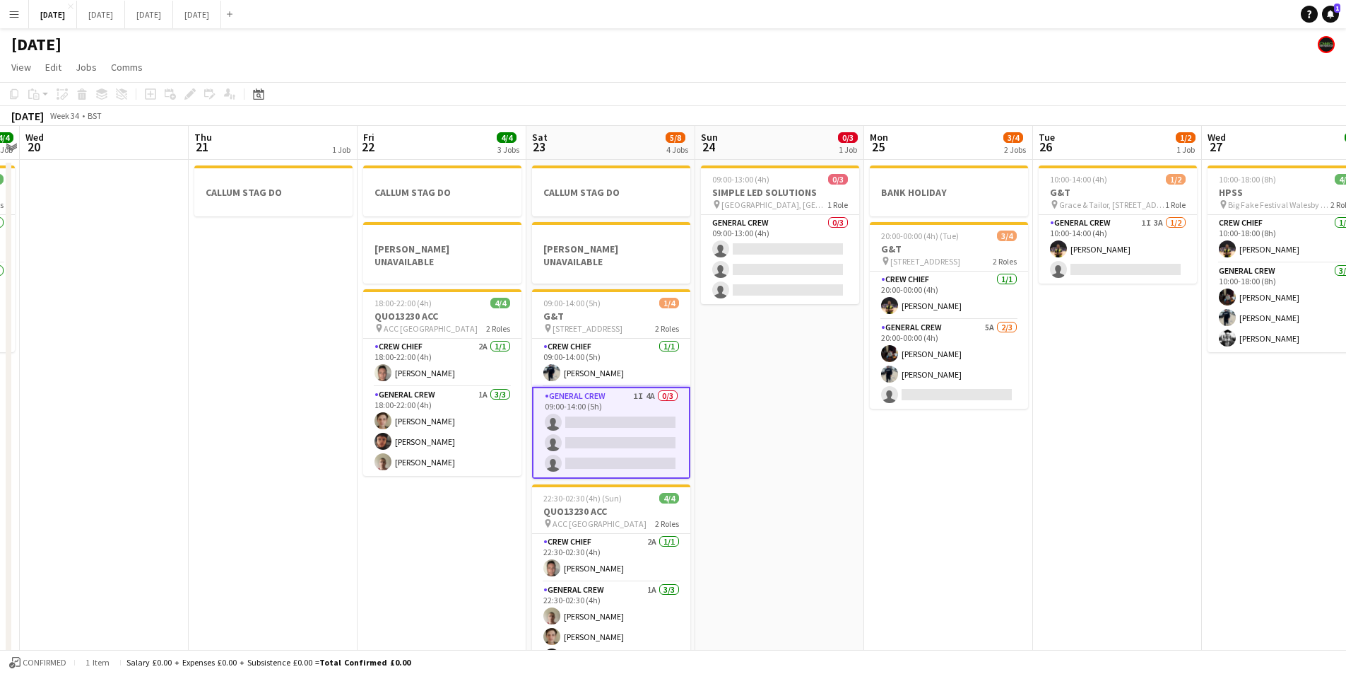
scroll to position [0, 495]
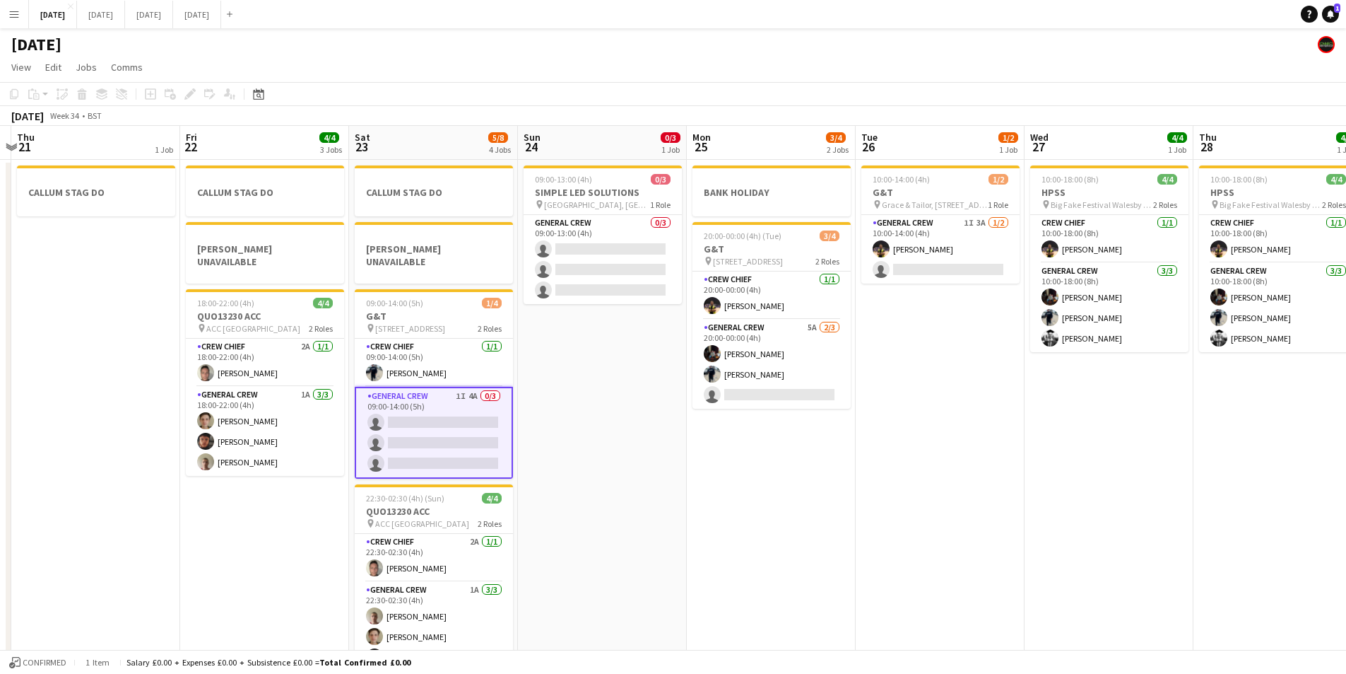
drag, startPoint x: 857, startPoint y: 444, endPoint x: 646, endPoint y: 469, distance: 212.2
click at [1257, 433] on app-calendar-viewport "Mon 18 6/6 4 Jobs Tue 19 4/4 1 Job Wed 20 Thu 21 1 Job Fri 22 4/4 3 Jobs Sat 23…" at bounding box center [673, 515] width 1346 height 779
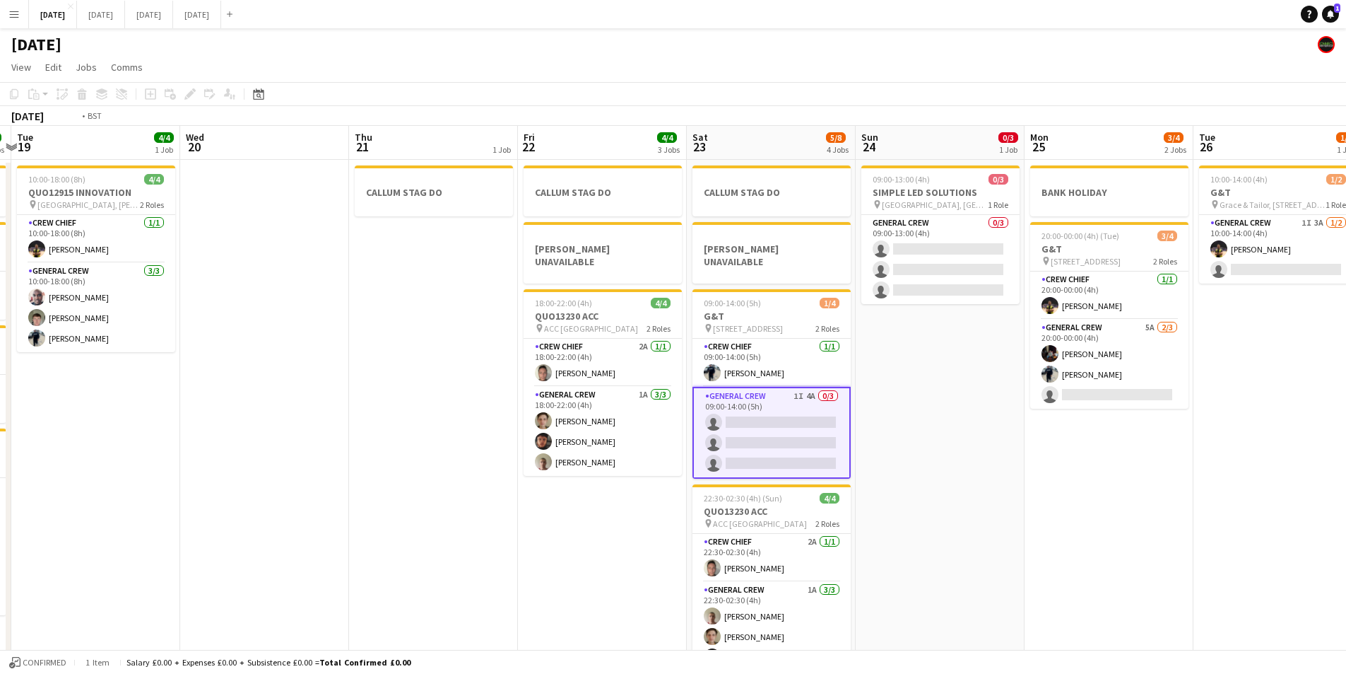
drag, startPoint x: 646, startPoint y: 469, endPoint x: 980, endPoint y: 474, distance: 334.3
click at [977, 474] on app-calendar-viewport "Sat 16 12/12 1 Job Sun 17 12/15 2 Jobs Mon 18 6/6 4 Jobs Tue 19 4/4 1 Job Wed 2…" at bounding box center [673, 515] width 1346 height 779
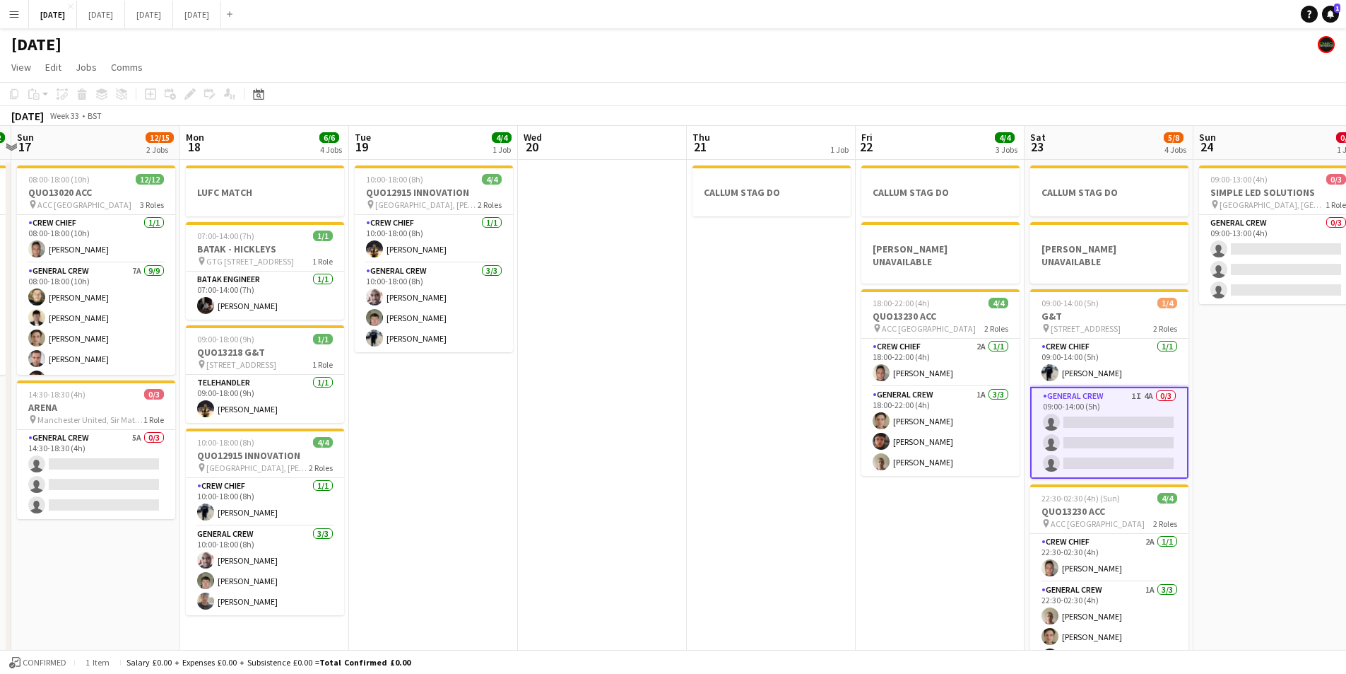
click at [904, 510] on app-calendar-viewport "Thu 14 4/4 1 Job Fri 15 1/1 1 Job Sat 16 12/12 1 Job Sun 17 12/15 2 Jobs Mon 18…" at bounding box center [673, 515] width 1346 height 779
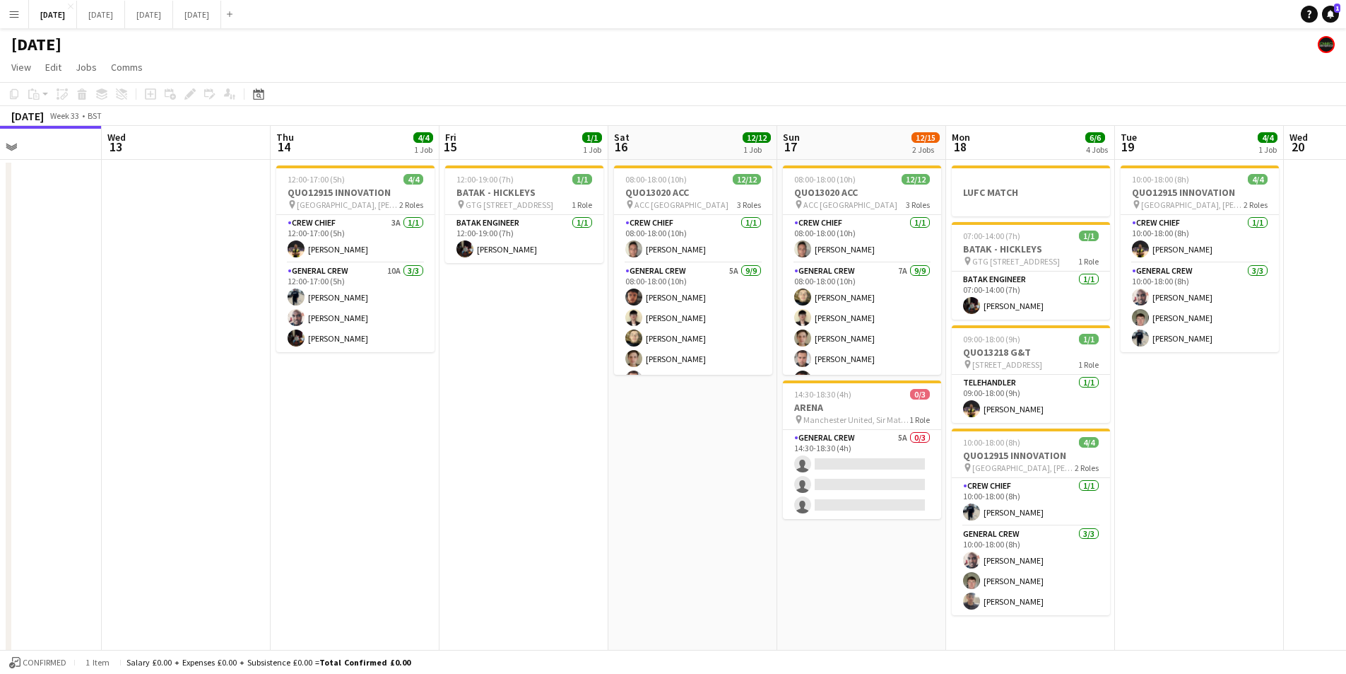
scroll to position [0, 405]
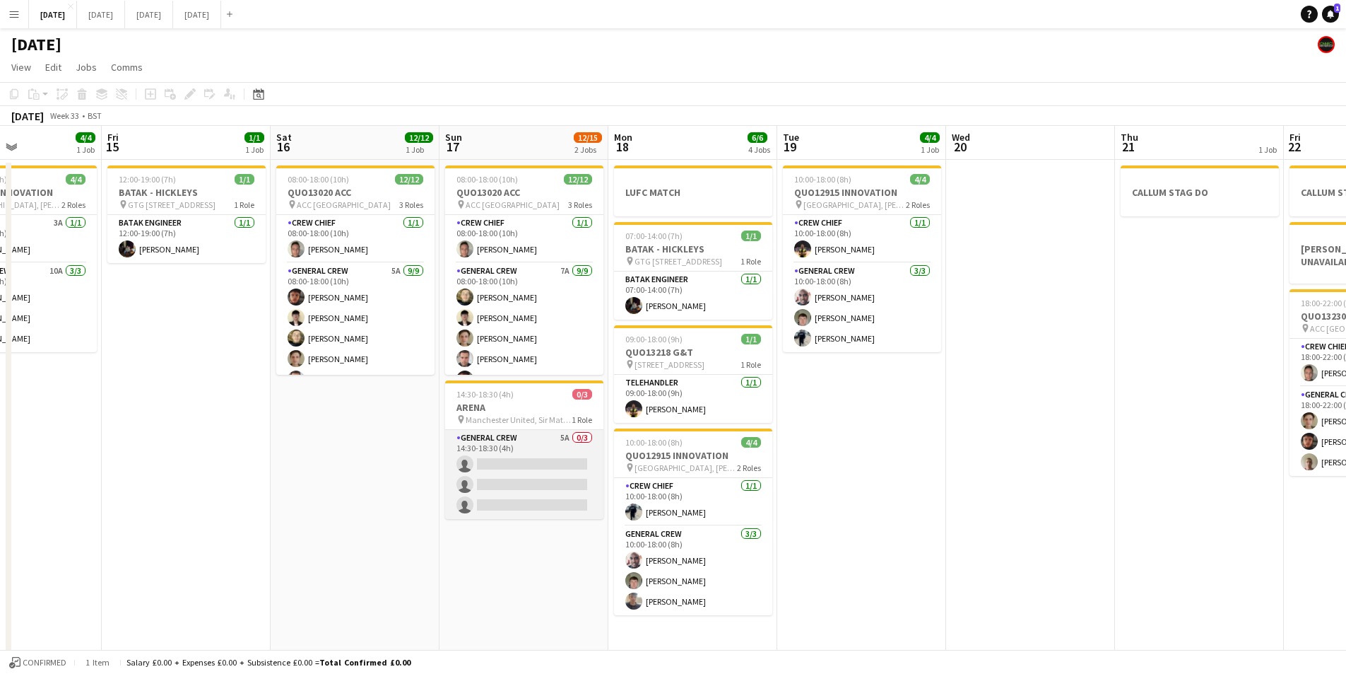
click at [485, 476] on app-card-role "General Crew 5A 0/3 14:30-18:30 (4h) single-neutral-actions single-neutral-acti…" at bounding box center [524, 474] width 158 height 89
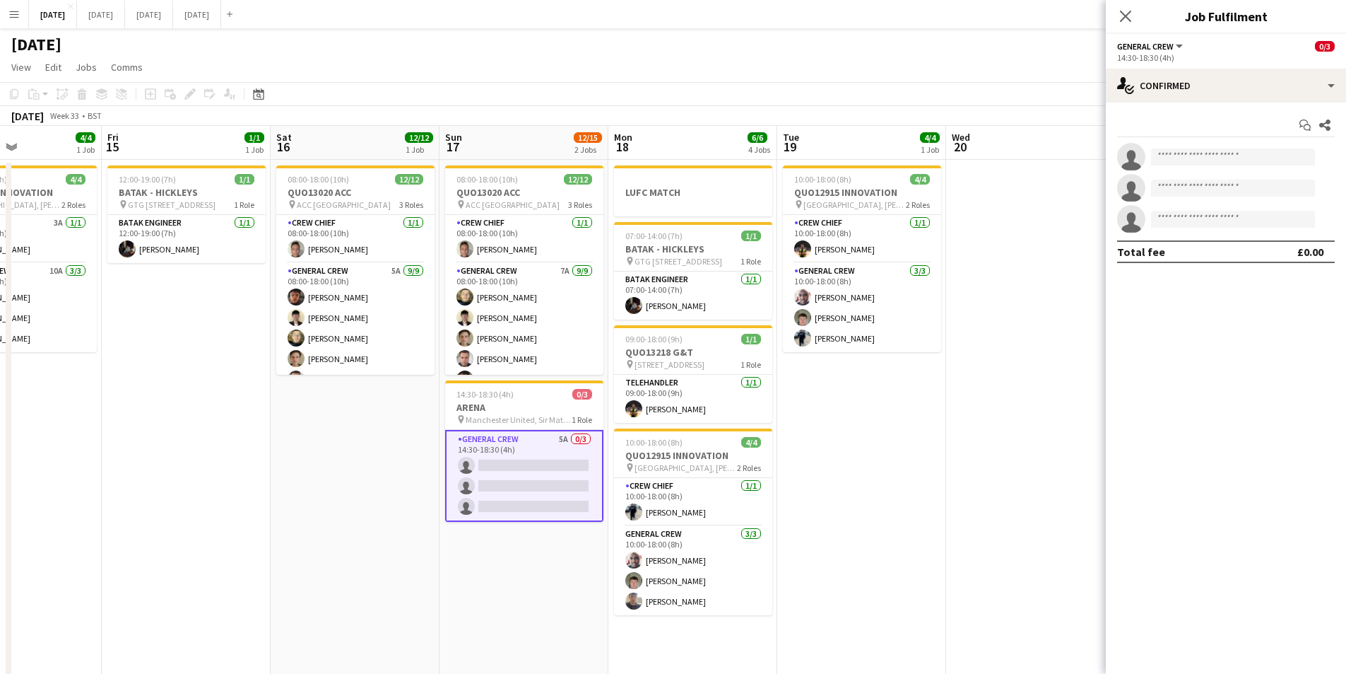
scroll to position [0, 0]
click at [1125, 16] on icon "Close pop-in" at bounding box center [1125, 15] width 13 height 13
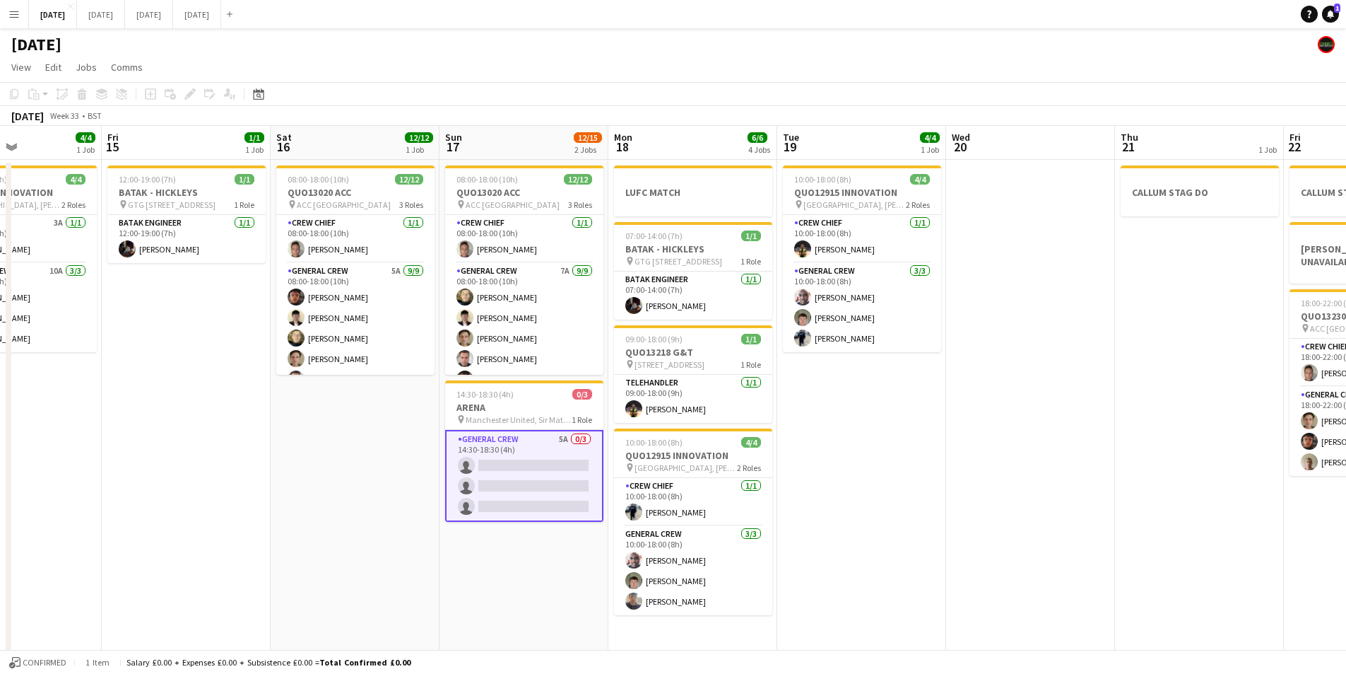
drag, startPoint x: 942, startPoint y: 536, endPoint x: 985, endPoint y: 572, distance: 56.2
click at [789, 522] on app-calendar-viewport "Tue 12 Wed 13 Thu 14 4/4 1 Job Fri 15 1/1 1 Job Sat 16 12/12 1 Job Sun 17 12/15…" at bounding box center [673, 515] width 1346 height 779
click at [824, 516] on app-calendar-viewport "Tue 12 Wed 13 Thu 14 4/4 1 Job Fri 15 1/1 1 Job Sat 16 12/12 1 Job Sun 17 12/15…" at bounding box center [673, 515] width 1346 height 779
click at [824, 532] on app-calendar-viewport "Tue 12 Wed 13 Thu 14 4/4 1 Job Fri 15 1/1 1 Job Sat 16 12/12 1 Job Sun 17 12/15…" at bounding box center [673, 515] width 1346 height 779
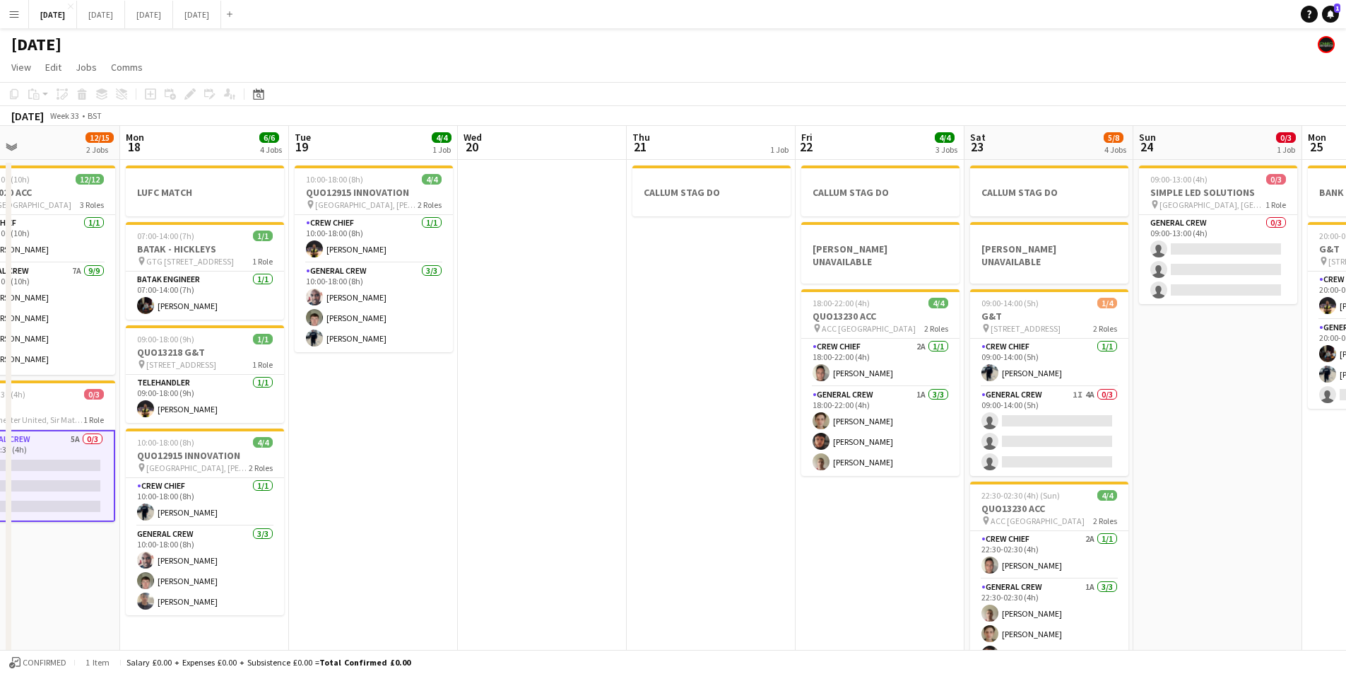
drag, startPoint x: 774, startPoint y: 538, endPoint x: 724, endPoint y: 531, distance: 50.7
click at [724, 531] on app-calendar-viewport "Thu 14 4/4 1 Job Fri 15 1/1 1 Job Sat 16 12/12 1 Job Sun 17 12/15 2 Jobs Mon 18…" at bounding box center [673, 515] width 1346 height 779
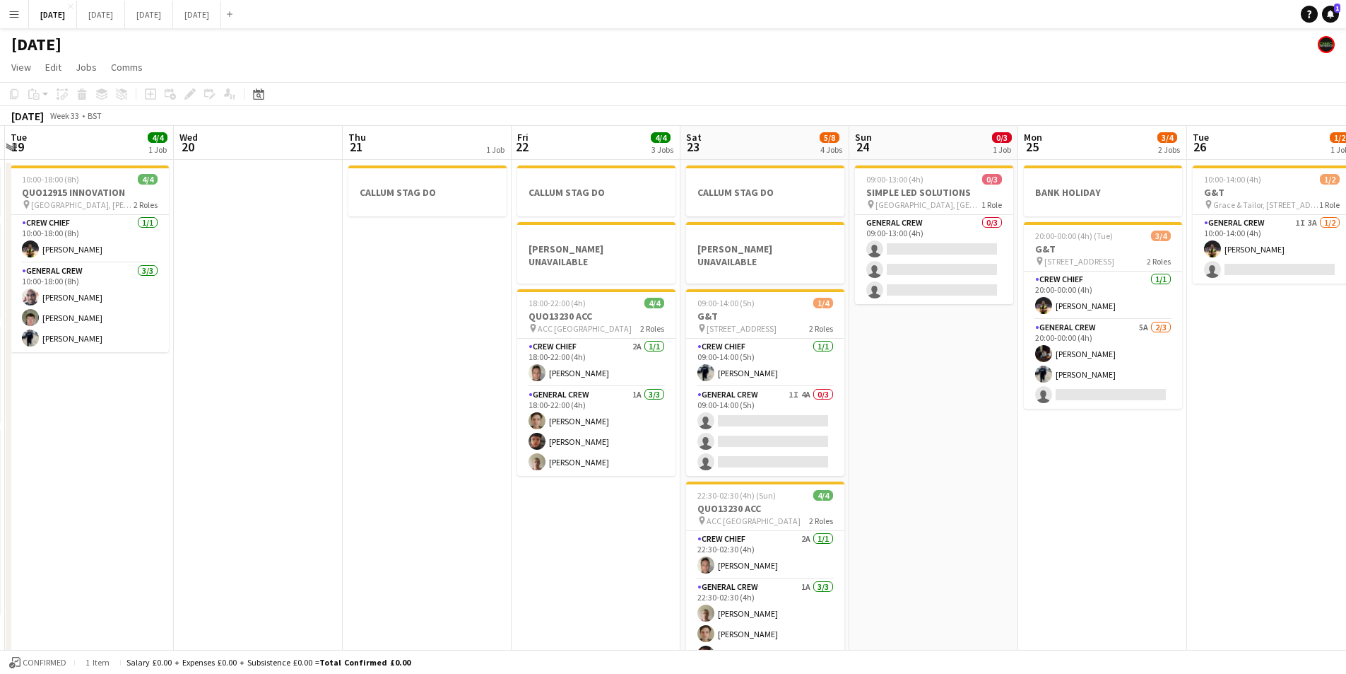
drag, startPoint x: 1091, startPoint y: 517, endPoint x: 962, endPoint y: 498, distance: 130.0
click at [963, 498] on app-calendar-viewport "Thu 14 4/4 1 Job Fri 15 1/1 1 Job Sat 16 12/12 1 Job Sun 17 12/15 2 Jobs Mon 18…" at bounding box center [673, 515] width 1346 height 779
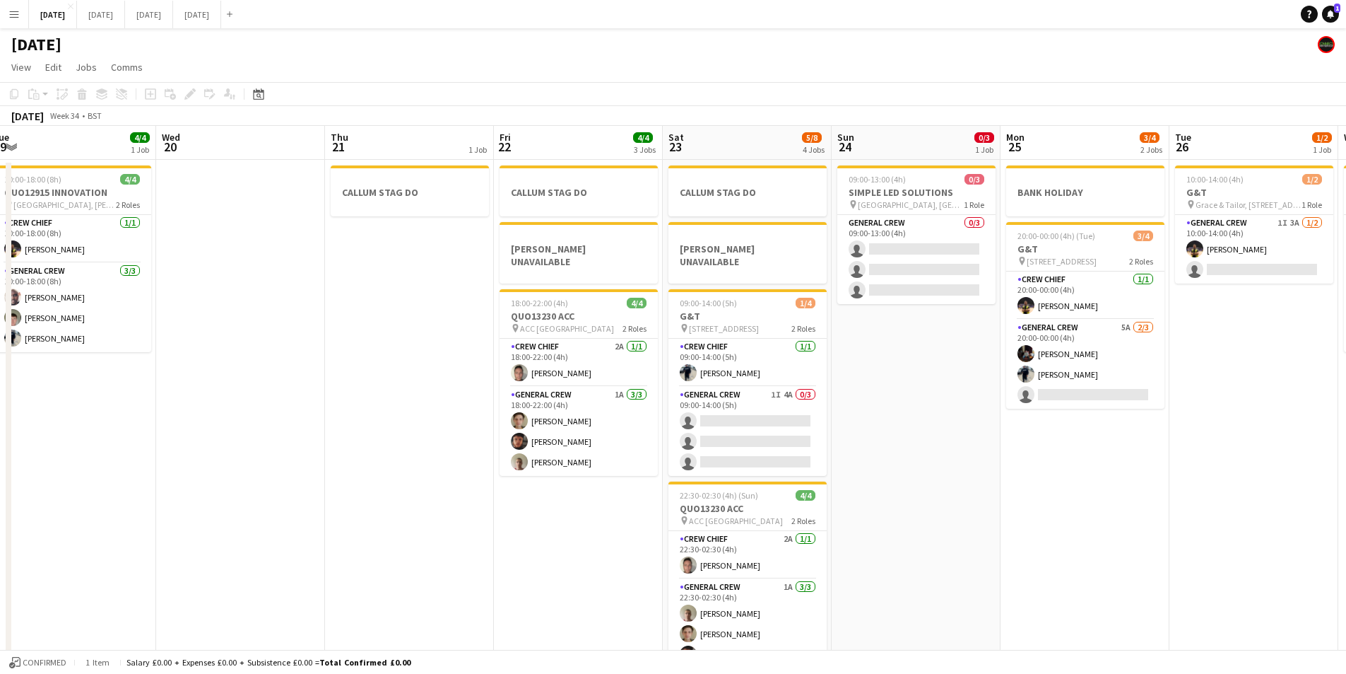
drag, startPoint x: 1017, startPoint y: 553, endPoint x: 917, endPoint y: 526, distance: 103.2
click at [903, 516] on app-calendar-viewport "Thu 14 4/4 1 Job Fri 15 1/1 1 Job Sat 16 12/12 1 Job Sun 17 12/15 2 Jobs Mon 18…" at bounding box center [673, 515] width 1346 height 779
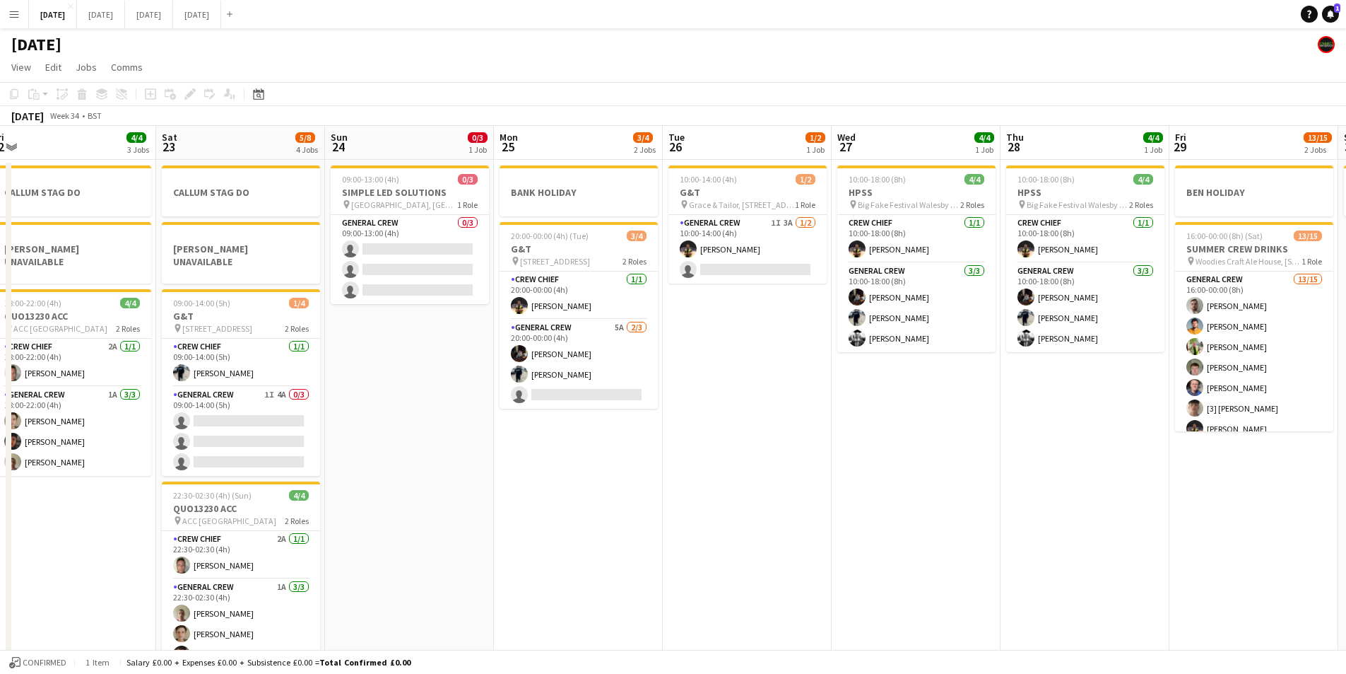
scroll to position [0, 505]
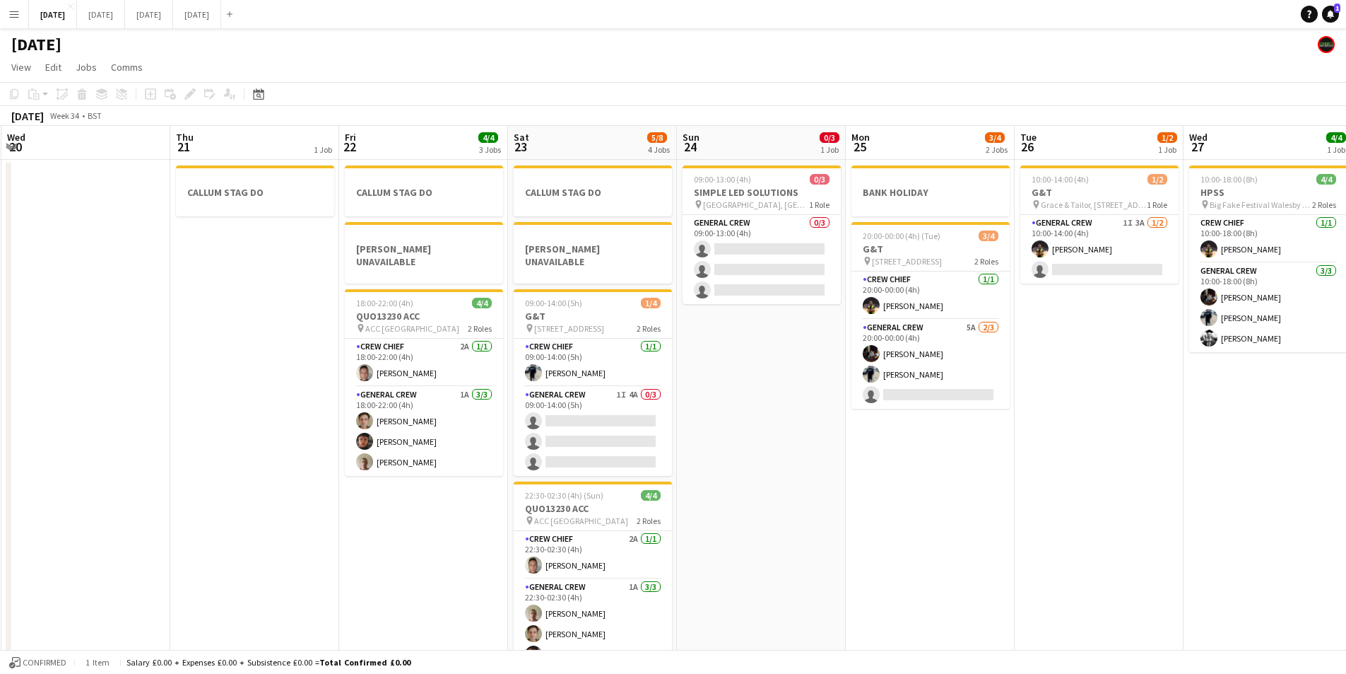
drag, startPoint x: 948, startPoint y: 507, endPoint x: 1150, endPoint y: 544, distance: 205.6
click at [939, 502] on app-calendar-viewport "Sun 17 12/15 2 Jobs Mon 18 6/6 4 Jobs Tue 19 4/4 1 Job Wed 20 Thu 21 1 Job Fri …" at bounding box center [673, 515] width 1346 height 779
click at [767, 493] on app-calendar-viewport "Sun 17 12/15 2 Jobs Mon 18 6/6 4 Jobs Tue 19 4/4 1 Job Wed 20 Thu 21 1 Job Fri …" at bounding box center [673, 515] width 1346 height 779
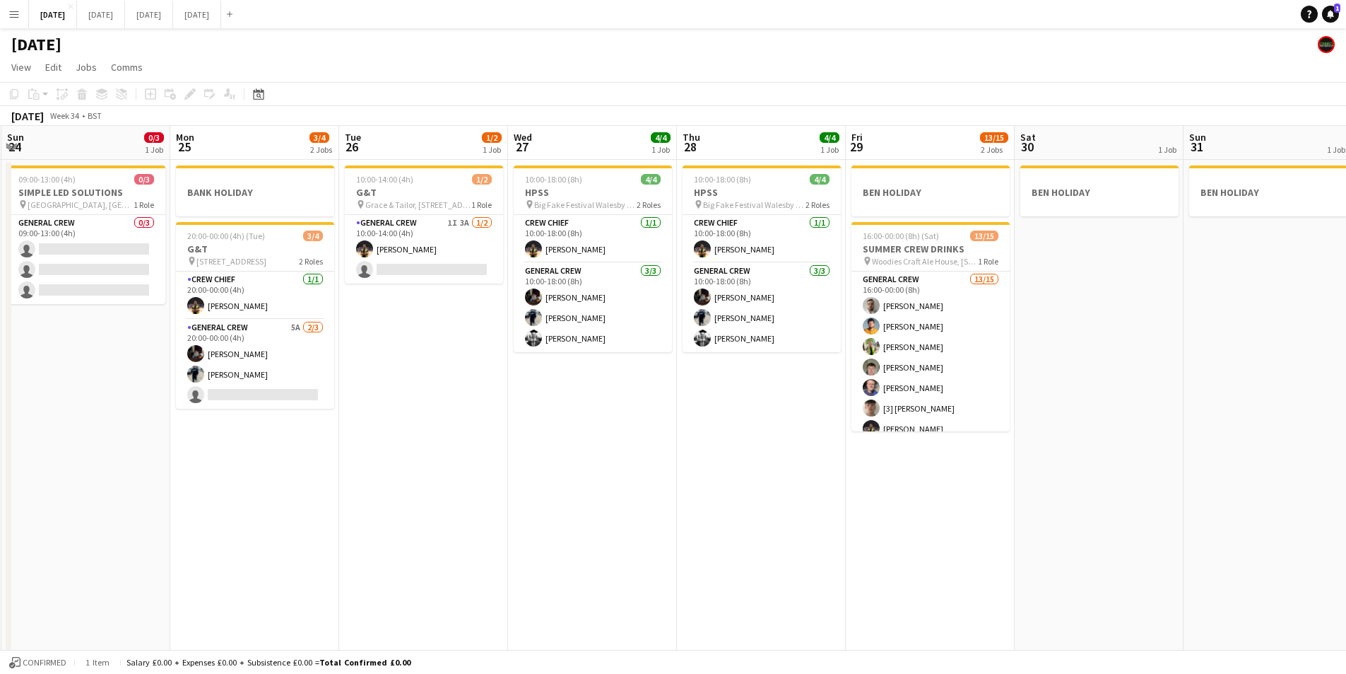
drag, startPoint x: 741, startPoint y: 520, endPoint x: 805, endPoint y: 519, distance: 64.3
click at [740, 519] on app-calendar-viewport "Thu 21 1 Job Fri 22 4/4 3 Jobs Sat 23 5/8 4 Jobs Sun 24 0/3 1 Job Mon 25 3/4 2 …" at bounding box center [673, 515] width 1346 height 779
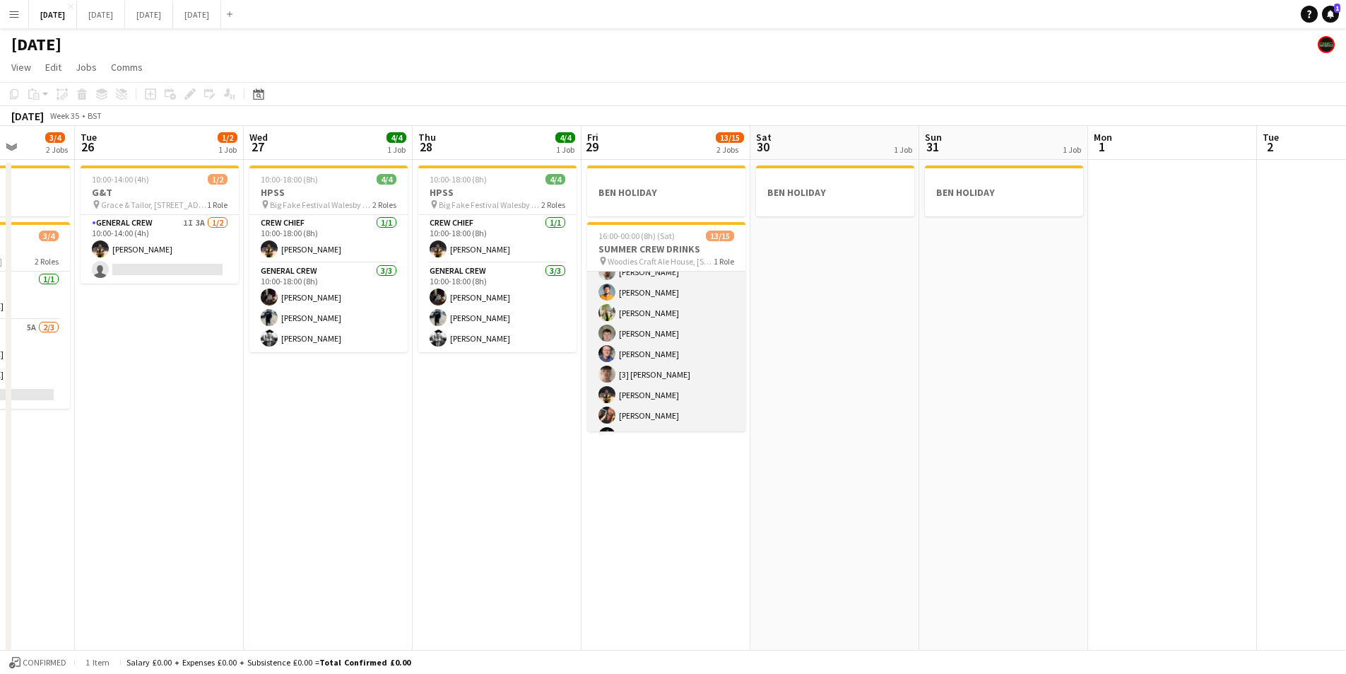
scroll to position [0, 0]
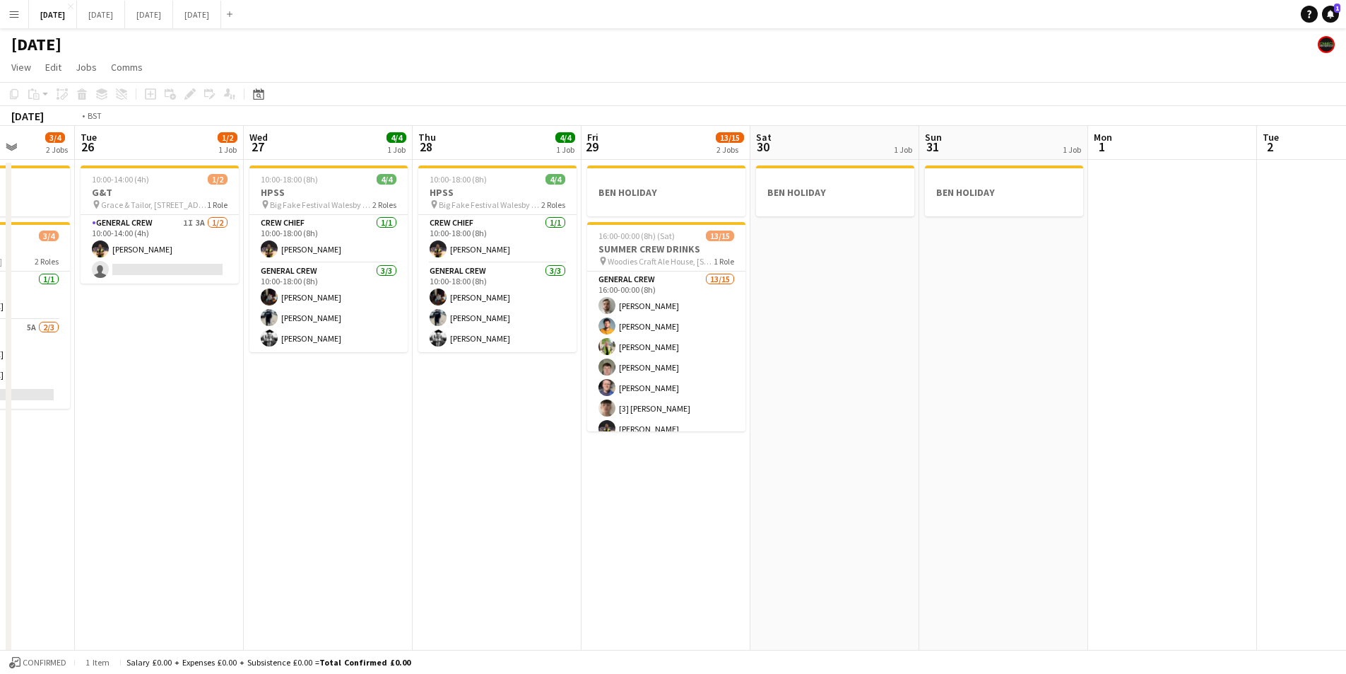
drag, startPoint x: 623, startPoint y: 535, endPoint x: 818, endPoint y: 500, distance: 199.0
click at [769, 511] on app-calendar-viewport "Sat 23 5/8 4 Jobs Sun 24 0/3 1 Job Mon 25 3/4 2 Jobs Tue 26 1/2 1 Job Wed 27 4/…" at bounding box center [673, 515] width 1346 height 779
click at [865, 491] on app-calendar-viewport "Sat 23 5/8 4 Jobs Sun 24 0/3 1 Job Mon 25 3/4 2 Jobs Tue 26 1/2 1 Job Wed 27 4/…" at bounding box center [673, 515] width 1346 height 779
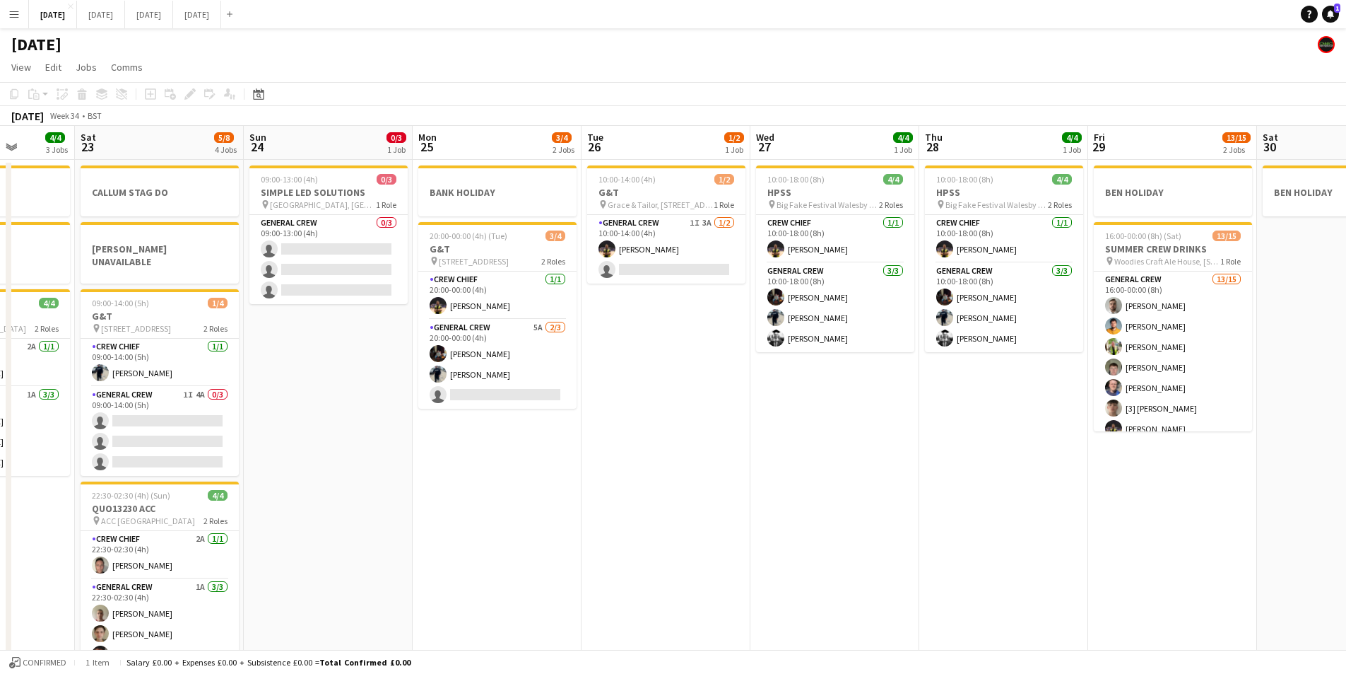
scroll to position [0, 428]
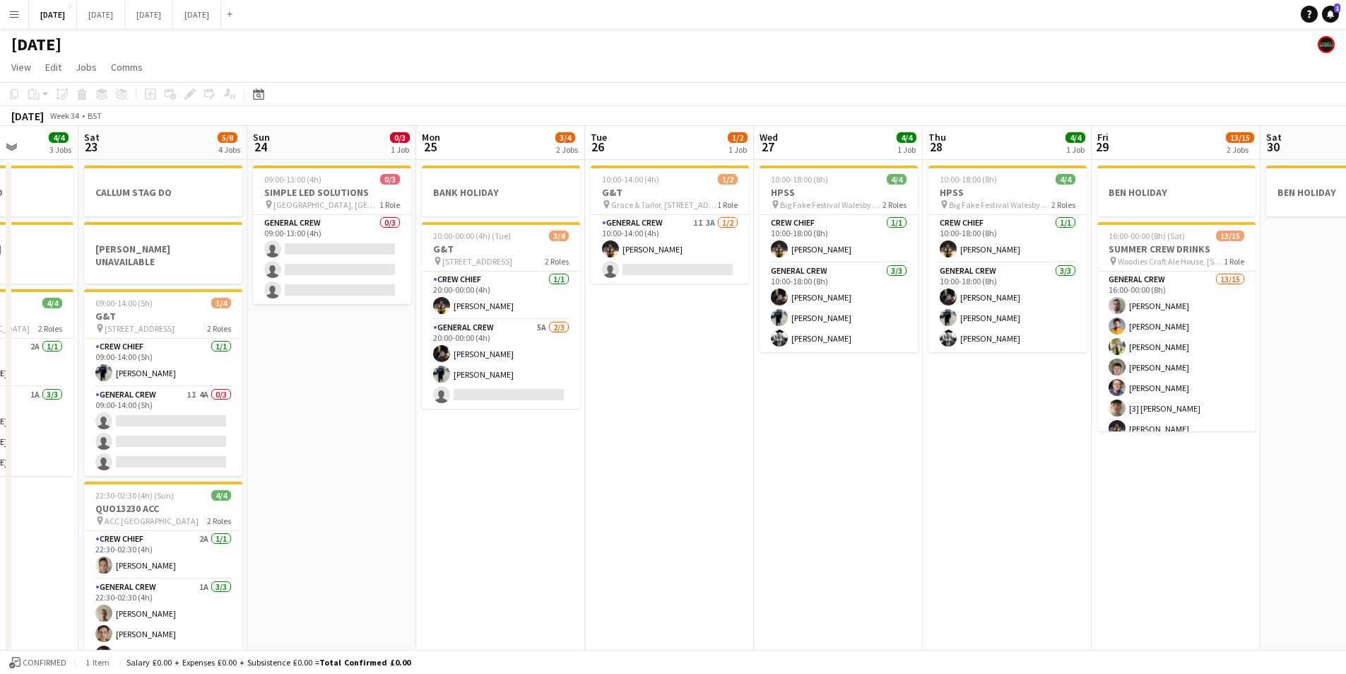
drag, startPoint x: 823, startPoint y: 521, endPoint x: 874, endPoint y: 521, distance: 51.6
click at [854, 520] on app-calendar-viewport "Wed 20 Thu 21 1 Job Fri 22 4/4 3 Jobs Sat 23 5/8 4 Jobs Sun 24 0/3 1 Job Mon 25…" at bounding box center [673, 515] width 1346 height 779
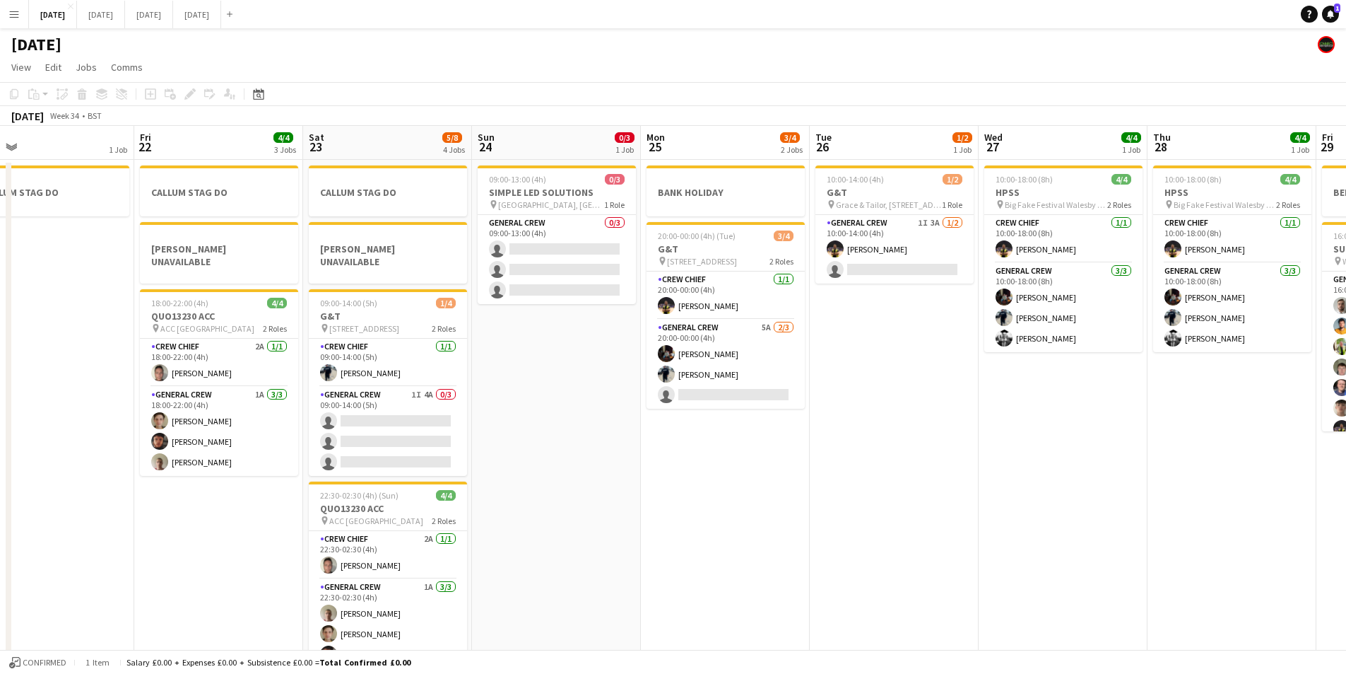
drag, startPoint x: 707, startPoint y: 548, endPoint x: 723, endPoint y: 548, distance: 16.3
click at [723, 548] on app-calendar-viewport "Tue 19 4/4 1 Job Wed 20 Thu 21 1 Job Fri 22 4/4 3 Jobs Sat 23 5/8 4 Jobs Sun 24…" at bounding box center [673, 515] width 1346 height 779
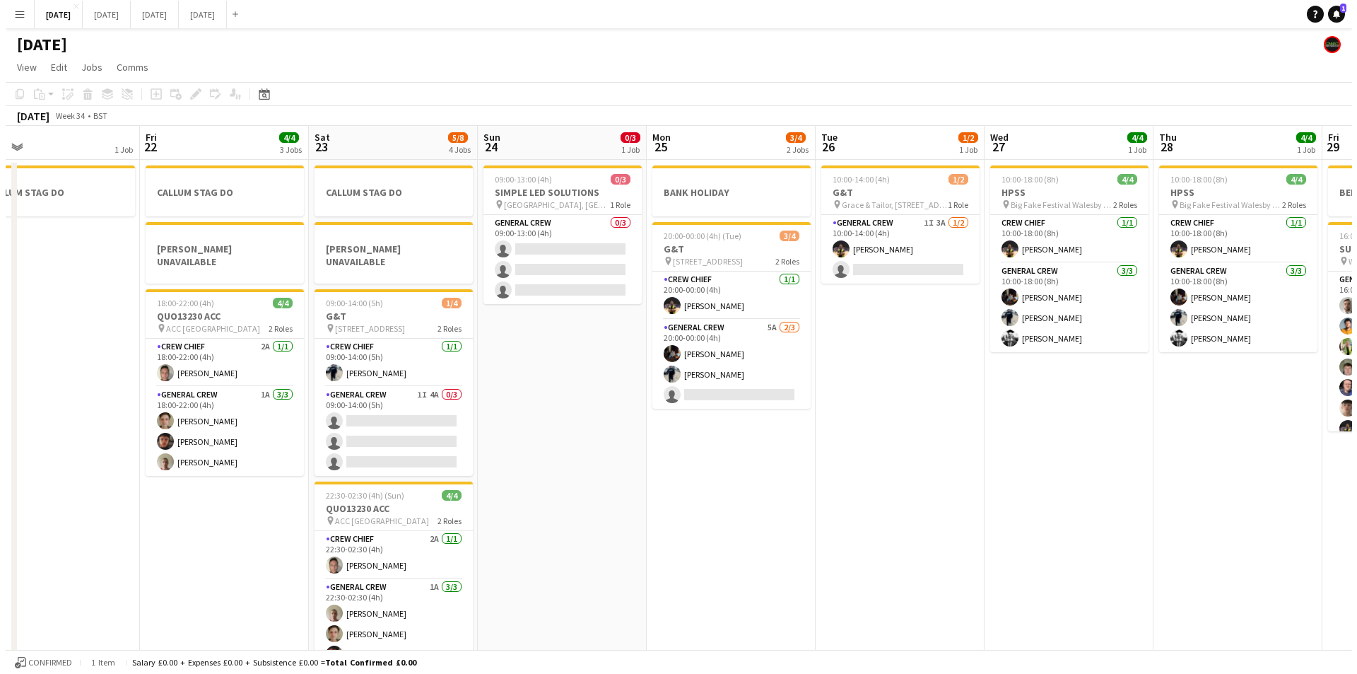
scroll to position [0, 289]
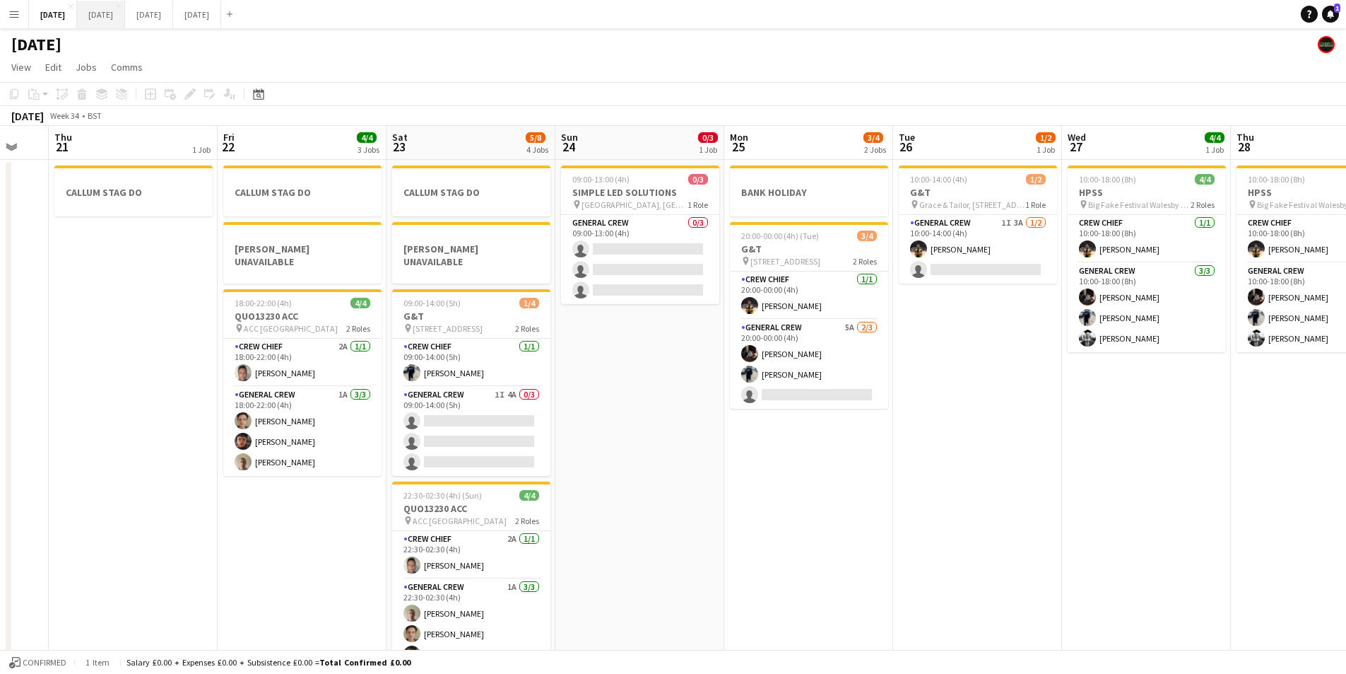
click at [125, 17] on button "SEPTEMBER 2025 Close" at bounding box center [101, 15] width 48 height 28
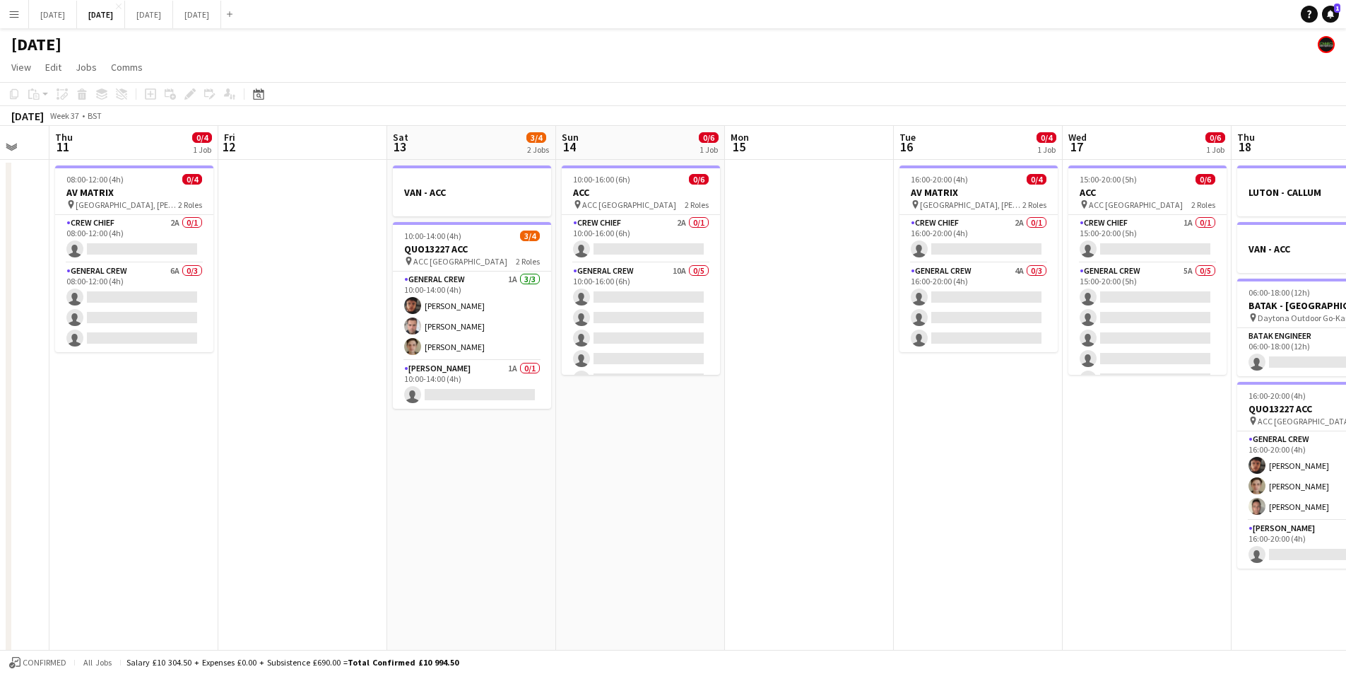
scroll to position [0, 404]
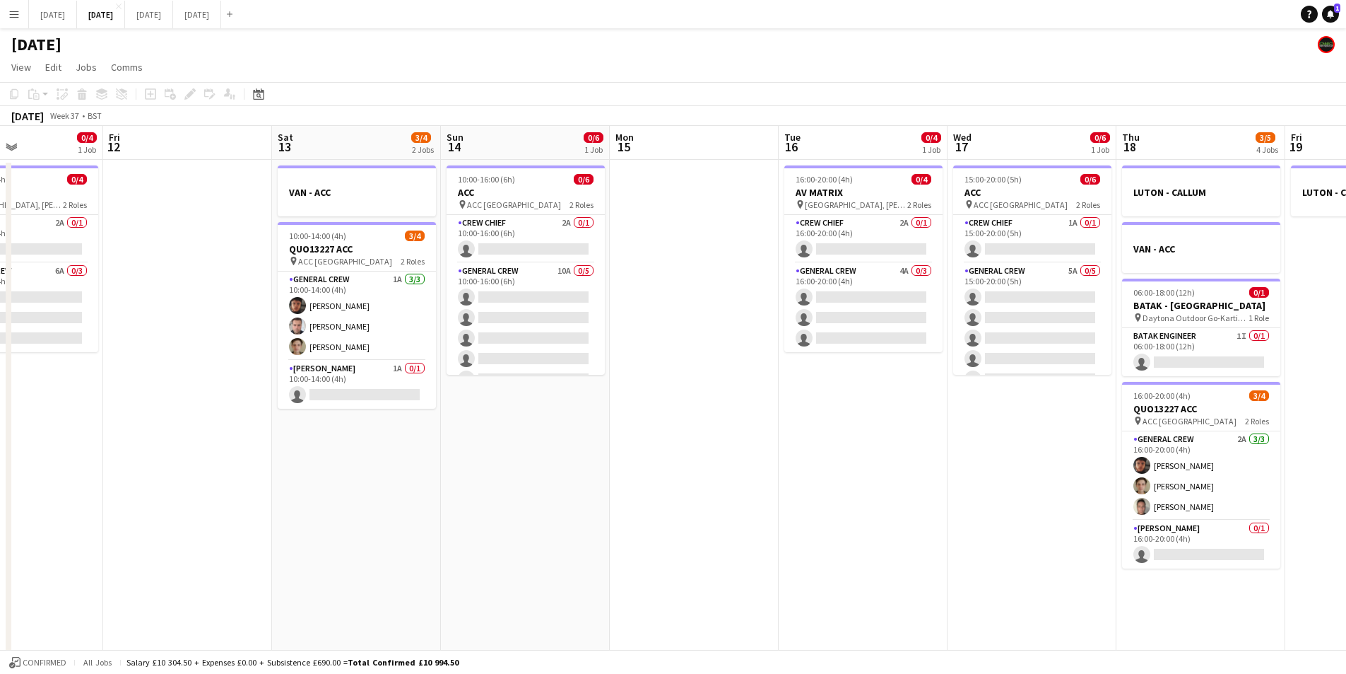
drag, startPoint x: 517, startPoint y: 477, endPoint x: 864, endPoint y: 462, distance: 348.1
click at [864, 462] on app-calendar-viewport "Tue 9 Wed 10 Thu 11 0/4 1 Job Fri 12 Sat 13 3/4 2 Jobs Sun 14 0/6 1 Job Mon 15 …" at bounding box center [673, 442] width 1346 height 633
click at [529, 240] on app-card-role "Crew Chief 2A 0/1 10:00-16:00 (6h) single-neutral-actions" at bounding box center [526, 239] width 158 height 48
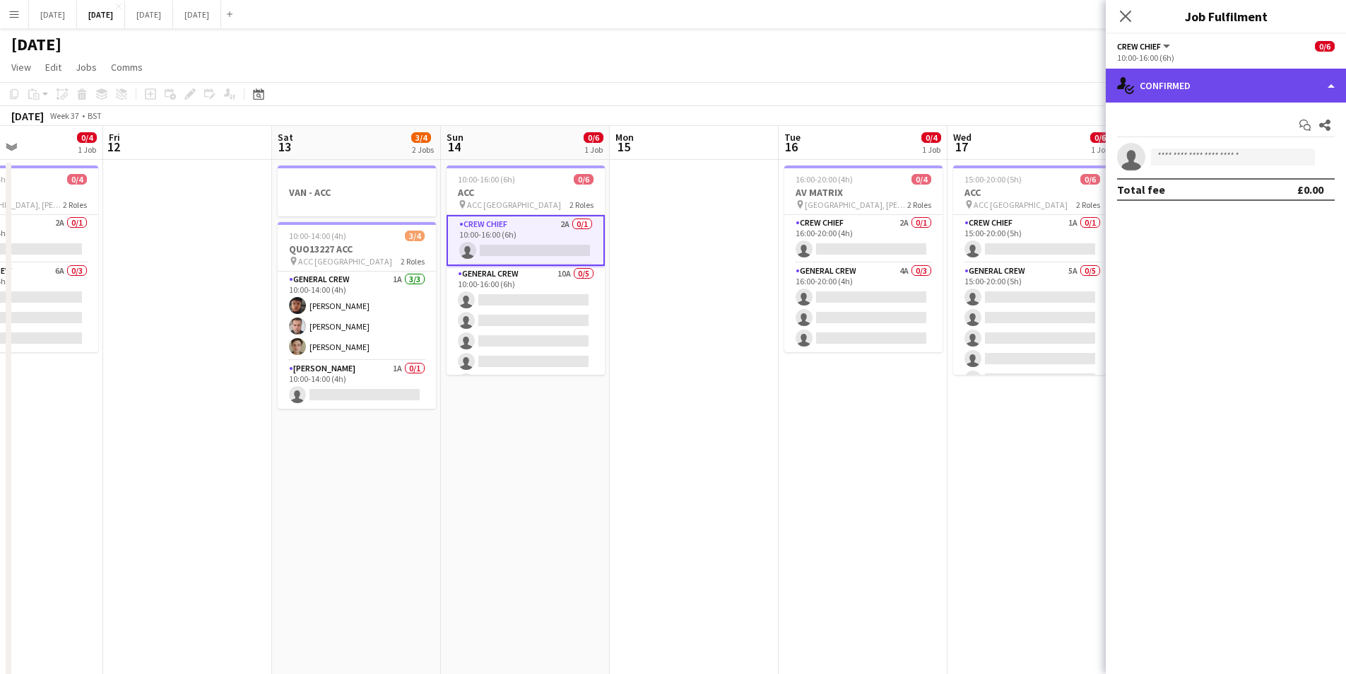
click at [1245, 86] on div "single-neutral-actions-check-2 Confirmed" at bounding box center [1226, 86] width 240 height 34
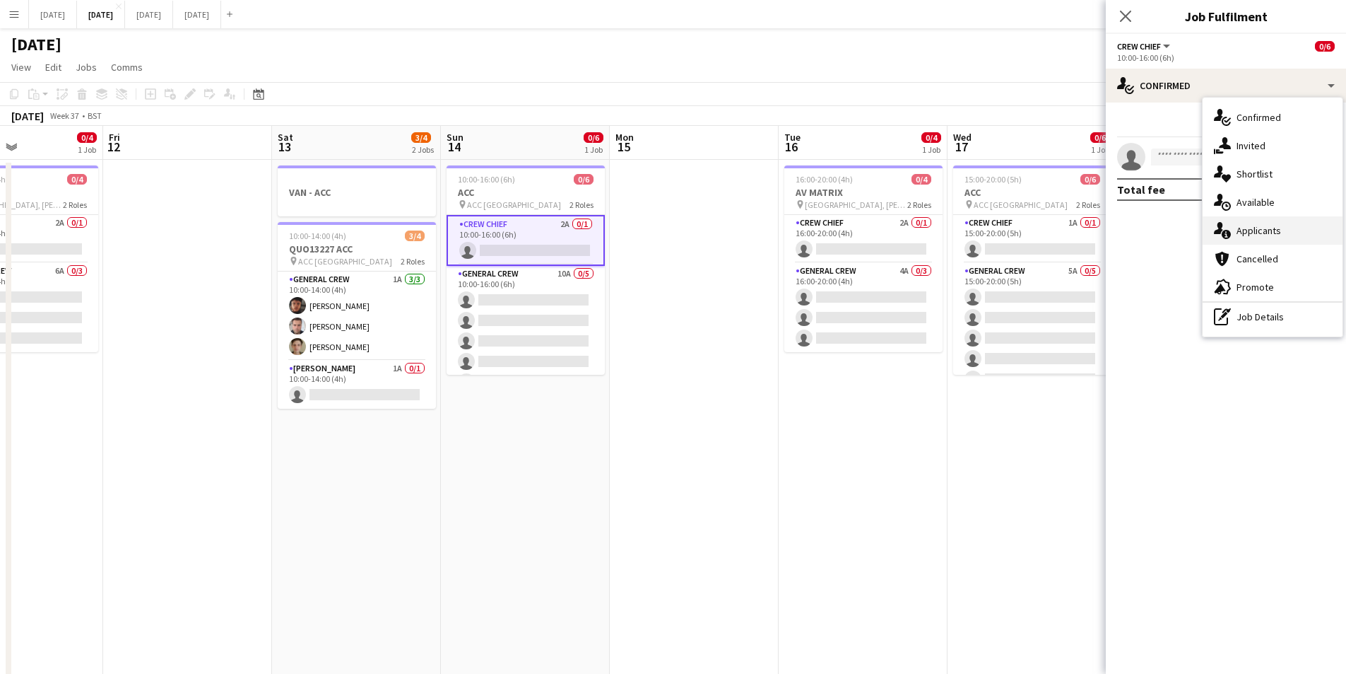
click at [1270, 225] on div "single-neutral-actions-information Applicants" at bounding box center [1273, 230] width 140 height 28
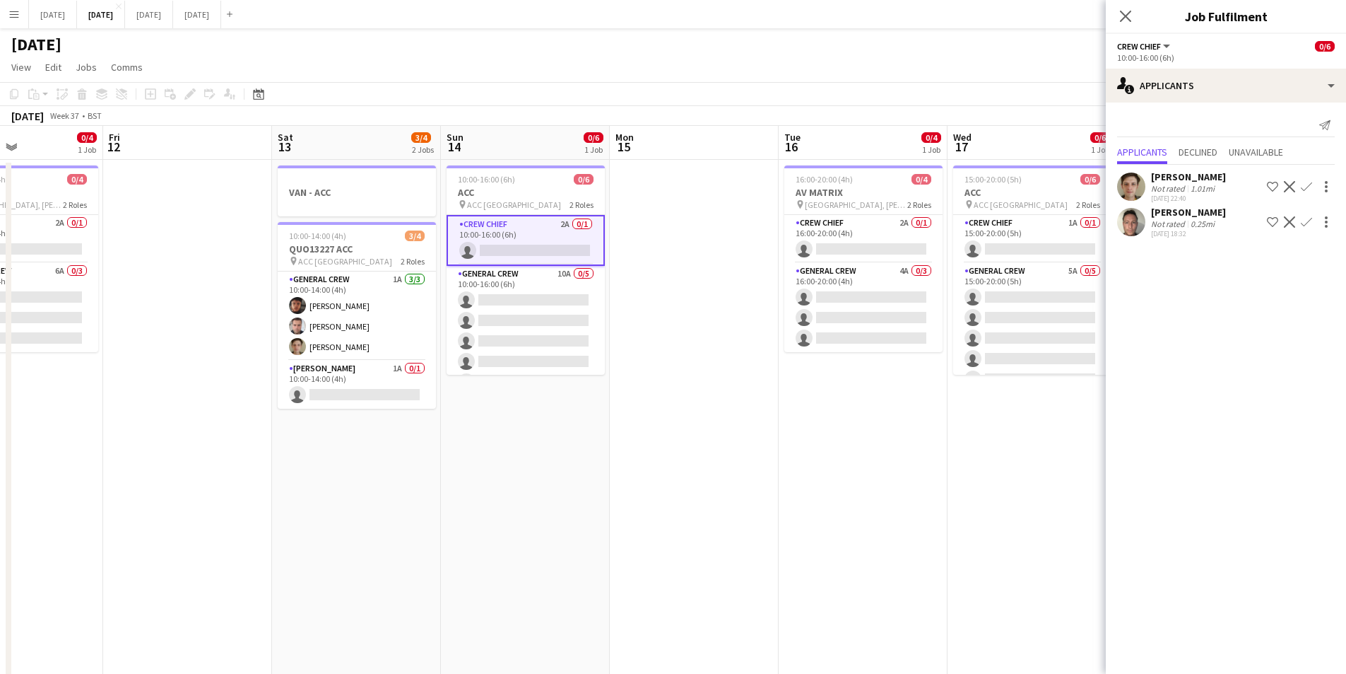
click at [1305, 221] on app-icon "Confirm" at bounding box center [1306, 221] width 11 height 11
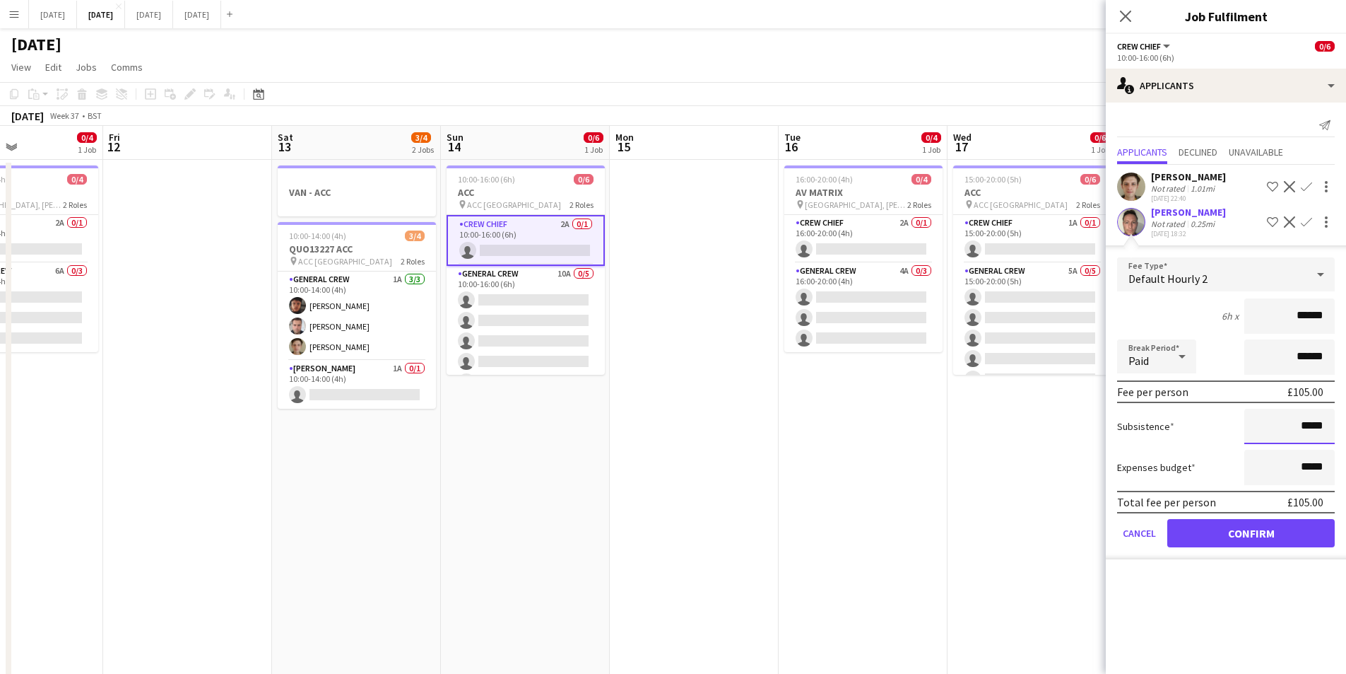
click at [1304, 425] on input "*****" at bounding box center [1290, 426] width 90 height 35
type input "******"
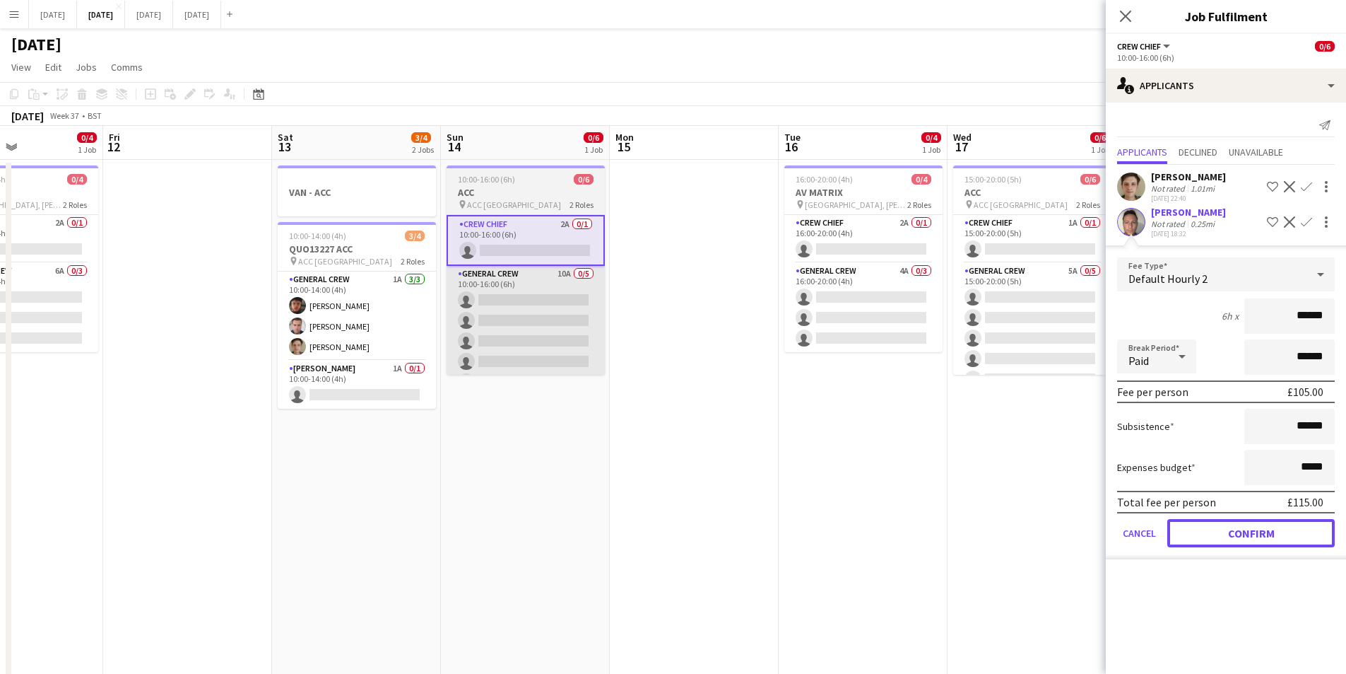
click at [1255, 523] on button "Confirm" at bounding box center [1252, 533] width 168 height 28
click at [532, 330] on app-card-role "General Crew 10A 0/5 10:00-16:00 (6h) single-neutral-actions single-neutral-act…" at bounding box center [526, 331] width 158 height 130
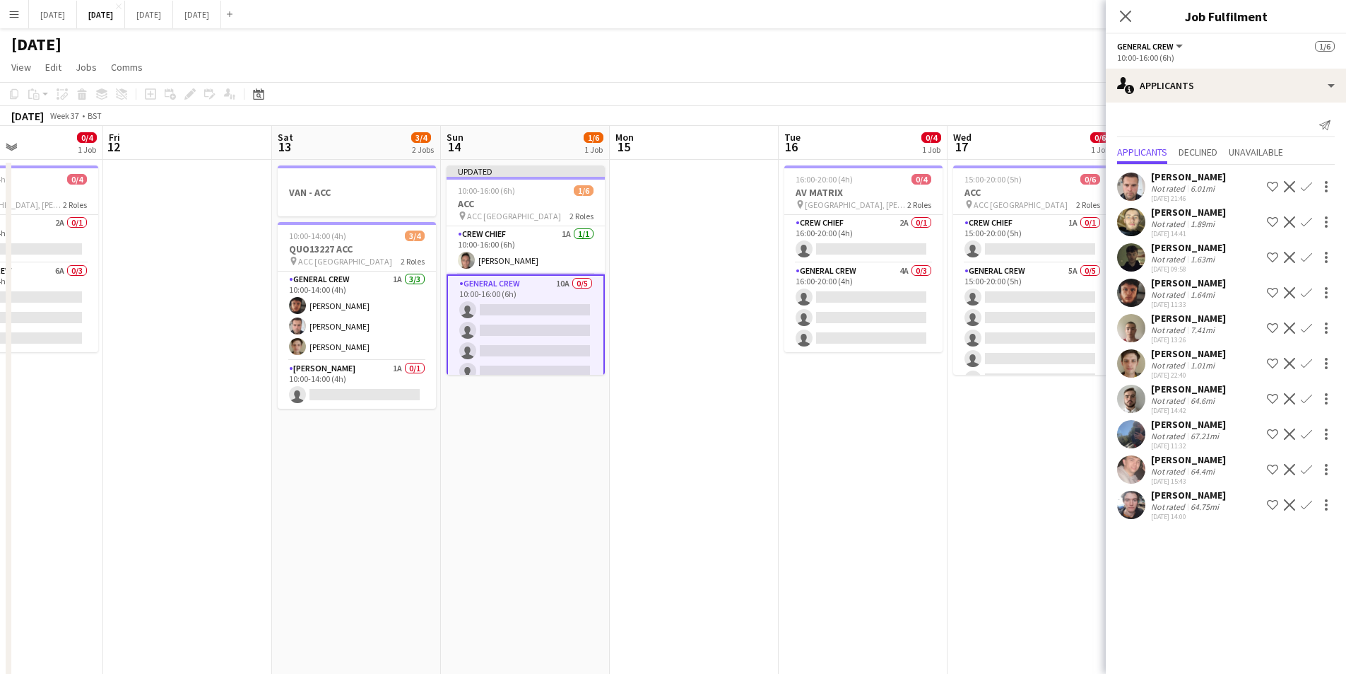
click at [1303, 363] on app-icon "Confirm" at bounding box center [1306, 363] width 11 height 11
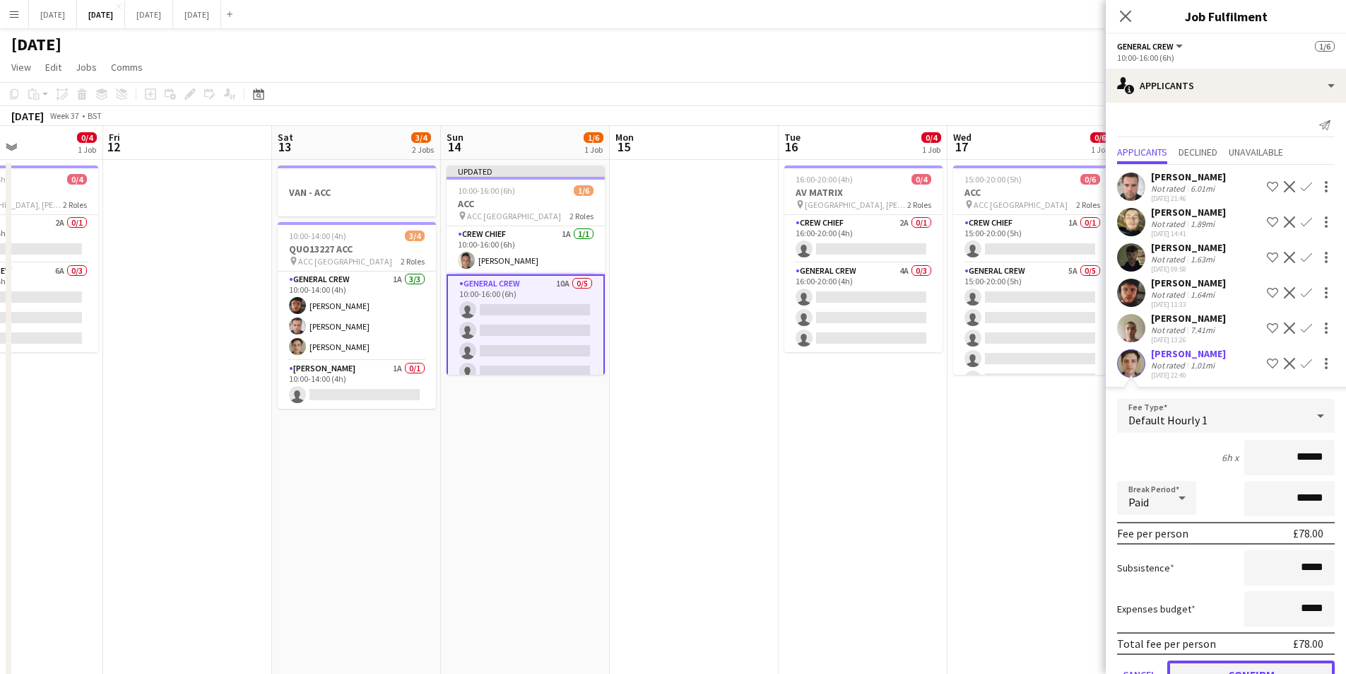
click at [1243, 664] on button "Confirm" at bounding box center [1252, 674] width 168 height 28
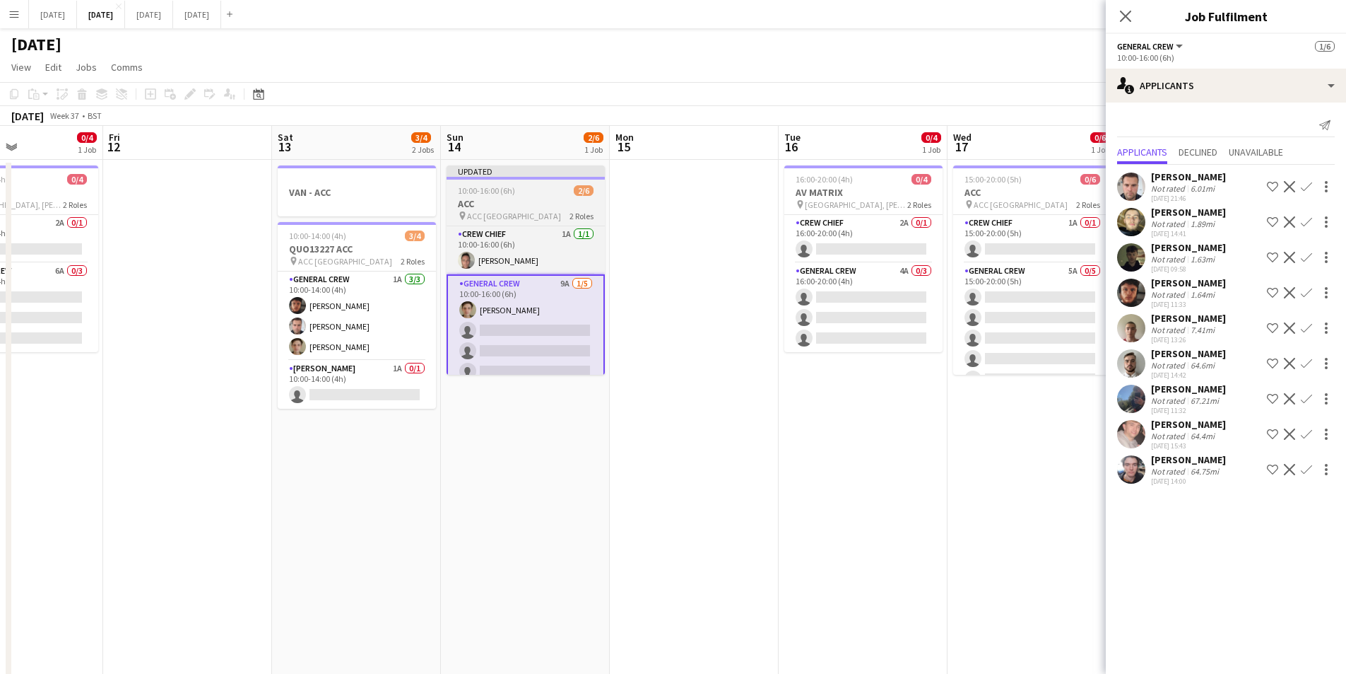
scroll to position [33, 0]
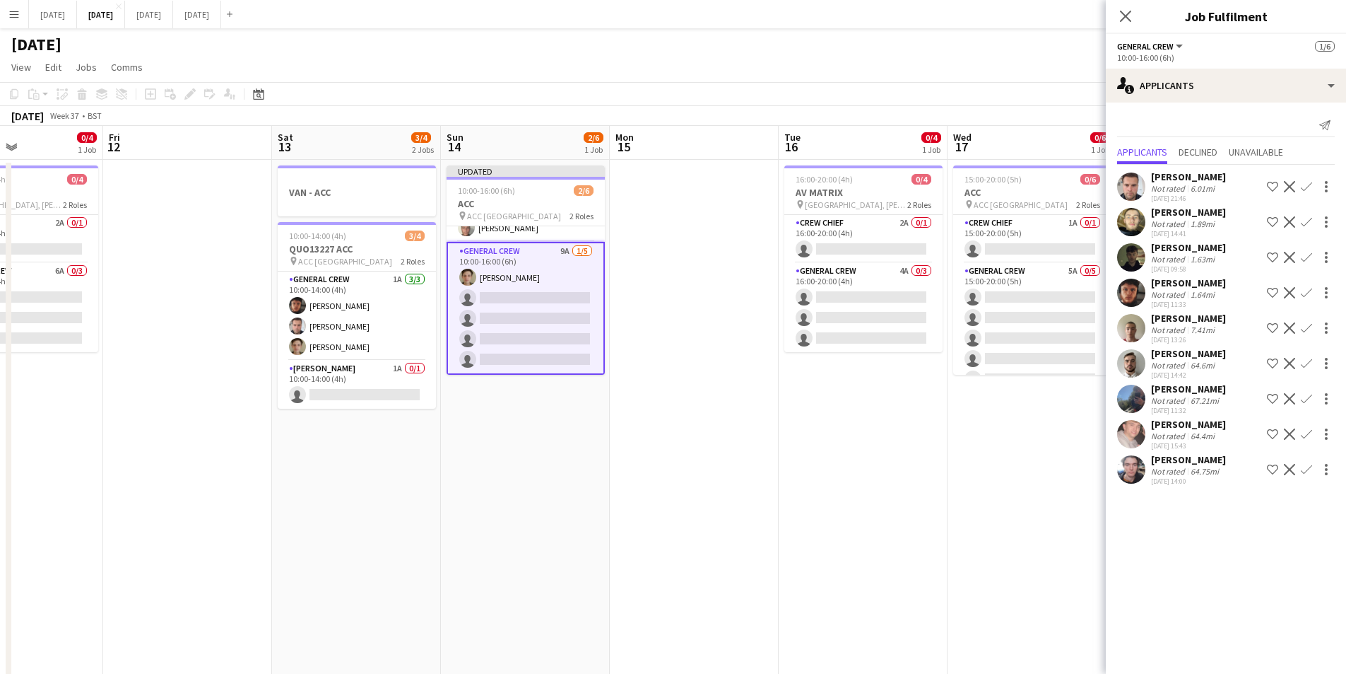
click at [1305, 257] on app-icon "Confirm" at bounding box center [1306, 257] width 11 height 11
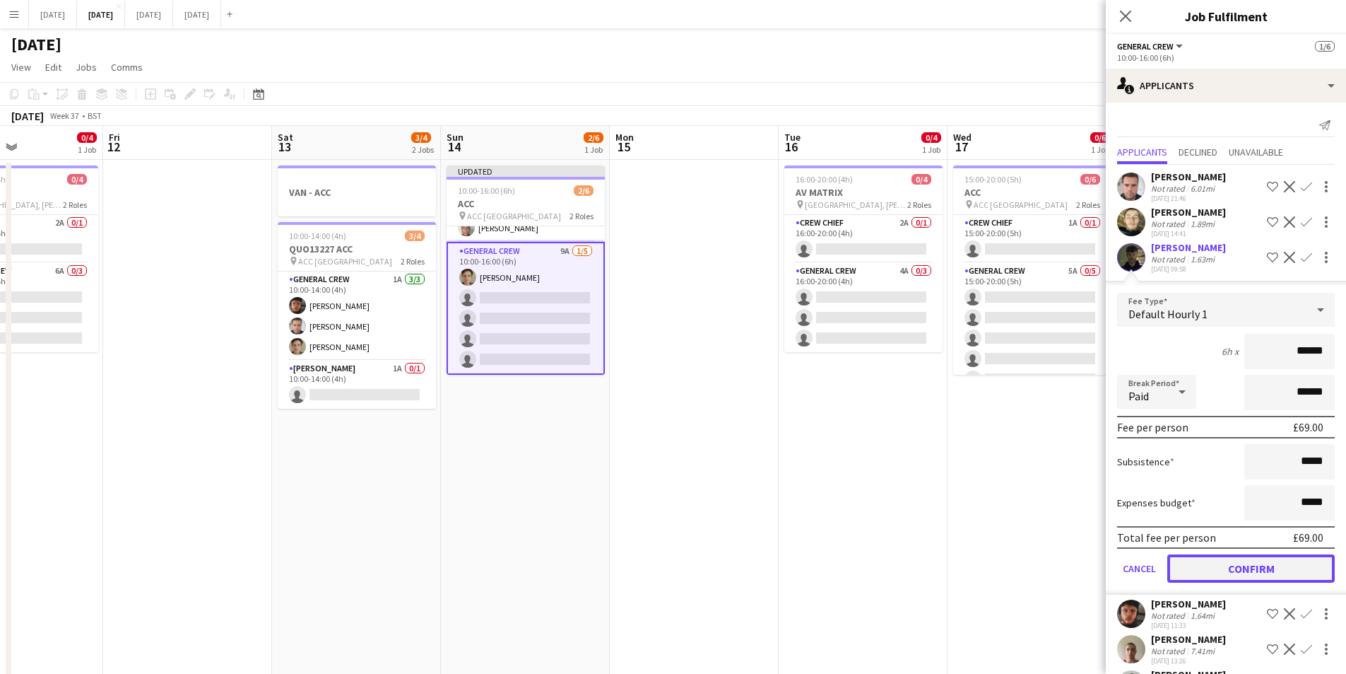
click at [1250, 563] on button "Confirm" at bounding box center [1252, 568] width 168 height 28
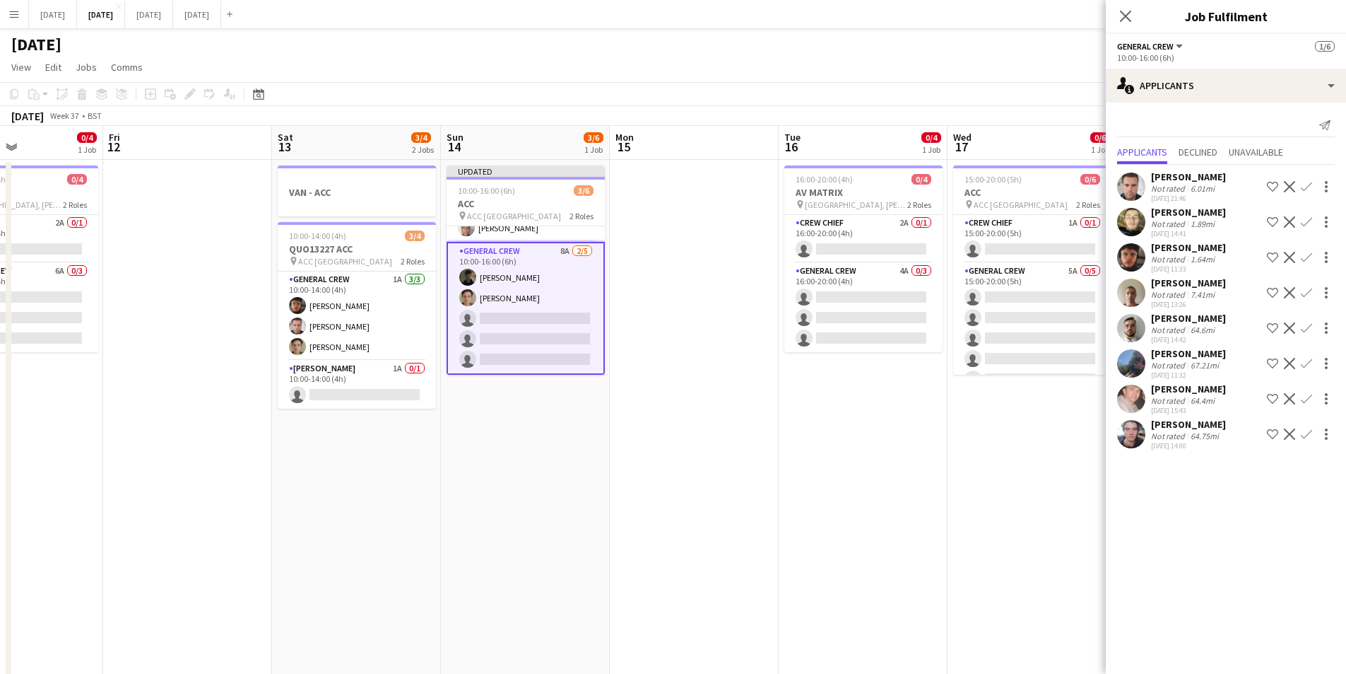
click at [1305, 253] on app-icon "Confirm" at bounding box center [1306, 257] width 11 height 11
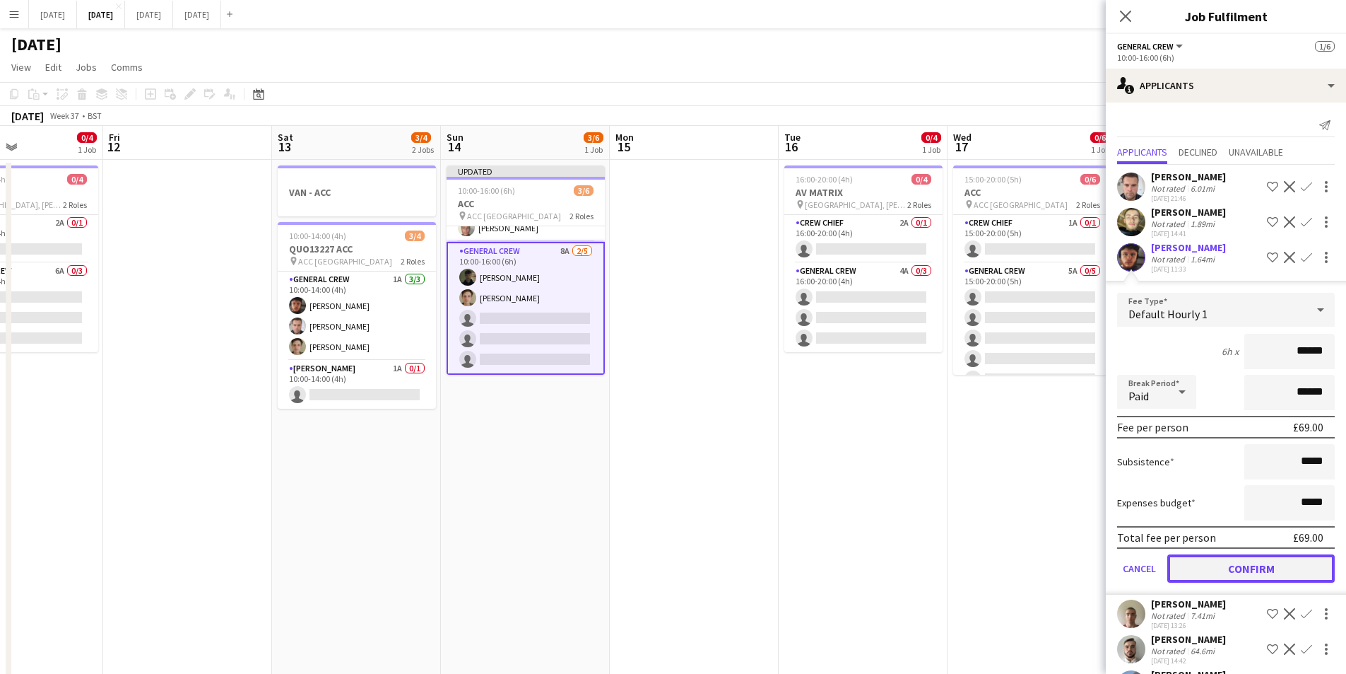
click at [1255, 562] on button "Confirm" at bounding box center [1252, 568] width 168 height 28
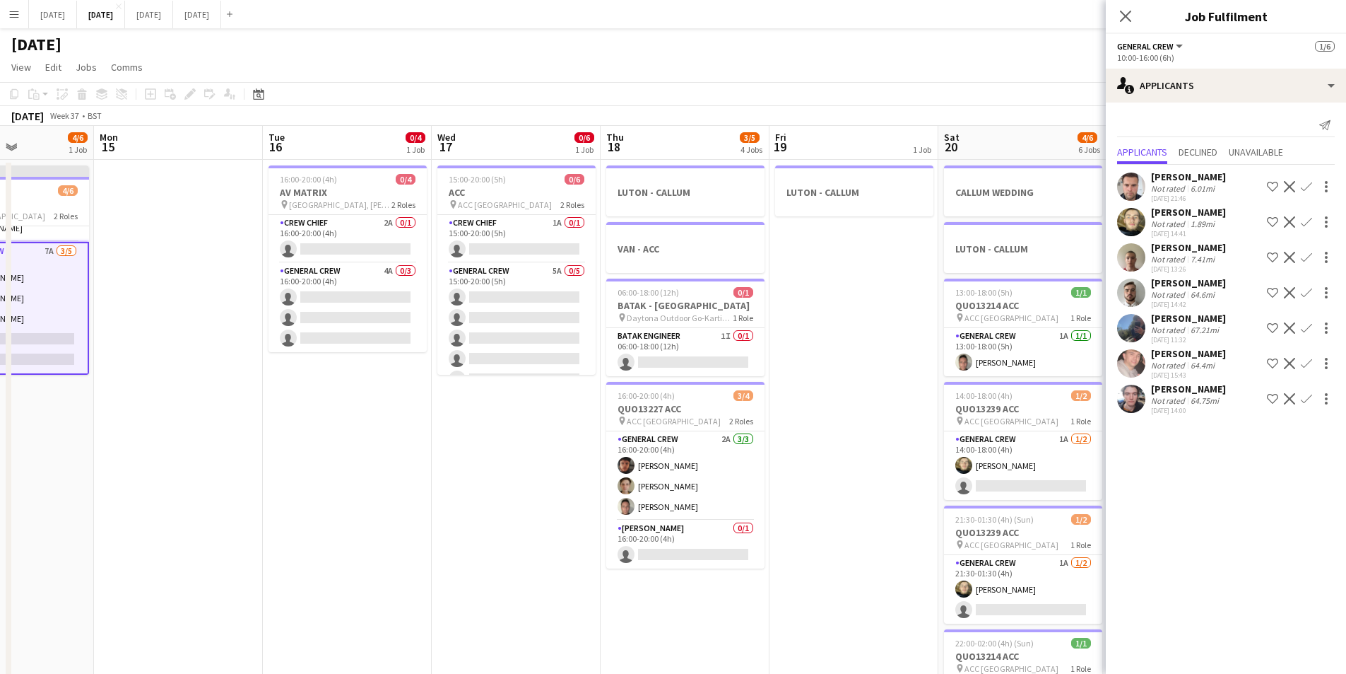
scroll to position [0, 413]
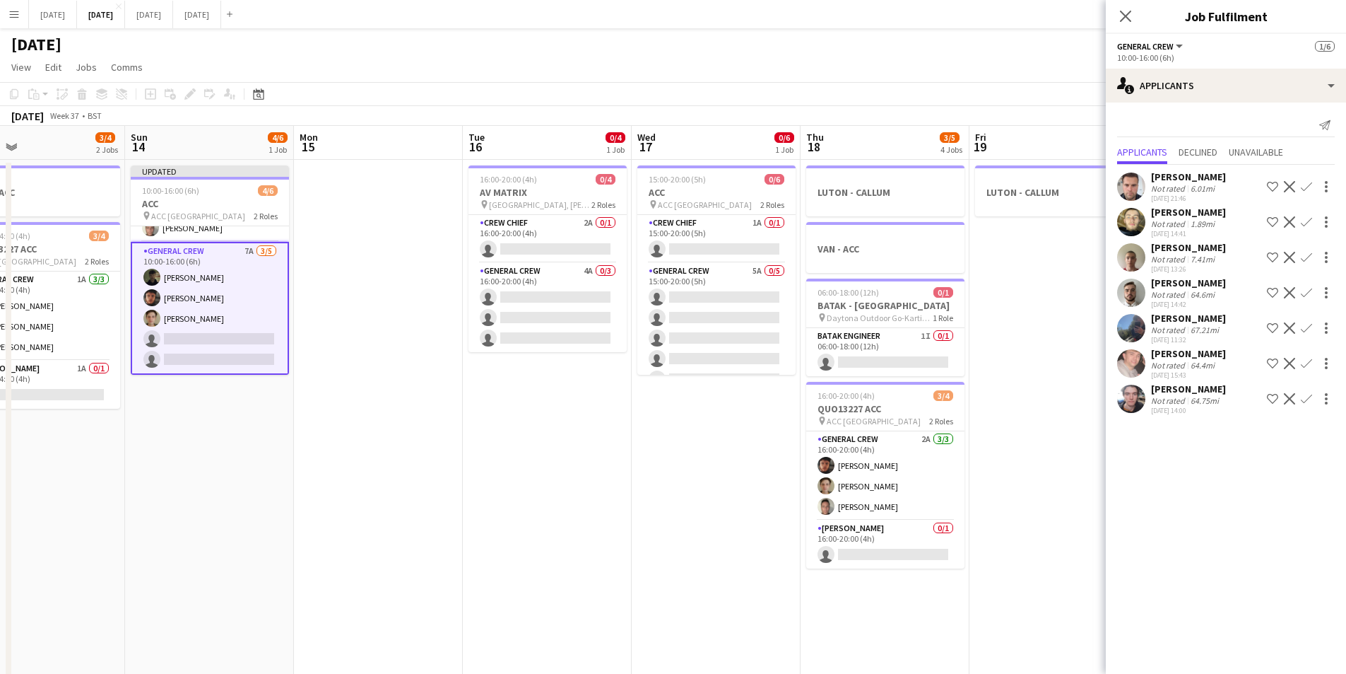
drag, startPoint x: 811, startPoint y: 413, endPoint x: 548, endPoint y: 414, distance: 262.2
click at [507, 427] on app-calendar-viewport "Thu 11 0/4 1 Job Fri 12 Sat 13 3/4 2 Jobs Sun 14 4/6 1 Job Mon 15 Tue 16 0/4 1 …" at bounding box center [673, 442] width 1346 height 633
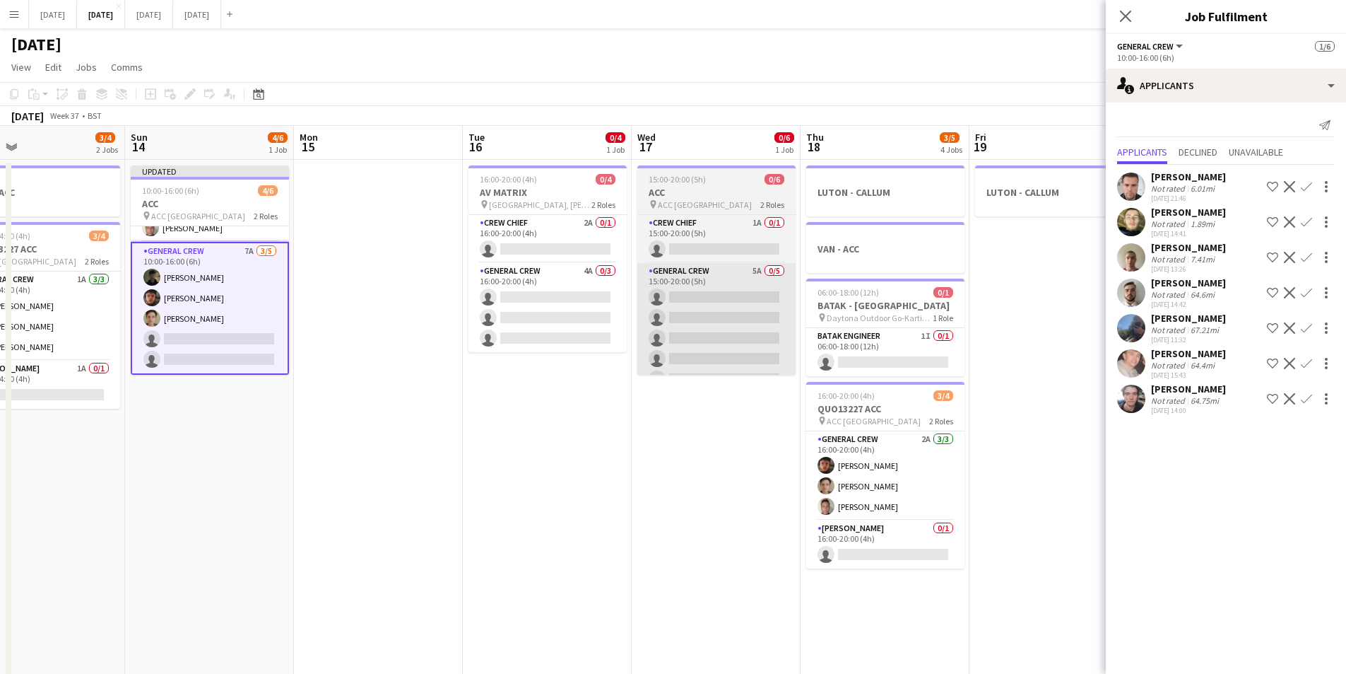
scroll to position [0, 369]
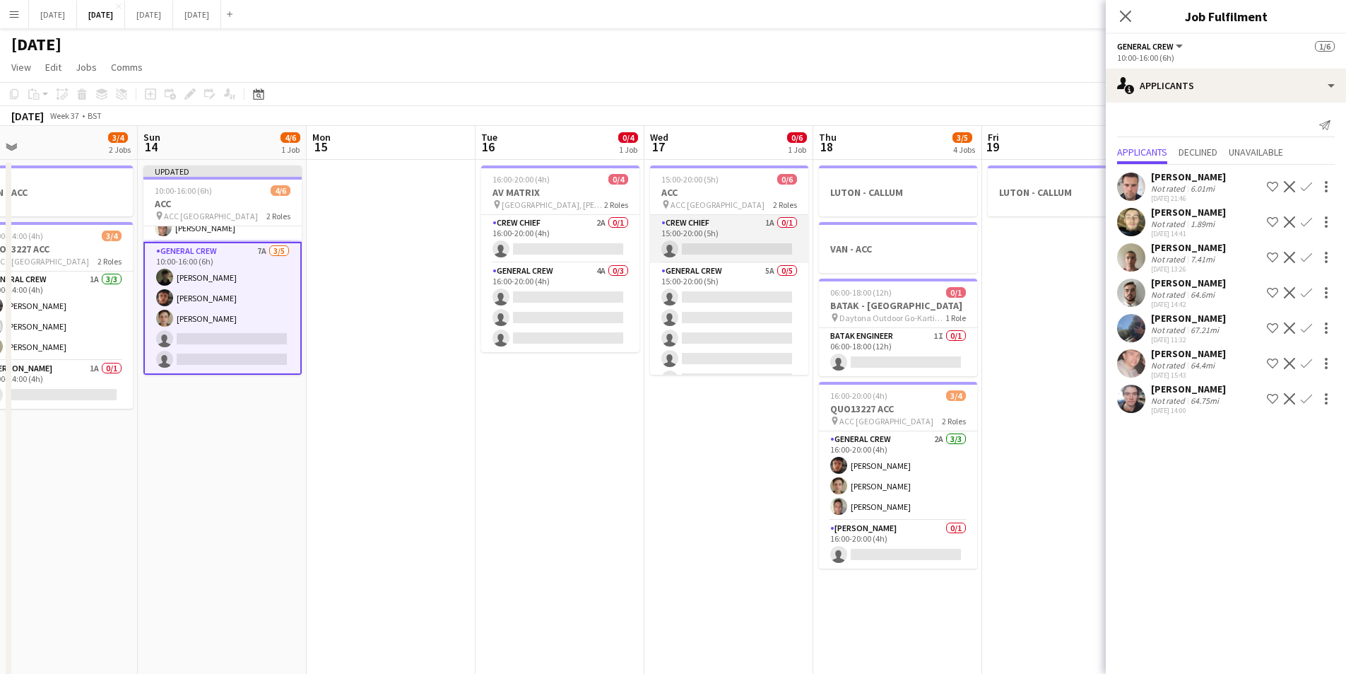
click at [720, 241] on app-card-role "Crew Chief 1A 0/1 15:00-20:00 (5h) single-neutral-actions" at bounding box center [729, 239] width 158 height 48
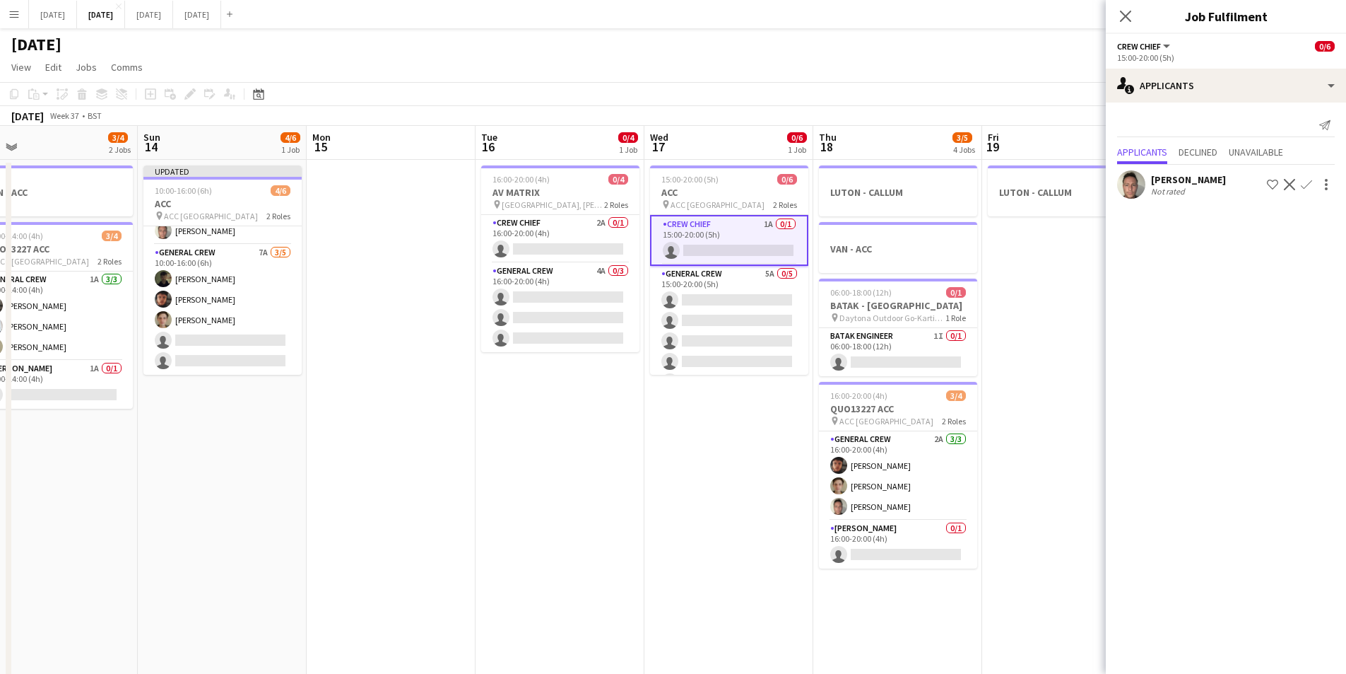
scroll to position [30, 0]
drag, startPoint x: 1305, startPoint y: 182, endPoint x: 1314, endPoint y: 188, distance: 10.2
click at [1306, 182] on app-icon "Confirm" at bounding box center [1306, 186] width 11 height 11
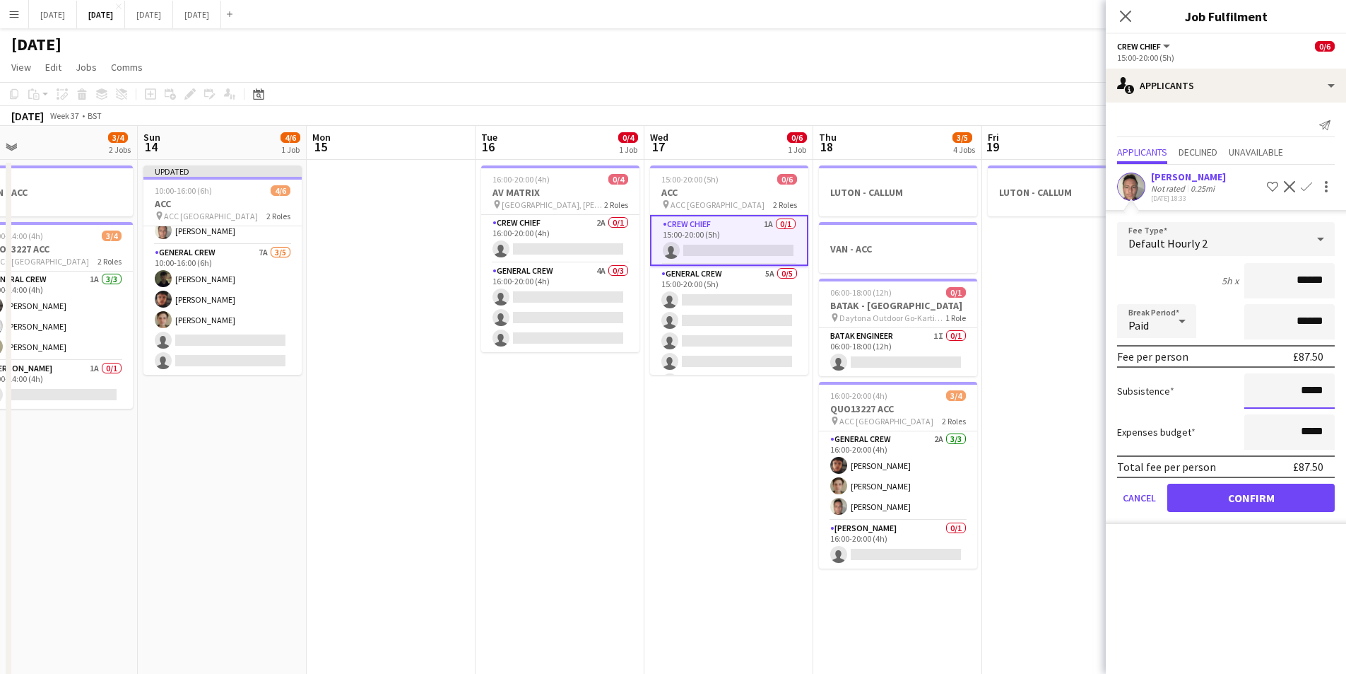
click at [1303, 389] on input "*****" at bounding box center [1290, 390] width 90 height 35
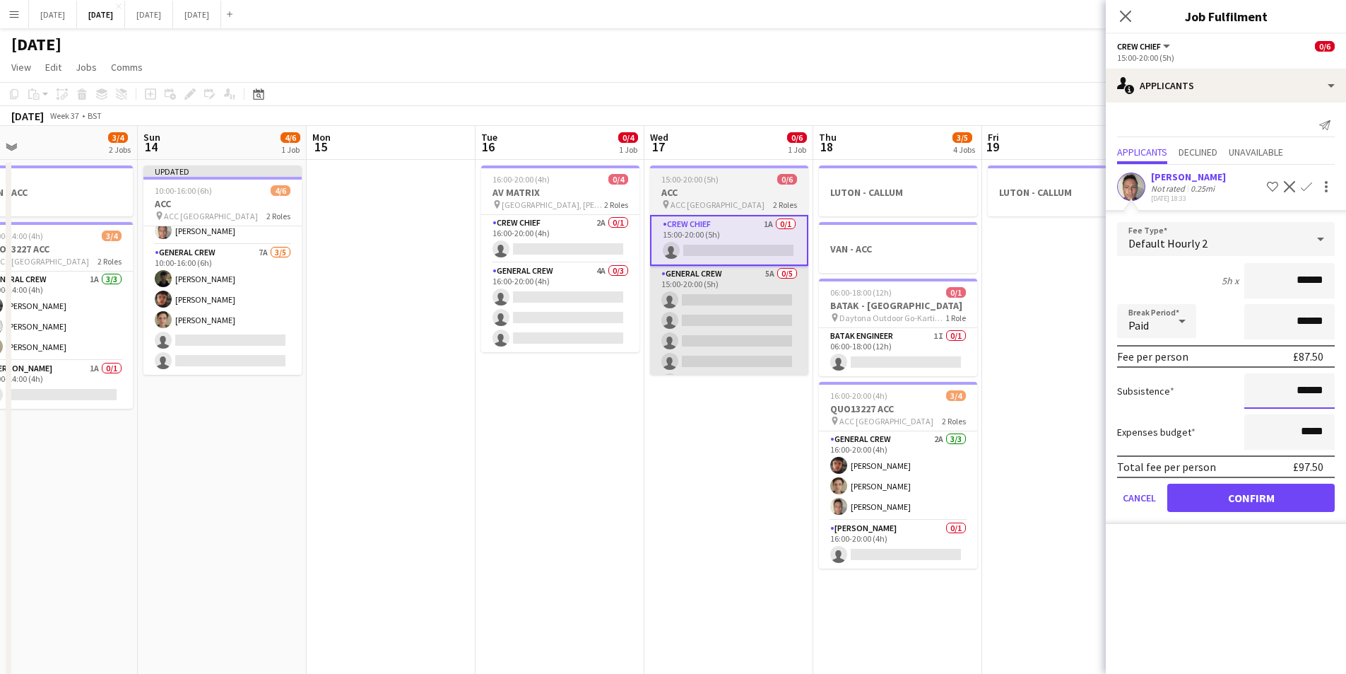
type input "******"
click at [1264, 494] on button "Confirm" at bounding box center [1252, 497] width 168 height 28
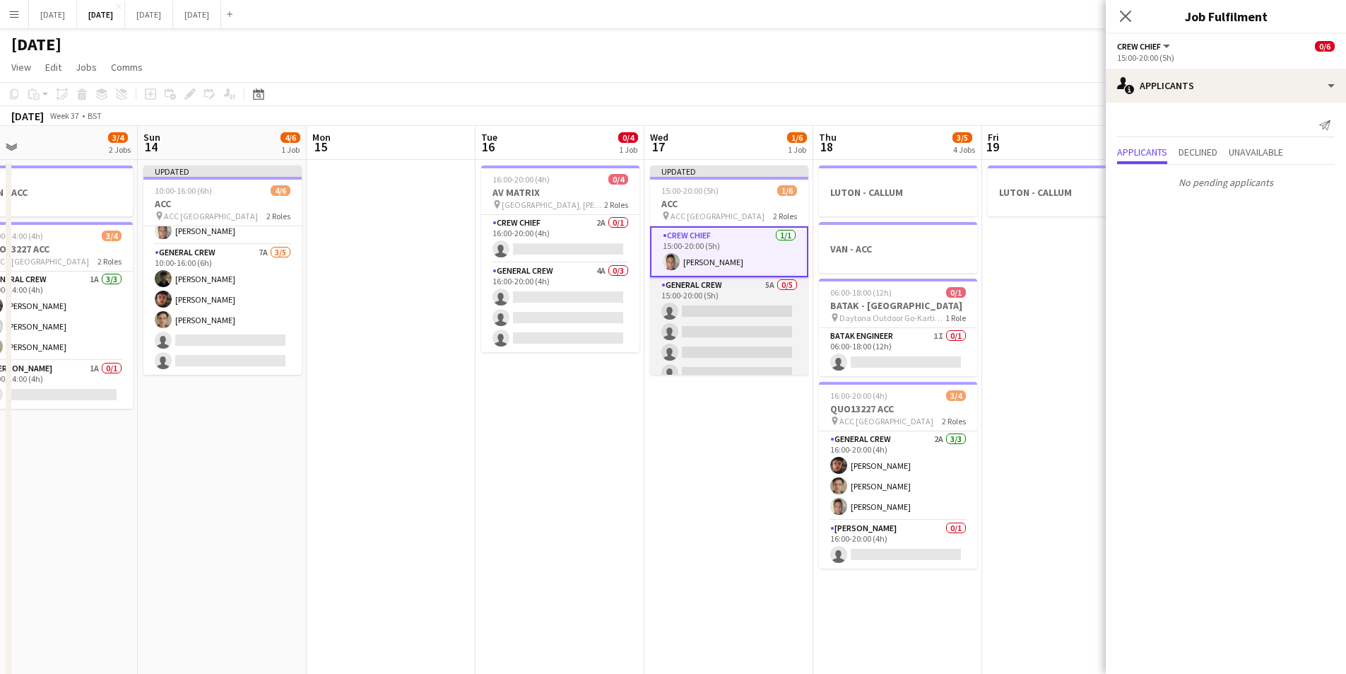
click at [707, 328] on app-card-role "General Crew 5A 0/5 15:00-20:00 (5h) single-neutral-actions single-neutral-acti…" at bounding box center [729, 342] width 158 height 130
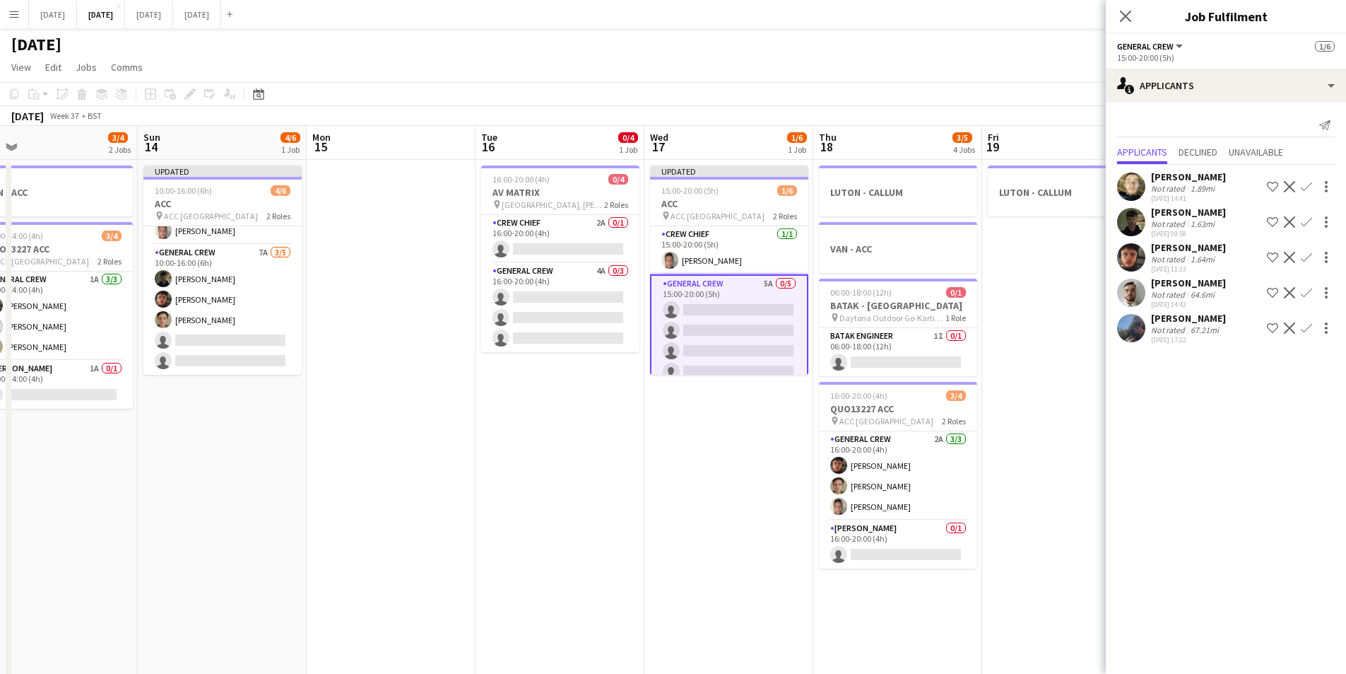
click at [1305, 257] on app-icon "Confirm" at bounding box center [1306, 257] width 11 height 11
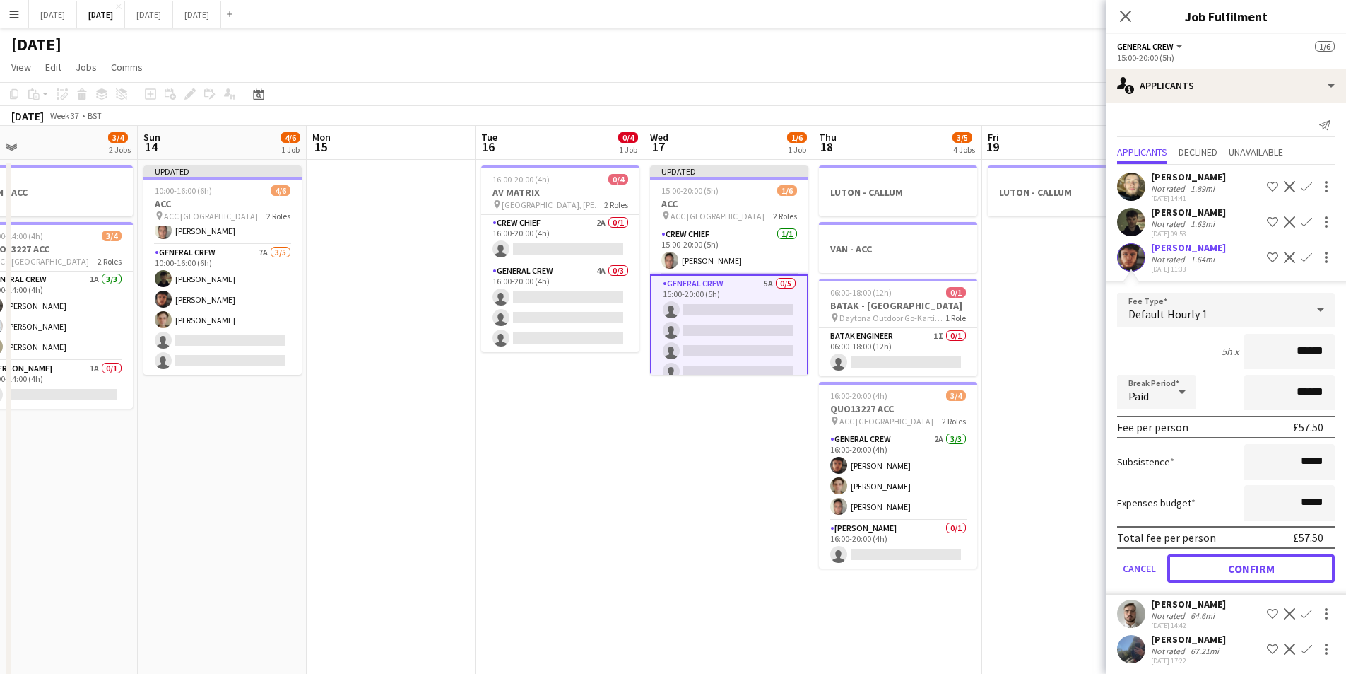
drag, startPoint x: 1236, startPoint y: 575, endPoint x: 1276, endPoint y: 274, distance: 303.7
click at [1236, 575] on button "Confirm" at bounding box center [1252, 568] width 168 height 28
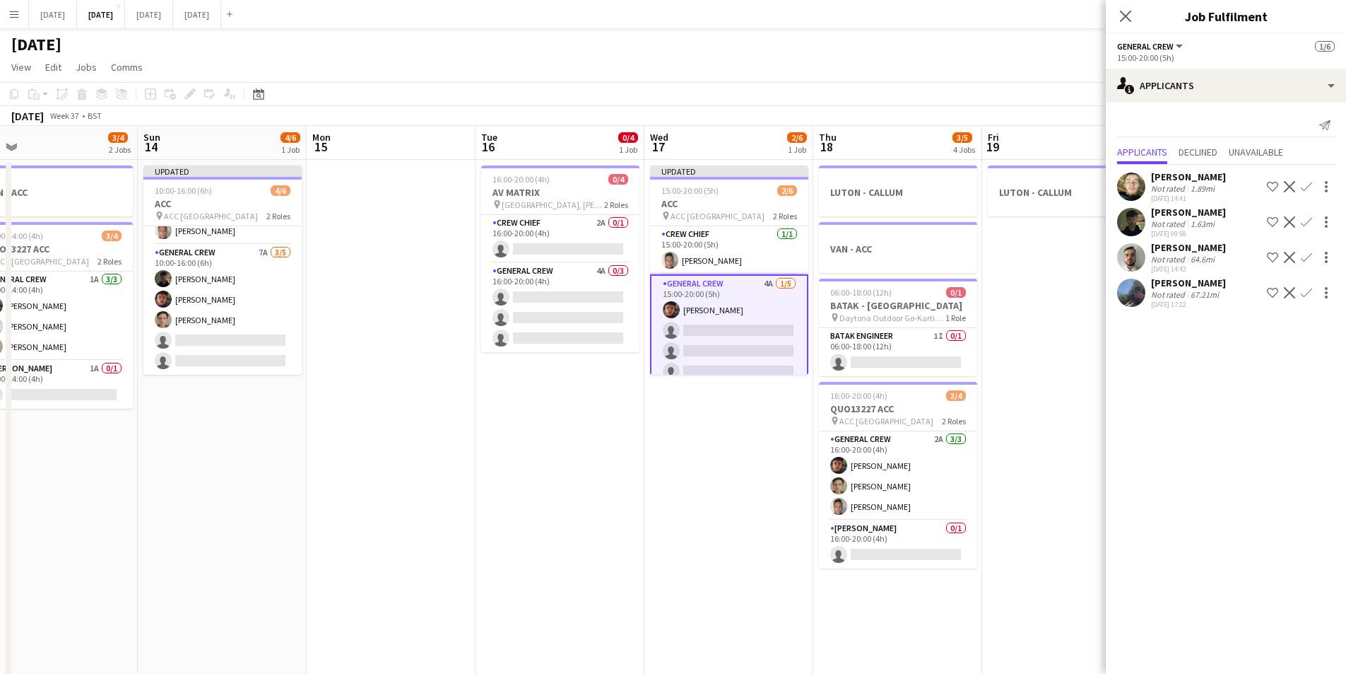
click at [1308, 218] on app-icon "Confirm" at bounding box center [1306, 221] width 11 height 11
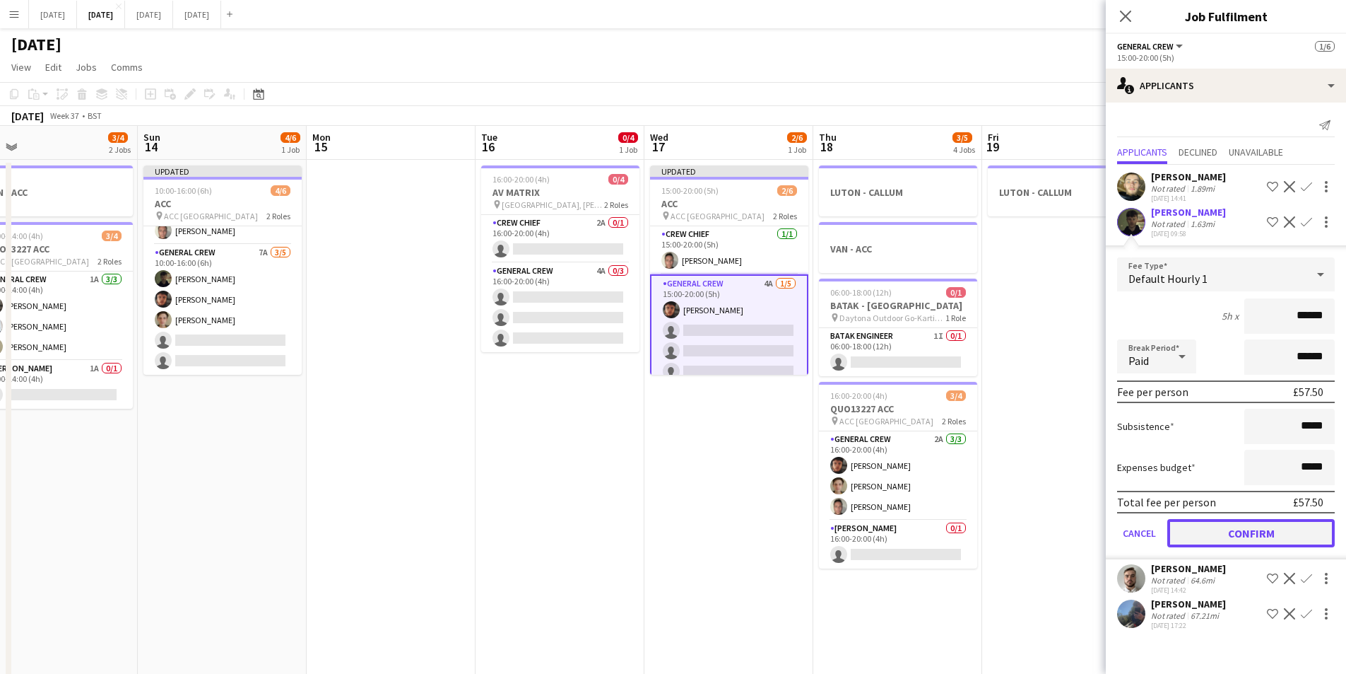
click at [1243, 536] on button "Confirm" at bounding box center [1252, 533] width 168 height 28
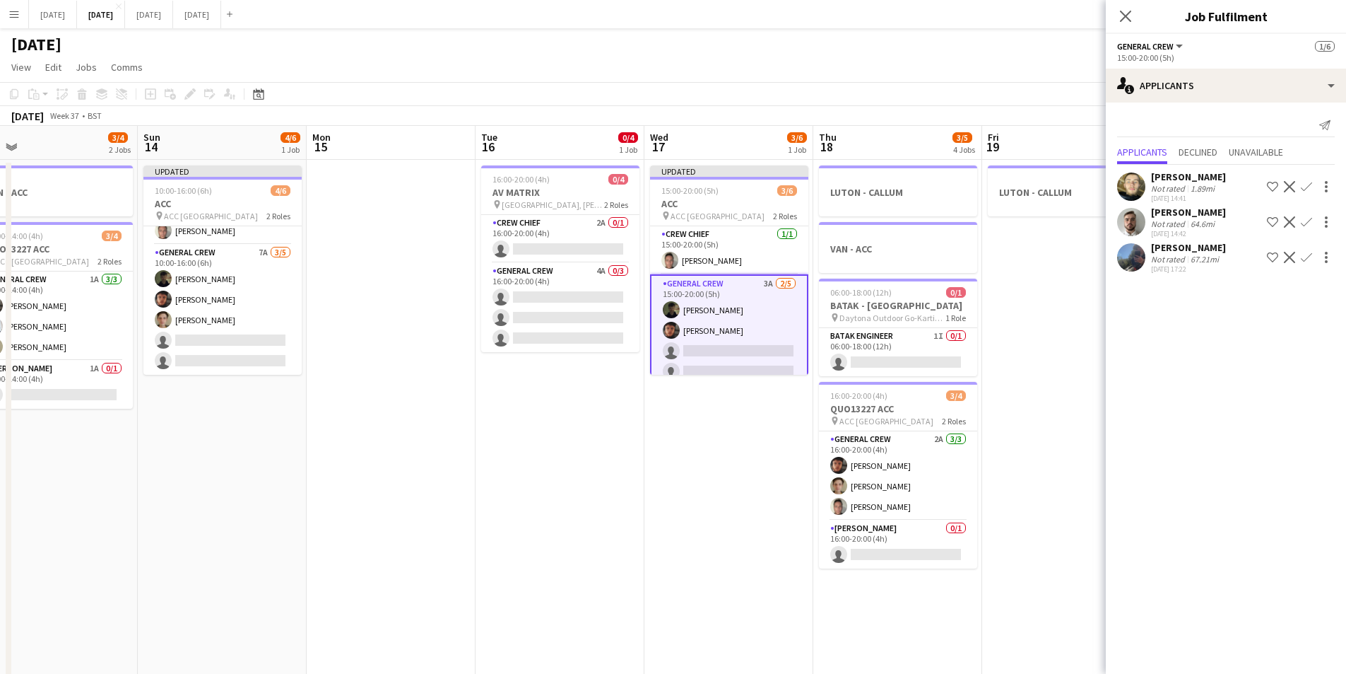
click at [1307, 187] on app-icon "Confirm" at bounding box center [1306, 186] width 11 height 11
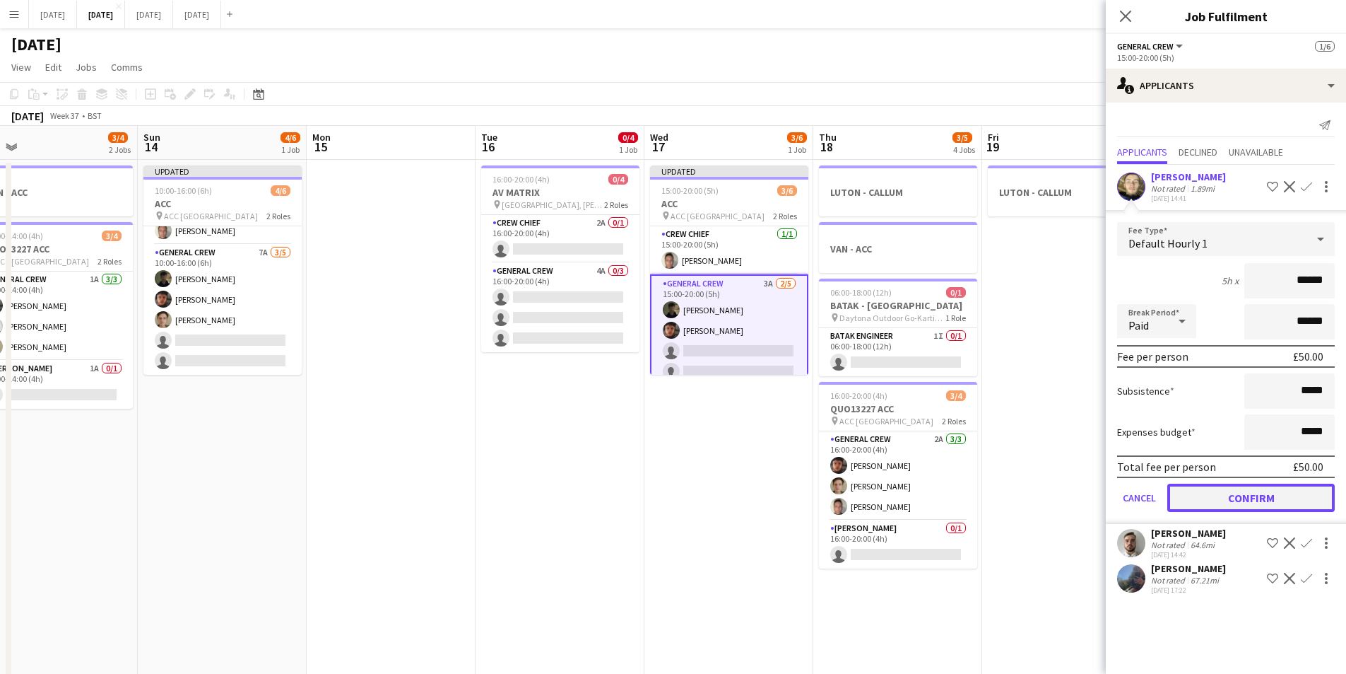
click at [1244, 498] on button "Confirm" at bounding box center [1252, 497] width 168 height 28
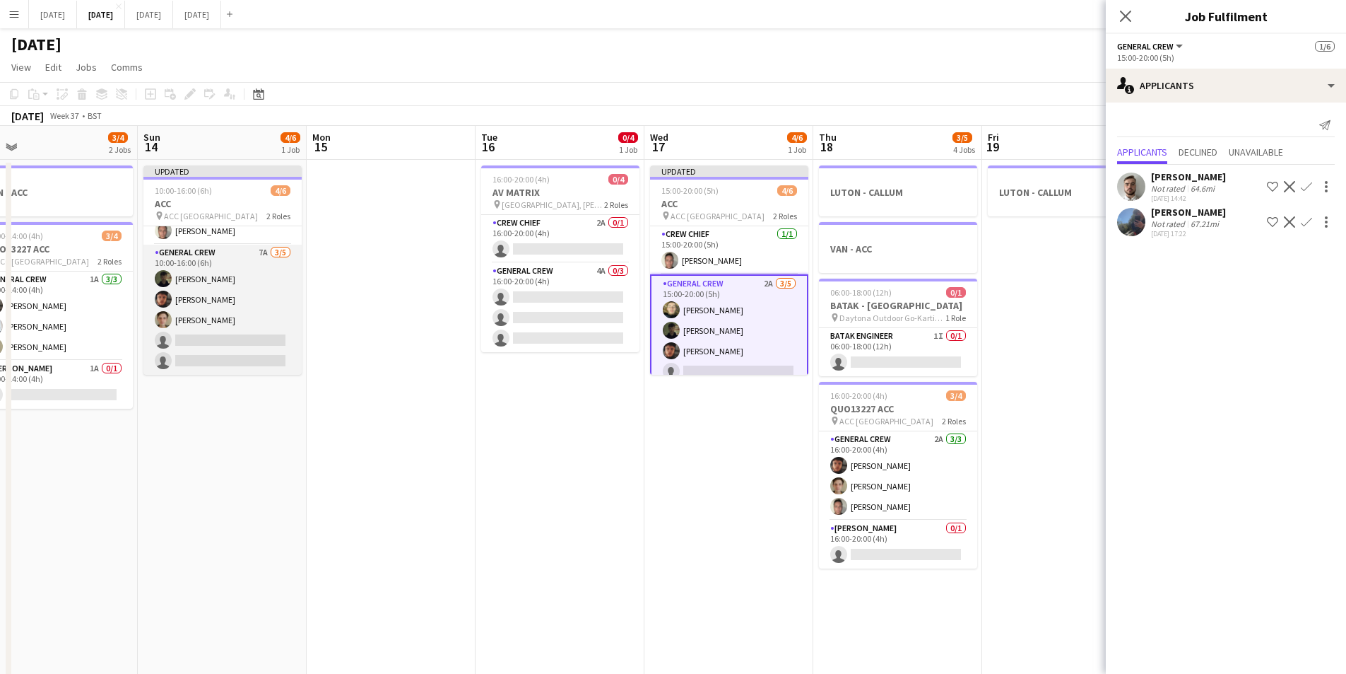
click at [245, 331] on app-card-role "General Crew 7A 3/5 10:00-16:00 (6h) Tawny Gilley Kai Gilley Sam Greatorex sing…" at bounding box center [222, 310] width 158 height 130
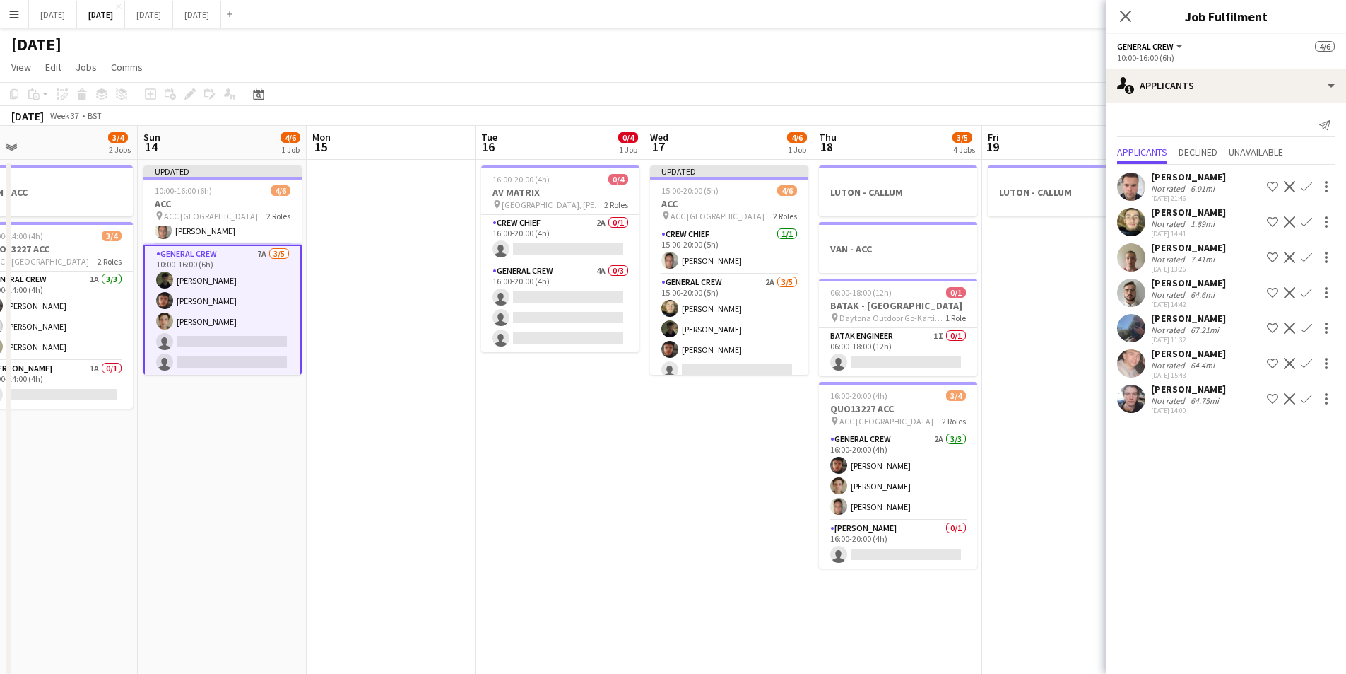
click at [1308, 222] on app-icon "Confirm" at bounding box center [1306, 221] width 11 height 11
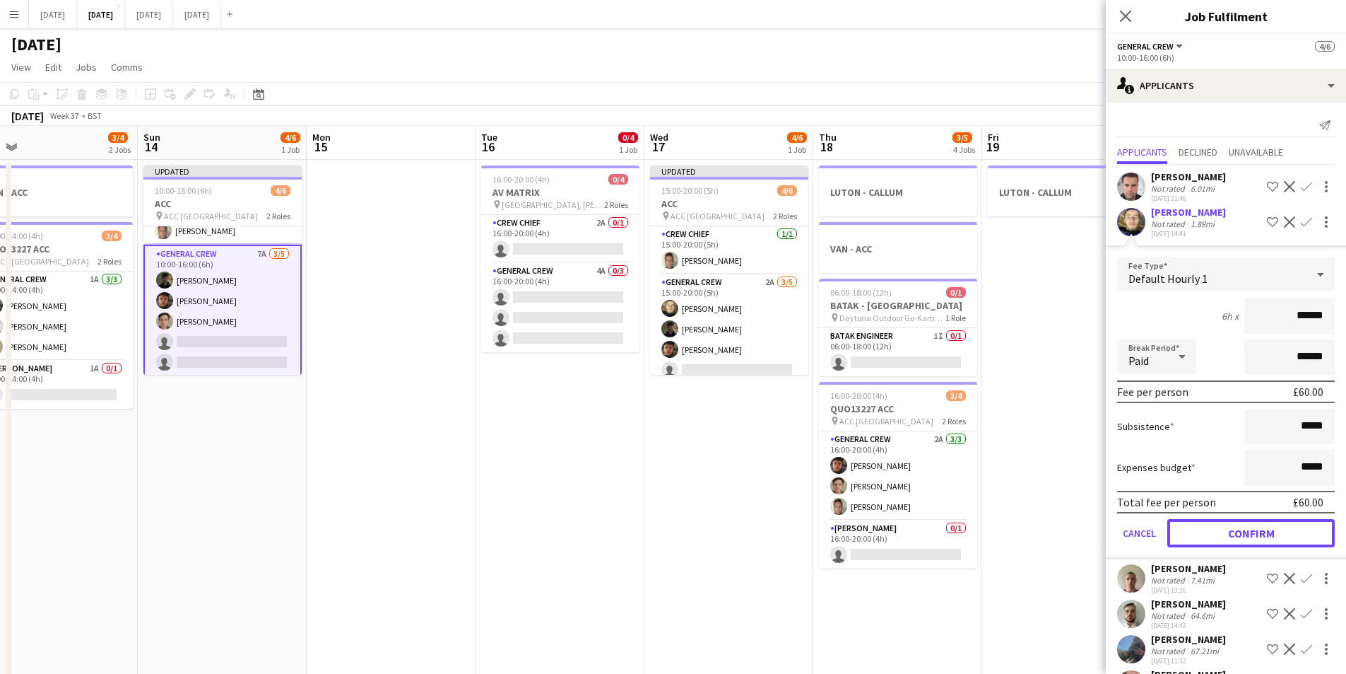
drag, startPoint x: 1255, startPoint y: 536, endPoint x: 1218, endPoint y: 274, distance: 264.8
click at [1255, 535] on button "Confirm" at bounding box center [1252, 533] width 168 height 28
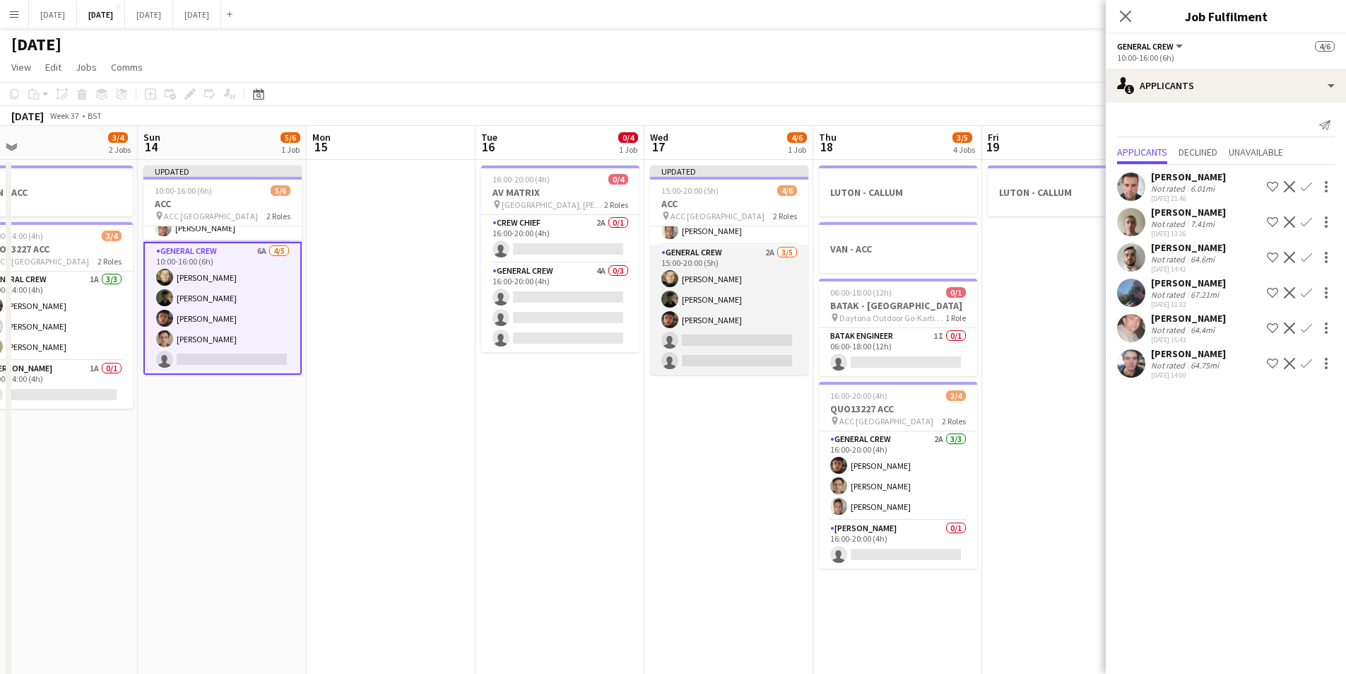
click at [735, 329] on app-card-role "General Crew 2A 3/5 15:00-20:00 (5h) Felix Taylor black Tawny Gilley Kai Gilley…" at bounding box center [729, 310] width 158 height 130
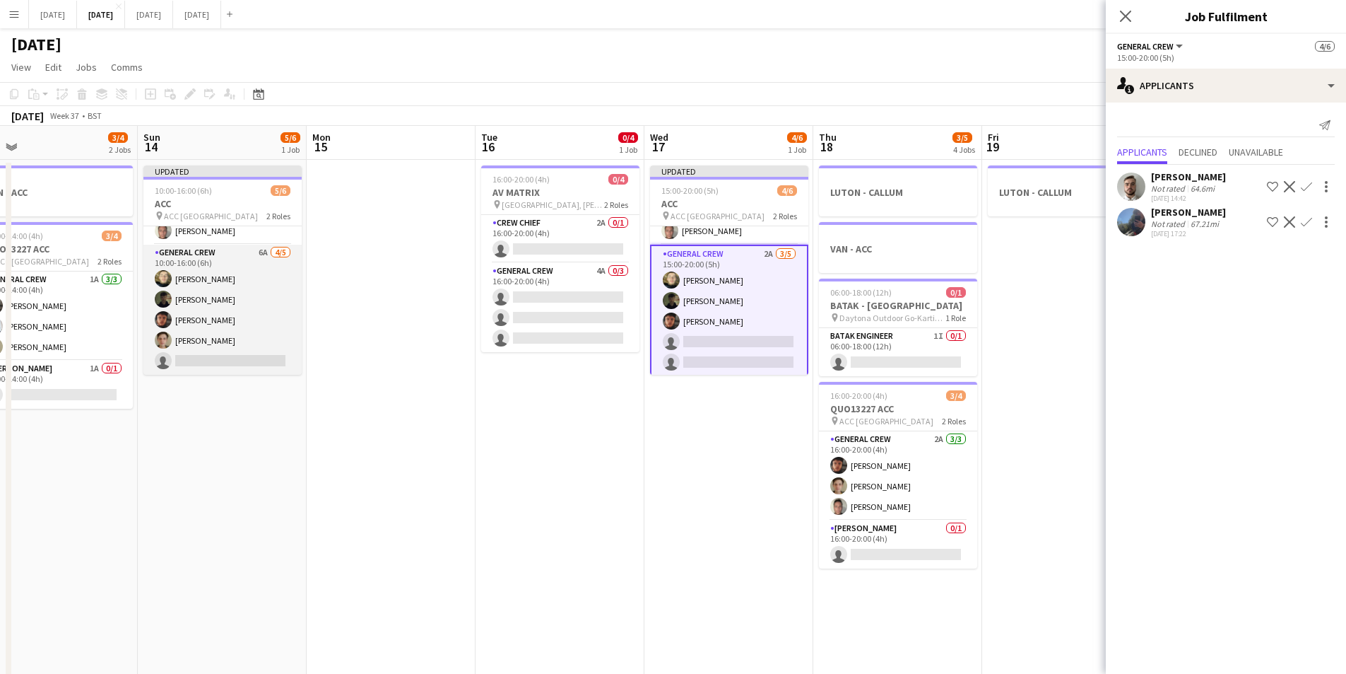
click at [214, 338] on app-card-role "General Crew 6A 4/5 10:00-16:00 (6h) Felix Taylor black Tawny Gilley Kai Gilley…" at bounding box center [222, 310] width 158 height 130
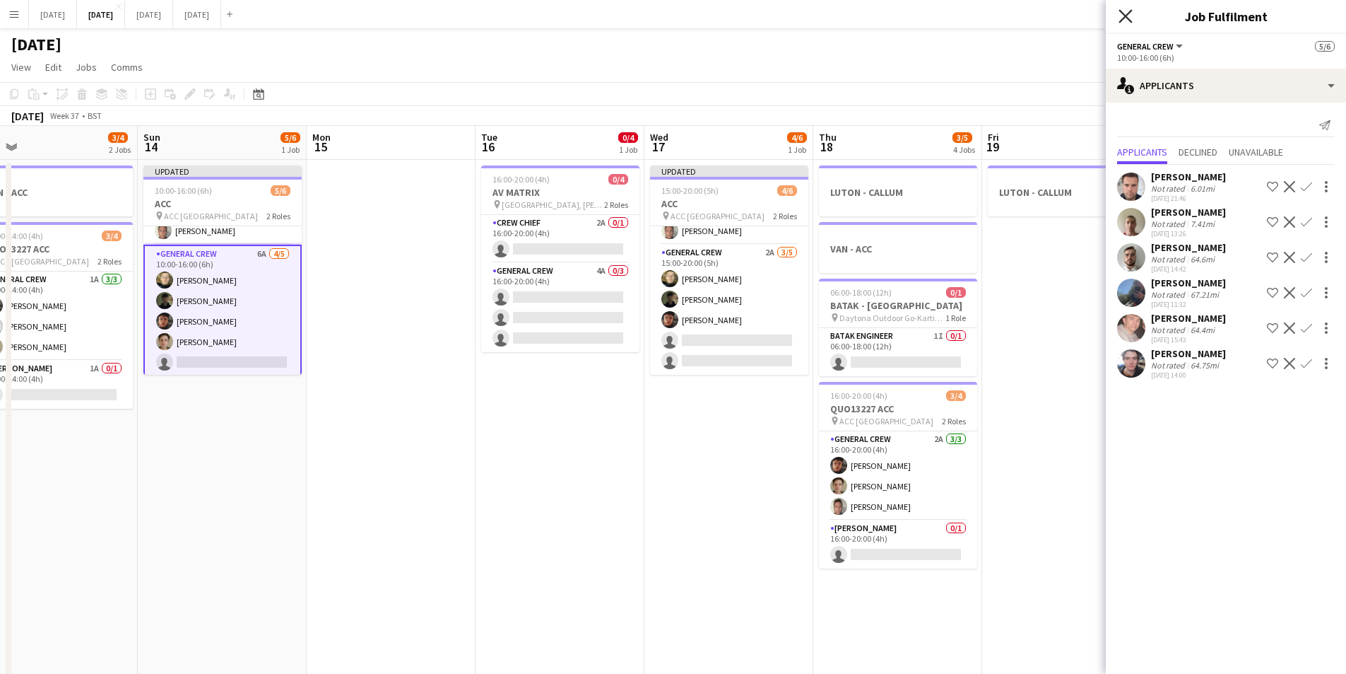
click at [1125, 14] on icon "Close pop-in" at bounding box center [1125, 15] width 13 height 13
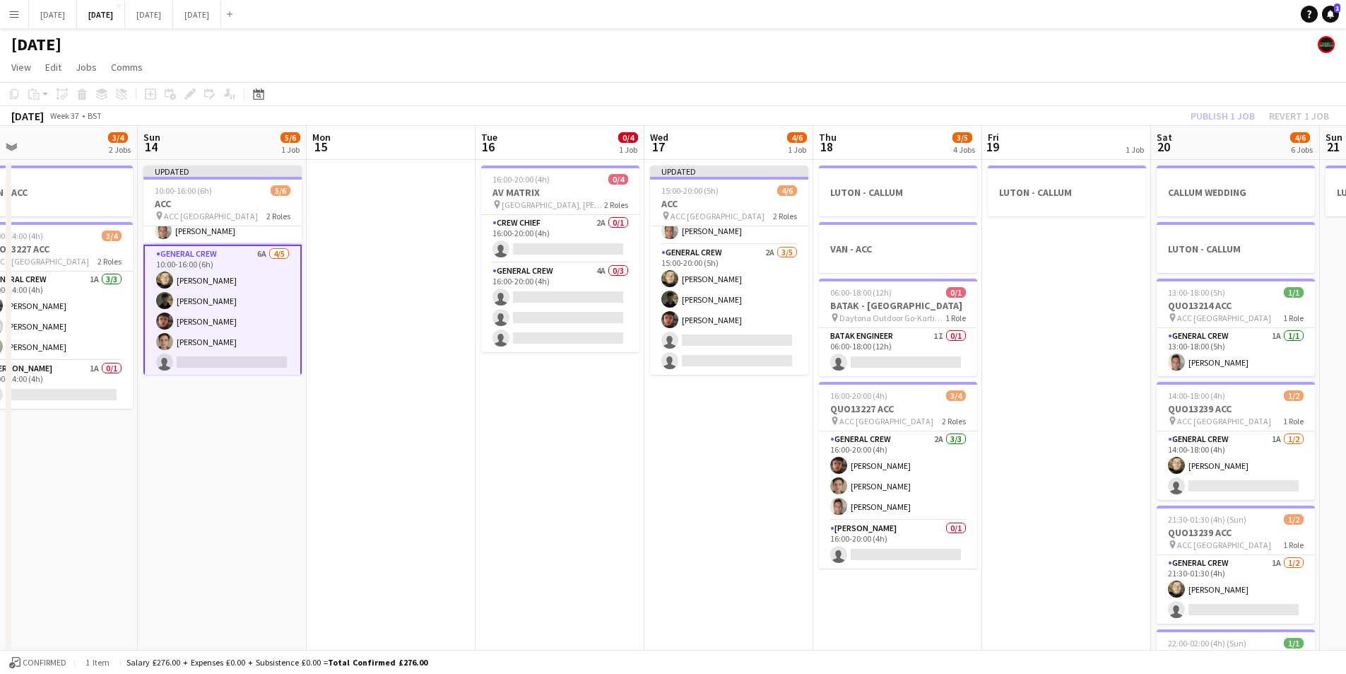
click at [1207, 115] on div "Publish 1 job Revert 1 job" at bounding box center [1260, 116] width 172 height 18
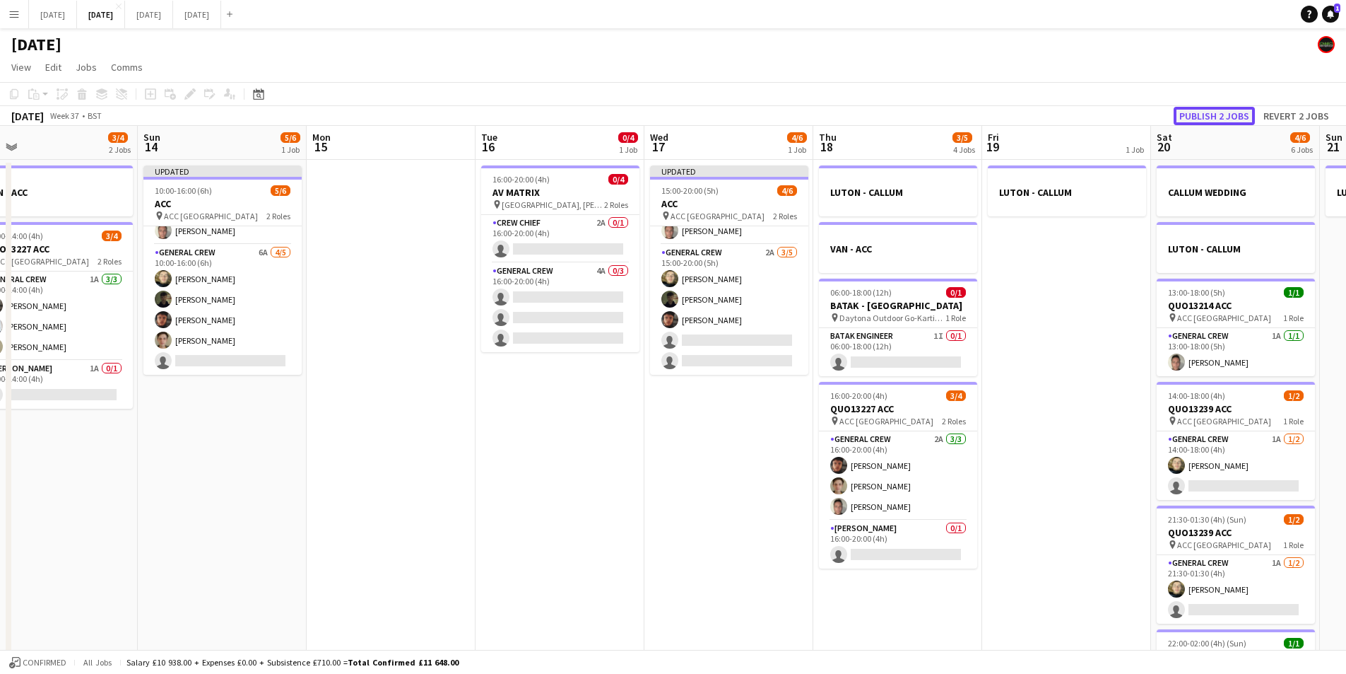
click at [1208, 115] on button "Publish 2 jobs" at bounding box center [1214, 116] width 81 height 18
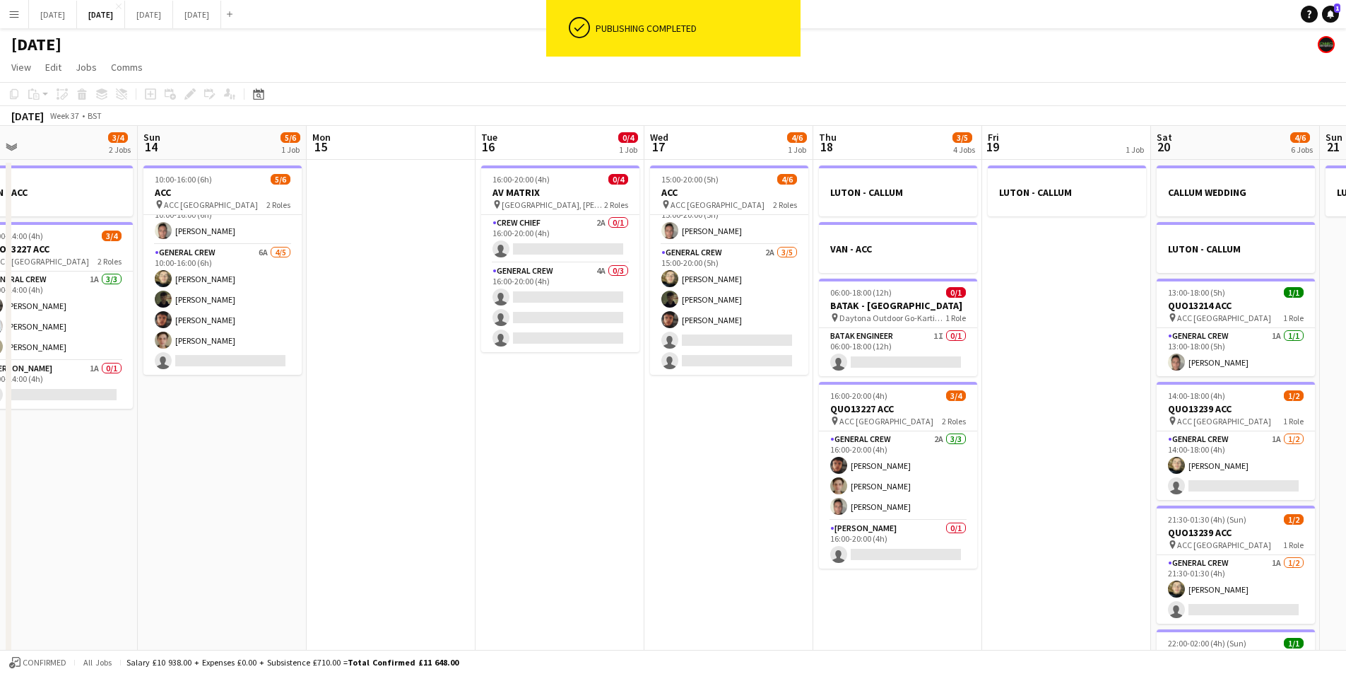
scroll to position [18, 0]
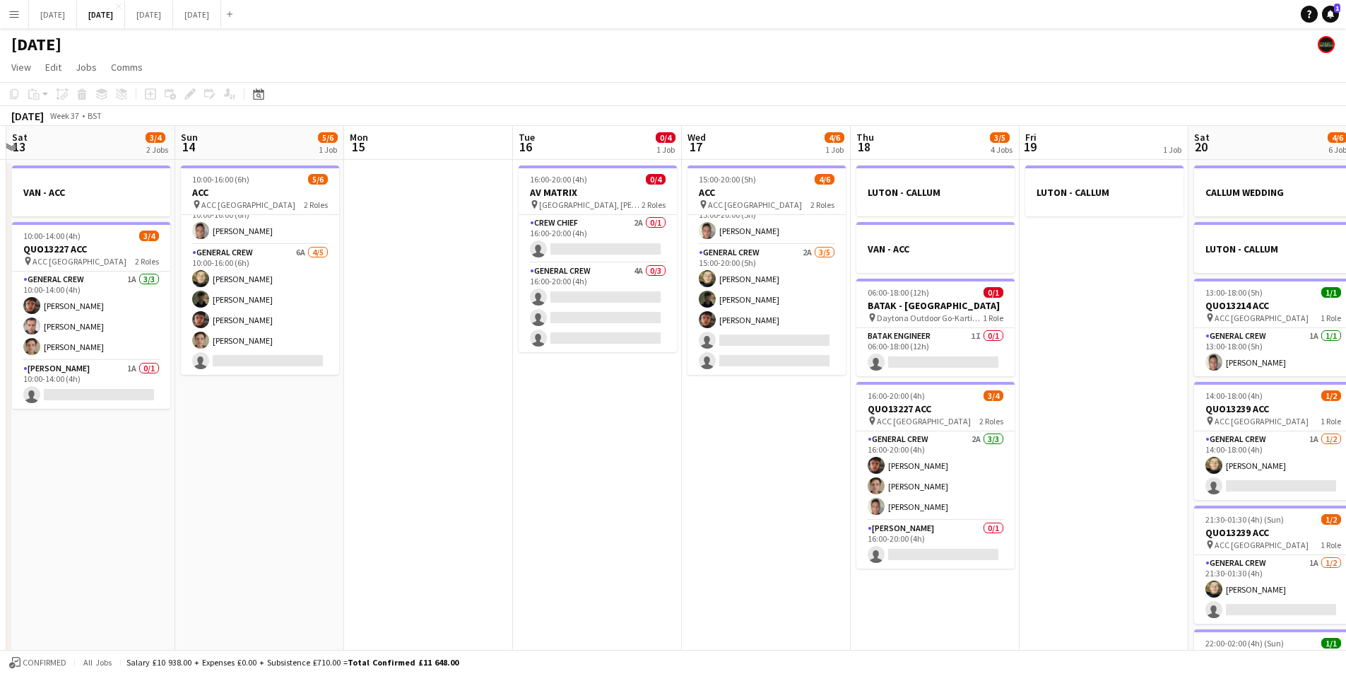
drag, startPoint x: 528, startPoint y: 534, endPoint x: 585, endPoint y: 538, distance: 57.4
click at [585, 538] on app-calendar-viewport "Thu 11 0/4 1 Job Fri 12 Sat 13 3/4 2 Jobs Sun 14 5/6 1 Job Mon 15 Tue 16 0/4 1 …" at bounding box center [673, 442] width 1346 height 633
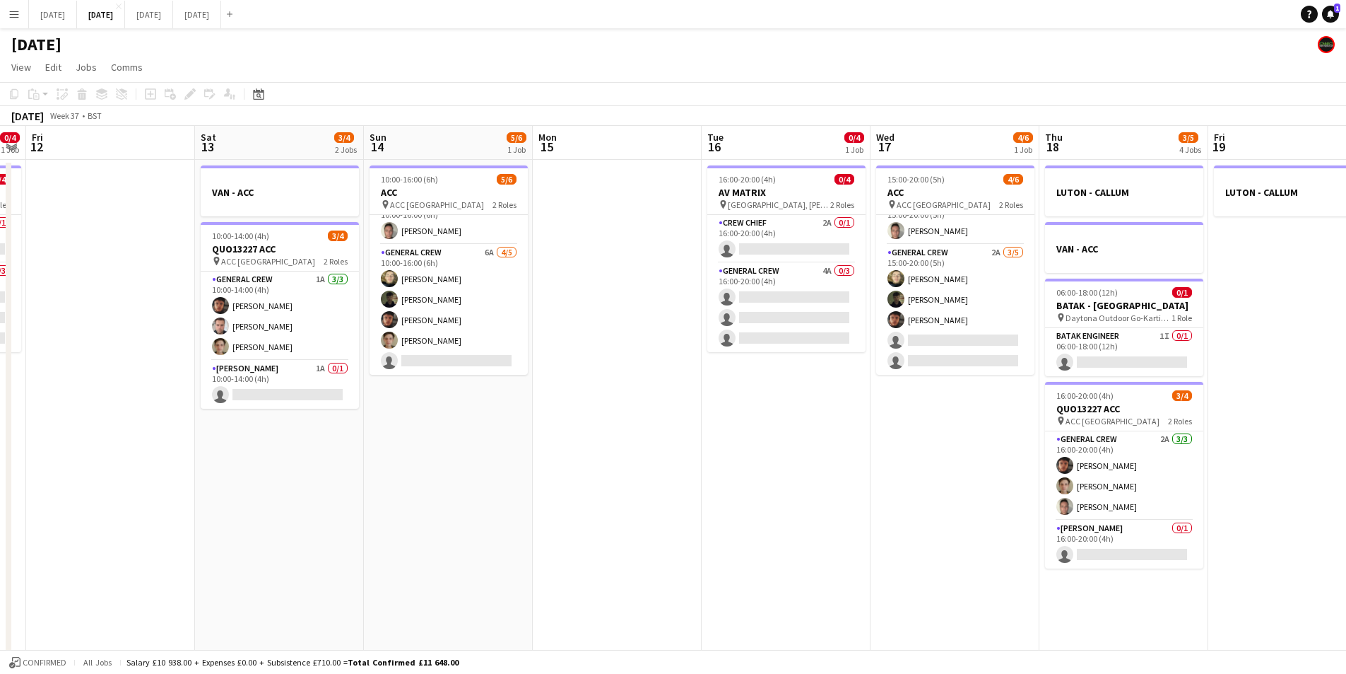
scroll to position [0, 387]
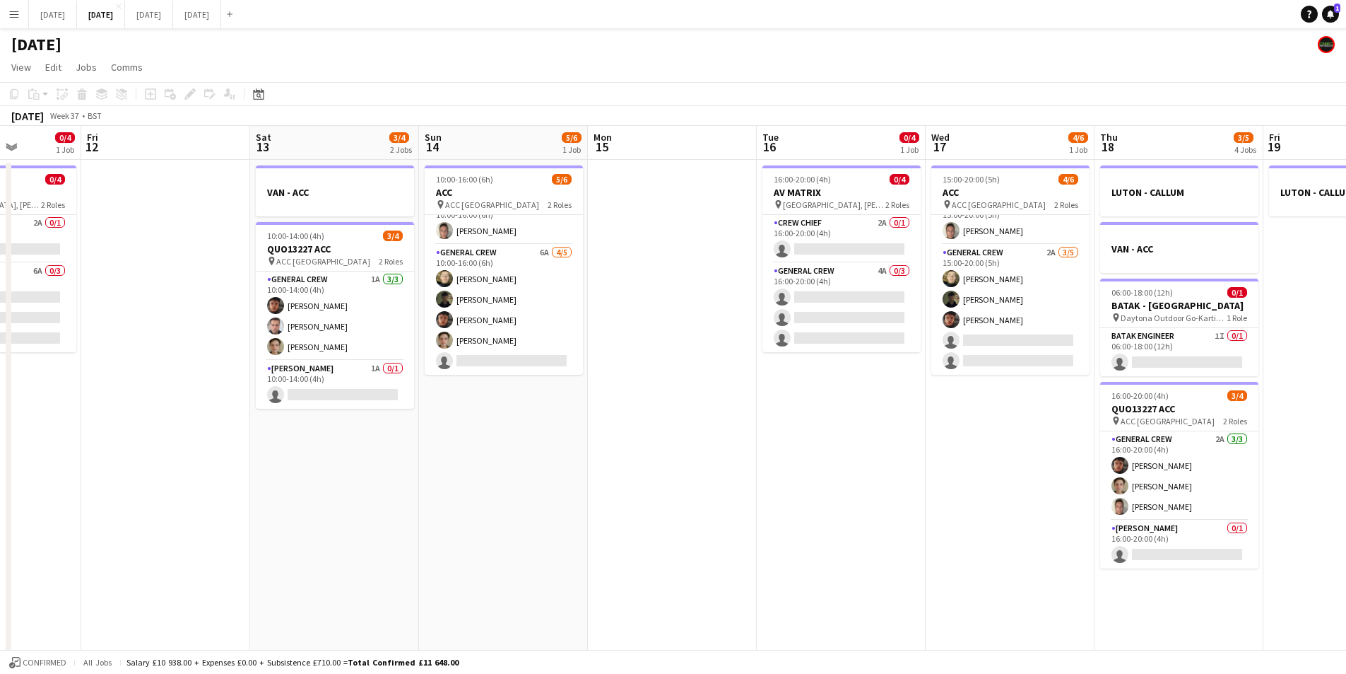
drag, startPoint x: 703, startPoint y: 452, endPoint x: 1167, endPoint y: 488, distance: 465.8
click at [1180, 492] on app-calendar-viewport "Tue 9 0/2 2 Jobs Wed 10 Thu 11 0/4 1 Job Fri 12 Sat 13 3/4 2 Jobs Sun 14 5/6 1 …" at bounding box center [673, 442] width 1346 height 633
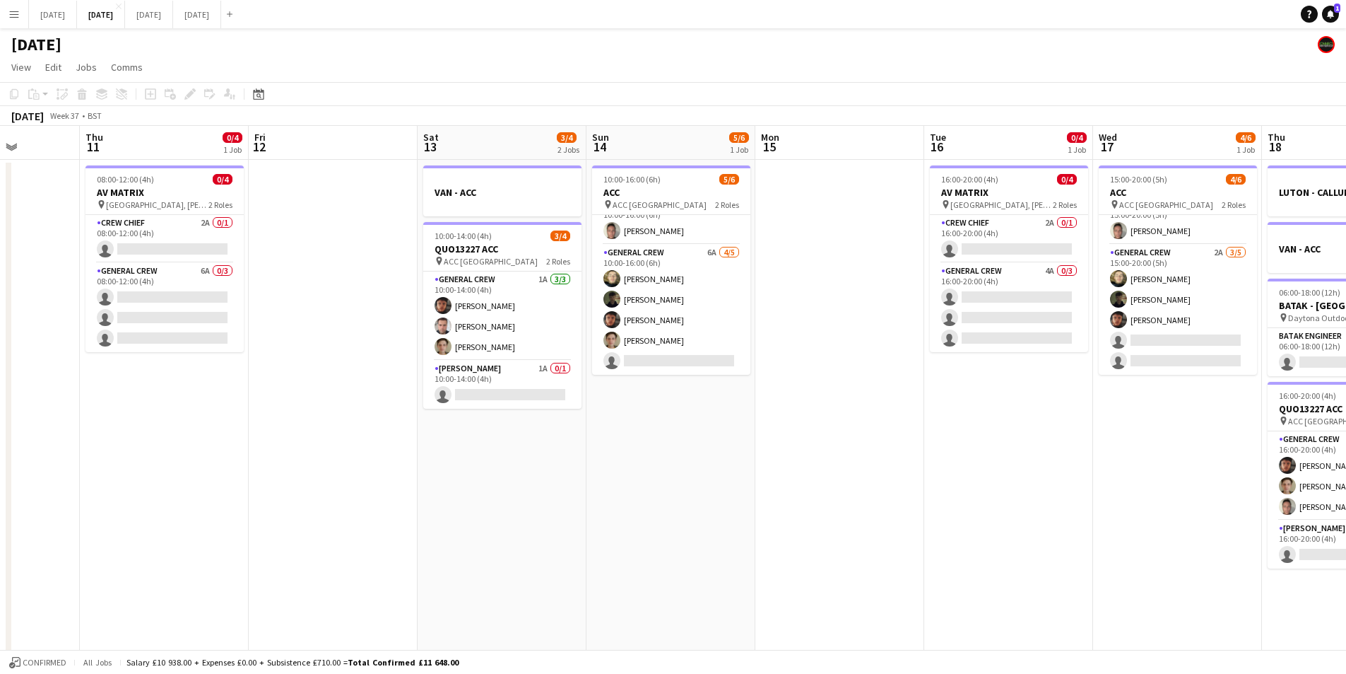
drag, startPoint x: 997, startPoint y: 487, endPoint x: 740, endPoint y: 479, distance: 256.7
click at [740, 479] on app-calendar-viewport "Mon 8 3/4 2 Jobs Tue 9 0/2 2 Jobs Wed 10 Thu 11 0/4 1 Job Fri 12 Sat 13 3/4 2 J…" at bounding box center [673, 442] width 1346 height 633
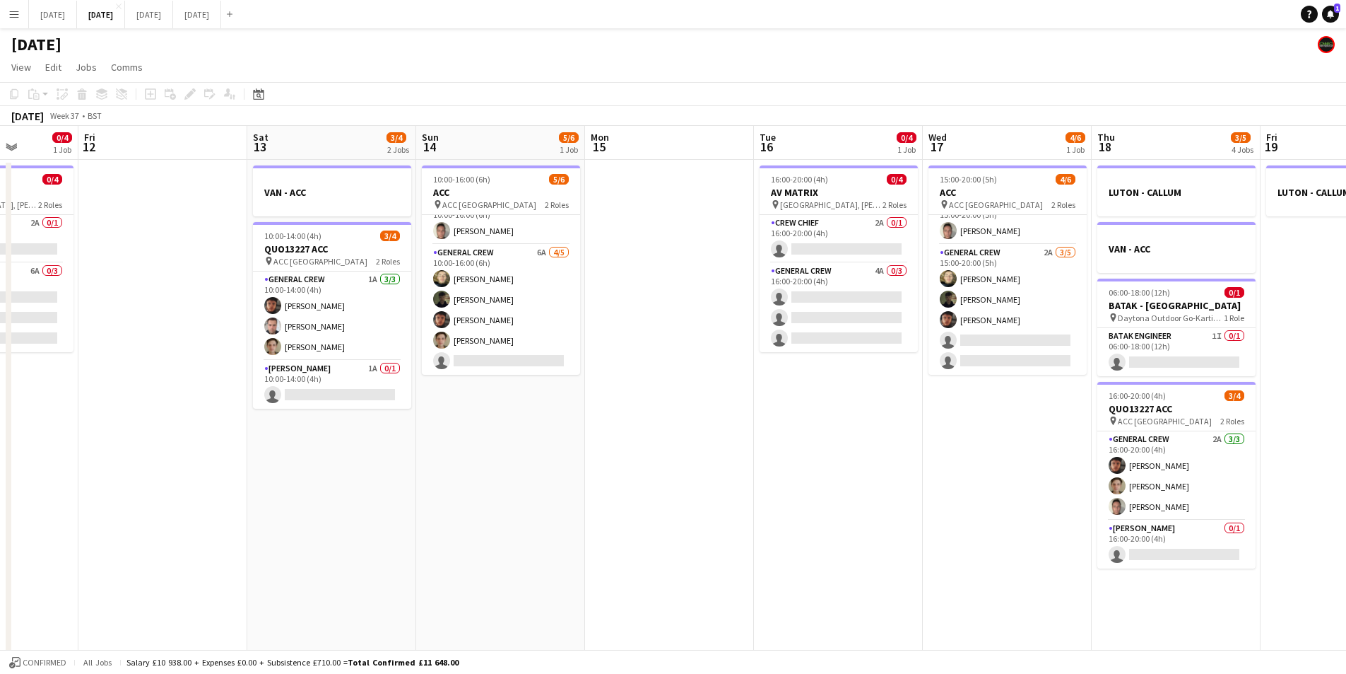
scroll to position [0, 561]
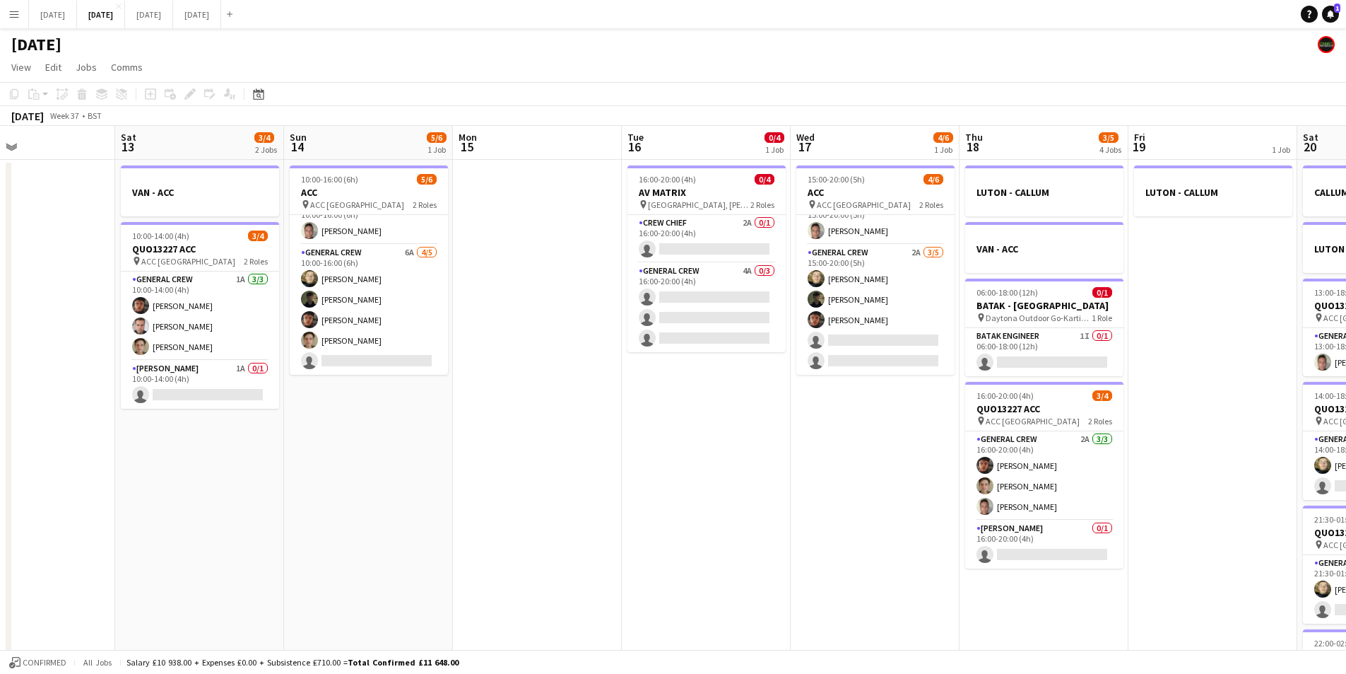
drag, startPoint x: 912, startPoint y: 486, endPoint x: 780, endPoint y: 486, distance: 132.2
click at [780, 486] on app-calendar-viewport "Tue 9 0/2 2 Jobs Wed 10 Thu 11 0/4 1 Job Fri 12 Sat 13 3/4 2 Jobs Sun 14 5/6 1 …" at bounding box center [673, 442] width 1346 height 633
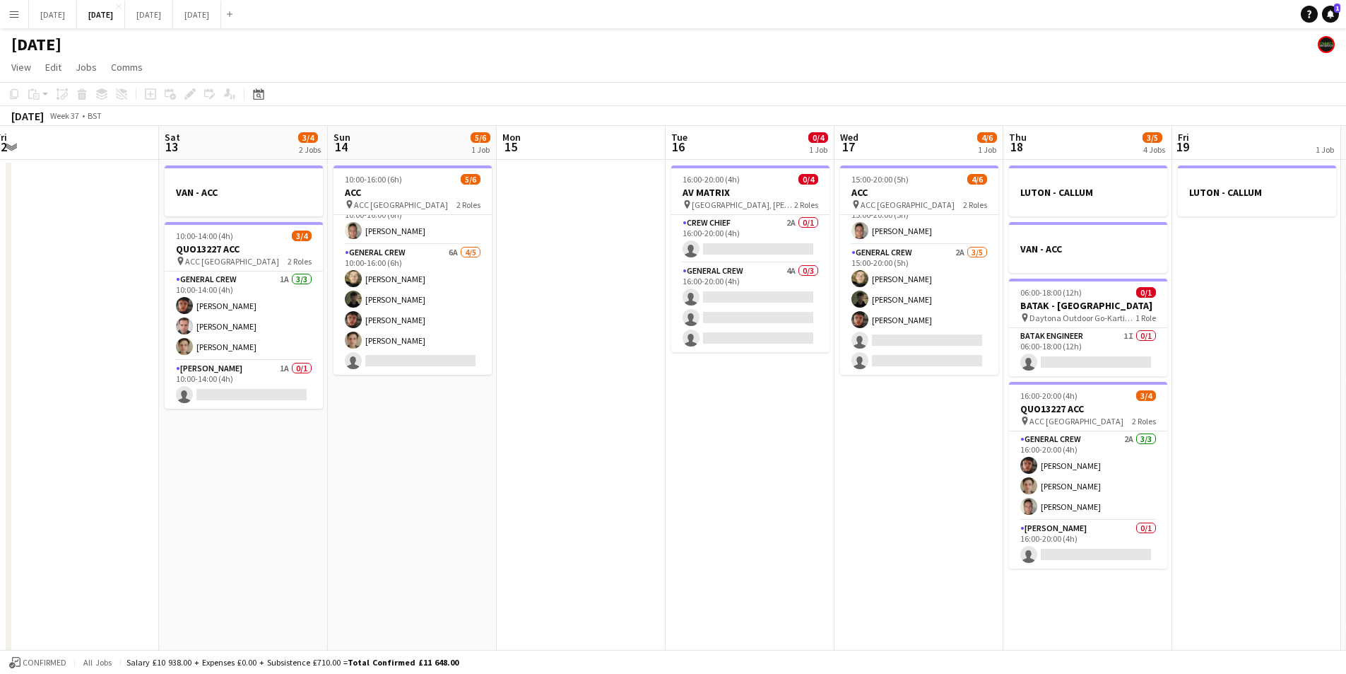
drag, startPoint x: 607, startPoint y: 529, endPoint x: 669, endPoint y: 525, distance: 61.6
click at [653, 532] on app-calendar-viewport "Tue 9 0/2 2 Jobs Wed 10 Thu 11 0/4 1 Job Fri 12 Sat 13 3/4 2 Jobs Sun 14 5/6 1 …" at bounding box center [673, 442] width 1346 height 633
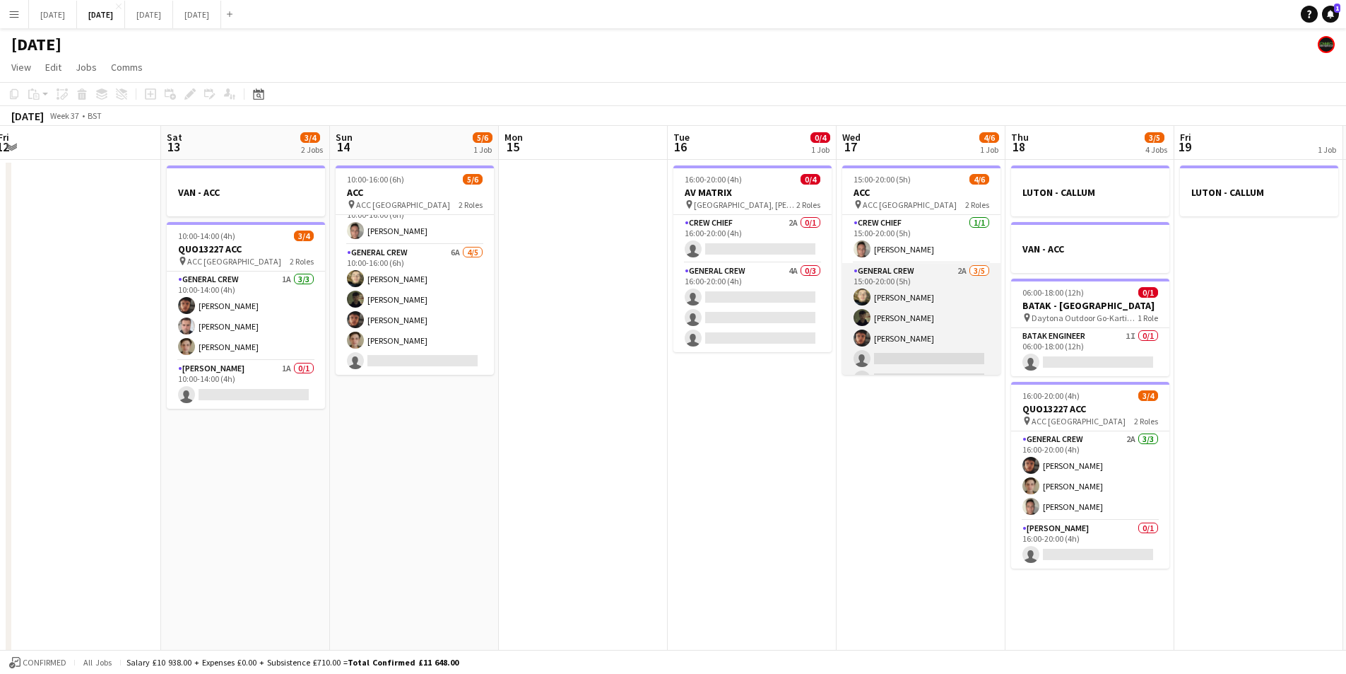
scroll to position [18, 0]
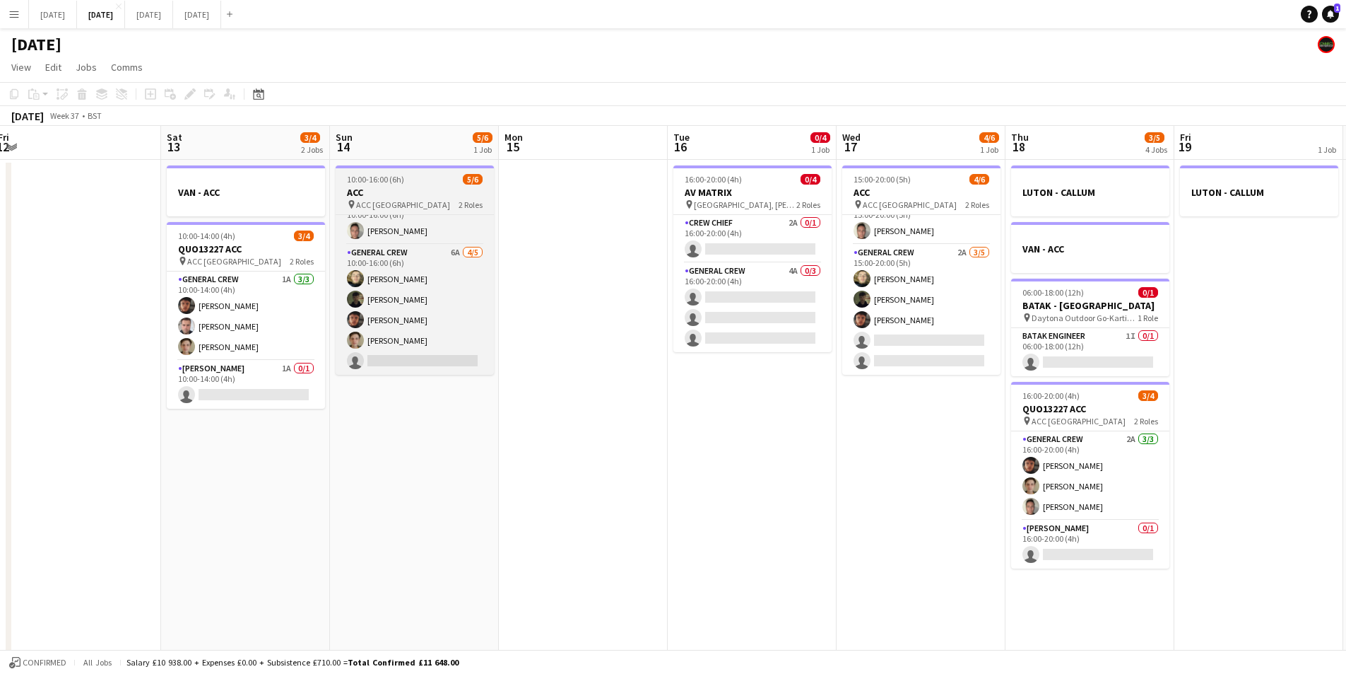
click at [436, 192] on h3 "ACC" at bounding box center [415, 192] width 158 height 13
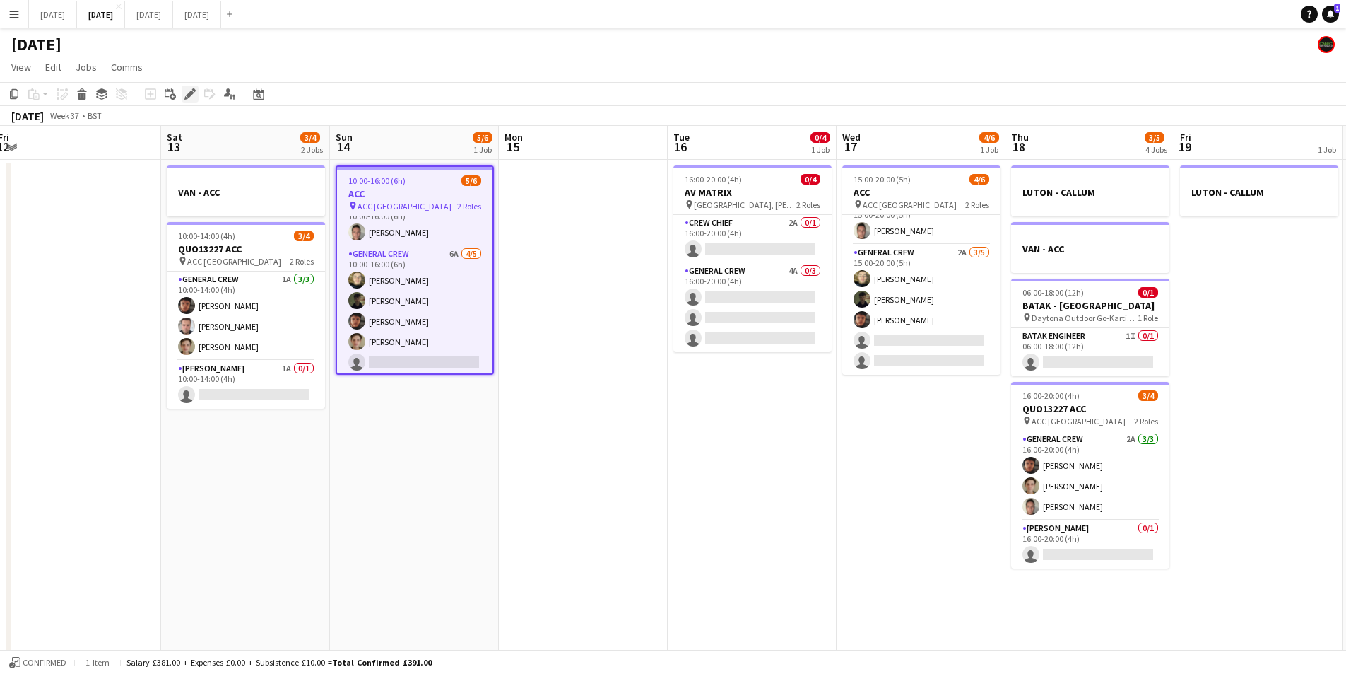
click at [190, 97] on icon "Edit" at bounding box center [189, 93] width 11 height 11
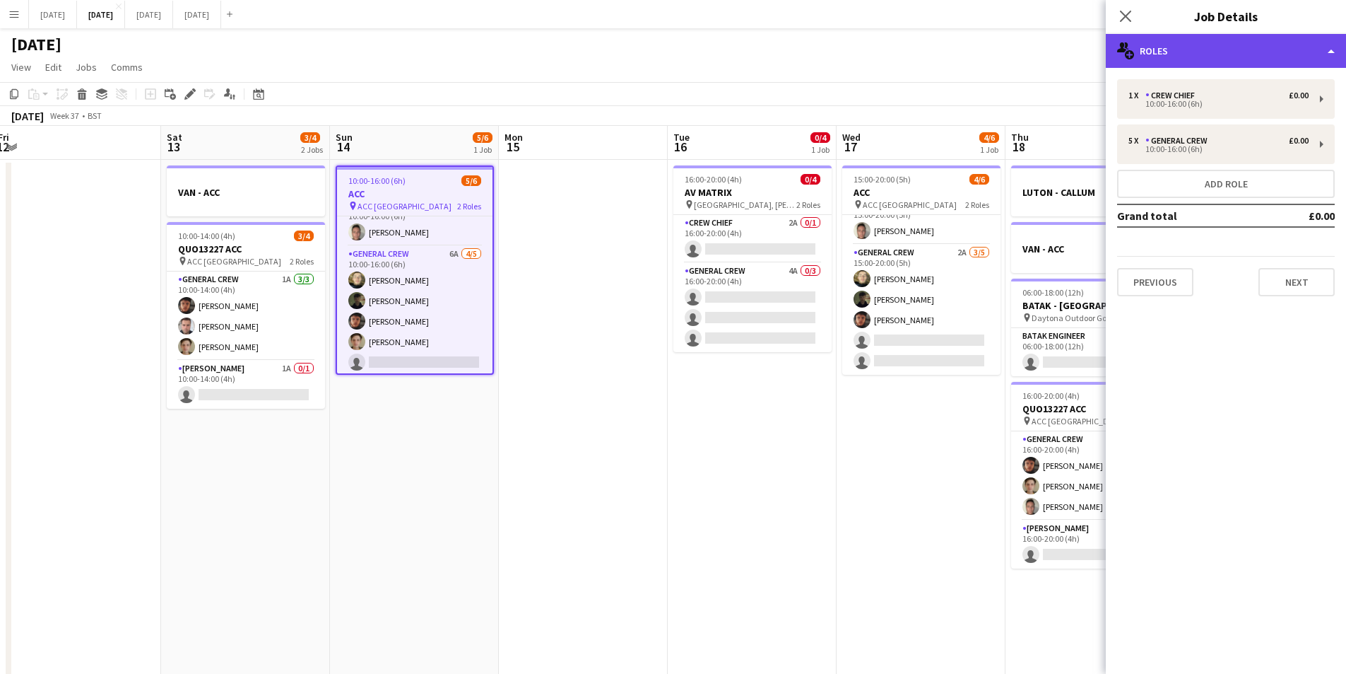
click at [1259, 42] on div "multiple-users-add Roles" at bounding box center [1226, 51] width 240 height 34
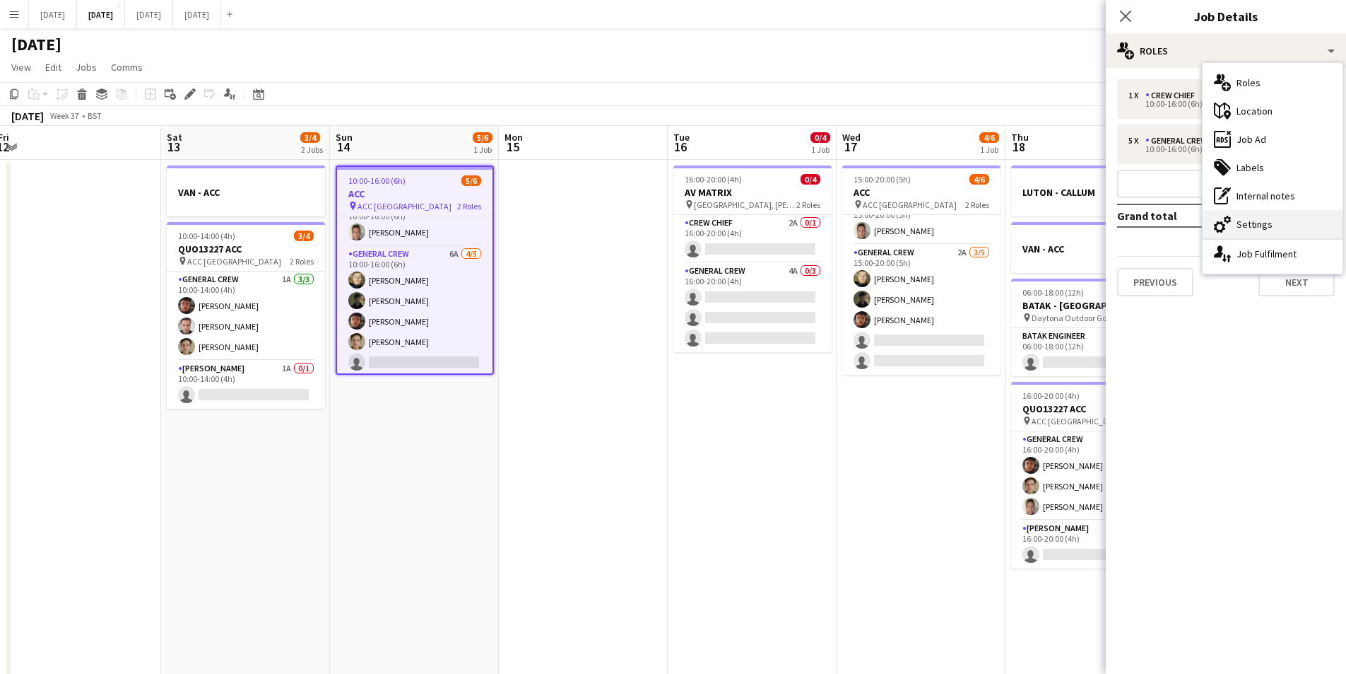
click at [1268, 227] on div "cog-double-3 Settings" at bounding box center [1273, 224] width 140 height 28
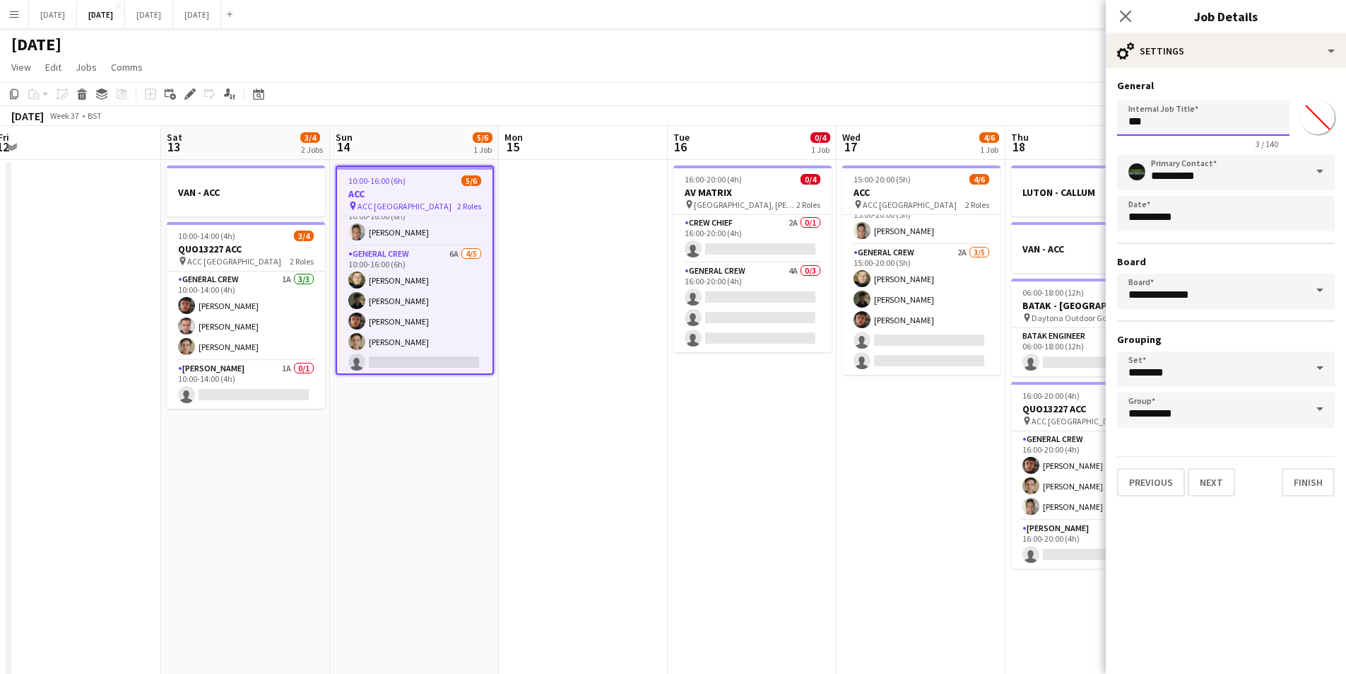
click at [1128, 125] on input "***" at bounding box center [1203, 117] width 172 height 35
drag, startPoint x: 1184, startPoint y: 122, endPoint x: 1107, endPoint y: 122, distance: 77.0
click at [1107, 122] on form "**********" at bounding box center [1226, 287] width 240 height 417
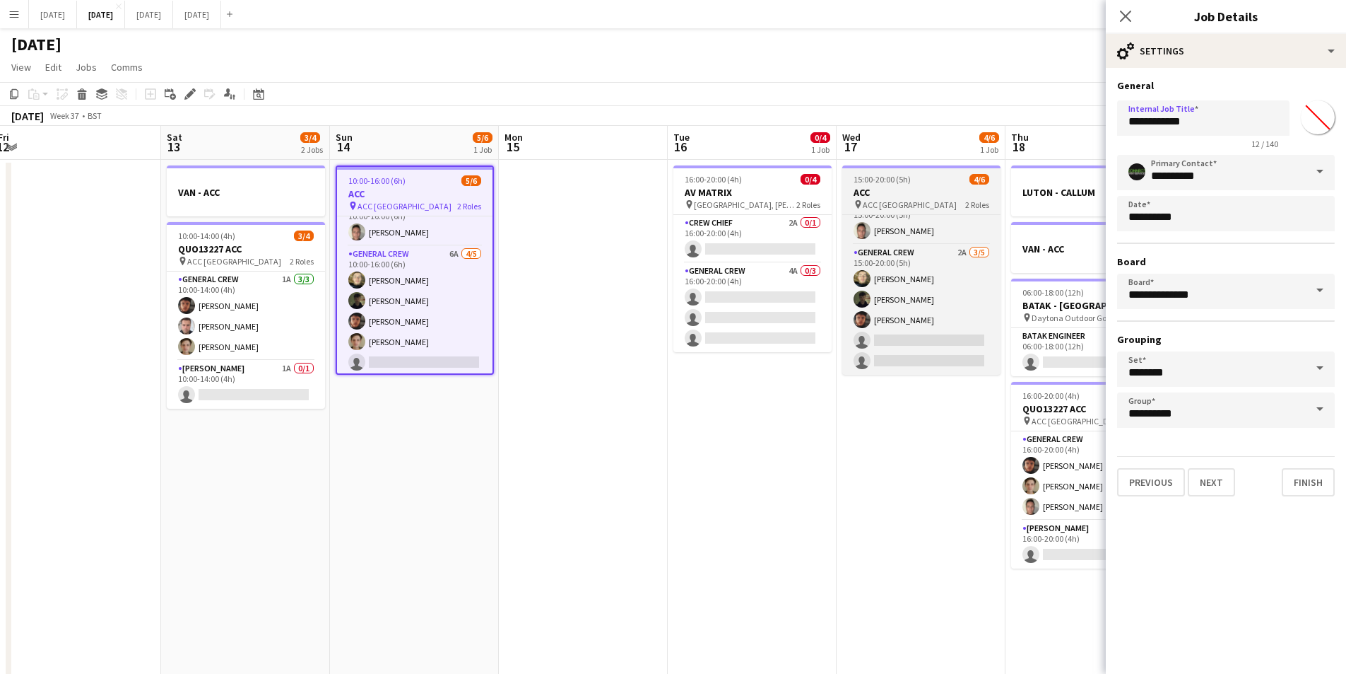
click at [917, 189] on h3 "ACC" at bounding box center [922, 192] width 158 height 13
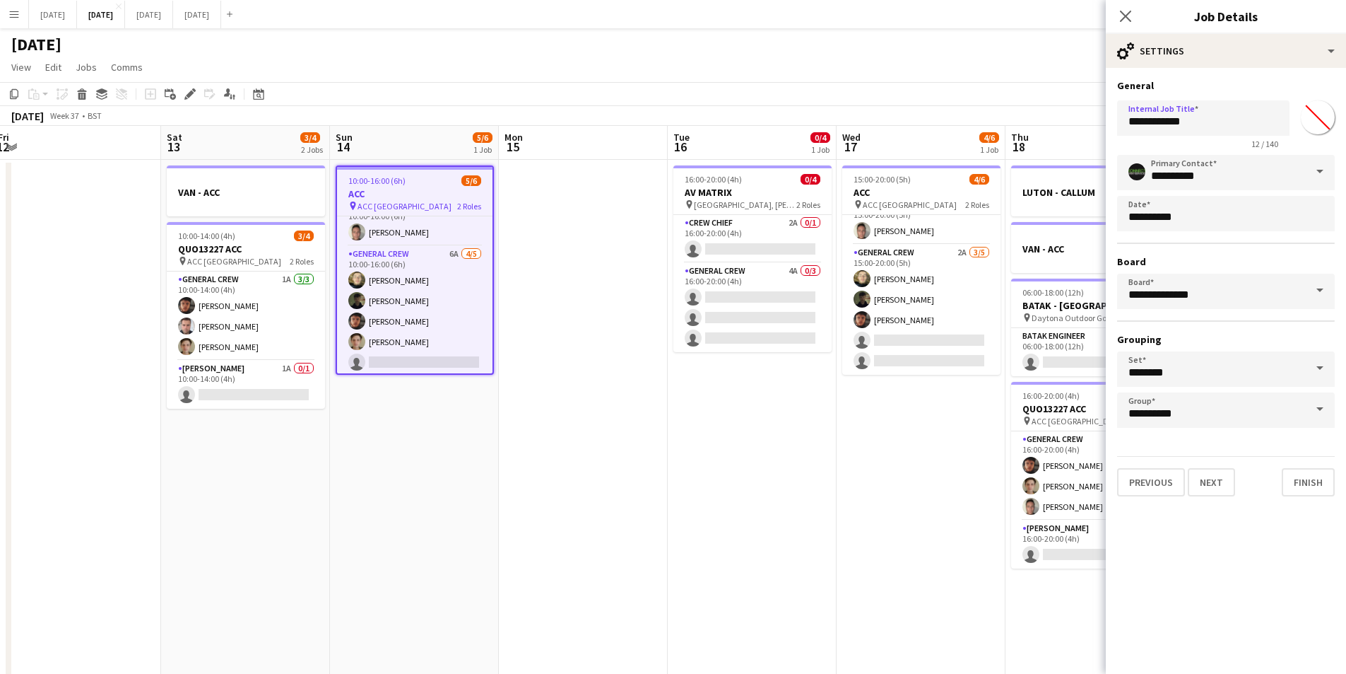
type input "***"
type input "*******"
type input "**********"
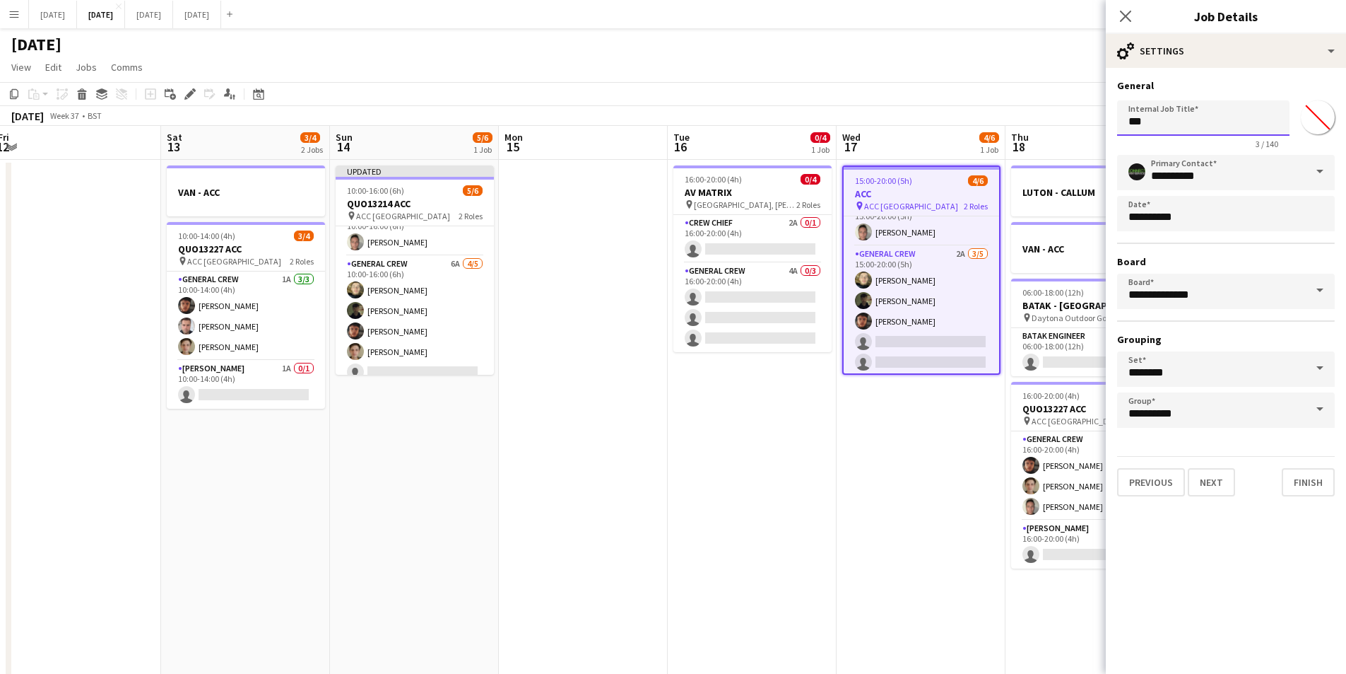
click at [1128, 119] on input "***" at bounding box center [1203, 117] width 172 height 35
paste input "*********"
type input "**********"
click at [1132, 13] on icon "Close pop-in" at bounding box center [1125, 15] width 13 height 13
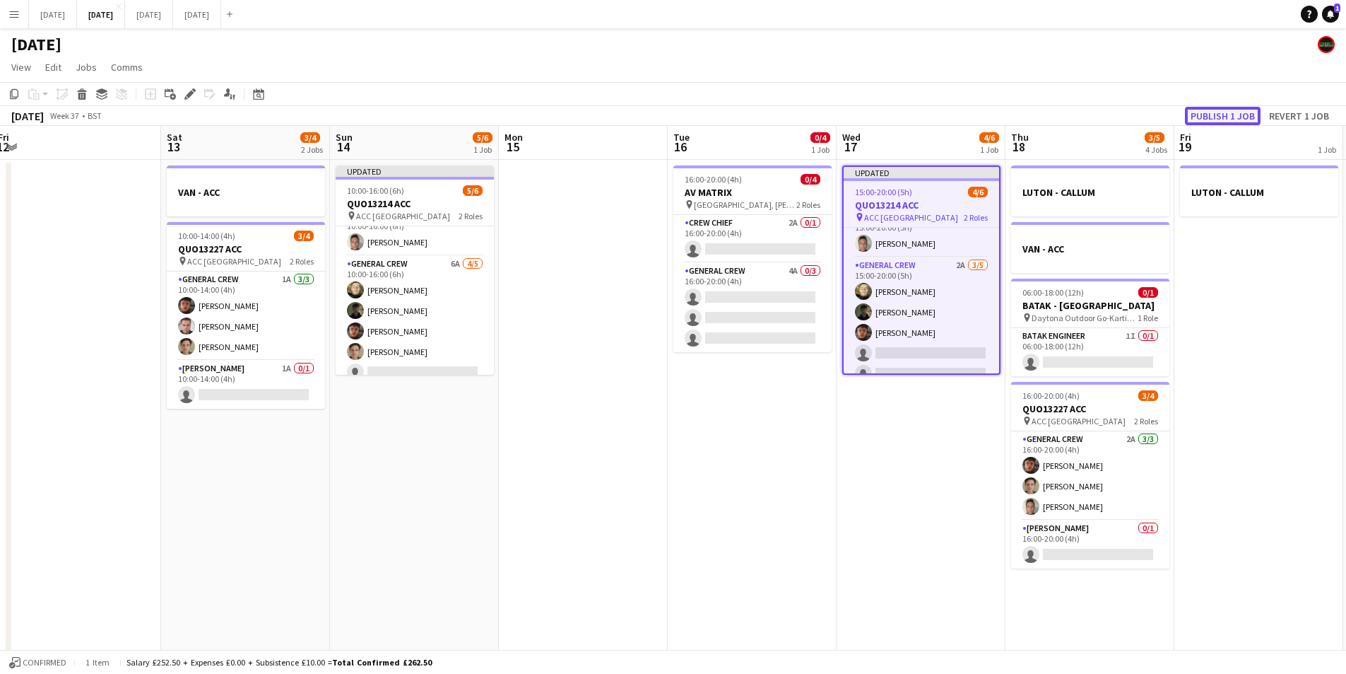
click at [1212, 111] on button "Publish 1 job" at bounding box center [1223, 116] width 76 height 18
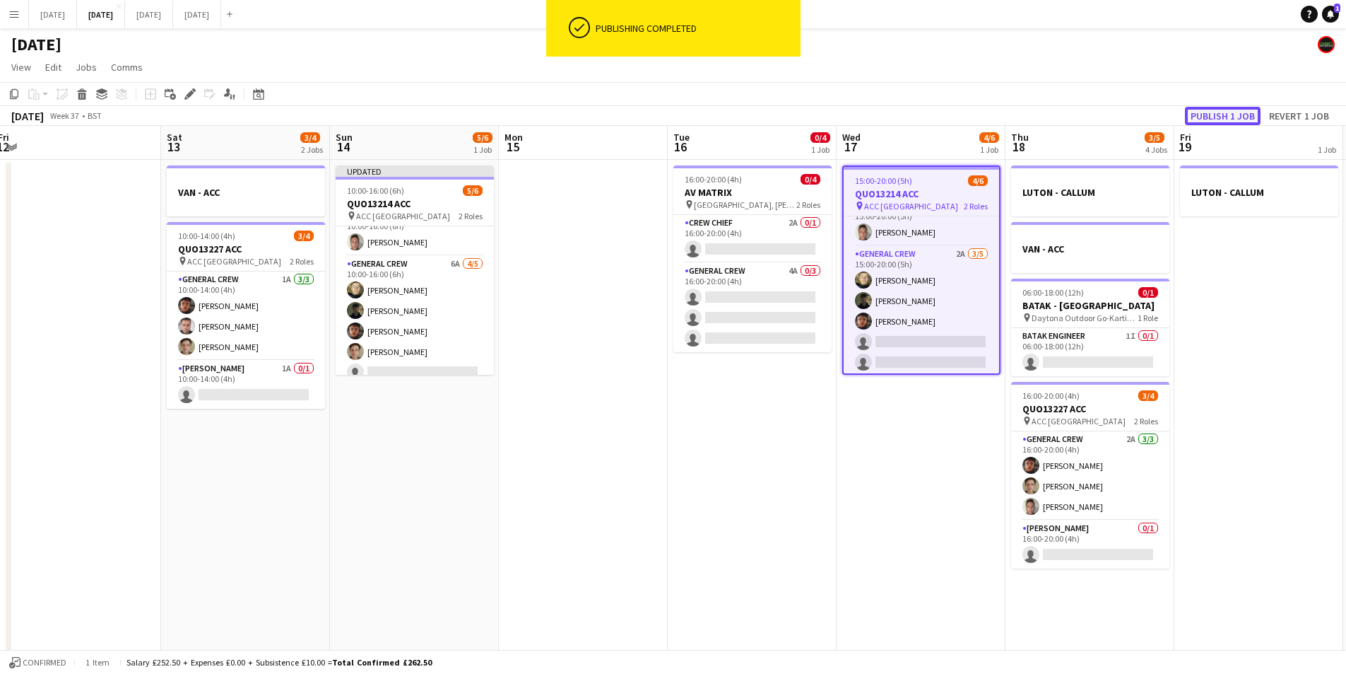
click at [1220, 110] on button "Publish 1 job" at bounding box center [1223, 116] width 76 height 18
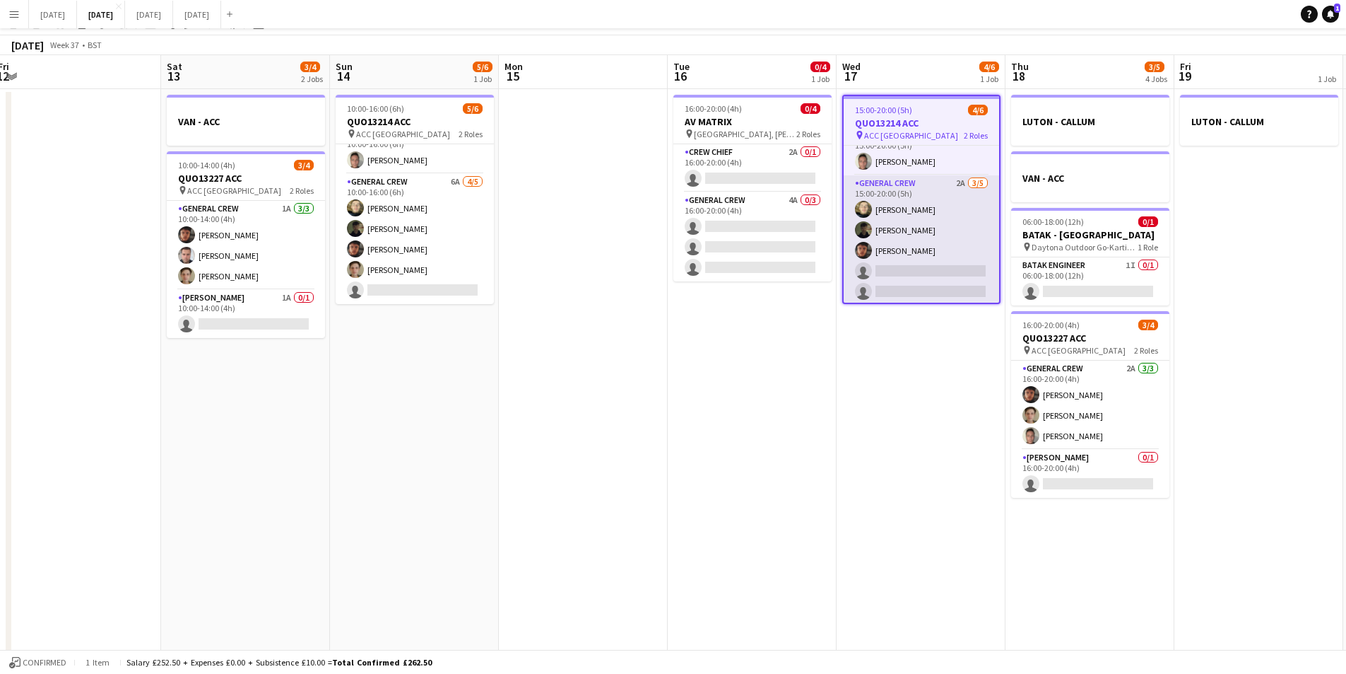
scroll to position [0, 0]
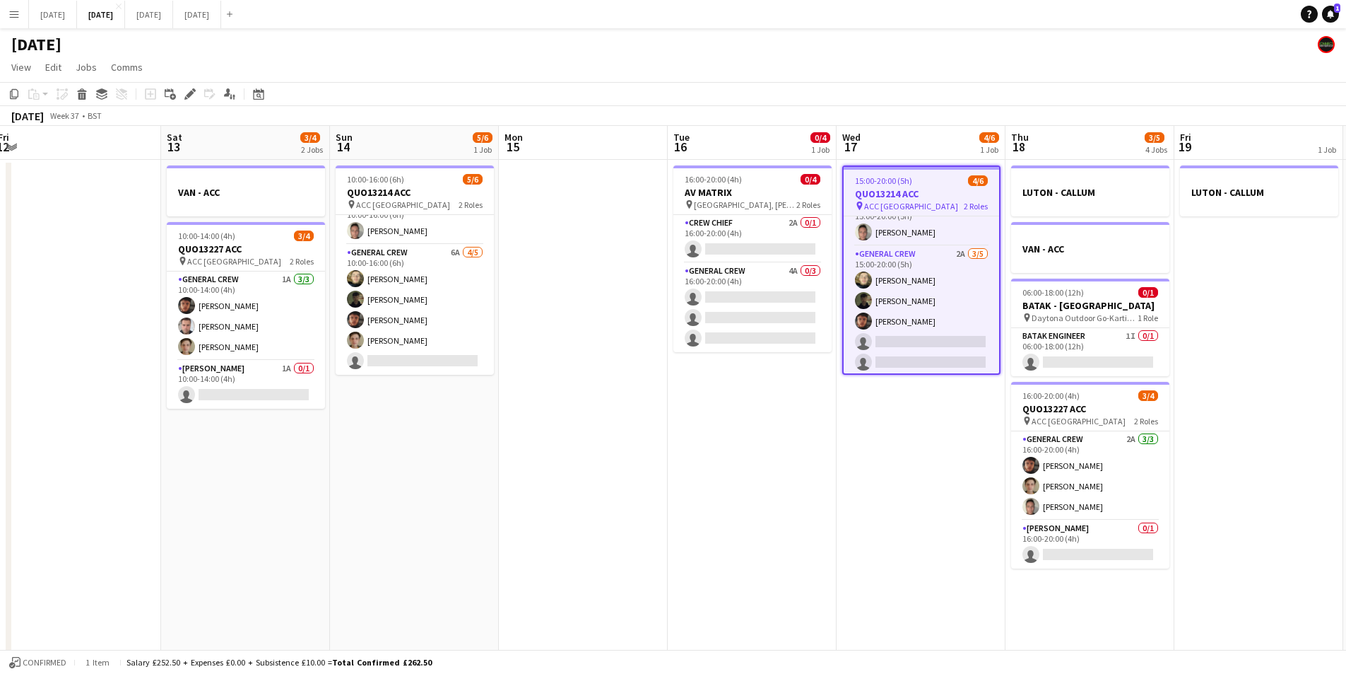
drag, startPoint x: 900, startPoint y: 458, endPoint x: 799, endPoint y: 449, distance: 100.8
click at [1058, 442] on app-calendar-viewport "Tue 9 0/2 2 Jobs Wed 10 Thu 11 0/4 1 Job Fri 12 Sat 13 3/4 2 Jobs Sun 14 5/6 1 …" at bounding box center [673, 442] width 1346 height 633
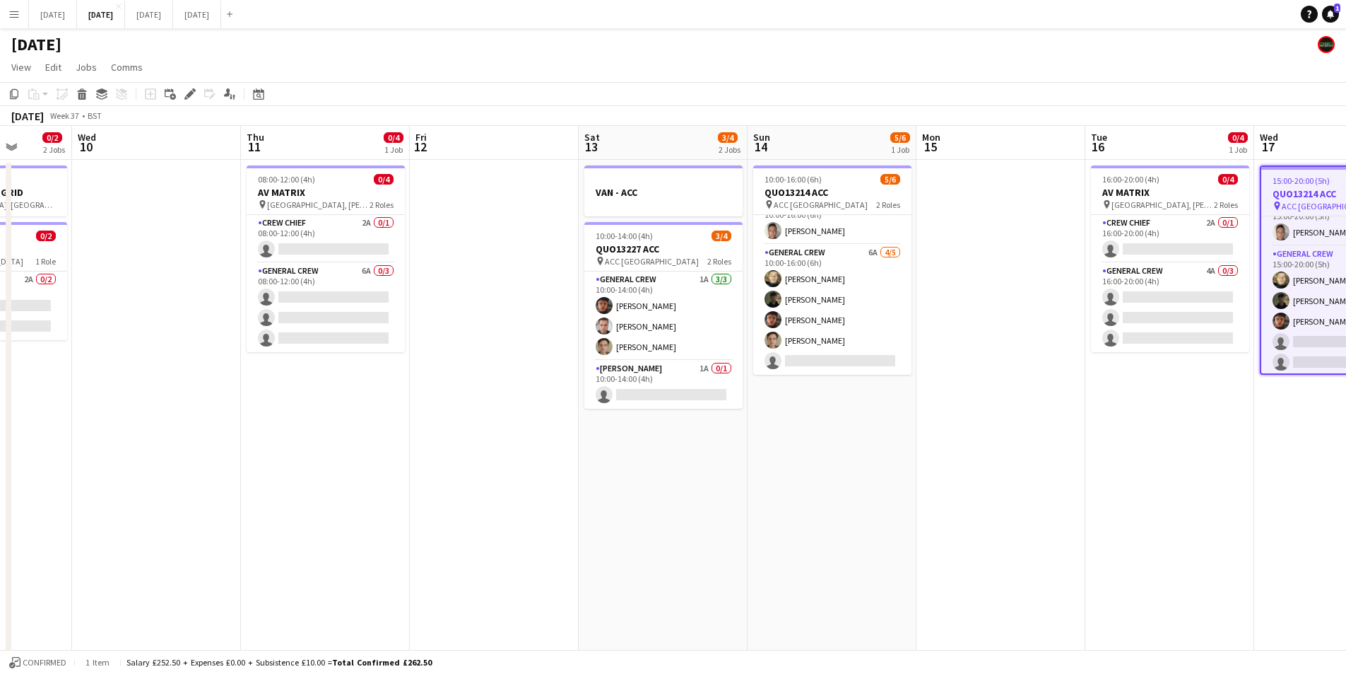
drag, startPoint x: 956, startPoint y: 461, endPoint x: 1031, endPoint y: 452, distance: 75.5
click at [1029, 452] on app-calendar-viewport "Mon 8 3/4 2 Jobs Tue 9 0/2 2 Jobs Wed 10 Thu 11 0/4 1 Job Fri 12 Sat 13 3/4 2 J…" at bounding box center [673, 442] width 1346 height 633
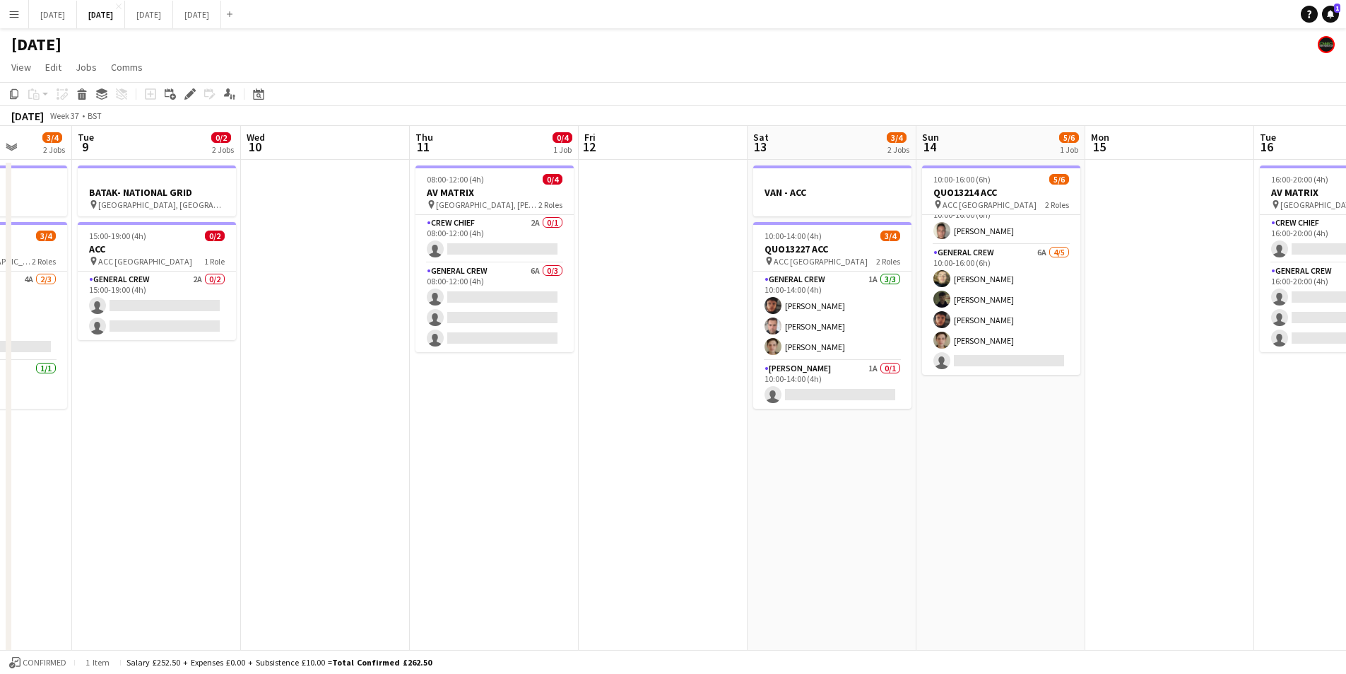
scroll to position [0, 377]
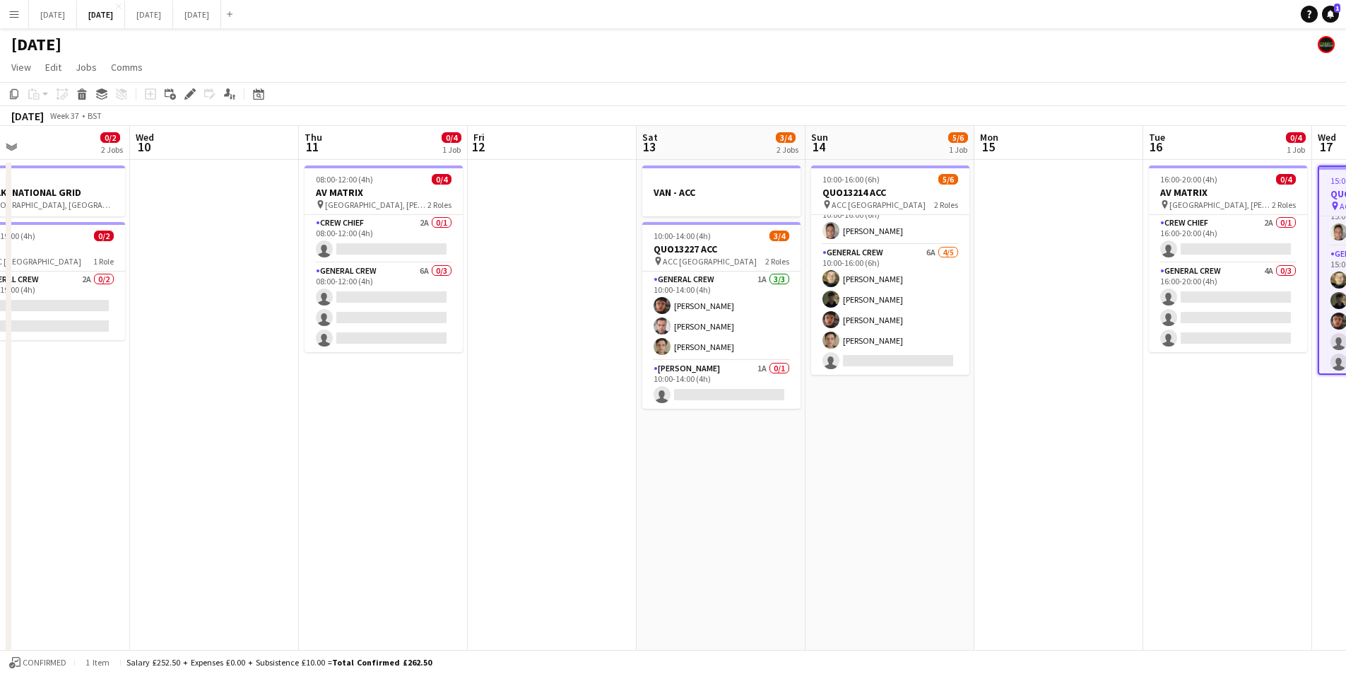
drag, startPoint x: 698, startPoint y: 481, endPoint x: 918, endPoint y: 472, distance: 220.0
click at [918, 472] on app-calendar-viewport "Sun 7 7/8 2 Jobs Mon 8 3/4 2 Jobs Tue 9 0/2 2 Jobs Wed 10 Thu 11 0/4 1 Job Fri …" at bounding box center [673, 442] width 1346 height 633
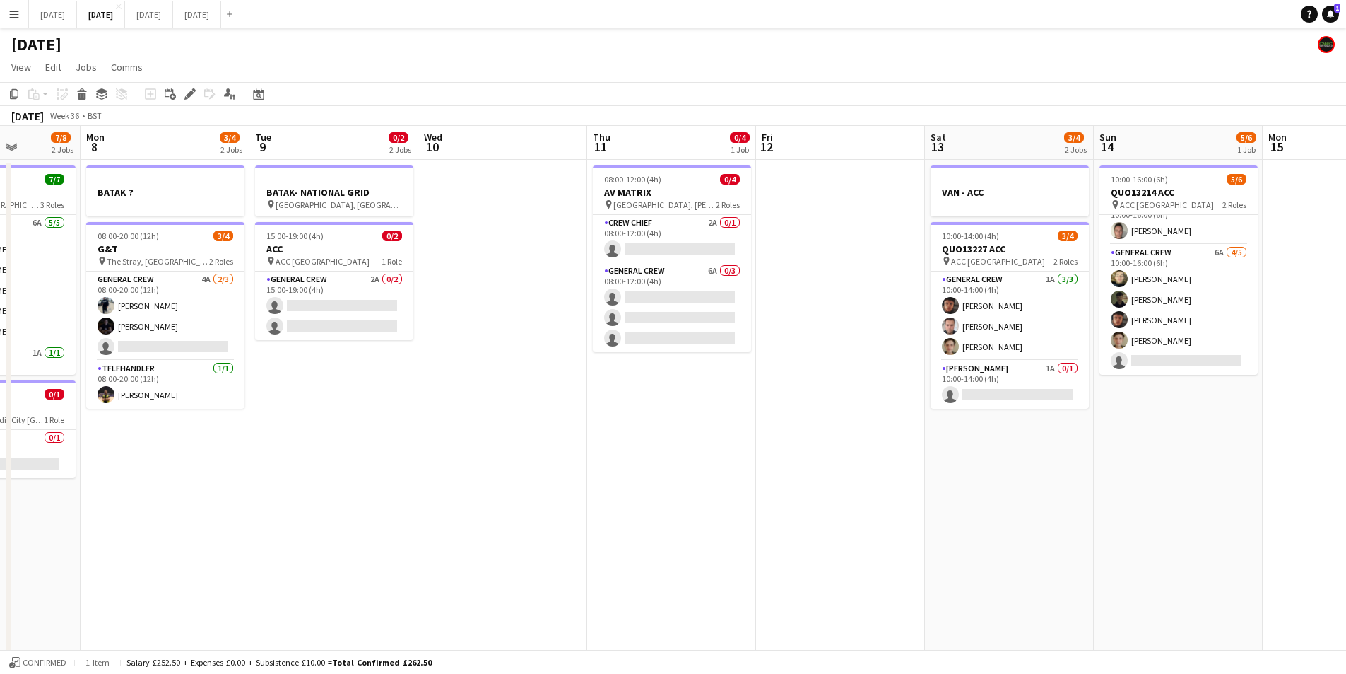
click at [915, 476] on app-calendar-viewport "Fri 5 Sat 6 Sun 7 7/8 2 Jobs Mon 8 3/4 2 Jobs Tue 9 0/2 2 Jobs Wed 10 Thu 11 0/…" at bounding box center [673, 442] width 1346 height 633
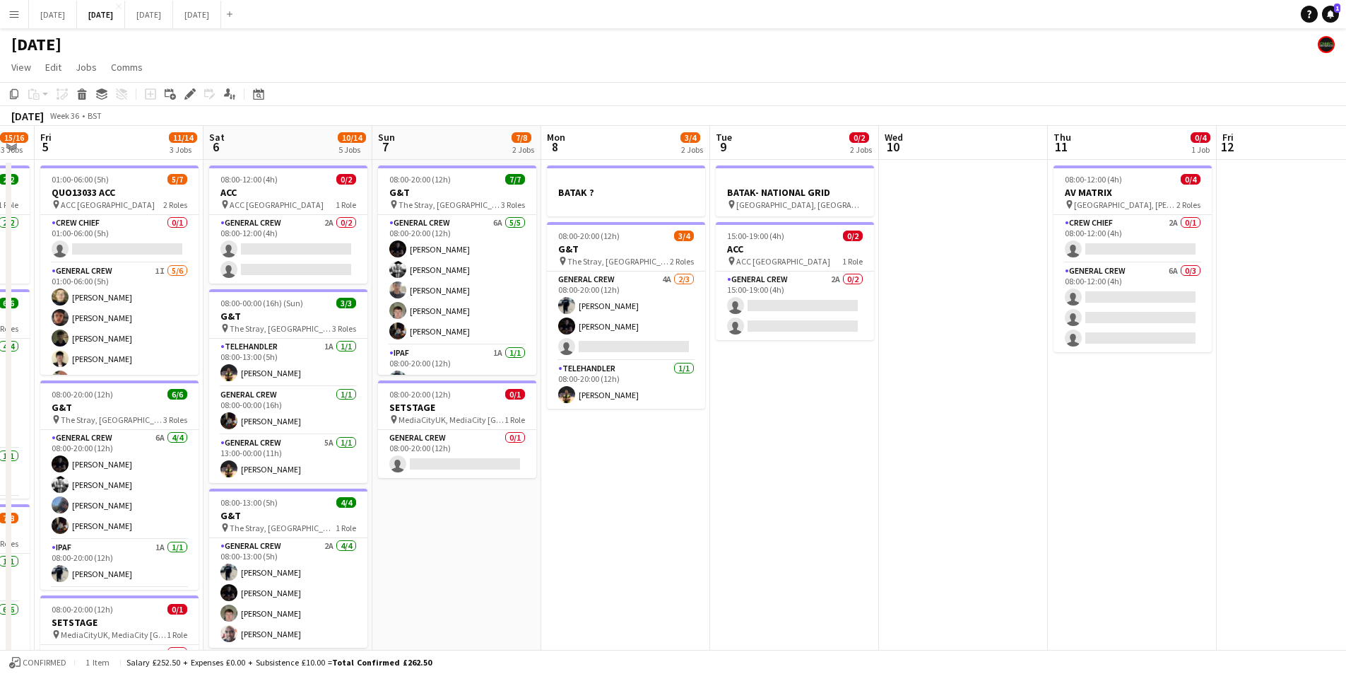
scroll to position [0, 409]
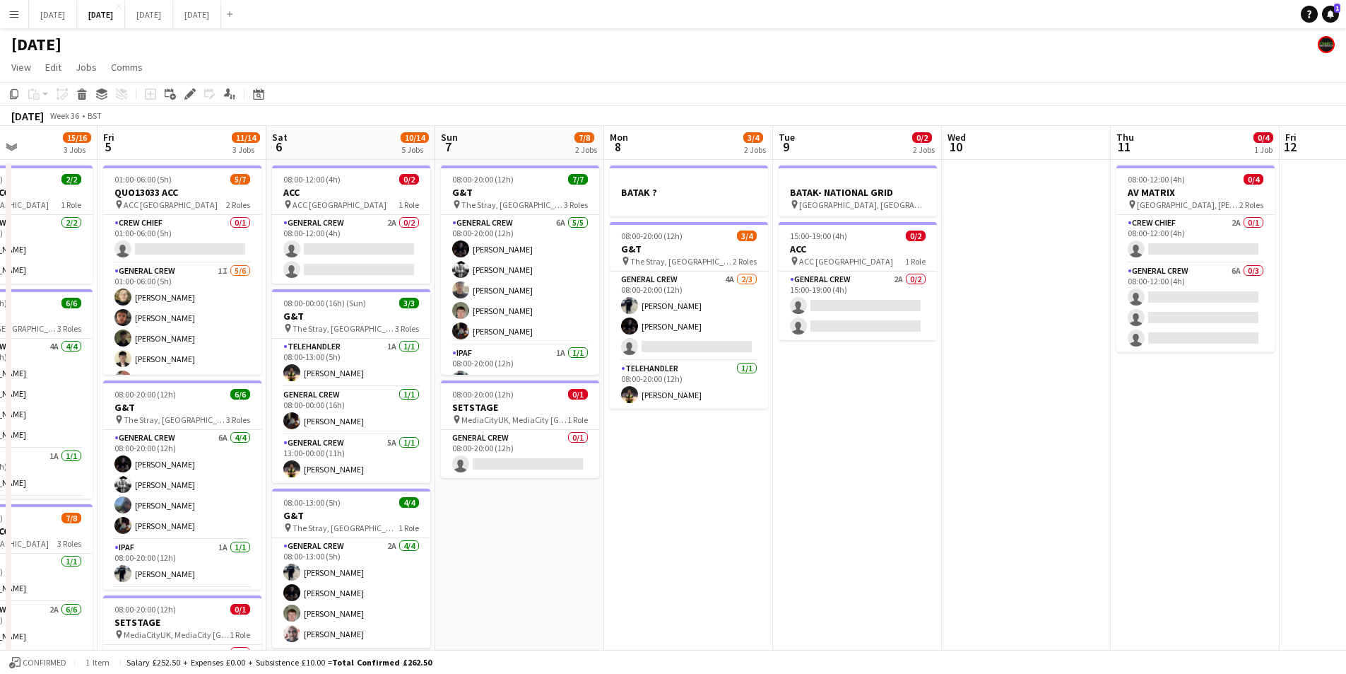
drag, startPoint x: 591, startPoint y: 479, endPoint x: 823, endPoint y: 488, distance: 232.0
click at [823, 488] on app-calendar-viewport "Tue 2 16/19 3 Jobs Wed 3 16/16 3 Jobs Thu 4 15/16 3 Jobs Fri 5 11/14 3 Jobs Sat…" at bounding box center [673, 537] width 1346 height 823
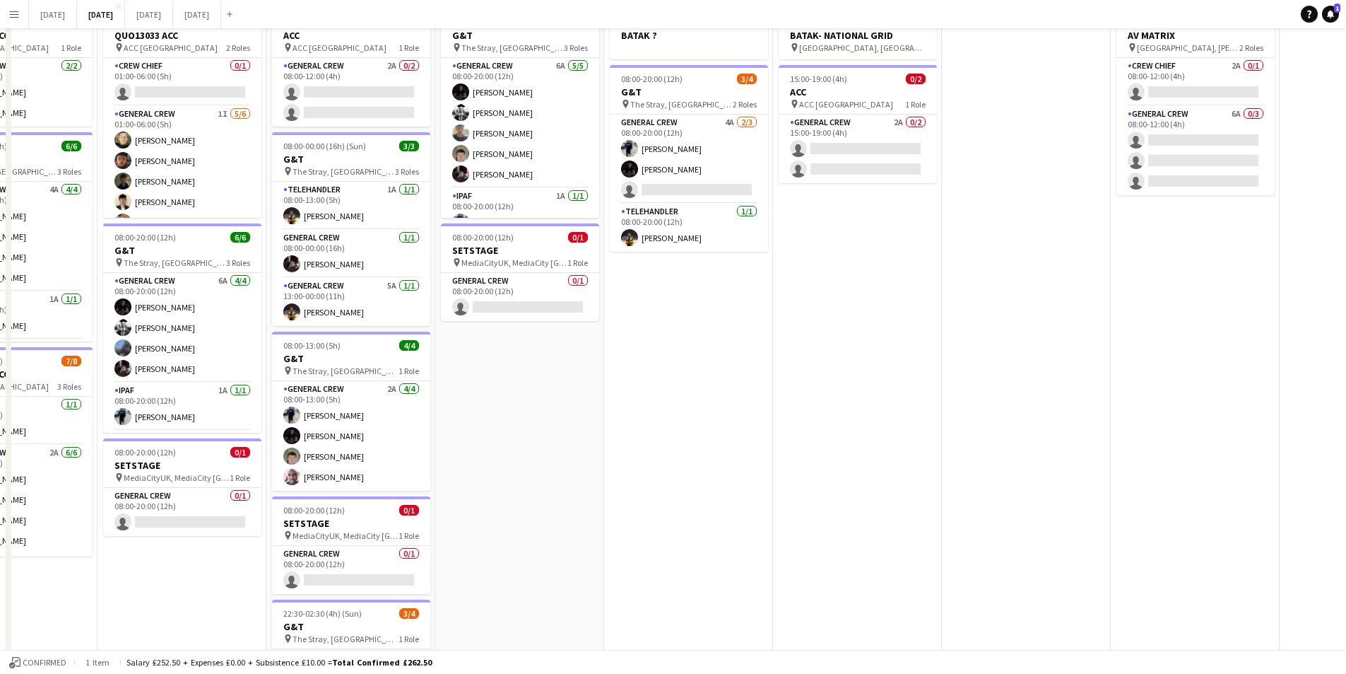
scroll to position [0, 0]
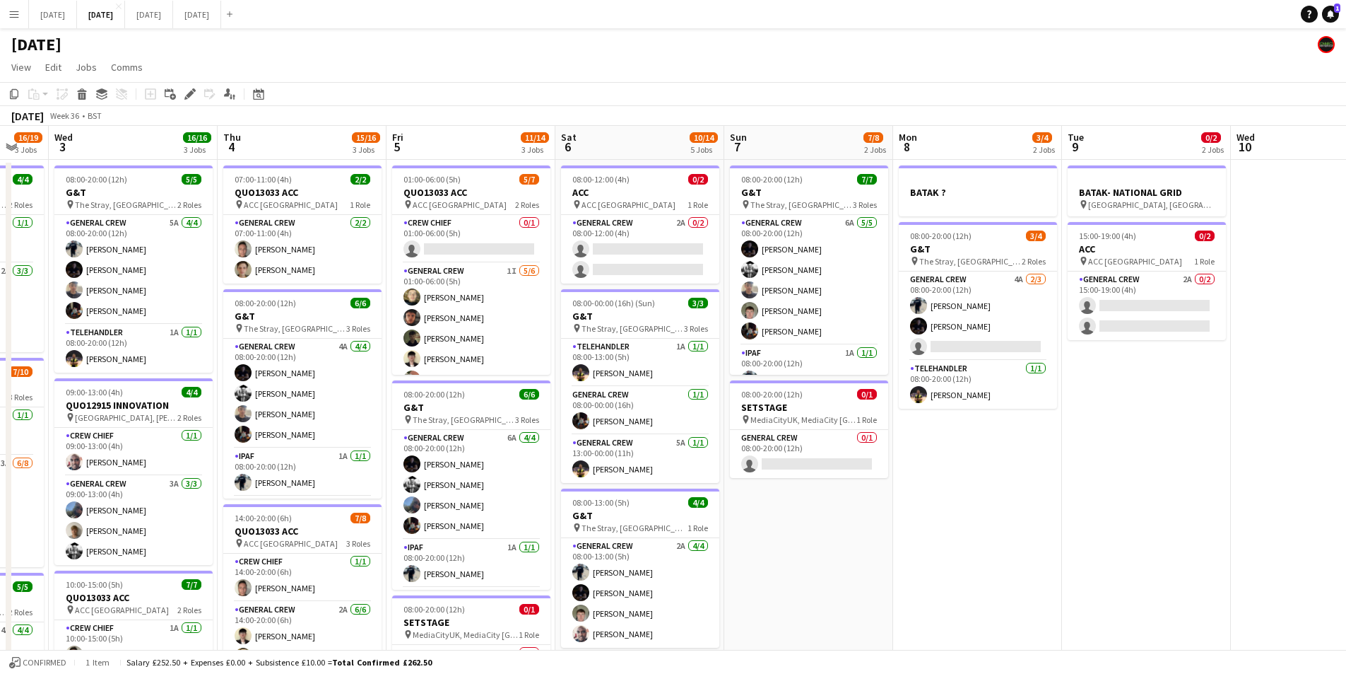
drag, startPoint x: 770, startPoint y: 494, endPoint x: 535, endPoint y: 406, distance: 250.5
click at [865, 483] on app-calendar-viewport "Mon 1 Tue 2 16/19 3 Jobs Wed 3 16/16 3 Jobs Thu 4 15/16 3 Jobs Fri 5 11/14 3 Jo…" at bounding box center [673, 537] width 1346 height 823
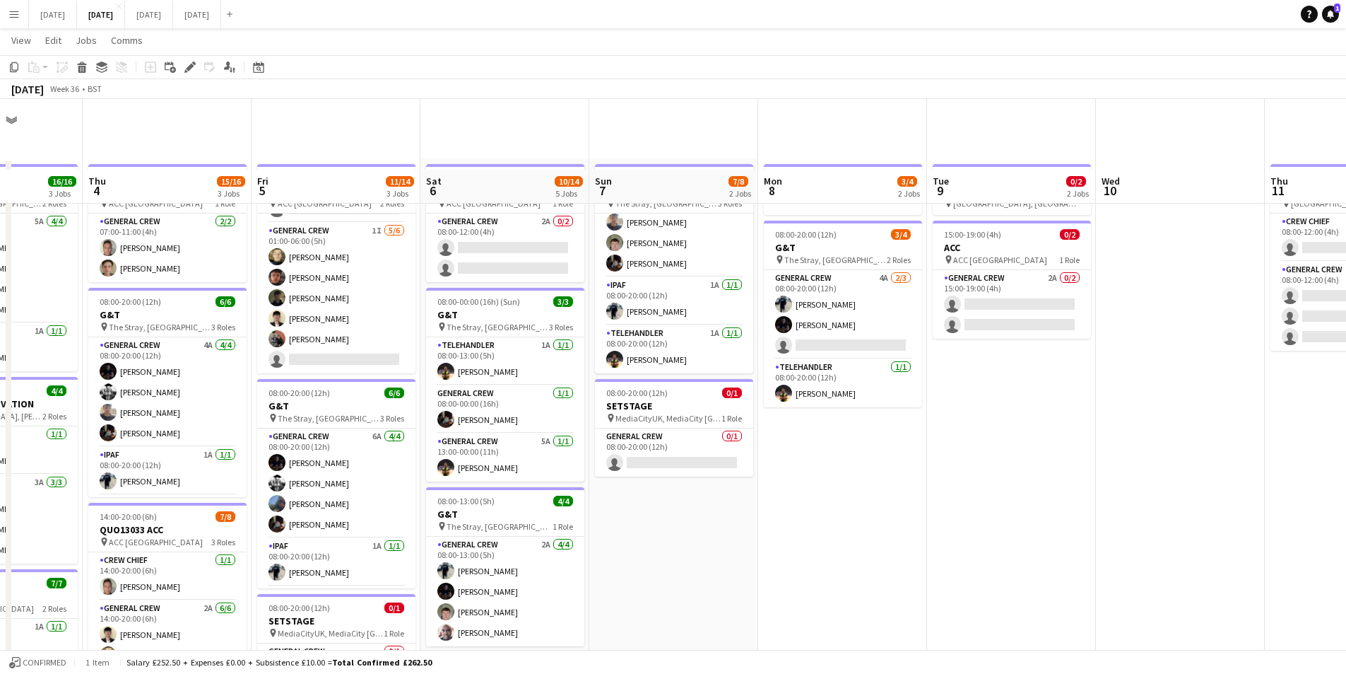
scroll to position [212, 0]
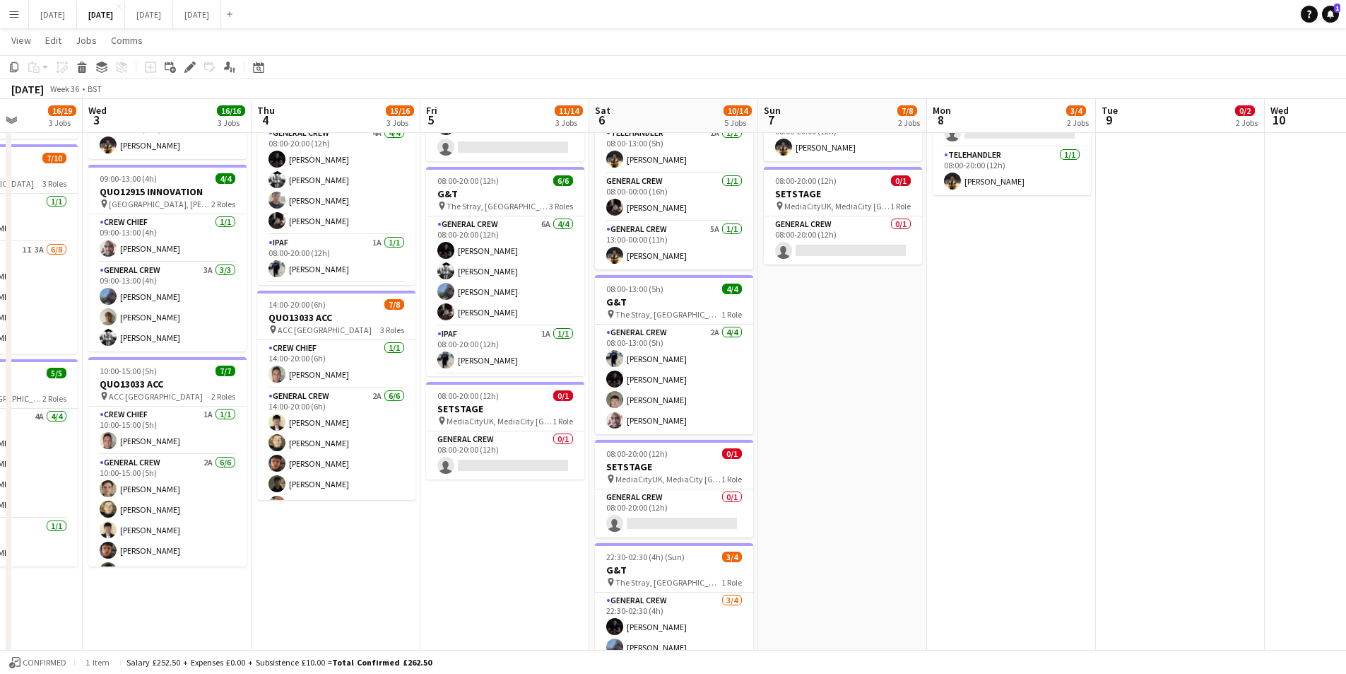
drag, startPoint x: 550, startPoint y: 541, endPoint x: 662, endPoint y: 499, distance: 119.5
click at [675, 526] on app-calendar-viewport "Sun 31 Mon 1 9/12 2 Jobs Tue 2 16/19 3 Jobs Wed 3 16/16 3 Jobs Thu 4 15/16 3 Jo…" at bounding box center [673, 289] width 1346 height 893
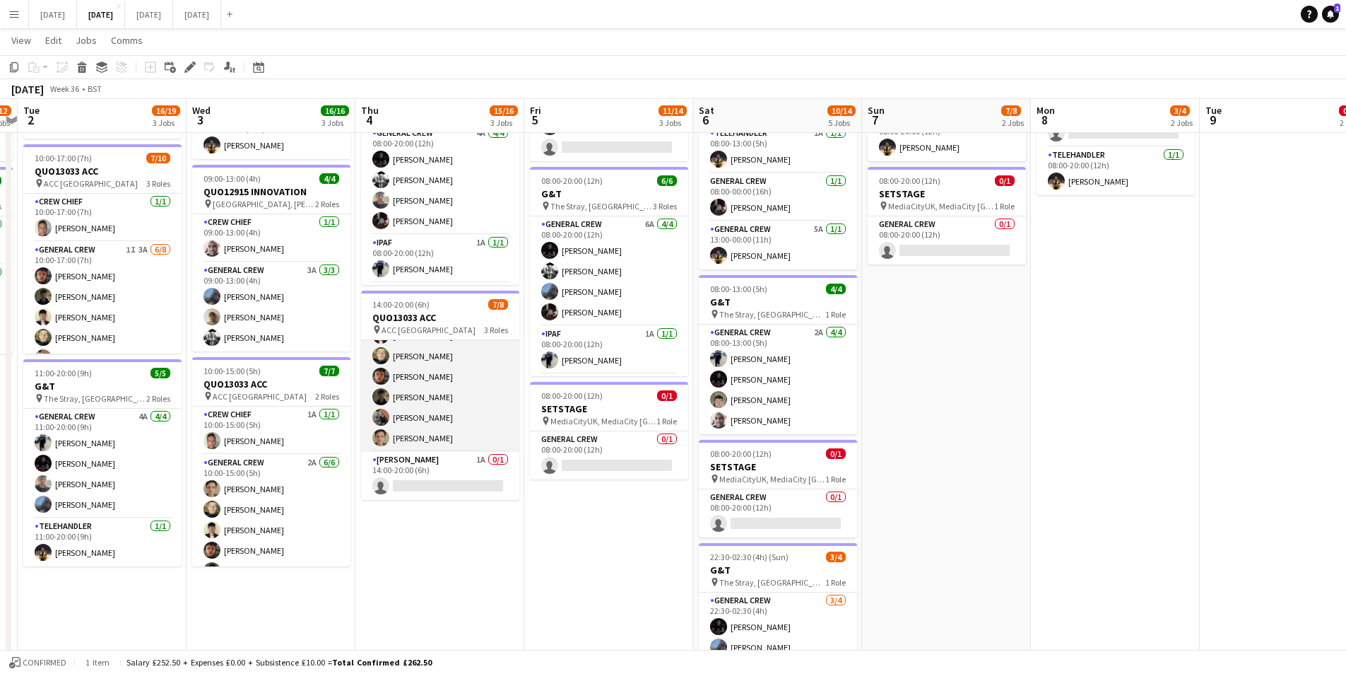
scroll to position [0, 0]
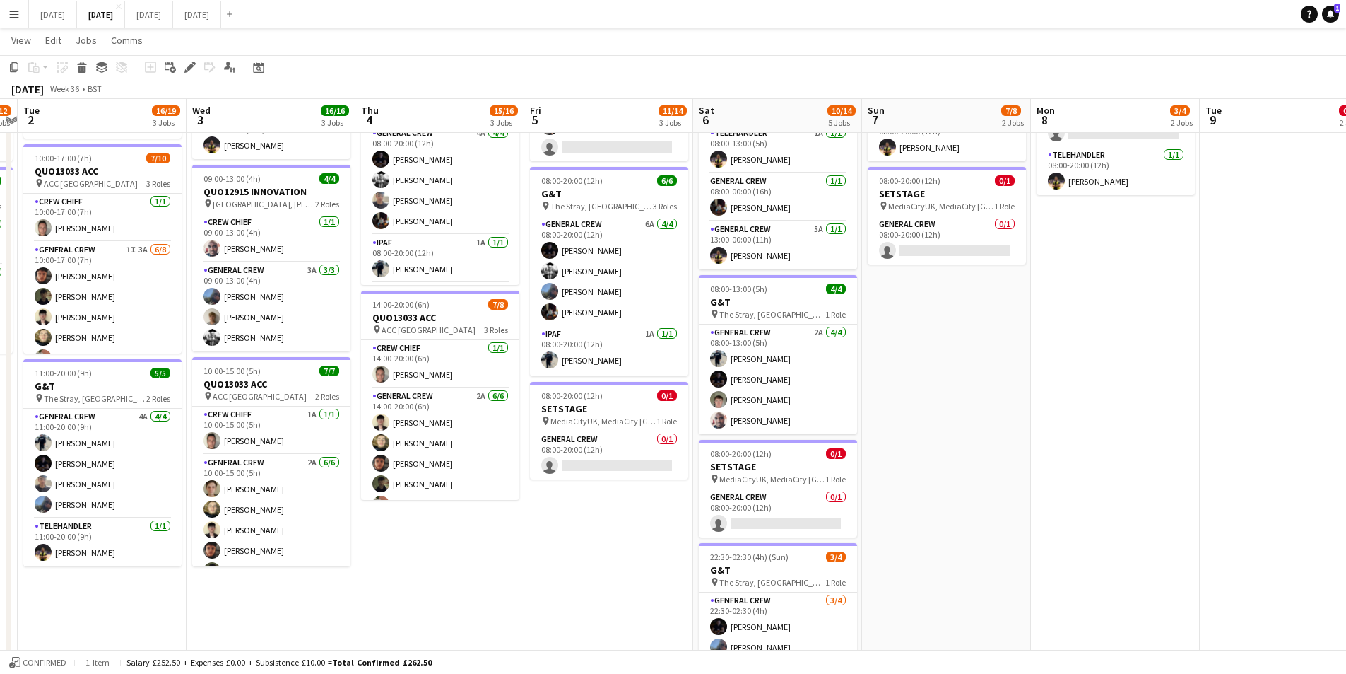
drag, startPoint x: 486, startPoint y: 519, endPoint x: 447, endPoint y: 491, distance: 48.1
click at [565, 521] on app-calendar-viewport "Sun 31 Mon 1 9/12 2 Jobs Tue 2 16/19 3 Jobs Wed 3 16/16 3 Jobs Thu 4 15/16 3 Jo…" at bounding box center [673, 289] width 1346 height 893
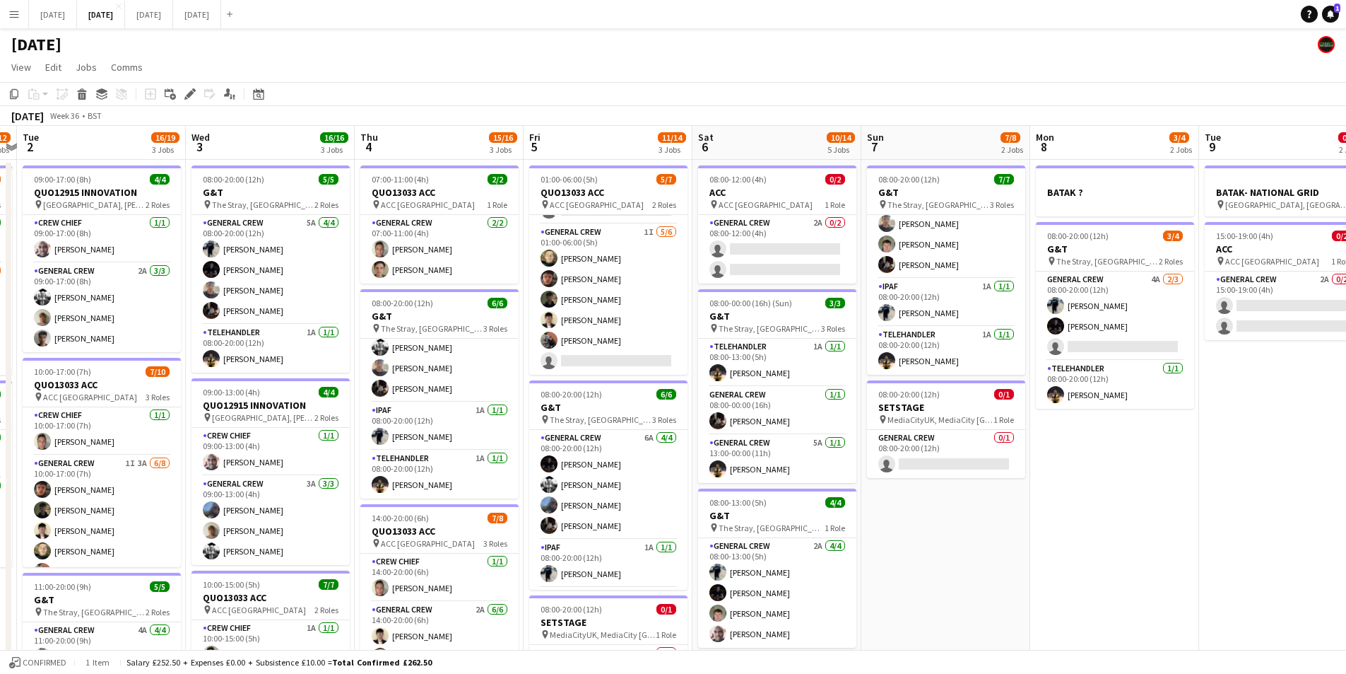
drag, startPoint x: 1308, startPoint y: 517, endPoint x: 1200, endPoint y: 504, distance: 108.3
click at [1201, 505] on app-calendar-viewport "Sat 30 Sun 31 Mon 1 9/12 2 Jobs Tue 2 16/19 3 Jobs Wed 3 16/16 3 Jobs Thu 4 15/…" at bounding box center [673, 537] width 1346 height 823
click at [1117, 515] on app-calendar-viewport "Sat 30 Sun 31 Mon 1 9/12 2 Jobs Tue 2 16/19 3 Jobs Wed 3 16/16 3 Jobs Thu 4 15/…" at bounding box center [673, 537] width 1346 height 823
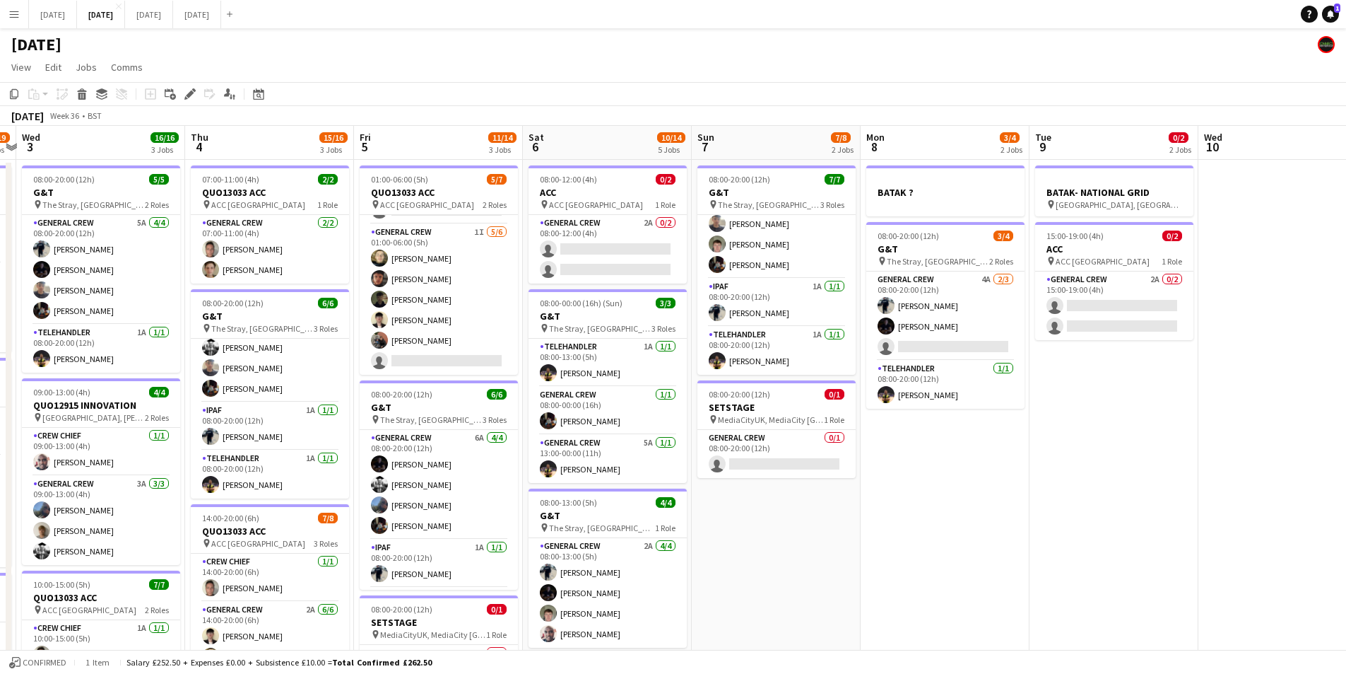
scroll to position [0, 411]
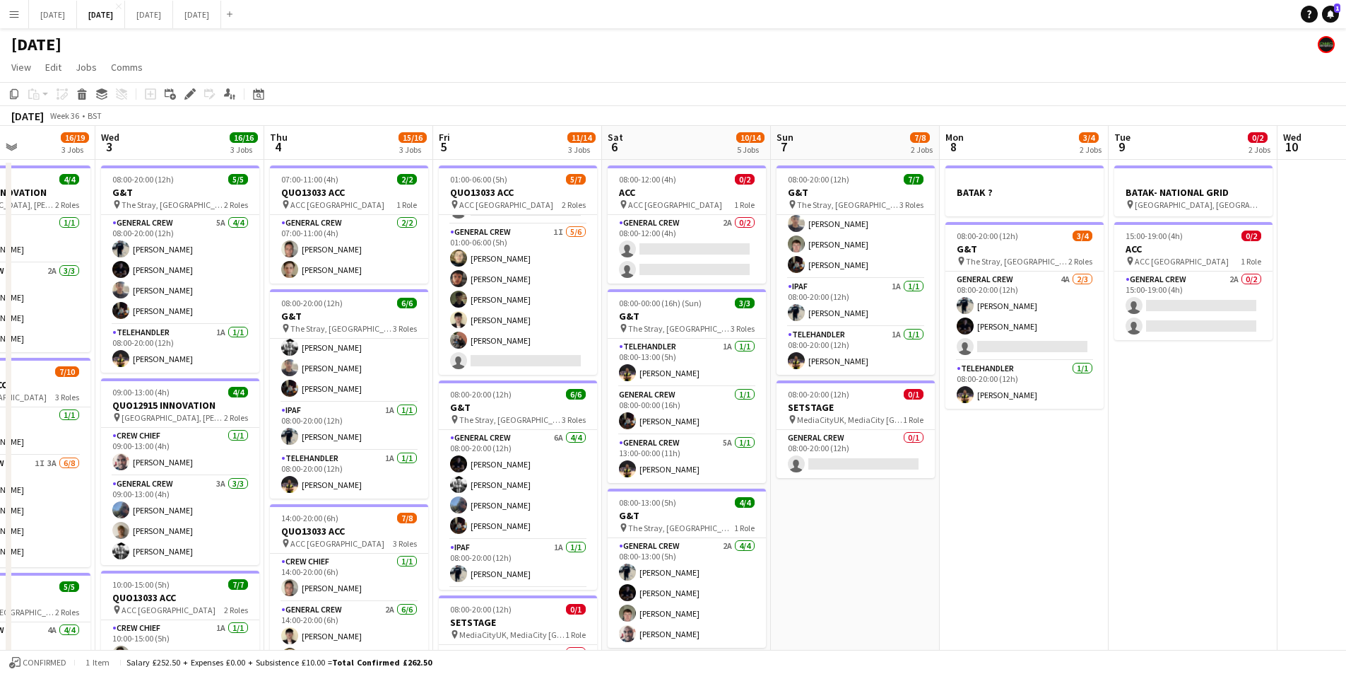
drag, startPoint x: 1002, startPoint y: 510, endPoint x: 809, endPoint y: 390, distance: 226.9
click at [1205, 494] on app-calendar-viewport "Sun 31 Mon 1 9/12 2 Jobs Tue 2 16/19 3 Jobs Wed 3 16/16 3 Jobs Thu 4 15/16 3 Jo…" at bounding box center [673, 537] width 1346 height 823
click at [643, 346] on app-calendar-viewport "Sun 31 Mon 1 9/12 2 Jobs Tue 2 16/19 3 Jobs Wed 3 16/16 3 Jobs Thu 4 15/16 3 Jo…" at bounding box center [673, 537] width 1346 height 823
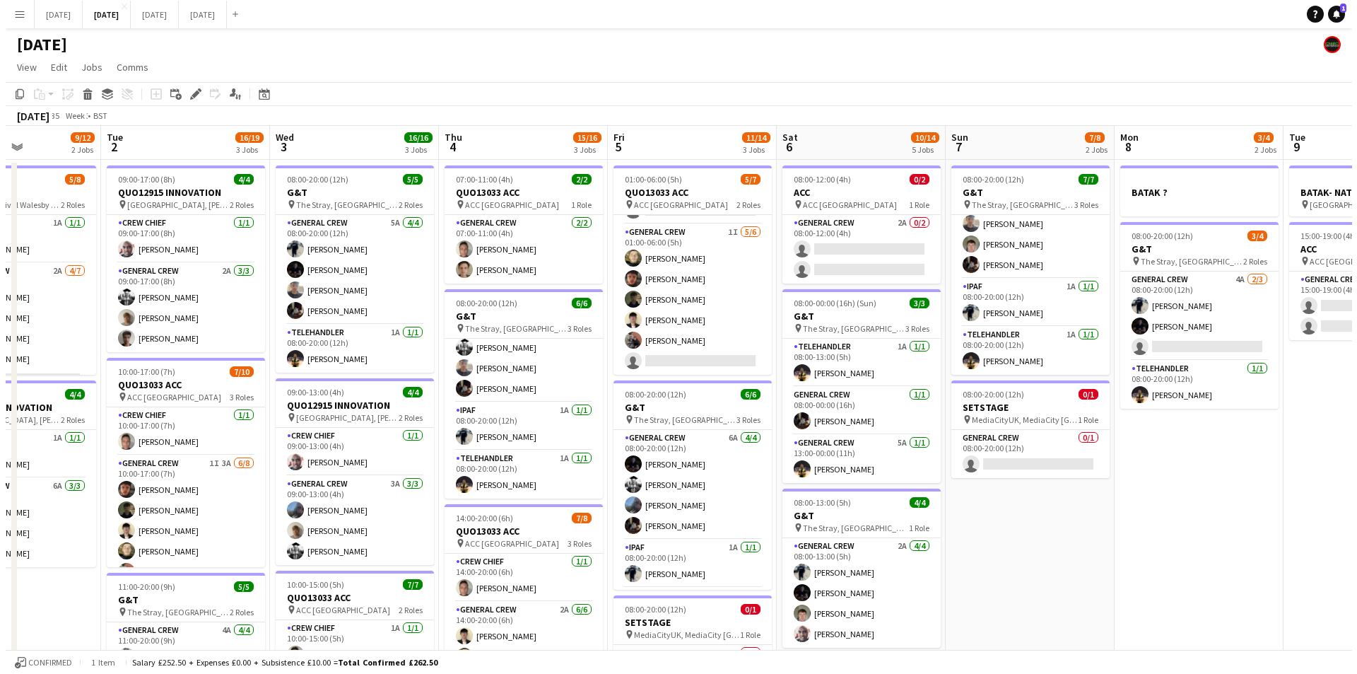
scroll to position [0, 323]
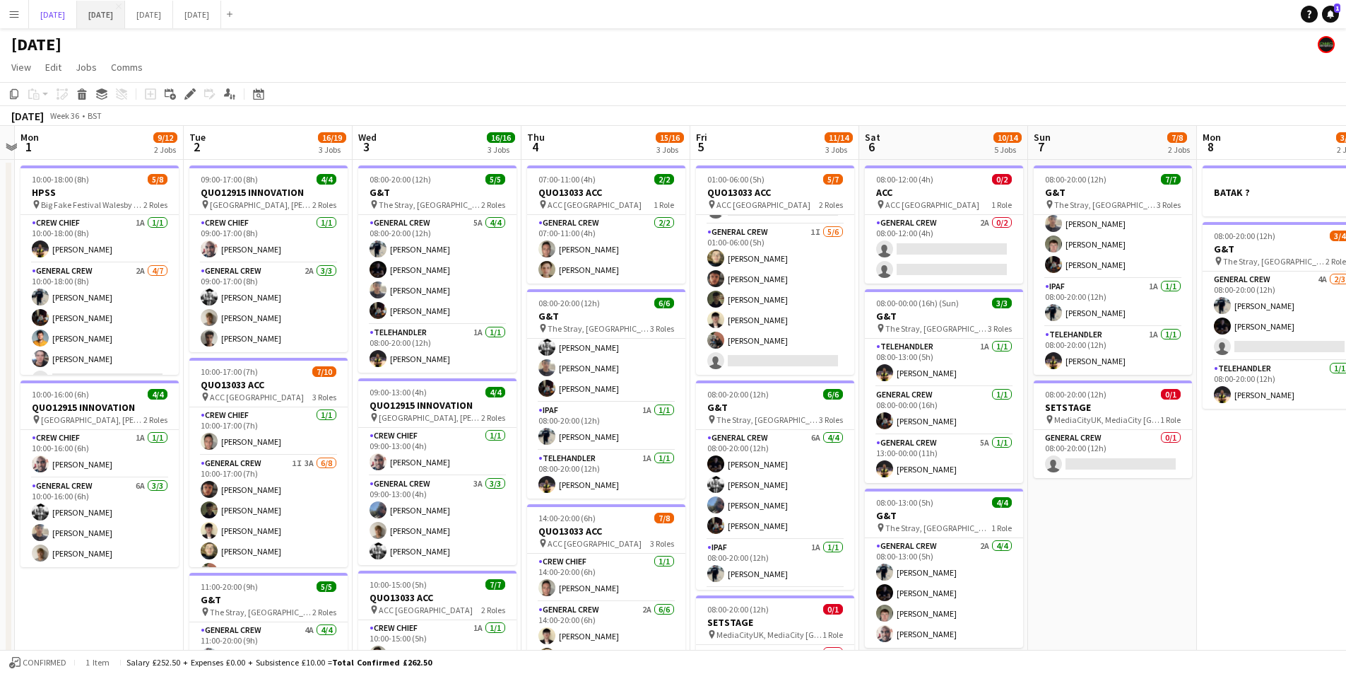
click at [69, 21] on button "AUGUST 2025 Close" at bounding box center [53, 15] width 48 height 28
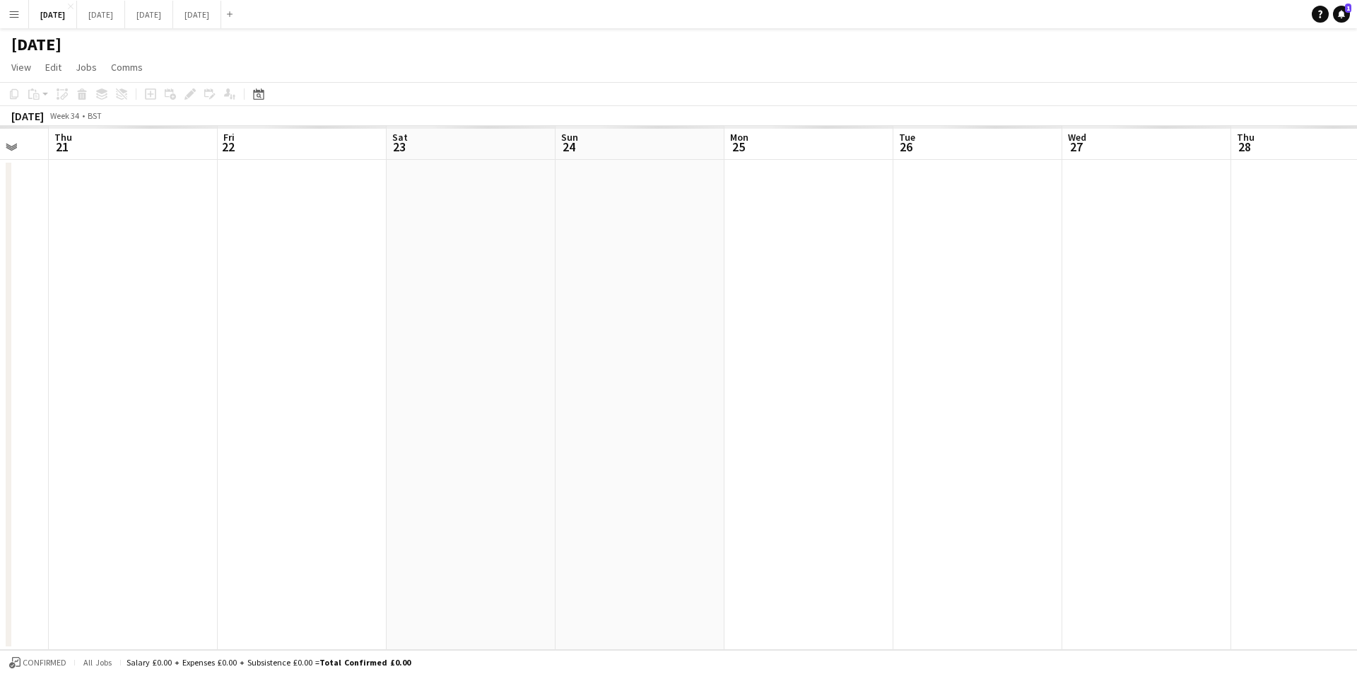
drag, startPoint x: 810, startPoint y: 513, endPoint x: 1016, endPoint y: 507, distance: 206.5
click at [1024, 514] on app-calendar-viewport "Tue 19 Wed 20 Thu 21 Fri 22 Sat 23 Sun 24 Mon 25 Tue 26 Wed 27 Thu 28 Fri 29 Sa…" at bounding box center [678, 388] width 1357 height 524
drag, startPoint x: 794, startPoint y: 471, endPoint x: 984, endPoint y: 465, distance: 190.2
click at [1007, 465] on app-calendar-viewport "Sun 17 Mon 18 Tue 19 Wed 20 Thu 21 Fri 22 Sat 23 Sun 24 Mon 25 Tue 26 Wed 27 Th…" at bounding box center [678, 388] width 1357 height 524
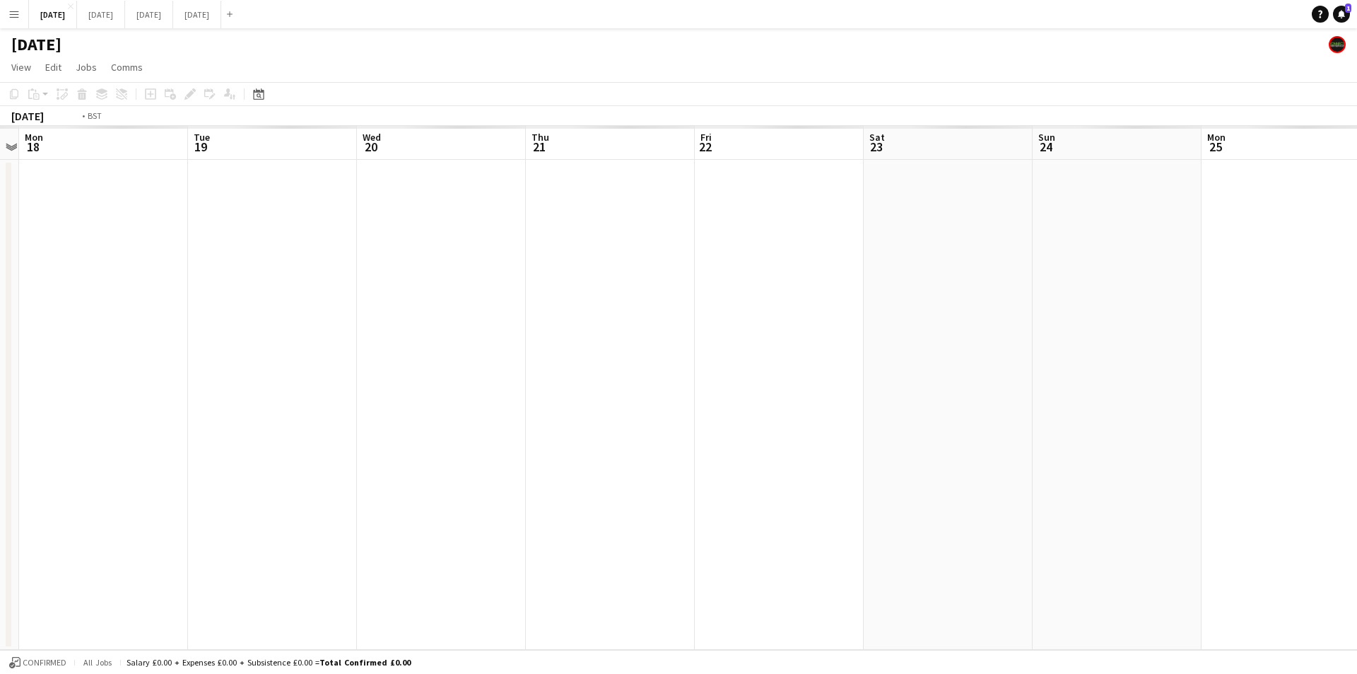
click at [1045, 476] on app-calendar-viewport "Sat 16 Sun 17 Mon 18 Tue 19 Wed 20 Thu 21 Fri 22 Sat 23 Sun 24 Mon 25 Tue 26 We…" at bounding box center [678, 388] width 1357 height 524
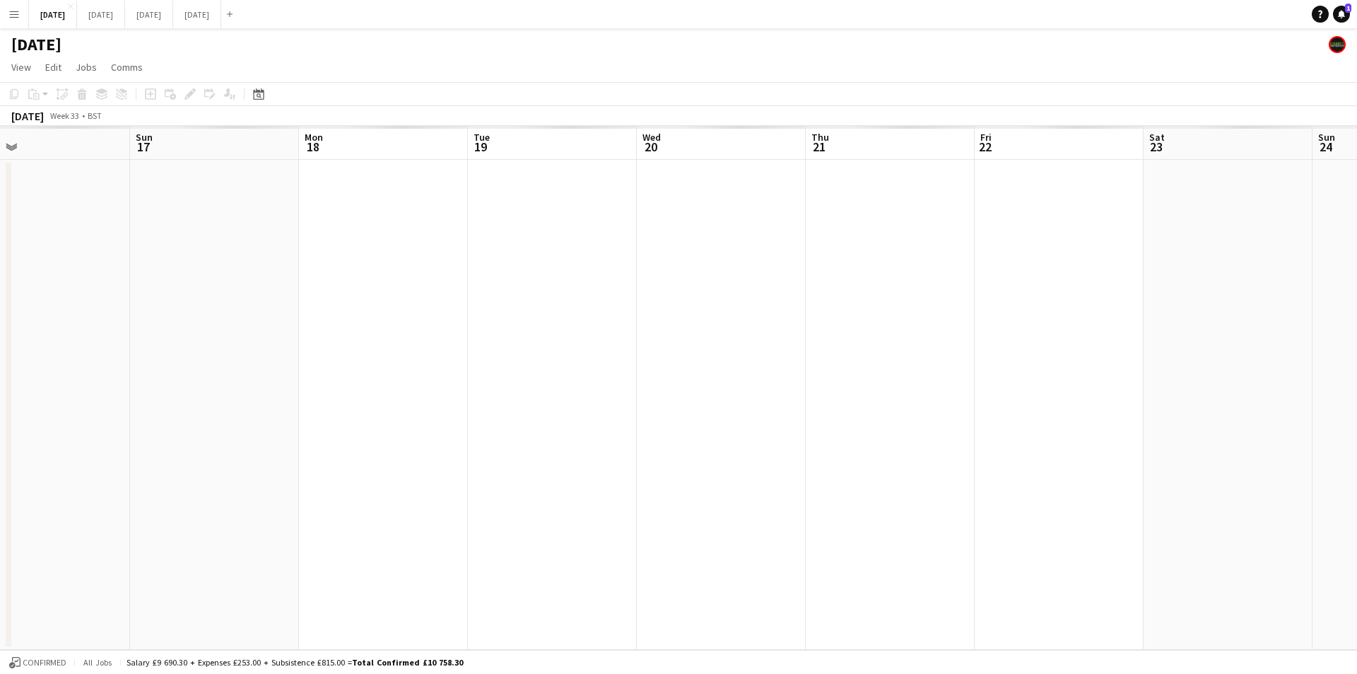
drag, startPoint x: 683, startPoint y: 434, endPoint x: 719, endPoint y: 446, distance: 37.3
click at [945, 440] on app-calendar-viewport "Thu 14 Fri 15 Sat 16 Sun 17 Mon 18 Tue 19 Wed 20 Thu 21 Fri 22 Sat 23 Sun 24 Mo…" at bounding box center [678, 388] width 1357 height 524
drag, startPoint x: 719, startPoint y: 446, endPoint x: 635, endPoint y: 402, distance: 94.2
click at [933, 449] on app-calendar-viewport "Thu 14 Fri 15 Sat 16 Sun 17 Mon 18 Tue 19 Wed 20 Thu 21 Fri 22 Sat 23 Sun 24 Mo…" at bounding box center [678, 388] width 1357 height 524
click at [886, 423] on app-calendar-viewport "Wed 13 Thu 14 Fri 15 Sat 16 12/12 1 Job Sun 17 12/15 2 Jobs Mon 18 6/6 4 Jobs T…" at bounding box center [678, 388] width 1357 height 524
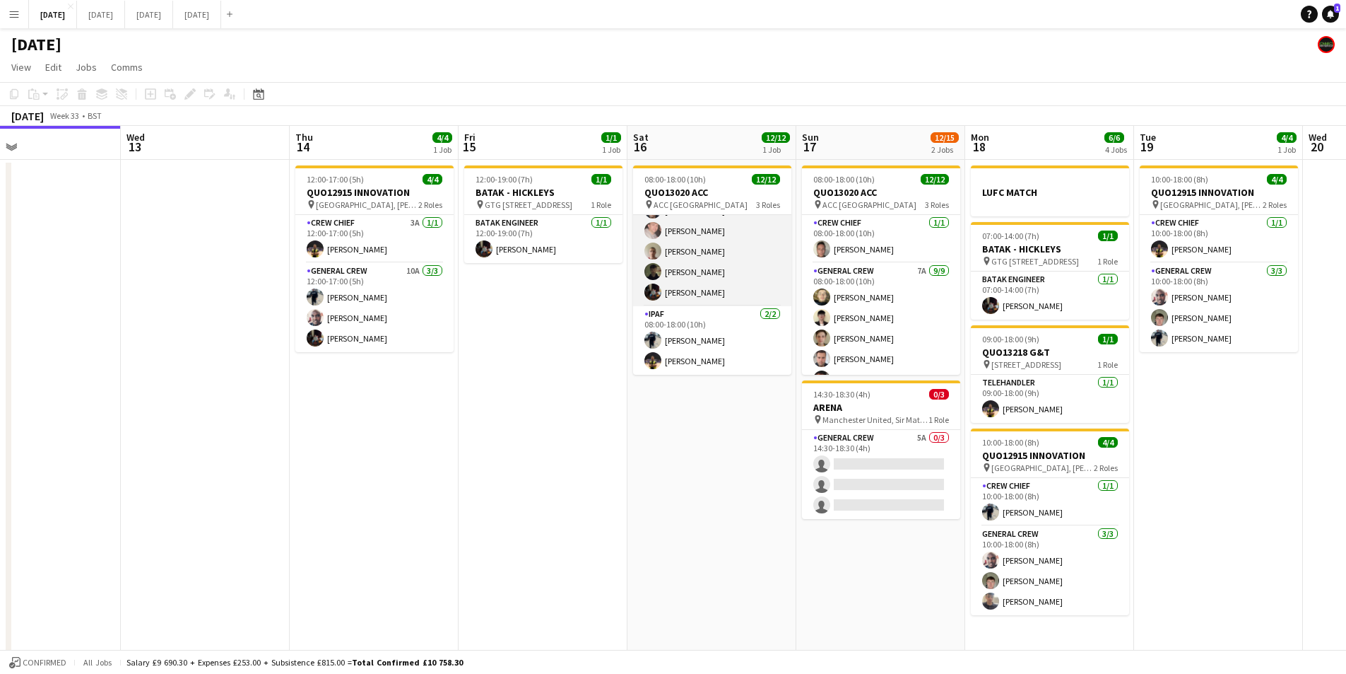
scroll to position [0, 0]
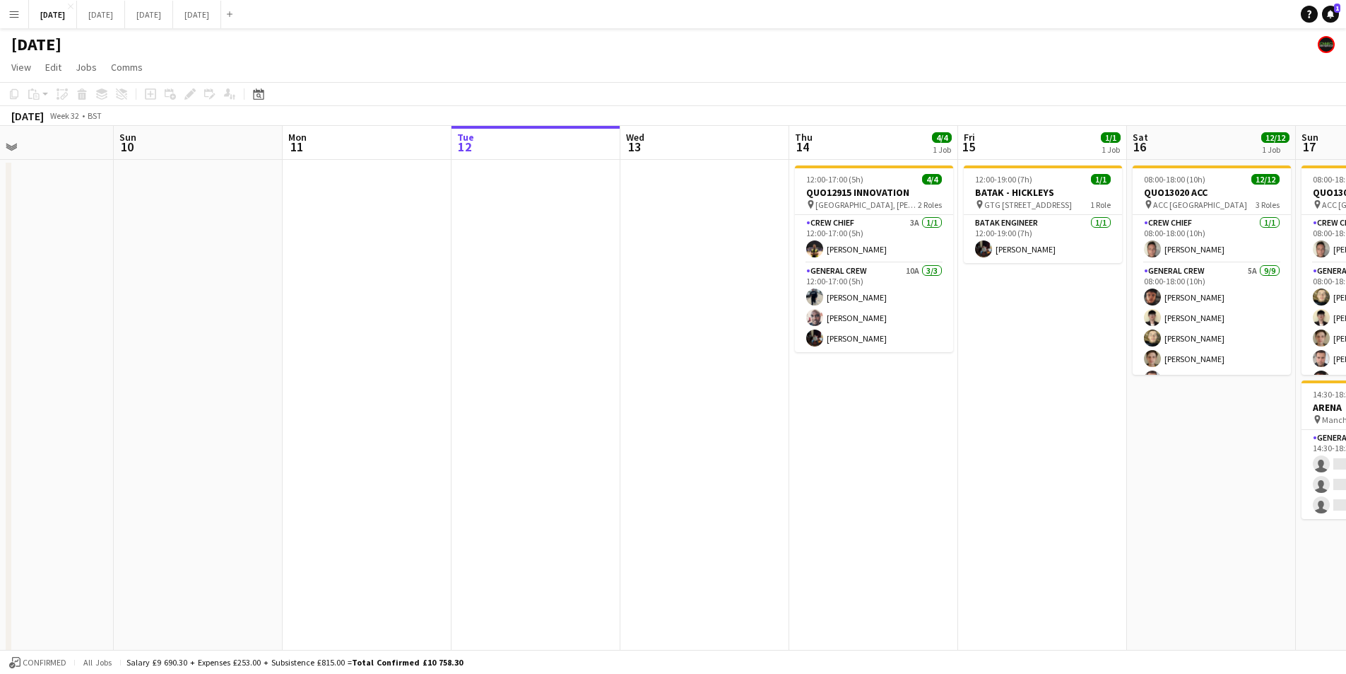
drag, startPoint x: 519, startPoint y: 404, endPoint x: 1311, endPoint y: 368, distance: 793.1
click at [1027, 453] on app-calendar-viewport "Thu 7 Fri 8 Sat 9 Sun 10 Mon 11 Tue 12 Wed 13 Thu 14 4/4 1 Job Fri 15 1/1 1 Job…" at bounding box center [673, 407] width 1346 height 562
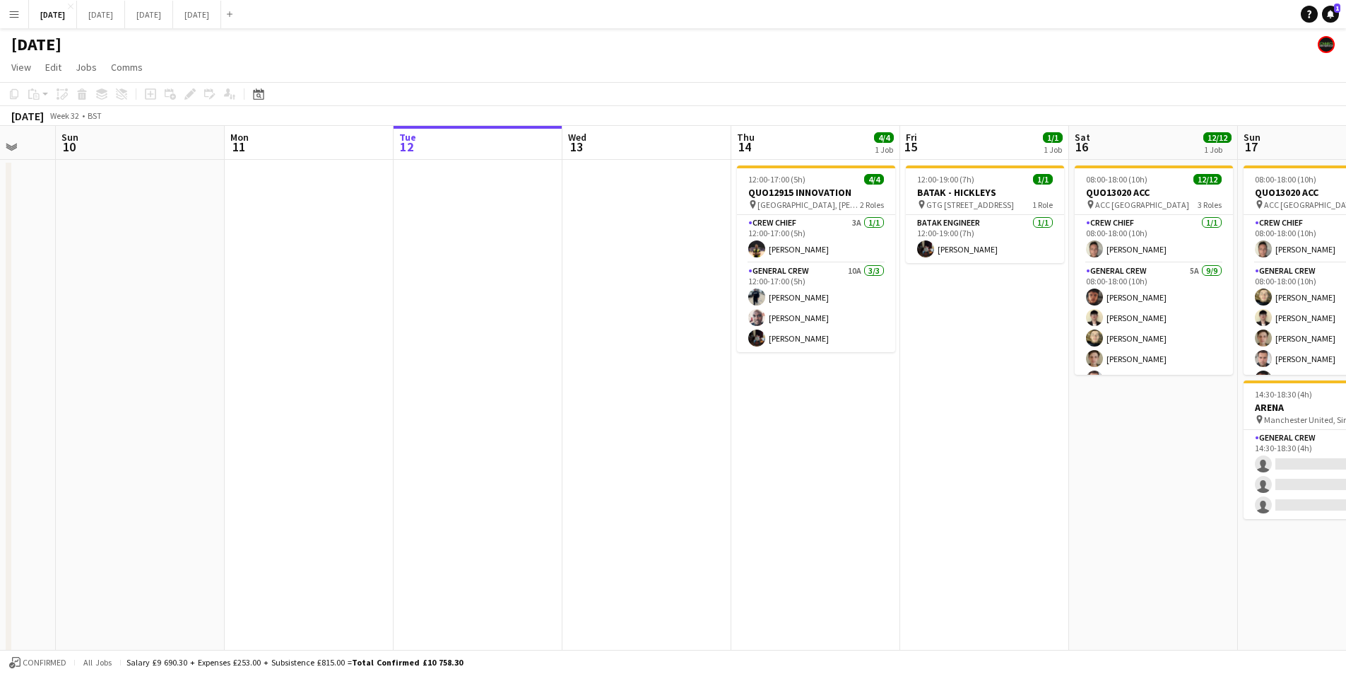
scroll to position [0, 453]
drag, startPoint x: 1163, startPoint y: 459, endPoint x: 1094, endPoint y: 457, distance: 68.6
click at [1094, 457] on app-calendar-viewport "Thu 7 3/3 2 Jobs Fri 8 4/4 1 Job Sat 9 Sun 10 Mon 11 Tue 12 Wed 13 Thu 14 4/4 1…" at bounding box center [673, 407] width 1346 height 562
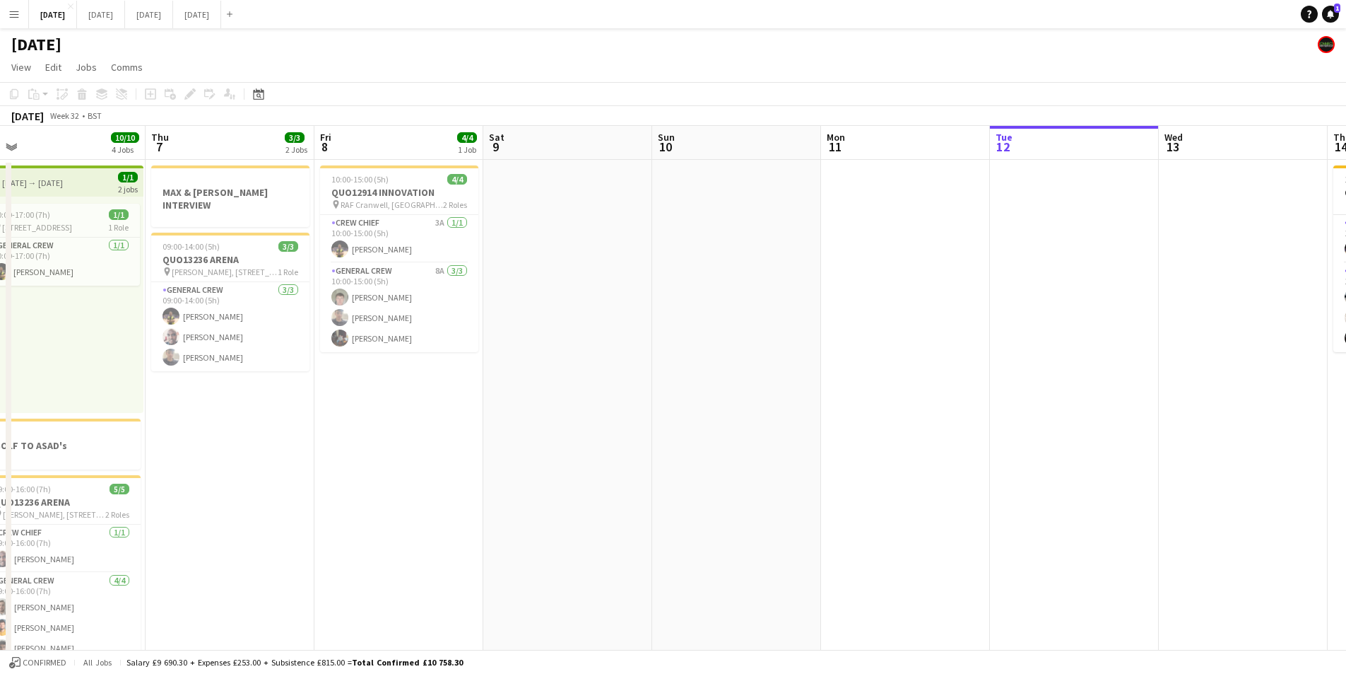
scroll to position [0, 520]
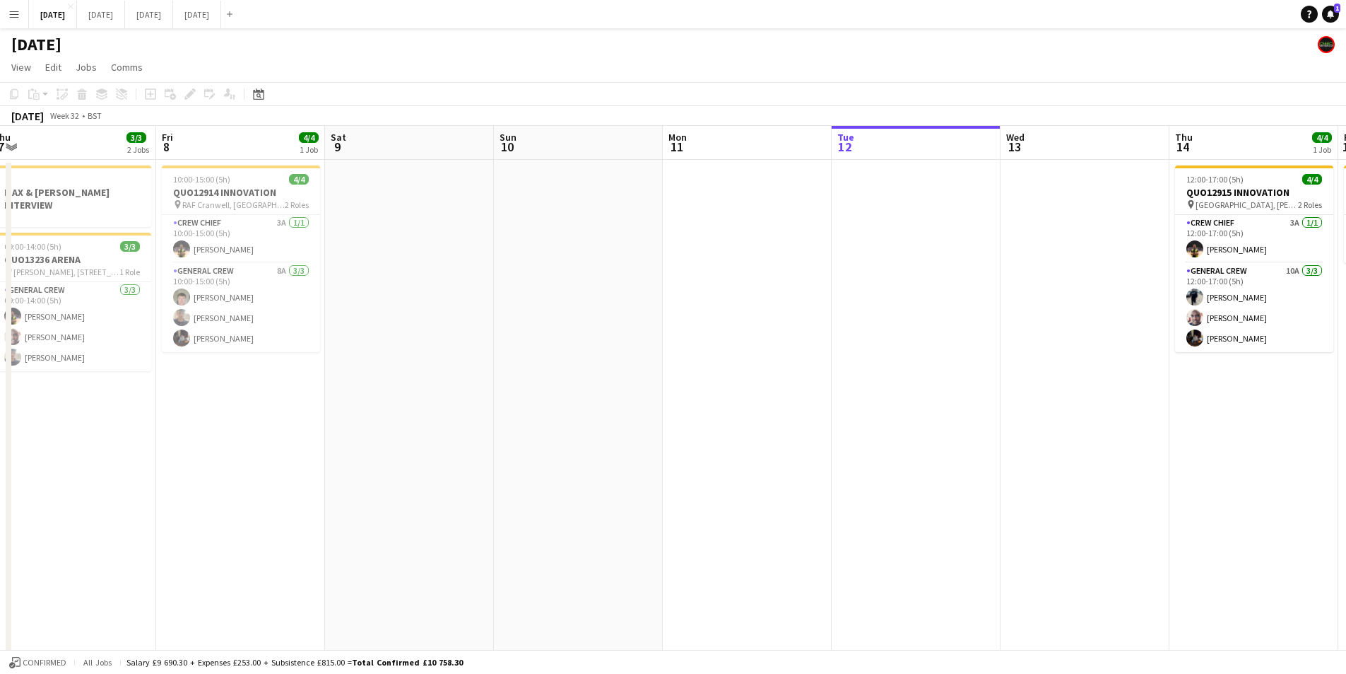
drag, startPoint x: 683, startPoint y: 411, endPoint x: 1314, endPoint y: 409, distance: 630.5
click at [787, 427] on app-calendar-viewport "Mon 4 Tue 5 1 Job Wed 6 10/10 4 Jobs Thu 7 3/3 2 Jobs Fri 8 4/4 1 Job Sat 9 Sun…" at bounding box center [673, 515] width 1346 height 779
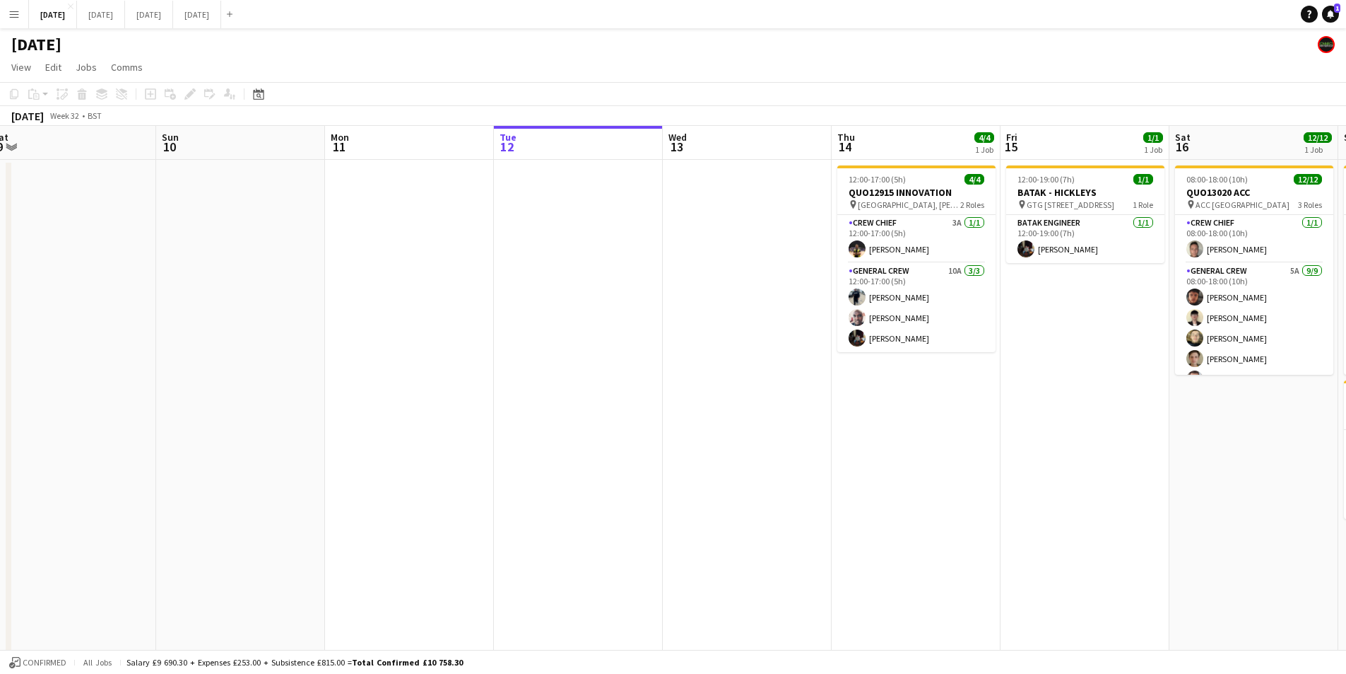
scroll to position [0, 435]
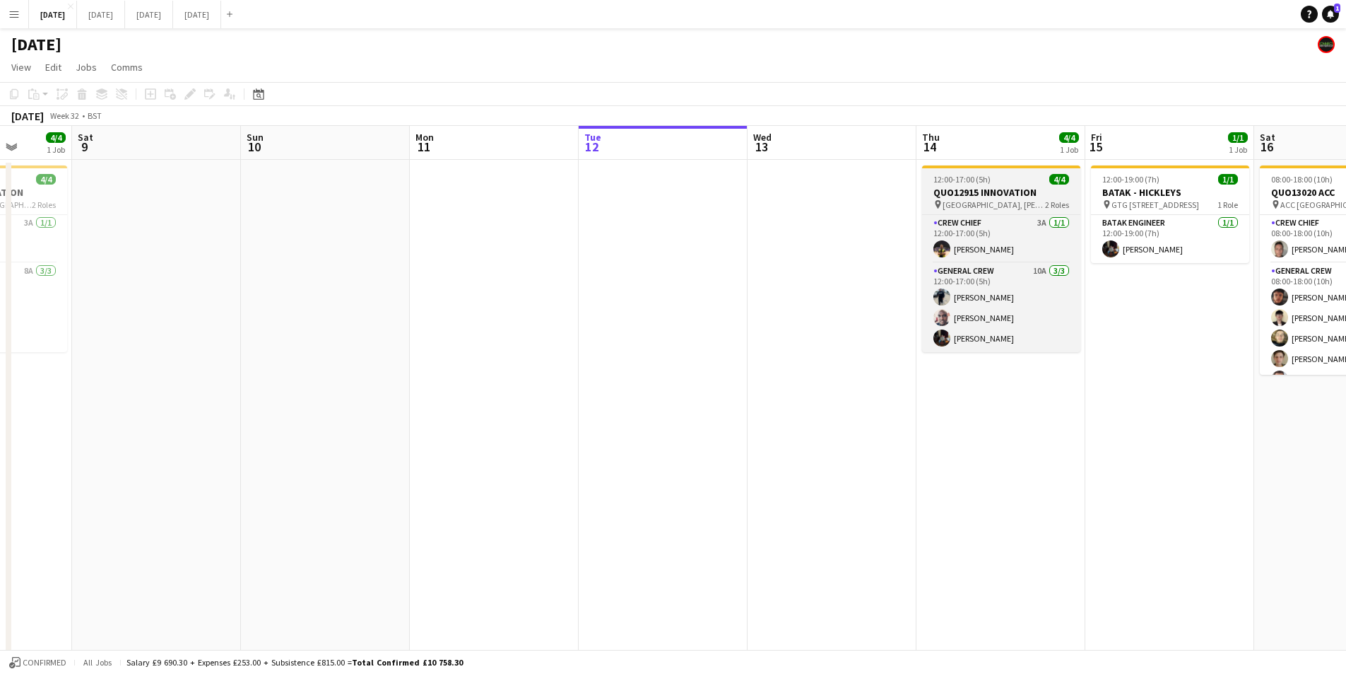
click at [1009, 199] on span "[GEOGRAPHIC_DATA], [PERSON_NAME], [GEOGRAPHIC_DATA], [GEOGRAPHIC_DATA]" at bounding box center [994, 204] width 102 height 11
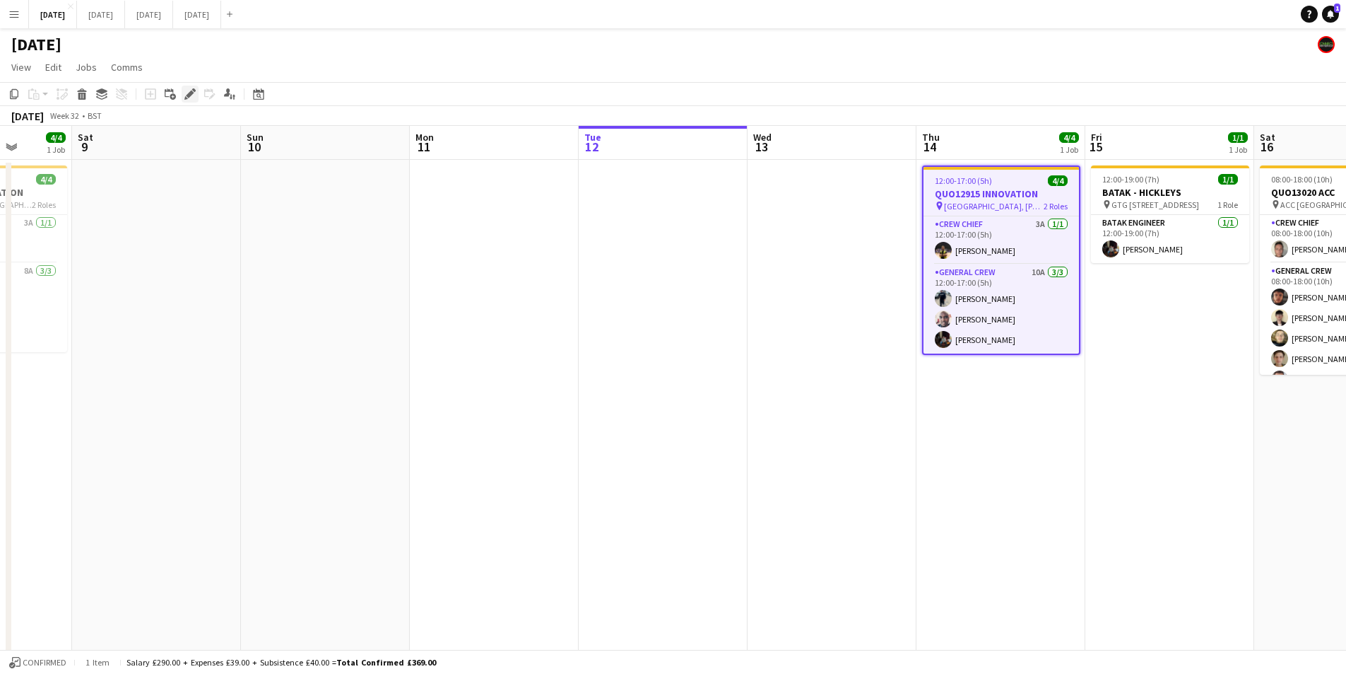
click at [188, 93] on icon "Edit" at bounding box center [189, 93] width 11 height 11
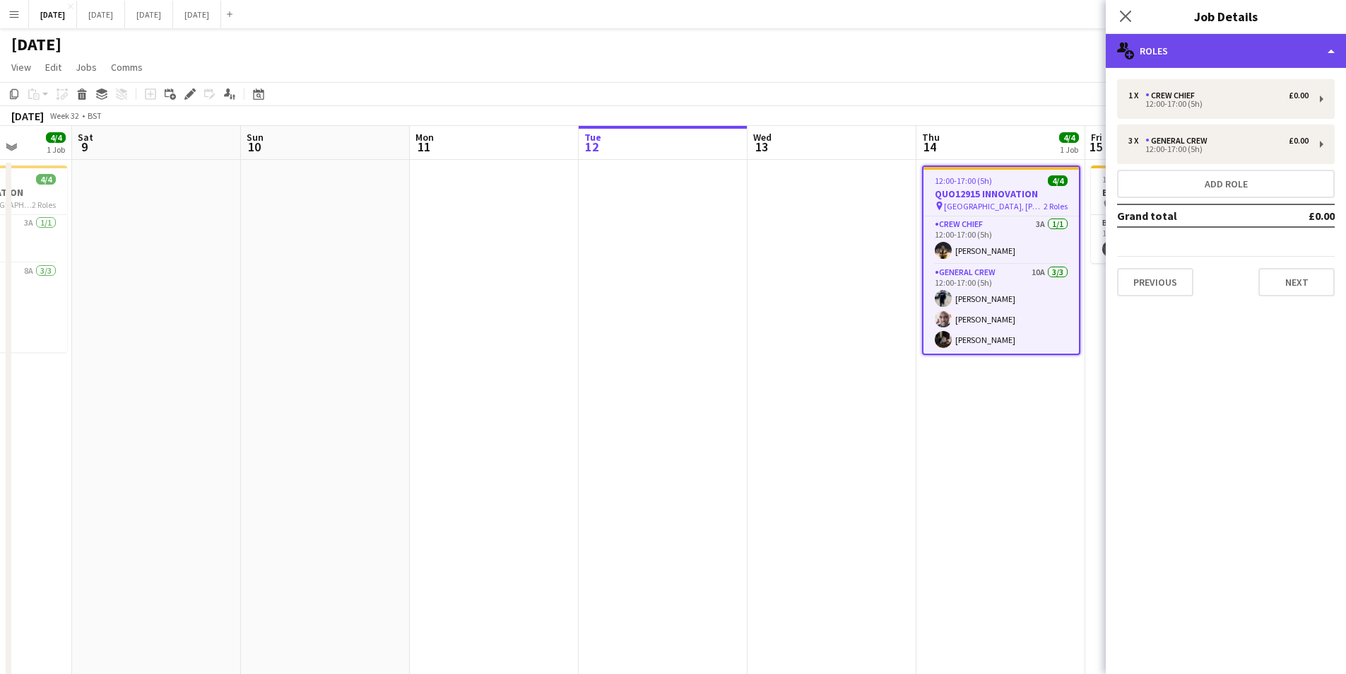
click at [1240, 57] on div "multiple-users-add Roles" at bounding box center [1226, 51] width 240 height 34
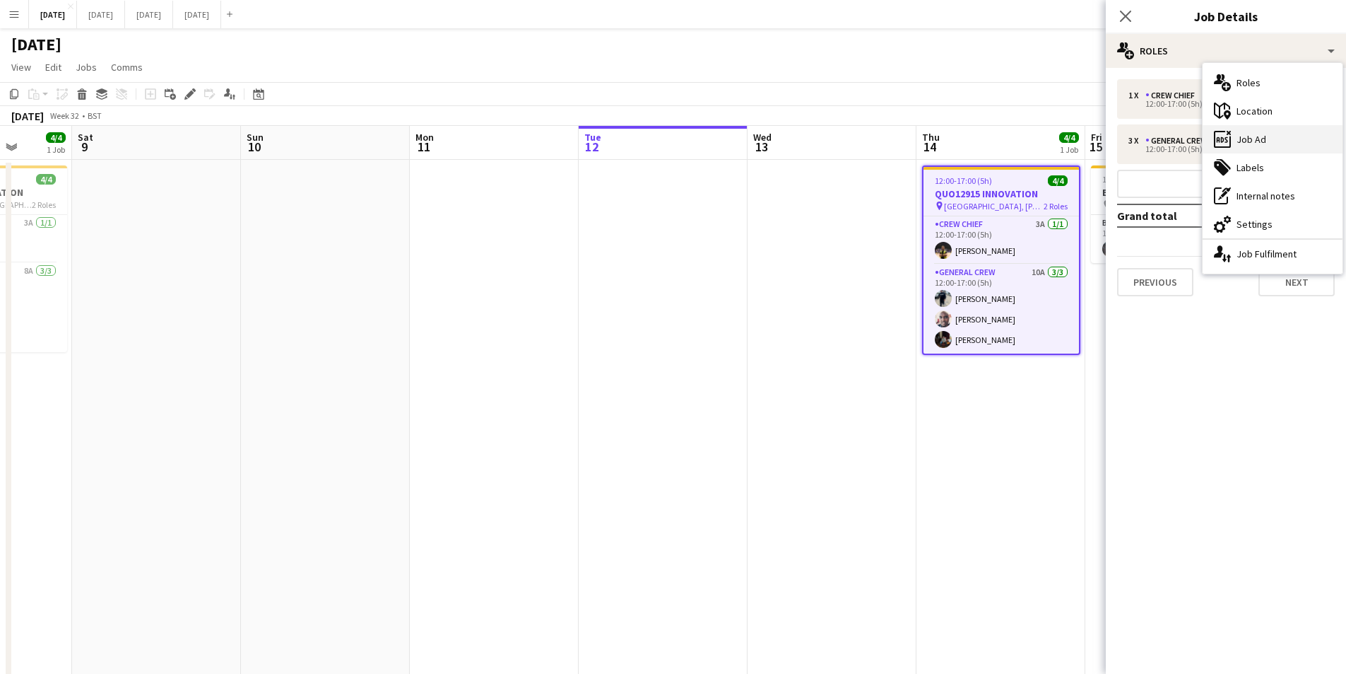
click at [1260, 139] on div "ads-window Job Ad" at bounding box center [1273, 139] width 140 height 28
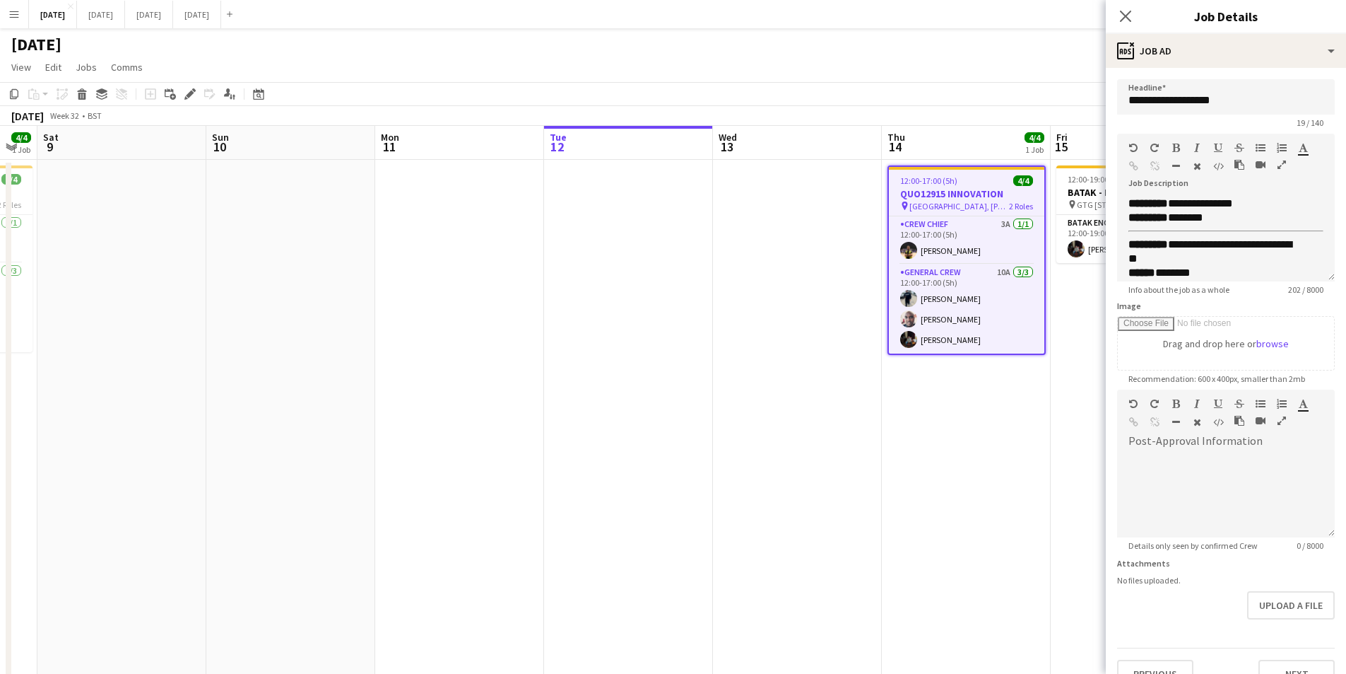
drag, startPoint x: 1040, startPoint y: 421, endPoint x: 1018, endPoint y: 423, distance: 22.0
click at [1018, 423] on app-calendar-viewport "Wed 6 10/10 4 Jobs Thu 7 3/3 2 Jobs Fri 8 4/4 1 Job Sat 9 Sun 10 Mon 11 Tue 12 …" at bounding box center [673, 515] width 1346 height 779
click at [1129, 21] on icon "Close pop-in" at bounding box center [1125, 15] width 13 height 13
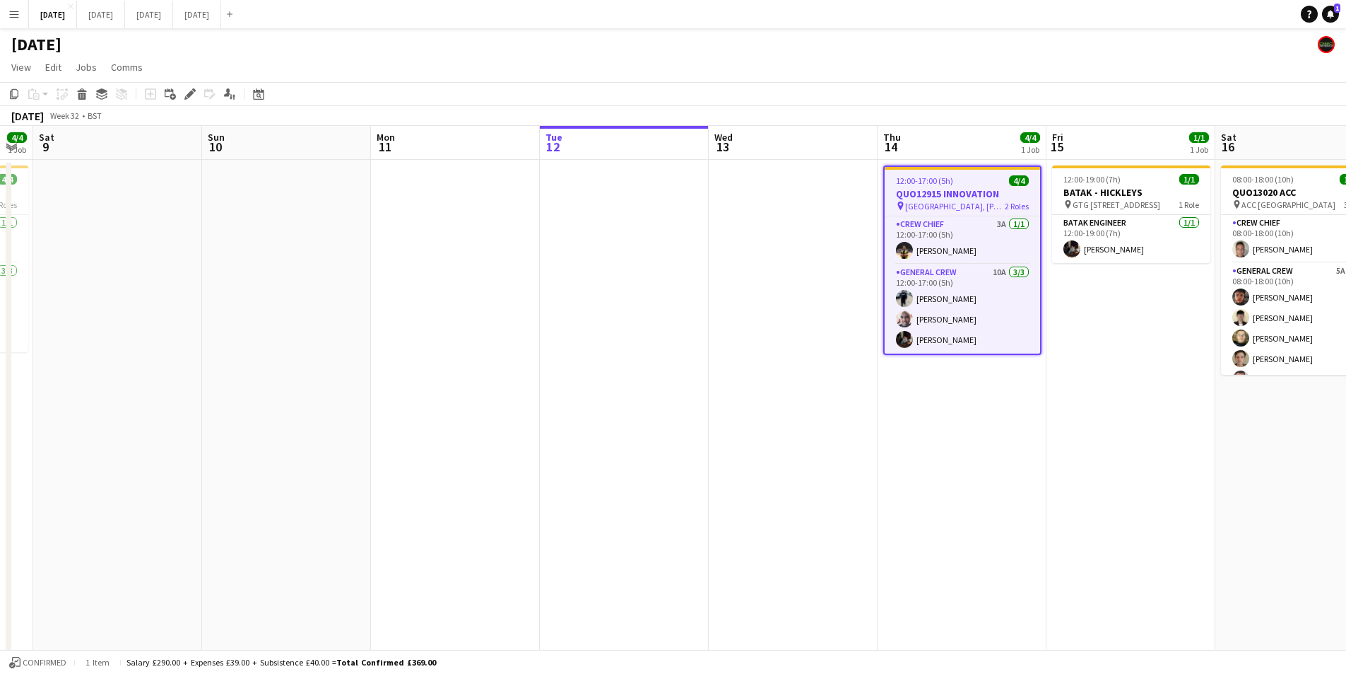
click at [931, 407] on app-calendar-viewport "Wed 6 10/10 4 Jobs Thu 7 3/3 2 Jobs Fri 8 4/4 1 Job Sat 9 Sun 10 Mon 11 Tue 12 …" at bounding box center [673, 515] width 1346 height 779
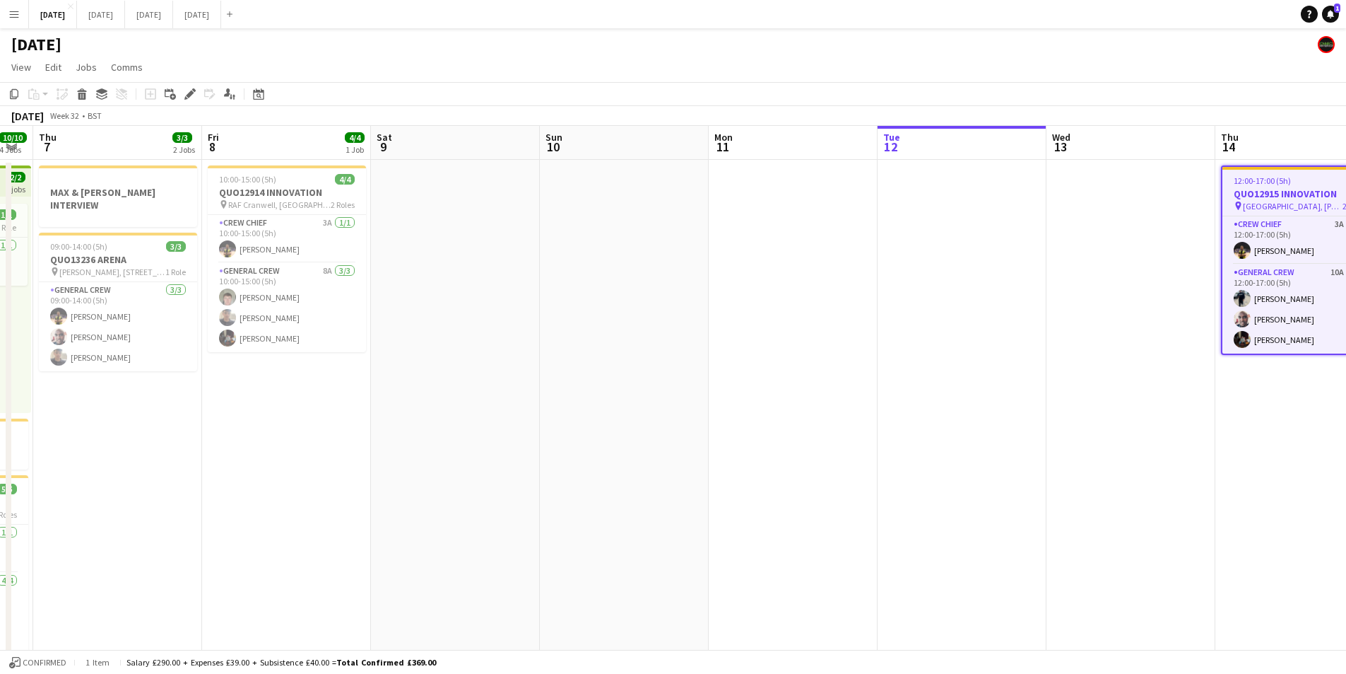
scroll to position [0, 397]
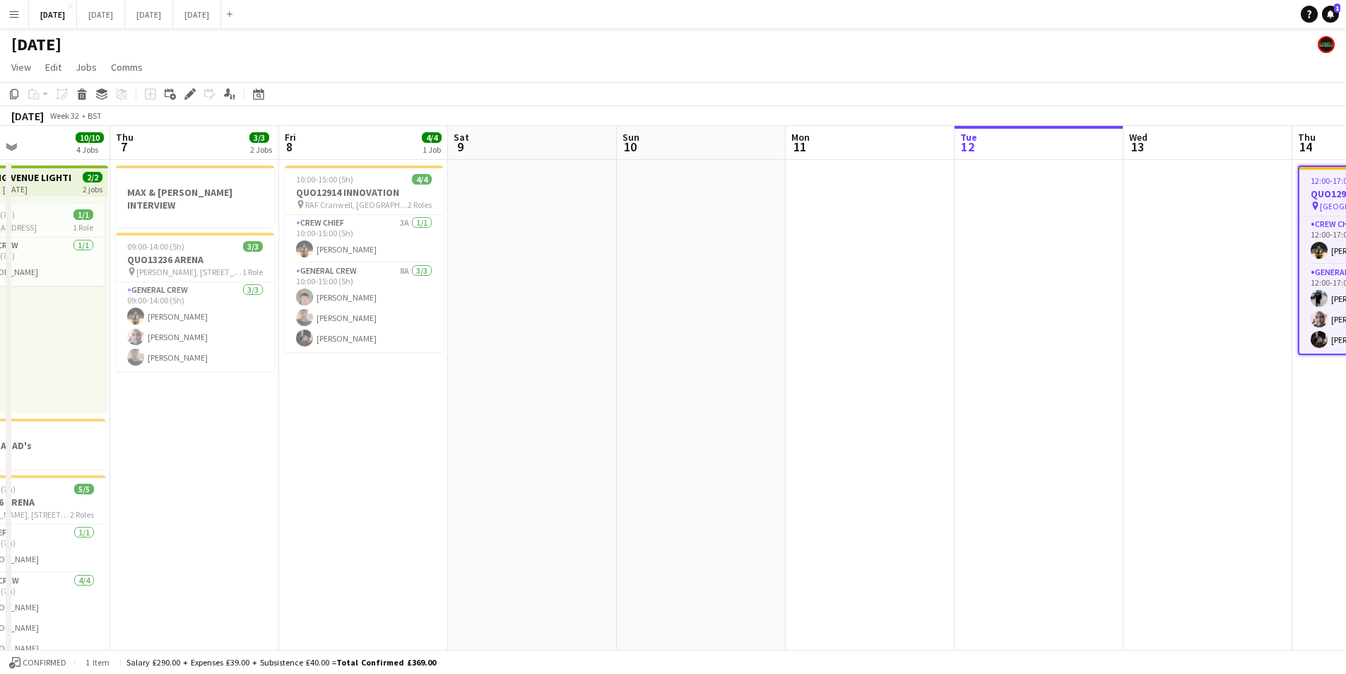
drag, startPoint x: 1027, startPoint y: 409, endPoint x: 755, endPoint y: 379, distance: 273.8
click at [755, 379] on app-calendar-viewport "Mon 4 8/8 2 Jobs Tue 5 1/1 1 Job Wed 6 10/10 4 Jobs Thu 7 3/3 2 Jobs Fri 8 4/4 …" at bounding box center [673, 515] width 1346 height 779
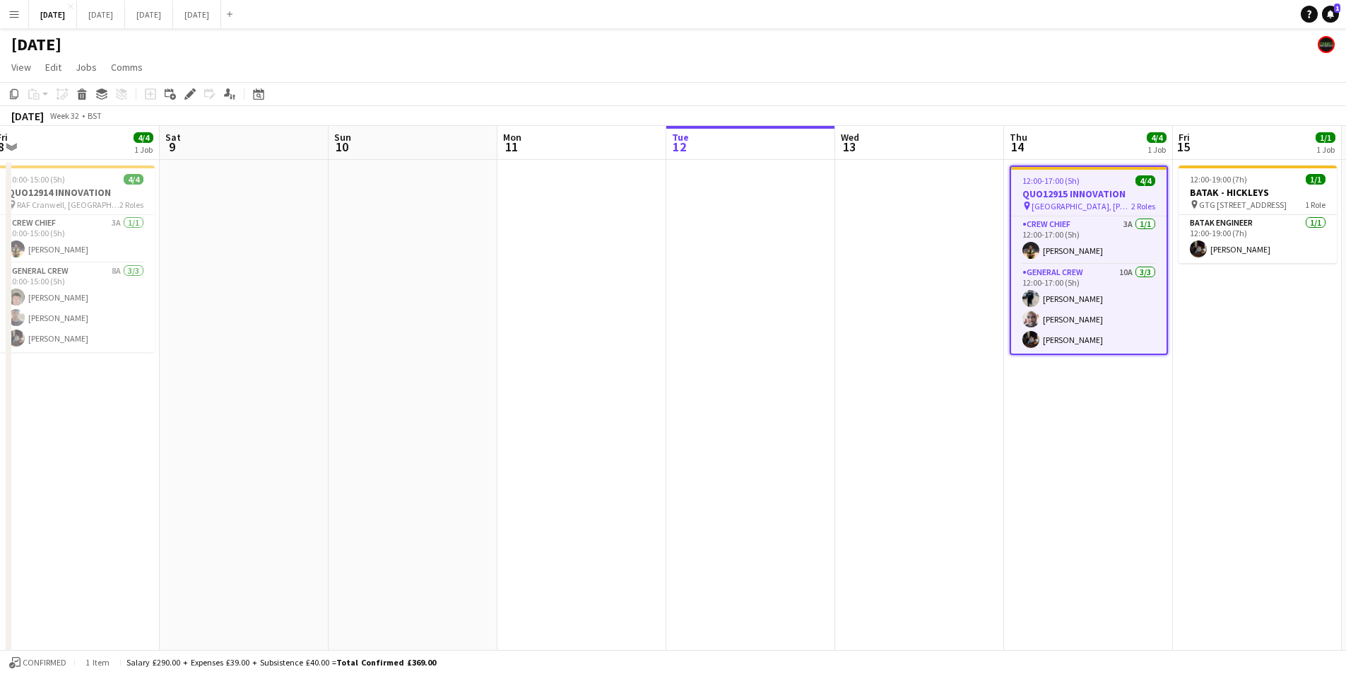
scroll to position [0, 688]
drag, startPoint x: 920, startPoint y: 430, endPoint x: 1354, endPoint y: 441, distance: 433.4
click at [818, 430] on app-calendar-viewport "Mon 4 8/8 2 Jobs Tue 5 1/1 1 Job Wed 6 10/10 4 Jobs Thu 7 3/3 2 Jobs Fri 8 4/4 …" at bounding box center [673, 515] width 1346 height 779
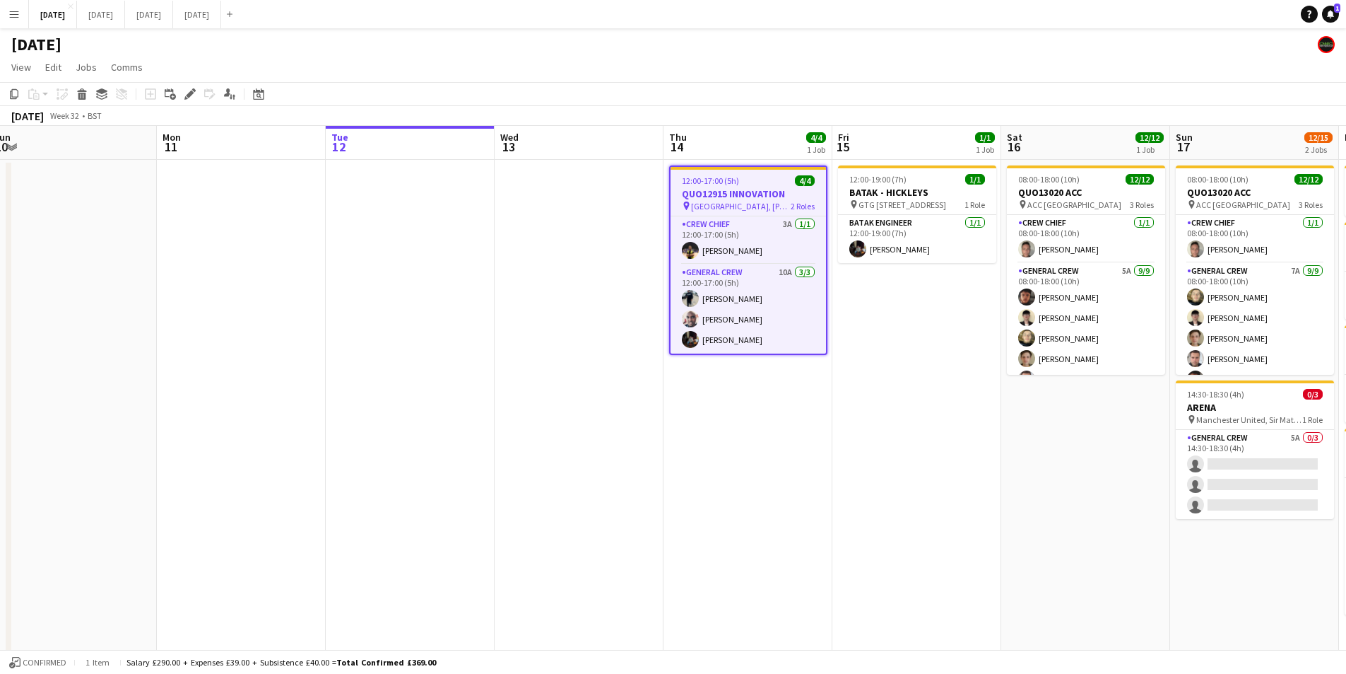
scroll to position [0, 449]
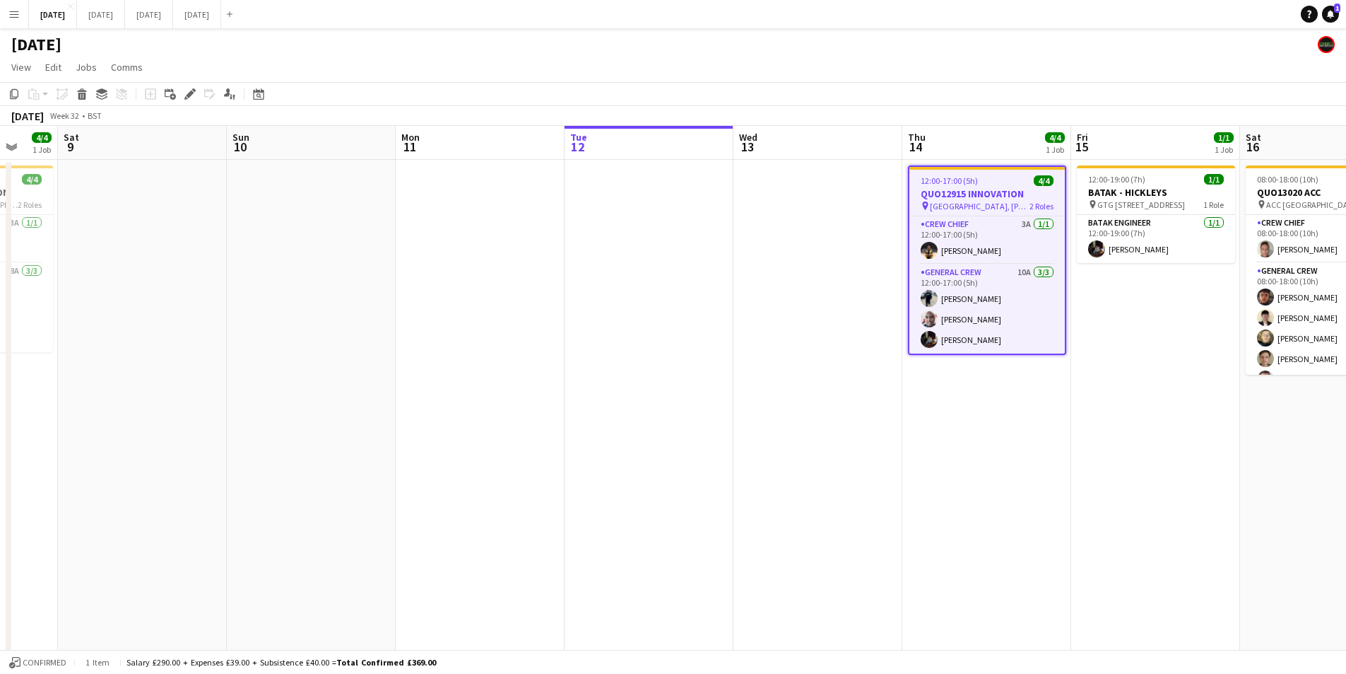
drag, startPoint x: 968, startPoint y: 500, endPoint x: 787, endPoint y: 472, distance: 183.1
click at [652, 459] on app-calendar-viewport "Wed 6 10/10 4 Jobs Thu 7 3/3 2 Jobs Fri 8 4/4 1 Job Sat 9 Sun 10 Mon 11 Tue 12 …" at bounding box center [673, 515] width 1346 height 779
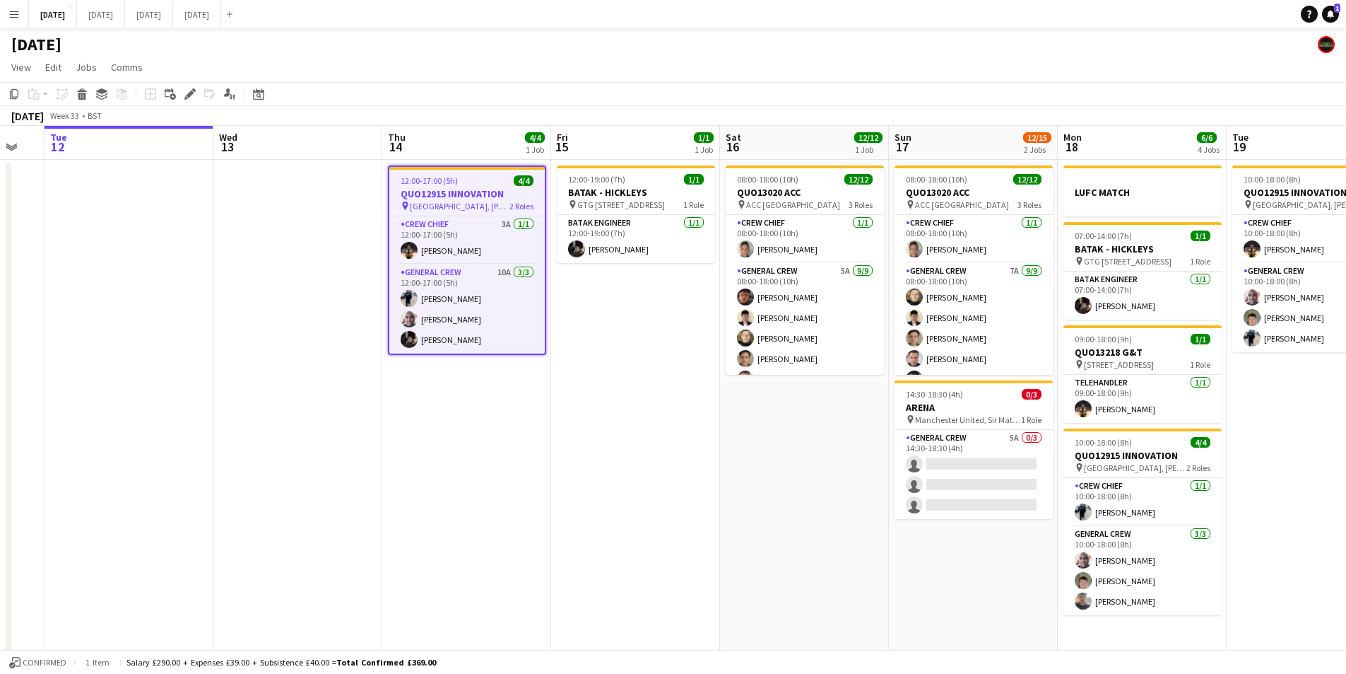
drag, startPoint x: 911, startPoint y: 482, endPoint x: 438, endPoint y: 436, distance: 475.1
click at [438, 436] on app-calendar-viewport "Fri 8 4/4 1 Job Sat 9 Sun 10 Mon 11 Tue 12 Wed 13 Thu 14 4/4 1 Job Fri 15 1/1 1…" at bounding box center [673, 515] width 1346 height 779
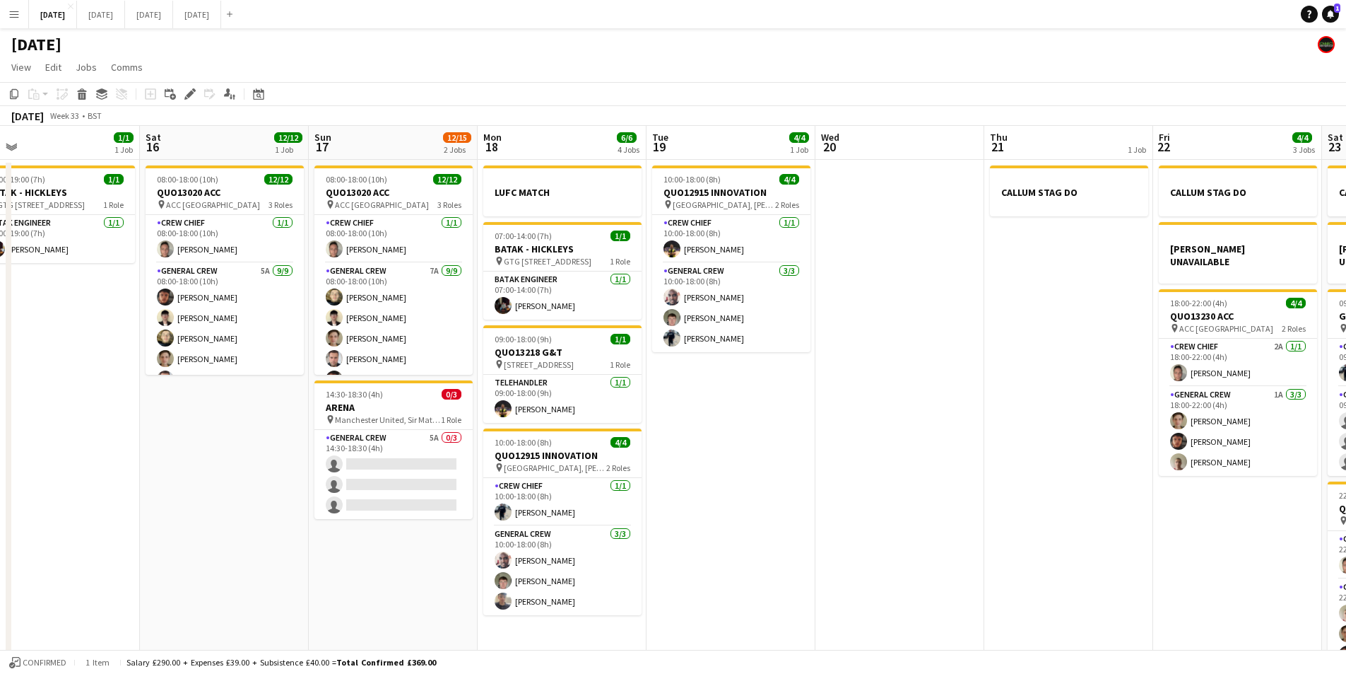
drag, startPoint x: 1088, startPoint y: 447, endPoint x: 776, endPoint y: 436, distance: 311.9
click at [776, 436] on app-calendar-viewport "Mon 11 Tue 12 Wed 13 Thu 14 4/4 1 Job Fri 15 1/1 1 Job Sat 16 12/12 1 Job Sun 1…" at bounding box center [673, 515] width 1346 height 779
drag, startPoint x: 674, startPoint y: 430, endPoint x: 915, endPoint y: 462, distance: 243.1
click at [659, 427] on app-calendar-viewport "Mon 11 Tue 12 Wed 13 Thu 14 4/4 1 Job Fri 15 1/1 1 Job Sat 16 12/12 1 Job Sun 1…" at bounding box center [673, 515] width 1346 height 779
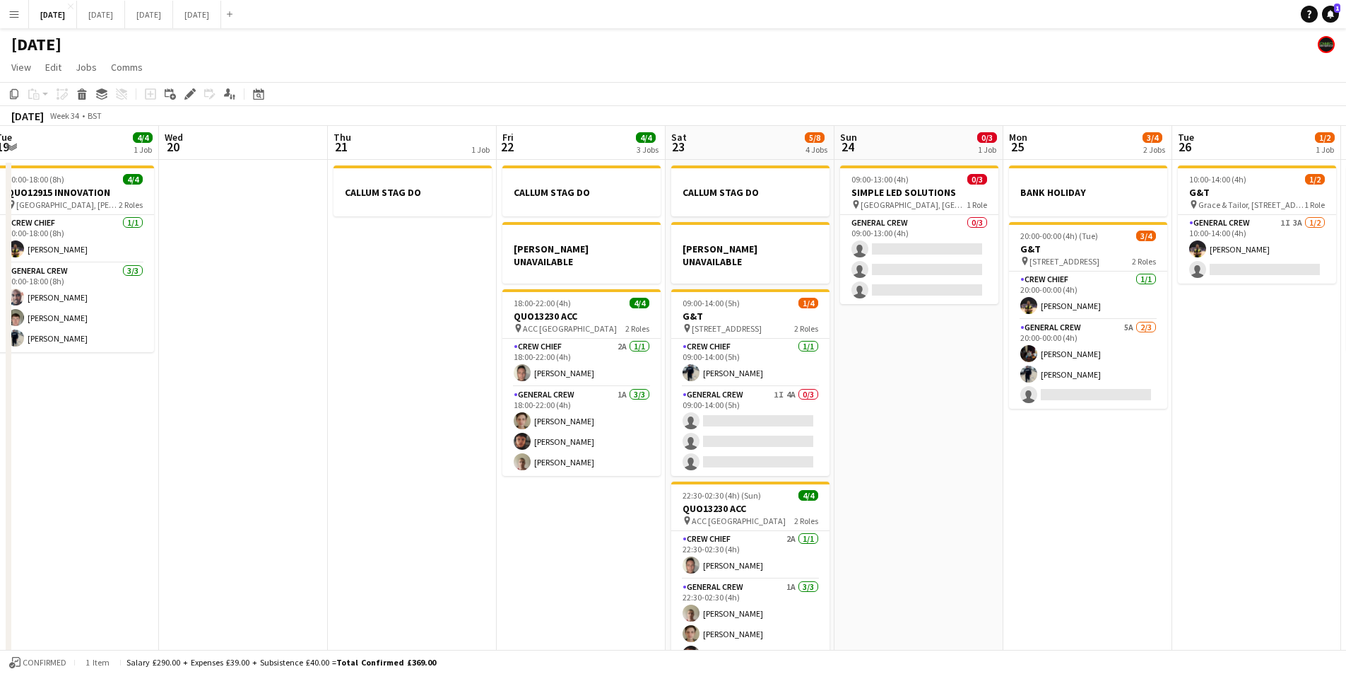
scroll to position [0, 432]
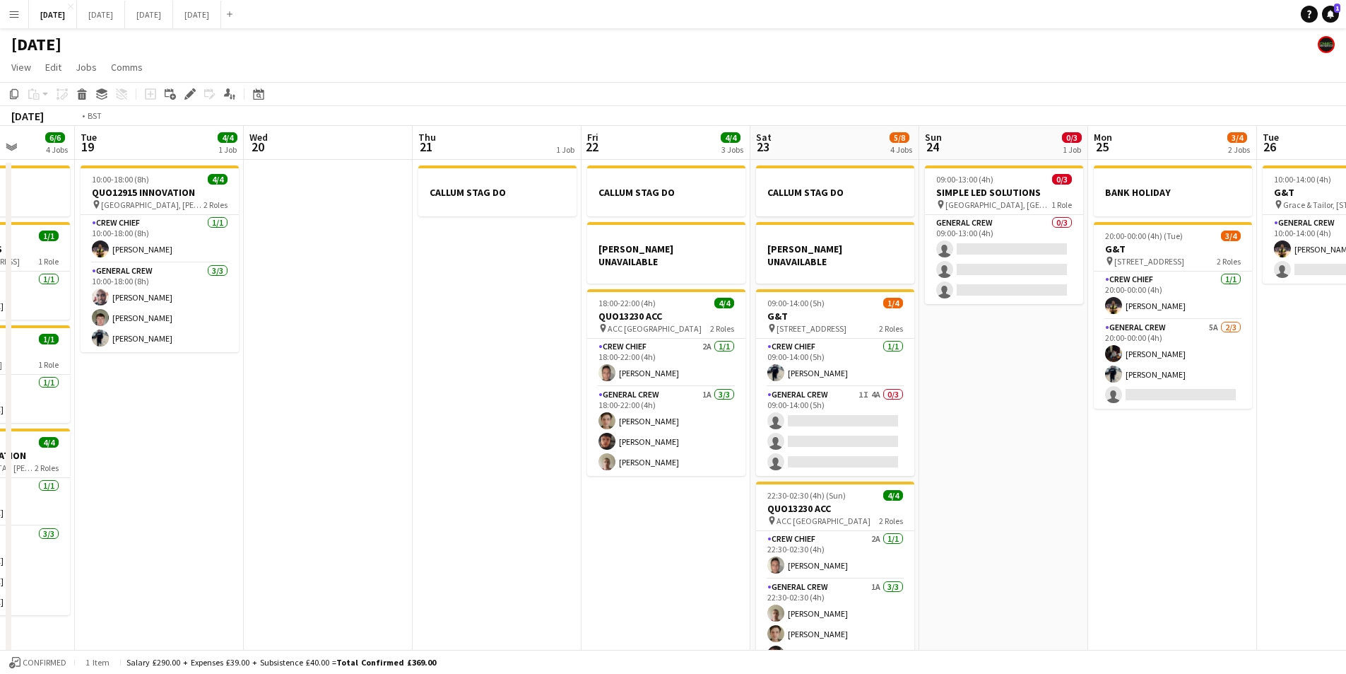
drag, startPoint x: 944, startPoint y: 469, endPoint x: 905, endPoint y: 416, distance: 66.3
click at [1267, 461] on app-calendar-viewport "Sat 16 12/12 1 Job Sun 17 12/15 2 Jobs Mon 18 6/6 4 Jobs Tue 19 4/4 1 Job Wed 2…" at bounding box center [673, 515] width 1346 height 779
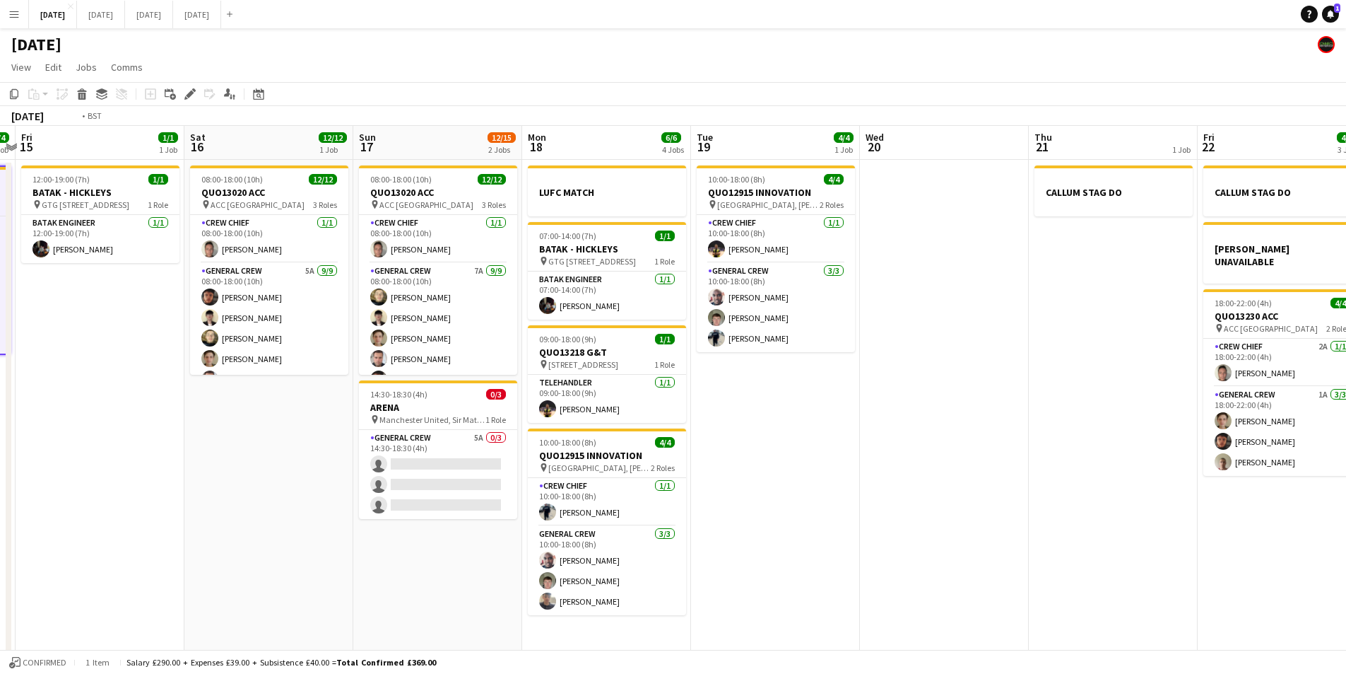
drag, startPoint x: 706, startPoint y: 486, endPoint x: 201, endPoint y: 435, distance: 507.9
click at [201, 435] on app-calendar-viewport "Wed 13 Thu 14 4/4 1 Job Fri 15 1/1 1 Job Sat 16 12/12 1 Job Sun 17 12/15 2 Jobs…" at bounding box center [673, 515] width 1346 height 779
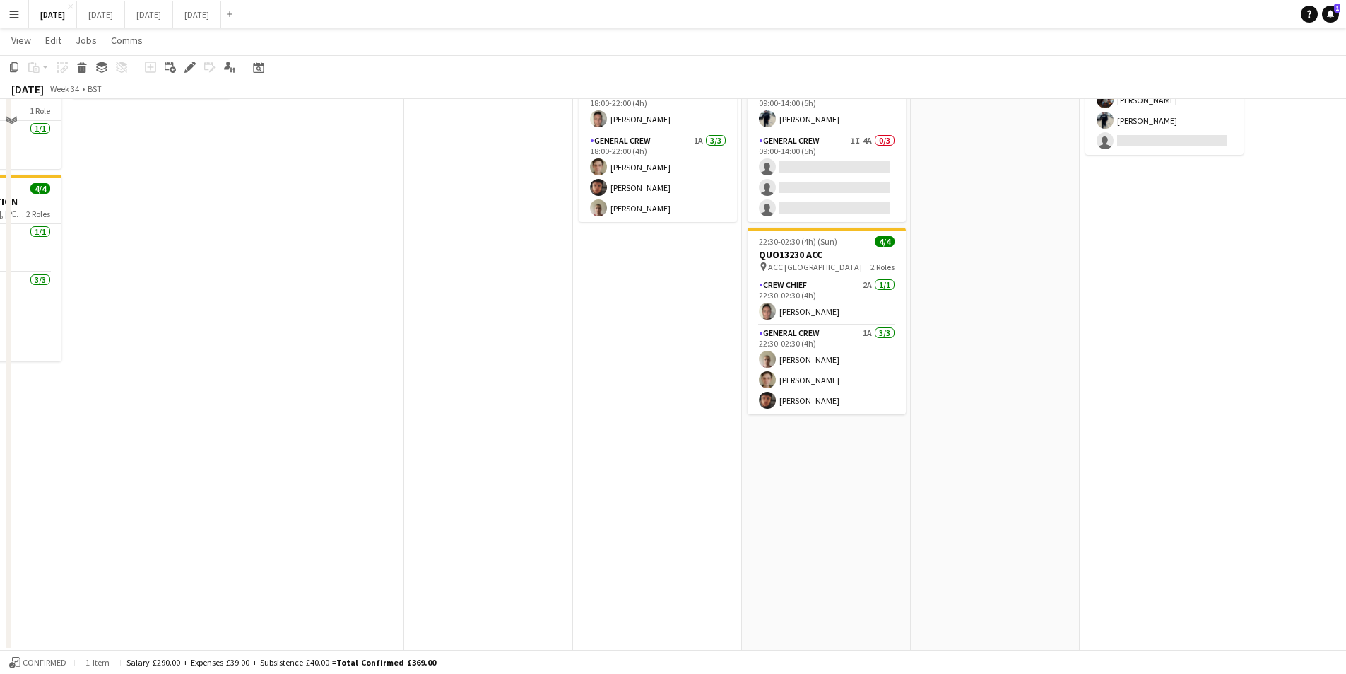
scroll to position [0, 0]
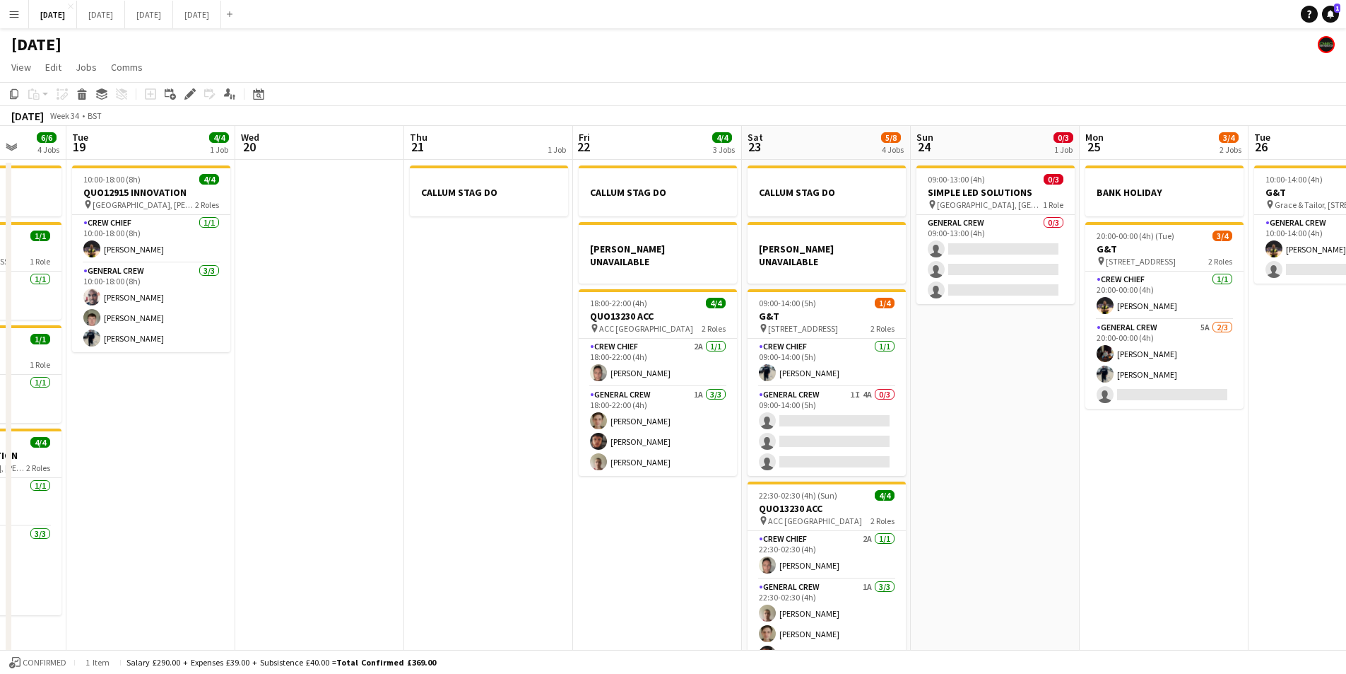
drag, startPoint x: 1152, startPoint y: 507, endPoint x: 1088, endPoint y: 497, distance: 64.4
click at [826, 469] on app-calendar-viewport "Sat 16 12/12 1 Job Sun 17 12/15 2 Jobs Mon 18 6/6 4 Jobs Tue 19 4/4 1 Job Wed 2…" at bounding box center [673, 515] width 1346 height 779
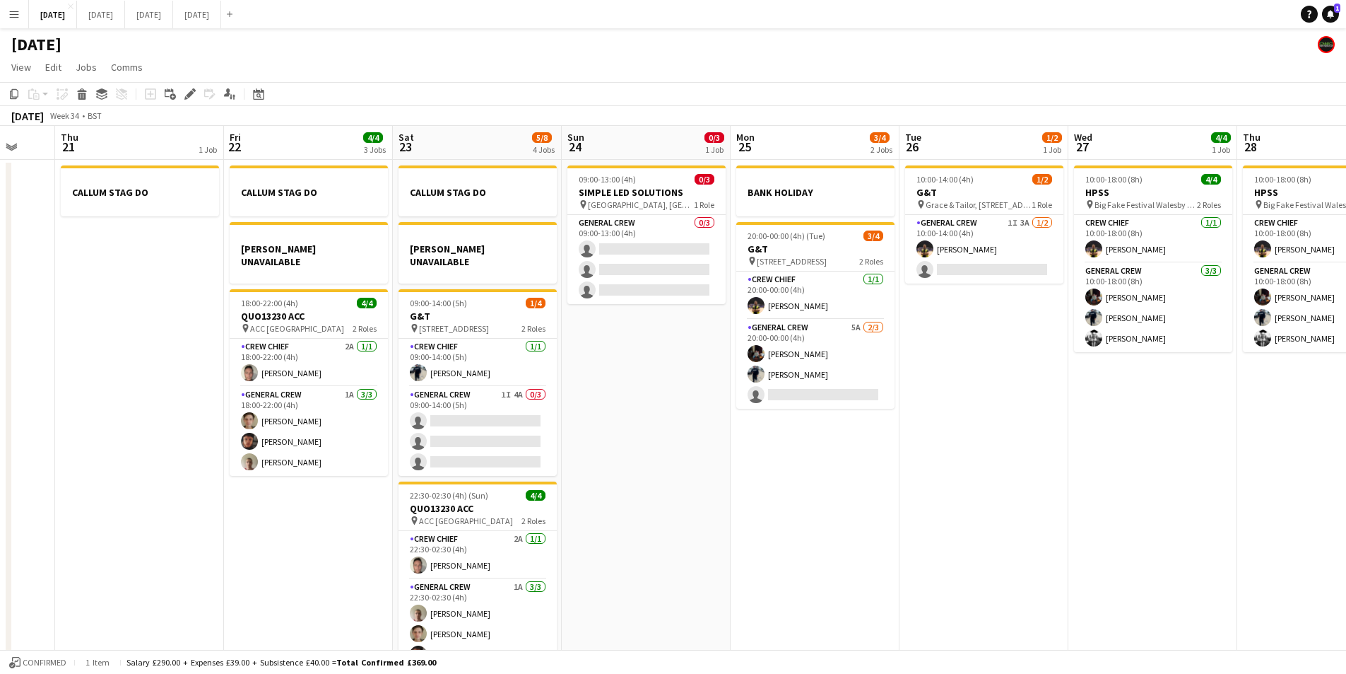
drag, startPoint x: 1103, startPoint y: 501, endPoint x: 830, endPoint y: 448, distance: 277.9
click at [840, 451] on app-calendar-viewport "Mon 18 6/6 4 Jobs Tue 19 4/4 1 Job Wed 20 Thu 21 1 Job Fri 22 4/4 3 Jobs Sat 23…" at bounding box center [673, 515] width 1346 height 779
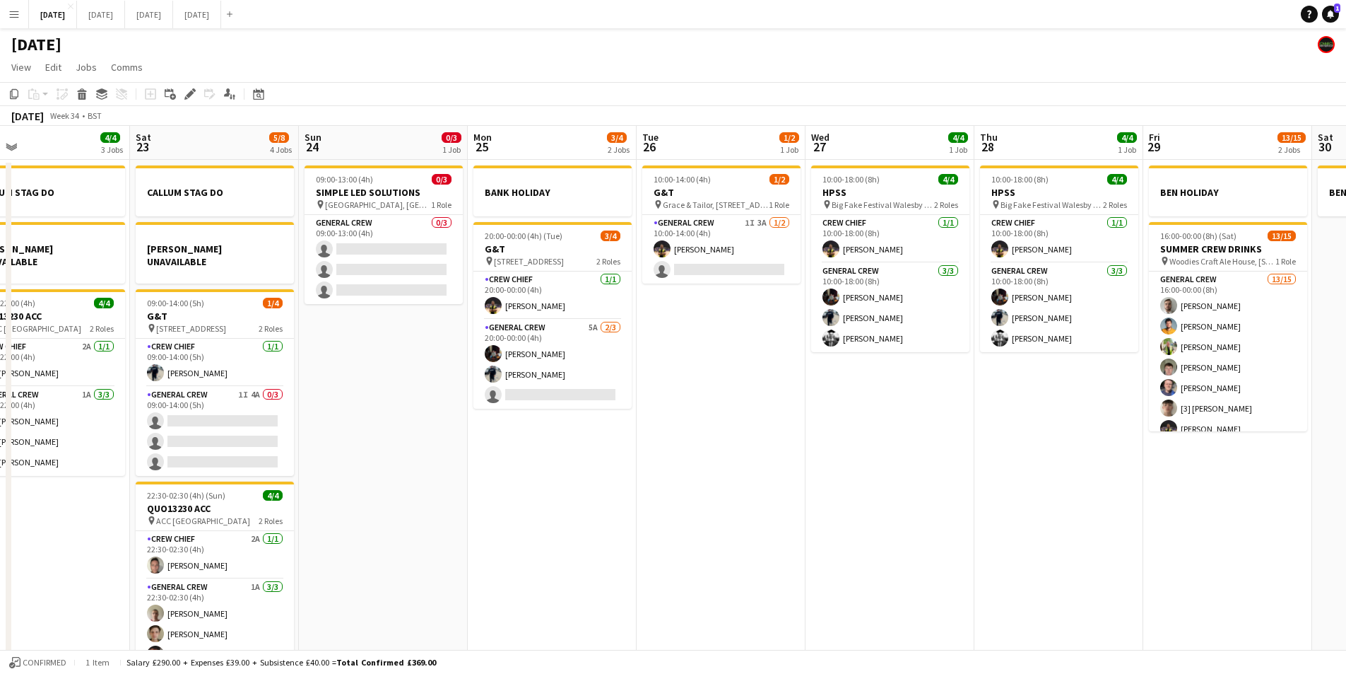
click at [811, 440] on app-calendar-viewport "Mon 18 6/6 4 Jobs Tue 19 4/4 1 Job Wed 20 Thu 21 1 Job Fri 22 4/4 3 Jobs Sat 23…" at bounding box center [673, 515] width 1346 height 779
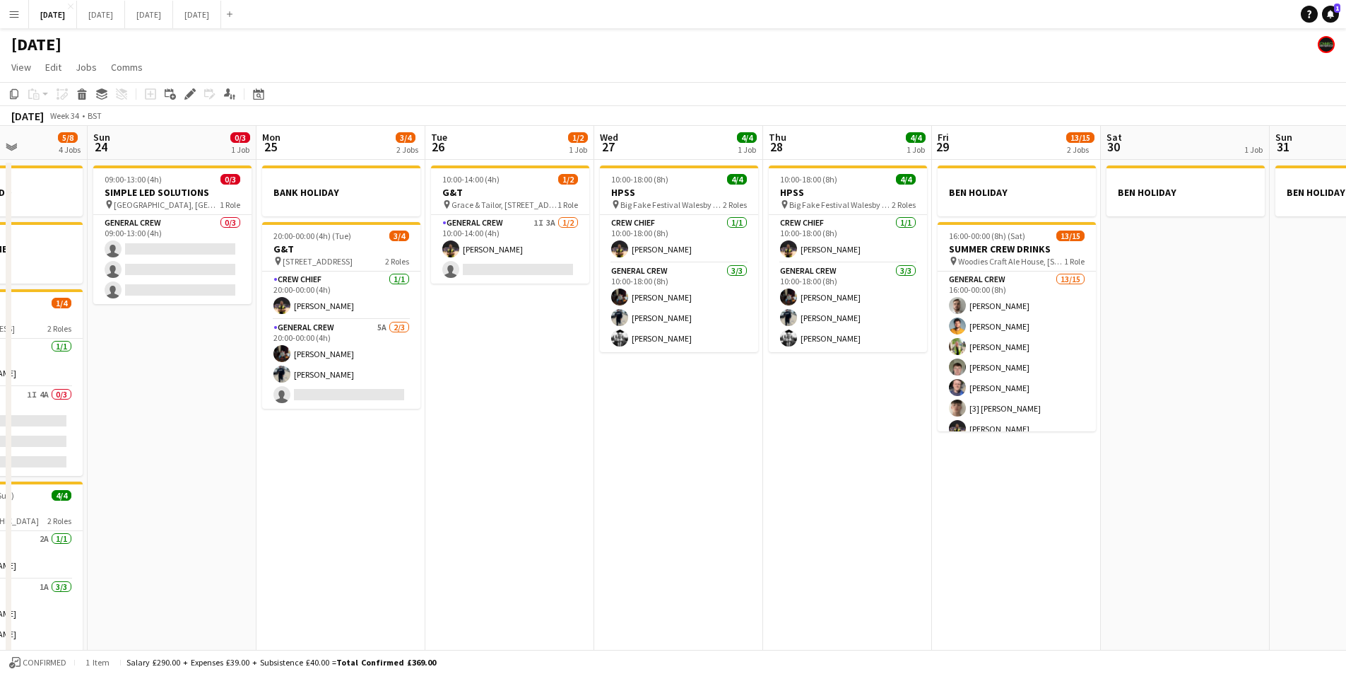
scroll to position [0, 582]
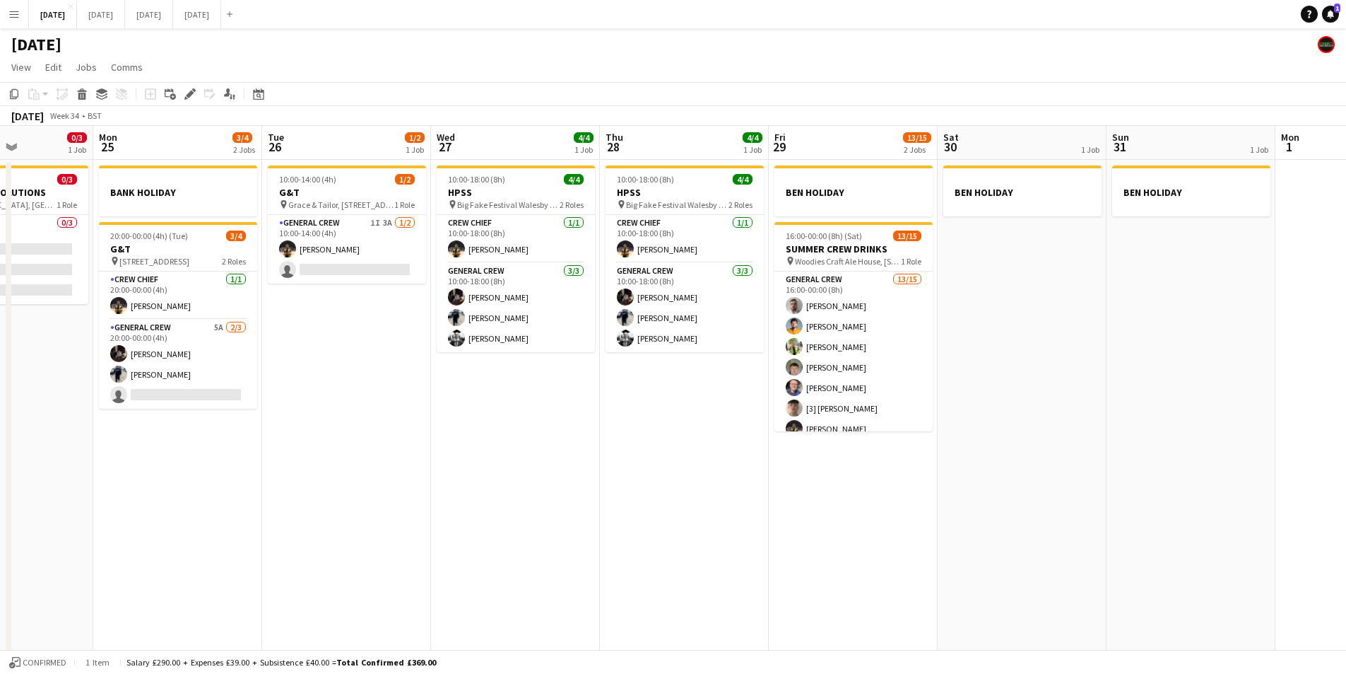
drag, startPoint x: 1103, startPoint y: 476, endPoint x: 956, endPoint y: 448, distance: 149.7
click at [956, 448] on app-calendar-viewport "Thu 21 1 Job Fri 22 4/4 3 Jobs Sat 23 5/8 4 Jobs Sun 24 0/3 1 Job Mon 25 3/4 2 …" at bounding box center [673, 515] width 1346 height 779
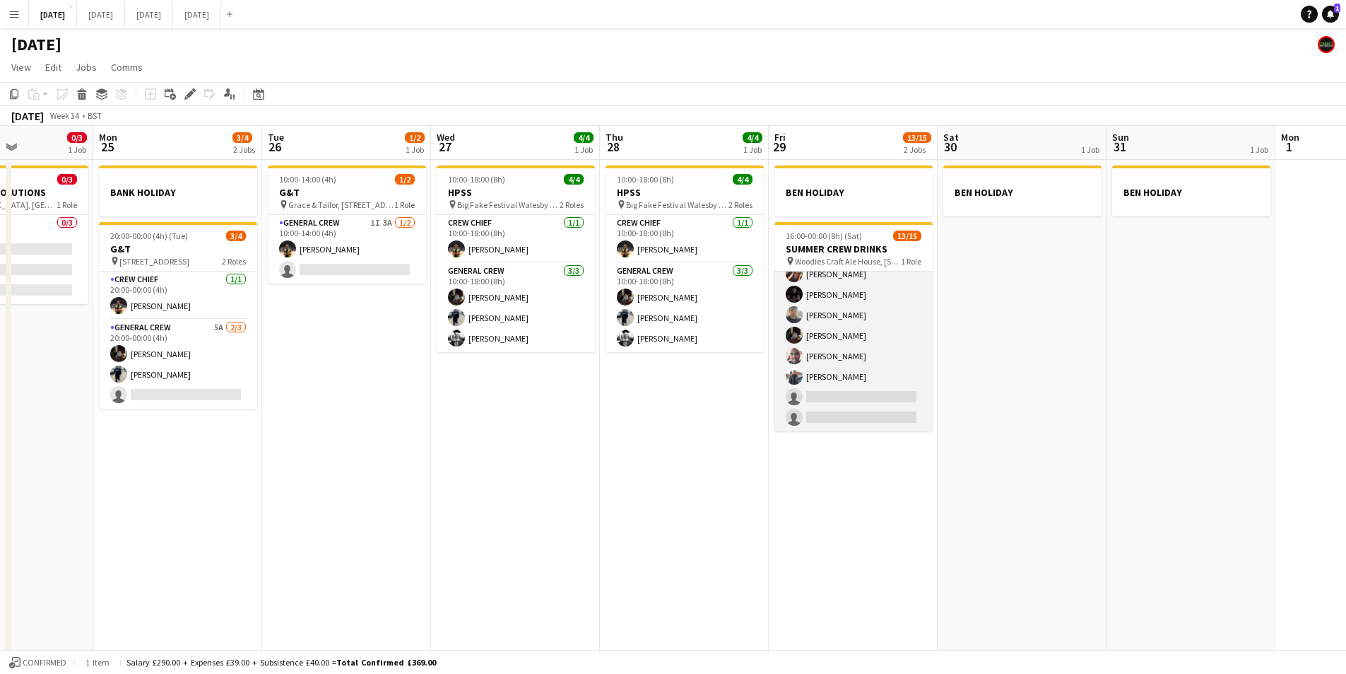
scroll to position [0, 0]
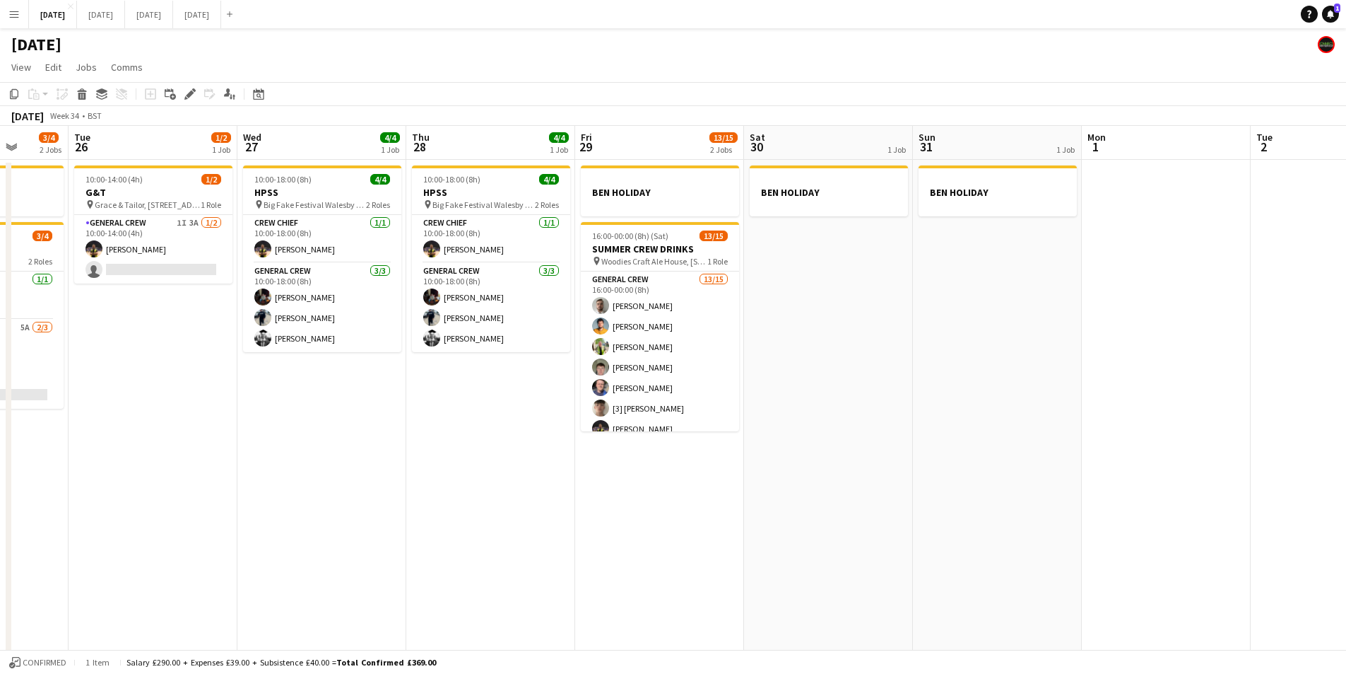
drag, startPoint x: 891, startPoint y: 457, endPoint x: 1024, endPoint y: 454, distance: 133.6
click at [1018, 459] on app-calendar-viewport "Sat 23 5/8 4 Jobs Sun 24 0/3 1 Job Mon 25 3/4 2 Jobs Tue 26 1/2 1 Job Wed 27 4/…" at bounding box center [673, 515] width 1346 height 779
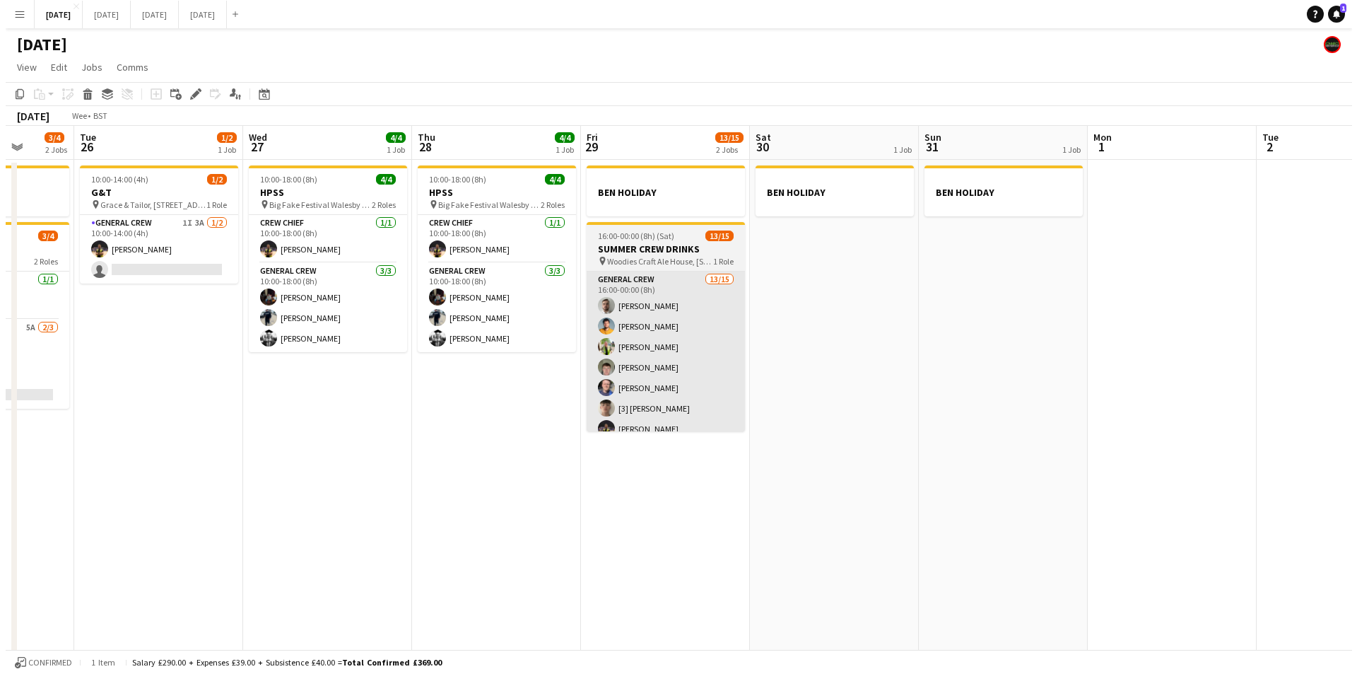
scroll to position [0, 306]
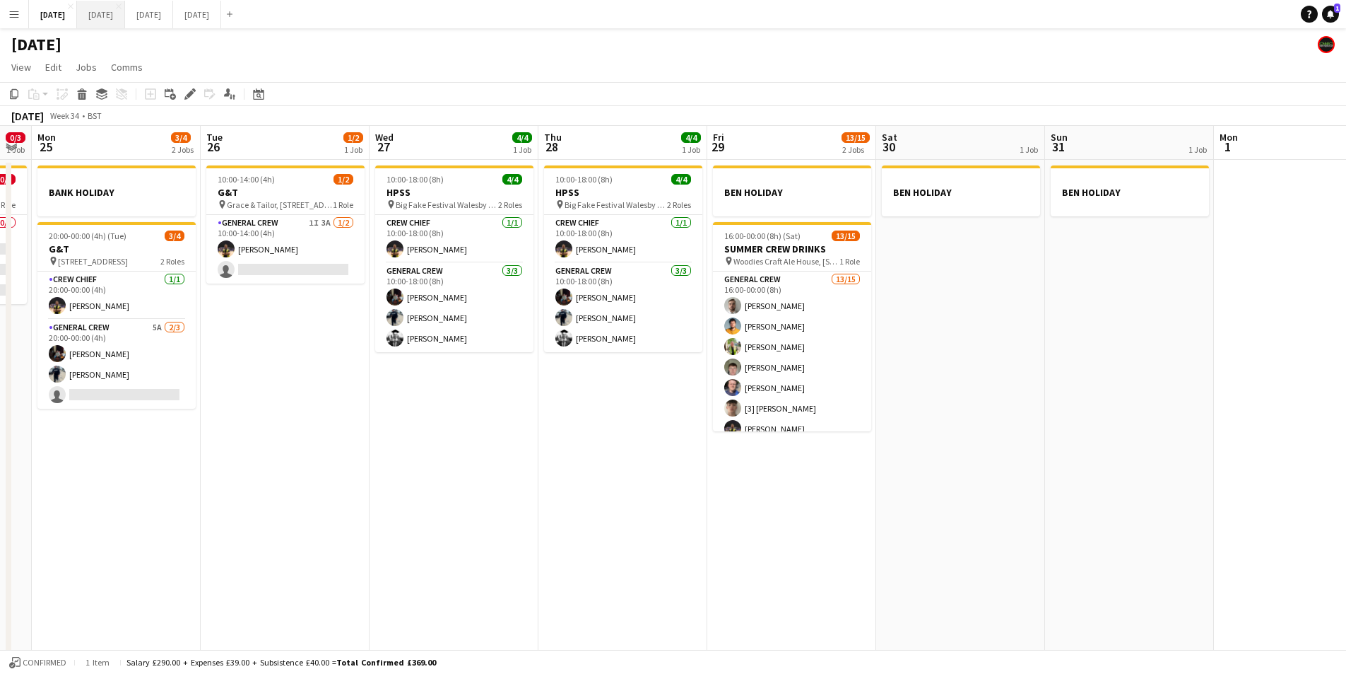
click at [125, 18] on button "SEPTEMBER 2025 Close" at bounding box center [101, 15] width 48 height 28
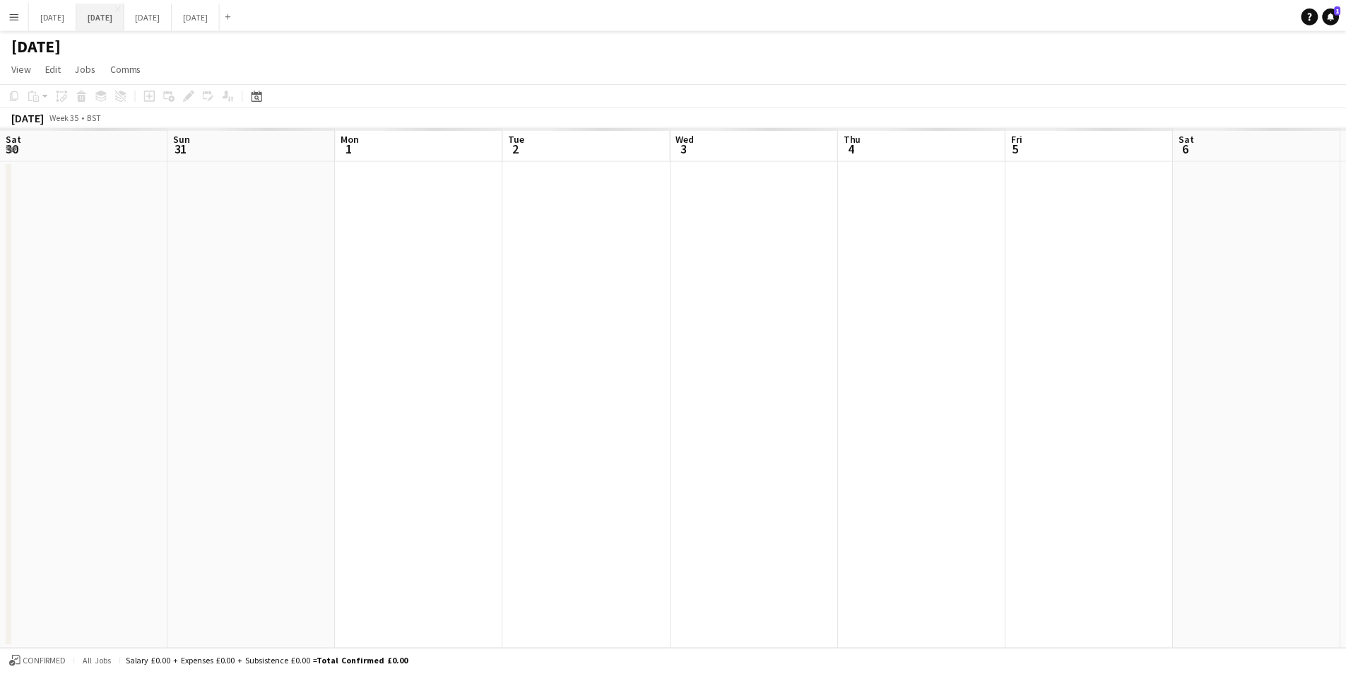
scroll to position [0, 323]
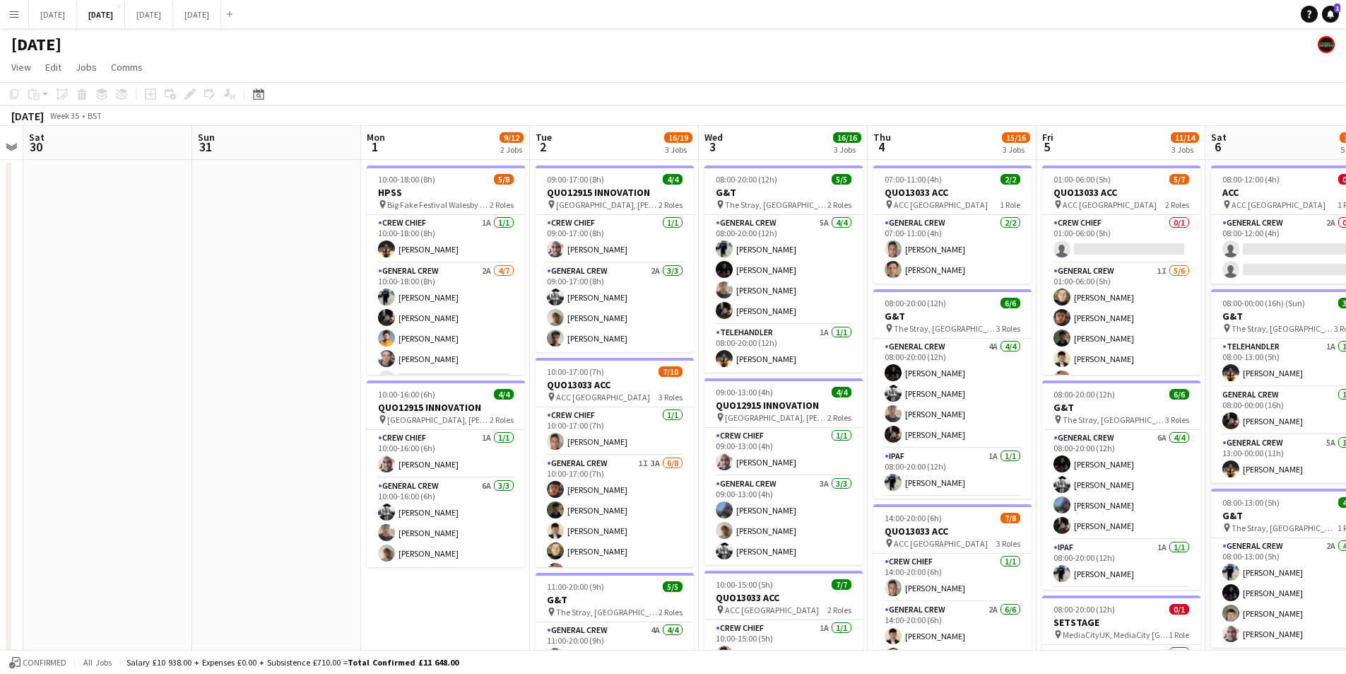
drag, startPoint x: 189, startPoint y: 578, endPoint x: 535, endPoint y: 547, distance: 347.7
click at [535, 550] on app-calendar-viewport "Thu 28 Fri 29 Sat 30 Sun 31 Mon 1 9/12 2 Jobs Tue 2 16/19 3 Jobs Wed 3 16/16 3 …" at bounding box center [673, 537] width 1346 height 823
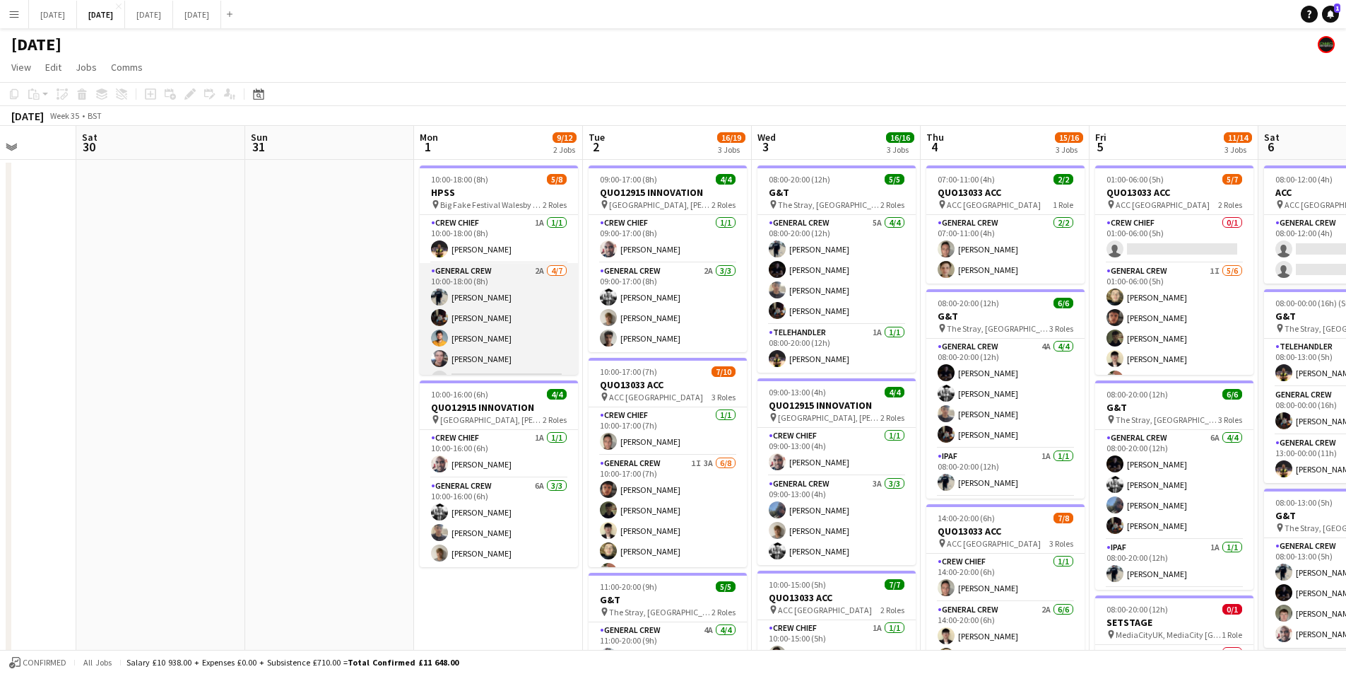
scroll to position [59, 0]
click at [511, 288] on app-card-role "General Crew 2A 4/7 10:00-18:00 (8h) Ben Connor REECE MCFARLANE George Warren E…" at bounding box center [499, 289] width 158 height 171
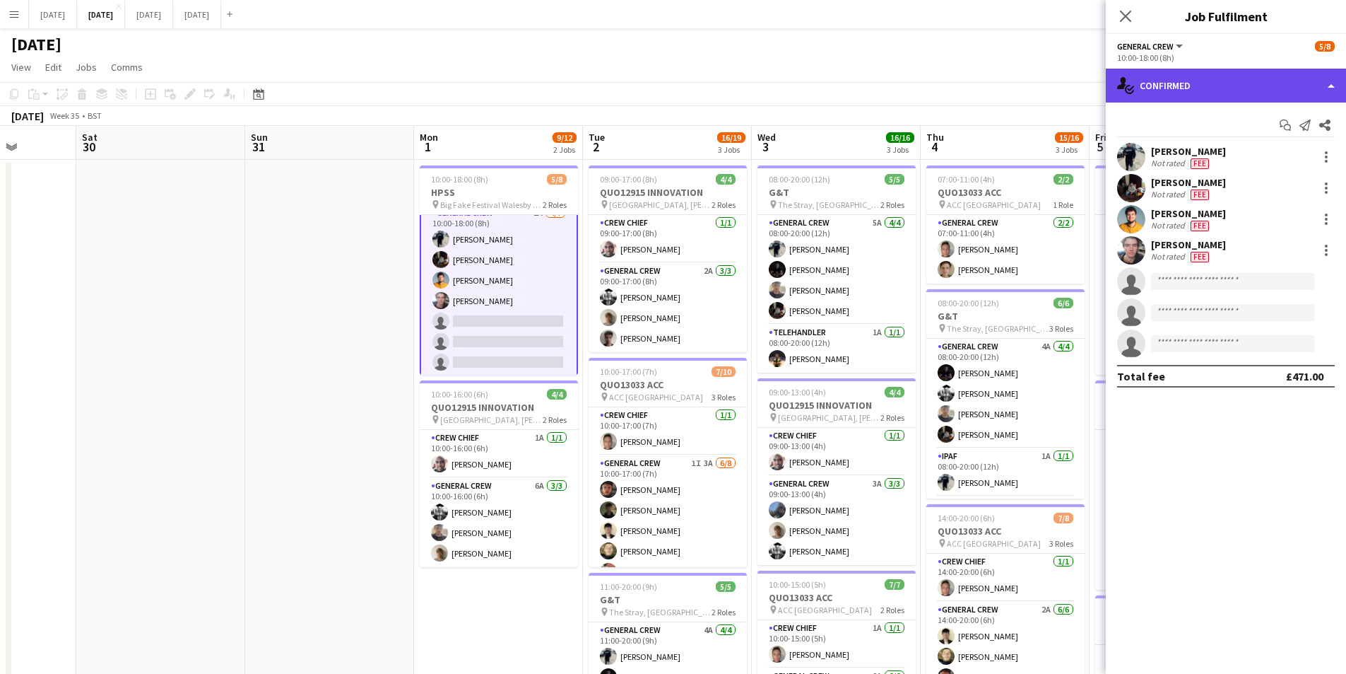
click at [1283, 85] on div "single-neutral-actions-check-2 Confirmed" at bounding box center [1226, 86] width 240 height 34
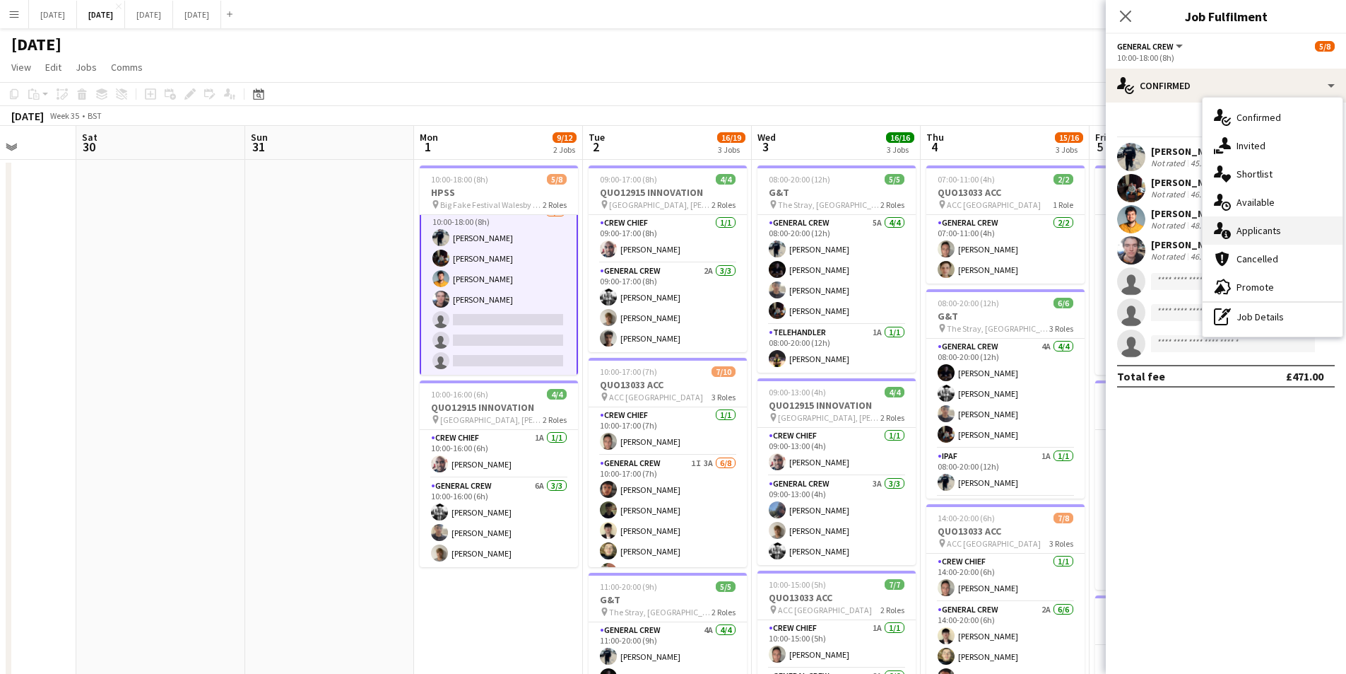
click at [1264, 236] on div "single-neutral-actions-information Applicants" at bounding box center [1273, 230] width 140 height 28
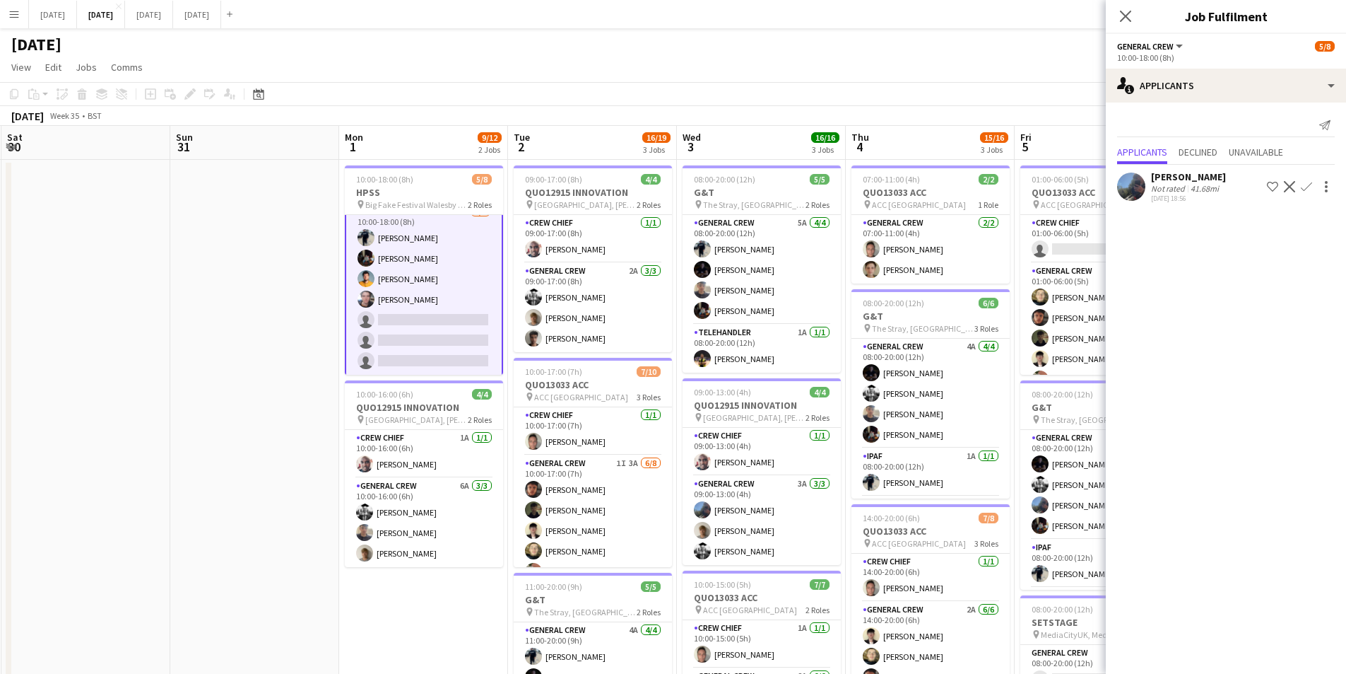
drag, startPoint x: 476, startPoint y: 616, endPoint x: 421, endPoint y: 582, distance: 64.4
click at [402, 606] on app-calendar-viewport "Wed 27 Thu 28 Fri 29 Sat 30 Sun 31 Mon 1 9/12 2 Jobs Tue 2 16/19 3 Jobs Wed 3 1…" at bounding box center [673, 537] width 1346 height 823
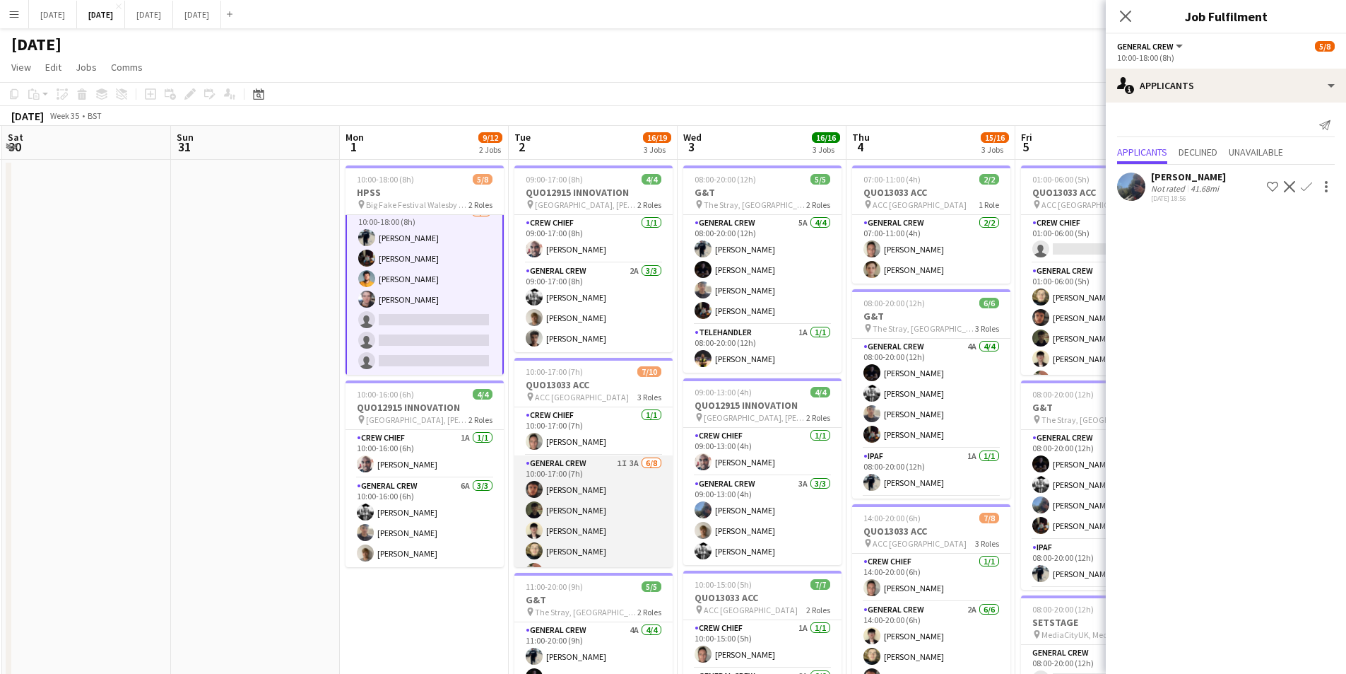
scroll to position [128, 0]
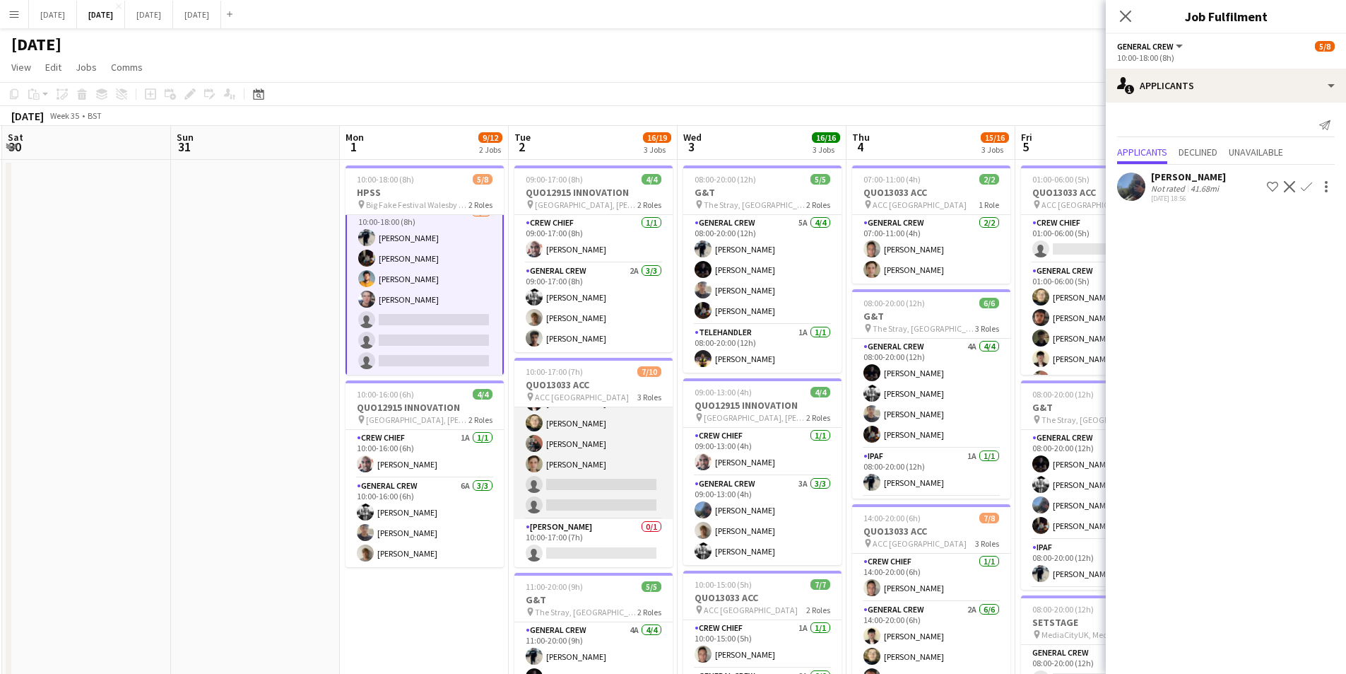
click at [602, 485] on app-card-role "General Crew 1I 3A 6/8 10:00-17:00 (7h) Kai Gilley Tawny Gilley Sam Calderbank …" at bounding box center [594, 423] width 158 height 192
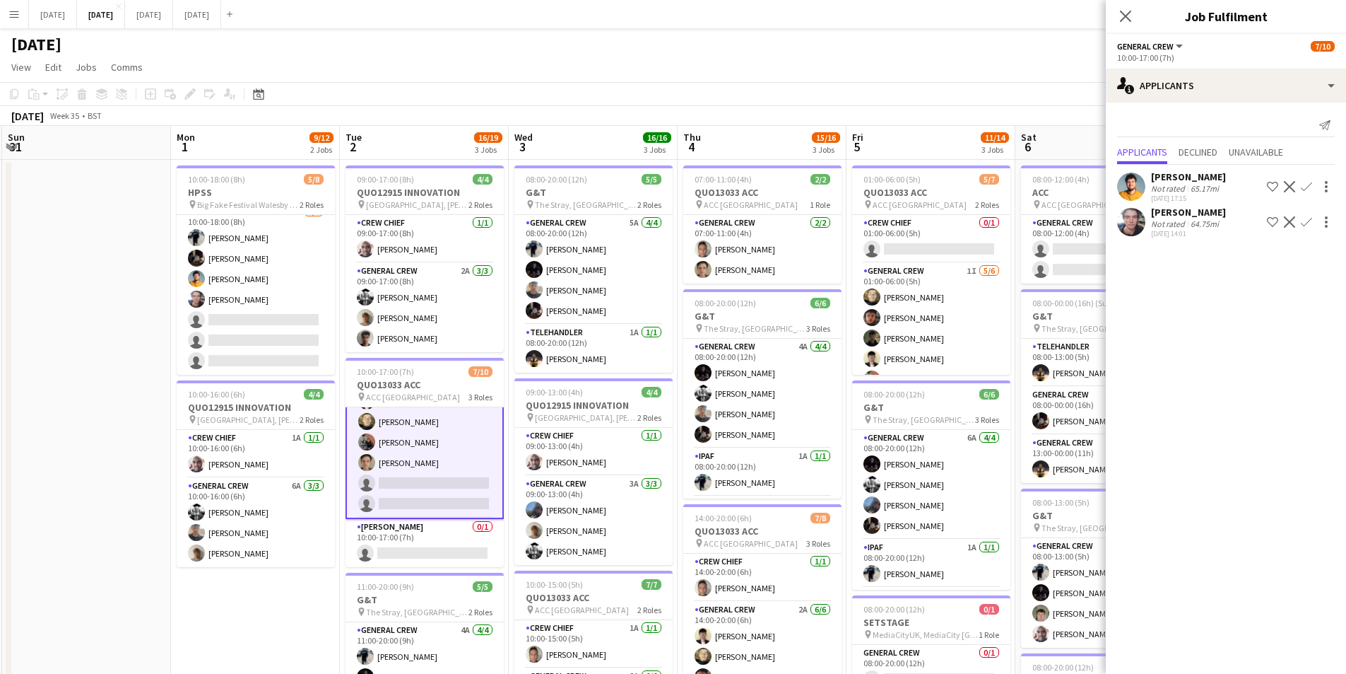
scroll to position [0, 428]
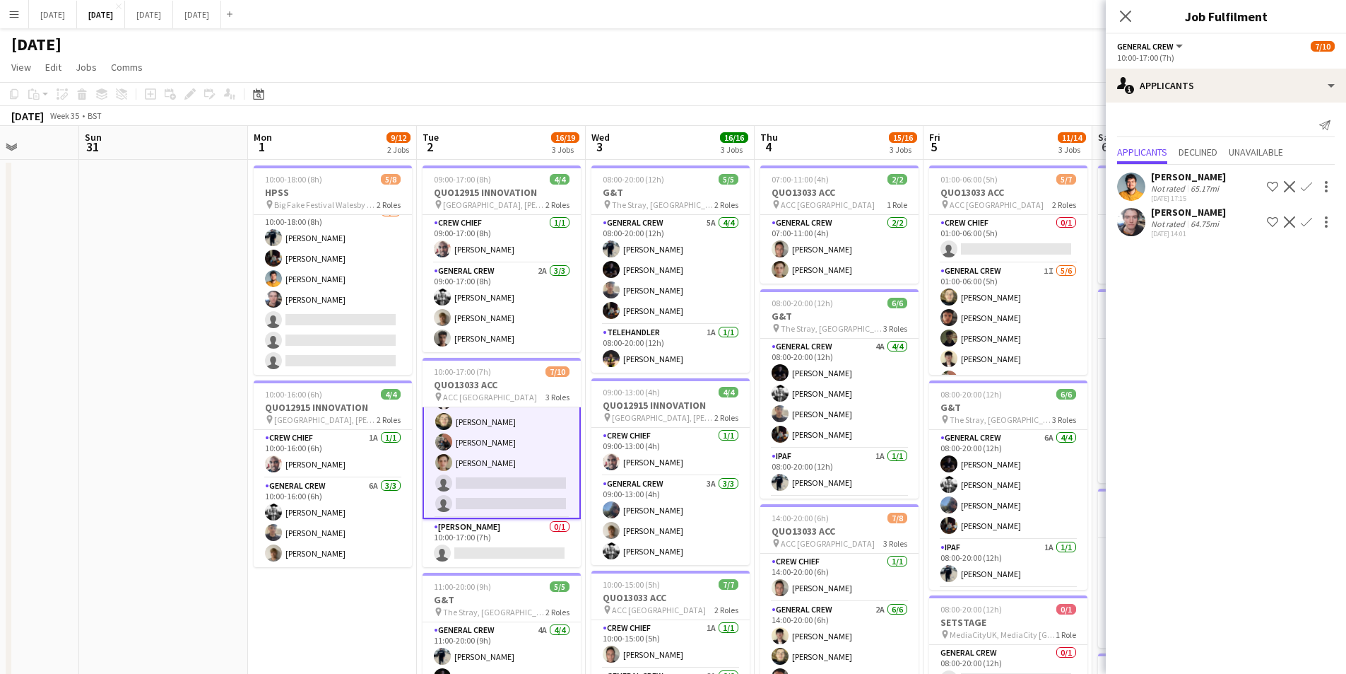
drag, startPoint x: 875, startPoint y: 494, endPoint x: 783, endPoint y: 500, distance: 92.1
click at [783, 500] on app-calendar-viewport "Thu 28 Fri 29 Sat 30 Sun 31 Mon 1 9/12 2 Jobs Tue 2 16/19 3 Jobs Wed 3 16/16 3 …" at bounding box center [673, 537] width 1346 height 823
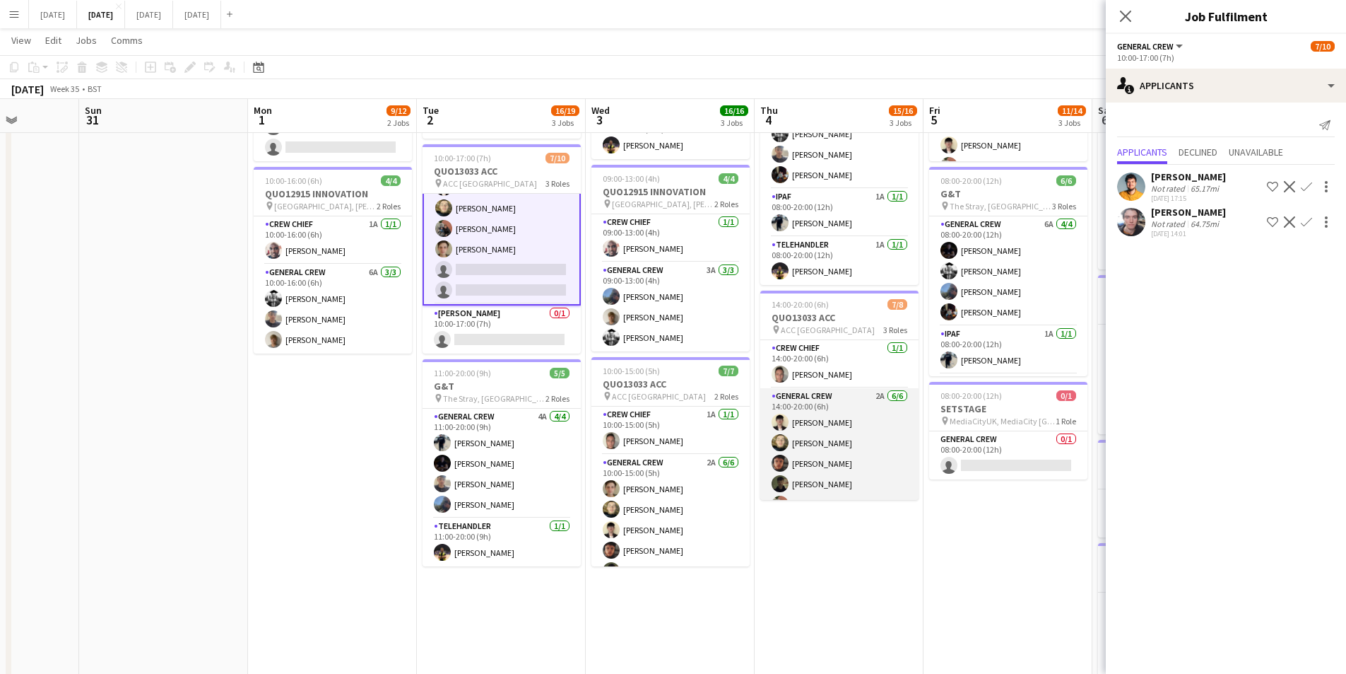
scroll to position [0, 0]
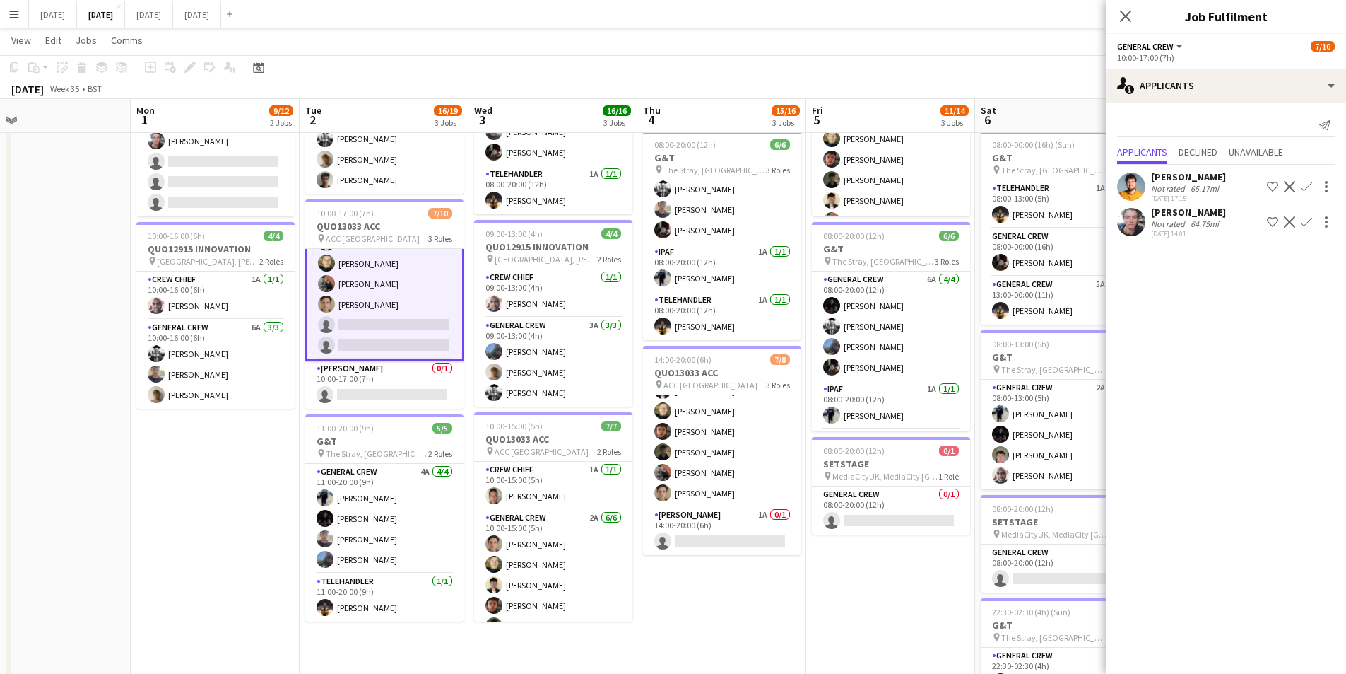
drag, startPoint x: 983, startPoint y: 570, endPoint x: 846, endPoint y: 562, distance: 137.3
click at [847, 562] on app-calendar-viewport "Thu 28 Fri 29 Sat 30 Sun 31 Mon 1 9/12 2 Jobs Tue 2 16/19 3 Jobs Wed 3 16/16 3 …" at bounding box center [673, 344] width 1346 height 893
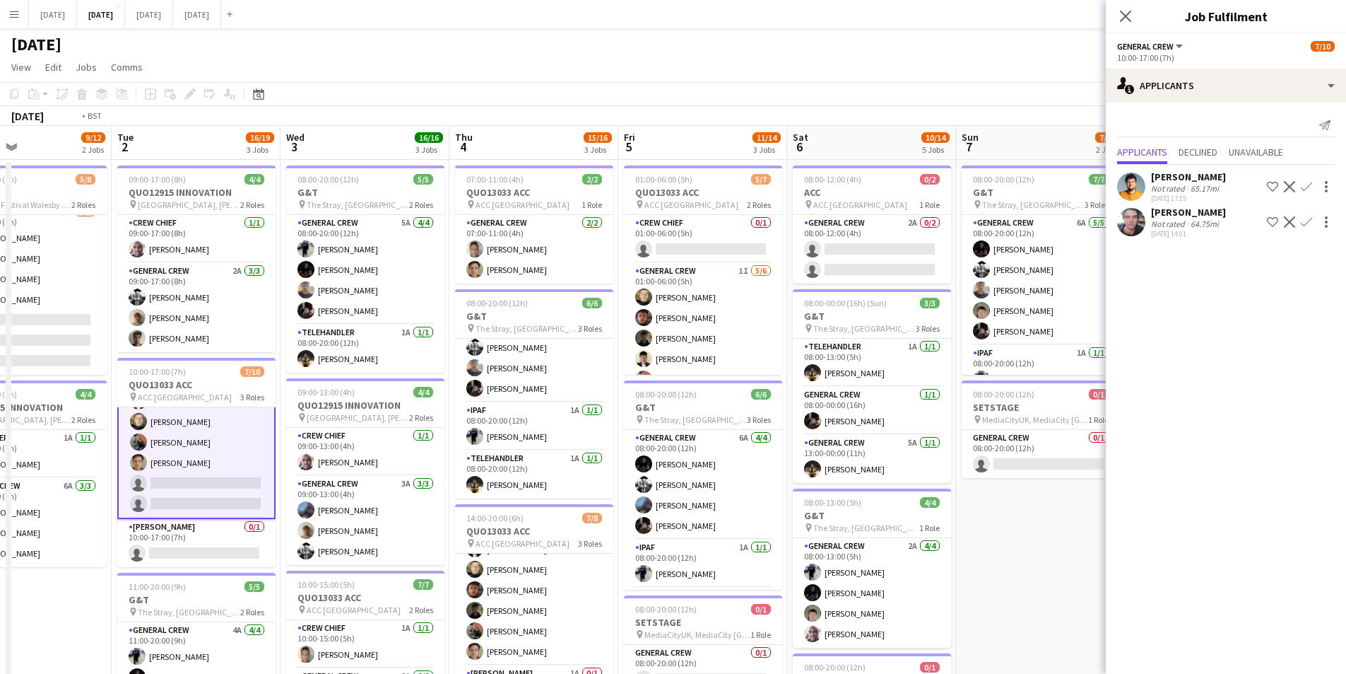
drag, startPoint x: 782, startPoint y: 455, endPoint x: 749, endPoint y: 454, distance: 32.5
click at [749, 454] on app-calendar-viewport "Fri 29 Sat 30 Sun 31 Mon 1 9/12 2 Jobs Tue 2 16/19 3 Jobs Wed 3 16/16 3 Jobs Th…" at bounding box center [673, 537] width 1346 height 823
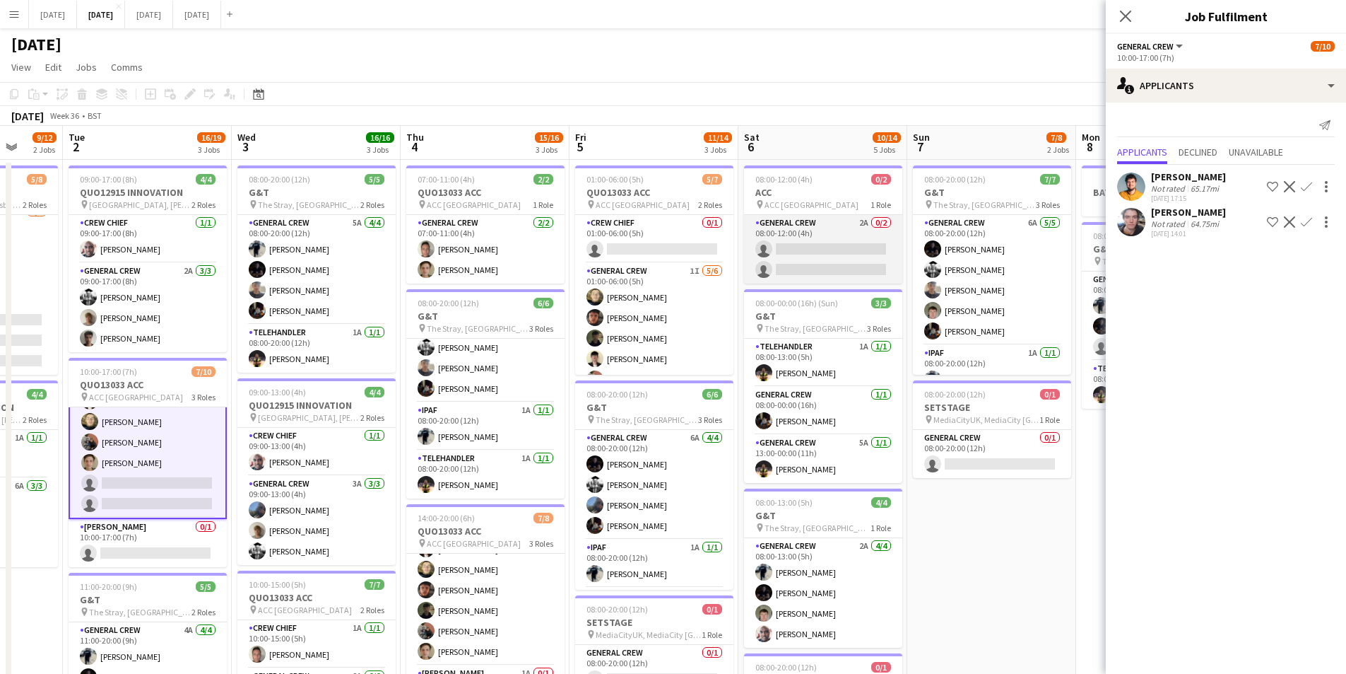
click at [840, 256] on app-card-role "General Crew 2A 0/2 08:00-12:00 (4h) single-neutral-actions single-neutral-acti…" at bounding box center [823, 249] width 158 height 69
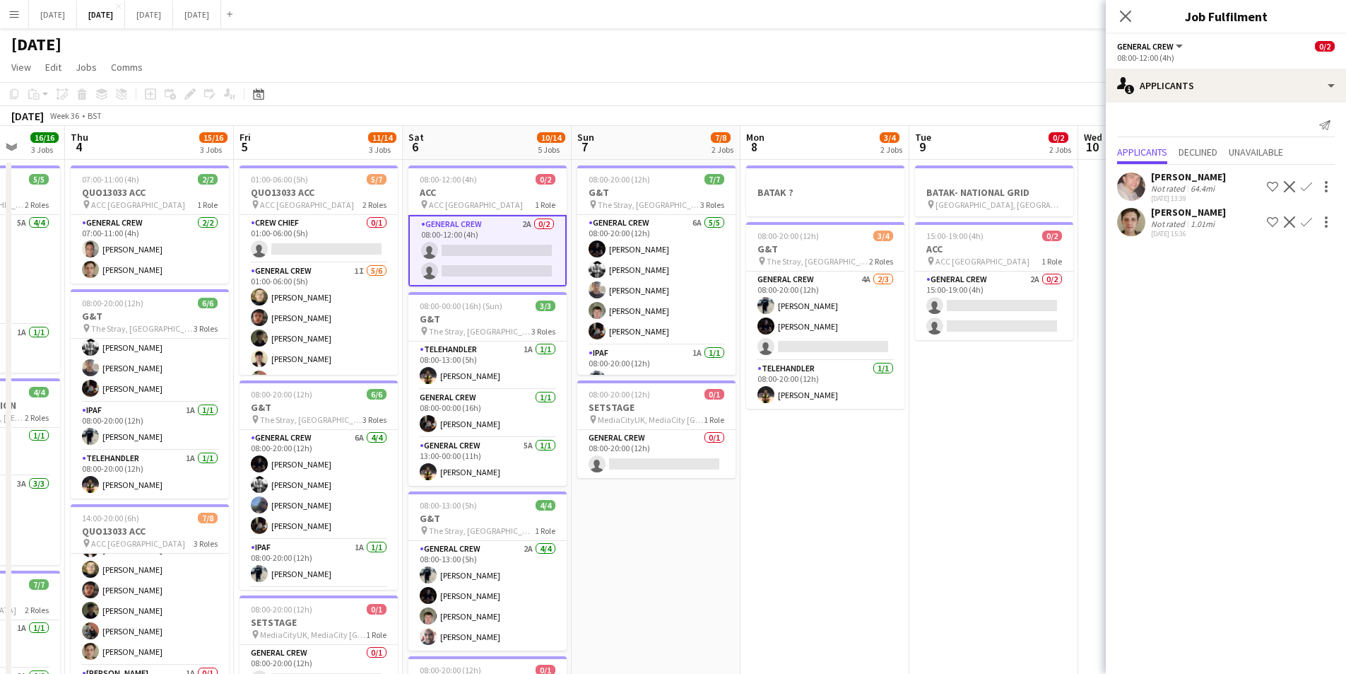
drag, startPoint x: 985, startPoint y: 546, endPoint x: 650, endPoint y: 510, distance: 337.6
click at [650, 510] on app-calendar-viewport "Mon 1 9/12 2 Jobs Tue 2 16/19 3 Jobs Wed 3 16/16 3 Jobs Thu 4 15/16 3 Jobs Fri …" at bounding box center [673, 537] width 1346 height 823
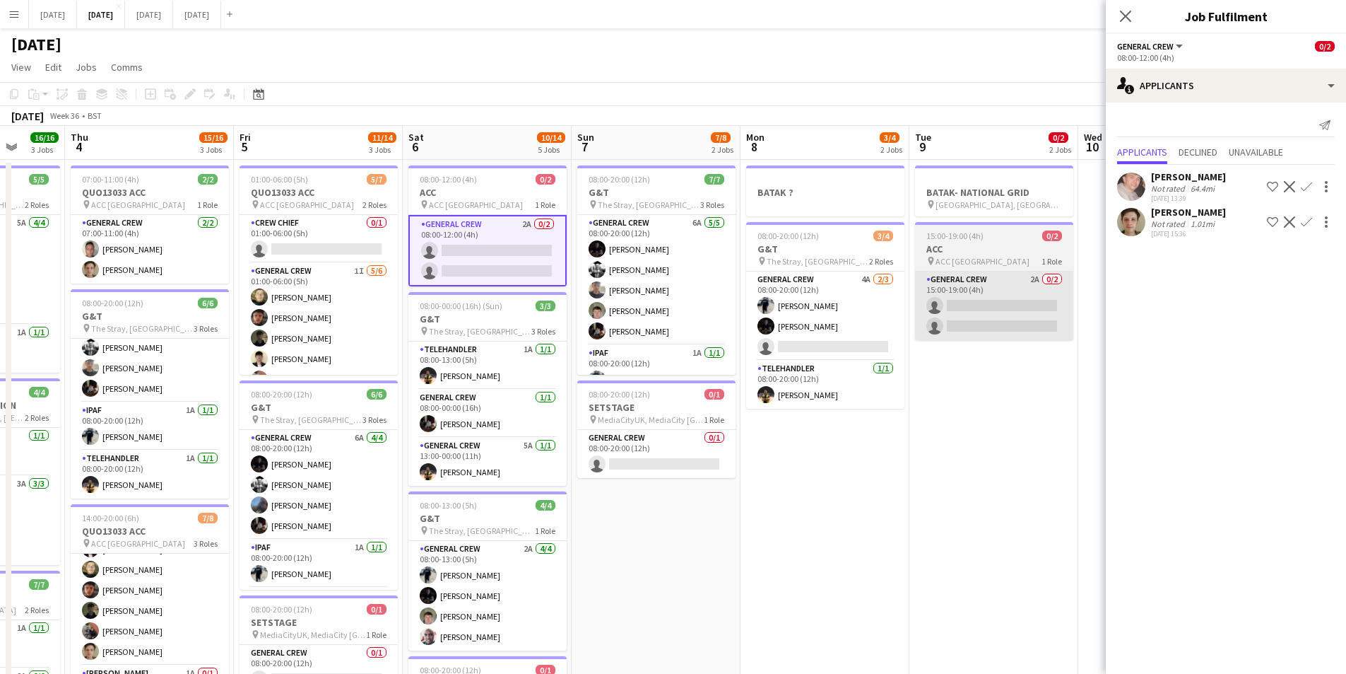
click at [985, 324] on app-card-role "General Crew 2A 0/2 15:00-19:00 (4h) single-neutral-actions single-neutral-acti…" at bounding box center [994, 305] width 158 height 69
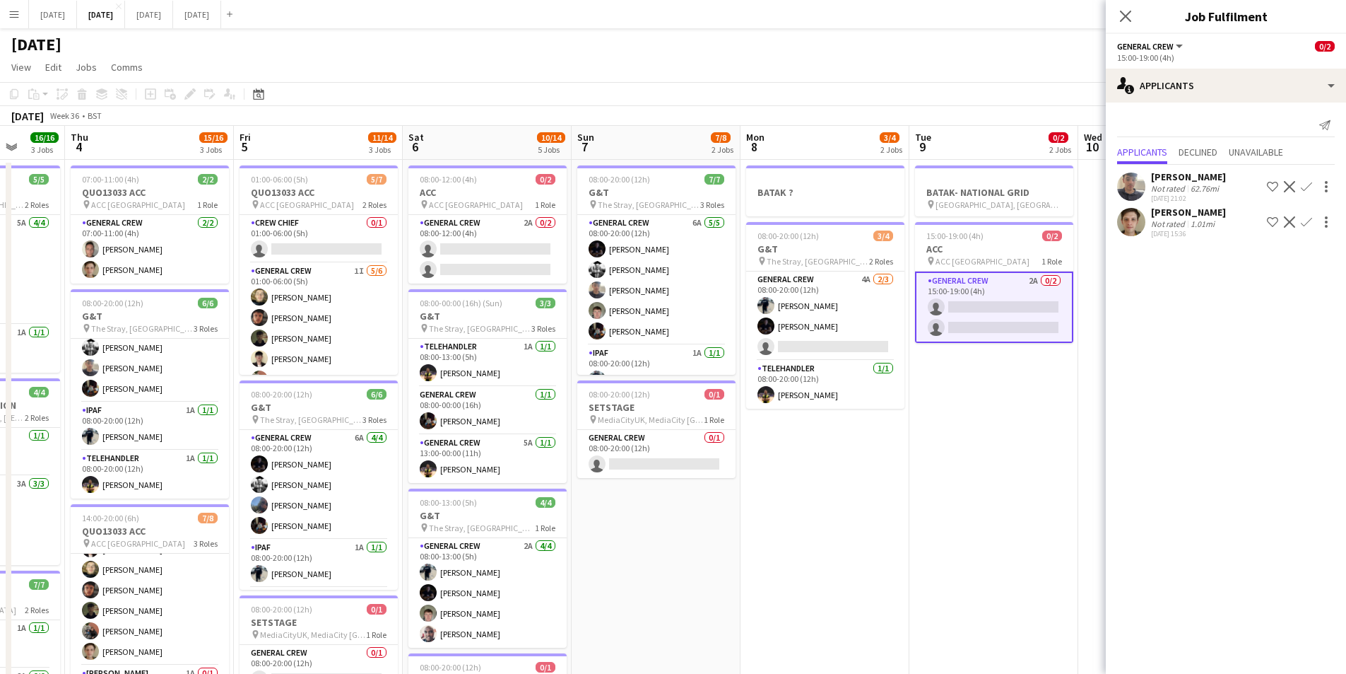
scroll to position [0, 413]
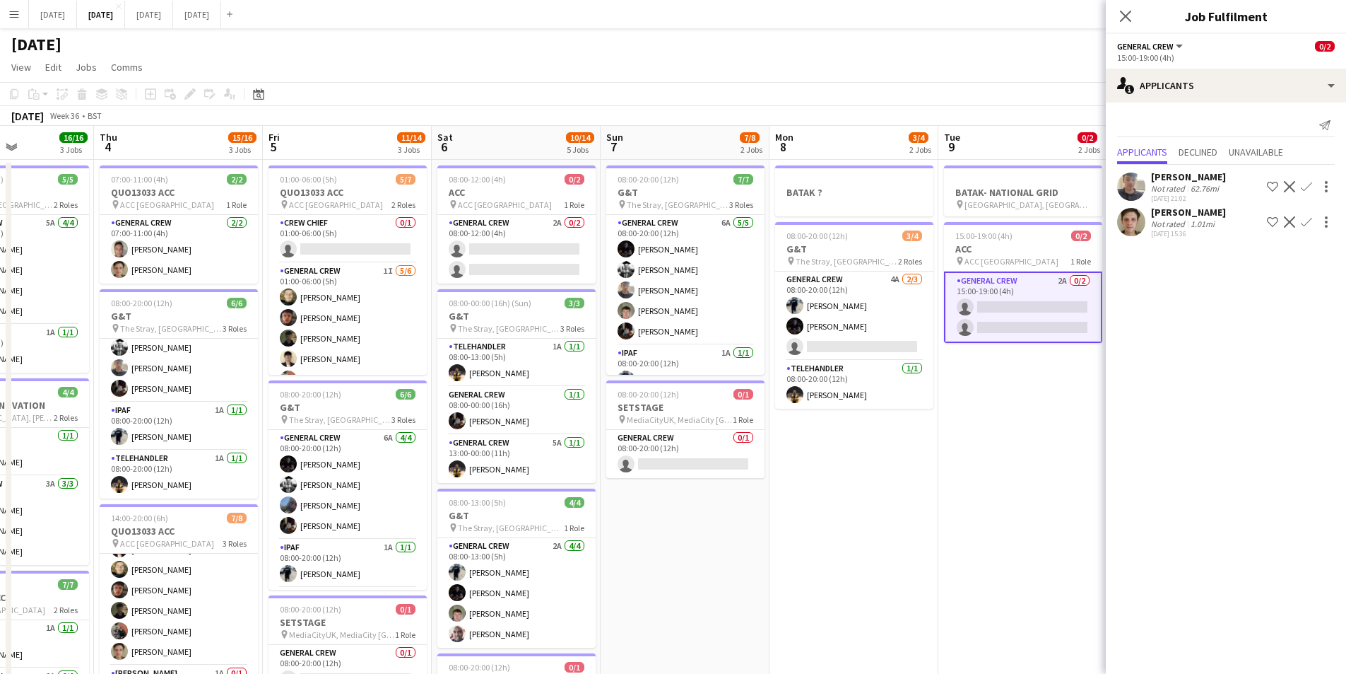
drag, startPoint x: 801, startPoint y: 520, endPoint x: 830, endPoint y: 525, distance: 29.4
click at [830, 525] on app-calendar-viewport "Mon 1 9/12 2 Jobs Tue 2 16/19 3 Jobs Wed 3 16/16 3 Jobs Thu 4 15/16 3 Jobs Fri …" at bounding box center [673, 537] width 1346 height 823
click at [874, 336] on app-card-role "General Crew 4A 2/3 08:00-20:00 (12h) Ben Connor Joe Weightman single-neutral-a…" at bounding box center [854, 315] width 158 height 89
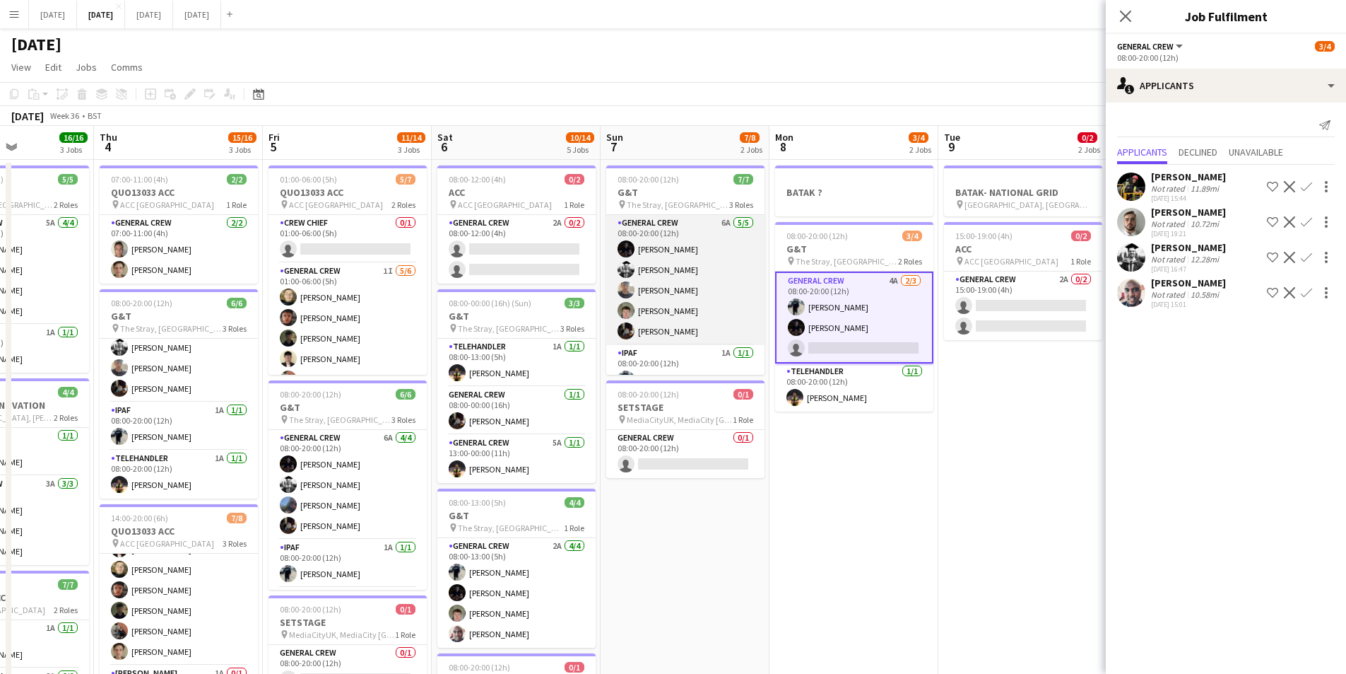
scroll to position [66, 0]
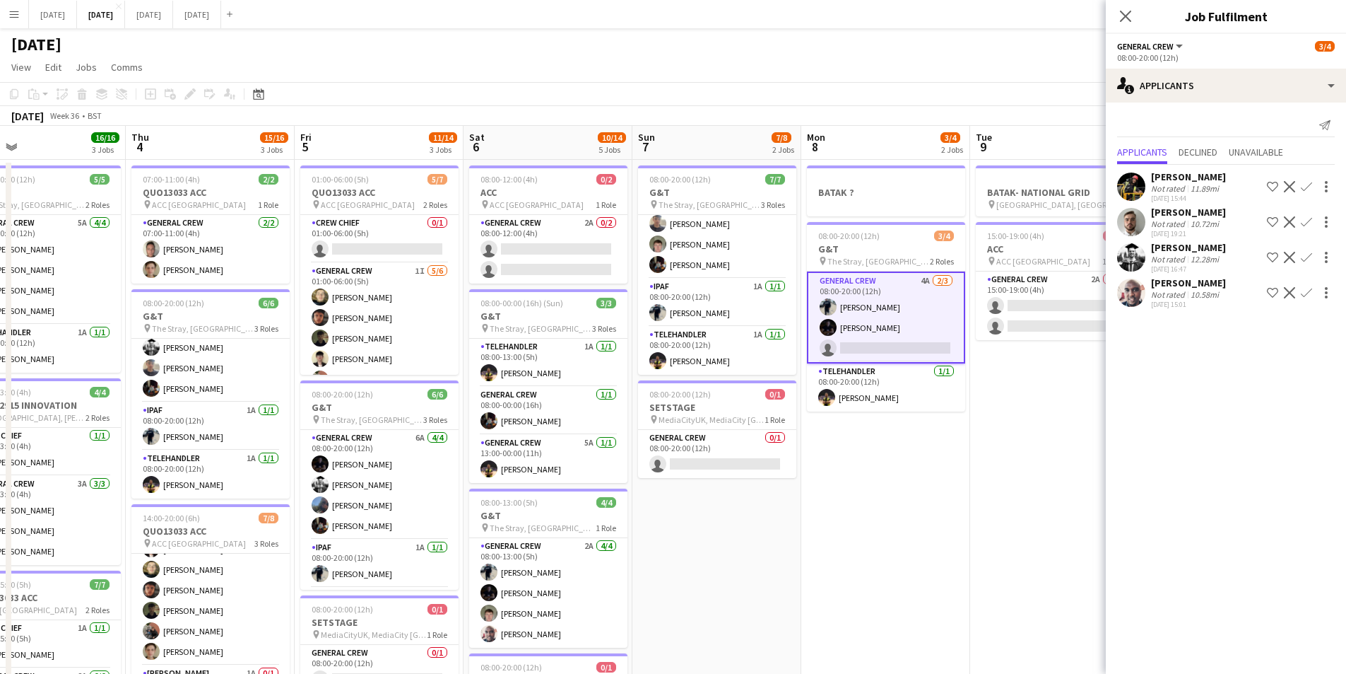
drag, startPoint x: 849, startPoint y: 495, endPoint x: 700, endPoint y: 493, distance: 149.2
click at [700, 493] on app-calendar-viewport "Mon 1 9/12 2 Jobs Tue 2 16/19 3 Jobs Wed 3 16/16 3 Jobs Thu 4 15/16 3 Jobs Fri …" at bounding box center [673, 537] width 1346 height 823
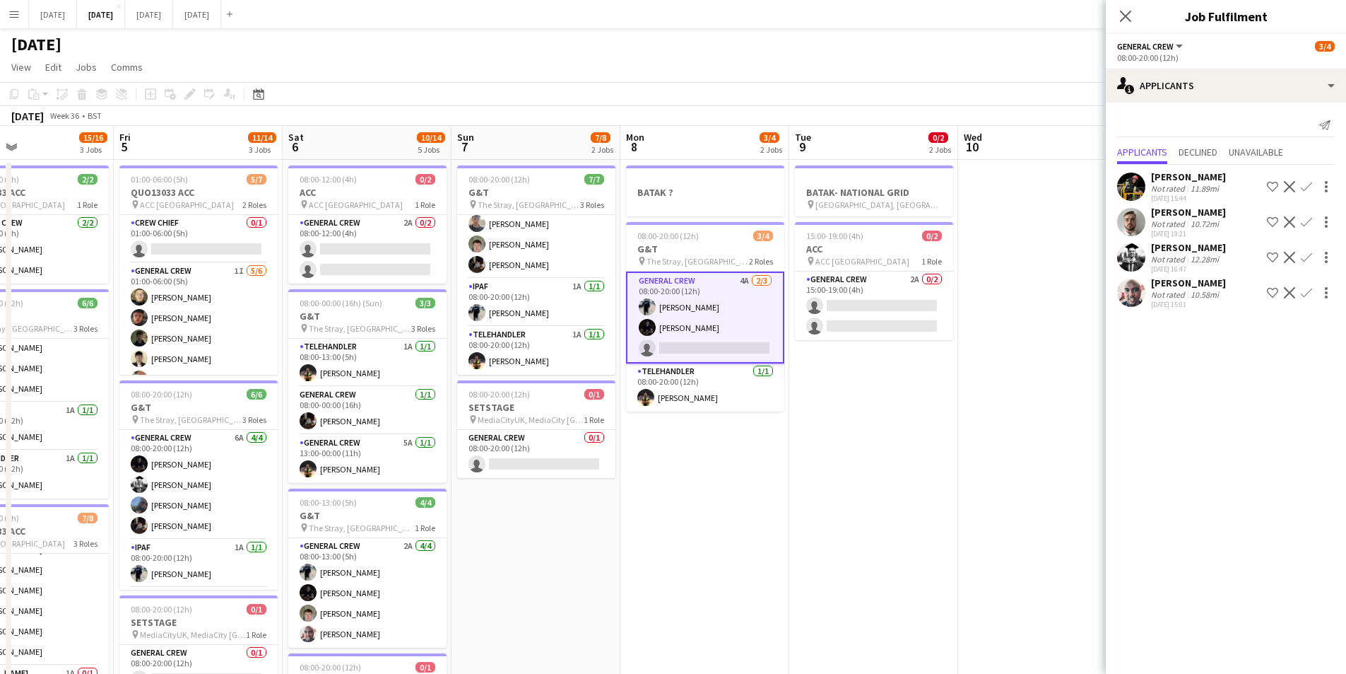
drag, startPoint x: 700, startPoint y: 474, endPoint x: 777, endPoint y: 478, distance: 77.1
click at [705, 474] on app-calendar-viewport "Mon 1 9/12 2 Jobs Tue 2 16/19 3 Jobs Wed 3 16/16 3 Jobs Thu 4 15/16 3 Jobs Fri …" at bounding box center [673, 537] width 1346 height 823
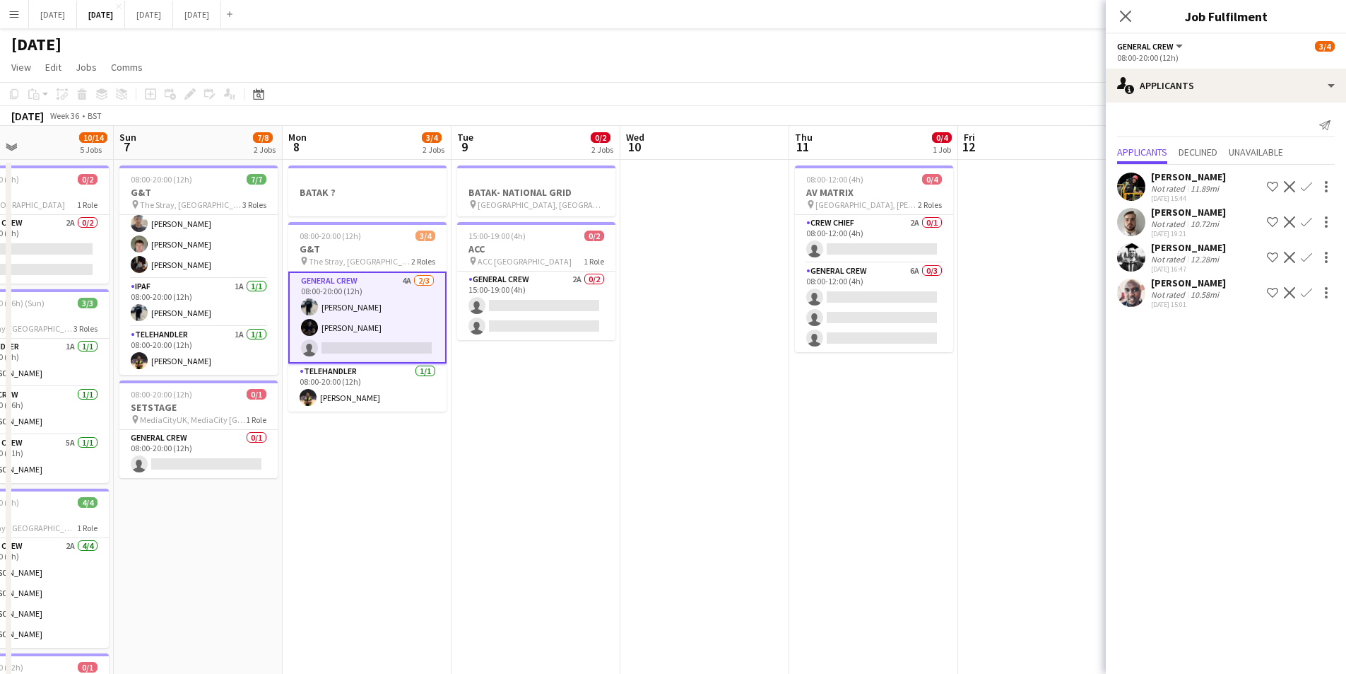
scroll to position [0, 428]
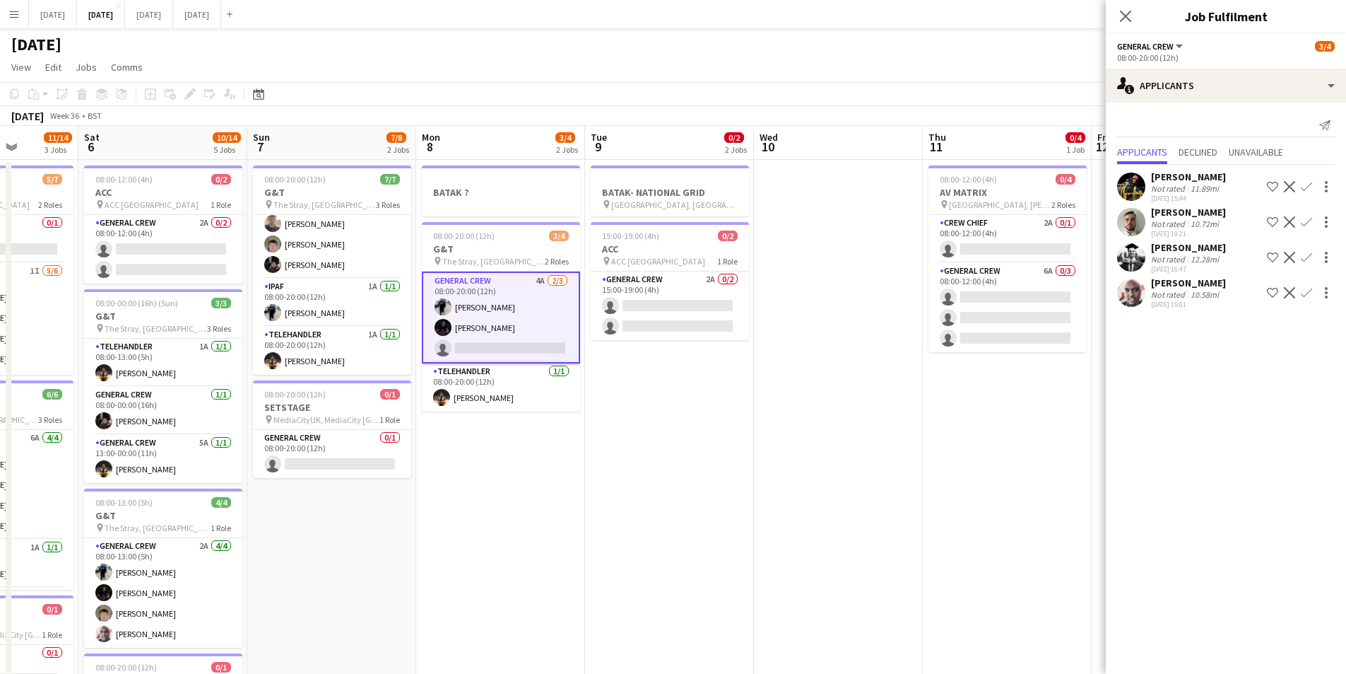
click at [736, 479] on app-calendar-viewport "Wed 3 16/16 3 Jobs Thu 4 15/16 3 Jobs Fri 5 11/14 3 Jobs Sat 6 10/14 5 Jobs Sun…" at bounding box center [673, 537] width 1346 height 823
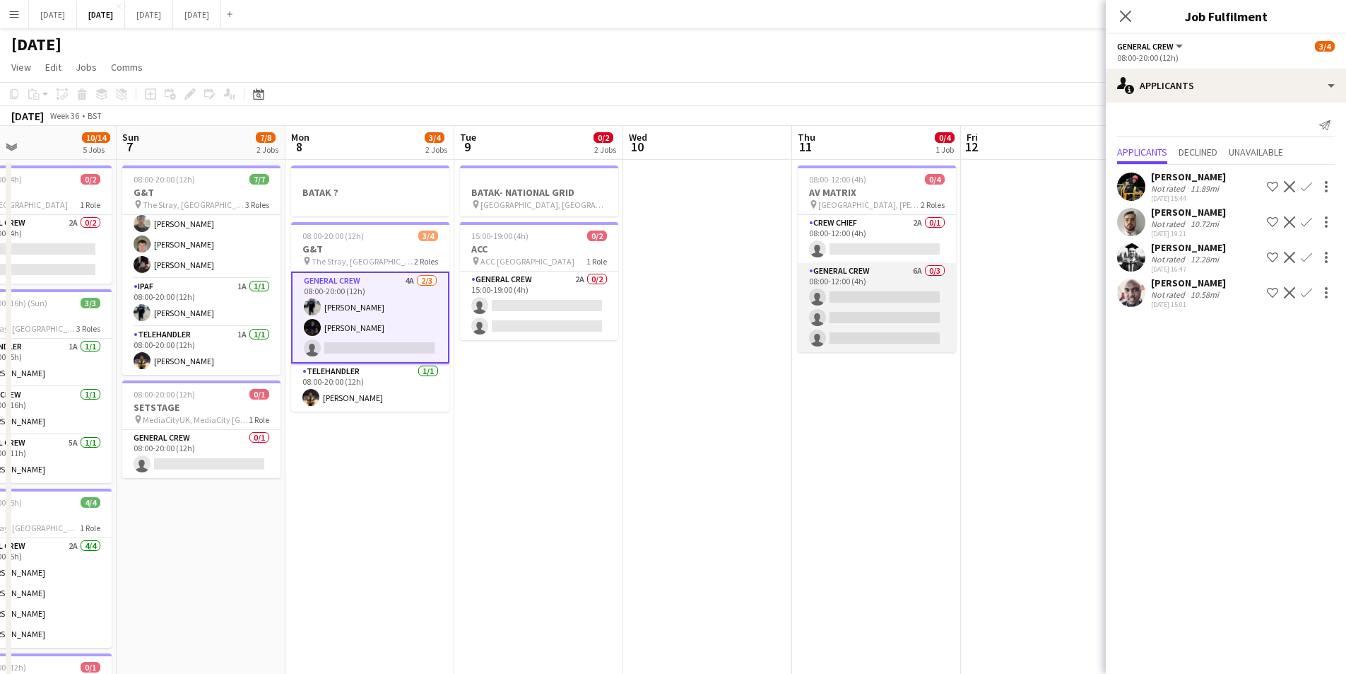
click at [873, 322] on app-card-role "General Crew 6A 0/3 08:00-12:00 (4h) single-neutral-actions single-neutral-acti…" at bounding box center [877, 307] width 158 height 89
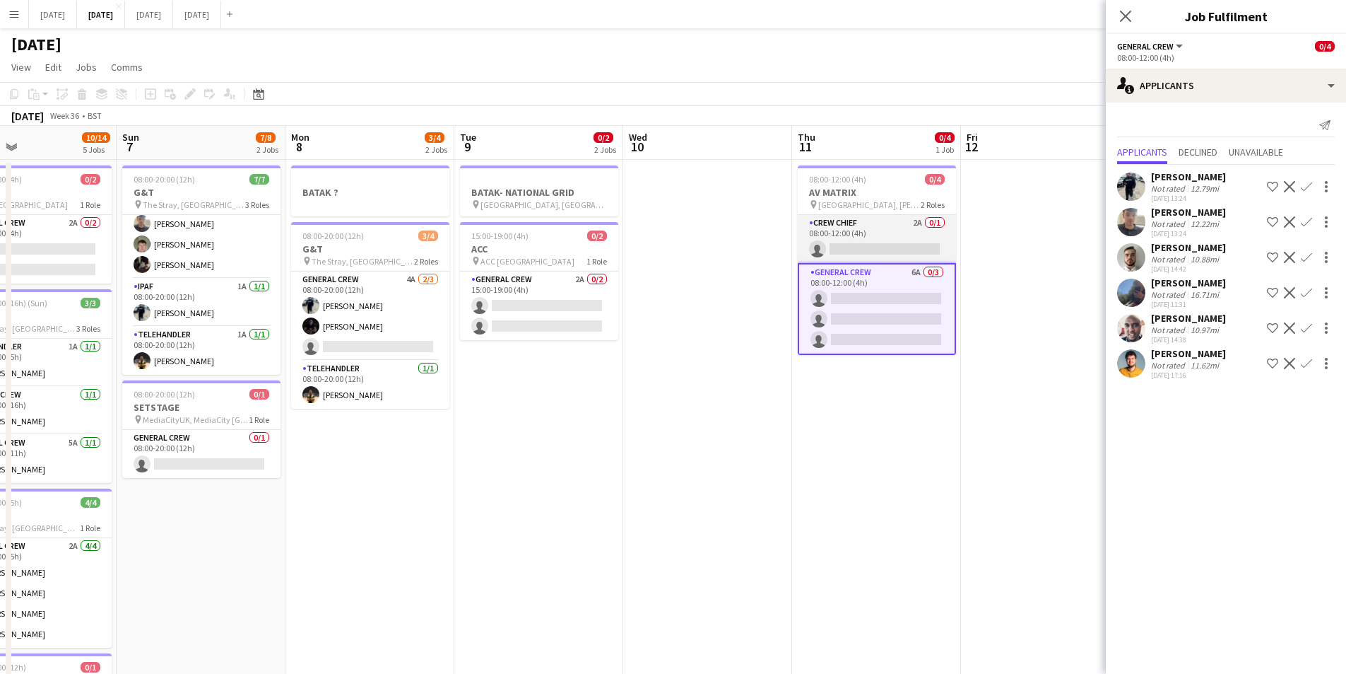
click at [866, 244] on app-card-role "Crew Chief 2A 0/1 08:00-12:00 (4h) single-neutral-actions" at bounding box center [877, 239] width 158 height 48
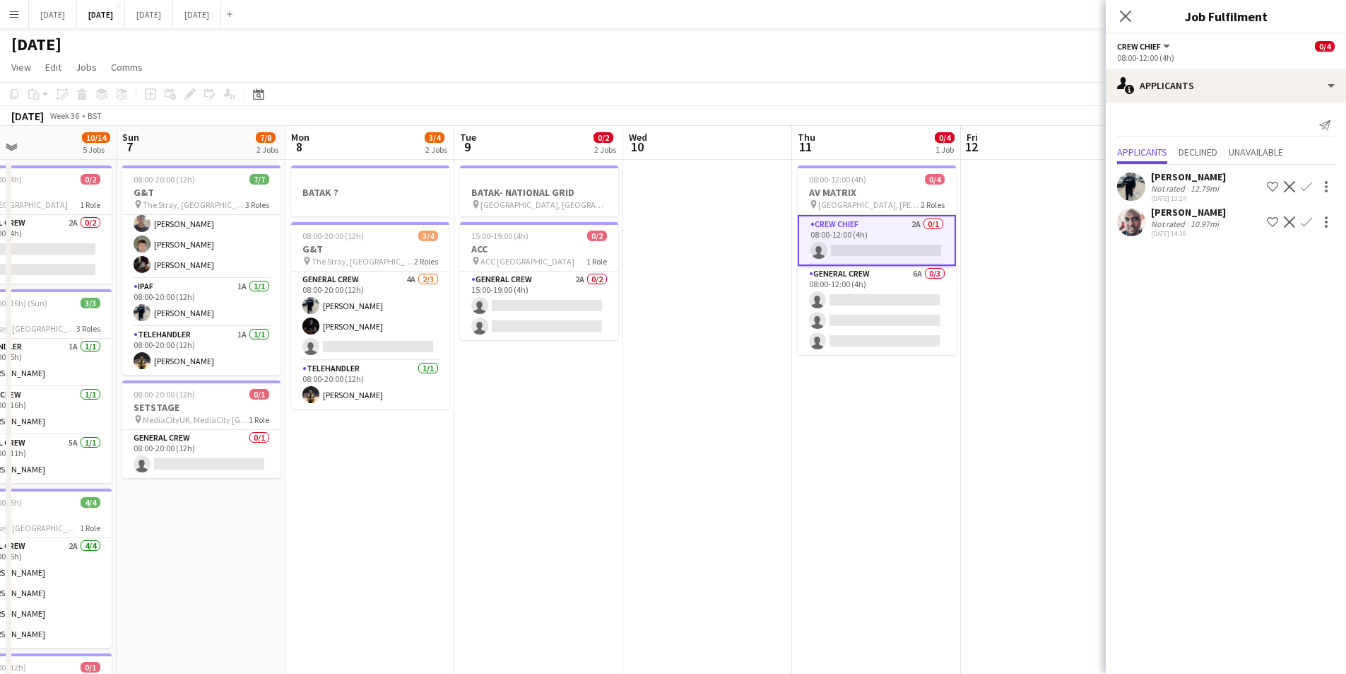
drag, startPoint x: 951, startPoint y: 453, endPoint x: 751, endPoint y: 398, distance: 206.8
click at [753, 398] on app-calendar-viewport "Wed 3 16/16 3 Jobs Thu 4 15/16 3 Jobs Fri 5 11/14 3 Jobs Sat 6 10/14 5 Jobs Sun…" at bounding box center [673, 537] width 1346 height 823
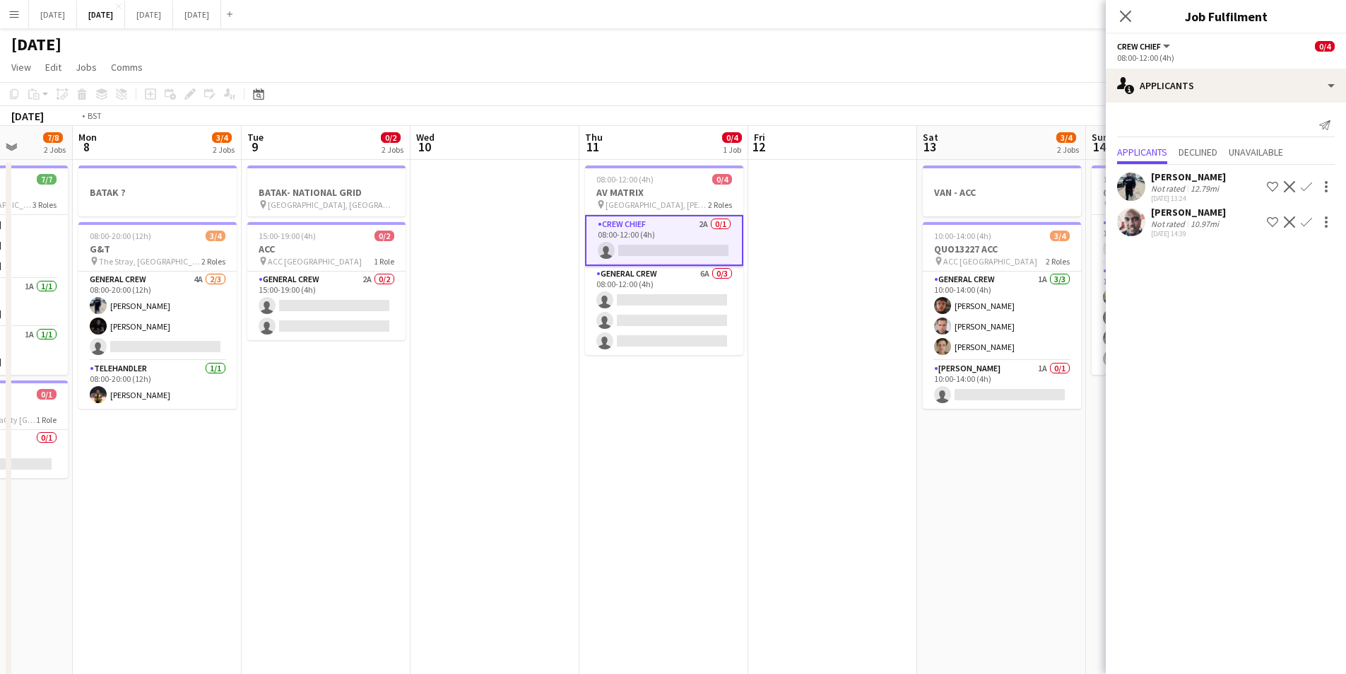
click at [679, 449] on app-calendar-viewport "Fri 5 11/14 3 Jobs Sat 6 10/14 5 Jobs Sun 7 7/8 2 Jobs Mon 8 3/4 2 Jobs Tue 9 0…" at bounding box center [673, 537] width 1346 height 823
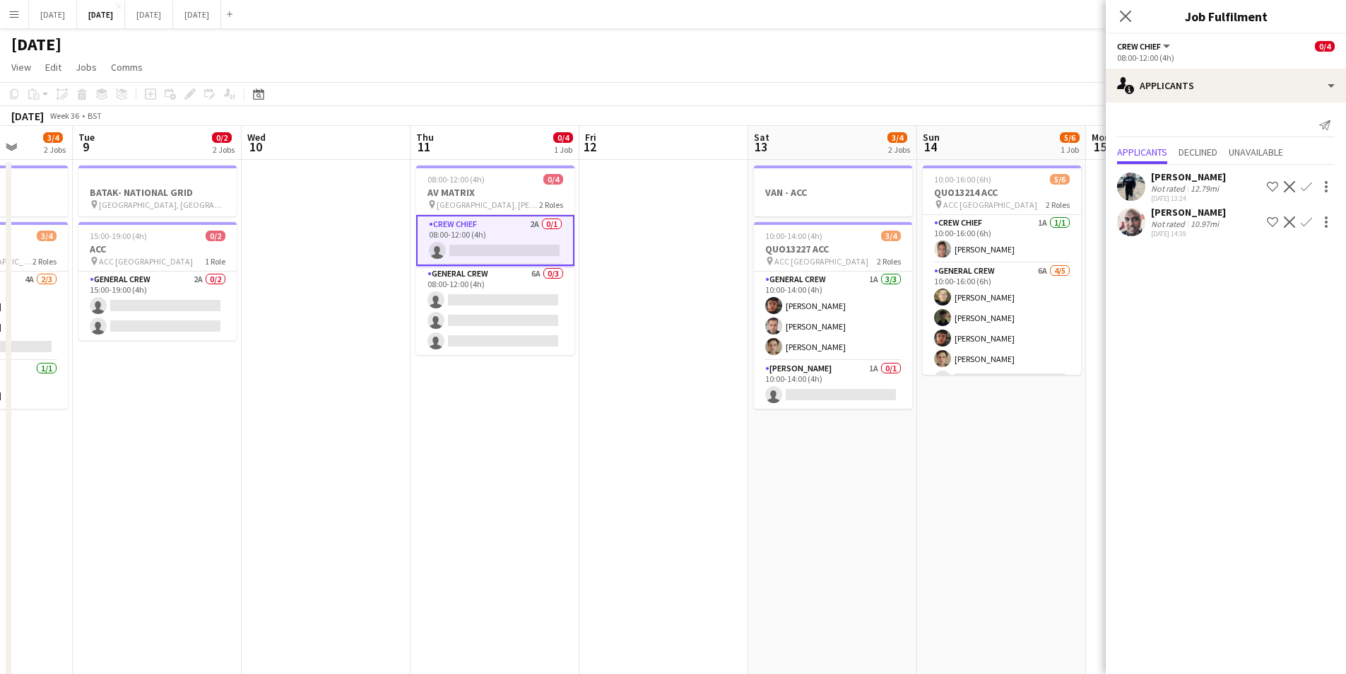
scroll to position [0, 325]
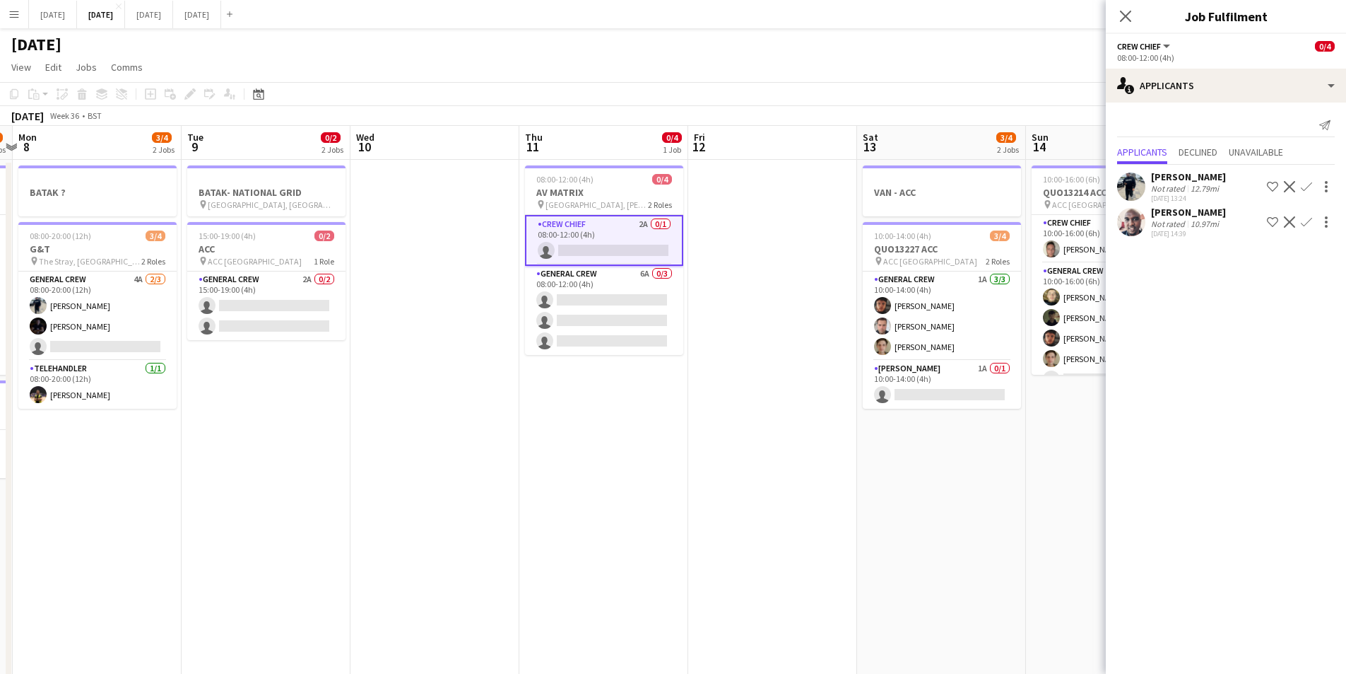
drag, startPoint x: 683, startPoint y: 534, endPoint x: 843, endPoint y: 536, distance: 159.8
click at [838, 536] on app-calendar-viewport "Sat 6 10/14 5 Jobs Sun 7 7/8 2 Jobs Mon 8 3/4 2 Jobs Tue 9 0/2 2 Jobs Wed 10 Th…" at bounding box center [673, 537] width 1346 height 823
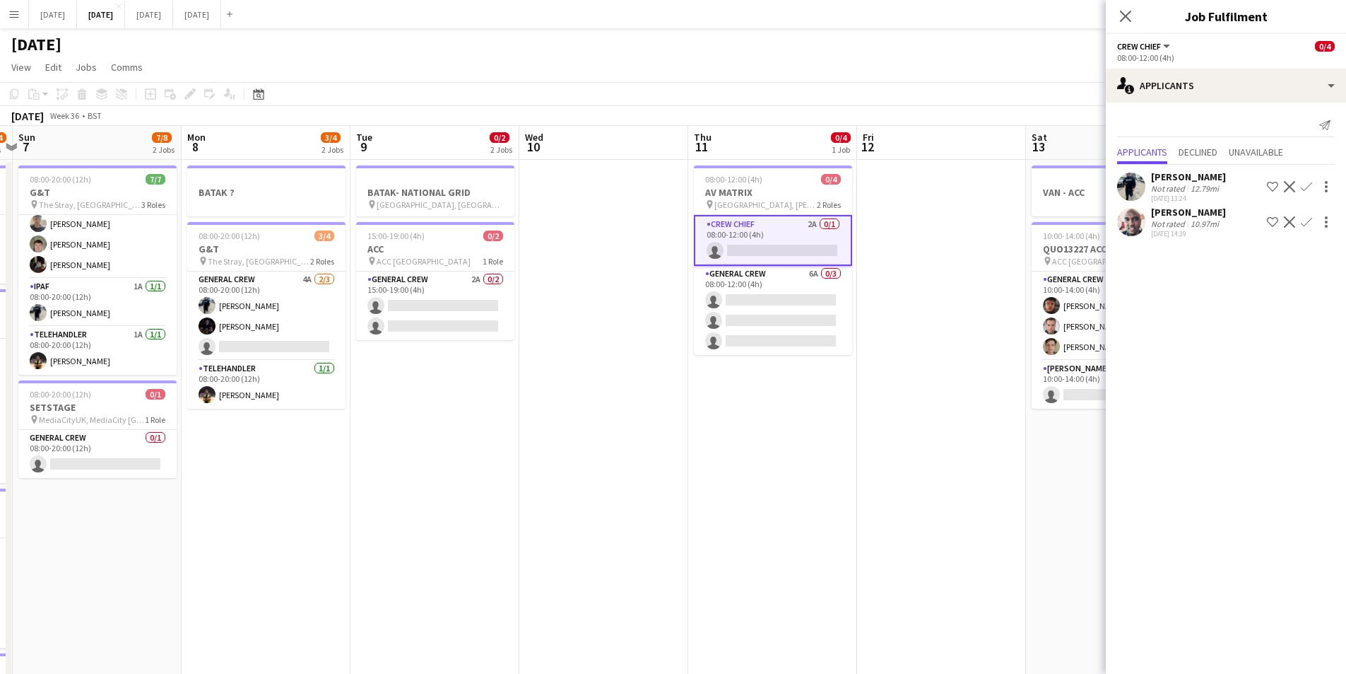
drag, startPoint x: 652, startPoint y: 529, endPoint x: 850, endPoint y: 522, distance: 197.3
click at [849, 522] on app-calendar-viewport "Fri 5 11/14 3 Jobs Sat 6 10/14 5 Jobs Sun 7 7/8 2 Jobs Mon 8 3/4 2 Jobs Tue 9 0…" at bounding box center [673, 537] width 1346 height 823
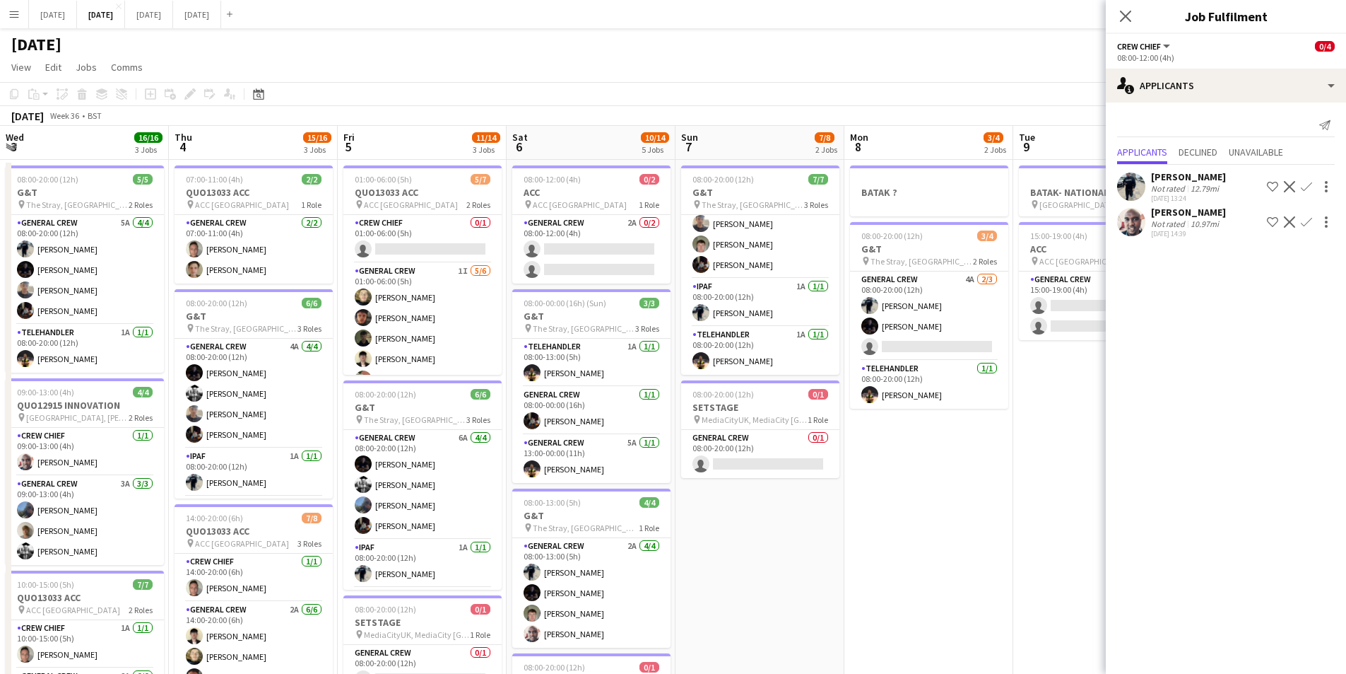
drag, startPoint x: 551, startPoint y: 482, endPoint x: 884, endPoint y: 448, distance: 333.9
click at [884, 448] on app-calendar-viewport "Wed 3 16/16 3 Jobs Thu 4 15/16 3 Jobs Fri 5 11/14 3 Jobs Sat 6 10/14 5 Jobs Sun…" at bounding box center [673, 537] width 1346 height 823
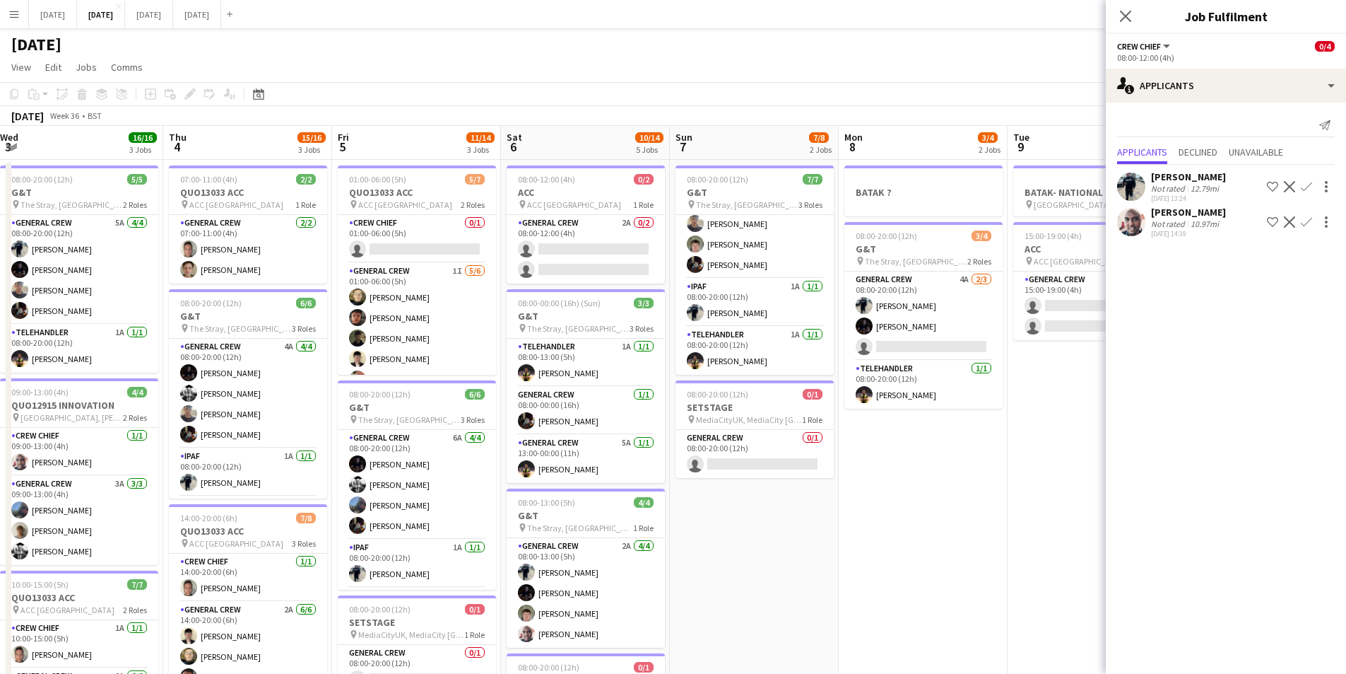
drag, startPoint x: 641, startPoint y: 477, endPoint x: 729, endPoint y: 462, distance: 89.0
click at [765, 471] on app-calendar-viewport "Wed 3 16/16 3 Jobs Thu 4 15/16 3 Jobs Fri 5 11/14 3 Jobs Sat 6 10/14 5 Jobs Sun…" at bounding box center [673, 537] width 1346 height 823
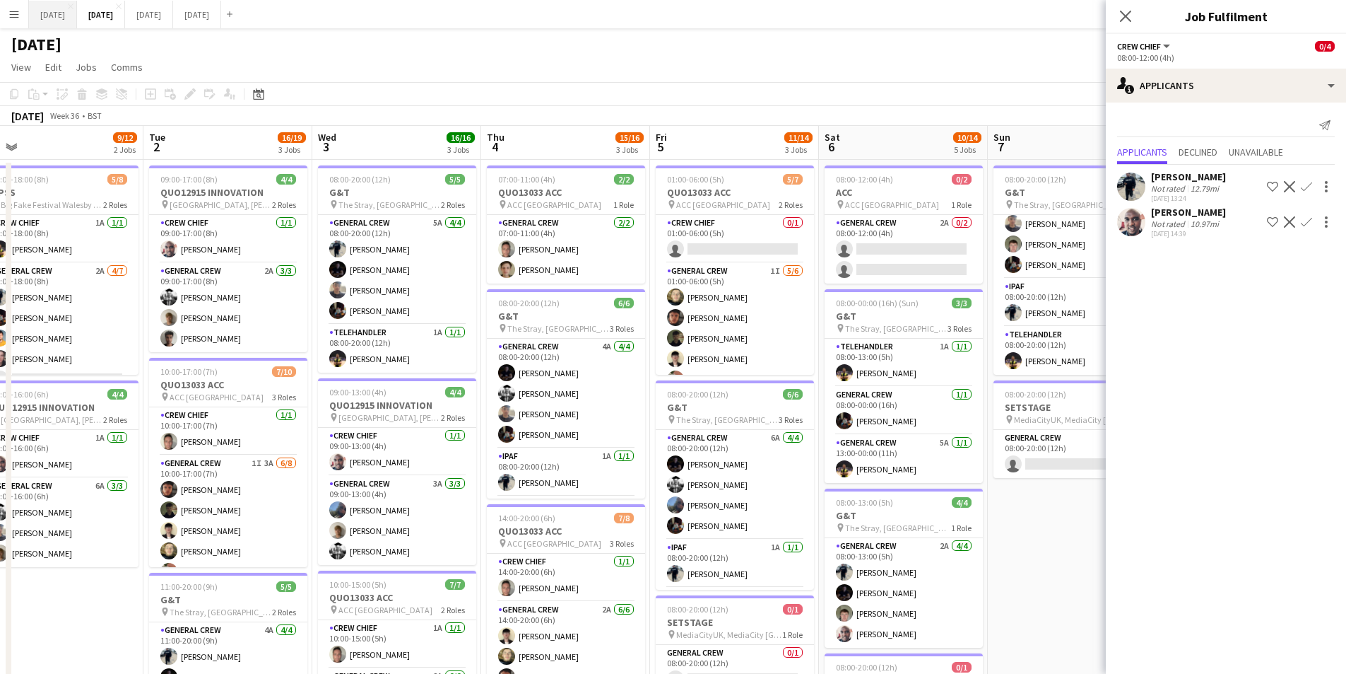
click at [64, 14] on button "AUGUST 2025 Close" at bounding box center [53, 15] width 48 height 28
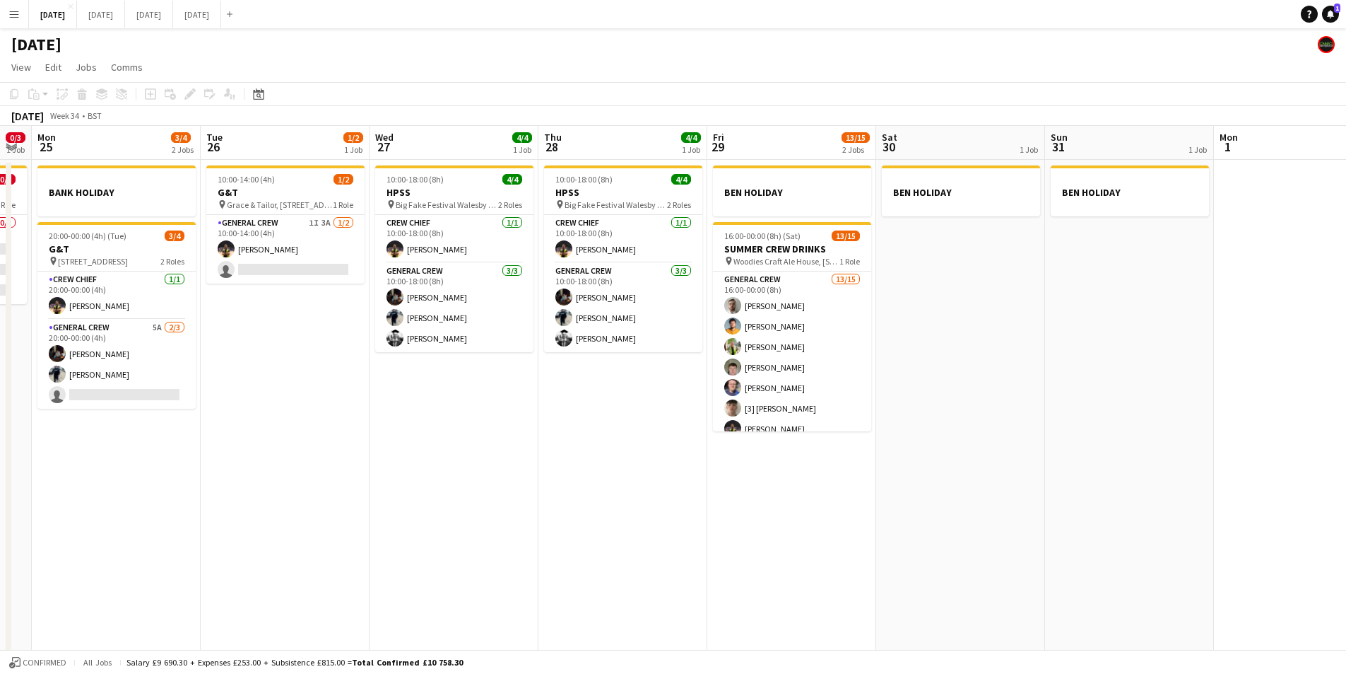
drag, startPoint x: 521, startPoint y: 481, endPoint x: 1355, endPoint y: 362, distance: 842.4
click at [988, 375] on app-calendar-viewport "Sat 23 5/8 4 Jobs Sun 24 0/3 1 Job Mon 25 3/4 2 Jobs Tue 26 1/2 1 Job Wed 27 4/…" at bounding box center [673, 407] width 1346 height 562
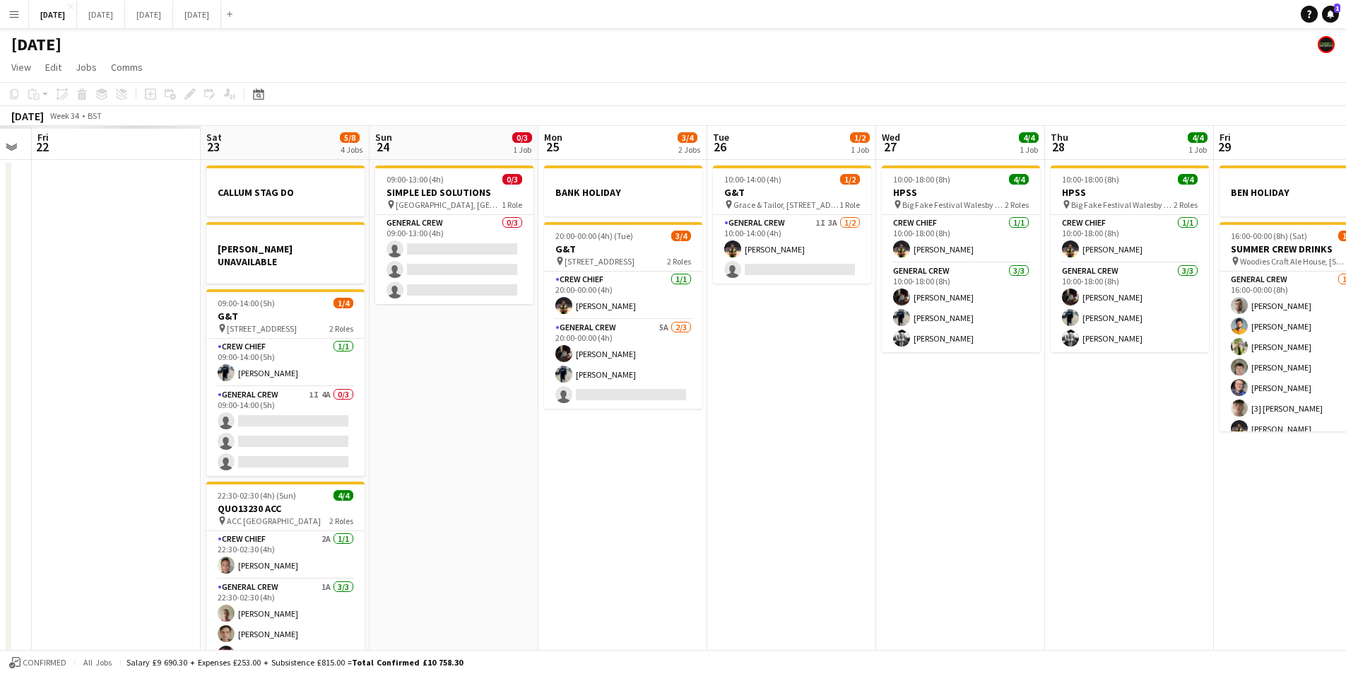
scroll to position [0, 346]
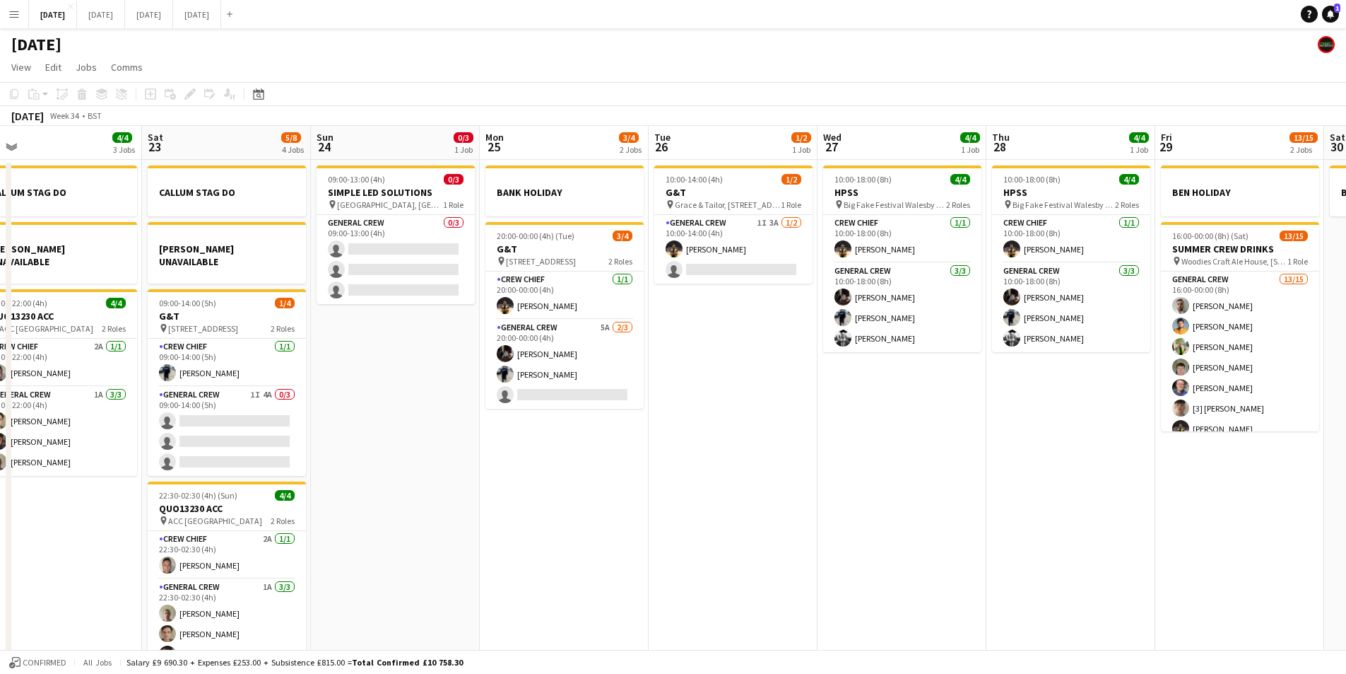
drag, startPoint x: 1096, startPoint y: 448, endPoint x: 1281, endPoint y: 451, distance: 185.9
click at [1281, 451] on app-calendar-viewport "Wed 20 Thu 21 1 Job Fri 22 4/4 3 Jobs Sat 23 5/8 4 Jobs Sun 24 0/3 1 Job Mon 25…" at bounding box center [673, 407] width 1346 height 562
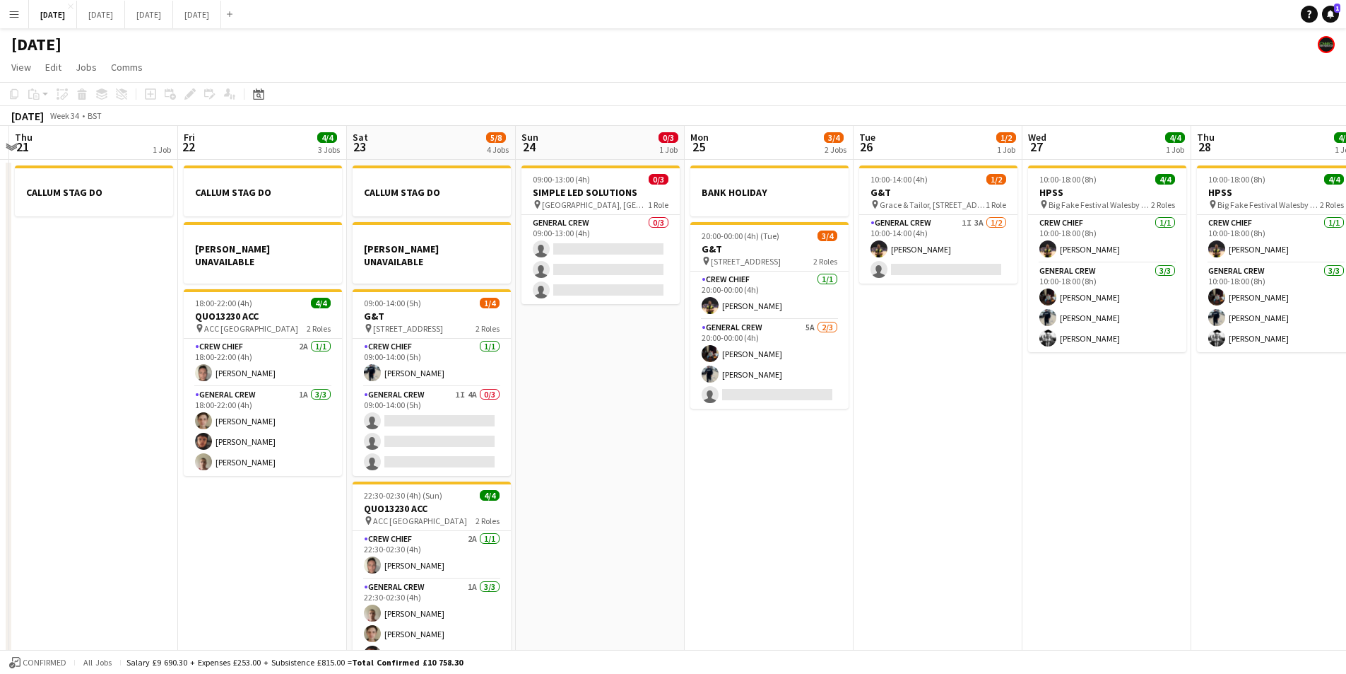
click at [1157, 483] on app-calendar-viewport "Mon 18 Tue 19 Wed 20 Thu 21 1 Job Fri 22 4/4 3 Jobs Sat 23 5/8 4 Jobs Sun 24 0/…" at bounding box center [673, 407] width 1346 height 562
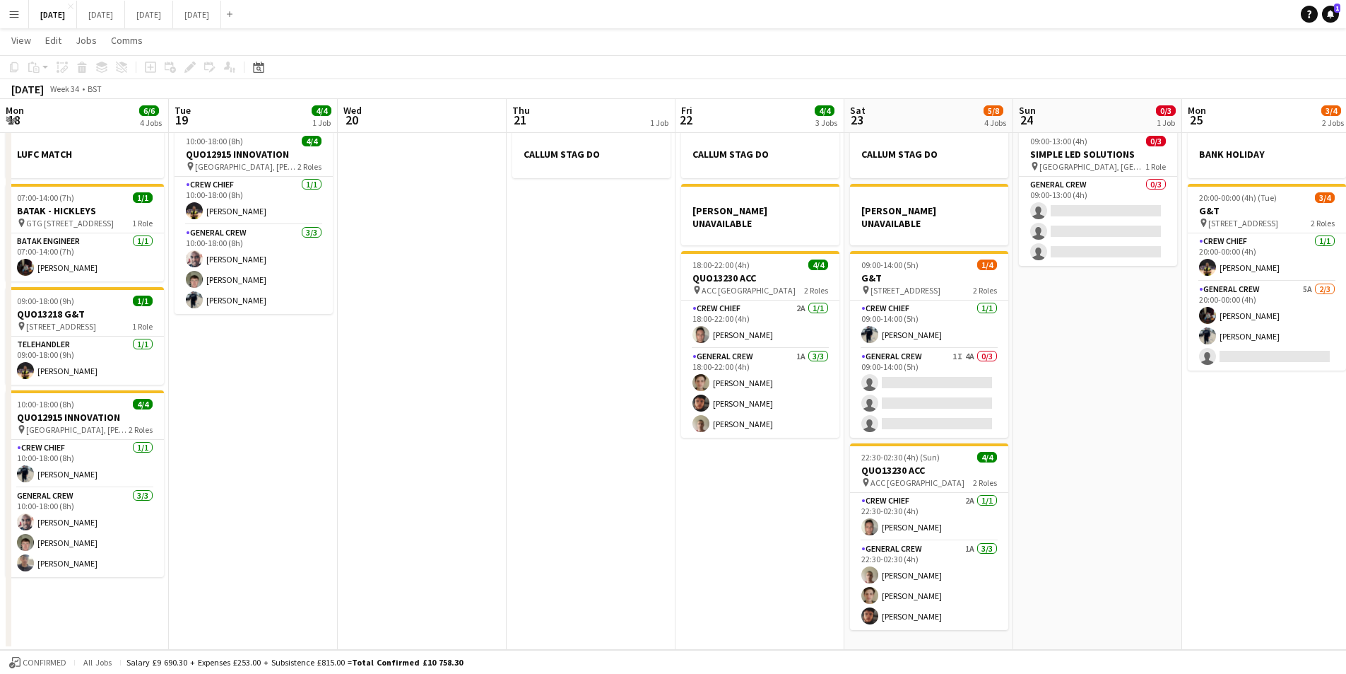
scroll to position [0, 0]
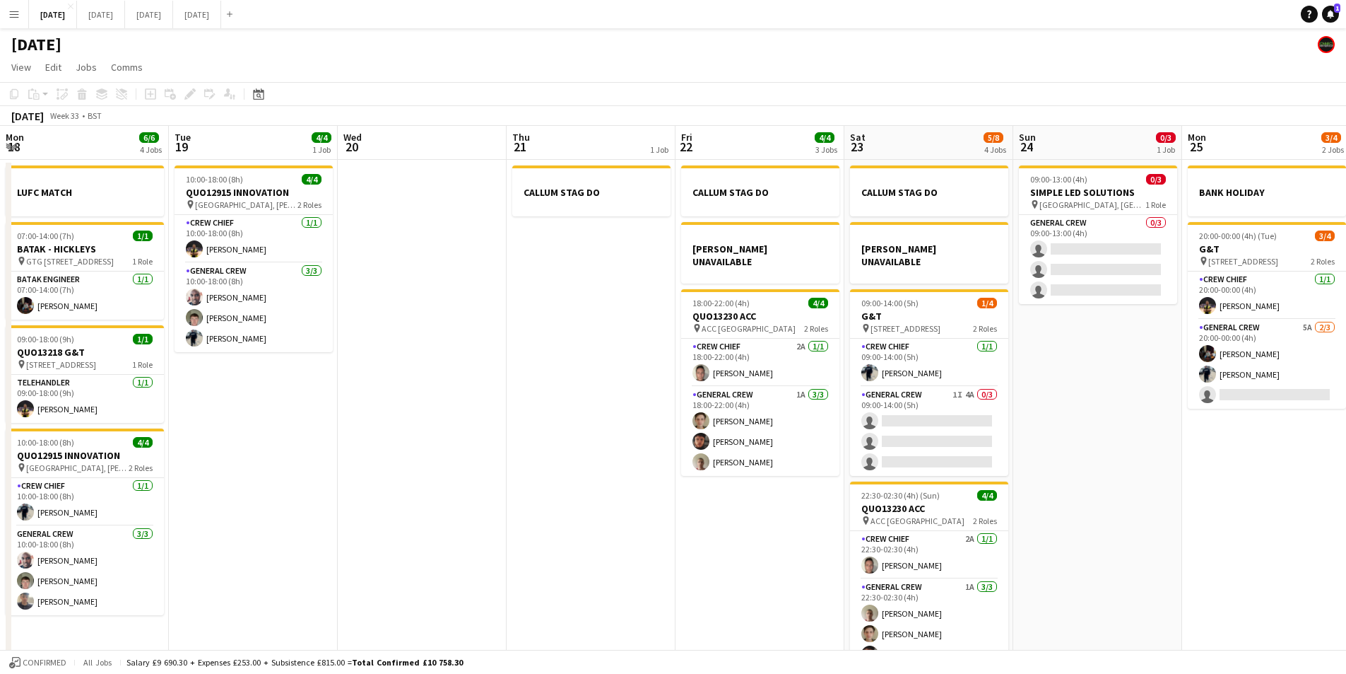
drag, startPoint x: 472, startPoint y: 394, endPoint x: 480, endPoint y: 435, distance: 41.0
click at [890, 400] on app-calendar-viewport "Sat 16 12/12 1 Job Sun 17 12/15 2 Jobs Mon 18 6/6 4 Jobs Tue 19 4/4 1 Job Wed 2…" at bounding box center [673, 407] width 1346 height 562
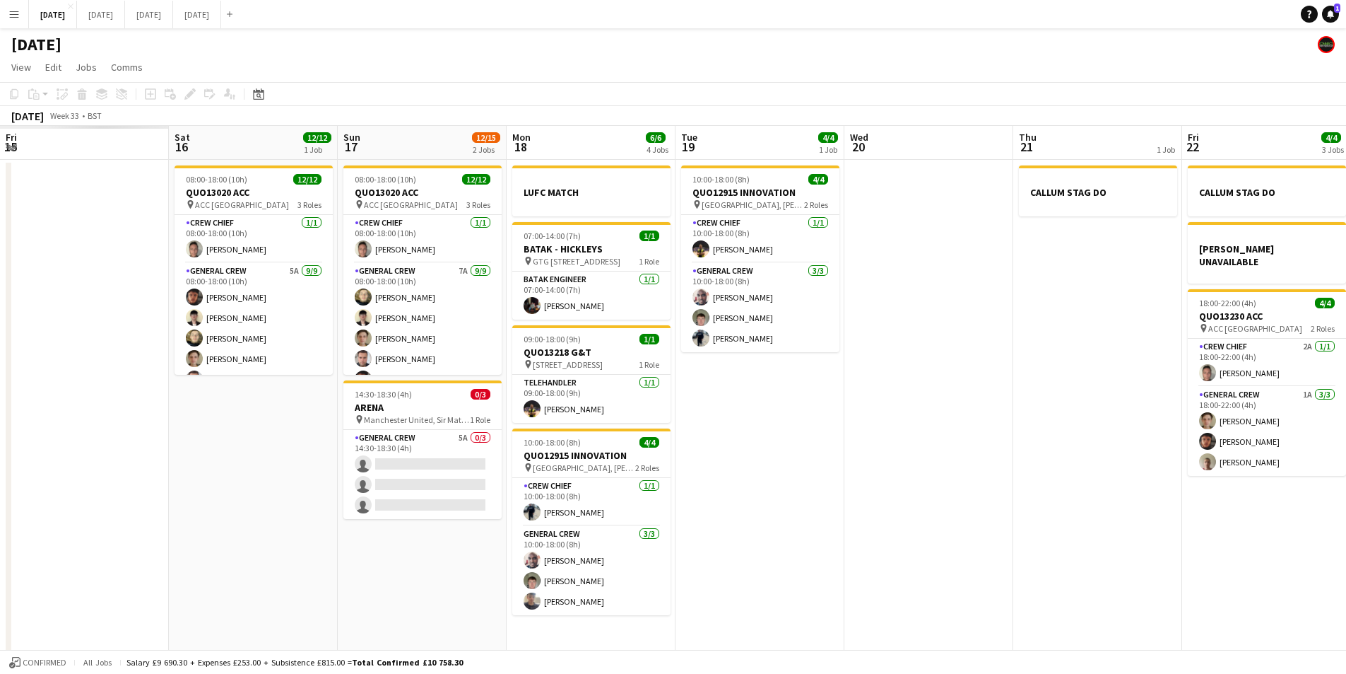
scroll to position [0, 427]
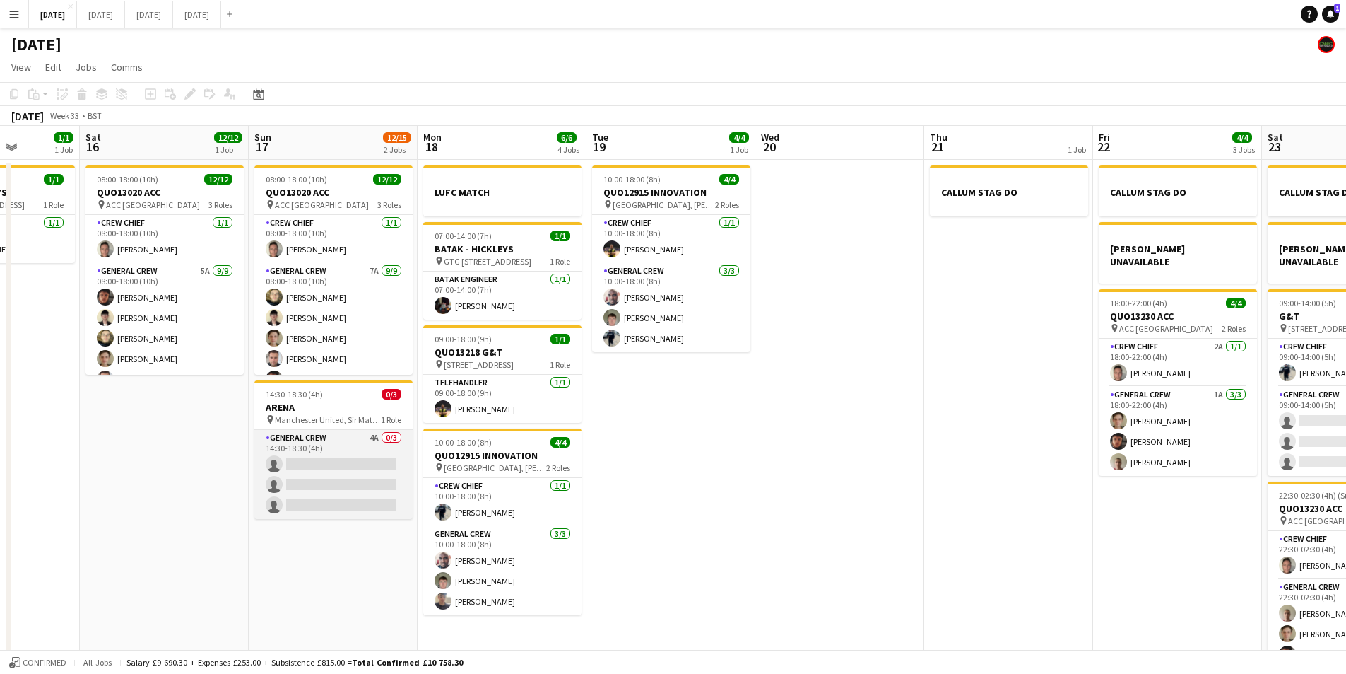
click at [380, 491] on app-card-role "General Crew 4A 0/3 14:30-18:30 (4h) single-neutral-actions single-neutral-acti…" at bounding box center [333, 474] width 158 height 89
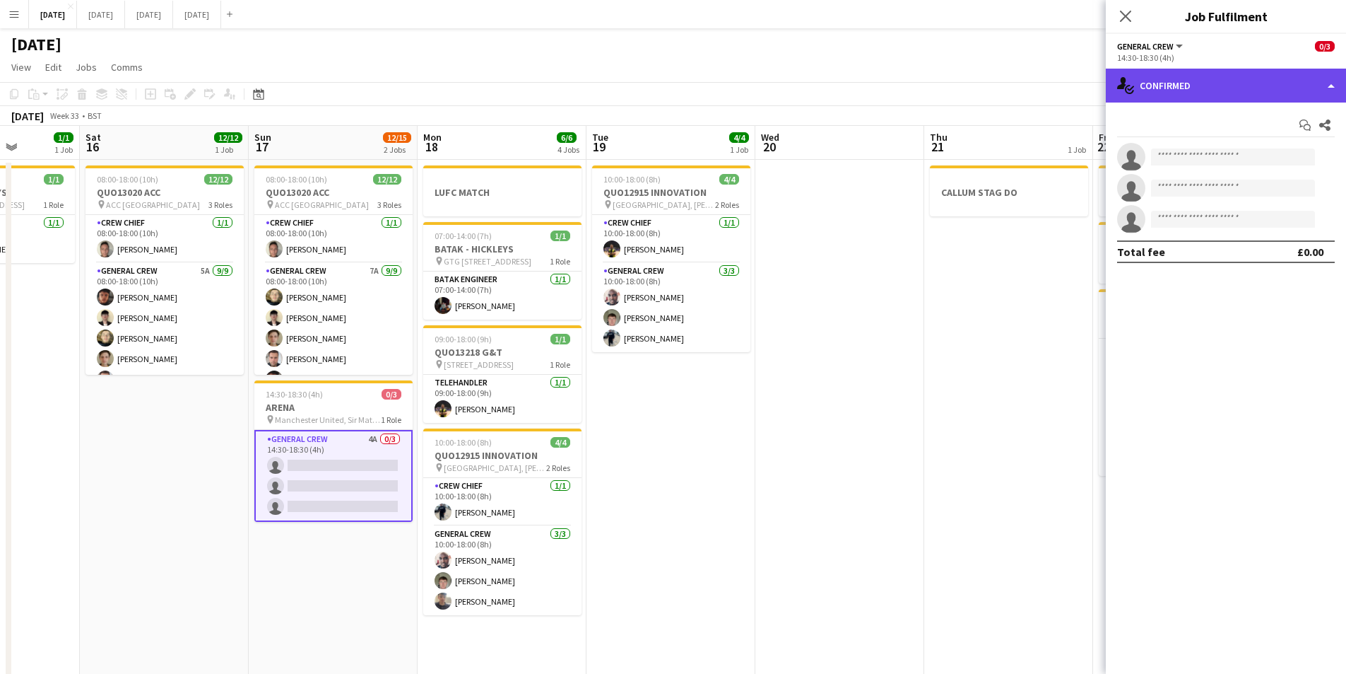
click at [1182, 91] on div "single-neutral-actions-check-2 Confirmed" at bounding box center [1226, 86] width 240 height 34
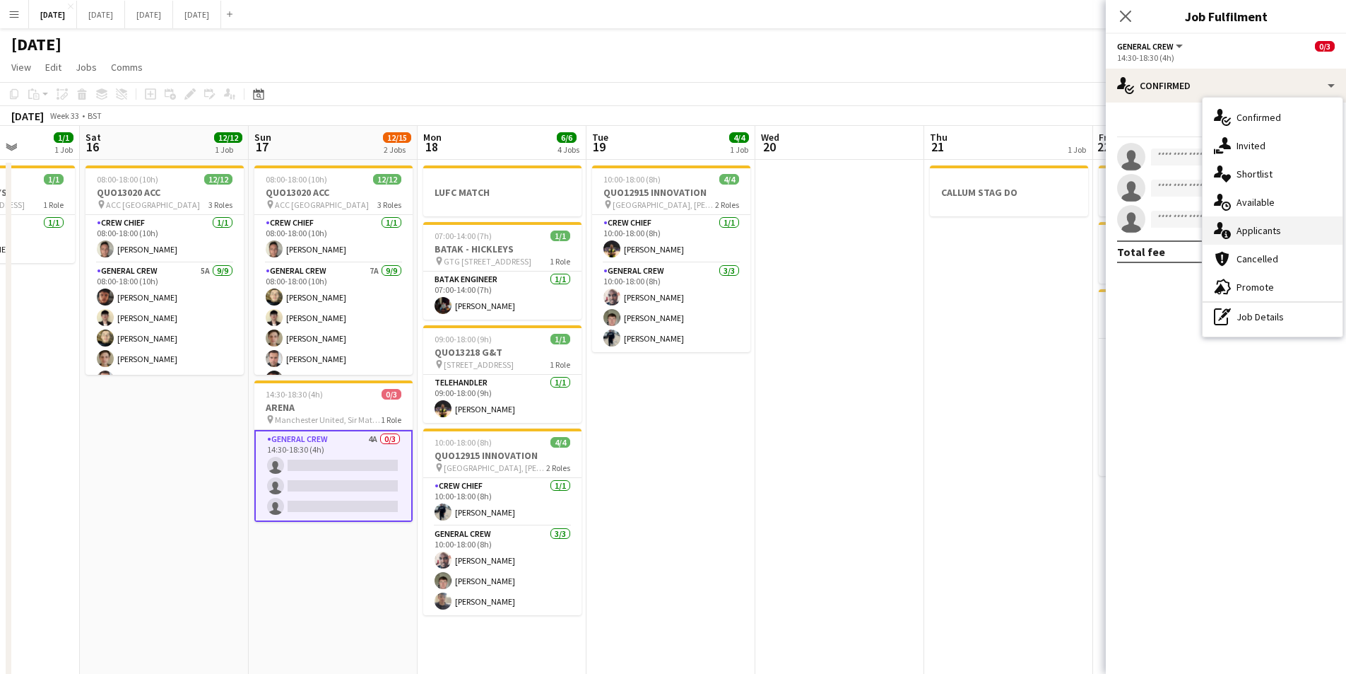
click at [1274, 233] on div "single-neutral-actions-information Applicants" at bounding box center [1273, 230] width 140 height 28
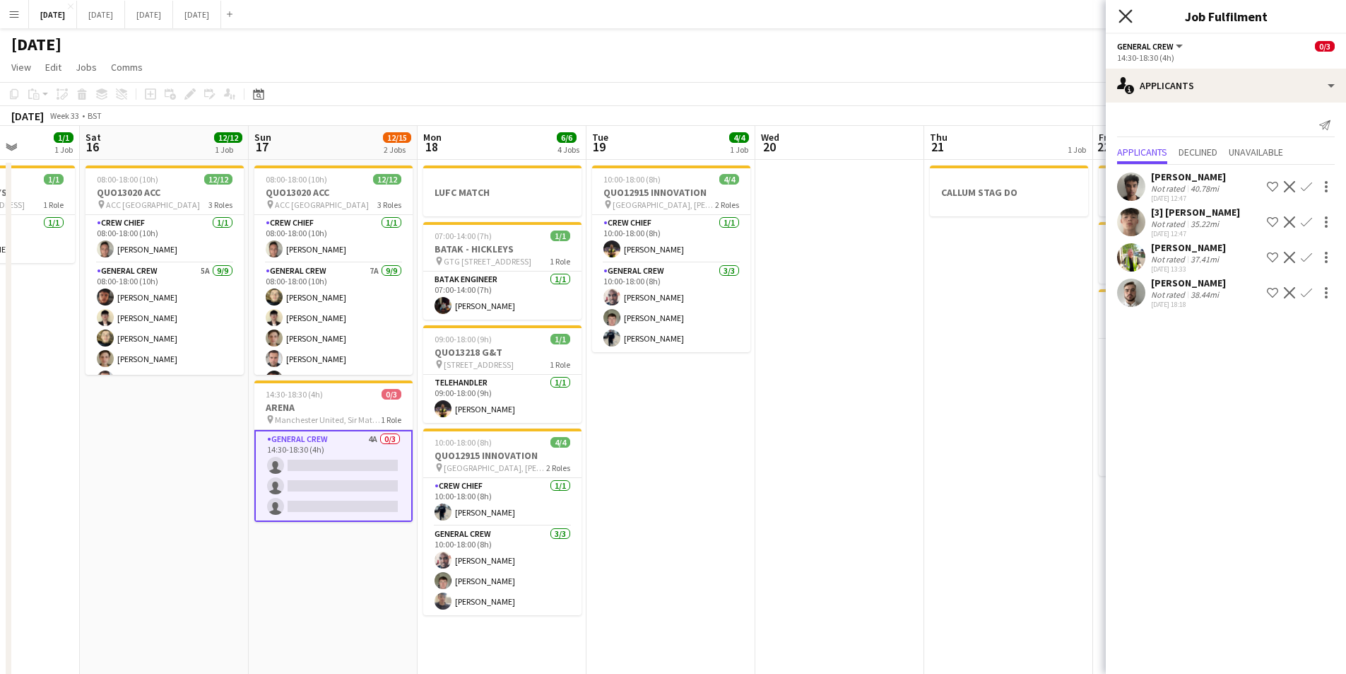
click at [1128, 11] on icon "Close pop-in" at bounding box center [1125, 15] width 13 height 13
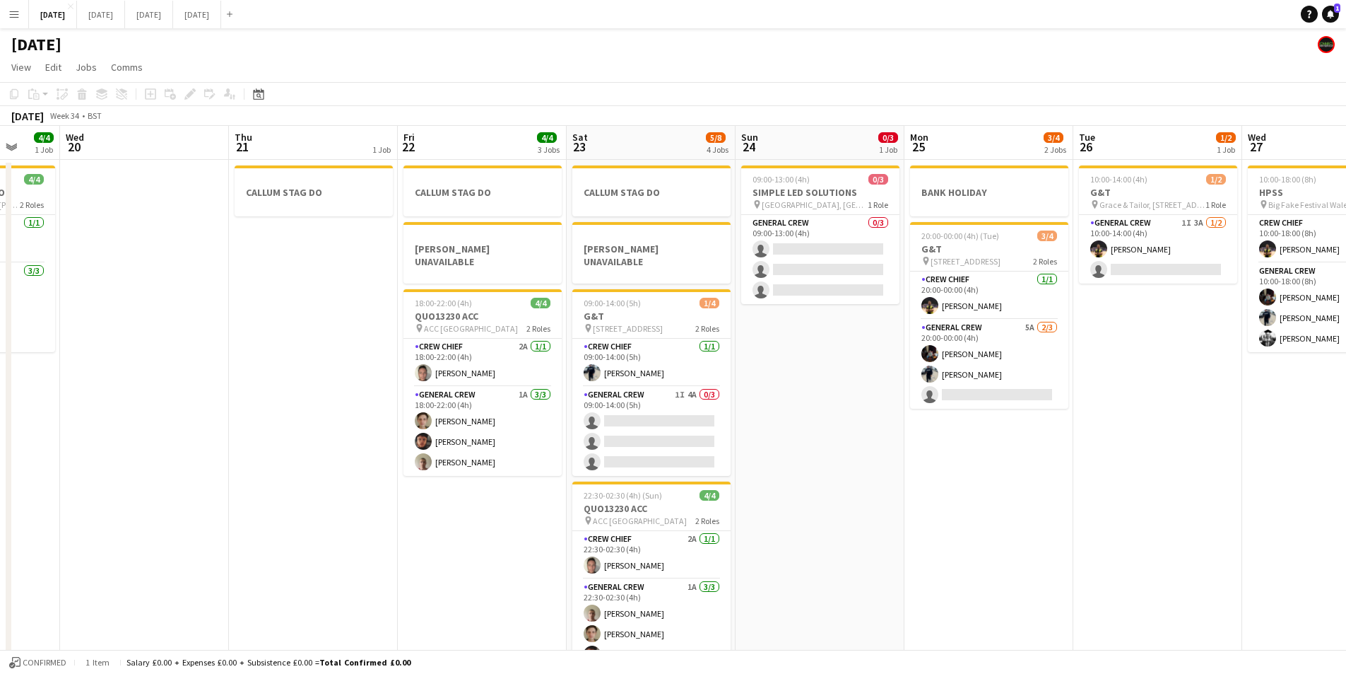
scroll to position [0, 0]
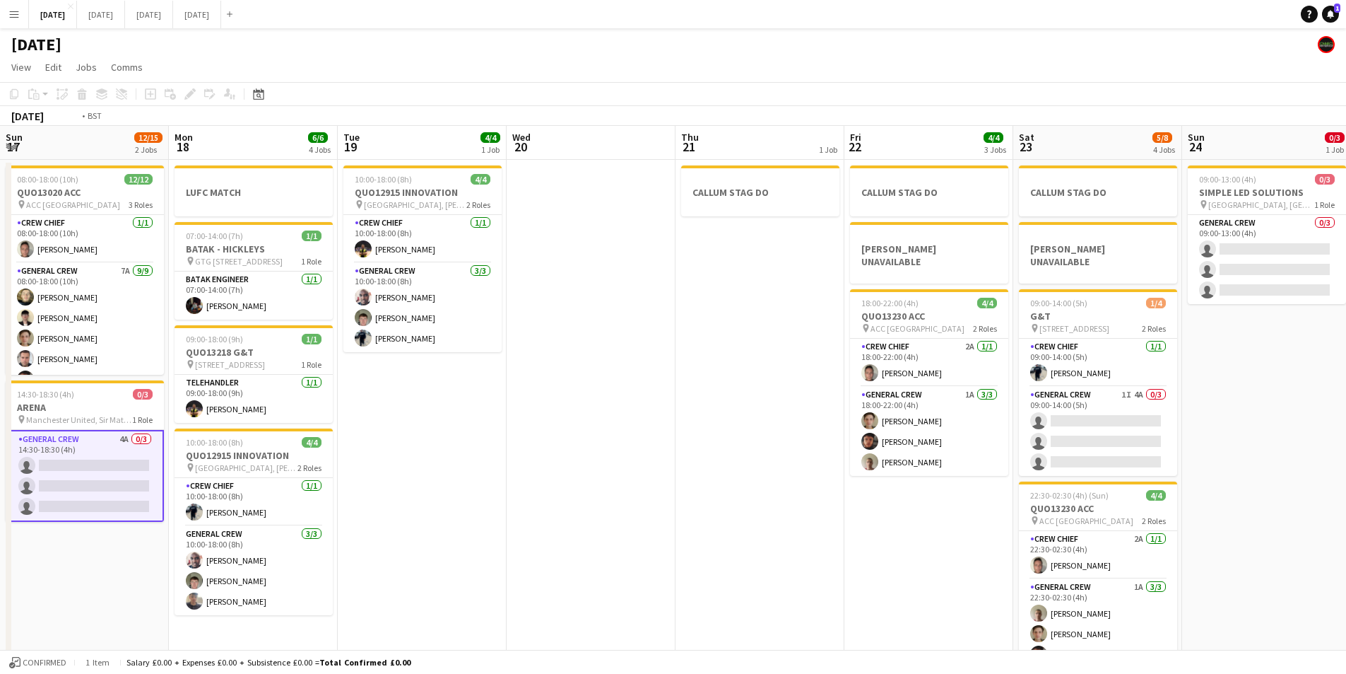
drag, startPoint x: 868, startPoint y: 429, endPoint x: 733, endPoint y: 393, distance: 139.7
click at [724, 399] on app-calendar-viewport "Sun 17 12/15 2 Jobs Mon 18 6/6 4 Jobs Tue 19 4/4 1 Job Wed 20 Thu 21 1 Job Fri …" at bounding box center [673, 407] width 1346 height 562
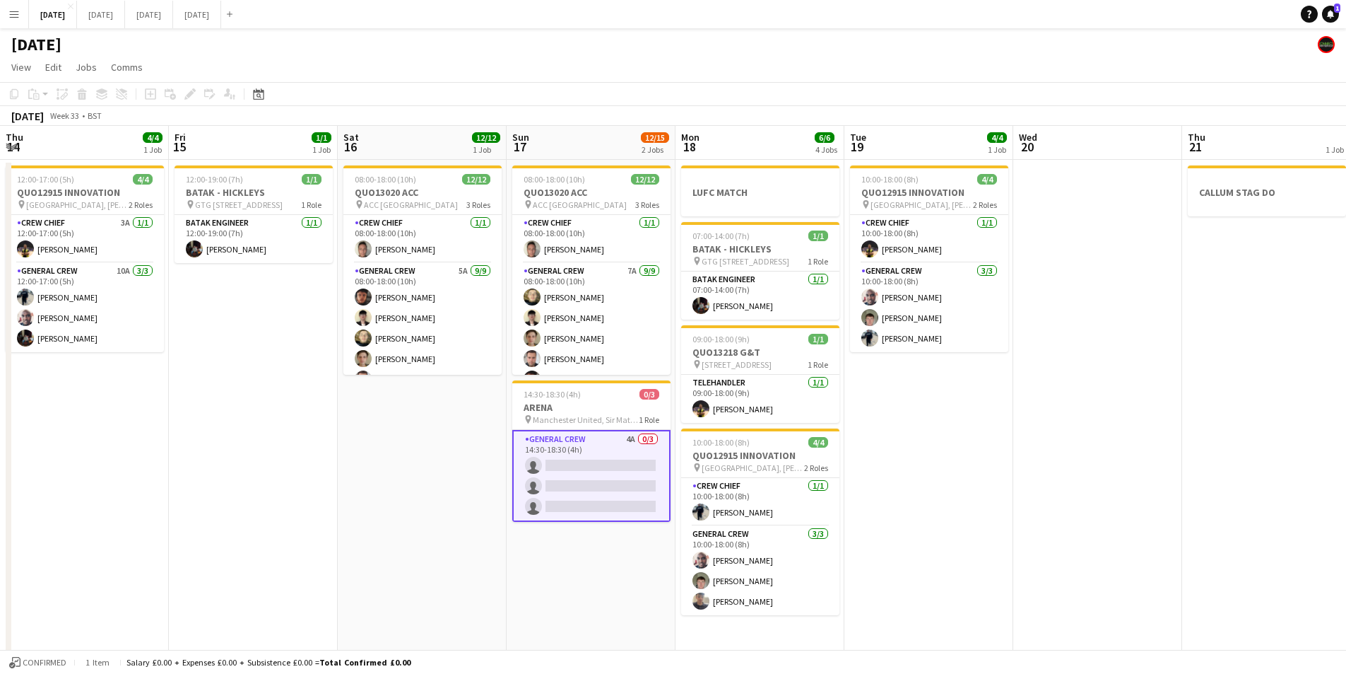
scroll to position [0, 402]
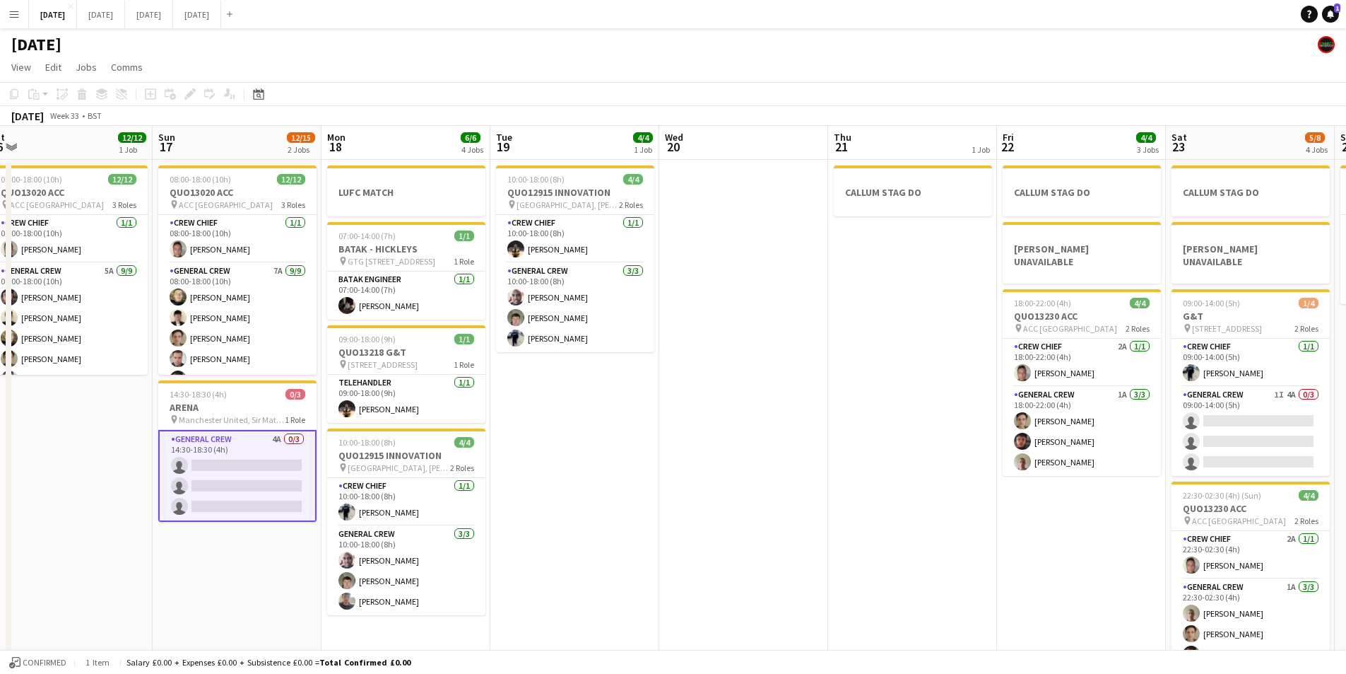
drag, startPoint x: 864, startPoint y: 408, endPoint x: 1236, endPoint y: 358, distance: 375.2
click at [1233, 359] on app-calendar-viewport "Thu 14 4/4 1 Job Fri 15 1/1 1 Job Sat 16 12/12 1 Job Sun 17 12/15 2 Jobs Mon 18…" at bounding box center [673, 407] width 1346 height 562
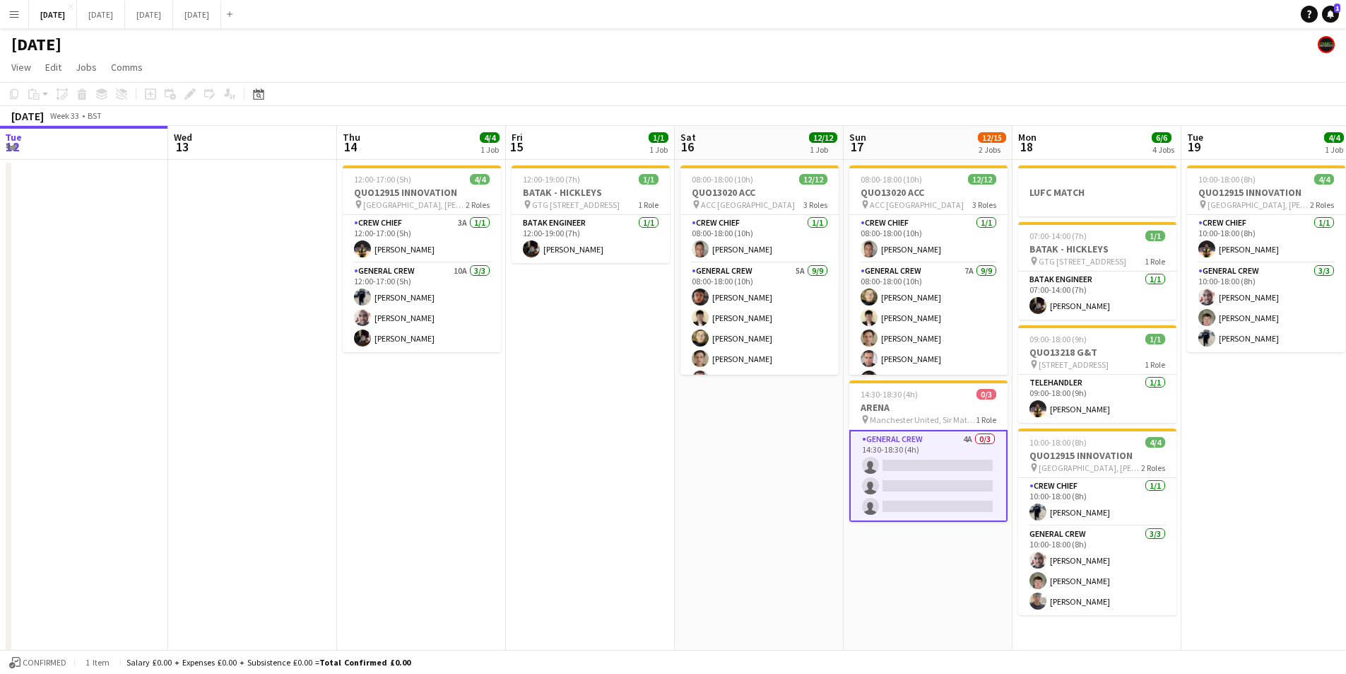
scroll to position [0, 339]
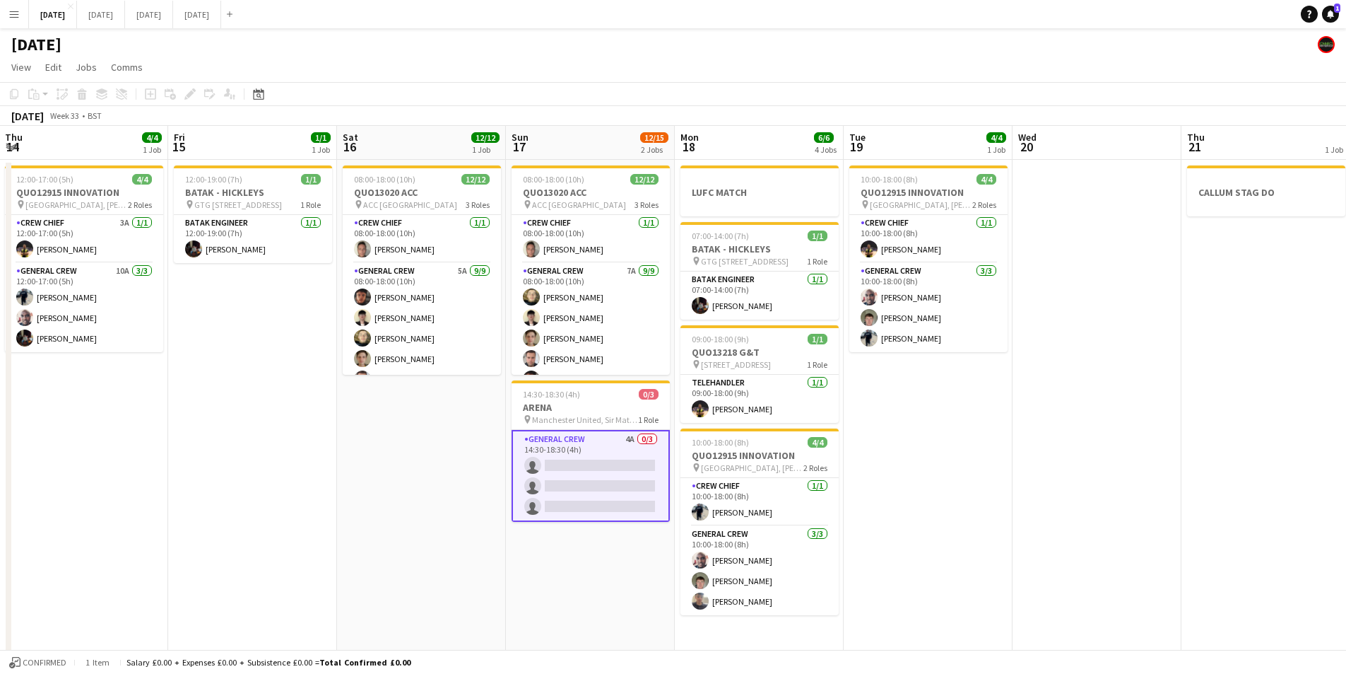
drag, startPoint x: 618, startPoint y: 430, endPoint x: 748, endPoint y: 402, distance: 132.4
click at [757, 409] on app-calendar-viewport "Tue 12 Wed 13 Thu 14 4/4 1 Job Fri 15 1/1 1 Job Sat 16 12/12 1 Job Sun 17 12/15…" at bounding box center [673, 407] width 1346 height 562
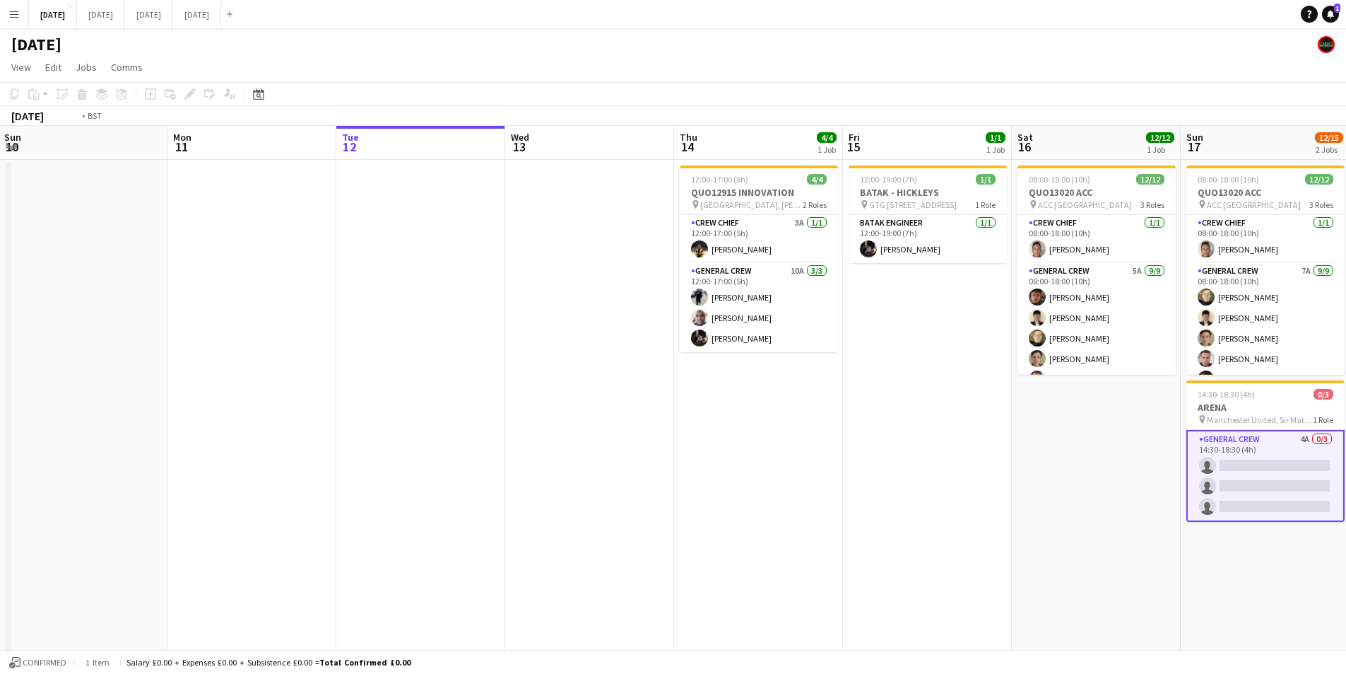
drag, startPoint x: 685, startPoint y: 442, endPoint x: 809, endPoint y: 413, distance: 127.7
click at [827, 423] on app-calendar-viewport "Sat 9 Sun 10 Mon 11 Tue 12 Wed 13 Thu 14 4/4 1 Job Fri 15 1/1 1 Job Sat 16 12/1…" at bounding box center [673, 407] width 1346 height 562
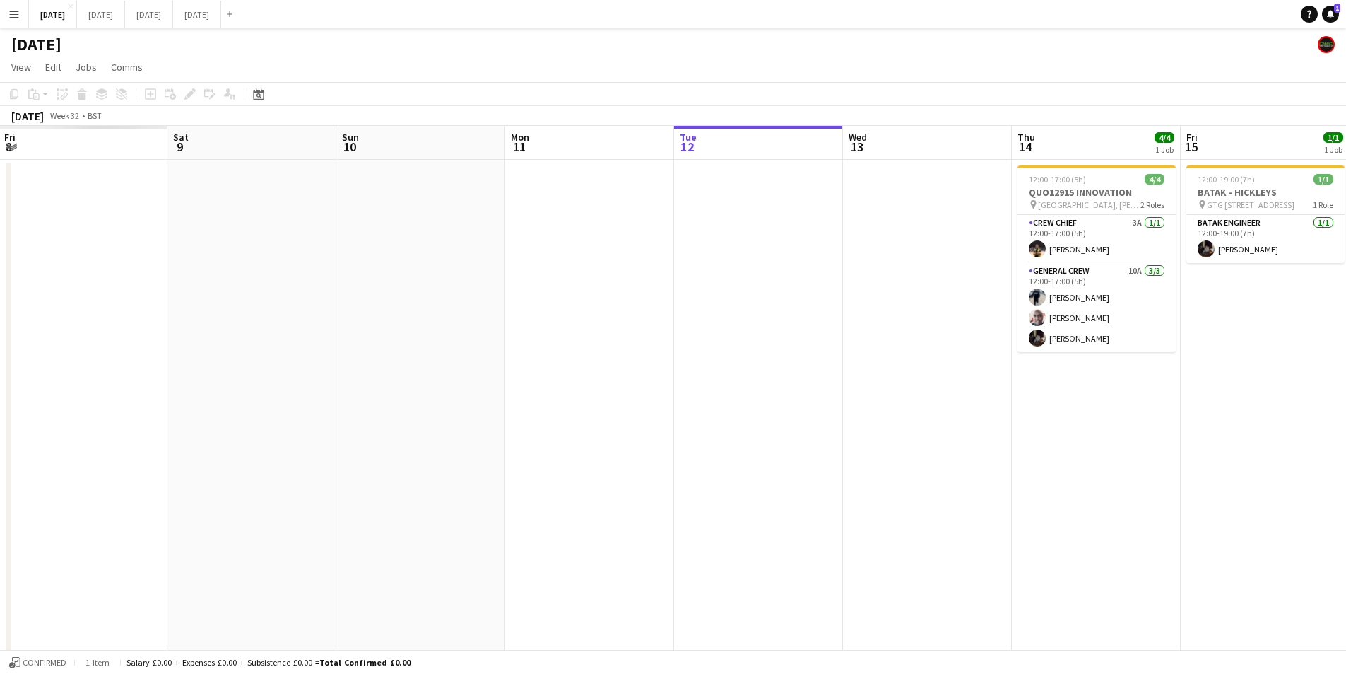
click at [1082, 421] on app-calendar-viewport "Thu 7 Fri 8 Sat 9 Sun 10 Mon 11 Tue 12 Wed 13 Thu 14 4/4 1 Job Fri 15 1/1 1 Job…" at bounding box center [673, 407] width 1346 height 562
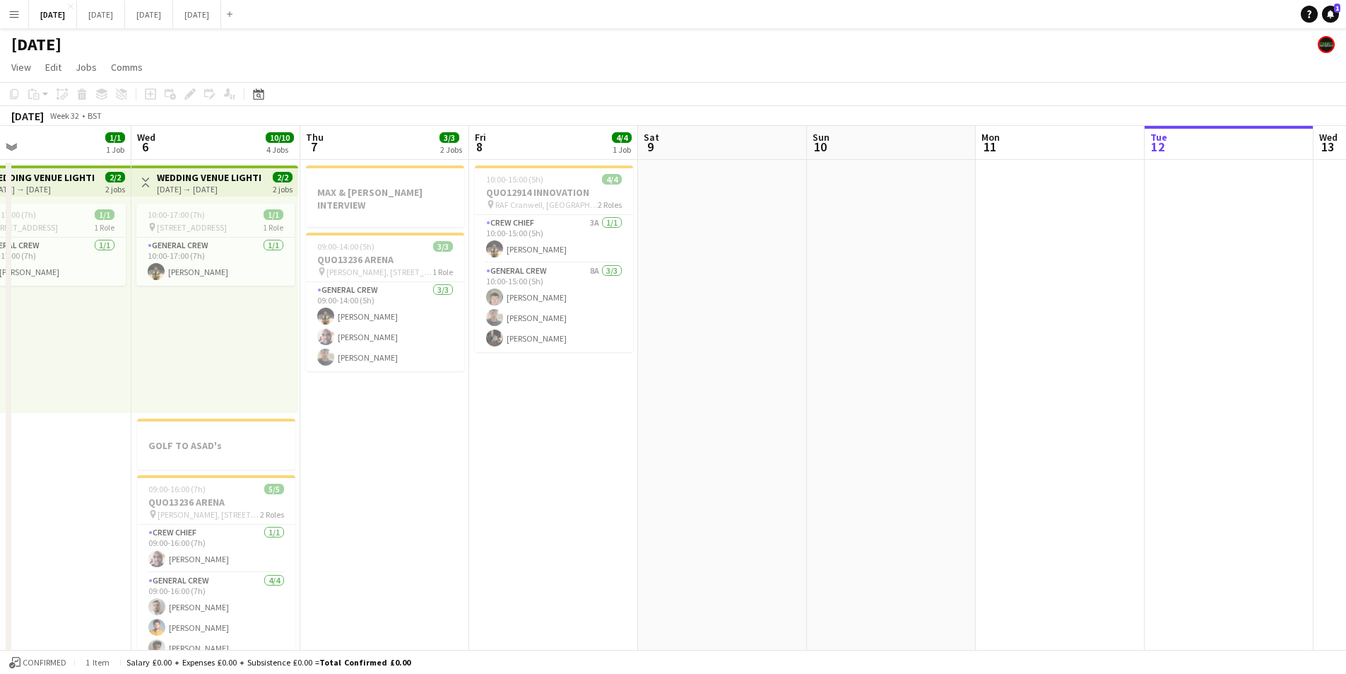
drag, startPoint x: 895, startPoint y: 450, endPoint x: 329, endPoint y: 375, distance: 570.4
click at [329, 375] on app-calendar-viewport "Mon 4 Tue 5 1/1 1 Job Wed 6 10/10 4 Jobs Thu 7 3/3 2 Jobs Fri 8 4/4 1 Job Sat 9…" at bounding box center [673, 515] width 1346 height 779
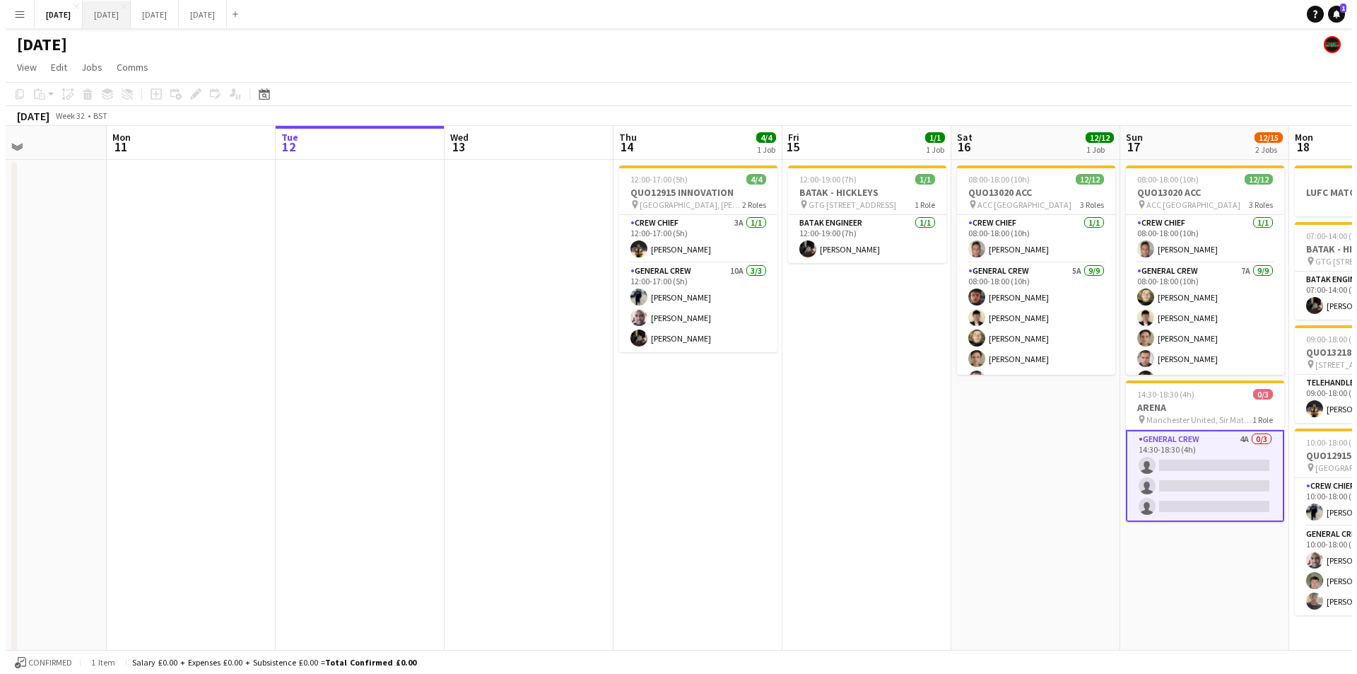
scroll to position [0, 406]
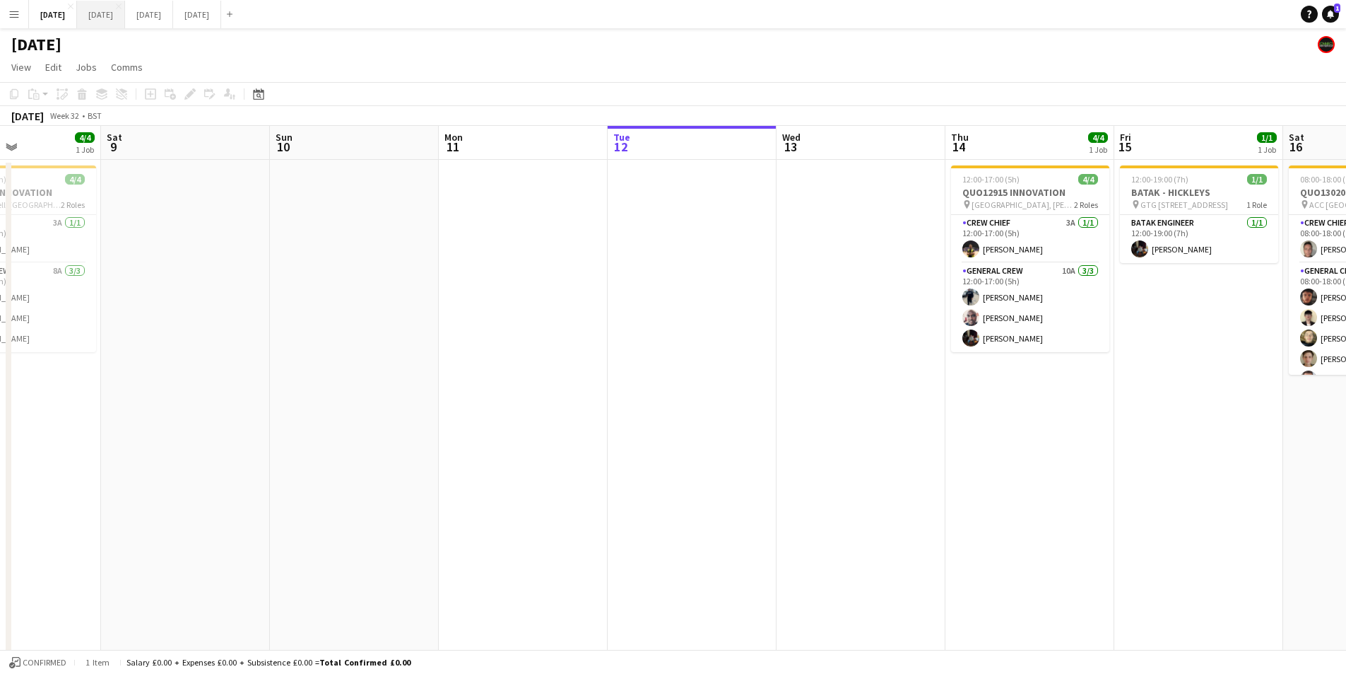
click at [118, 13] on button "SEPTEMBER 2025 Close" at bounding box center [101, 15] width 48 height 28
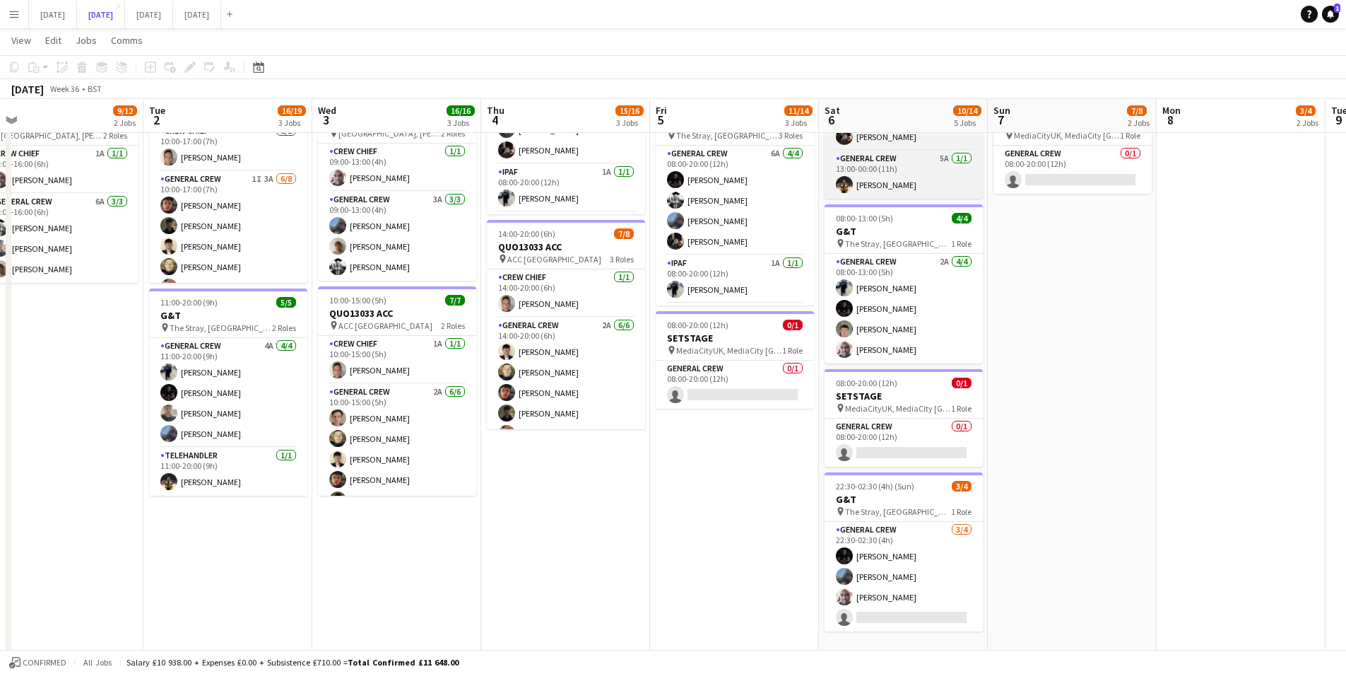
scroll to position [212, 0]
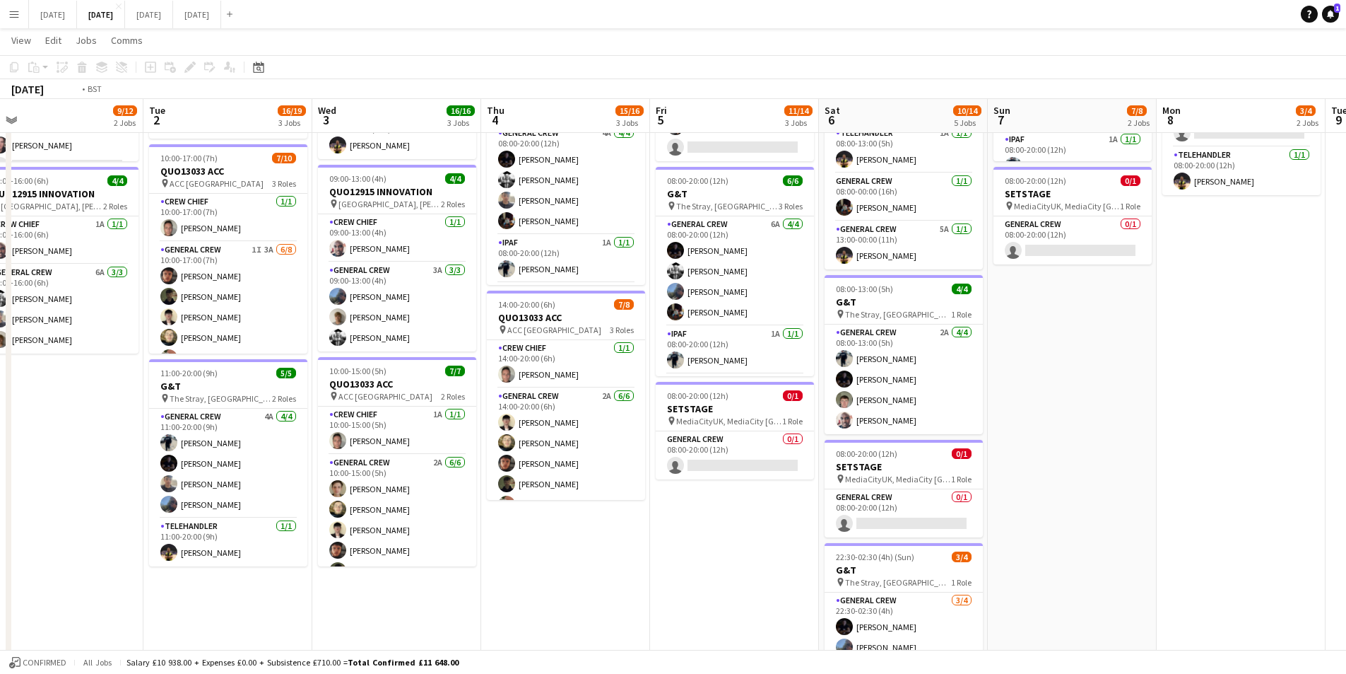
drag, startPoint x: 687, startPoint y: 577, endPoint x: 1056, endPoint y: 540, distance: 370.8
click at [1056, 540] on app-calendar-viewport "Sat 30 Sun 31 Mon 1 9/12 2 Jobs Tue 2 16/19 3 Jobs Wed 3 16/16 3 Jobs Thu 4 15/…" at bounding box center [673, 289] width 1346 height 893
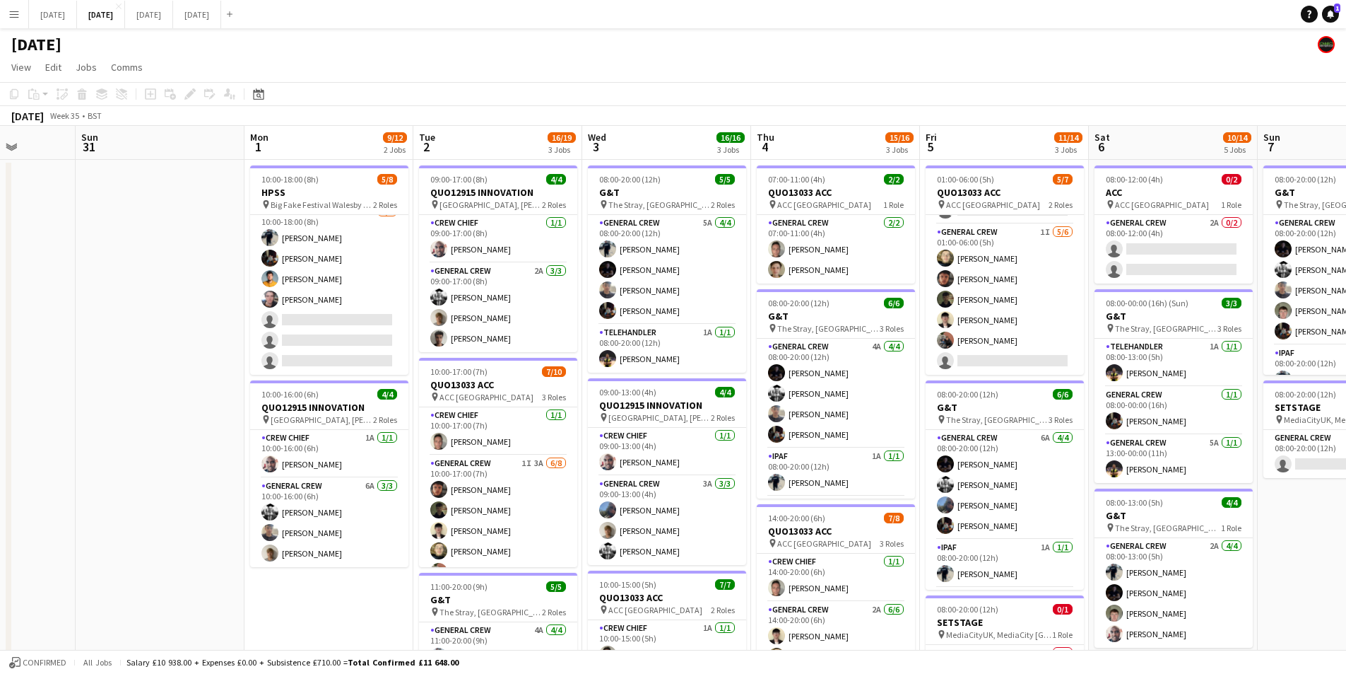
scroll to position [0, 433]
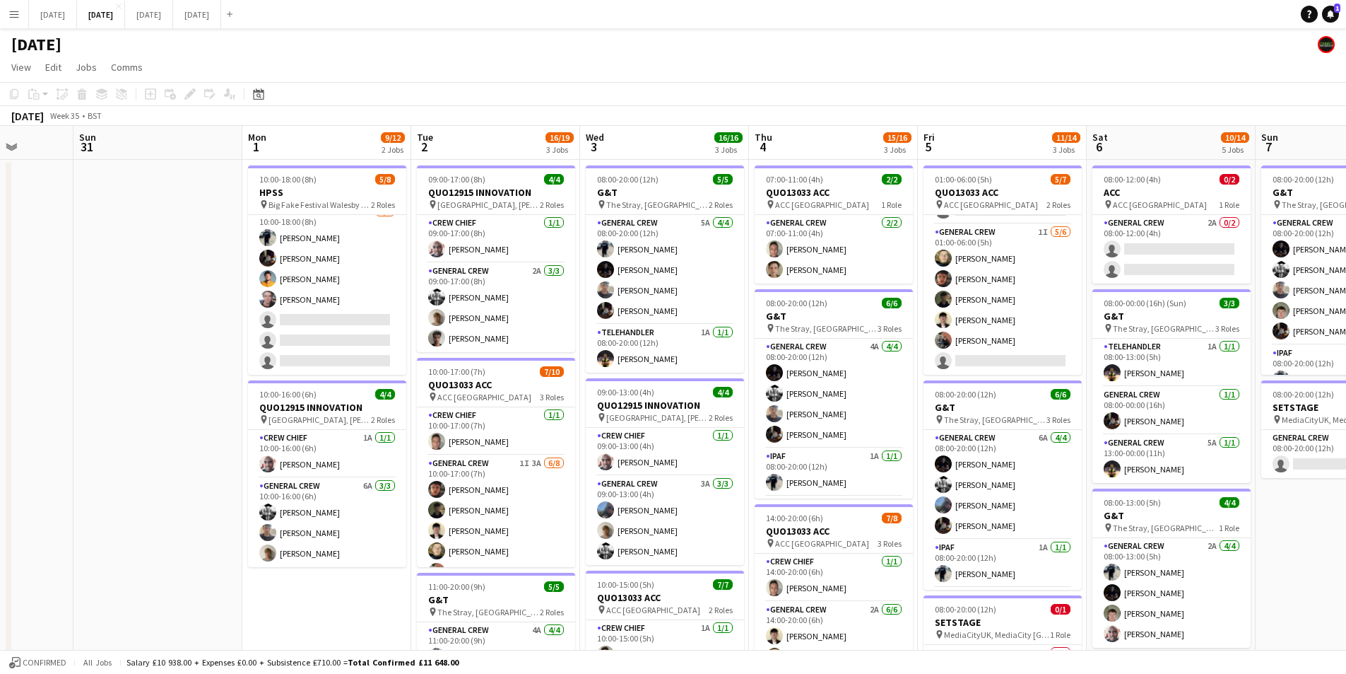
drag, startPoint x: 299, startPoint y: 339, endPoint x: 198, endPoint y: 329, distance: 101.6
click at [198, 329] on app-calendar-viewport "Thu 28 Fri 29 Sat 30 Sun 31 Mon 1 9/12 2 Jobs Tue 2 16/19 3 Jobs Wed 3 16/16 3 …" at bounding box center [673, 537] width 1346 height 823
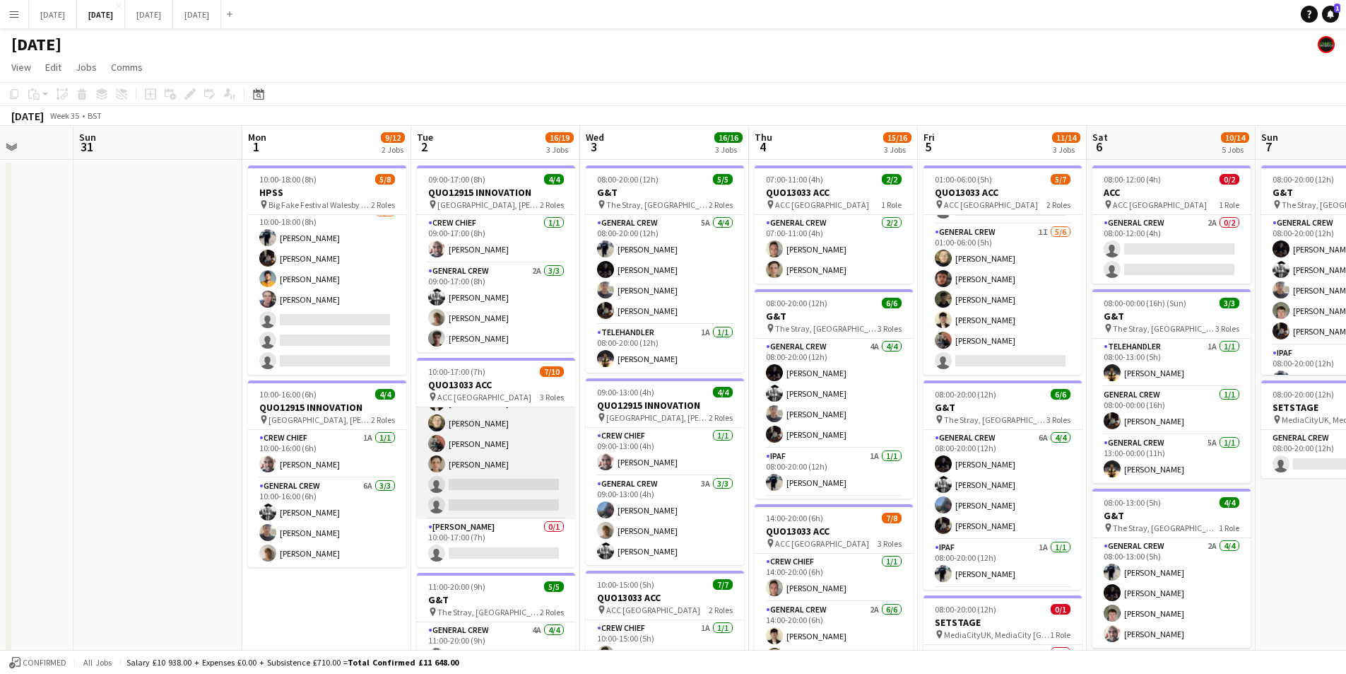
scroll to position [0, 0]
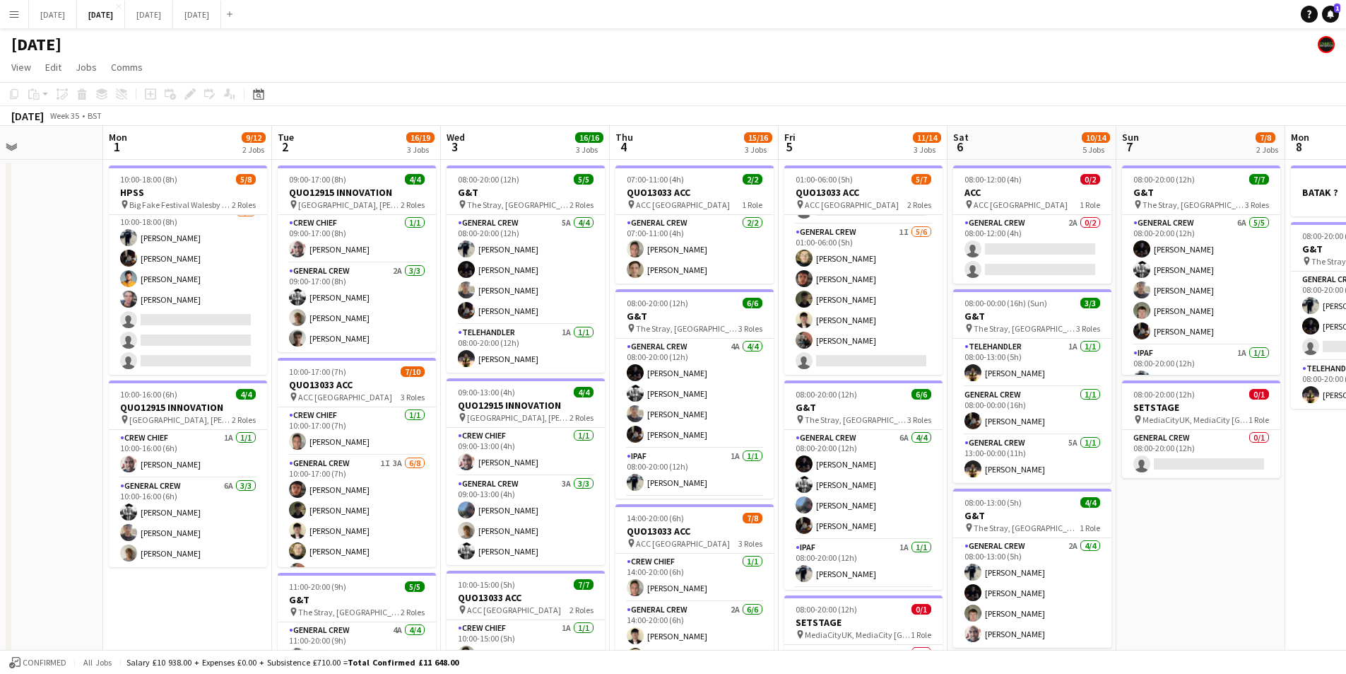
drag, startPoint x: 862, startPoint y: 428, endPoint x: 723, endPoint y: 421, distance: 139.4
click at [723, 421] on app-calendar-viewport "Thu 28 Fri 29 Sat 30 Sun 31 Mon 1 9/12 2 Jobs Tue 2 16/19 3 Jobs Wed 3 16/16 3 …" at bounding box center [673, 537] width 1346 height 823
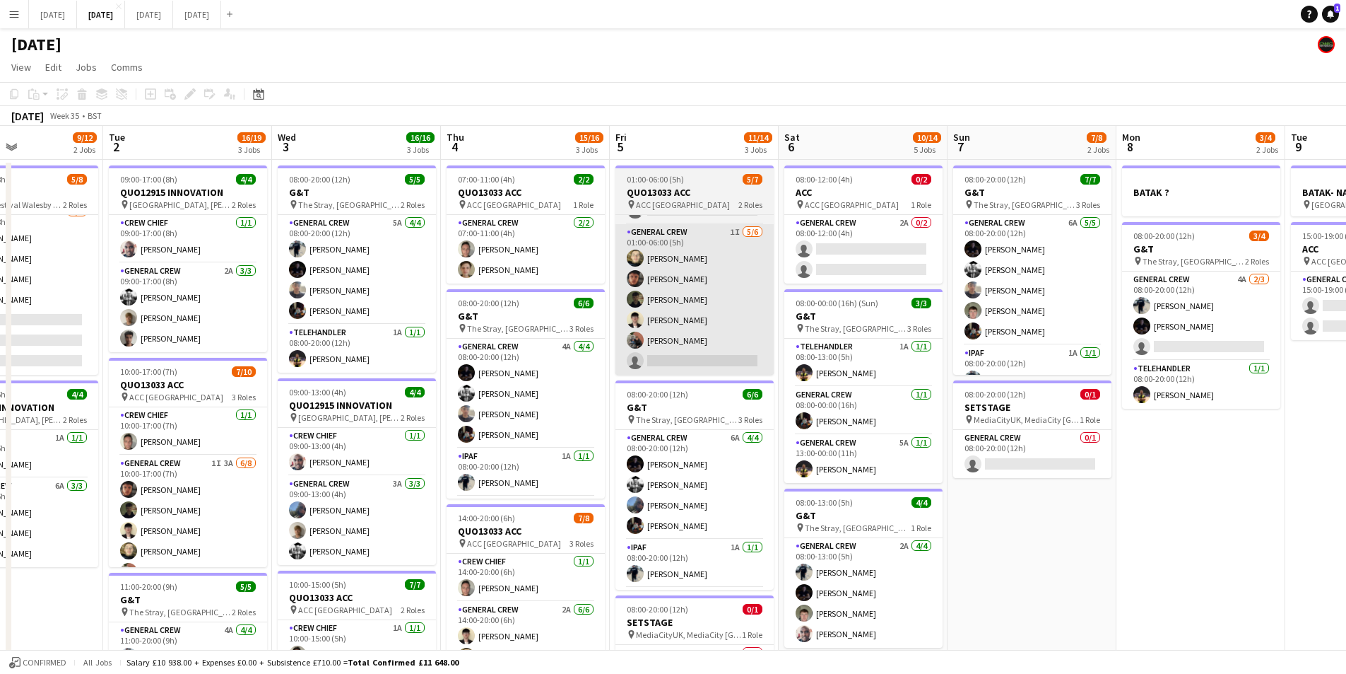
scroll to position [0, 404]
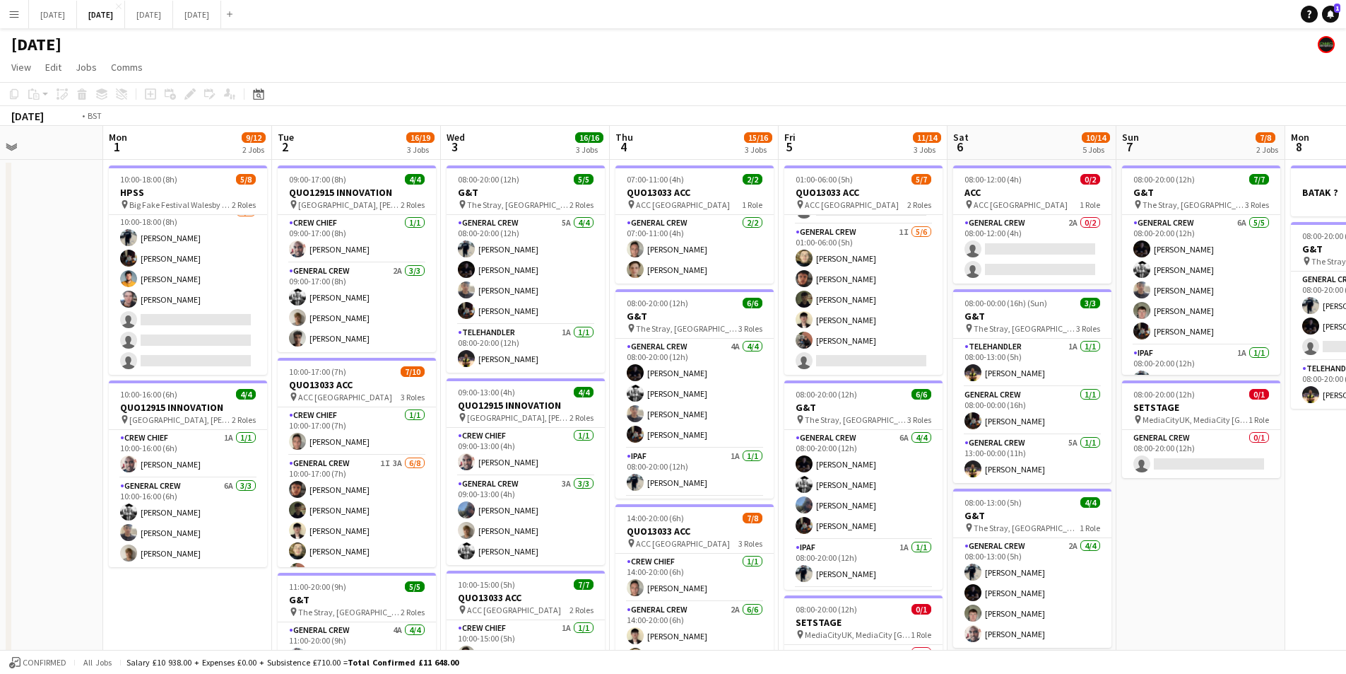
drag, startPoint x: 1175, startPoint y: 517, endPoint x: 1054, endPoint y: 502, distance: 122.6
click at [1057, 503] on app-calendar-viewport "Fri 29 Sat 30 Sun 31 Mon 1 9/12 2 Jobs Tue 2 16/19 3 Jobs Wed 3 16/16 3 Jobs Th…" at bounding box center [673, 537] width 1346 height 823
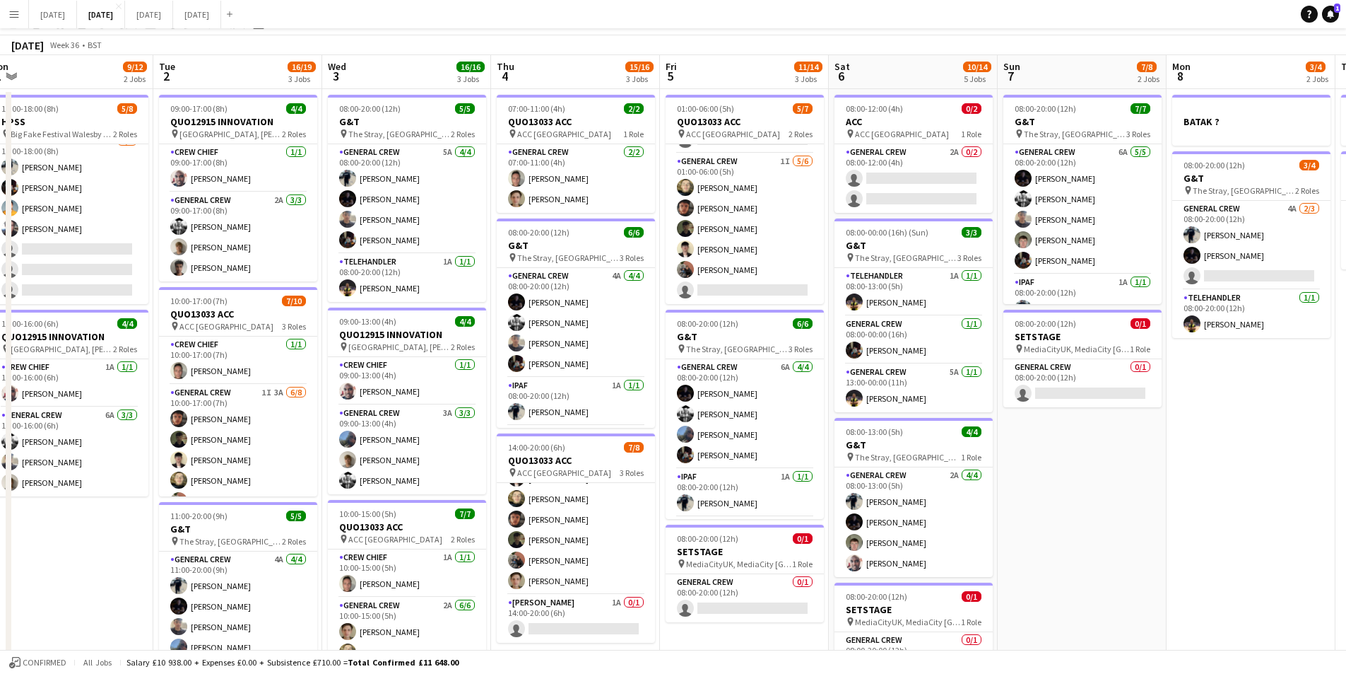
scroll to position [0, 0]
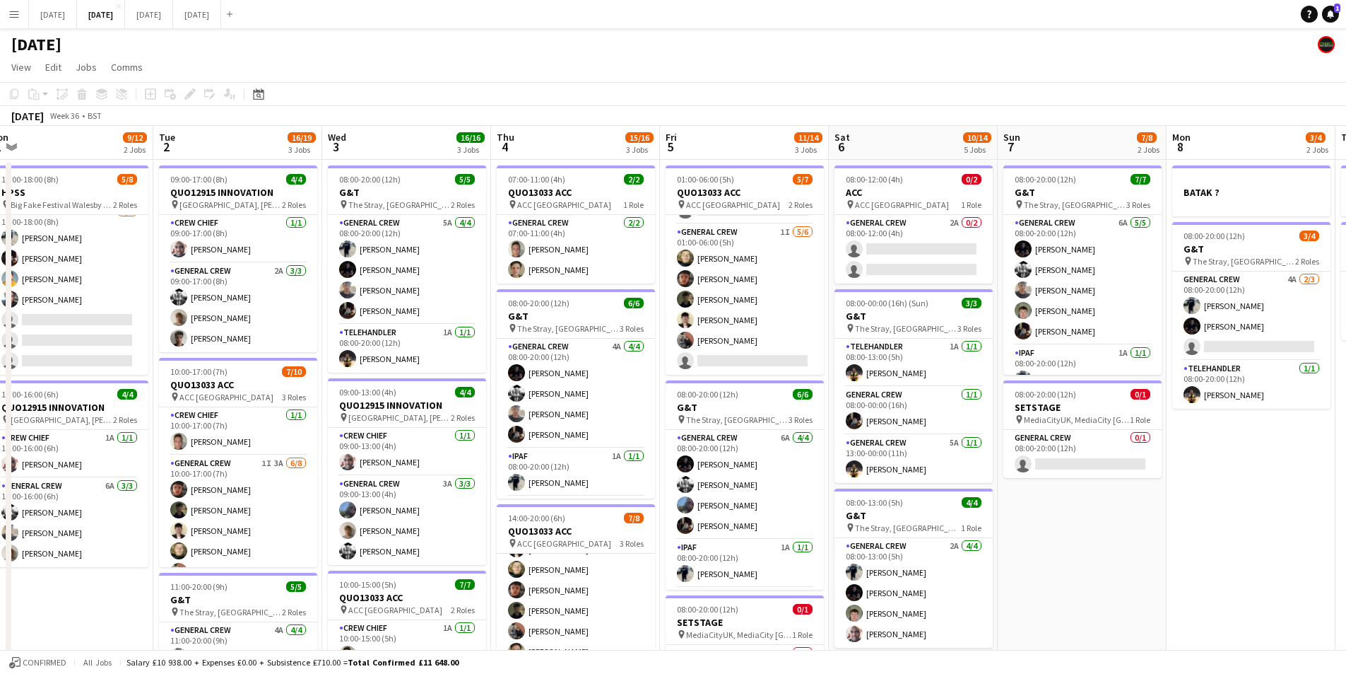
drag, startPoint x: 1114, startPoint y: 503, endPoint x: 795, endPoint y: 430, distance: 326.8
click at [795, 430] on app-calendar-viewport "Fri 29 Sat 30 Sun 31 Mon 1 9/12 2 Jobs Tue 2 16/19 3 Jobs Wed 3 16/16 3 Jobs Th…" at bounding box center [673, 537] width 1346 height 823
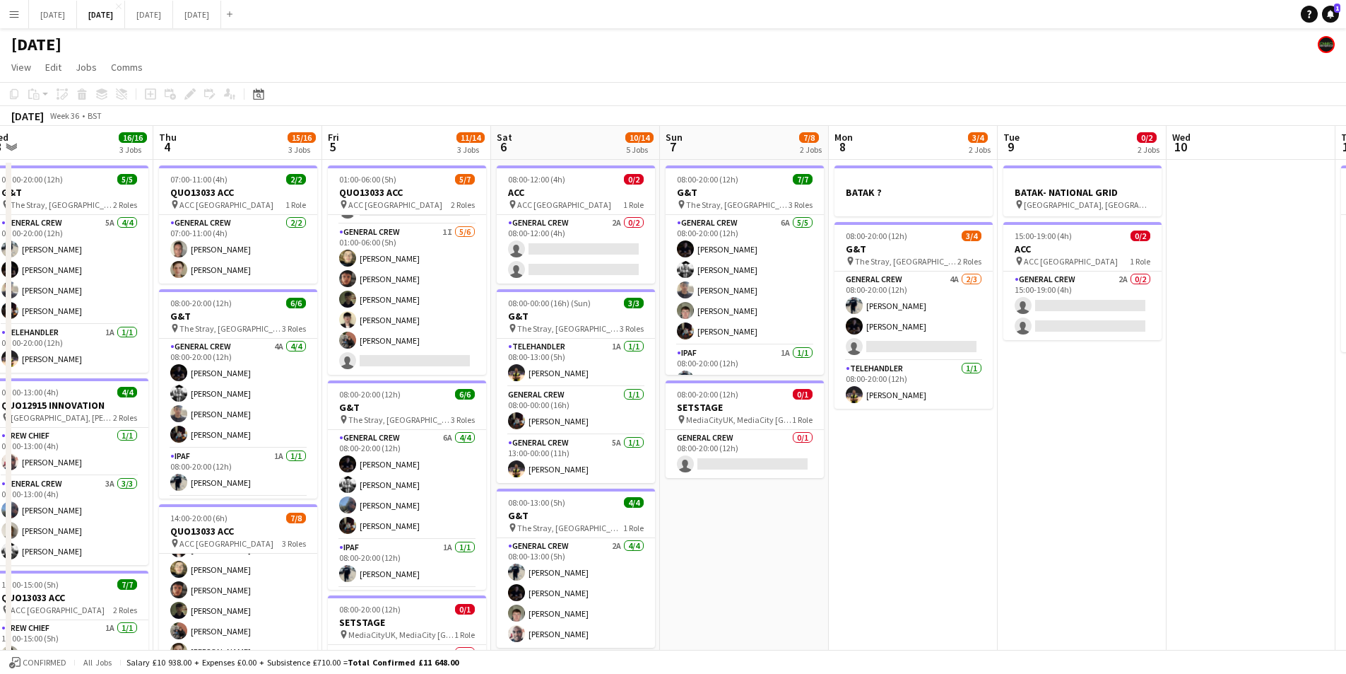
scroll to position [0, 503]
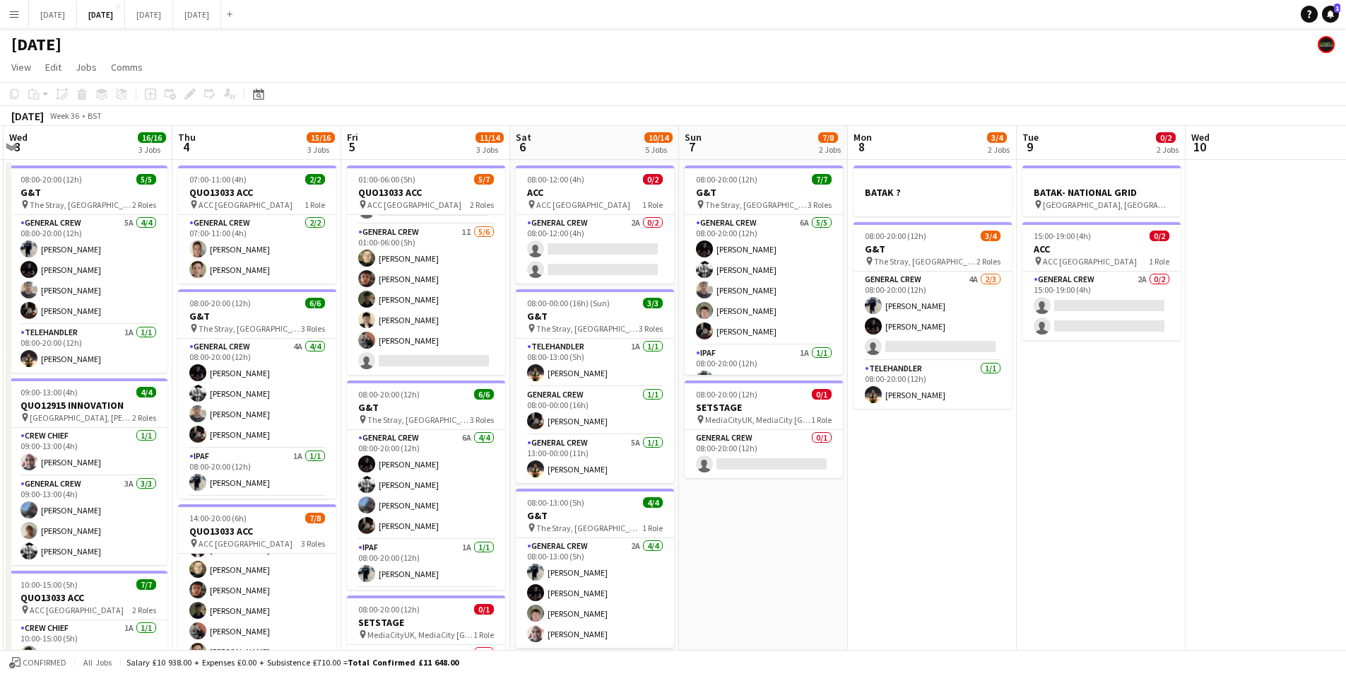
drag, startPoint x: 1146, startPoint y: 515, endPoint x: 789, endPoint y: 469, distance: 360.5
click at [789, 469] on app-calendar-viewport "Sun 31 Mon 1 9/12 2 Jobs Tue 2 16/19 3 Jobs Wed 3 16/16 3 Jobs Thu 4 15/16 3 Jo…" at bounding box center [673, 537] width 1346 height 823
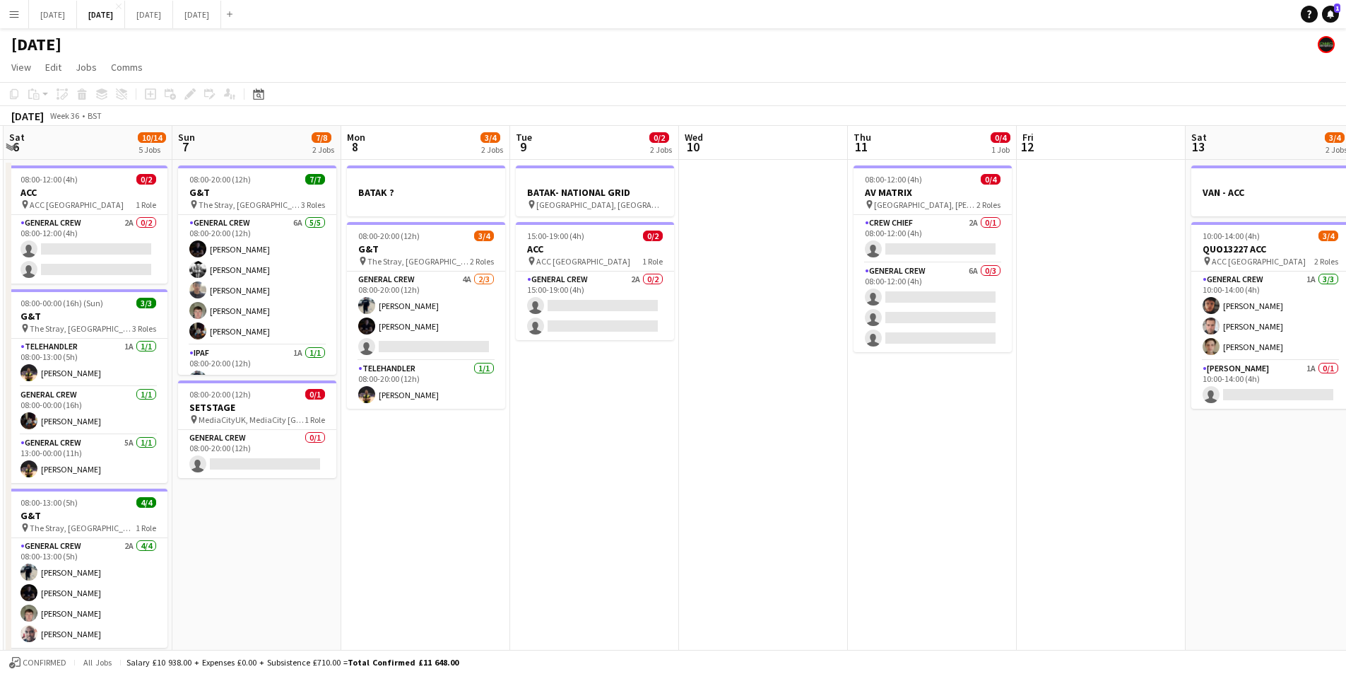
drag, startPoint x: 911, startPoint y: 497, endPoint x: 804, endPoint y: 497, distance: 106.7
click at [691, 477] on app-calendar-viewport "Wed 3 16/16 3 Jobs Thu 4 15/16 3 Jobs Fri 5 11/14 3 Jobs Sat 6 10/14 5 Jobs Sun…" at bounding box center [673, 537] width 1346 height 823
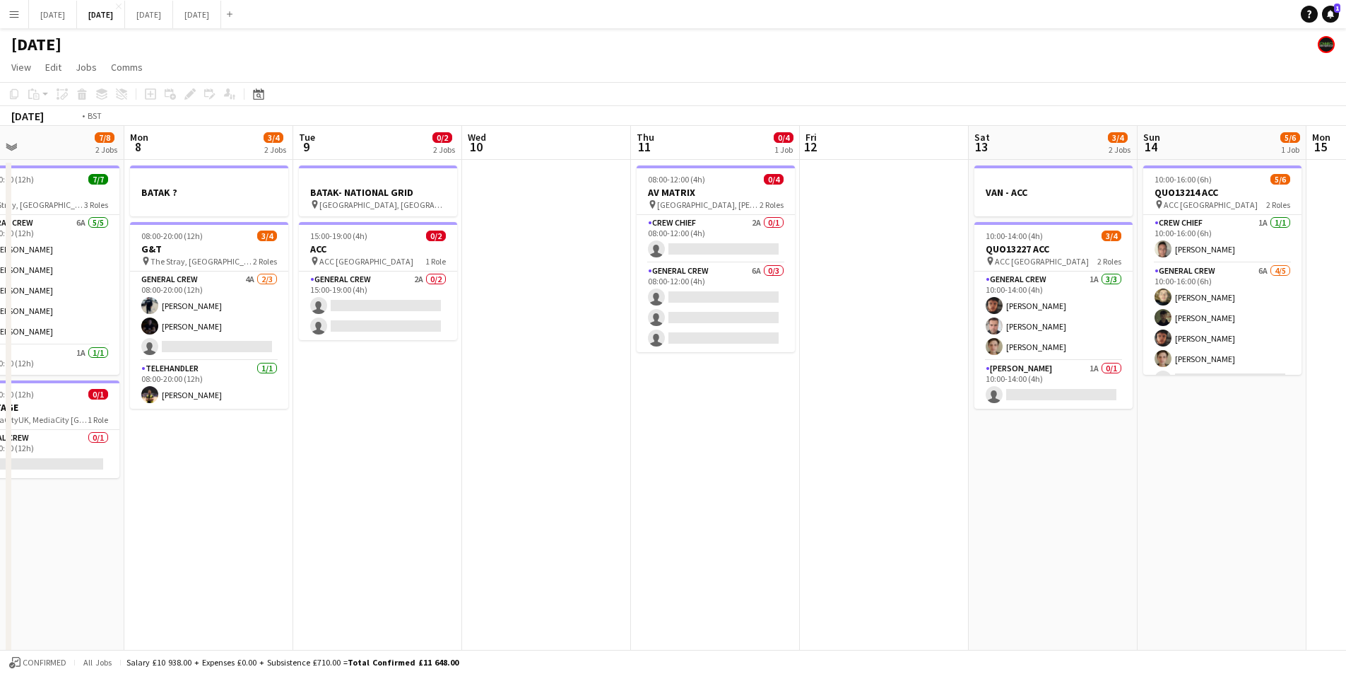
click at [595, 468] on app-calendar-viewport "Fri 5 11/14 3 Jobs Sat 6 10/14 5 Jobs Sun 7 7/8 2 Jobs Mon 8 3/4 2 Jobs Tue 9 0…" at bounding box center [673, 537] width 1346 height 823
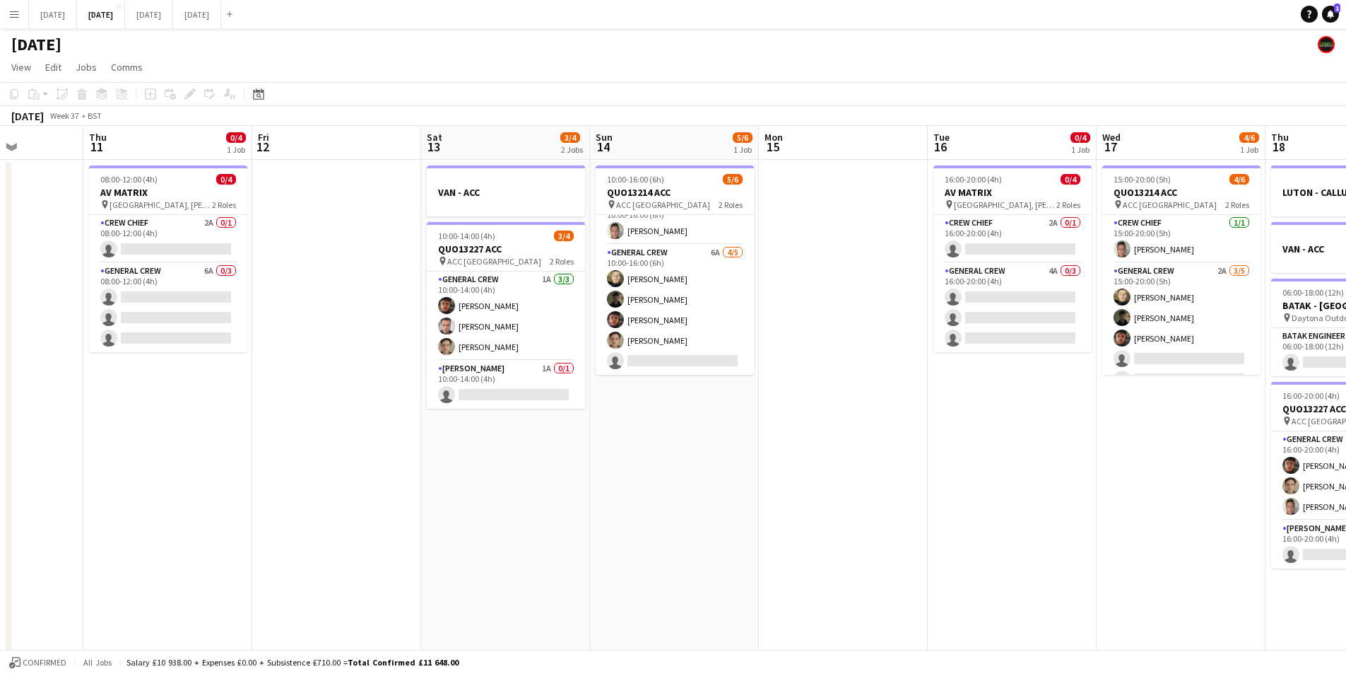
scroll to position [0, 558]
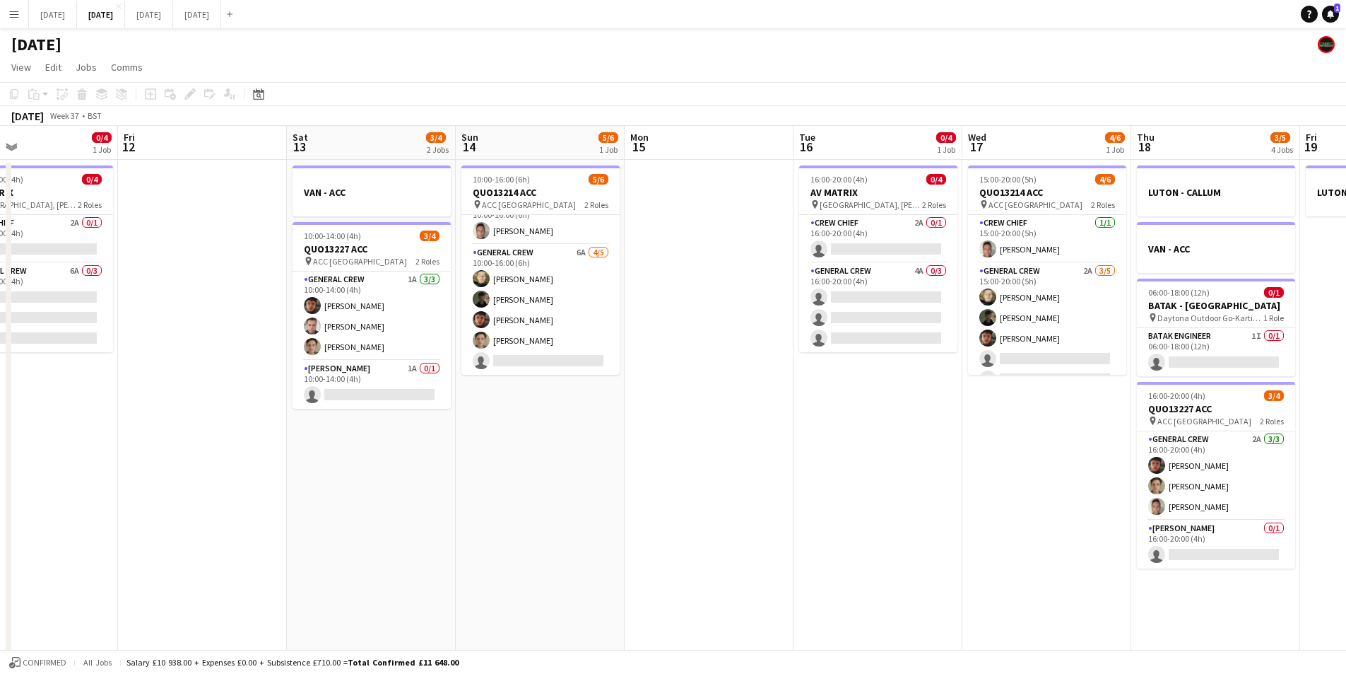
drag, startPoint x: 902, startPoint y: 481, endPoint x: 618, endPoint y: 434, distance: 287.2
click at [618, 434] on app-calendar-viewport "Mon 8 3/4 2 Jobs Tue 9 0/2 2 Jobs Wed 10 Thu 11 0/4 1 Job Fri 12 Sat 13 3/4 2 J…" at bounding box center [673, 537] width 1346 height 823
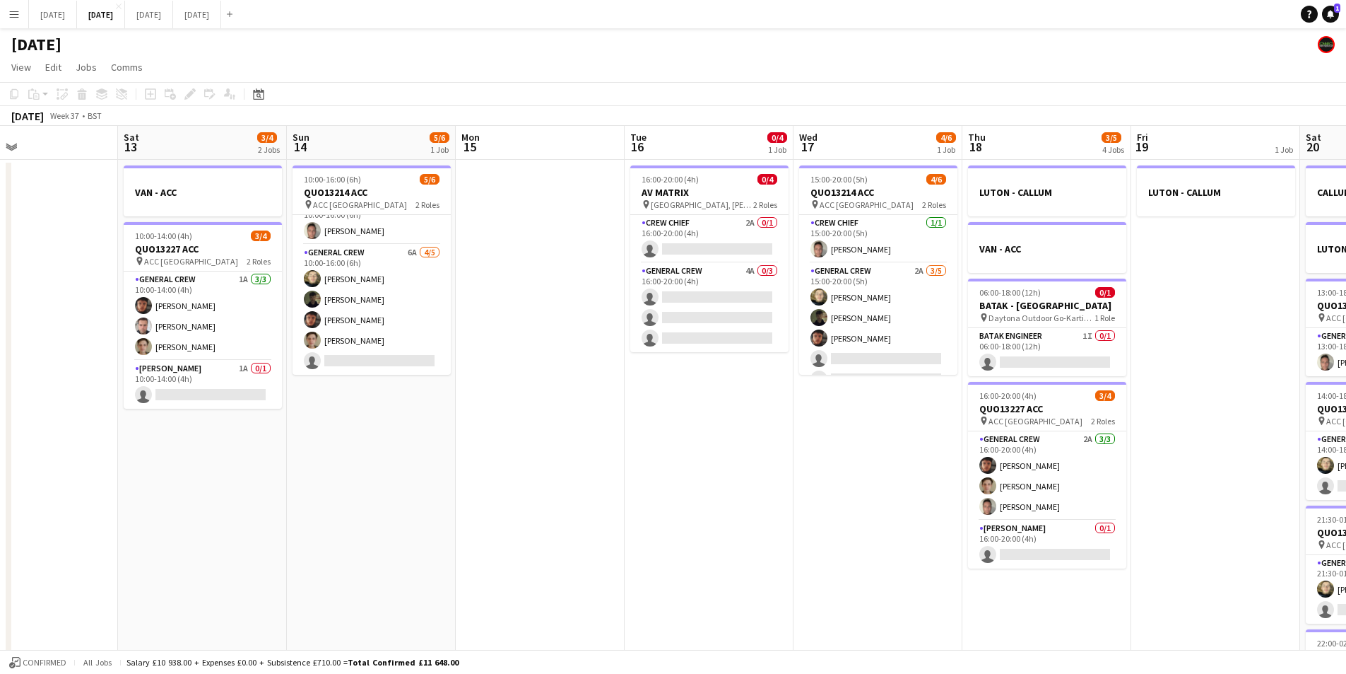
drag, startPoint x: 926, startPoint y: 457, endPoint x: 666, endPoint y: 441, distance: 260.6
click at [666, 441] on app-calendar-viewport "Tue 9 0/2 2 Jobs Wed 10 Thu 11 0/4 1 Job Fri 12 Sat 13 3/4 2 Jobs Sun 14 5/6 1 …" at bounding box center [673, 537] width 1346 height 823
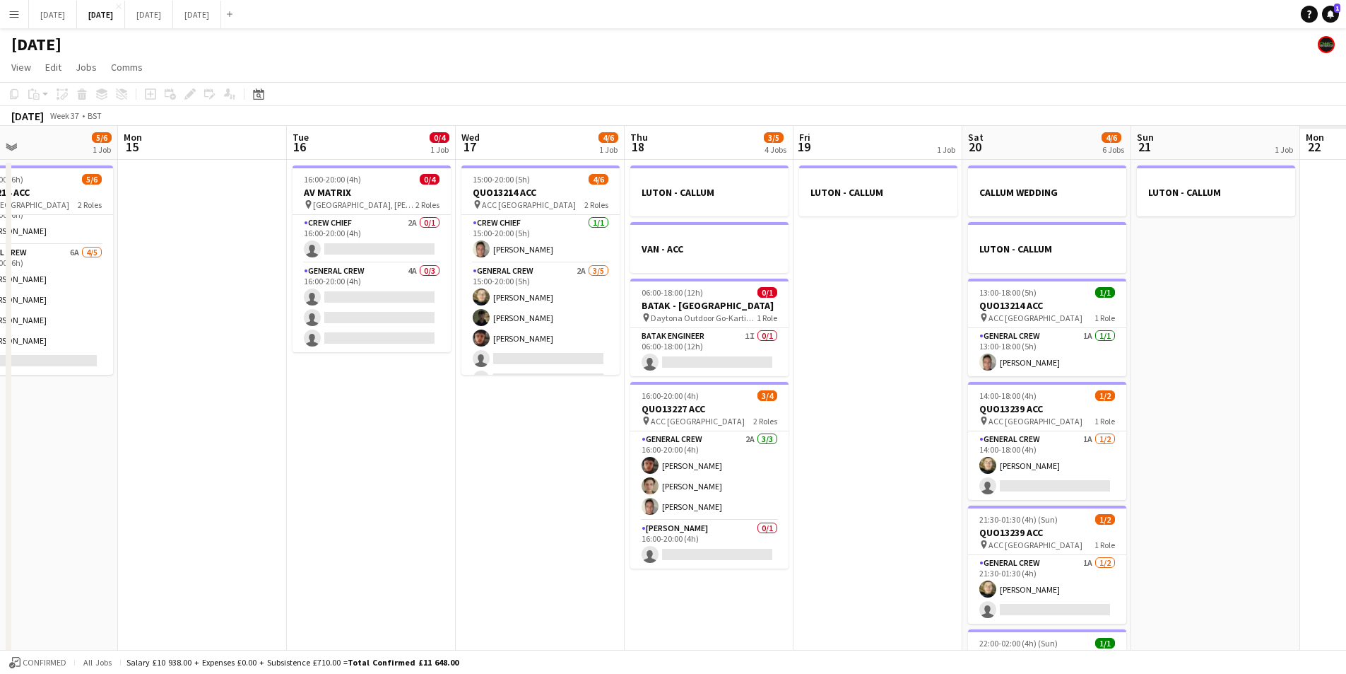
scroll to position [0, 394]
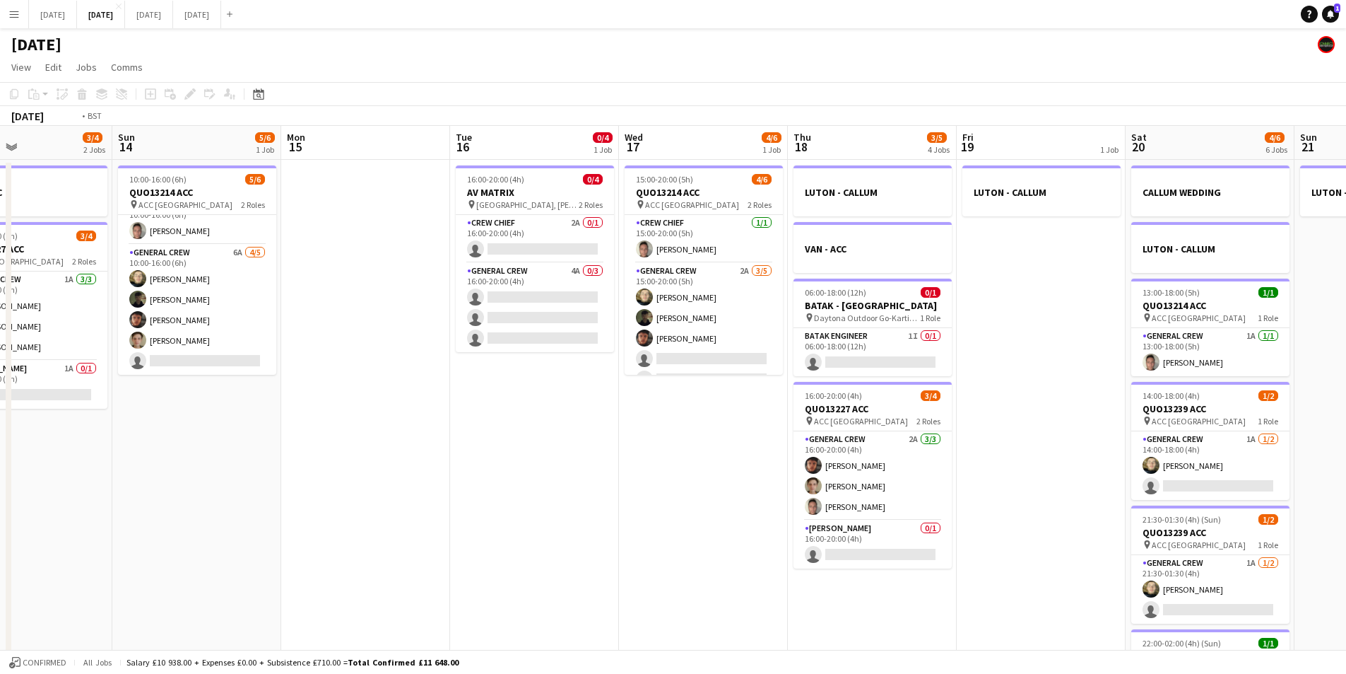
drag, startPoint x: 696, startPoint y: 431, endPoint x: 659, endPoint y: 430, distance: 36.1
click at [659, 430] on app-calendar-viewport "Thu 11 0/4 1 Job Fri 12 Sat 13 3/4 2 Jobs Sun 14 5/6 1 Job Mon 15 Tue 16 0/4 1 …" at bounding box center [673, 537] width 1346 height 823
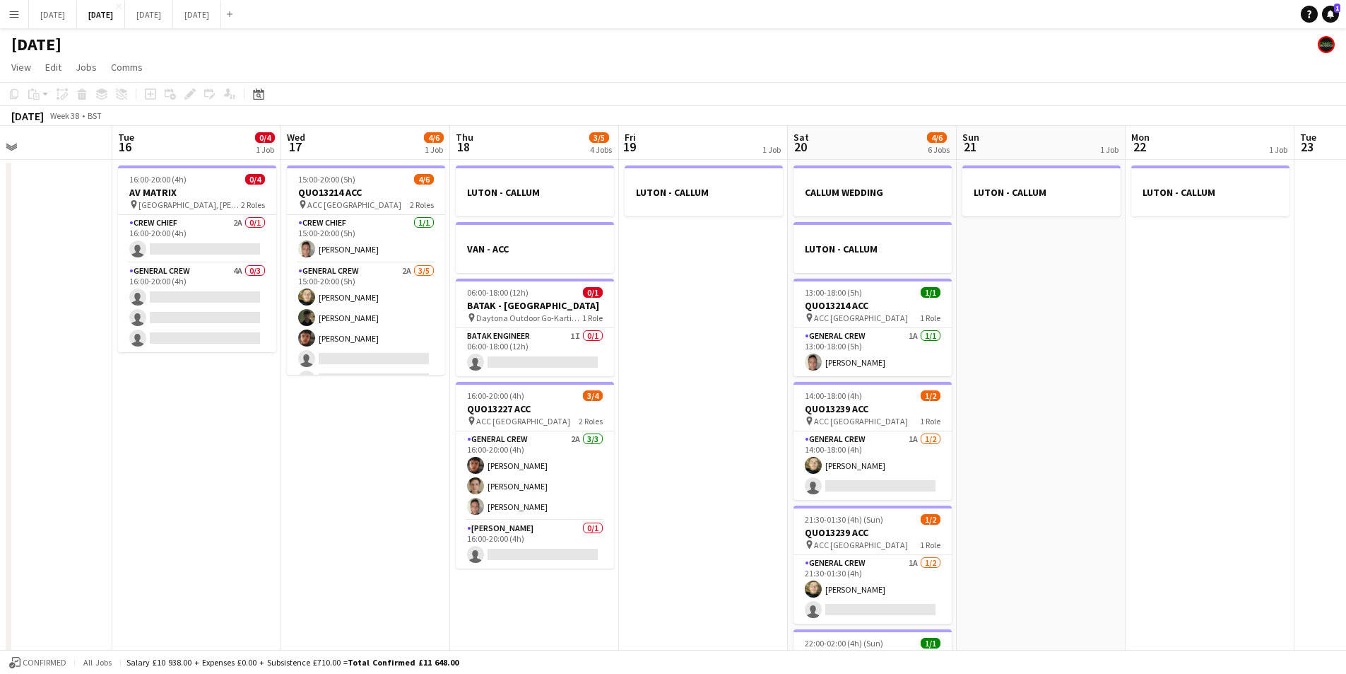
scroll to position [0, 427]
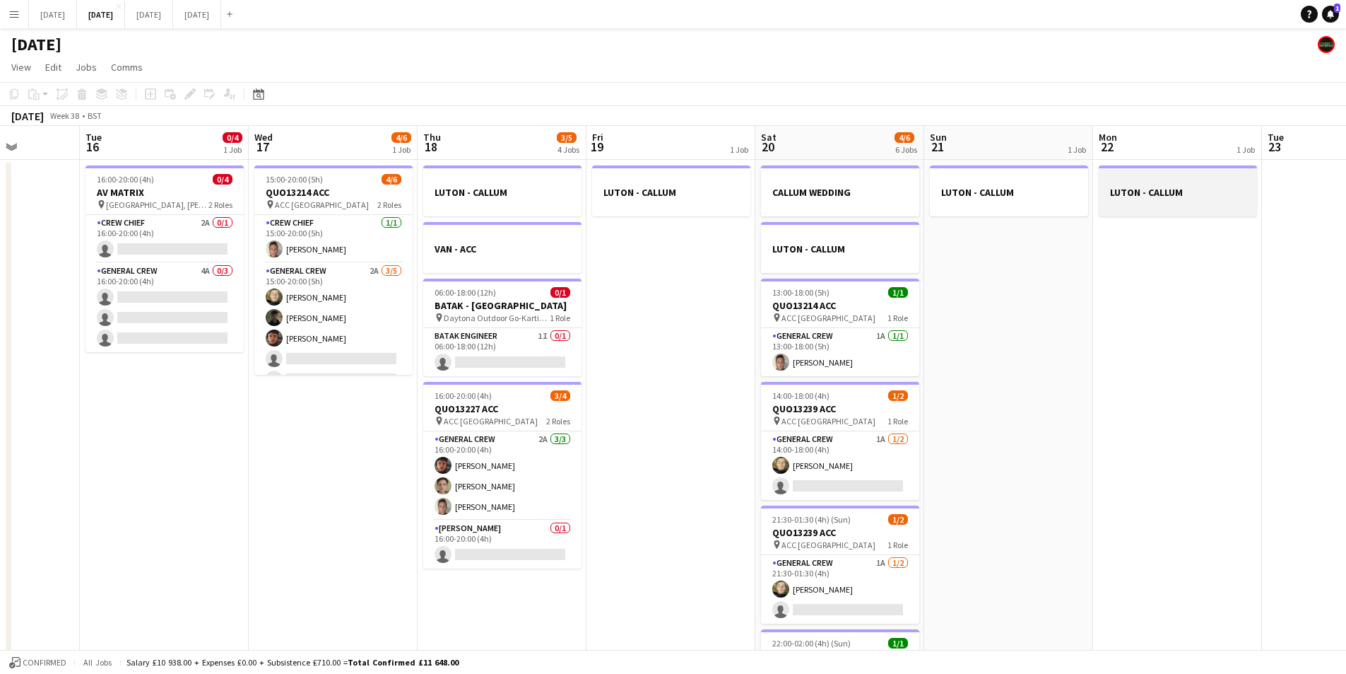
click at [850, 469] on app-card-role "General Crew 1A 1/2 14:00-18:00 (4h) Felix Taylor black single-neutral-actions" at bounding box center [840, 465] width 158 height 69
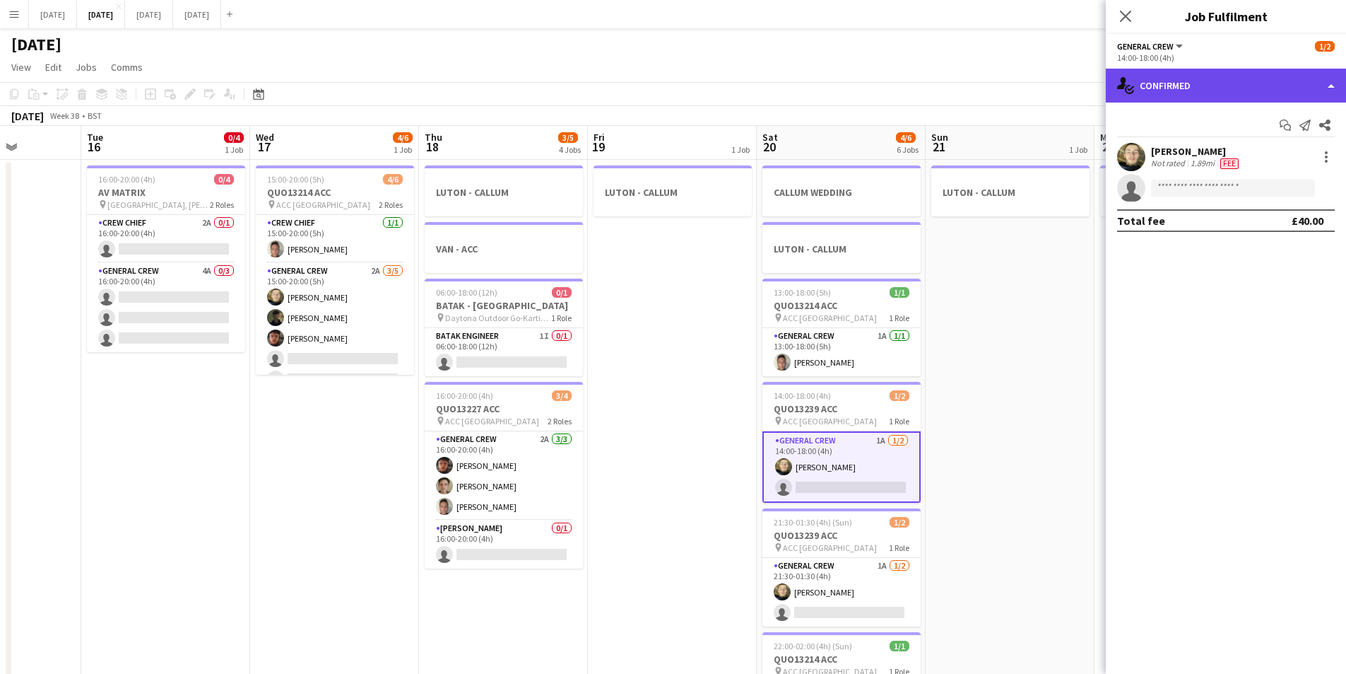
click at [1226, 81] on div "single-neutral-actions-check-2 Confirmed" at bounding box center [1226, 86] width 240 height 34
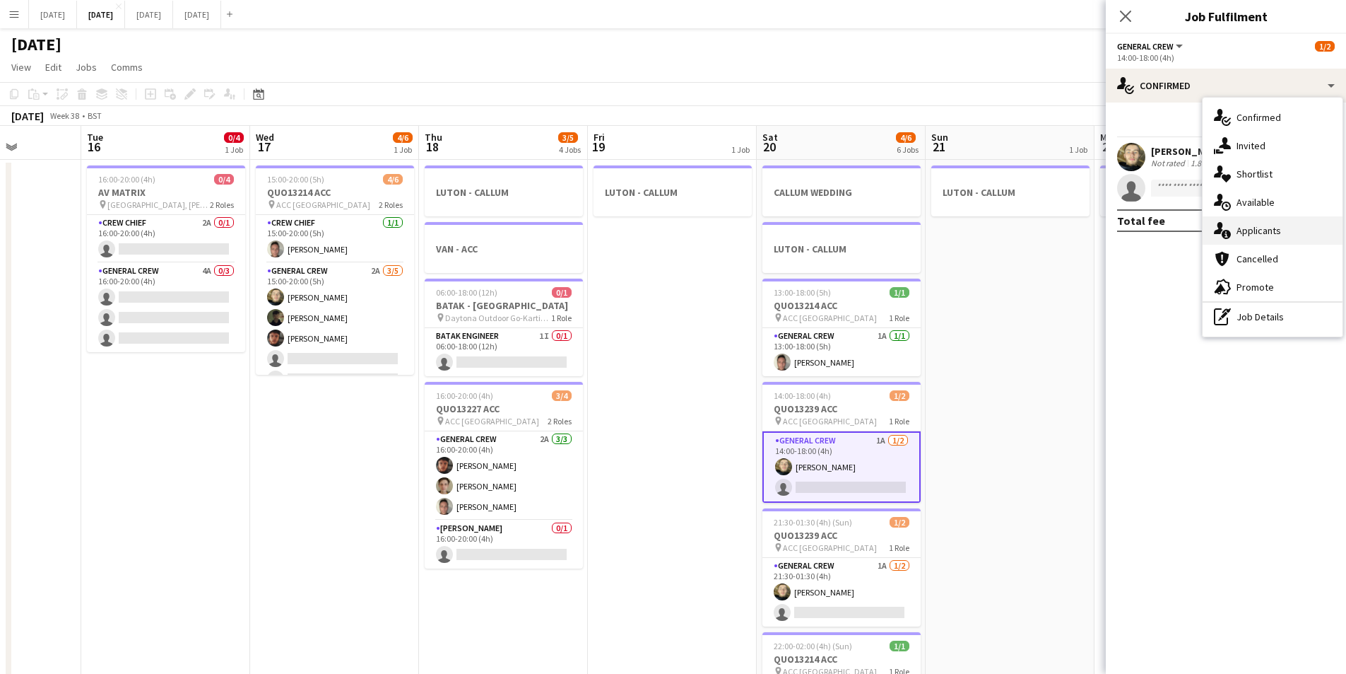
click at [1245, 237] on div "single-neutral-actions-information Applicants" at bounding box center [1273, 230] width 140 height 28
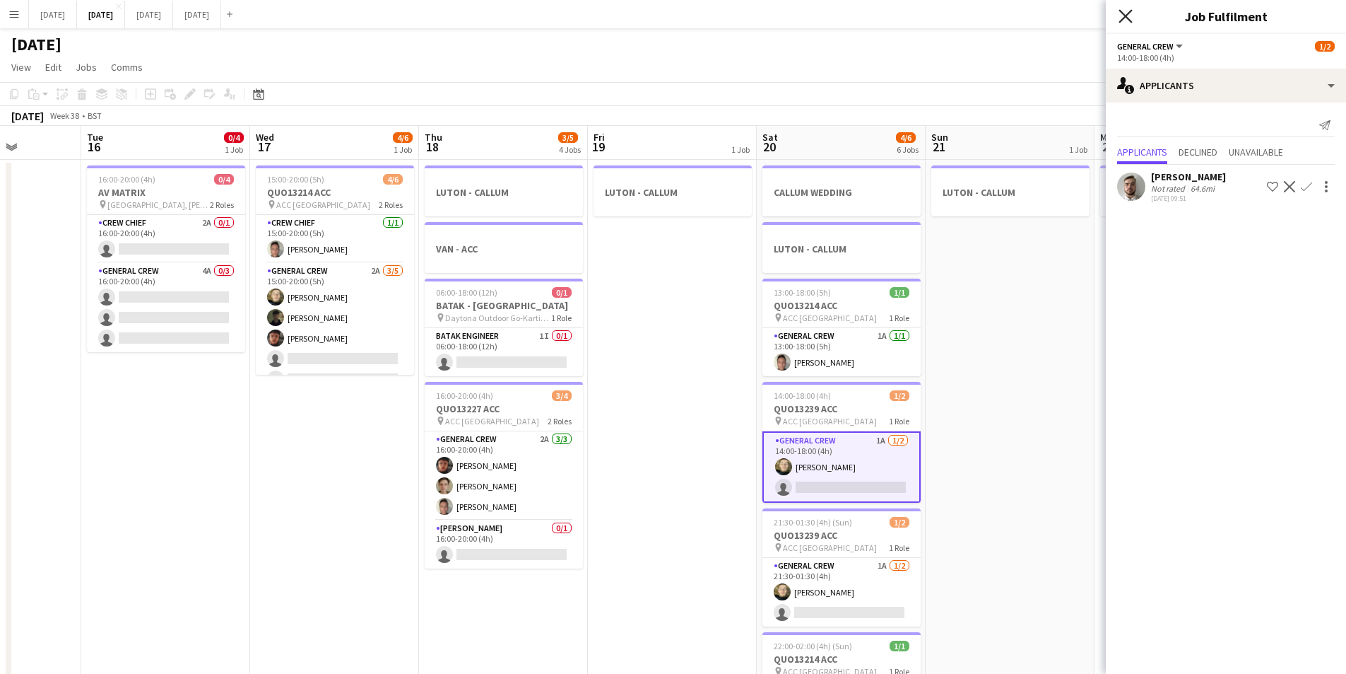
click at [1124, 11] on icon "Close pop-in" at bounding box center [1125, 15] width 13 height 13
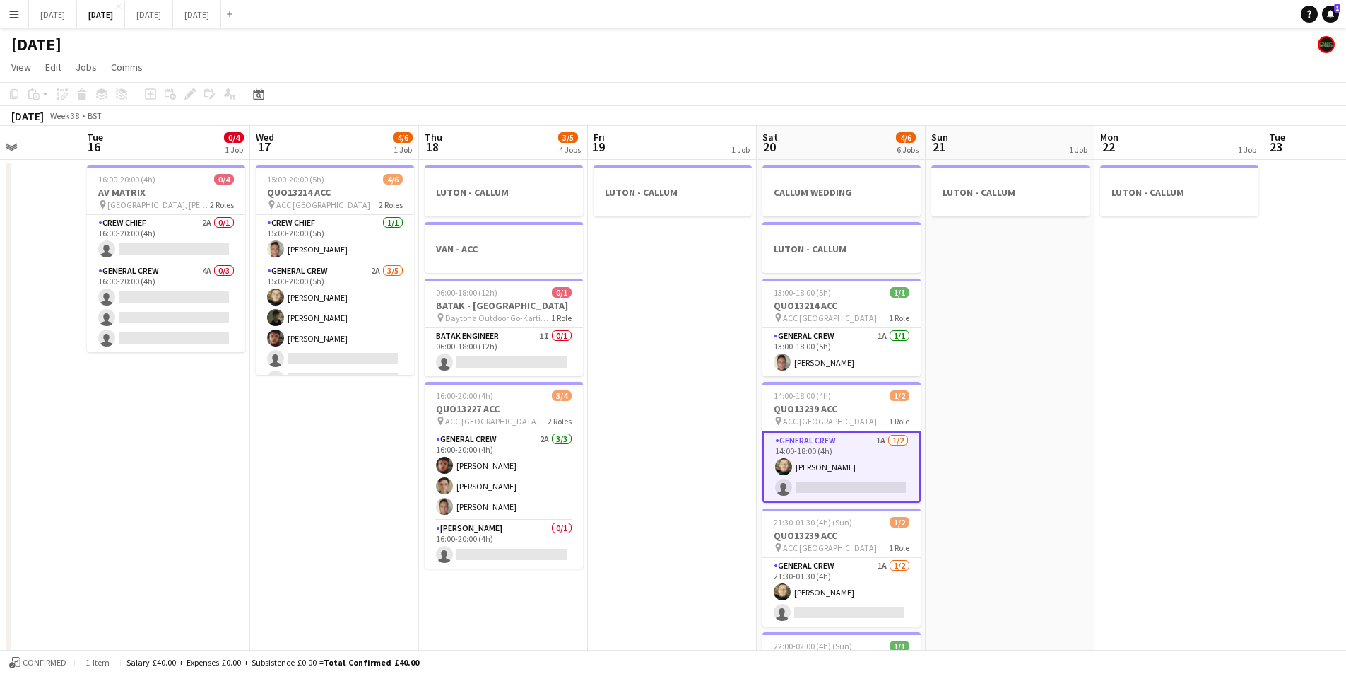
drag, startPoint x: 970, startPoint y: 329, endPoint x: 1084, endPoint y: 406, distance: 138.0
click at [838, 322] on app-calendar-viewport "Sat 13 3/4 2 Jobs Sun 14 5/6 1 Job Mon 15 Tue 16 0/4 1 Job Wed 17 4/6 1 Job Thu…" at bounding box center [673, 537] width 1346 height 823
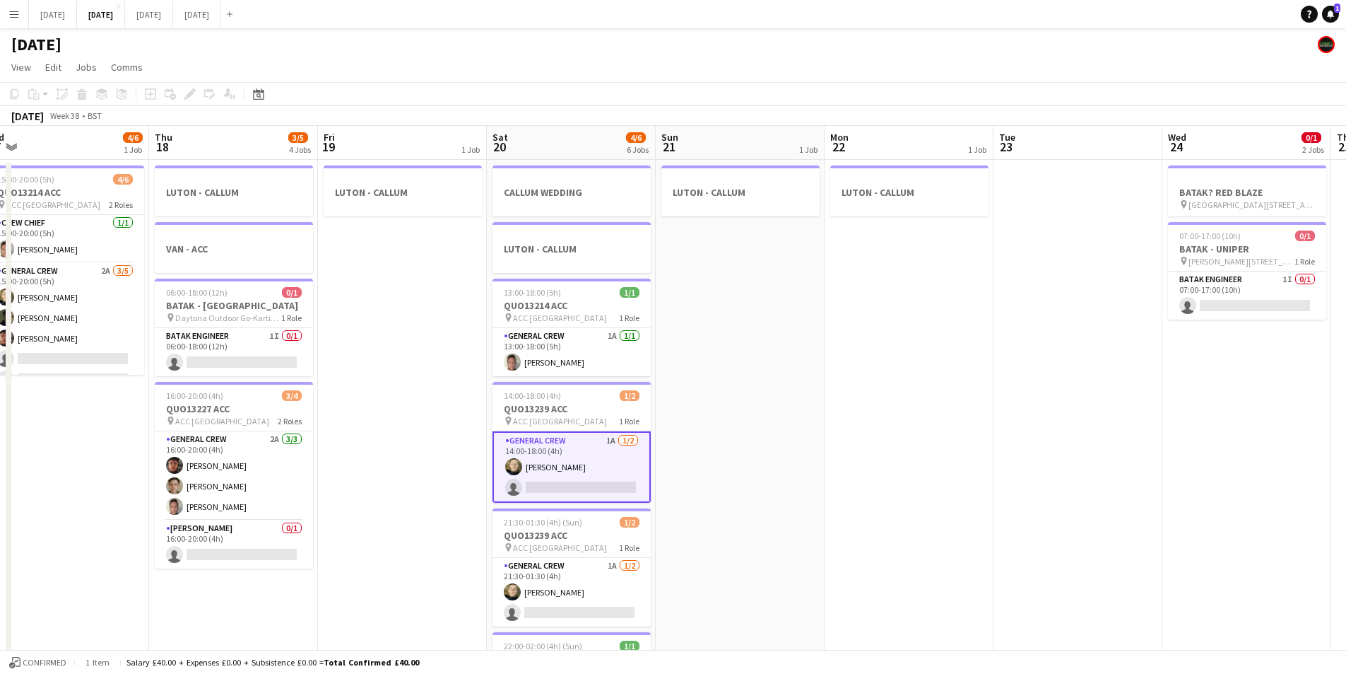
click at [912, 427] on app-calendar-viewport "Mon 15 Tue 16 0/4 1 Job Wed 17 4/6 1 Job Thu 18 3/5 4 Jobs Fri 19 1 Job Sat 20 …" at bounding box center [673, 537] width 1346 height 823
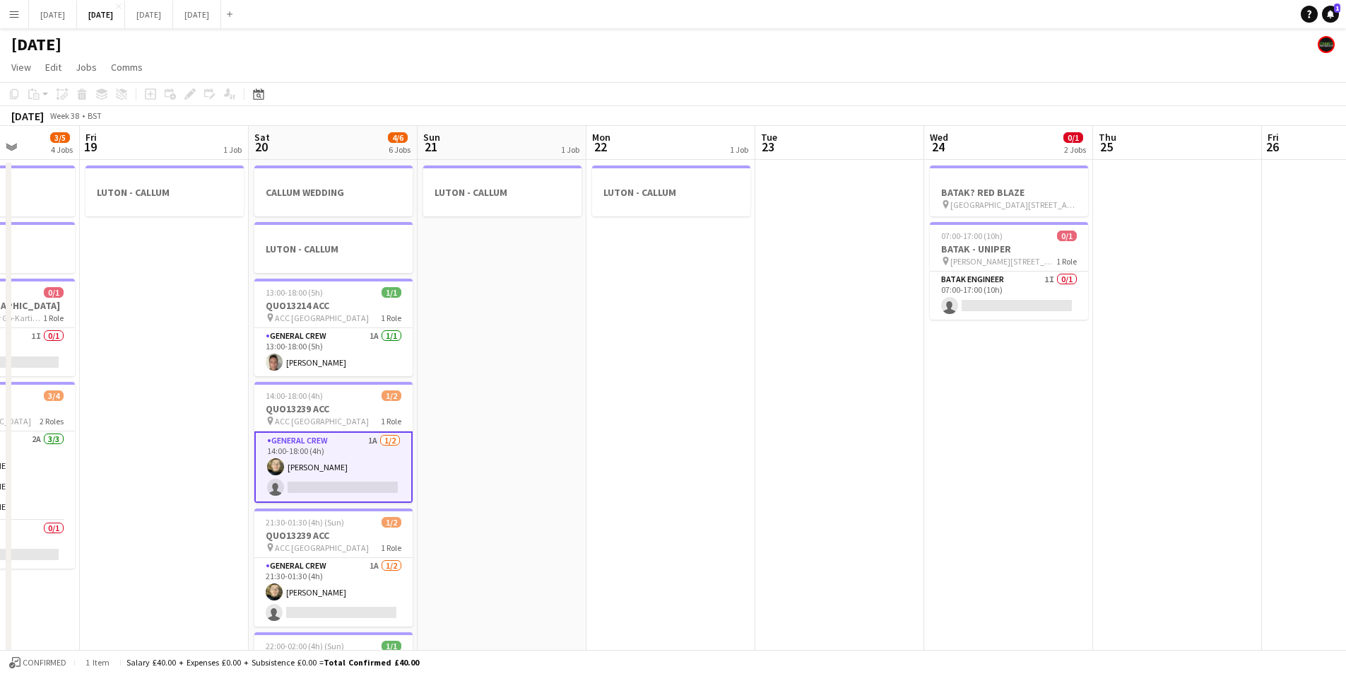
click at [754, 456] on app-calendar-viewport "Tue 16 0/4 1 Job Wed 17 4/6 1 Job Thu 18 3/5 4 Jobs Fri 19 1 Job Sat 20 4/6 6 J…" at bounding box center [673, 537] width 1346 height 823
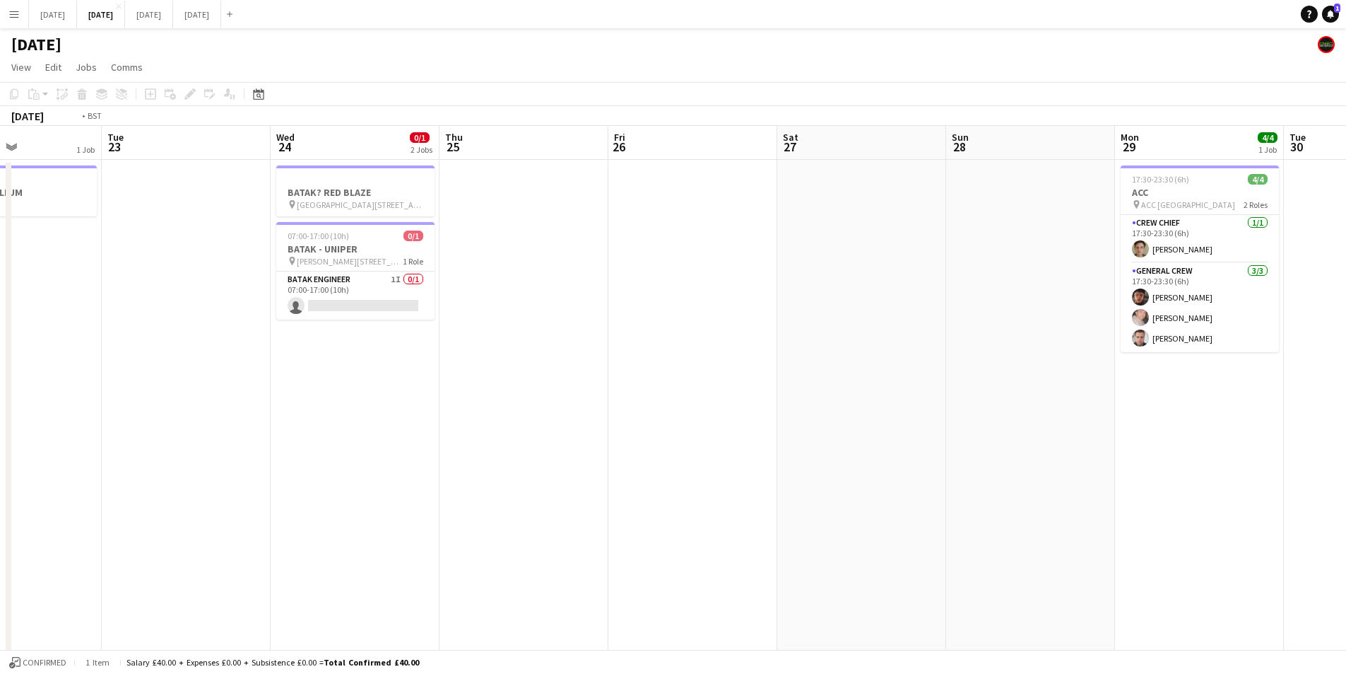
drag, startPoint x: 909, startPoint y: 483, endPoint x: 544, endPoint y: 479, distance: 364.7
click at [544, 479] on app-calendar-viewport "Thu 18 3/5 4 Jobs Fri 19 1 Job Sat 20 4/6 6 Jobs Sun 21 1 Job Mon 22 1 Job Tue …" at bounding box center [673, 537] width 1346 height 823
drag, startPoint x: 893, startPoint y: 509, endPoint x: 1099, endPoint y: 464, distance: 210.6
click at [1157, 485] on app-calendar-viewport "Sat 20 4/6 6 Jobs Sun 21 1 Job Mon 22 1 Job Tue 23 Wed 24 0/1 2 Jobs Thu 25 Fri…" at bounding box center [673, 537] width 1346 height 823
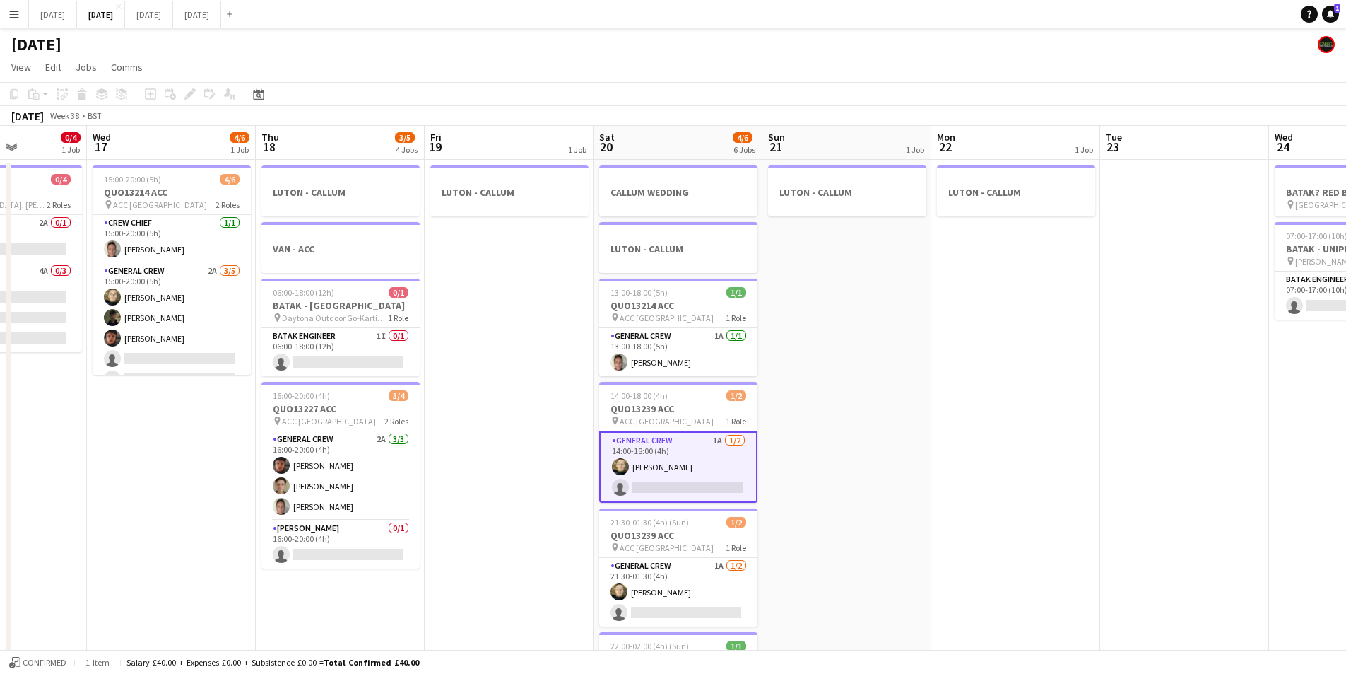
drag, startPoint x: 720, startPoint y: 493, endPoint x: 360, endPoint y: 321, distance: 398.7
click at [245, 287] on app-calendar-viewport "Sun 14 5/6 1 Job Mon 15 Tue 16 0/4 1 Job Wed 17 4/6 1 Job Thu 18 3/5 4 Jobs Fri…" at bounding box center [673, 537] width 1346 height 823
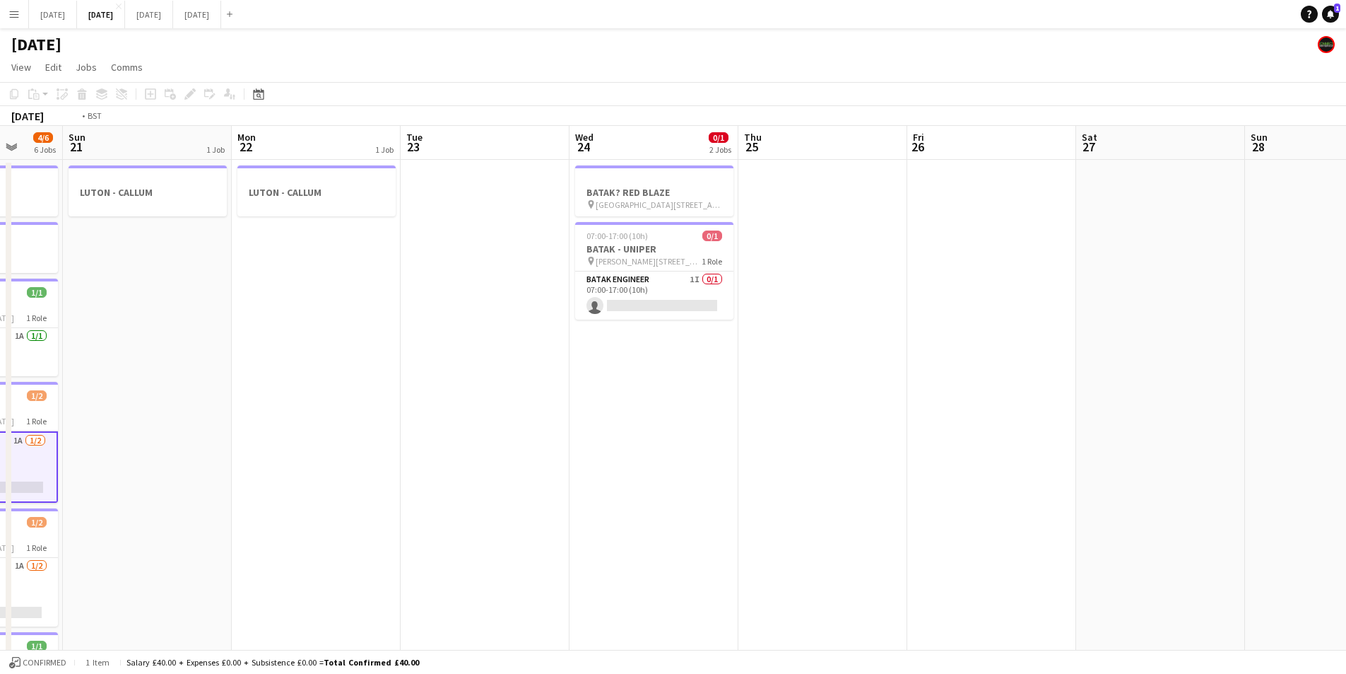
drag, startPoint x: 664, startPoint y: 361, endPoint x: 600, endPoint y: 360, distance: 64.3
click at [600, 360] on app-calendar-viewport "Thu 18 3/5 4 Jobs Fri 19 1 Job Sat 20 4/6 6 Jobs Sun 21 1 Job Mon 22 1 Job Tue …" at bounding box center [673, 537] width 1346 height 823
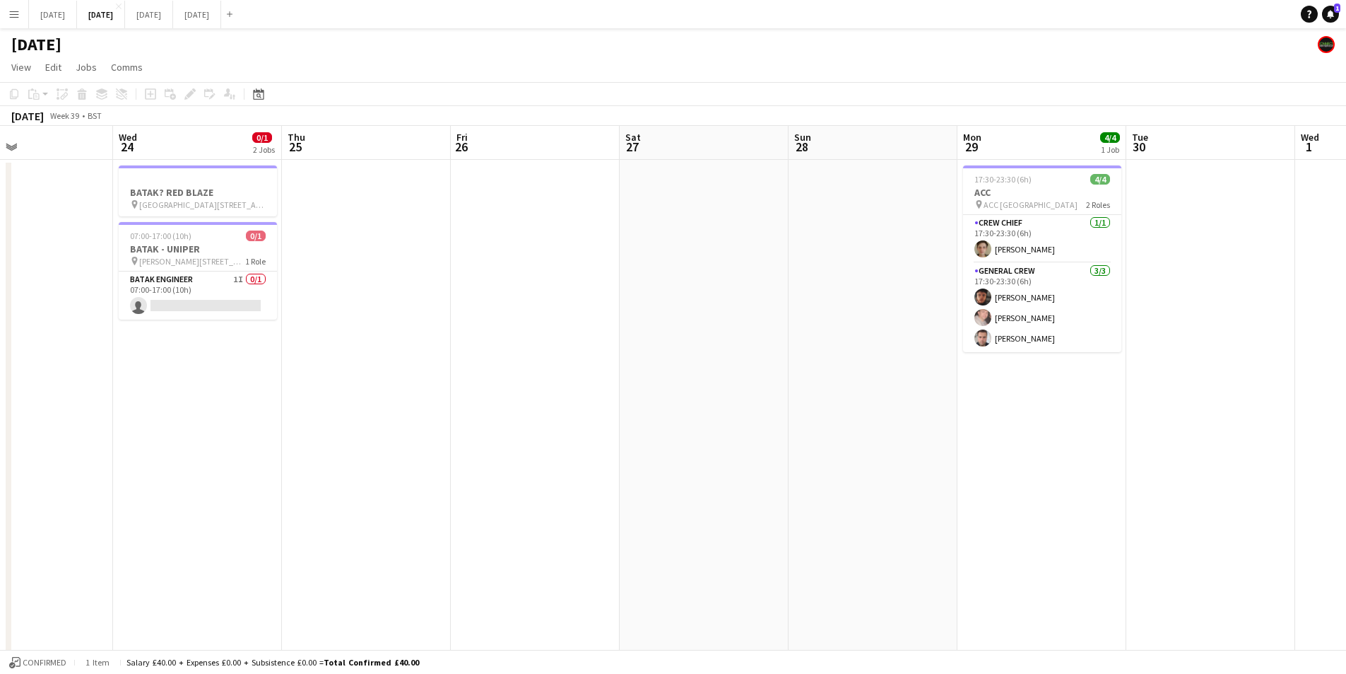
drag, startPoint x: 876, startPoint y: 433, endPoint x: 417, endPoint y: 389, distance: 460.9
click at [401, 385] on app-calendar-viewport "Sun 21 1 Job Mon 22 1 Job Tue 23 Wed 24 0/1 2 Jobs Thu 25 Fri 26 Sat 27 Sun 28 …" at bounding box center [673, 537] width 1346 height 823
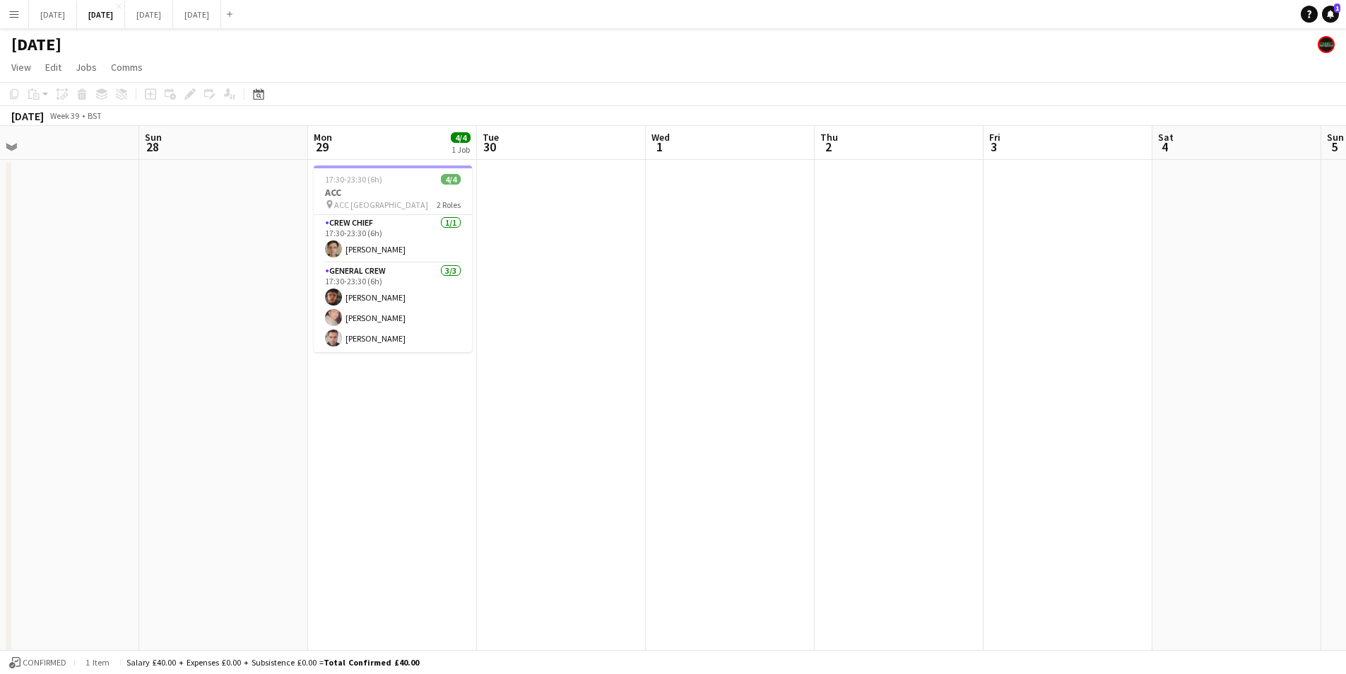
drag, startPoint x: 959, startPoint y: 435, endPoint x: 1419, endPoint y: 434, distance: 459.4
click at [1346, 434] on html "Menu Boards Boards Boards All jobs Status Workforce Workforce My Workforce Recr…" at bounding box center [673, 486] width 1346 height 973
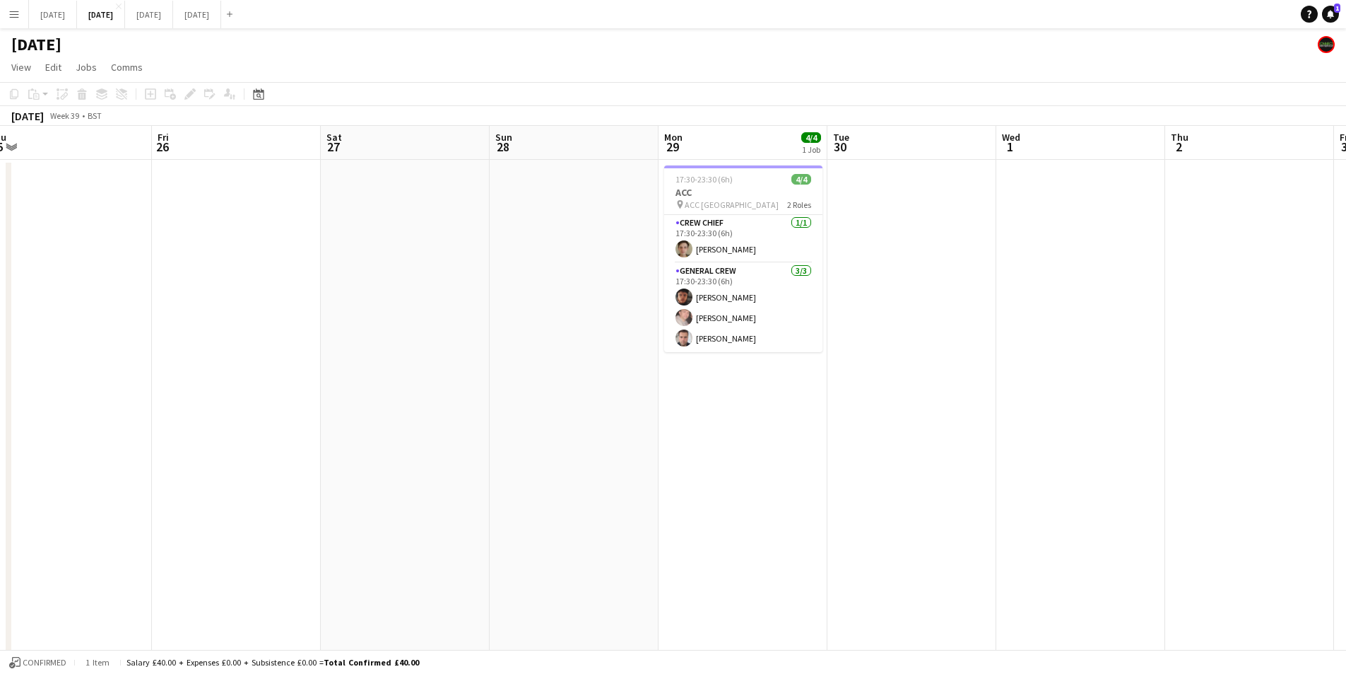
drag, startPoint x: 671, startPoint y: 477, endPoint x: 560, endPoint y: 452, distance: 113.7
click at [1325, 469] on app-calendar-viewport "Tue 23 Wed 24 0/1 2 Jobs Thu 25 Fri 26 Sat 27 Sun 28 Mon 29 4/4 1 Job Tue 30 We…" at bounding box center [673, 537] width 1346 height 823
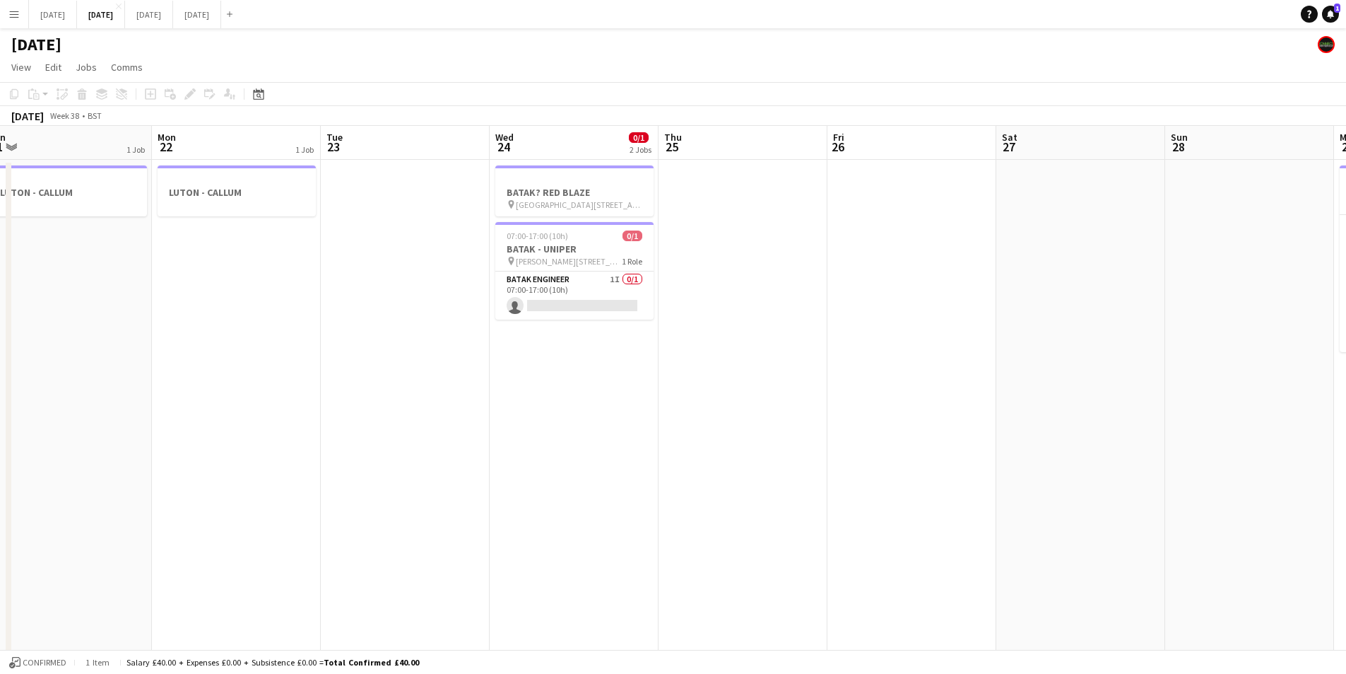
click at [1298, 471] on app-calendar-viewport "Fri 19 1 Job Sat 20 4/6 6 Jobs Sun 21 1 Job Mon 22 1 Job Tue 23 Wed 24 0/1 2 Jo…" at bounding box center [673, 537] width 1346 height 823
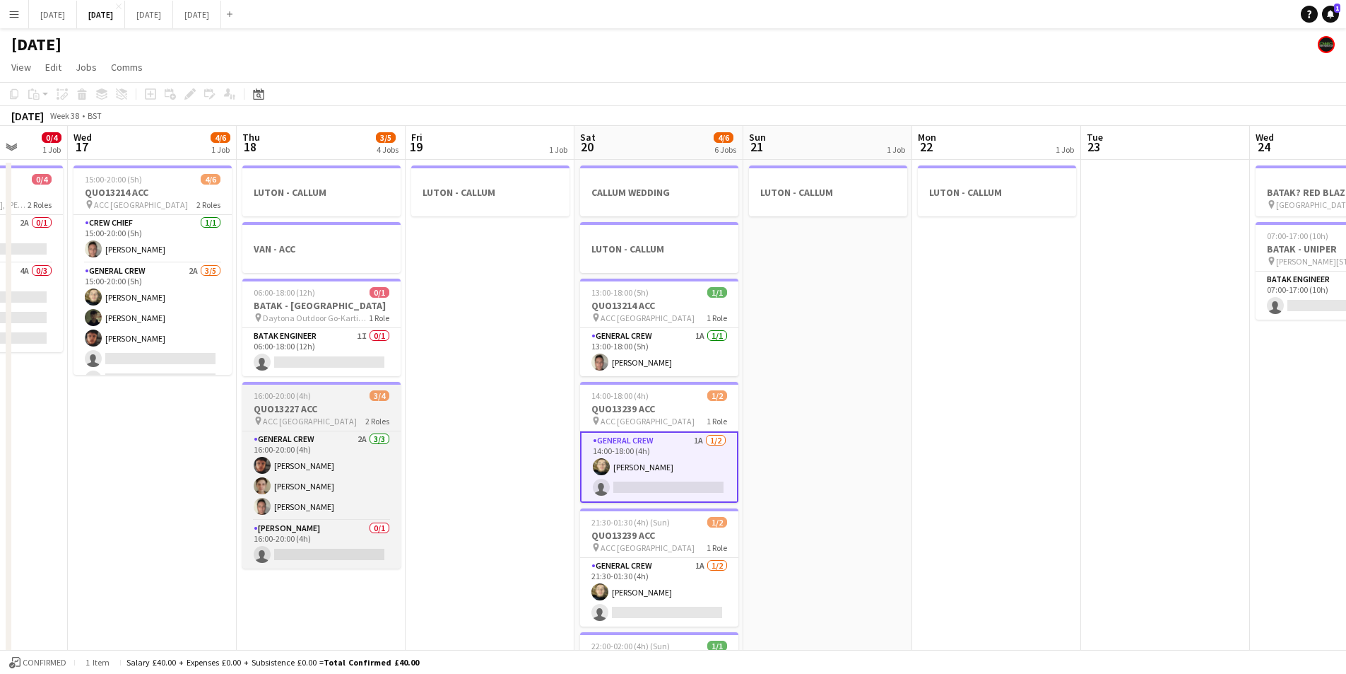
drag, startPoint x: 691, startPoint y: 474, endPoint x: 773, endPoint y: 429, distance: 93.3
click at [1249, 472] on app-calendar-viewport "Mon 15 Tue 16 0/4 1 Job Wed 17 4/6 1 Job Thu 18 3/5 4 Jobs Fri 19 1 Job Sat 20 …" at bounding box center [673, 537] width 1346 height 823
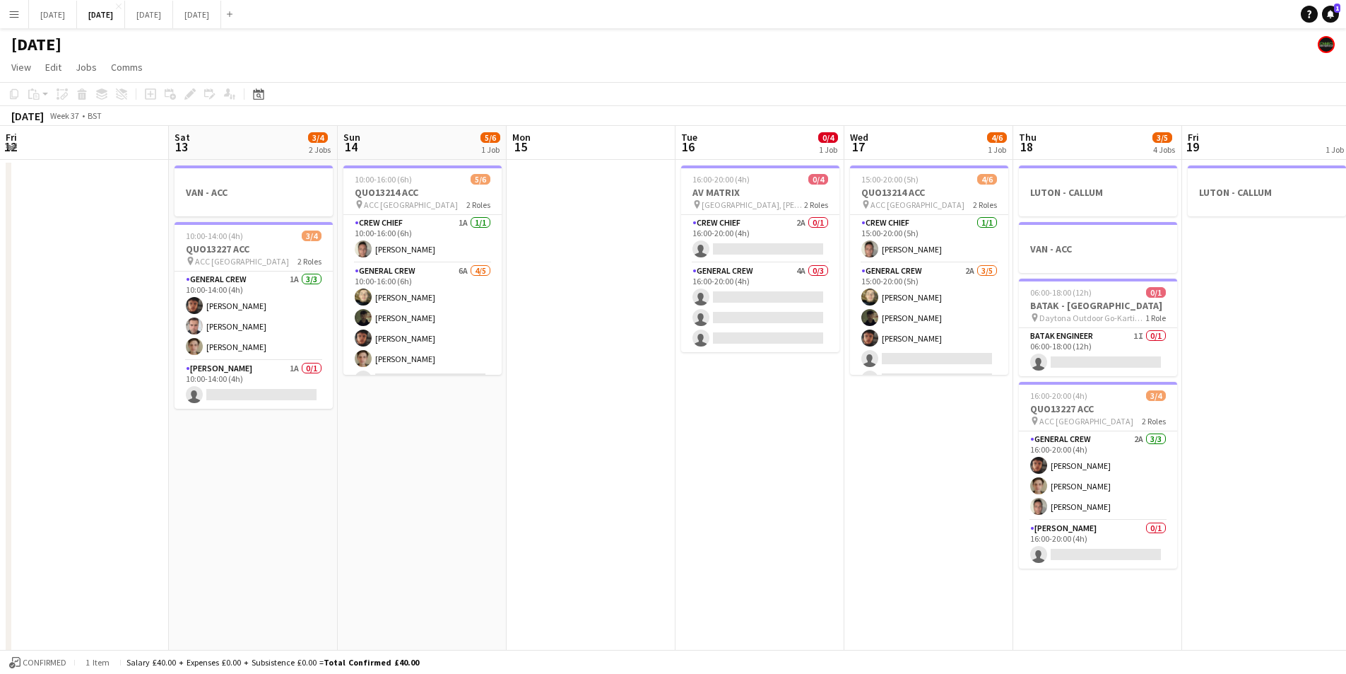
click at [1165, 466] on app-calendar-viewport "Fri 12 Sat 13 3/4 2 Jobs Sun 14 5/6 1 Job Mon 15 Tue 16 0/4 1 Job Wed 17 4/6 1 …" at bounding box center [673, 537] width 1346 height 823
click at [1197, 479] on app-calendar-viewport "Wed 10 Thu 11 0/4 1 Job Fri 12 Sat 13 3/4 2 Jobs Sun 14 5/6 1 Job Mon 15 Tue 16…" at bounding box center [673, 537] width 1346 height 823
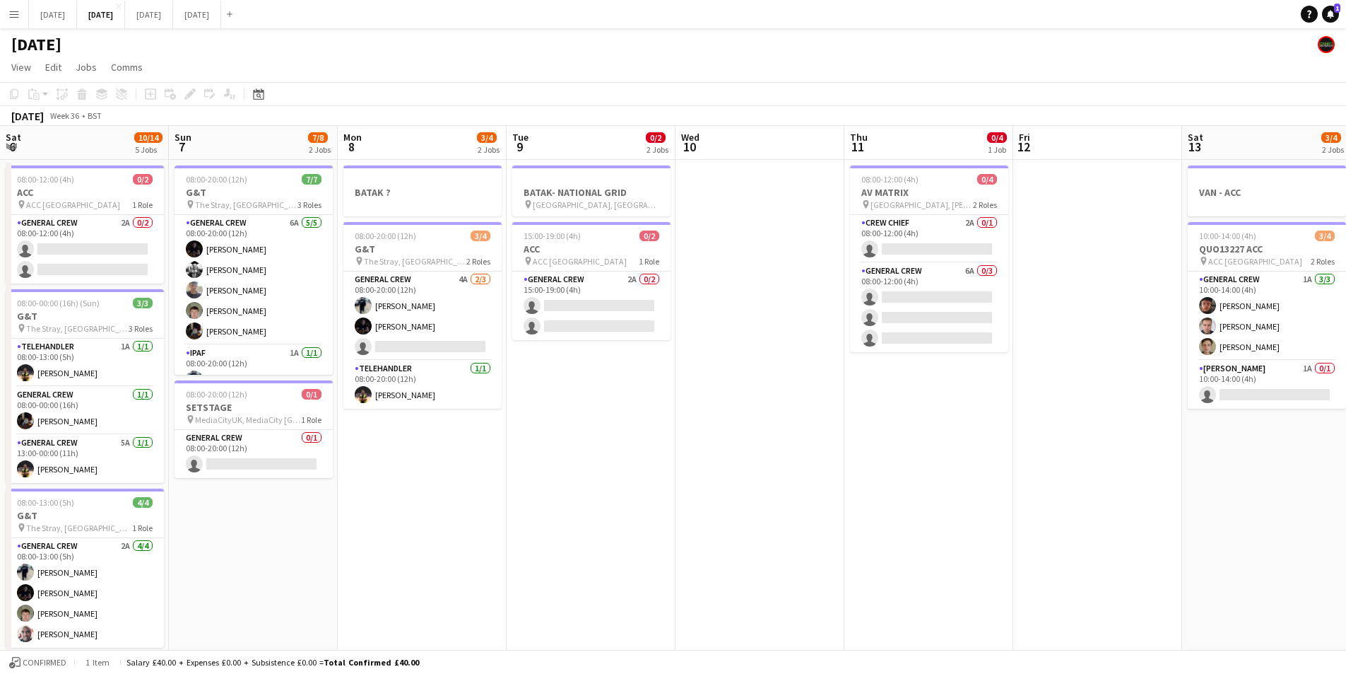
click at [1068, 445] on app-calendar-viewport "Thu 4 15/16 3 Jobs Fri 5 11/14 3 Jobs Sat 6 10/14 5 Jobs Sun 7 7/8 2 Jobs Mon 8…" at bounding box center [673, 537] width 1346 height 823
drag, startPoint x: 789, startPoint y: 459, endPoint x: 409, endPoint y: 280, distance: 420.2
click at [1009, 383] on app-calendar-viewport "Thu 4 15/16 3 Jobs Fri 5 11/14 3 Jobs Sat 6 10/14 5 Jobs Sun 7 7/8 2 Jobs Mon 8…" at bounding box center [673, 537] width 1346 height 823
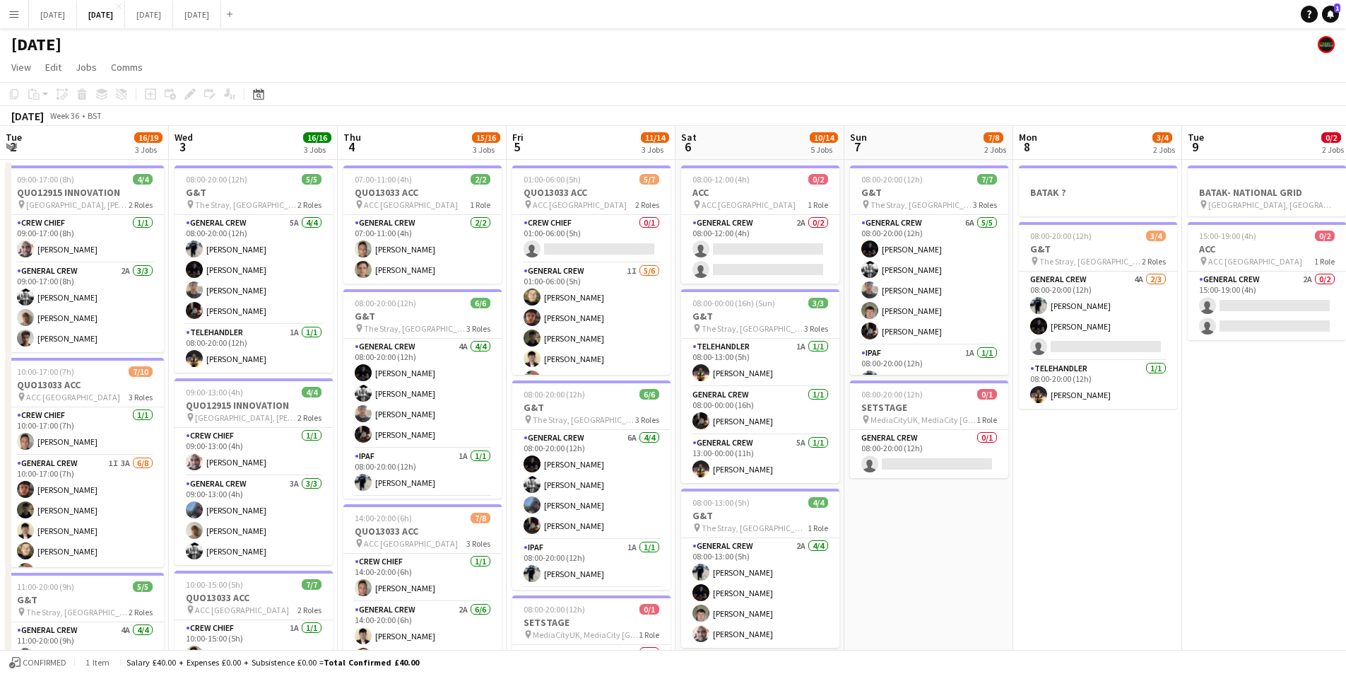
click at [498, 329] on app-calendar-viewport "Sun 31 Mon 1 9/12 2 Jobs Tue 2 16/19 3 Jobs Wed 3 16/16 3 Jobs Thu 4 15/16 3 Jo…" at bounding box center [673, 537] width 1346 height 823
